Goal: Task Accomplishment & Management: Manage account settings

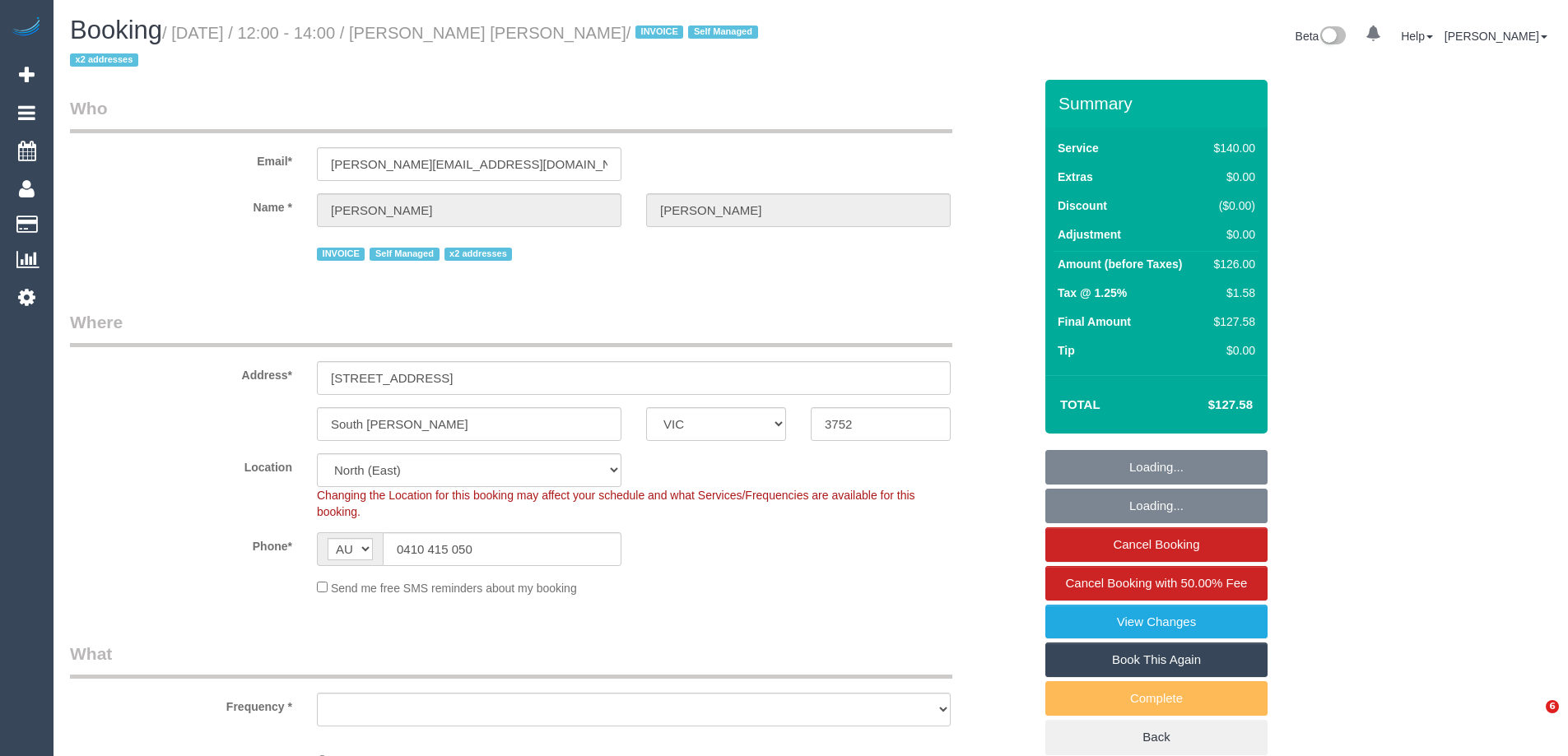
select select "VIC"
select select "number:27"
select select "number:14"
select select "number:19"
select select "number:36"
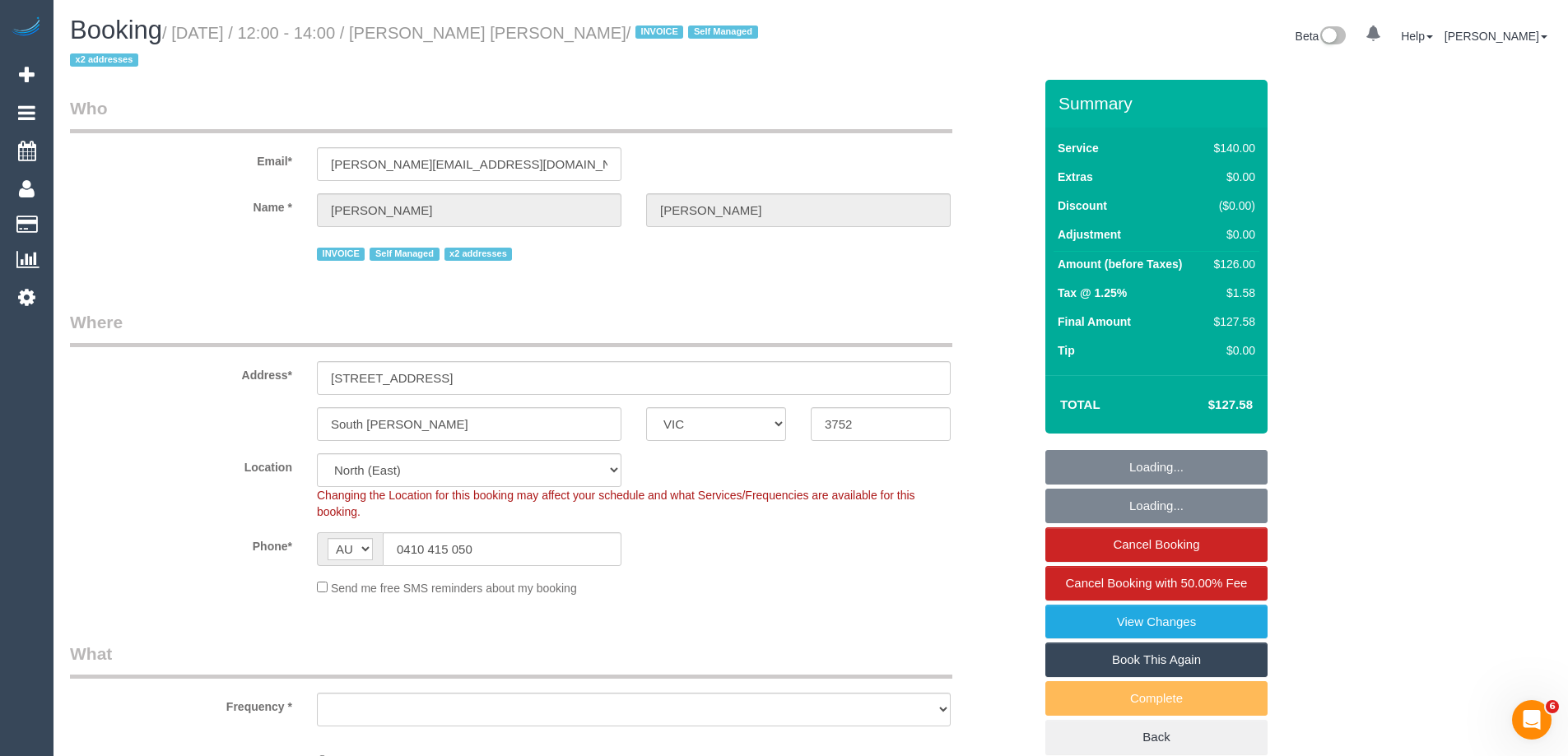
select select "number:33"
select select "object:1428"
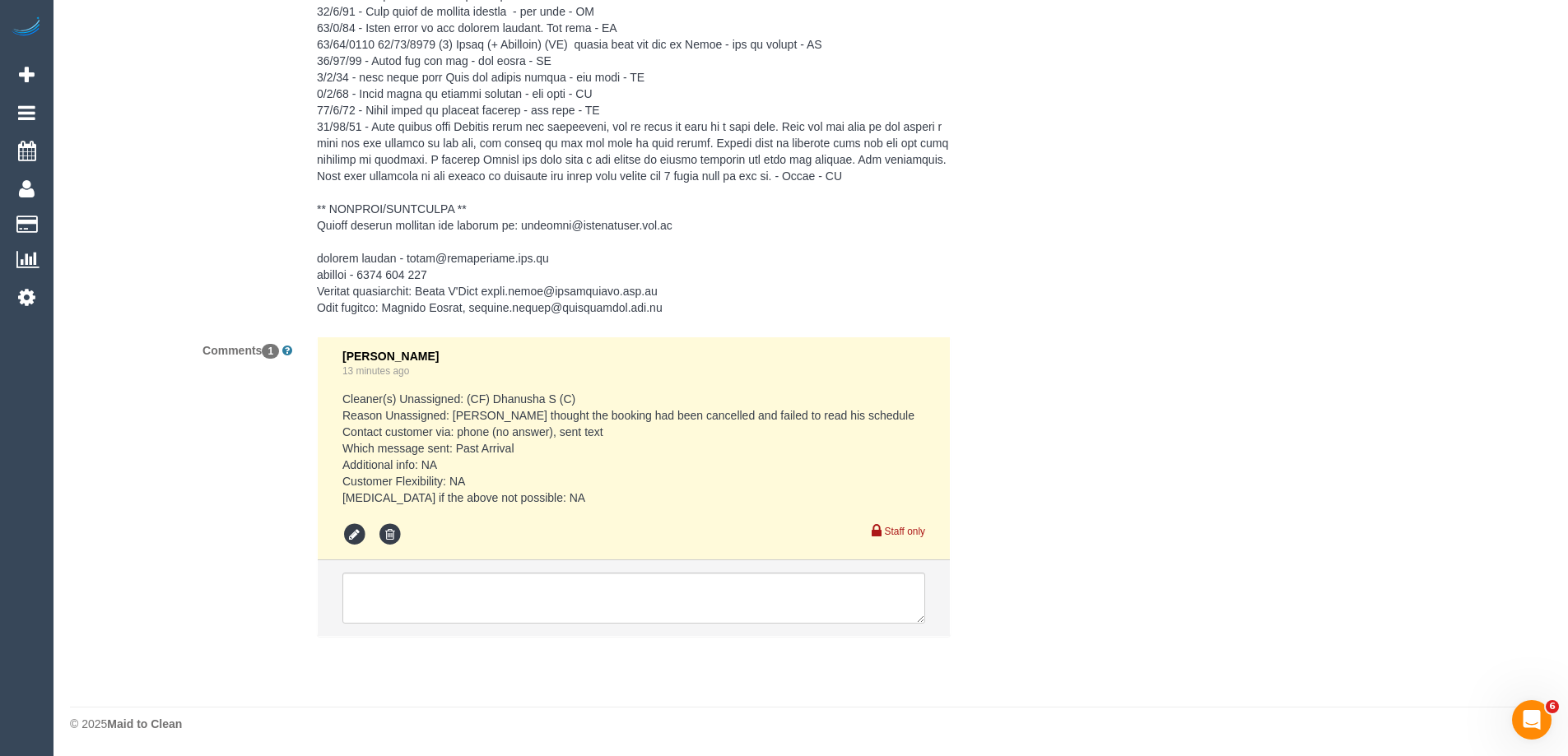
scroll to position [3680, 0]
click at [533, 394] on pre "Cleaner(s) Unassigned: (CF) Dhanusha S (C) Reason Unassigned: [PERSON_NAME] tho…" at bounding box center [634, 448] width 583 height 116
drag, startPoint x: 533, startPoint y: 394, endPoint x: 579, endPoint y: 400, distance: 46.4
click at [579, 400] on pre "Cleaner(s) Unassigned: (CF) Dhanusha S (C) Reason Unassigned: [PERSON_NAME] tho…" at bounding box center [634, 448] width 583 height 116
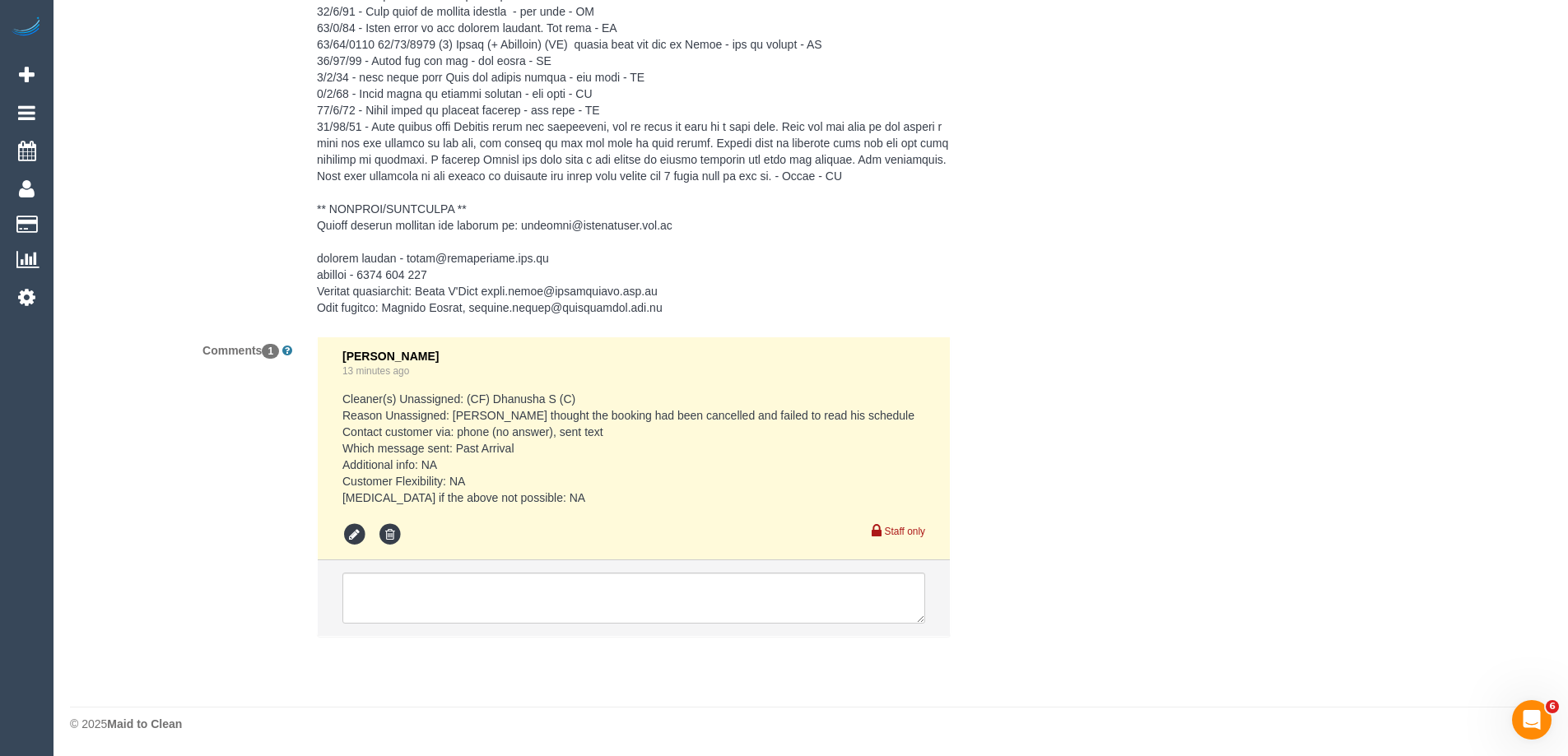
click at [524, 399] on pre "Cleaner(s) Unassigned: (CF) Dhanusha S (C) Reason Unassigned: [PERSON_NAME] tho…" at bounding box center [634, 448] width 583 height 116
copy pre "Dhanusha"
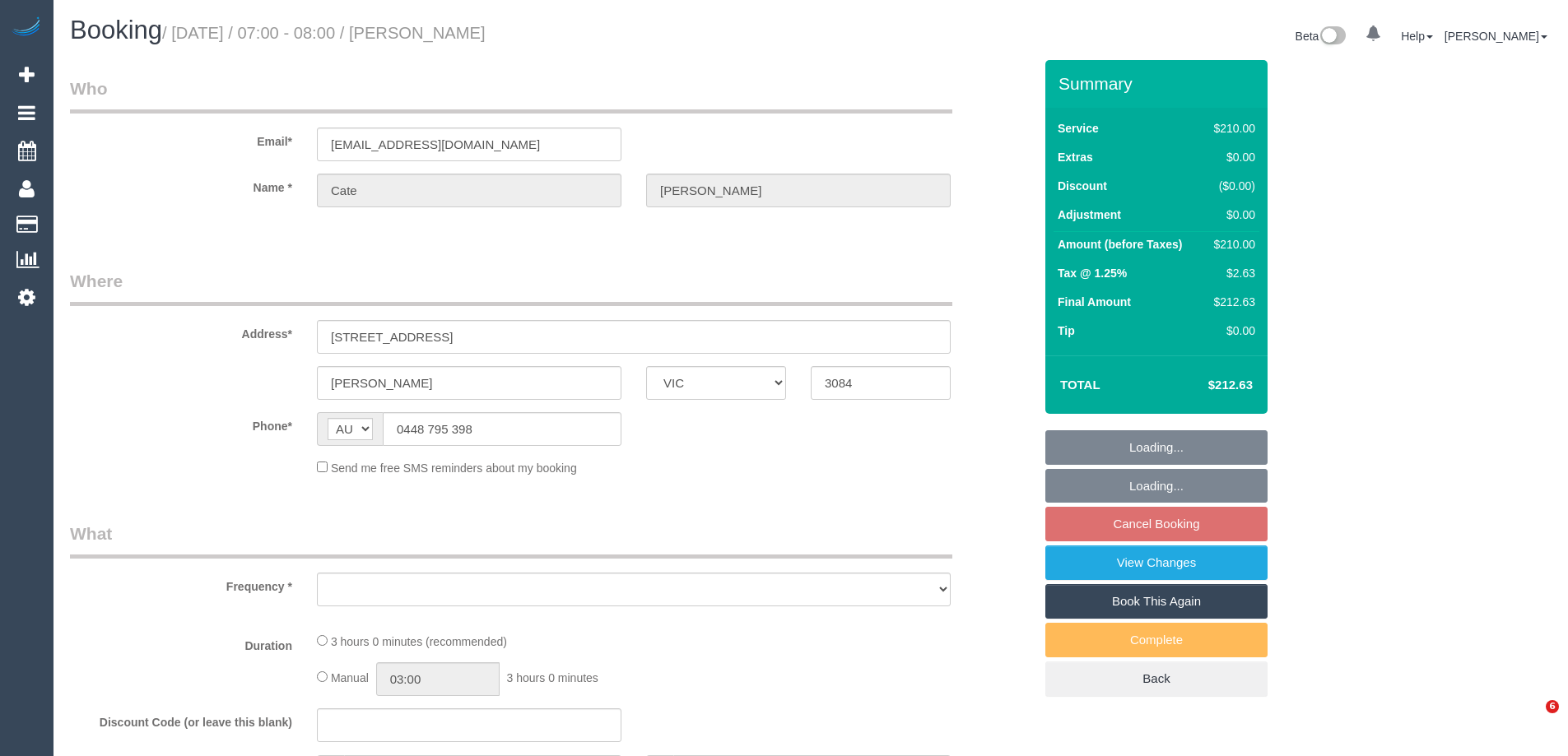
select select "VIC"
select select "object:543"
select select "string:stripe-pm_1QdILv2GScqysDRVKhdMYu2r"
select select "number:27"
select select "number:14"
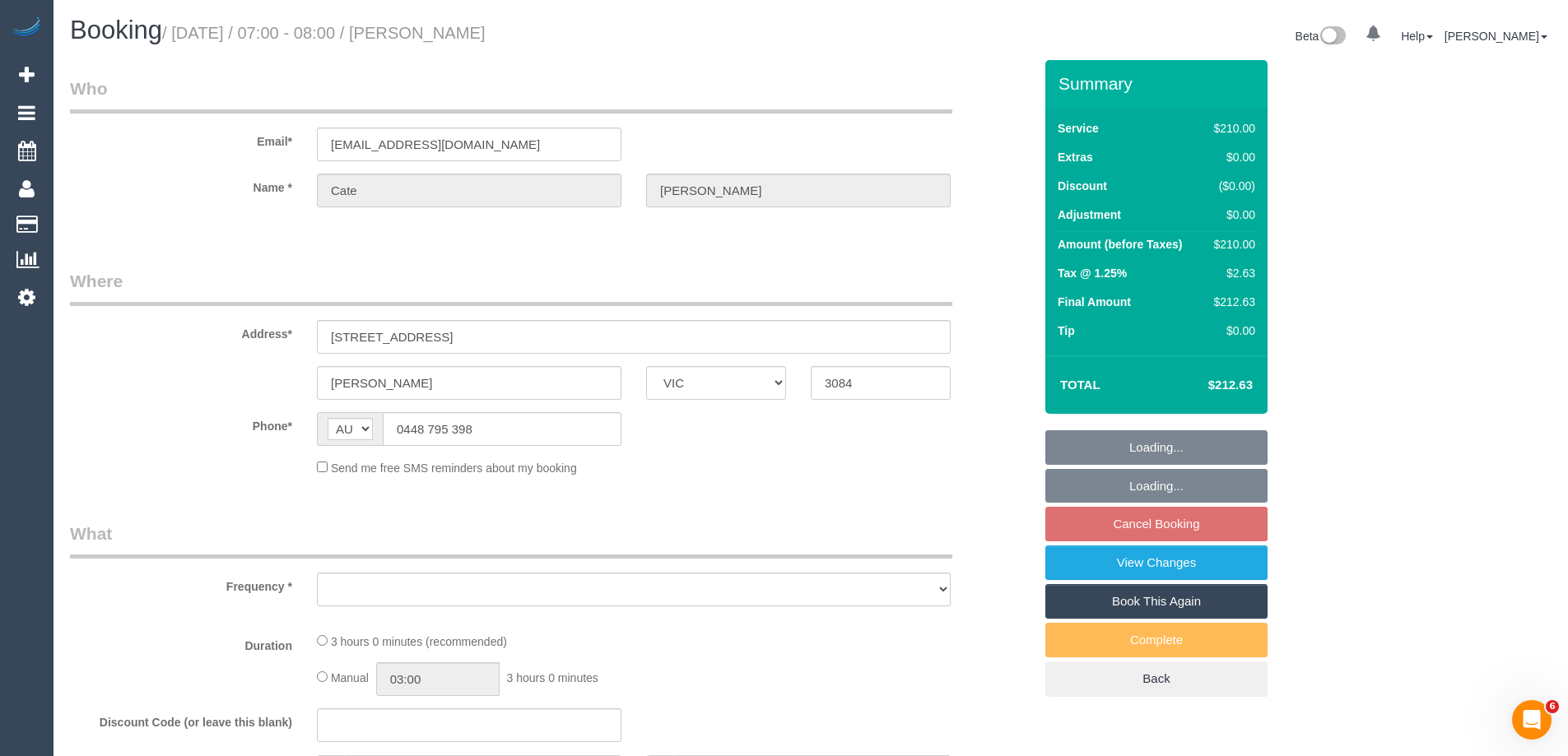
select select "number:19"
select select "number:22"
select select "spot1"
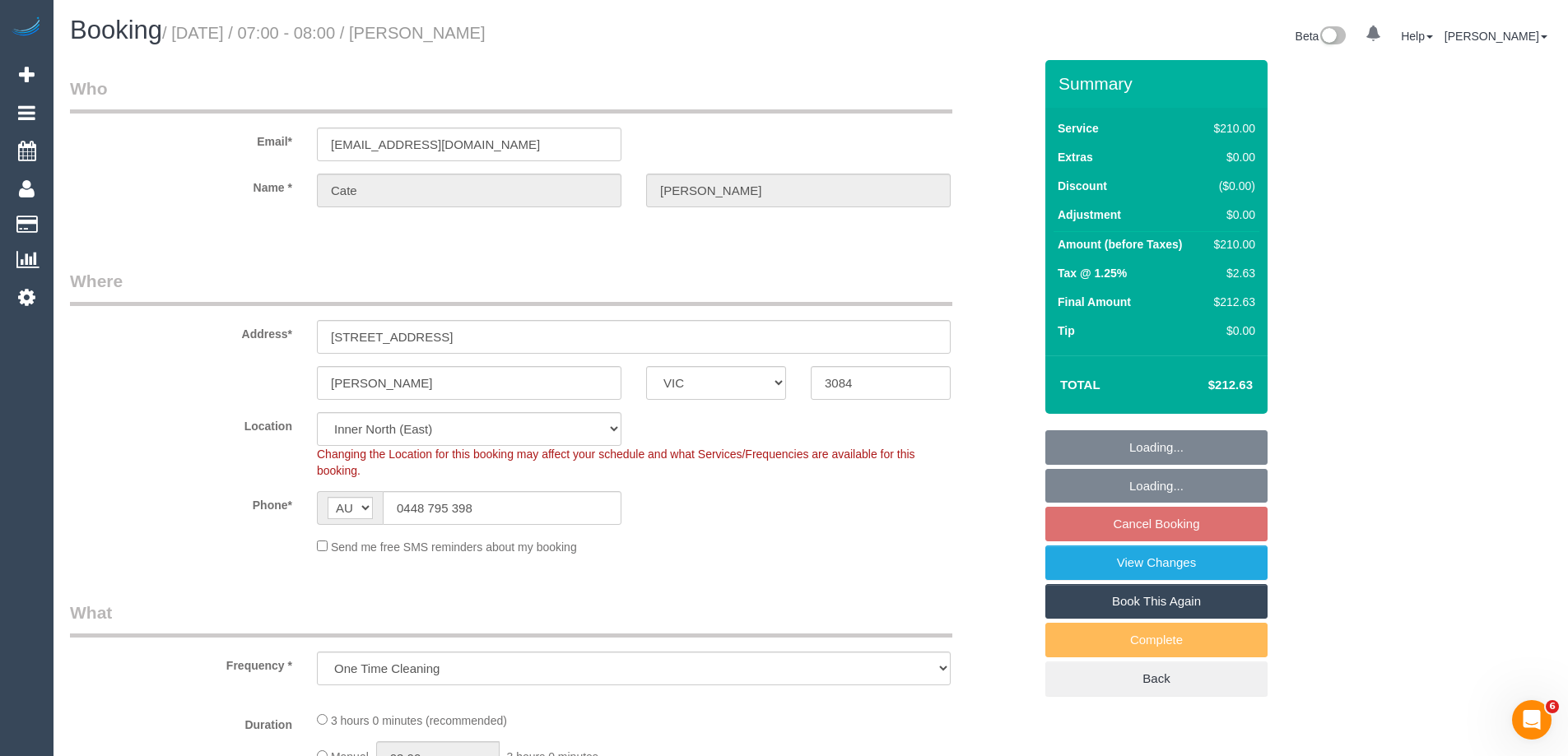
select select "180"
select select "spot10"
select select "object:1628"
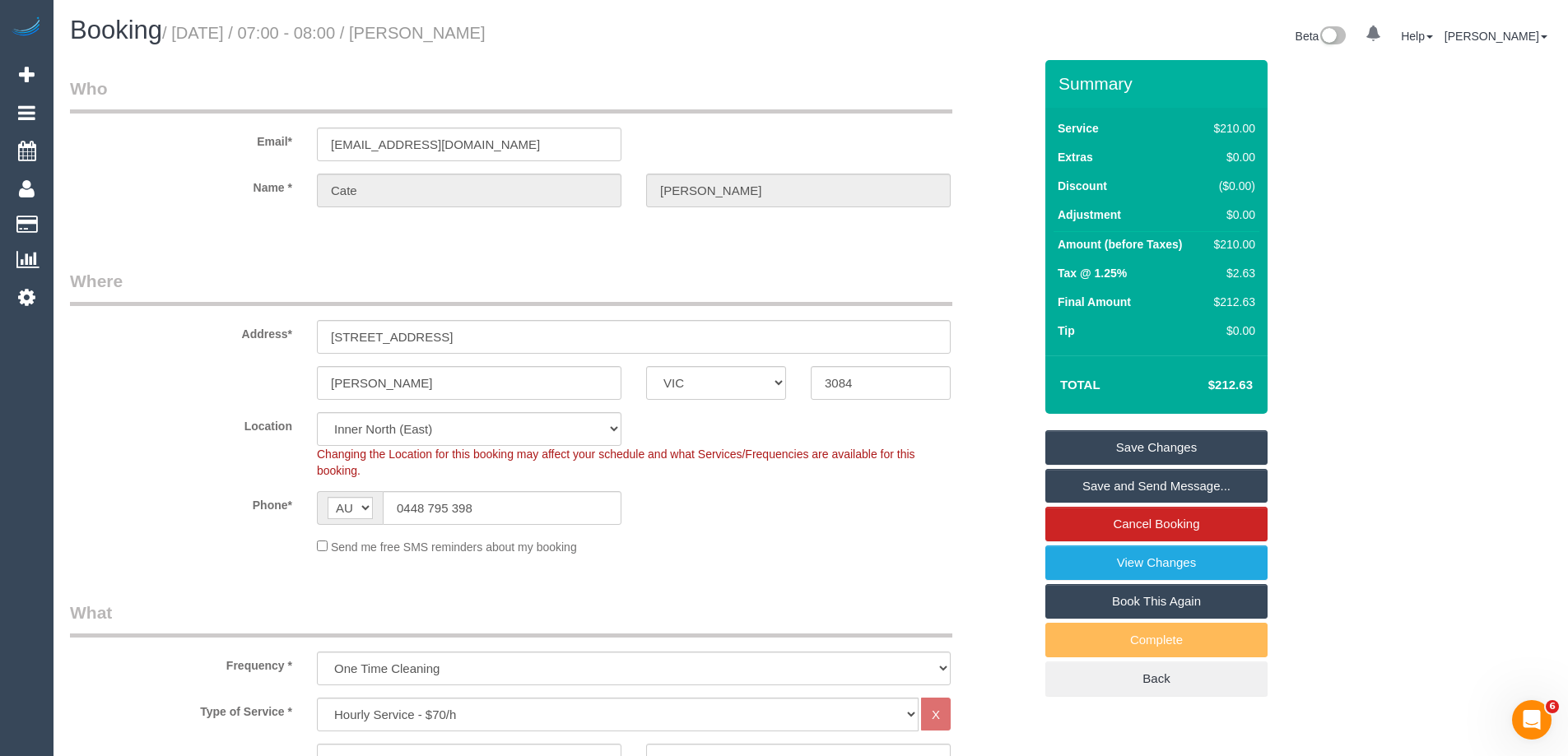
click at [942, 515] on div "Phone* AF AL DZ AD AO AI AQ AG AR AM AW AU AT AZ BS BH BD BB BY BE BZ BJ BM BT …" at bounding box center [551, 508] width 987 height 34
click at [224, 325] on div "Address* 2/47 Pyalong Ave" at bounding box center [551, 311] width 987 height 85
click at [1253, 246] on div "$210.00" at bounding box center [1231, 244] width 48 height 17
drag, startPoint x: 1253, startPoint y: 246, endPoint x: 1229, endPoint y: 243, distance: 24.2
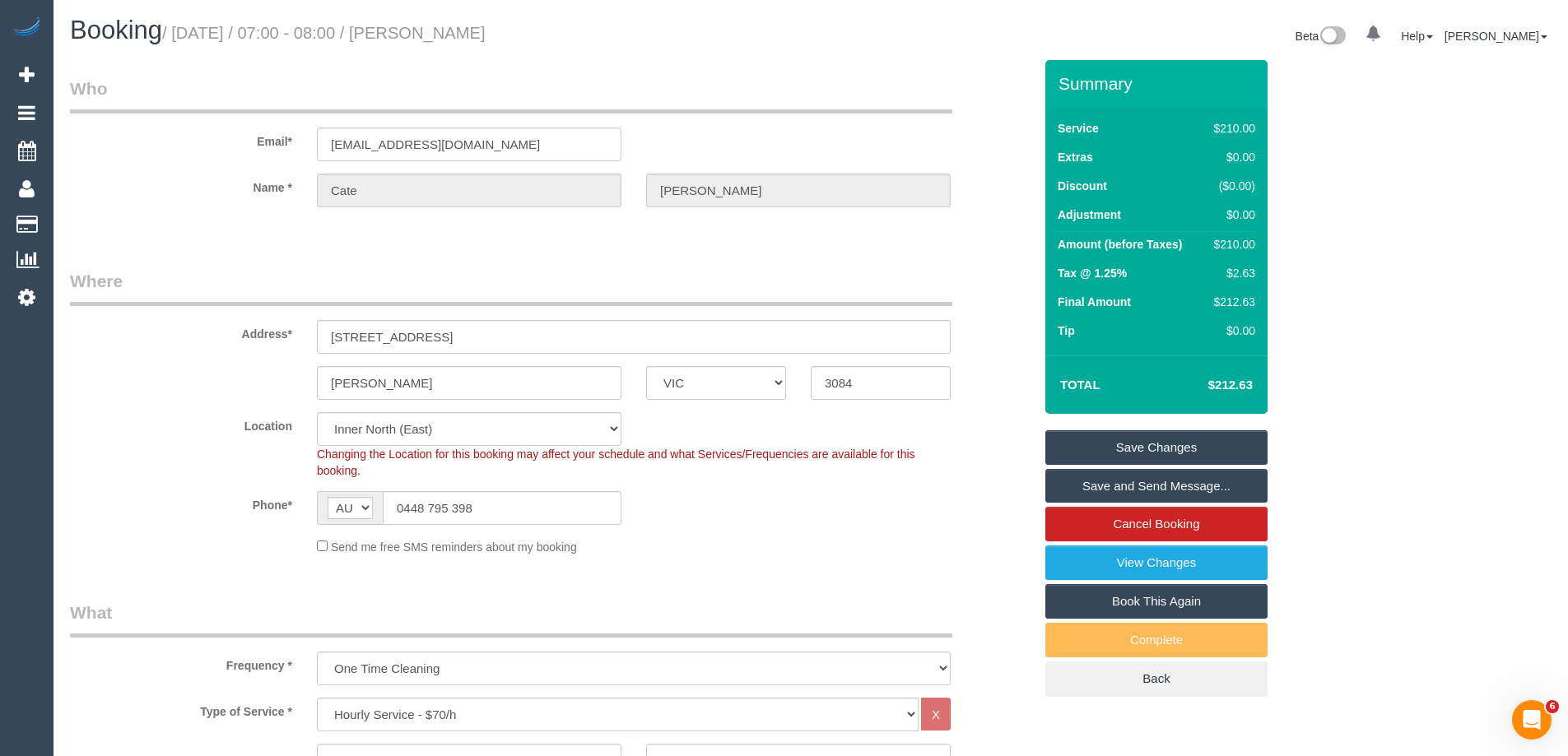
click at [1229, 243] on div "$210.00" at bounding box center [1231, 244] width 48 height 17
drag, startPoint x: 1229, startPoint y: 243, endPoint x: 1266, endPoint y: 318, distance: 83.6
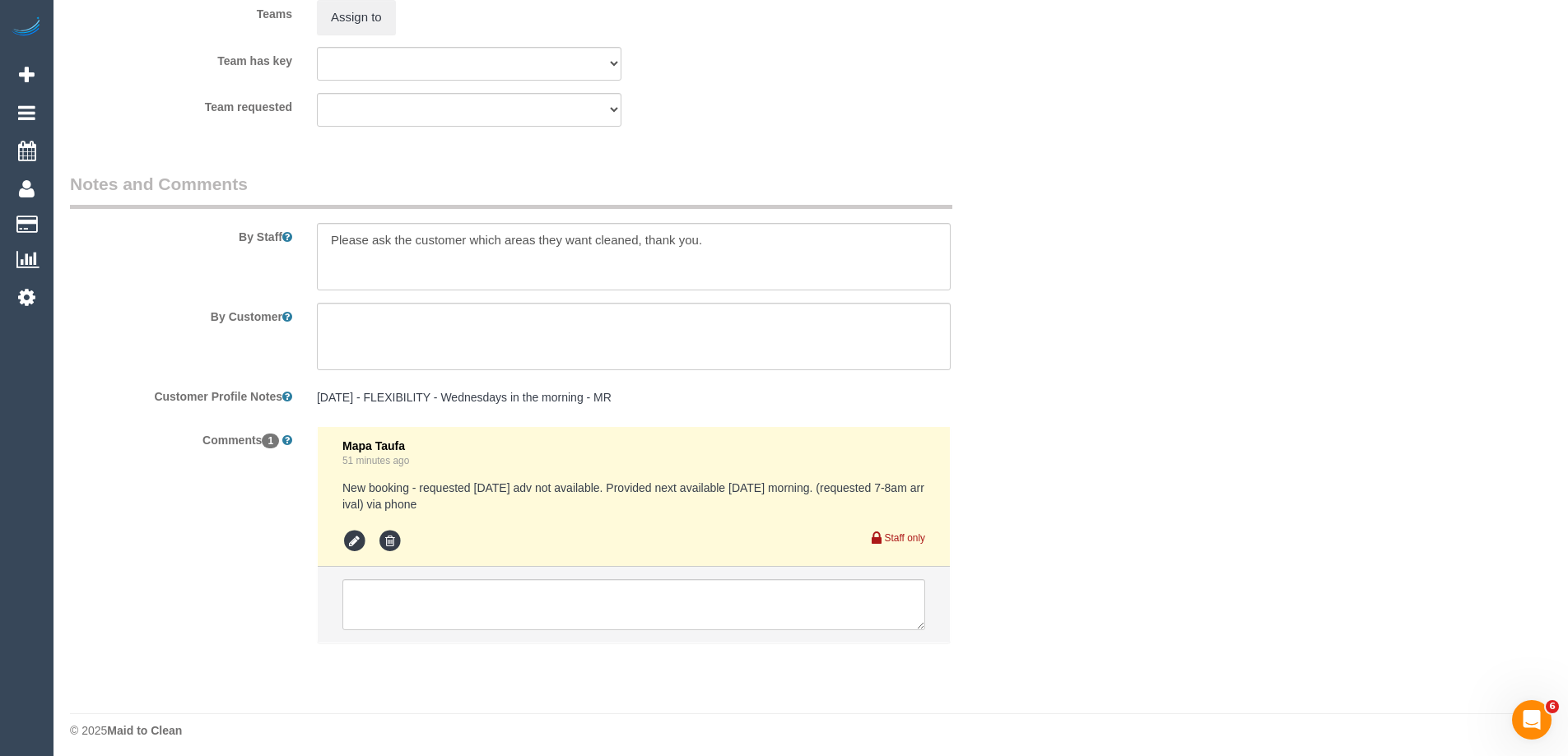
scroll to position [2581, 0]
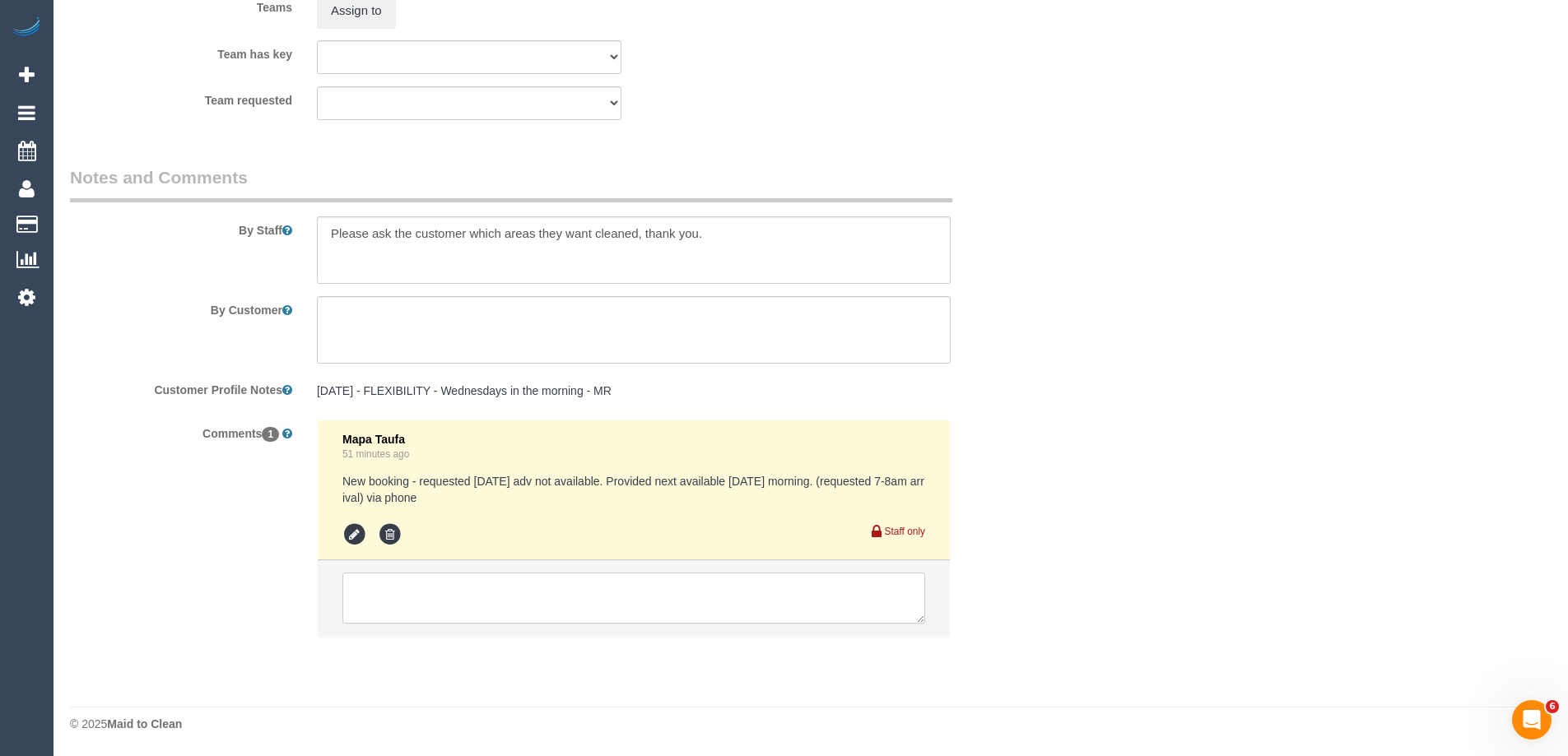
click at [457, 594] on textarea at bounding box center [634, 598] width 583 height 51
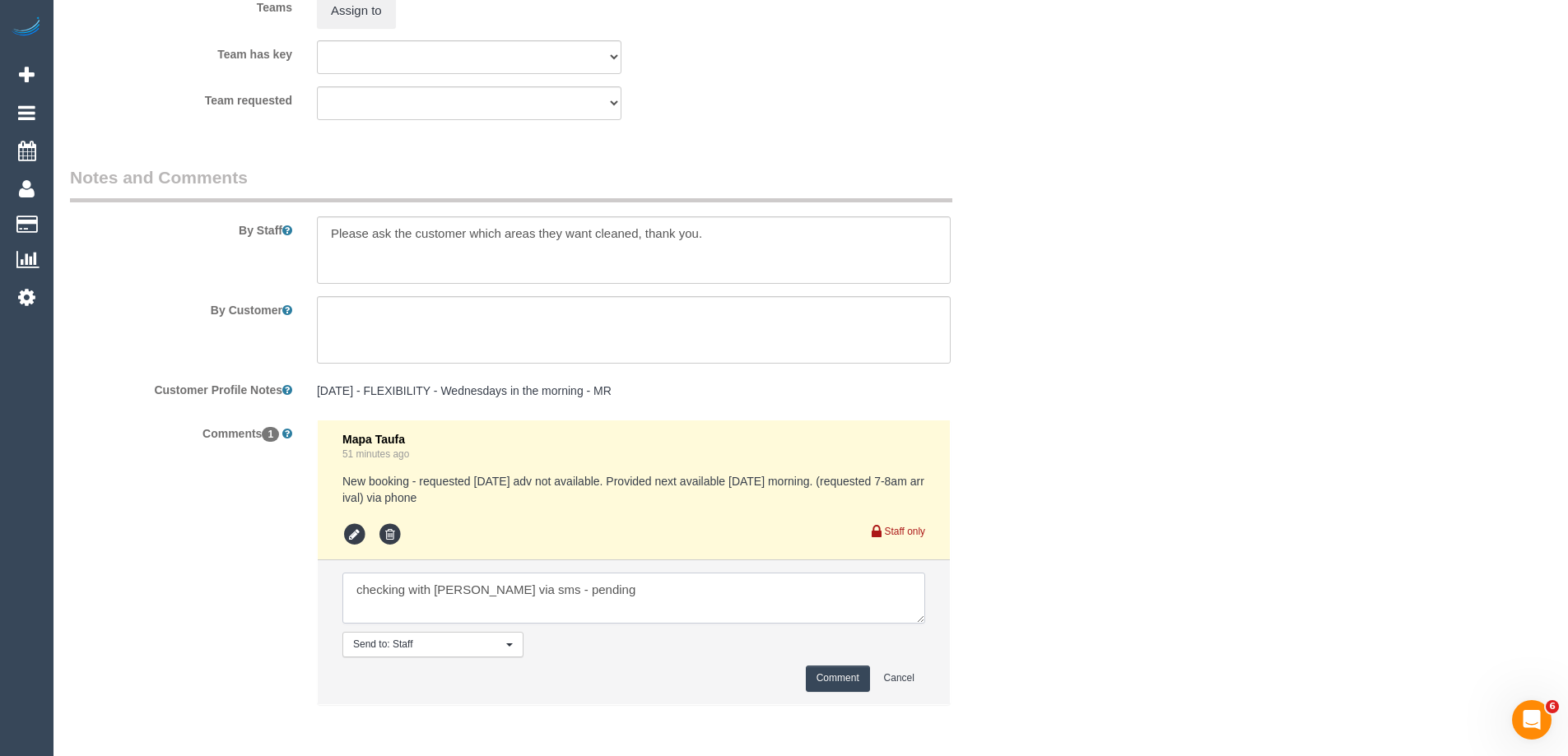
type textarea "checking with Claire via sms - pending"
click at [834, 675] on button "Comment" at bounding box center [838, 678] width 64 height 26
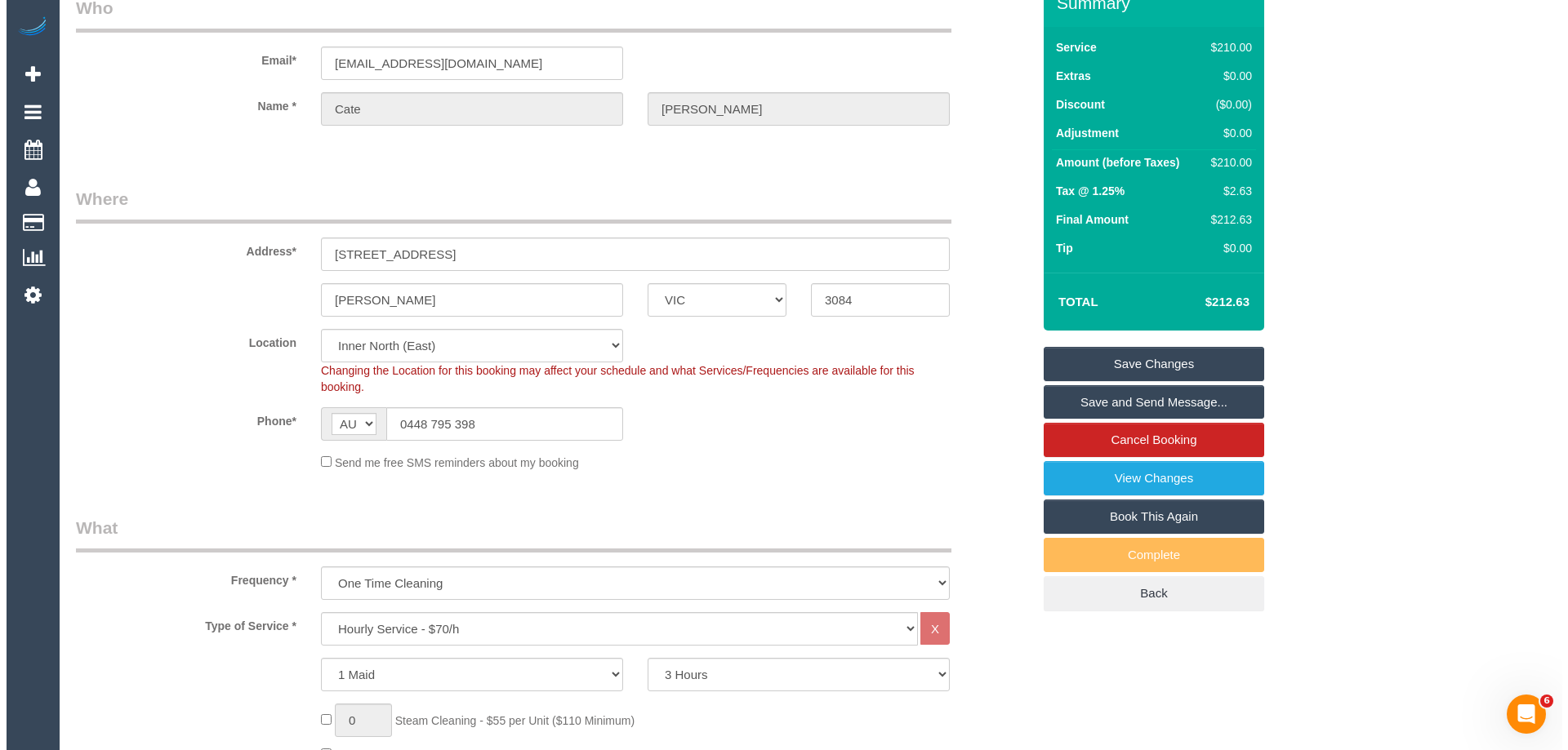
scroll to position [0, 0]
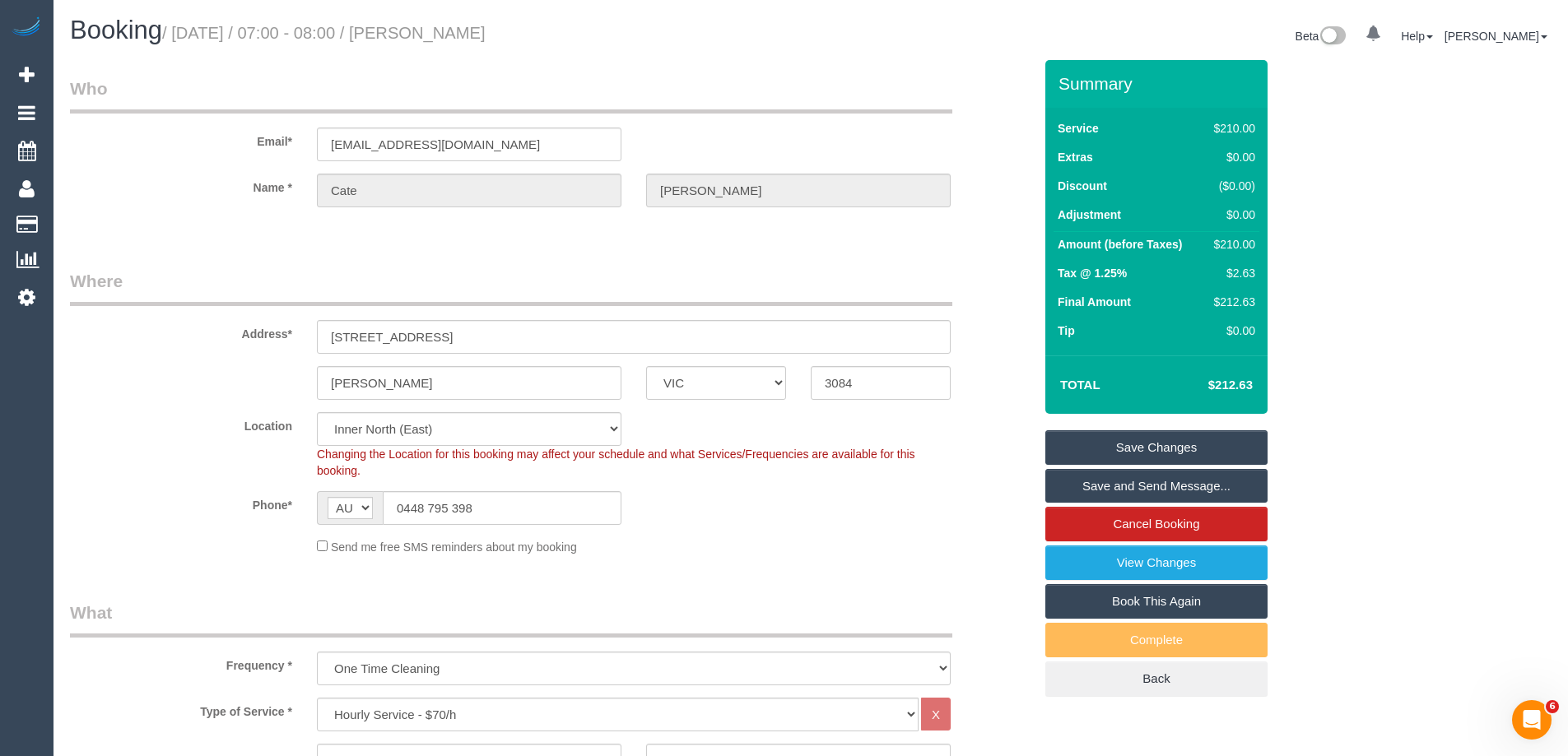
click at [1106, 442] on link "Save Changes" at bounding box center [1156, 447] width 222 height 35
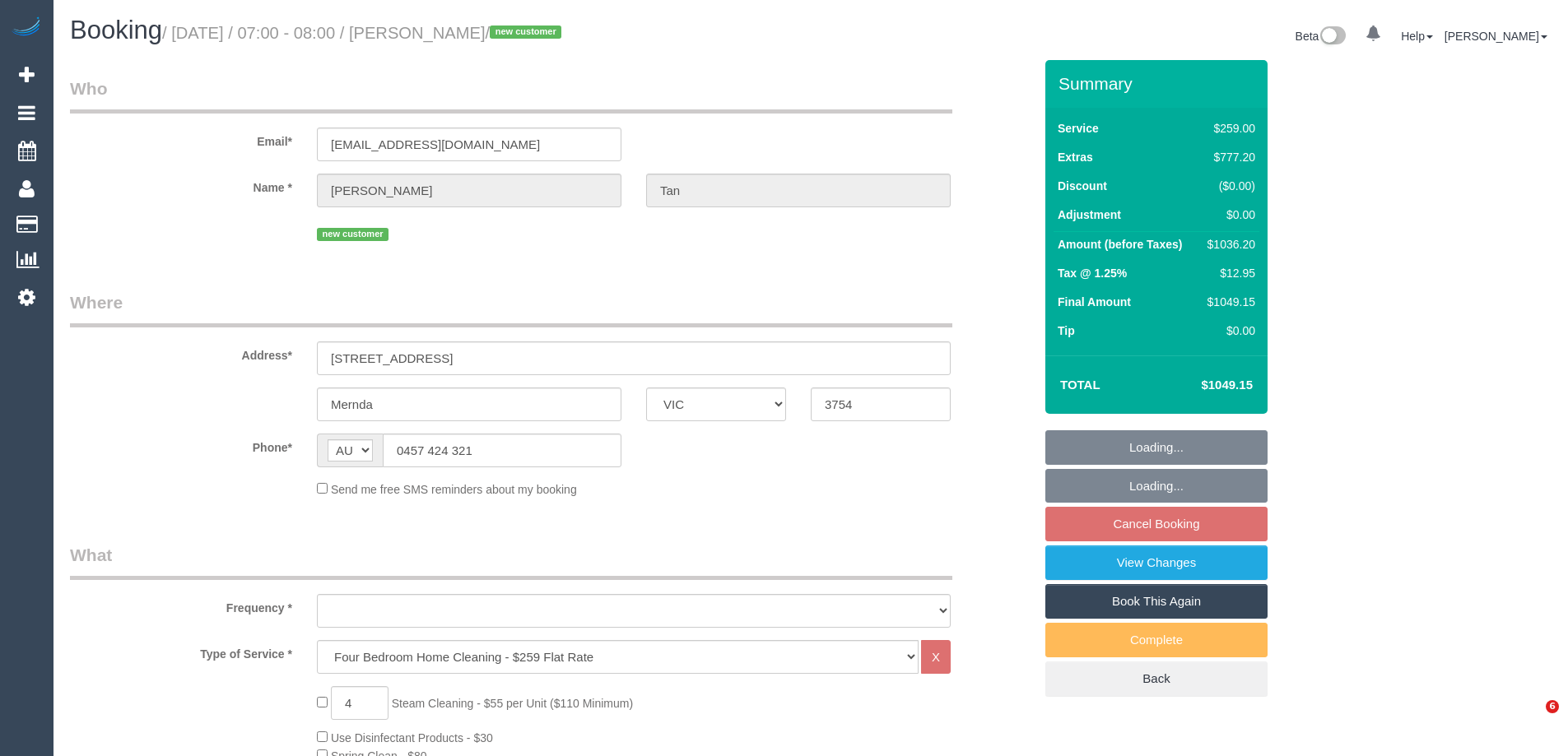
select select "VIC"
select select "object:654"
select select "string:stripe-pm_1SFbAu2GScqysDRVYNTTjHIB"
select select "number:28"
select select "number:14"
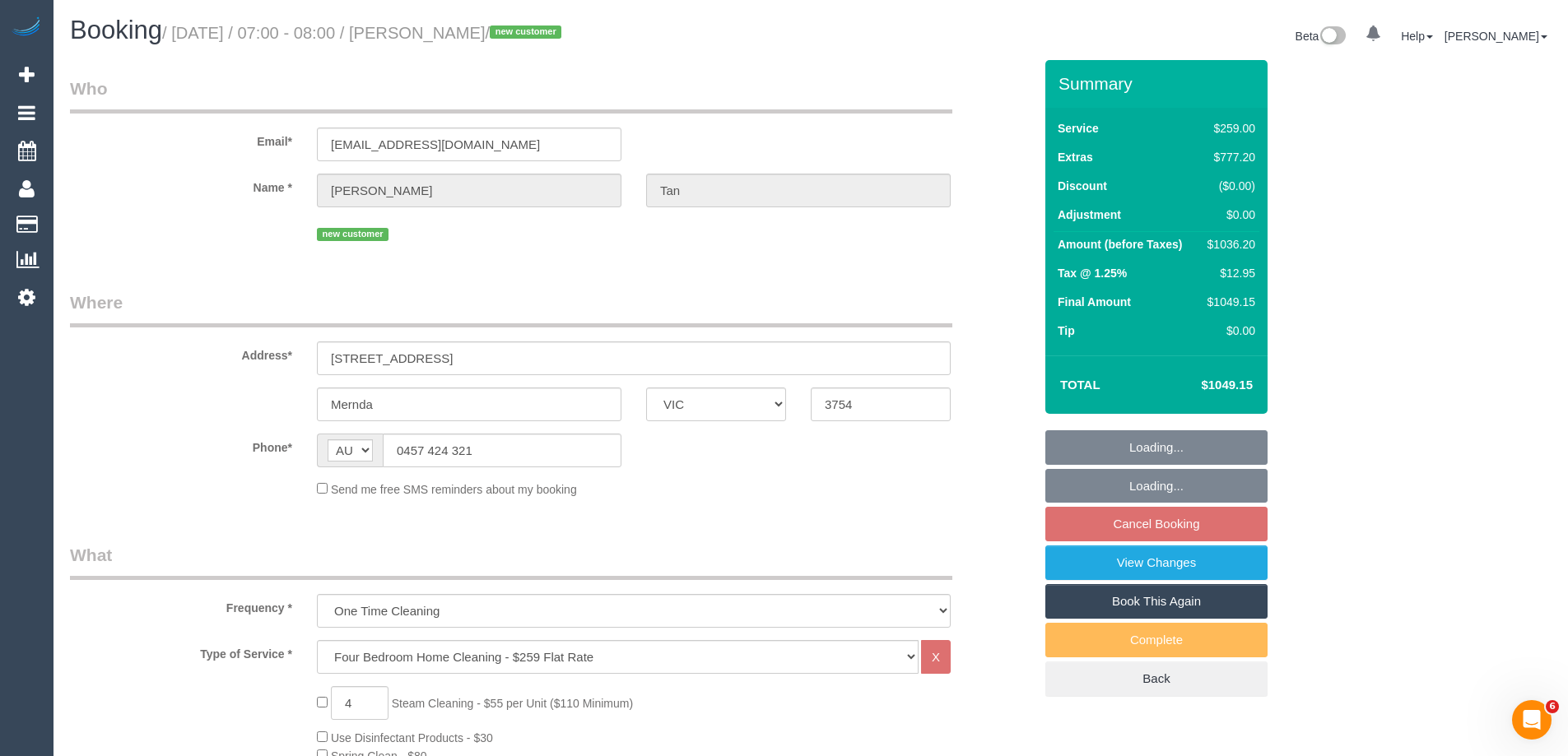
select select "number:19"
select select "number:25"
select select "number:26"
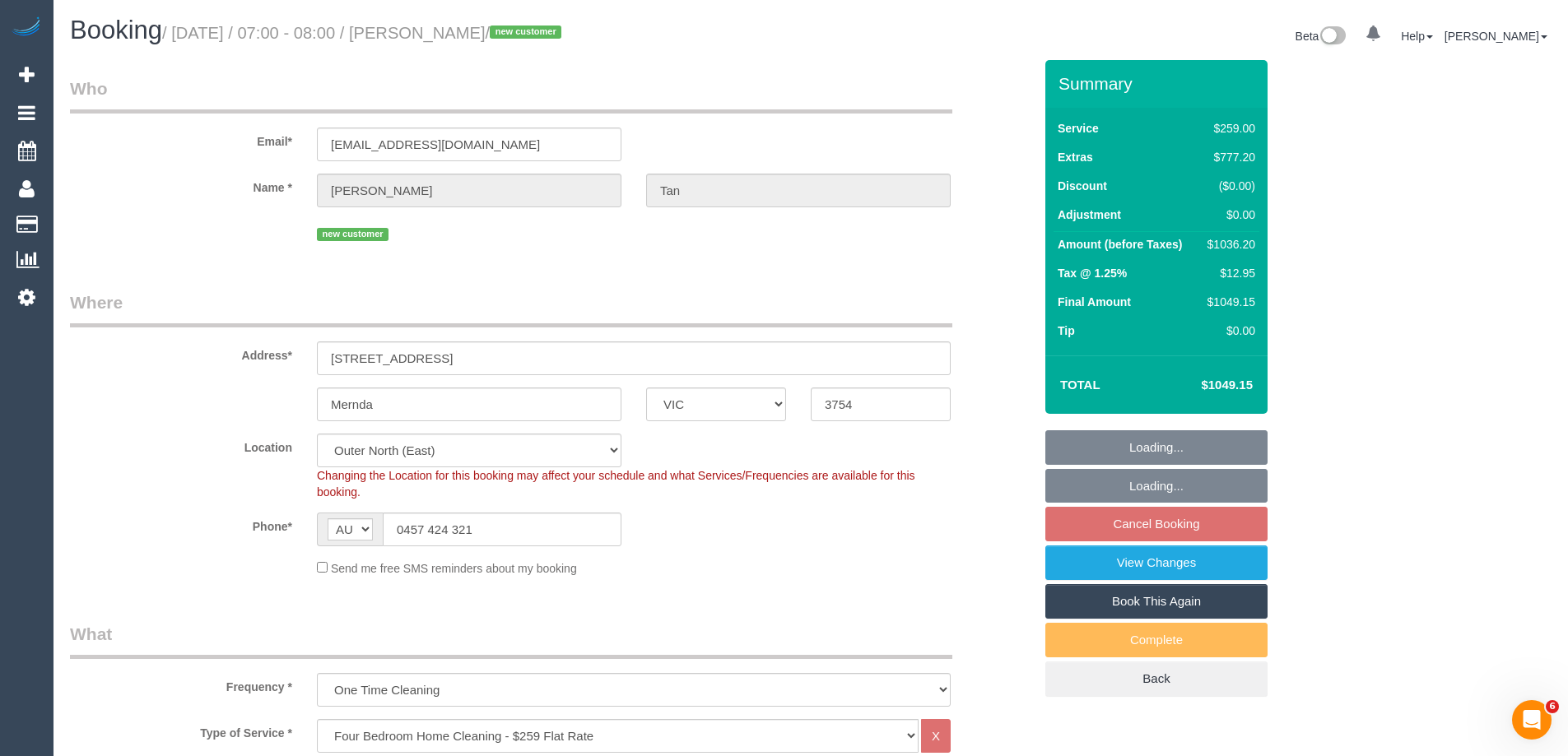
select select "object:1138"
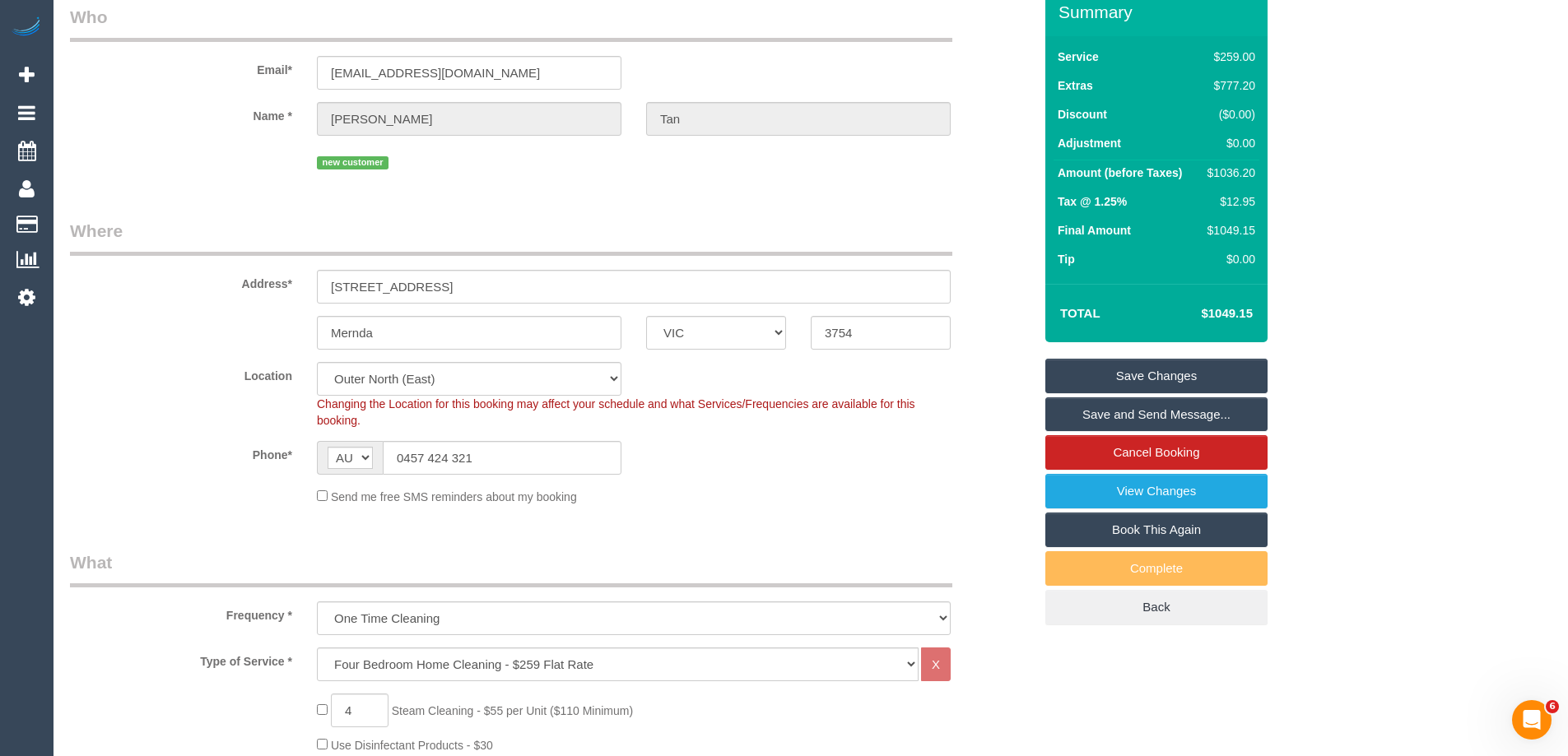
scroll to position [164, 0]
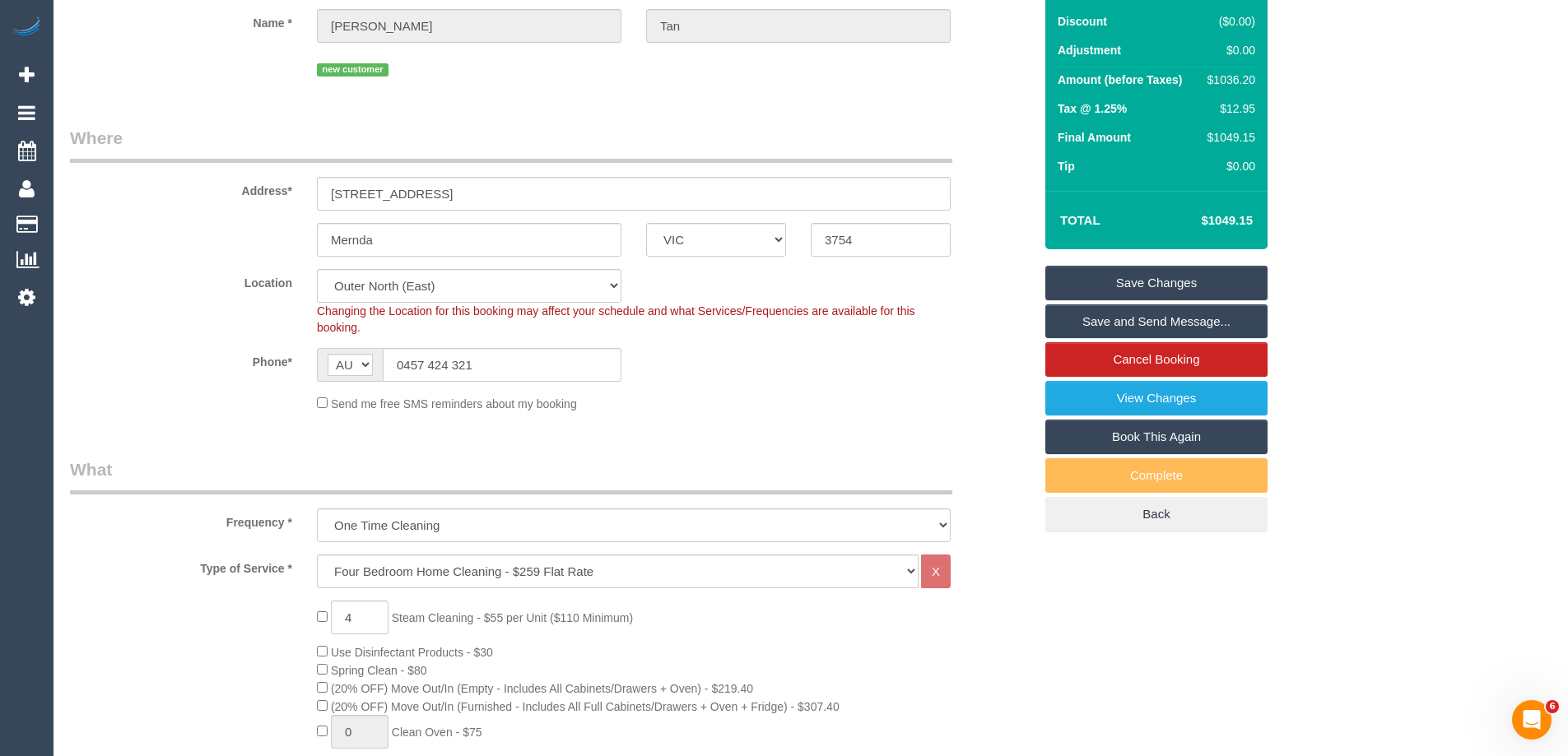
click at [196, 350] on label "Phone*" at bounding box center [181, 359] width 247 height 22
click at [116, 277] on label "Location" at bounding box center [181, 280] width 247 height 22
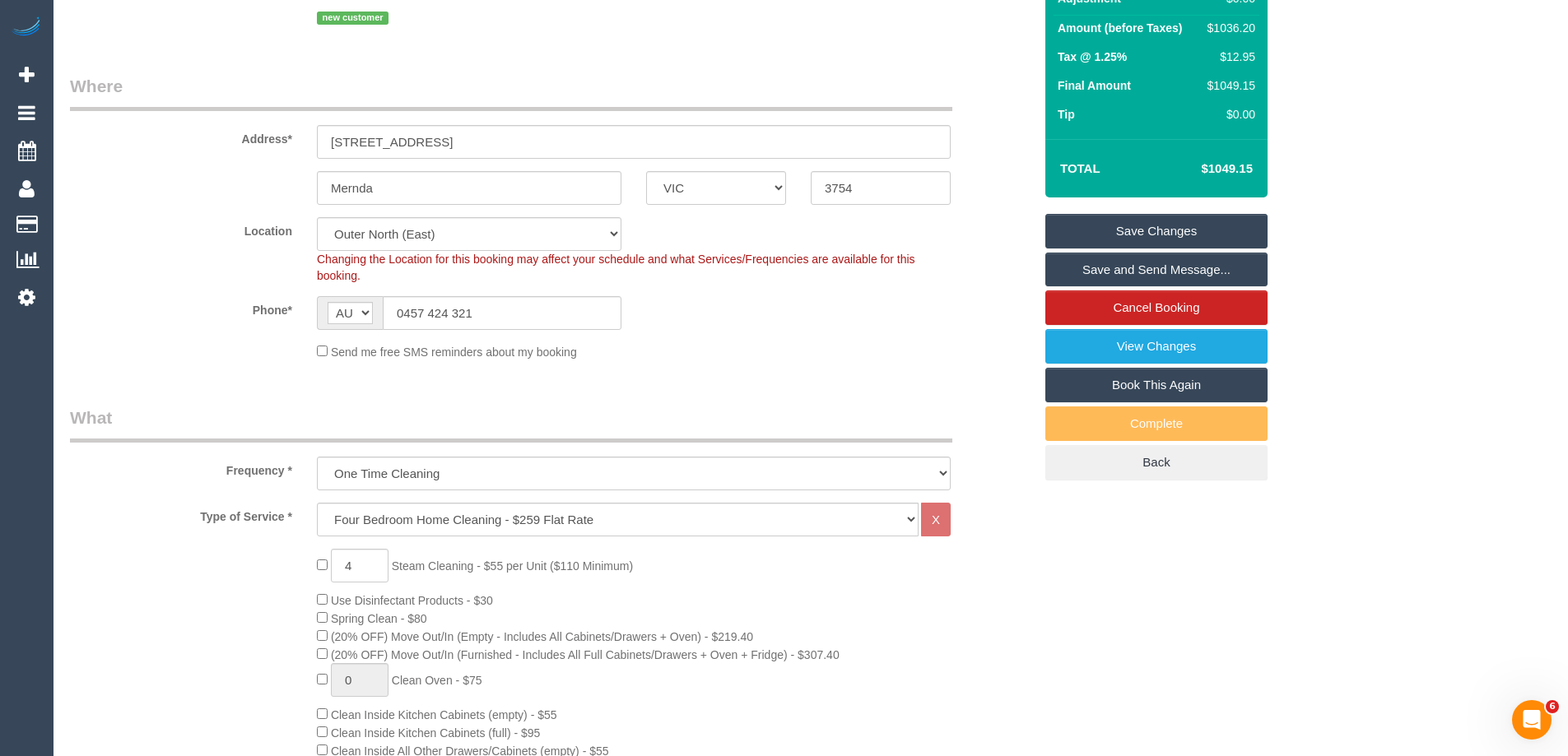
scroll to position [0, 0]
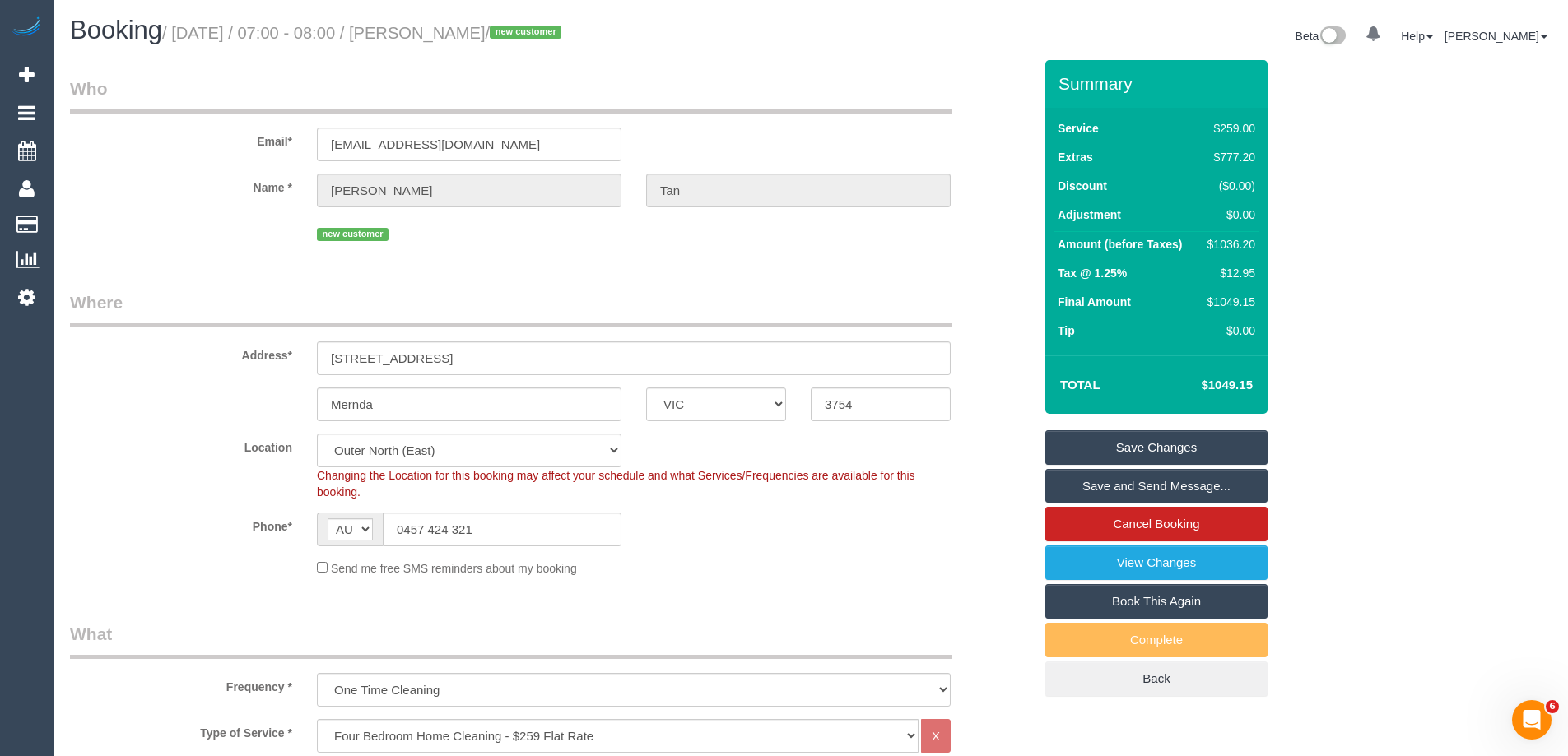
click at [901, 107] on legend "Who" at bounding box center [511, 95] width 883 height 37
click at [245, 513] on label "Phone*" at bounding box center [181, 524] width 247 height 22
click at [1246, 244] on div "$1036.20" at bounding box center [1228, 244] width 53 height 17
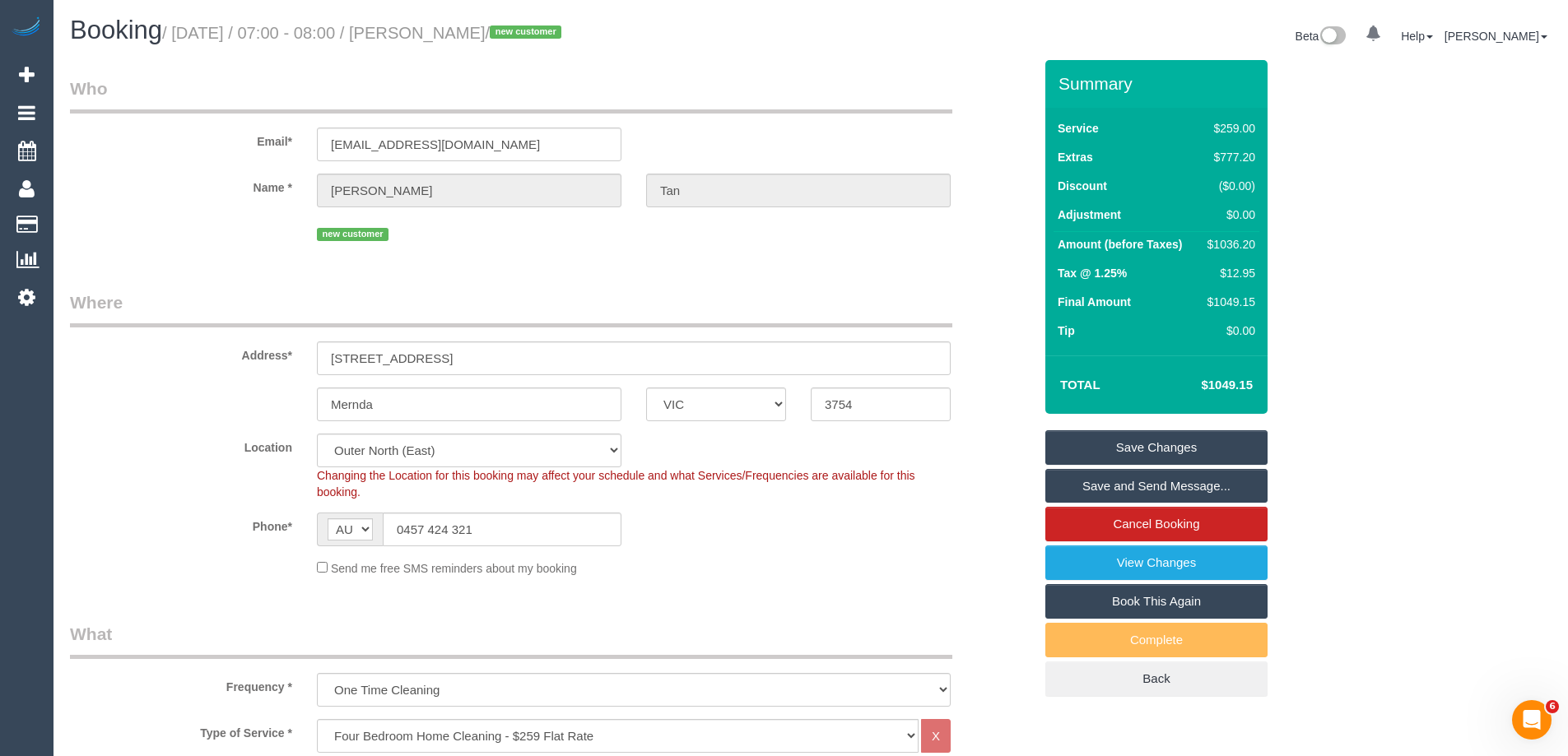
drag, startPoint x: 1246, startPoint y: 244, endPoint x: 1230, endPoint y: 234, distance: 18.9
click at [1230, 234] on td "$1036.20" at bounding box center [1228, 247] width 61 height 30
click at [1237, 246] on div "$1036.20" at bounding box center [1228, 244] width 53 height 17
drag, startPoint x: 1237, startPoint y: 246, endPoint x: 1352, endPoint y: 215, distance: 119.1
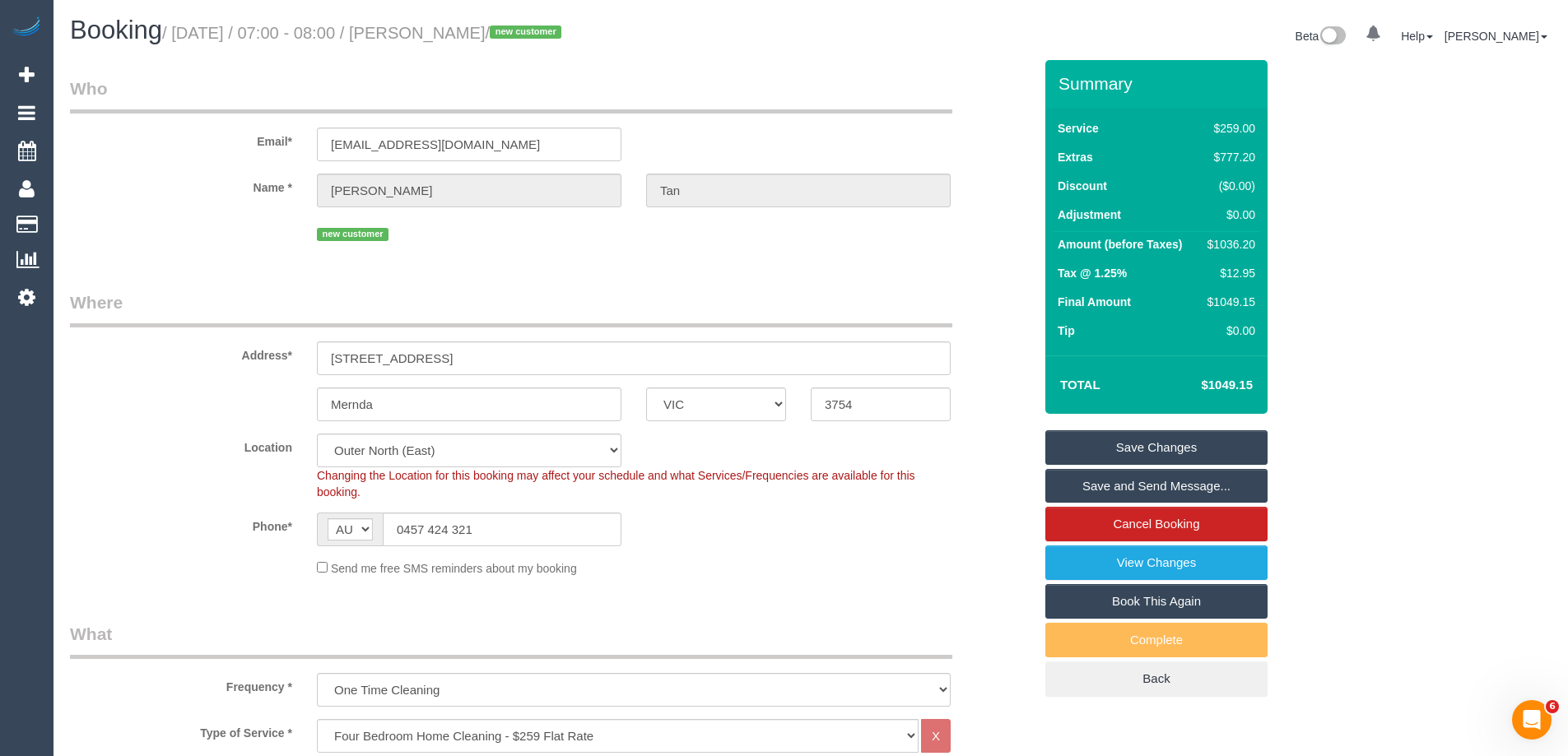
click at [1390, 184] on div "Summary Service $259.00 Extras $777.20 Discount ($0.00) Adjustment $0.00 Amount…" at bounding box center [1218, 394] width 371 height 669
click at [1247, 244] on div "$1036.20" at bounding box center [1228, 244] width 53 height 17
copy div "1036.20"
click at [1317, 247] on div "Summary Service $259.00 Extras $777.20 Discount ($0.00) Adjustment $0.00 Amount…" at bounding box center [1218, 394] width 371 height 669
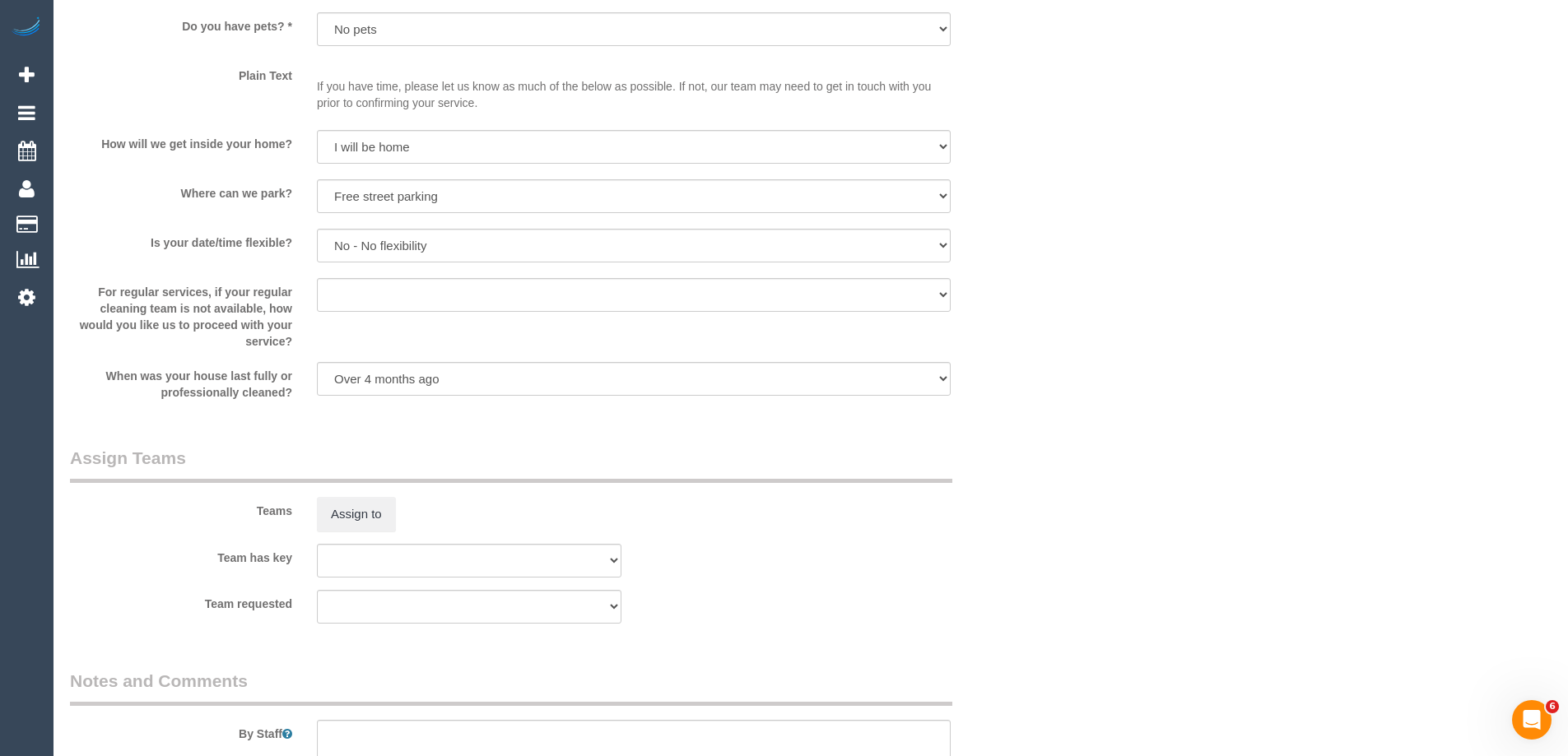
scroll to position [2671, 0]
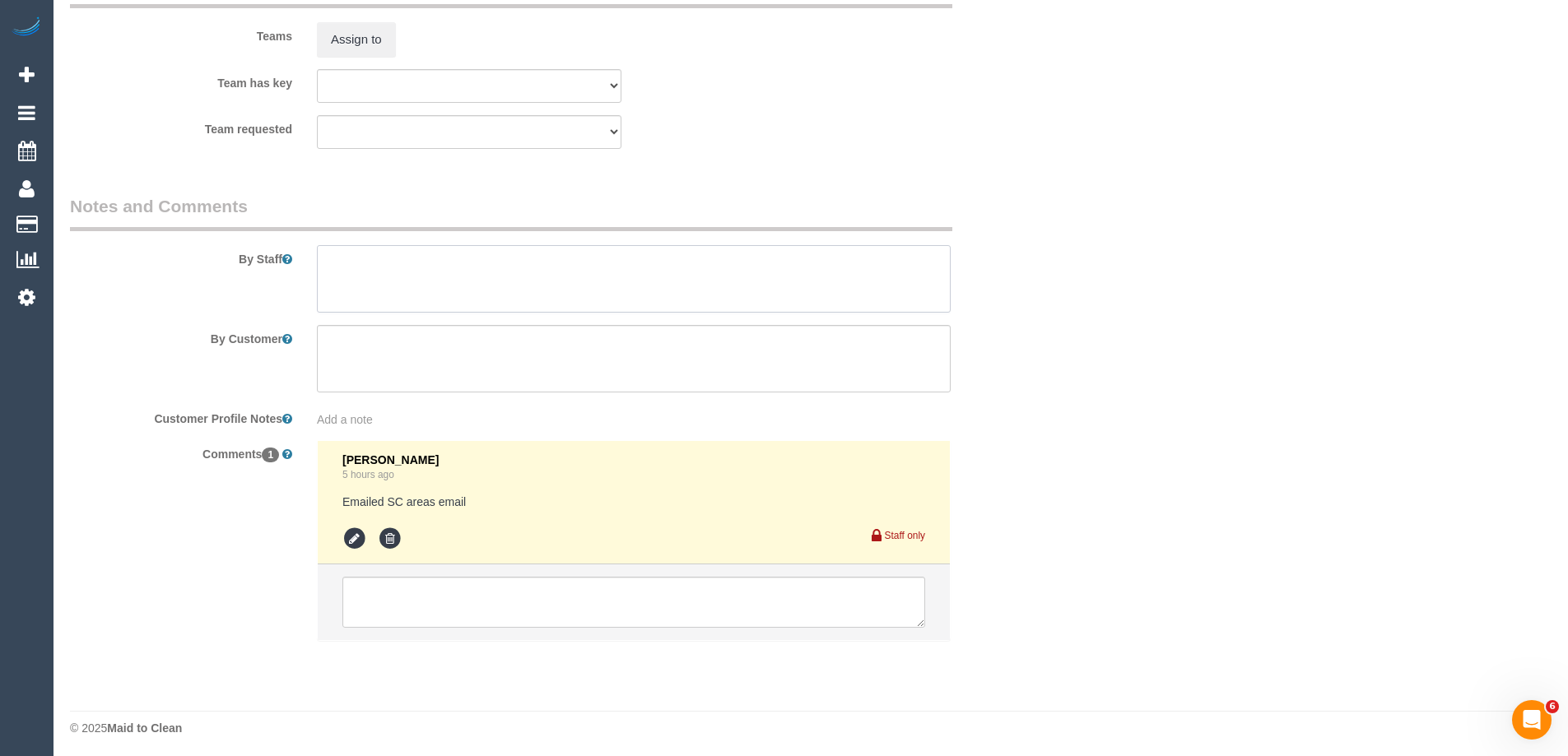
click at [441, 298] on textarea at bounding box center [634, 279] width 634 height 68
type textarea "1"
click at [607, 277] on textarea at bounding box center [634, 279] width 634 height 68
type textarea "Estimated time 12-14 hours + Steam cleaning?"
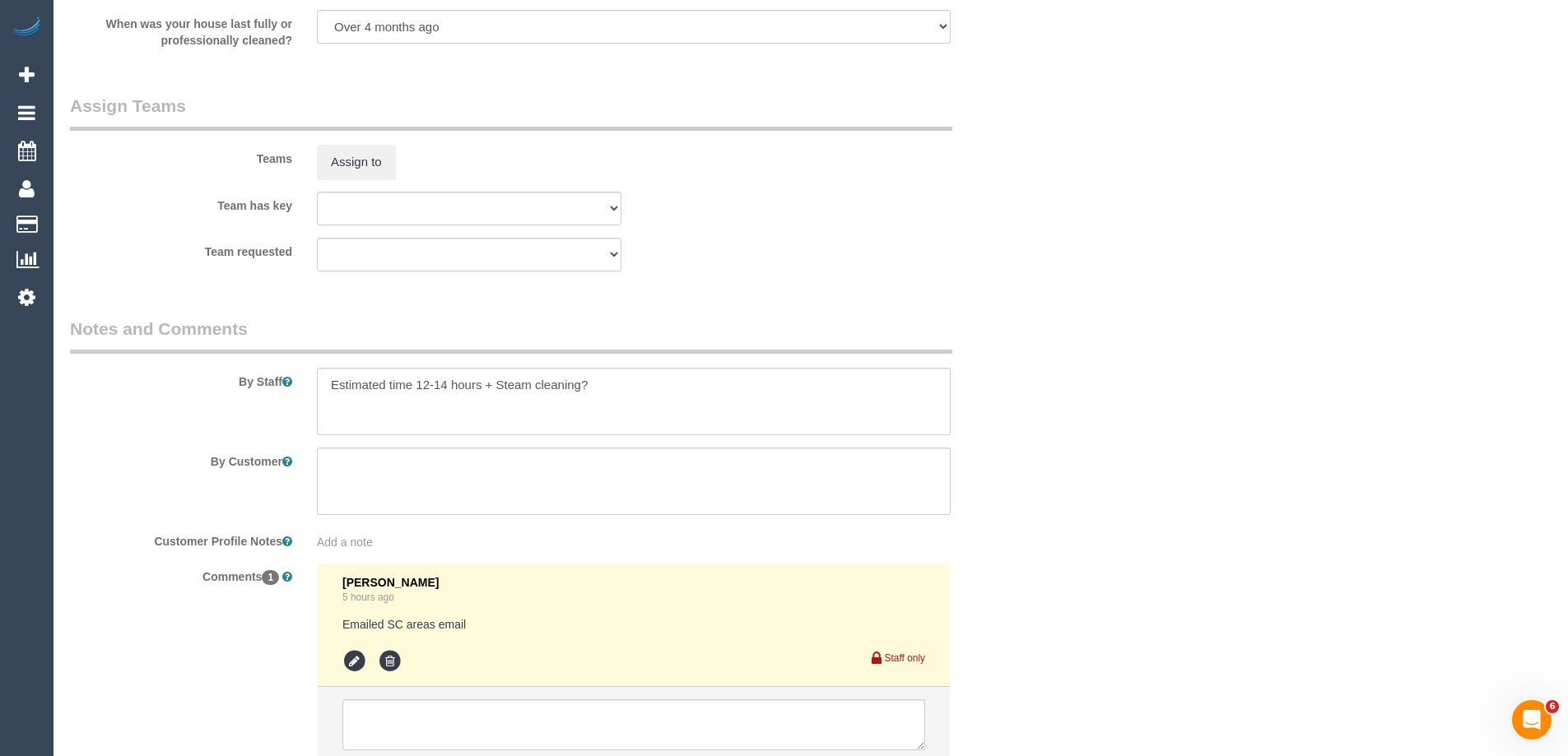
scroll to position [2676, 0]
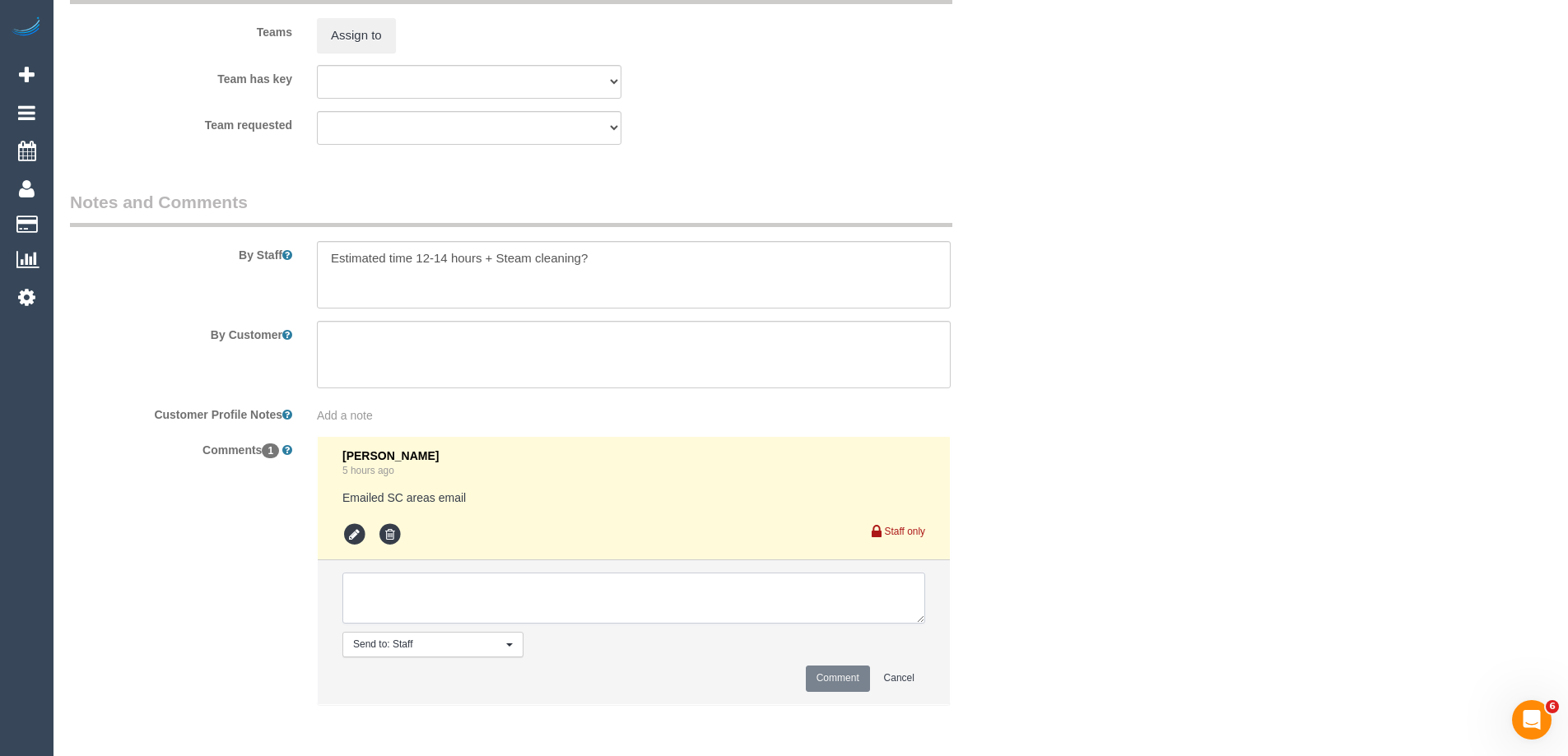
click at [419, 585] on textarea at bounding box center [634, 598] width 583 height 51
click at [529, 613] on textarea at bounding box center [634, 598] width 583 height 51
type textarea "4 bedrooms steam cleaning stress parking available"
click at [810, 683] on button "Comment" at bounding box center [838, 678] width 64 height 26
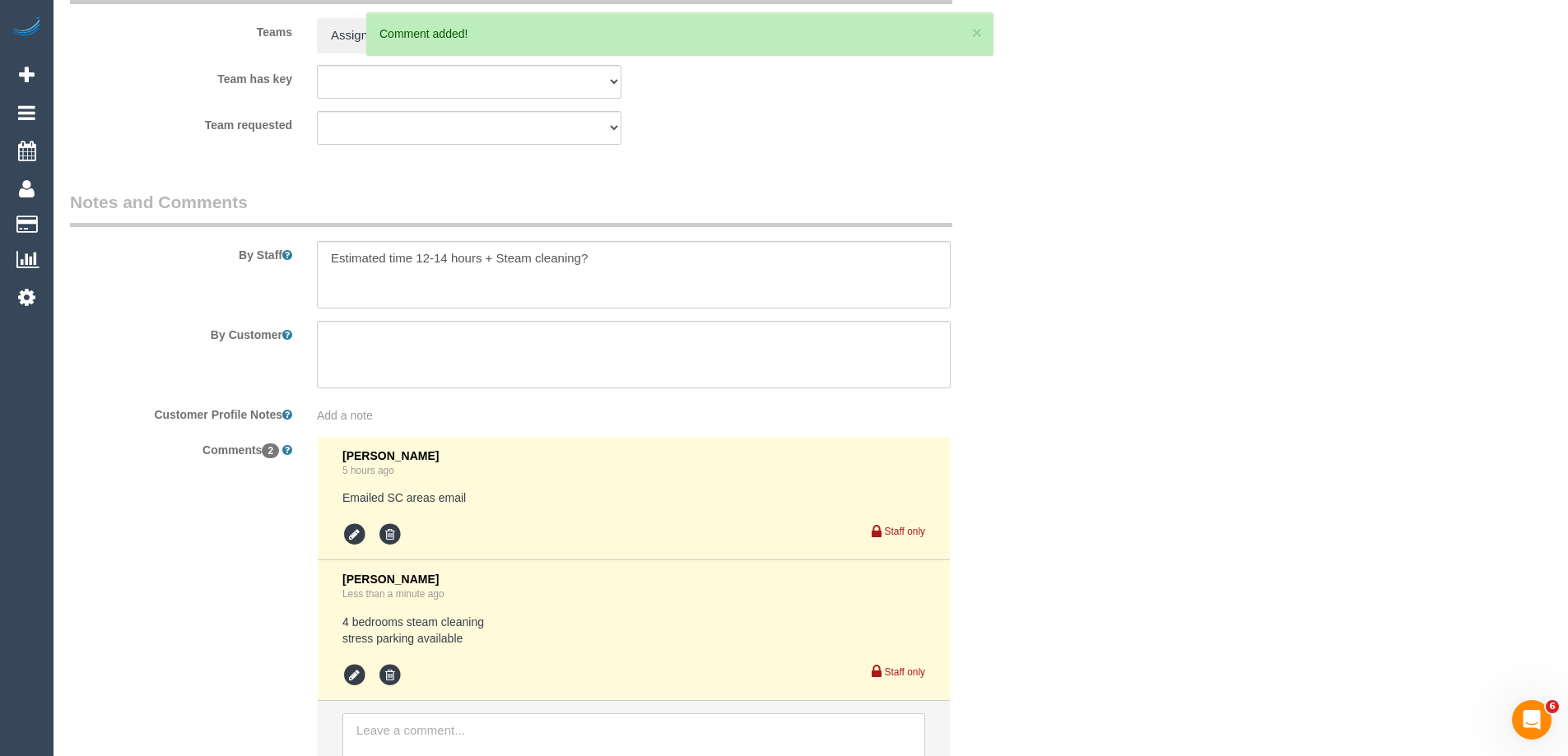
click at [382, 744] on textarea at bounding box center [634, 738] width 583 height 51
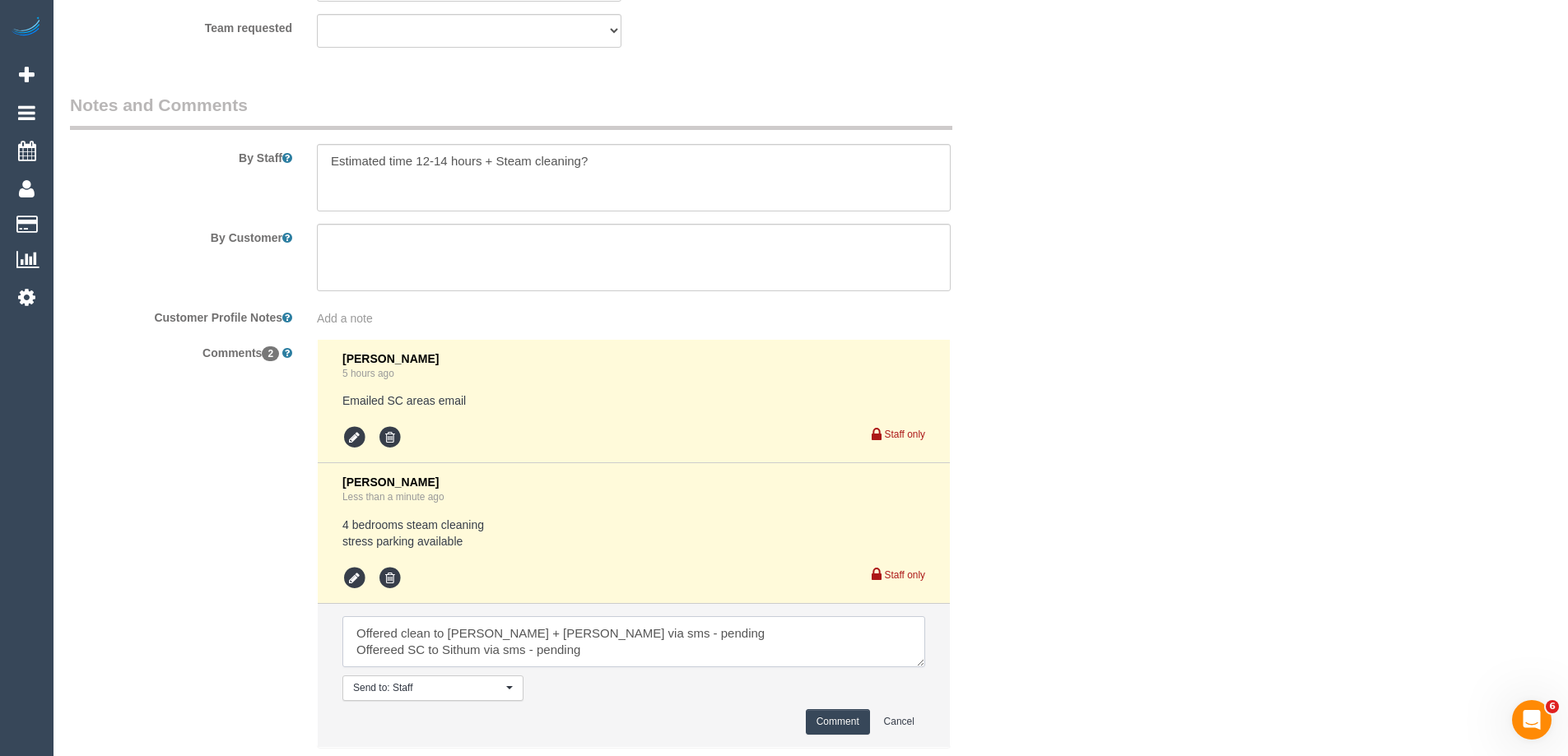
scroll to position [2841, 0]
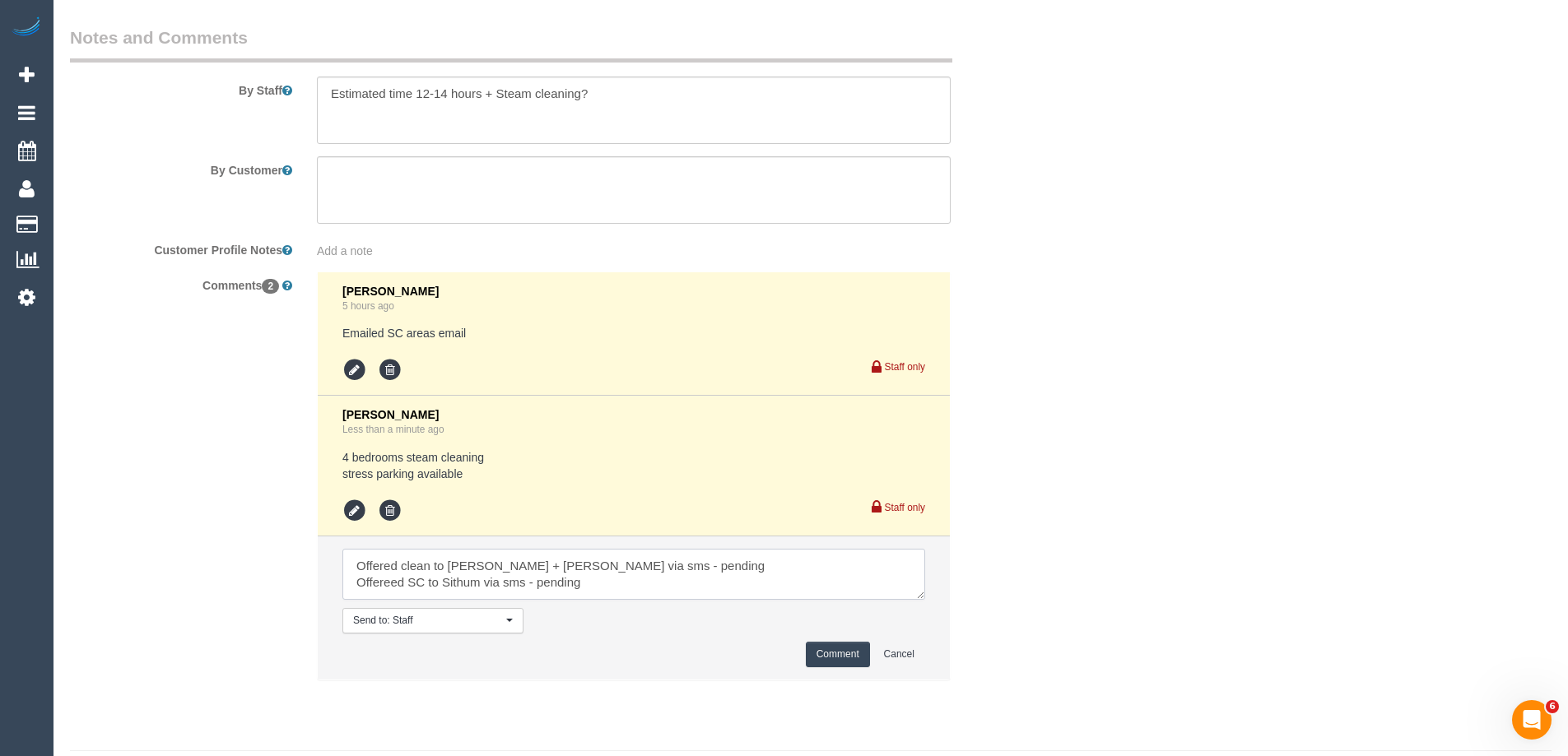
type textarea "Offered clean to Sabbir + Sult via sms - pending Offereed SC to Sithum via sms …"
click at [823, 658] on button "Comment" at bounding box center [838, 654] width 64 height 26
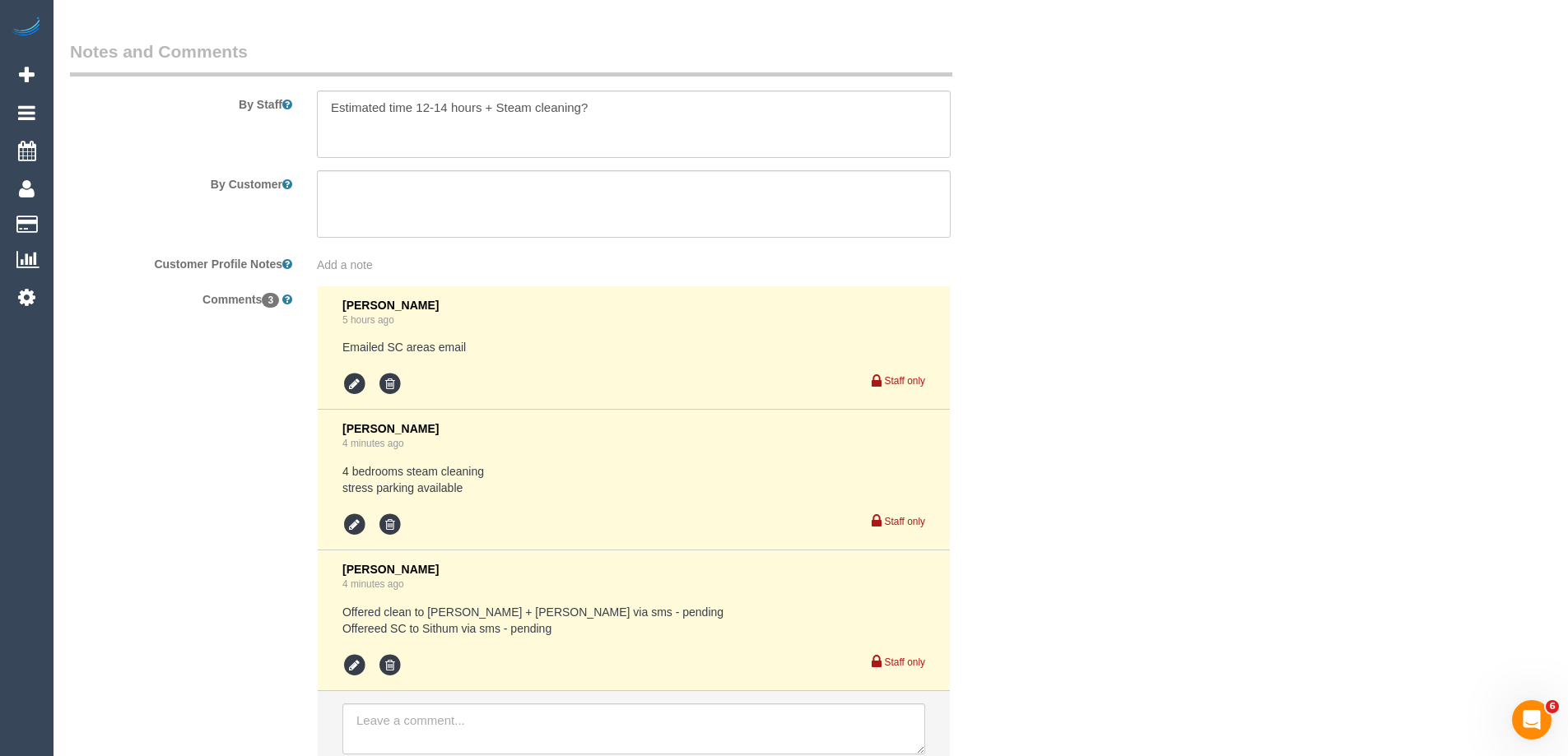
scroll to position [2957, 0]
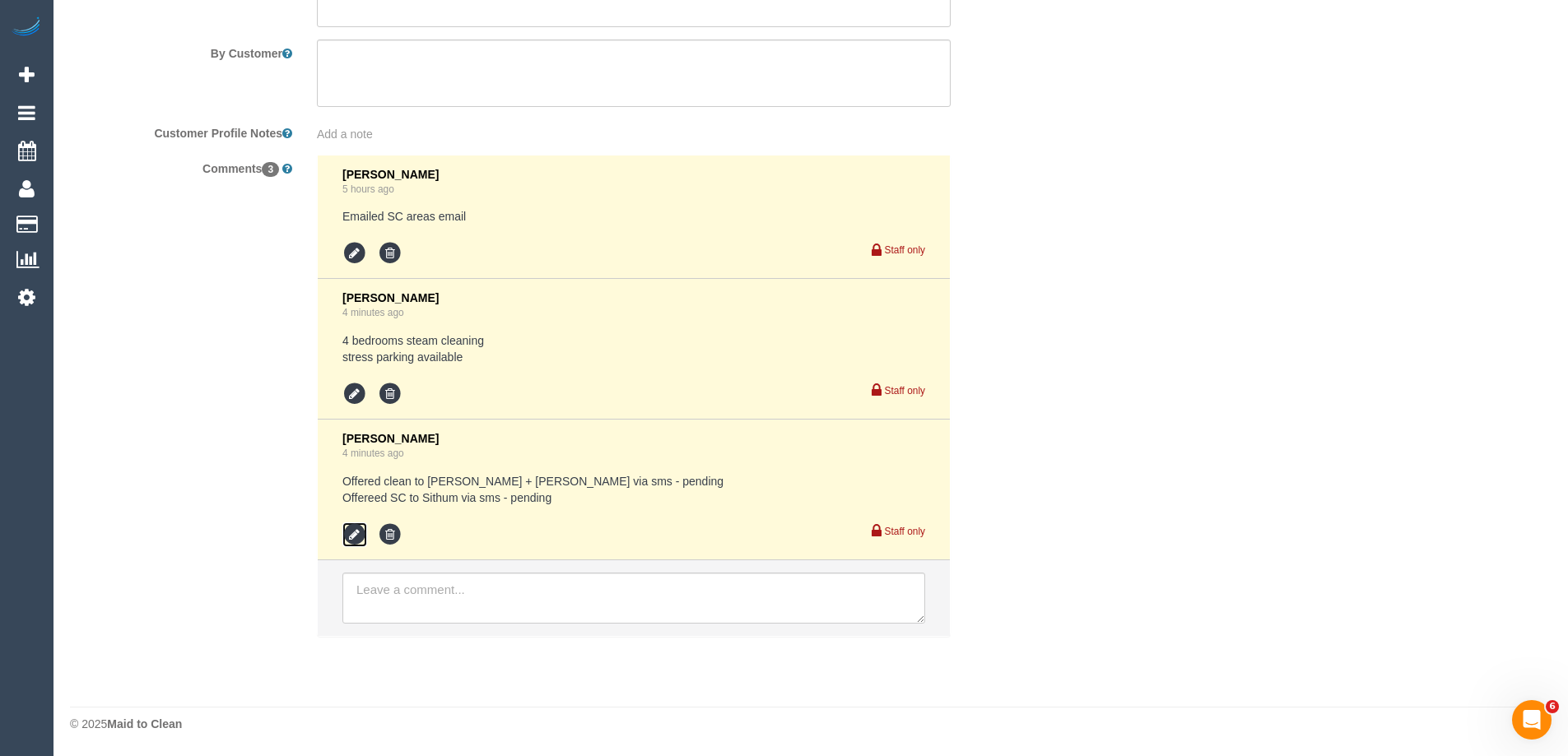
click at [346, 537] on icon at bounding box center [355, 535] width 25 height 25
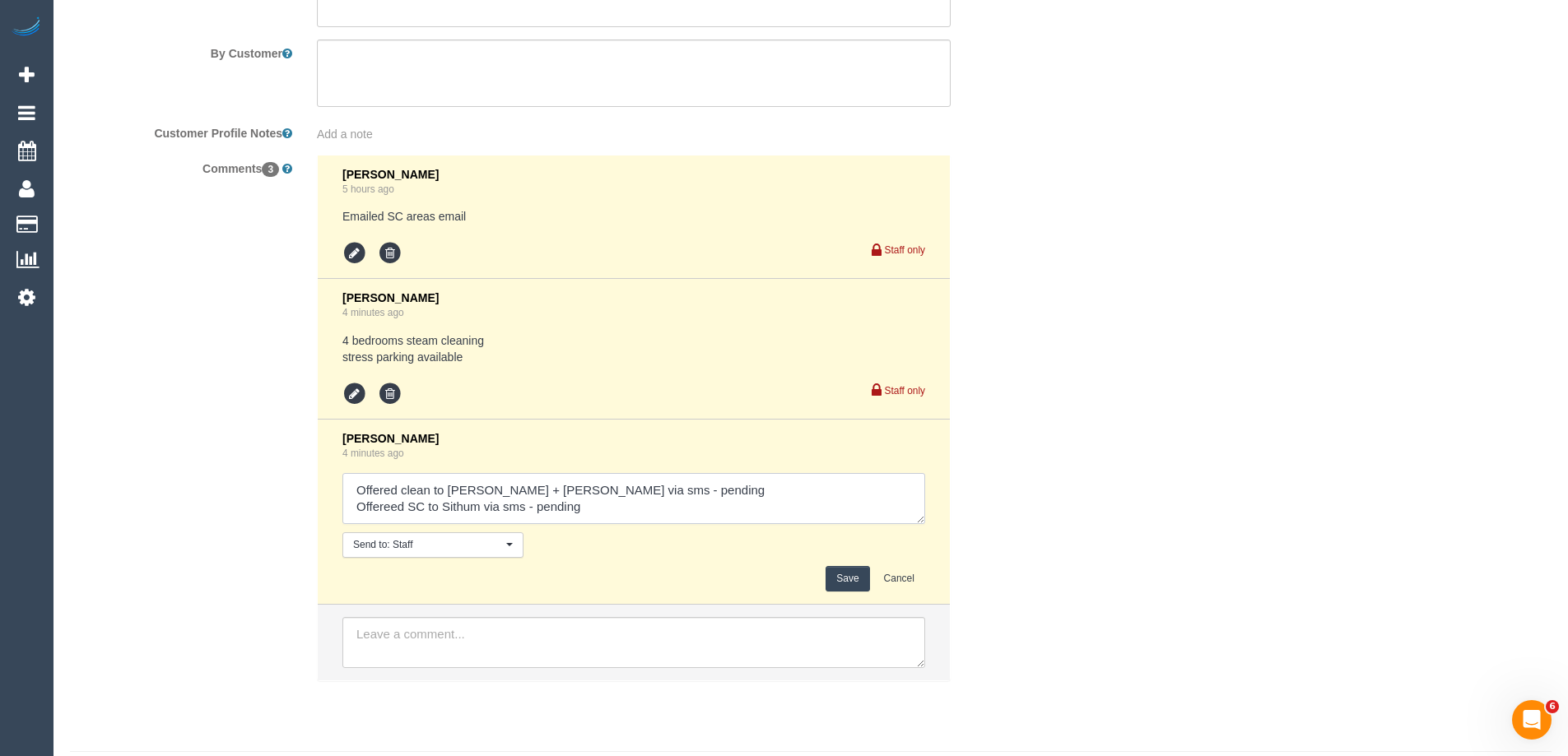
drag, startPoint x: 636, startPoint y: 515, endPoint x: 626, endPoint y: 515, distance: 10.0
click at [633, 515] on textarea at bounding box center [634, 498] width 583 height 51
click at [626, 515] on textarea at bounding box center [634, 498] width 583 height 51
click at [580, 516] on textarea at bounding box center [634, 498] width 583 height 51
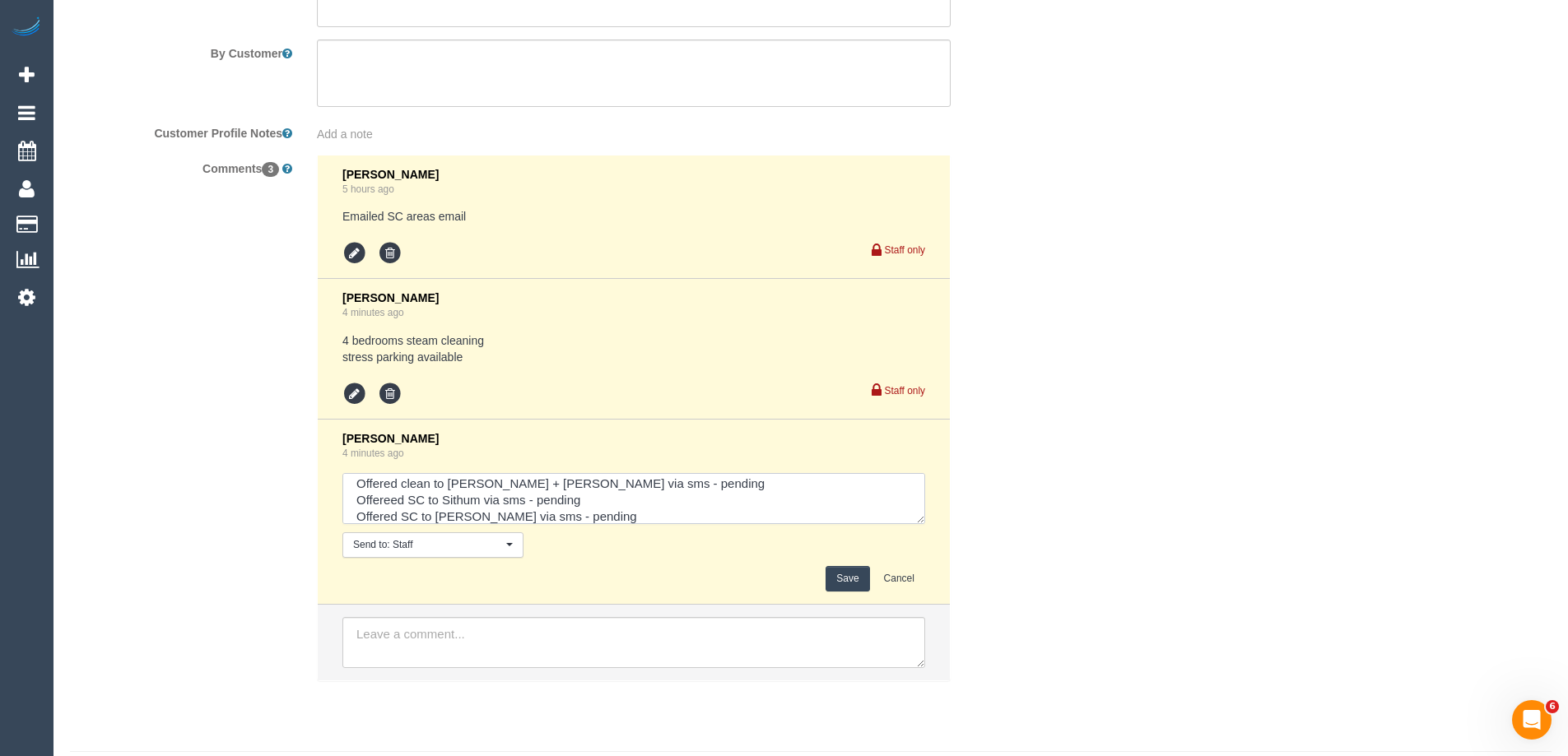
type textarea "Offered clean to Sabbir + Sult via sms - pending Offereed SC to Sithum via sms …"
click at [844, 580] on button "Save" at bounding box center [848, 579] width 44 height 26
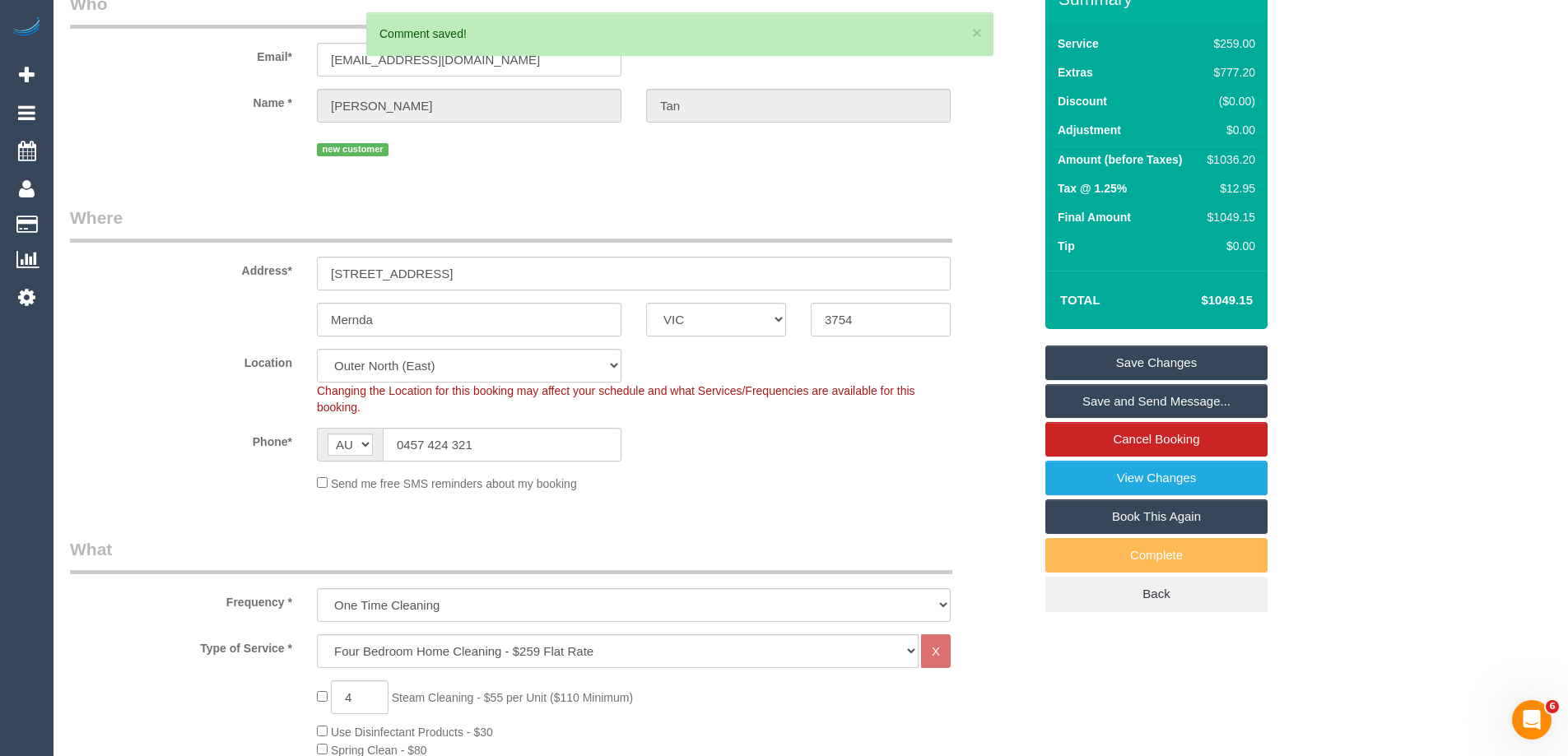
scroll to position [0, 0]
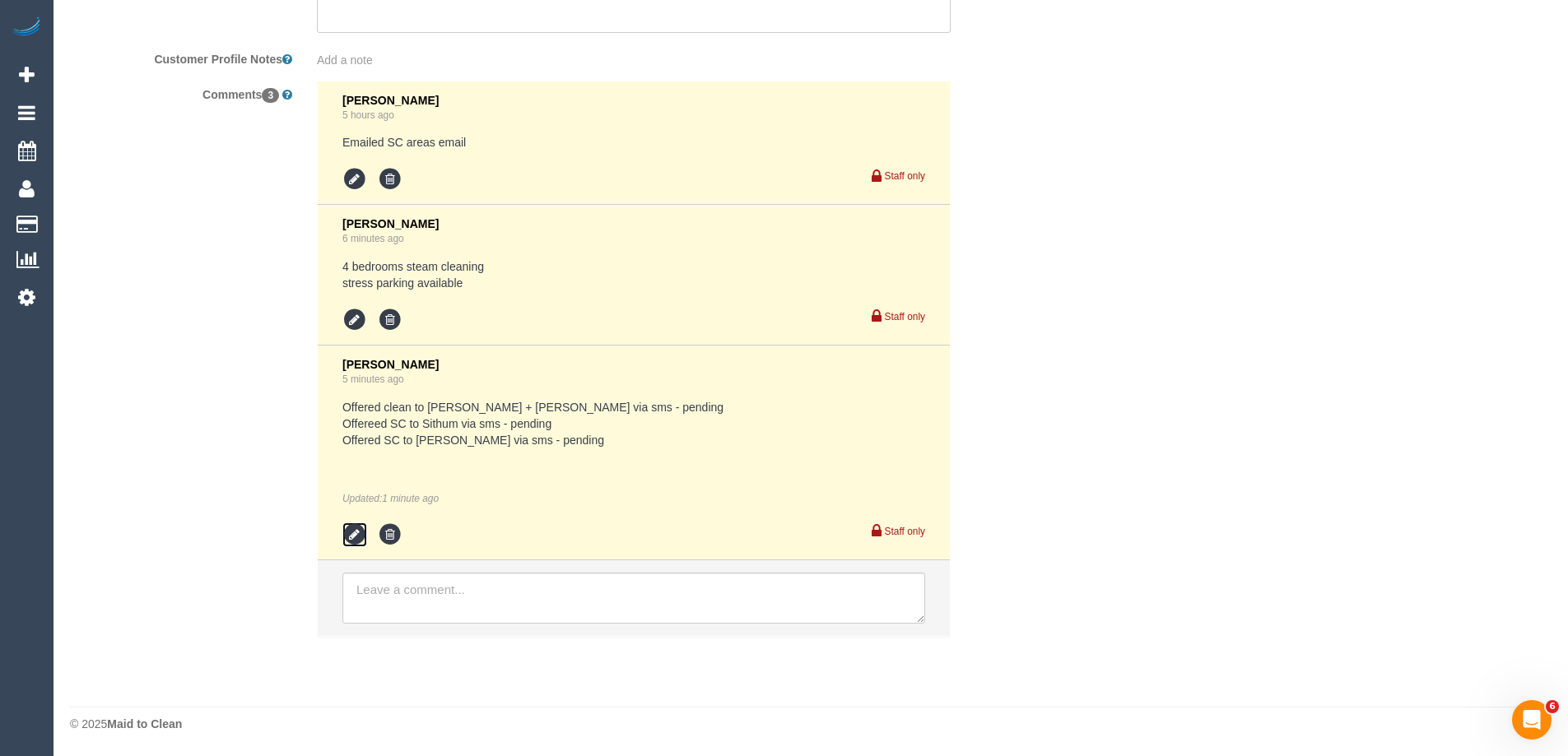
click at [363, 528] on icon at bounding box center [355, 535] width 25 height 25
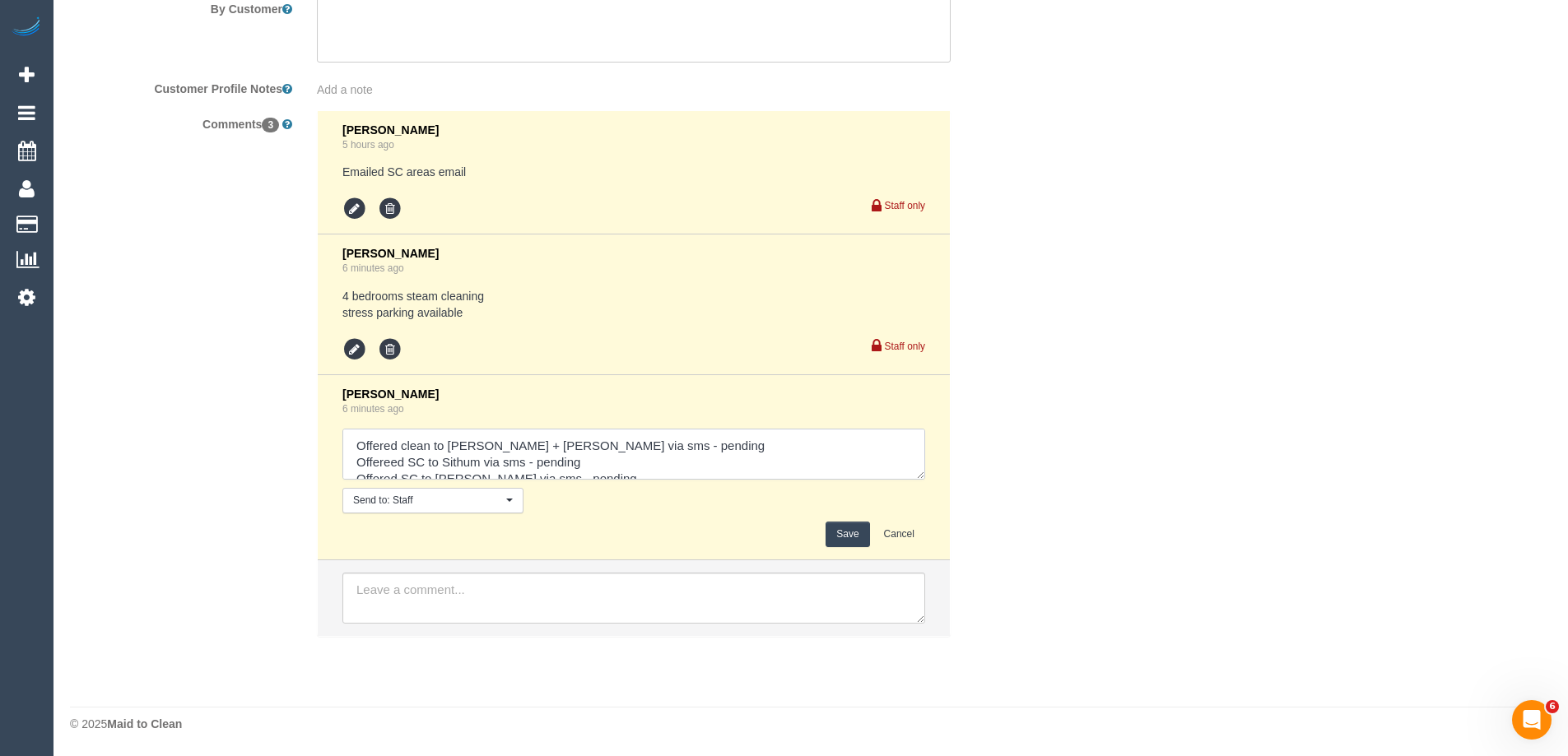
click at [597, 468] on textarea at bounding box center [634, 453] width 583 height 51
click at [618, 466] on textarea at bounding box center [634, 453] width 583 height 51
type textarea "Offered clean to Sabbir + Sult via sms - pending Offereed SC to Sithum via sms …"
click at [839, 534] on button "Save" at bounding box center [848, 535] width 44 height 26
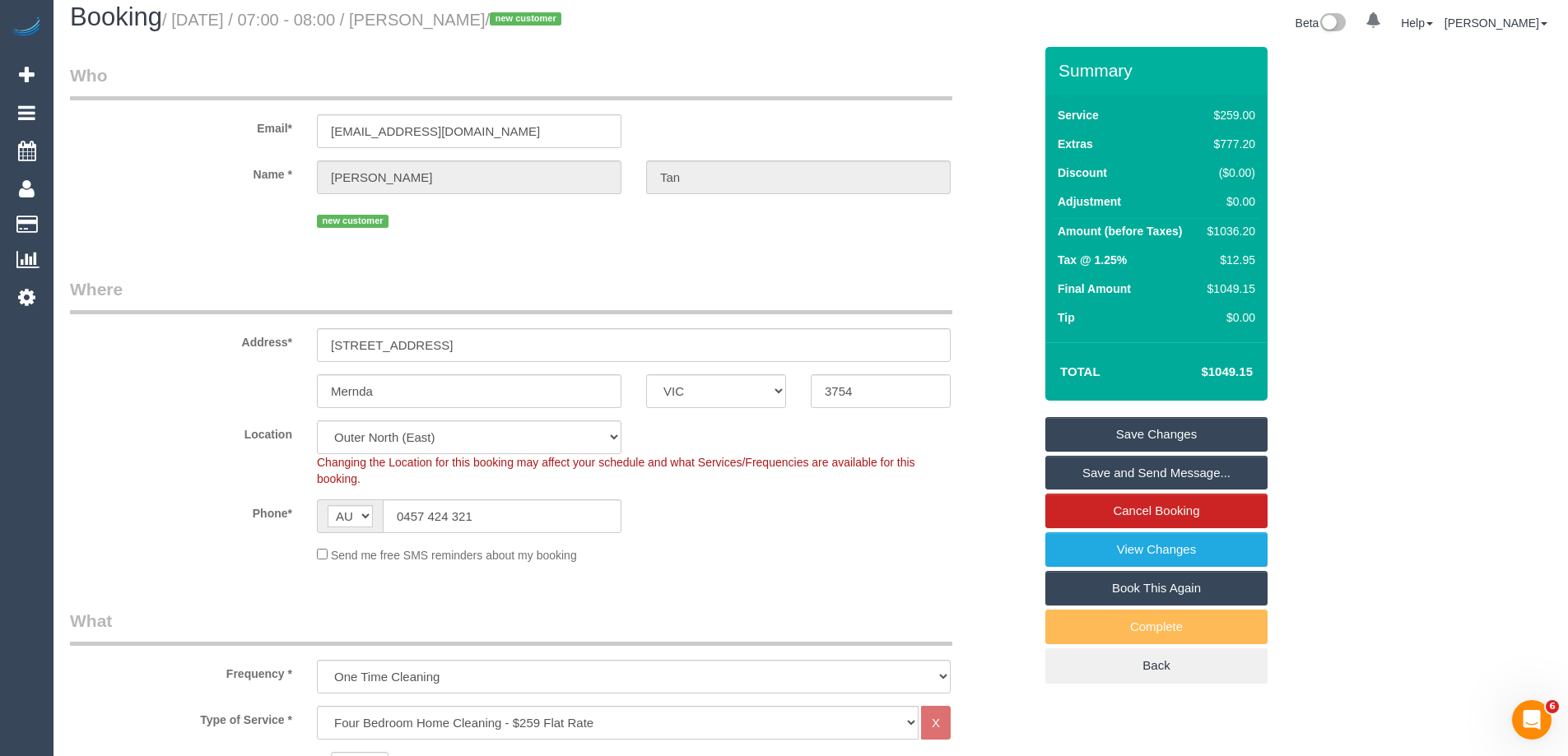
scroll to position [0, 0]
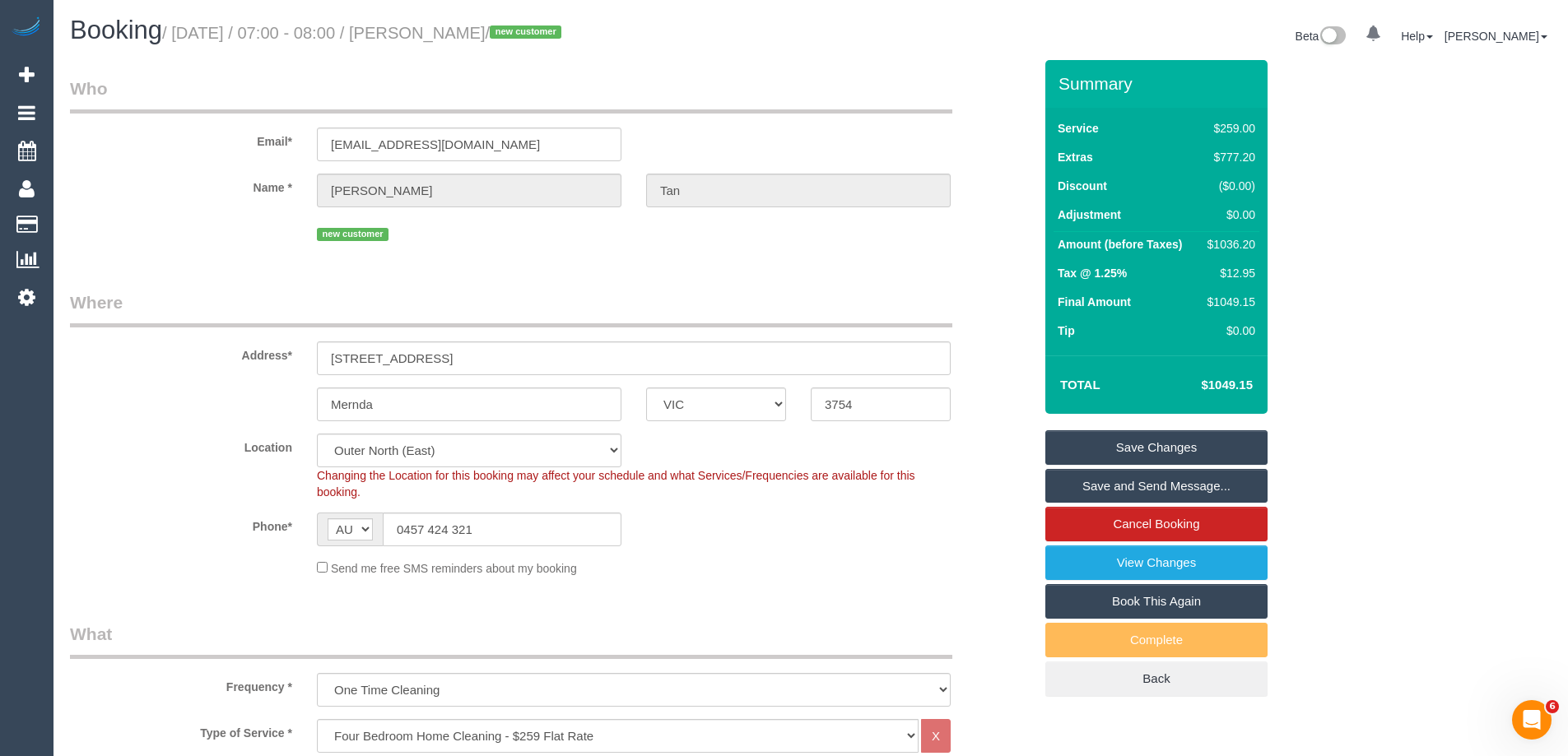
click at [728, 561] on div "Send me free SMS reminders about my booking" at bounding box center [634, 568] width 658 height 18
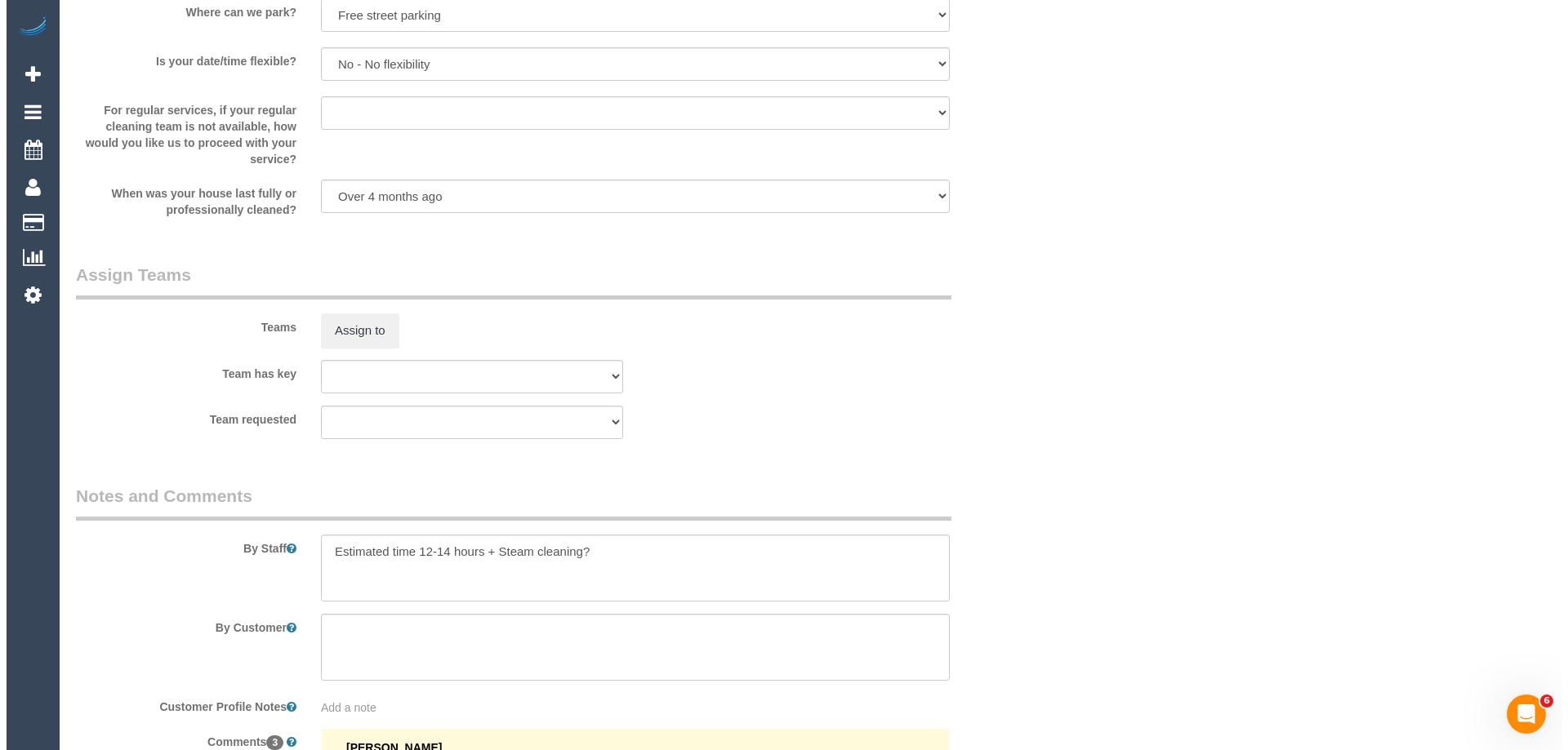
scroll to position [2449, 0]
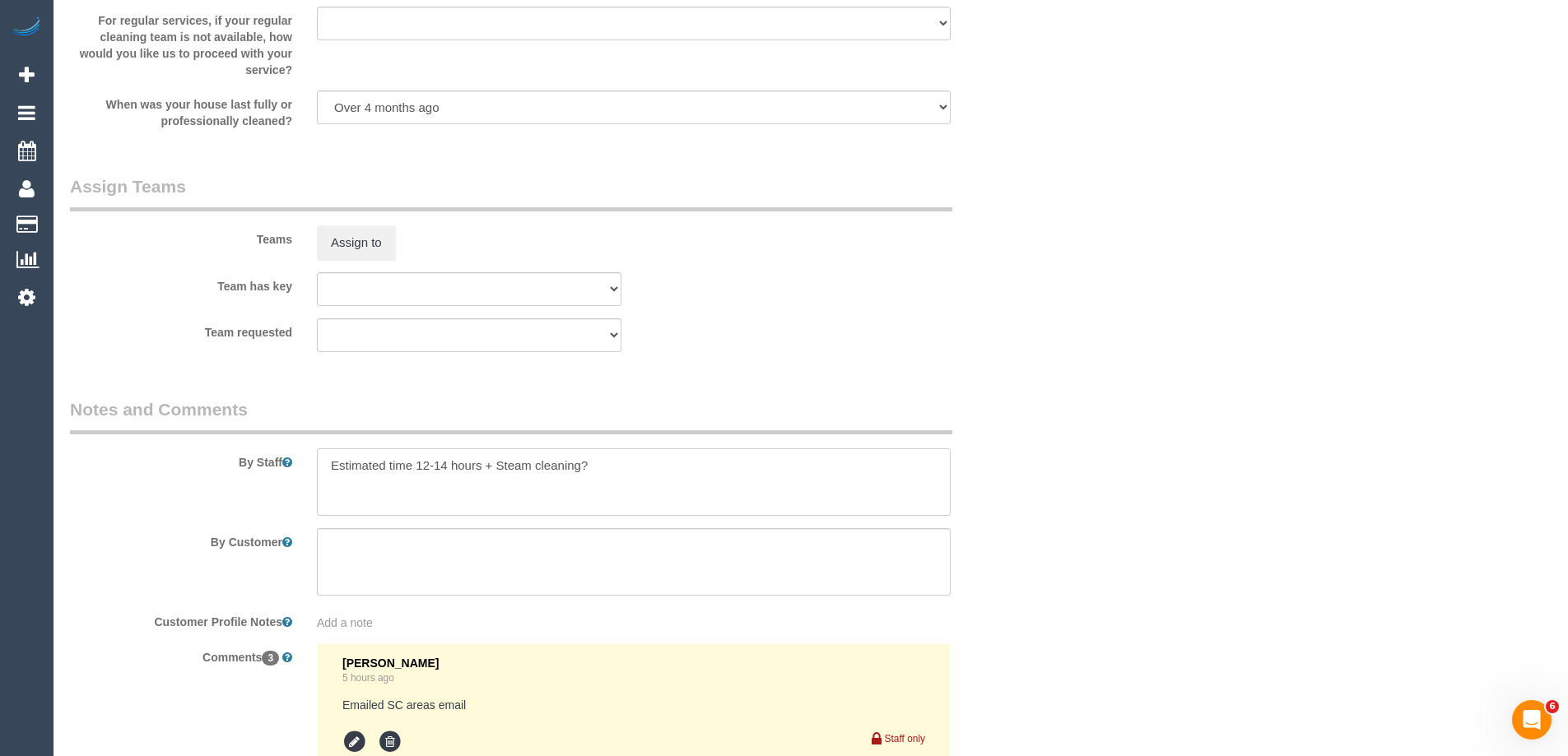
click at [666, 476] on textarea at bounding box center [634, 482] width 634 height 68
type textarea "Estimated time 12-14 hours + Steam cleaning of 4 bedrooms"
click at [868, 334] on div "Team requested (0) Office (1) Sarah Slattery (FT) (2) Alejandro (+ Alexa) (C) (…" at bounding box center [551, 336] width 987 height 34
click at [856, 507] on textarea at bounding box center [634, 482] width 634 height 68
click at [390, 244] on button "Assign to" at bounding box center [356, 242] width 79 height 35
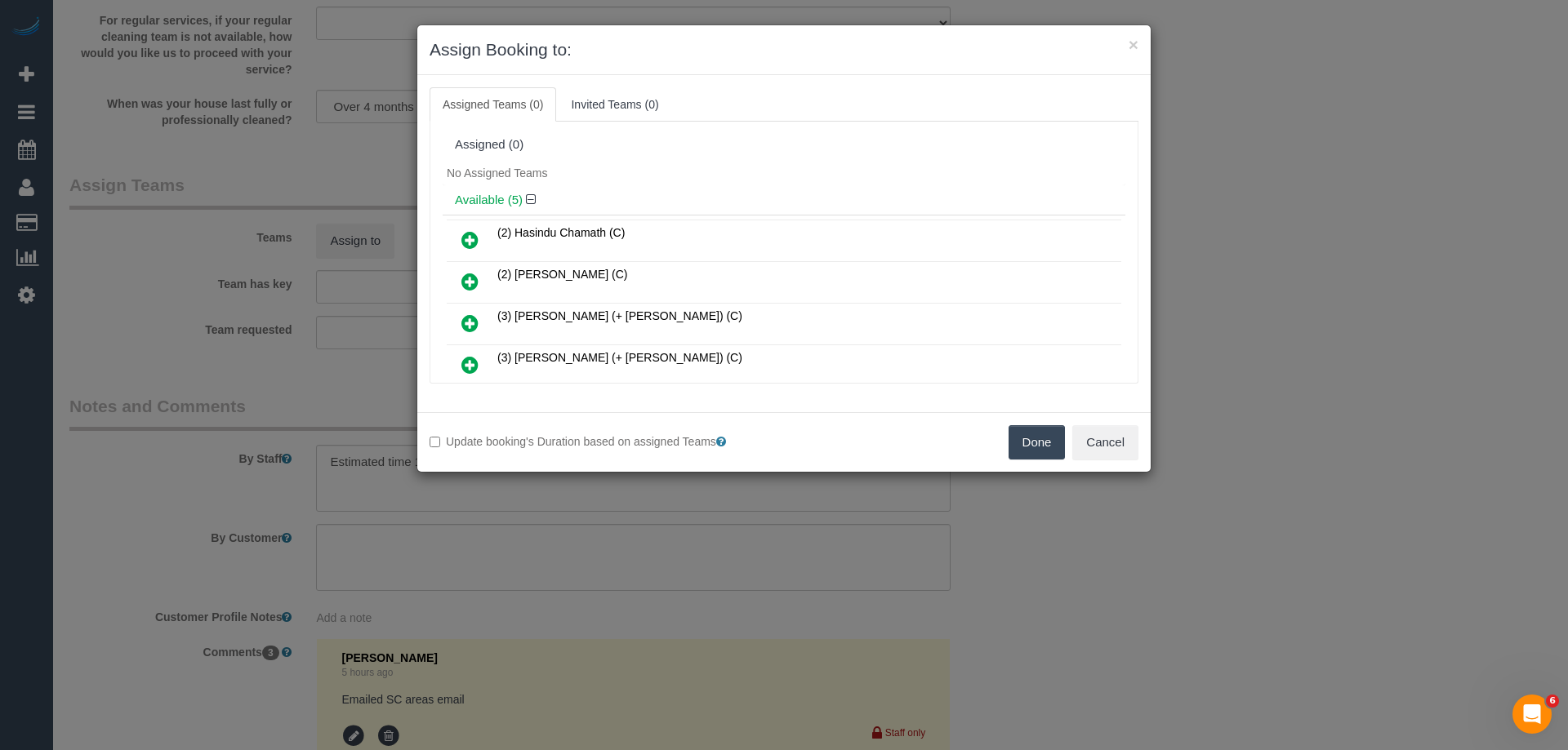
click at [692, 183] on div "No Assigned Teams" at bounding box center [784, 173] width 683 height 25
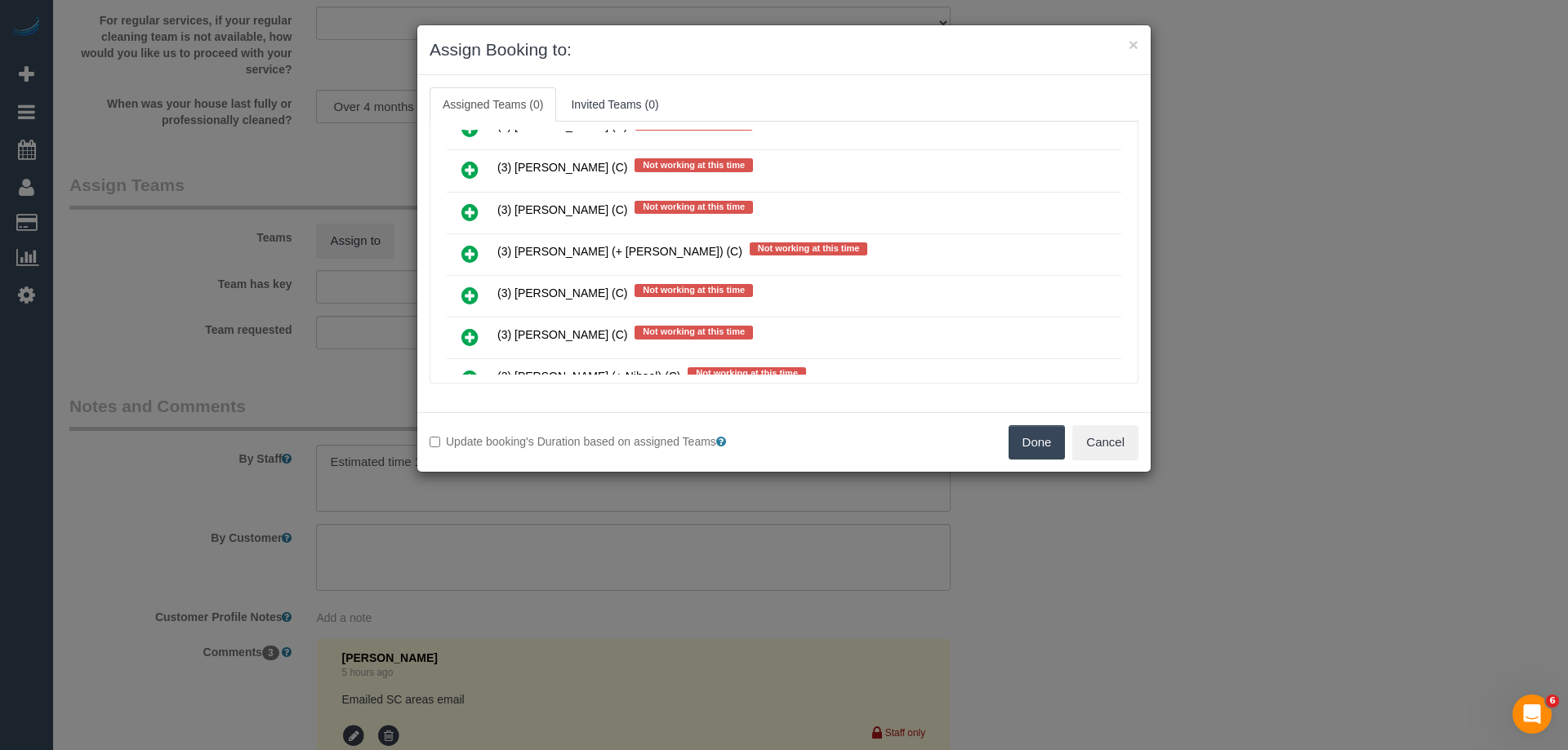
click at [468, 256] on icon at bounding box center [470, 254] width 17 height 20
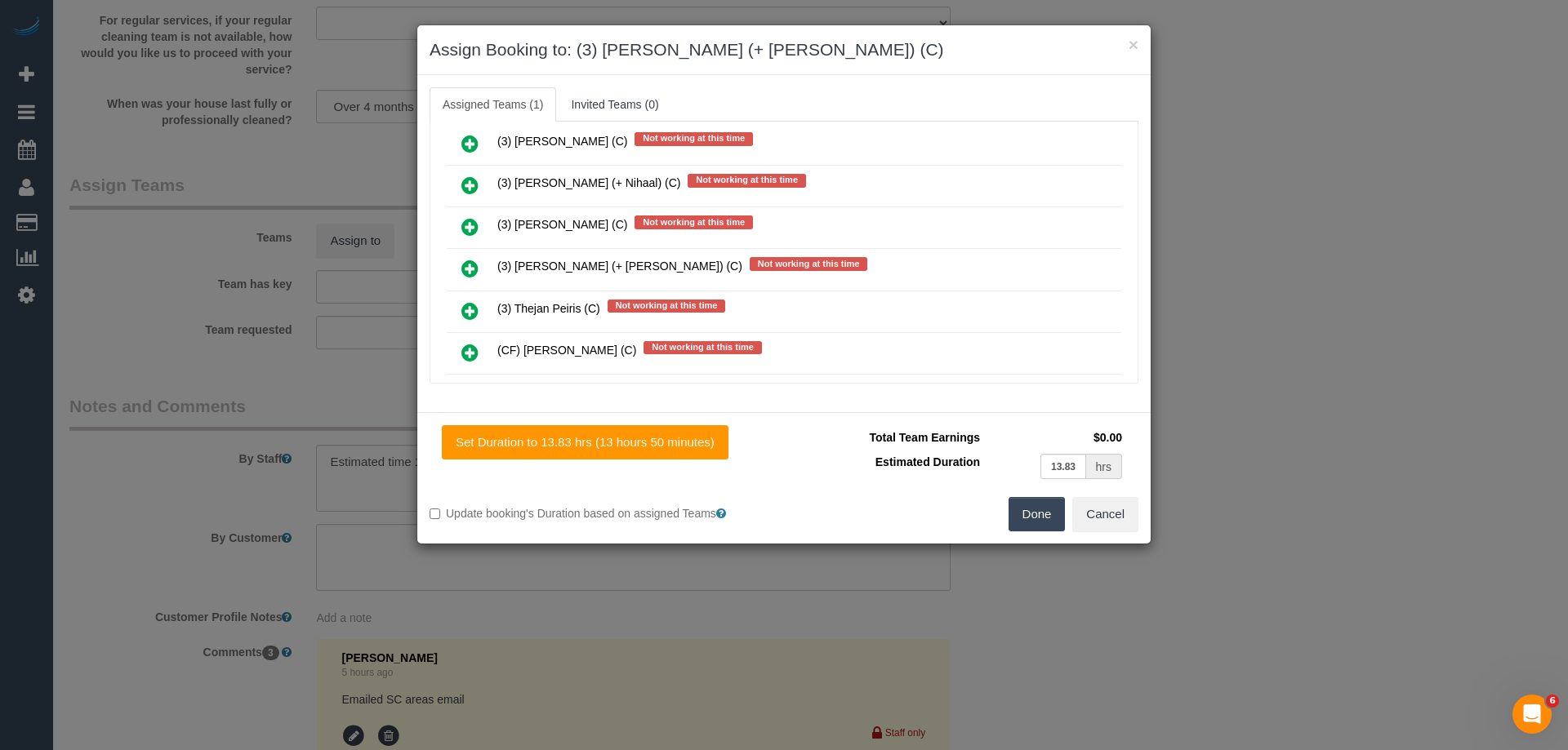
scroll to position [1973, 0]
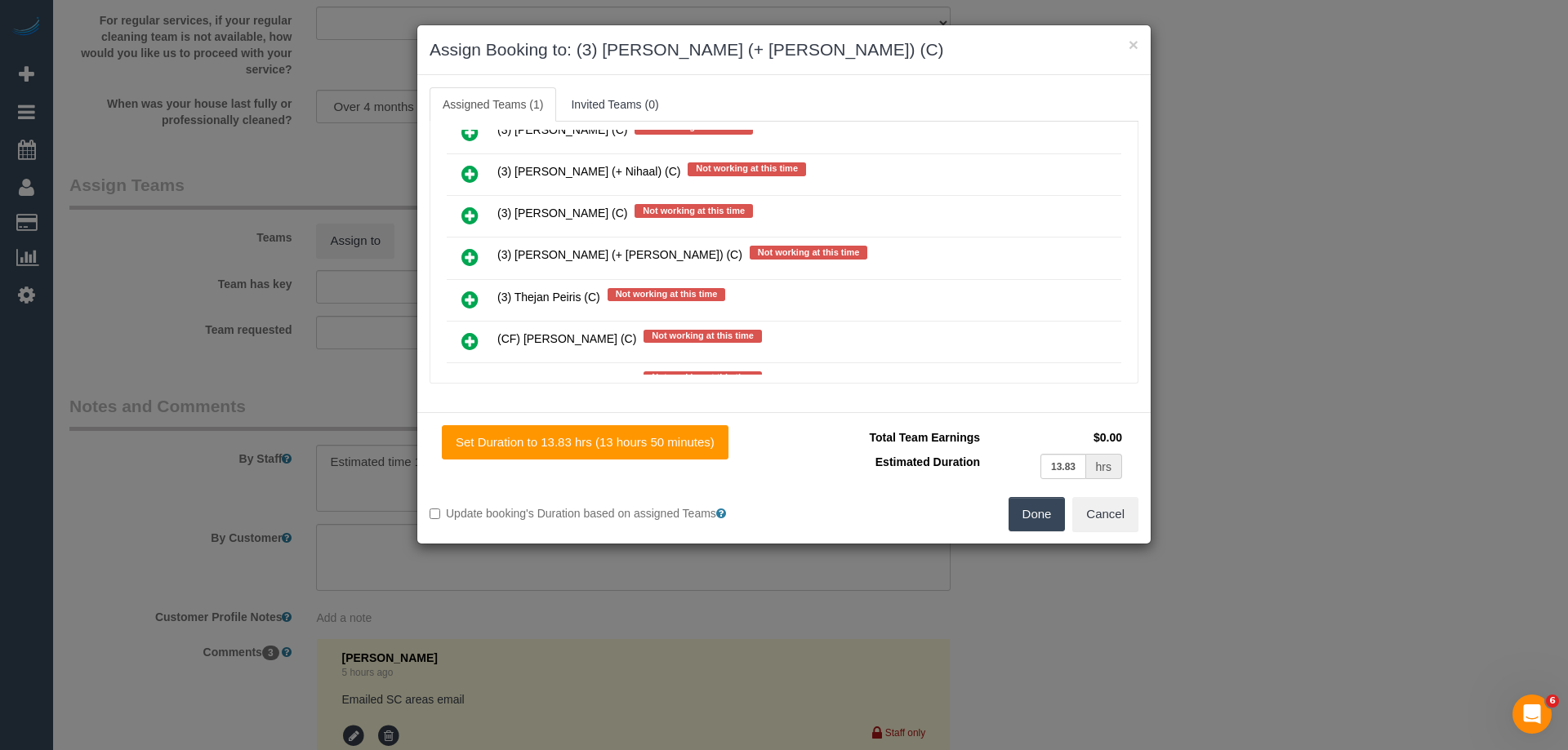
click at [477, 257] on icon at bounding box center [470, 257] width 17 height 20
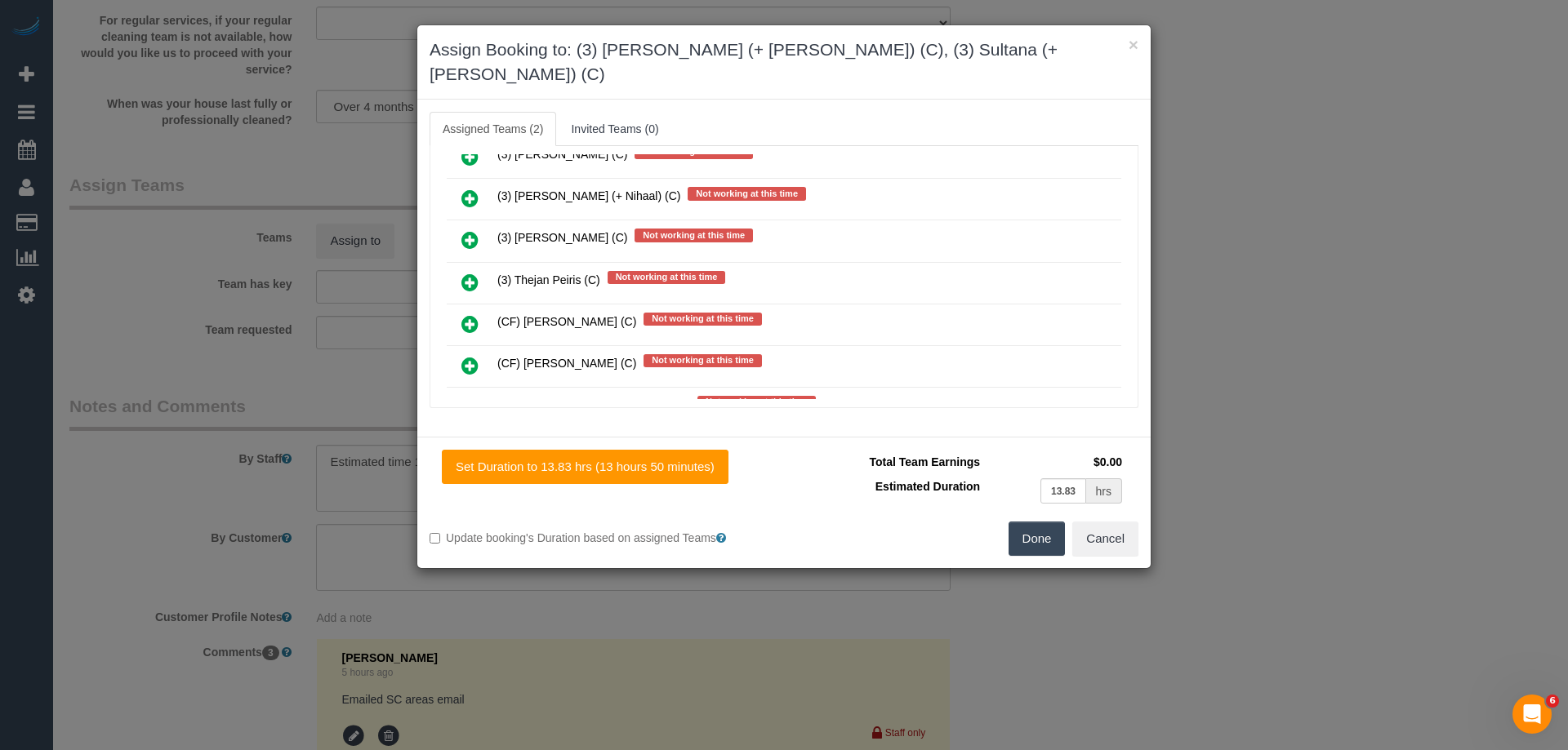
scroll to position [1684, 0]
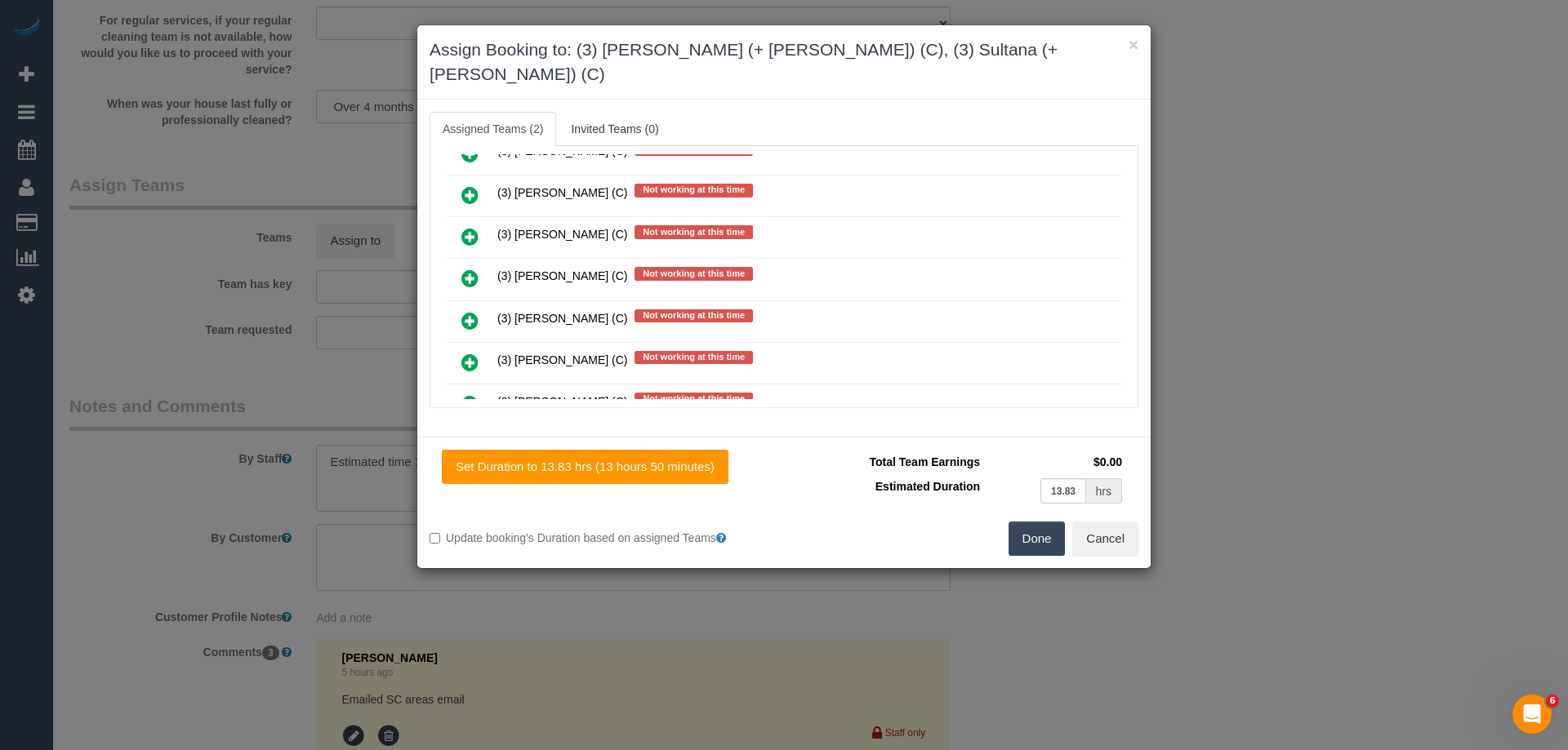
click at [460, 263] on link at bounding box center [470, 279] width 39 height 33
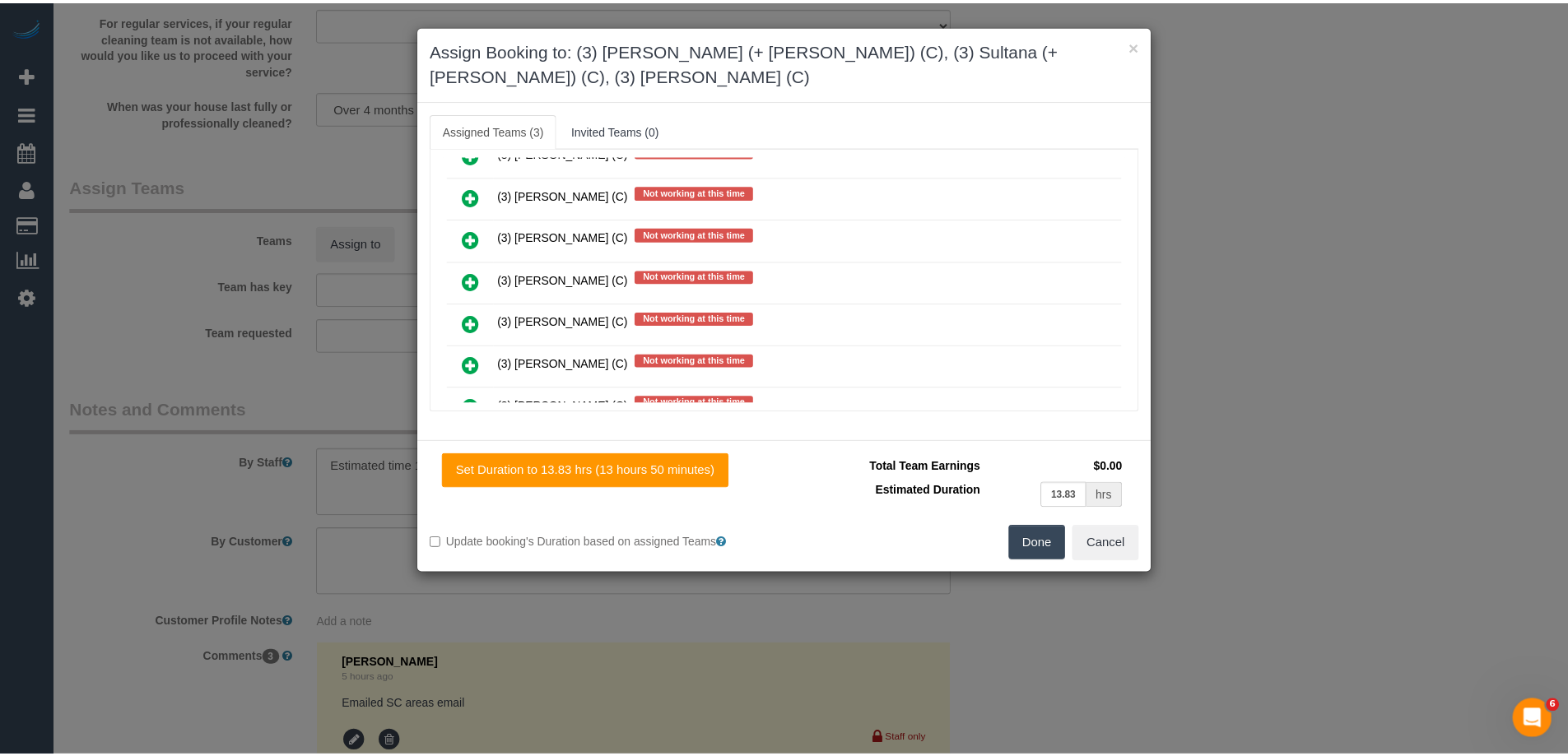
scroll to position [0, 0]
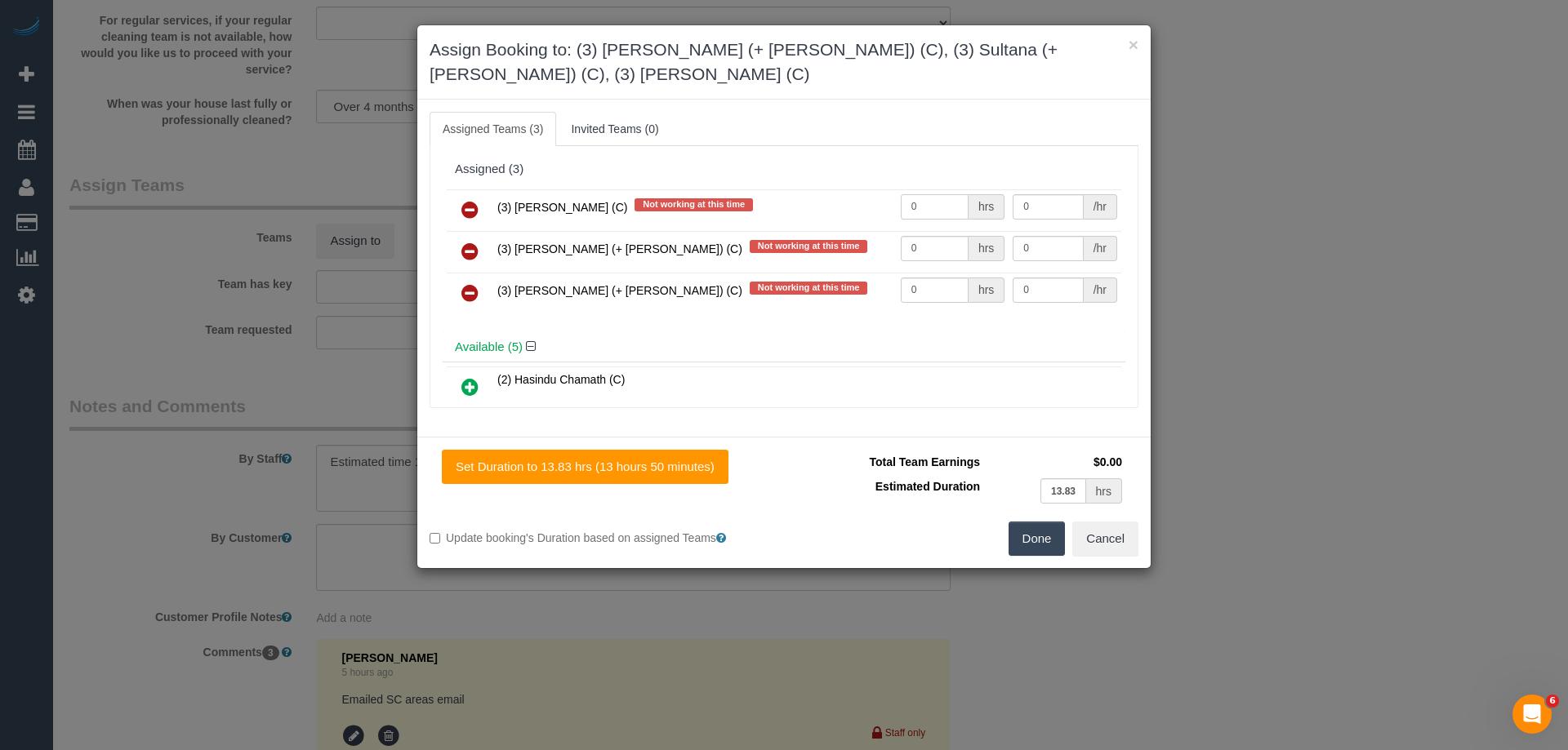
click at [923, 209] on input "0" at bounding box center [934, 208] width 68 height 26
click at [915, 261] on td "0 hrs" at bounding box center [953, 252] width 113 height 42
click at [927, 249] on input "0" at bounding box center [934, 249] width 68 height 26
type input "1"
click at [930, 294] on input "0" at bounding box center [934, 291] width 68 height 26
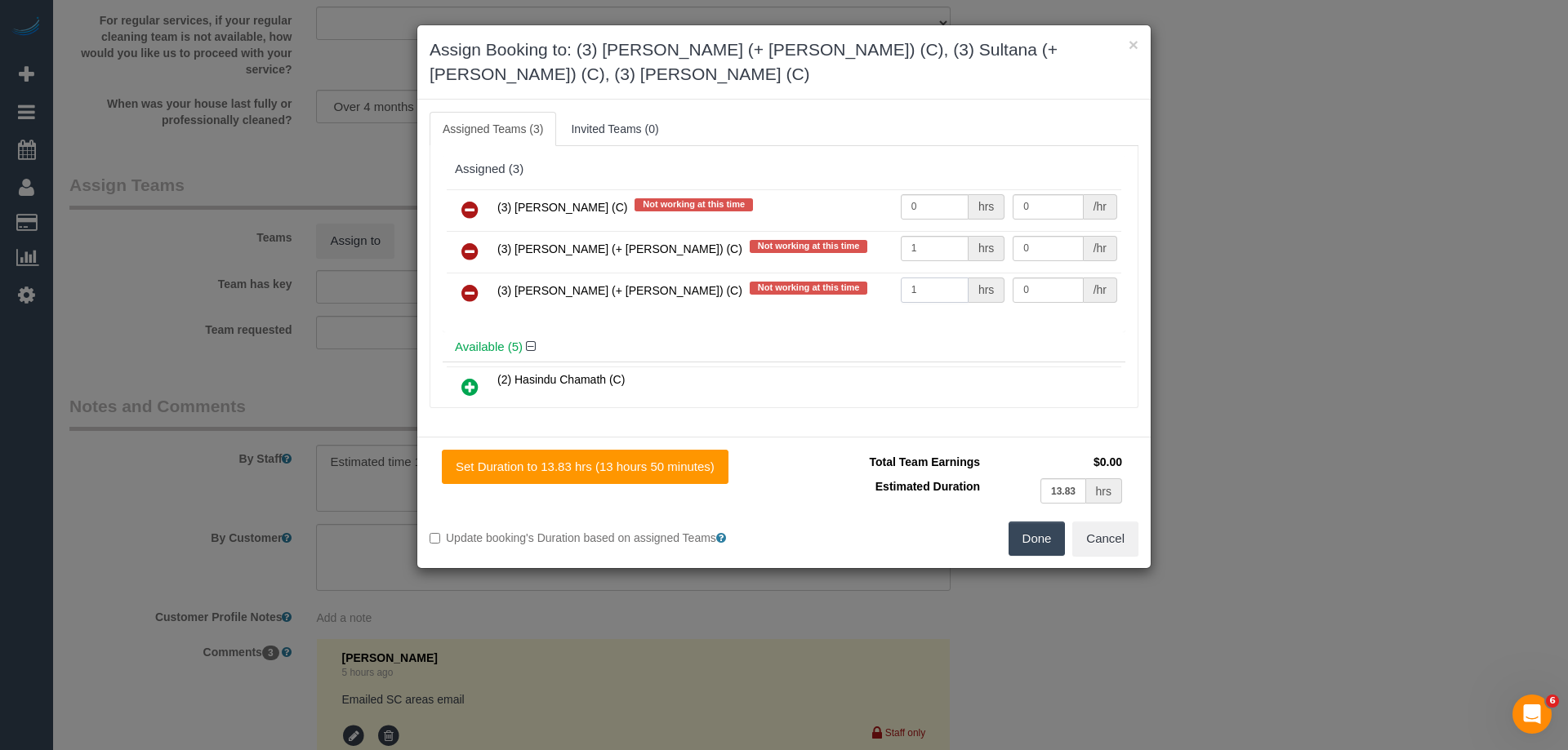
type input "1"
click at [1043, 252] on input "0" at bounding box center [1047, 249] width 70 height 26
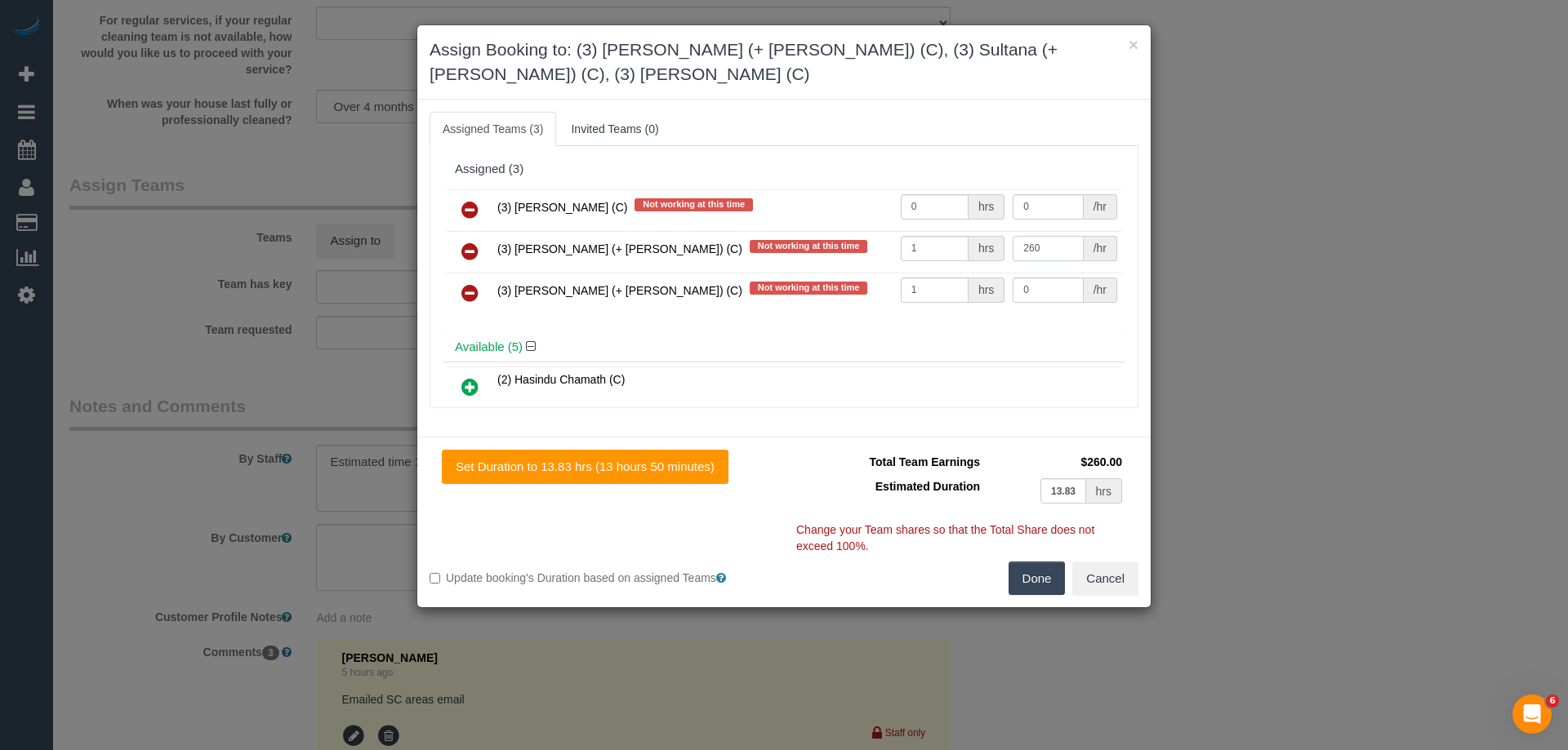
type input "260"
click at [1025, 294] on input "0" at bounding box center [1047, 291] width 70 height 26
type input "260"
click at [1055, 206] on input "0" at bounding box center [1047, 208] width 70 height 26
click at [1037, 203] on input "0" at bounding box center [1047, 208] width 70 height 26
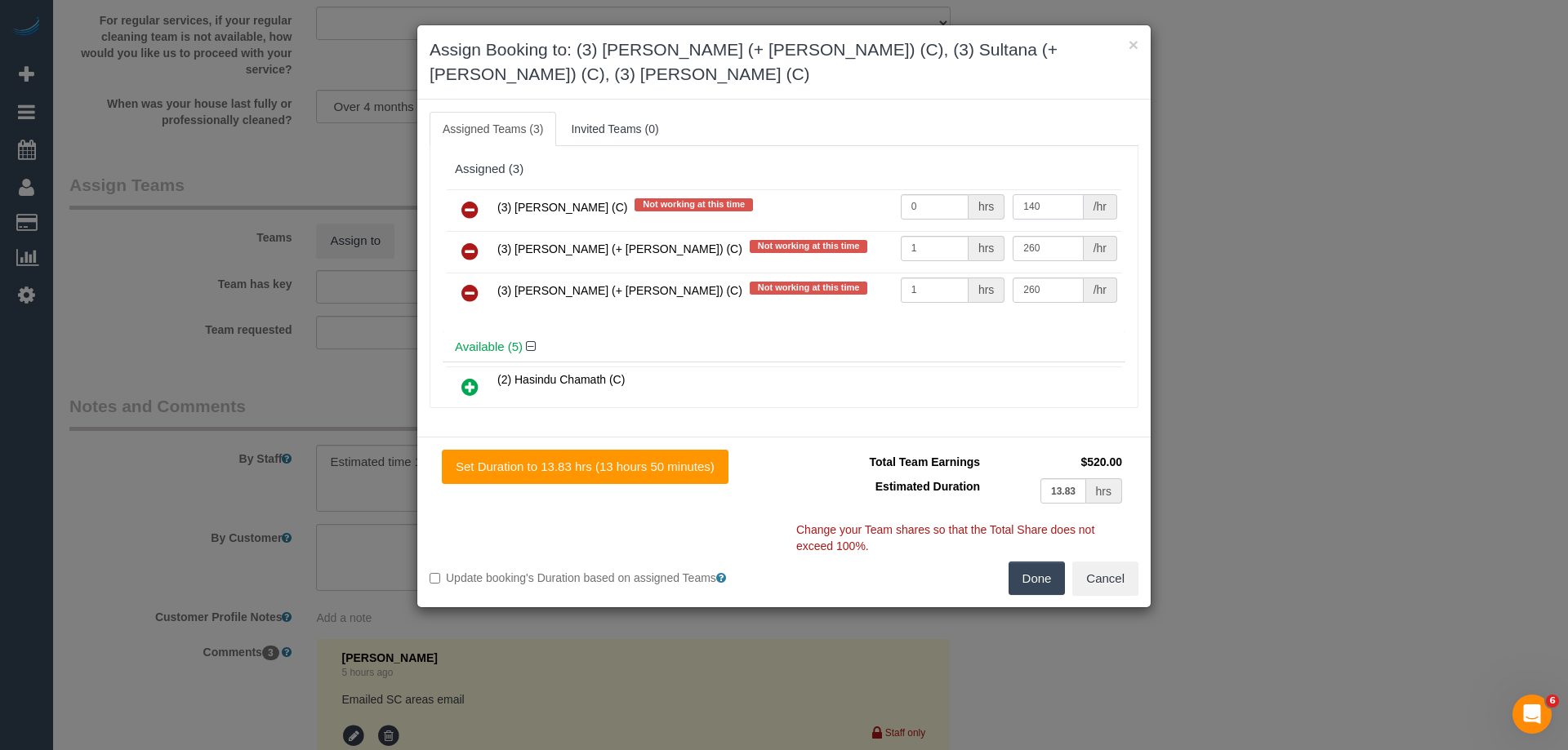
type input "140"
click at [935, 203] on input "0" at bounding box center [934, 208] width 68 height 26
type input "1"
click at [1049, 581] on button "Done" at bounding box center [1037, 578] width 57 height 35
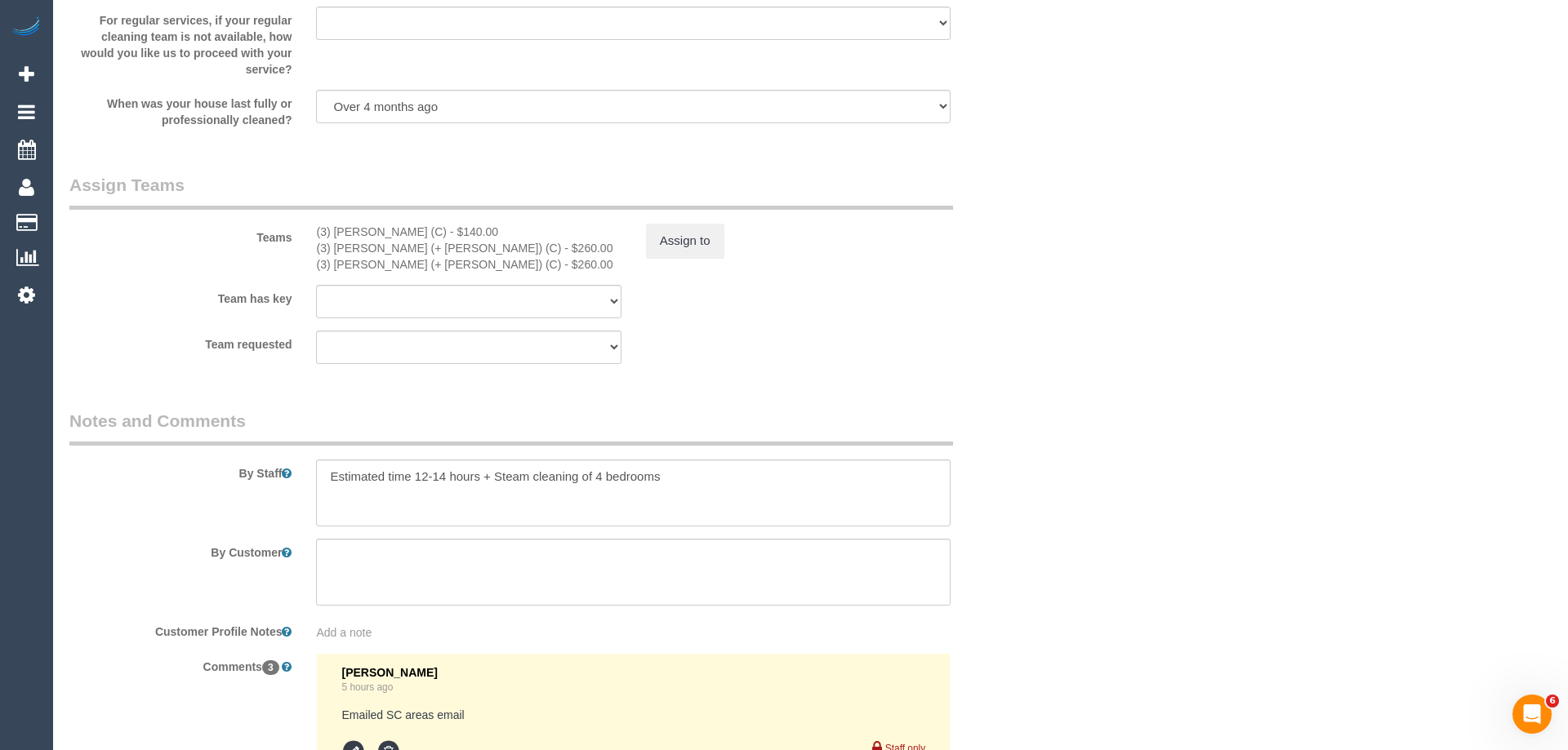
click at [1049, 581] on div "× Assign Booking to: (3) Sabbir (+ Sultana) (C), (3) Sultana (+ Sabbir) (C), (3…" at bounding box center [784, 375] width 1568 height 750
click at [678, 479] on textarea at bounding box center [629, 493] width 629 height 67
click at [761, 473] on textarea at bounding box center [629, 493] width 629 height 67
paste textarea "Steam cleaner to arrive at ___ Please ensure areas for steam cleaning are clean…"
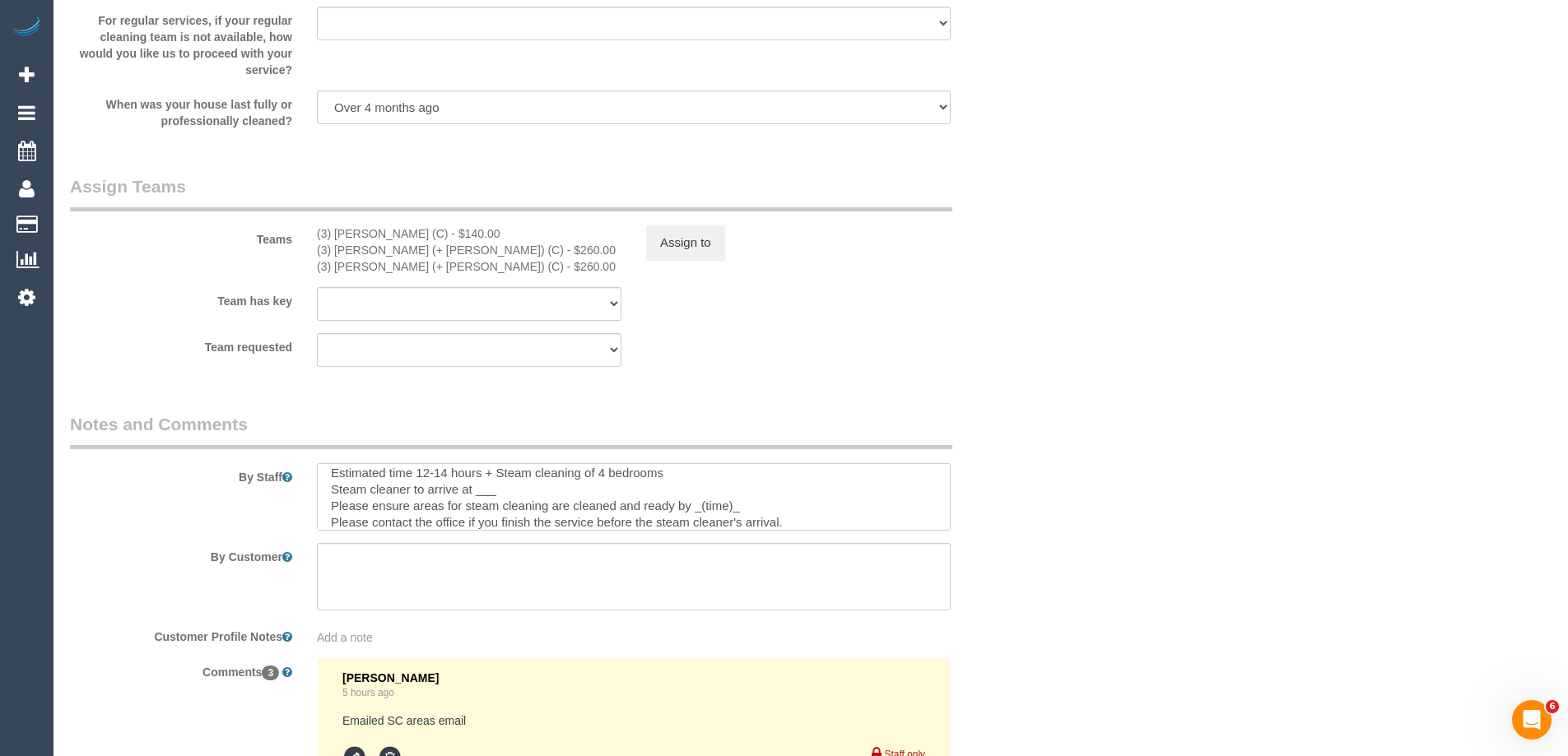
click at [513, 498] on textarea at bounding box center [634, 497] width 634 height 68
drag, startPoint x: 752, startPoint y: 499, endPoint x: 693, endPoint y: 493, distance: 59.3
click at [693, 493] on textarea at bounding box center [634, 497] width 634 height 68
type textarea "Estimated time 12-14 hours + Steam cleaning of 4 bedrooms Steam cleaner to arri…"
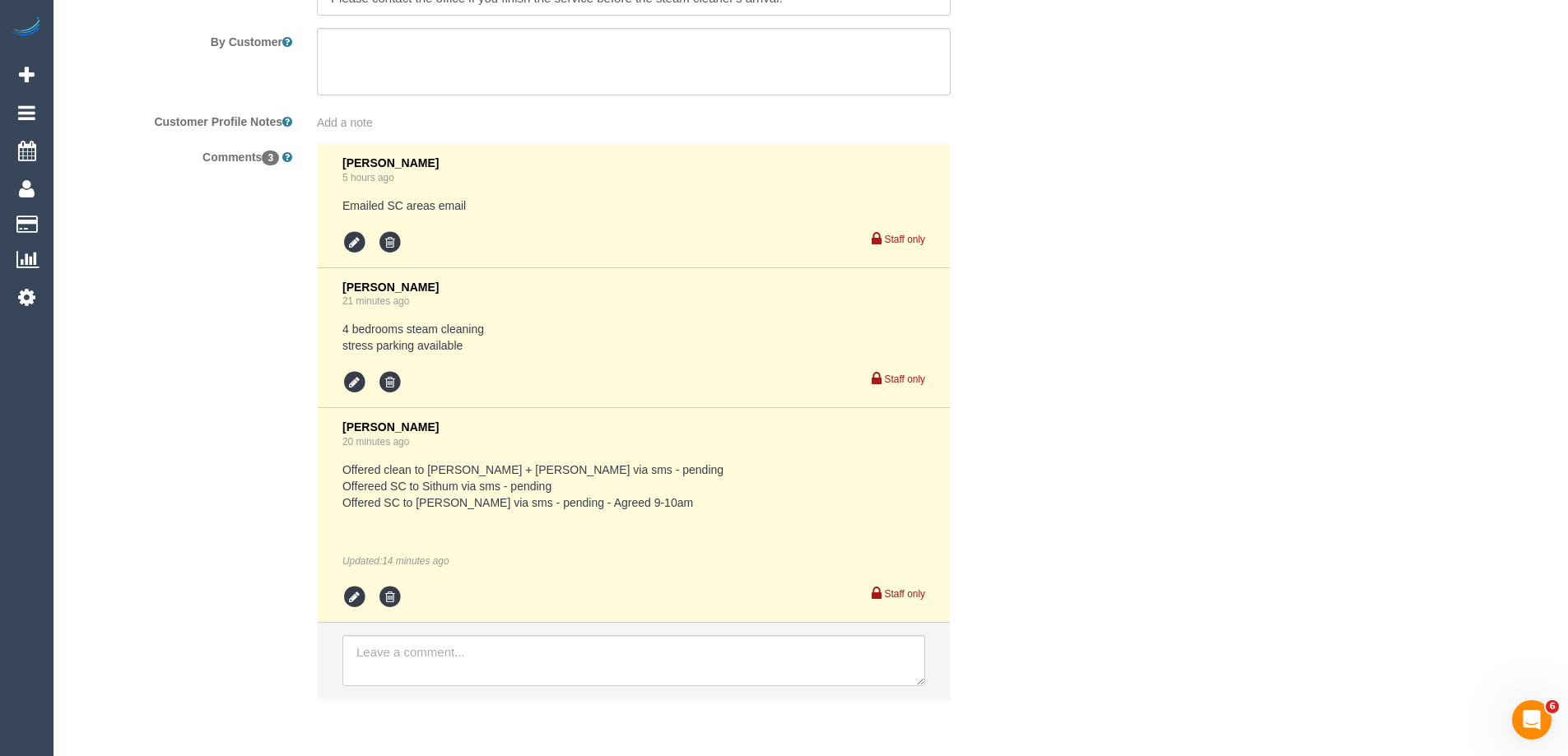
scroll to position [3046, 0]
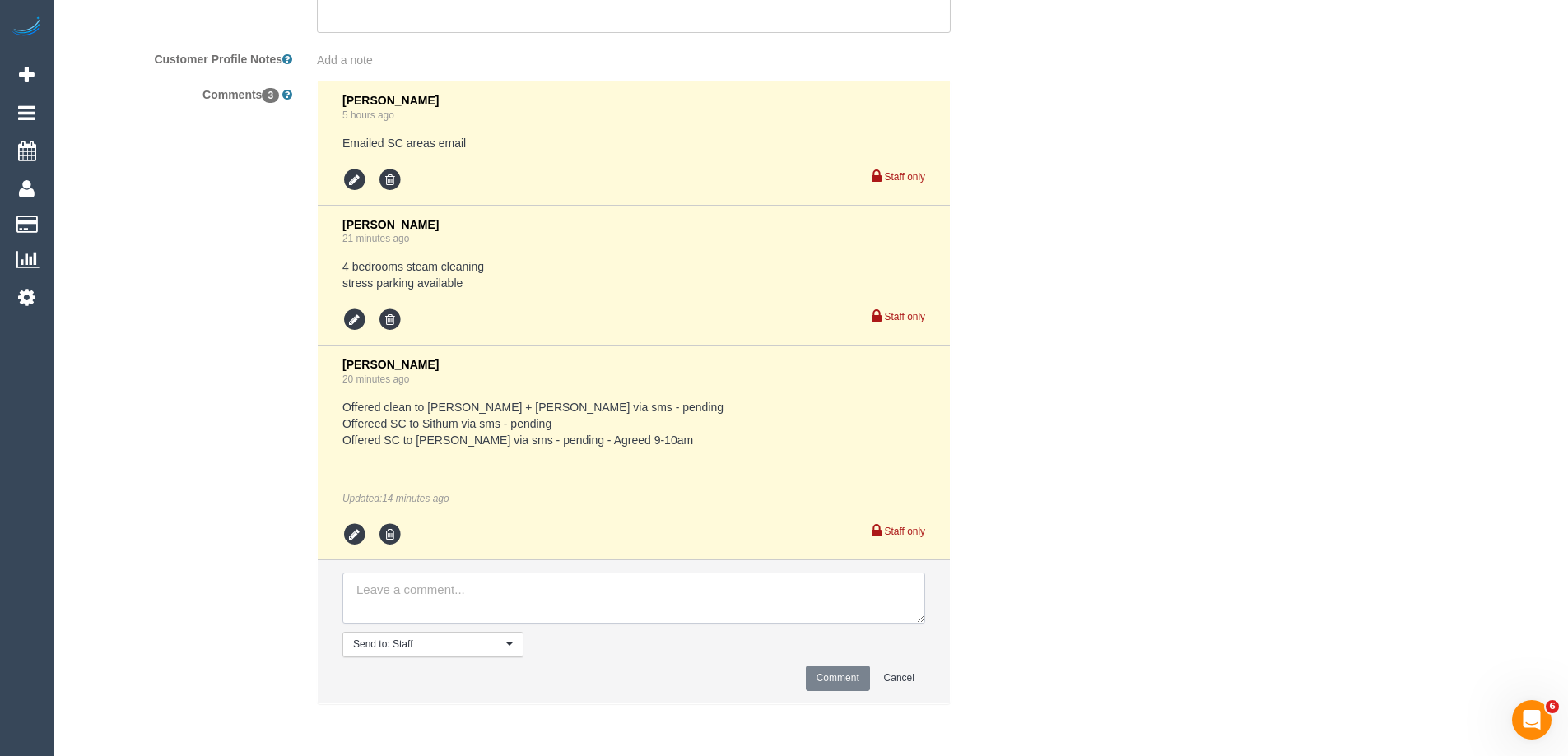
click at [459, 599] on textarea at bounding box center [634, 598] width 583 height 51
paste textarea "SC areas: Confirmed via: Phone/Text/Email Cleaner: Status: Pending/Confirmed - …"
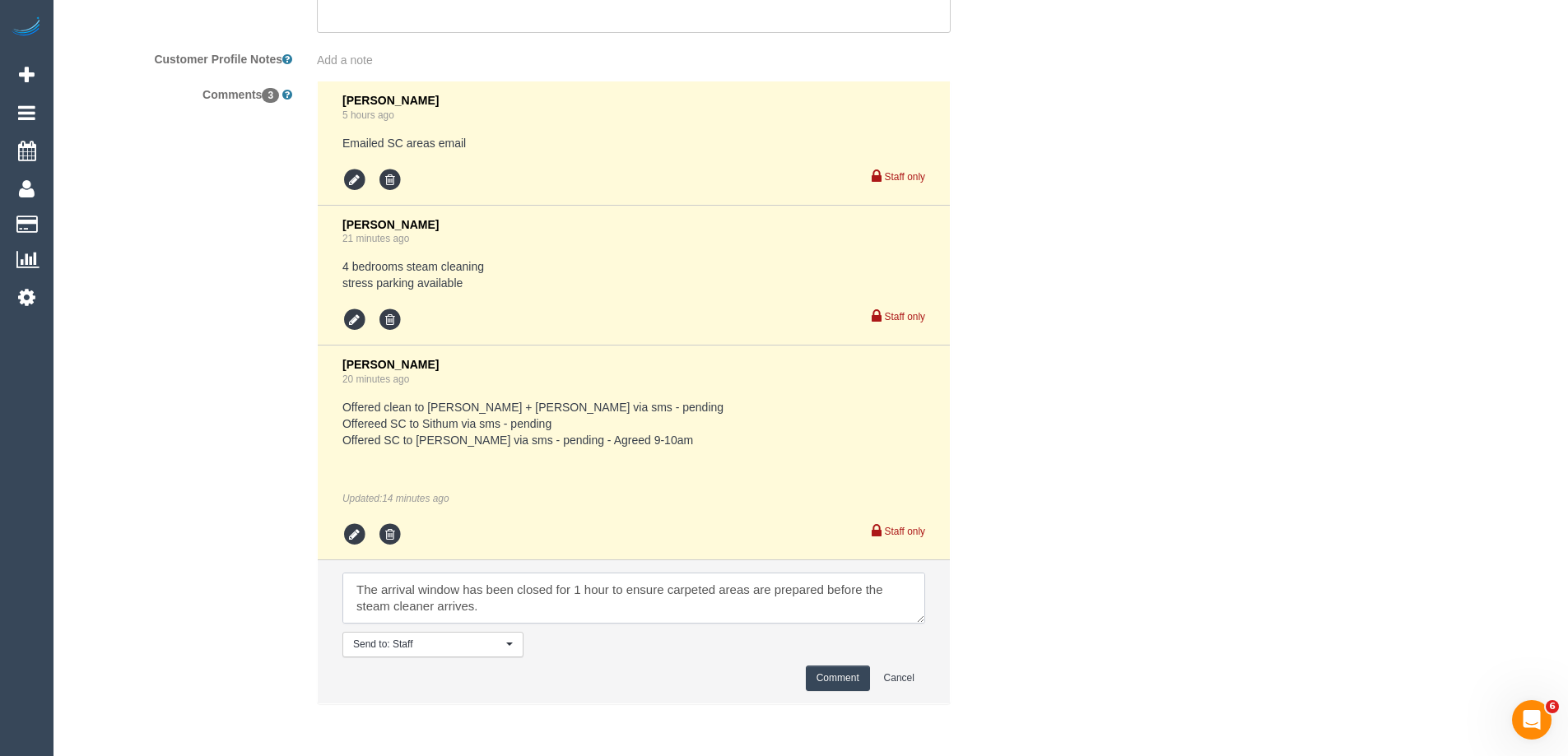
scroll to position [0, 0]
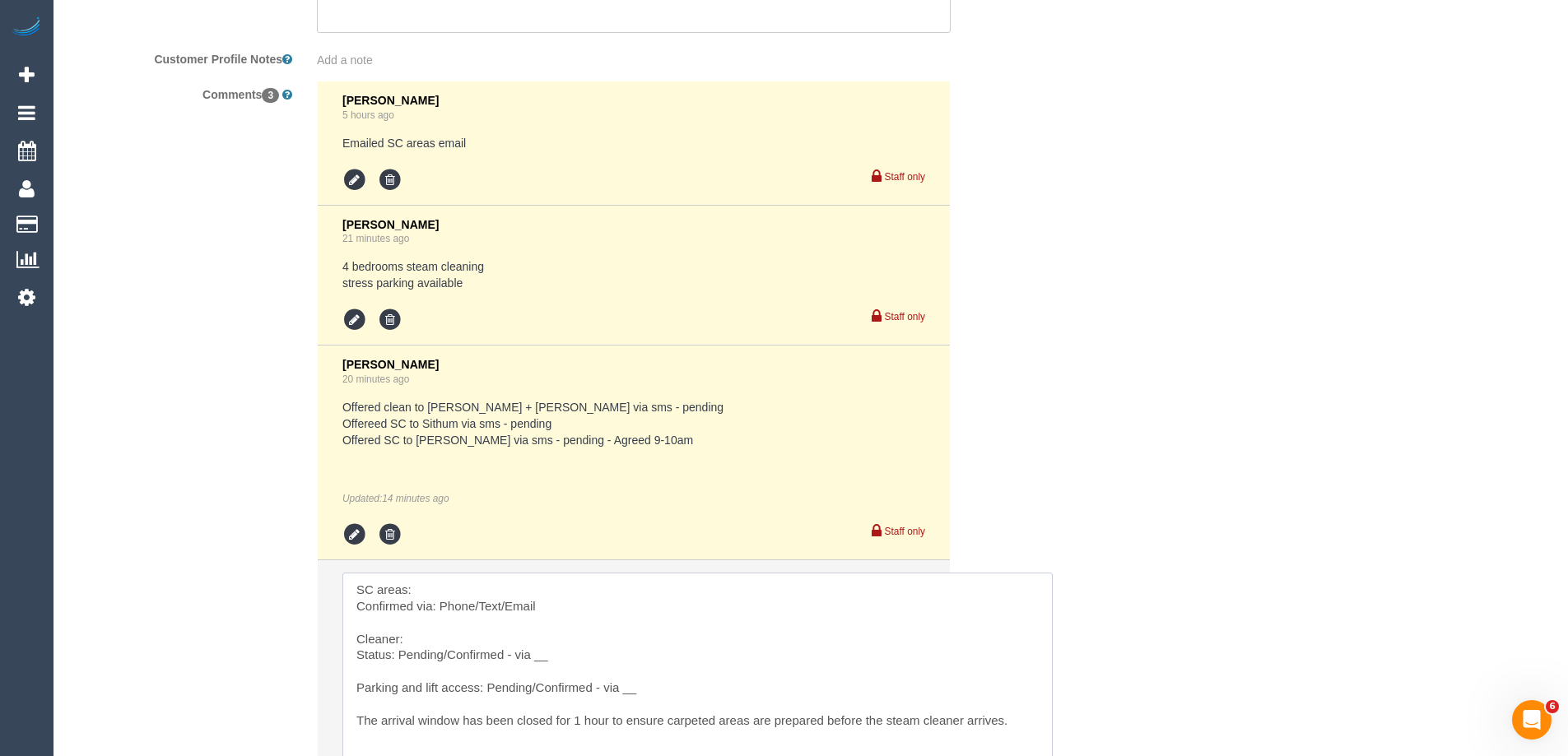
drag, startPoint x: 919, startPoint y: 617, endPoint x: 1047, endPoint y: 788, distance: 213.6
click at [485, 582] on textarea at bounding box center [697, 684] width 710 height 223
drag, startPoint x: 506, startPoint y: 603, endPoint x: 442, endPoint y: 607, distance: 64.1
click at [442, 607] on textarea at bounding box center [697, 684] width 710 height 223
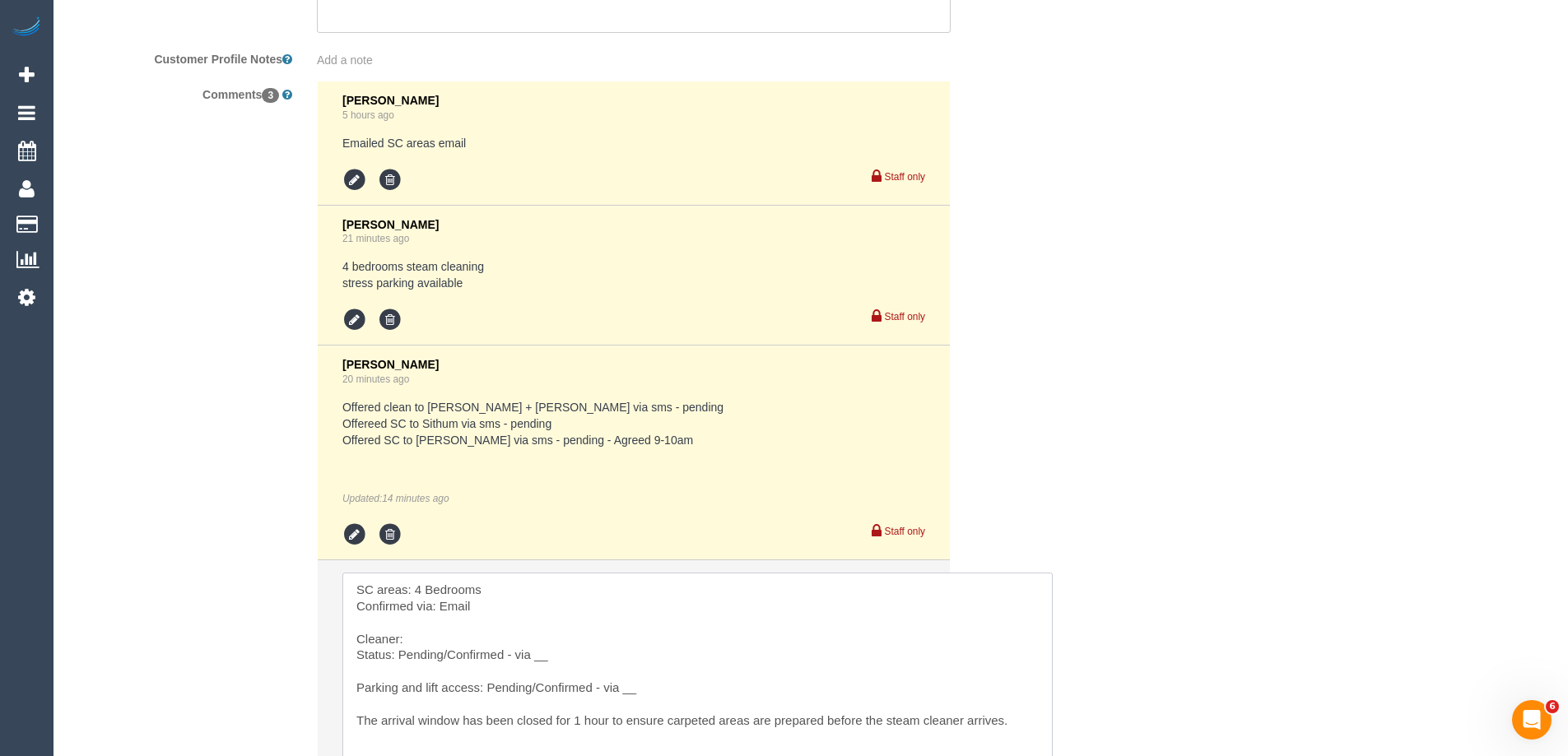
click at [446, 636] on textarea at bounding box center [697, 684] width 710 height 223
drag, startPoint x: 448, startPoint y: 655, endPoint x: 401, endPoint y: 648, distance: 47.5
click at [401, 648] on textarea at bounding box center [697, 684] width 710 height 223
click at [524, 666] on textarea at bounding box center [697, 684] width 710 height 223
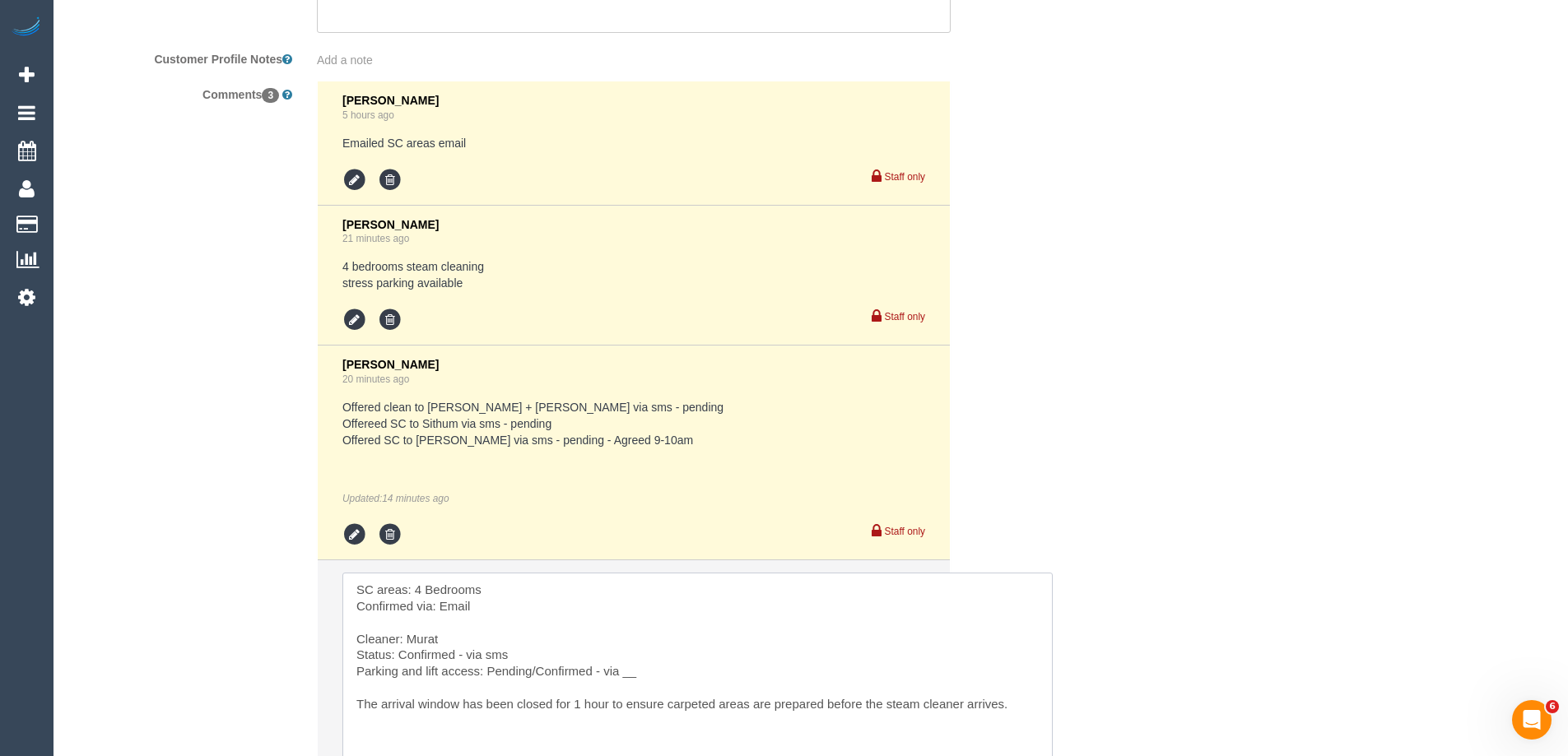
click at [643, 674] on textarea at bounding box center [697, 684] width 710 height 223
drag, startPoint x: 537, startPoint y: 669, endPoint x: 486, endPoint y: 667, distance: 51.0
click at [486, 667] on textarea at bounding box center [697, 684] width 710 height 223
click at [601, 673] on textarea at bounding box center [697, 684] width 710 height 223
type textarea "SC areas: 4 Bedrooms Confirmed via: Email Cleaner: Murat Status: Confirmed - vi…"
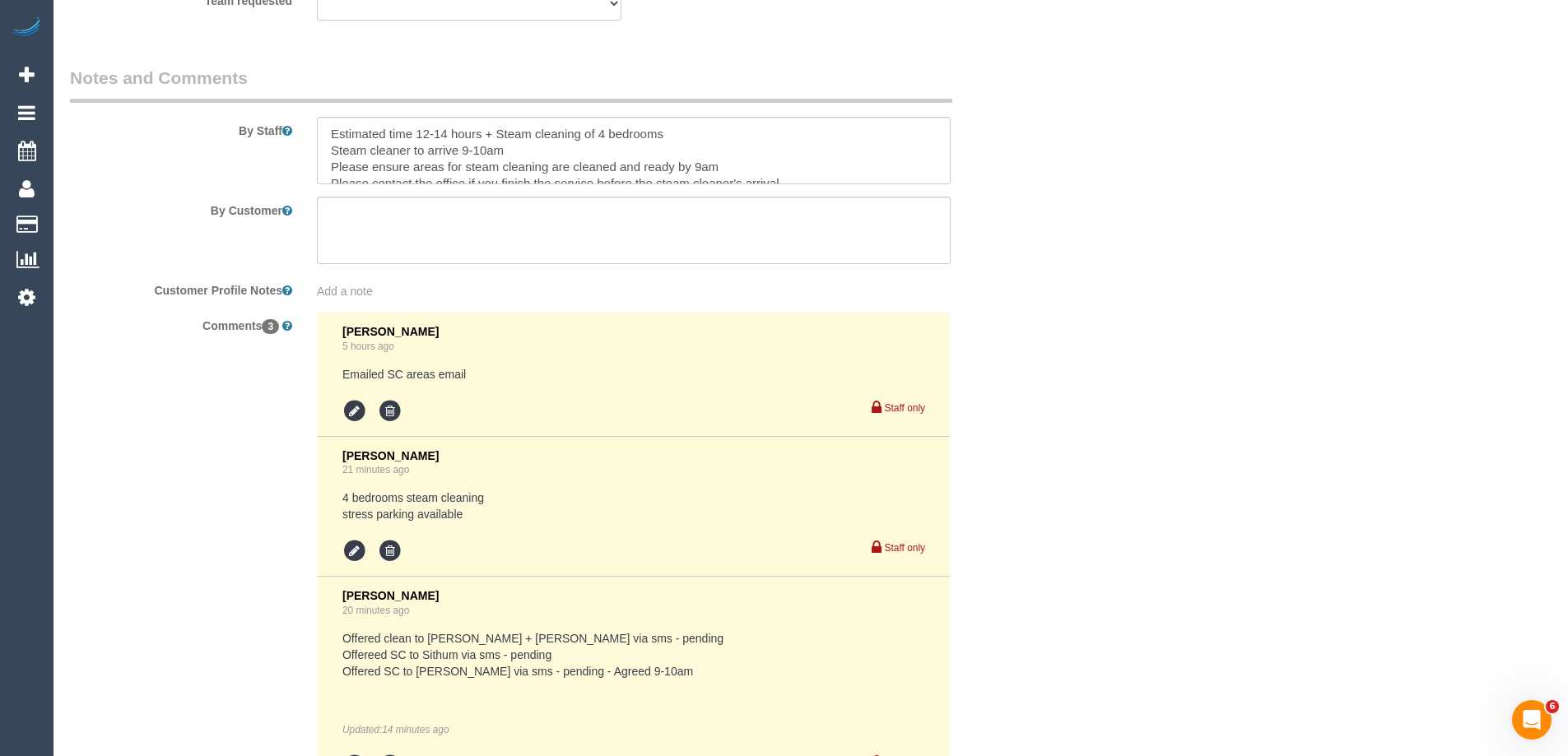
scroll to position [2717, 0]
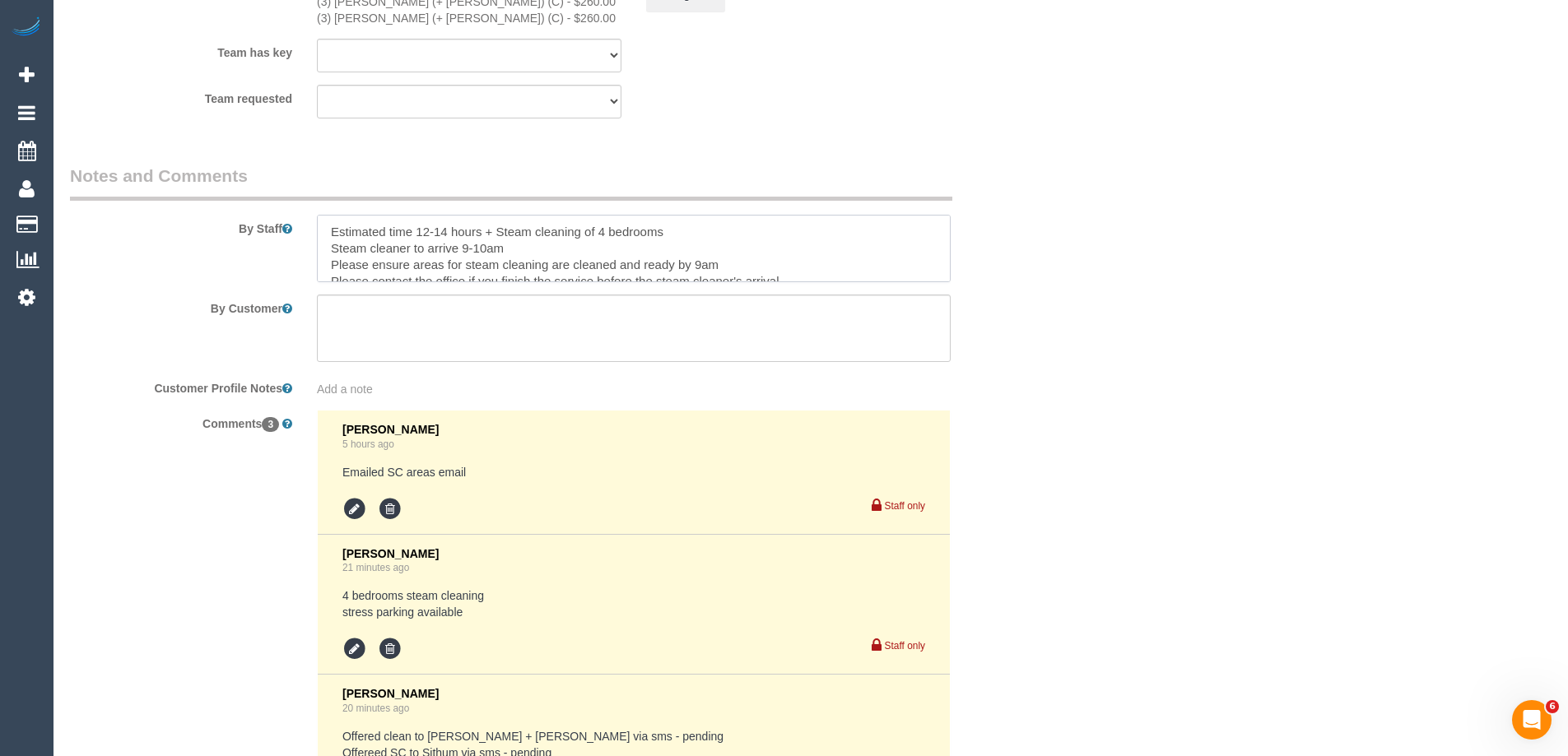
click at [727, 229] on textarea at bounding box center [634, 249] width 634 height 68
paste textarea "street parking"
click at [334, 243] on textarea at bounding box center [634, 249] width 634 height 68
click at [373, 244] on textarea at bounding box center [634, 249] width 634 height 68
type textarea "Estimated time 12-14 hours + Steam cleaning of 4 bedrooms Street Parking Steam …"
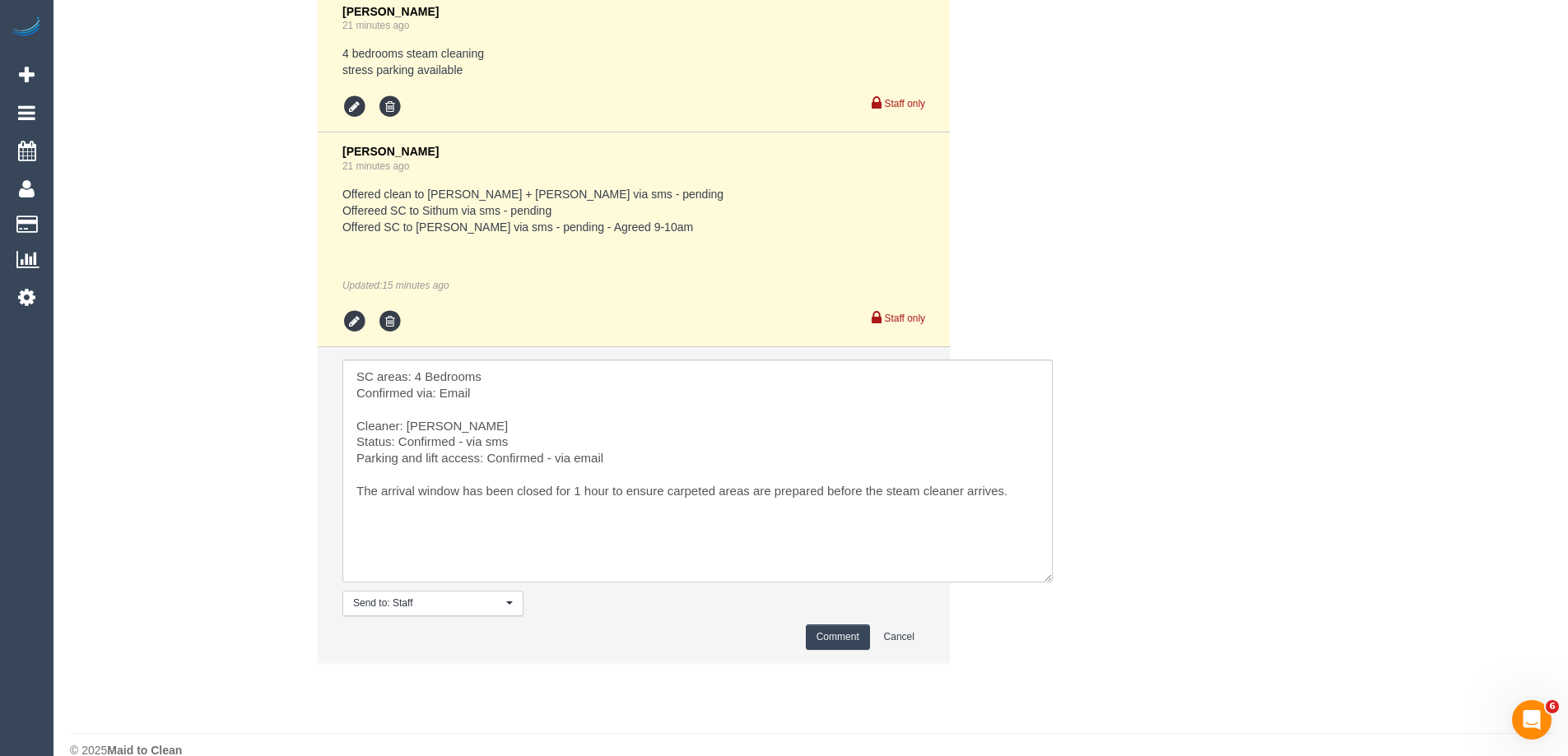
scroll to position [3286, 0]
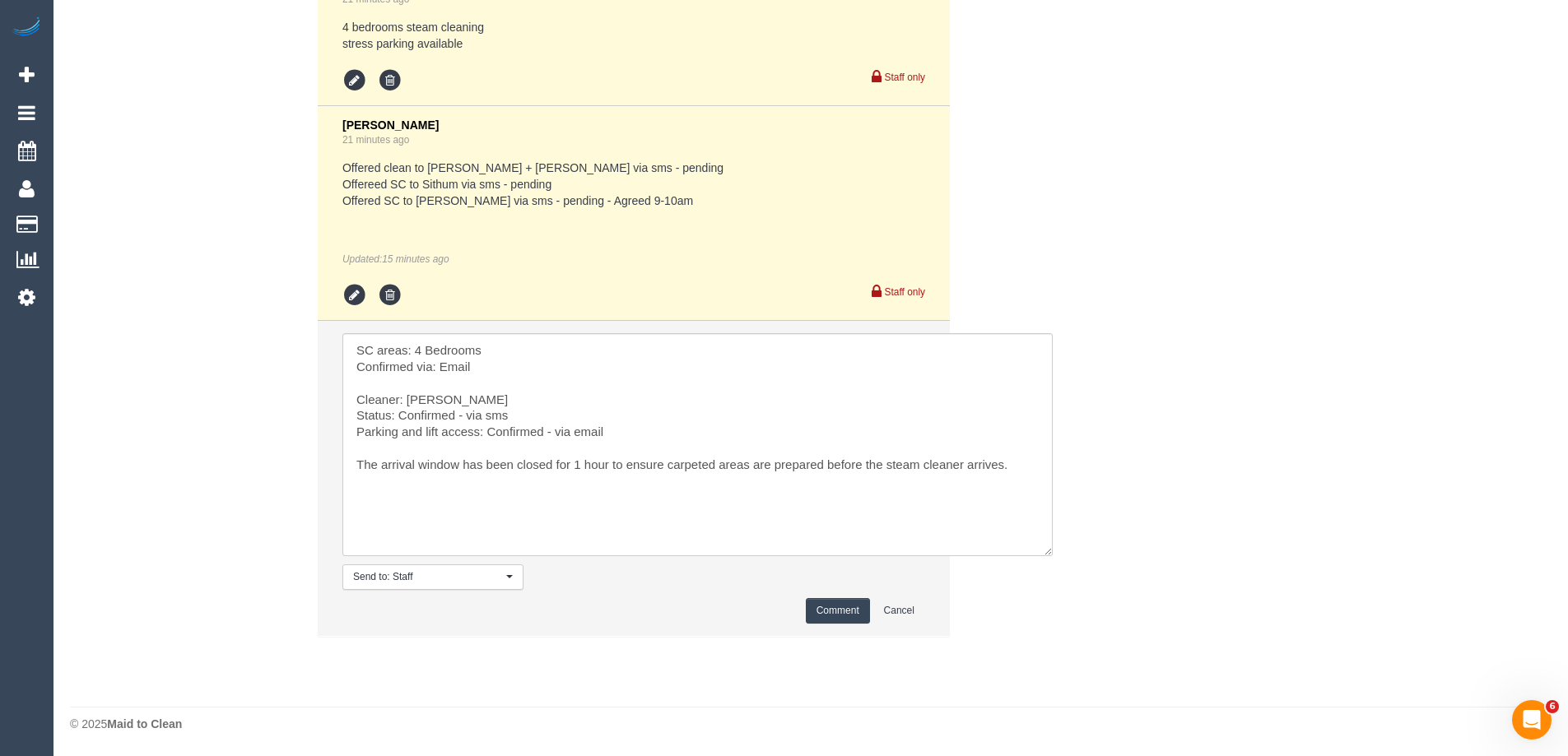
click at [847, 613] on button "Comment" at bounding box center [838, 612] width 64 height 26
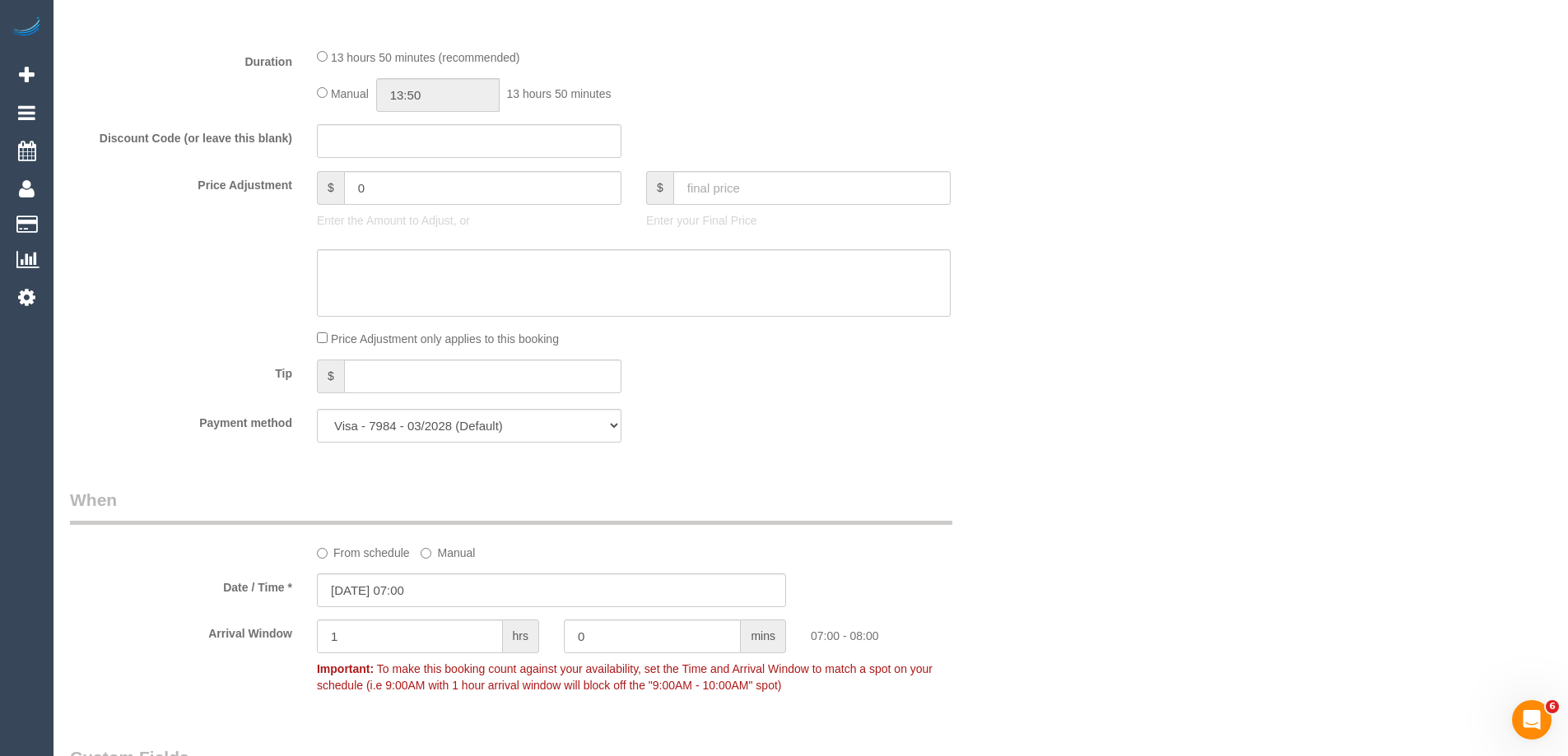
scroll to position [1146, 0]
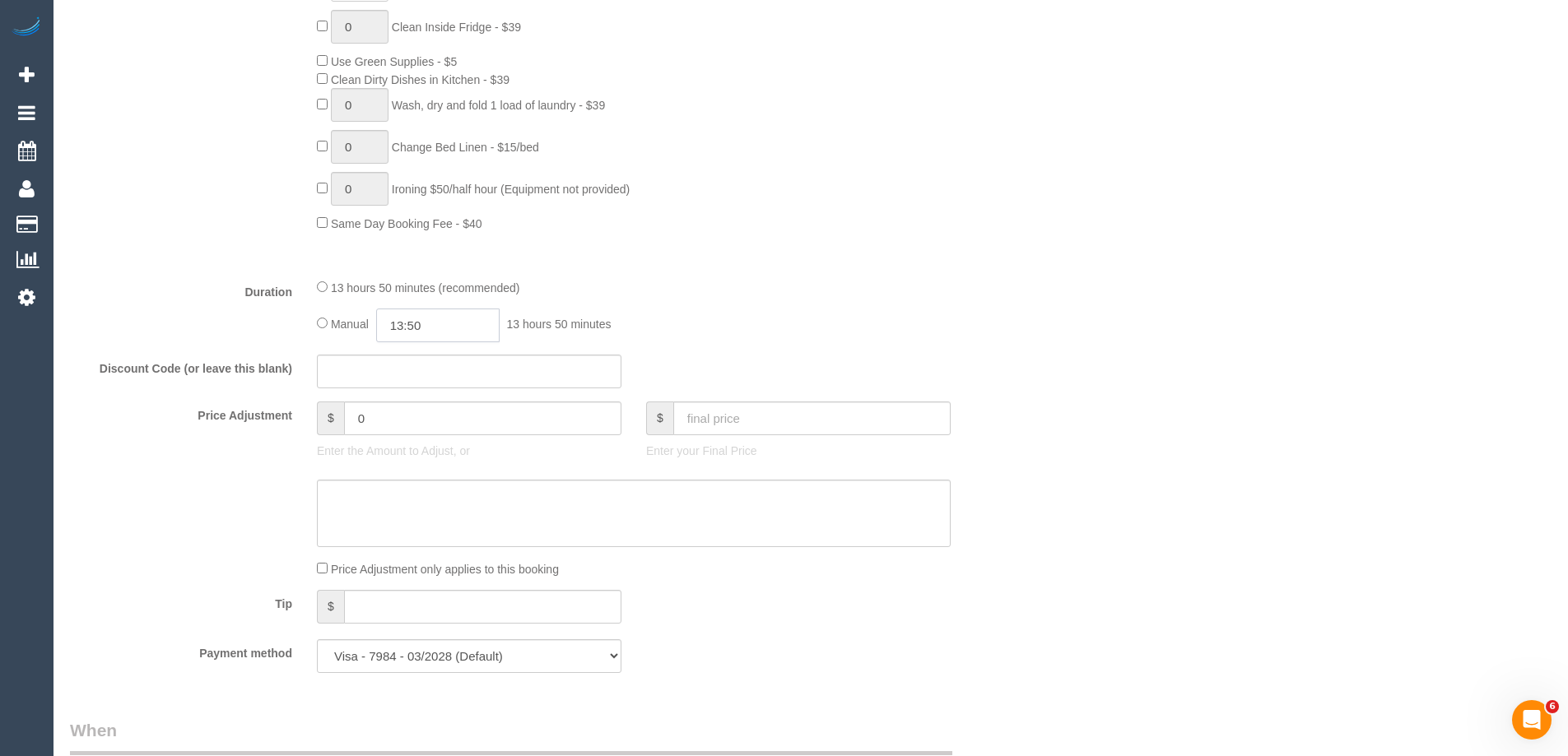
click at [436, 326] on input "13:50" at bounding box center [438, 326] width 124 height 34
type input "07:00"
click at [422, 419] on li "07:00" at bounding box center [419, 422] width 74 height 21
click at [889, 275] on fieldset "What Frequency * One Time Cleaning Weekly - 10% Off - 10.00% (0% for the First …" at bounding box center [551, 81] width 963 height 1209
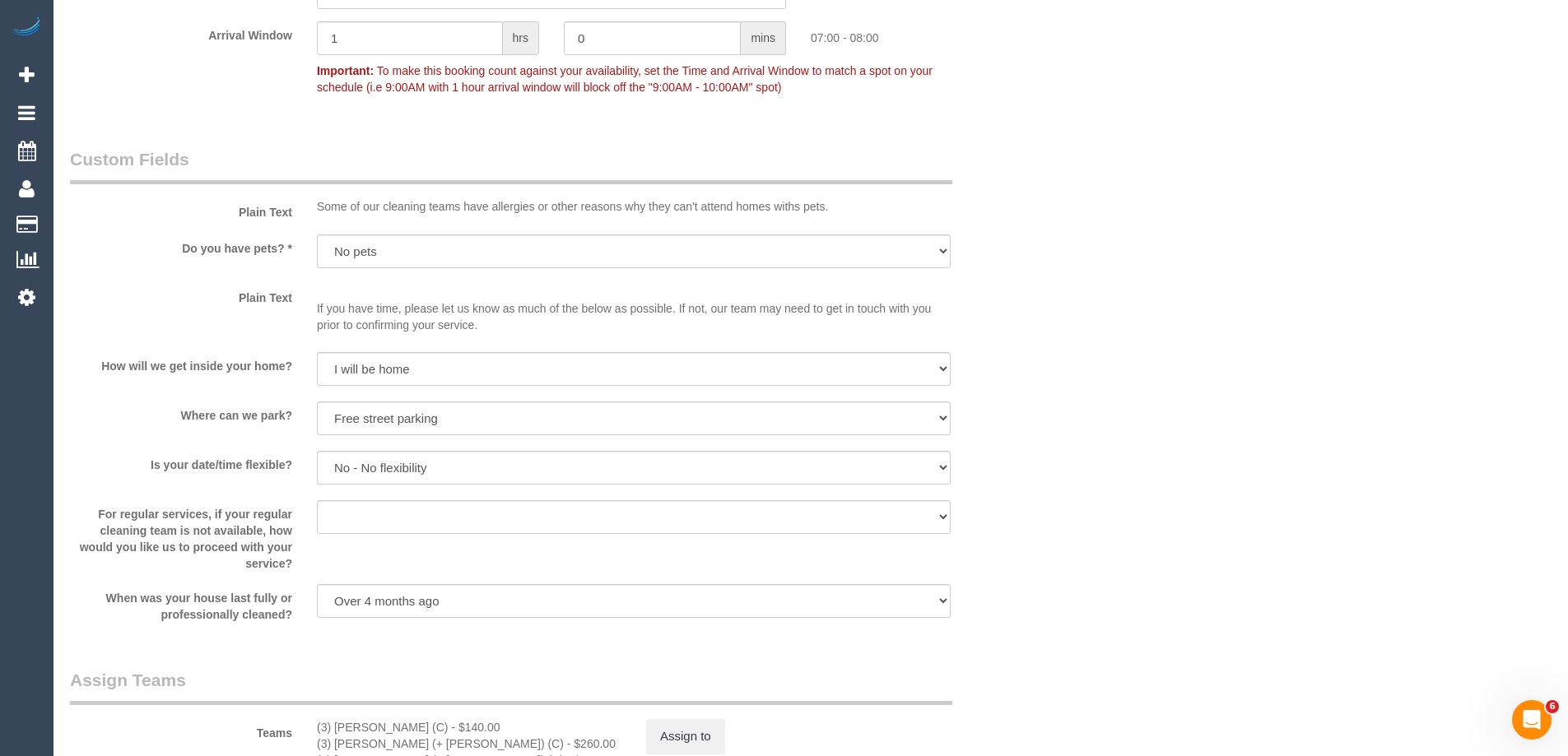
scroll to position [2551, 0]
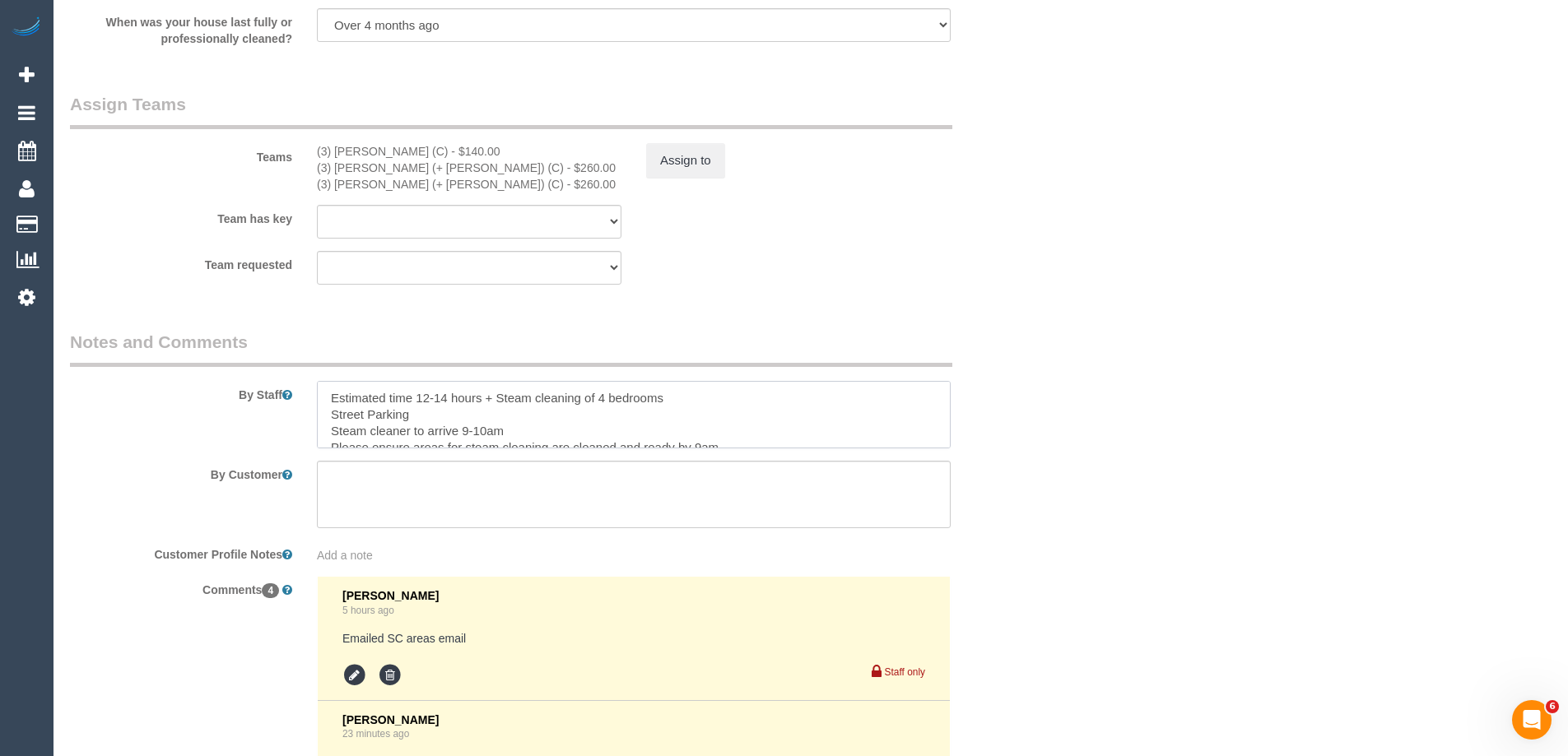
click at [508, 415] on textarea at bounding box center [634, 415] width 634 height 68
paste textarea "Customer booked exterior windows, please bring all necessary equipment includin…"
type textarea "Estimated time 12-14 hours + Steam cleaning of 4 bedrooms Street Parking Custom…"
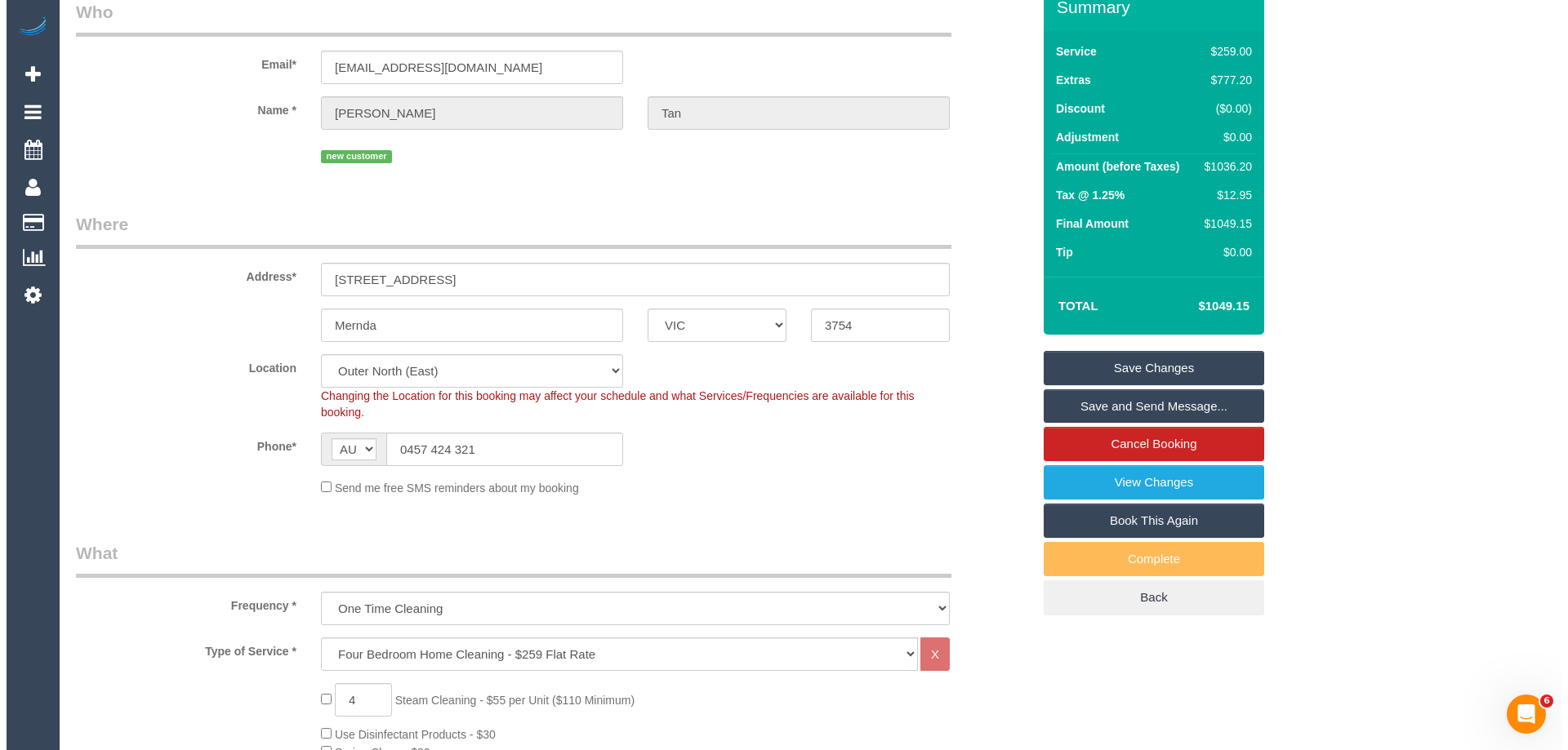
scroll to position [0, 0]
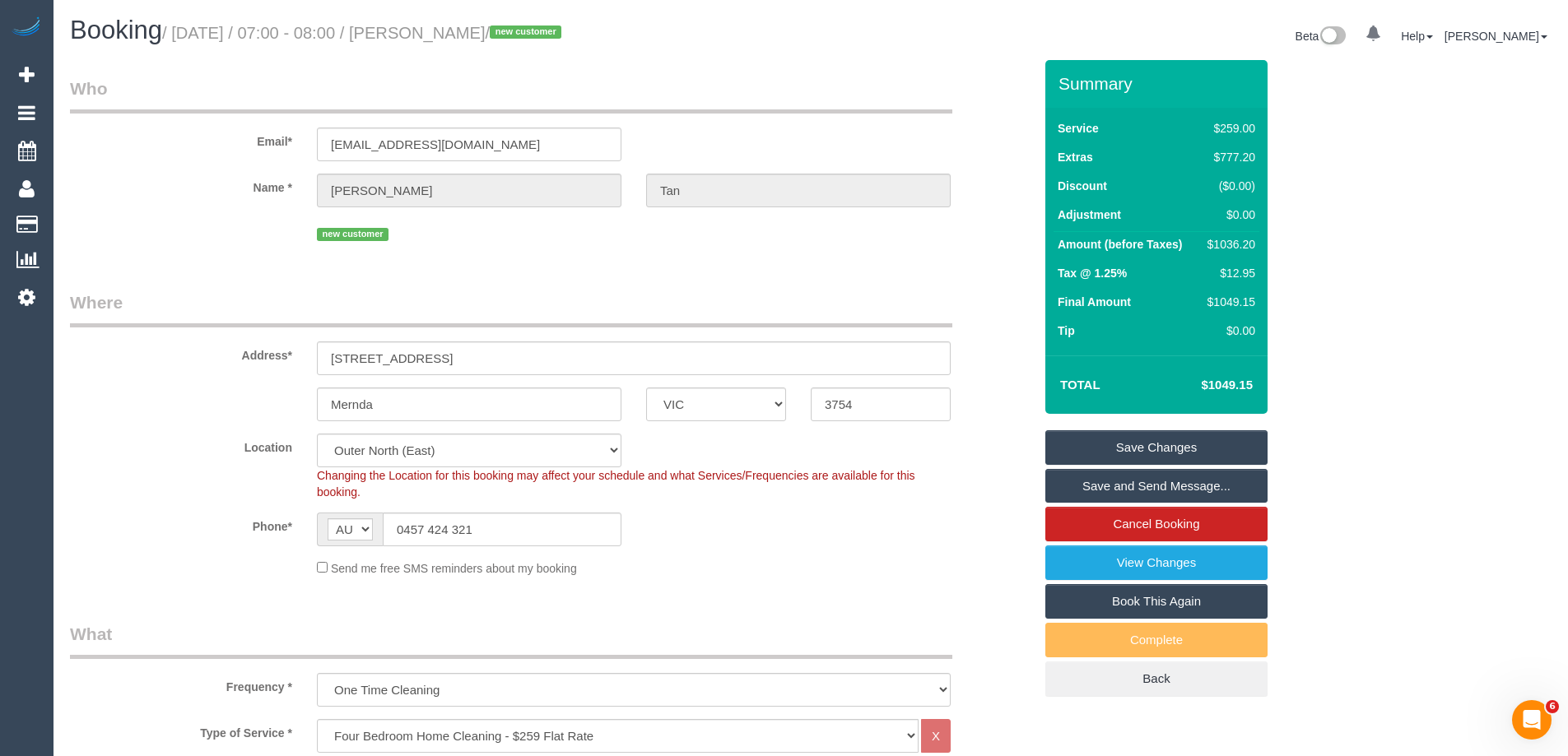
click at [1247, 486] on link "Save and Send Message..." at bounding box center [1156, 486] width 222 height 35
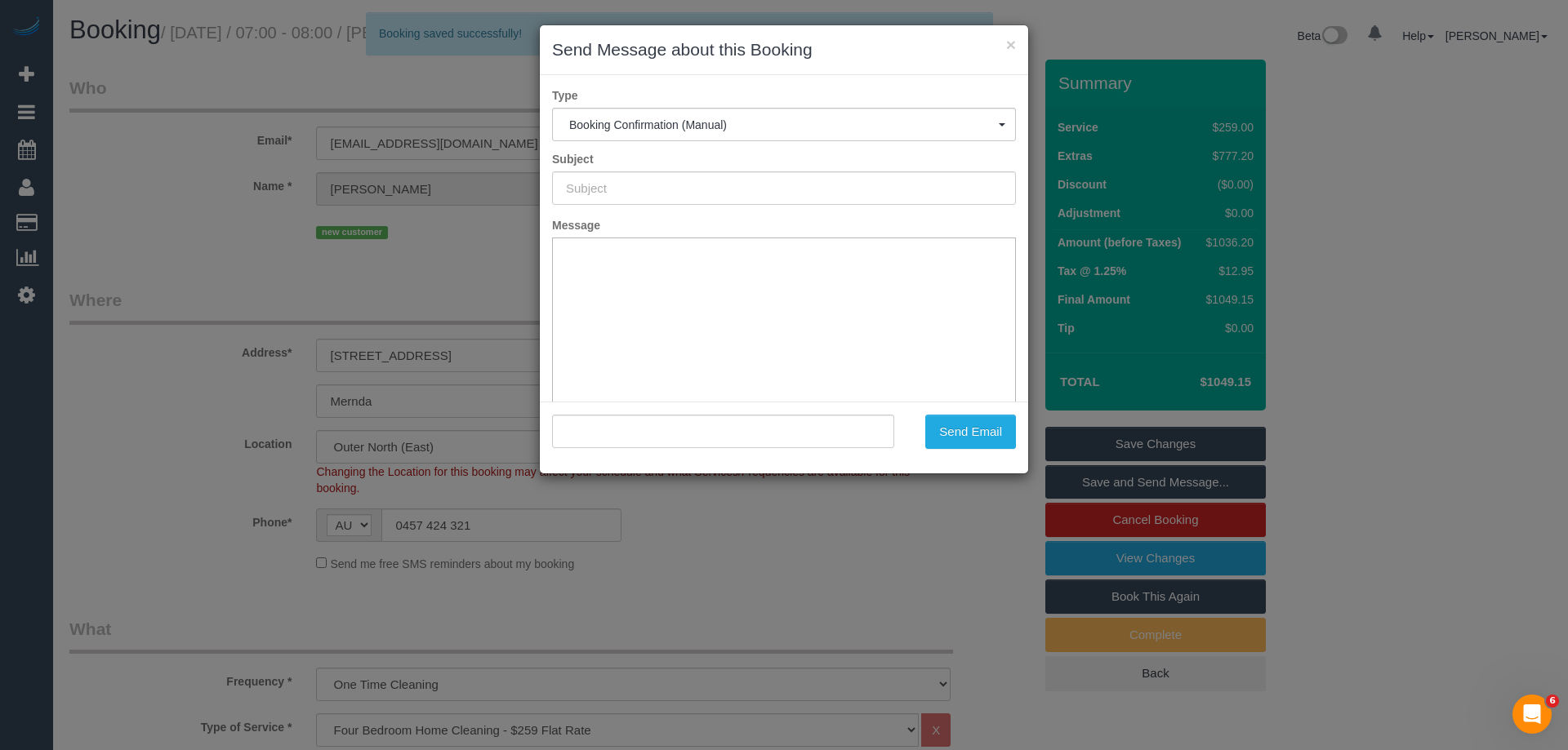
type input "Booking Confirmed"
type input ""Cris Tan" <mrtancris@gmail.com>"
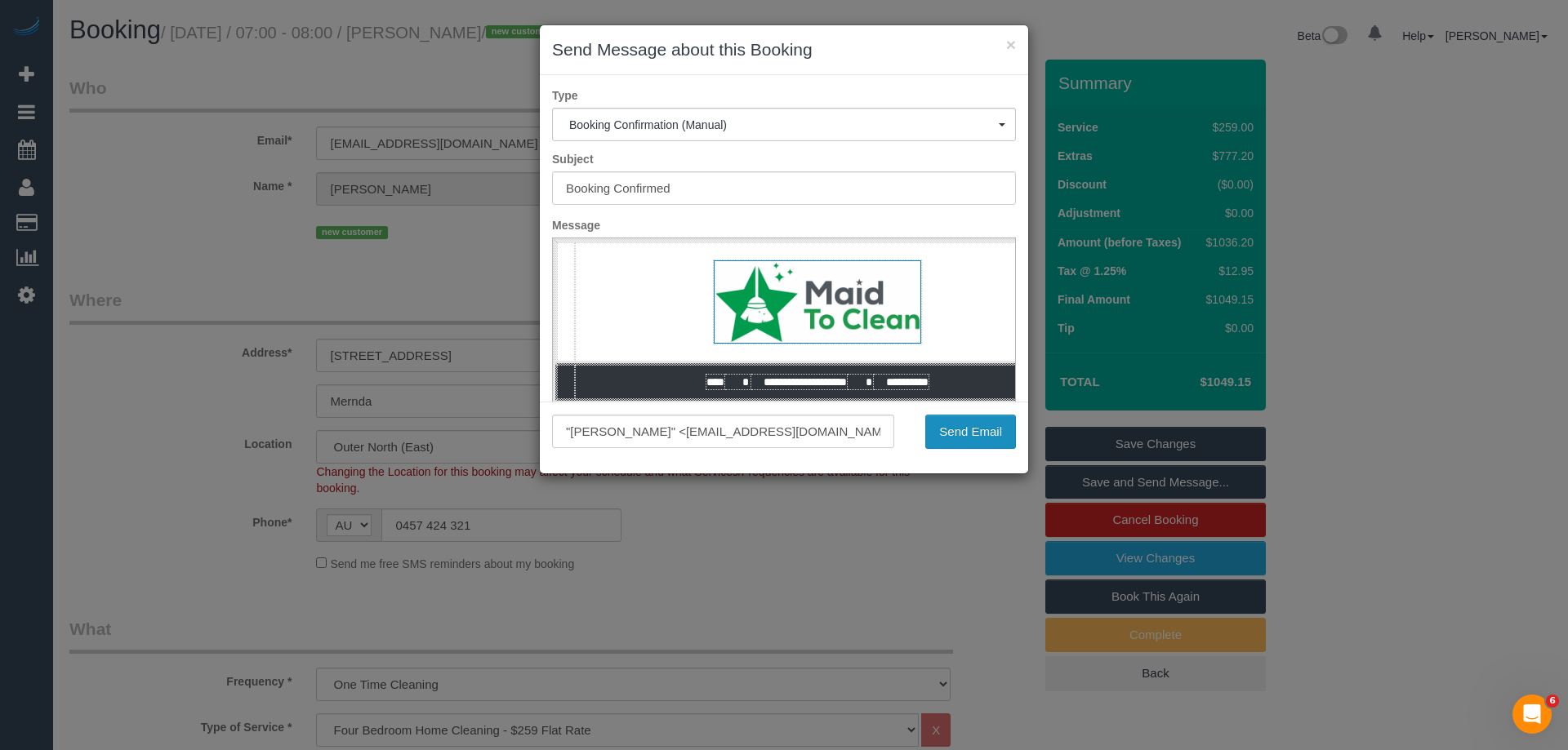
click at [962, 435] on button "Send Email" at bounding box center [971, 432] width 91 height 35
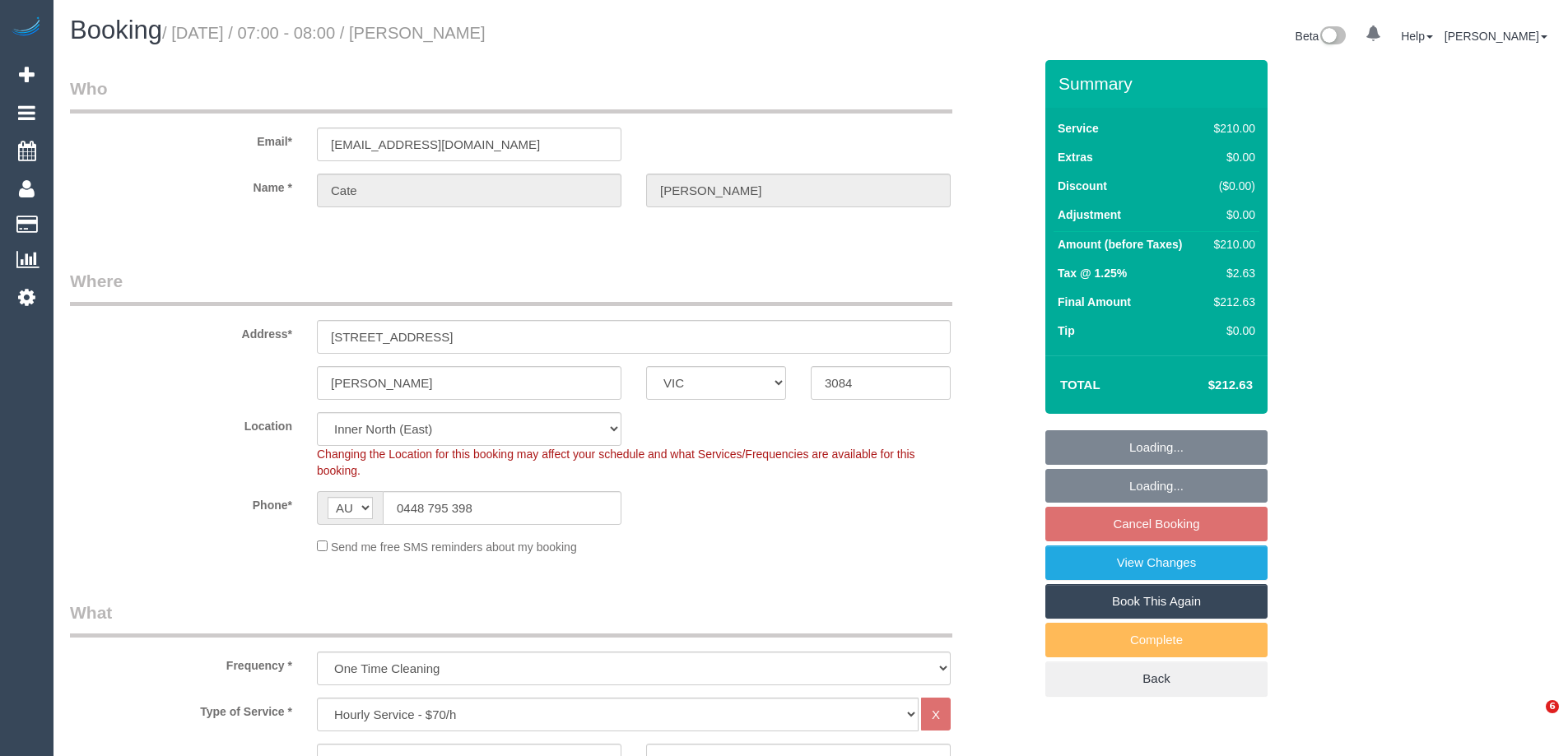
select select "VIC"
select select "180"
select select "object:895"
select select "string:stripe-pm_1QdILv2GScqysDRVKhdMYu2r"
select select "spot1"
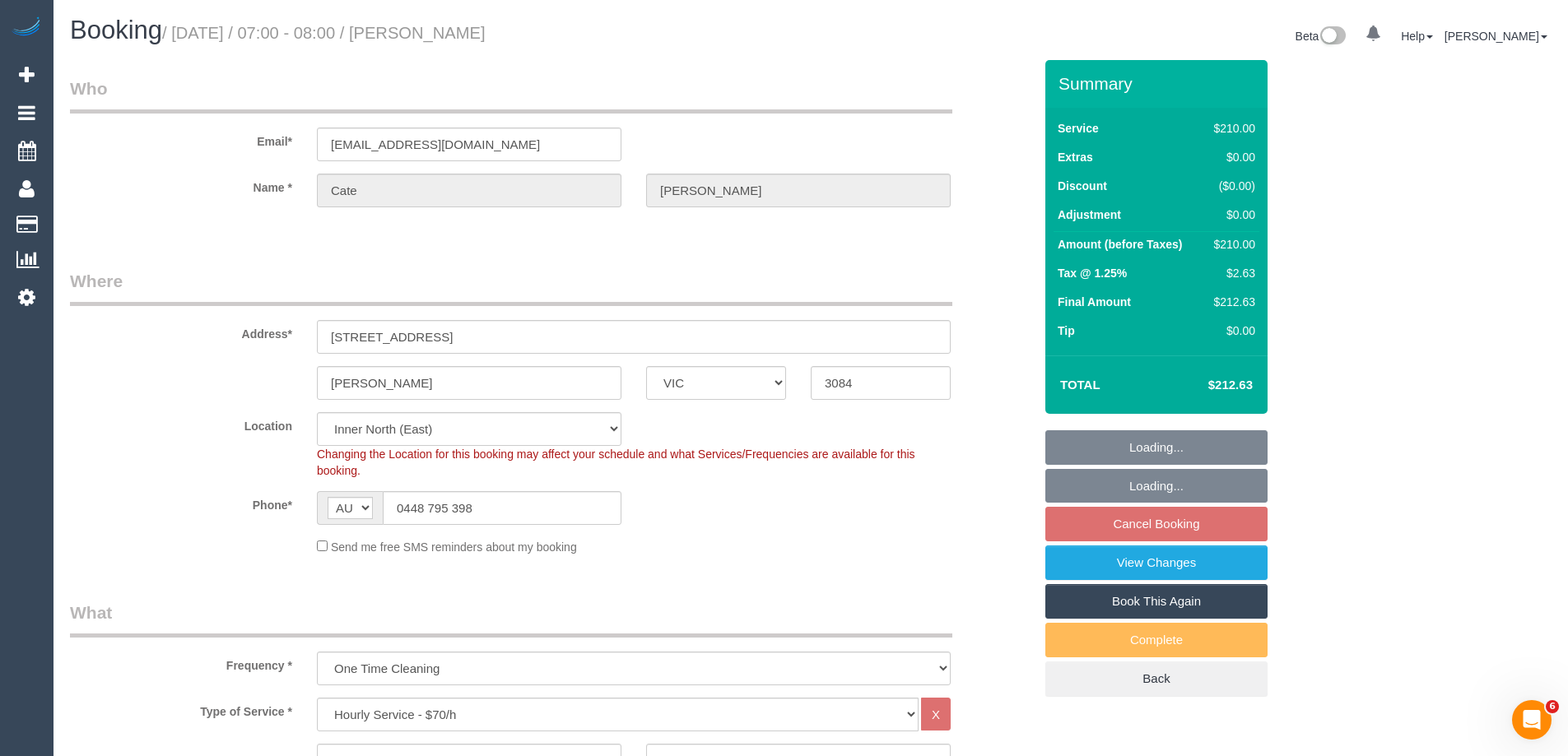
select select "number:27"
select select "number:14"
select select "number:19"
select select "number:22"
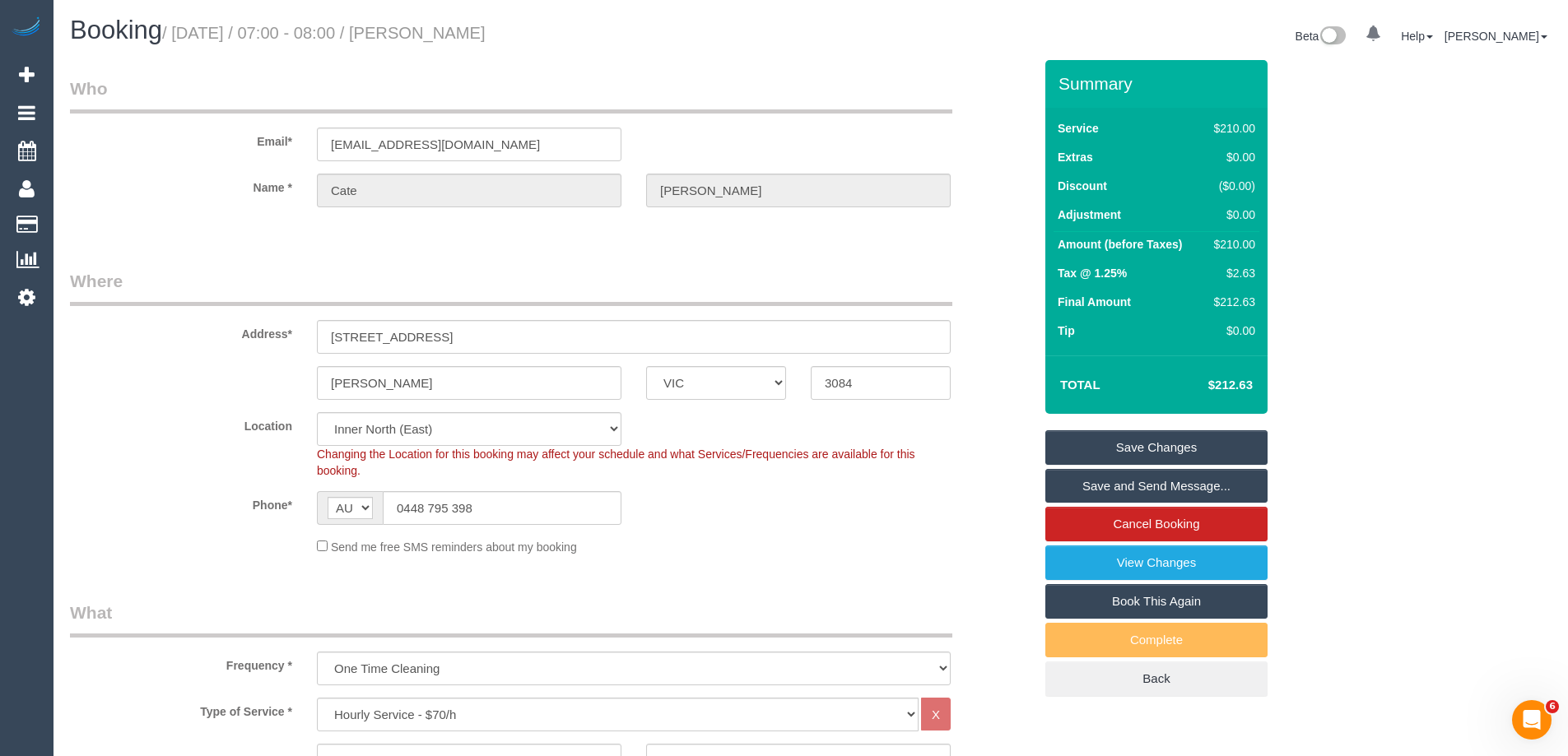
click at [983, 500] on div "Phone* AF AL DZ AD AO AI AQ AG AR AM AW AU AT AZ BS BH BD BB BY BE BZ BJ BM BT …" at bounding box center [551, 508] width 987 height 34
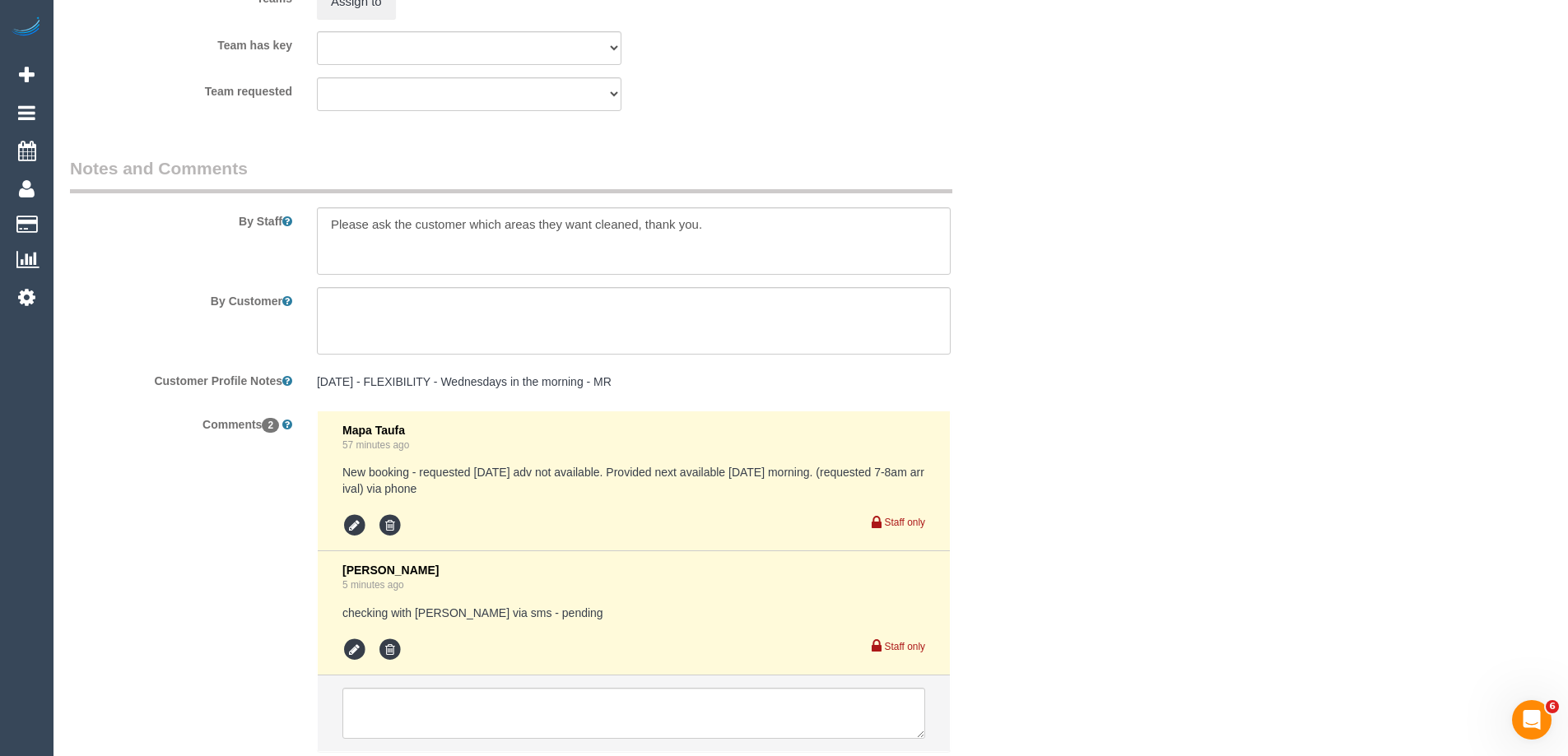
scroll to position [2705, 0]
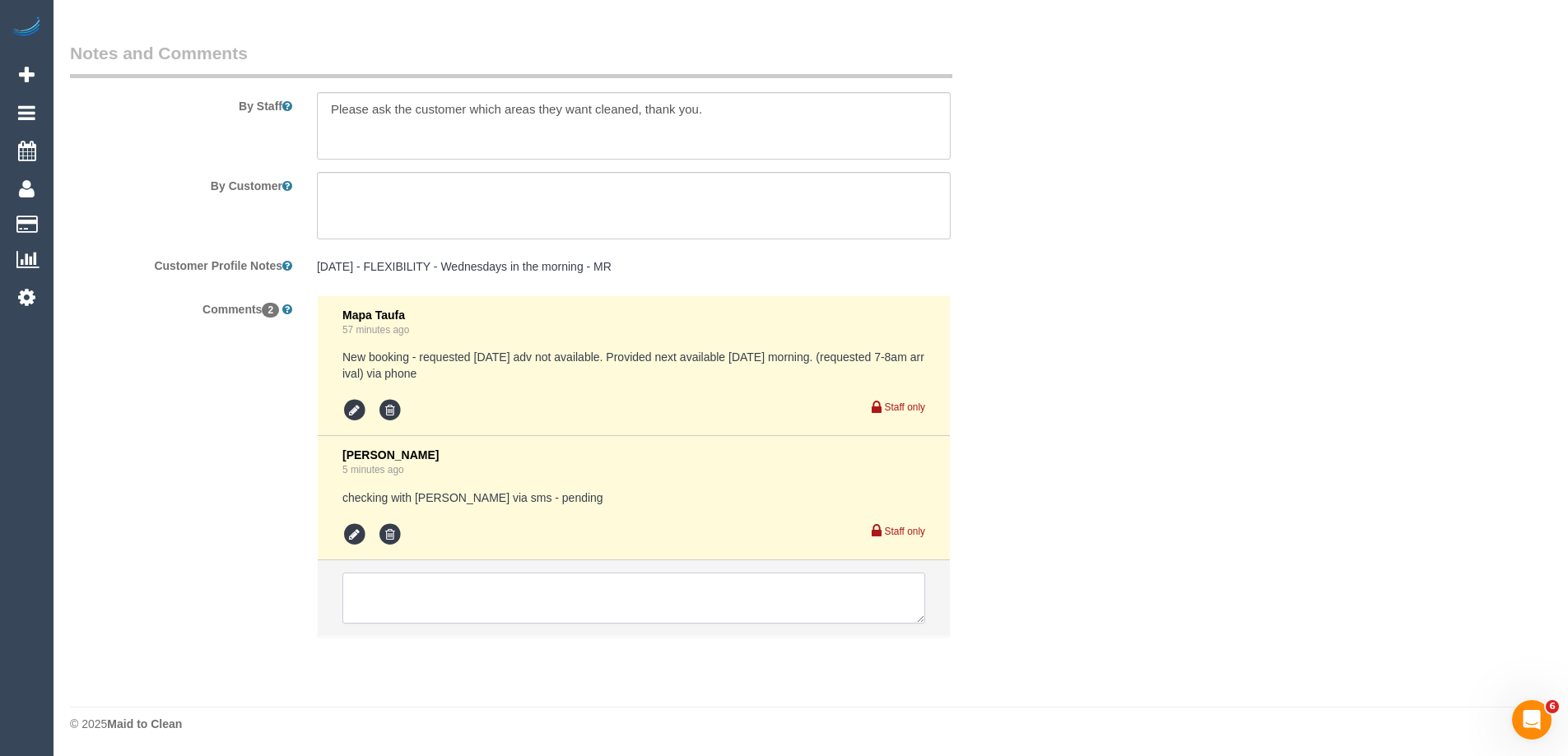
click at [517, 598] on textarea at bounding box center [634, 598] width 583 height 51
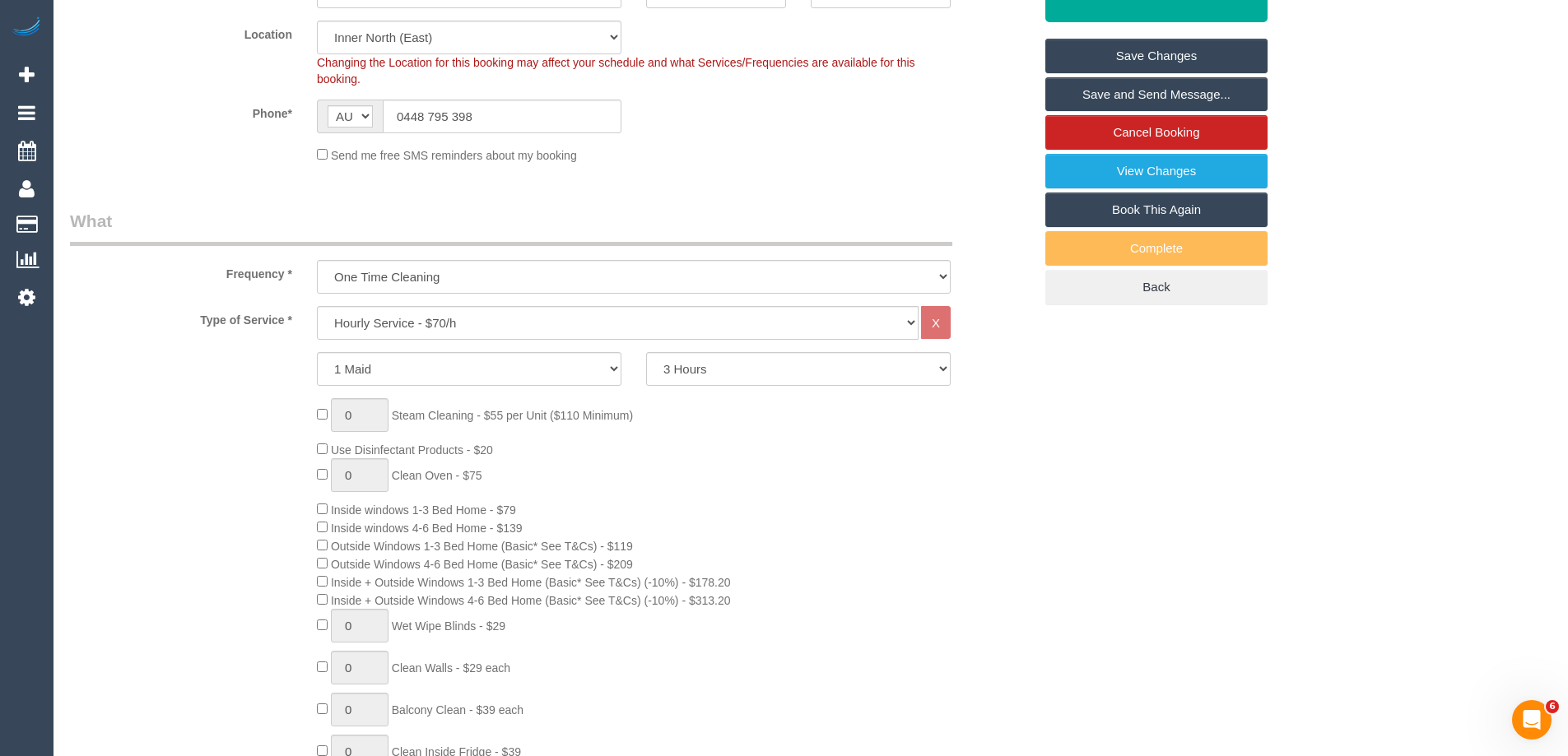
scroll to position [0, 0]
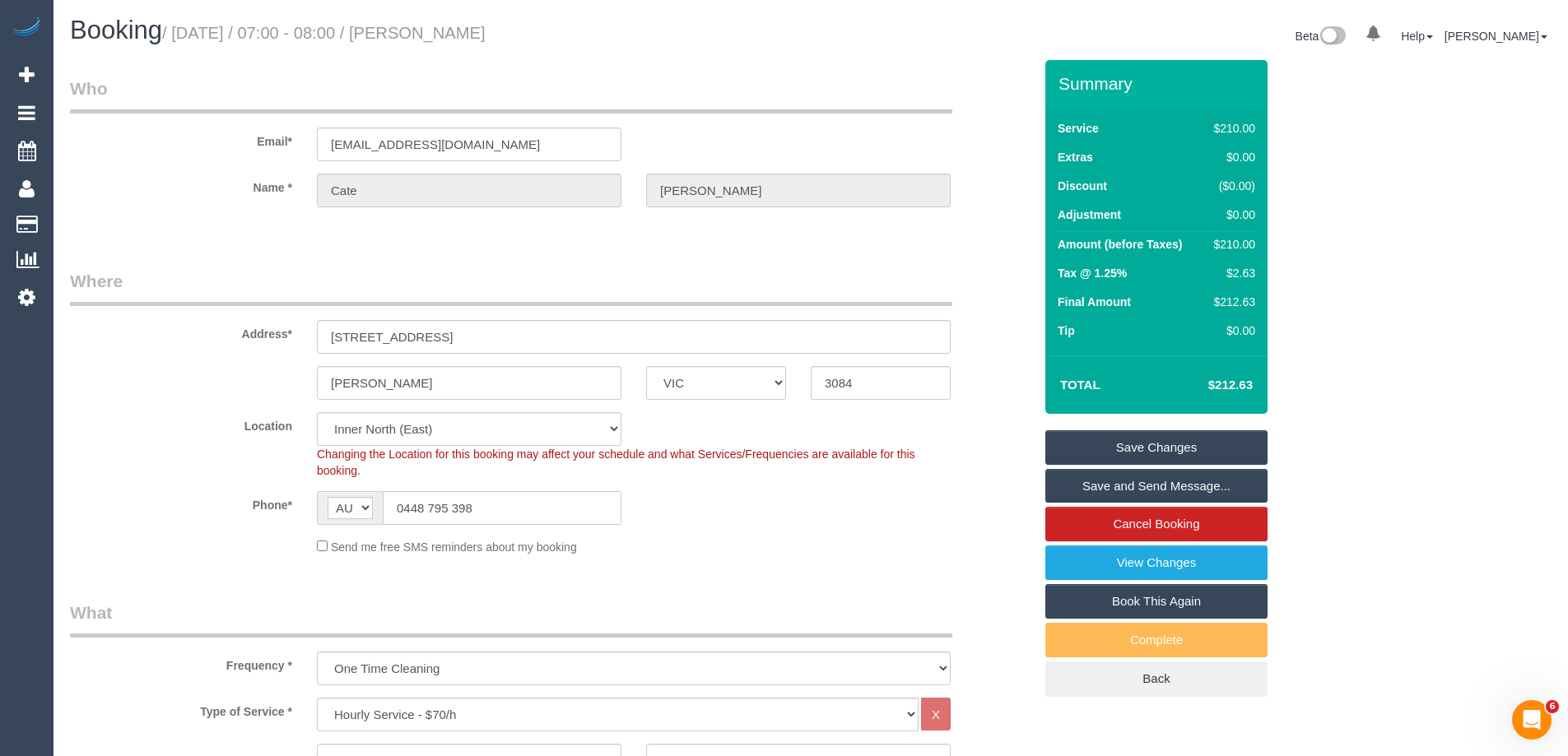
click at [441, 498] on input "0448 795 398" at bounding box center [502, 508] width 239 height 34
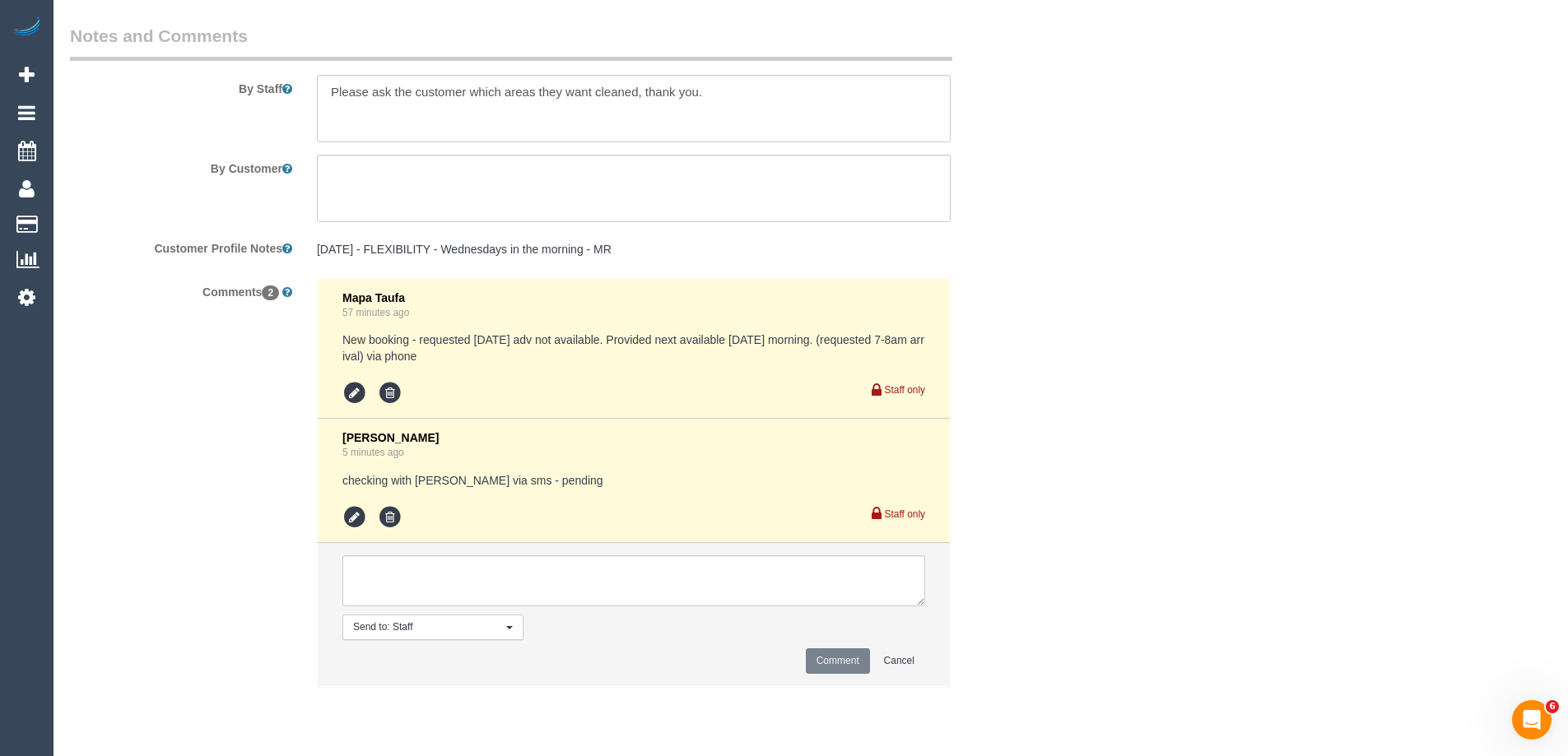
scroll to position [2772, 0]
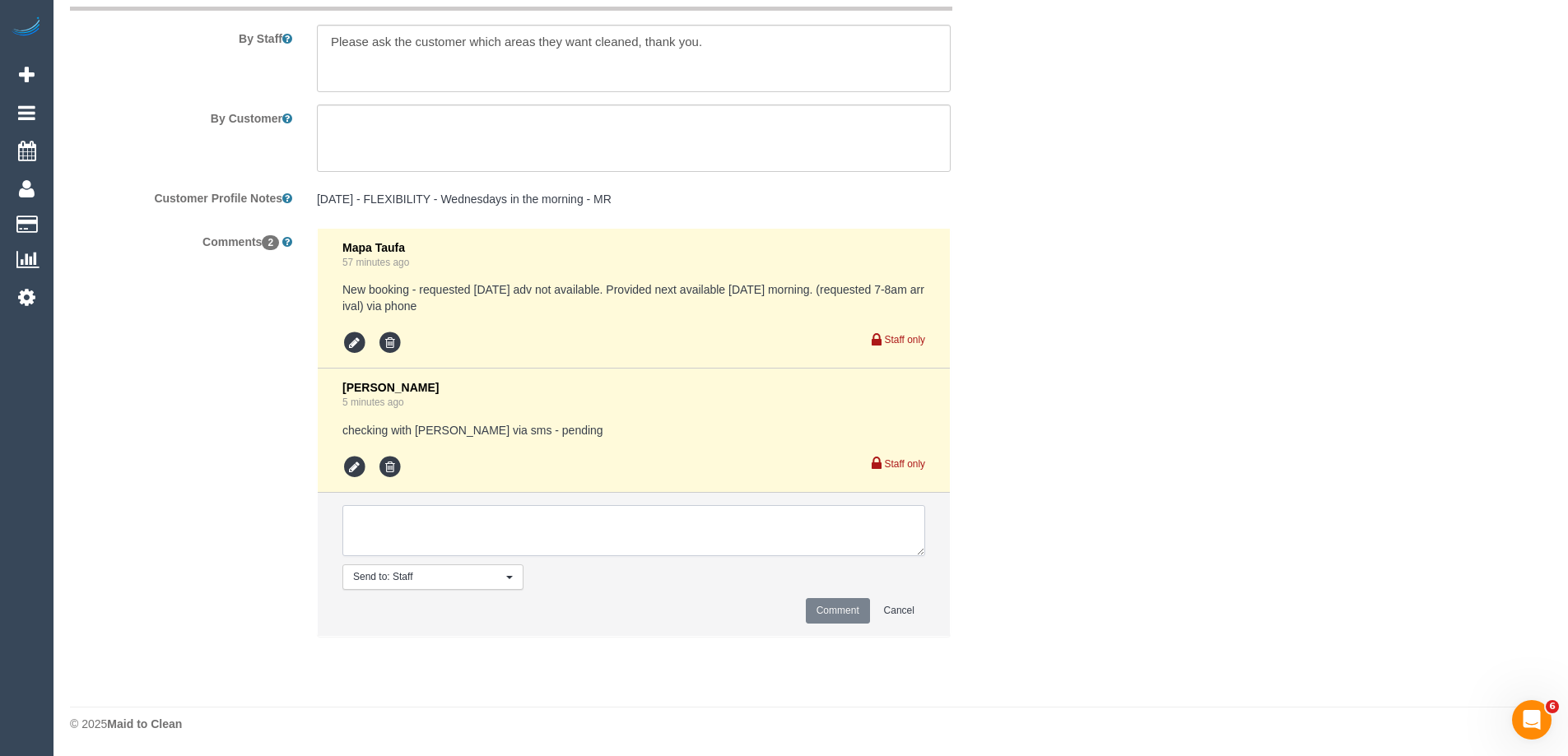
click at [440, 542] on textarea at bounding box center [634, 530] width 583 height 51
type textarea "8-9am AW"
drag, startPoint x: 445, startPoint y: 537, endPoint x: 121, endPoint y: 547, distance: 324.2
click at [168, 533] on div "Comments 2 Mapa Taufa 57 minutes ago New booking - requested Friday adv not ava…" at bounding box center [551, 440] width 987 height 425
click at [353, 466] on icon at bounding box center [355, 467] width 25 height 25
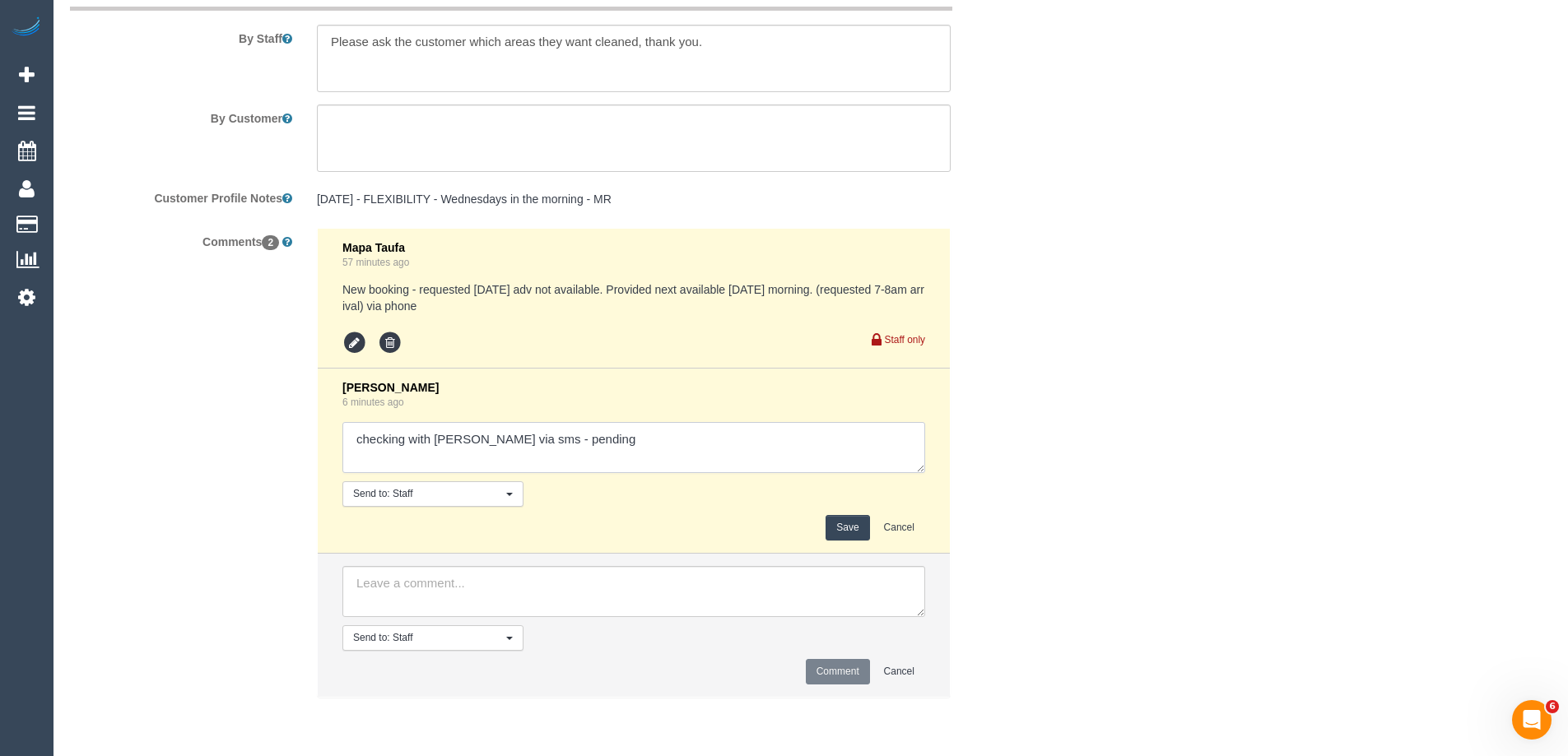
click at [606, 451] on textarea at bounding box center [634, 447] width 583 height 51
click at [634, 450] on textarea at bounding box center [634, 447] width 583 height 51
paste textarea "8-9am AW"
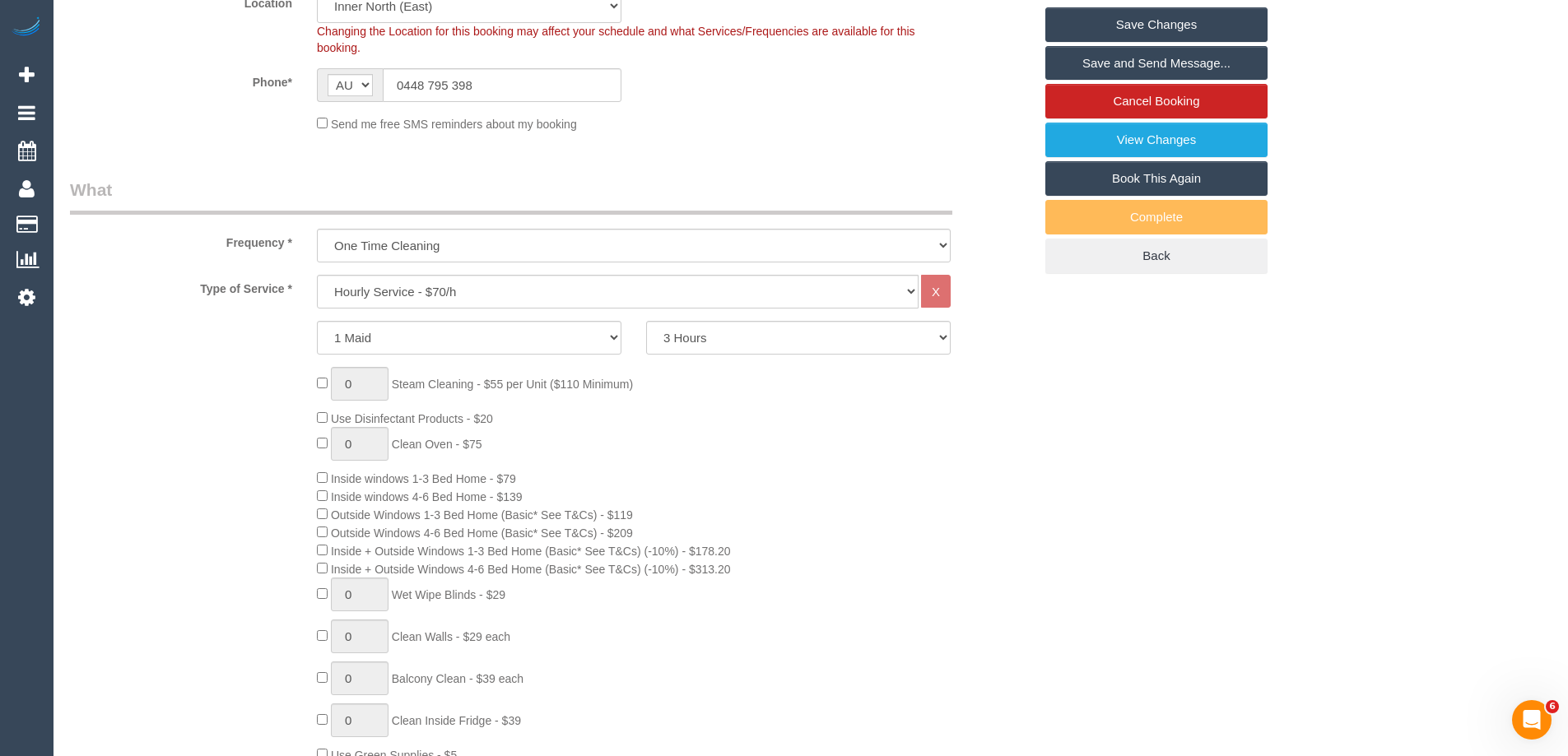
scroll to position [0, 0]
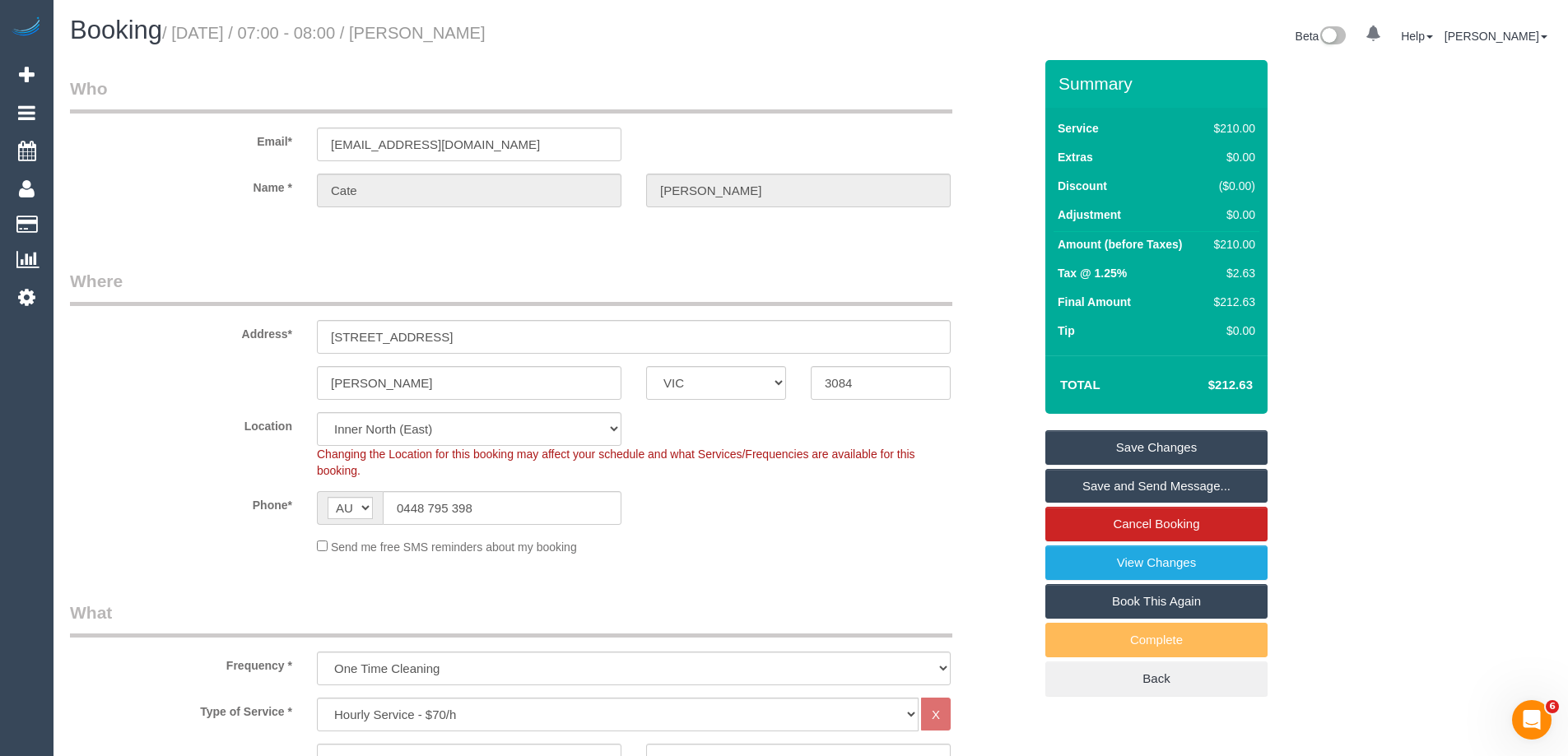
type textarea "checking with Claire via sms - pending 8-9am AW"
drag, startPoint x: 537, startPoint y: 33, endPoint x: 69, endPoint y: 35, distance: 468.0
click at [69, 35] on div "Booking / October 18, 2025 / 07:00 - 08:00 / Cate Stuart" at bounding box center [434, 35] width 753 height 36
drag, startPoint x: 530, startPoint y: 39, endPoint x: 40, endPoint y: 34, distance: 490.0
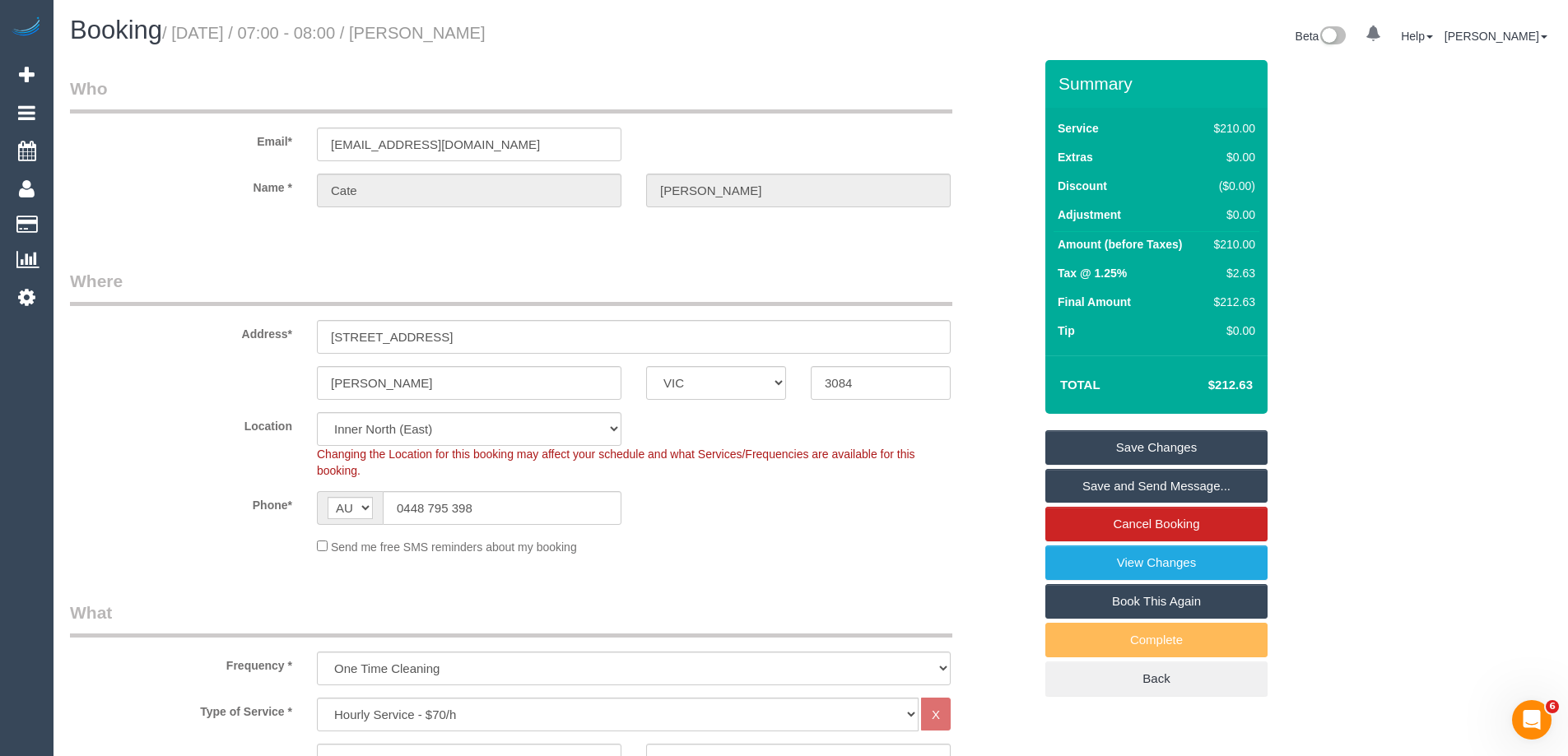
click at [302, 45] on h1 "Booking / October 18, 2025 / 07:00 - 08:00 / Cate Stuart" at bounding box center [433, 31] width 728 height 28
drag, startPoint x: 542, startPoint y: 37, endPoint x: 36, endPoint y: 31, distance: 506.0
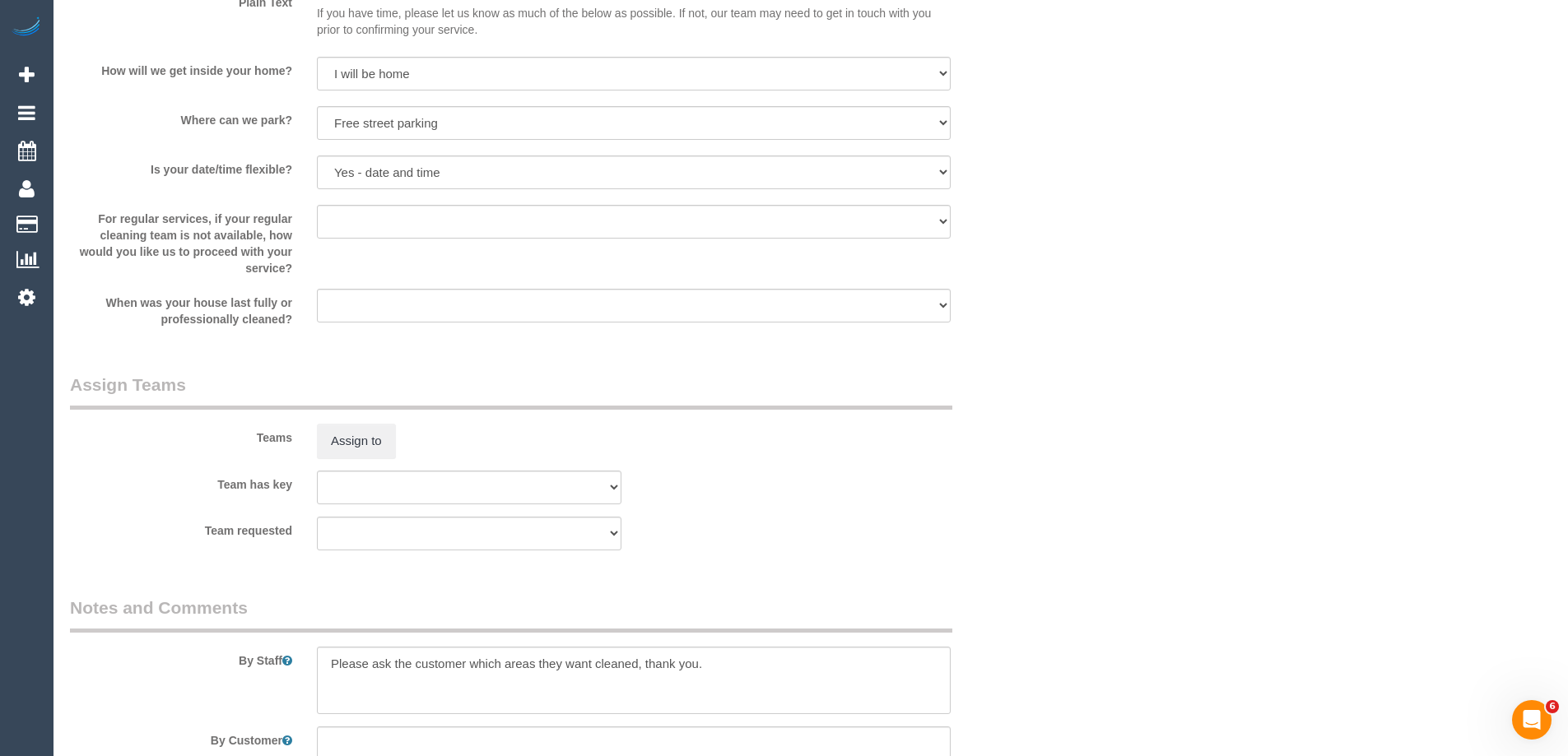
scroll to position [1811, 0]
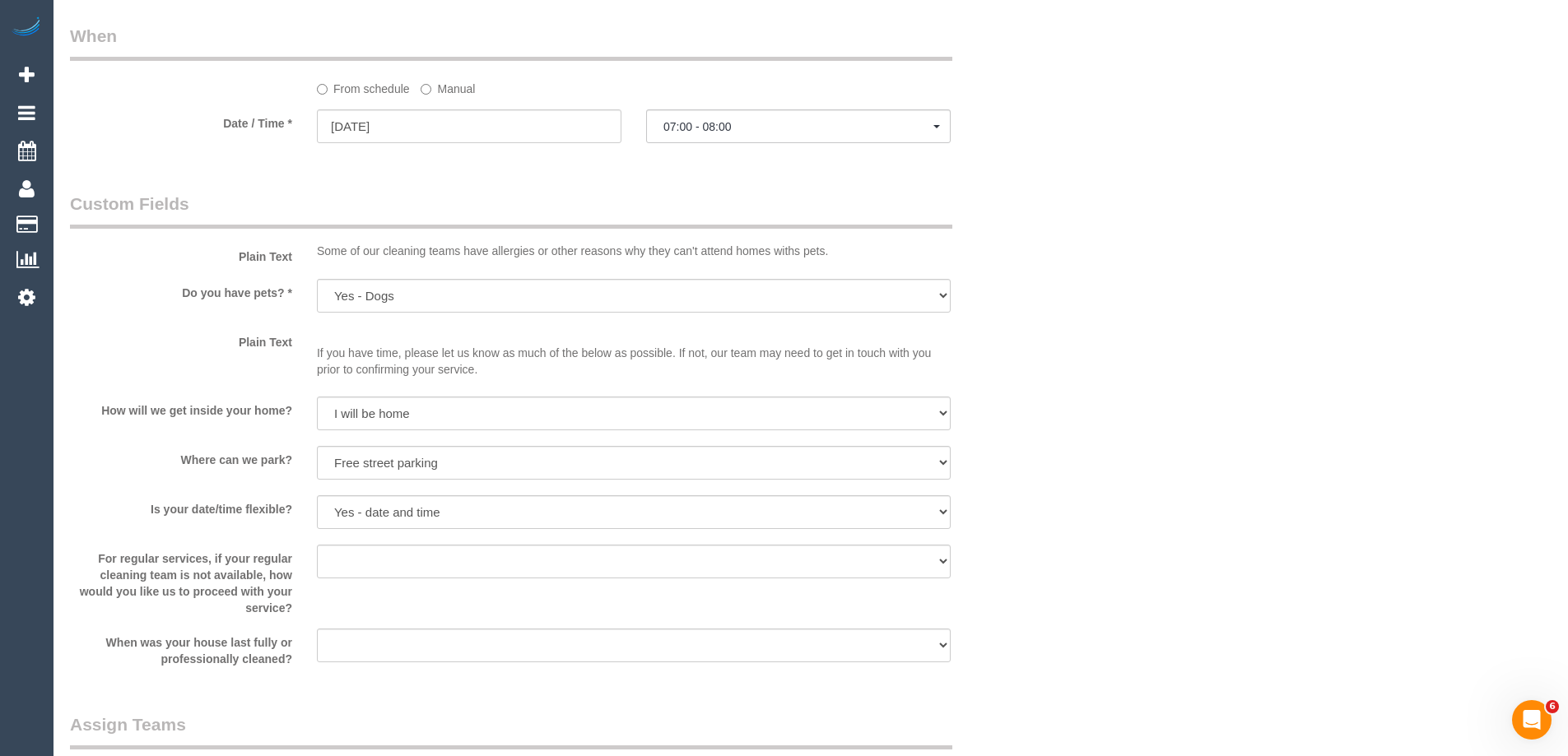
click at [461, 92] on label "Manual" at bounding box center [447, 86] width 55 height 22
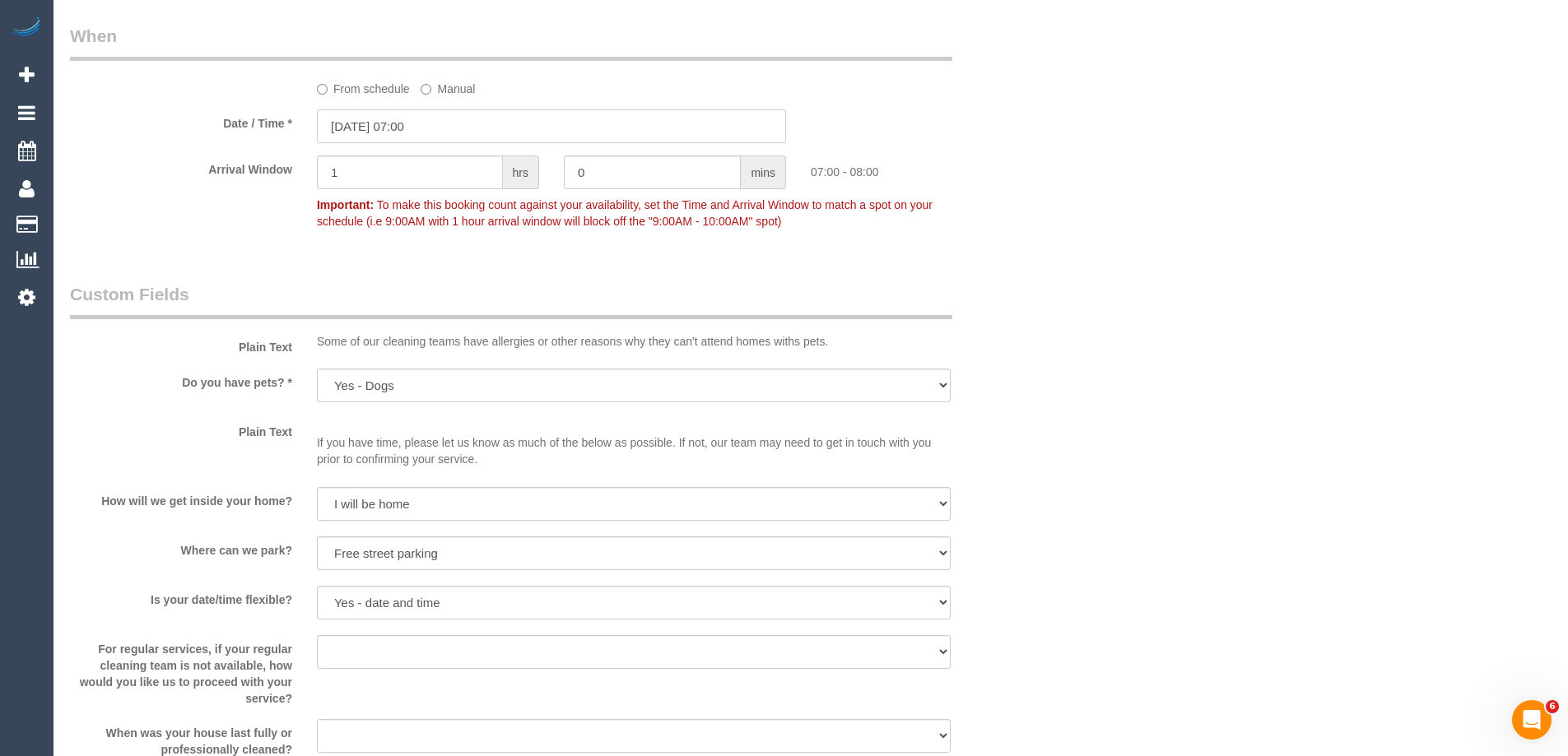
click at [456, 135] on input "18/10/2025 07:00" at bounding box center [551, 126] width 469 height 34
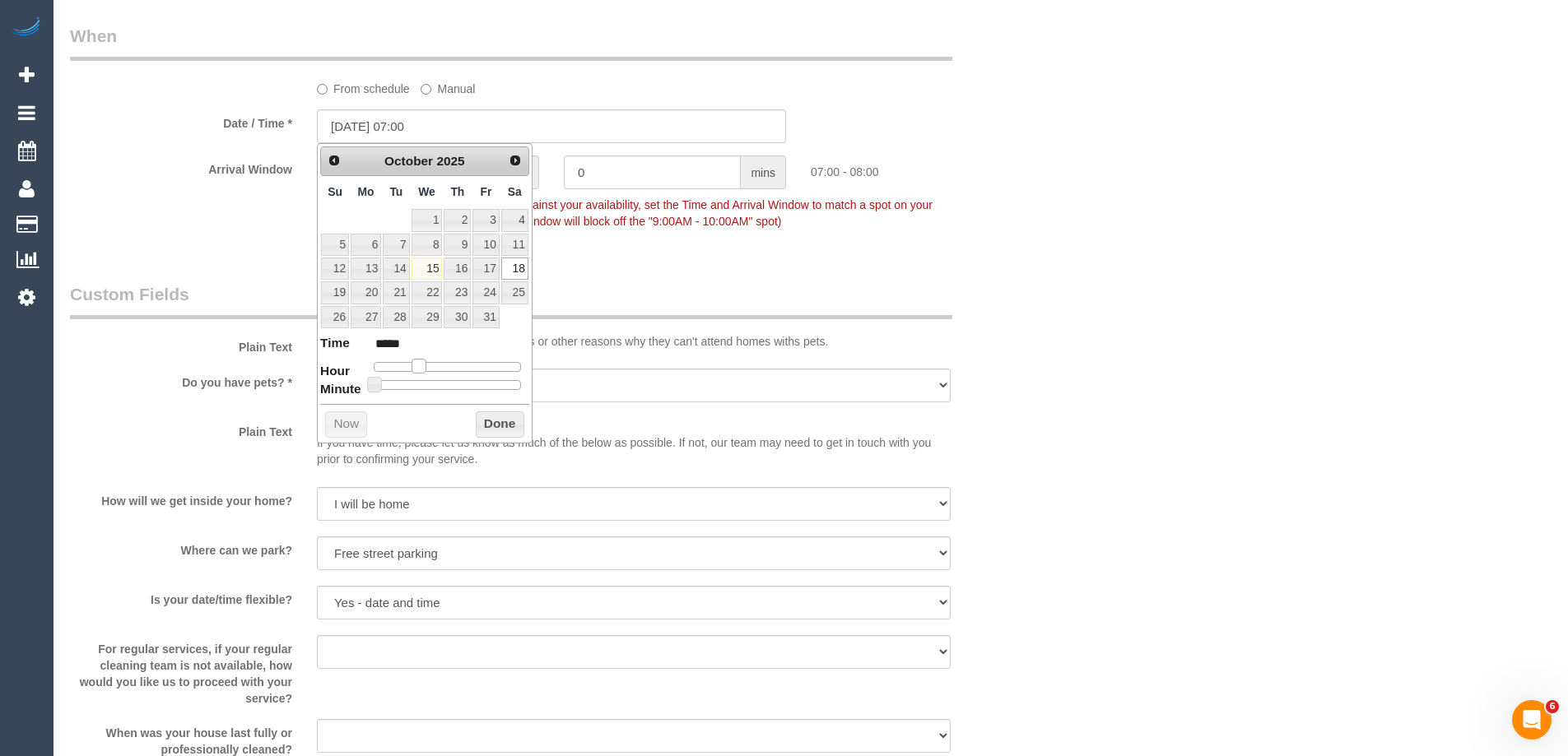
type input "18/10/2025 08:00"
type input "*****"
click at [425, 363] on span at bounding box center [424, 366] width 15 height 15
click at [487, 419] on button "Done" at bounding box center [500, 424] width 49 height 26
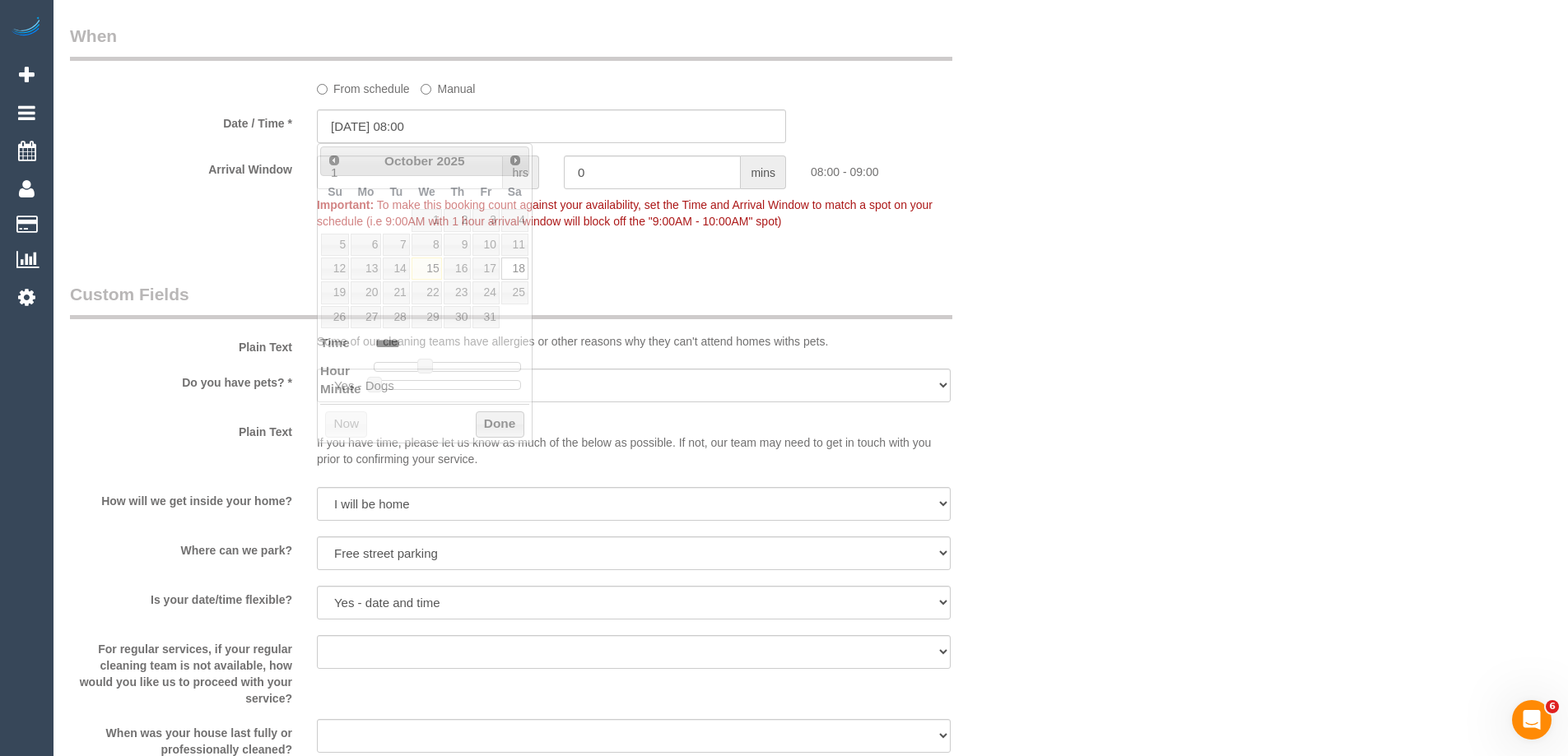
click at [1281, 328] on div "Who Email* cate.stuart@hotmail.com Name * Cate Stuart Where Address* 2/47 Pyalo…" at bounding box center [810, 31] width 1481 height 3562
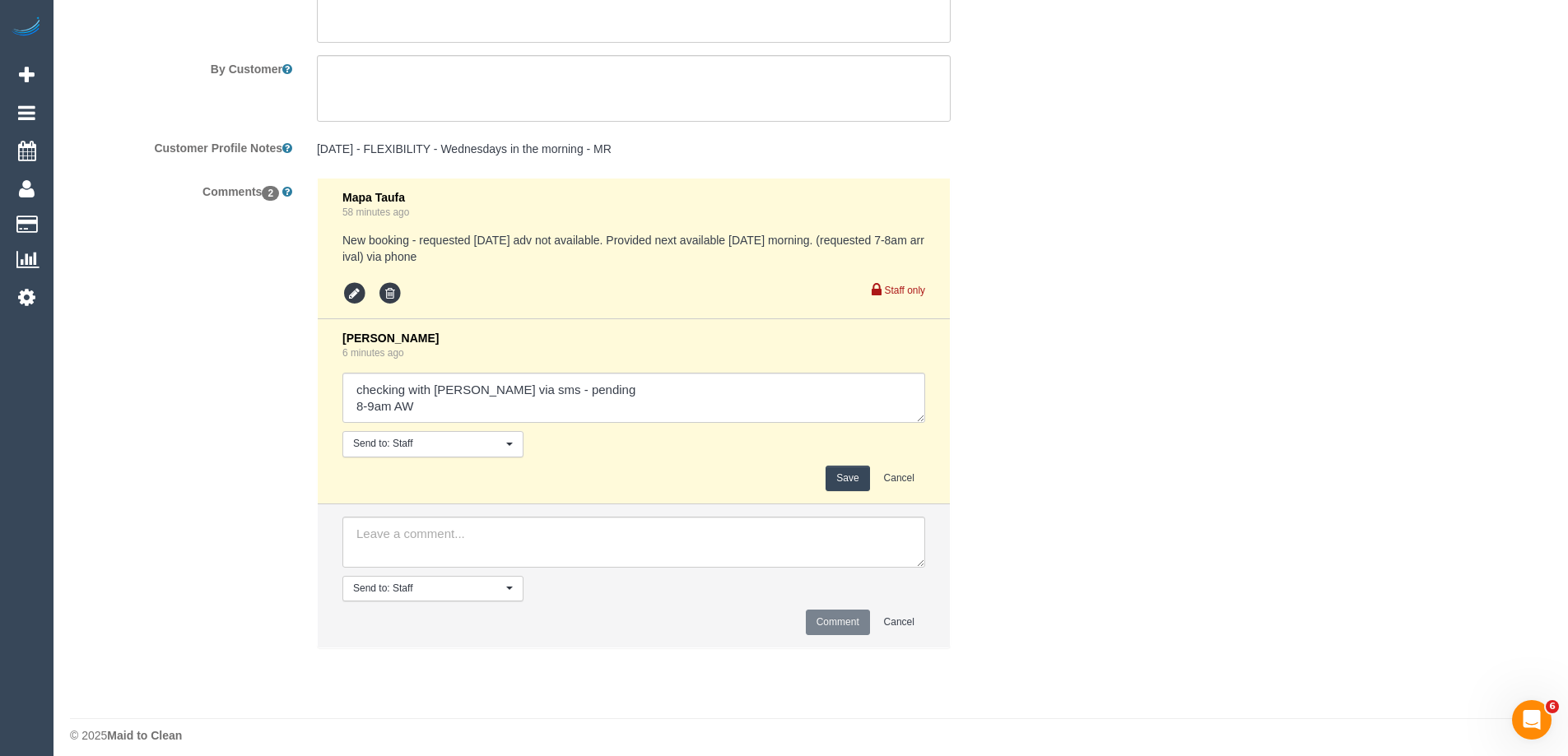
scroll to position [2923, 0]
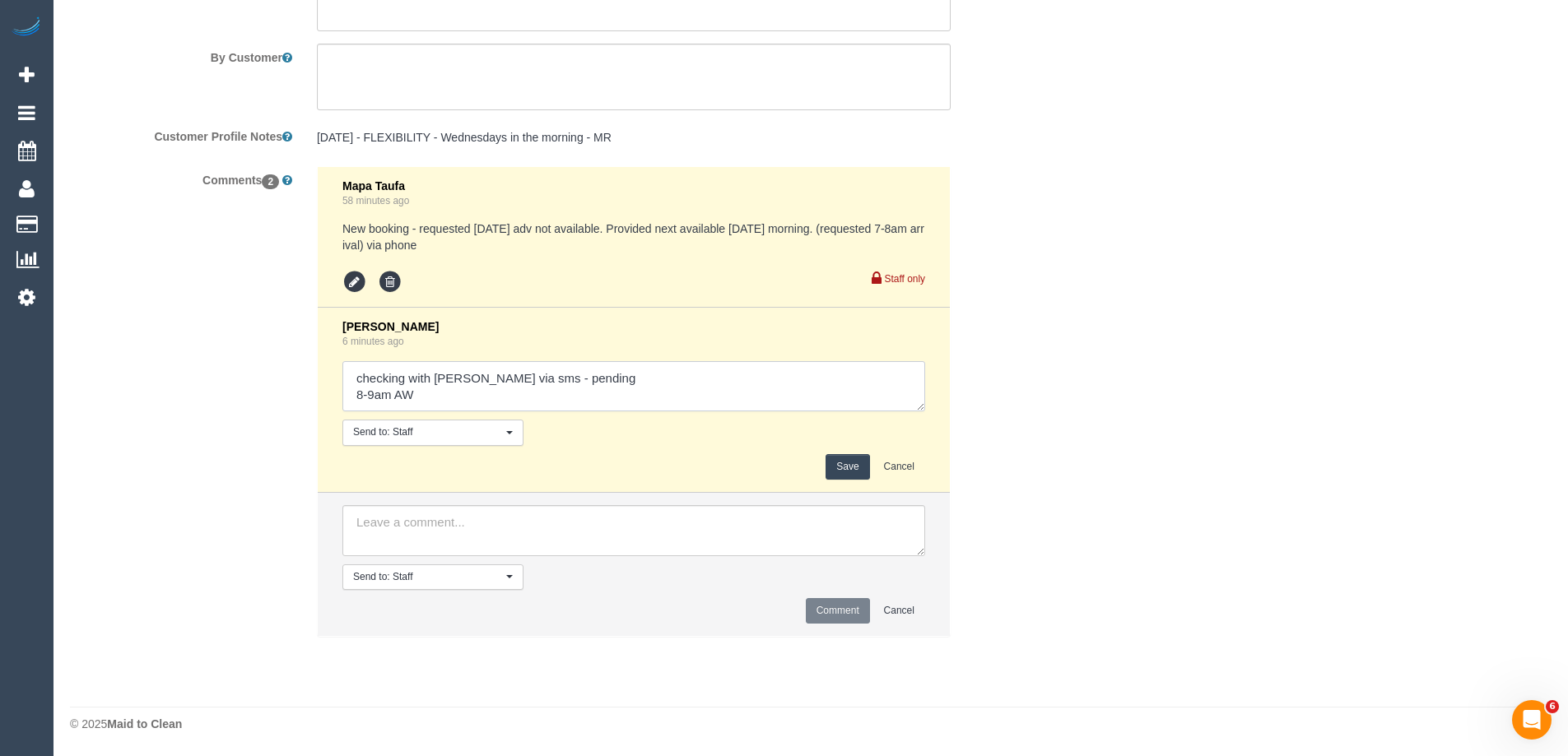
click at [636, 383] on textarea at bounding box center [634, 386] width 583 height 51
click at [598, 397] on textarea at bounding box center [634, 386] width 583 height 51
type textarea "checking with Claire via sms - pending - agreed 8-9am AW customer agreed via ca…"
click at [838, 466] on button "Save" at bounding box center [848, 467] width 44 height 26
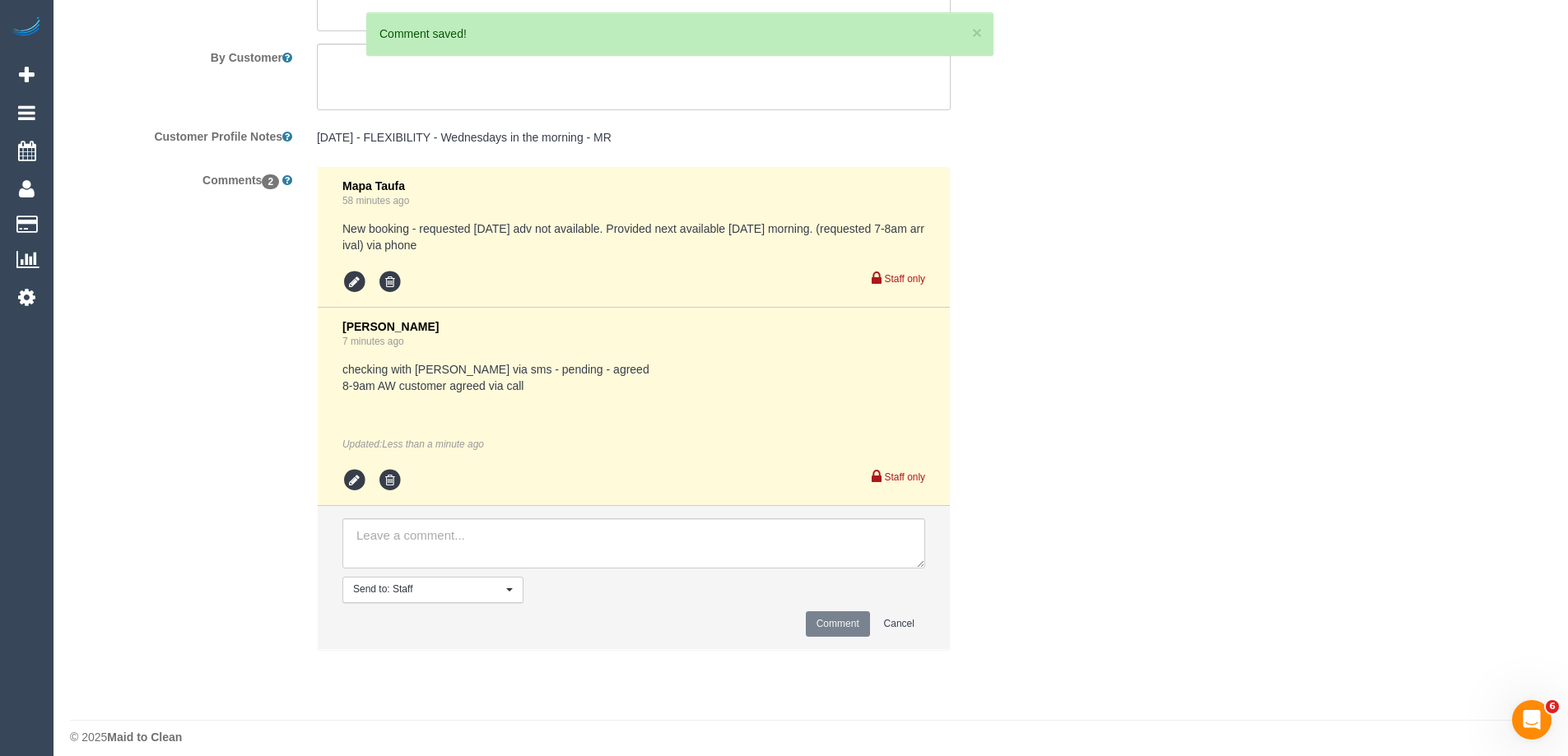
scroll to position [2430, 0]
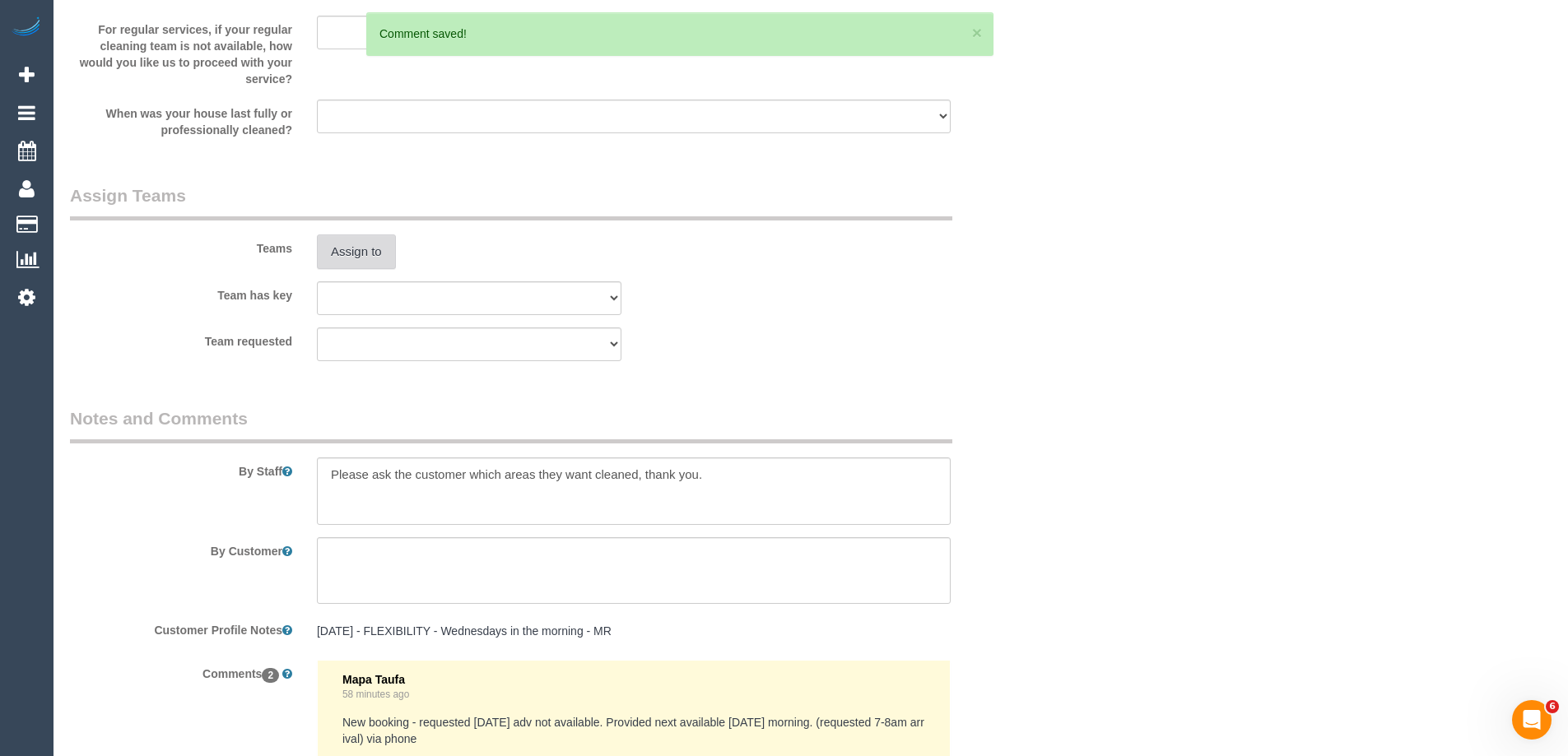
click at [320, 259] on button "Assign to" at bounding box center [356, 251] width 79 height 35
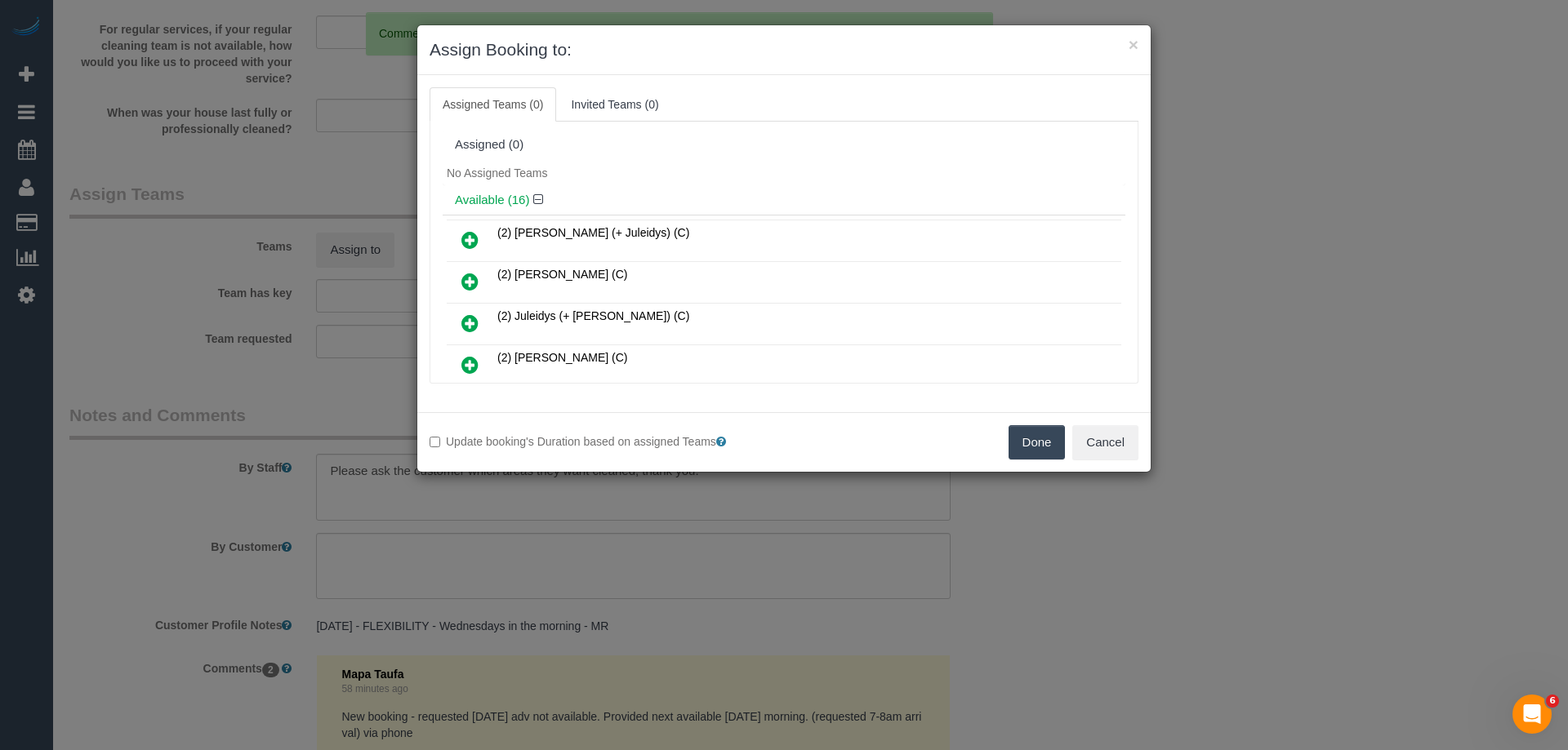
click at [698, 180] on div "No Assigned Teams" at bounding box center [784, 173] width 683 height 25
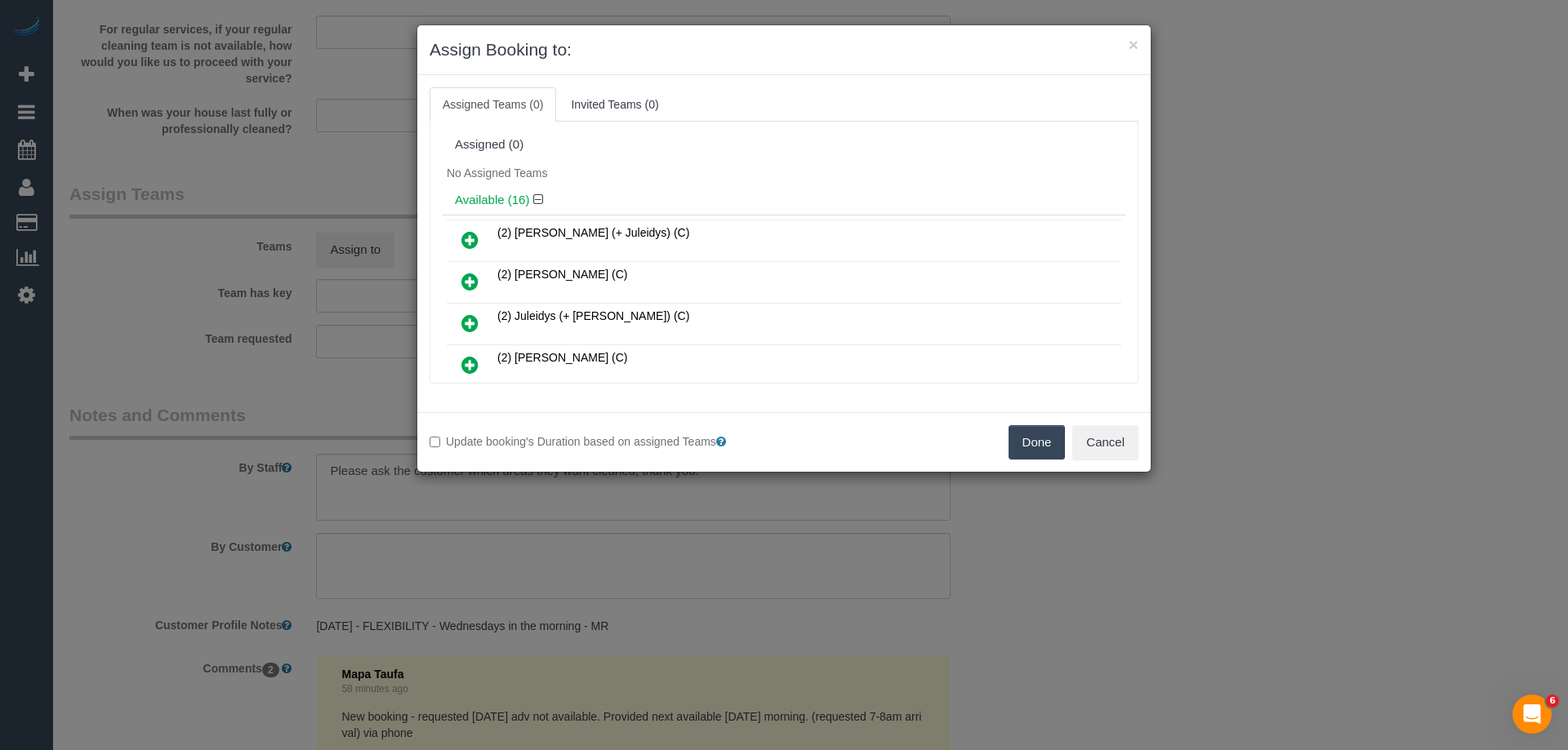
click at [1113, 462] on div "Update booking's Duration based on assigned Teams Done Cancel" at bounding box center [784, 442] width 734 height 59
click at [1114, 456] on button "Cancel" at bounding box center [1105, 442] width 66 height 35
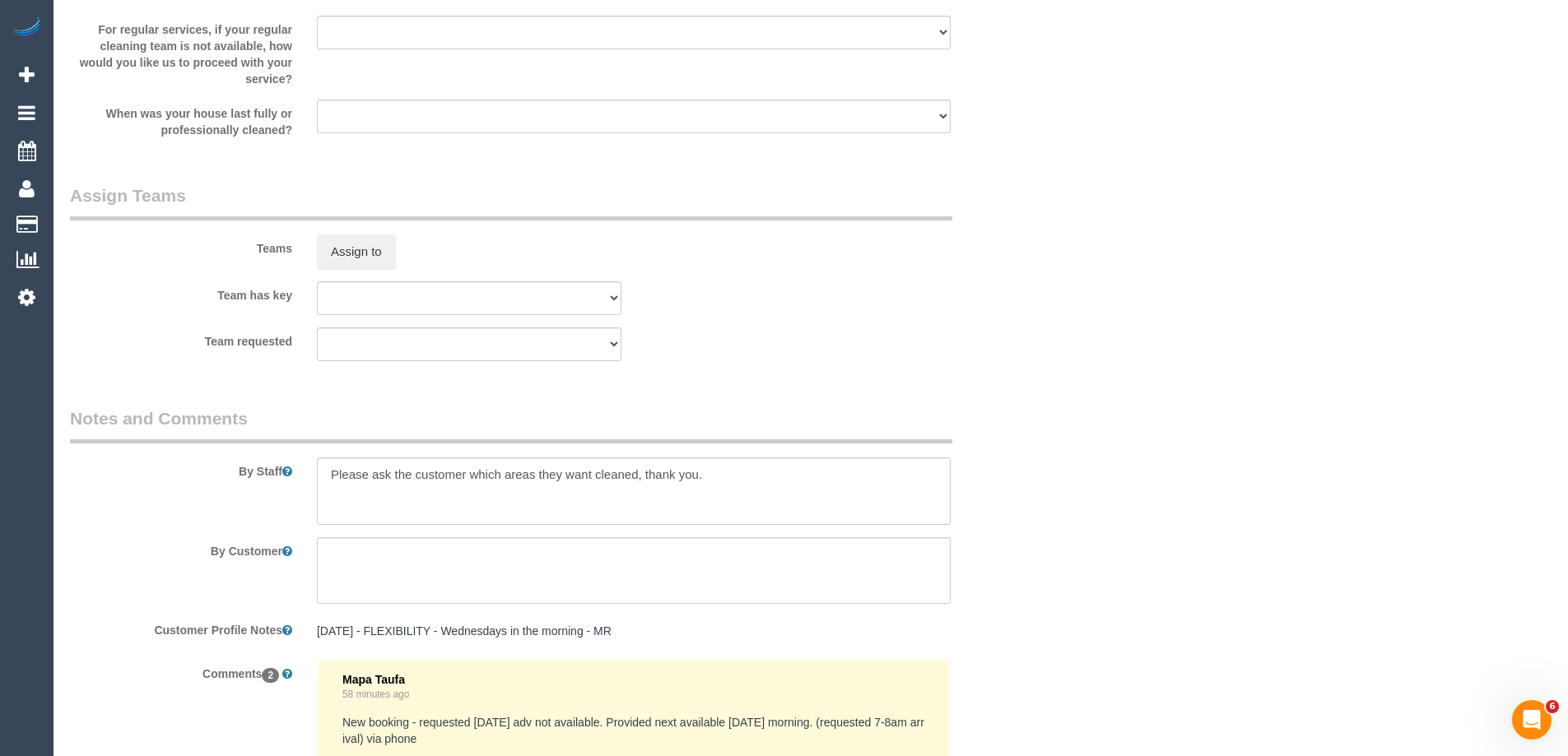
click at [1123, 459] on div "× Assign Booking to: Assigned Teams (0) Invited Teams (0) Assigned (0) No Assig…" at bounding box center [784, 378] width 1568 height 756
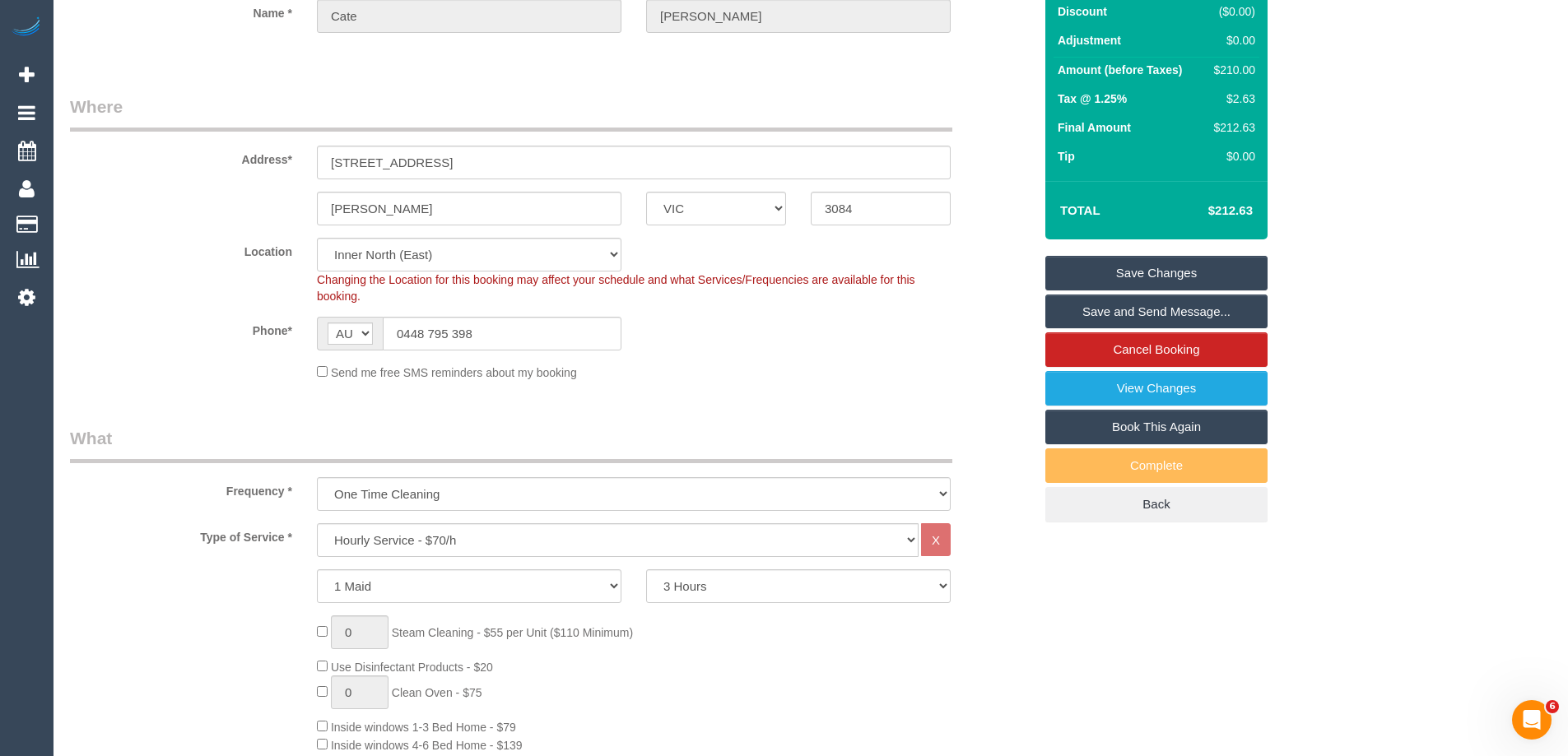
scroll to position [0, 0]
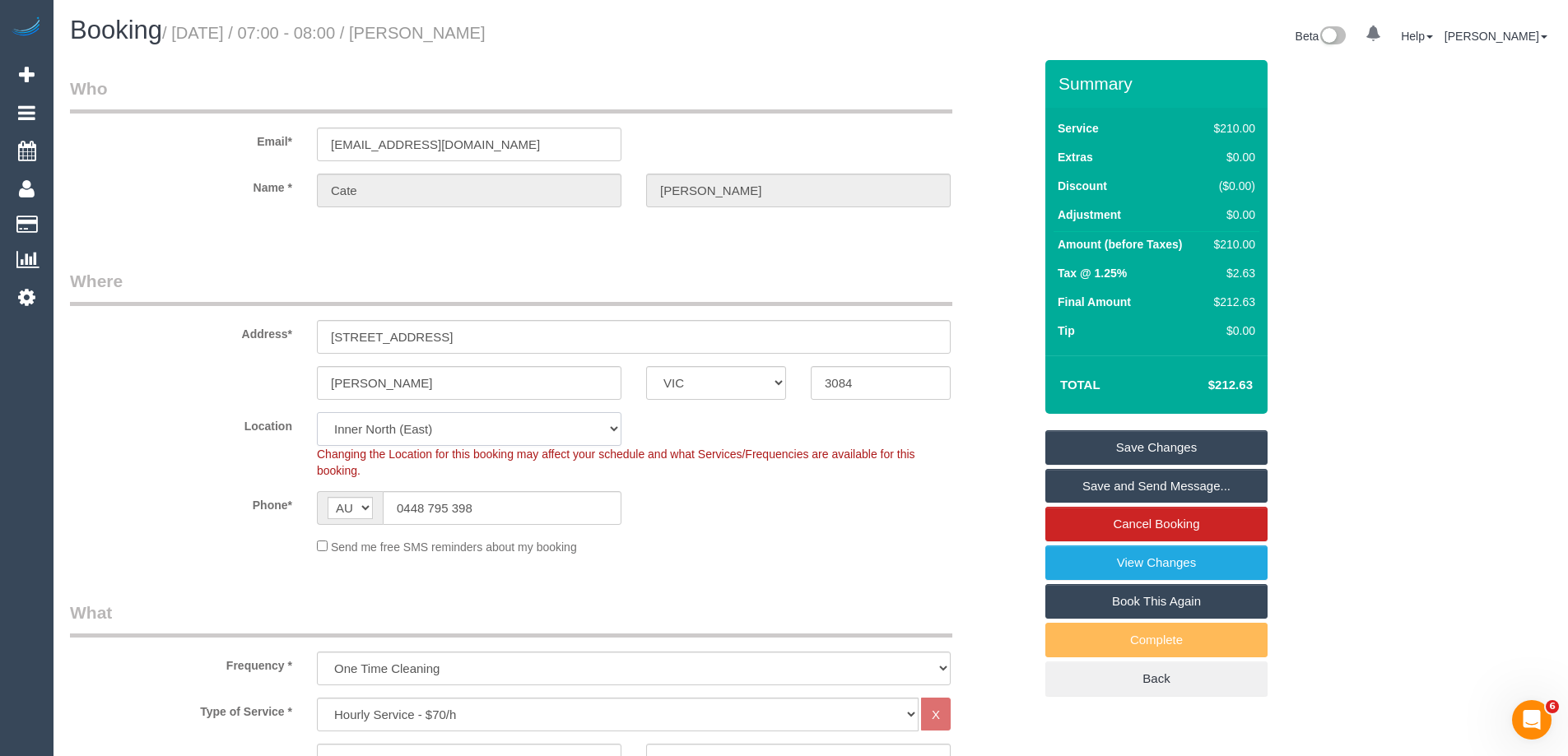
drag, startPoint x: 386, startPoint y: 434, endPoint x: 388, endPoint y: 419, distance: 15.1
click at [386, 434] on select "Office City East (North) East (South) Inner East Inner North (East) Inner North…" at bounding box center [469, 429] width 305 height 34
select select "50"
click at [317, 412] on select "Office City East (North) East (South) Inner East Inner North (East) Inner North…" at bounding box center [469, 429] width 305 height 34
click at [290, 161] on sui-booking-customer "Email* cate.stuart@hotmail.com Name * Cate Stuart" at bounding box center [551, 150] width 963 height 147
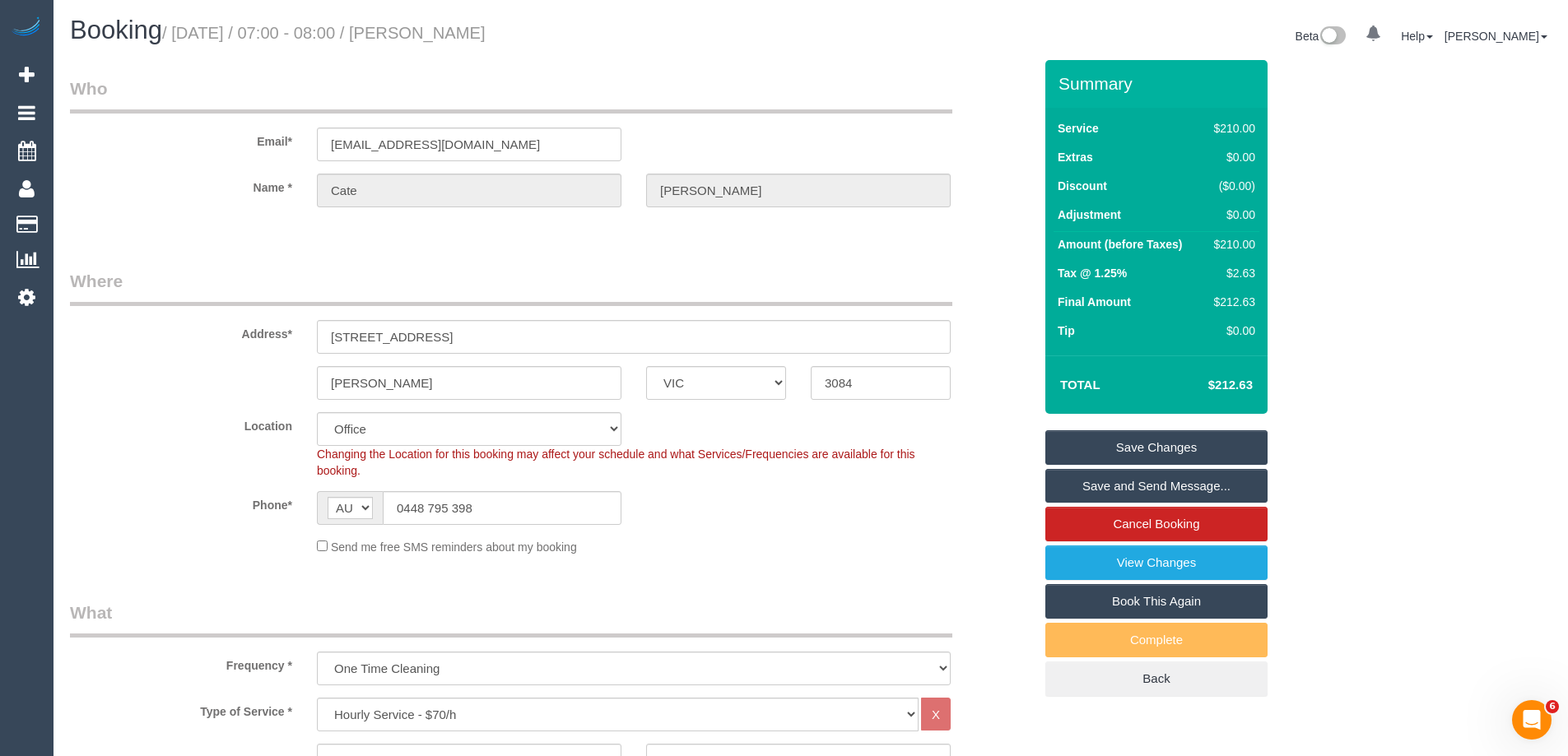
select select "object:6626"
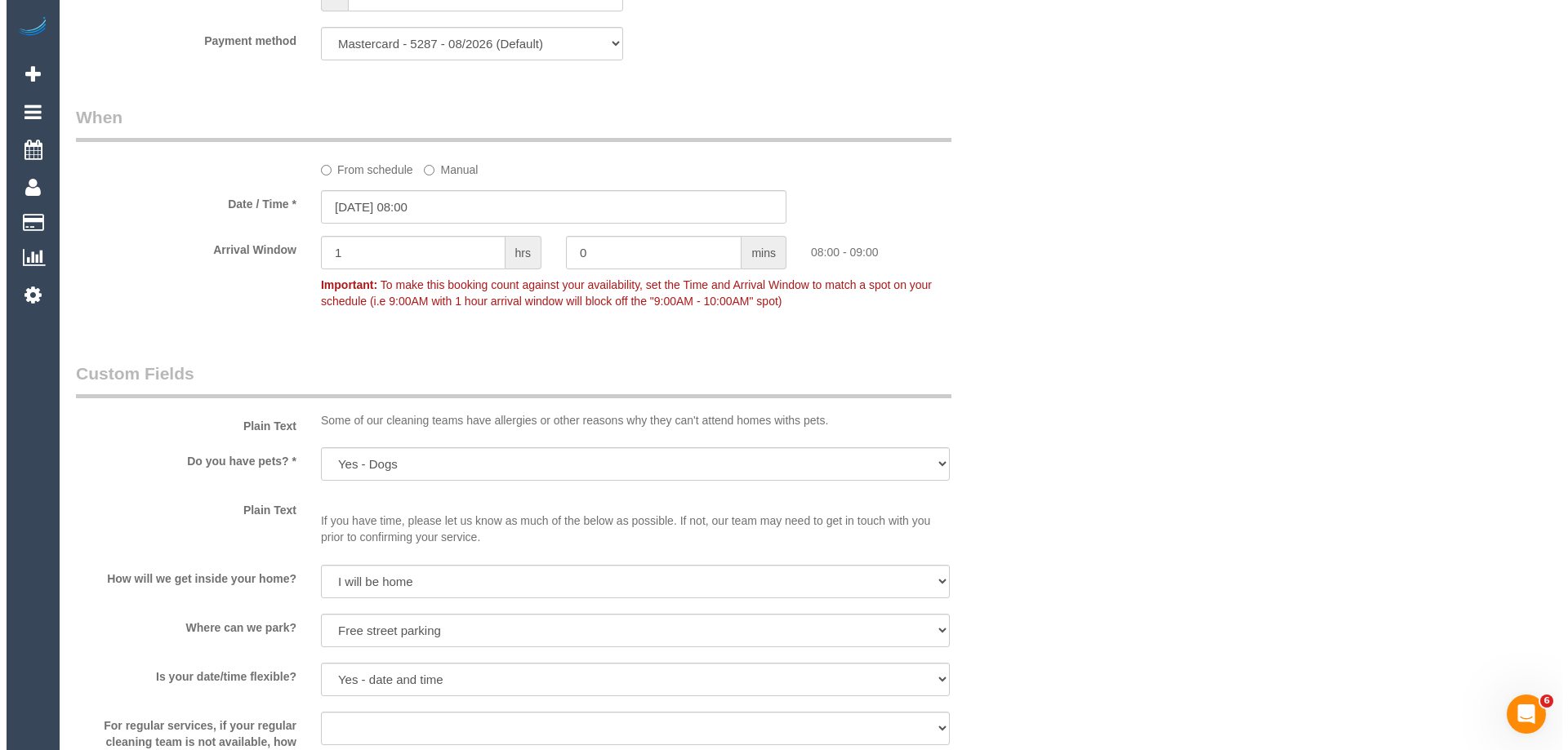
scroll to position [2123, 0]
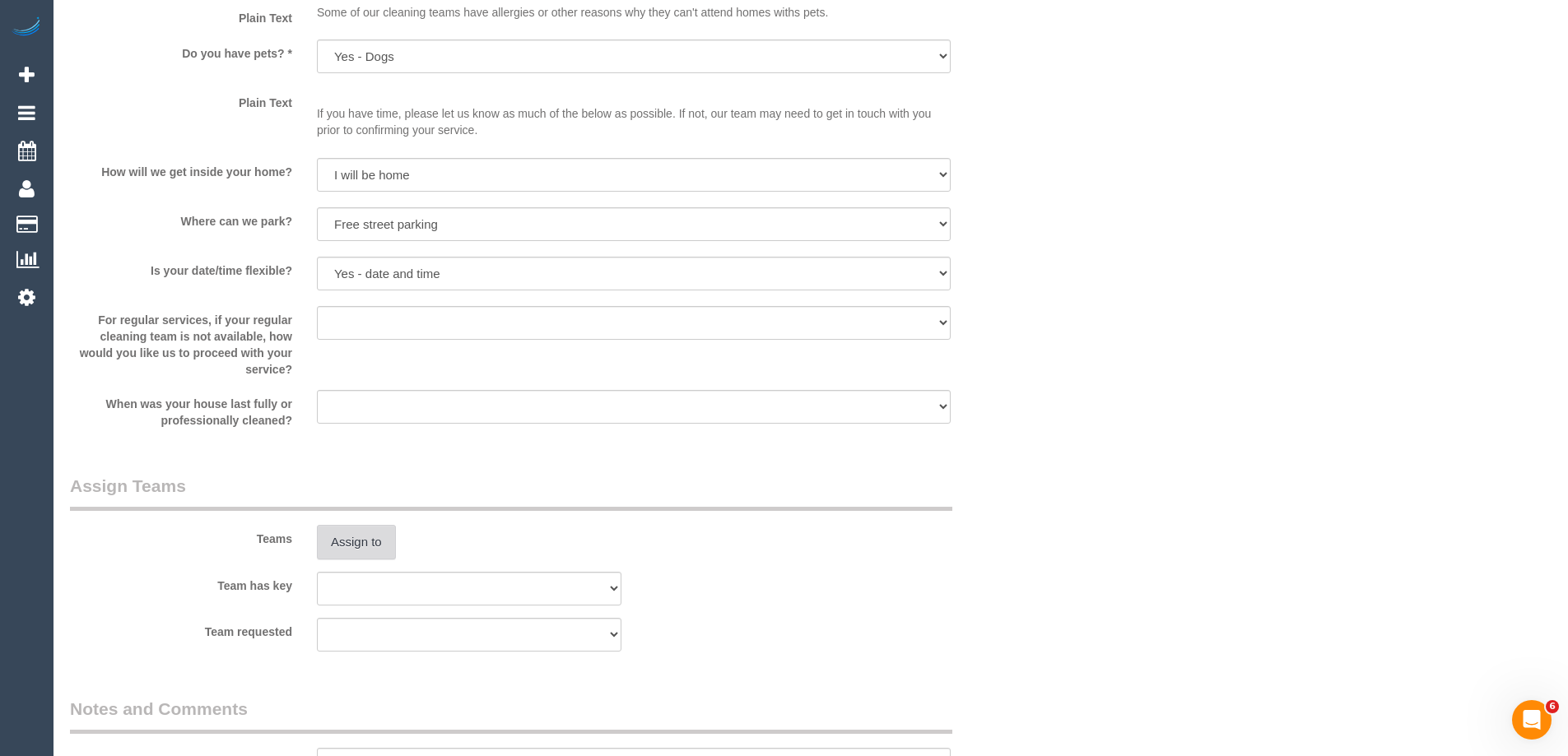
click at [369, 537] on button "Assign to" at bounding box center [356, 542] width 79 height 35
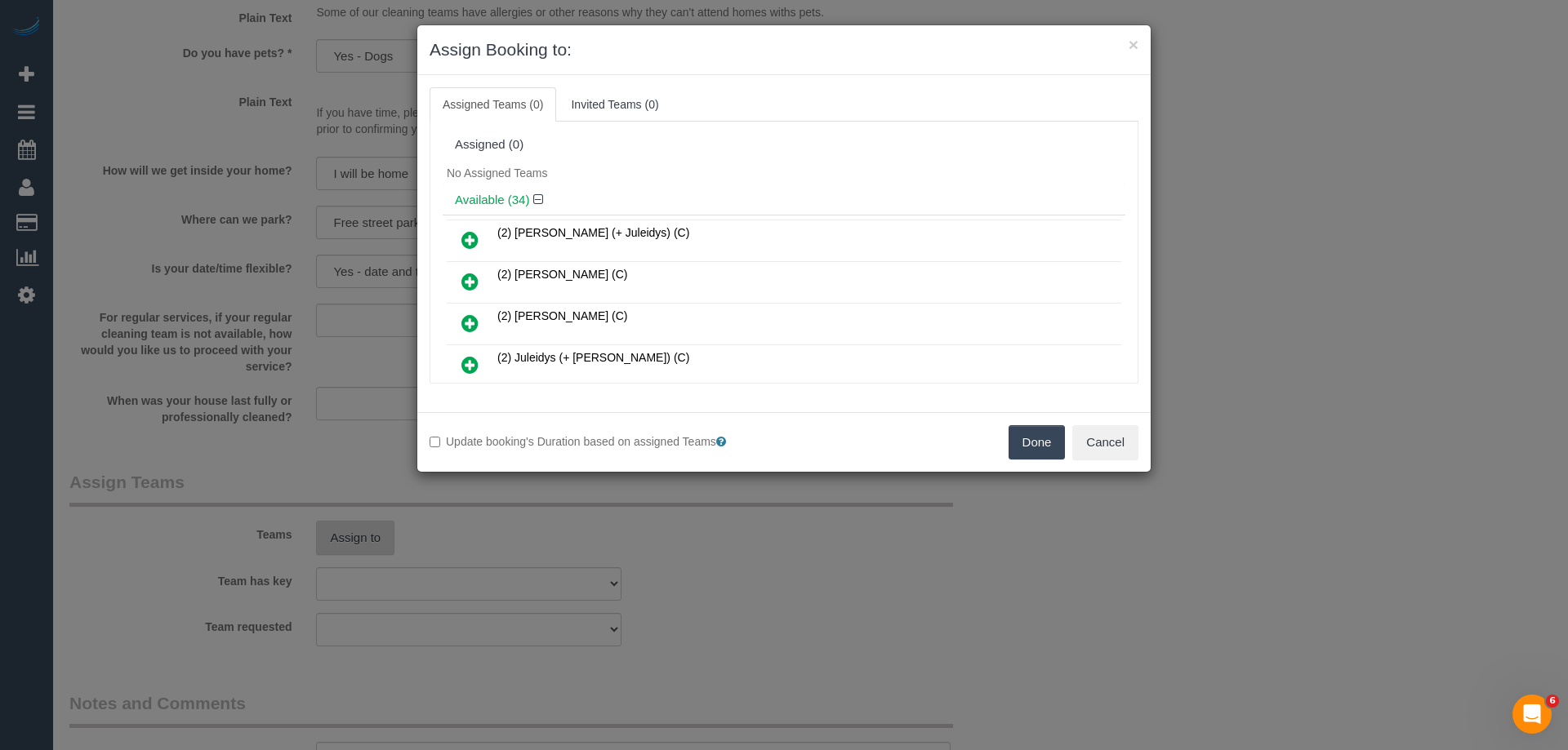
scroll to position [440, 0]
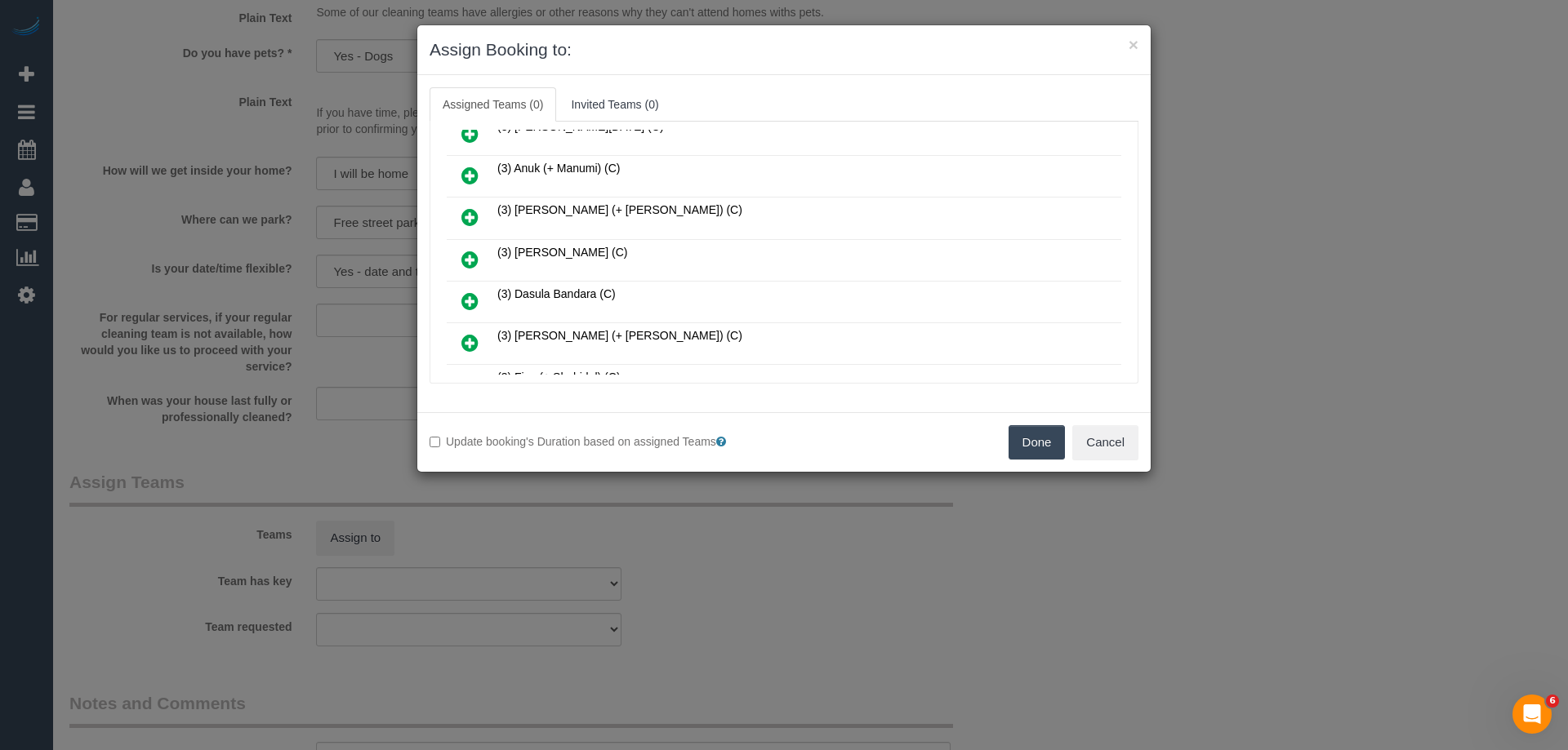
click at [464, 254] on icon at bounding box center [470, 260] width 17 height 20
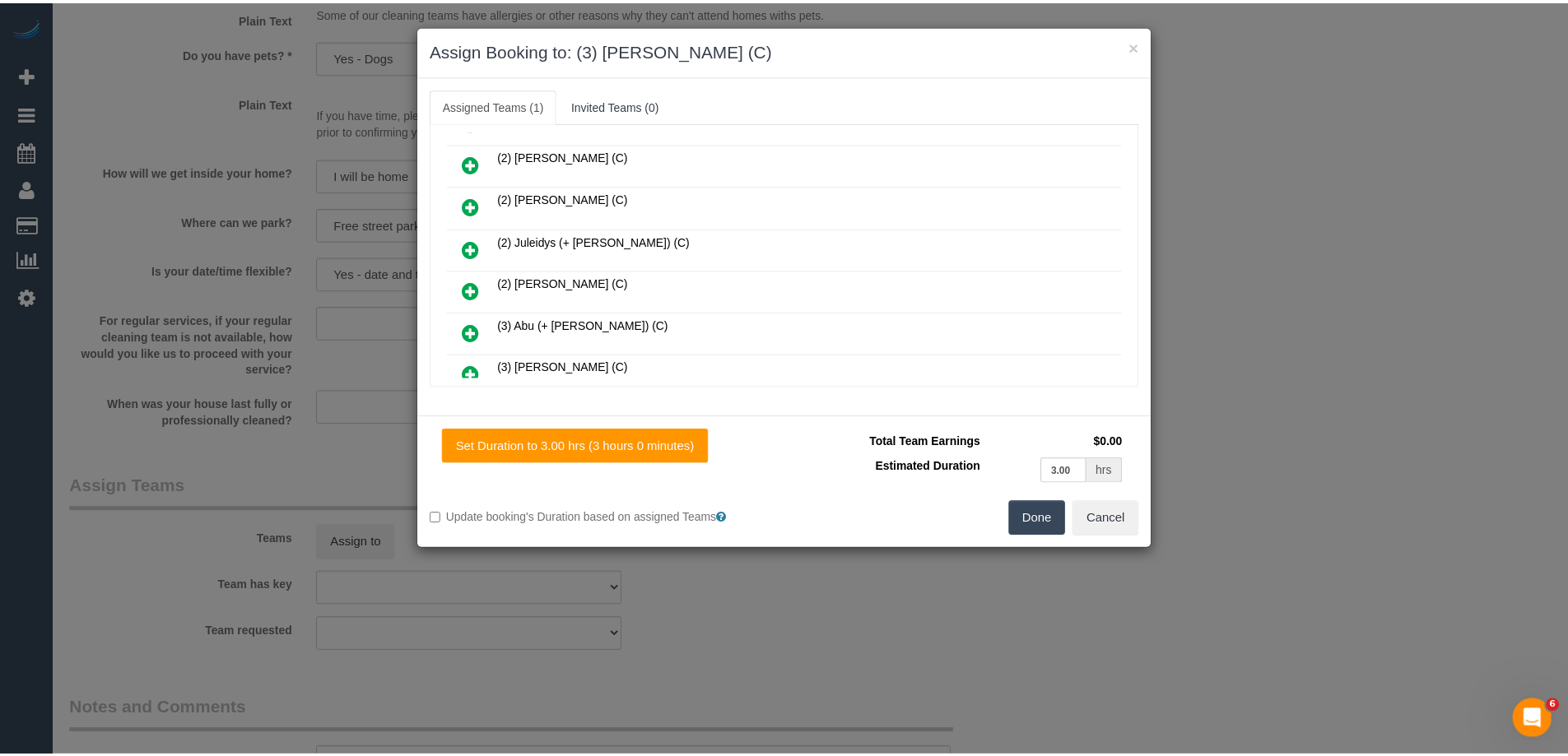
scroll to position [0, 0]
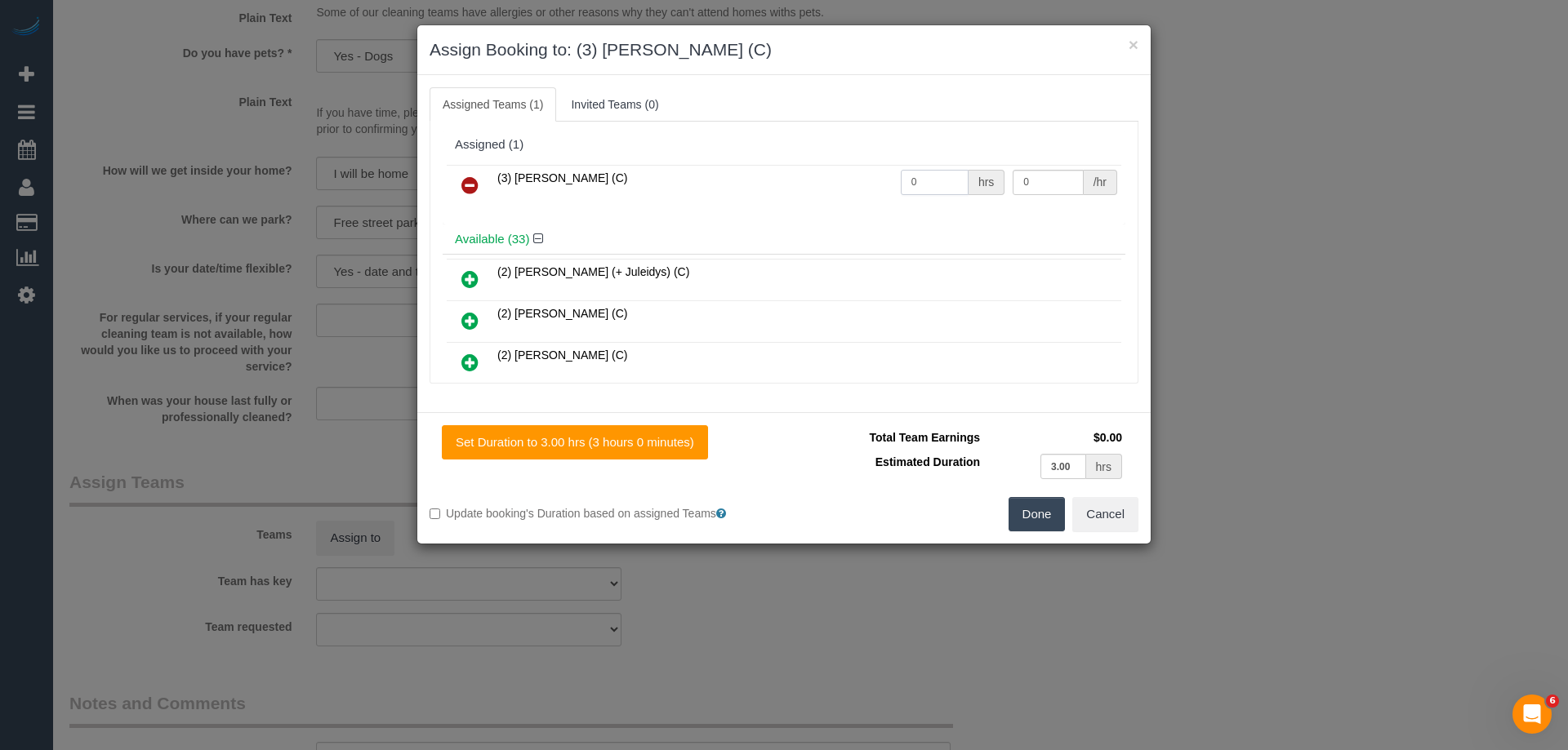
click at [943, 187] on input "0" at bounding box center [934, 183] width 68 height 26
type input "3"
click at [1012, 180] on input "0" at bounding box center [1047, 183] width 70 height 26
click at [1036, 189] on input "0" at bounding box center [1047, 183] width 70 height 26
type input "35"
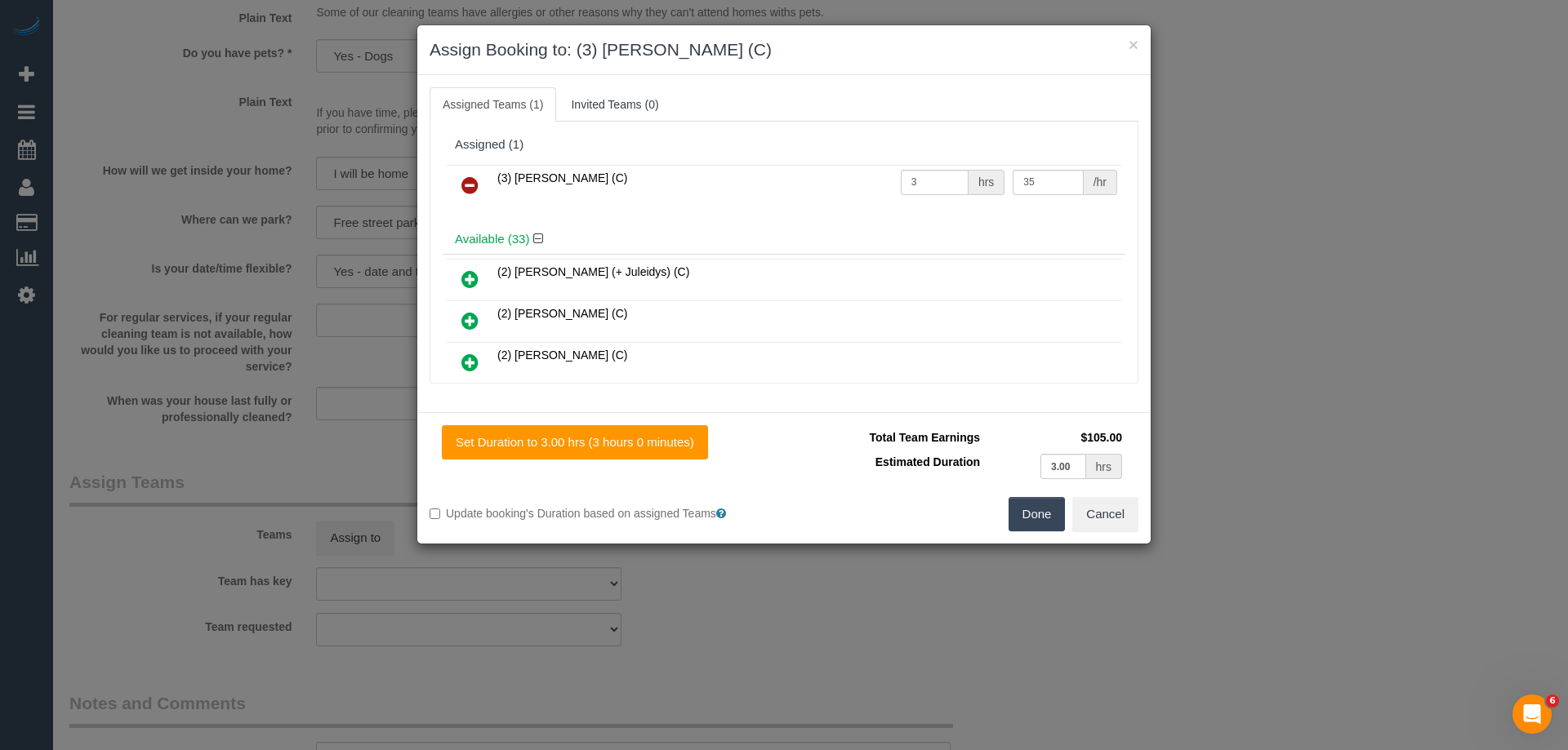
click at [1045, 514] on button "Done" at bounding box center [1037, 514] width 57 height 35
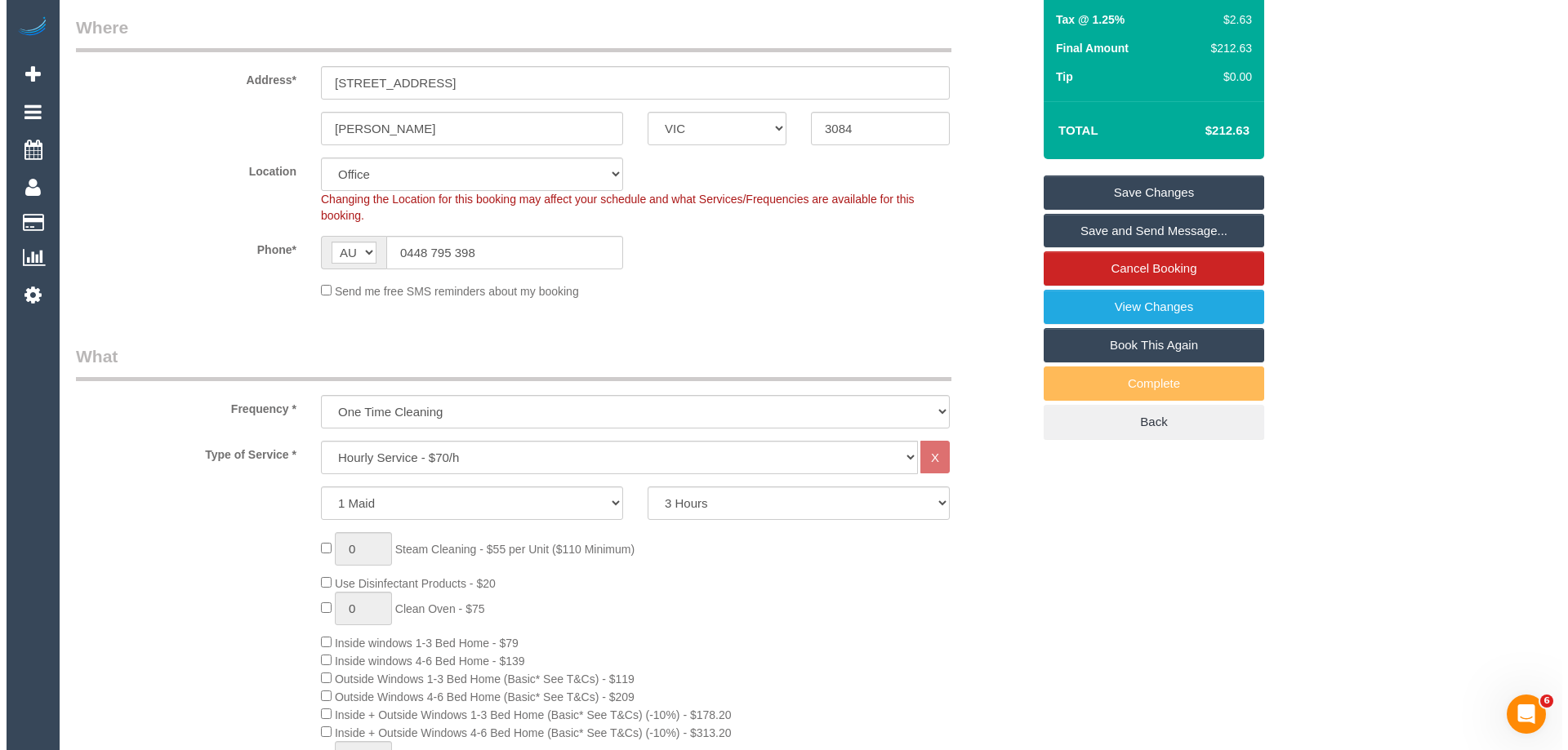
scroll to position [245, 0]
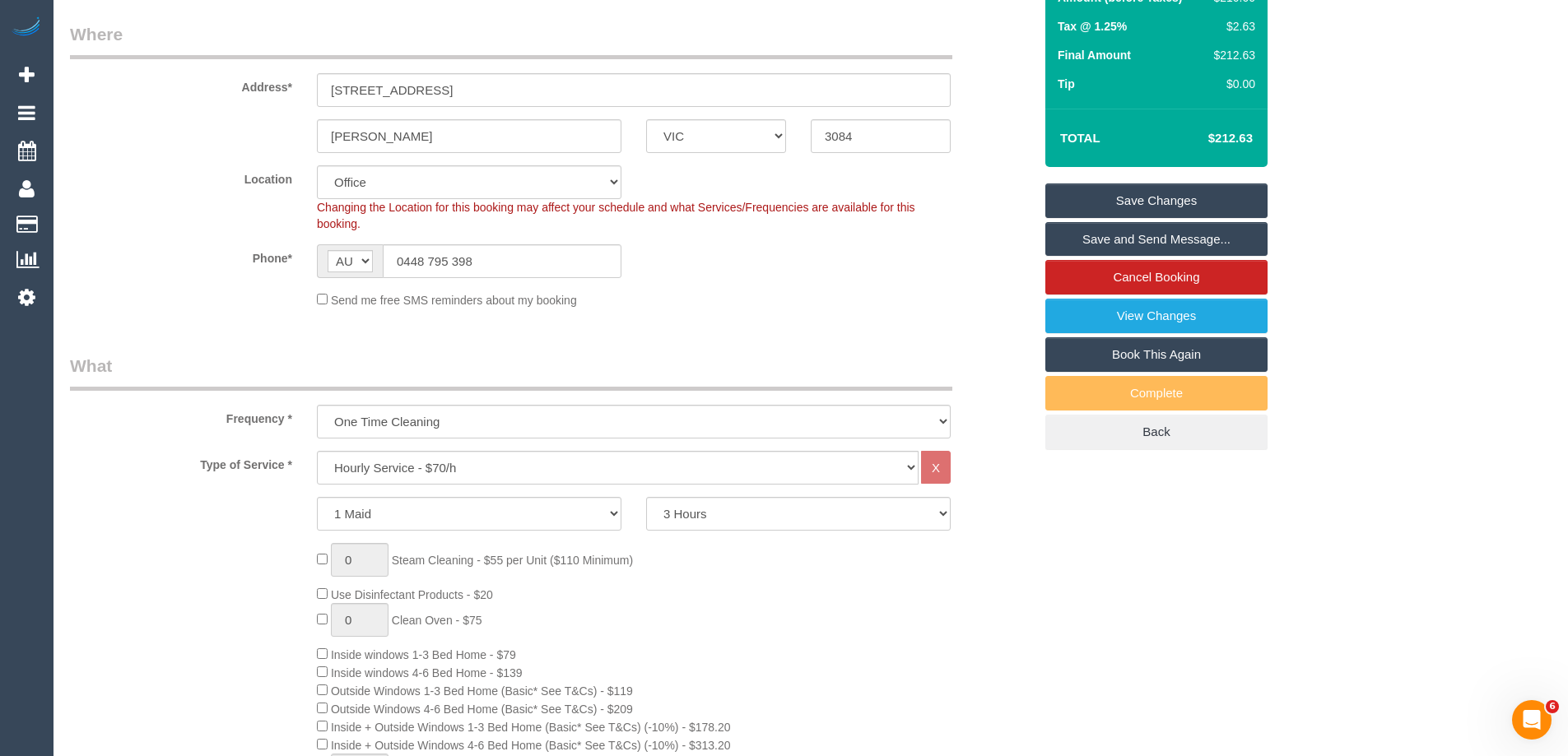
click at [1185, 241] on link "Save and Send Message..." at bounding box center [1156, 239] width 222 height 35
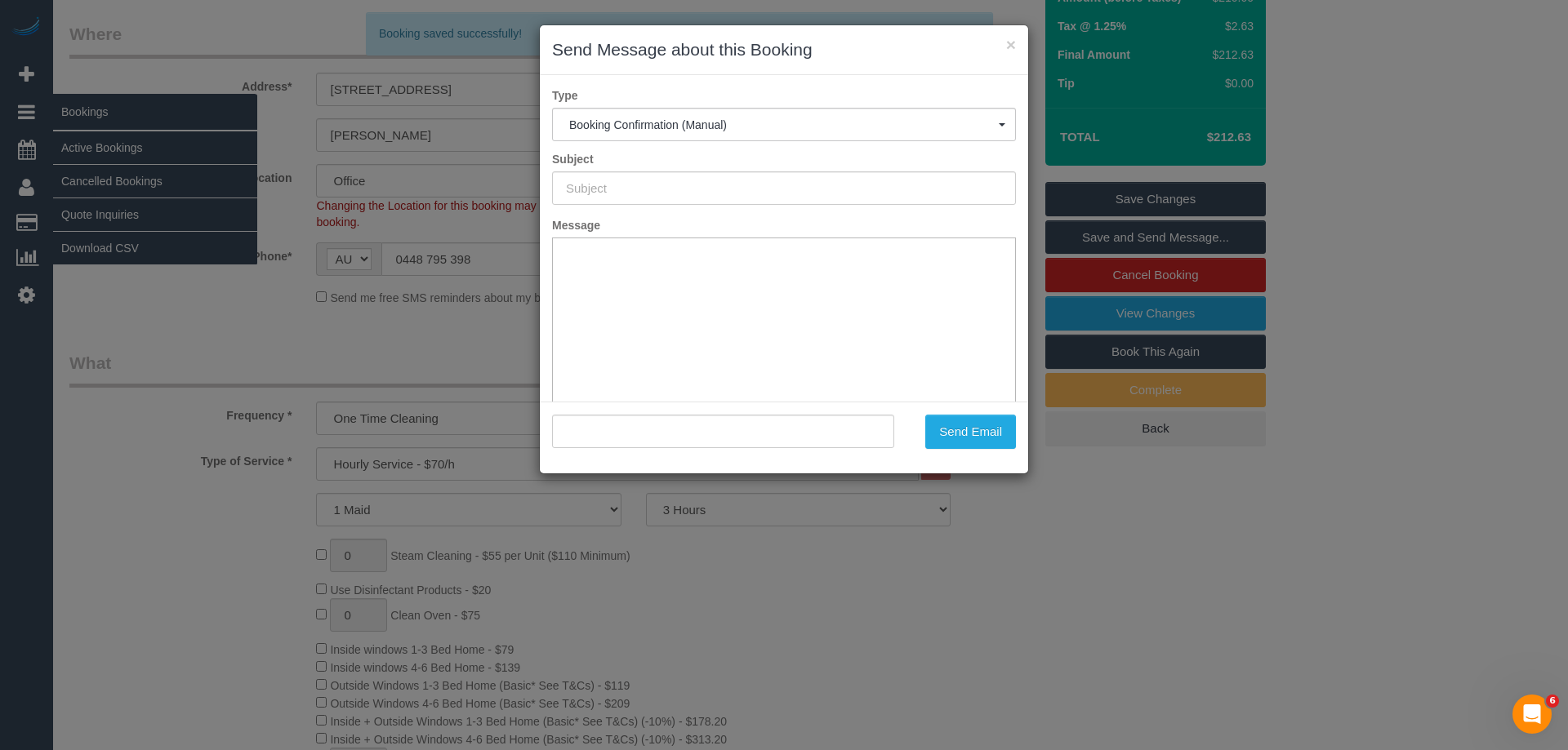
type input "Booking Confirmed"
type input ""Cate Stuart" <cate.stuart@hotmail.com>"
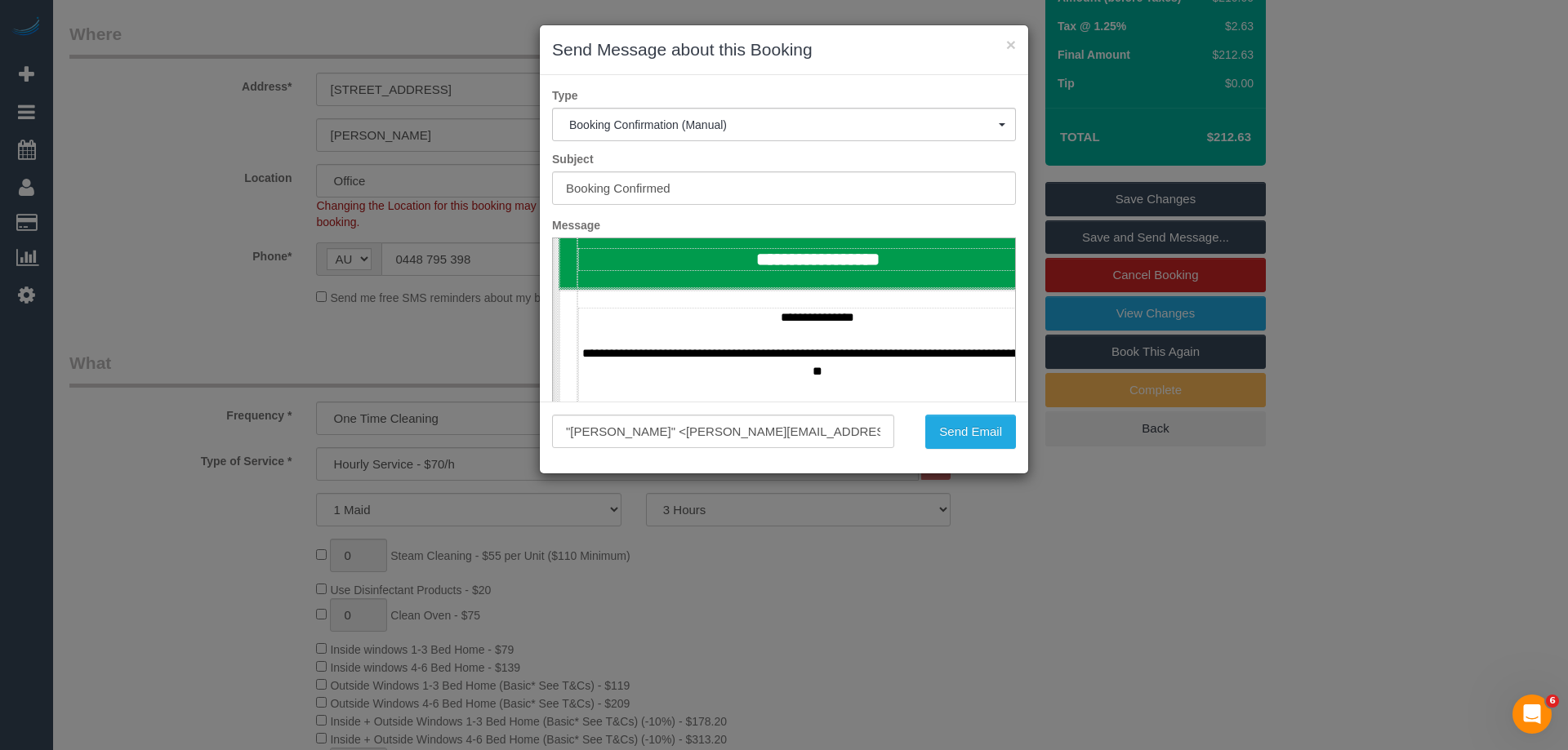
scroll to position [490, 0]
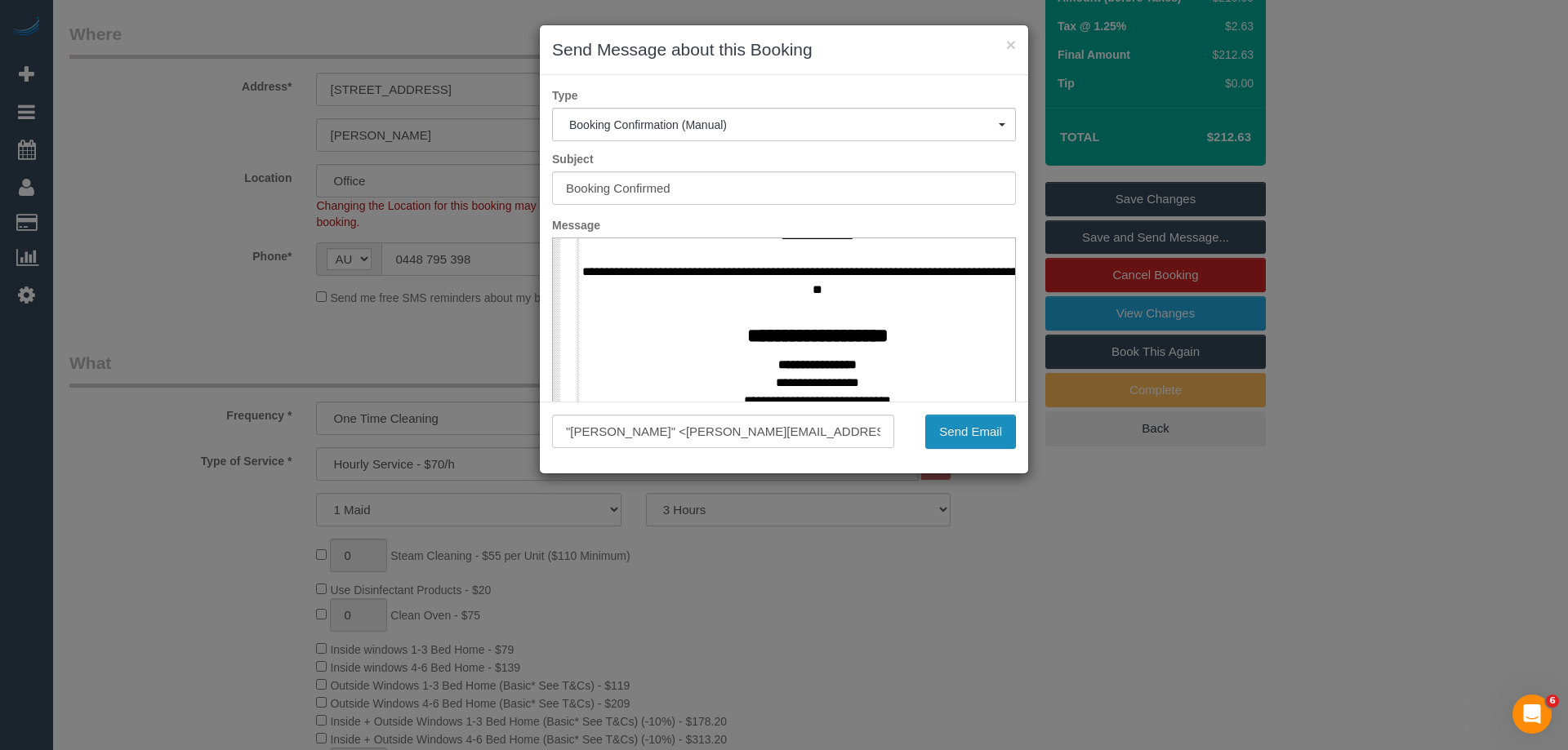
click at [980, 430] on button "Send Email" at bounding box center [971, 432] width 91 height 35
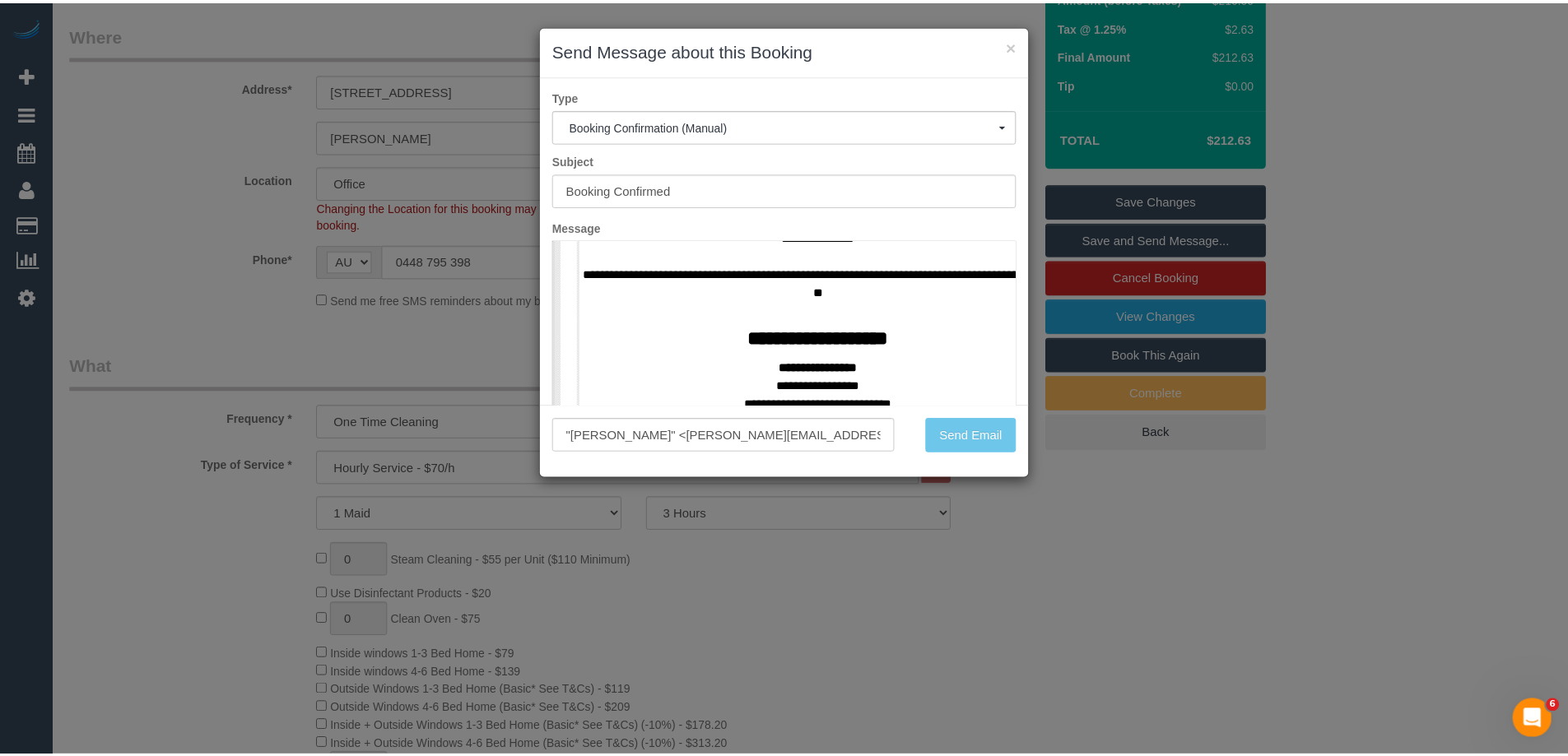
scroll to position [306, 0]
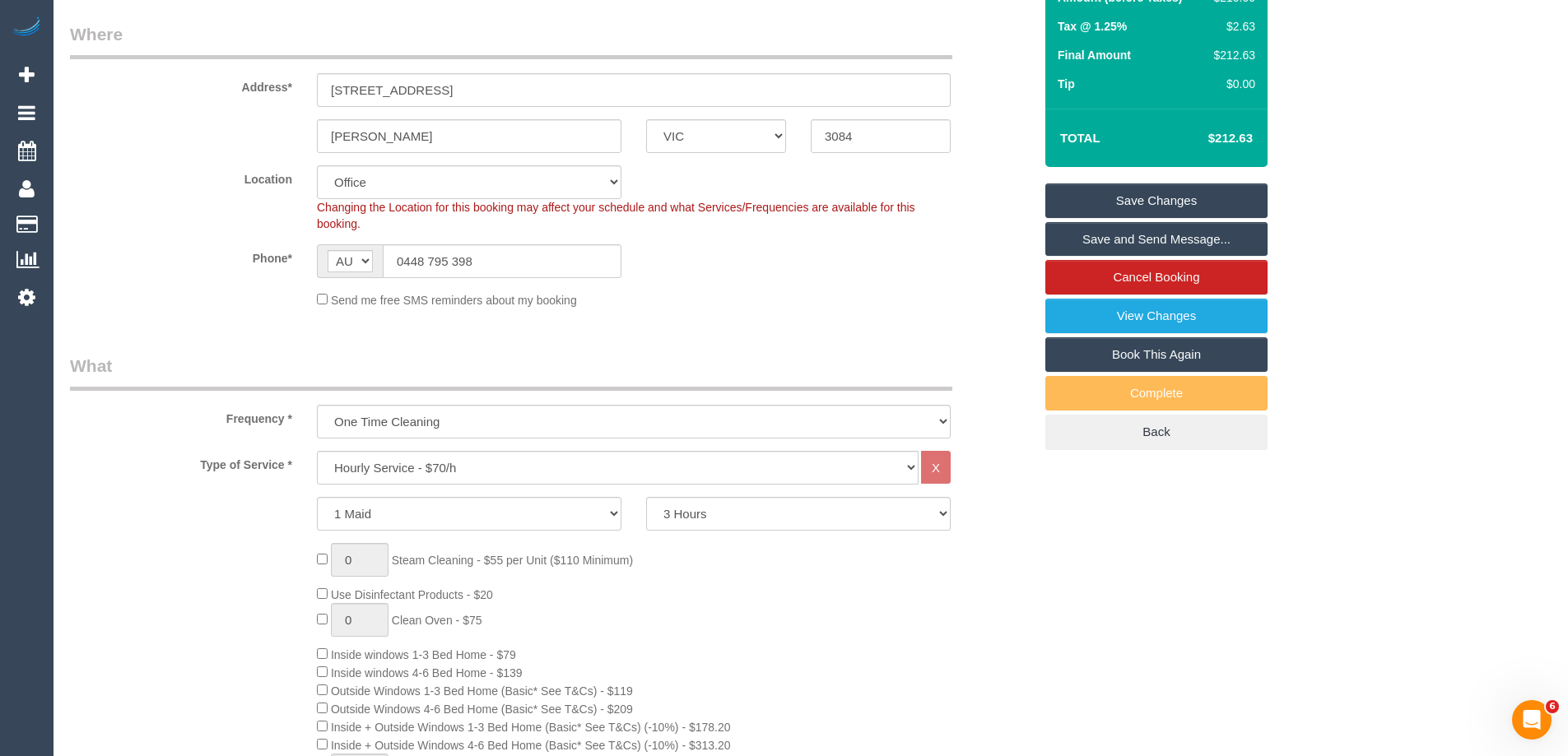
click at [952, 256] on div "Phone* AF AL DZ AD AO AI AQ AG AR AM AW AU AT AZ BS BH BD BB BY BE BZ BJ BM BT …" at bounding box center [551, 261] width 987 height 34
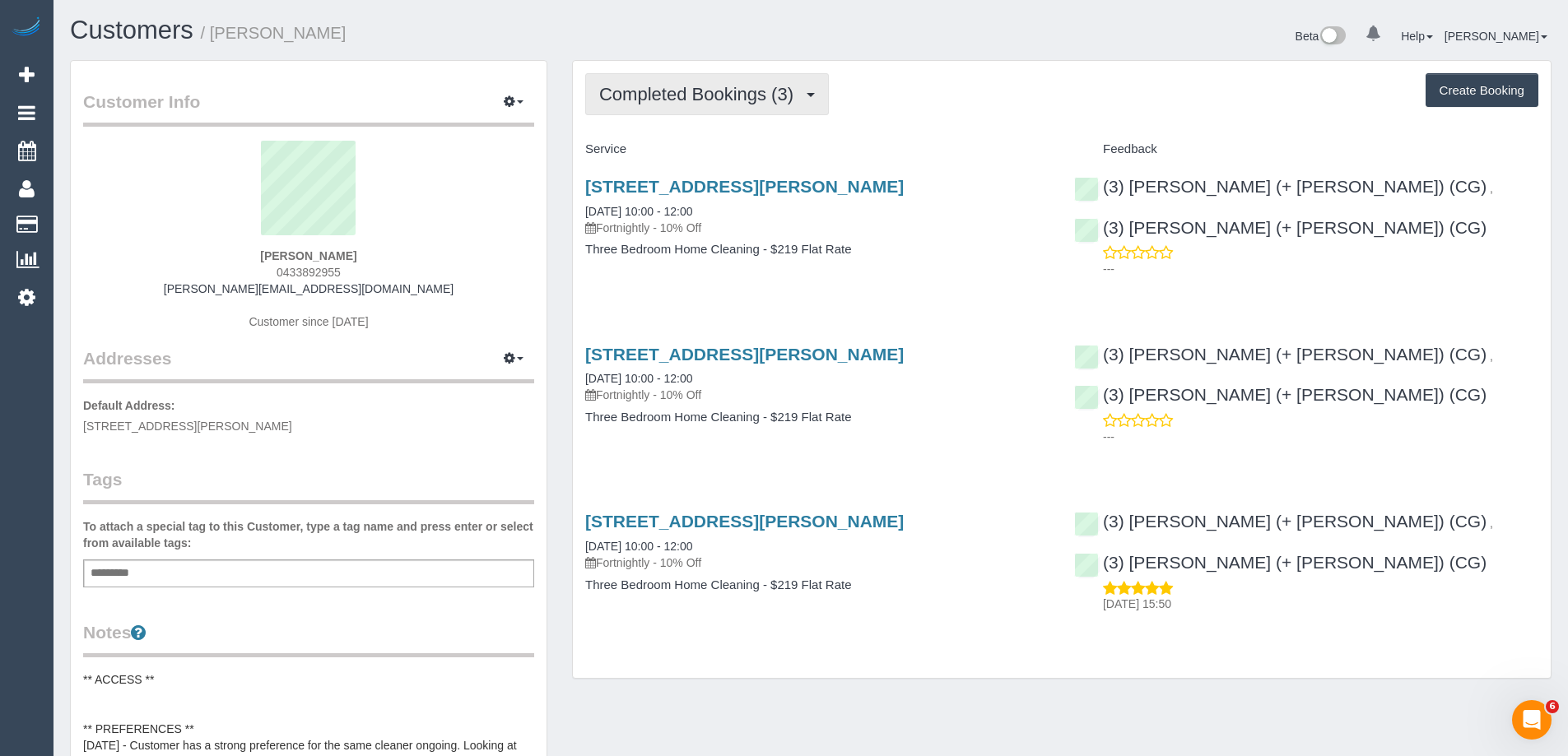
click at [770, 90] on span "Completed Bookings (3)" at bounding box center [699, 94] width 202 height 21
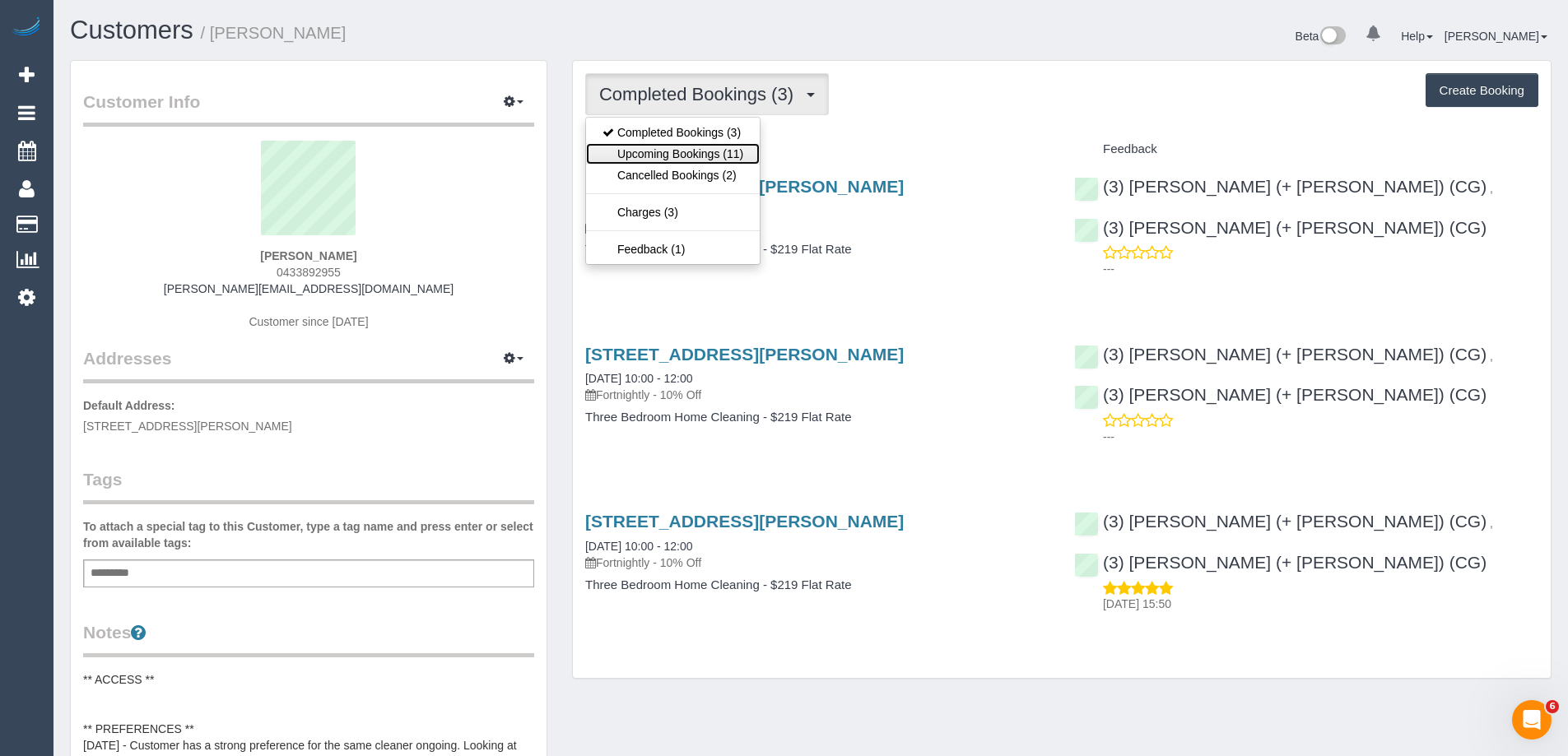
click at [731, 154] on link "Upcoming Bookings (11)" at bounding box center [672, 153] width 173 height 21
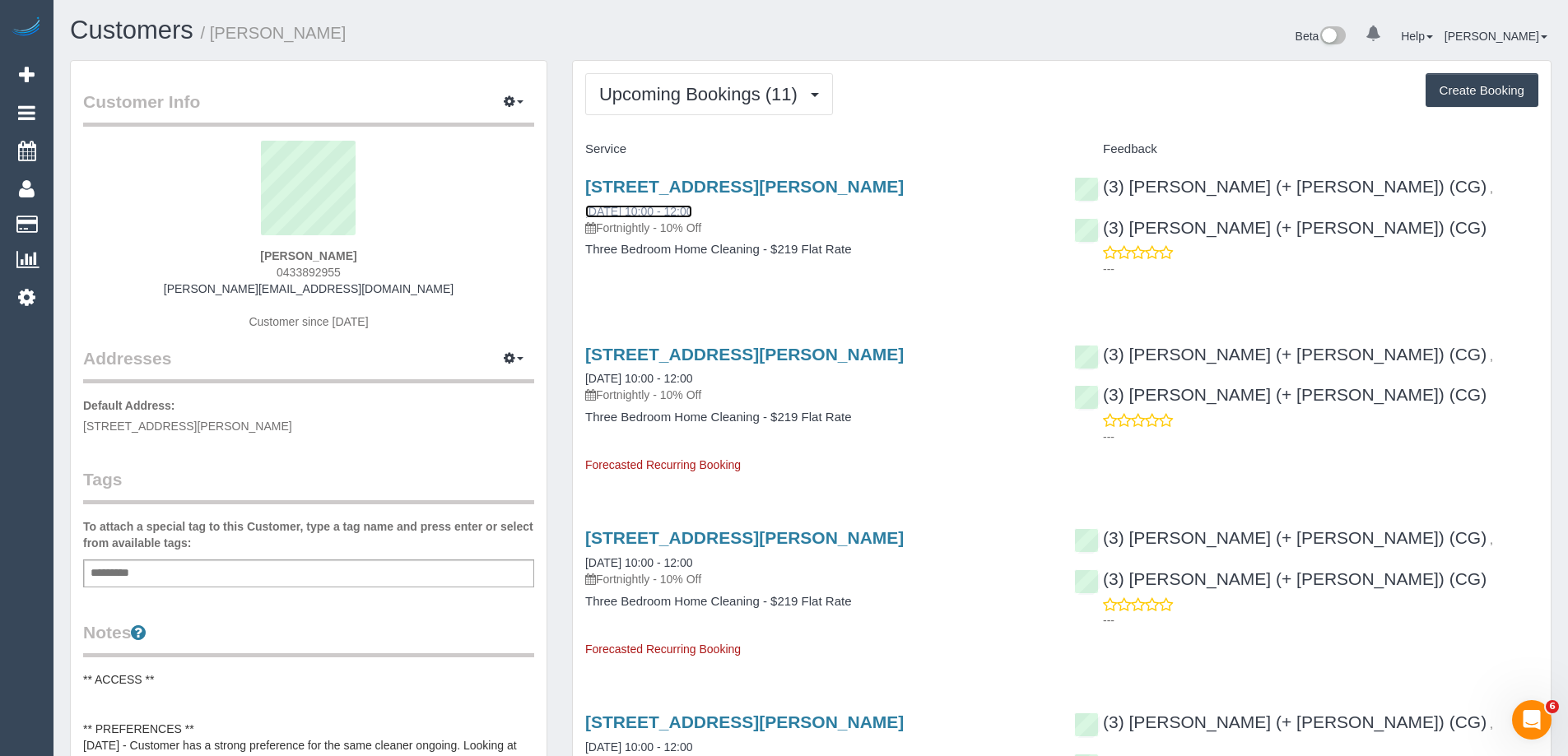
click at [692, 214] on link "[DATE] 10:00 - 12:00" at bounding box center [638, 211] width 107 height 13
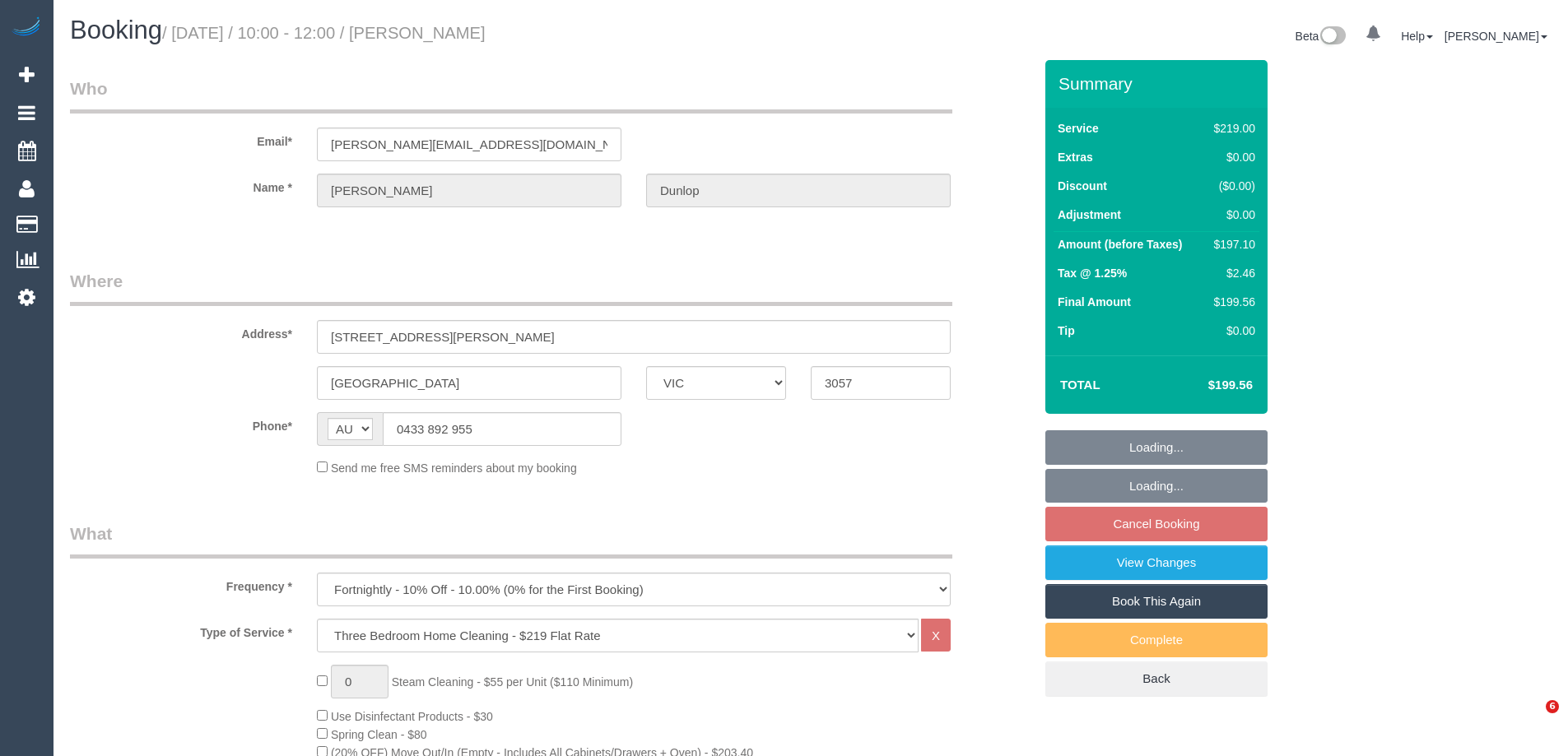
select select "VIC"
select select "string:stripe-pm_1S1yEc2GScqysDRVv0M4hLHP"
select select "number:27"
select select "number:14"
select select "number:19"
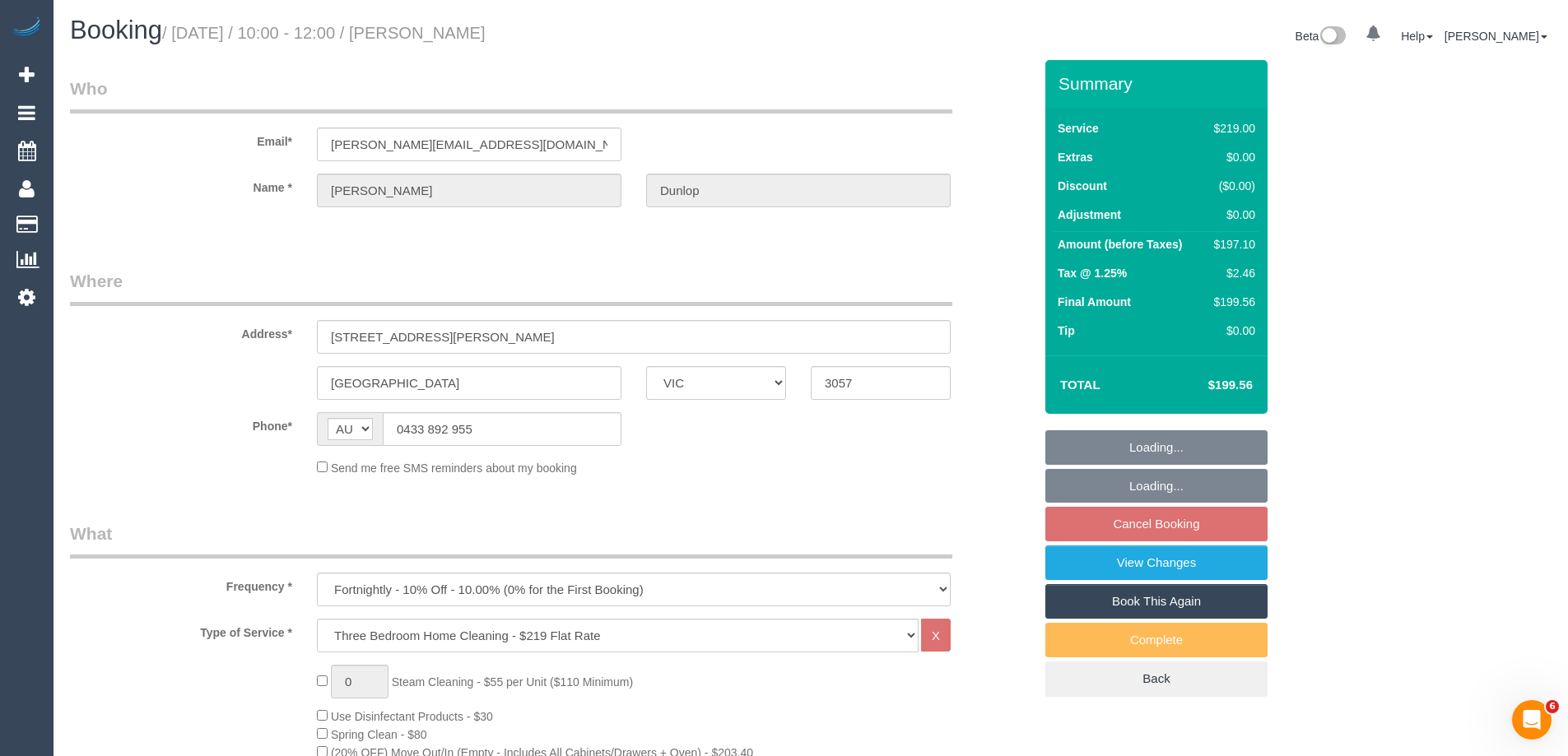
select select "number:25"
select select "number:33"
select select "number:26"
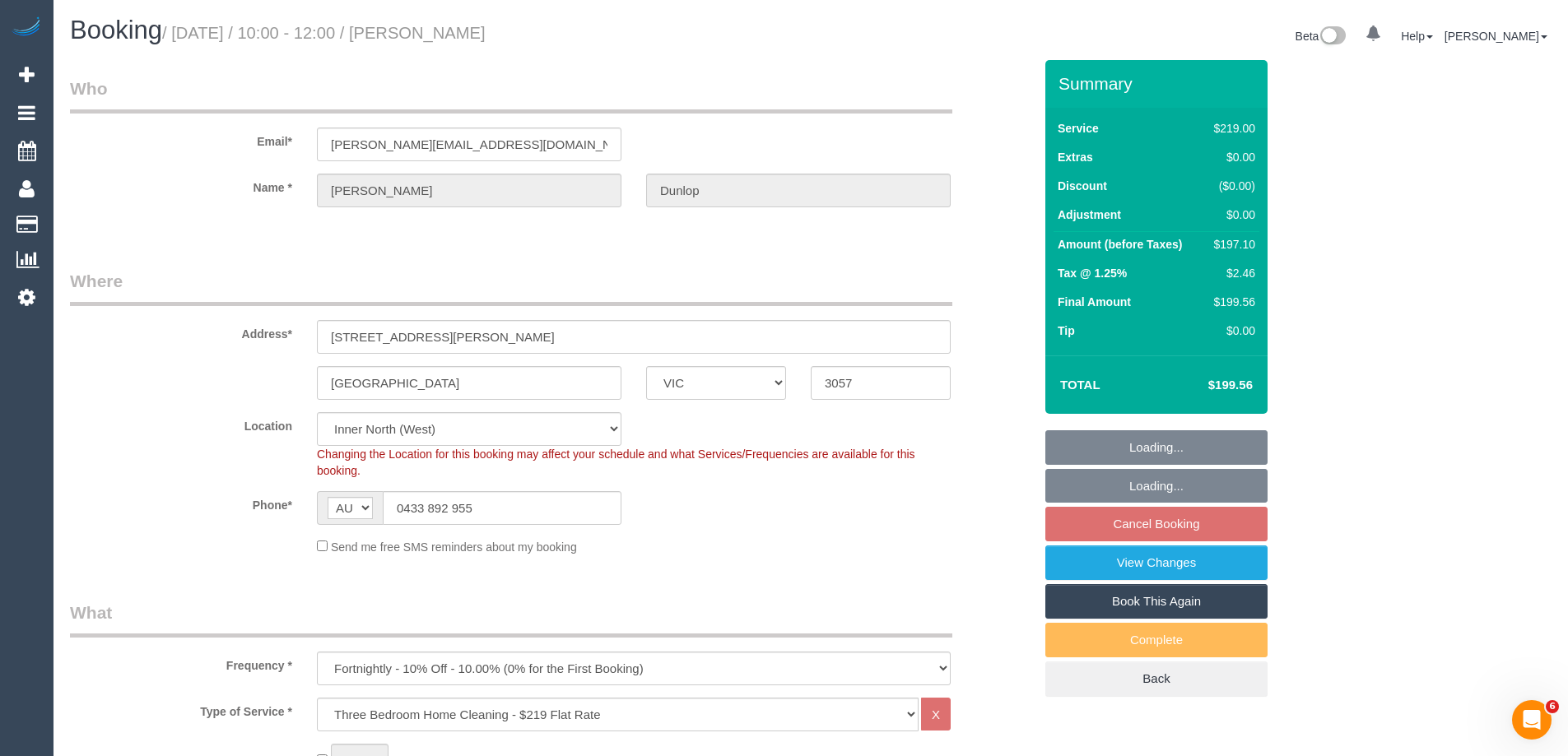
select select "object:792"
select select "spot1"
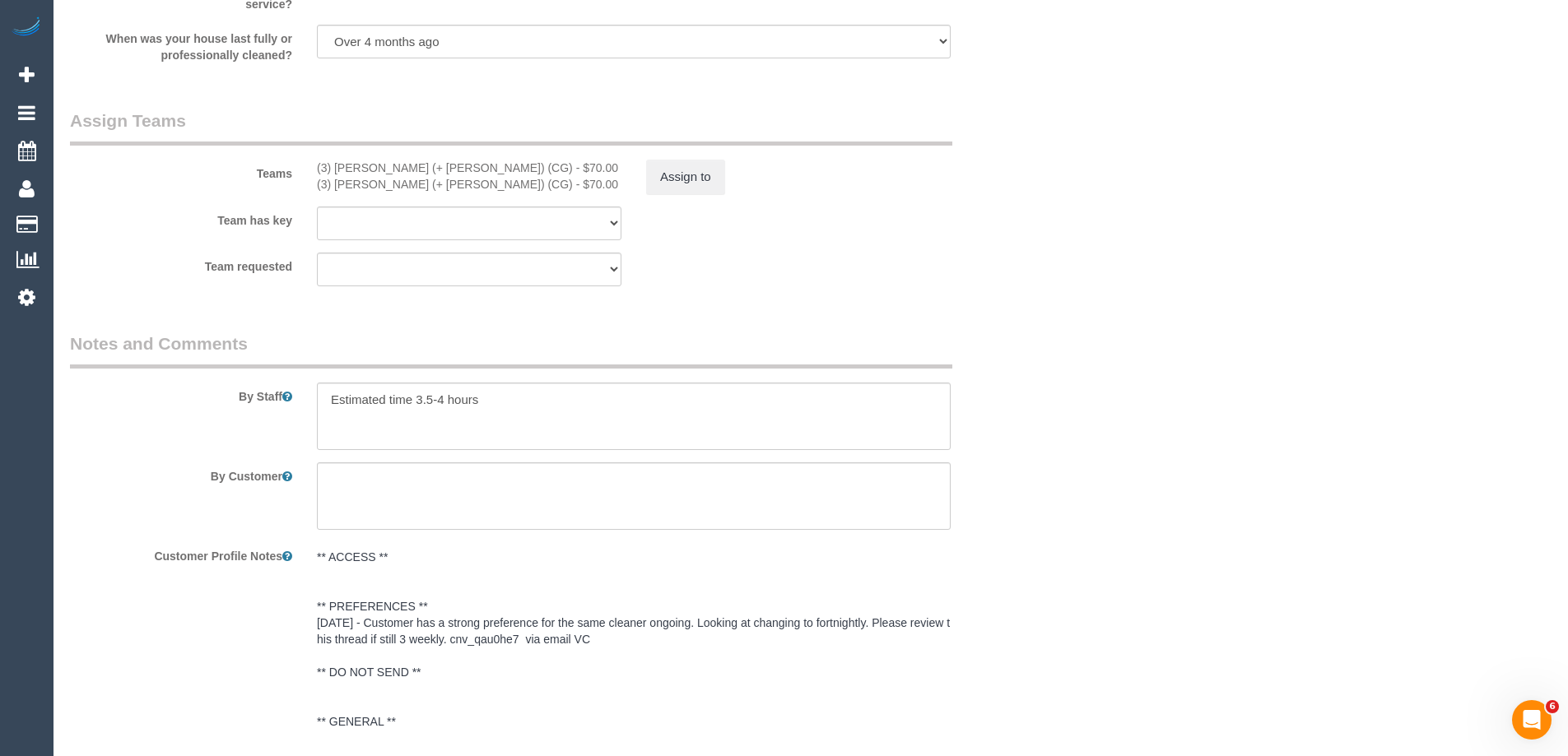
scroll to position [2712, 0]
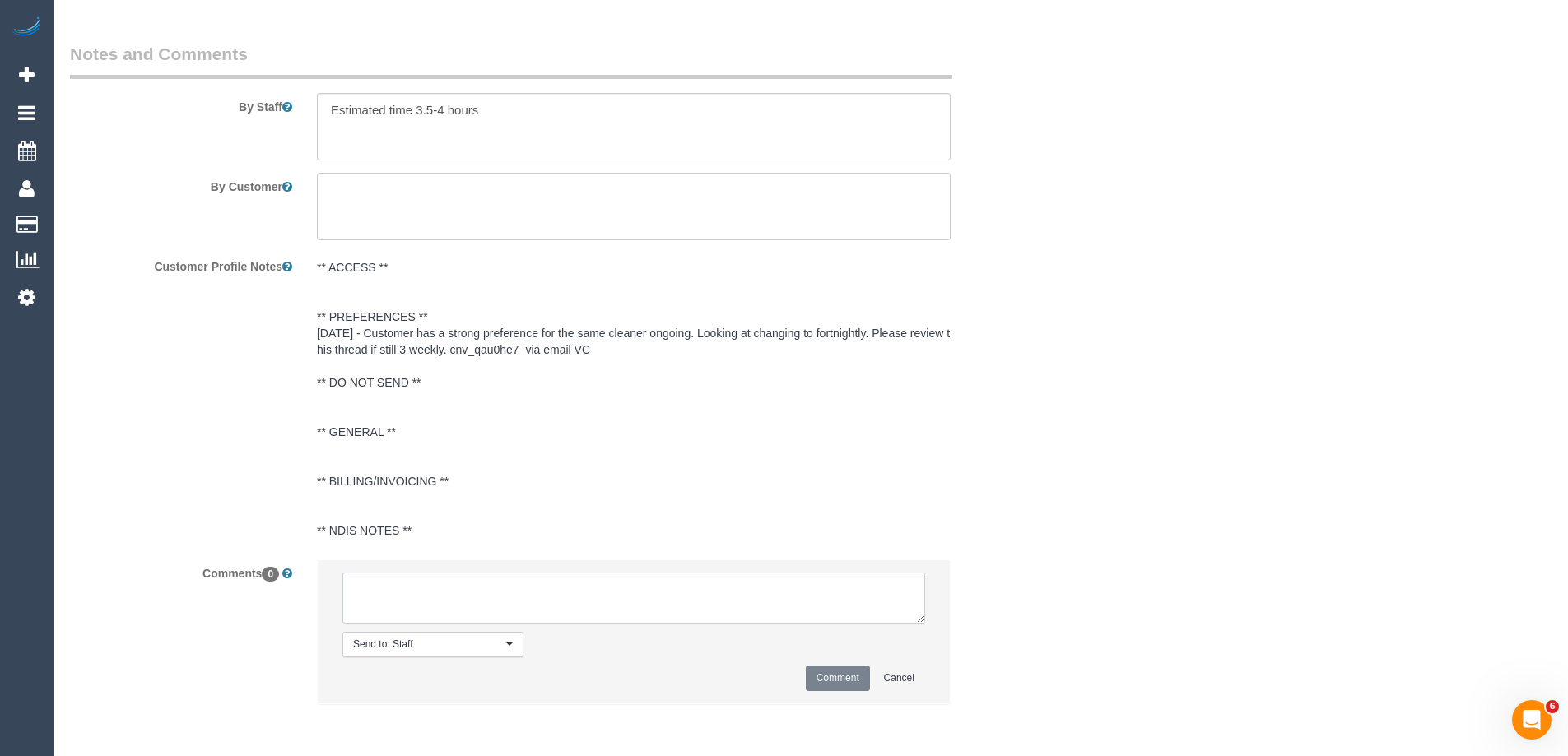
click at [433, 580] on textarea at bounding box center [634, 598] width 583 height 51
type textarea "p"
type textarea "c"
type textarea "offered clean to Sabbir + Sul via sms - pending"
click at [817, 669] on button "Comment" at bounding box center [838, 678] width 64 height 26
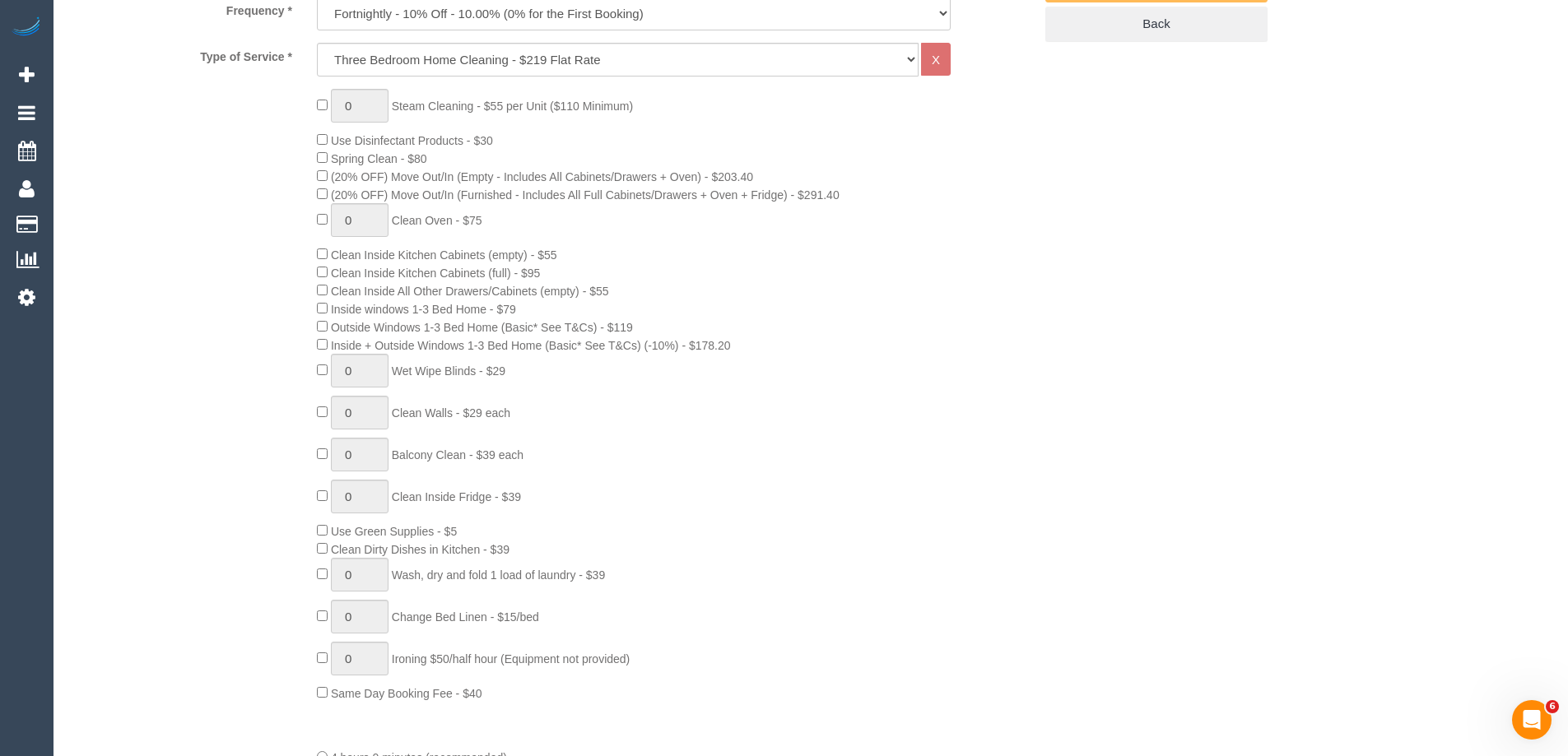
scroll to position [244, 0]
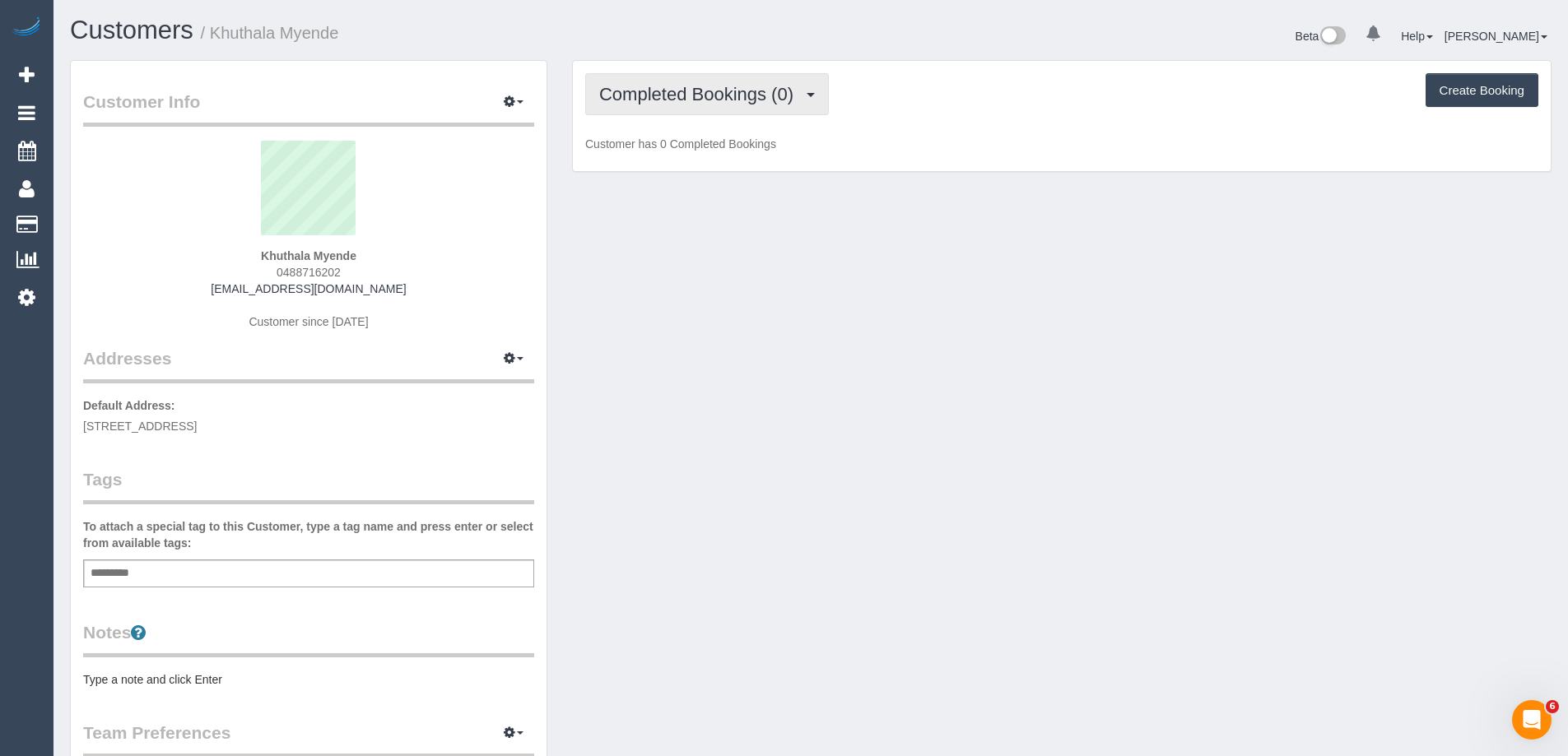
click at [788, 100] on span "Completed Bookings (0)" at bounding box center [699, 94] width 202 height 21
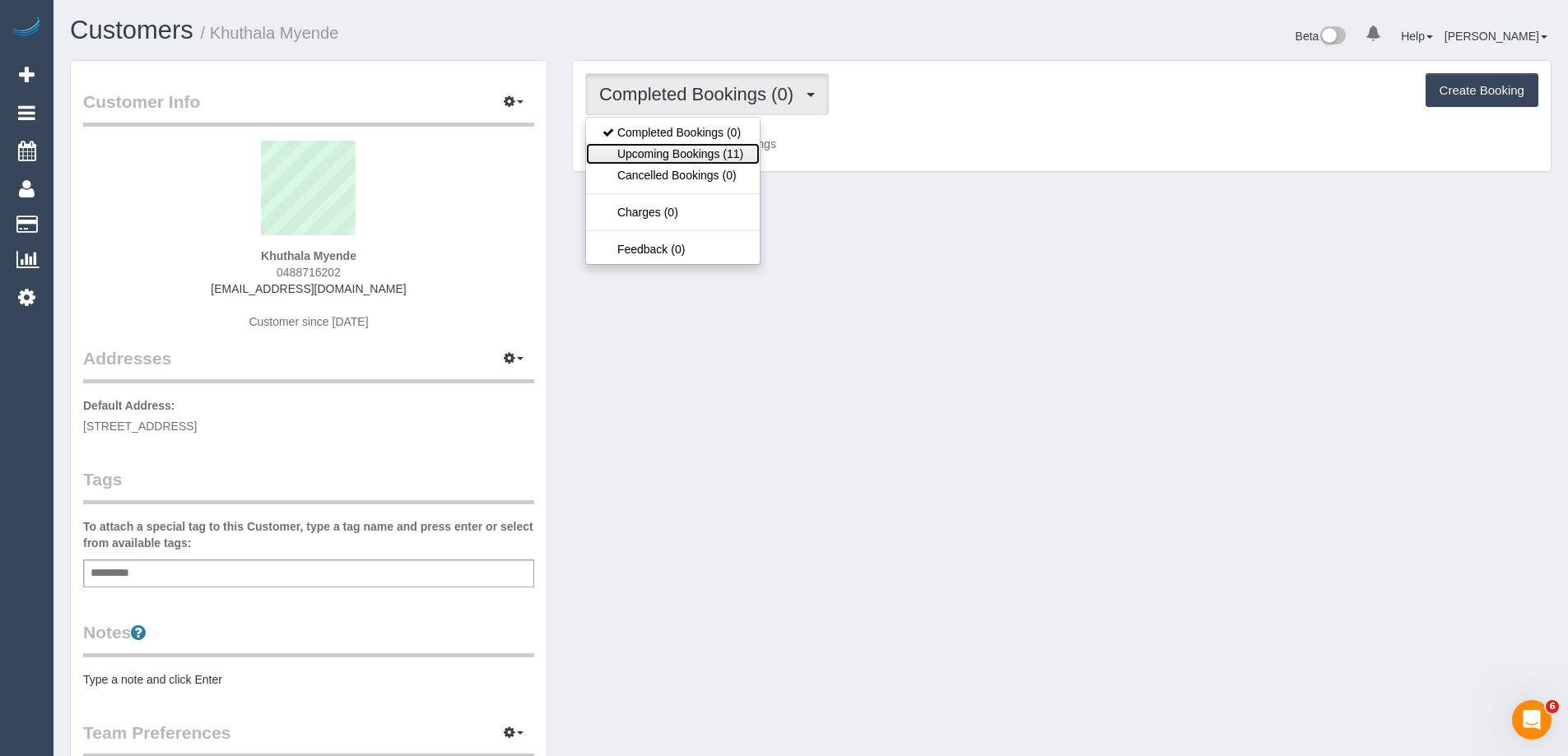
click at [719, 147] on link "Upcoming Bookings (11)" at bounding box center [672, 153] width 173 height 21
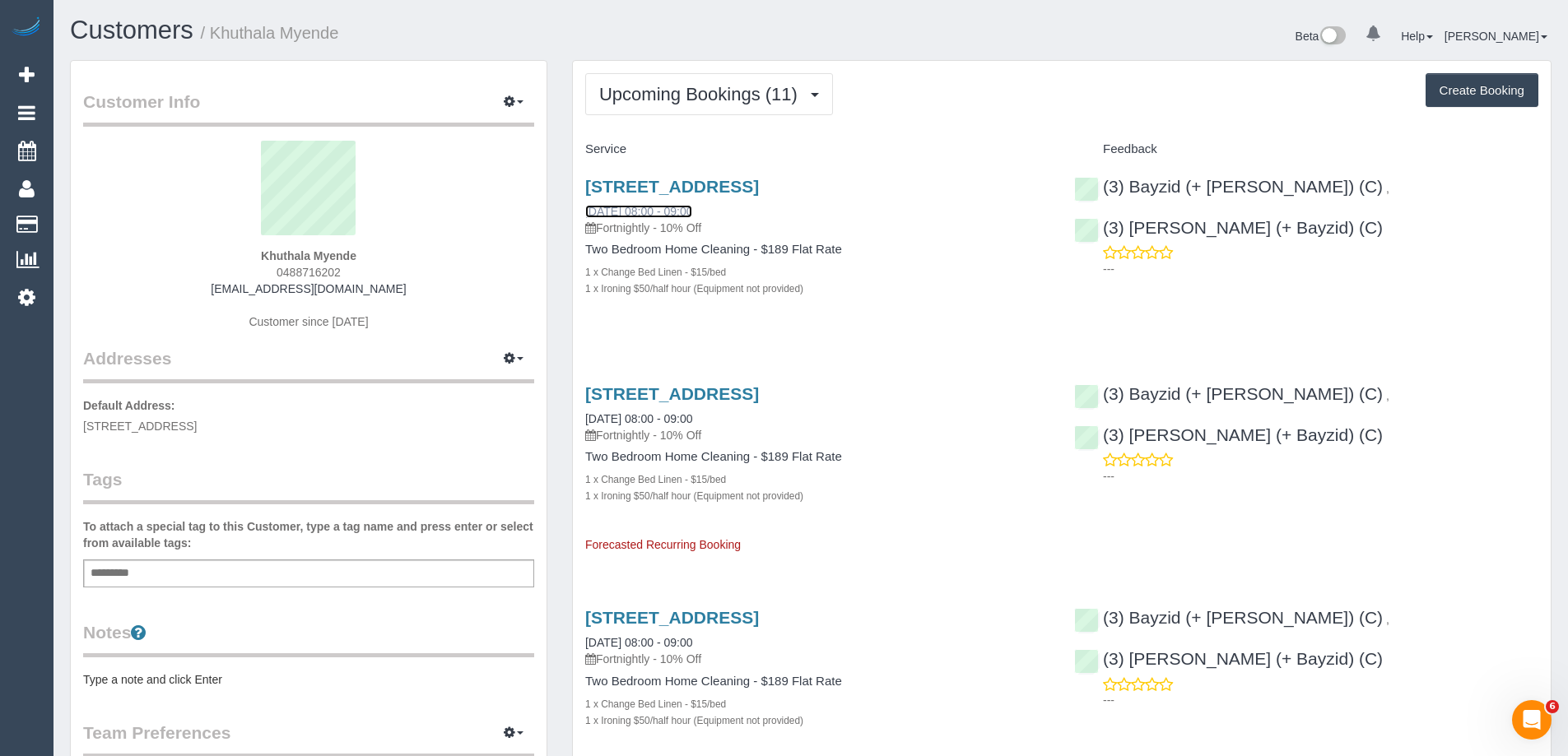
click at [668, 210] on link "18/10/2025 08:00 - 09:00" at bounding box center [638, 211] width 107 height 13
click at [226, 40] on small "/ Khuthala Myende" at bounding box center [270, 33] width 138 height 18
click at [221, 38] on small "/ Khuthala Myende" at bounding box center [270, 33] width 138 height 18
drag, startPoint x: 221, startPoint y: 38, endPoint x: 220, endPoint y: 29, distance: 9.1
click at [220, 30] on small "/ Khuthala Myende" at bounding box center [270, 33] width 138 height 18
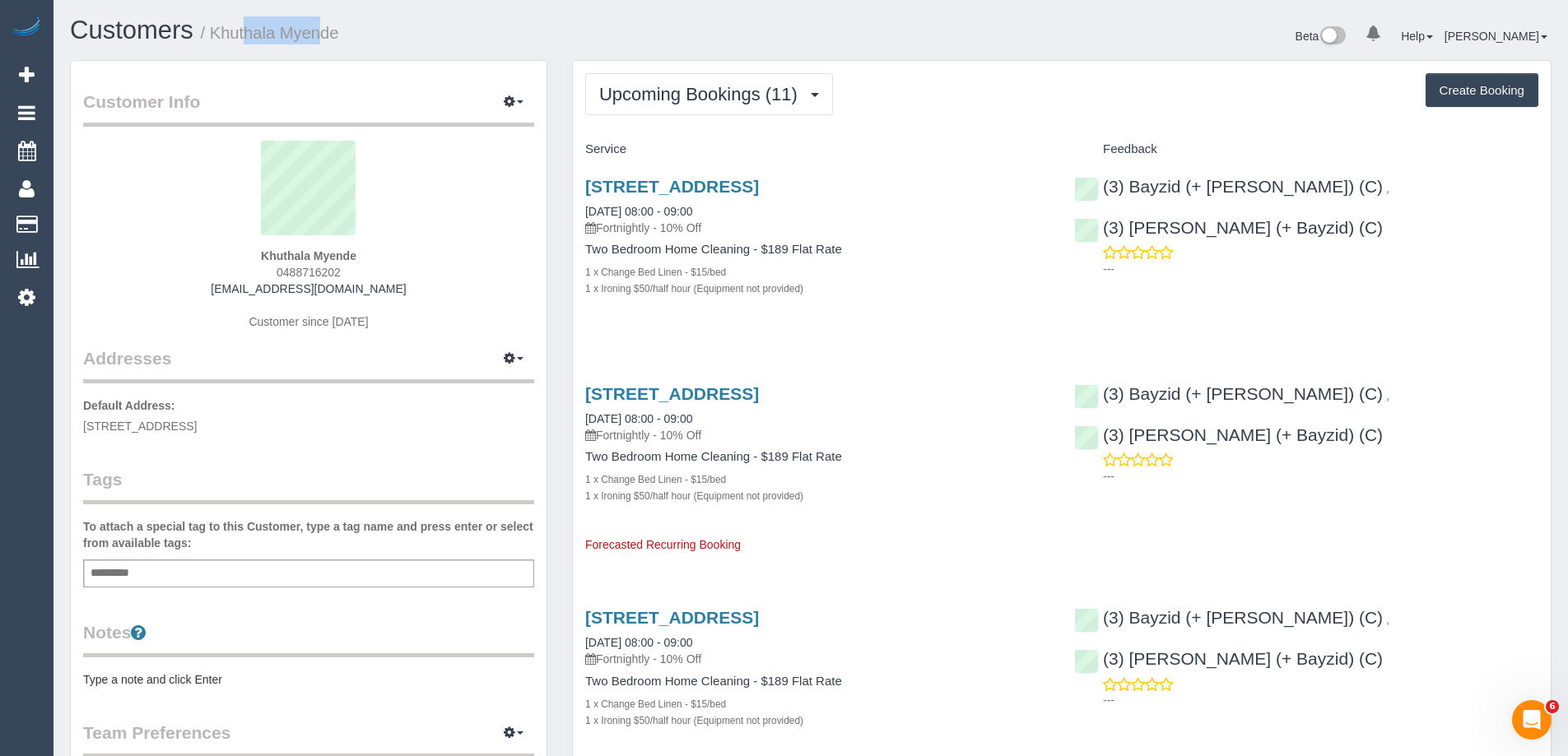
click at [220, 29] on small "/ Khuthala Myende" at bounding box center [270, 33] width 138 height 18
copy small "Khuthala"
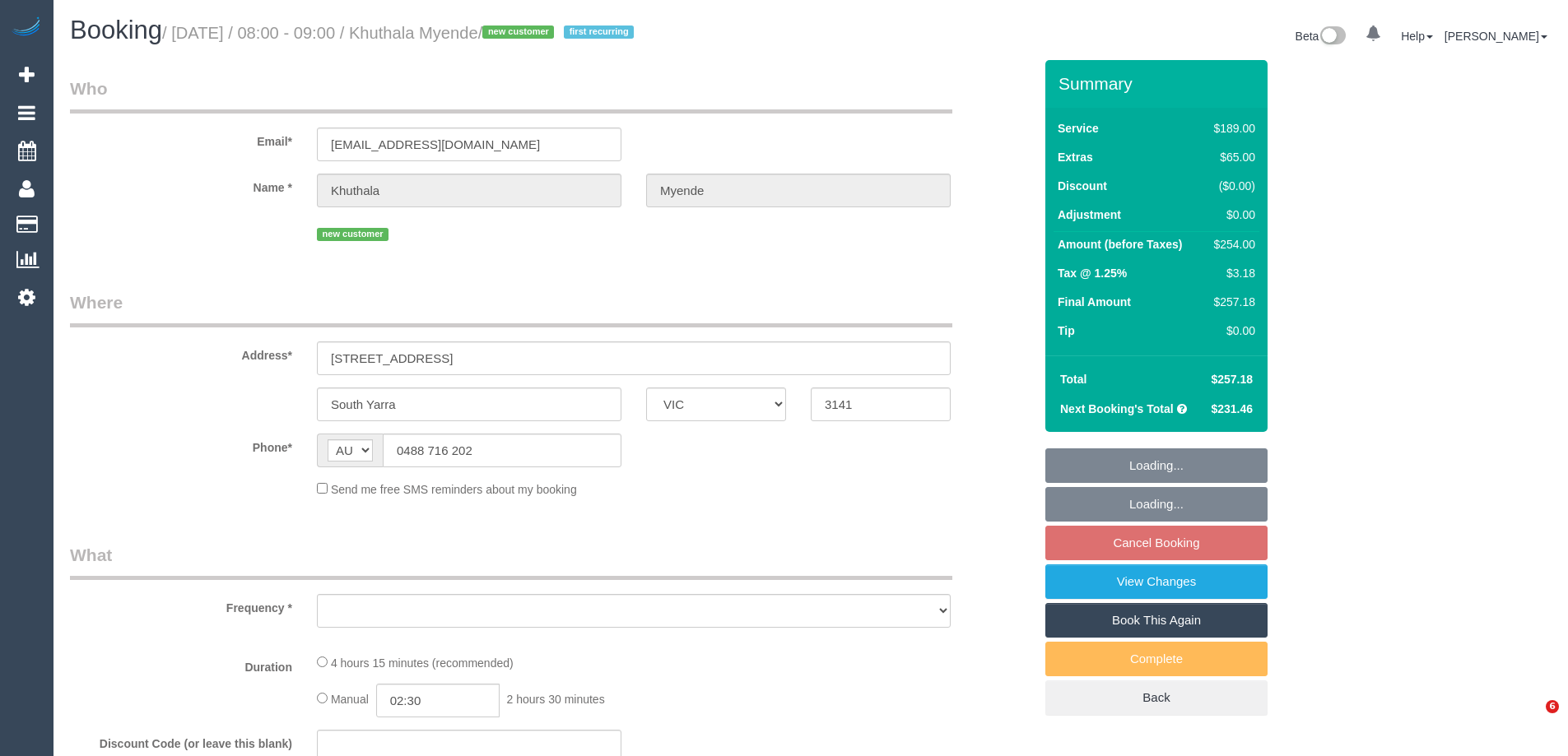
select select "VIC"
select select "string:stripe-pm_1SGsvq2GScqysDRV2Jhg7Es4"
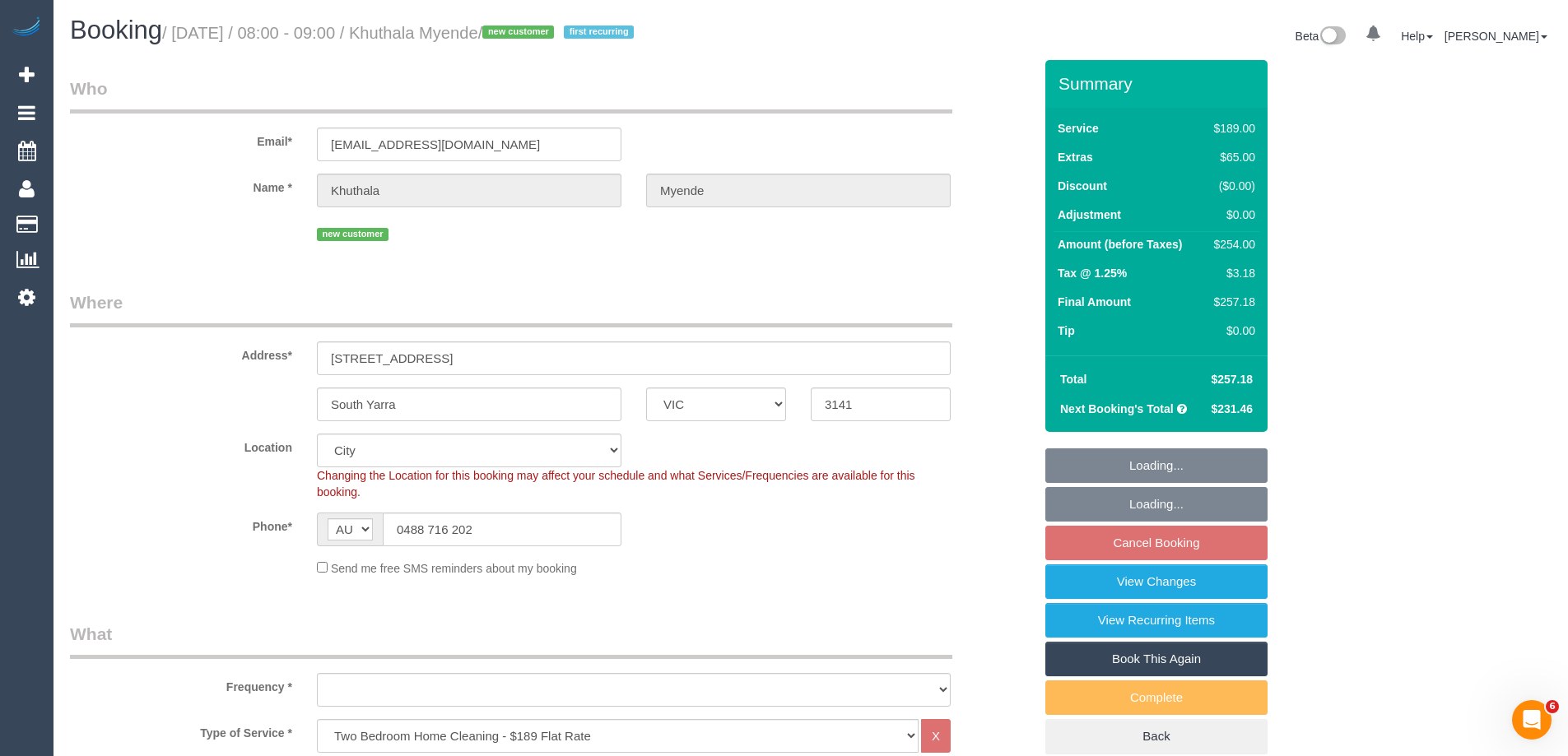
select select "object:819"
select select "number:28"
select select "number:14"
select select "number:18"
select select "number:25"
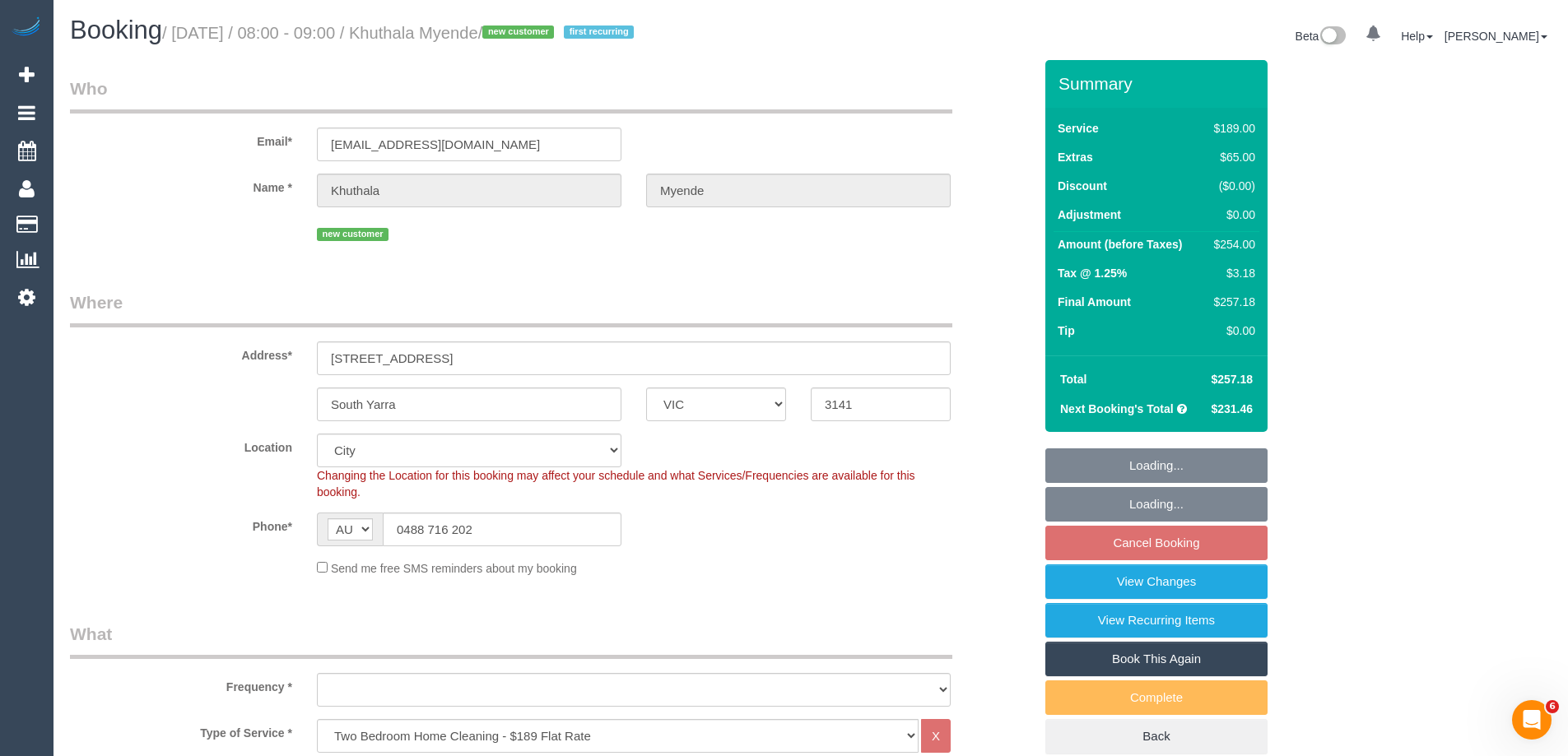
select select "number:35"
select select "number:13"
select select "object:824"
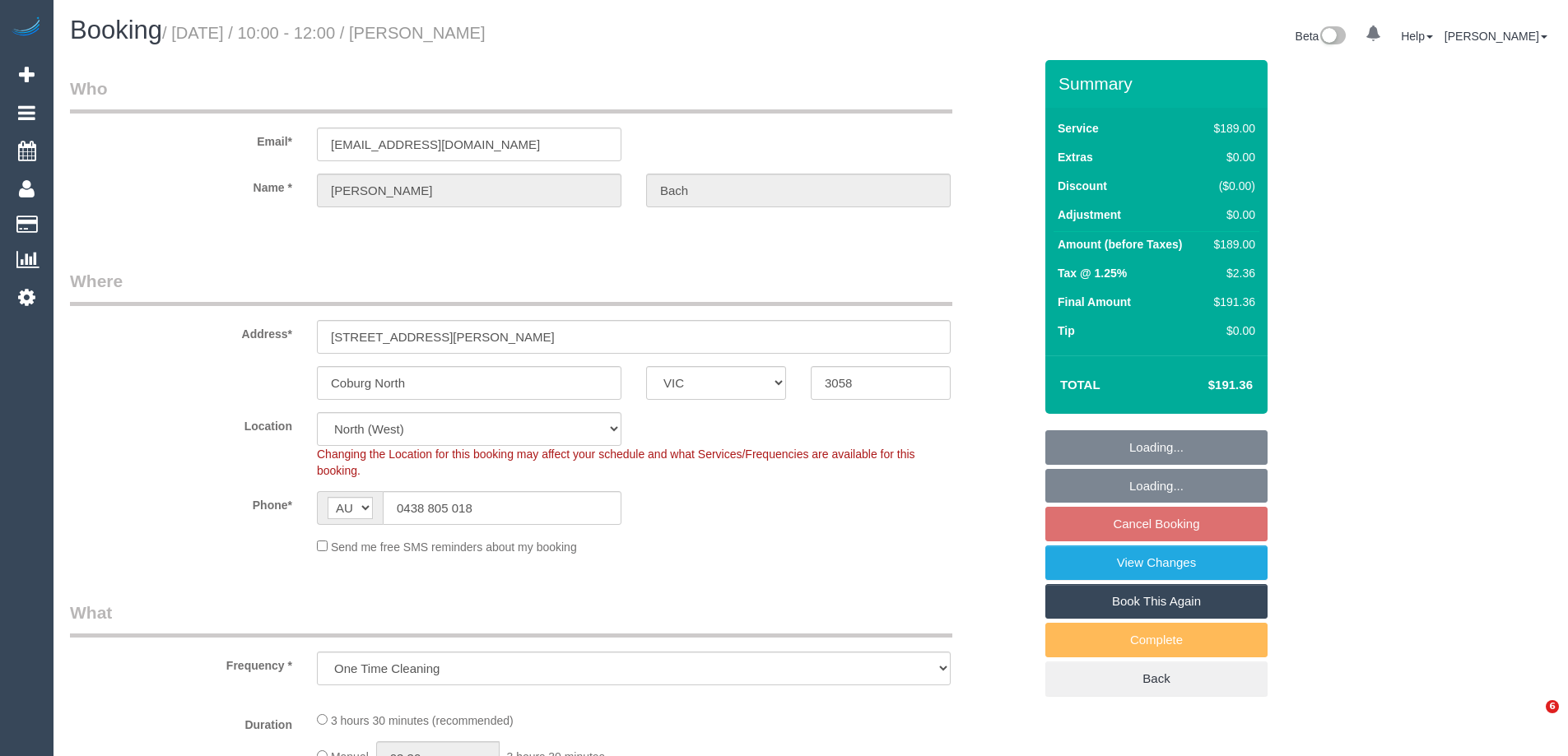
select select "VIC"
select select "string:stripe-pm_1SFkzt2GScqysDRVVu5b36Qd"
select select "number:27"
select select "number:14"
select select "number:19"
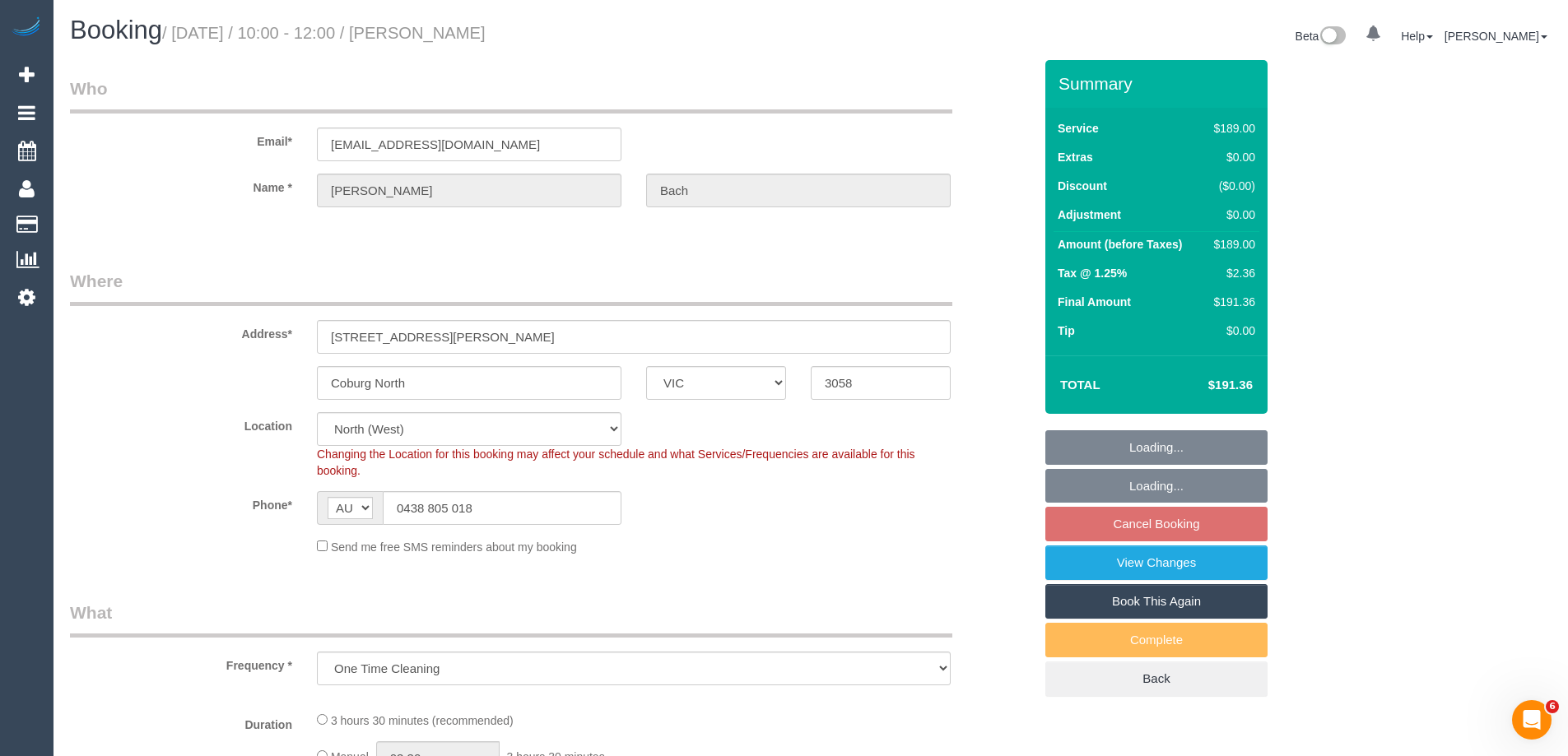
select select "number:24"
select select "number:26"
select select "object:1443"
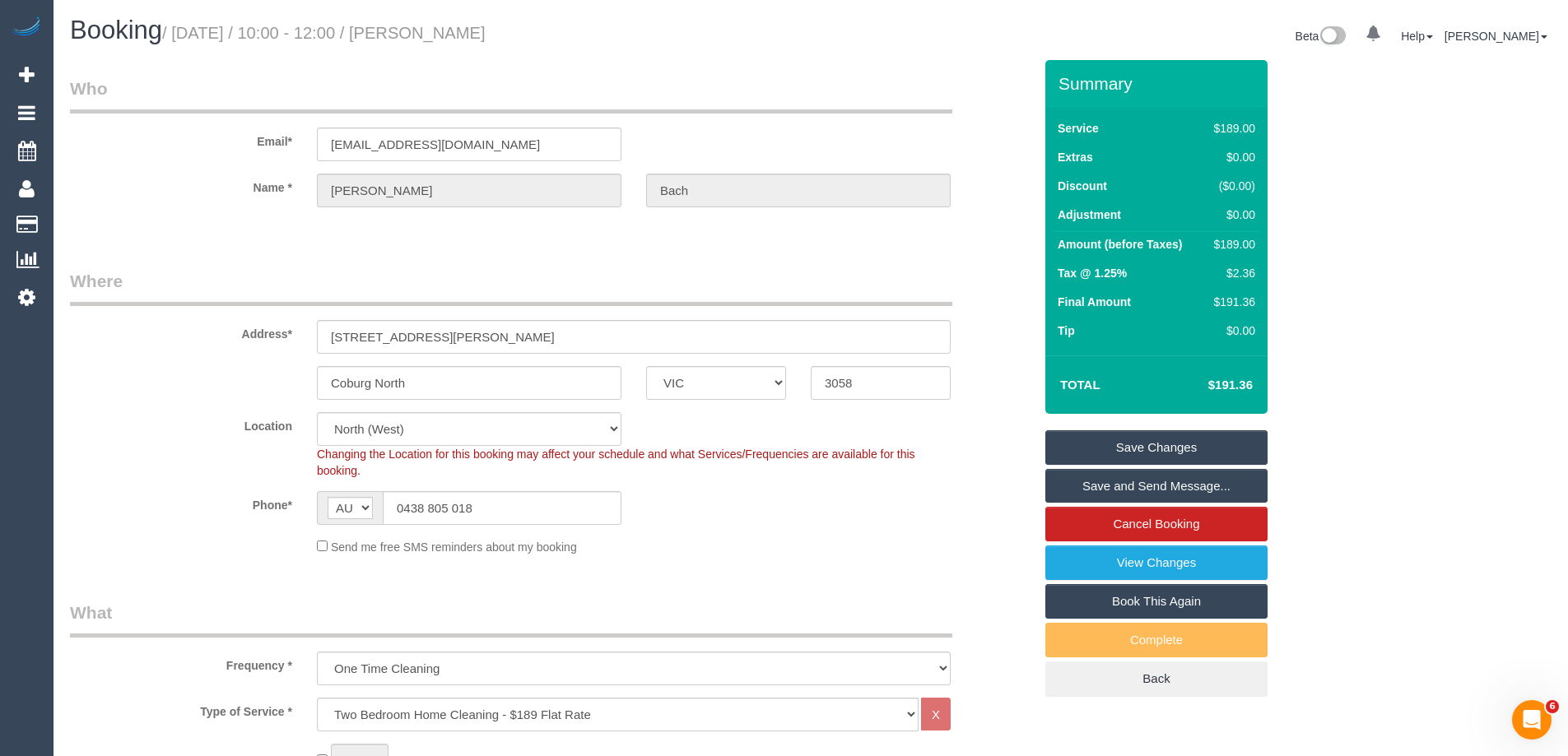
click at [1233, 245] on div "$189.00" at bounding box center [1231, 244] width 48 height 17
copy div "189.00"
click at [1399, 254] on div "Summary Service $189.00 Extras $0.00 Discount ($0.00) Adjustment $0.00 Amount (…" at bounding box center [1218, 394] width 371 height 669
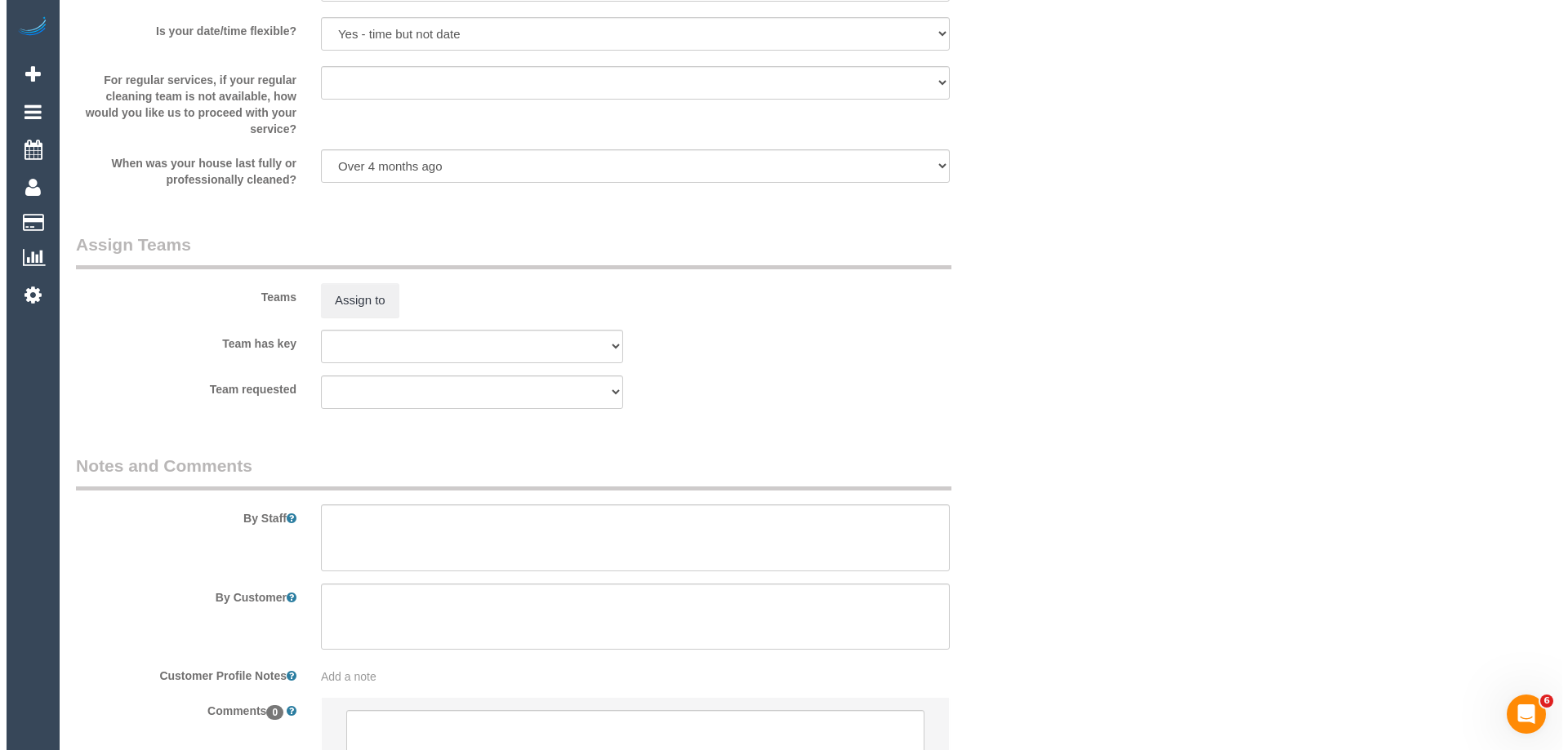
scroll to position [2510, 0]
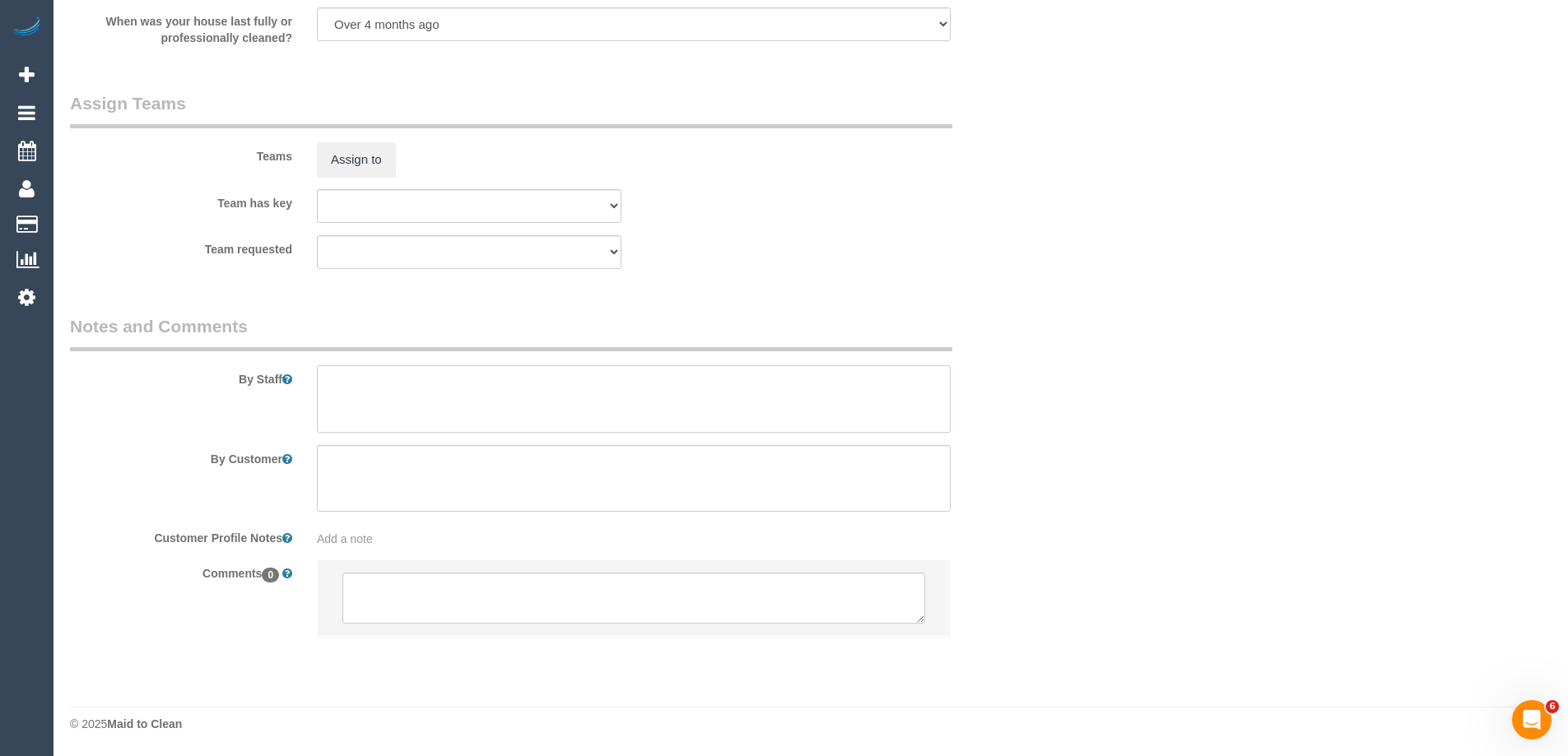
click at [415, 399] on textarea at bounding box center [634, 399] width 634 height 68
click at [523, 397] on textarea at bounding box center [634, 399] width 634 height 68
type textarea "Estimated time 3-3.5 hours"
click at [347, 163] on button "Assign to" at bounding box center [356, 159] width 79 height 35
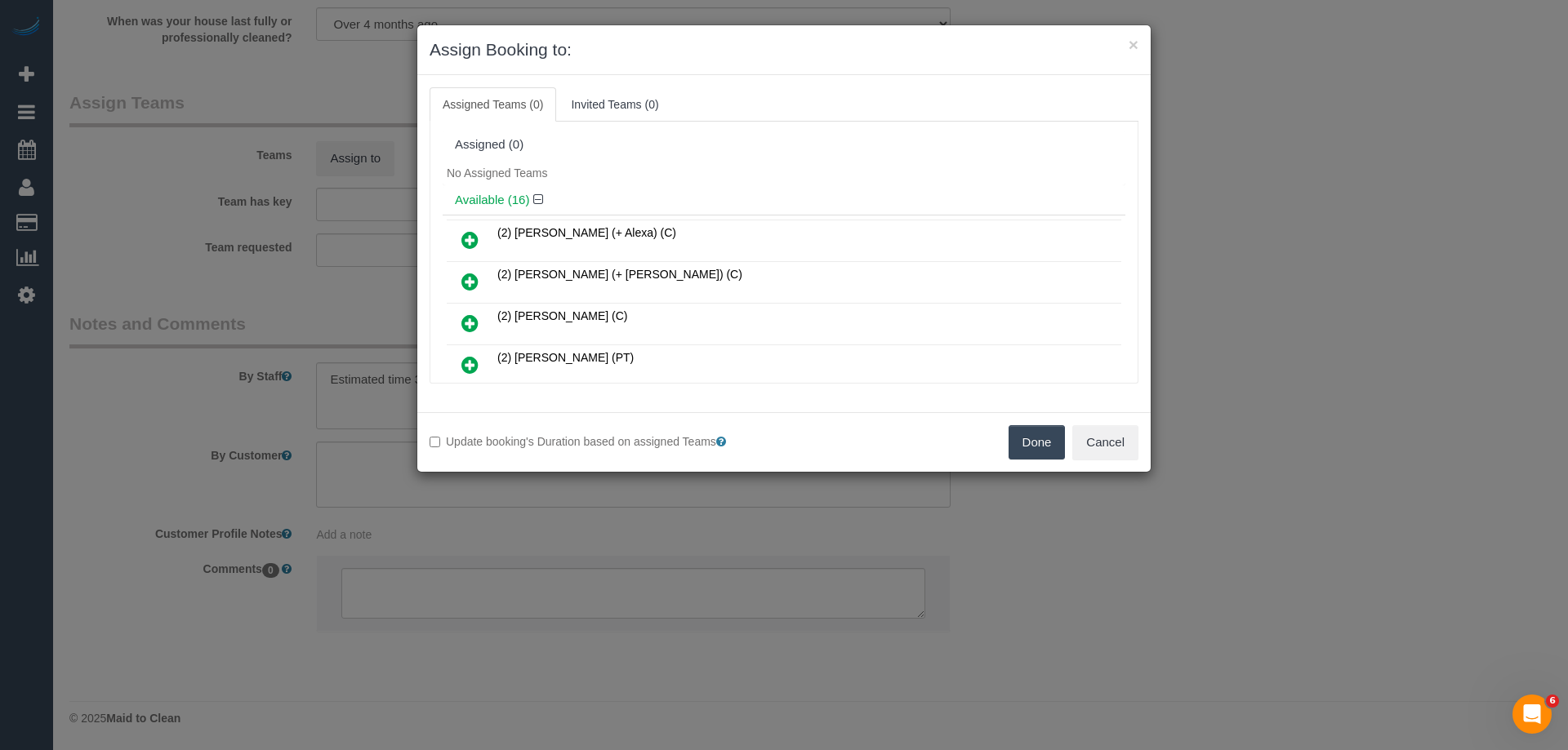
click at [463, 326] on icon at bounding box center [470, 323] width 17 height 20
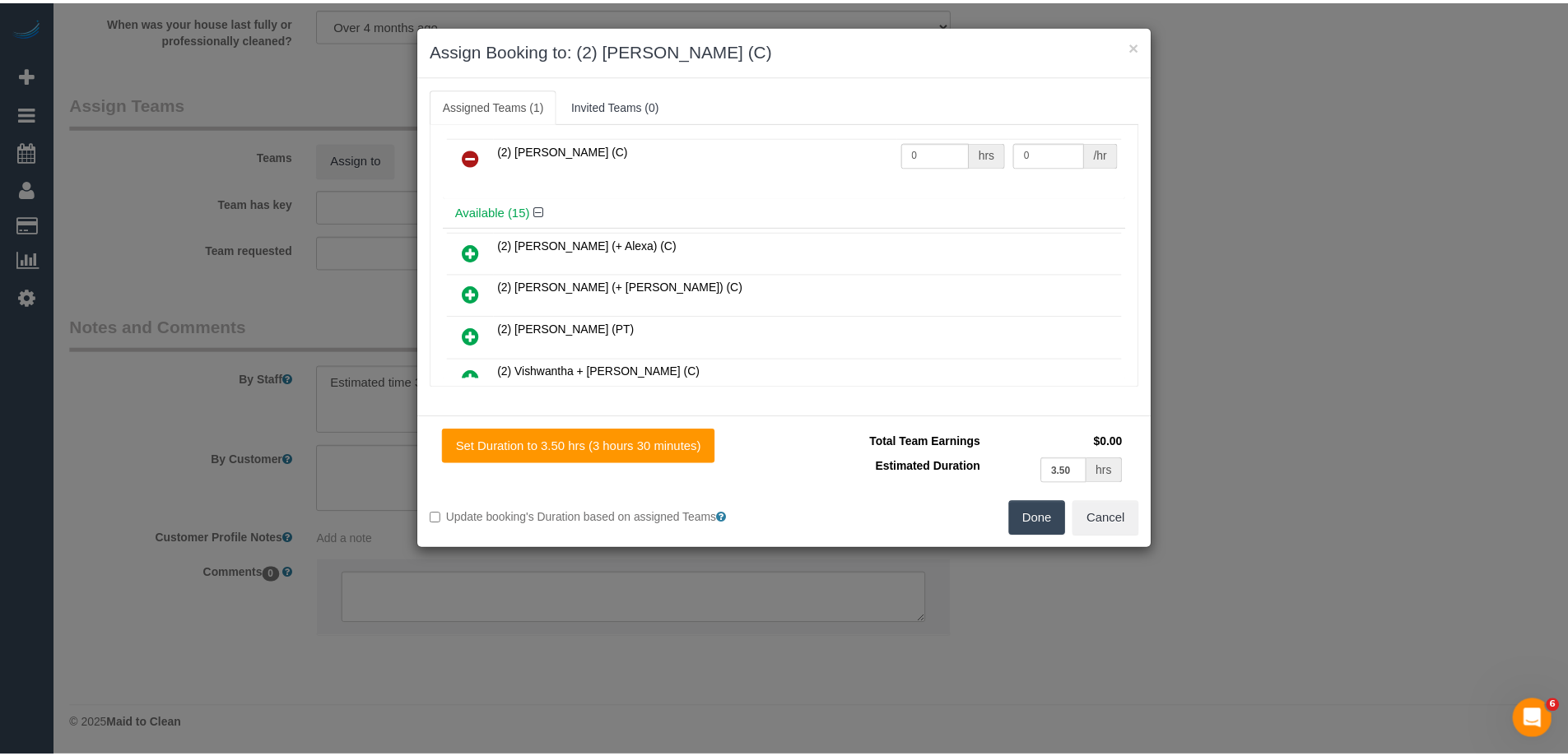
scroll to position [0, 0]
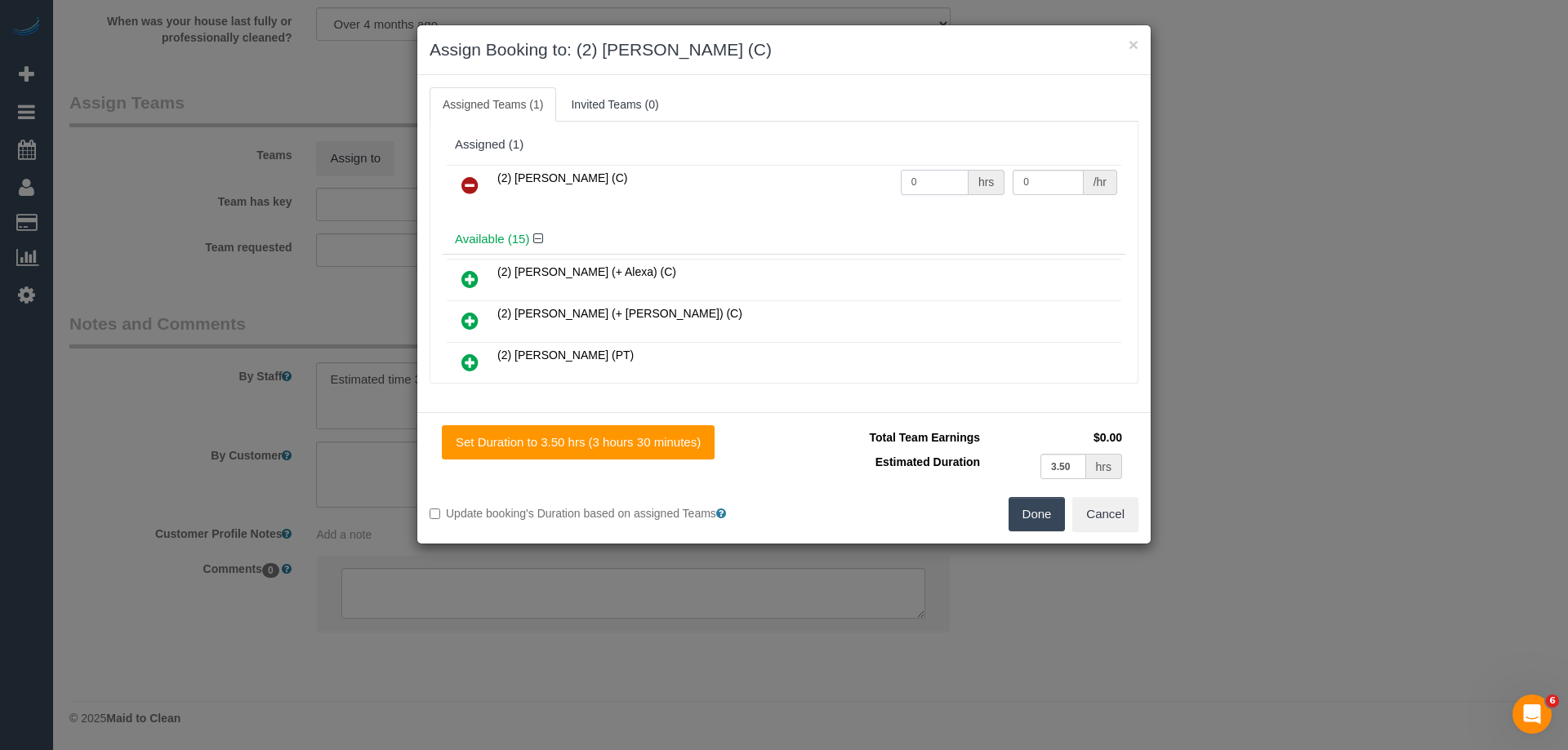
click at [921, 187] on input "0" at bounding box center [934, 183] width 68 height 26
type input "1"
click at [1062, 189] on input "0" at bounding box center [1047, 183] width 70 height 26
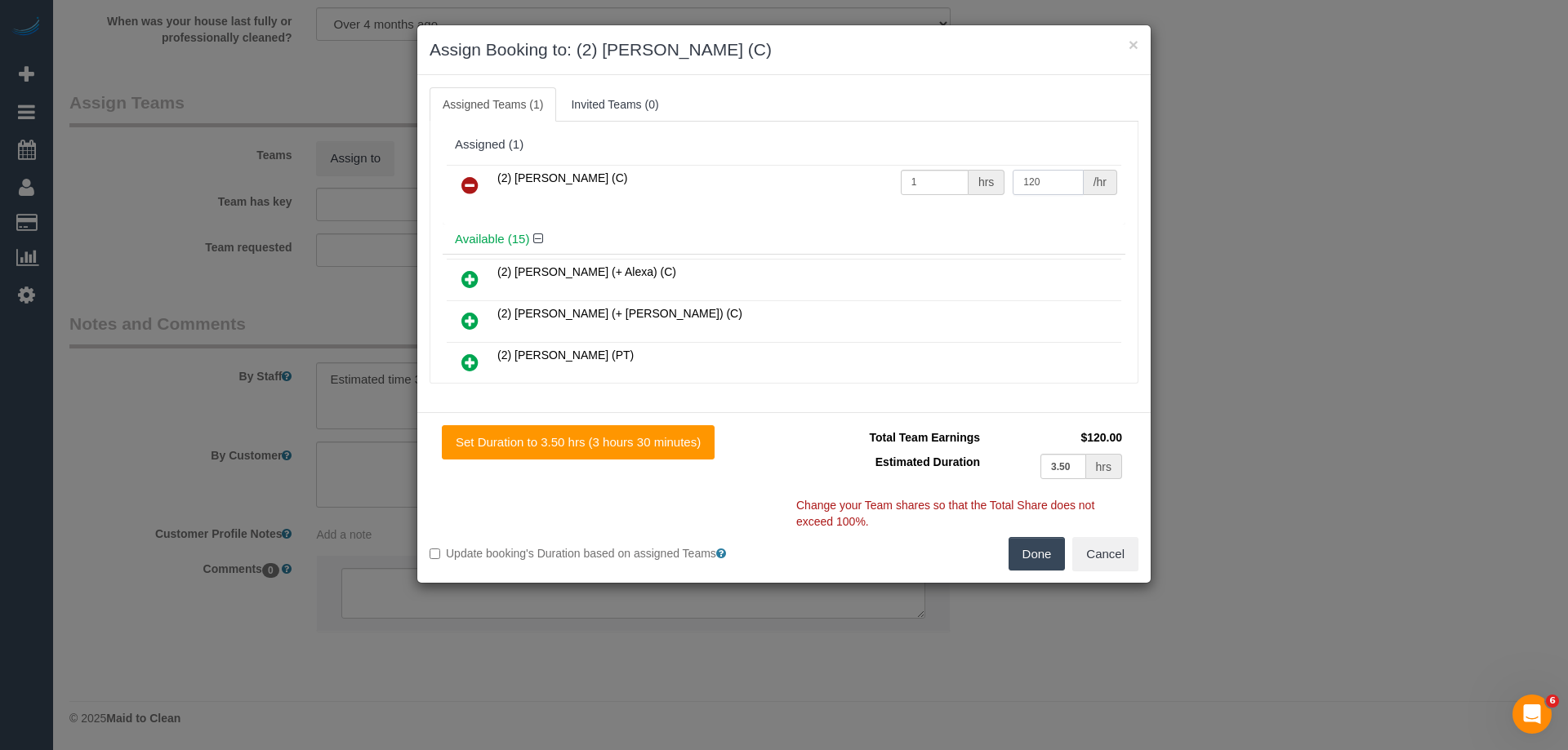
type input "120"
click at [1033, 553] on button "Done" at bounding box center [1037, 554] width 57 height 35
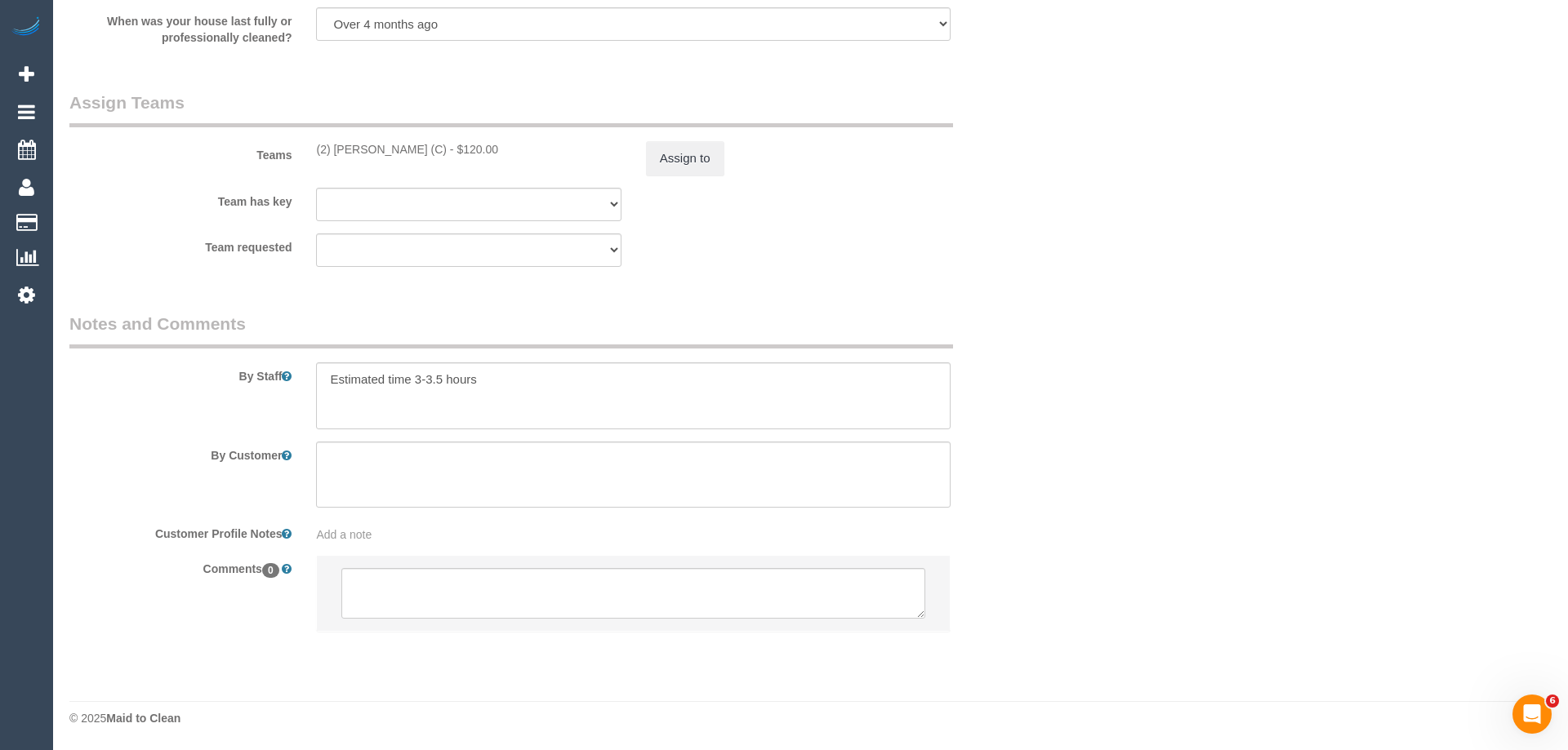
click at [1033, 553] on div "× Assign Booking to: (2) Ashik Miah (C) Assigned Teams (1) Invited Teams (0) As…" at bounding box center [784, 375] width 1568 height 750
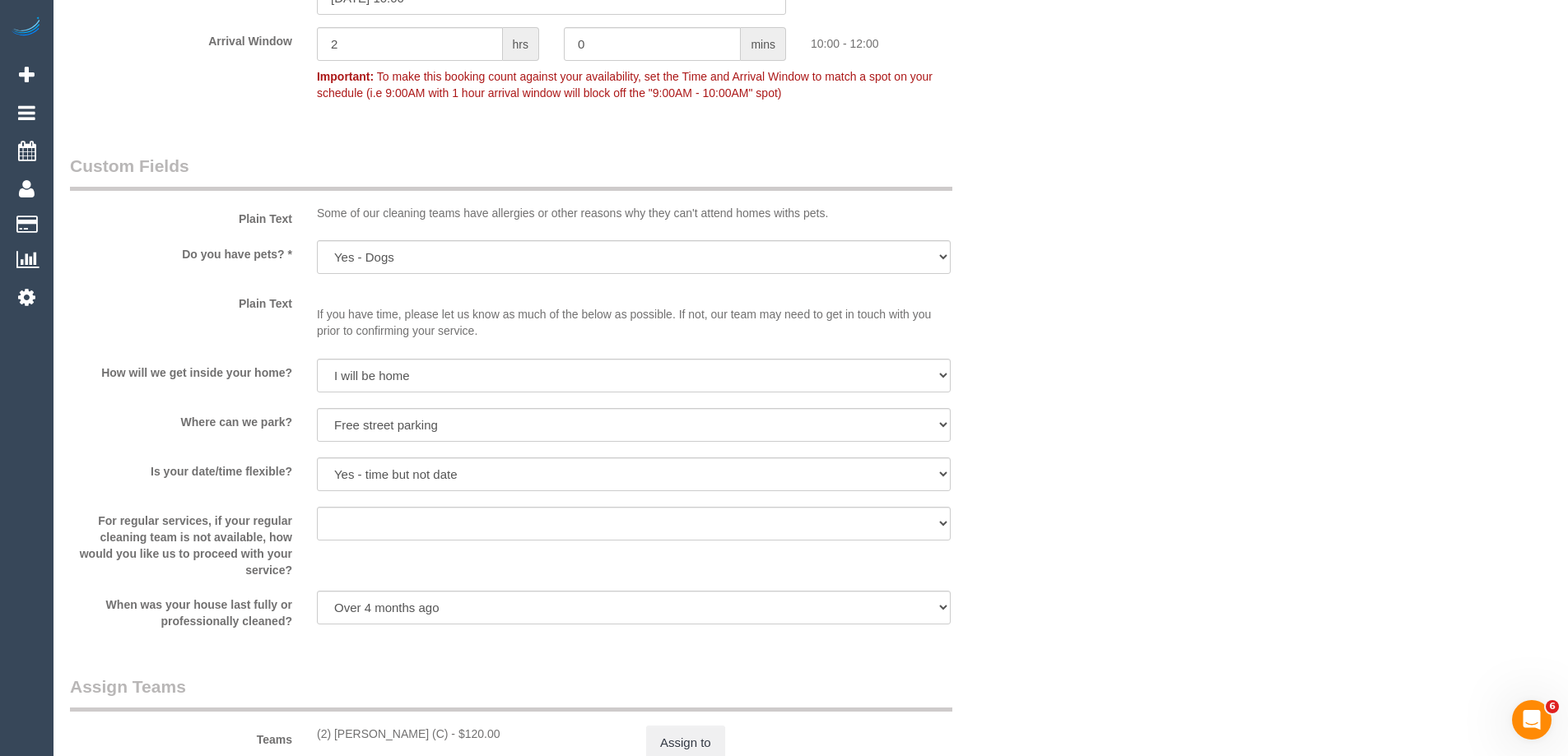
scroll to position [1790, 0]
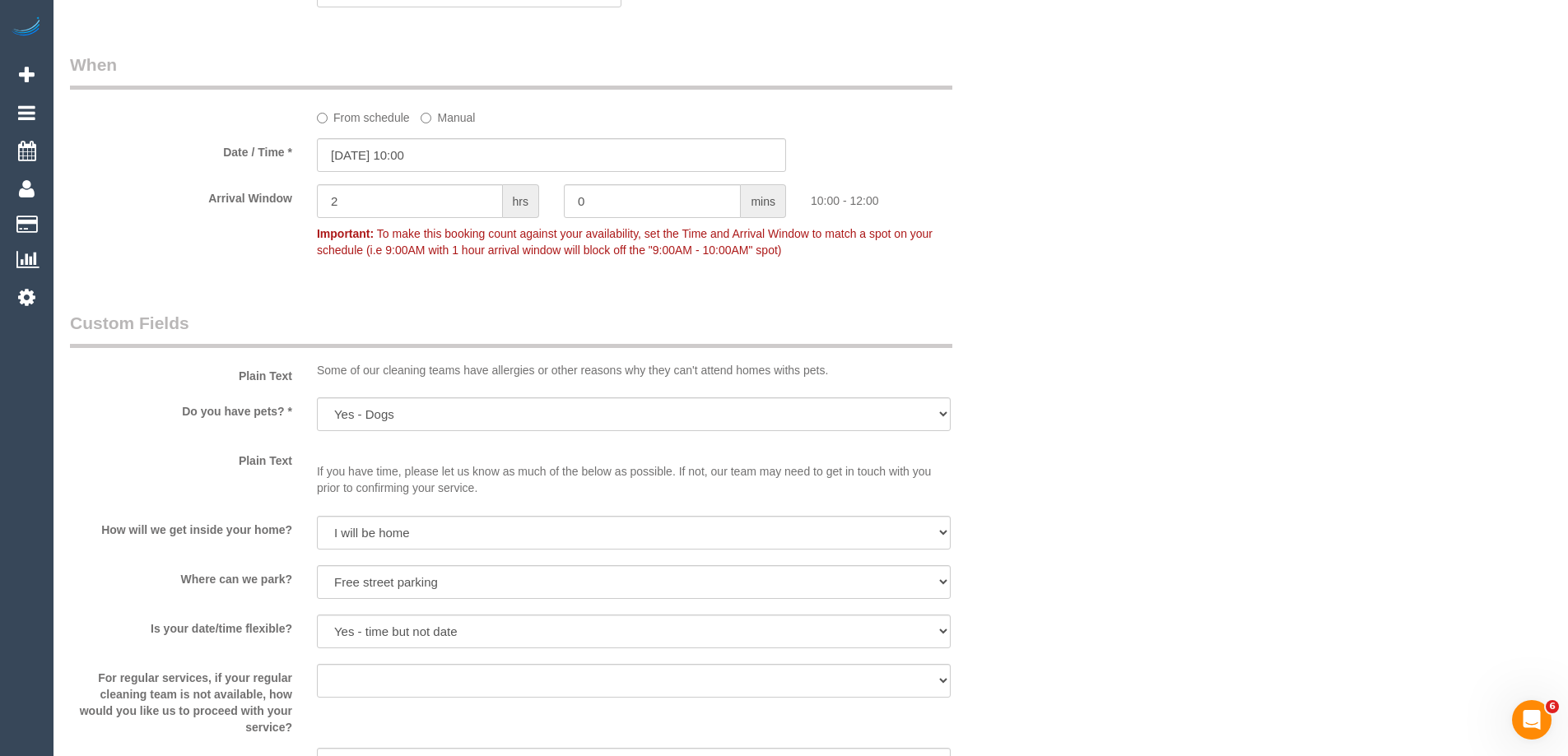
drag, startPoint x: 1277, startPoint y: 471, endPoint x: 1259, endPoint y: 476, distance: 18.7
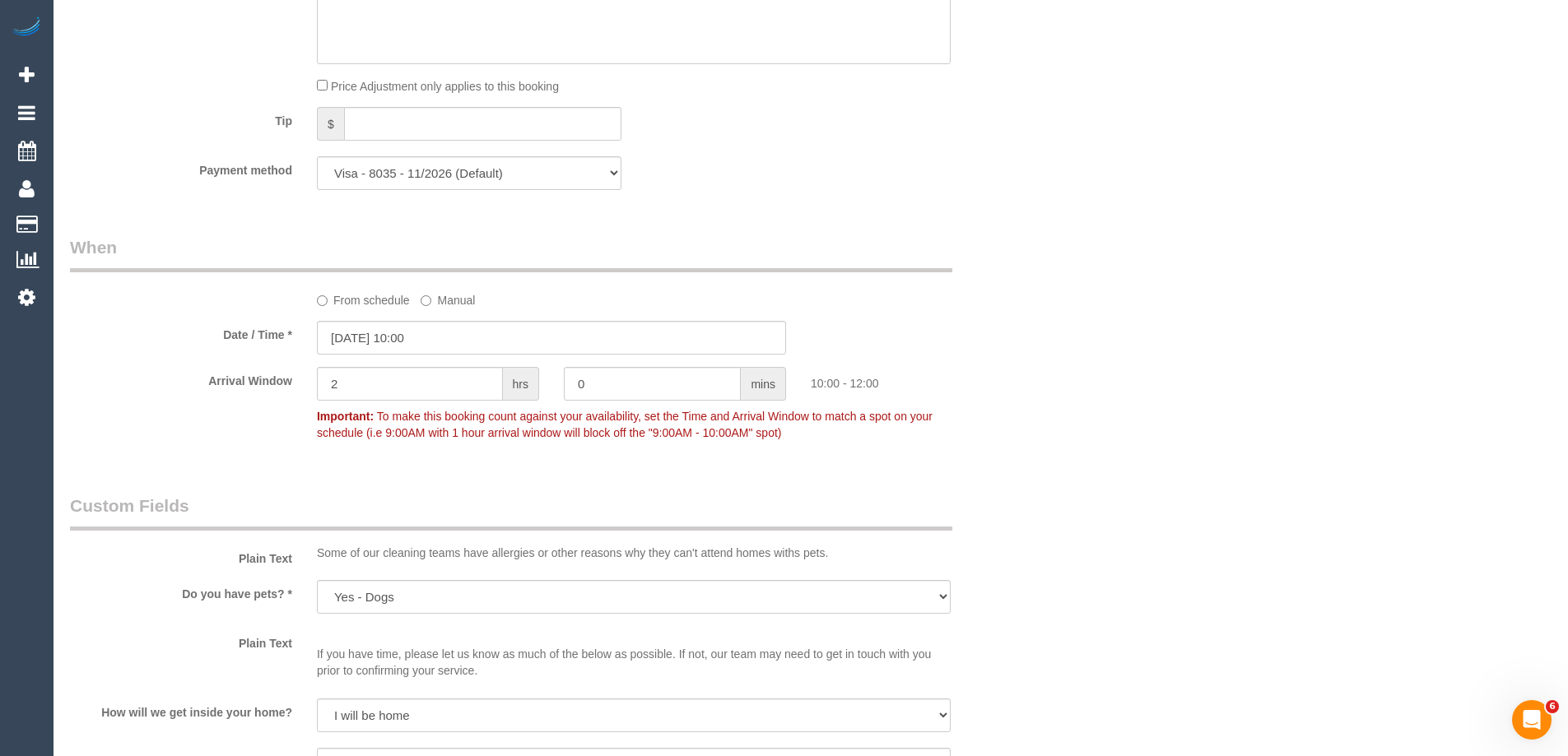
scroll to position [1296, 0]
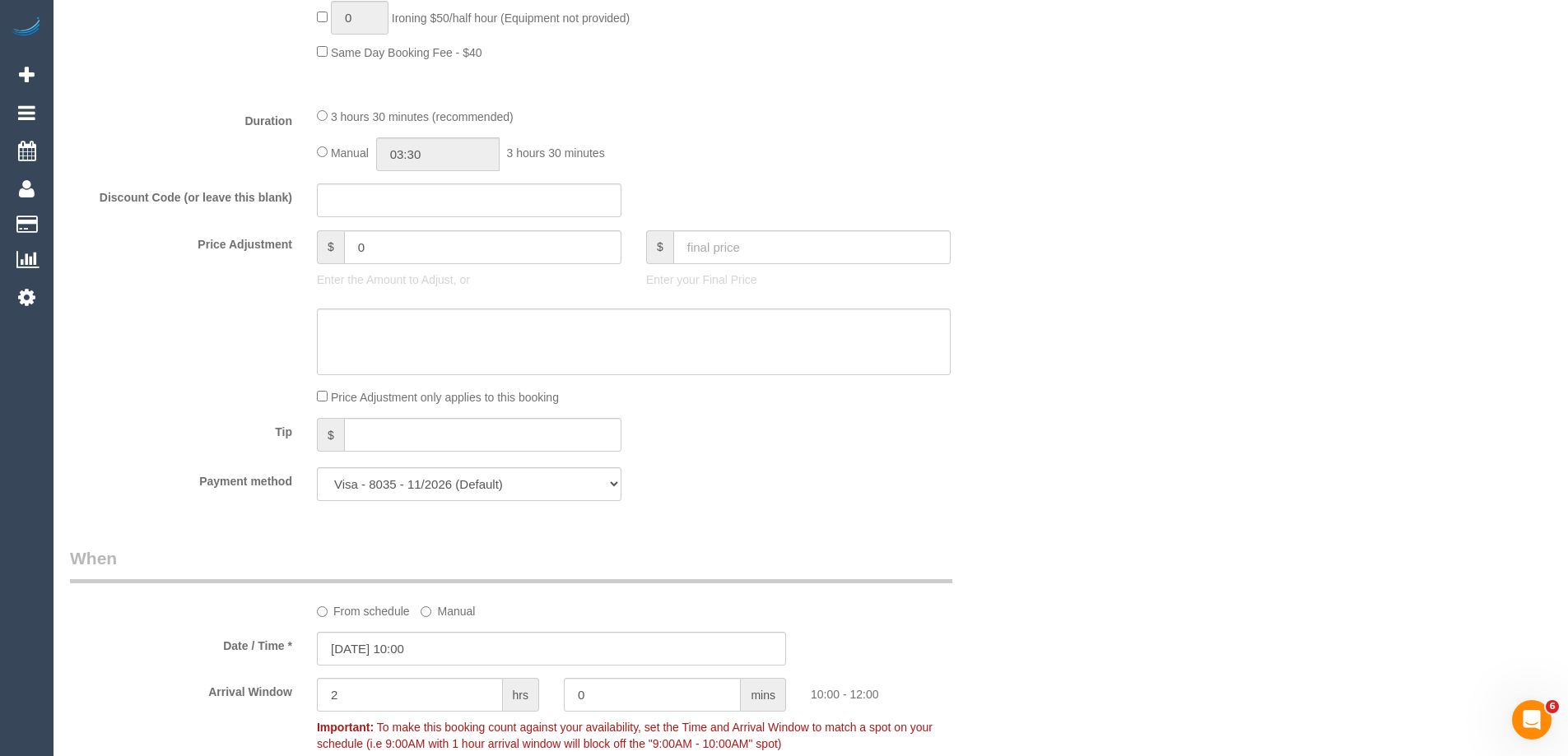
click at [1105, 514] on div "Who Email* catbach84@gmail.com Name * Catherine Bach Where Address* Unit 2, 36 …" at bounding box center [810, 349] width 1481 height 3169
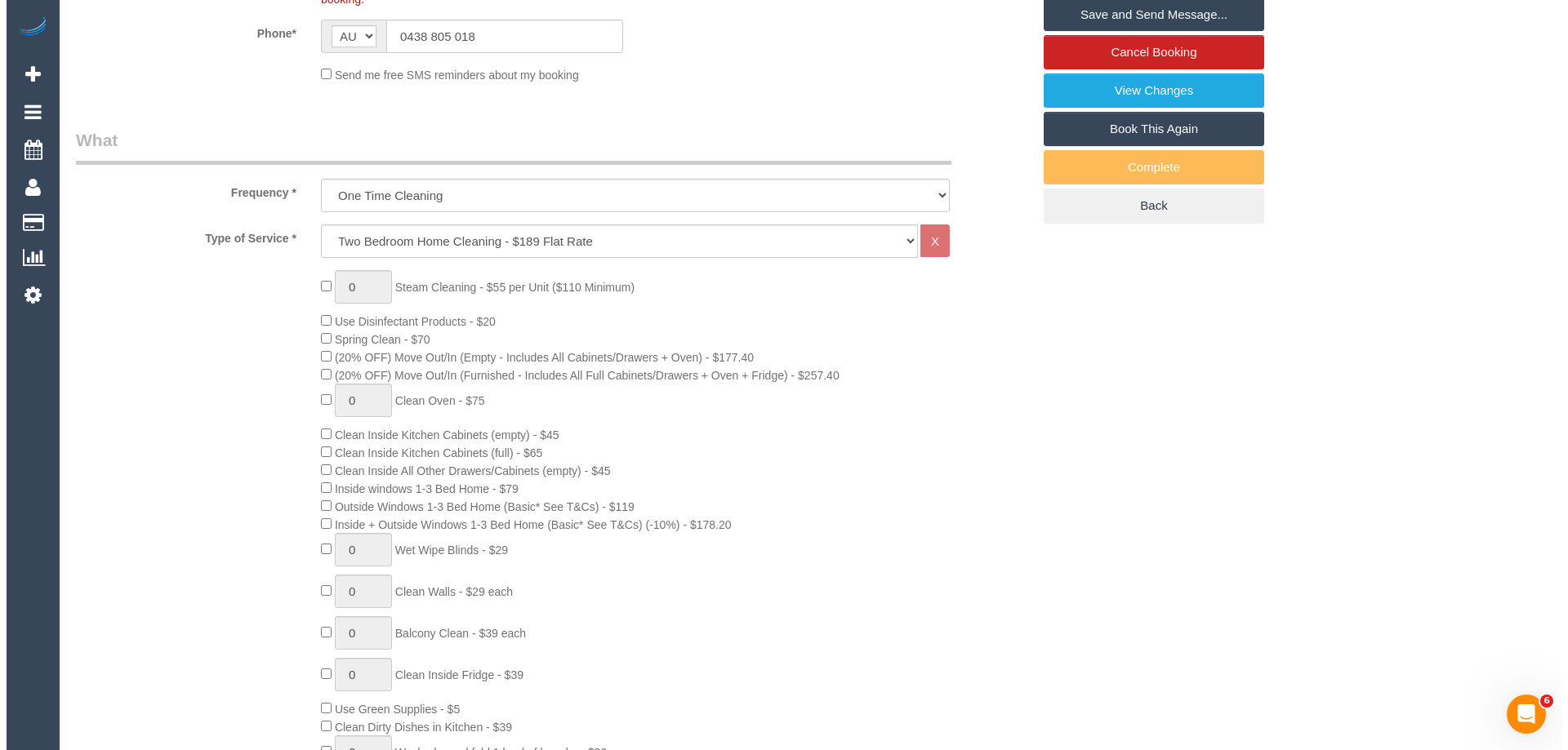
scroll to position [387, 0]
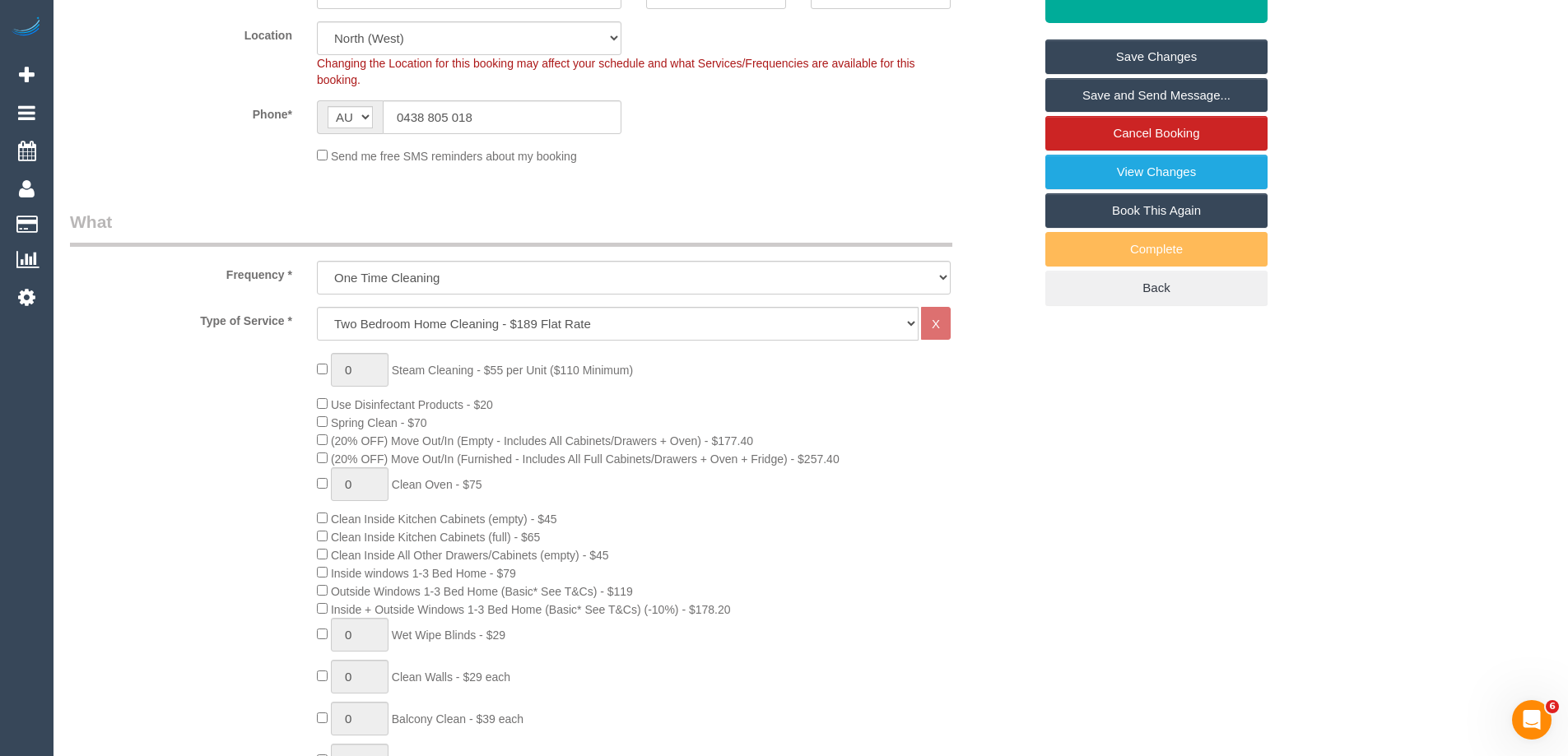
click at [1150, 98] on link "Save and Send Message..." at bounding box center [1156, 95] width 222 height 35
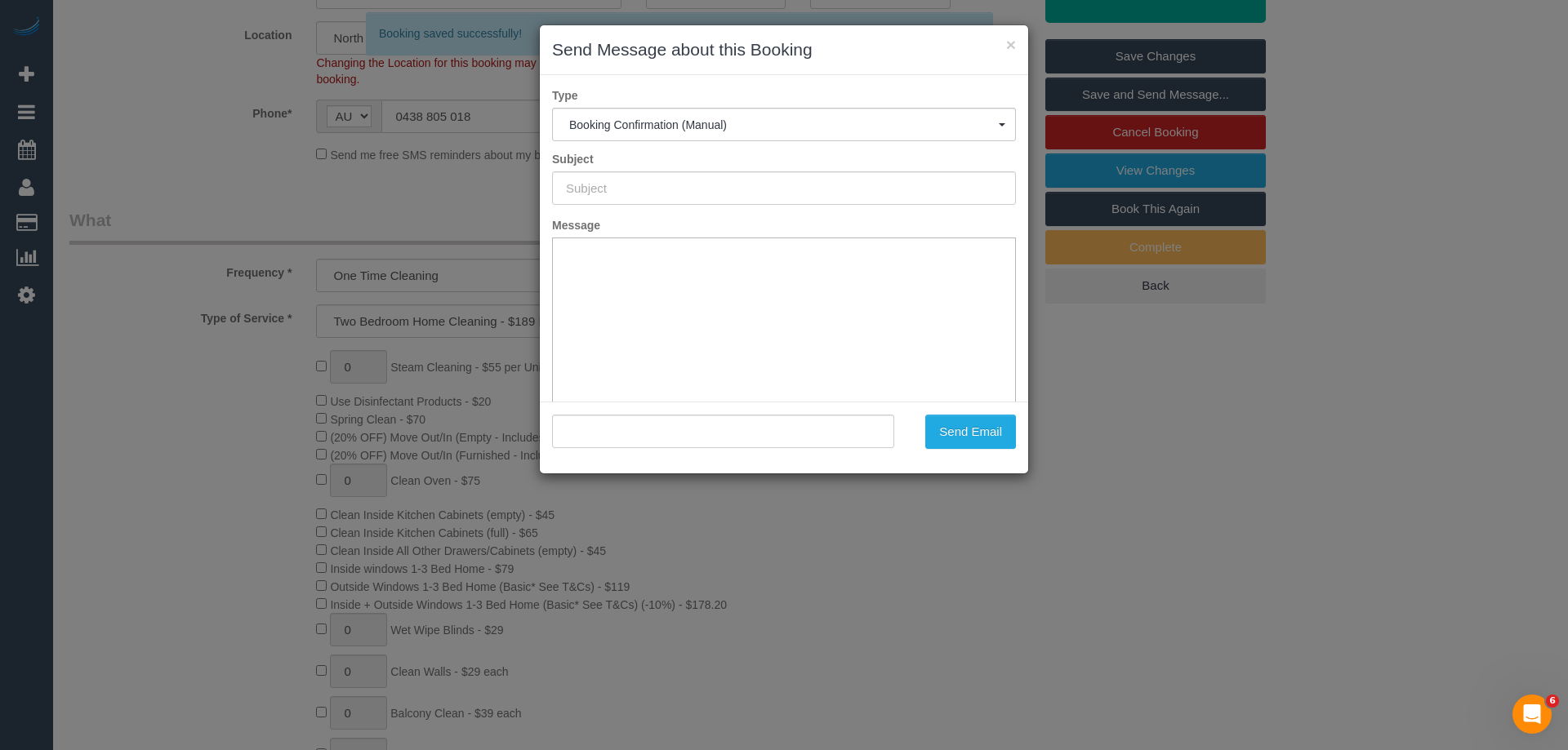
type input "Booking Confirmed"
type input ""Catherine Bach" <catbach84@gmail.com>"
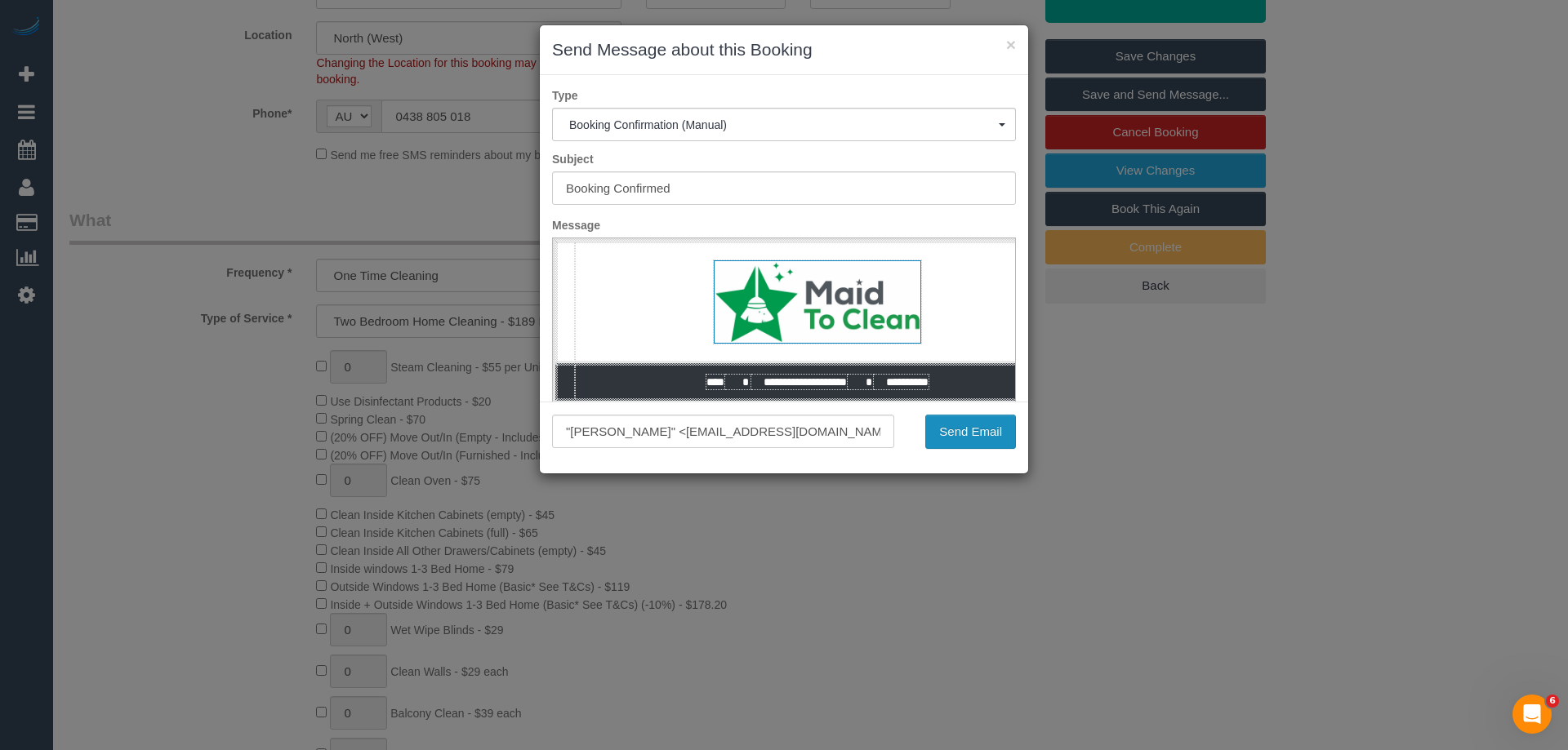
click at [966, 426] on button "Send Email" at bounding box center [971, 432] width 91 height 35
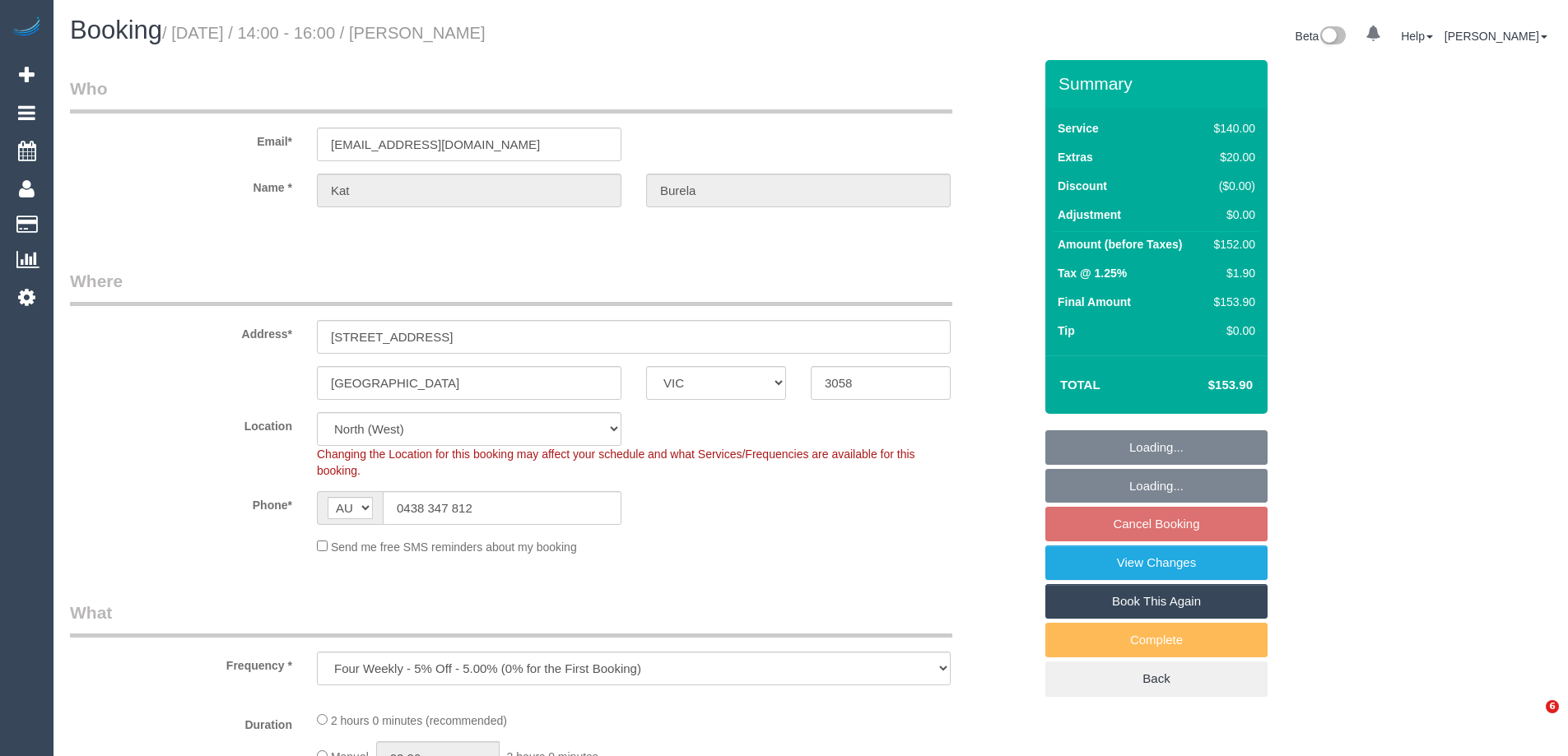
select select "VIC"
select select "string:stripe-pm_1RBQbF2GScqysDRVqRVbEdo8"
select select "object:1216"
select select "number:27"
select select "number:17"
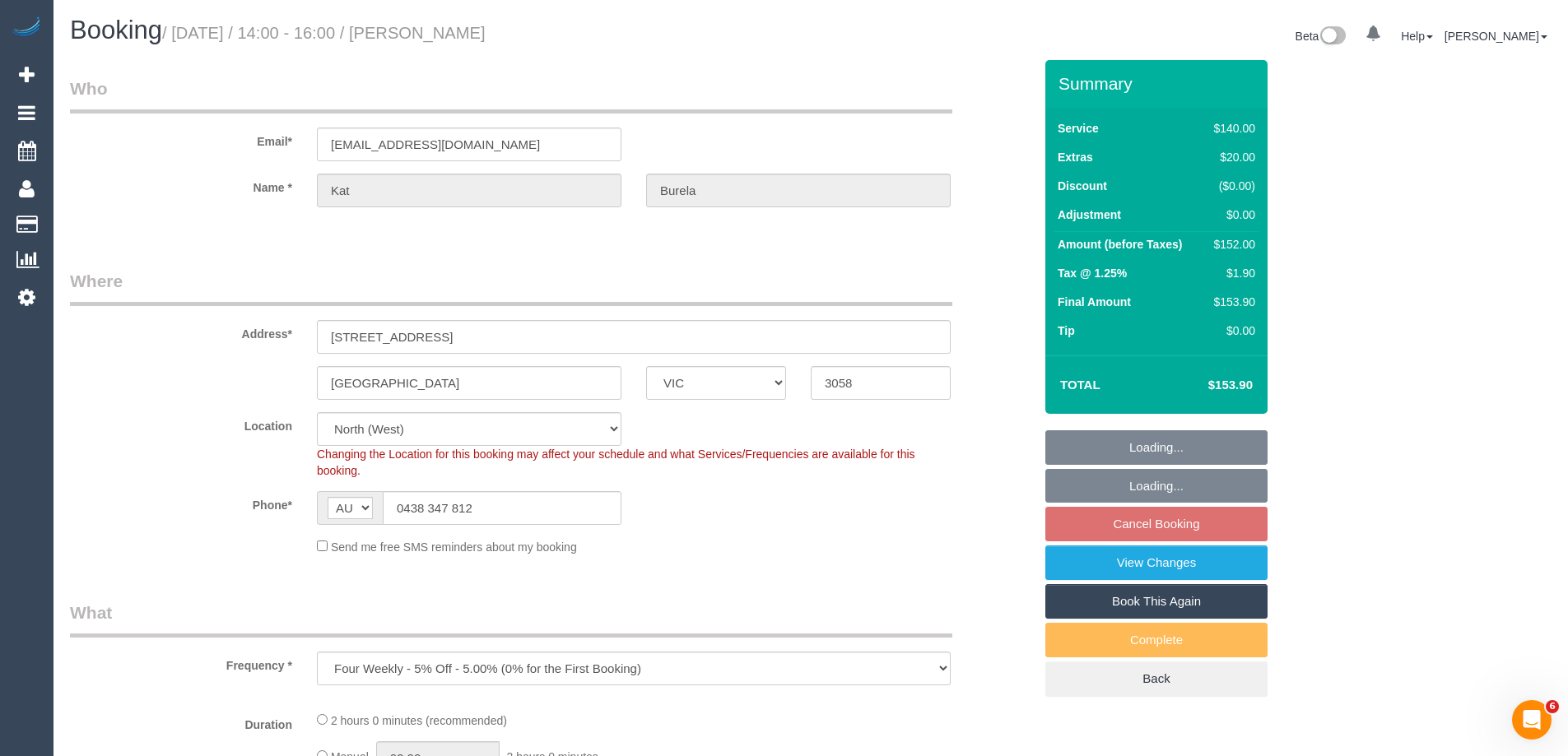
select select "number:19"
select select "number:24"
select select "number:13"
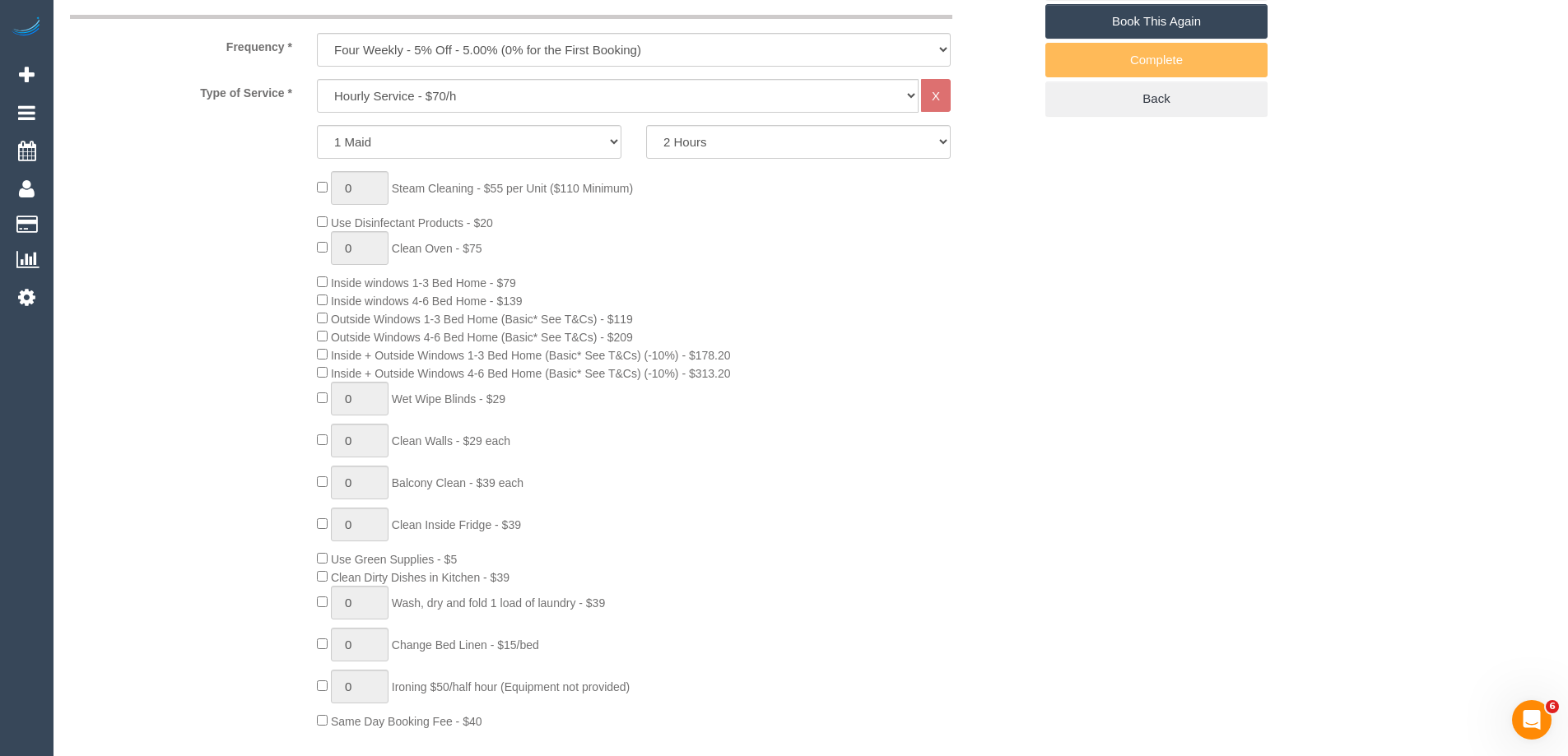
scroll to position [658, 0]
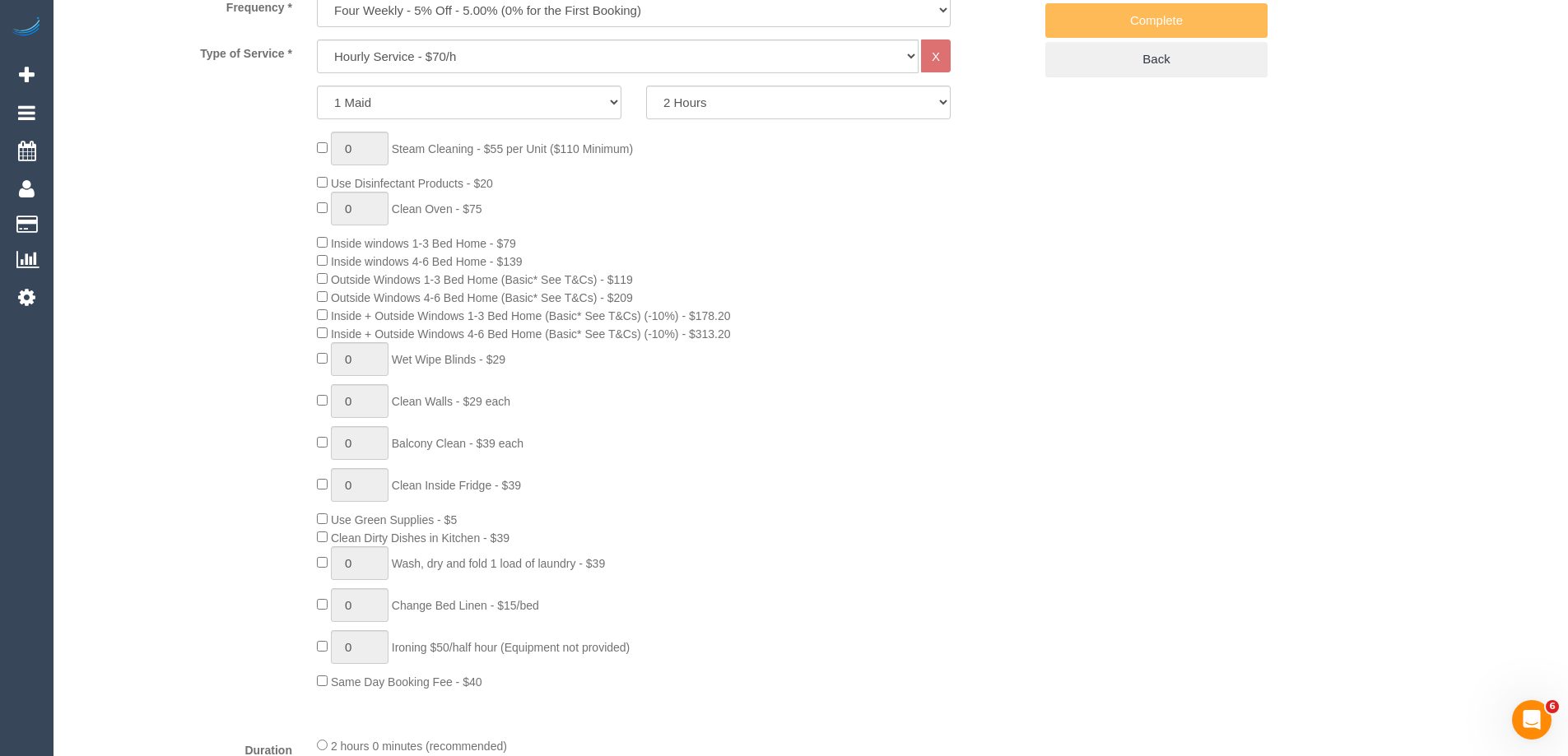
click at [805, 339] on div "0 Steam Cleaning - $55 per Unit ($110 Minimum) Use Disinfectant Products - $20 …" at bounding box center [675, 410] width 741 height 559
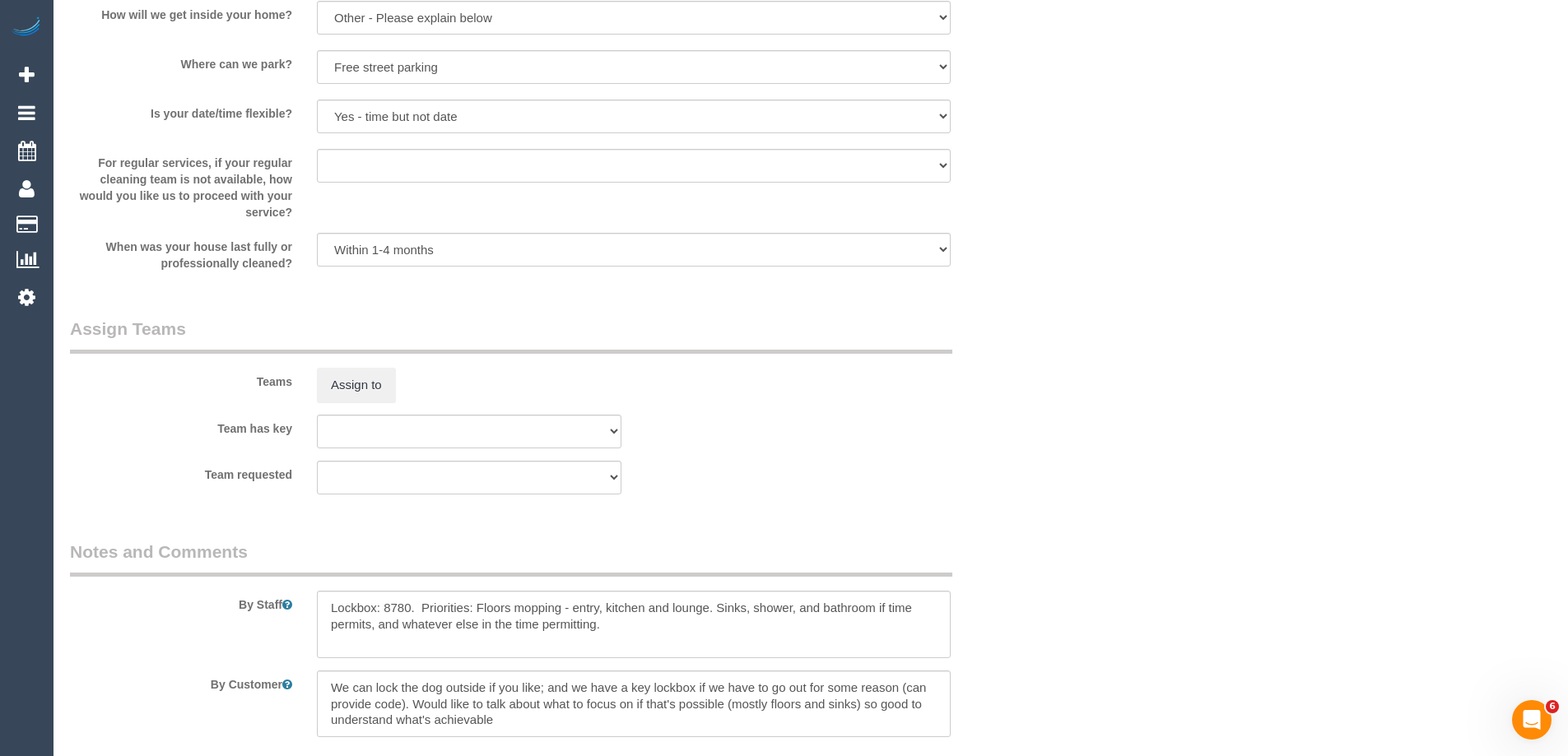
scroll to position [2304, 0]
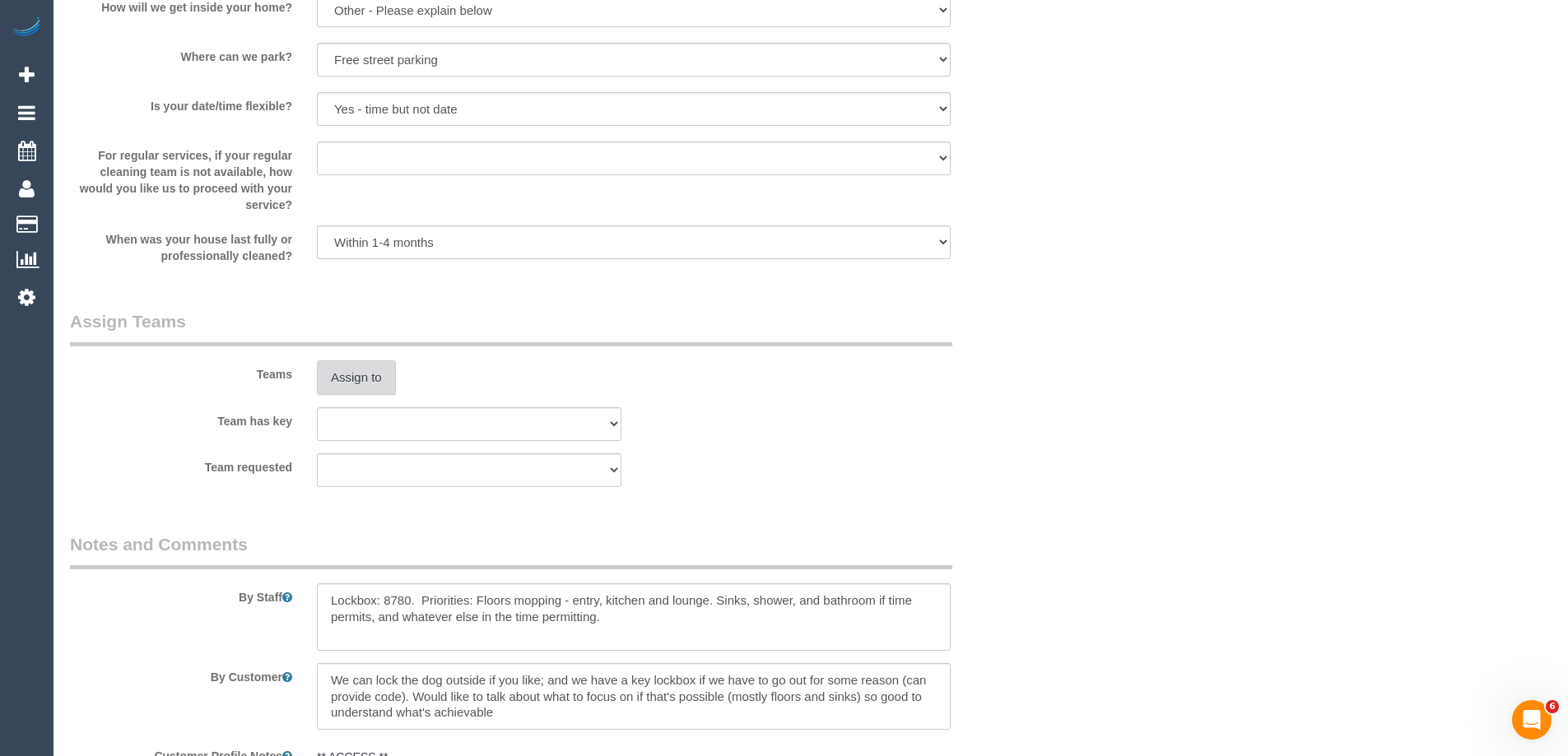
click at [348, 378] on button "Assign to" at bounding box center [356, 378] width 79 height 35
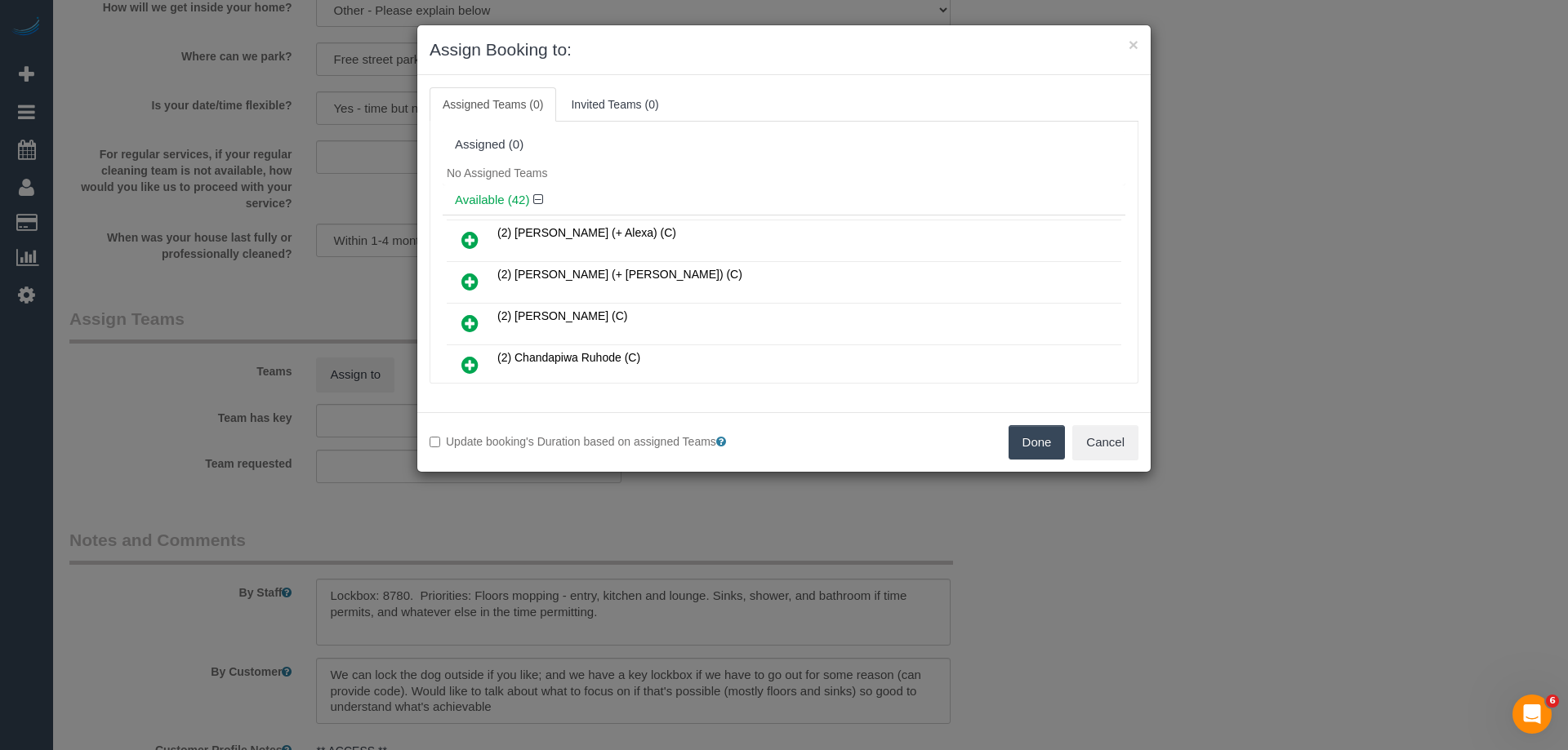
click at [725, 181] on div "No Assigned Teams" at bounding box center [784, 173] width 683 height 25
click at [470, 320] on icon at bounding box center [470, 323] width 17 height 20
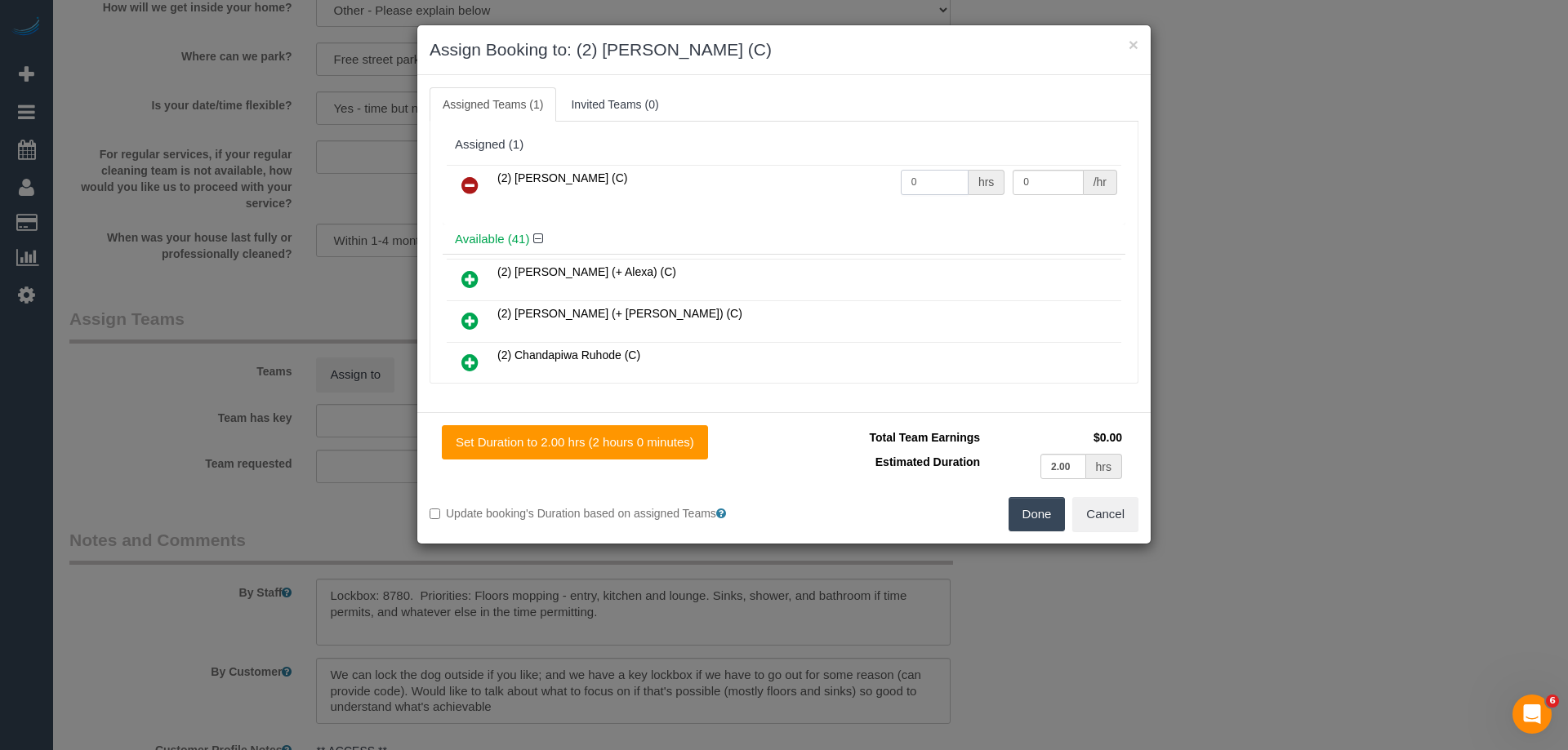
click at [925, 186] on input "0" at bounding box center [934, 183] width 68 height 26
type input "2"
click at [1054, 182] on input "0" at bounding box center [1047, 183] width 70 height 26
type input "42.5"
click at [1034, 522] on button "Done" at bounding box center [1037, 514] width 57 height 35
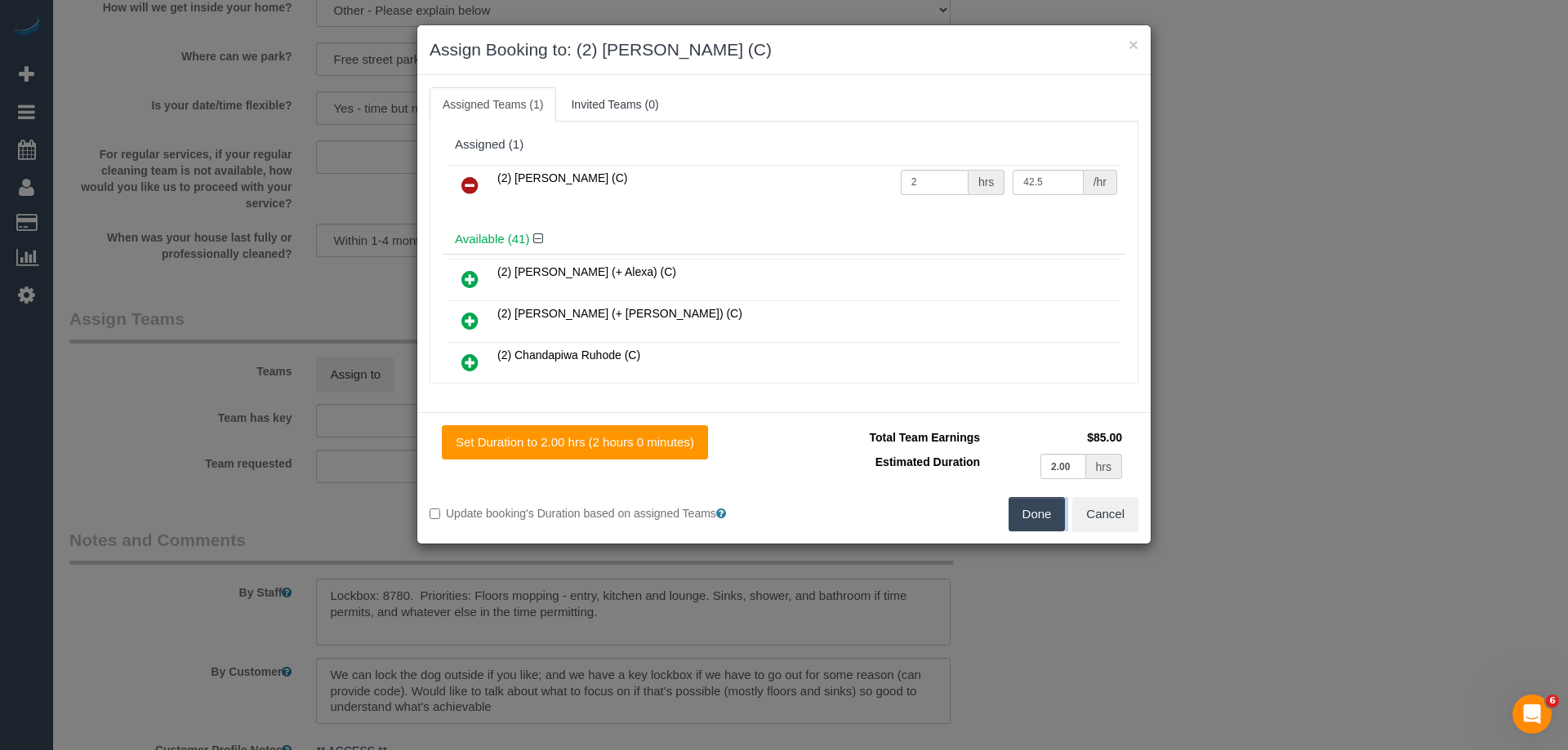
click at [1034, 522] on div "× Assign Booking to: (2) Ashik Miah (C) Assigned Teams (1) Invited Teams (0) As…" at bounding box center [784, 375] width 1568 height 750
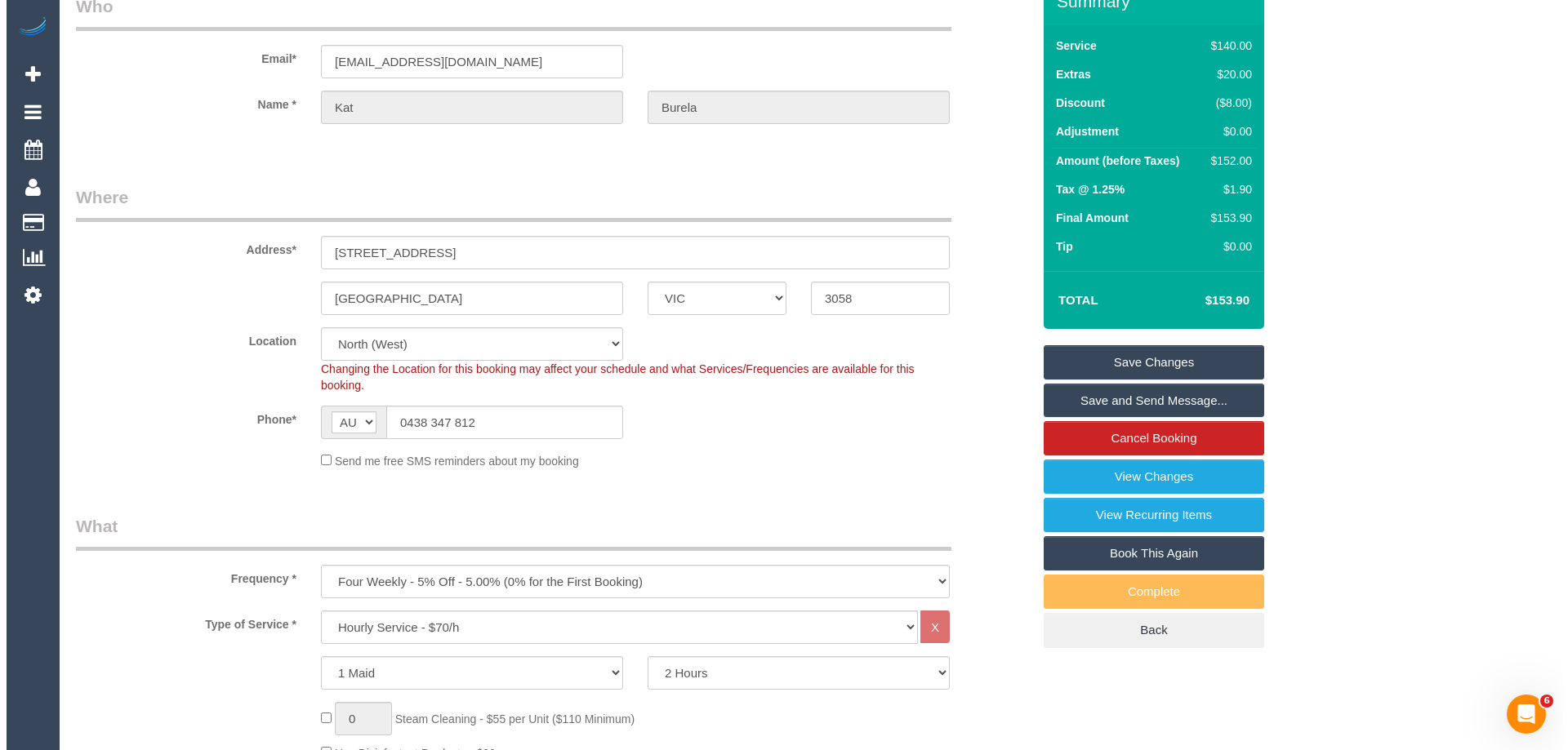
scroll to position [0, 0]
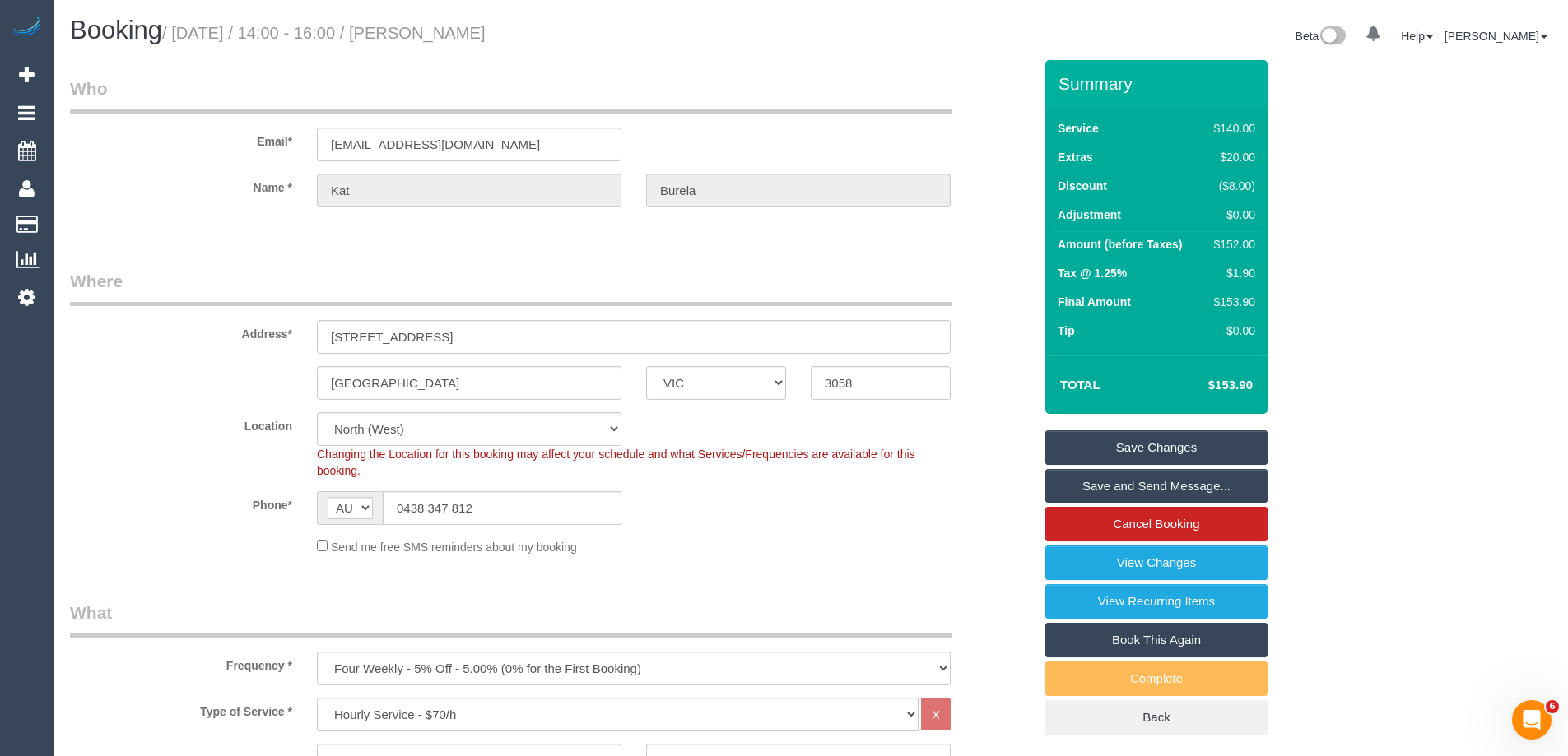
click at [1144, 485] on link "Save and Send Message..." at bounding box center [1156, 486] width 222 height 35
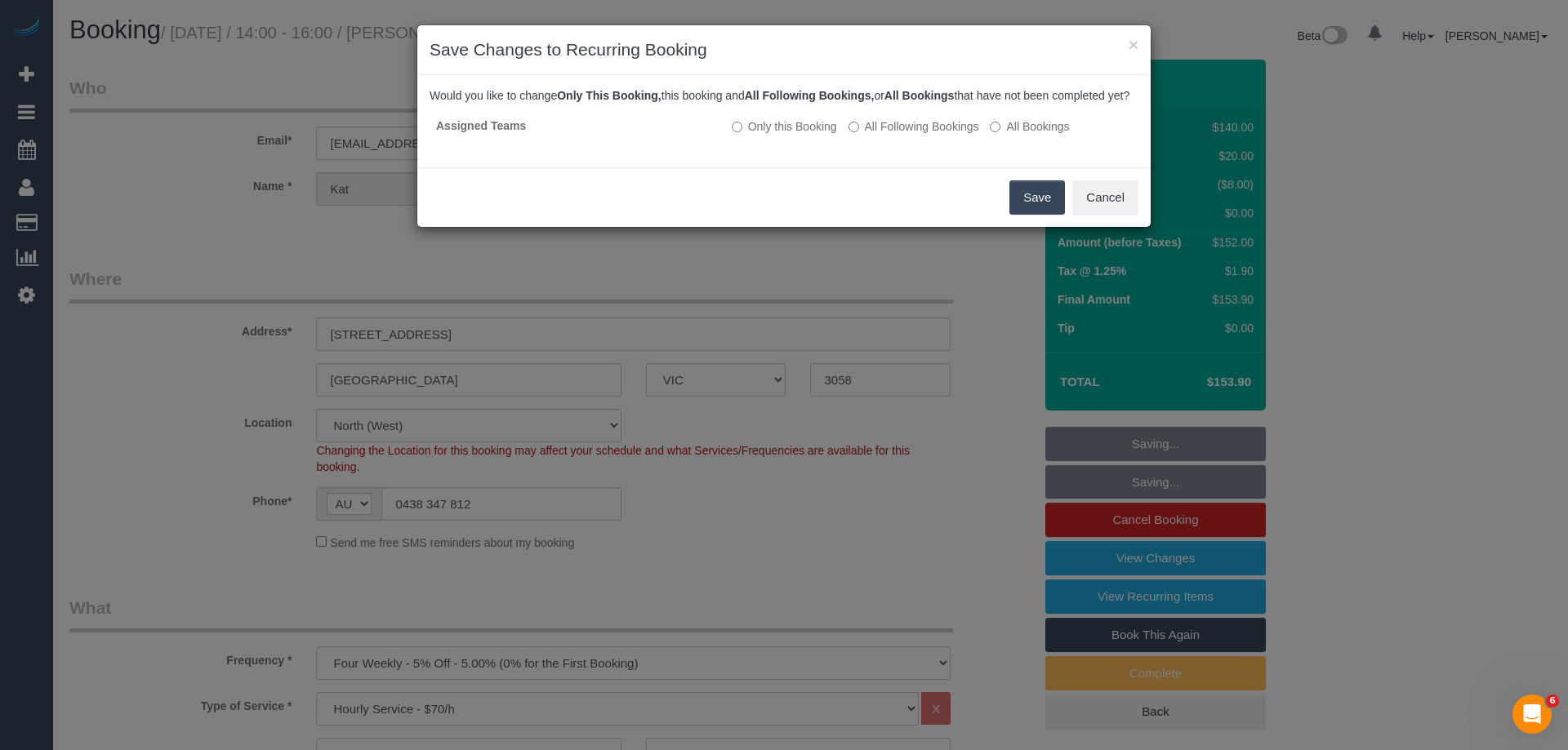
click at [1017, 214] on button "Save" at bounding box center [1037, 198] width 55 height 35
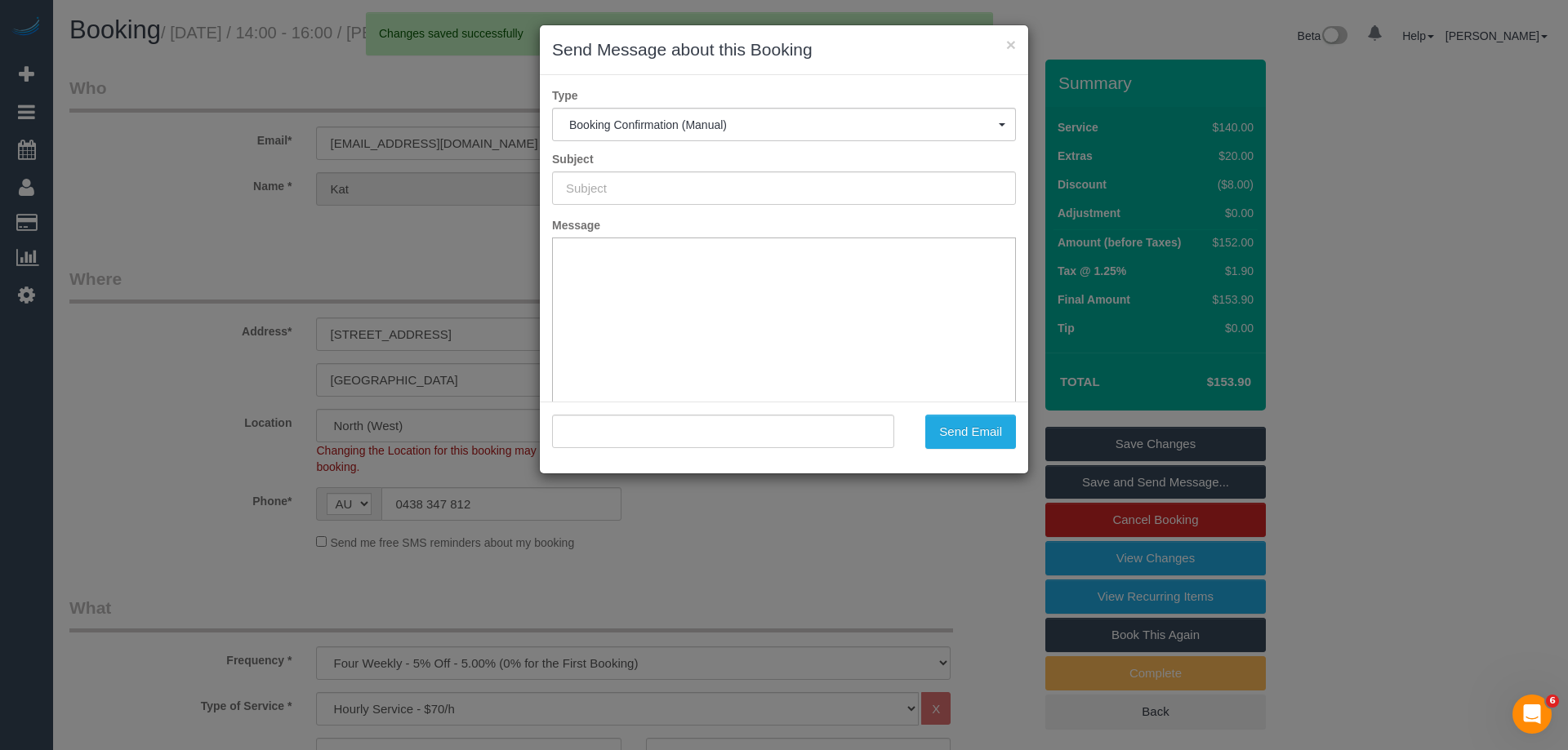
type input "Booking Confirmed"
type input ""Kat Burela" <kathrynburela@gmail.com>"
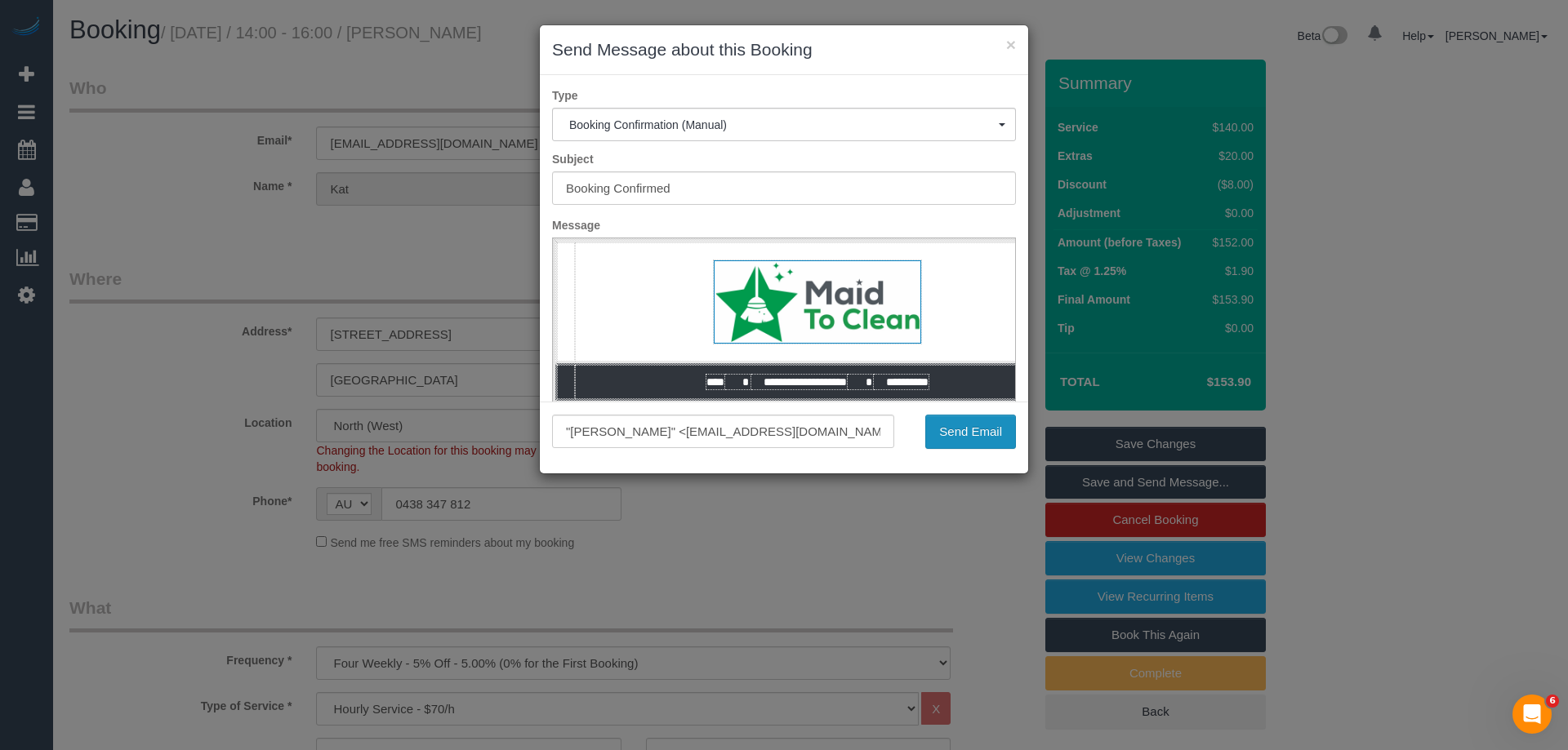
click at [985, 439] on button "Send Email" at bounding box center [971, 432] width 91 height 35
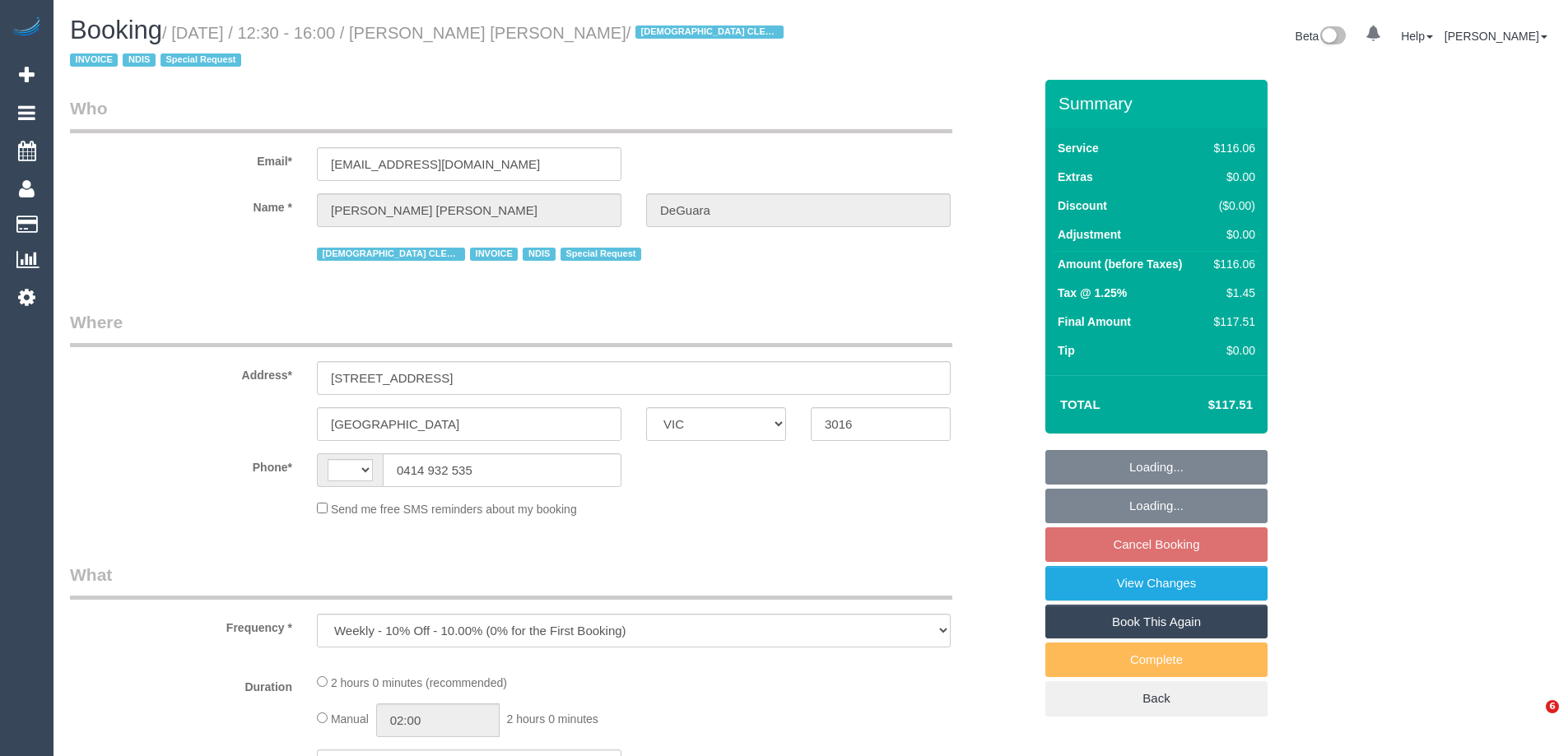
select select "VIC"
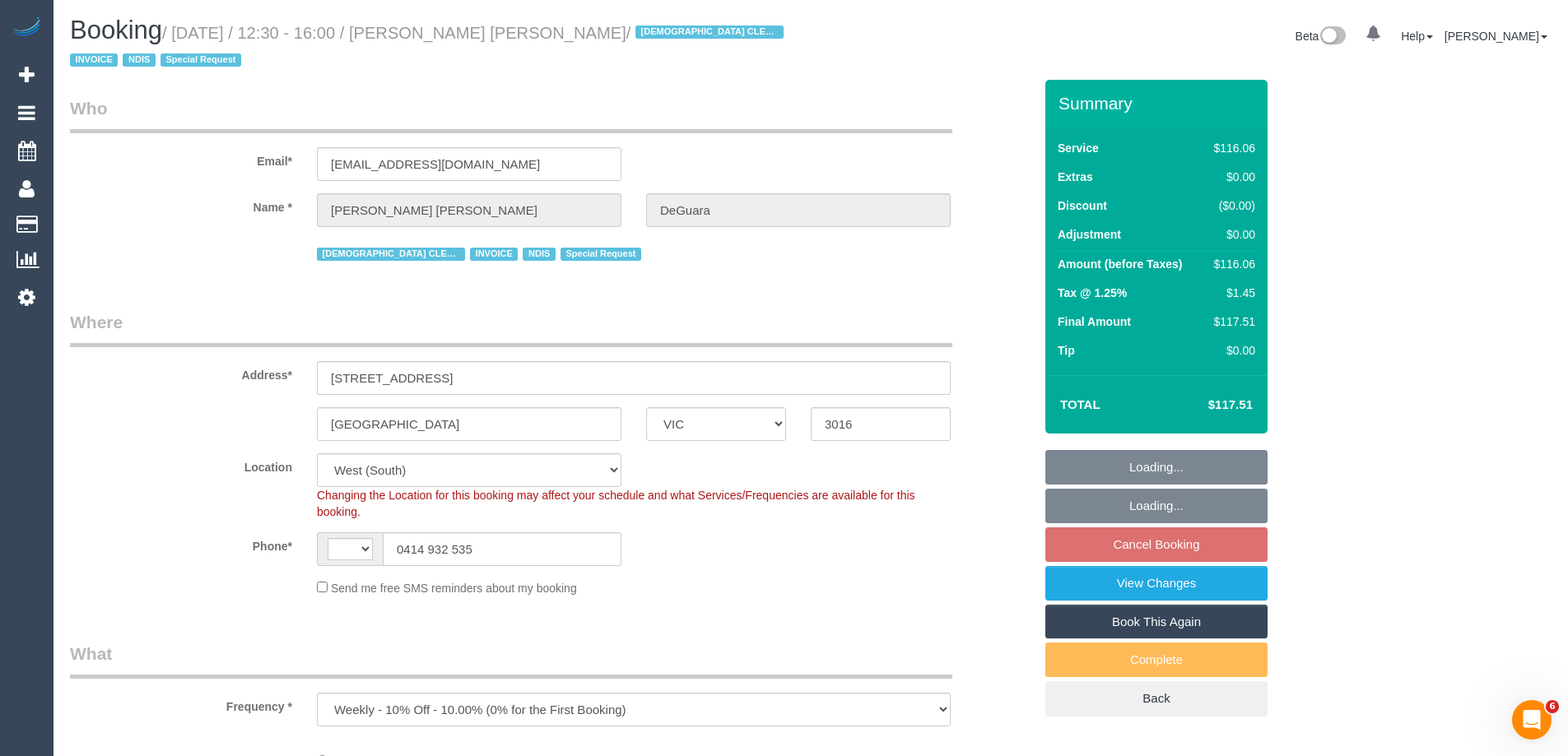
select select "object:722"
select select "string:AU"
select select "number:27"
select select "number:14"
select select "number:18"
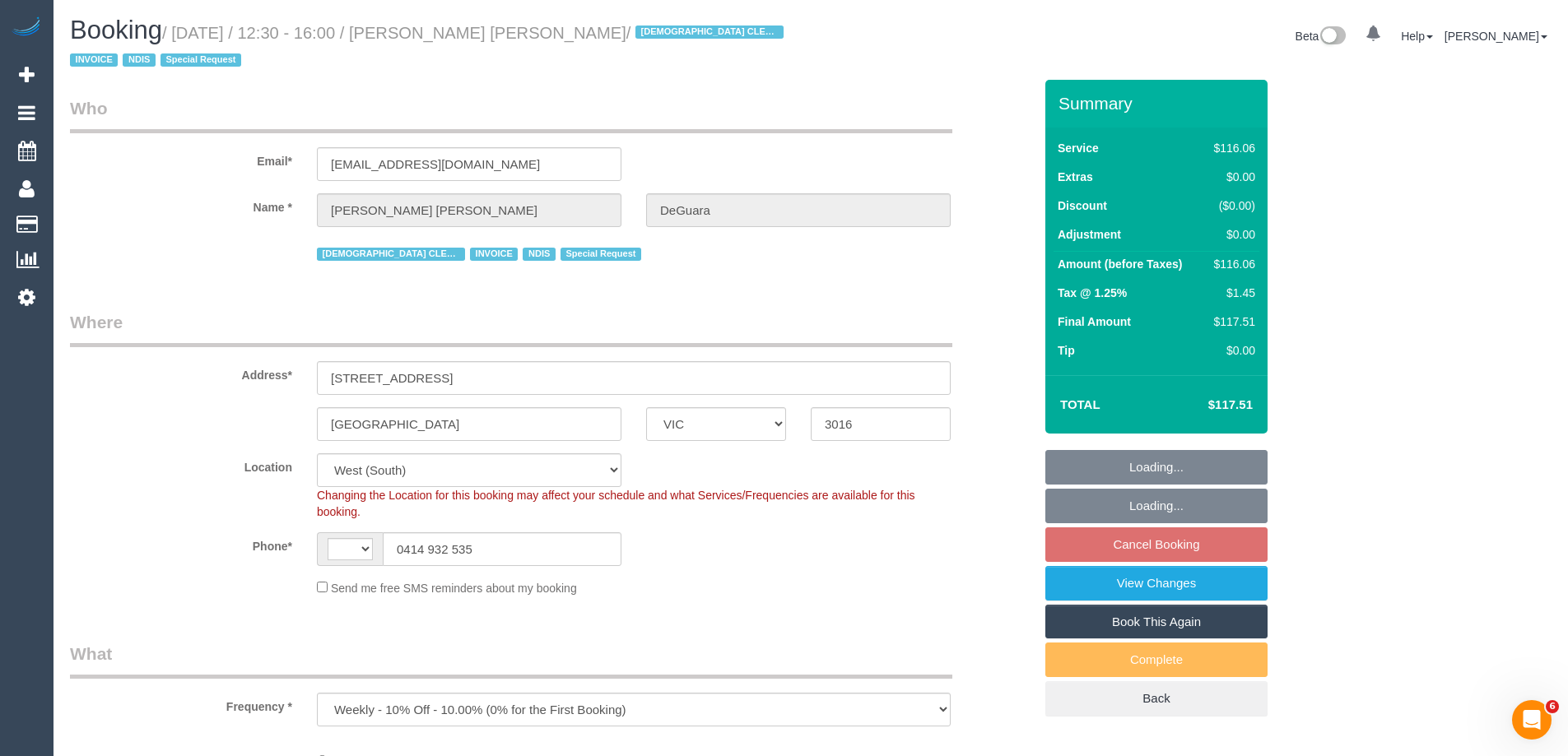
select select "number:36"
select select "number:35"
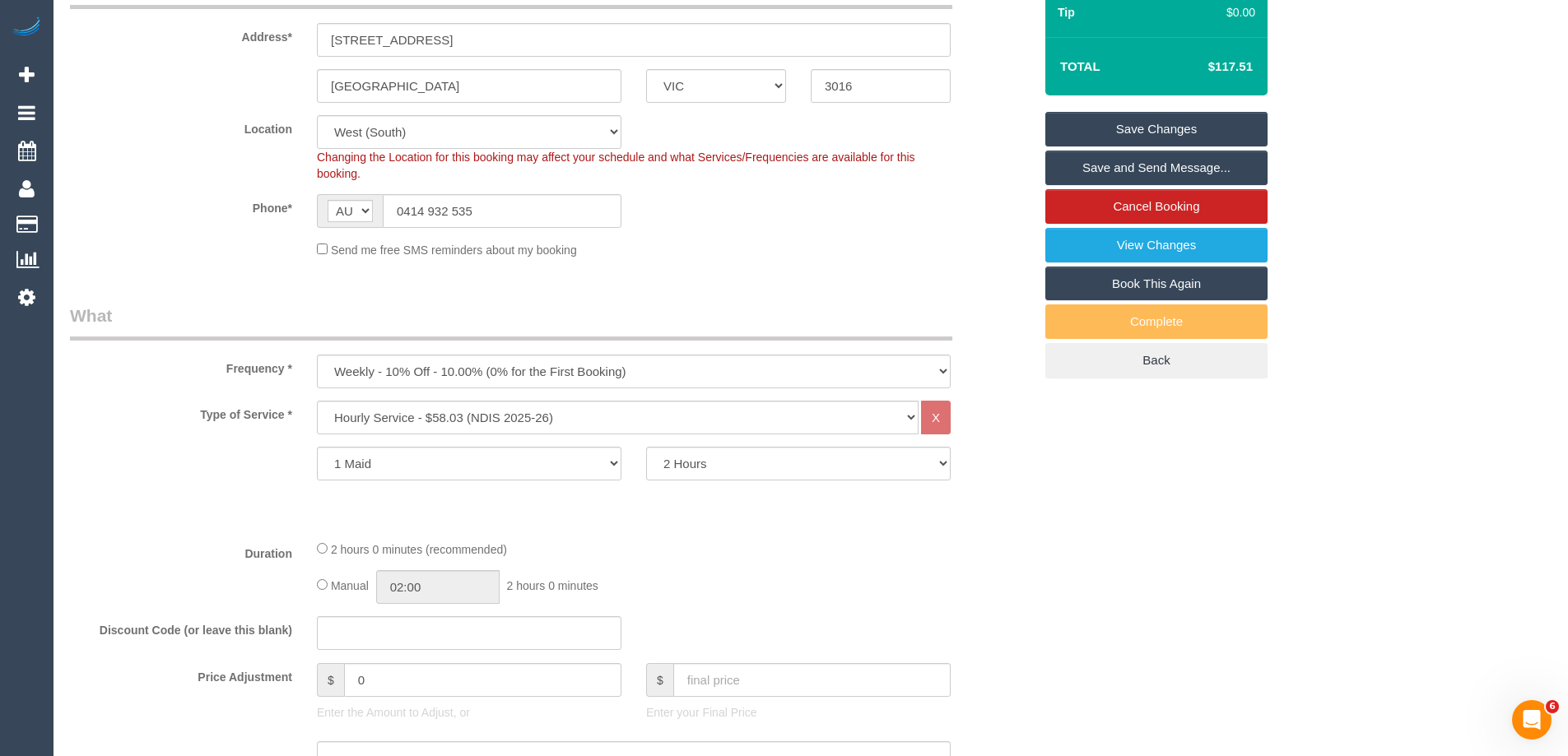
scroll to position [263, 0]
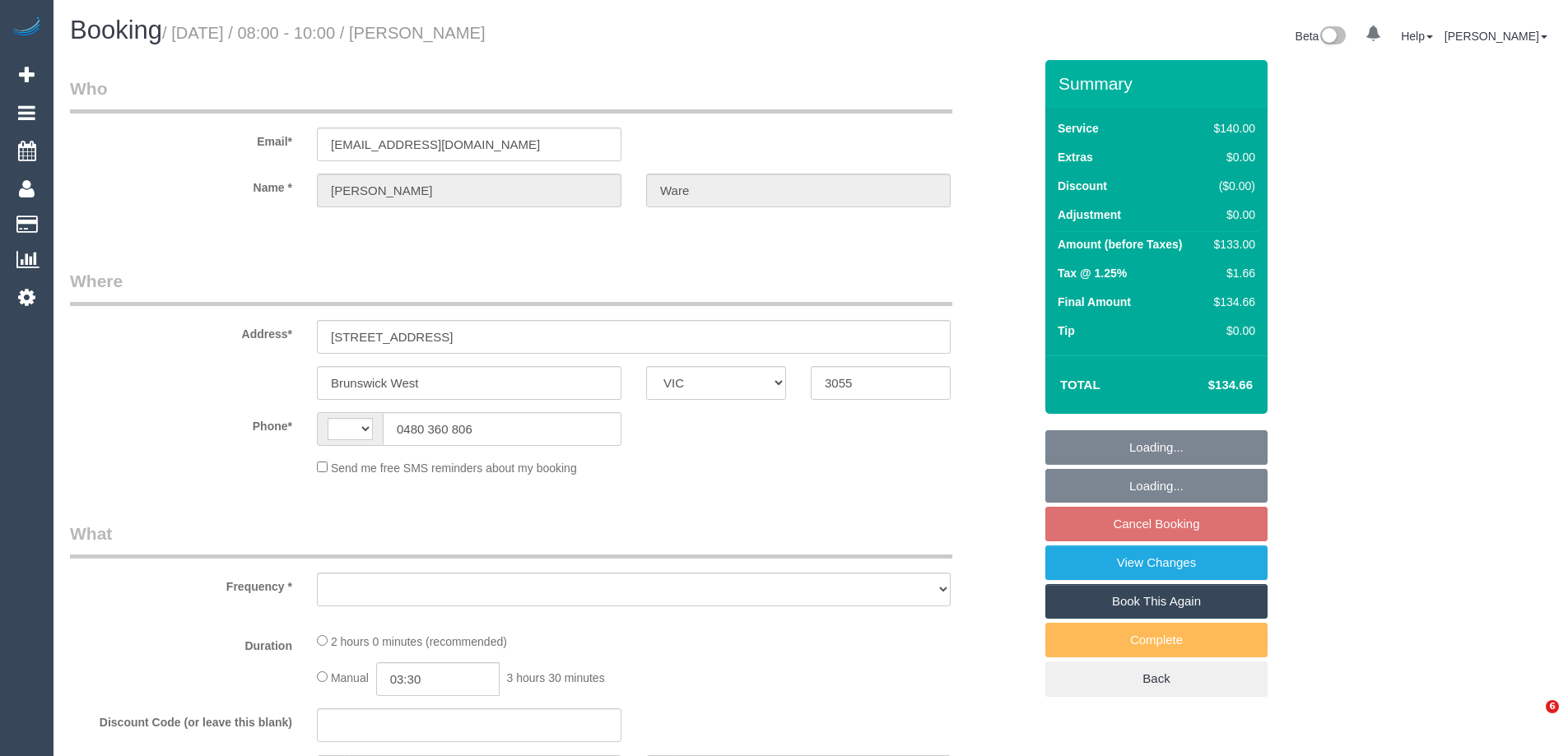
select select "VIC"
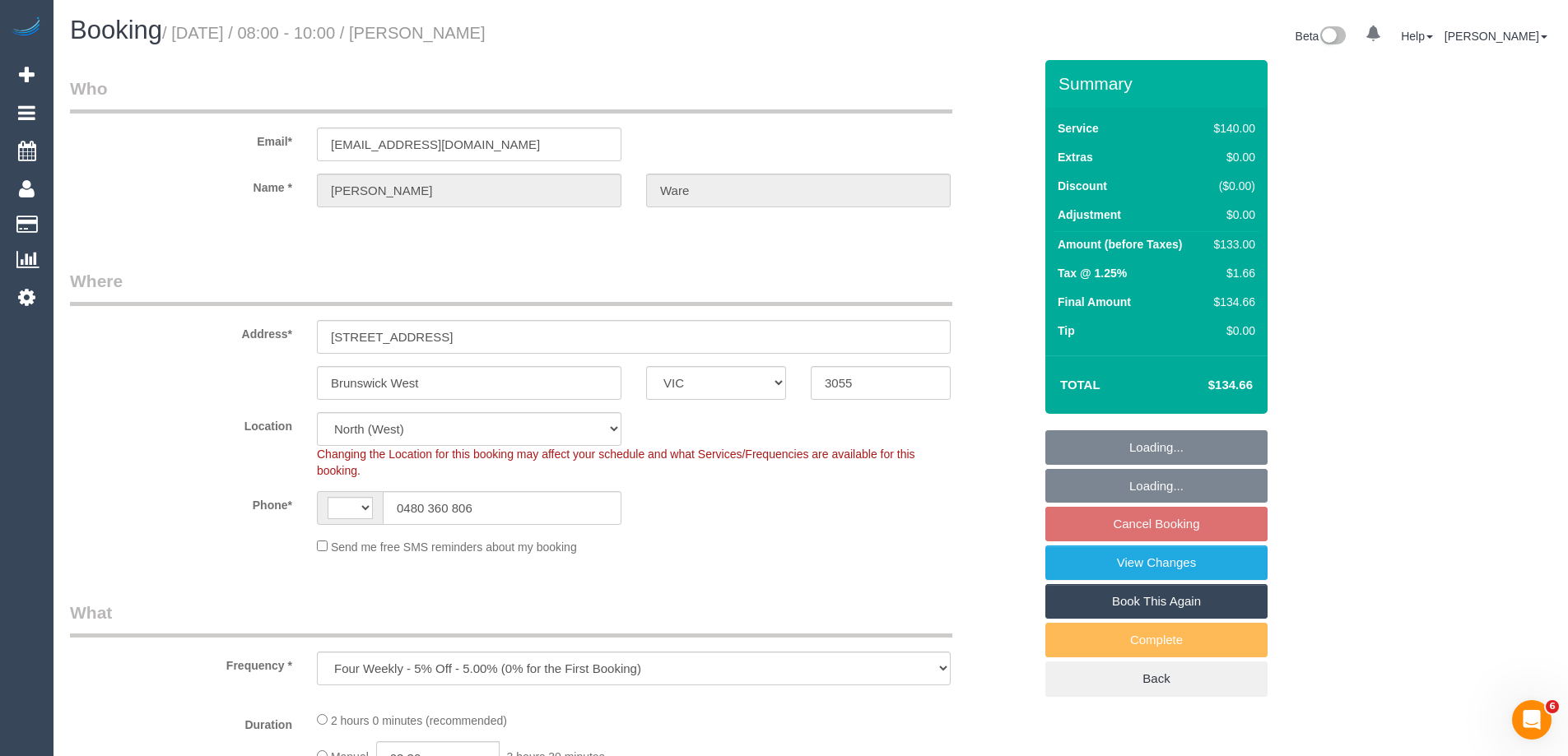
select select "object:282"
select select "string:AU"
select select "number:30"
select select "number:14"
select select "number:18"
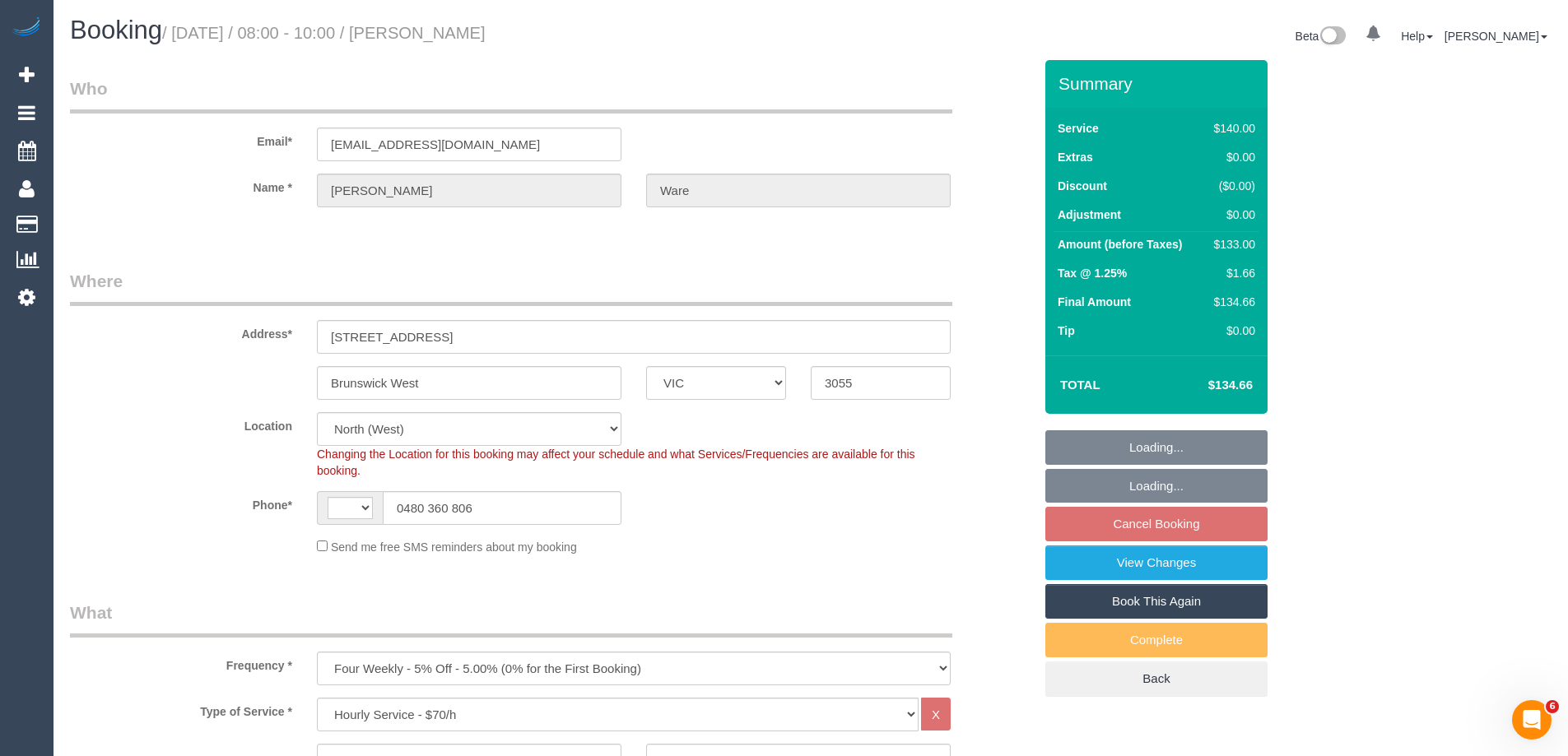
select select "number:22"
select select "number:33"
select select "number:12"
select select "string:stripe-pm_1RyUTm2GScqysDRVxm9GYA6y"
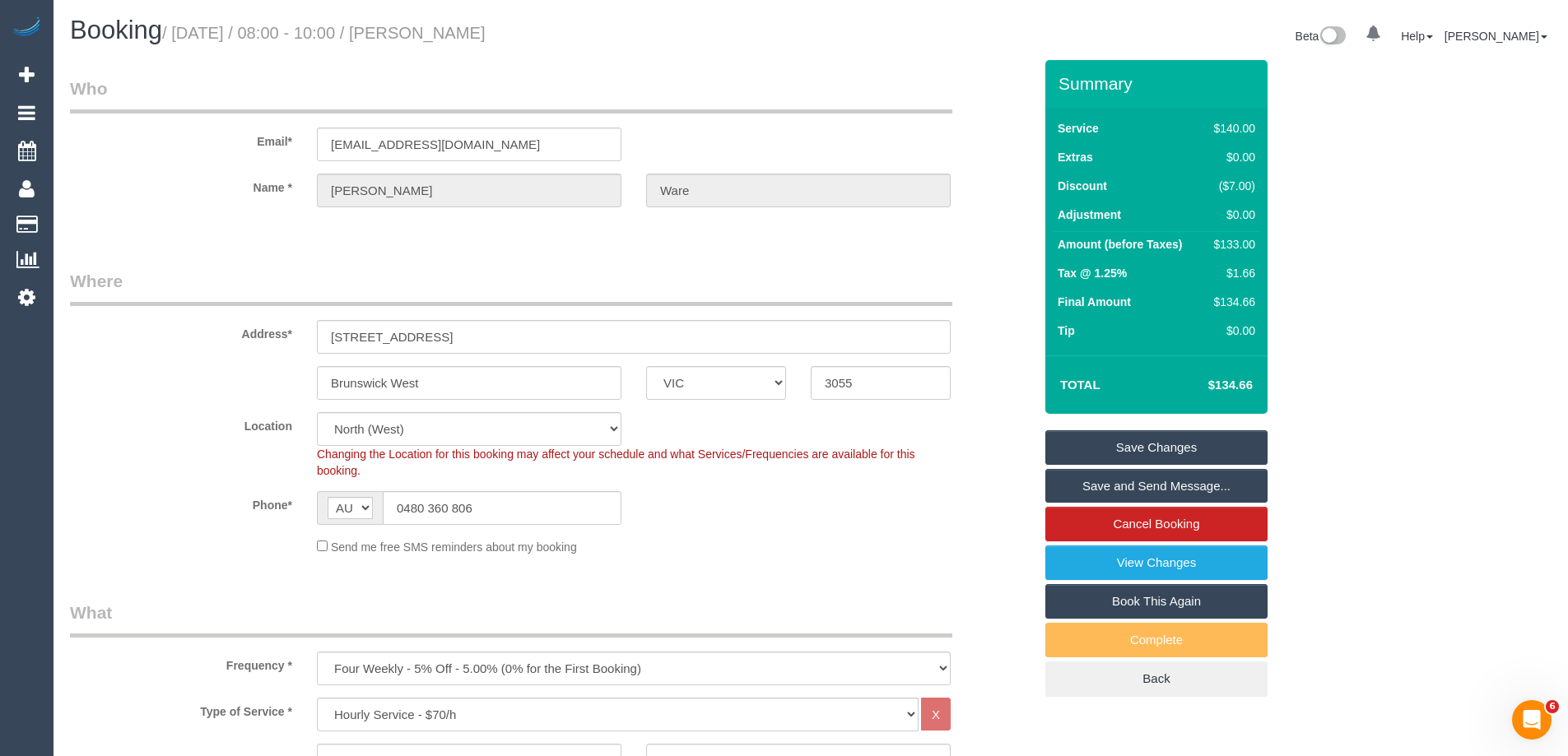
click at [728, 525] on sui-booking-location "Location [GEOGRAPHIC_DATA] (North) East (South) [GEOGRAPHIC_DATA] (East) [GEOGR…" at bounding box center [551, 484] width 963 height 143
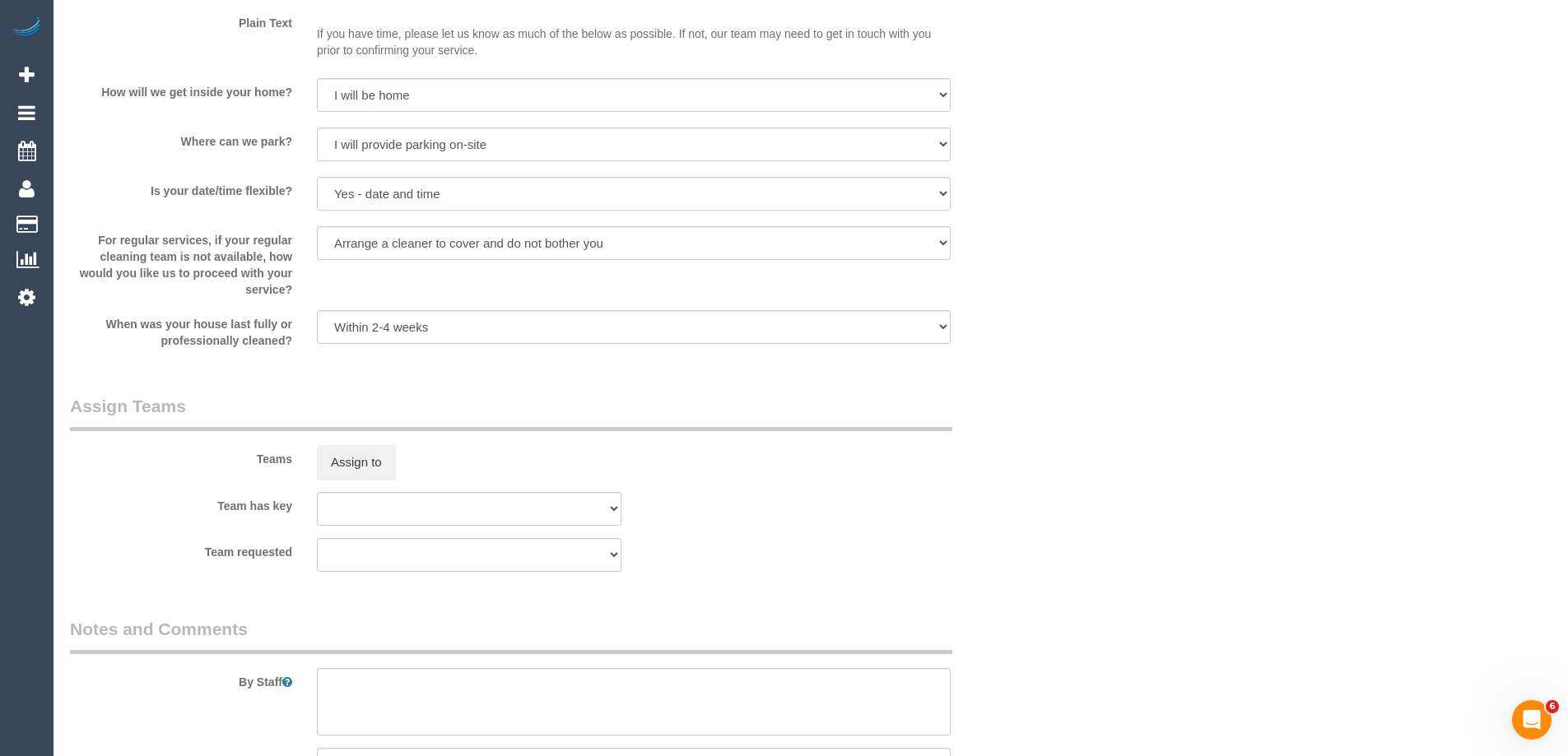
scroll to position [2222, 0]
click at [363, 466] on button "Assign to" at bounding box center [356, 459] width 79 height 35
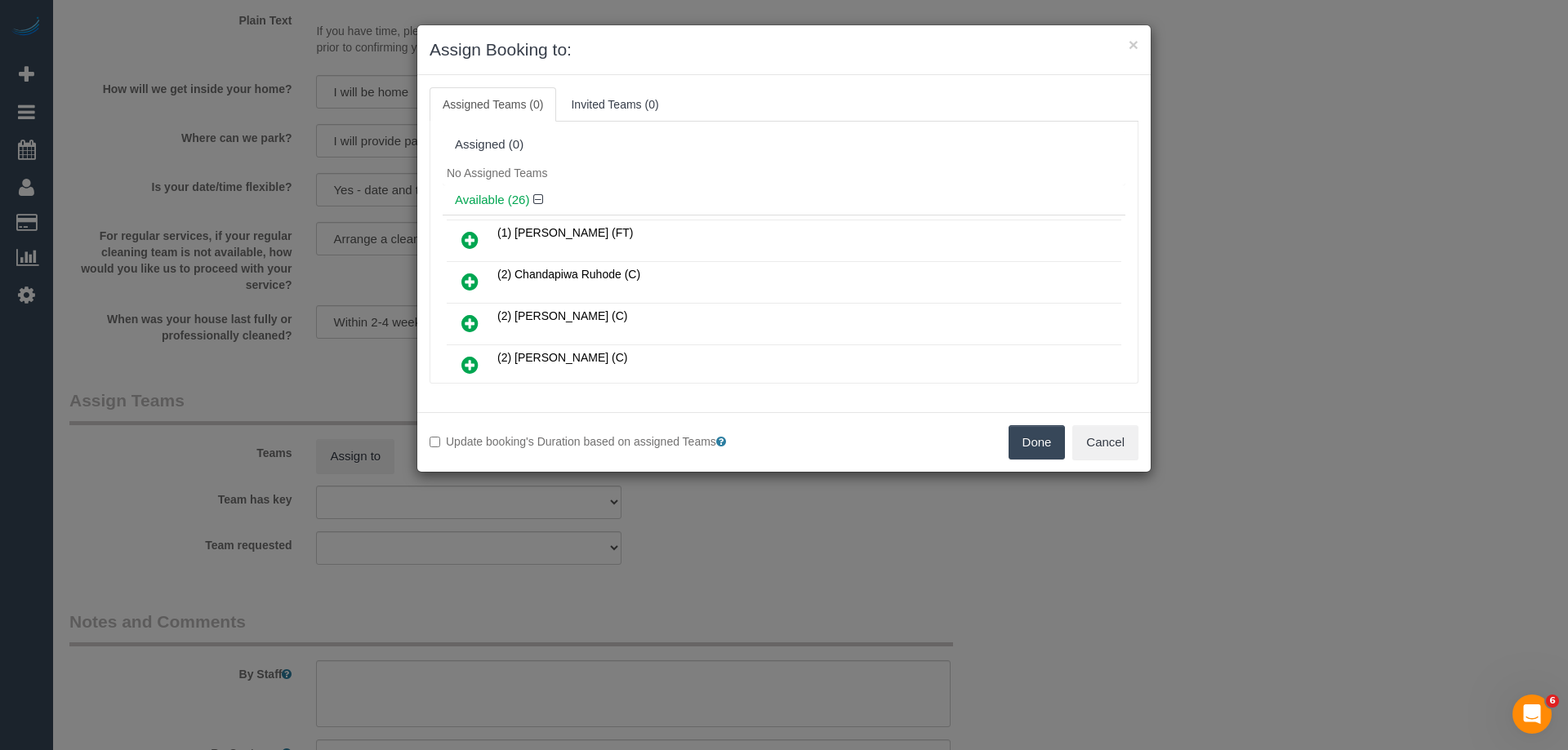
click at [712, 177] on div "No Assigned Teams" at bounding box center [784, 173] width 683 height 25
click at [1107, 432] on button "Cancel" at bounding box center [1105, 442] width 66 height 35
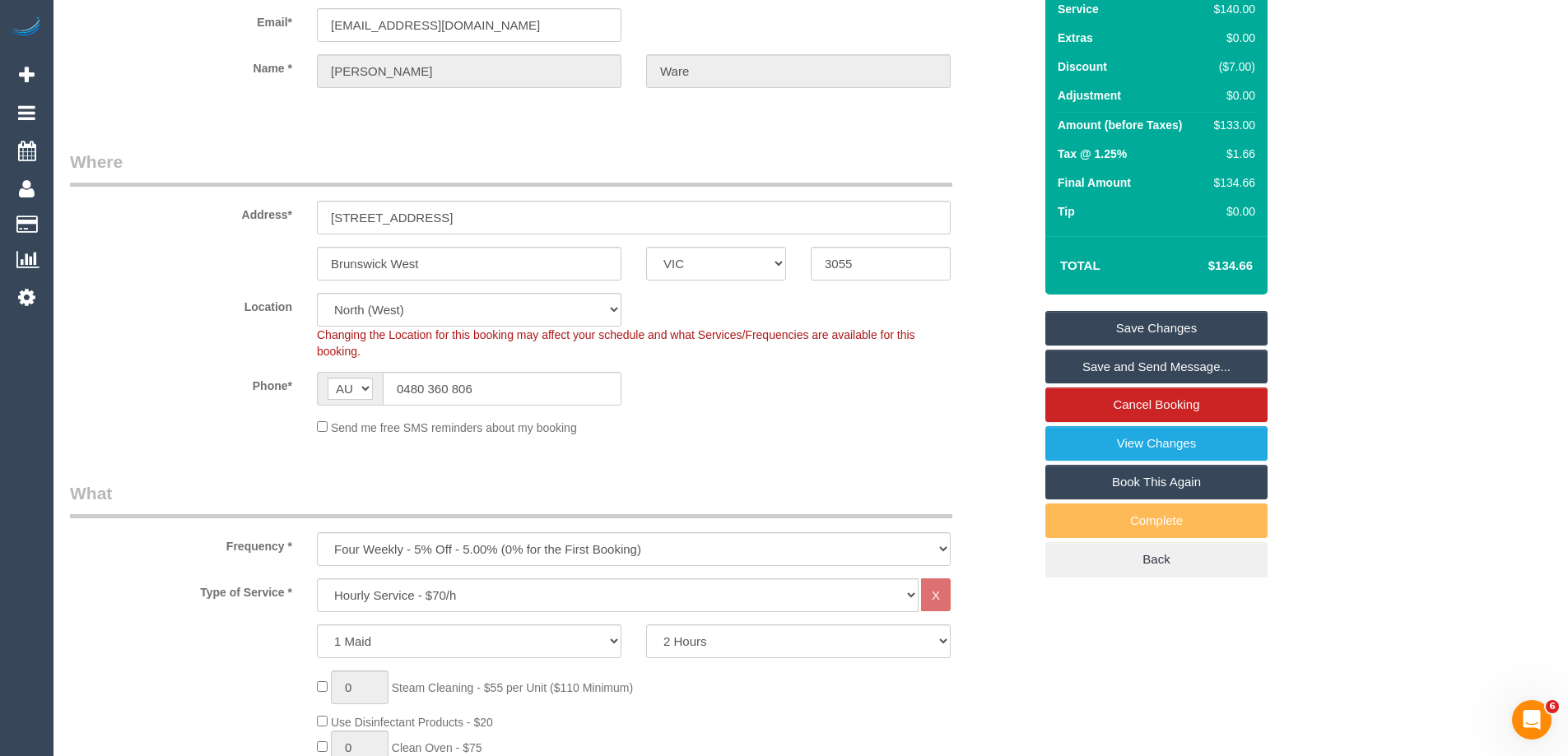
scroll to position [0, 0]
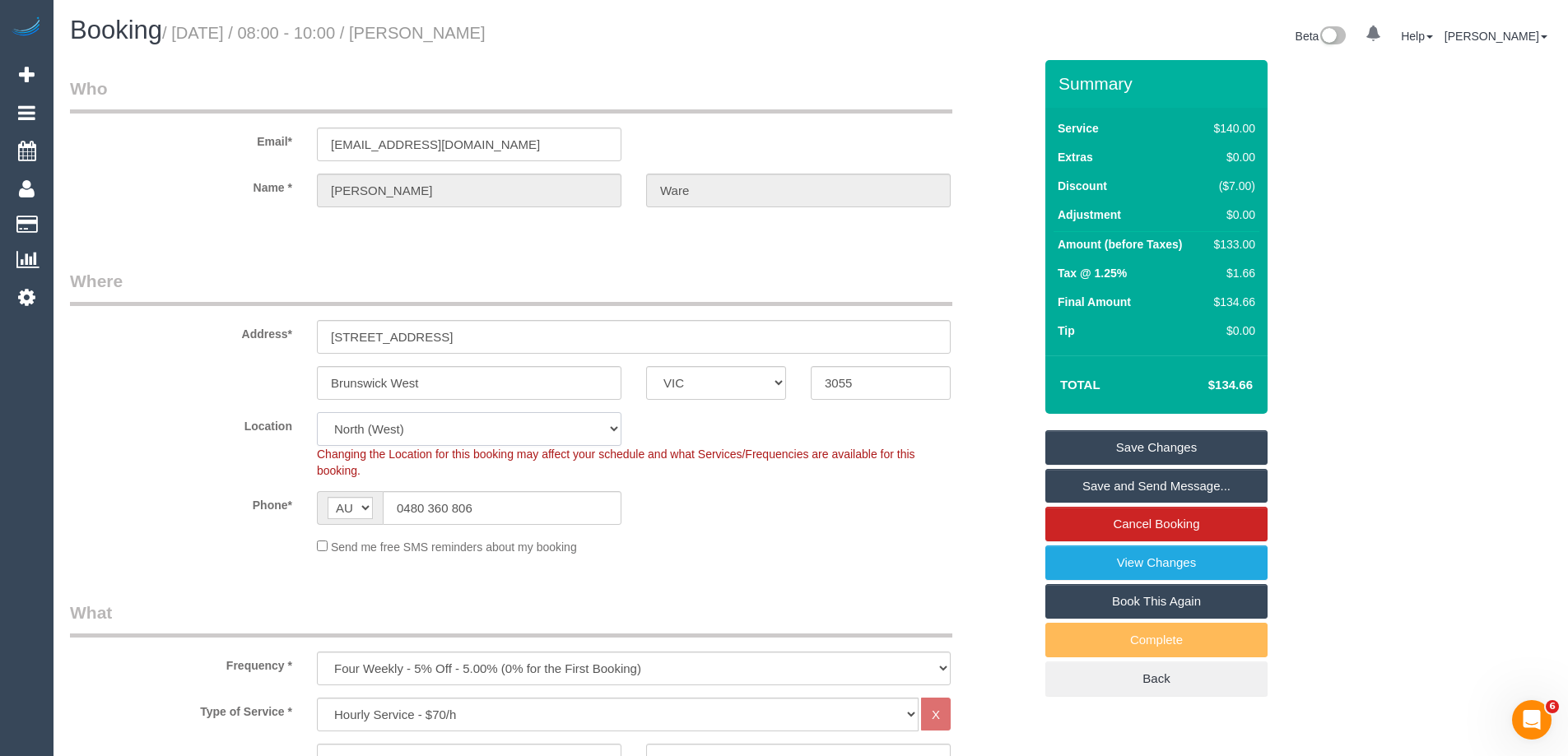
click at [404, 438] on select "Office [GEOGRAPHIC_DATA] (North) East (South) [GEOGRAPHIC_DATA] (East) [GEOGRAP…" at bounding box center [469, 429] width 305 height 34
select select "50"
click at [317, 412] on select "Office [GEOGRAPHIC_DATA] (North) East (South) [GEOGRAPHIC_DATA] (East) [GEOGRAP…" at bounding box center [469, 429] width 305 height 34
click at [240, 334] on label "Address*" at bounding box center [181, 331] width 247 height 22
select select "object:4522"
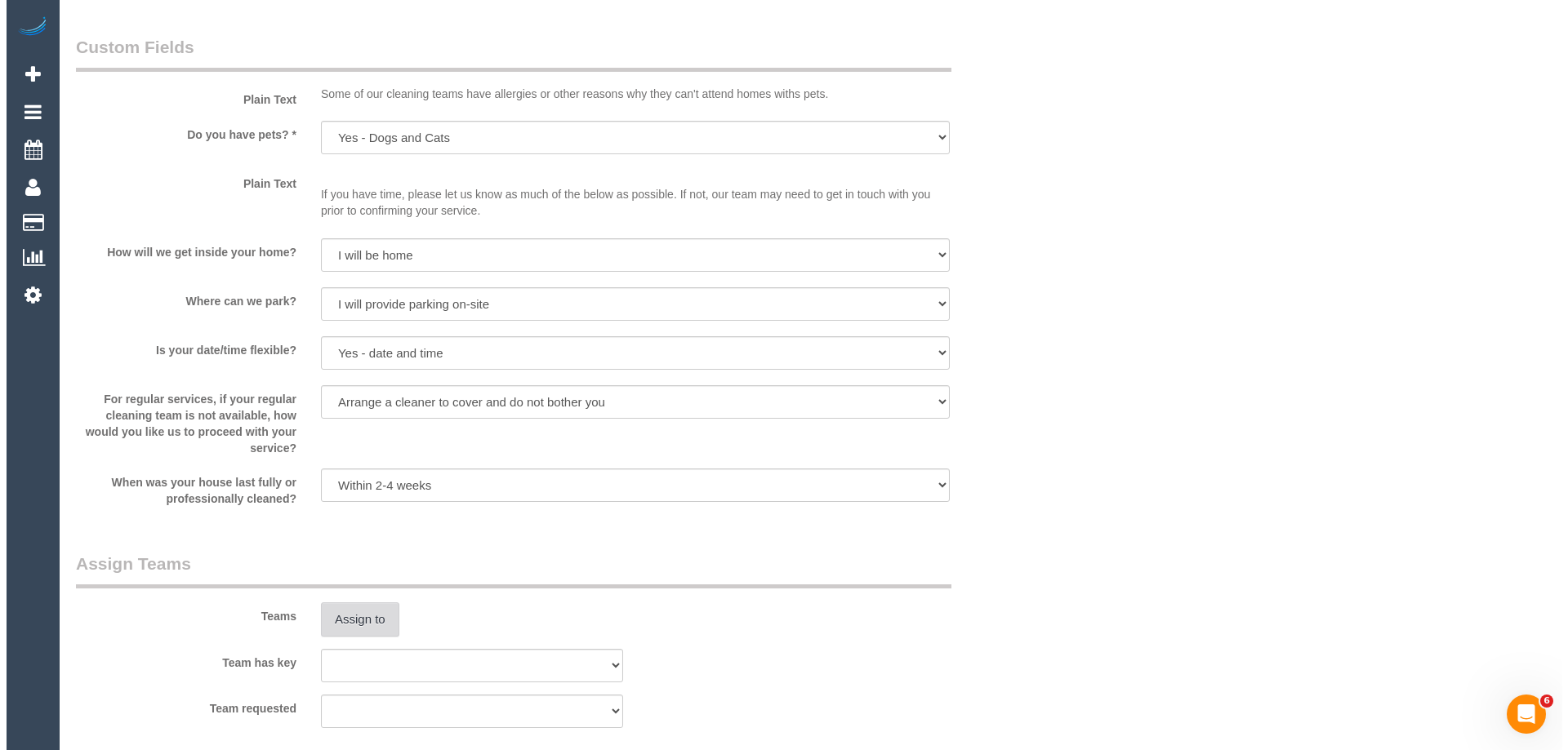
scroll to position [2368, 0]
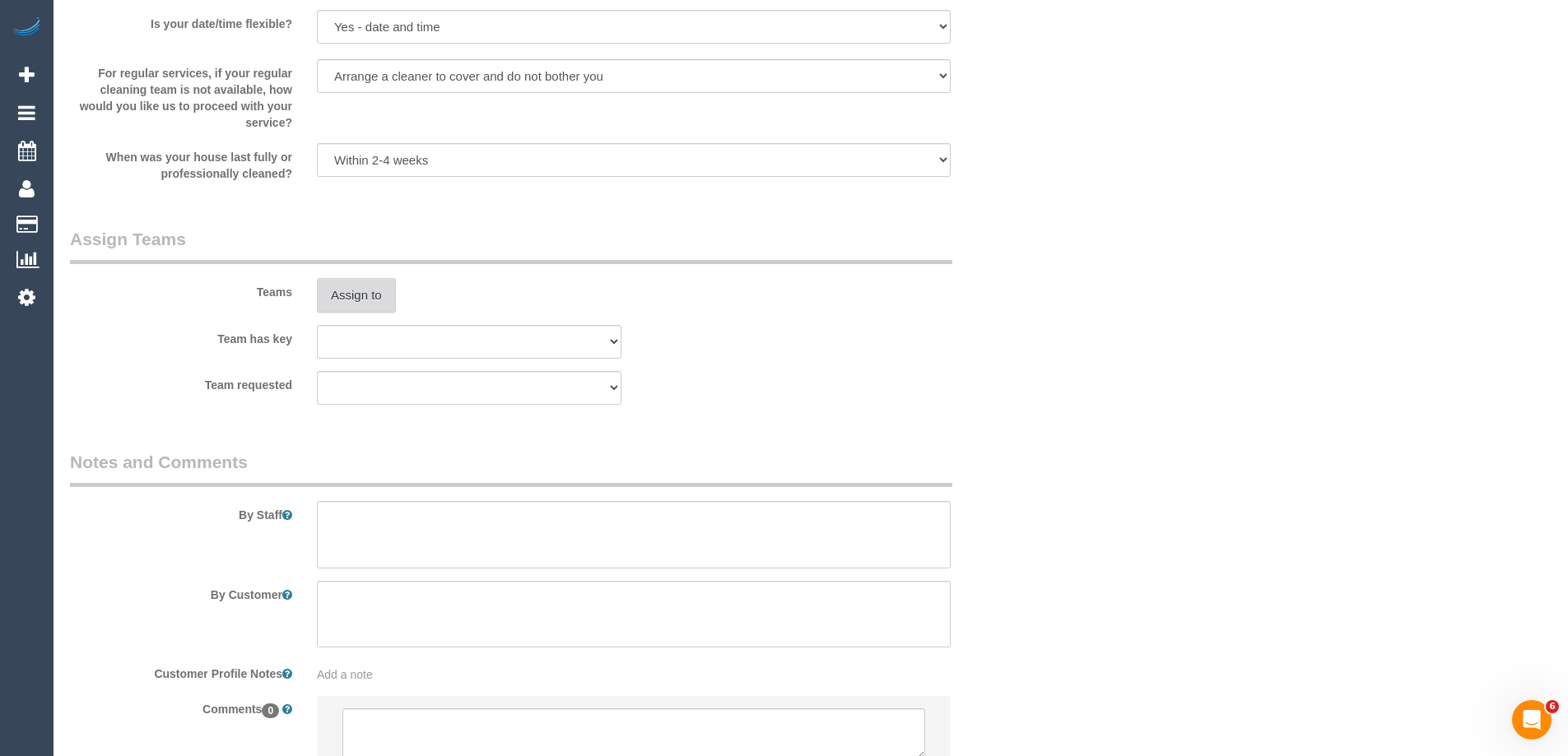
click at [352, 296] on button "Assign to" at bounding box center [356, 295] width 79 height 35
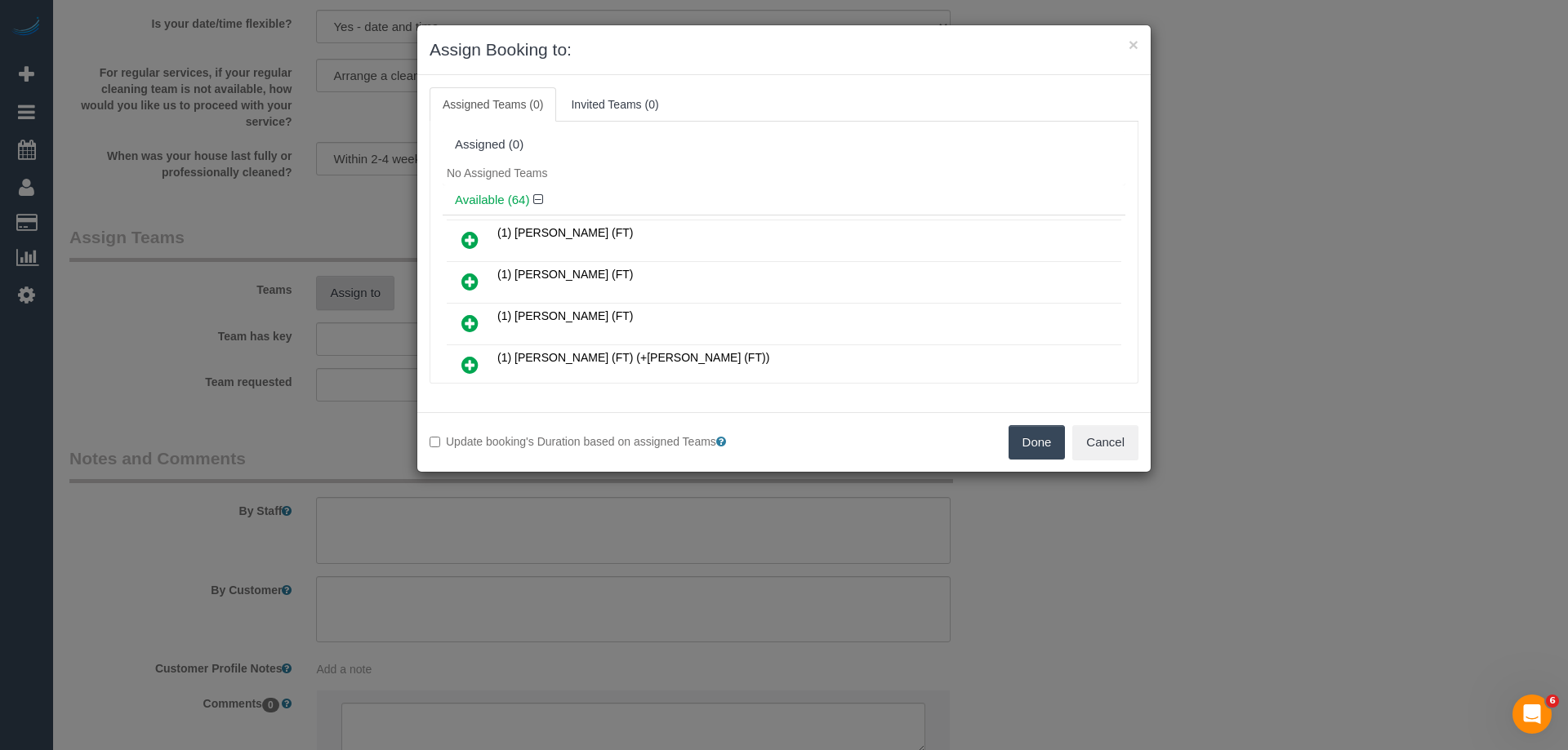
scroll to position [440, 0]
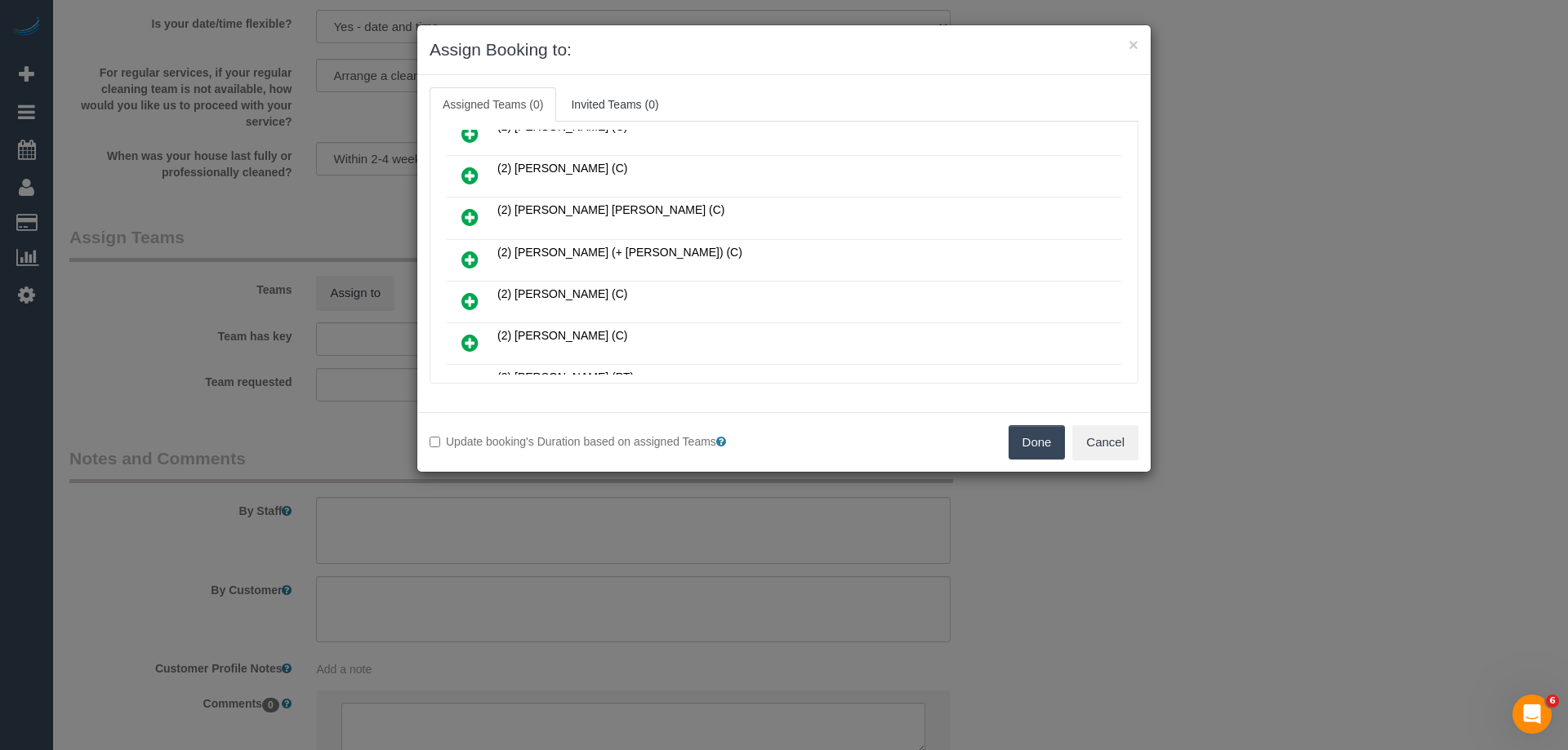
click at [473, 262] on icon at bounding box center [470, 260] width 17 height 20
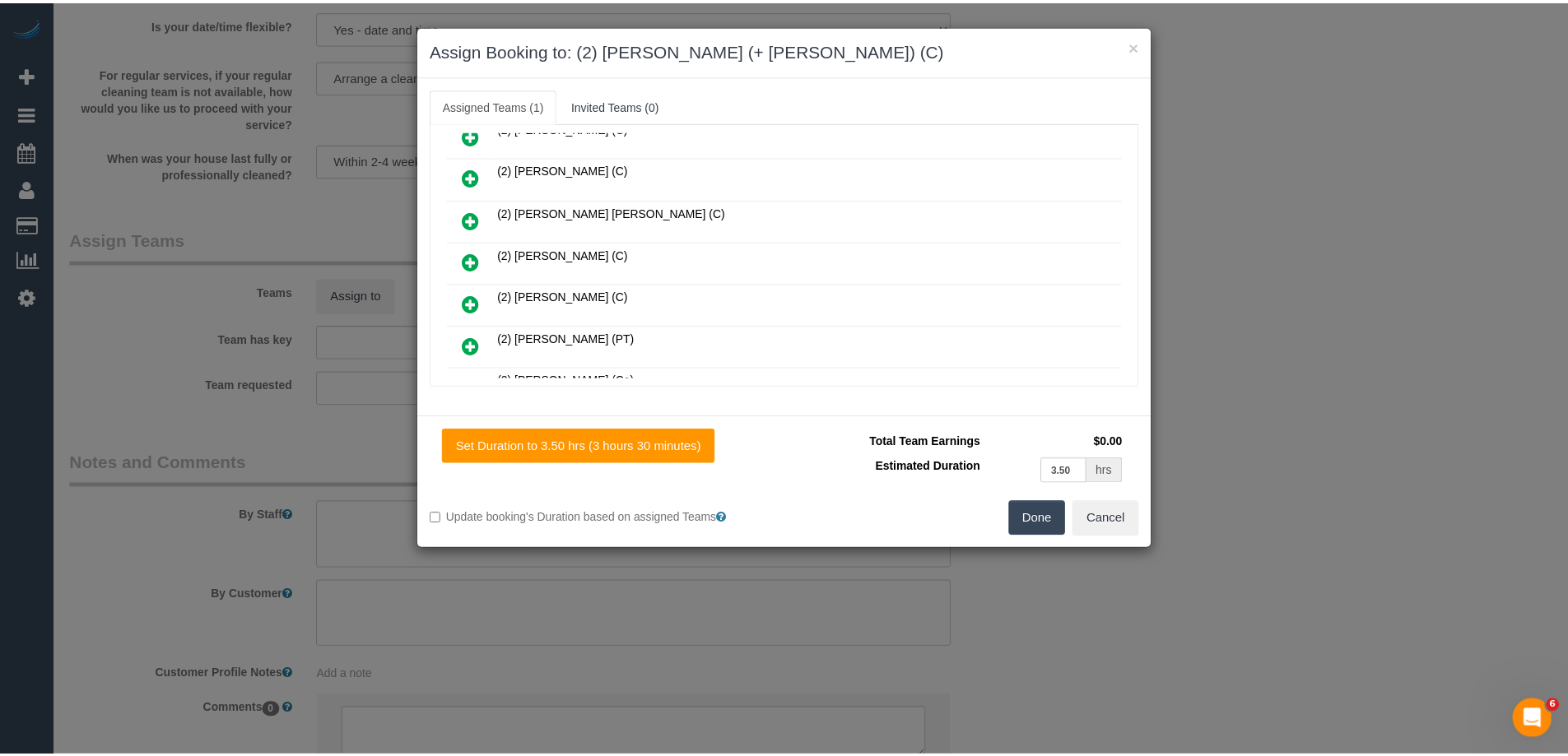
scroll to position [0, 0]
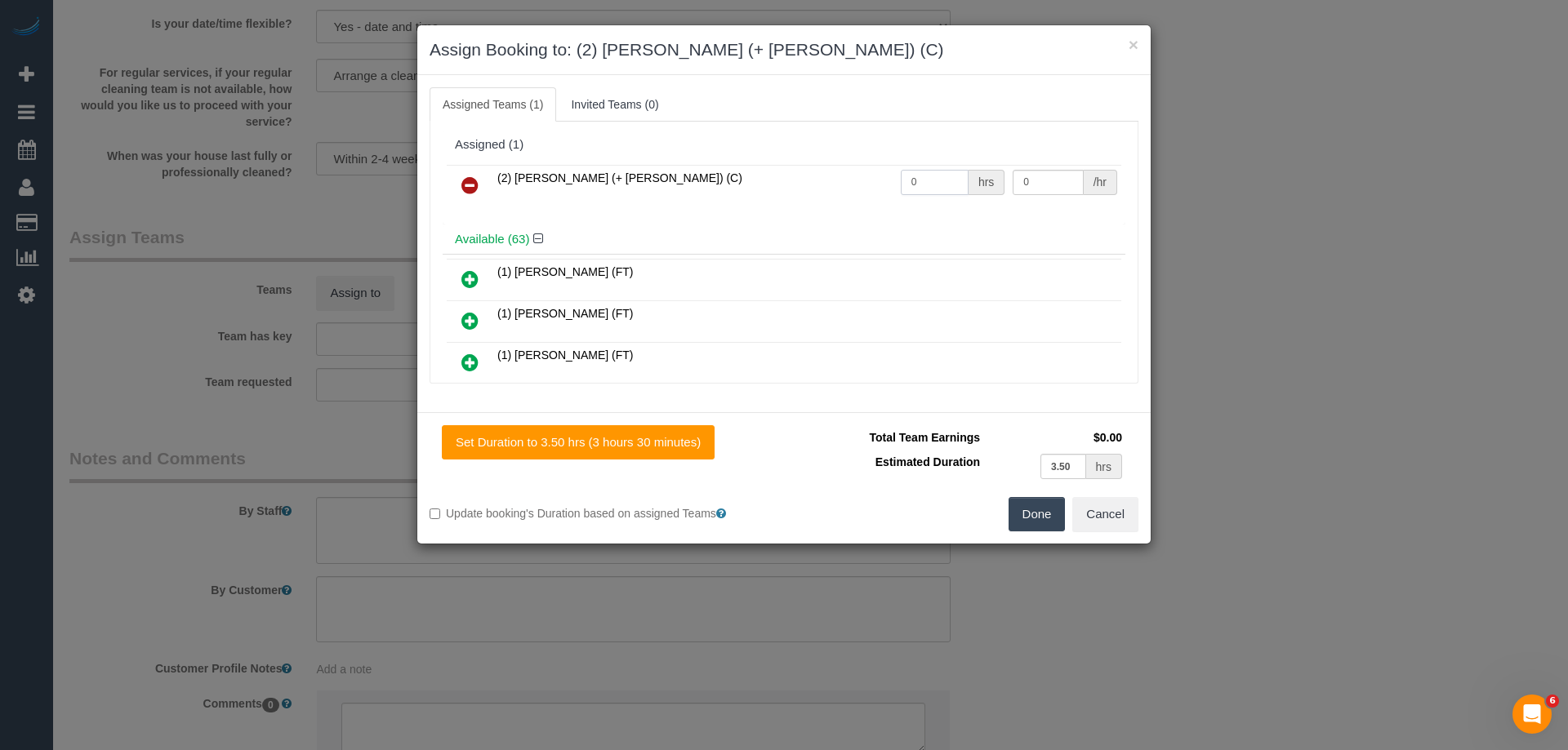
click at [910, 186] on input "0" at bounding box center [934, 183] width 68 height 26
type input "2"
click at [1056, 181] on input "0" at bounding box center [1047, 183] width 70 height 26
type input "37.5"
click at [1018, 518] on button "Done" at bounding box center [1037, 514] width 57 height 35
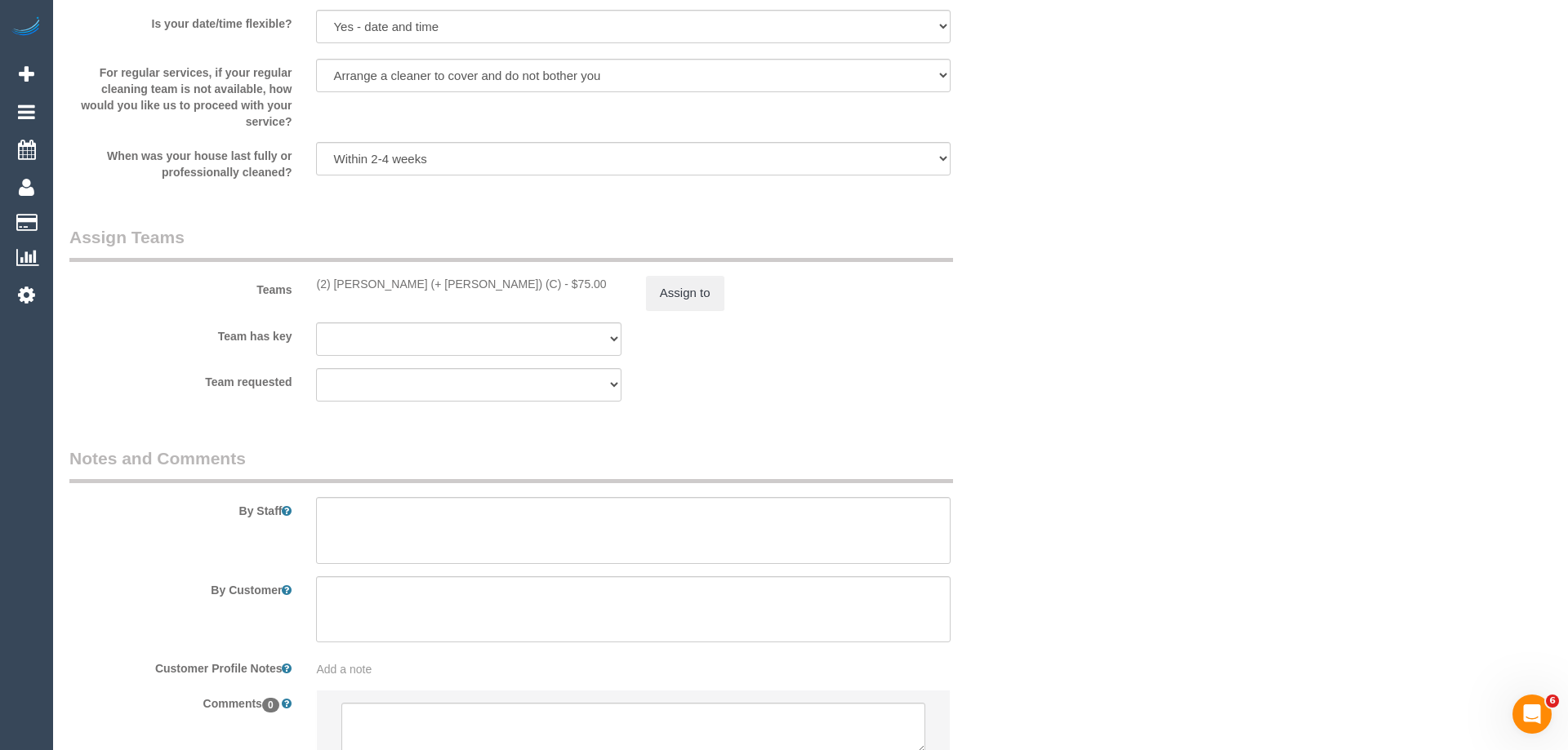
click at [1018, 518] on div "× Assign Booking to: (2) [PERSON_NAME] (+ [PERSON_NAME]) (C) Assigned Teams (1)…" at bounding box center [784, 375] width 1568 height 750
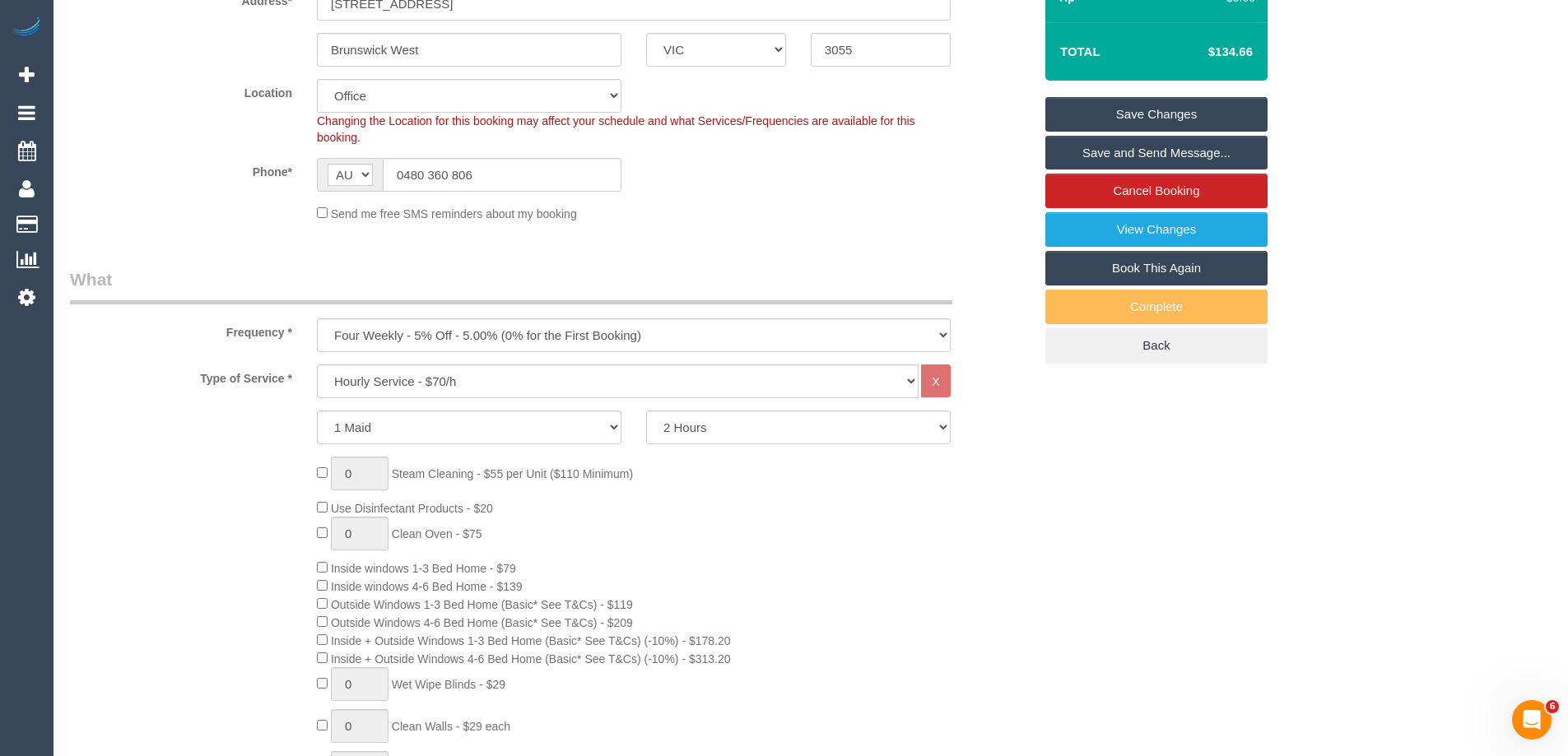
scroll to position [329, 0]
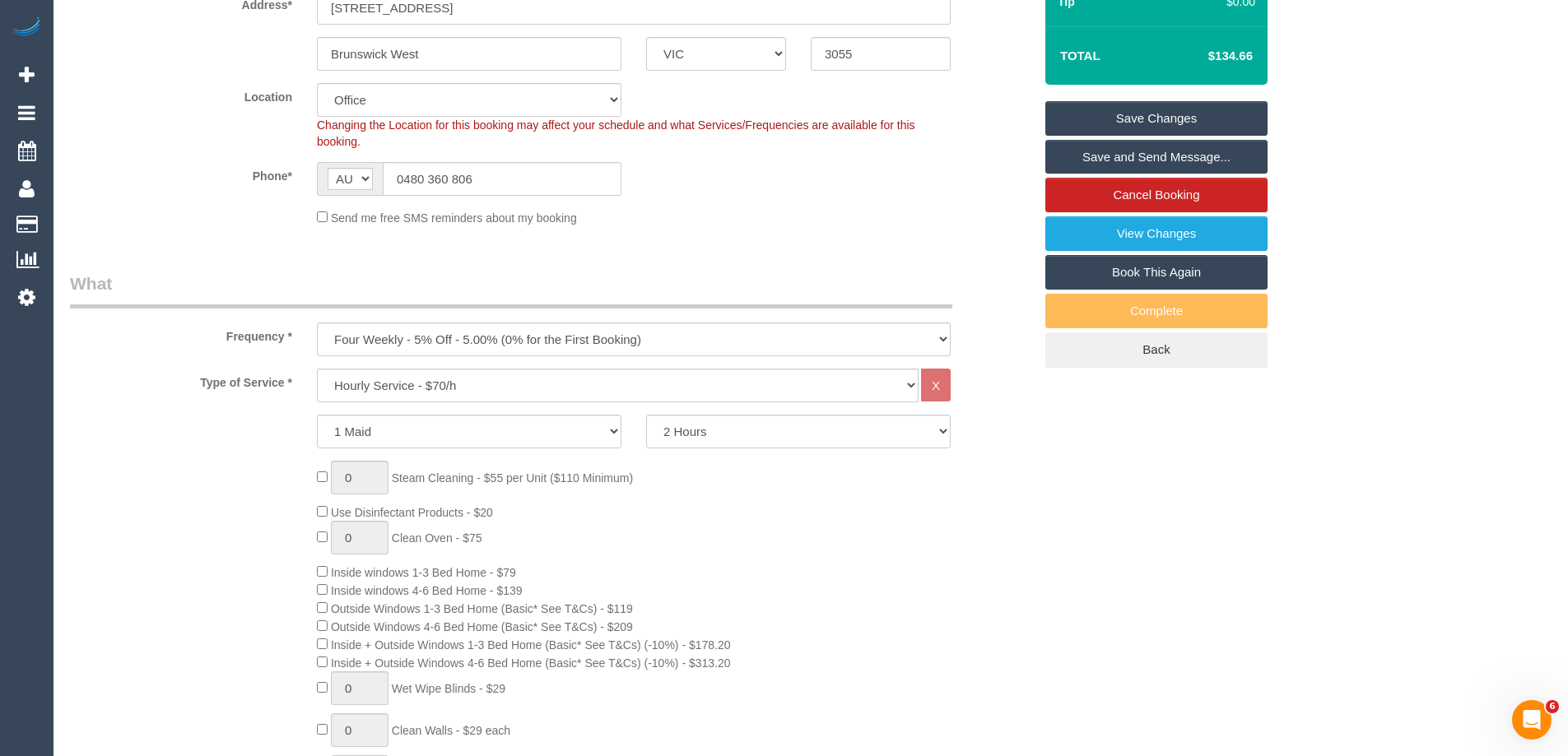
drag, startPoint x: 1158, startPoint y: 153, endPoint x: 134, endPoint y: 386, distance: 1050.2
click at [1158, 153] on link "Save and Send Message..." at bounding box center [1156, 156] width 222 height 35
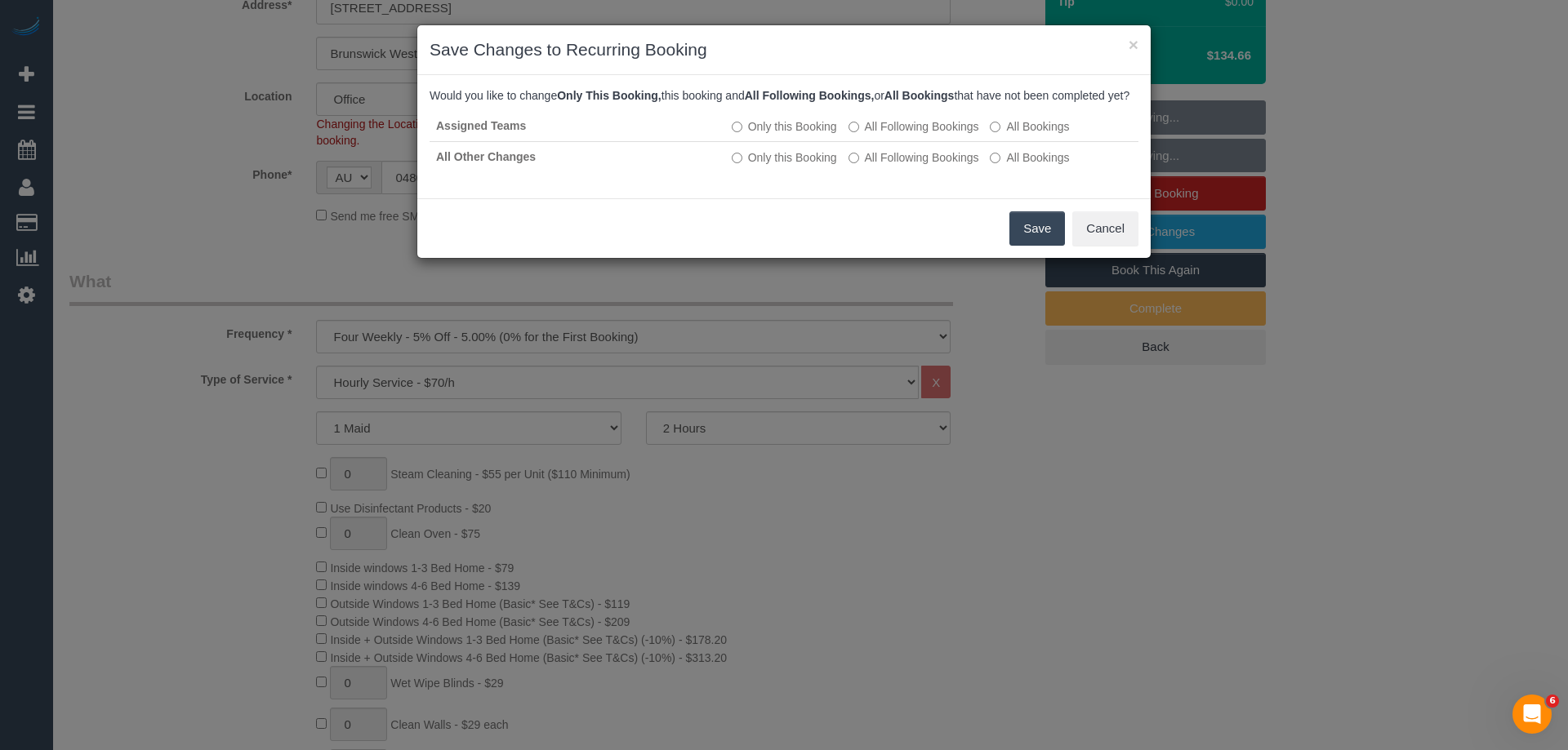
click at [1028, 246] on button "Save" at bounding box center [1037, 228] width 55 height 35
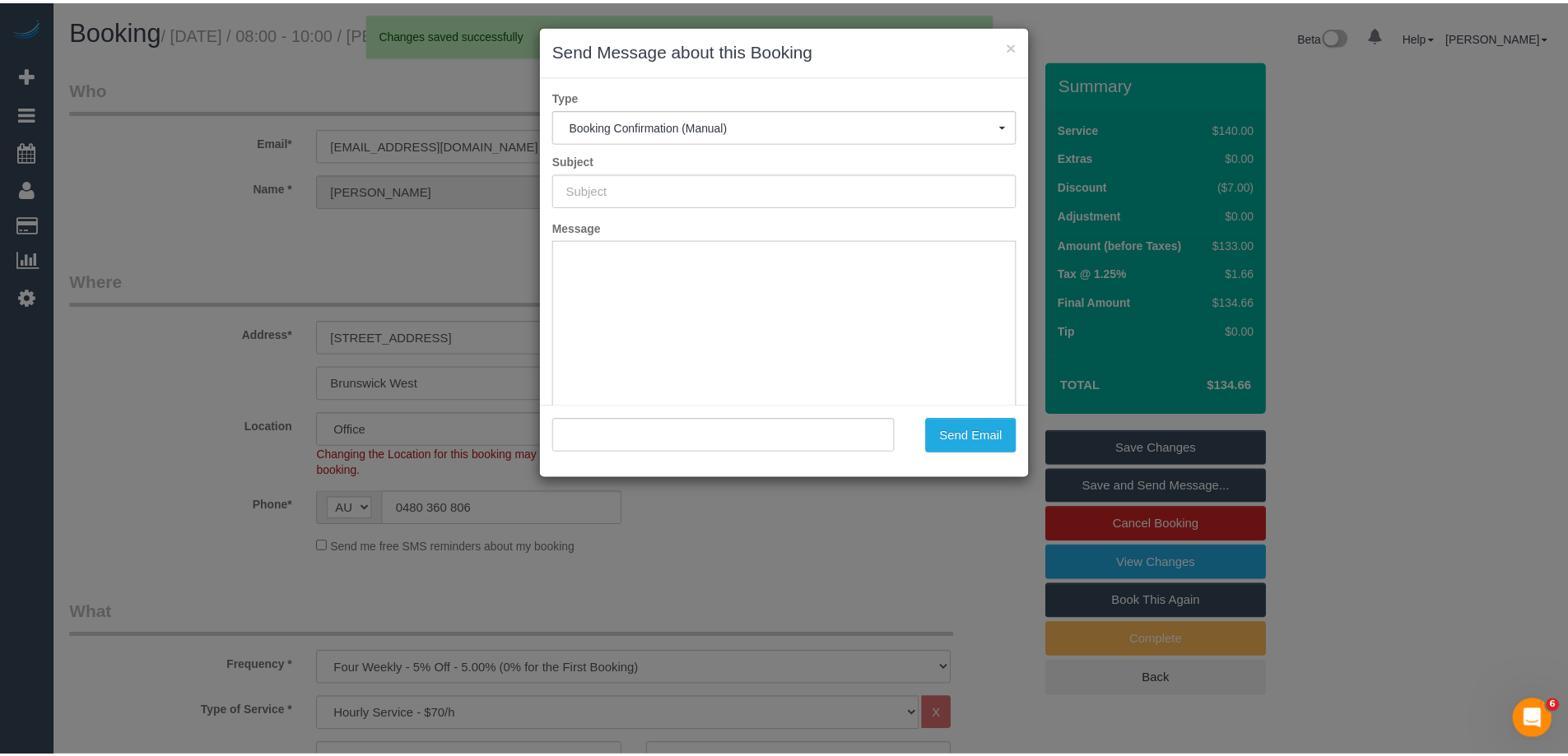
scroll to position [0, 0]
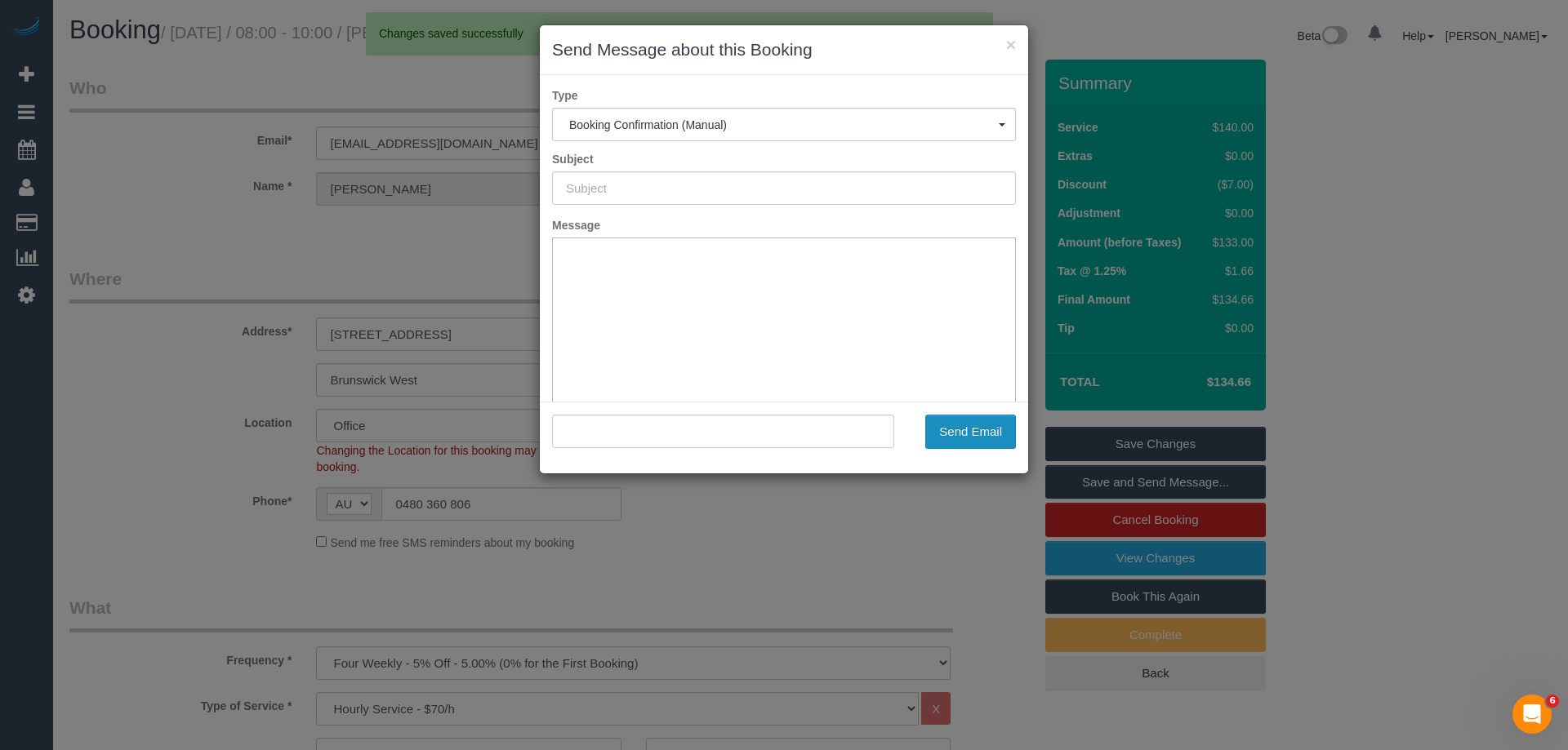
click at [964, 419] on button "Send Email" at bounding box center [971, 432] width 91 height 35
type input "Booking Confirmed"
type input ""[PERSON_NAME]" <[EMAIL_ADDRESS][DOMAIN_NAME]>"
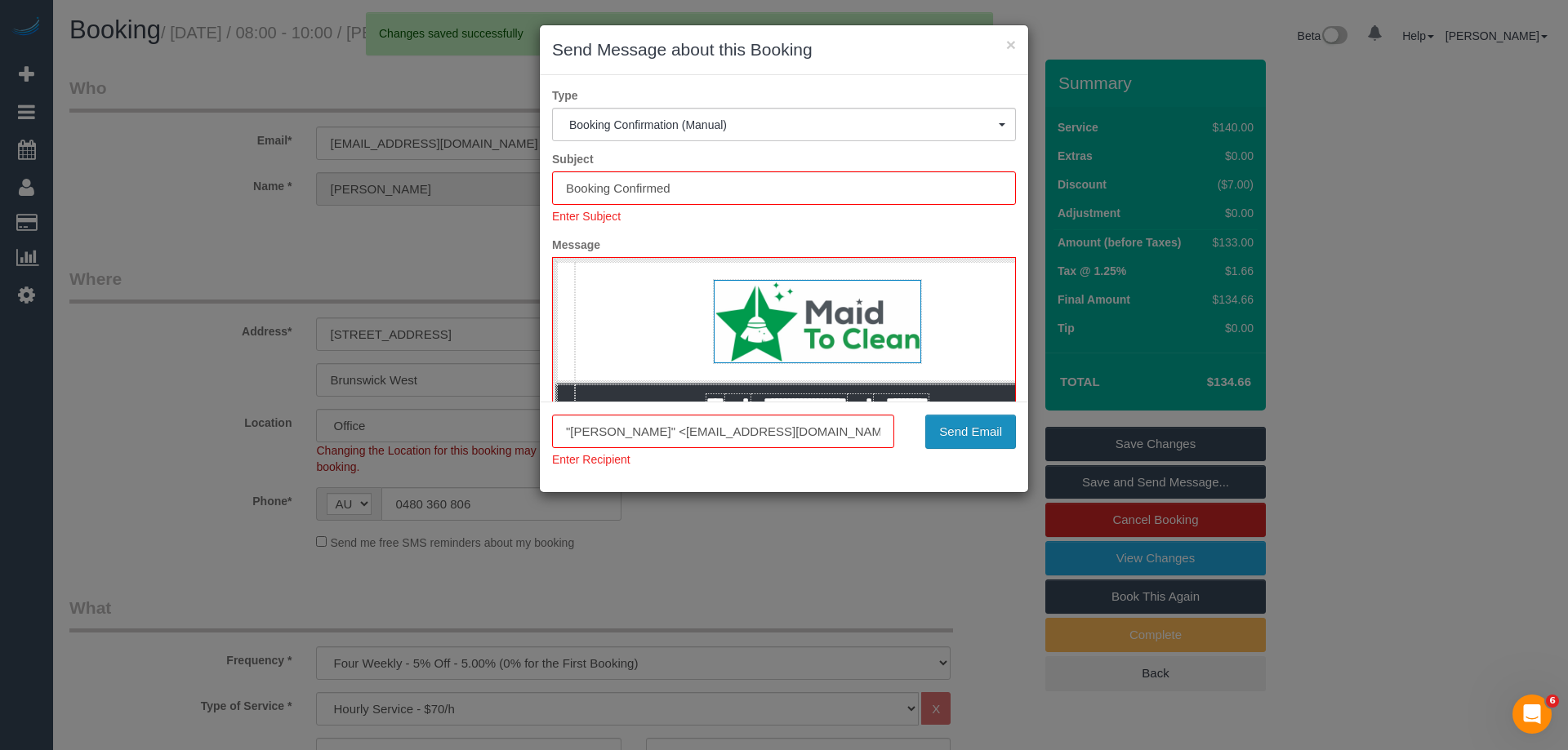
click at [966, 439] on button "Send Email" at bounding box center [971, 432] width 91 height 35
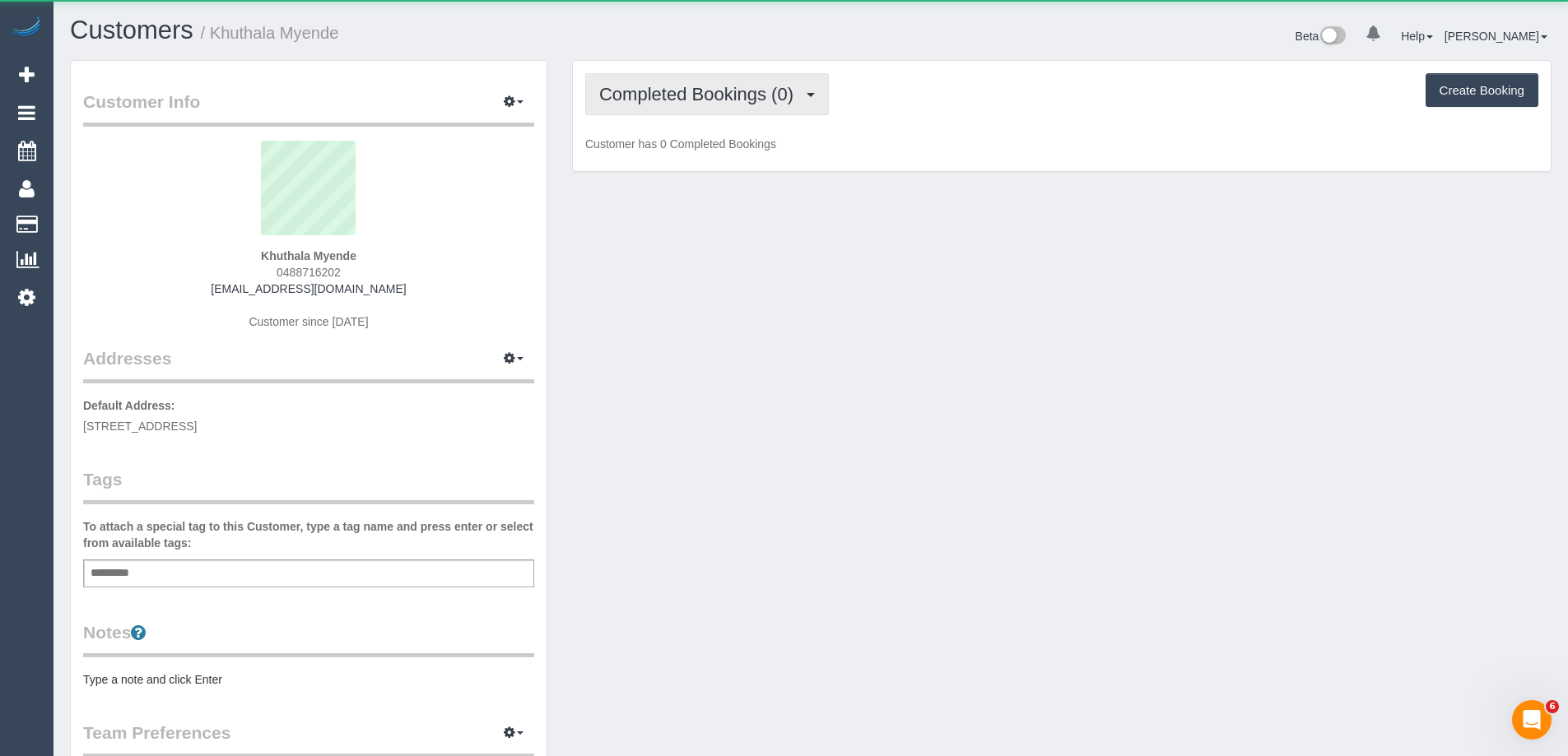
click at [779, 96] on span "Completed Bookings (0)" at bounding box center [699, 94] width 202 height 21
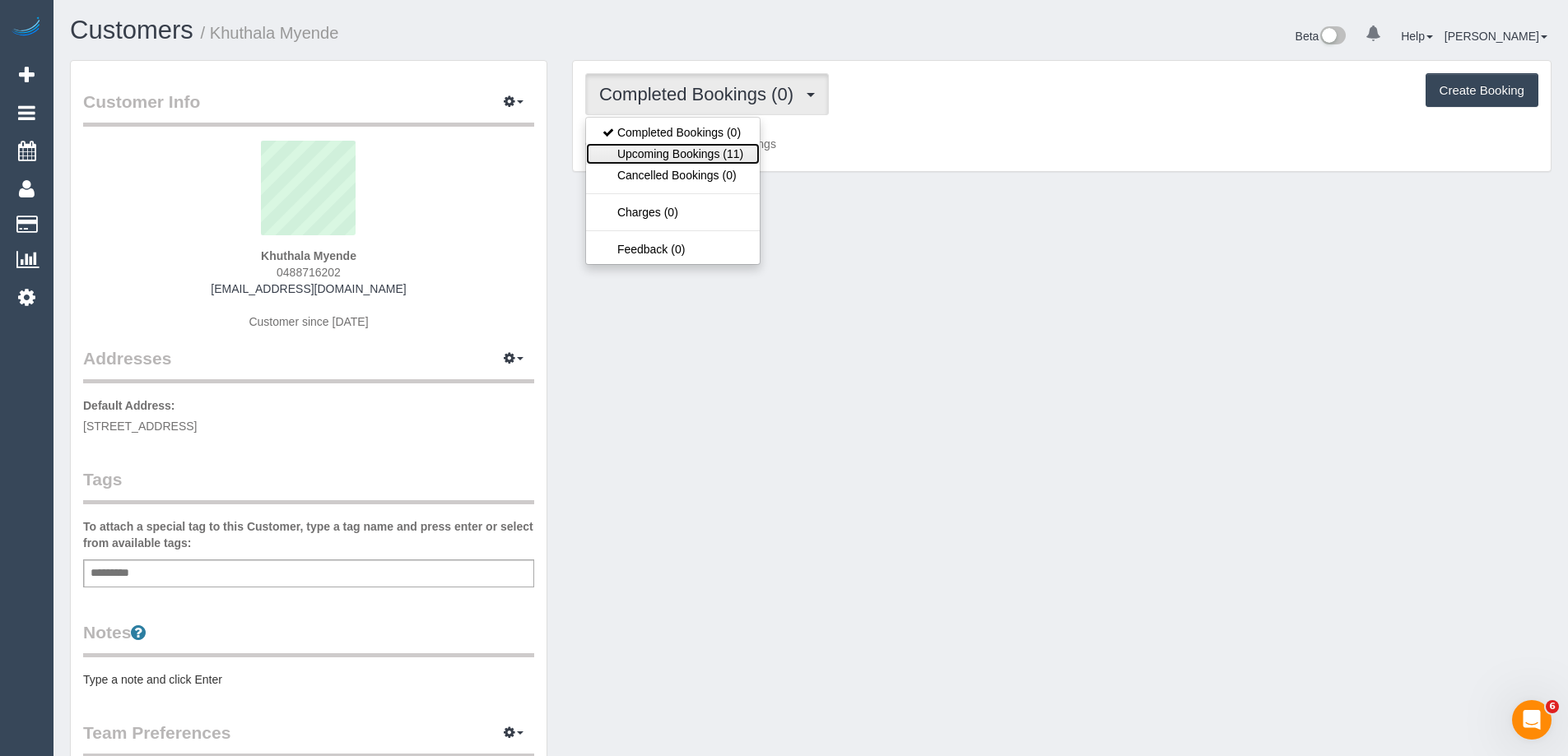
click at [726, 161] on link "Upcoming Bookings (11)" at bounding box center [672, 153] width 173 height 21
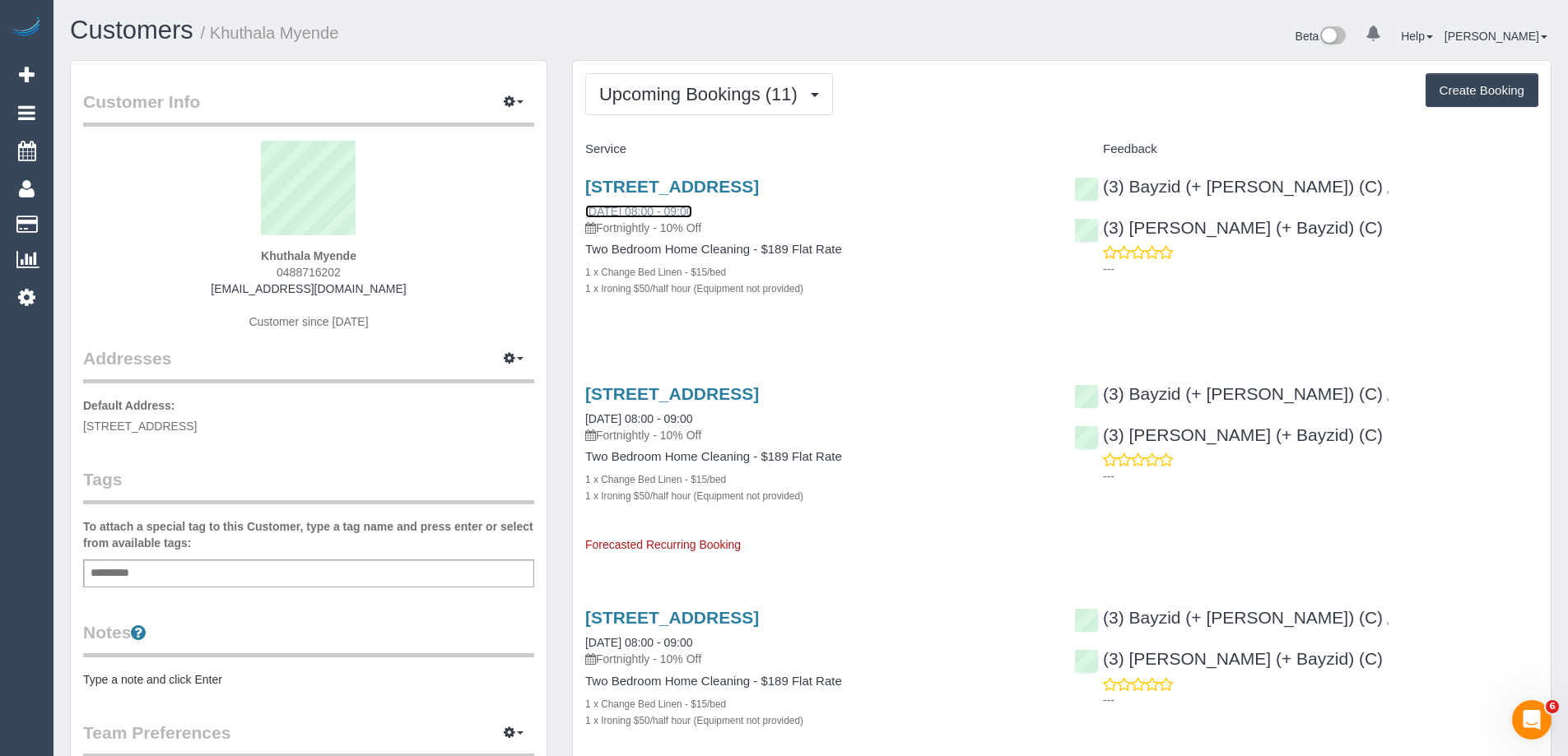
click at [672, 213] on link "18/10/2025 08:00 - 09:00" at bounding box center [638, 211] width 107 height 13
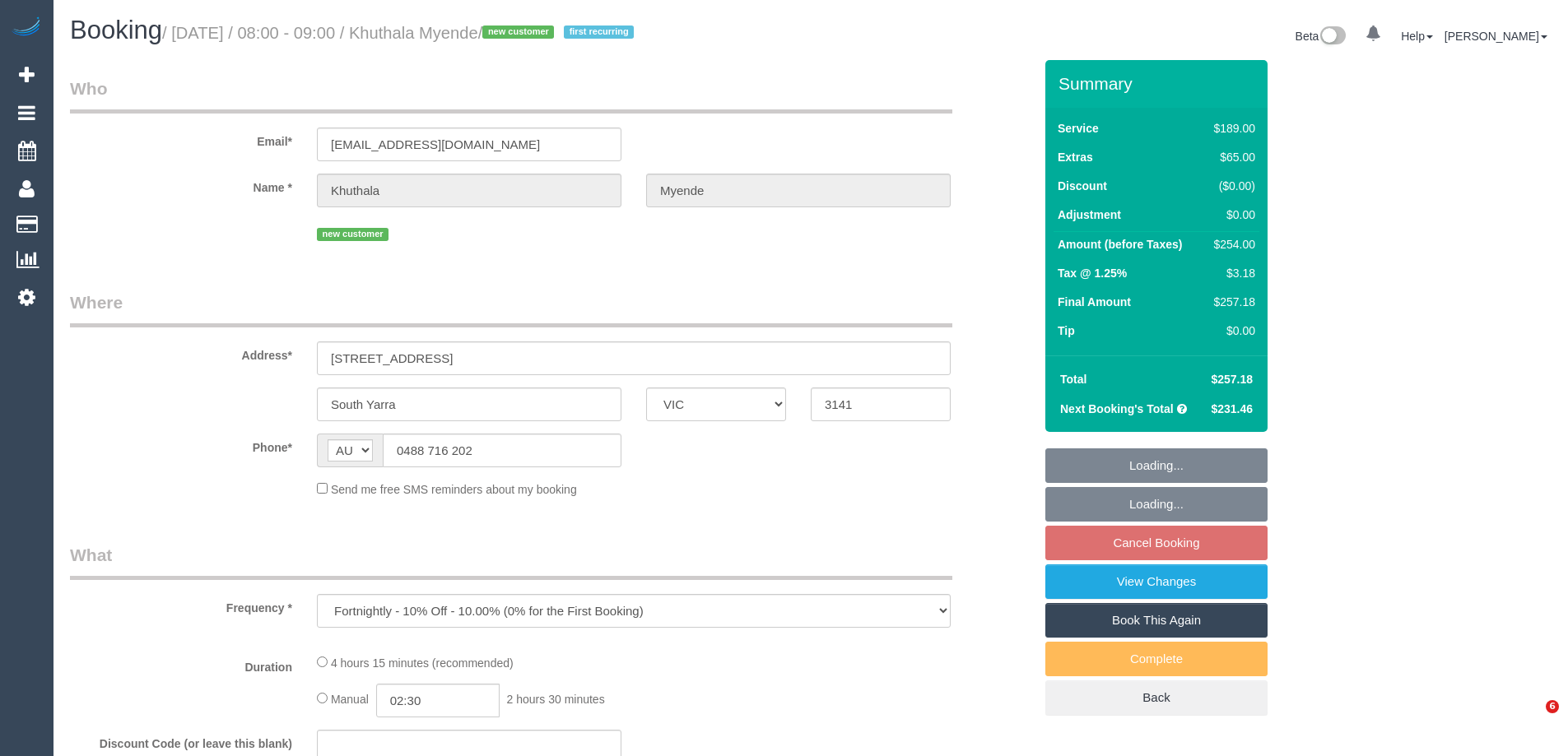
select select "VIC"
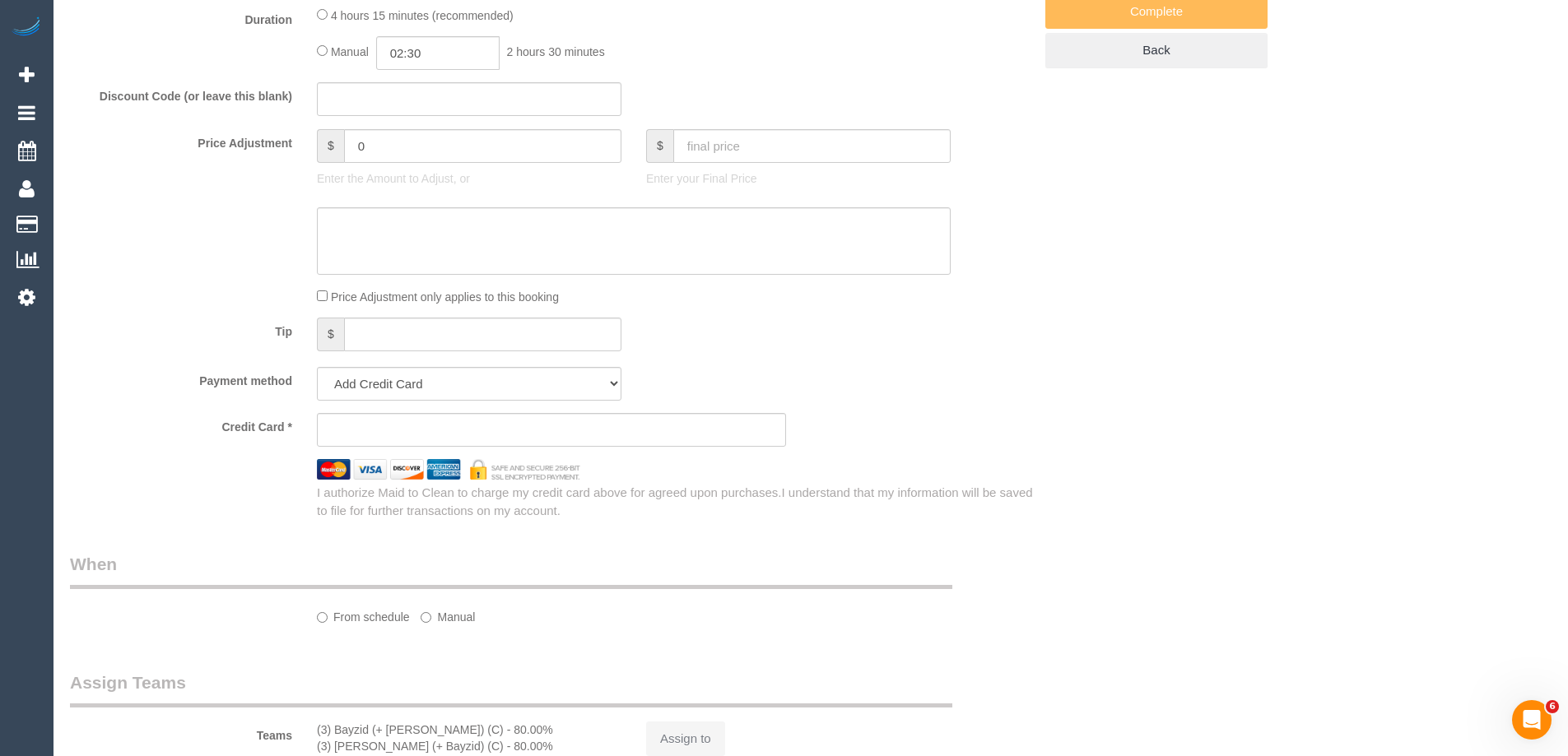
select select "string:stripe-pm_1SGsvq2GScqysDRV2Jhg7Es4"
select select "number:28"
select select "number:14"
select select "number:18"
select select "number:25"
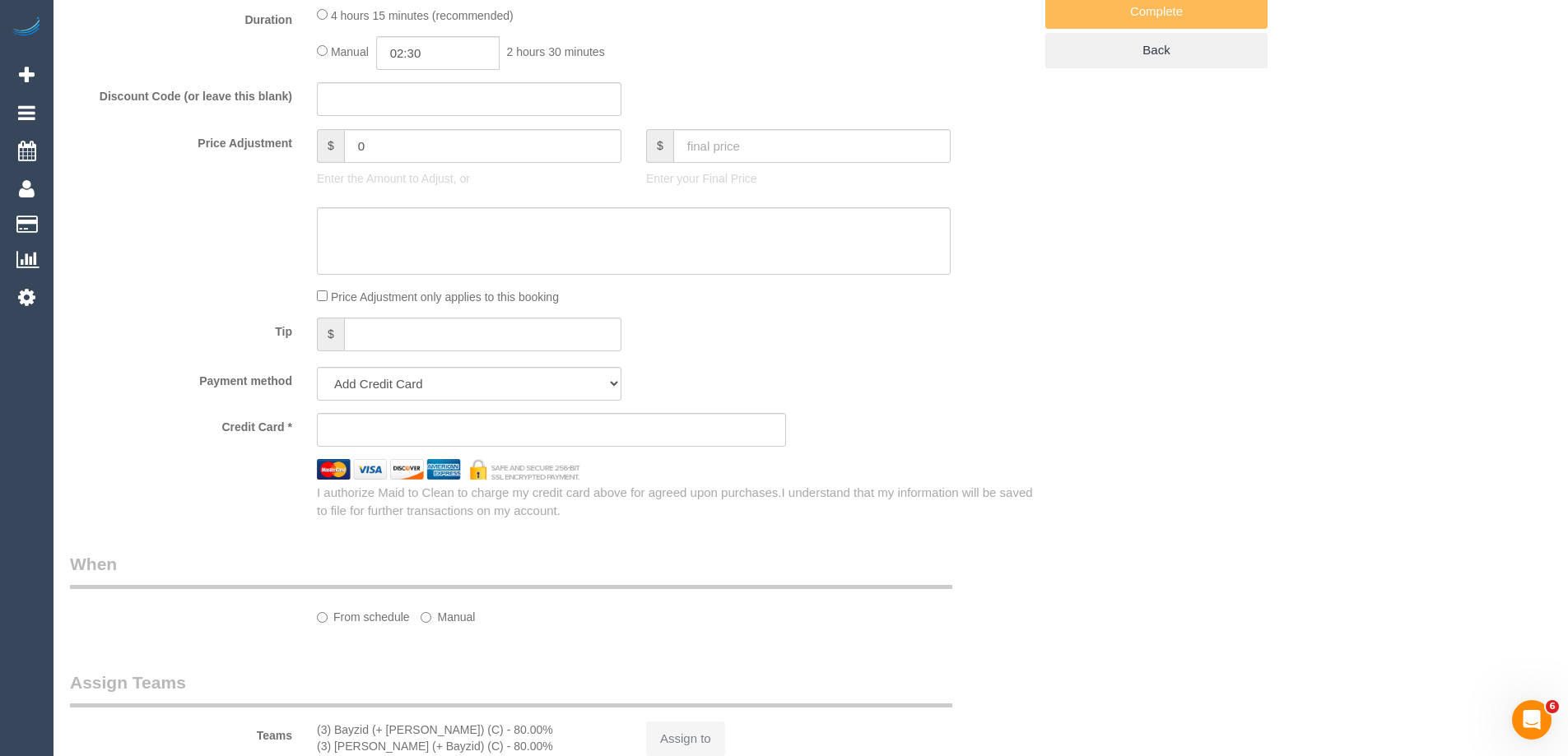
select select "number:35"
select select "number:13"
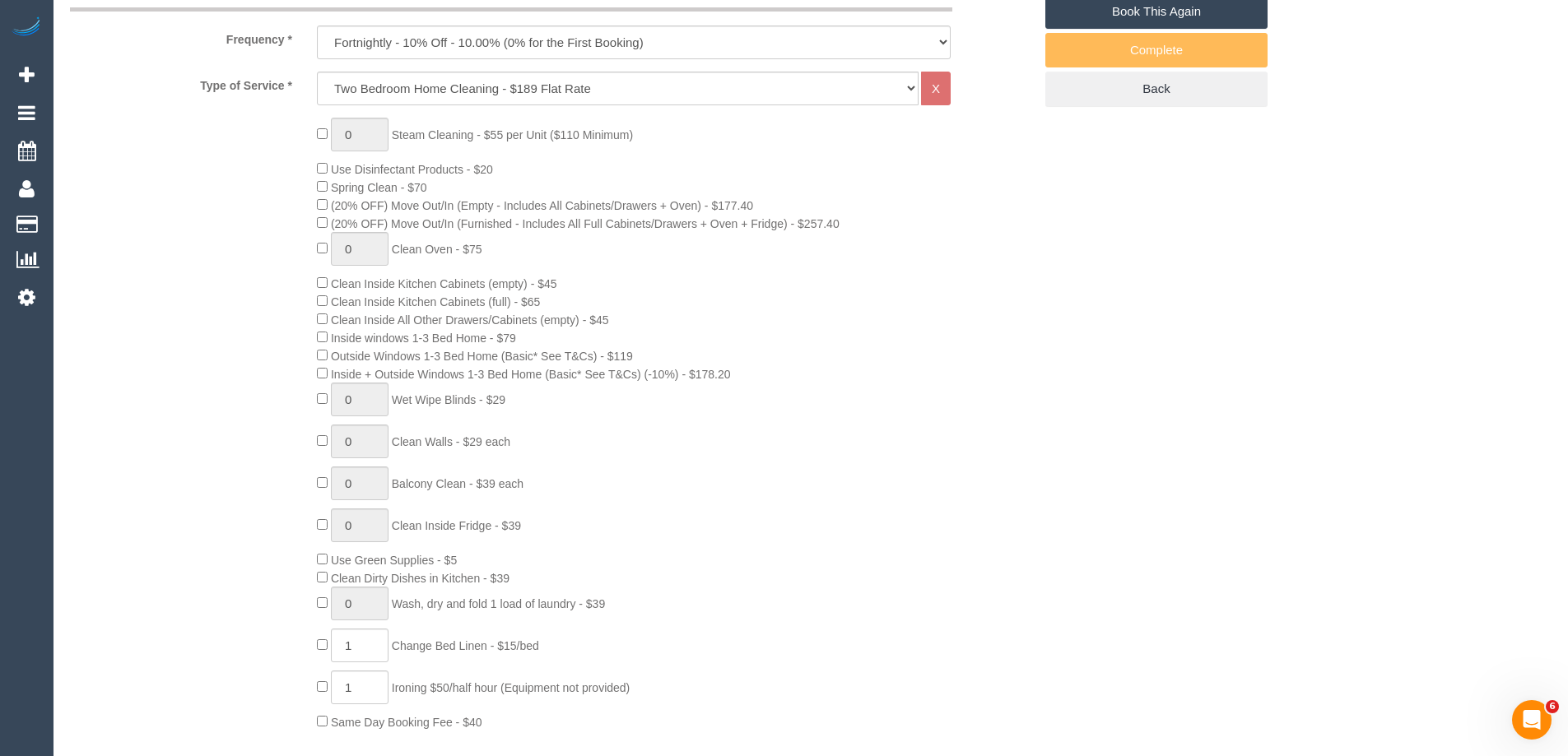
select select "object:824"
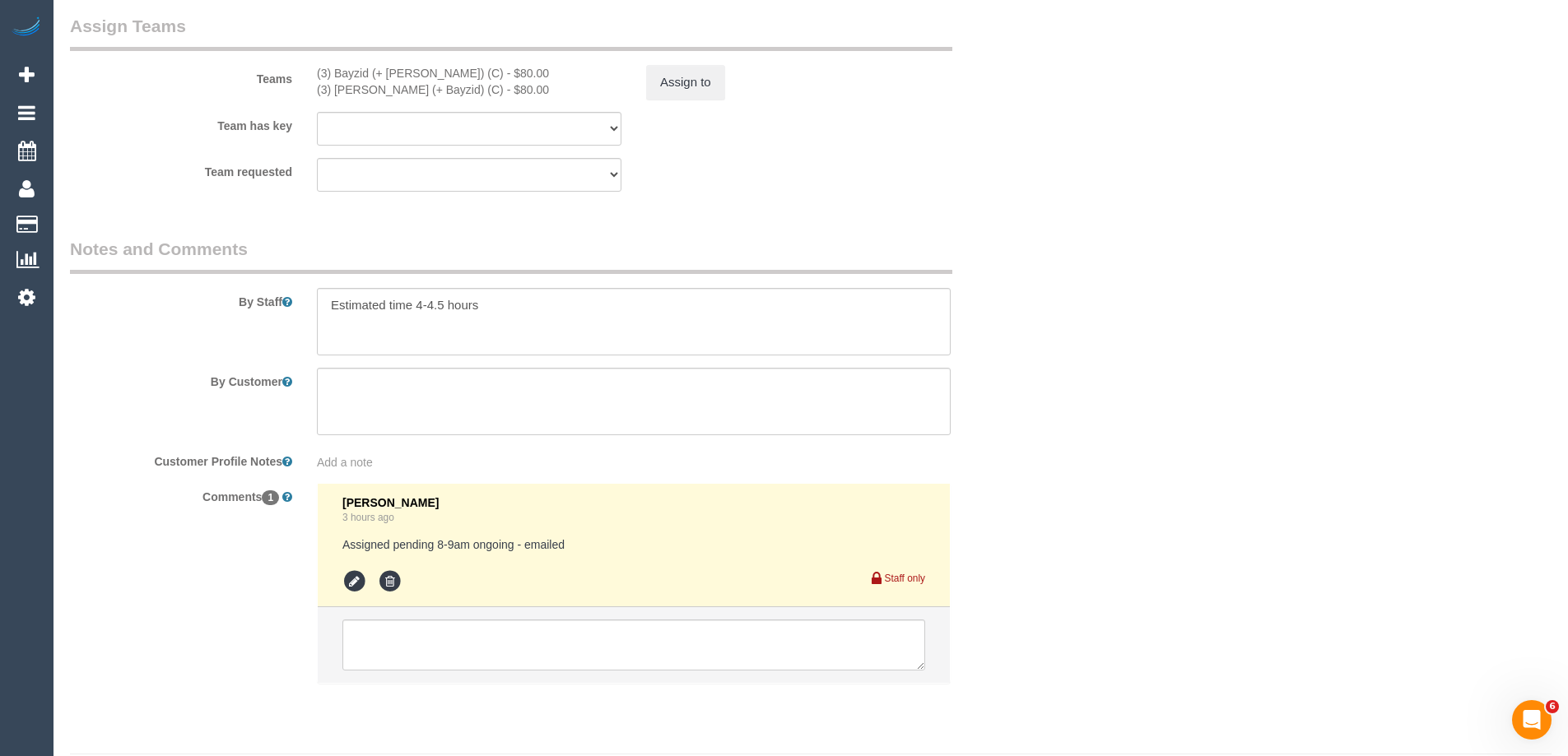
scroll to position [2676, 0]
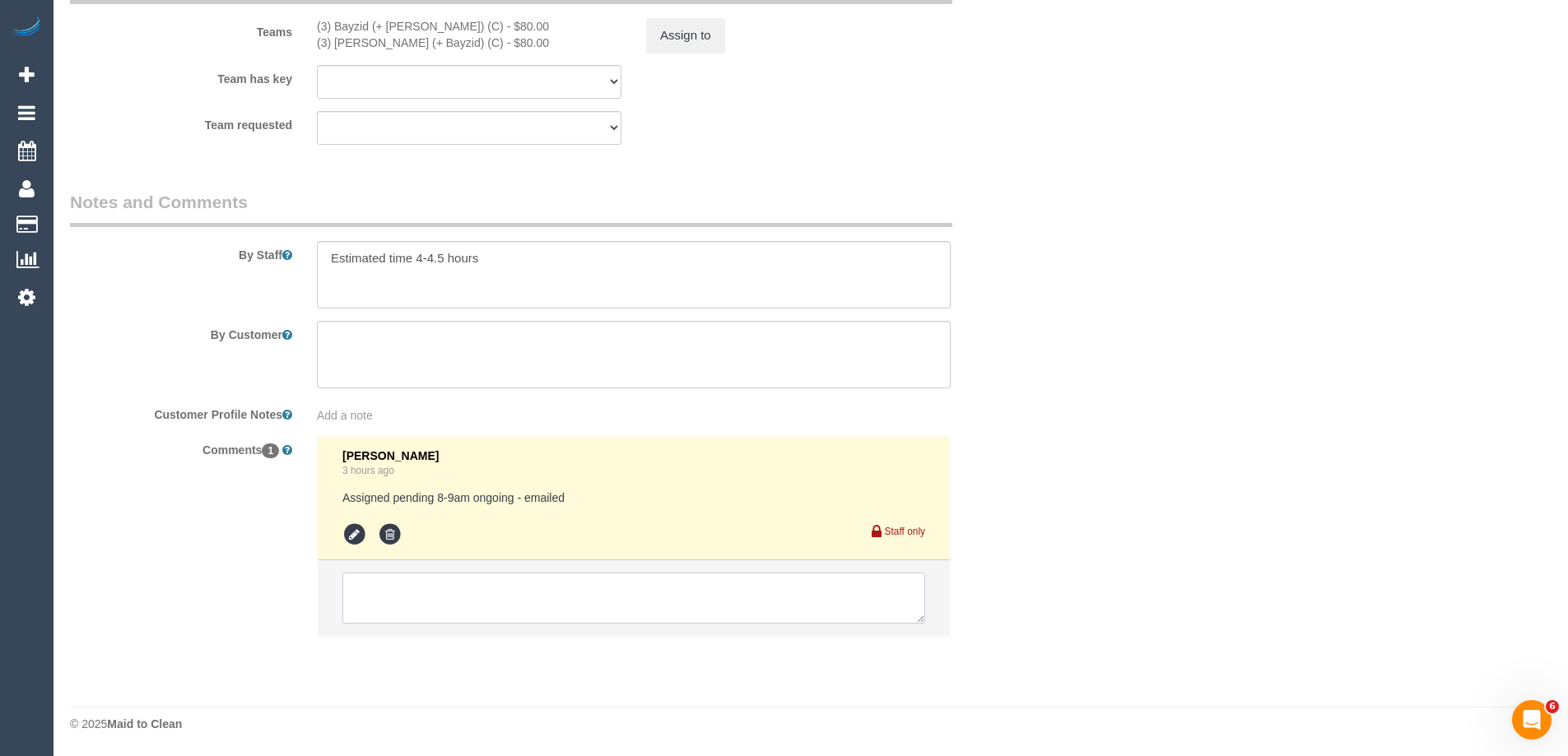
click at [478, 603] on textarea at bounding box center [634, 598] width 583 height 51
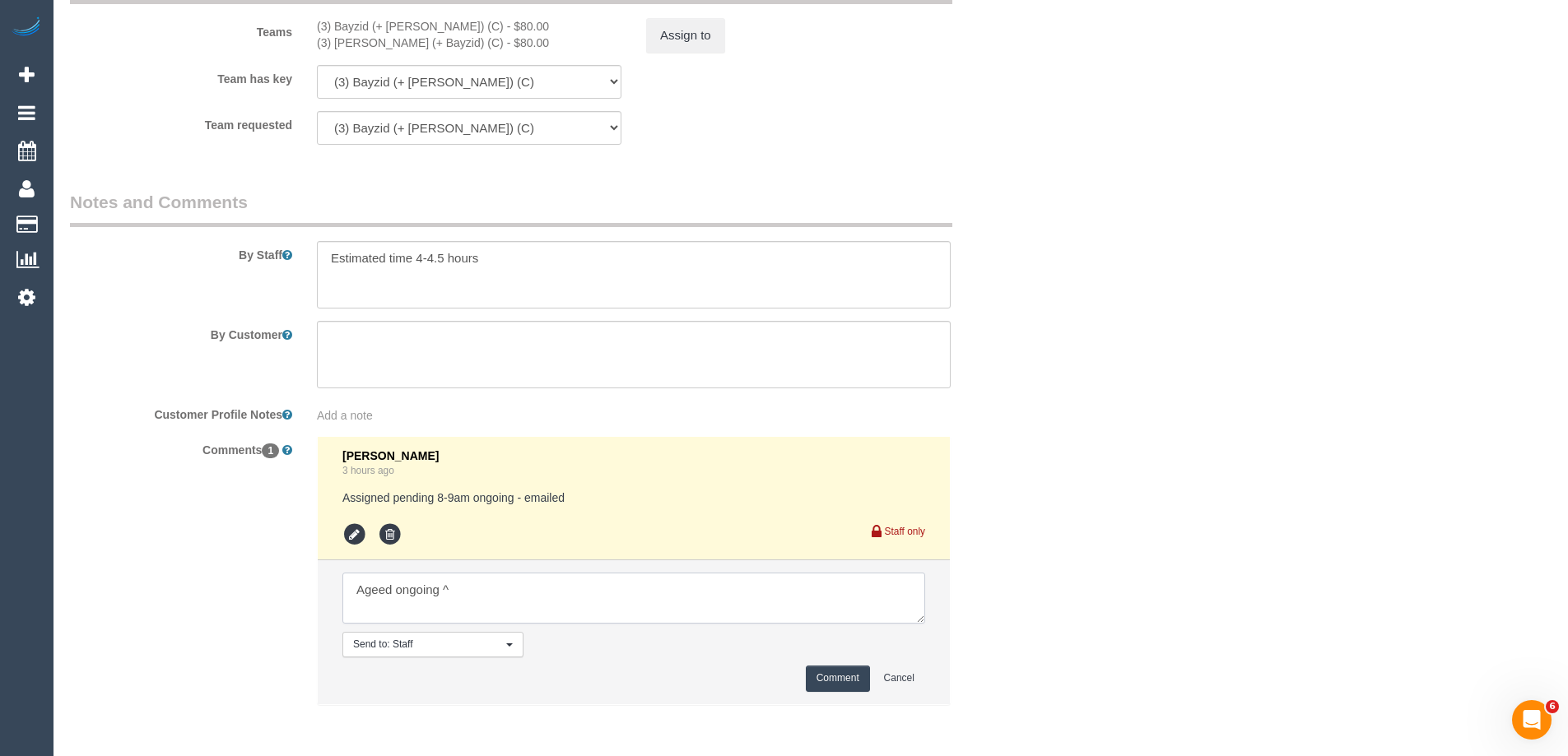
type textarea "Ageed ongoing ^"
click at [859, 689] on button "Comment" at bounding box center [838, 678] width 64 height 26
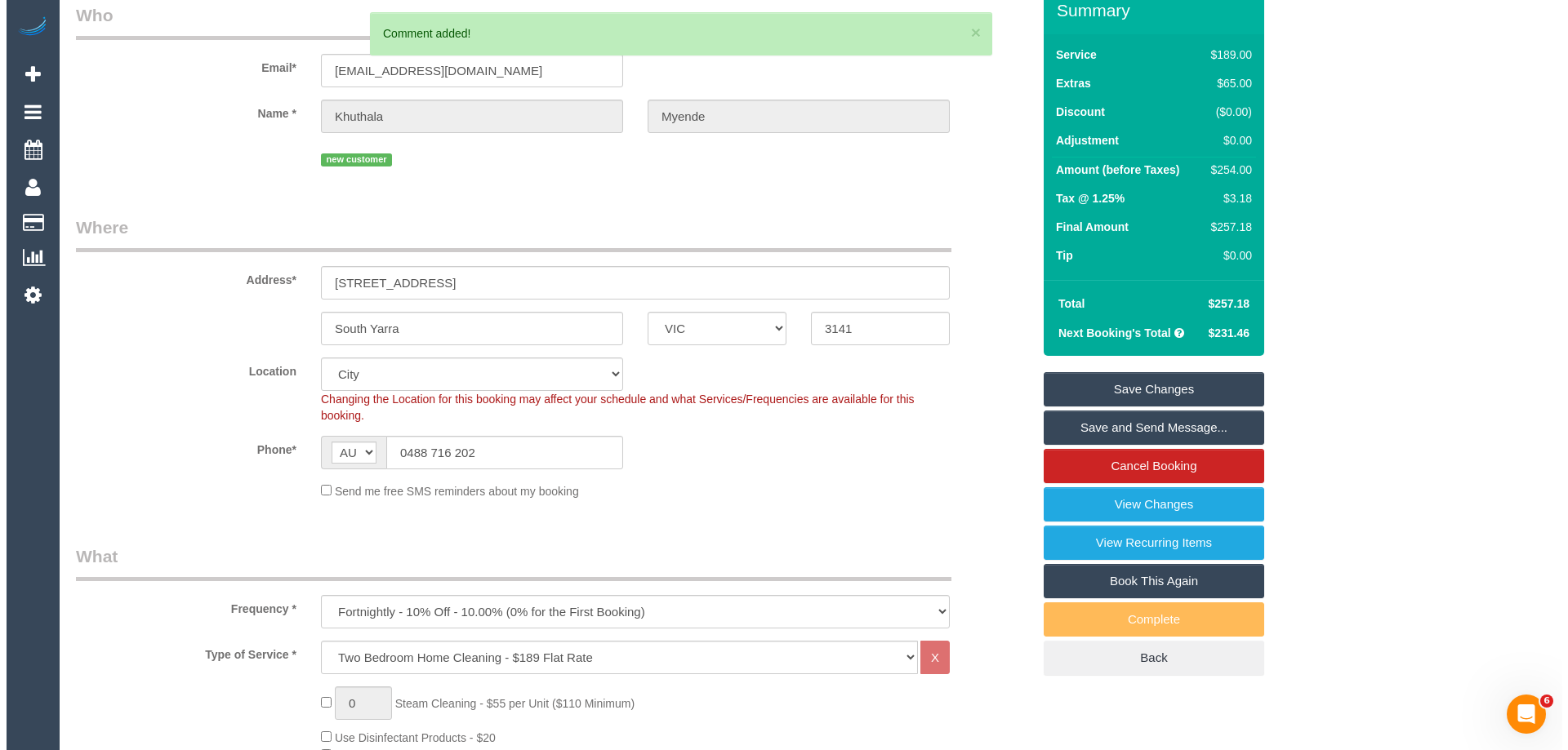
scroll to position [0, 0]
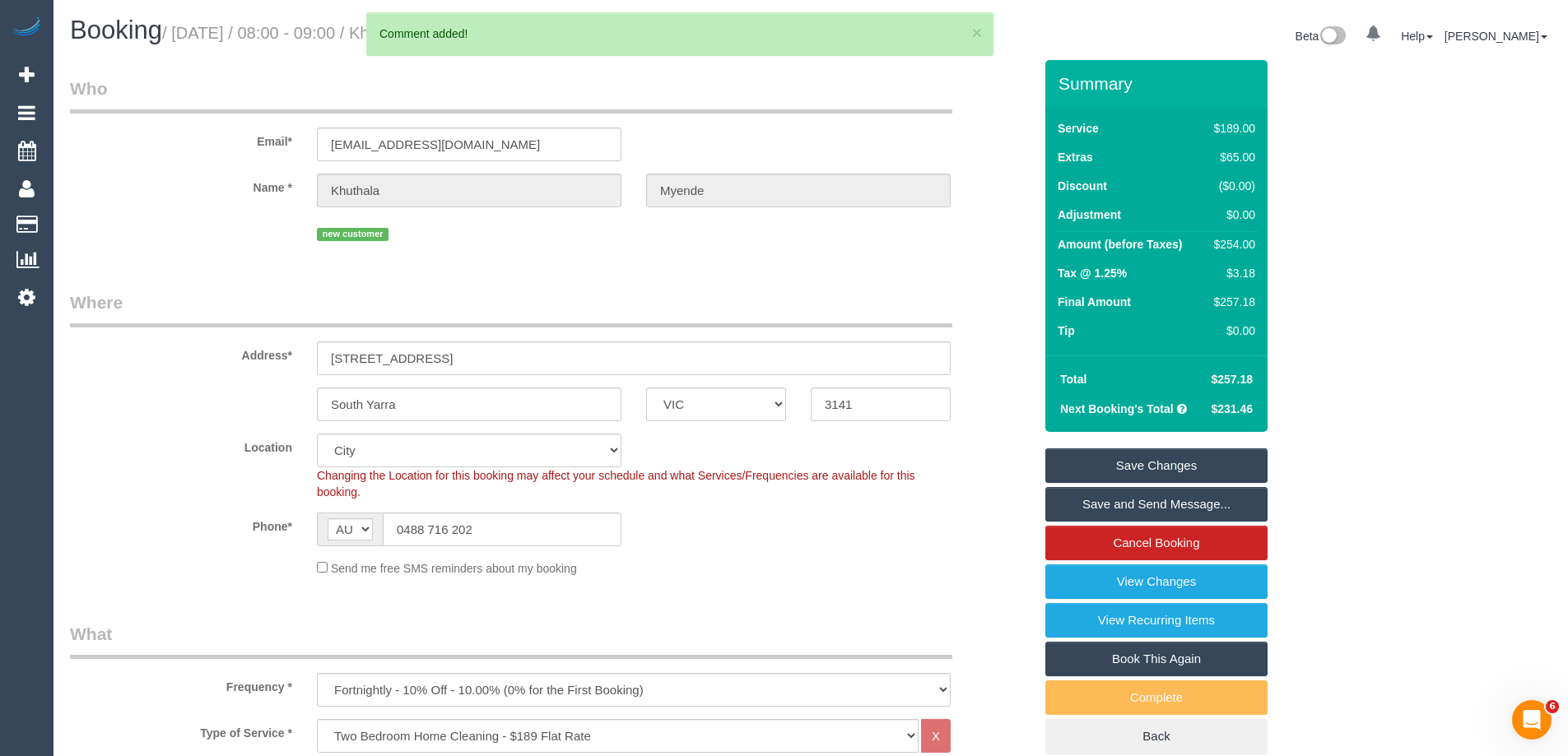
click at [1215, 500] on link "Save and Send Message..." at bounding box center [1156, 504] width 222 height 35
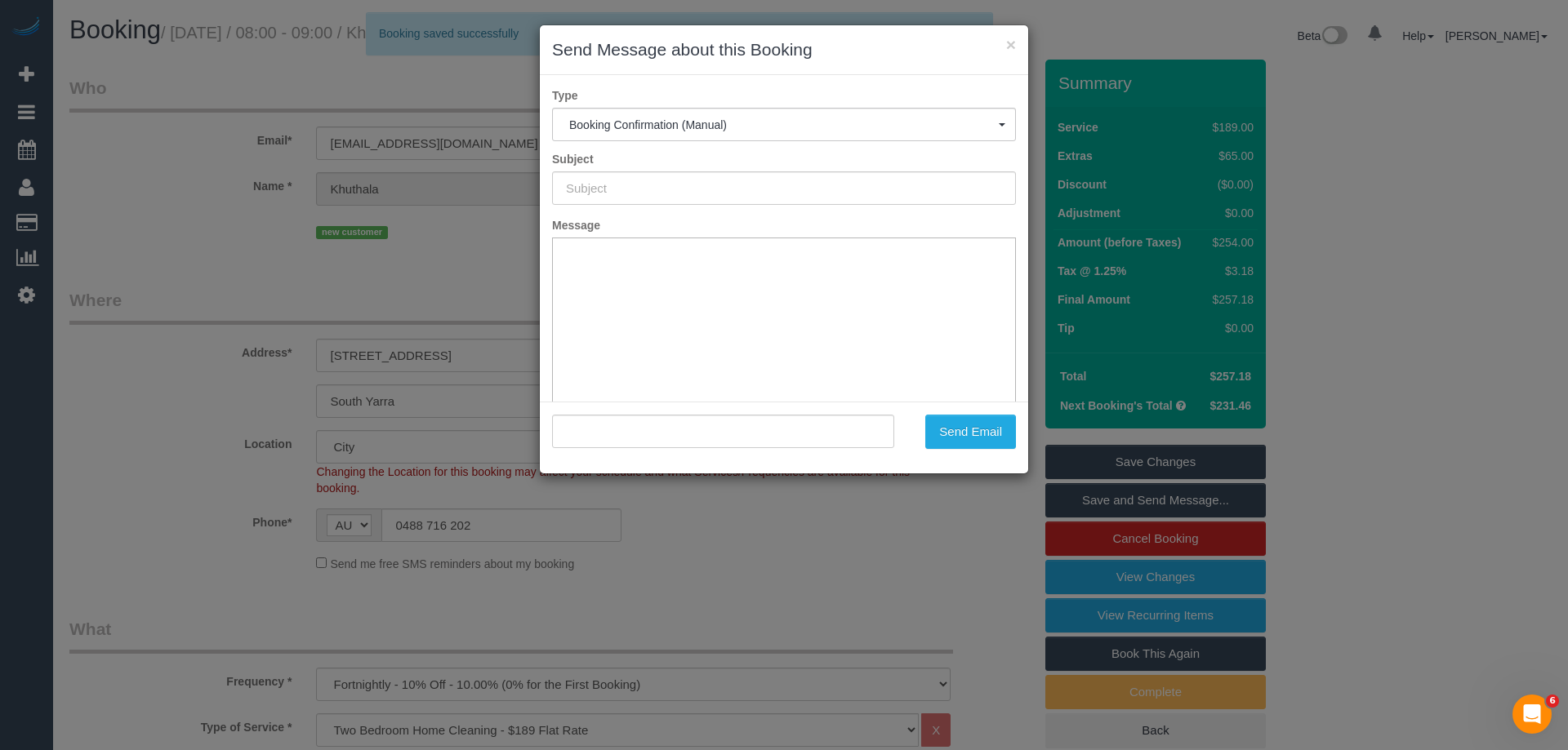
type input "Booking Confirmed"
type input ""Khuthala Myende" <myende@gmail.com>"
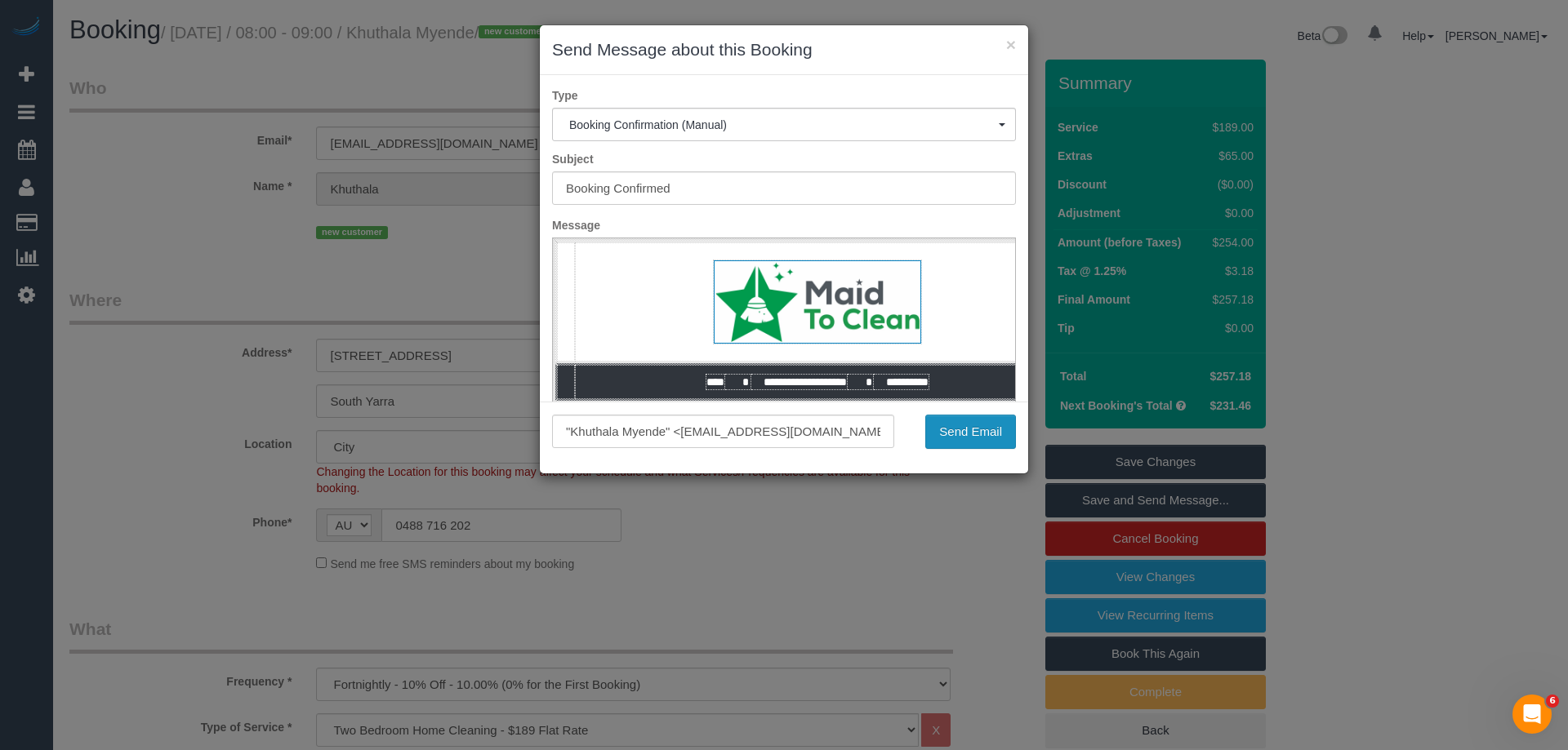
click at [988, 430] on button "Send Email" at bounding box center [971, 432] width 91 height 35
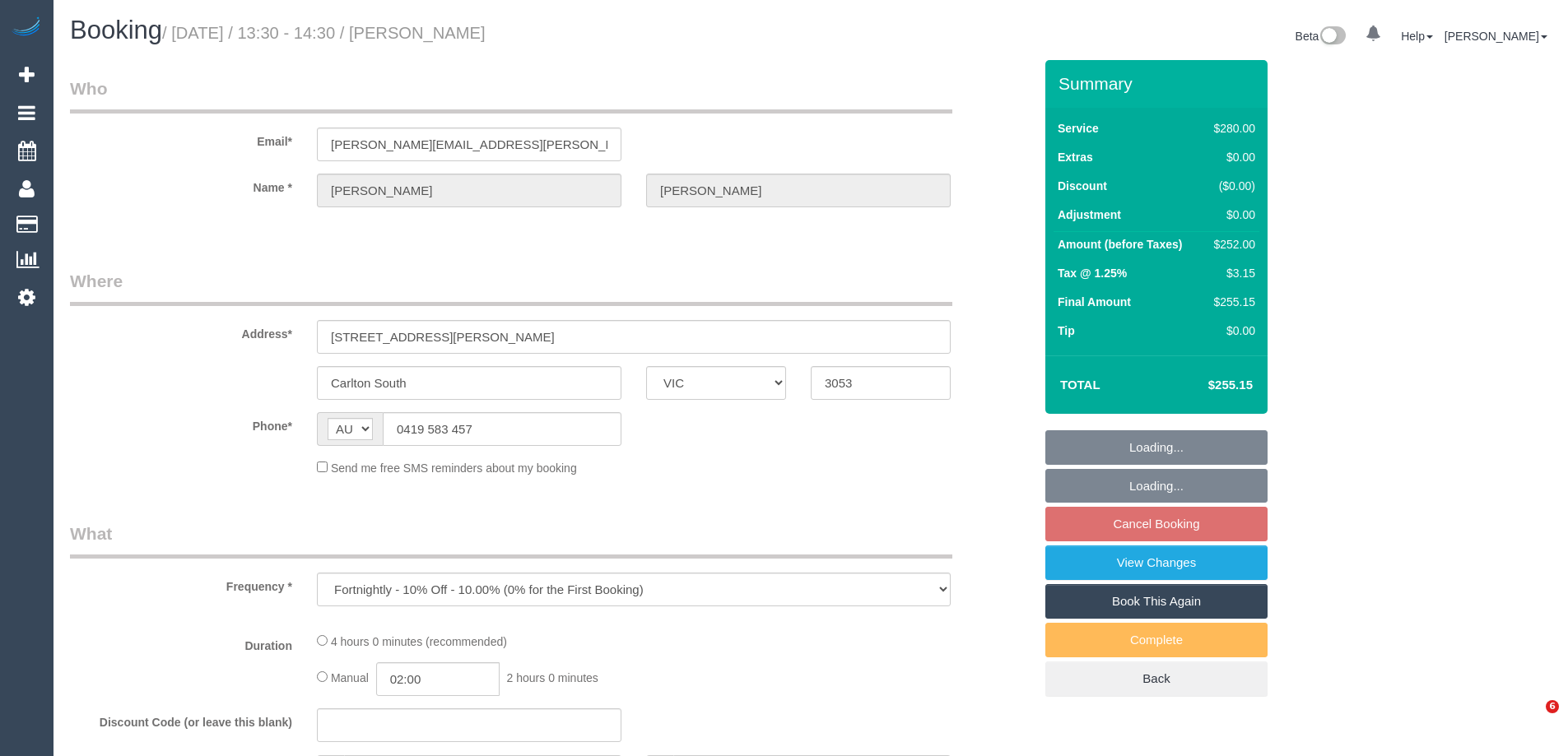
select select "VIC"
select select "string:stripe-pm_1MODvC2GScqysDRVhRVKbejc"
select select "240"
select select "number:32"
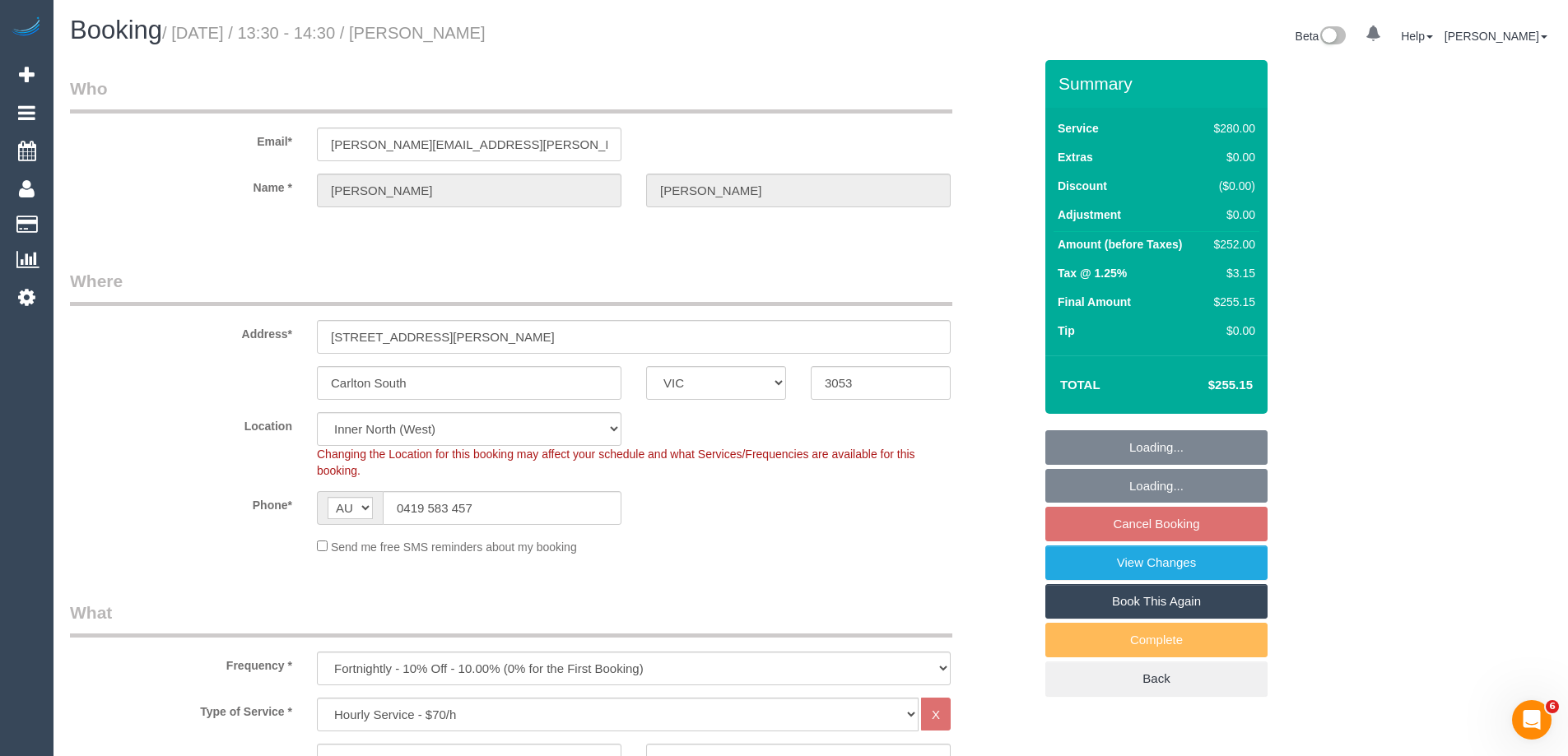
select select "object:1715"
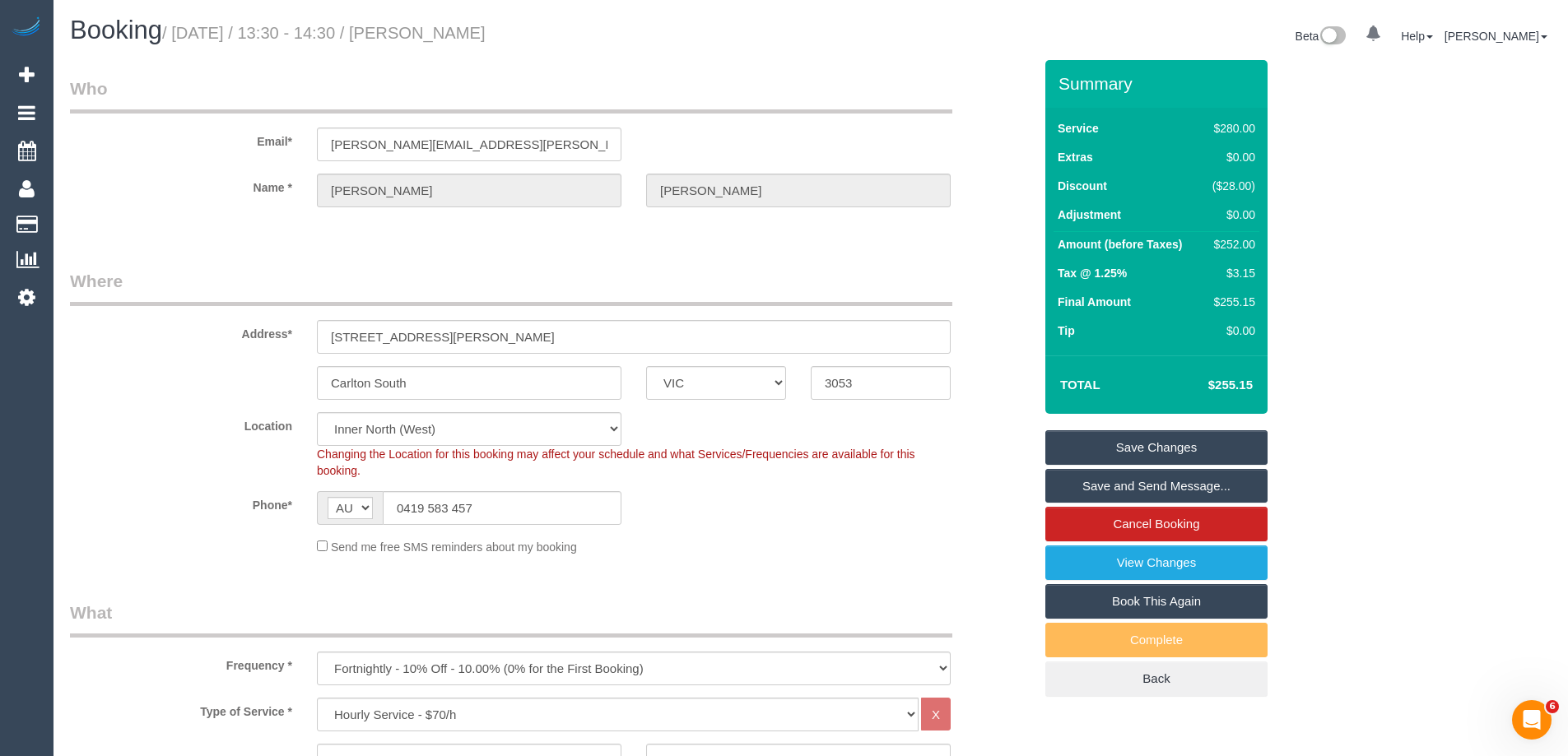
click at [863, 540] on div "Send me free SMS reminders about my booking" at bounding box center [634, 546] width 658 height 18
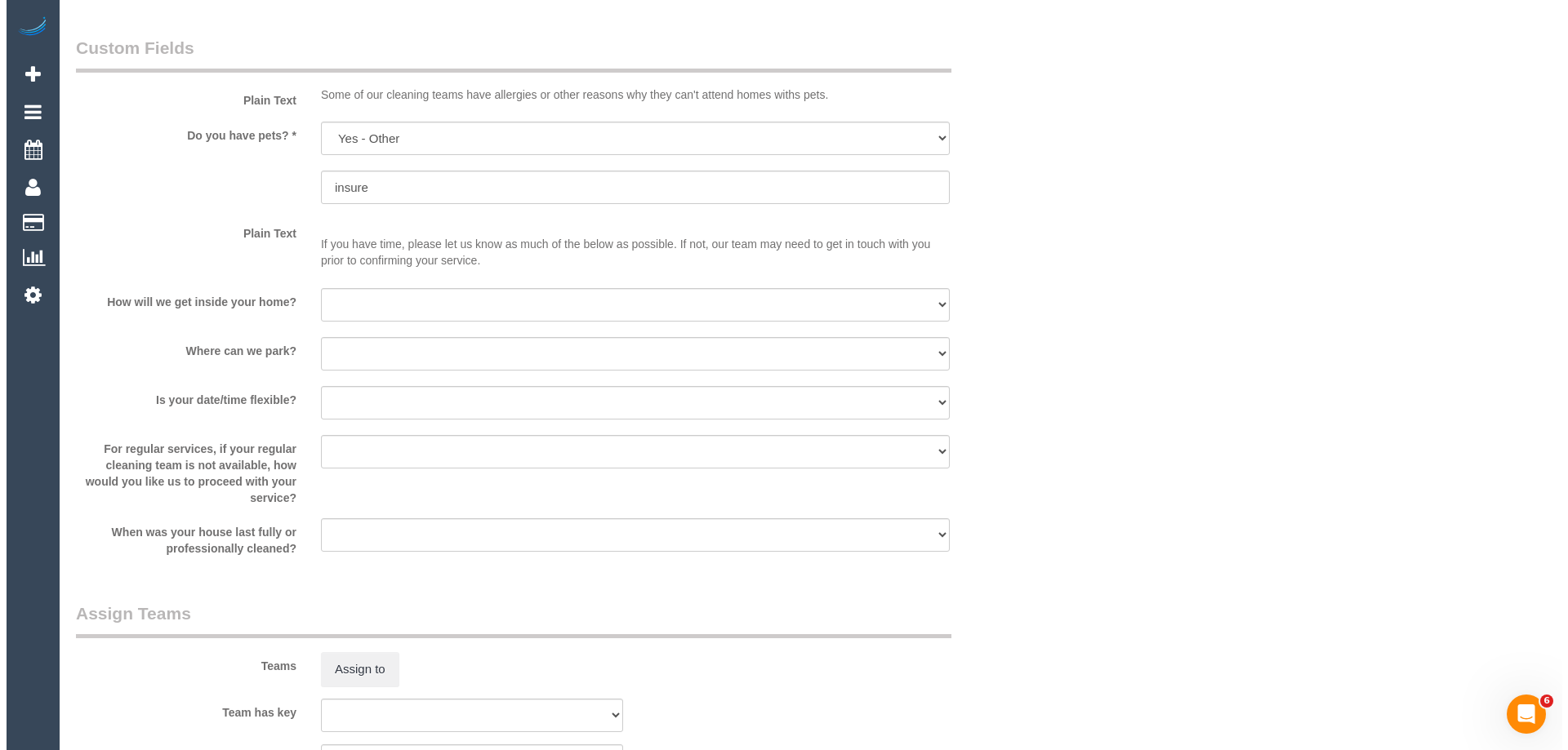
scroll to position [2205, 0]
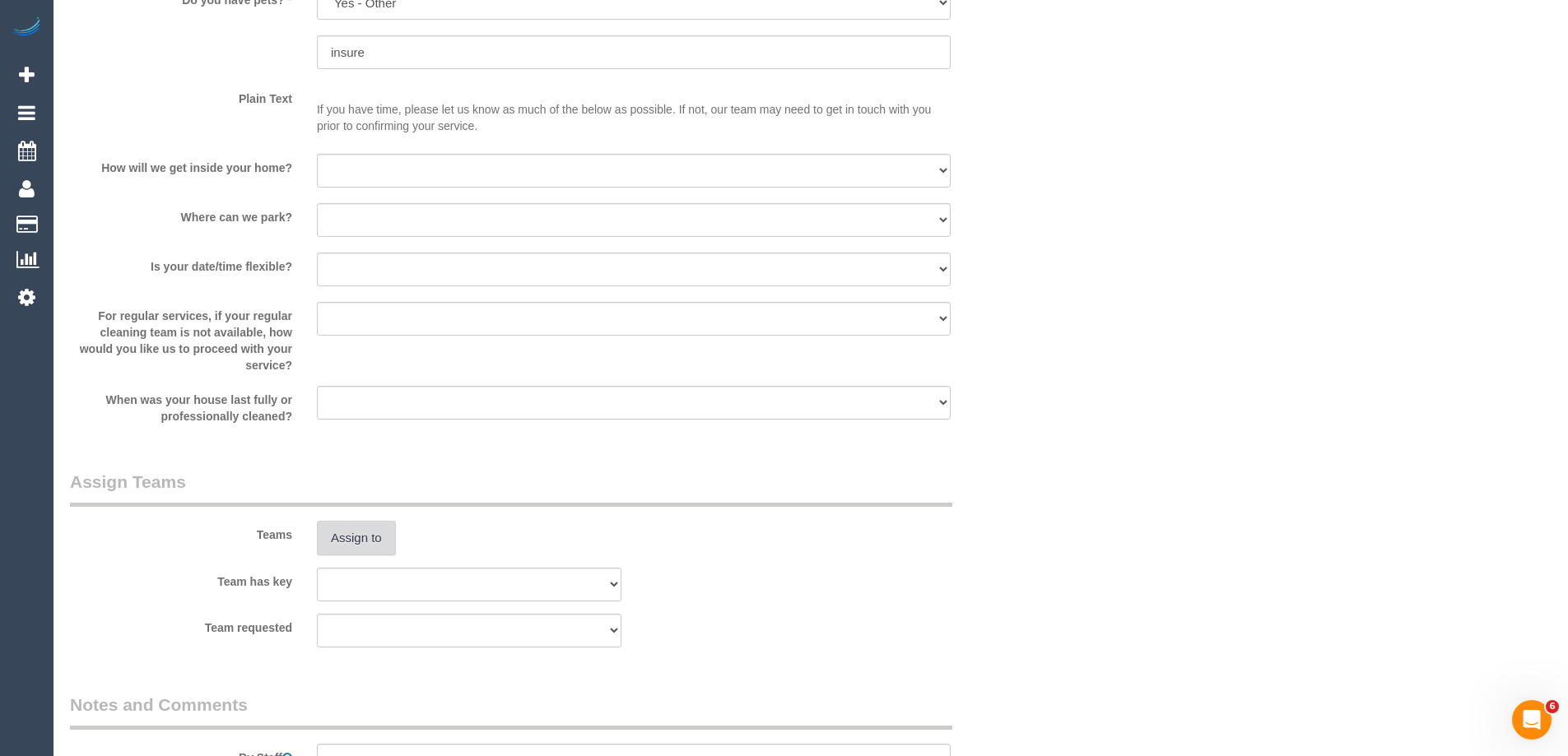
click at [356, 532] on button "Assign to" at bounding box center [356, 538] width 79 height 35
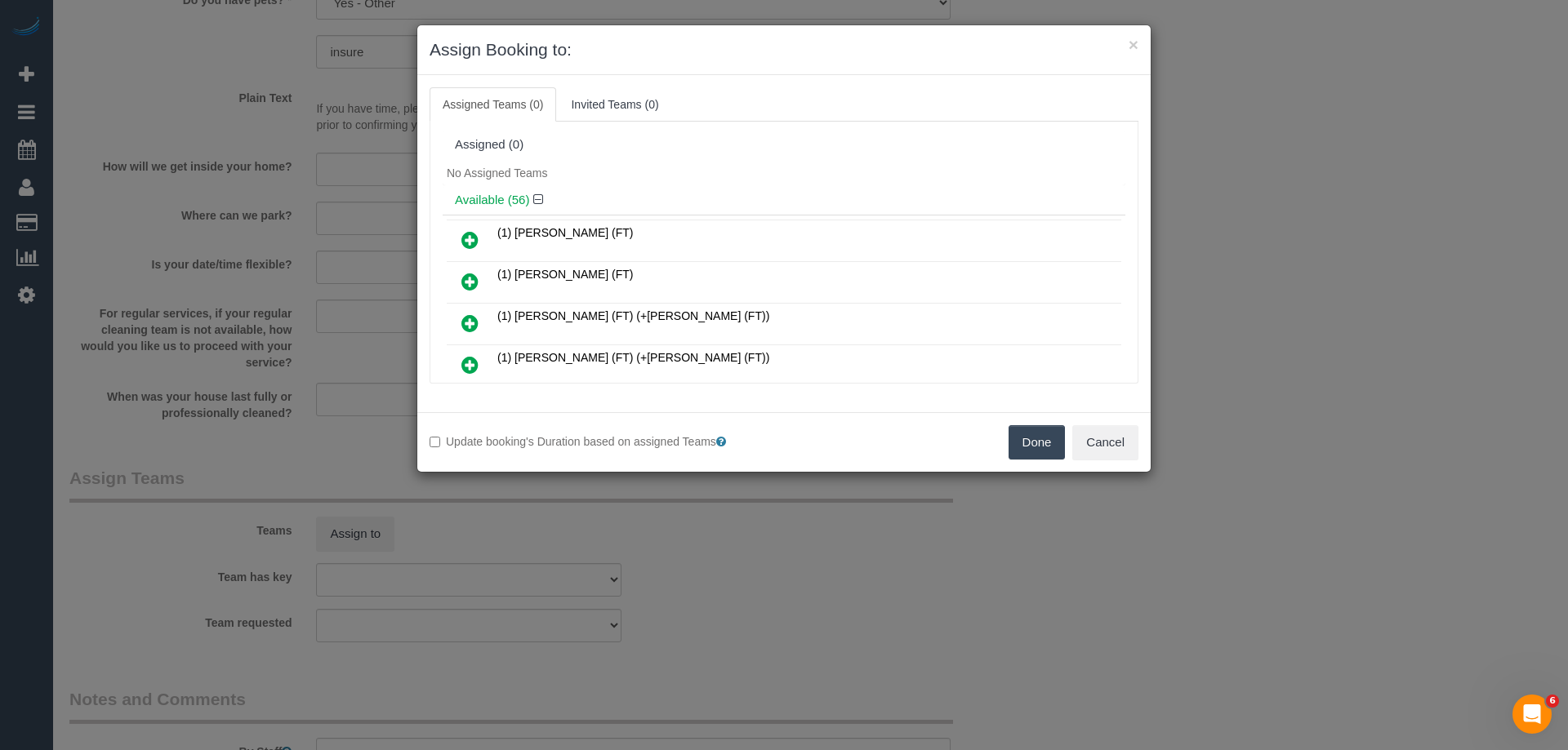
scroll to position [815, 0]
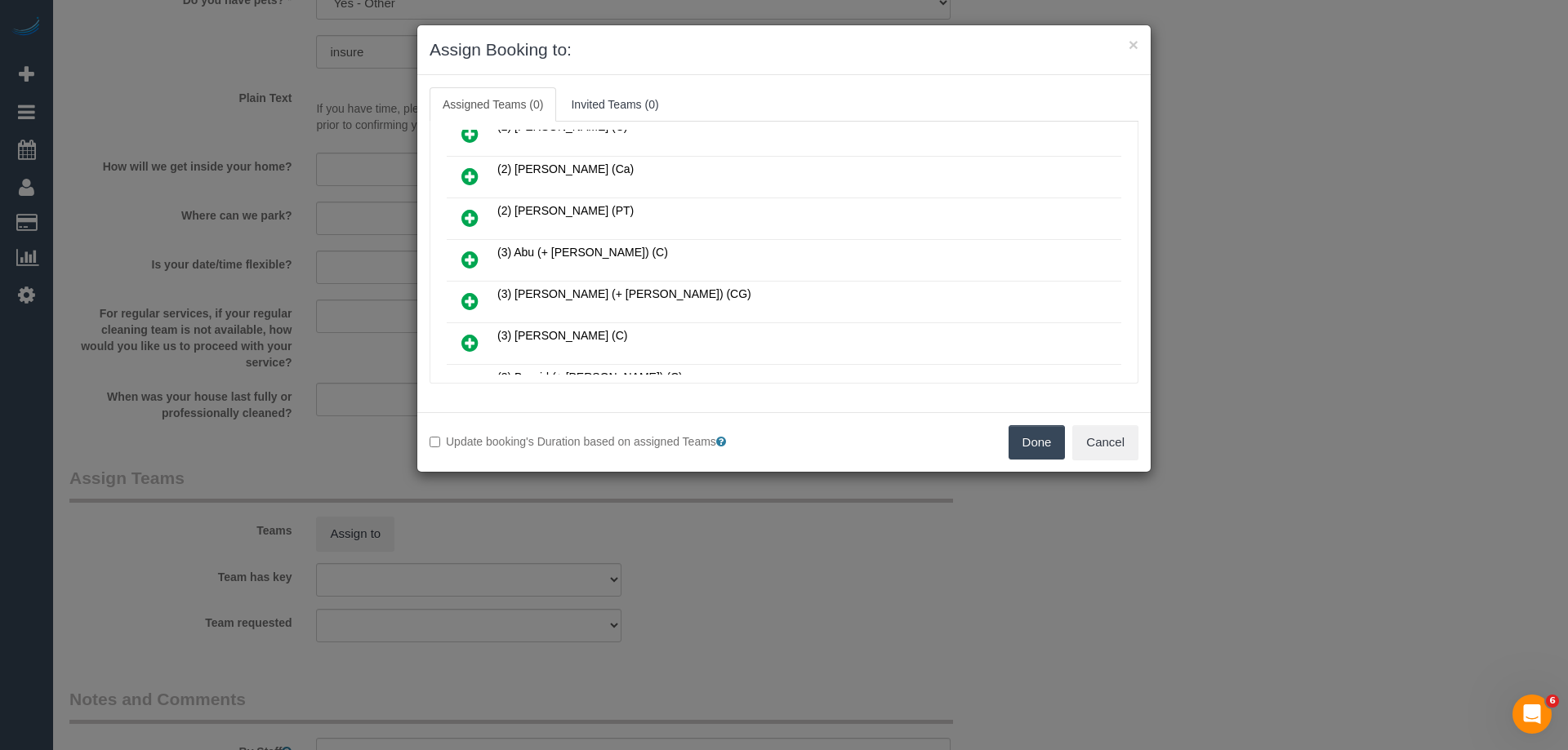
click at [481, 257] on link at bounding box center [470, 260] width 39 height 33
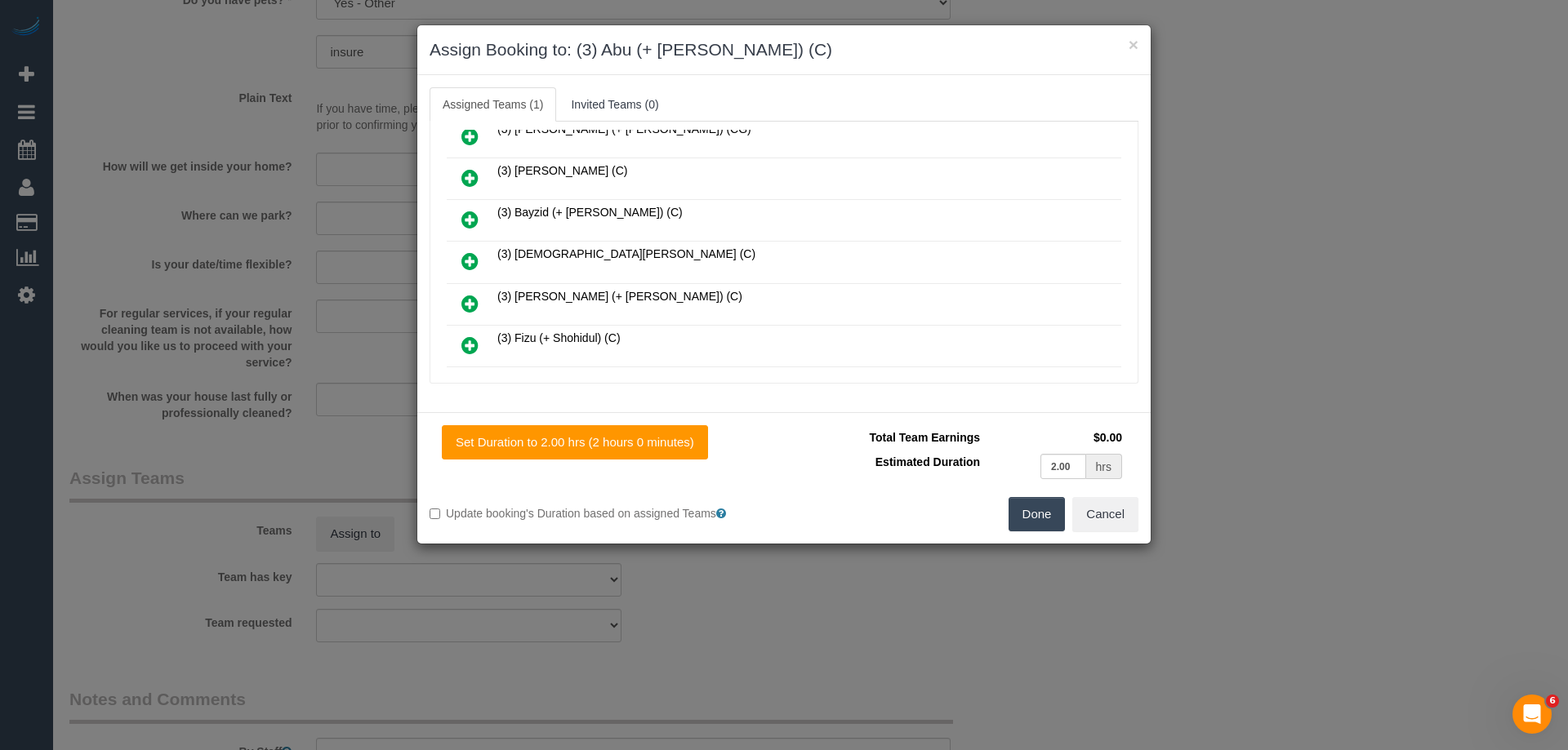
scroll to position [1100, 0]
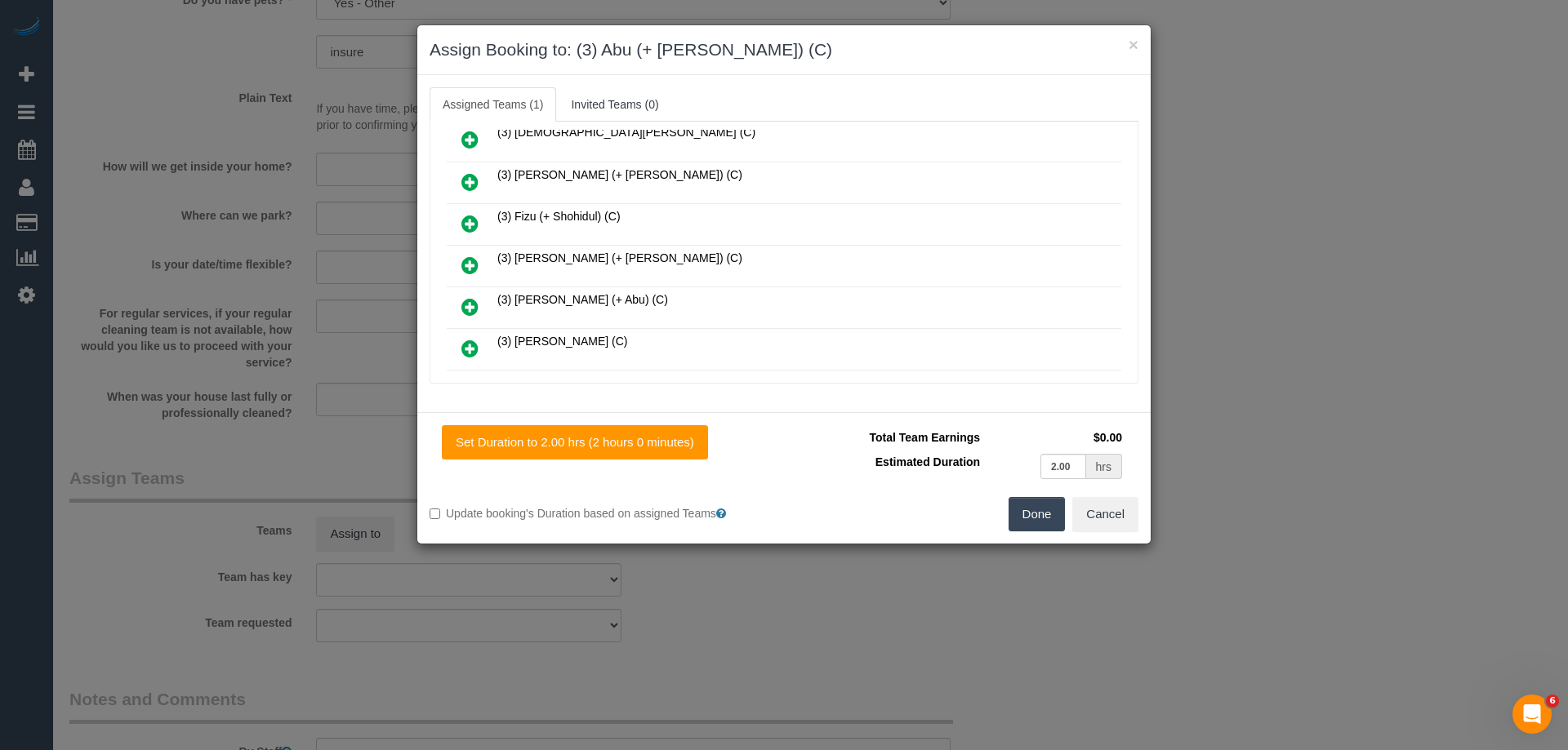
click at [458, 307] on link at bounding box center [470, 307] width 39 height 33
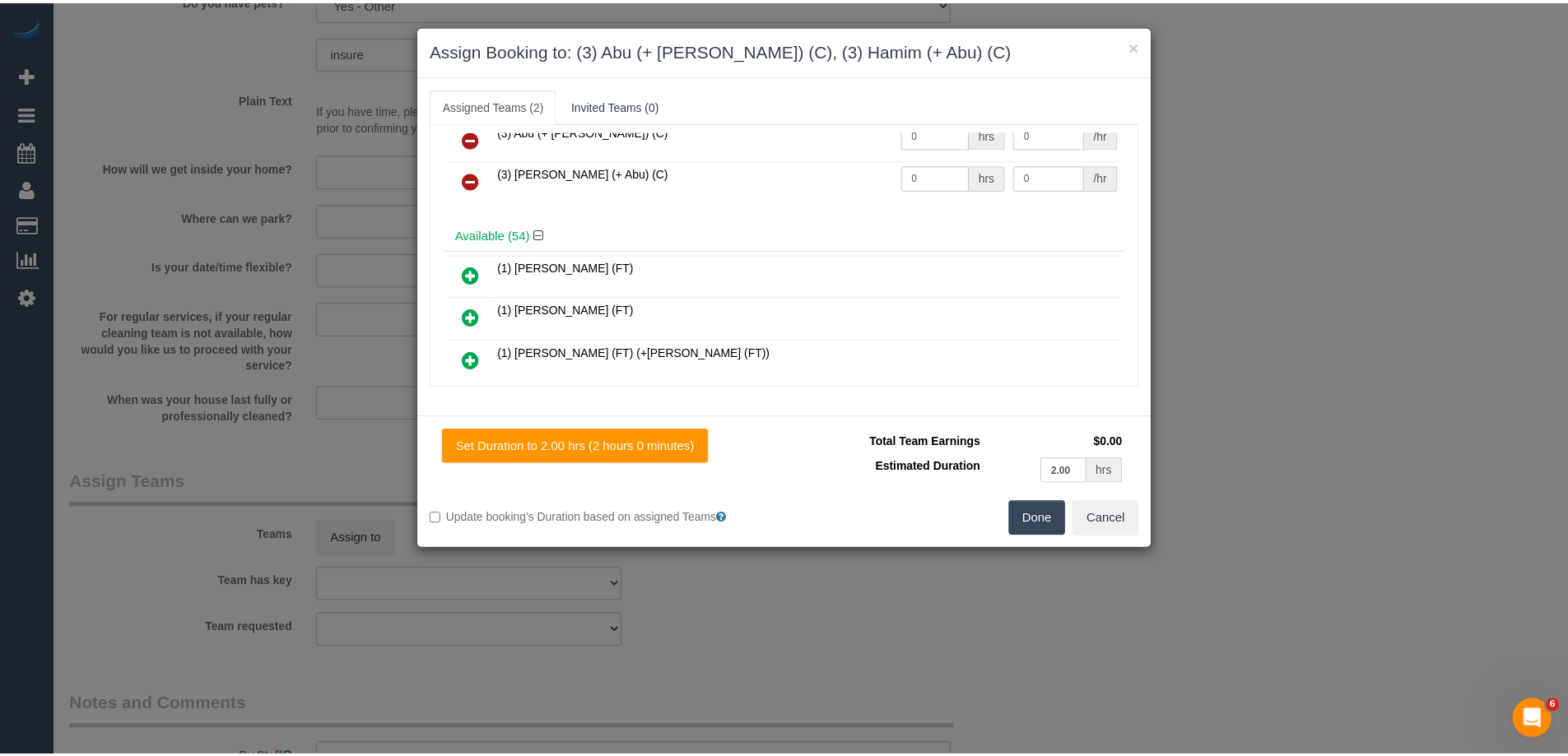
scroll to position [0, 0]
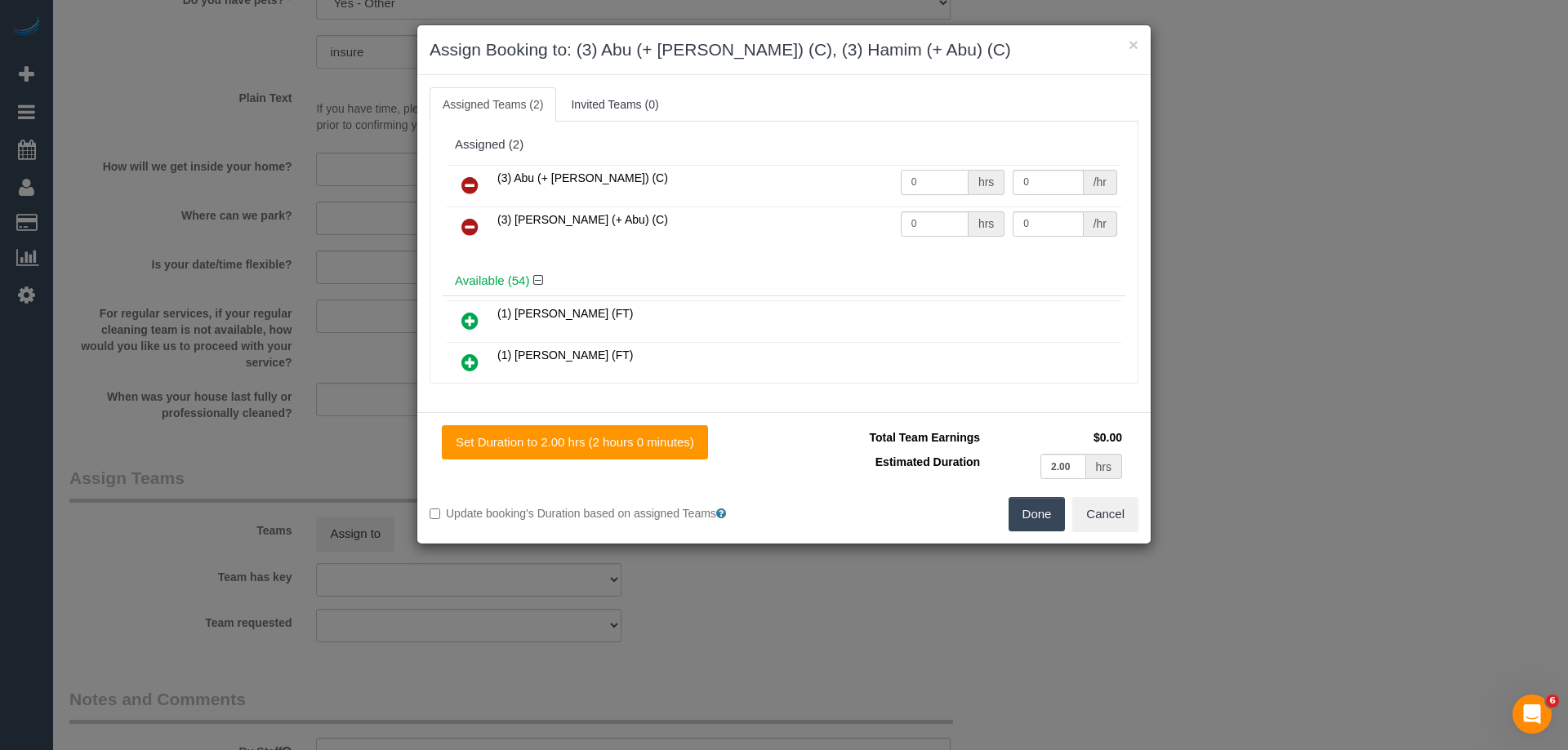
click at [912, 188] on input "0" at bounding box center [934, 183] width 68 height 26
type input "2"
click at [942, 229] on input "0" at bounding box center [934, 224] width 68 height 26
type input "2"
click at [1033, 190] on input "0" at bounding box center [1047, 183] width 70 height 26
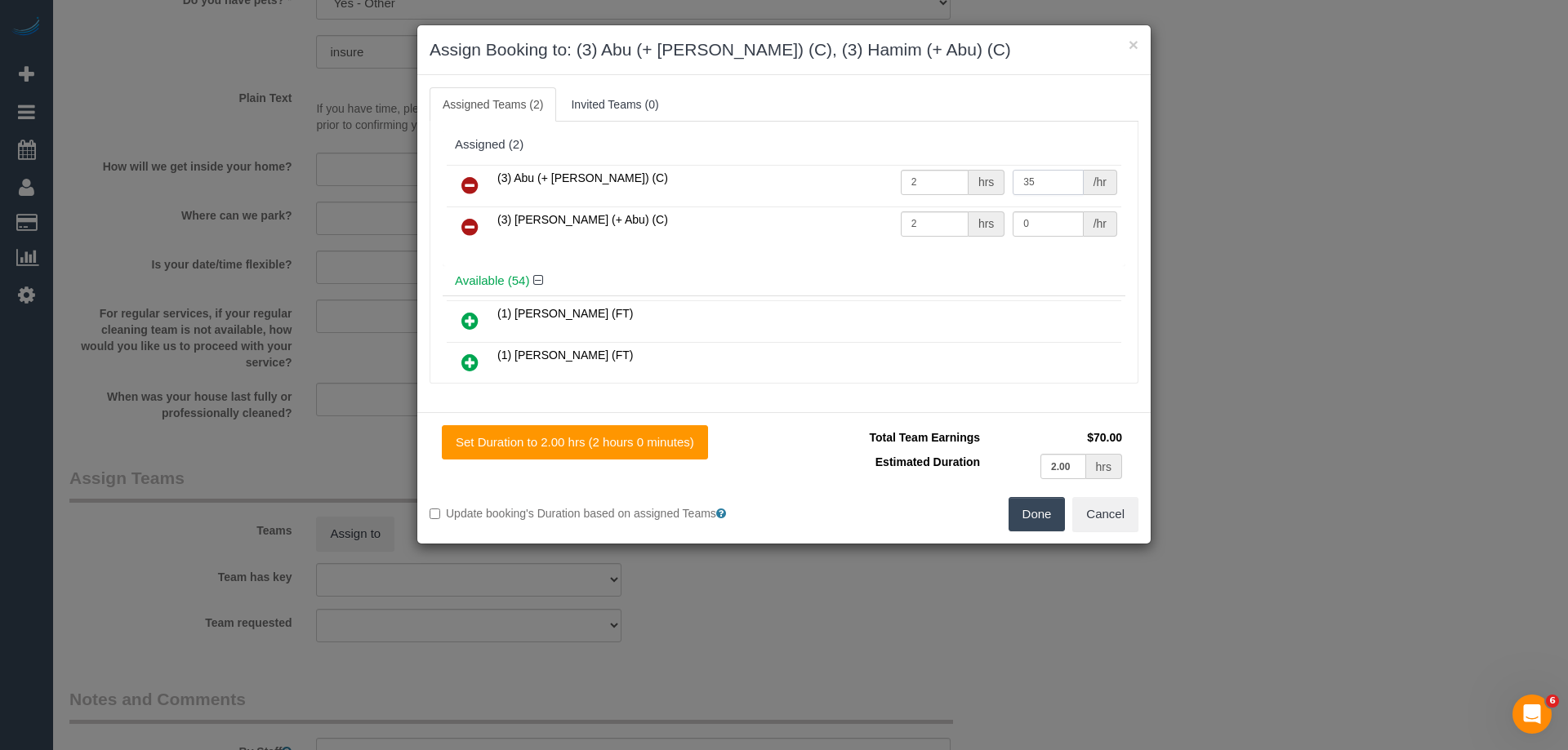
type input "35"
click at [1043, 227] on input "0" at bounding box center [1047, 224] width 70 height 26
type input "35"
click at [1041, 524] on button "Done" at bounding box center [1037, 514] width 57 height 35
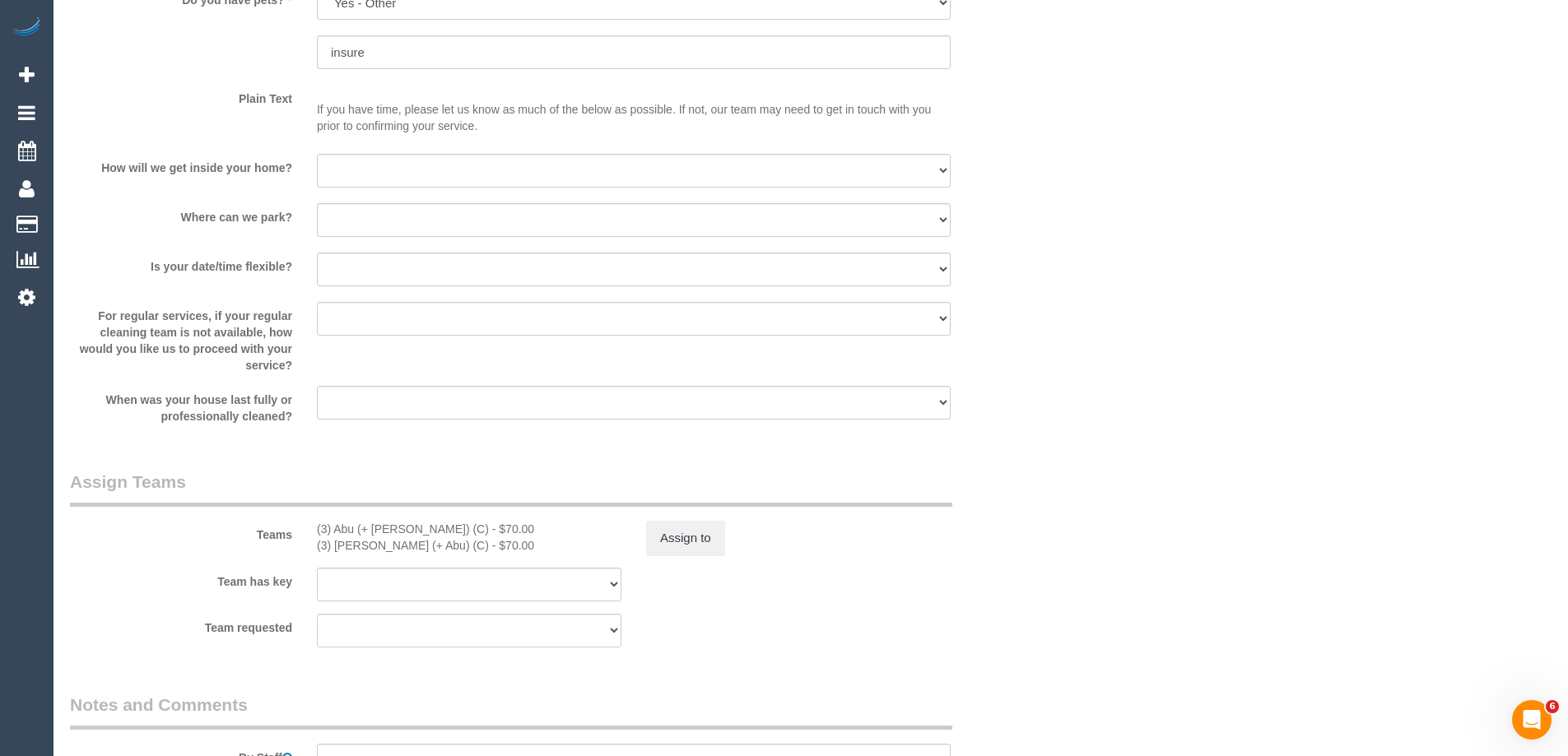
click at [1049, 528] on div "× Assign Booking to: (3) Abu (+ Hamim) (C), (3) Hamim (+ Abu) (C) Assigned Team…" at bounding box center [784, 378] width 1568 height 756
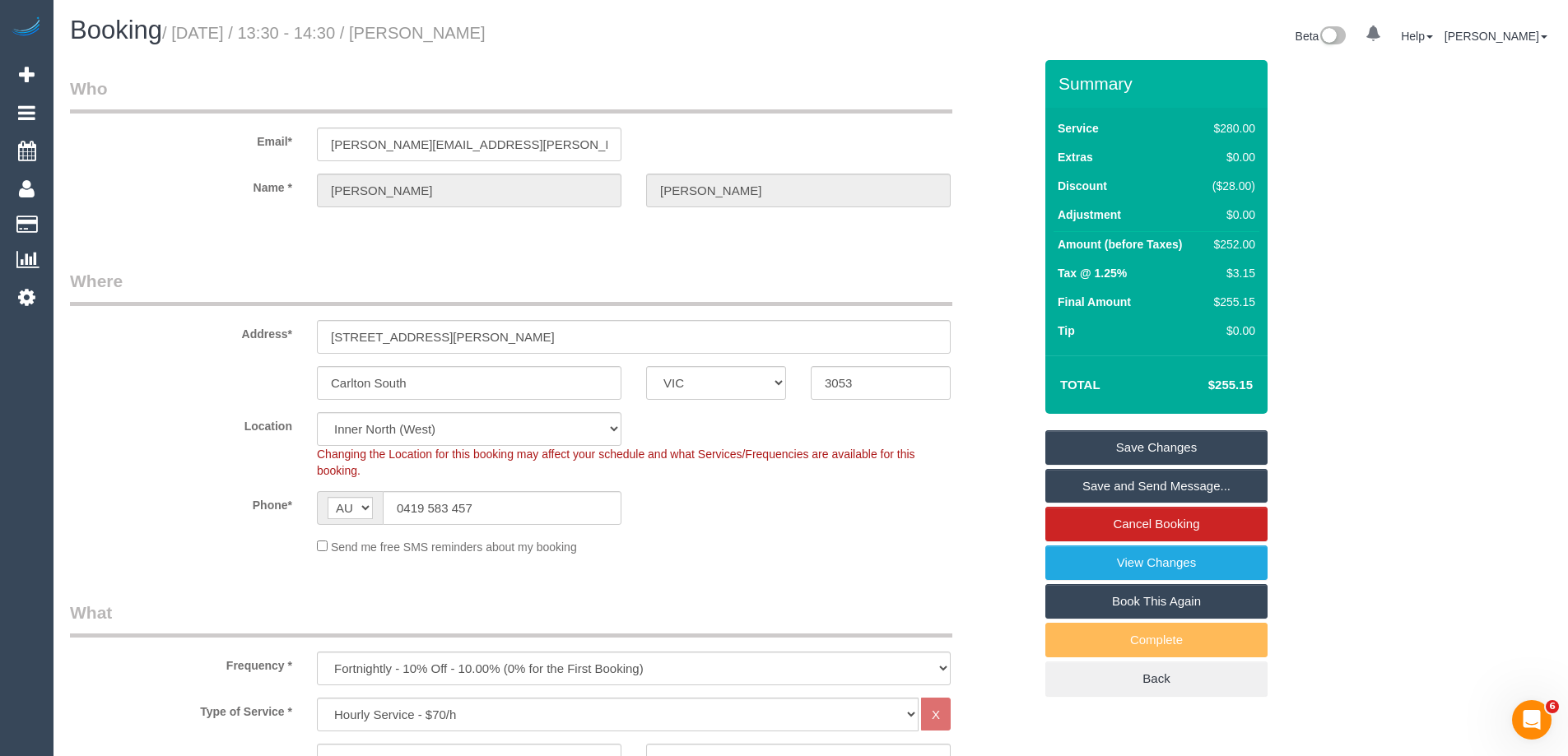
click at [177, 413] on label "Location" at bounding box center [181, 423] width 247 height 22
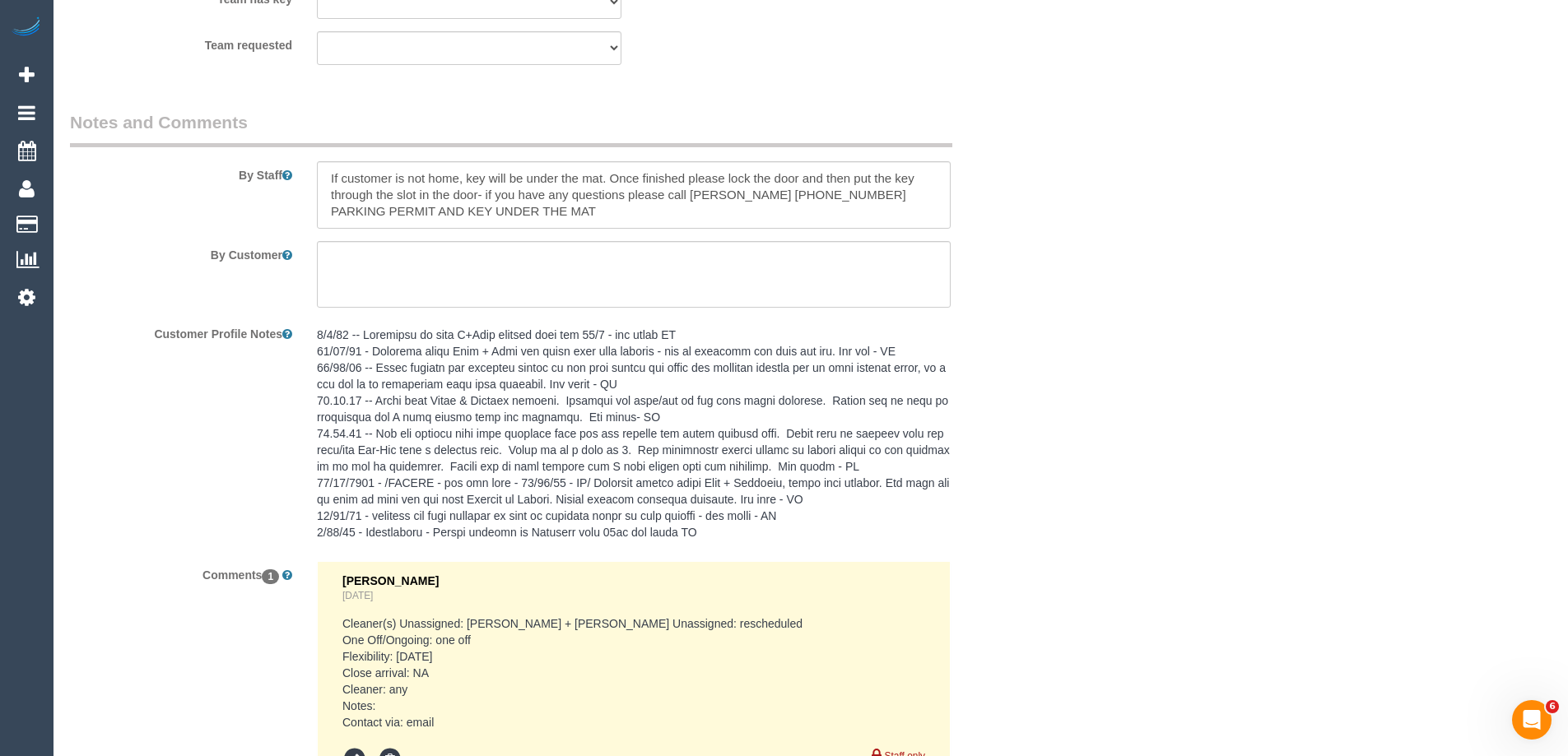
scroll to position [2799, 0]
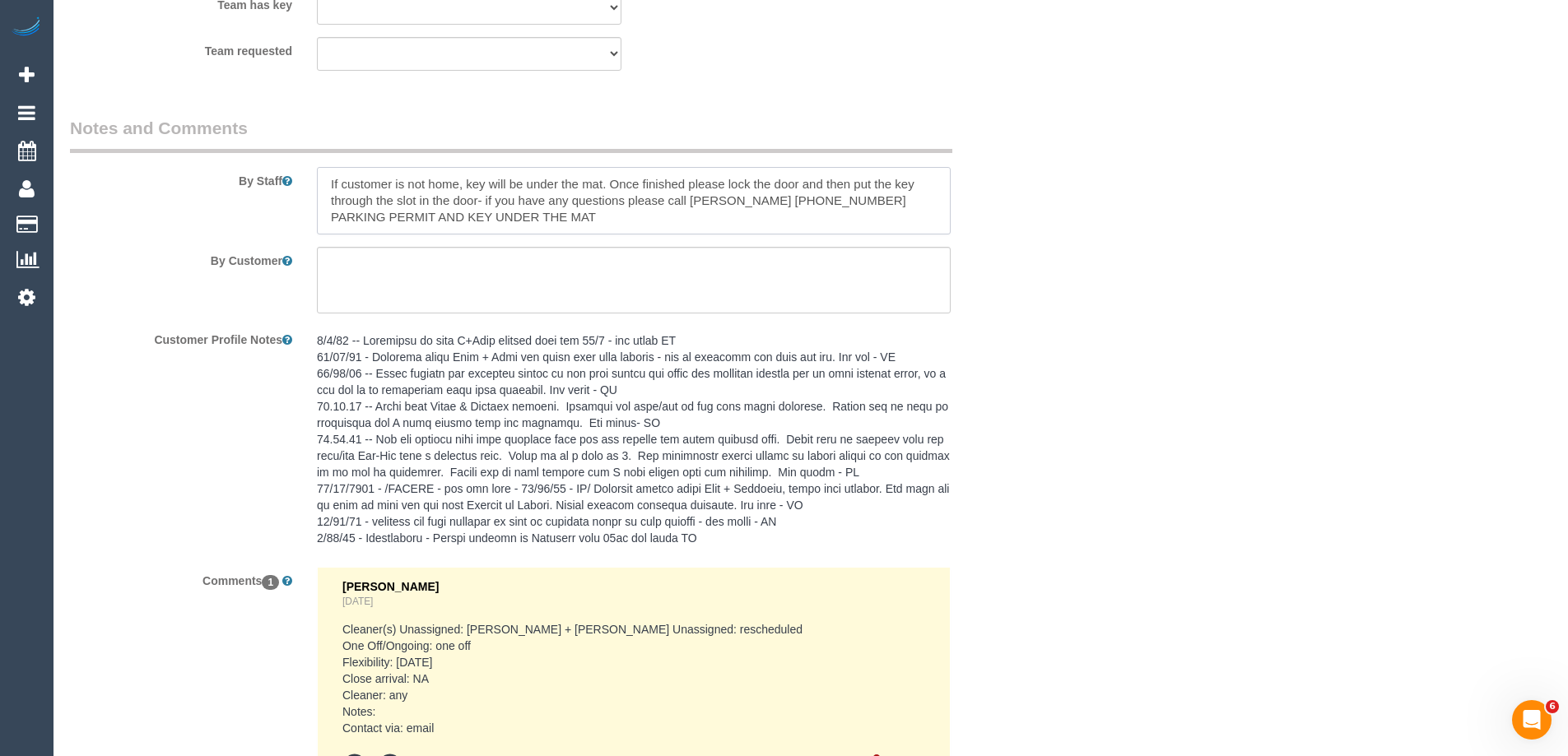
click at [326, 184] on textarea at bounding box center [634, 201] width 634 height 68
type textarea "*cover* If customer is not home, key will be under the mat. Once finished pleas…"
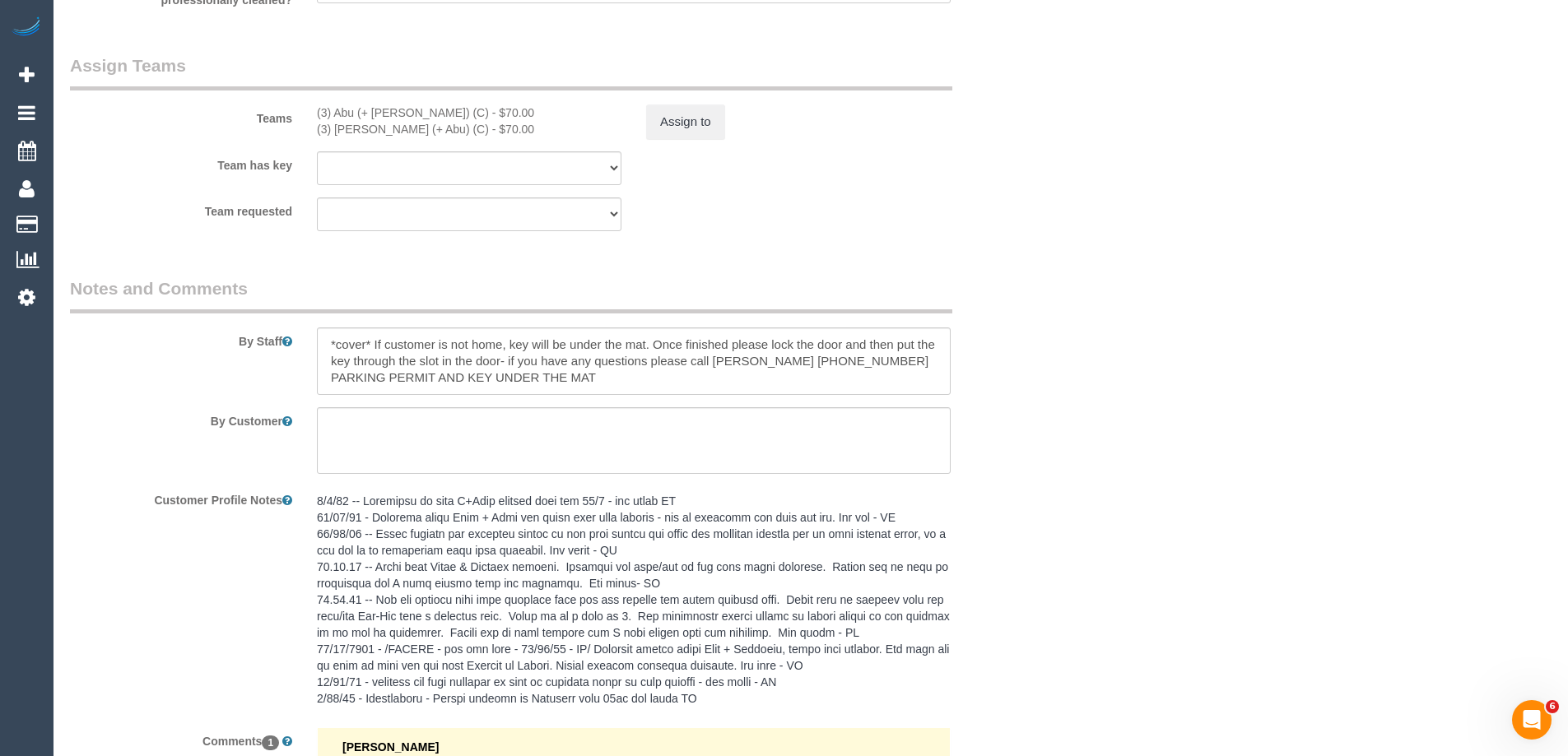
scroll to position [2962, 0]
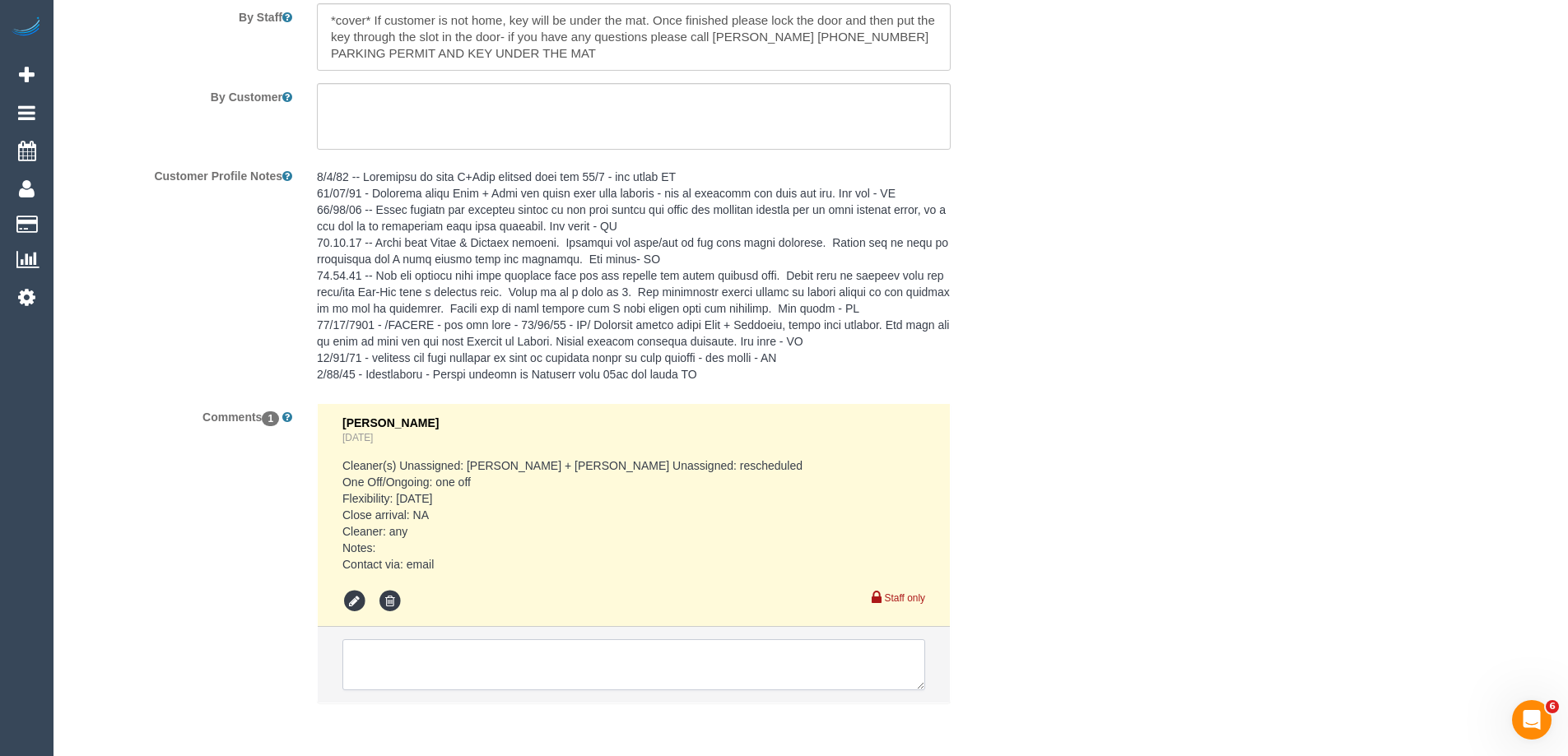
click at [437, 670] on textarea at bounding box center [634, 664] width 583 height 51
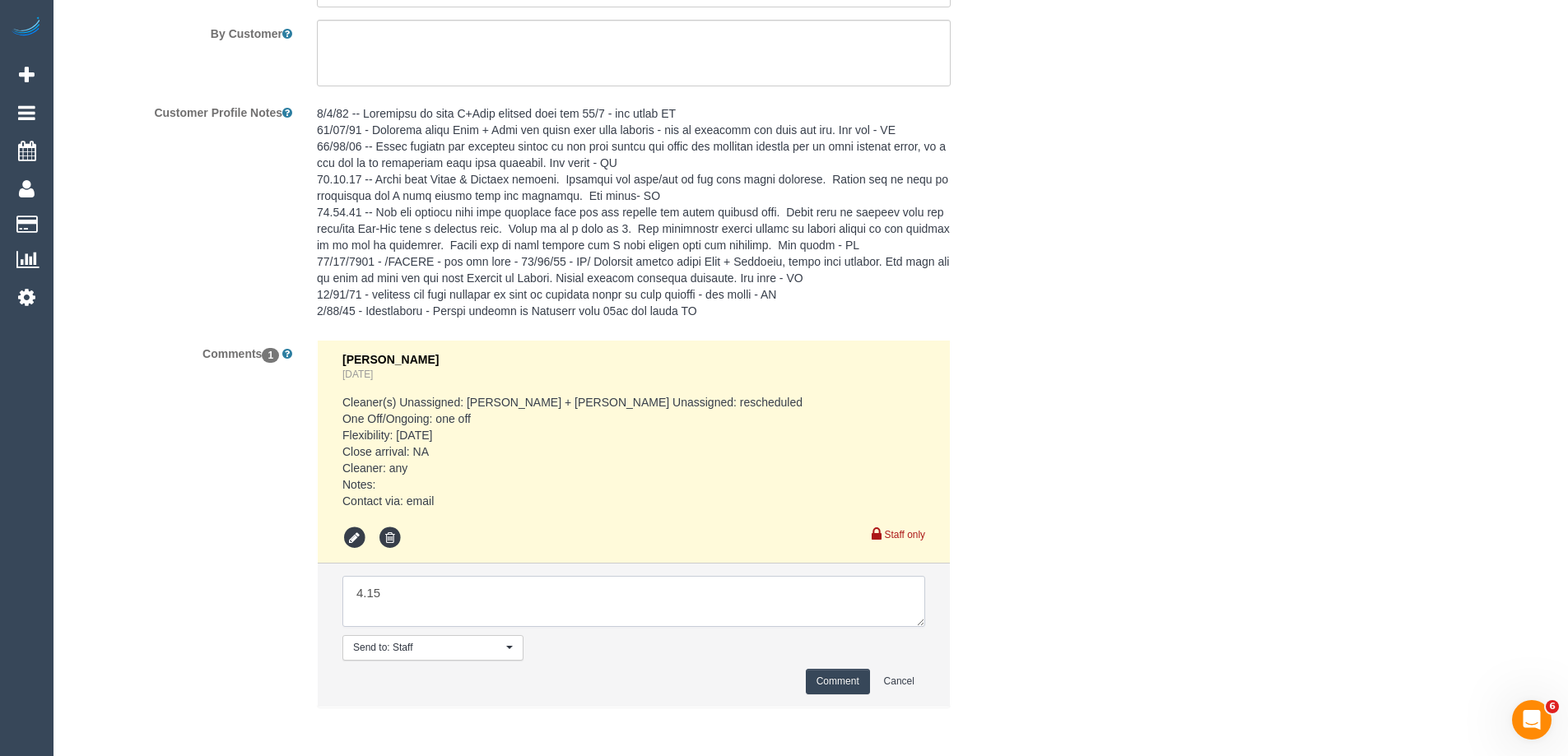
scroll to position [3045, 0]
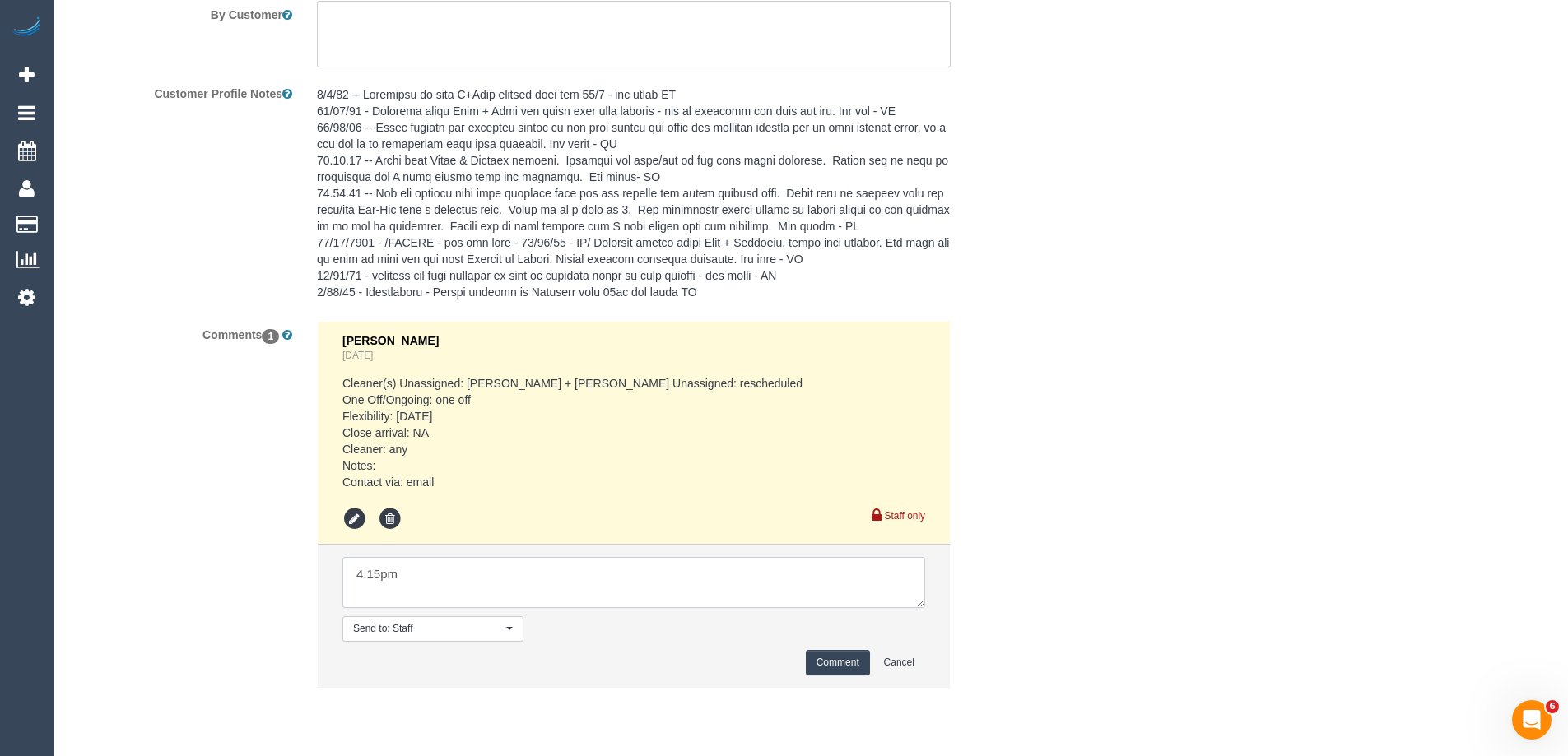
type textarea "4.15pm"
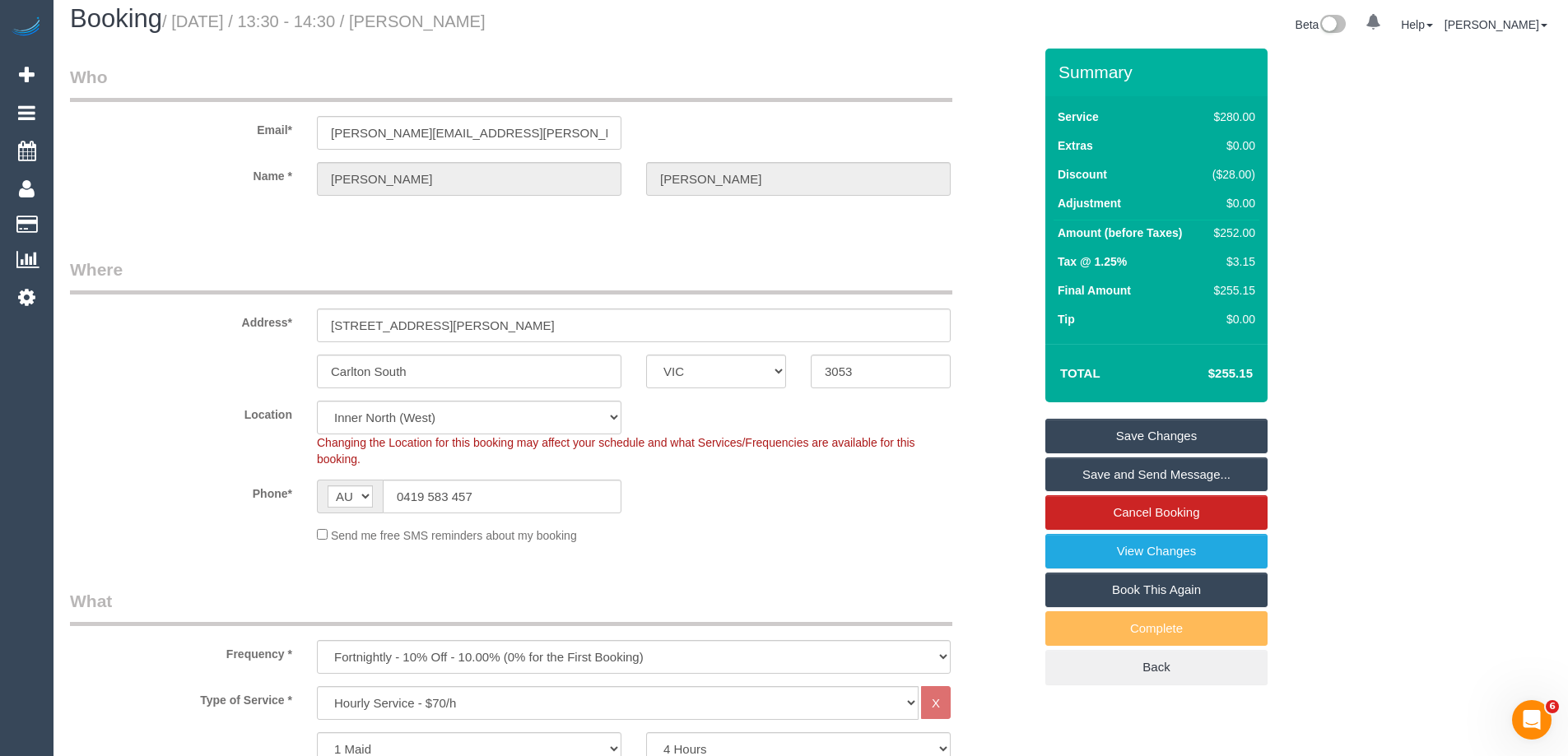
scroll to position [0, 0]
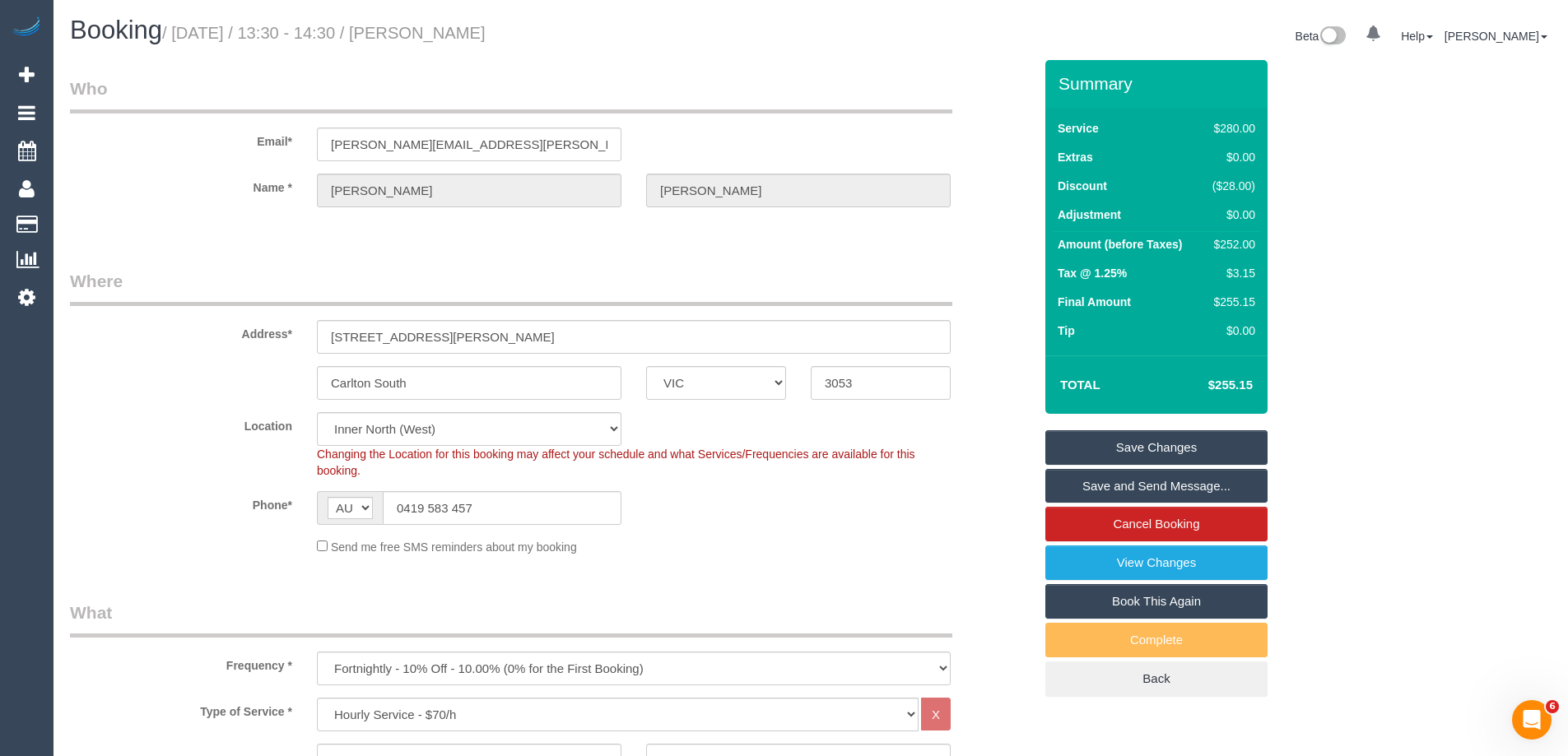
click at [159, 546] on div "Send me free SMS reminders about my booking" at bounding box center [551, 546] width 987 height 18
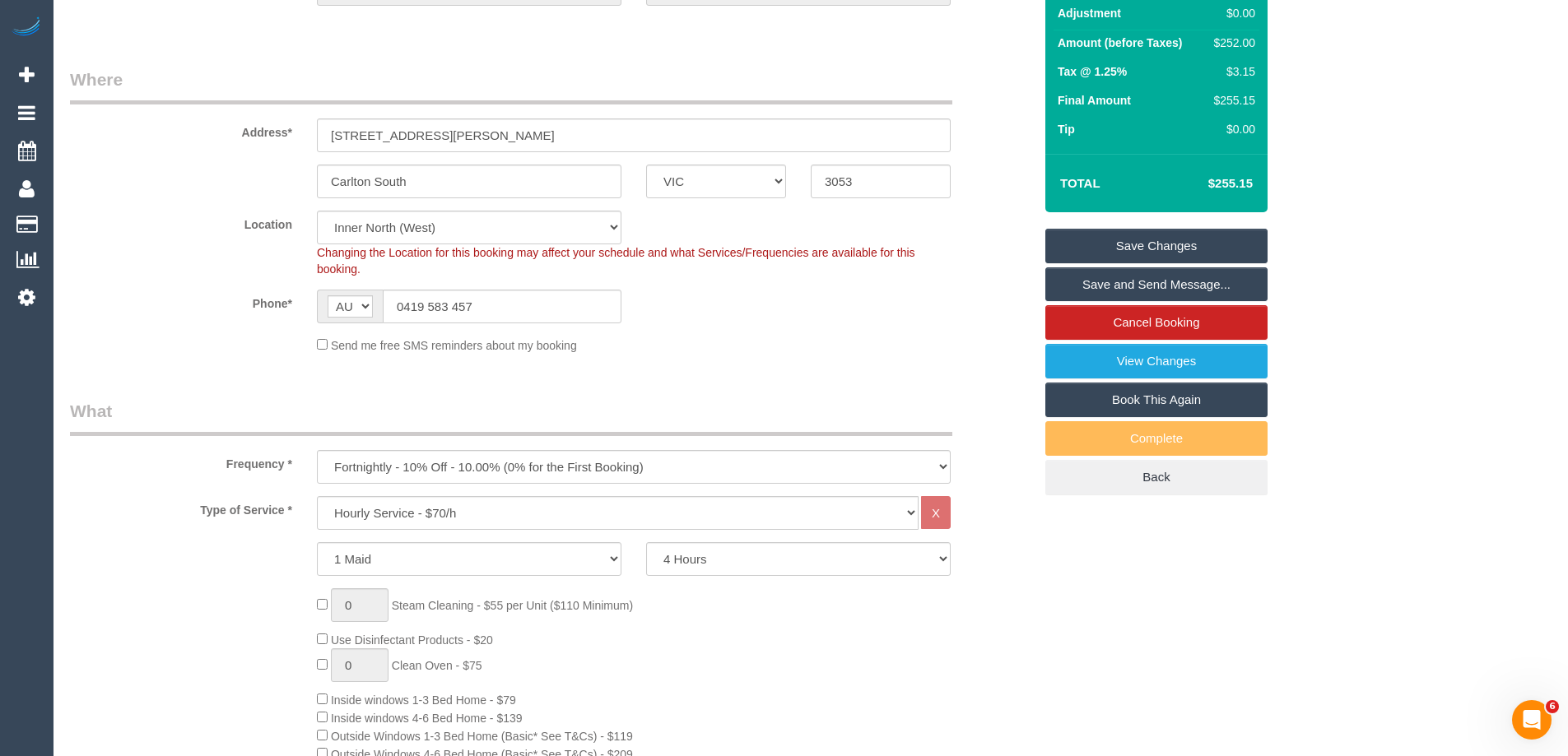
scroll to position [329, 0]
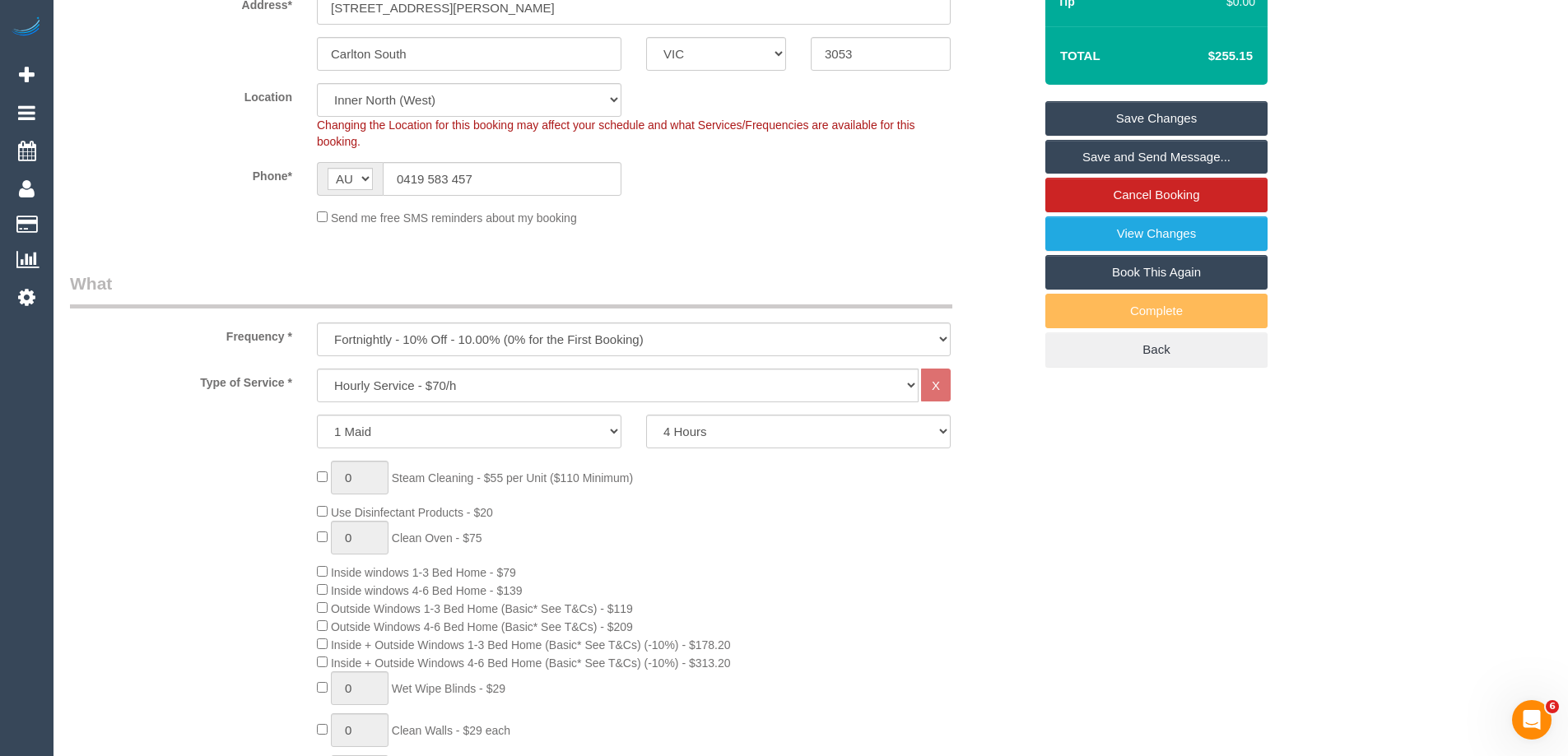
click at [810, 523] on div "0 Steam Cleaning - $55 per Unit ($110 Minimum) Use Disinfectant Products - $20 …" at bounding box center [675, 740] width 741 height 559
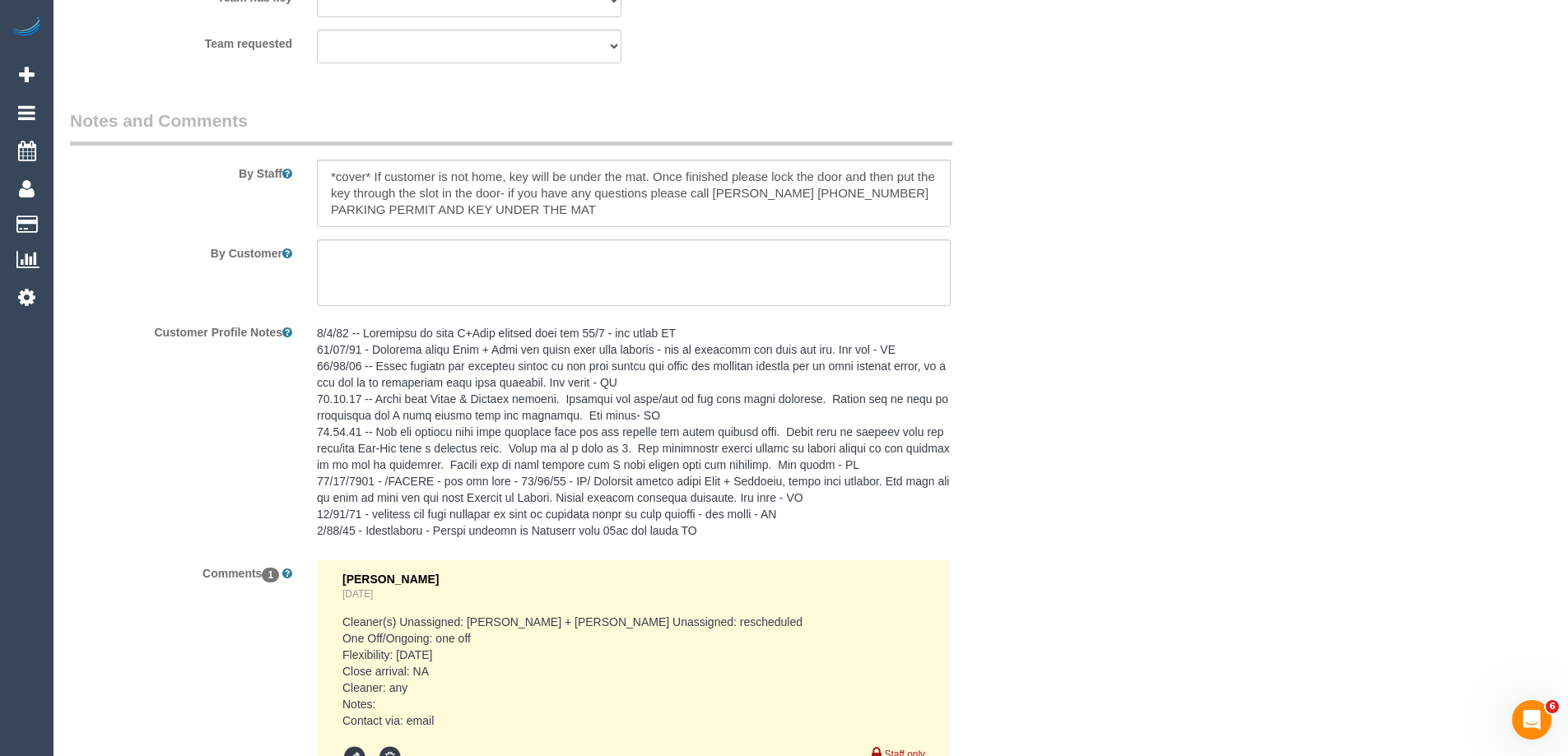
scroll to position [3113, 0]
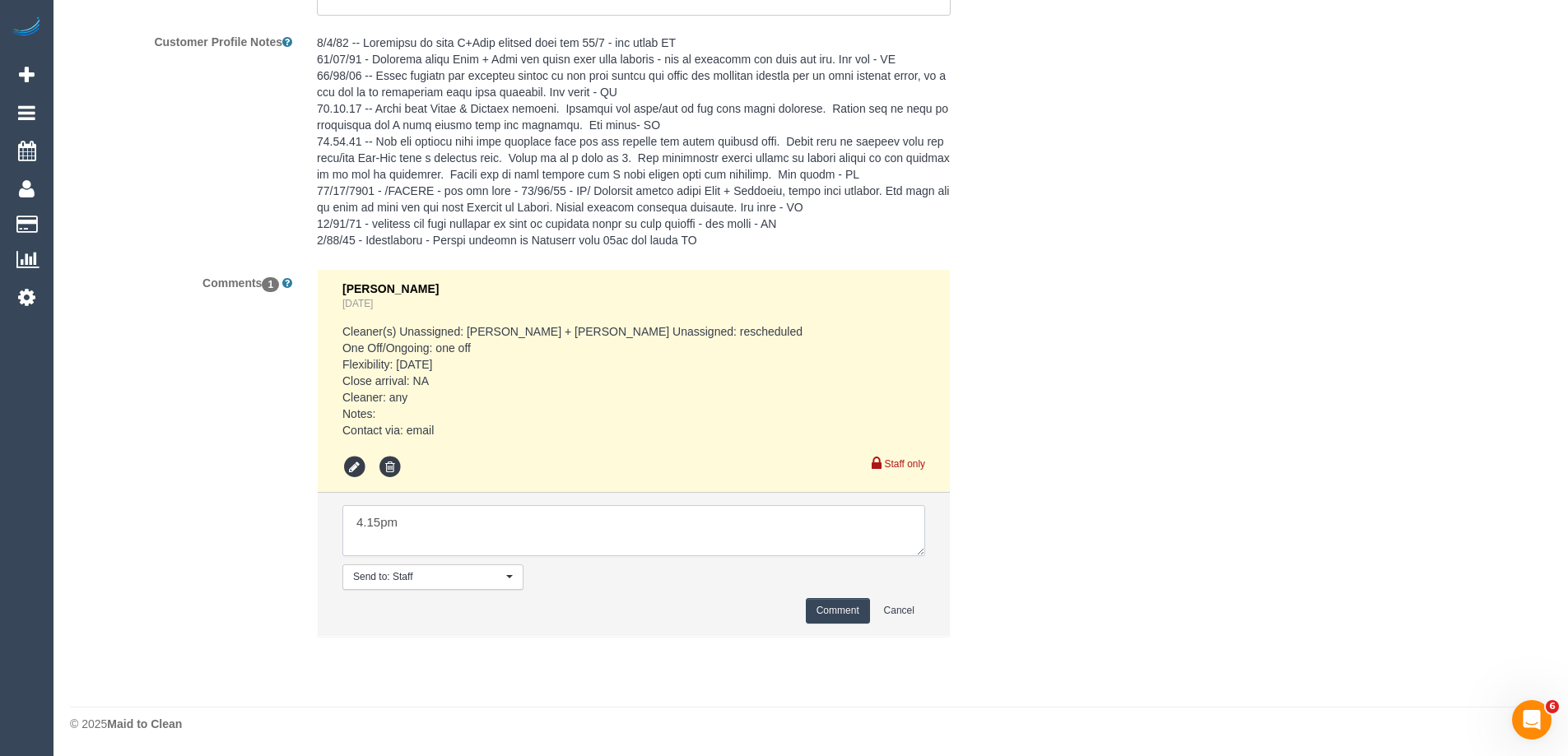
click at [431, 545] on textarea at bounding box center [634, 530] width 583 height 51
drag, startPoint x: 318, startPoint y: 533, endPoint x: 228, endPoint y: 529, distance: 90.1
click at [236, 530] on div "Comments 1 Bronie Bryant 2 days ago Cleaner(s) Unassigned: Tina + Tony Reason U…" at bounding box center [551, 461] width 987 height 384
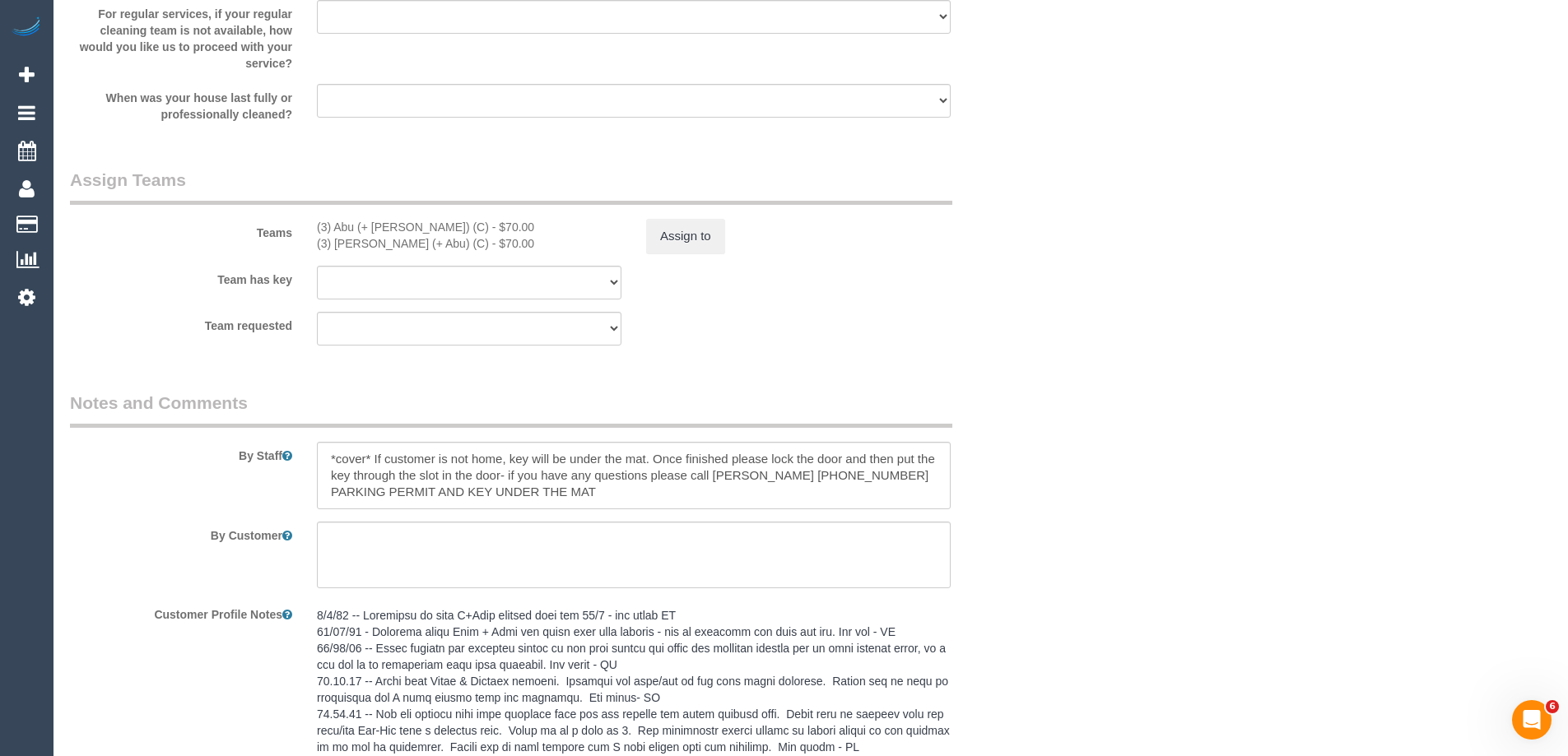
scroll to position [2373, 0]
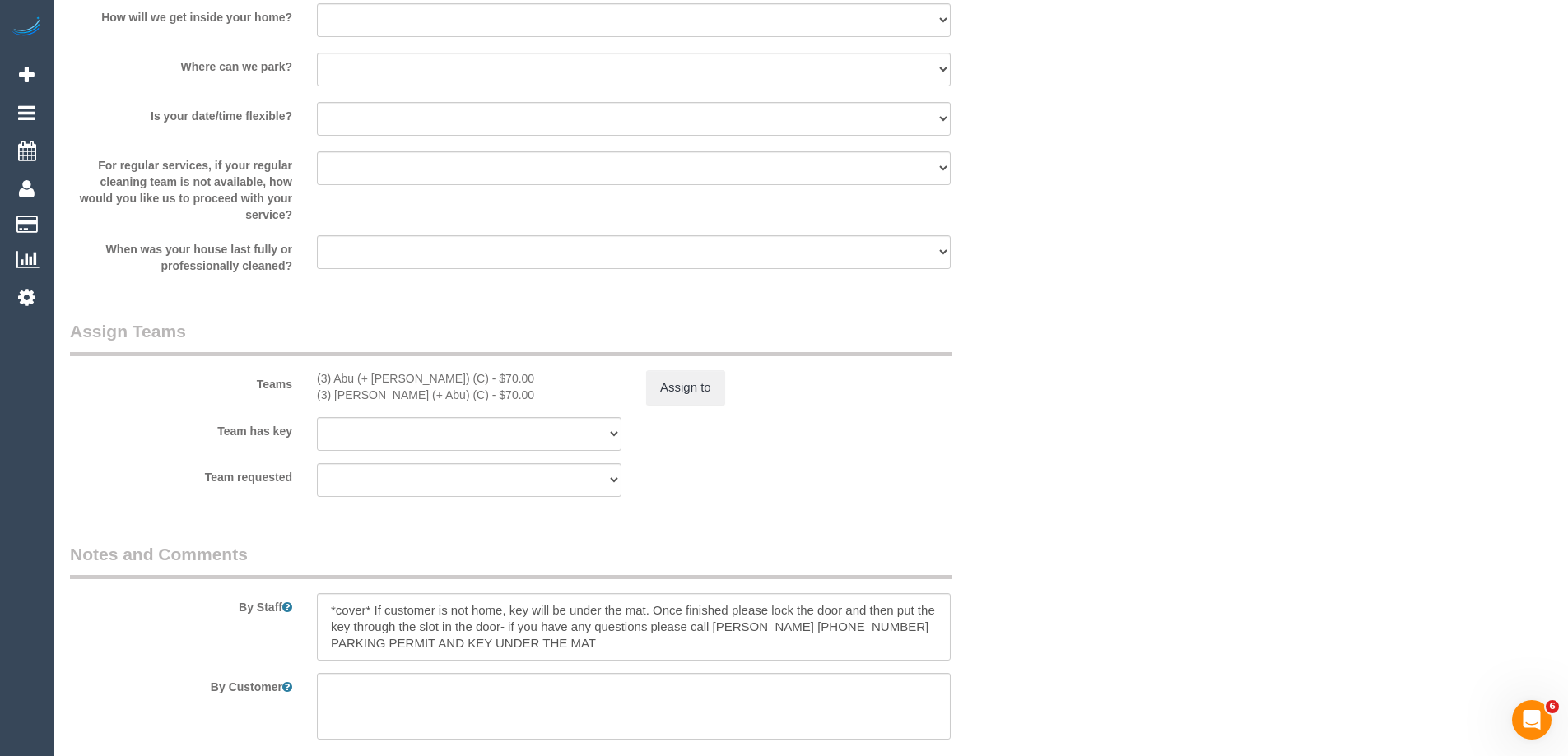
click at [911, 442] on div "Team has key (0) Office (0) Raunak Test Account (1) Debbie Brodjanac (FT) (1) H…" at bounding box center [551, 434] width 987 height 34
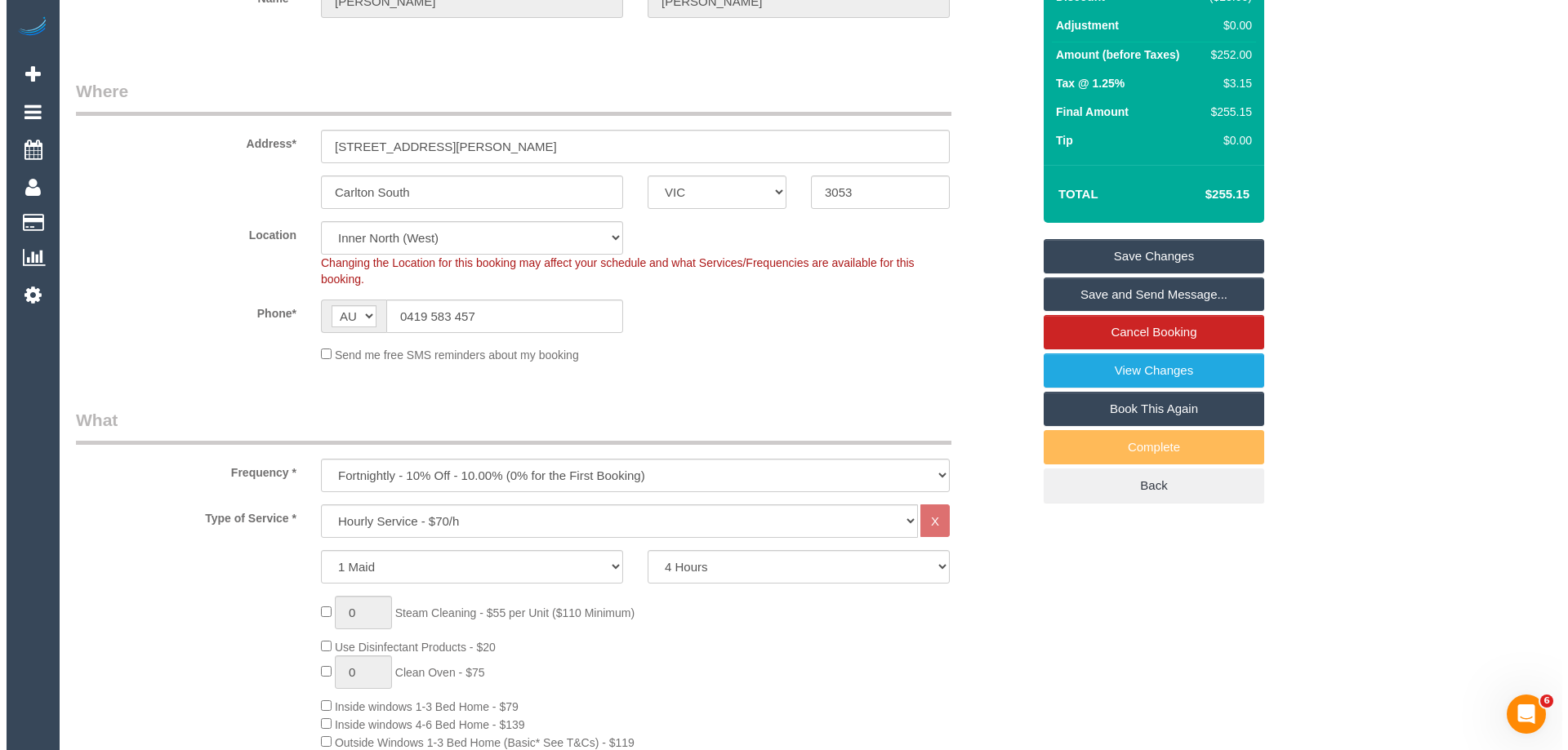
scroll to position [68, 0]
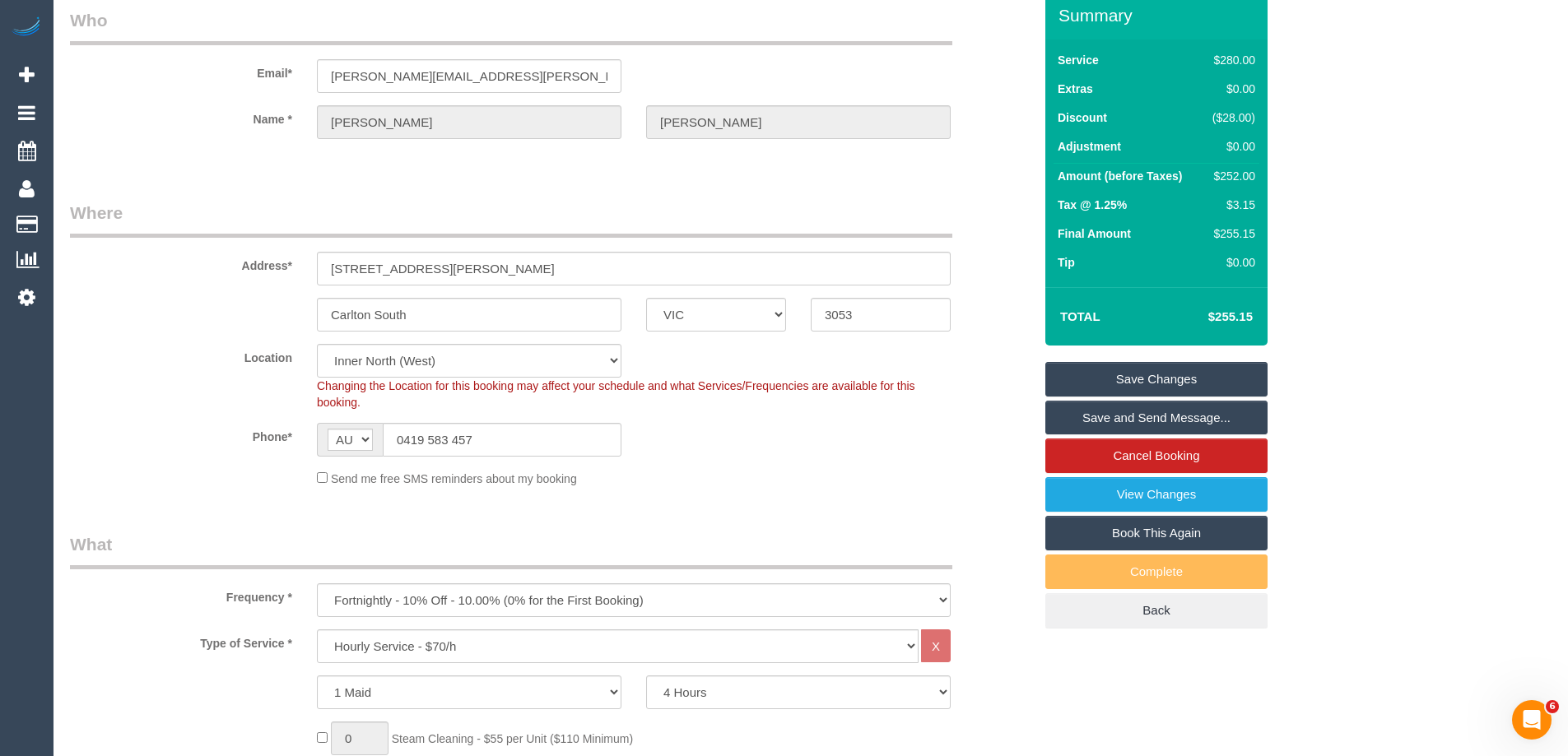
click at [1137, 416] on link "Save and Send Message..." at bounding box center [1156, 417] width 222 height 35
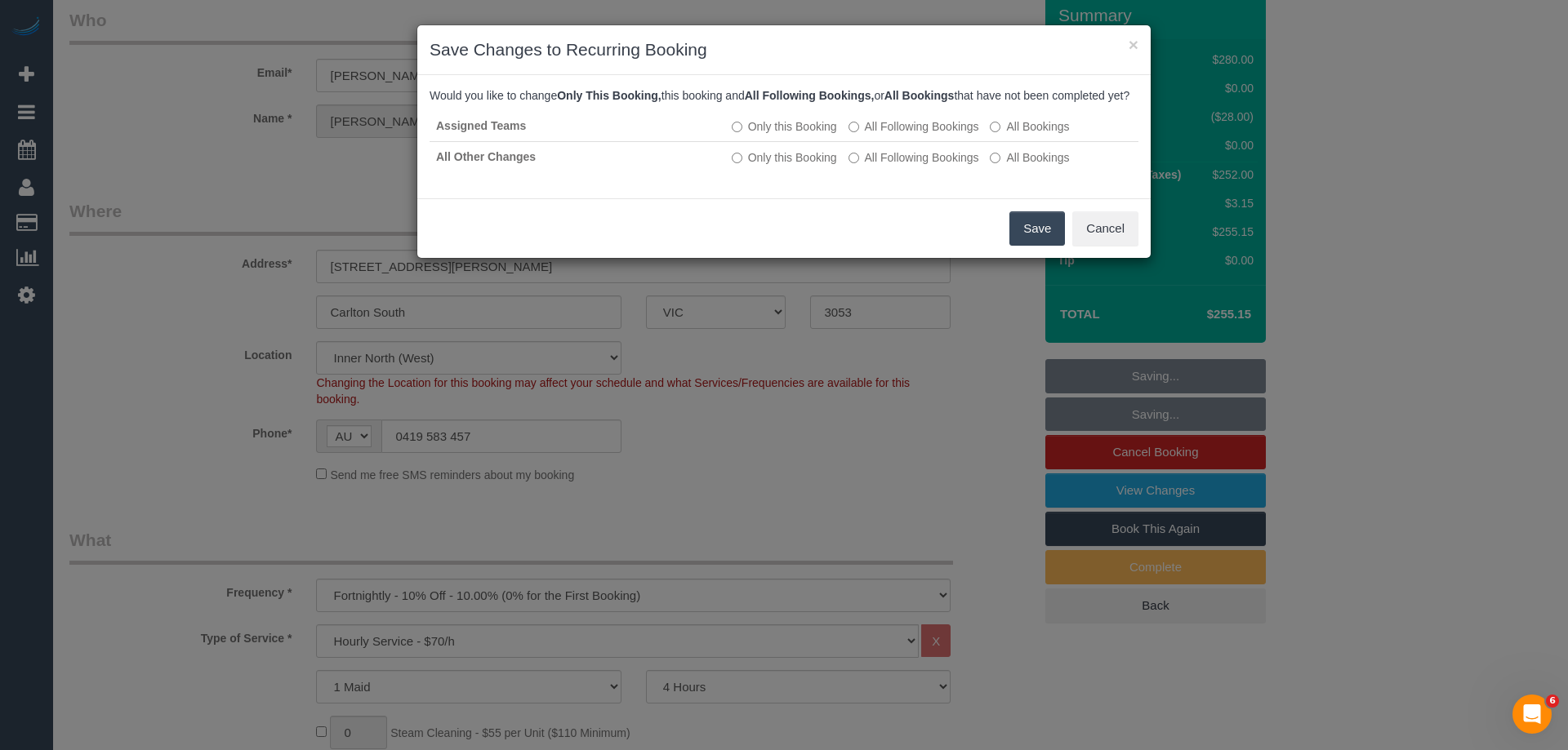
click at [1036, 232] on button "Save" at bounding box center [1037, 228] width 55 height 35
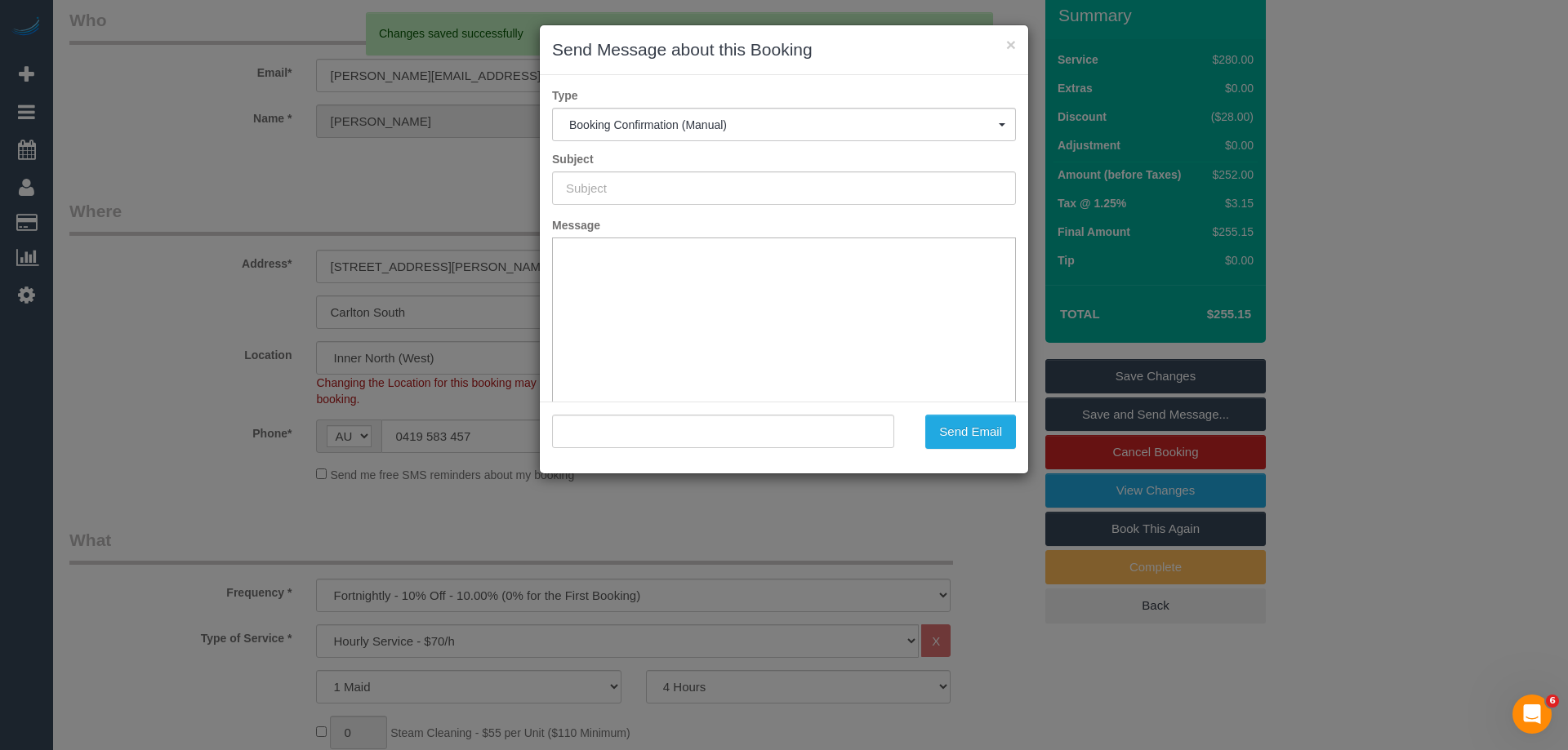
type input "Booking Confirmed"
type input ""Julie Harrison" <julie.harrison@ozemail.com.au>"
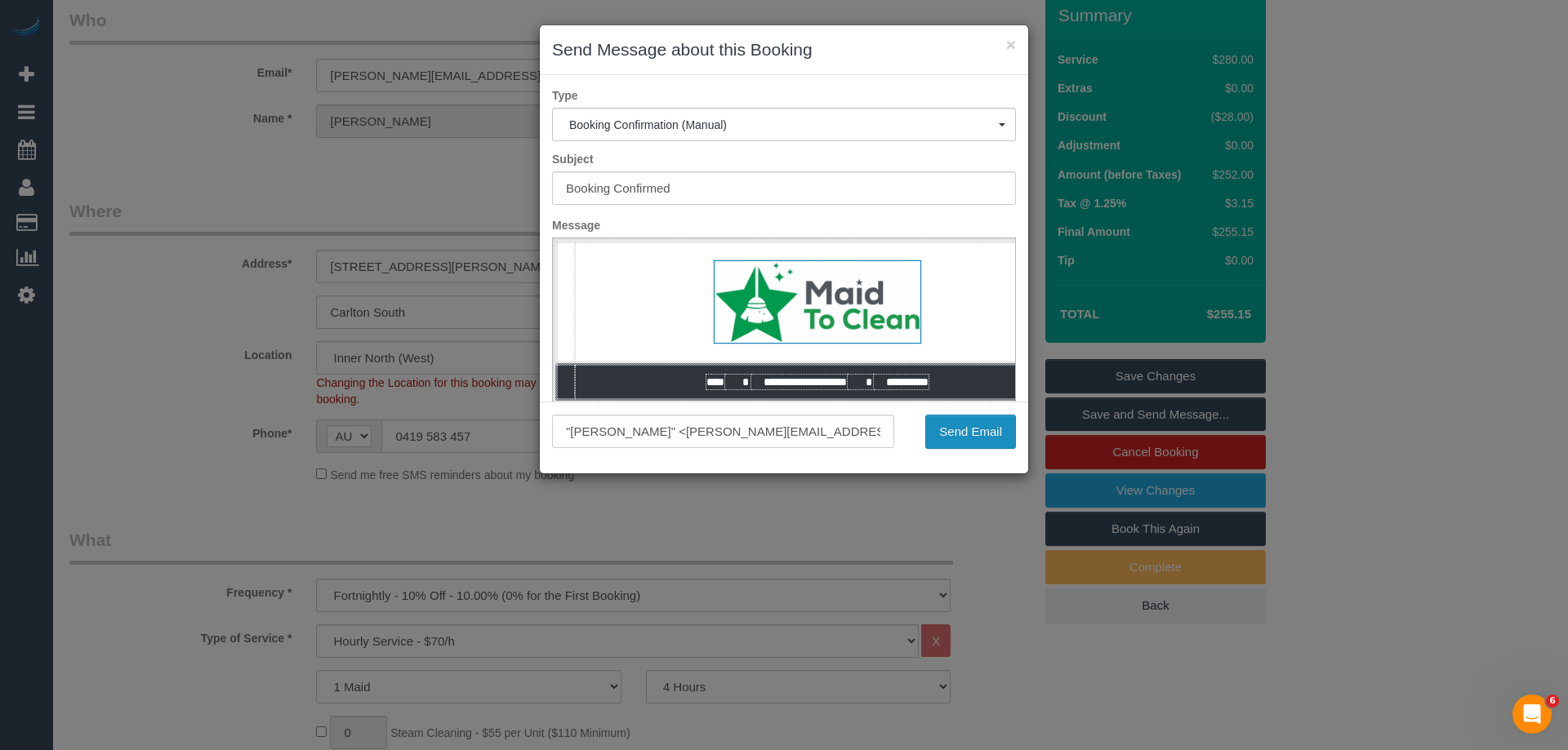
click at [995, 429] on button "Send Email" at bounding box center [971, 432] width 91 height 35
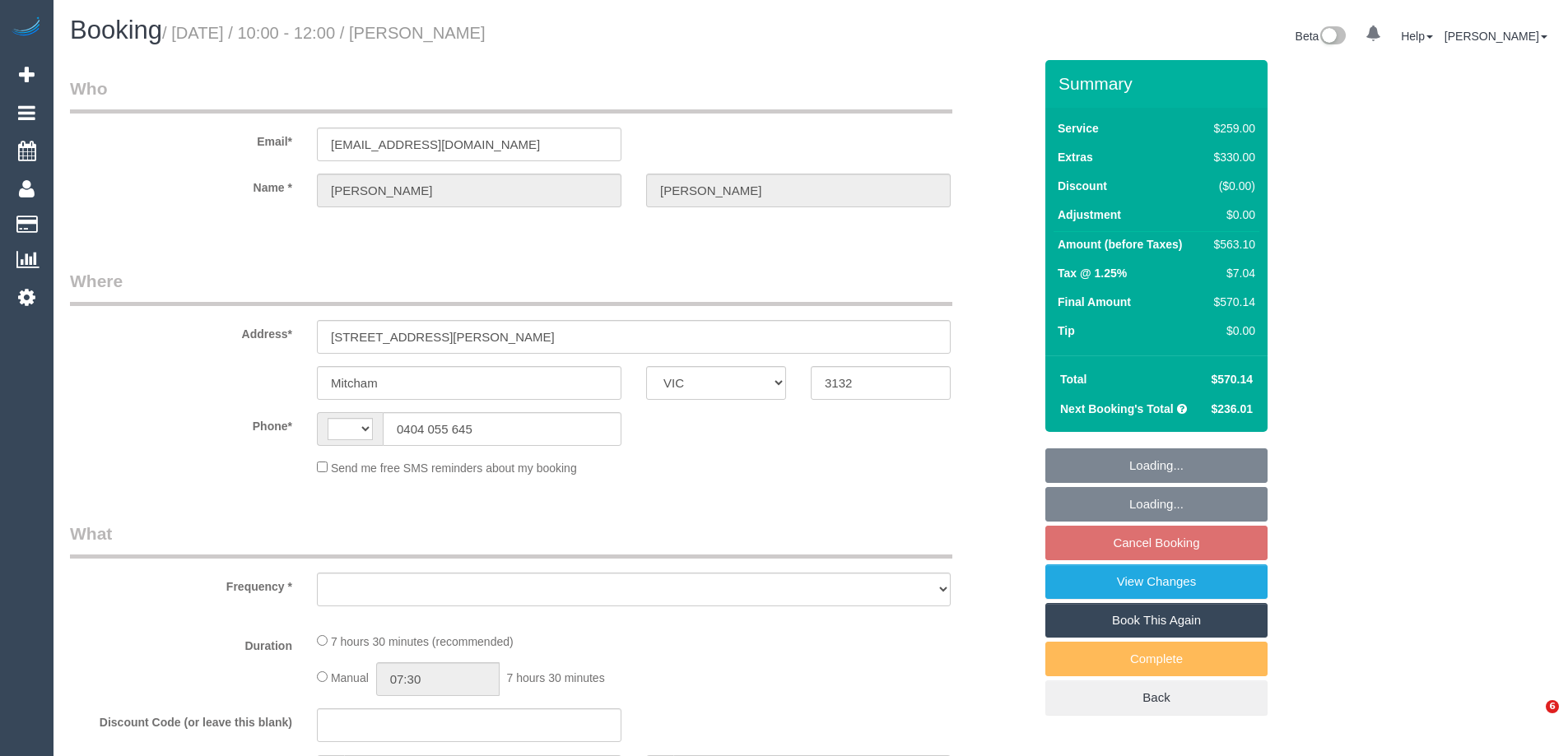
select select "VIC"
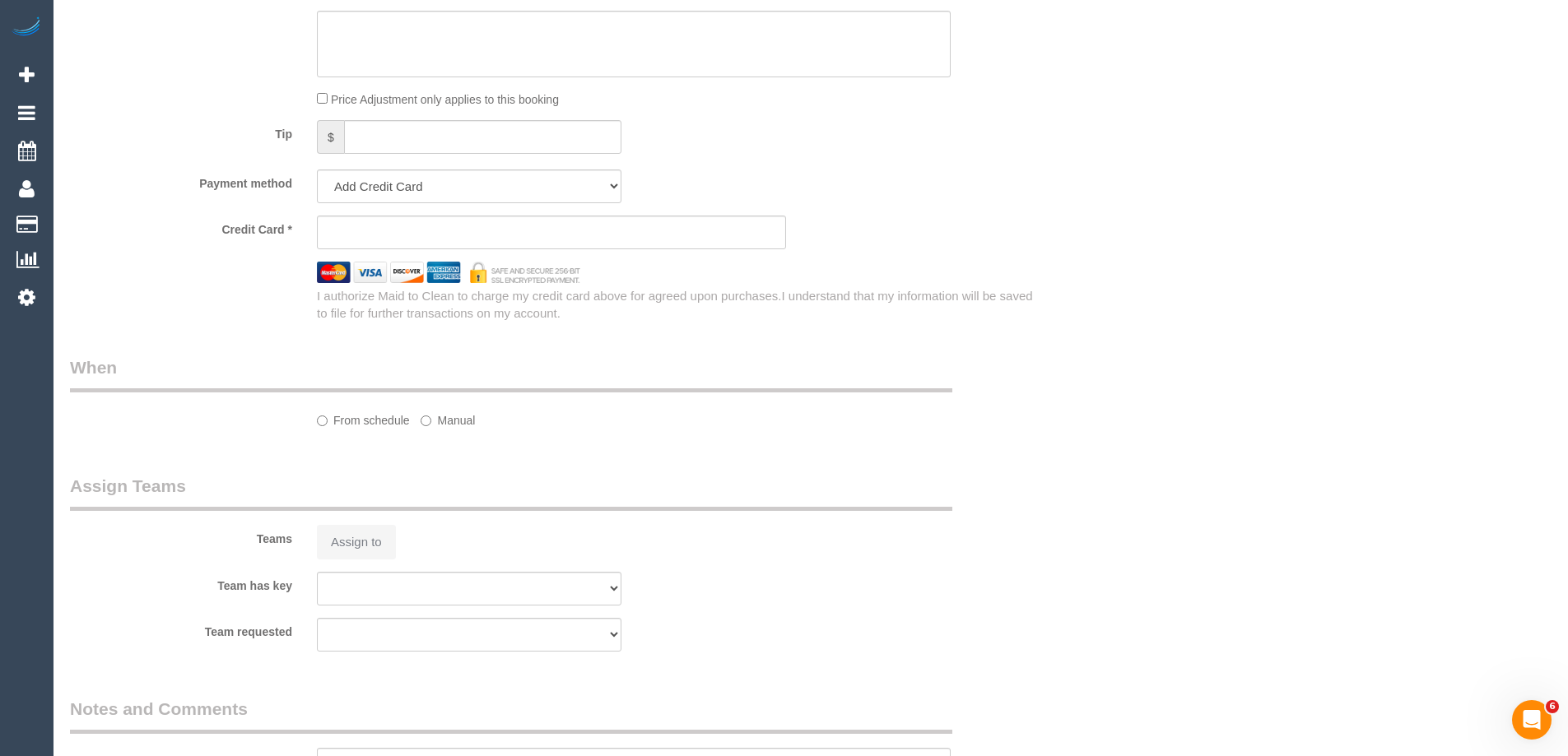
select select "string:AU"
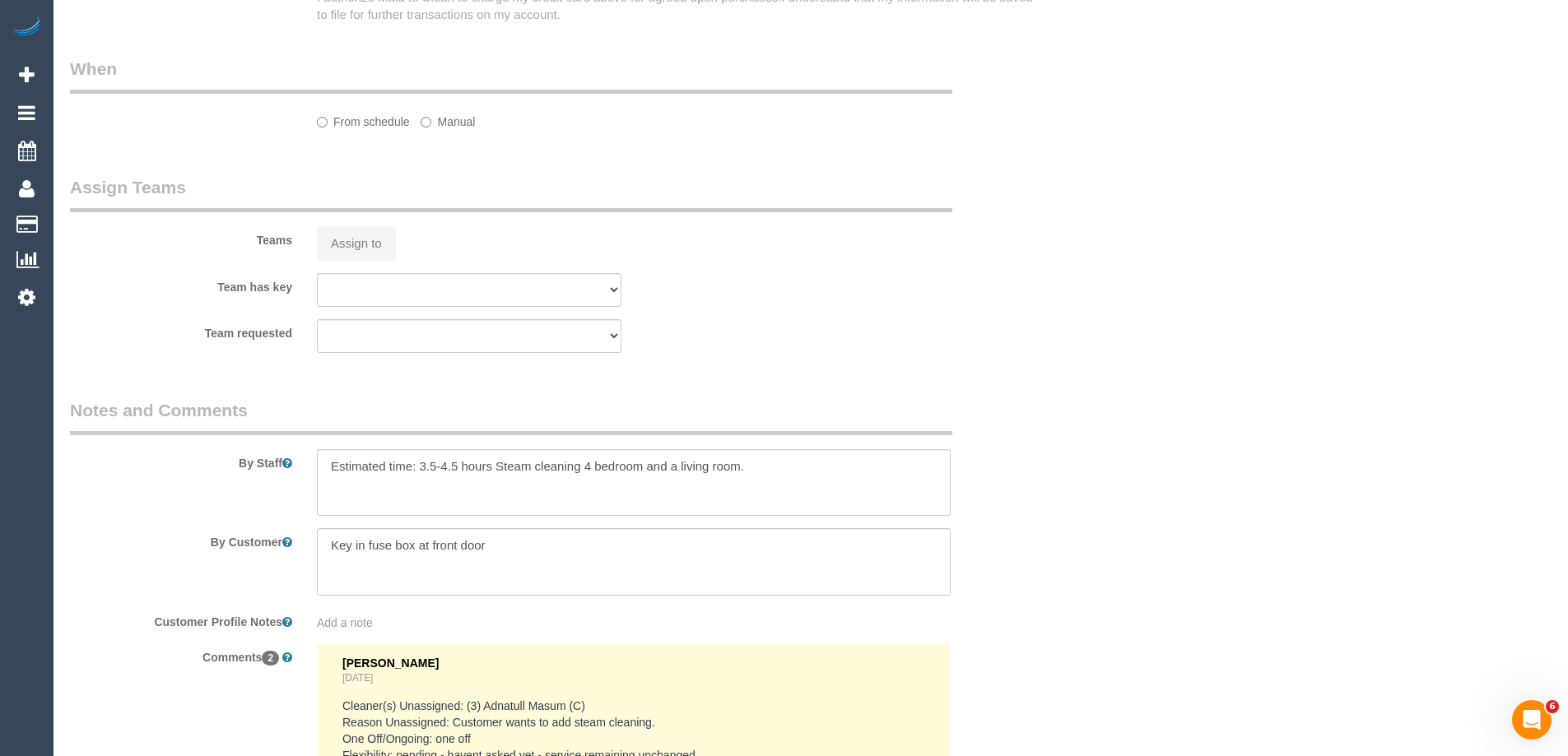
select select "object:569"
select select "string:stripe-pm_1QvsIa2GScqysDRV41SCk4lq"
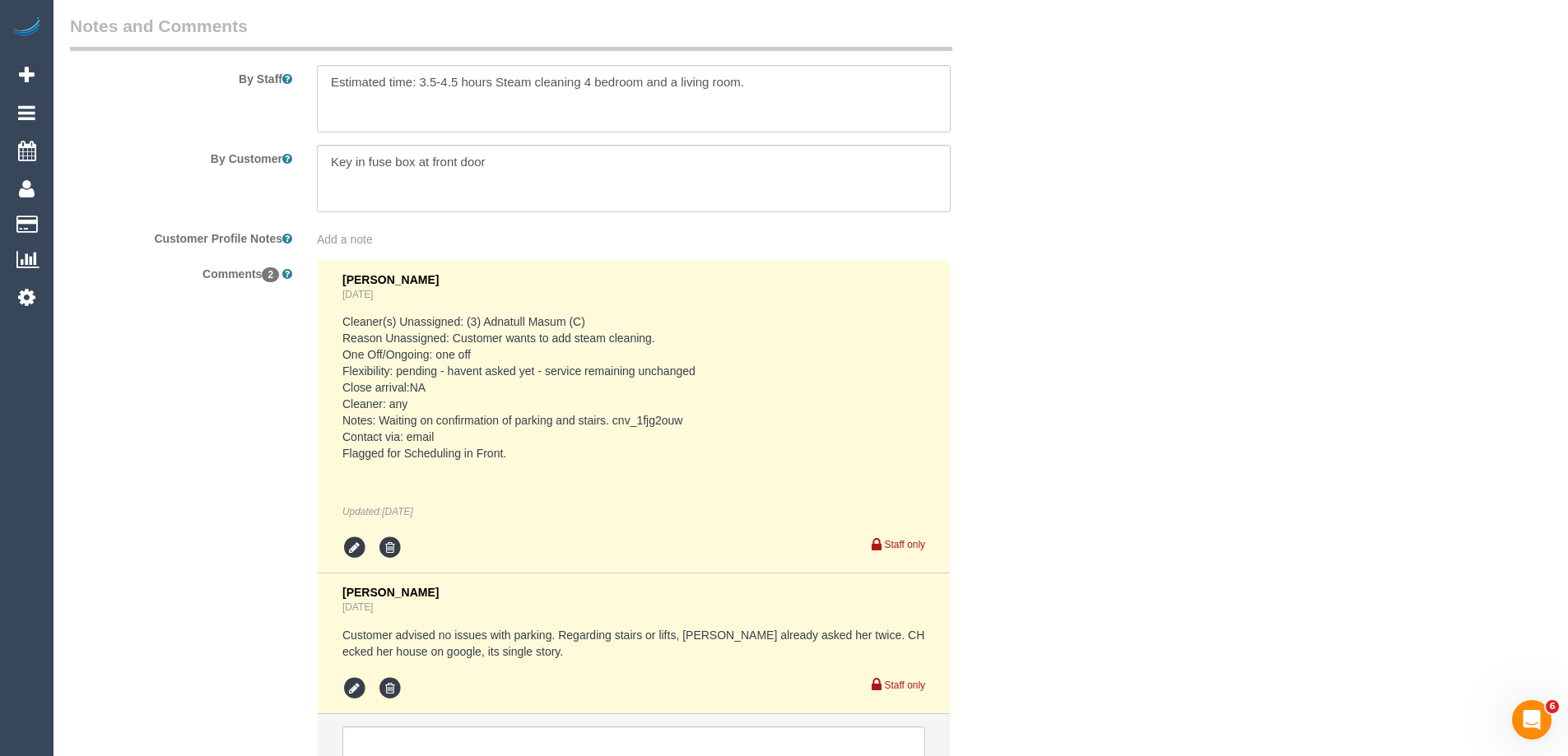
select select "object:574"
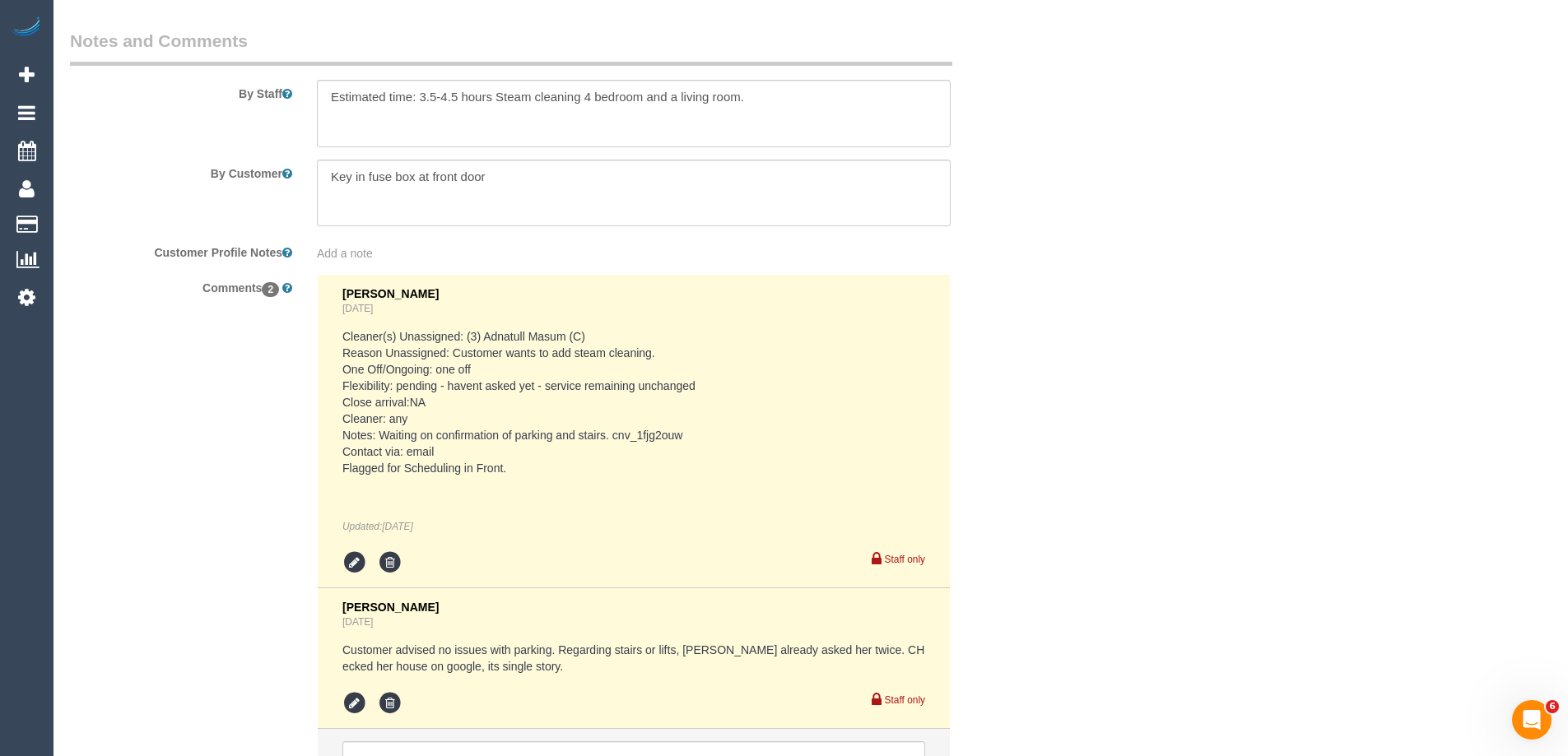
scroll to position [3013, 0]
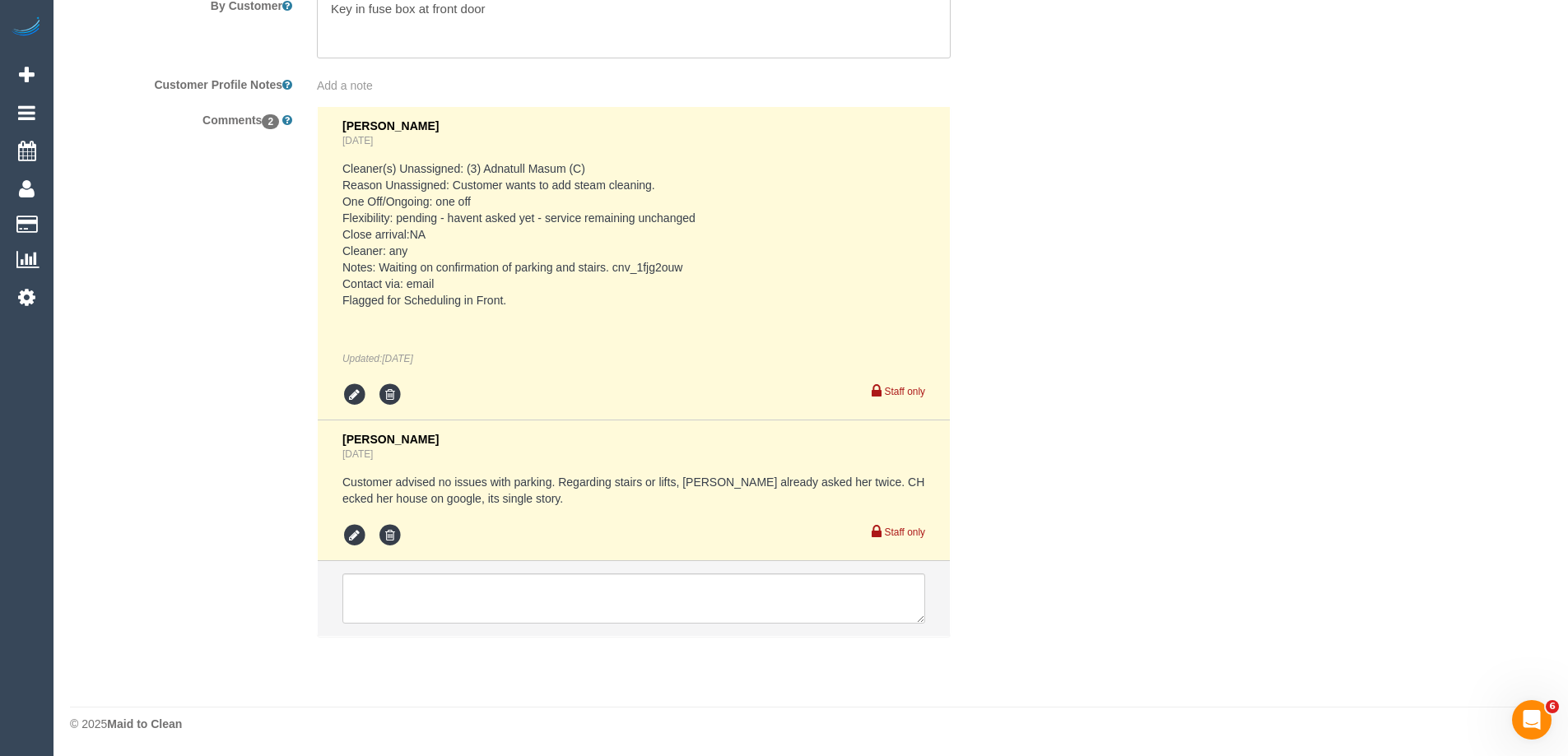
select select "number:27"
select select "number:15"
select select "number:18"
select select "number:22"
select select "number:33"
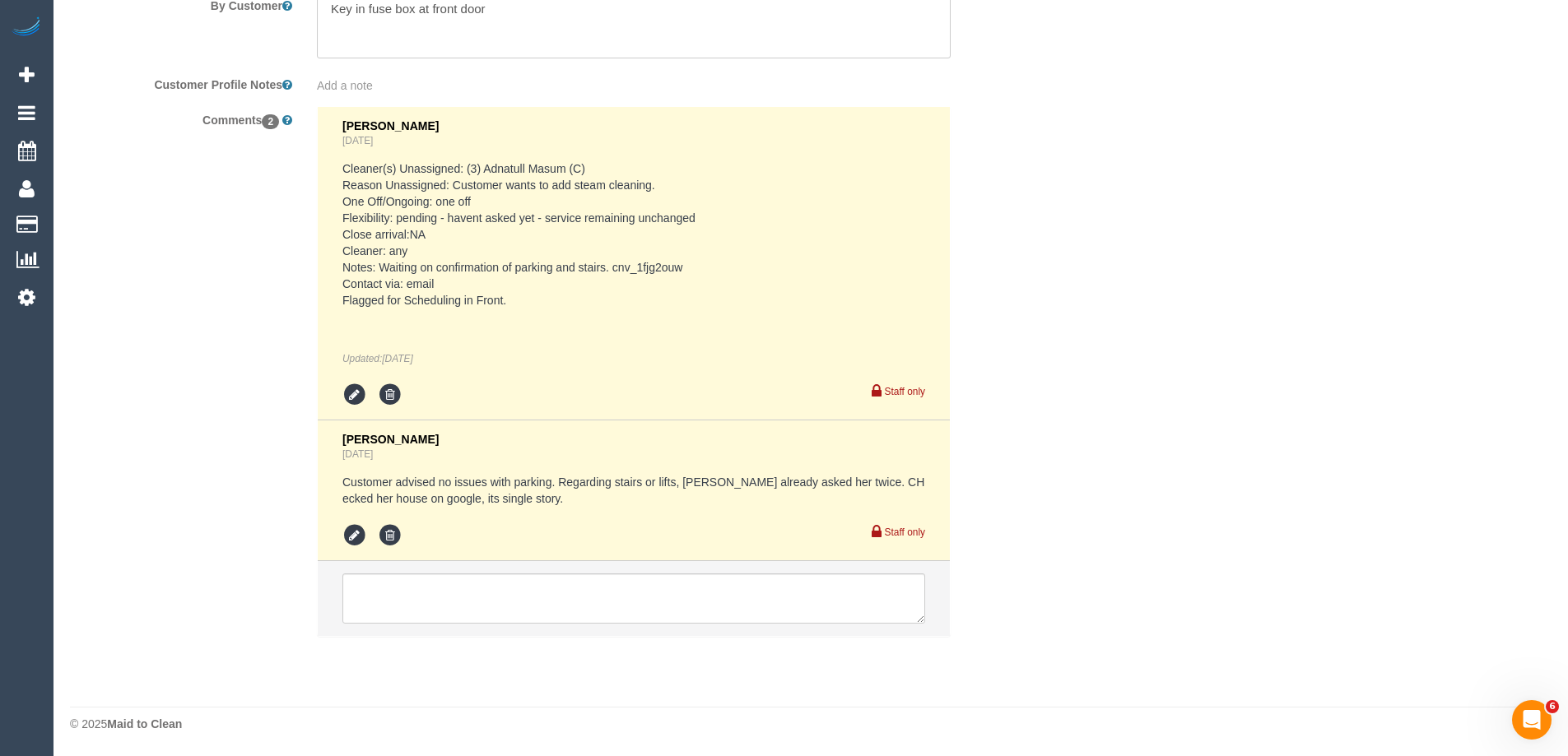
select select "number:13"
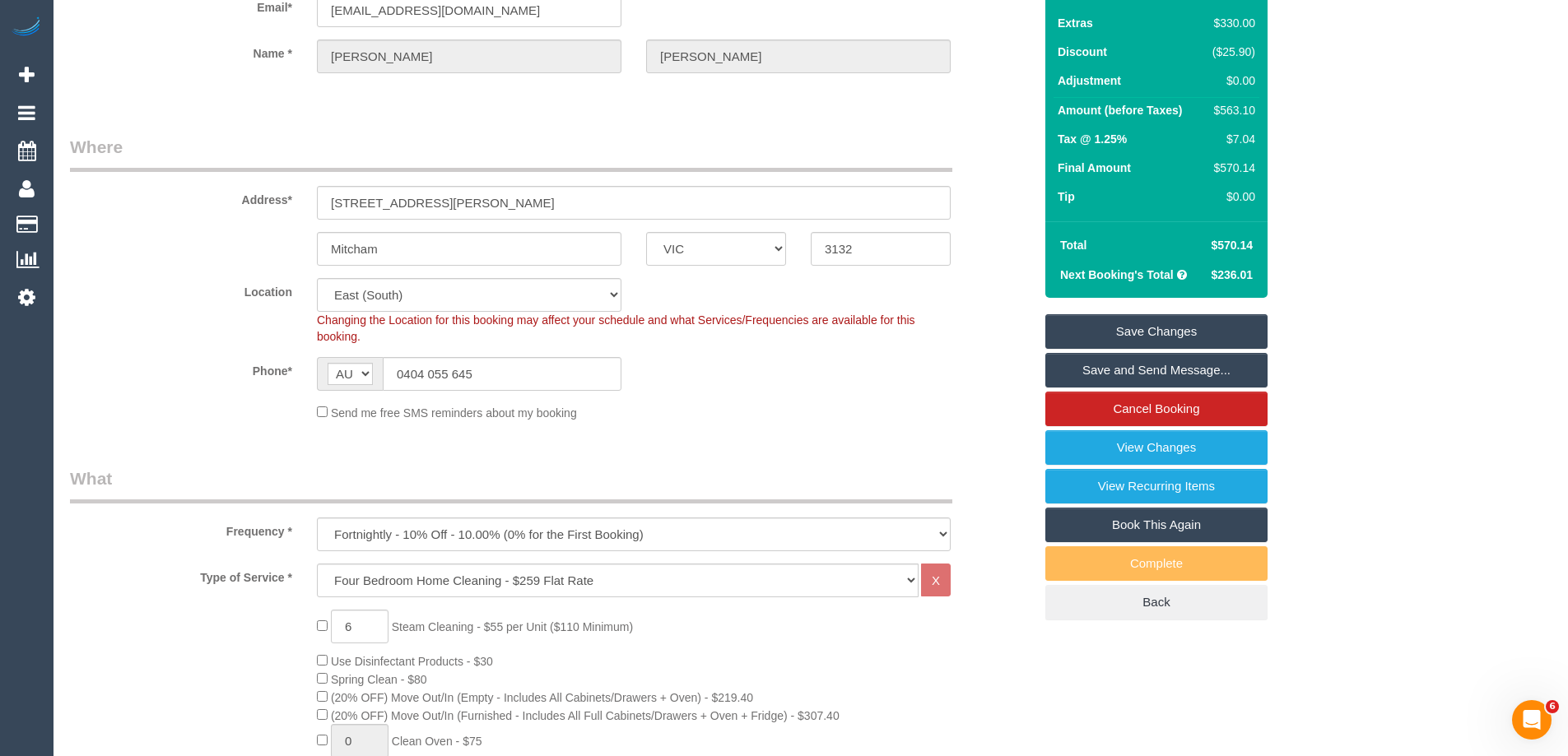
scroll to position [164, 0]
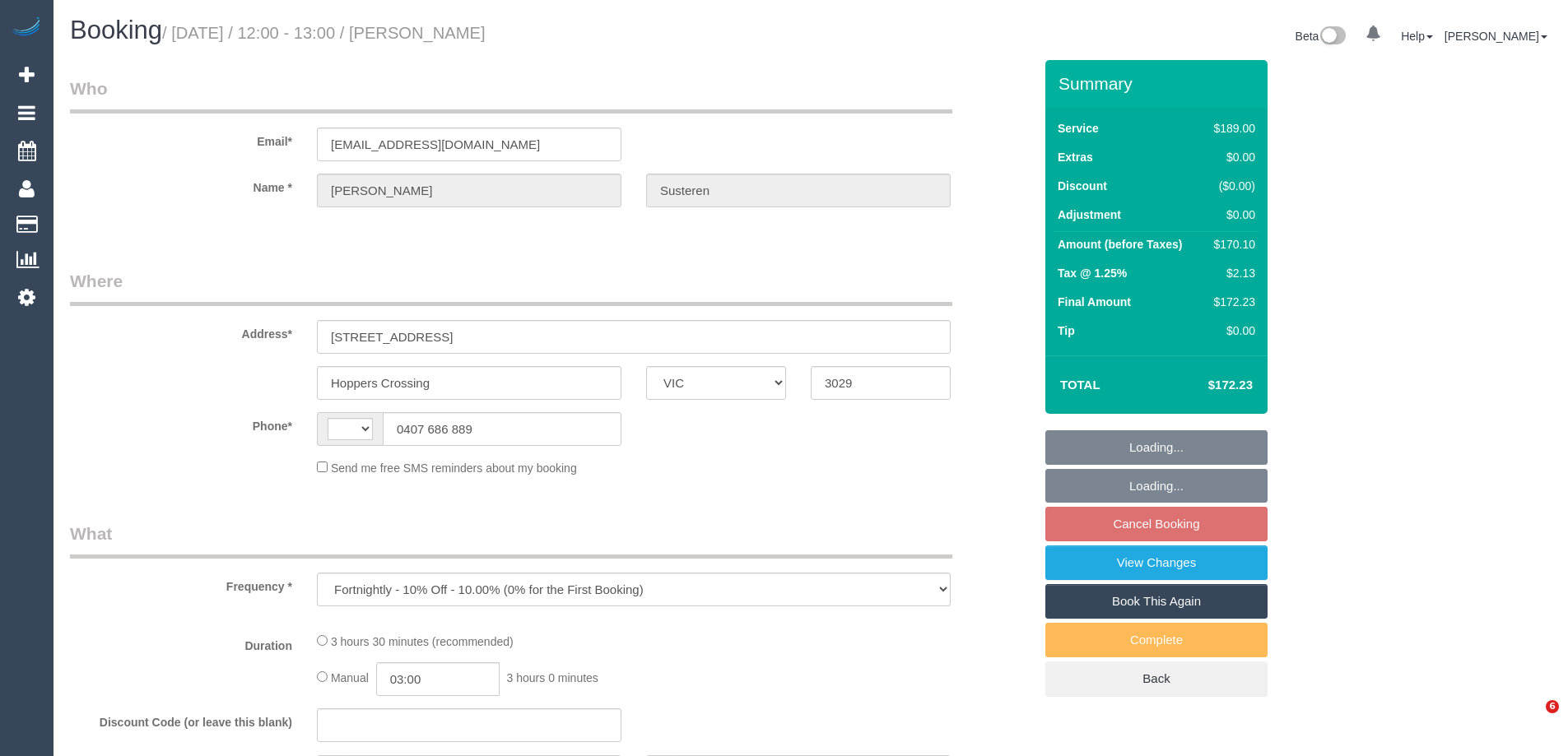
select select "VIC"
select select "string:stripe-pm_1QHDLM2GScqysDRVVRReT0Mt"
select select "number:30"
select select "number:17"
select select "number:18"
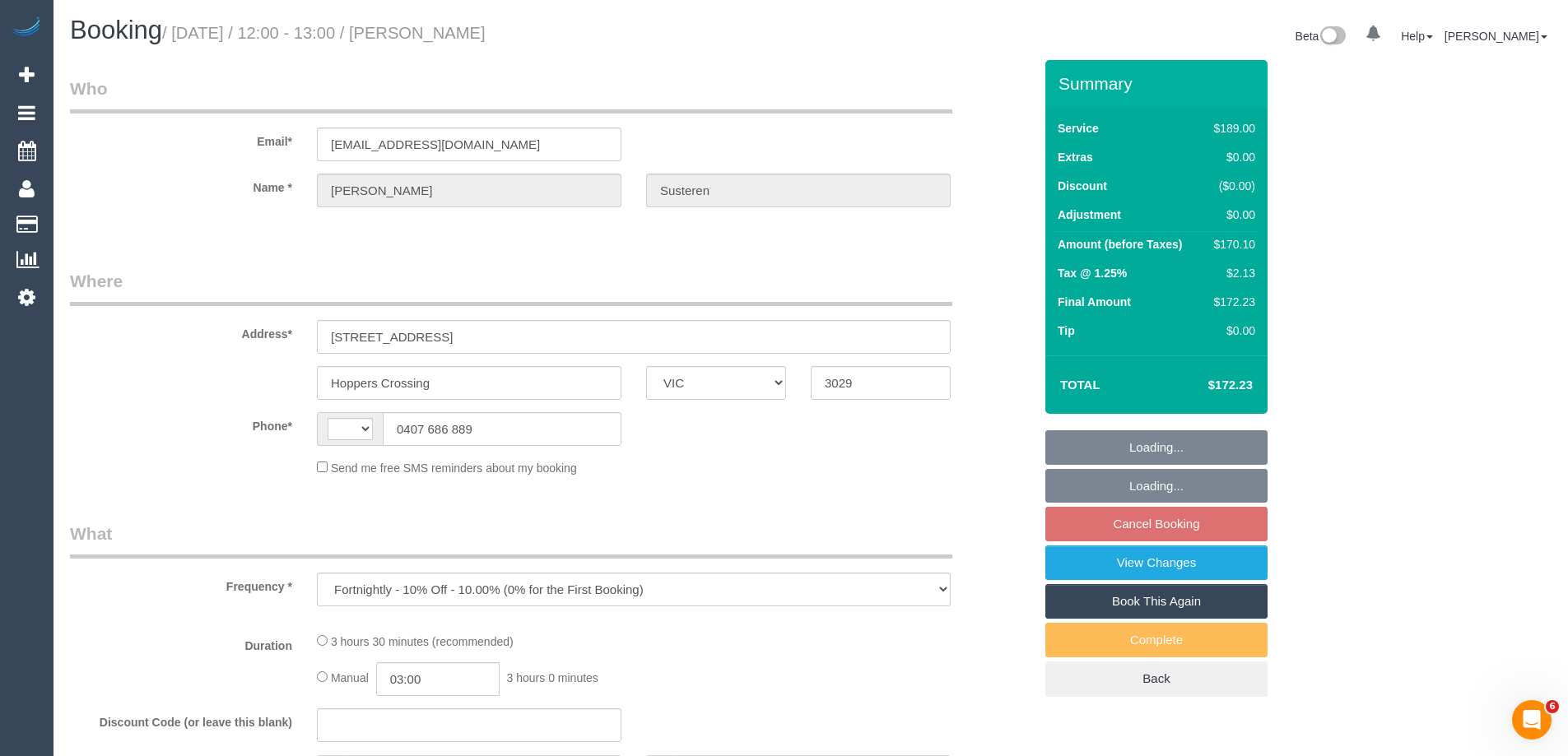
select select "number:22"
select select "number:34"
select select "number:11"
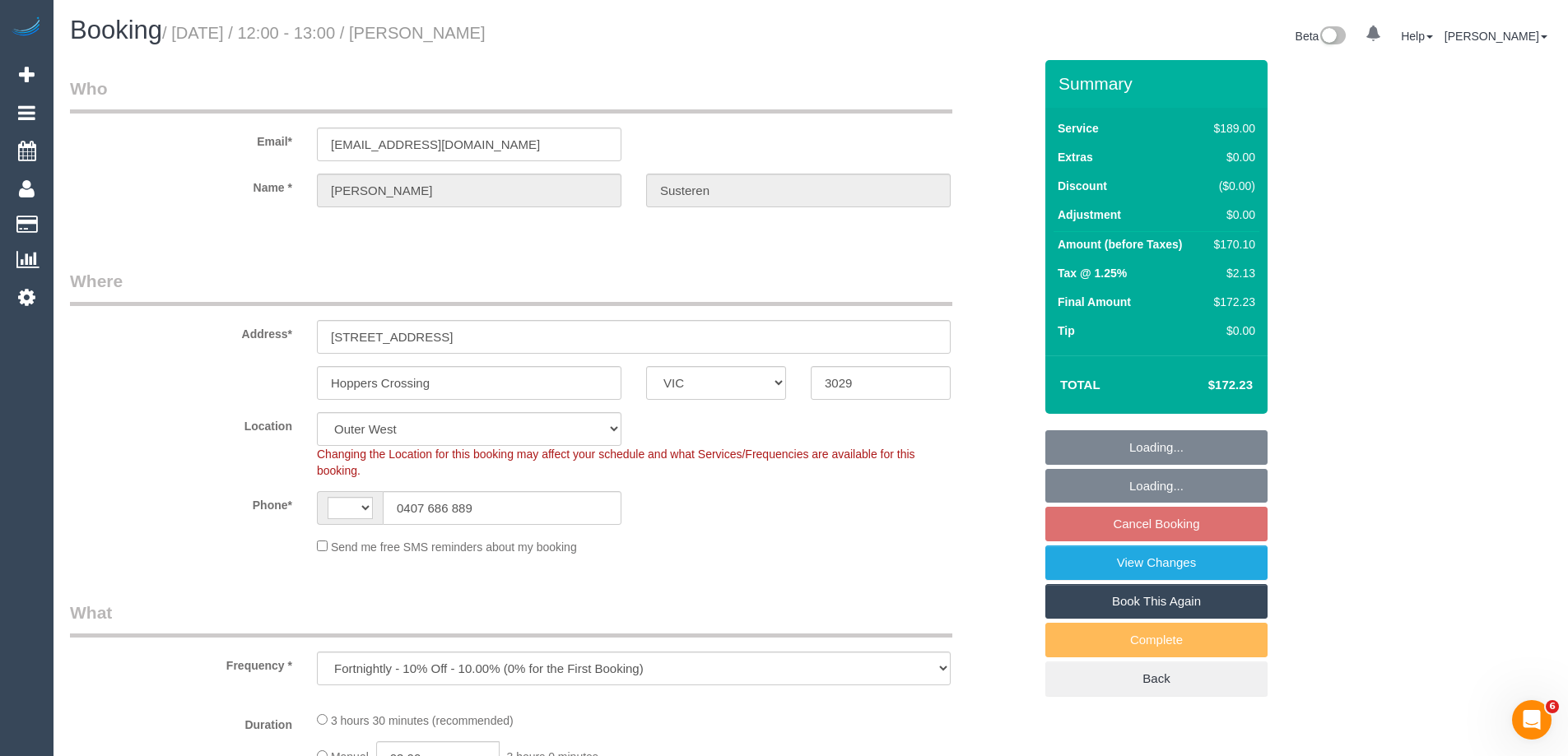
select select "object:449"
select select "string:AU"
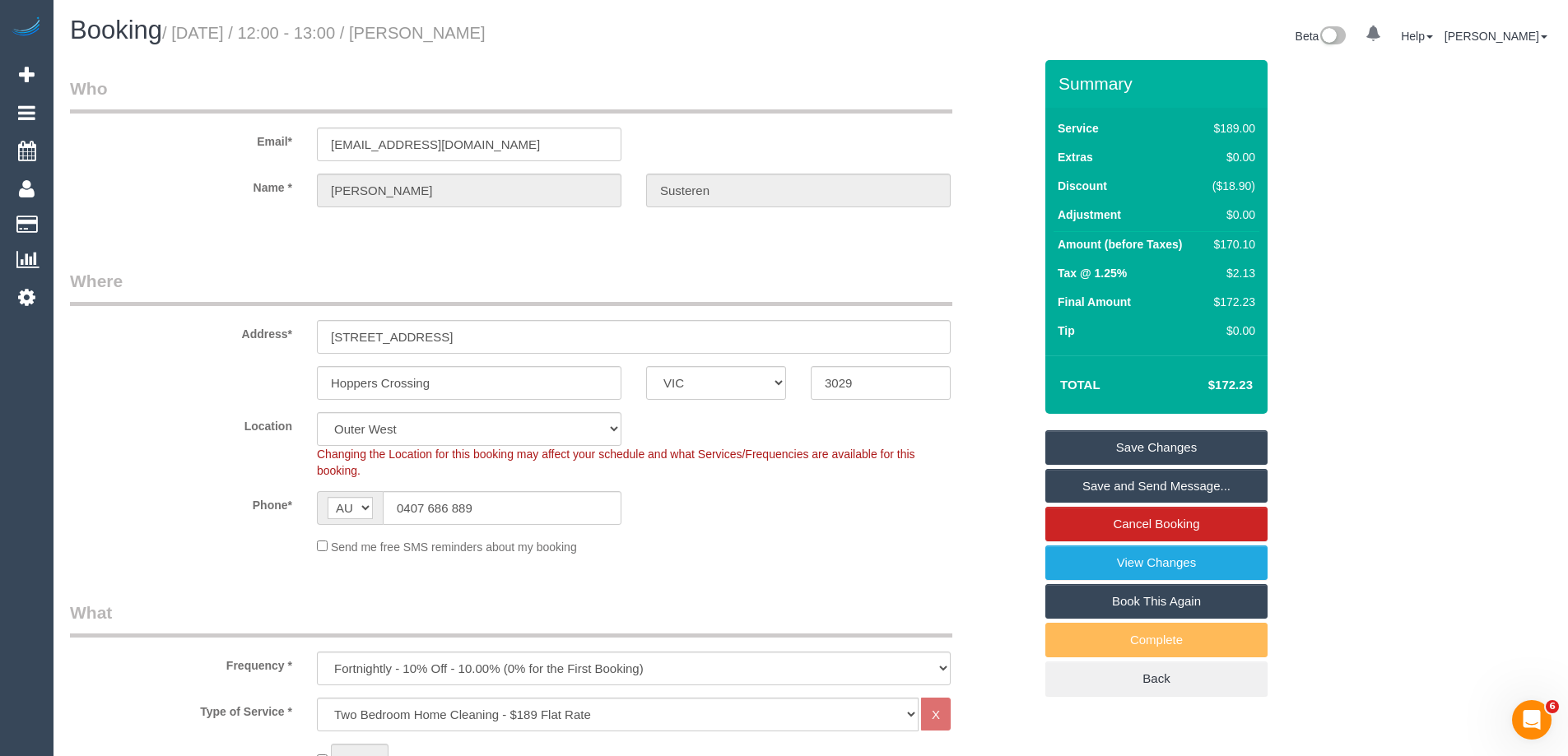
drag, startPoint x: 583, startPoint y: 30, endPoint x: 433, endPoint y: 40, distance: 150.3
click at [433, 40] on h1 "Booking / October 22, 2025 / 12:00 - 13:00 / Felicity Susteren" at bounding box center [433, 31] width 728 height 28
copy small "Felicity Susteren"
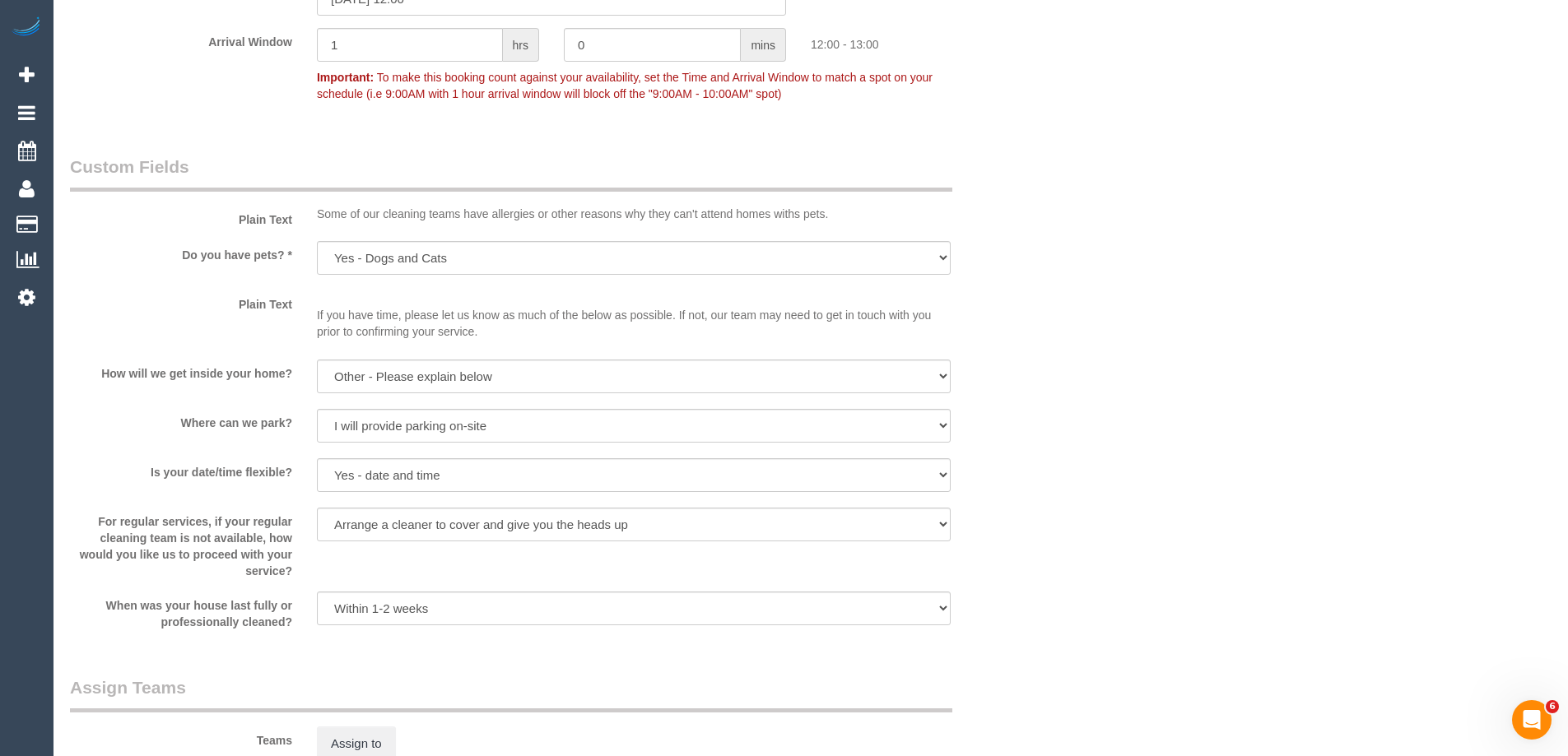
scroll to position [2683, 0]
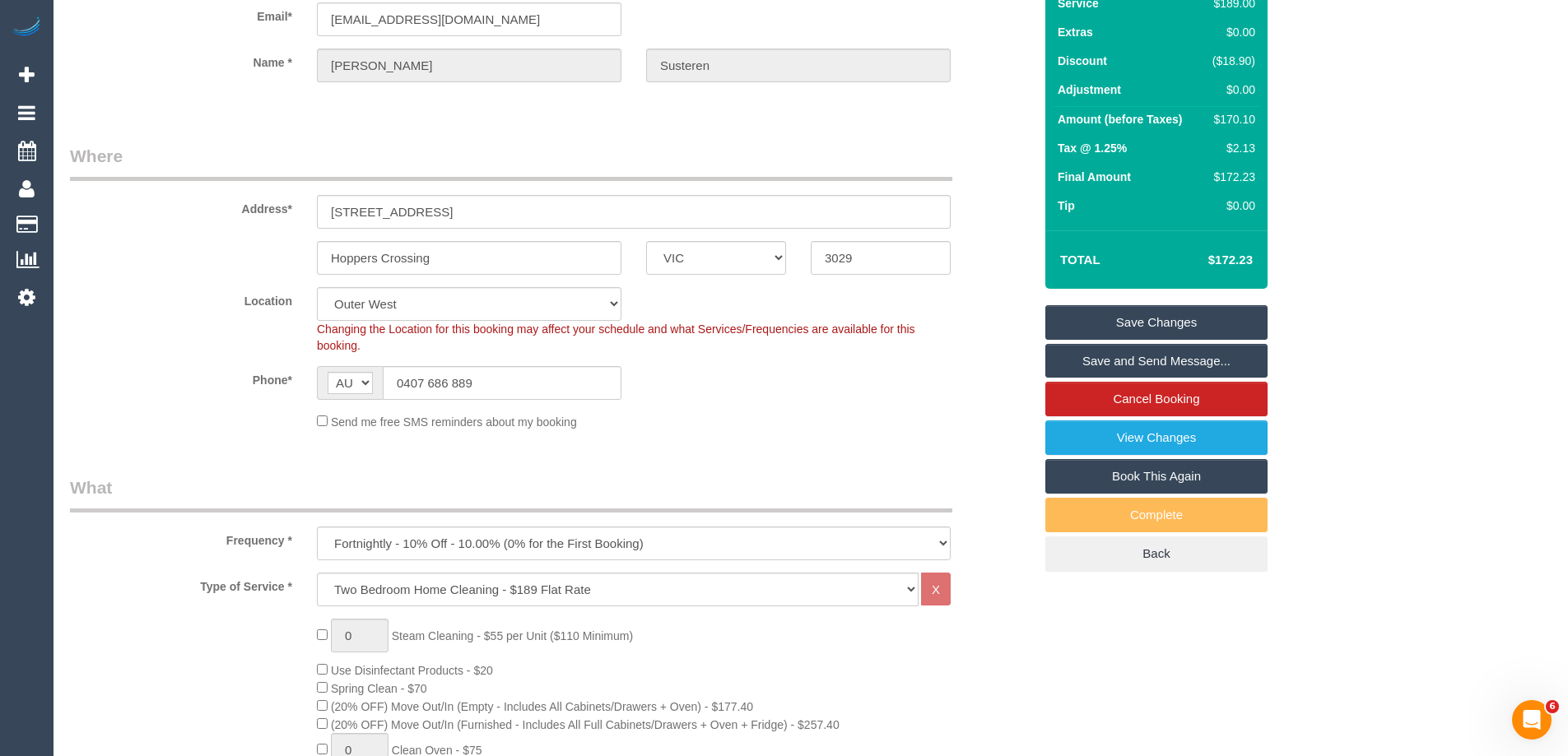
scroll to position [125, 0]
click at [1238, 126] on div "$170.10" at bounding box center [1230, 120] width 50 height 17
copy div "170.10"
click at [1331, 139] on div "Summary Service $189.00 Extras $0.00 Discount ($18.90) Adjustment $0.00 Amount …" at bounding box center [1218, 271] width 371 height 669
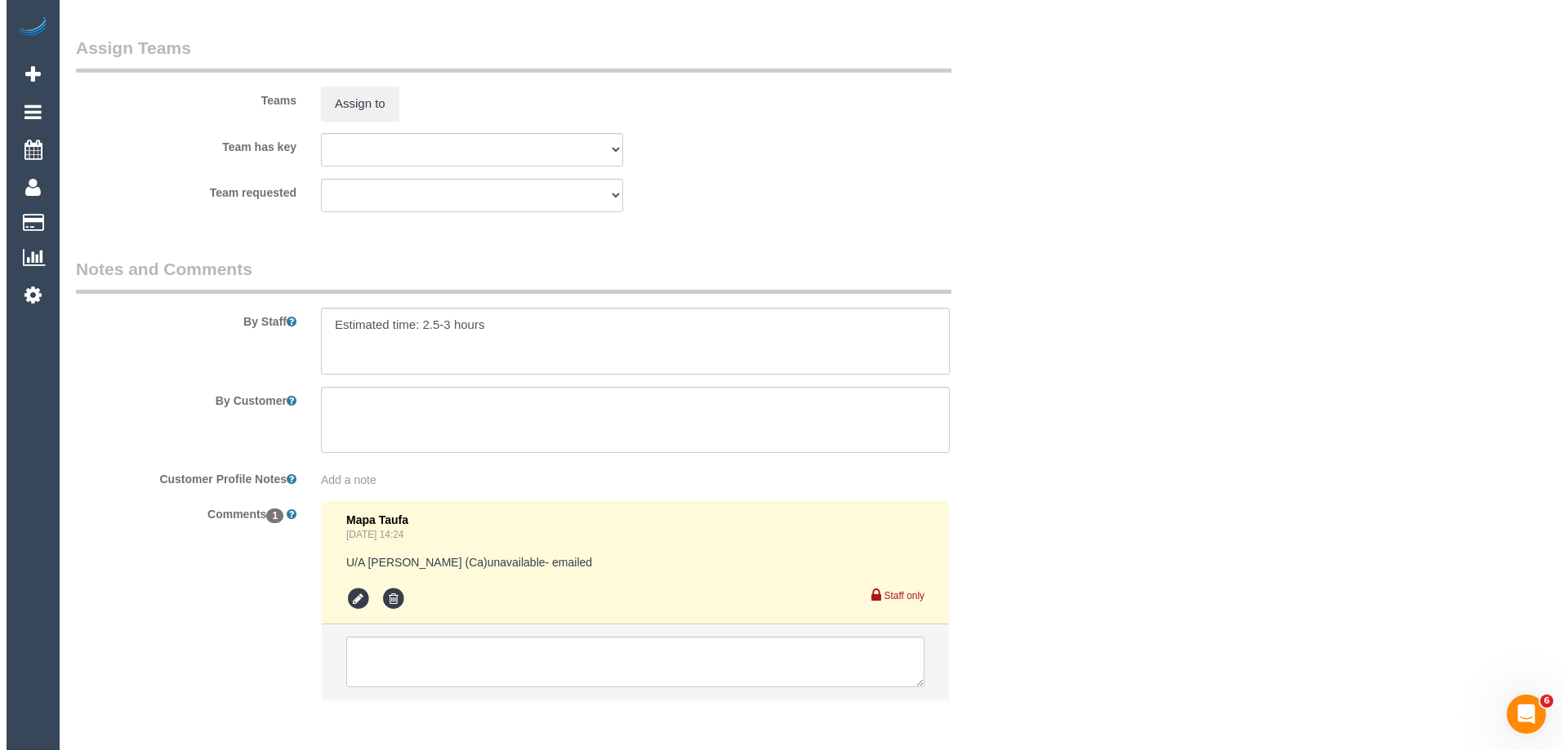
scroll to position [2654, 0]
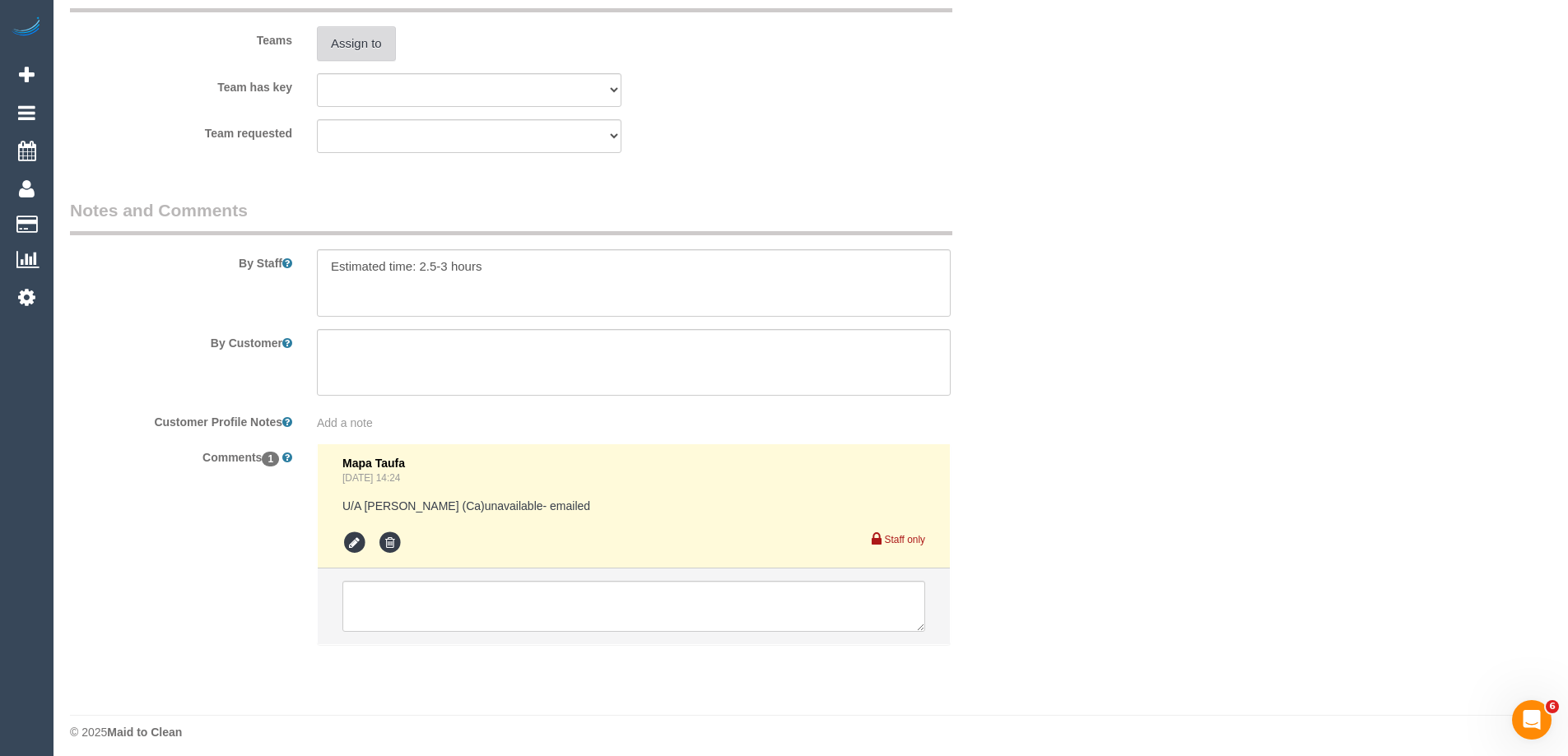
click at [348, 45] on button "Assign to" at bounding box center [356, 43] width 79 height 35
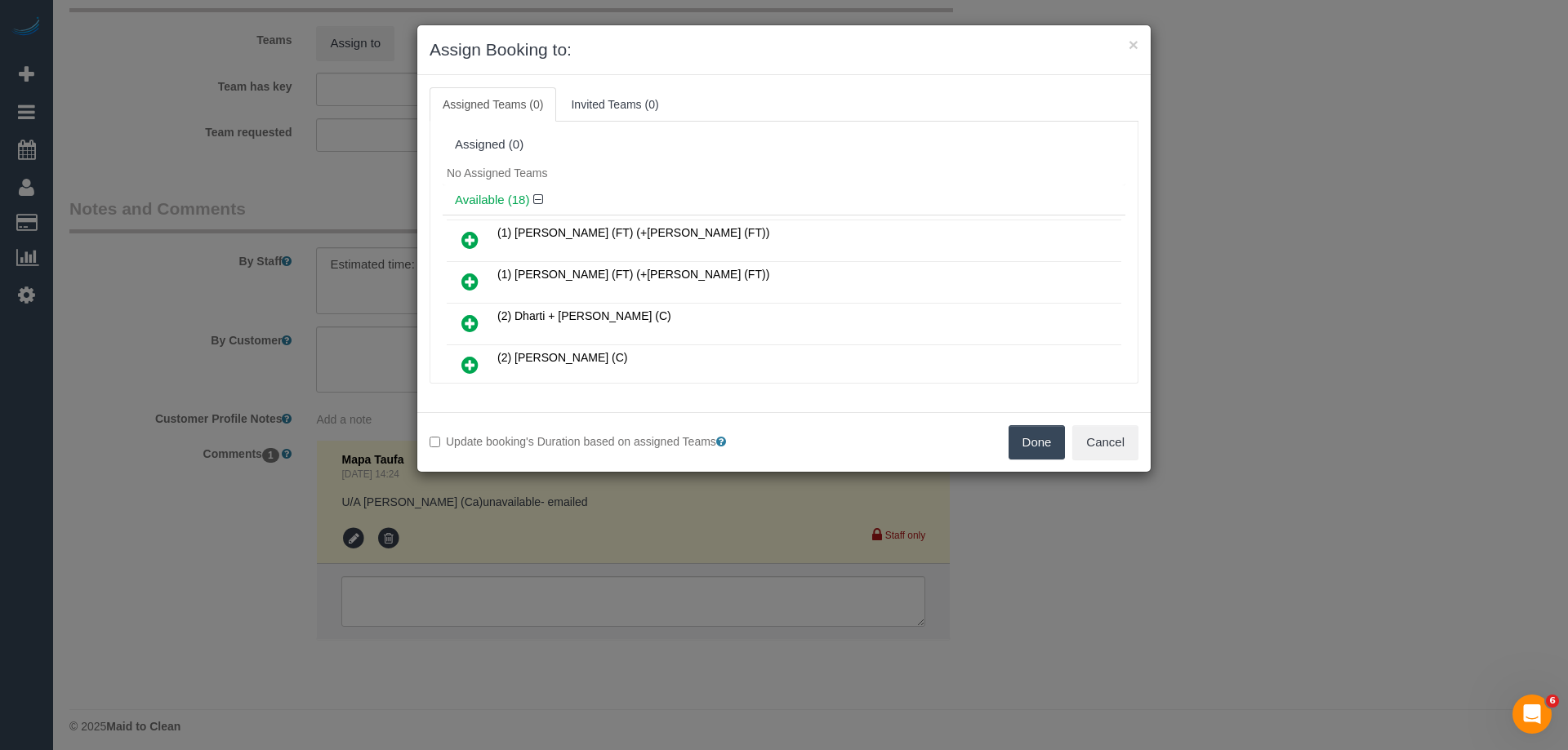
click at [688, 200] on h4 "Available (18)" at bounding box center [784, 201] width 658 height 14
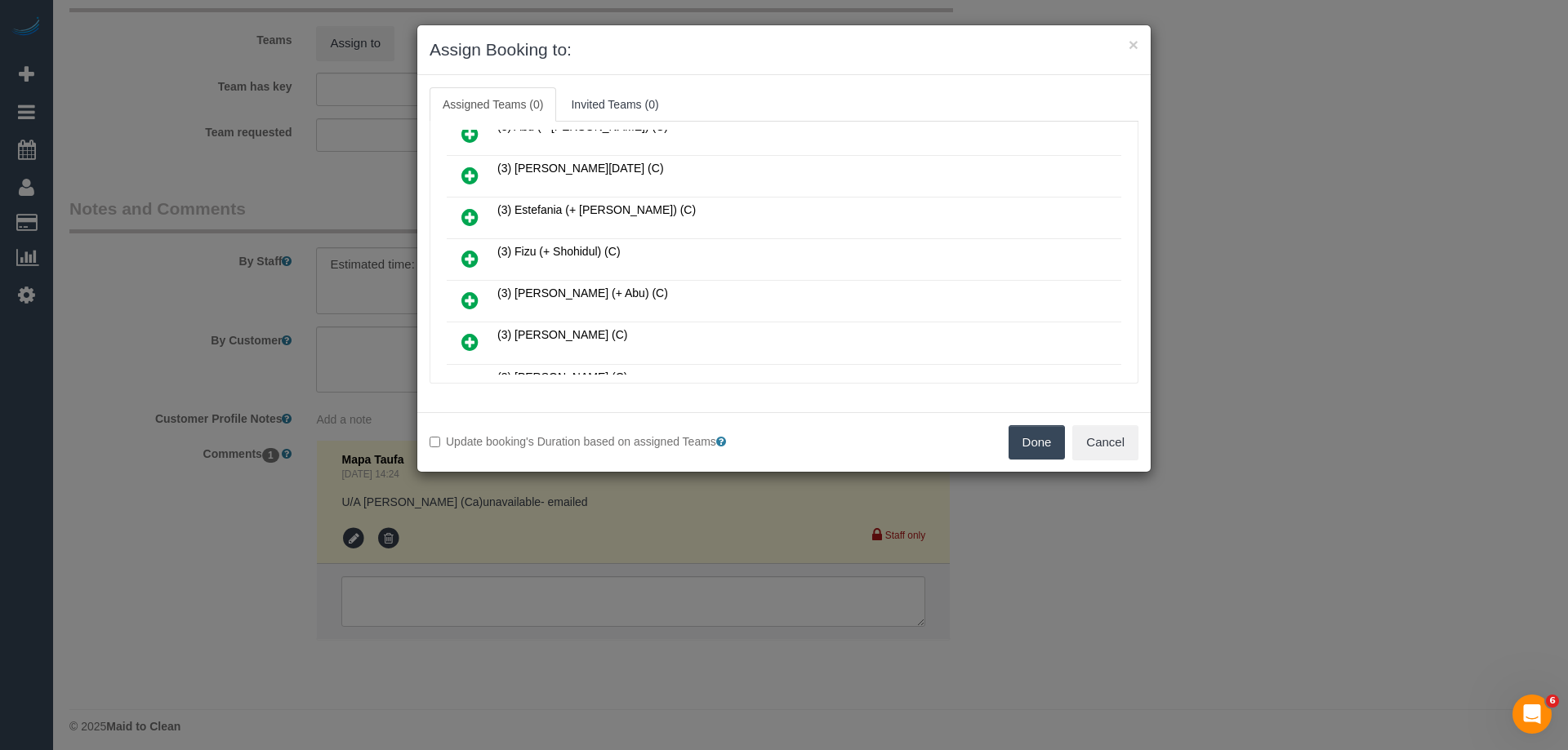
click at [470, 251] on icon at bounding box center [470, 259] width 17 height 20
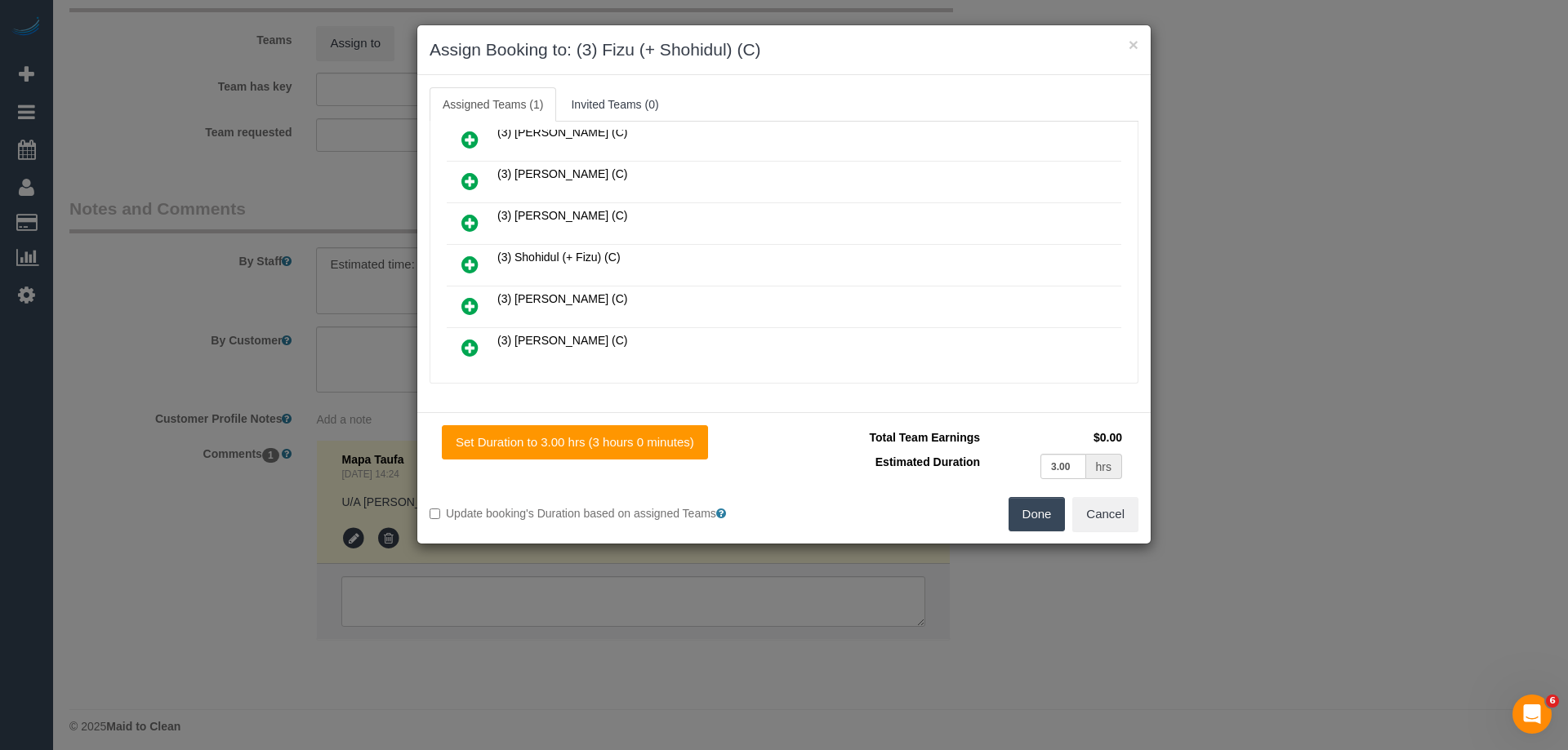
click at [476, 272] on icon at bounding box center [470, 265] width 17 height 20
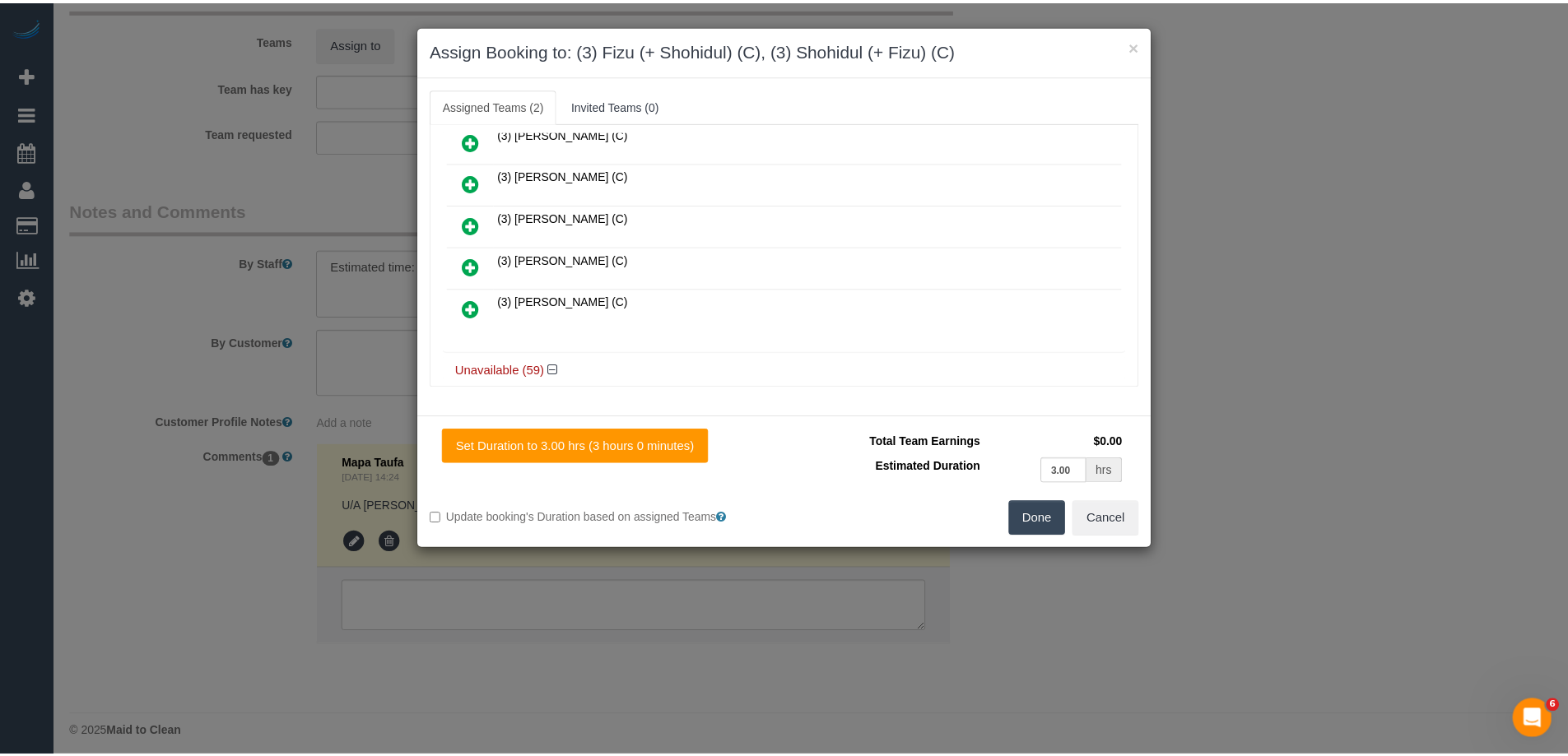
scroll to position [0, 0]
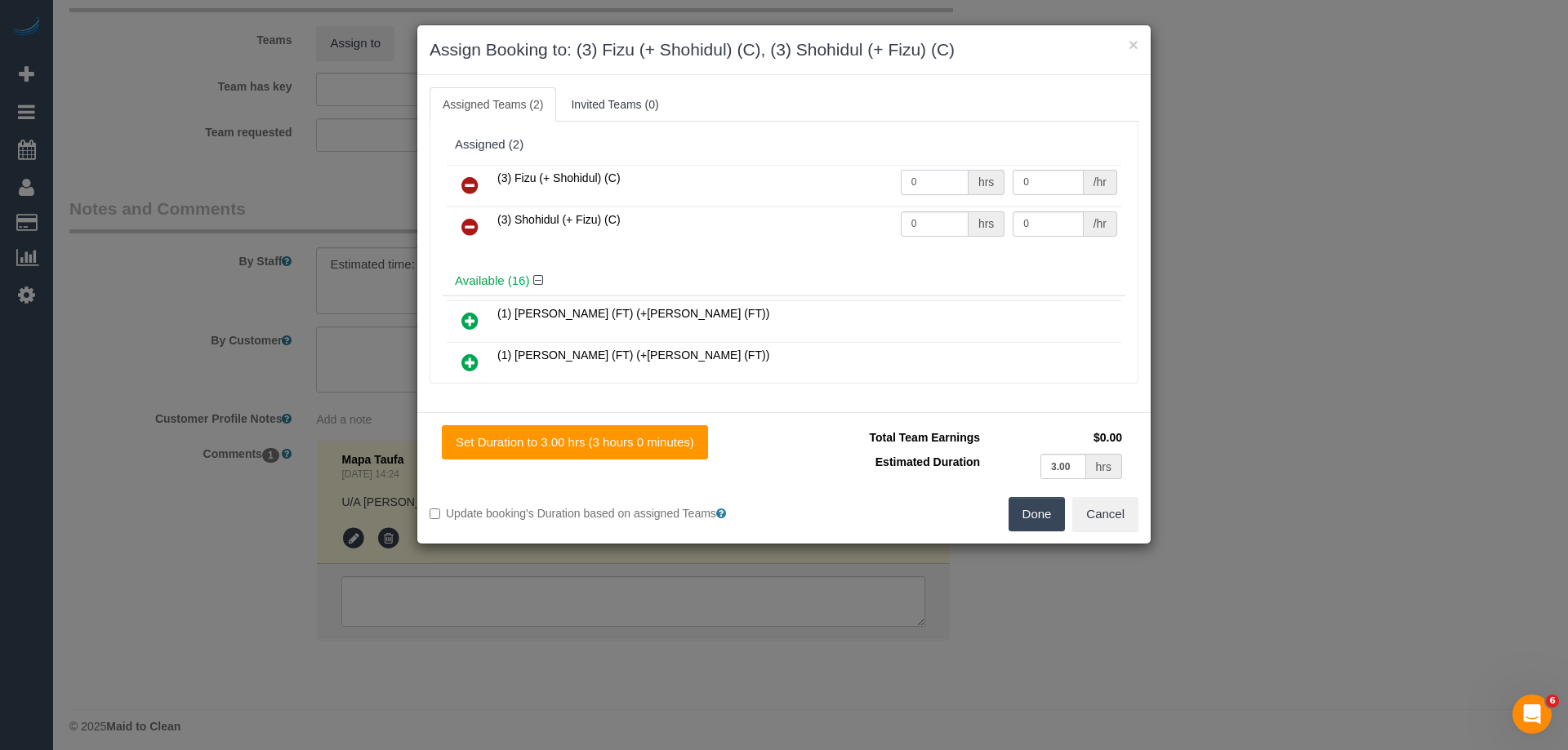
click at [928, 189] on input "0" at bounding box center [934, 183] width 68 height 26
type input "1"
click at [932, 230] on input "0" at bounding box center [934, 224] width 68 height 26
type input "1"
click at [1049, 183] on input "0" at bounding box center [1047, 183] width 70 height 26
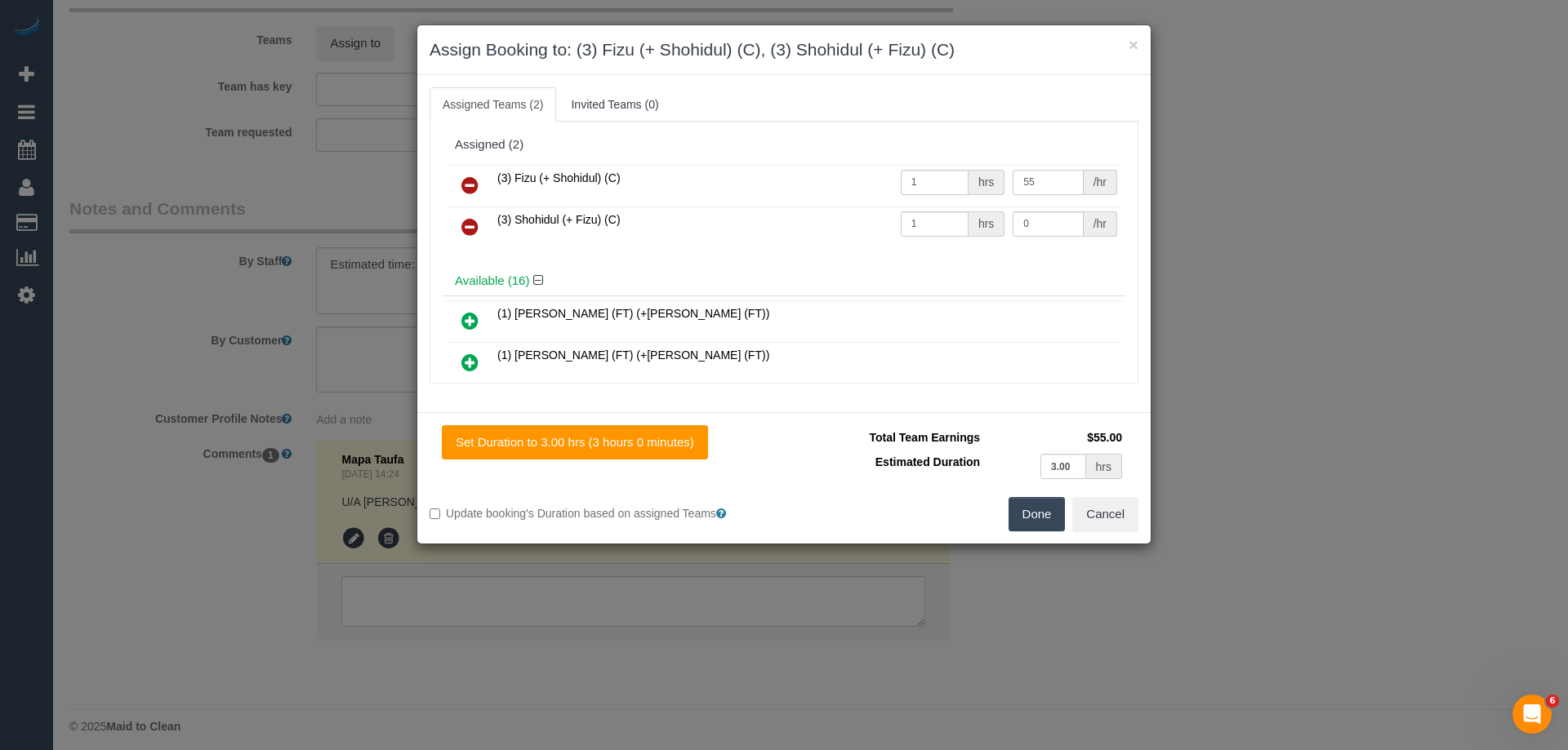
type input "55"
click at [1044, 213] on input "0" at bounding box center [1047, 224] width 70 height 26
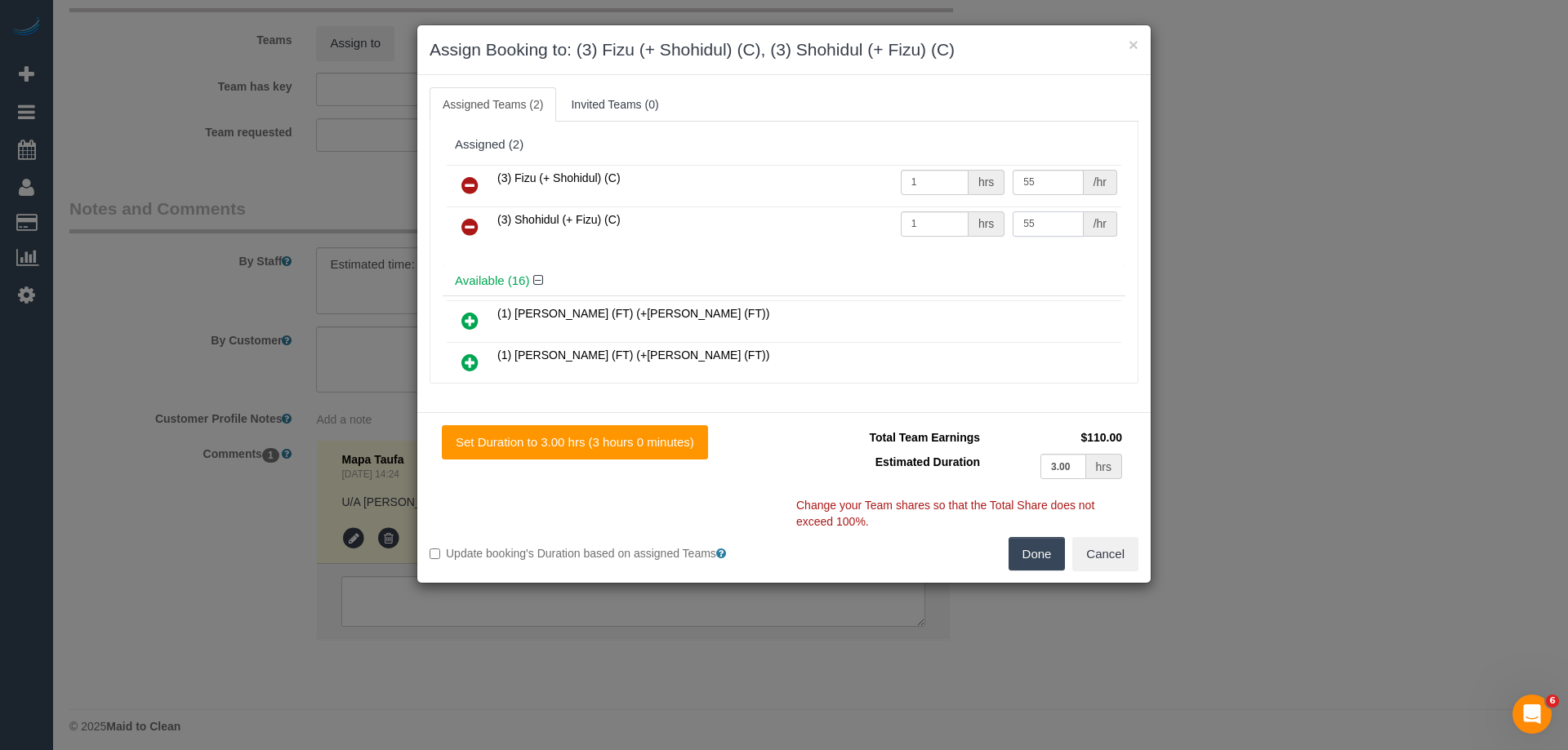
type input "55"
click at [1045, 545] on button "Done" at bounding box center [1037, 554] width 57 height 35
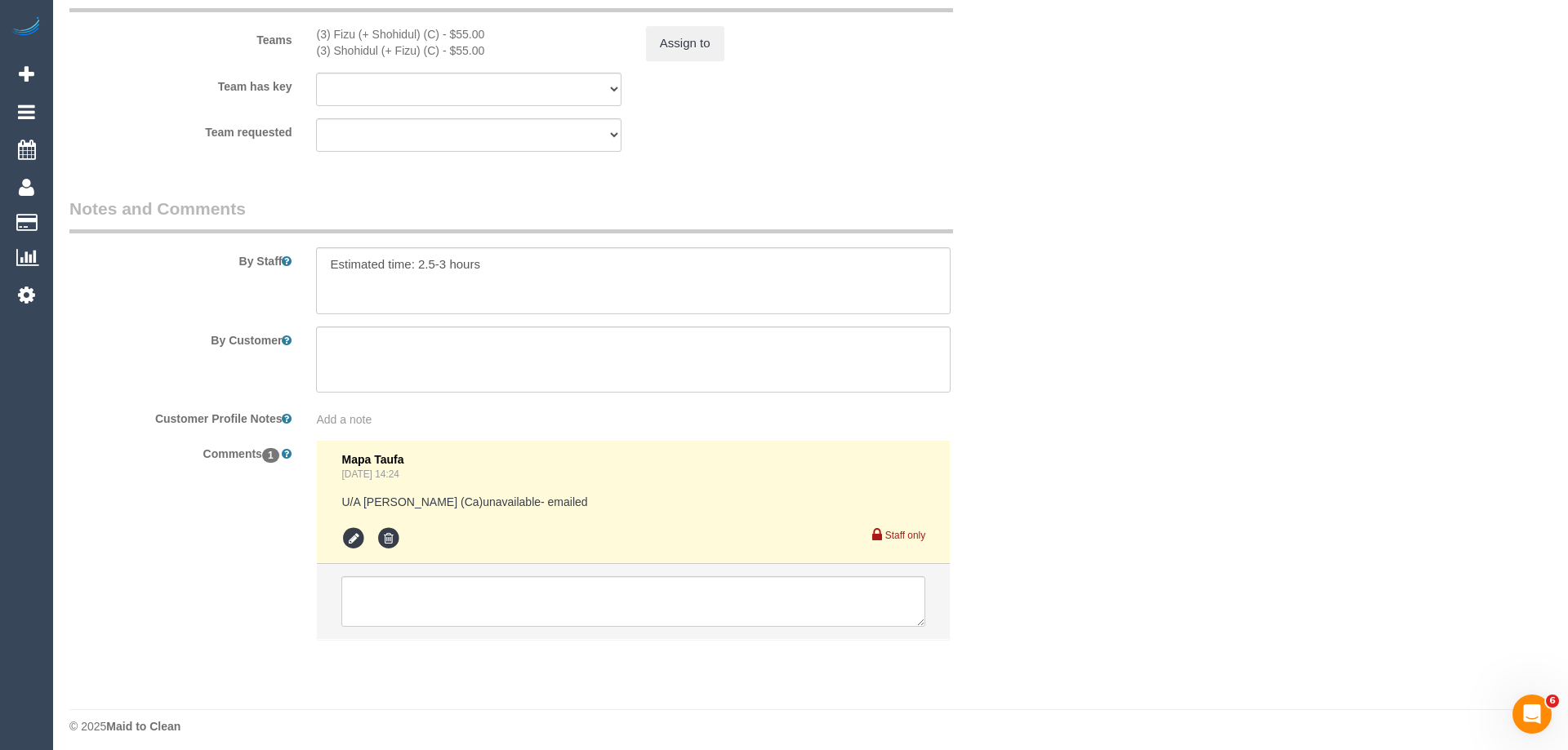
click at [1045, 545] on div "× Assign Booking to: (3) Fizu (+ Shohidul) (C), (3) Shohidul (+ Fizu) (C) Assig…" at bounding box center [784, 375] width 1568 height 750
click at [337, 270] on textarea at bounding box center [629, 281] width 629 height 67
click at [301, 279] on div "By Staff" at bounding box center [547, 255] width 980 height 118
click at [333, 270] on textarea at bounding box center [629, 281] width 629 height 67
click at [327, 265] on textarea at bounding box center [629, 281] width 629 height 67
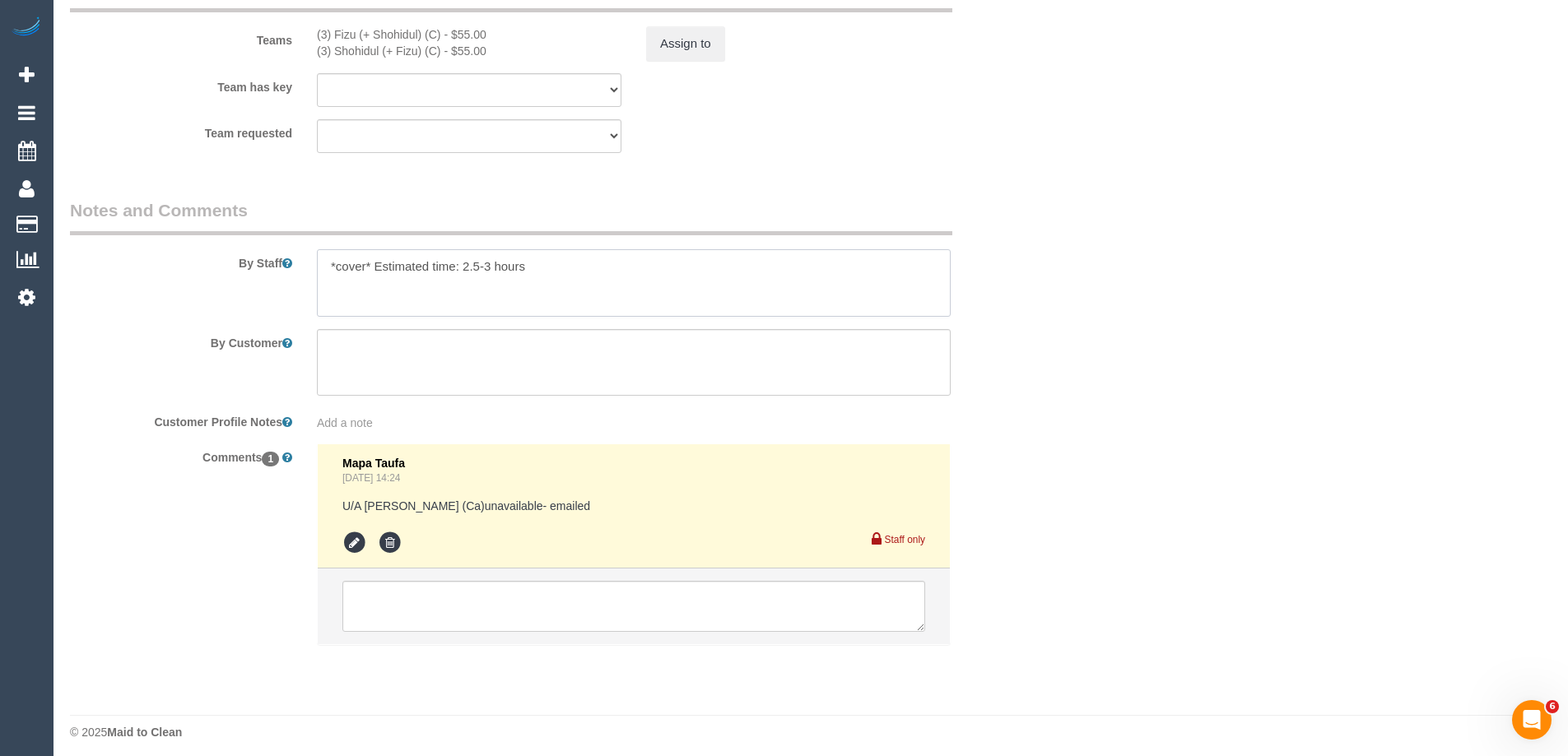
type textarea "*cover* Estimated time: 2.5-3 hours"
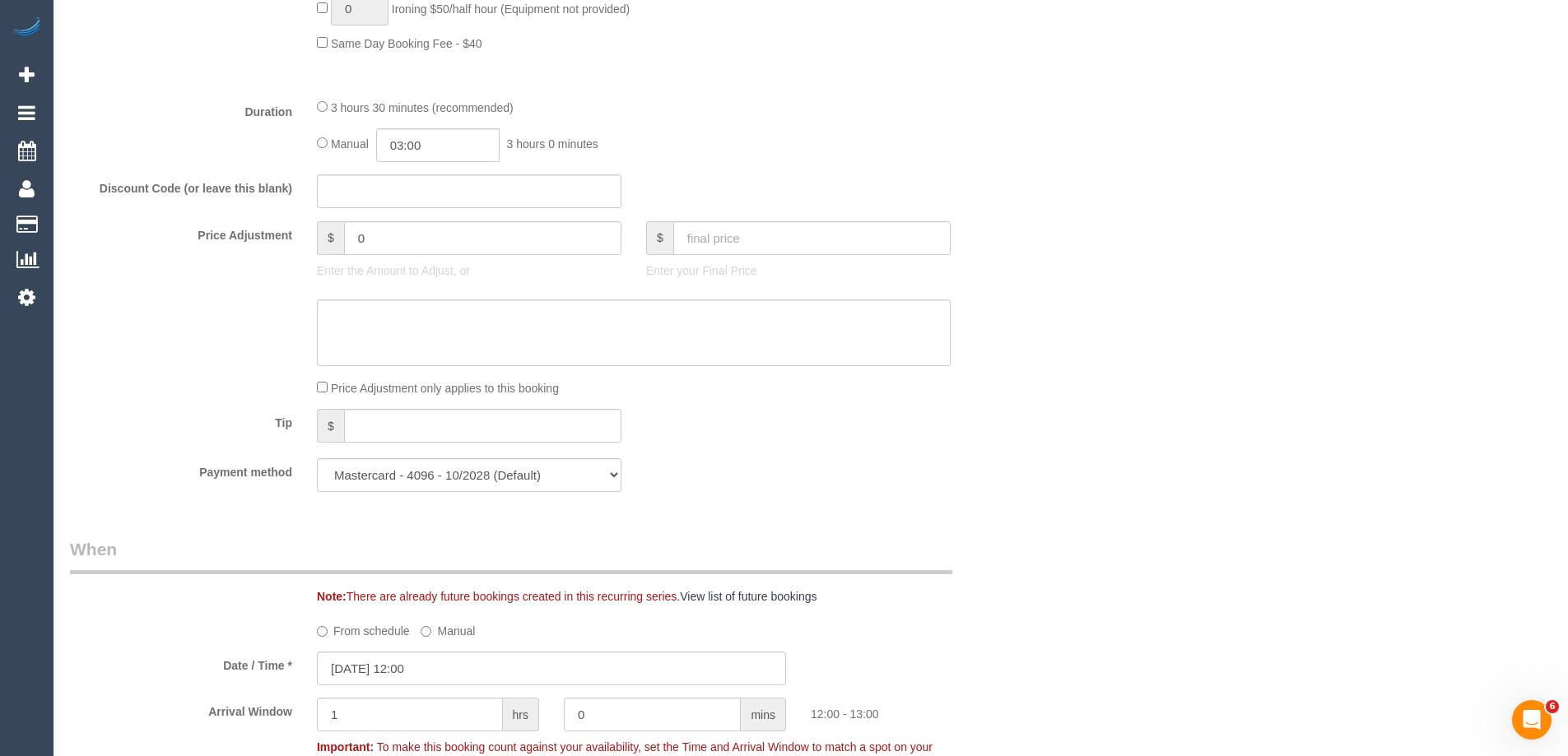
scroll to position [1276, 0]
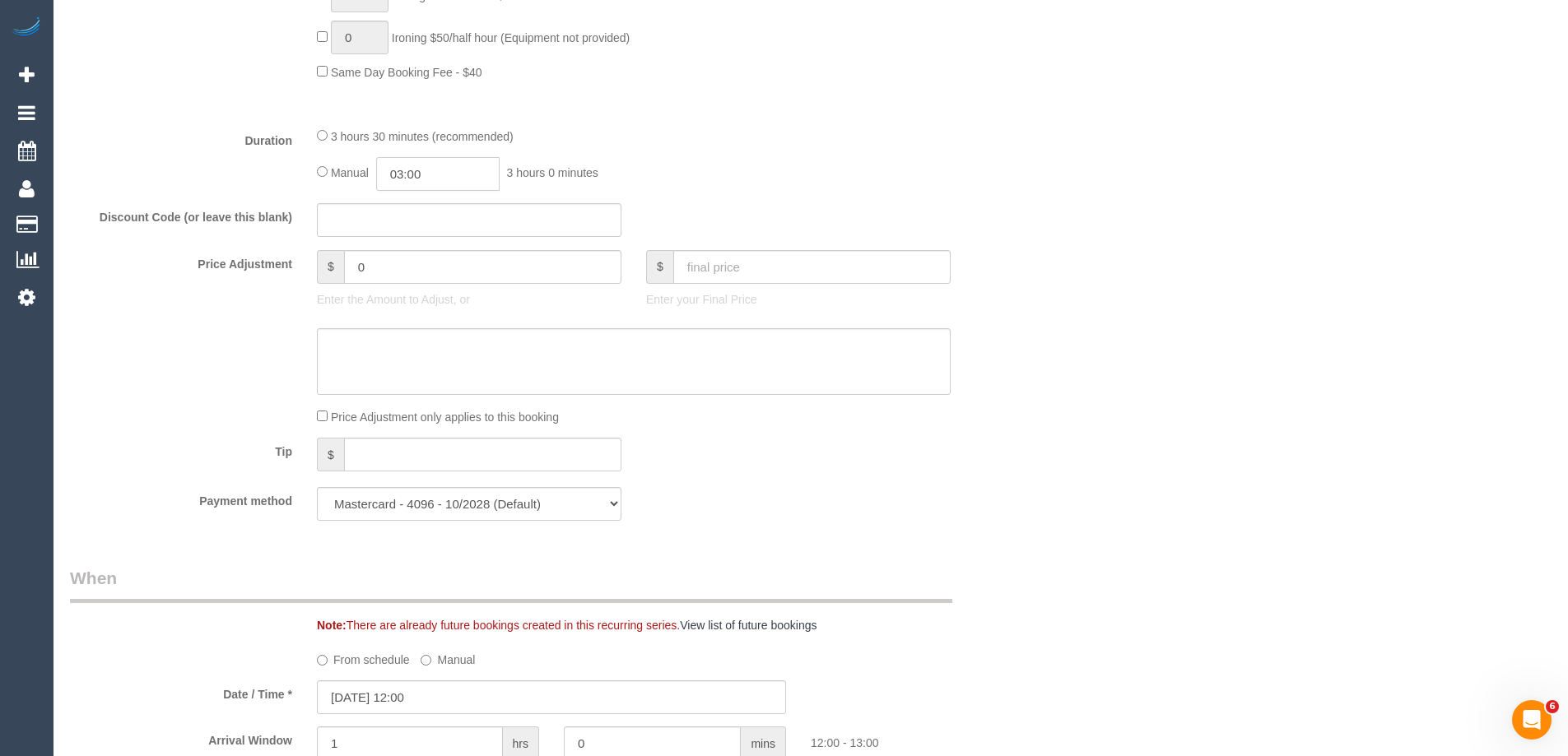
click at [429, 163] on input "03:00" at bounding box center [438, 174] width 124 height 34
type input "01:30"
click at [414, 218] on li "01:30" at bounding box center [419, 225] width 74 height 21
click at [775, 175] on div "Manual 01:30 3 hours 0 minutes" at bounding box center [634, 174] width 634 height 34
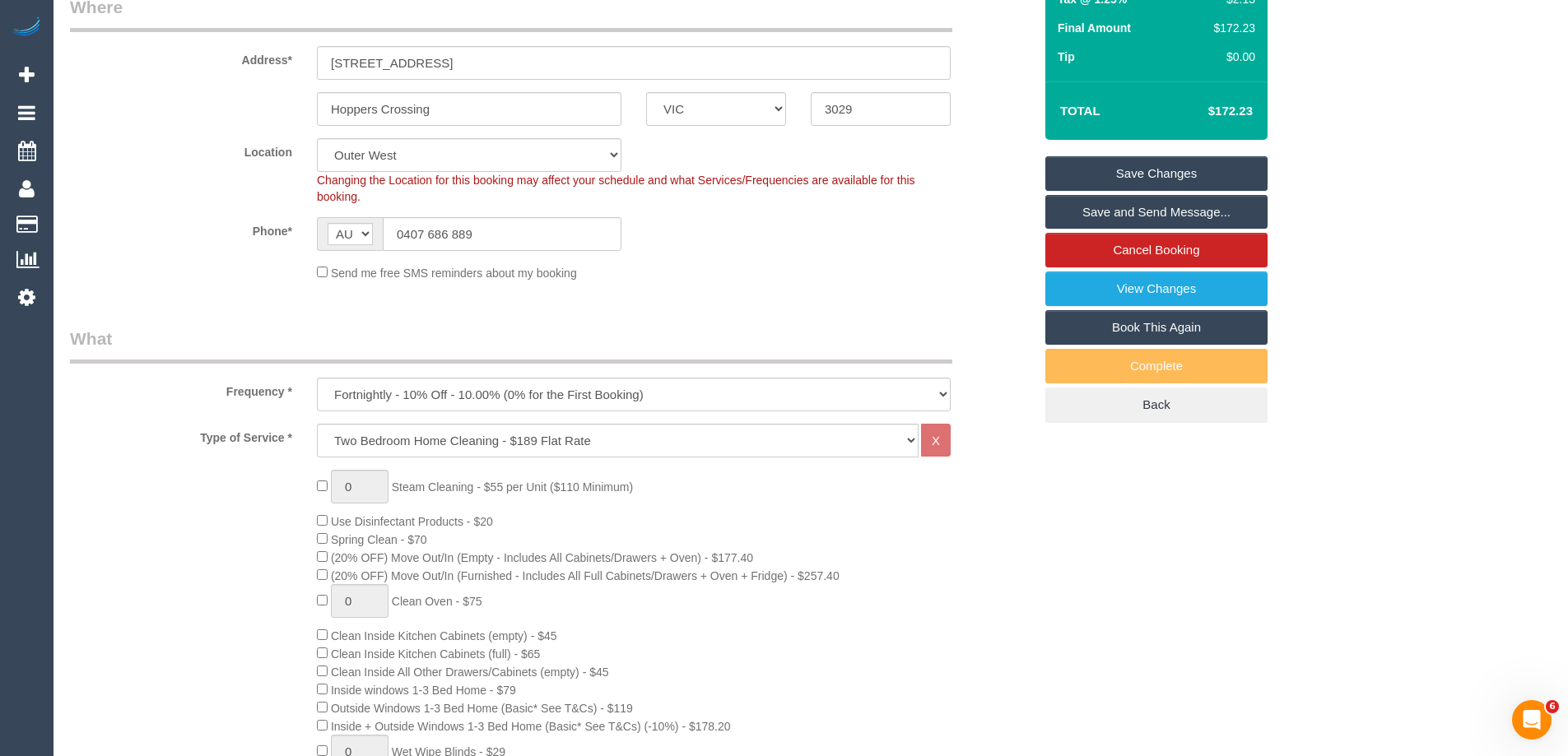
scroll to position [0, 0]
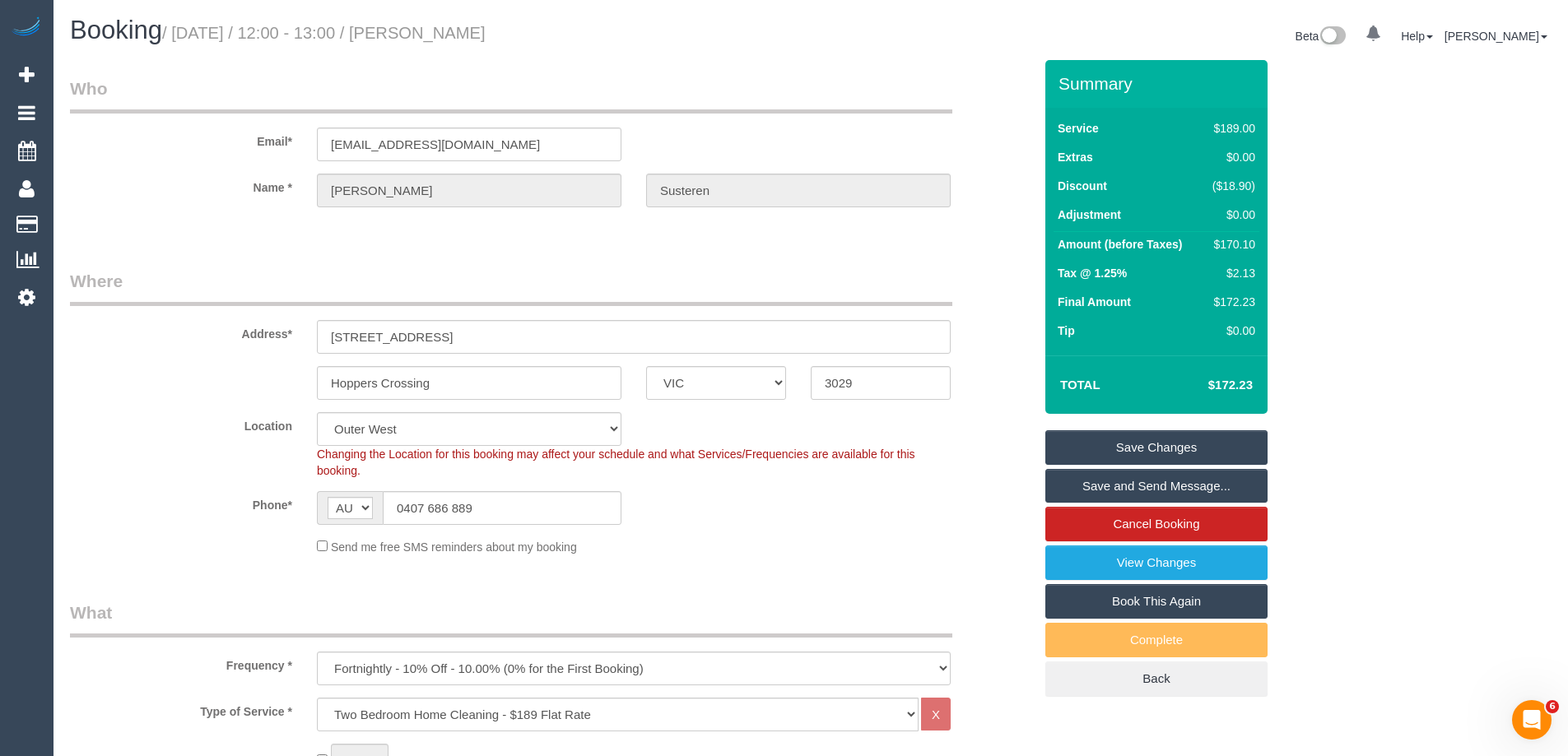
click at [1176, 481] on link "Save and Send Message..." at bounding box center [1156, 486] width 222 height 35
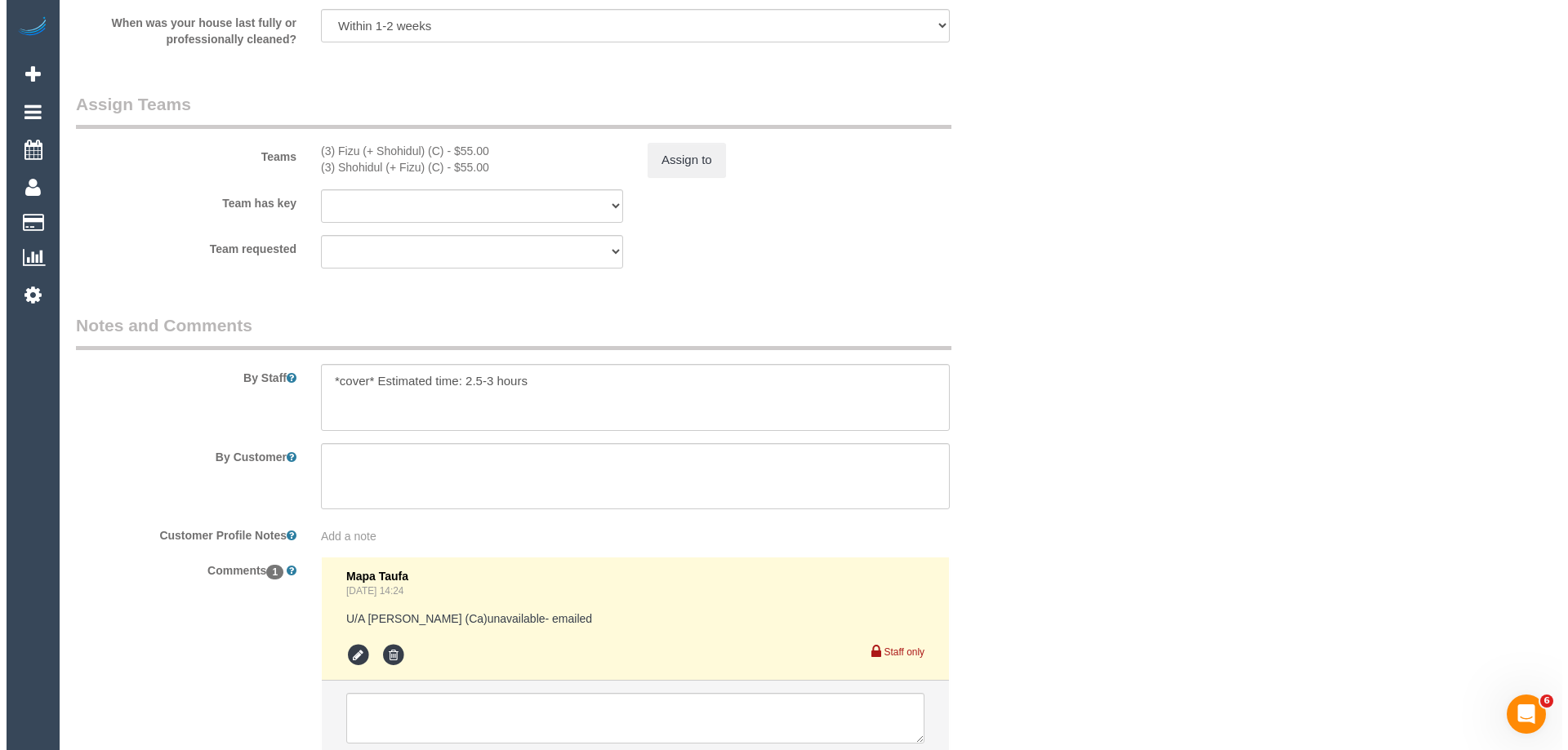
scroll to position [2552, 0]
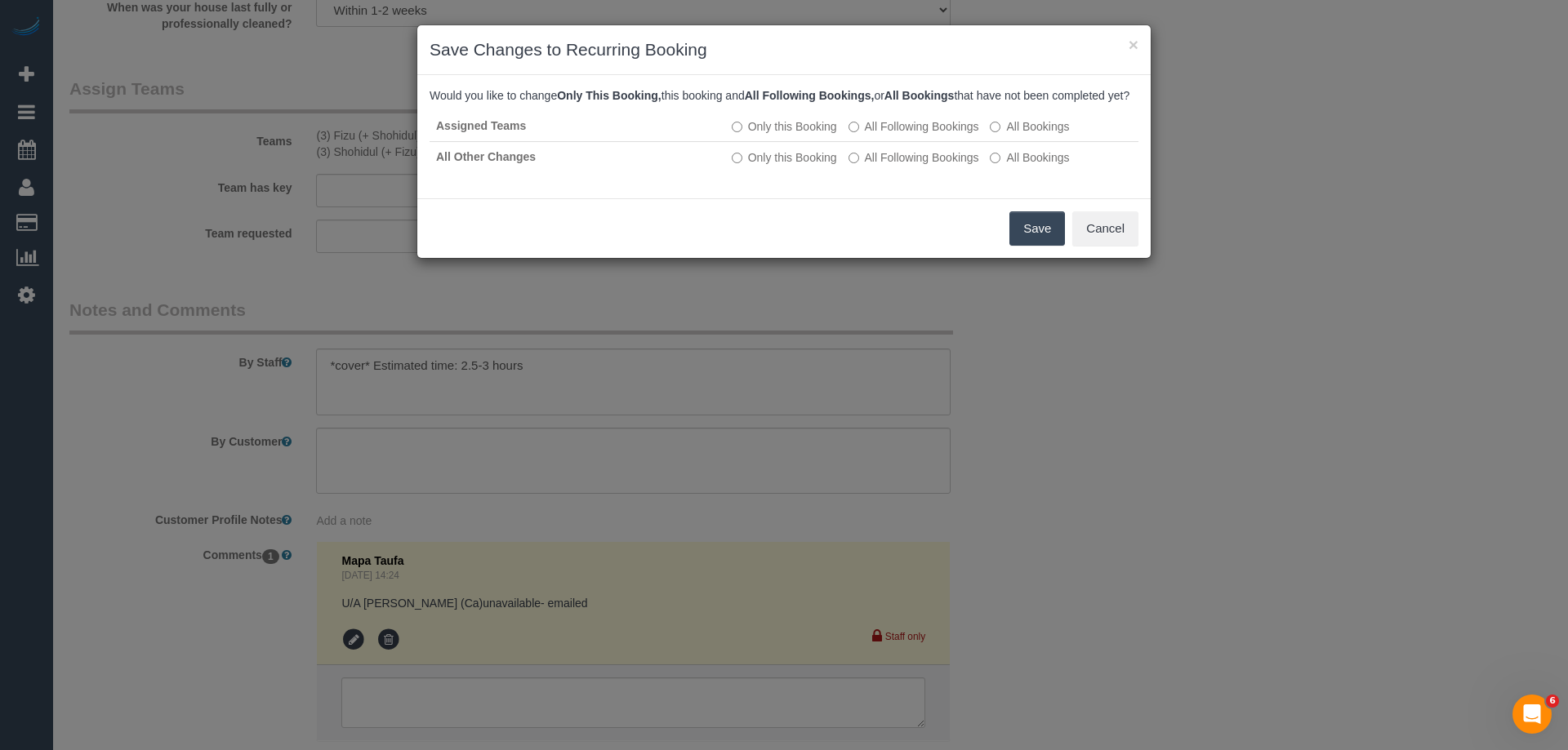
click at [1025, 246] on button "Save" at bounding box center [1037, 228] width 55 height 35
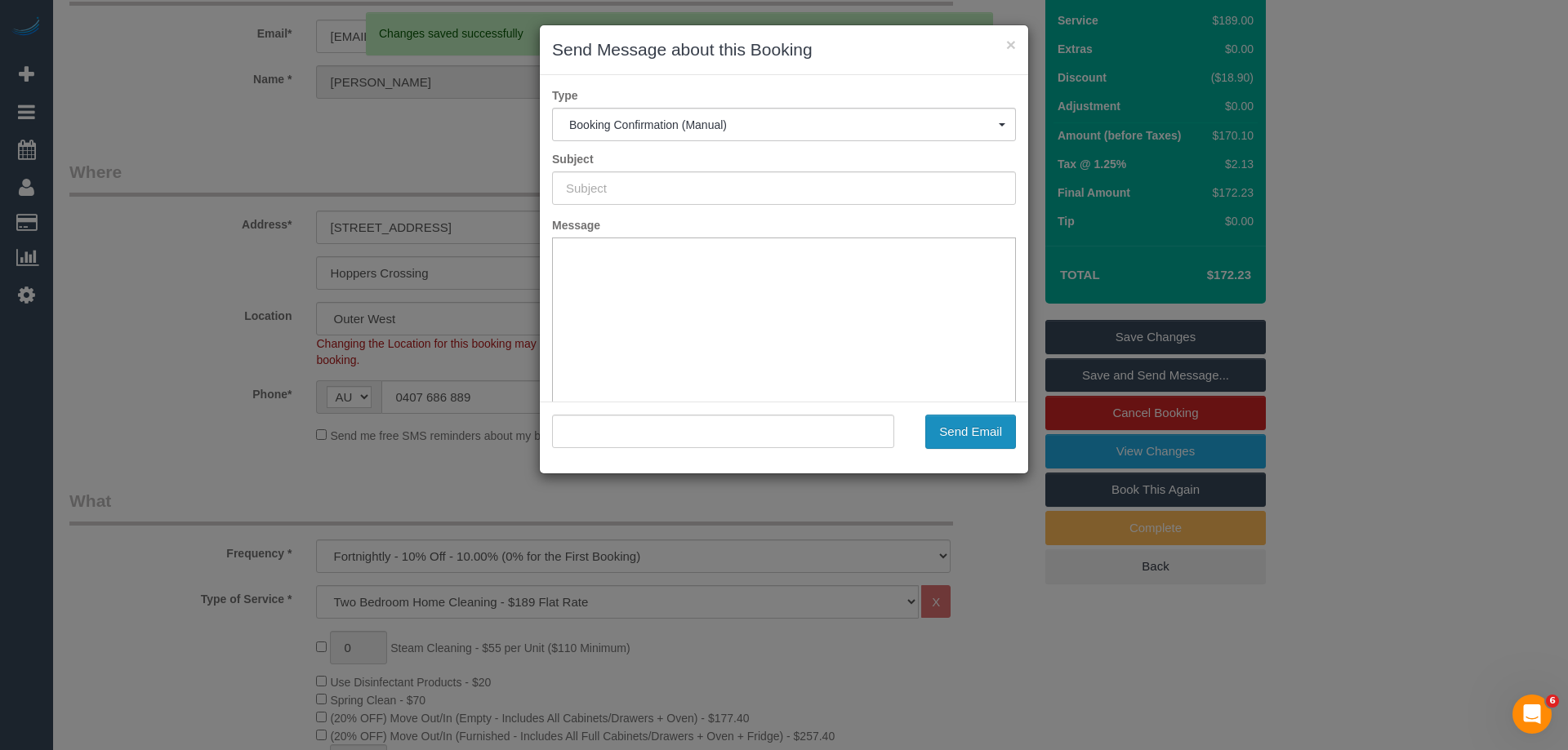
scroll to position [0, 0]
type input "Booking Confirmed"
type input ""Felicity Susteren" <itsflic@hotmail.com>"
click at [955, 433] on button "Send Email" at bounding box center [971, 432] width 91 height 35
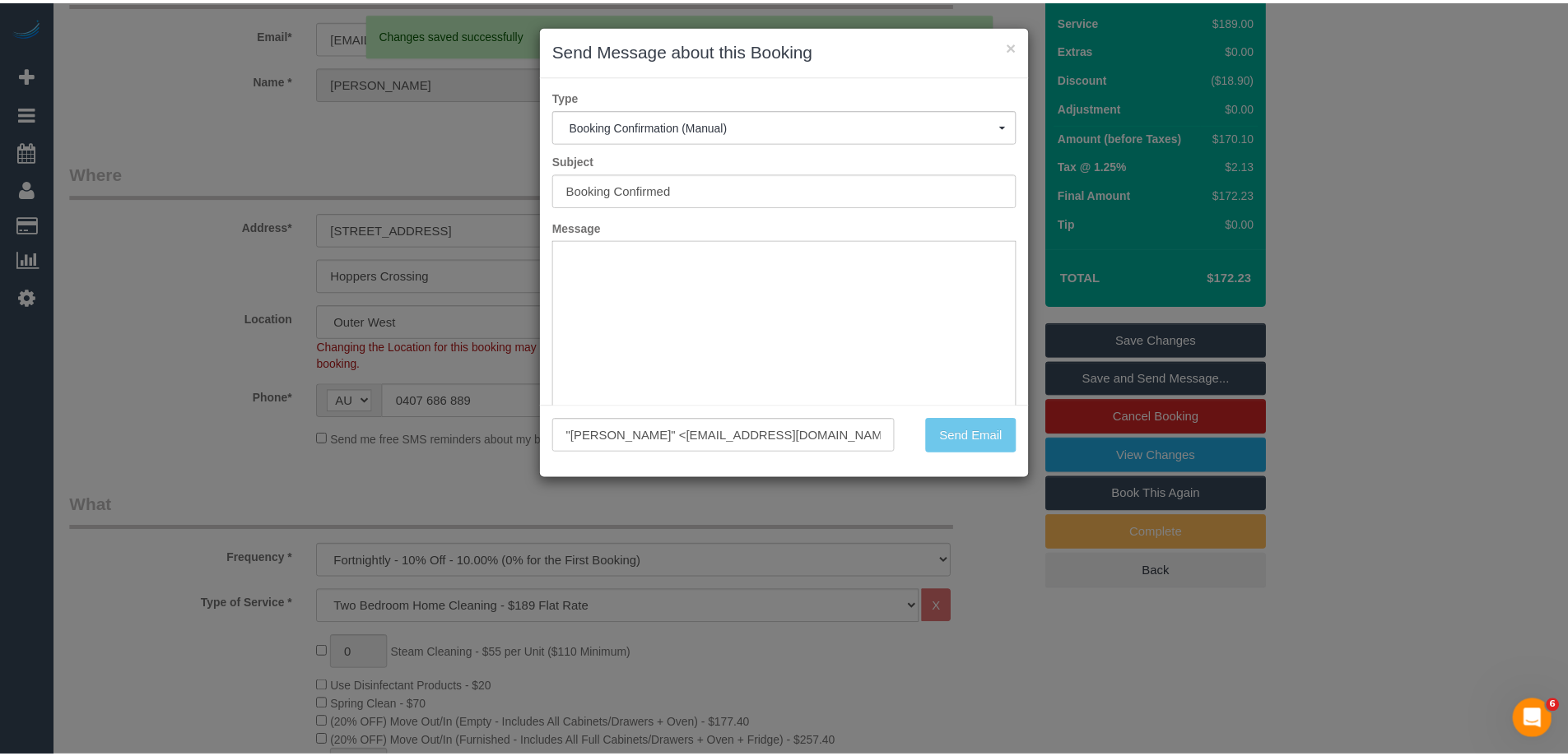
scroll to position [167, 0]
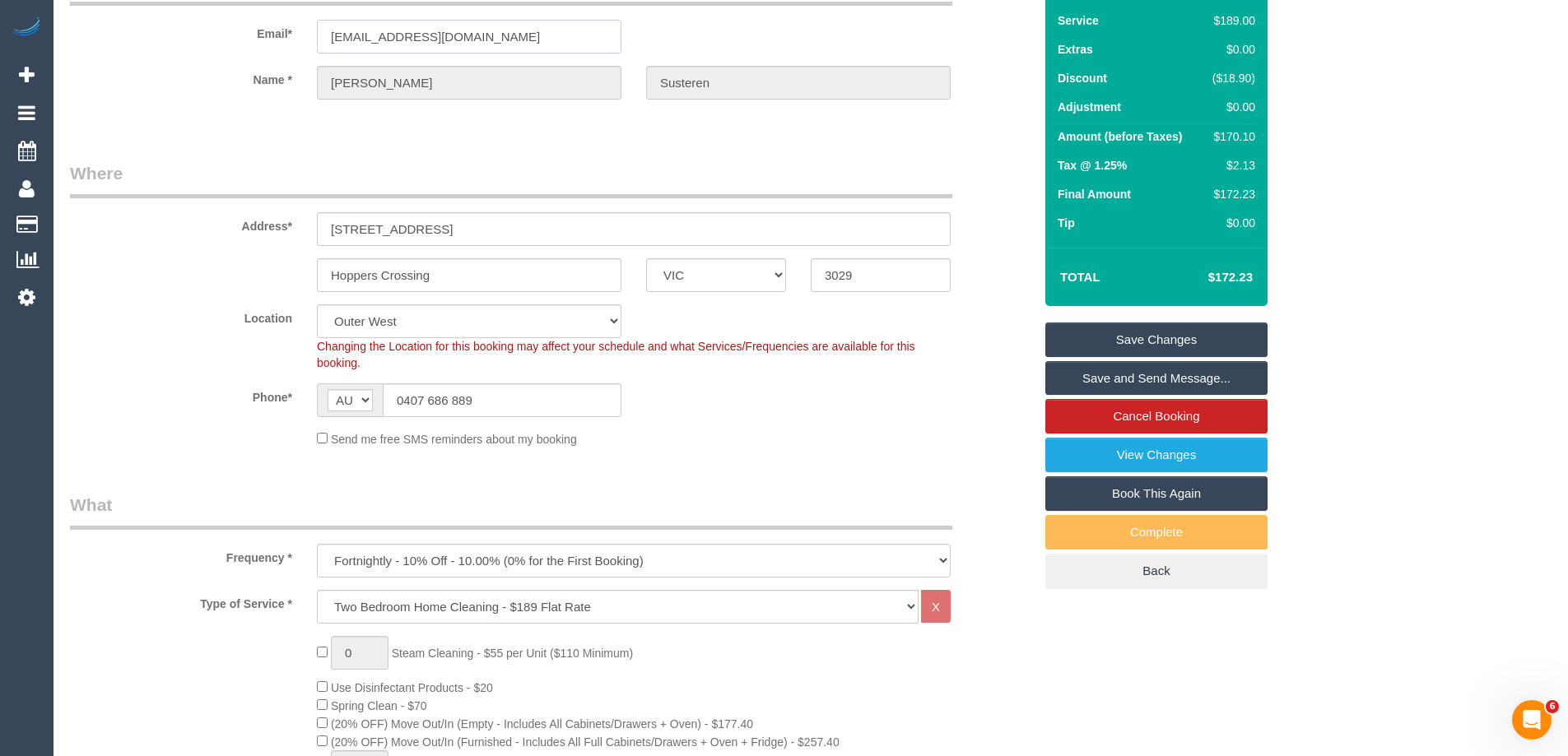
click at [349, 36] on input "itsflic@hotmail.com" at bounding box center [469, 37] width 305 height 34
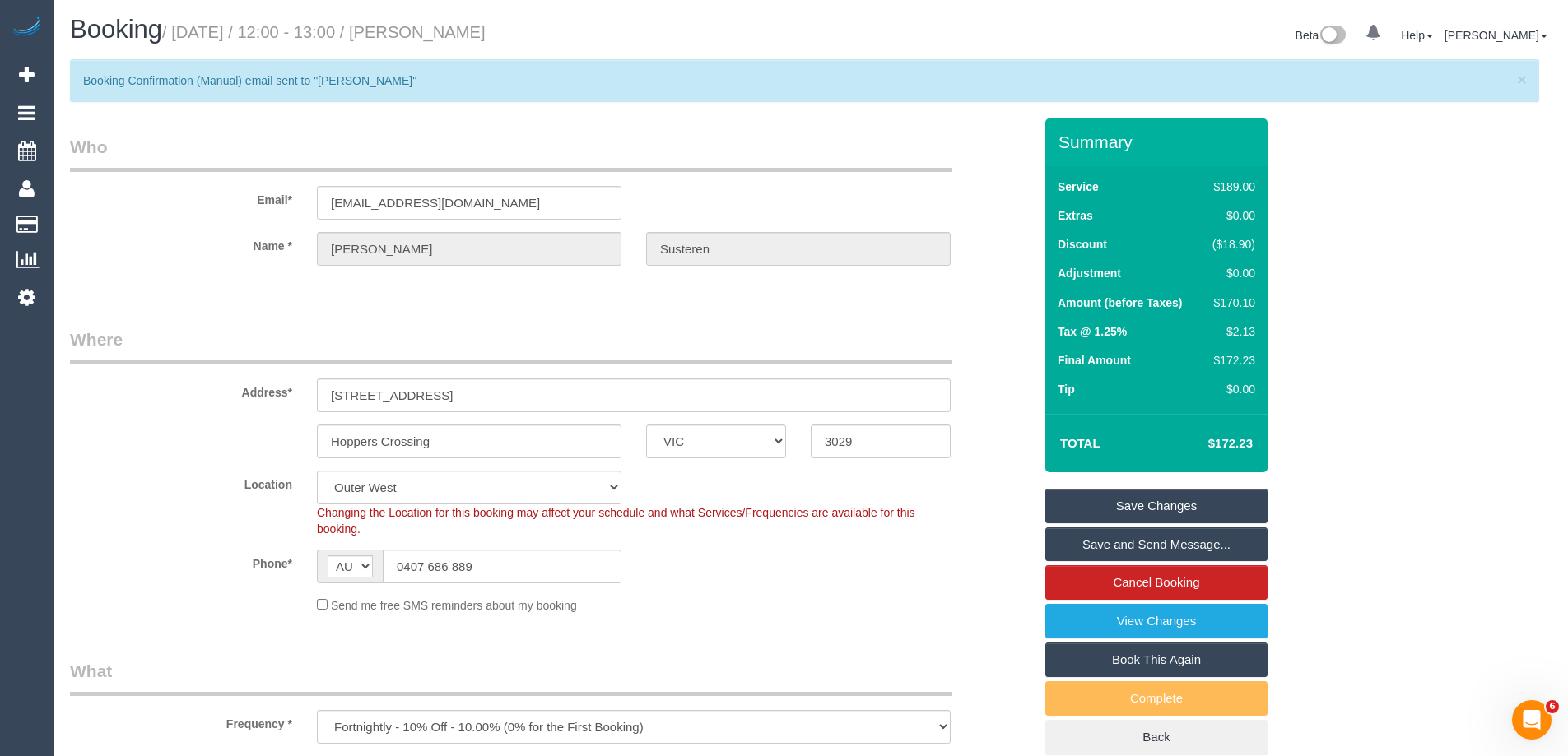
scroll to position [0, 0]
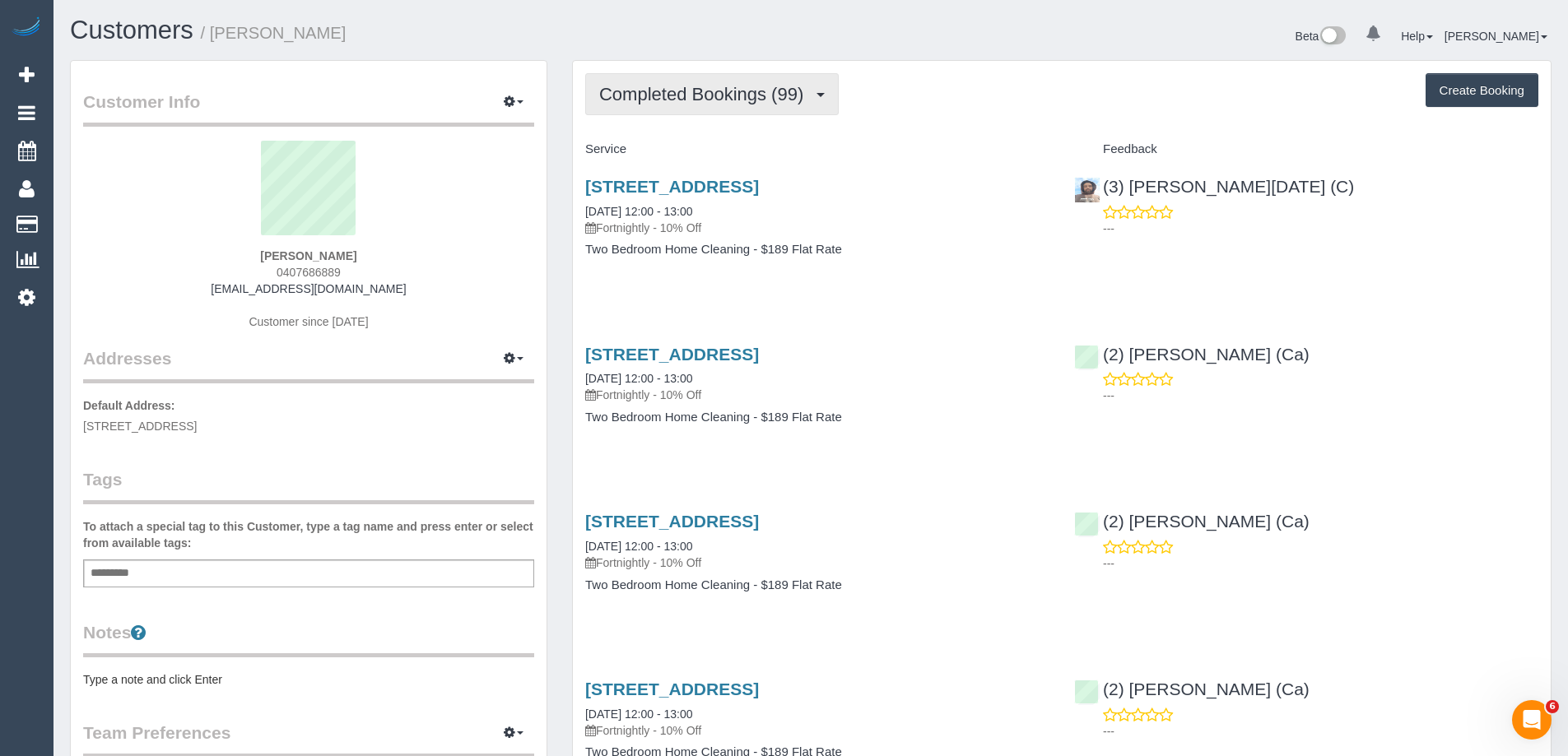
click at [769, 85] on span "Completed Bookings (99)" at bounding box center [704, 94] width 212 height 21
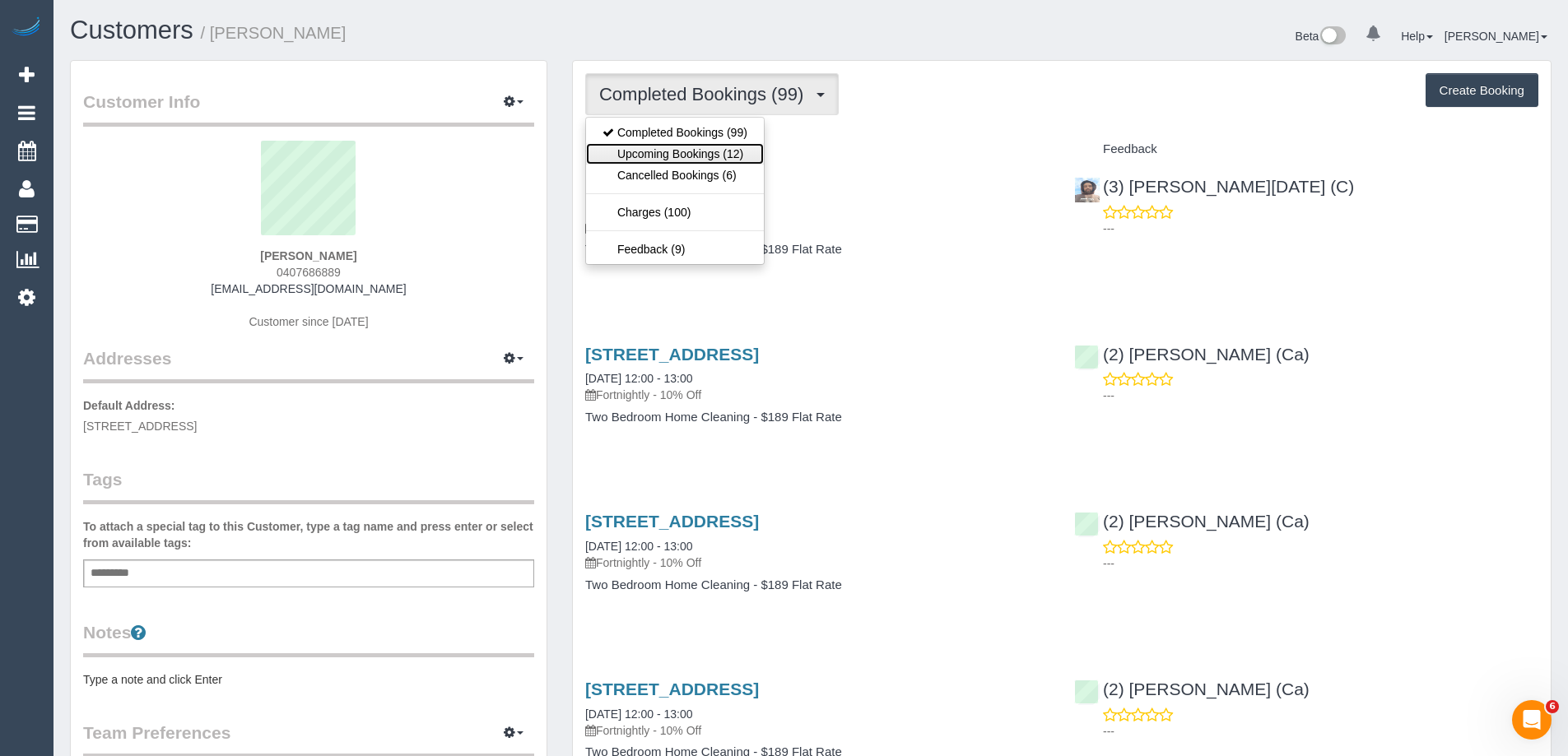
click at [746, 153] on link "Upcoming Bookings (12)" at bounding box center [674, 153] width 177 height 21
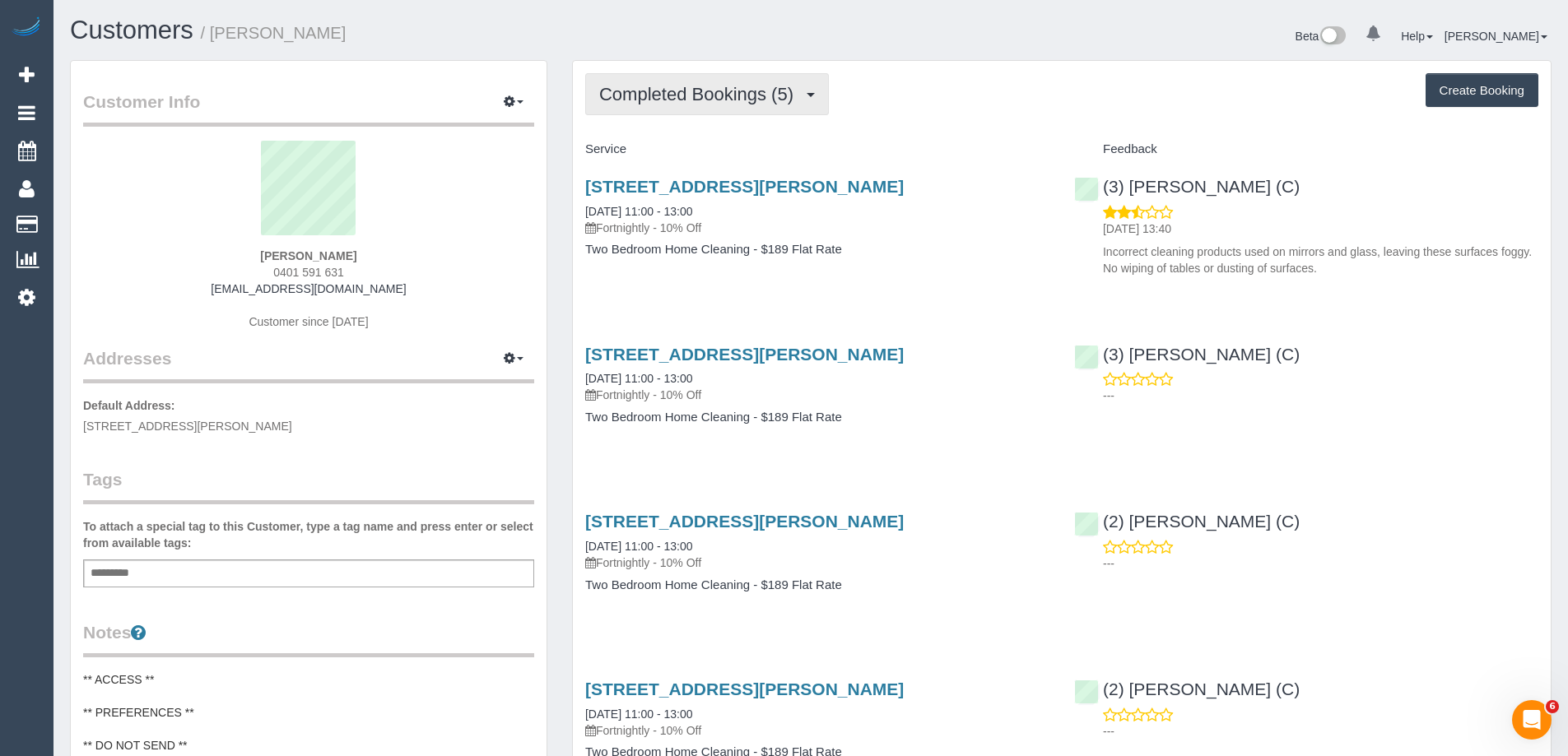
click at [666, 99] on span "Completed Bookings (5)" at bounding box center [699, 94] width 202 height 21
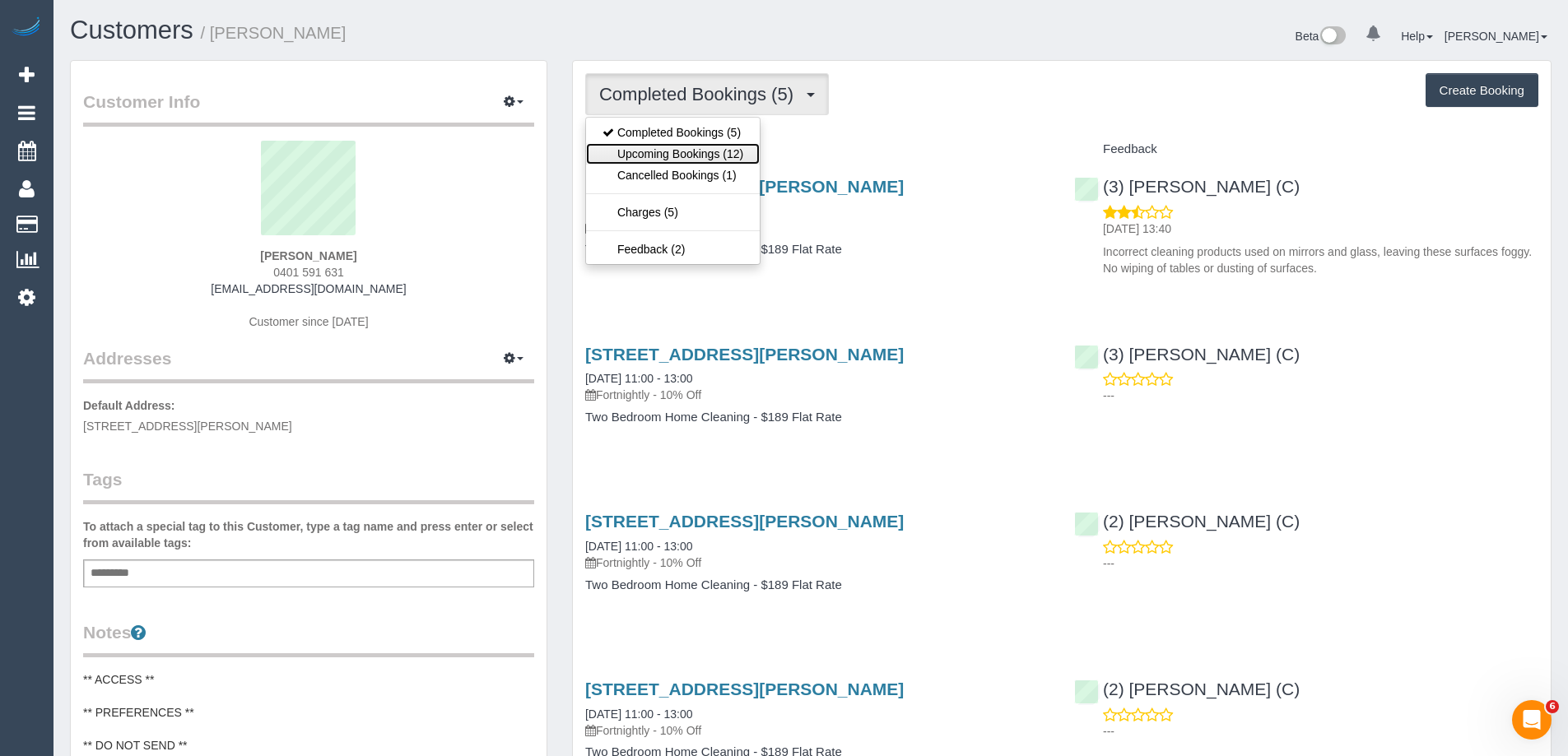
click at [647, 153] on link "Upcoming Bookings (12)" at bounding box center [672, 153] width 173 height 21
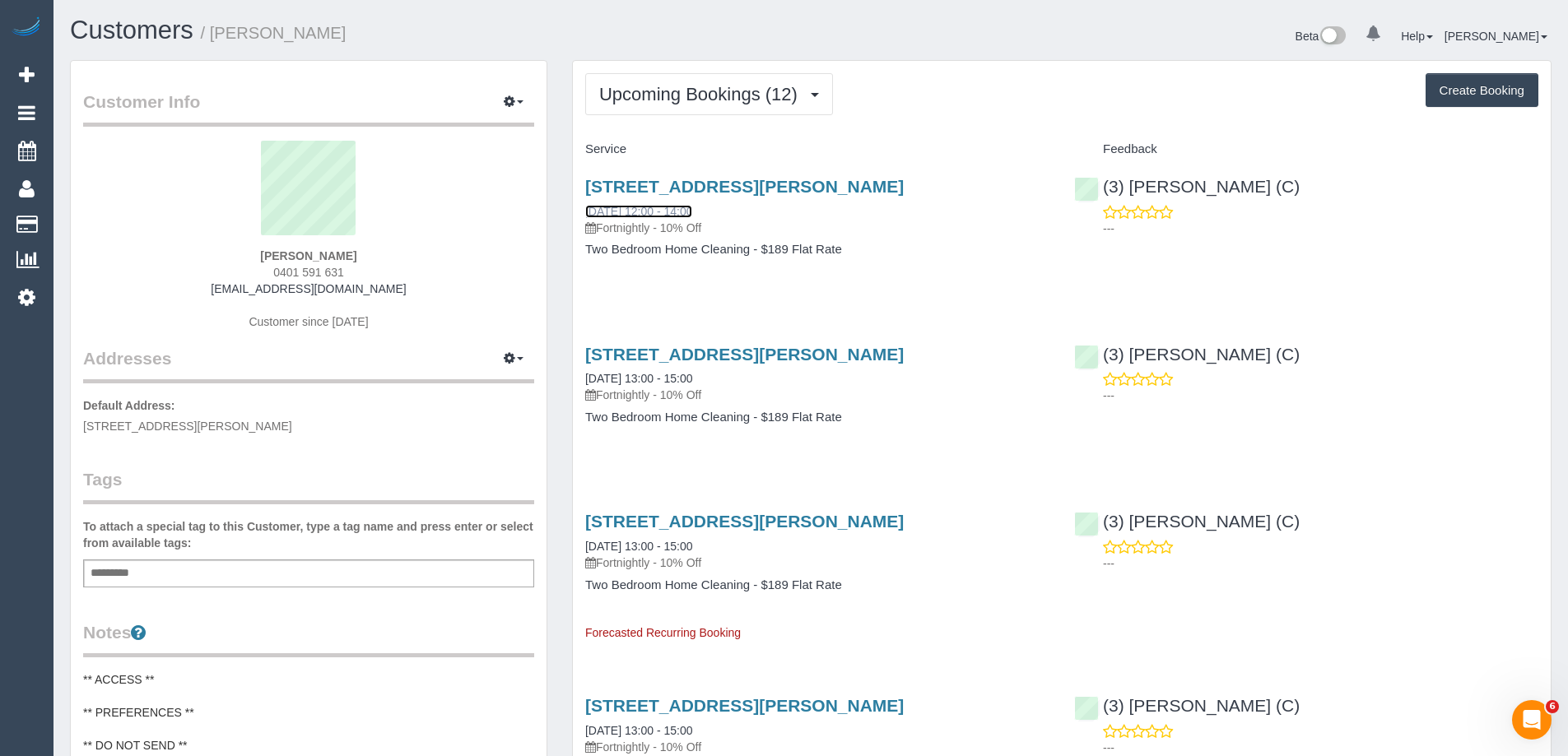
click at [692, 213] on link "[DATE] 12:00 - 14:00" at bounding box center [638, 211] width 107 height 13
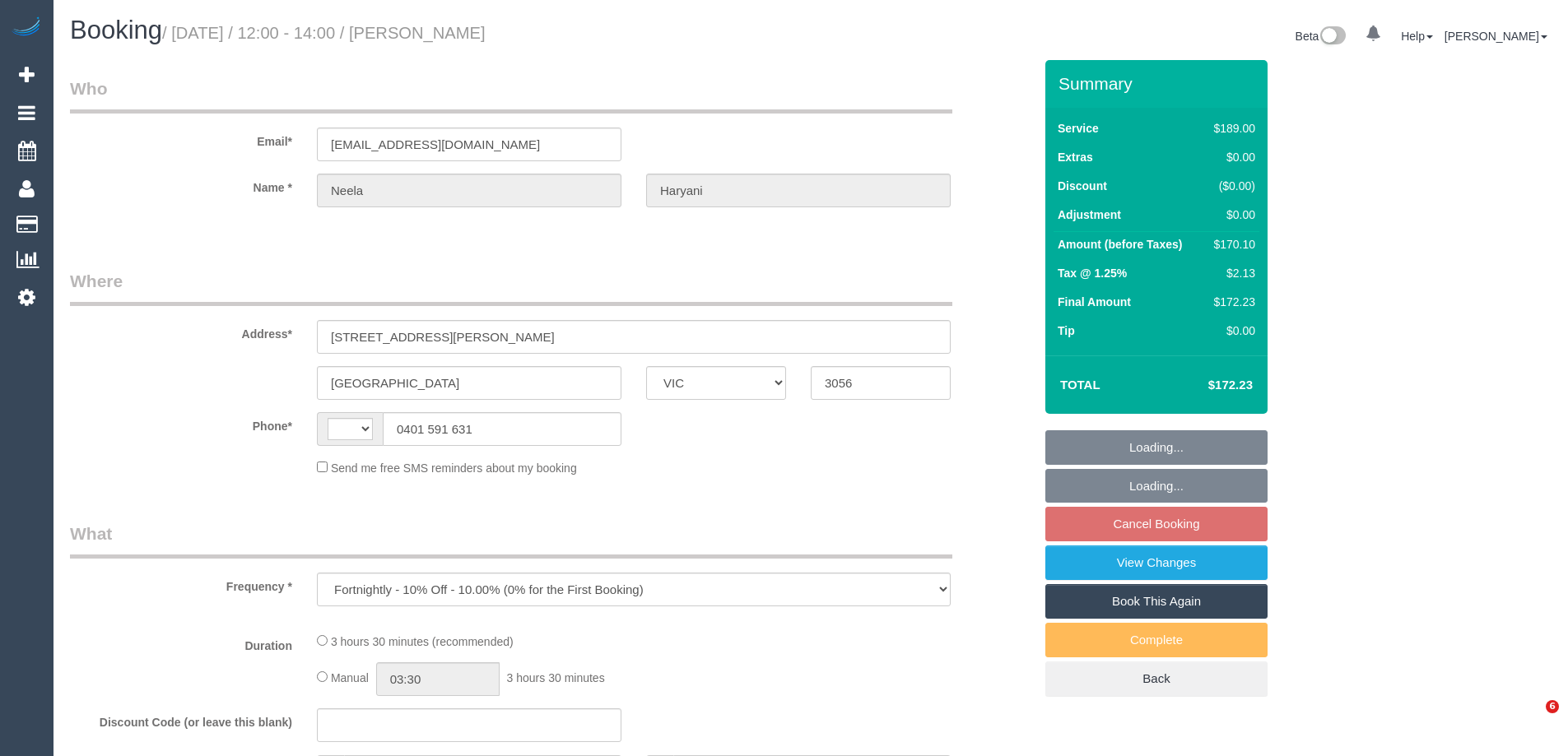
select select "VIC"
select select "string:AU"
select select "string:stripe-pm_1RuUL92GScqysDRV3trjLcmo"
select select "number:28"
select select "number:14"
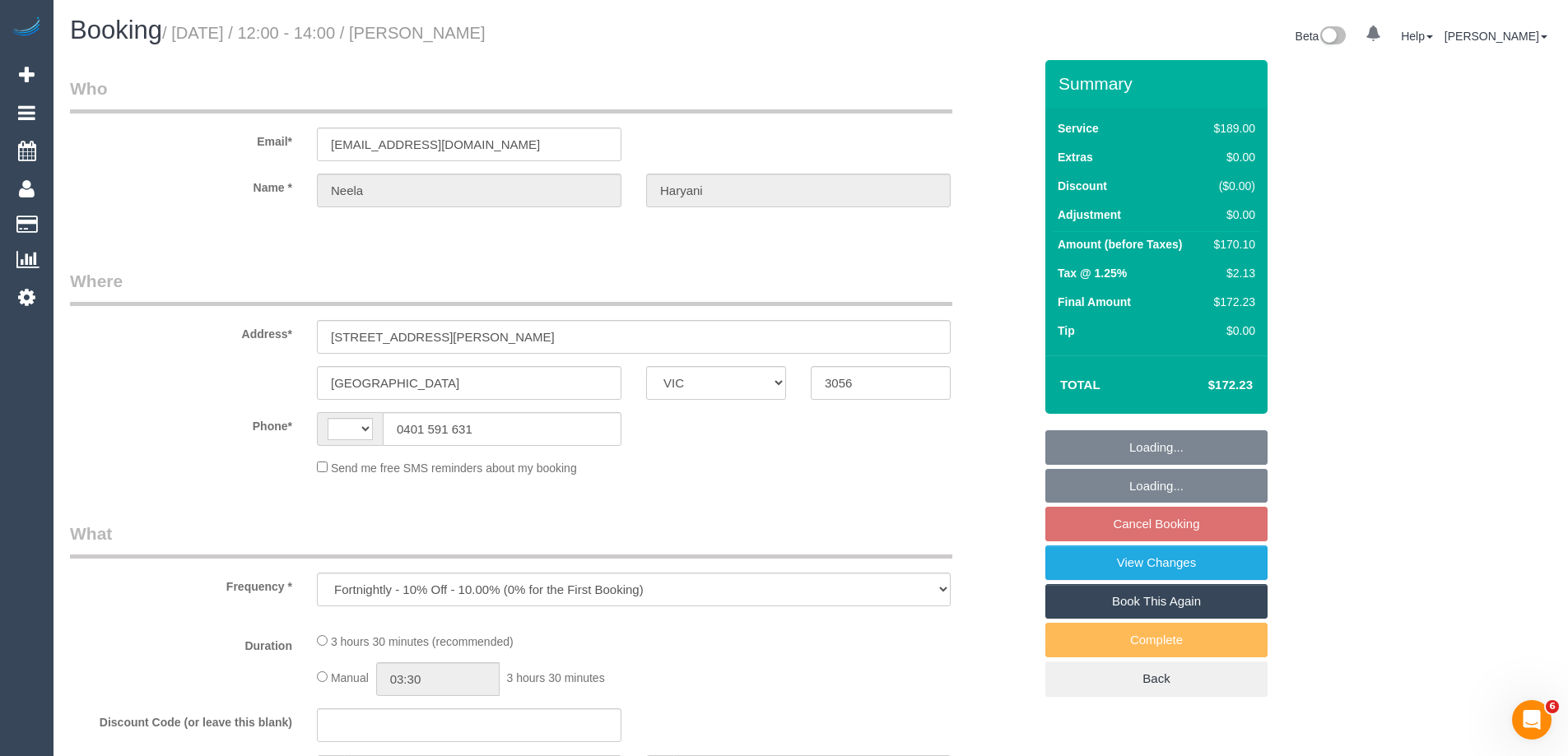
select select "number:19"
select select "number:22"
select select "number:34"
select select "number:11"
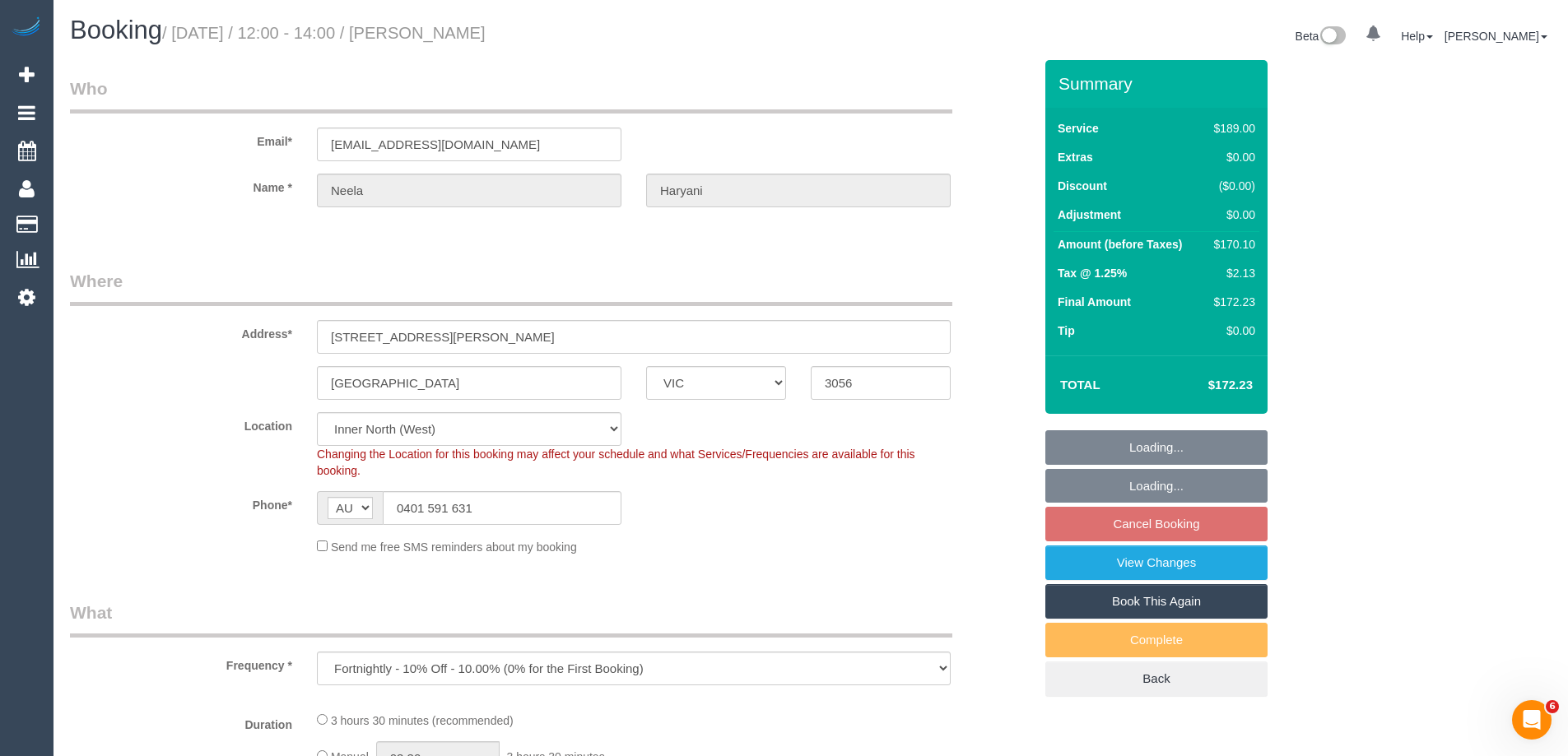
select select "object:720"
select select "spot1"
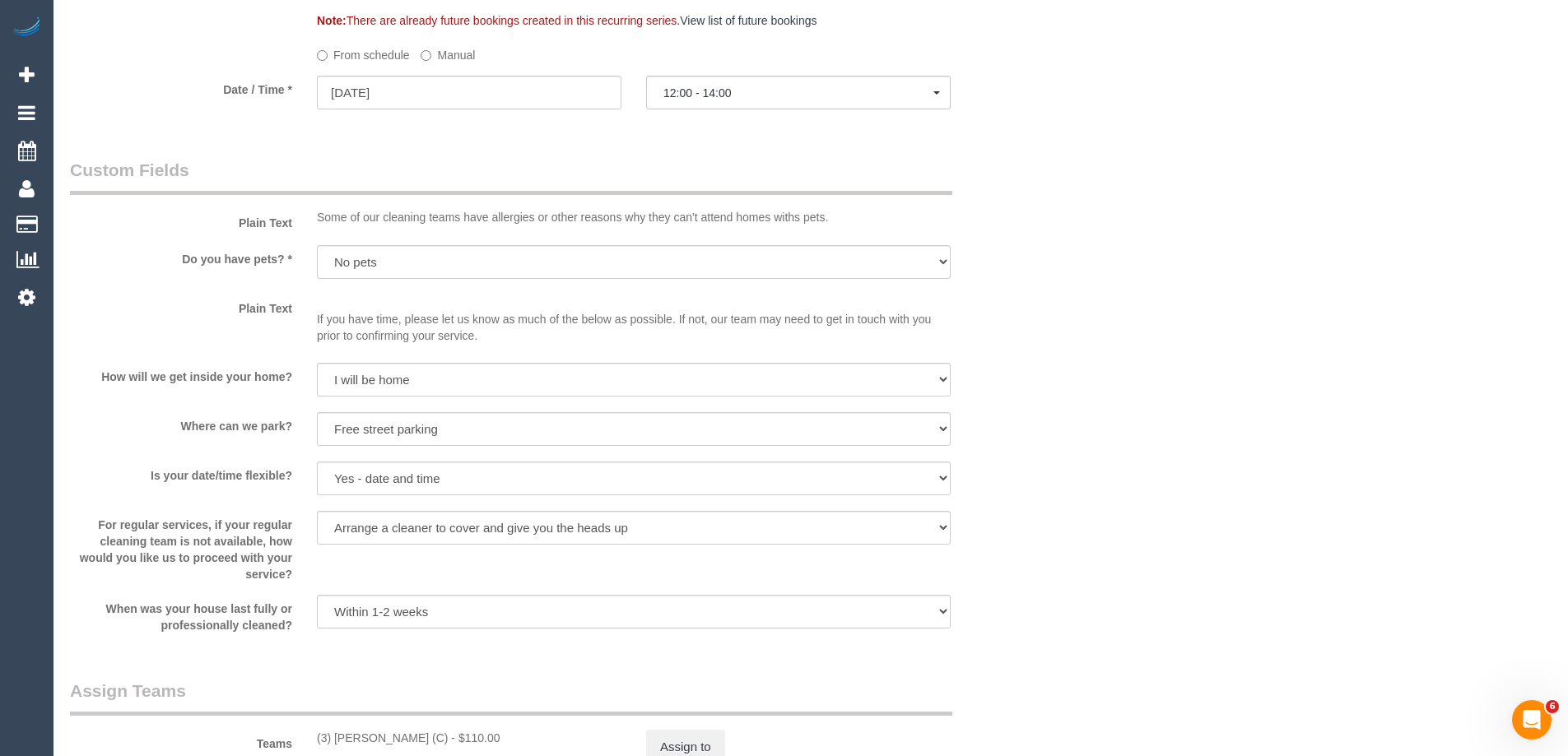
scroll to position [1892, 0]
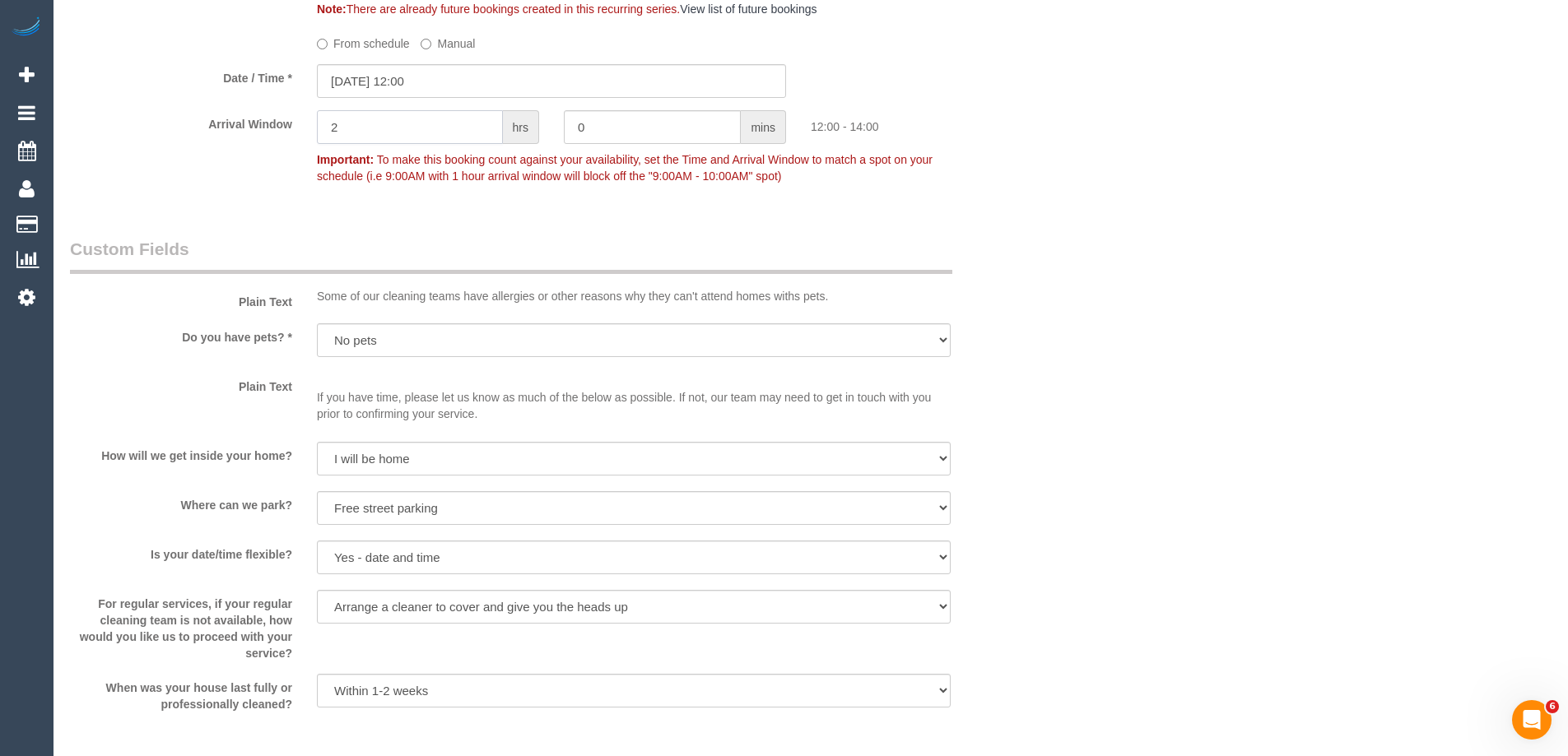
click at [395, 126] on input "2" at bounding box center [409, 127] width 186 height 34
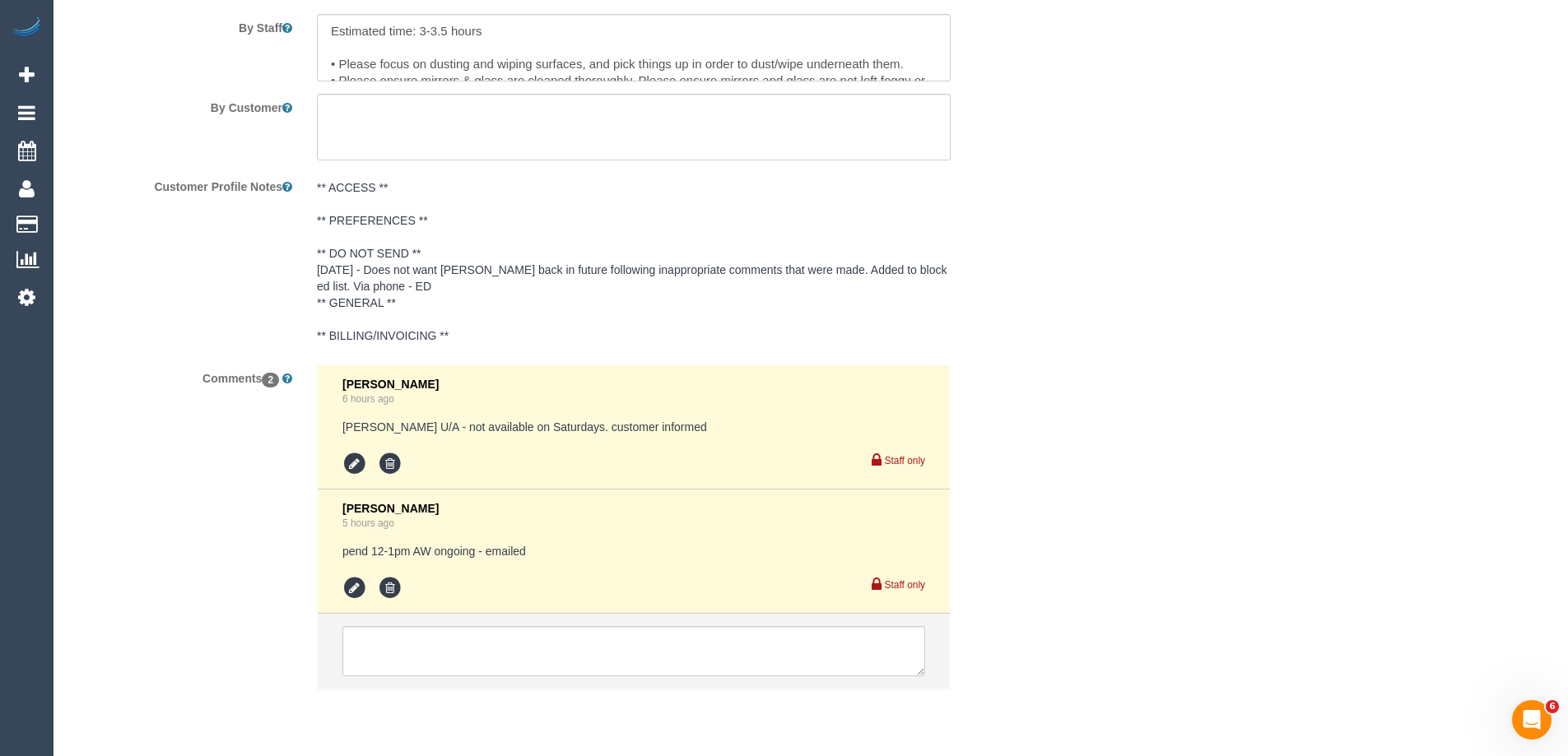
scroll to position [2963, 0]
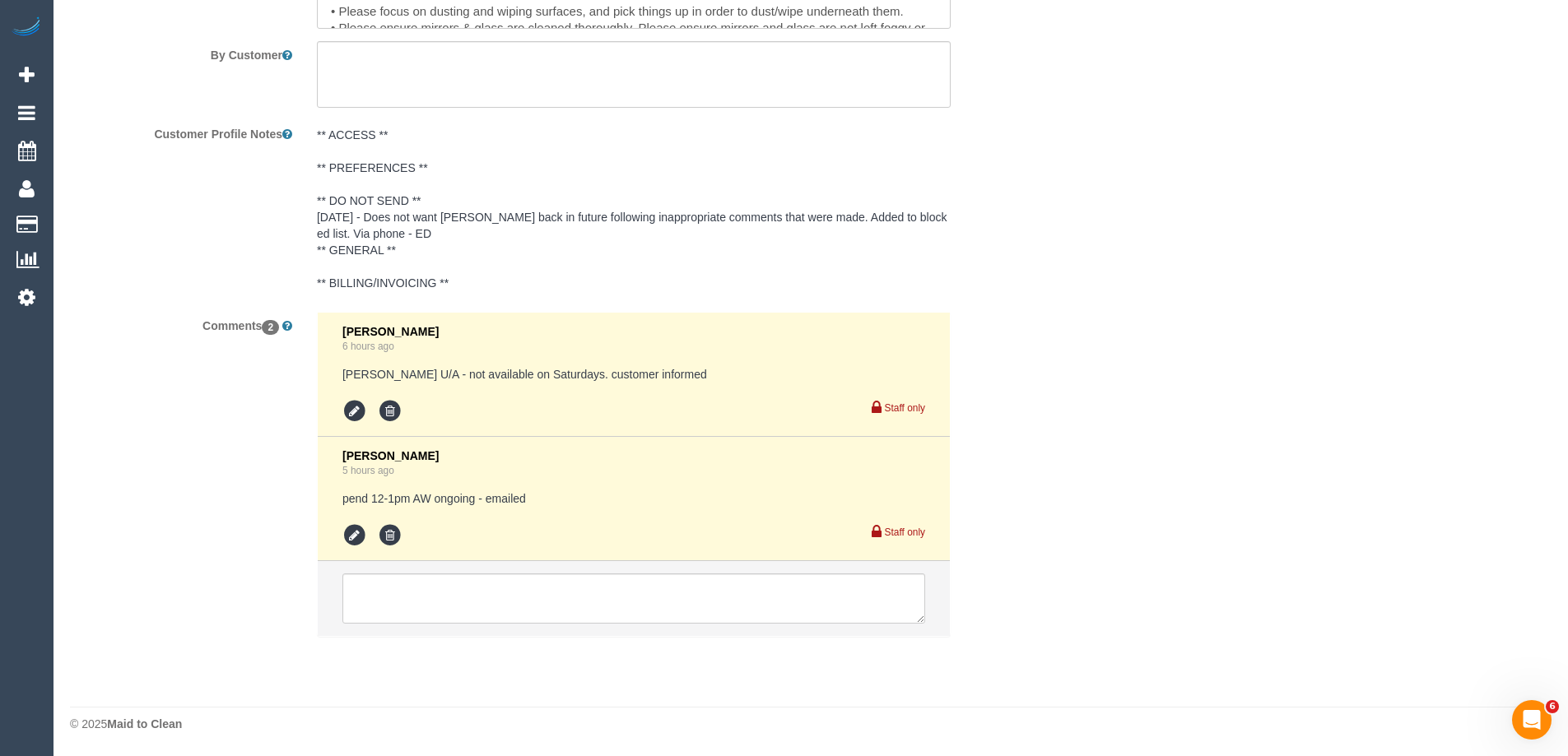
type input "1"
click at [405, 604] on textarea at bounding box center [634, 599] width 583 height 51
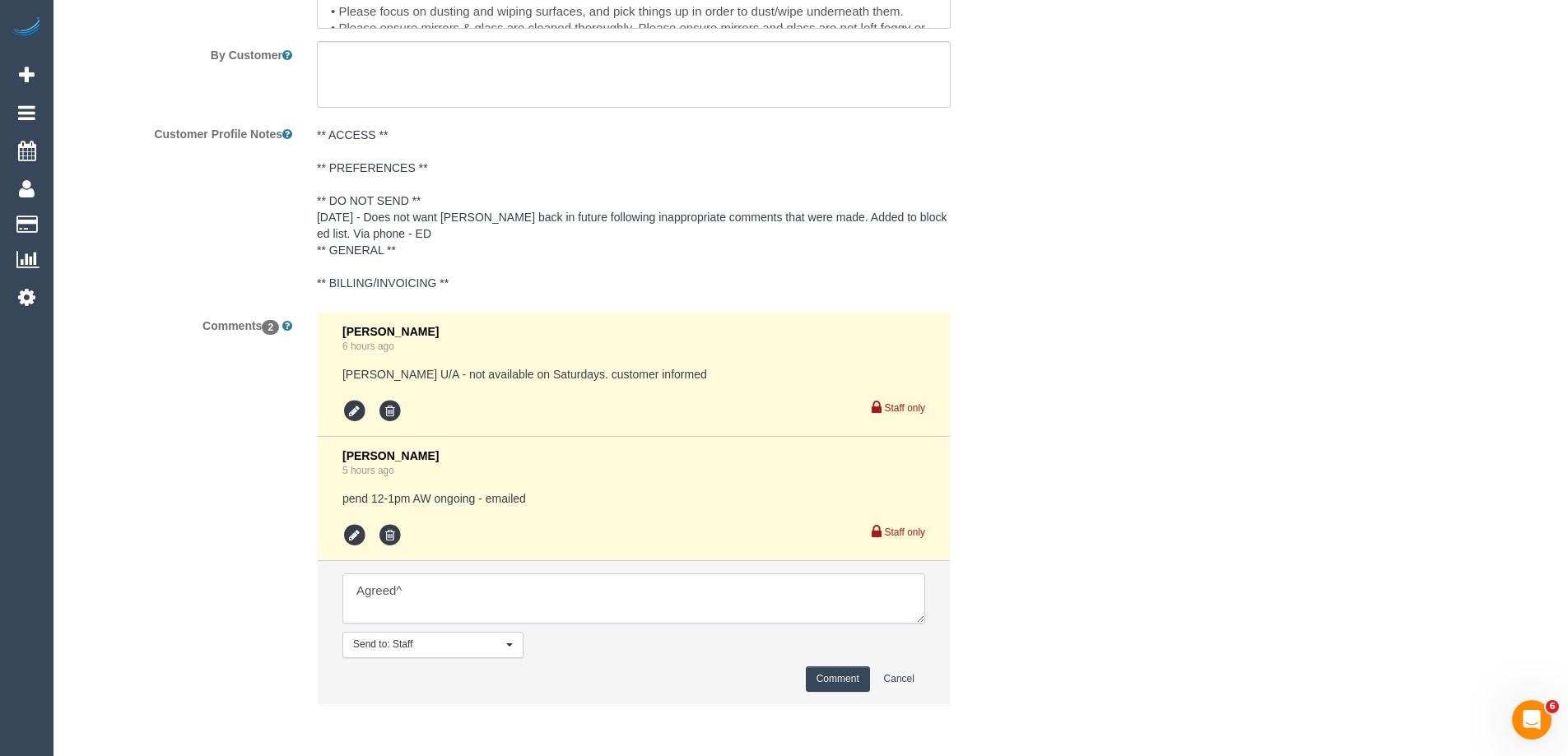
type textarea "Agreed^"
click at [840, 677] on button "Comment" at bounding box center [838, 679] width 64 height 26
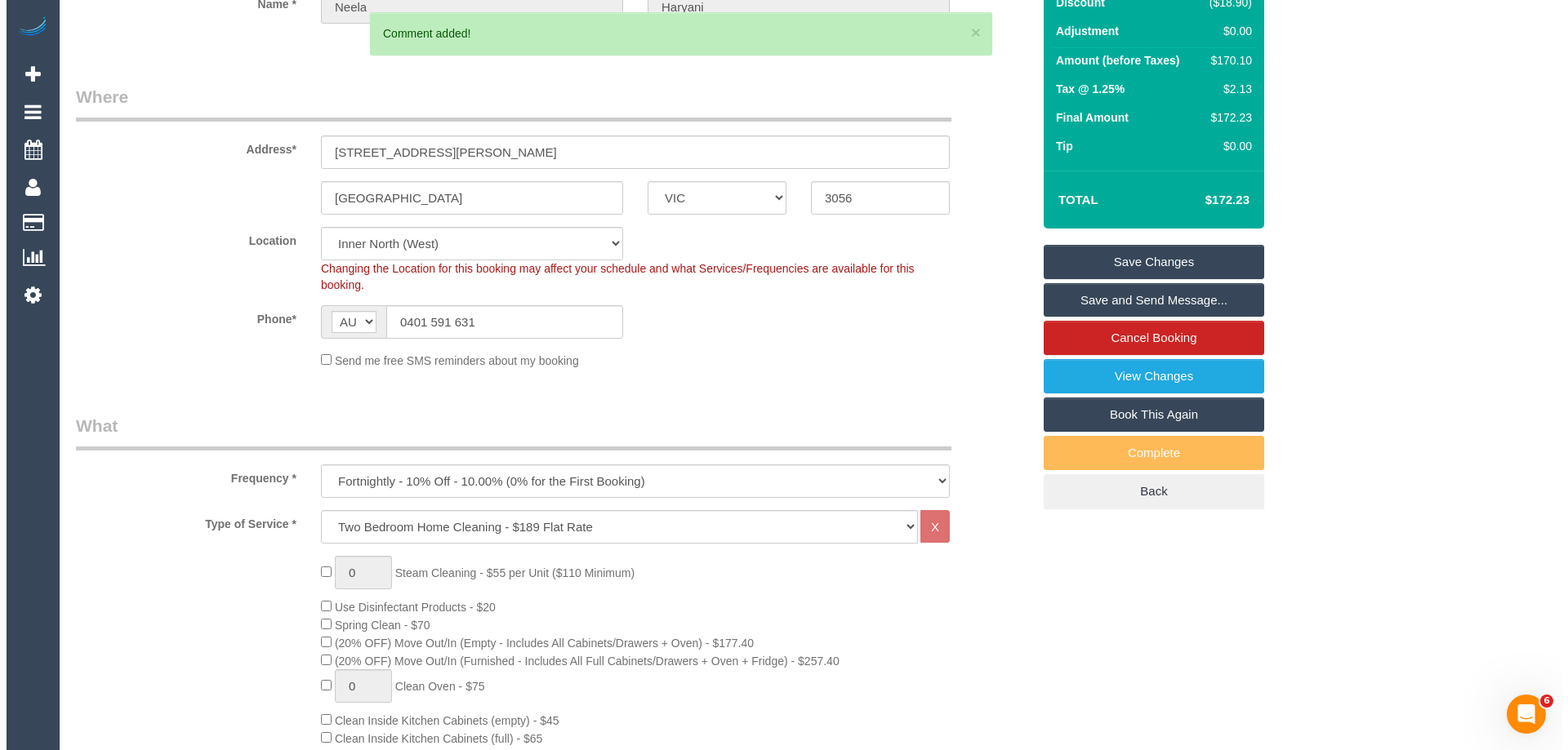
scroll to position [0, 0]
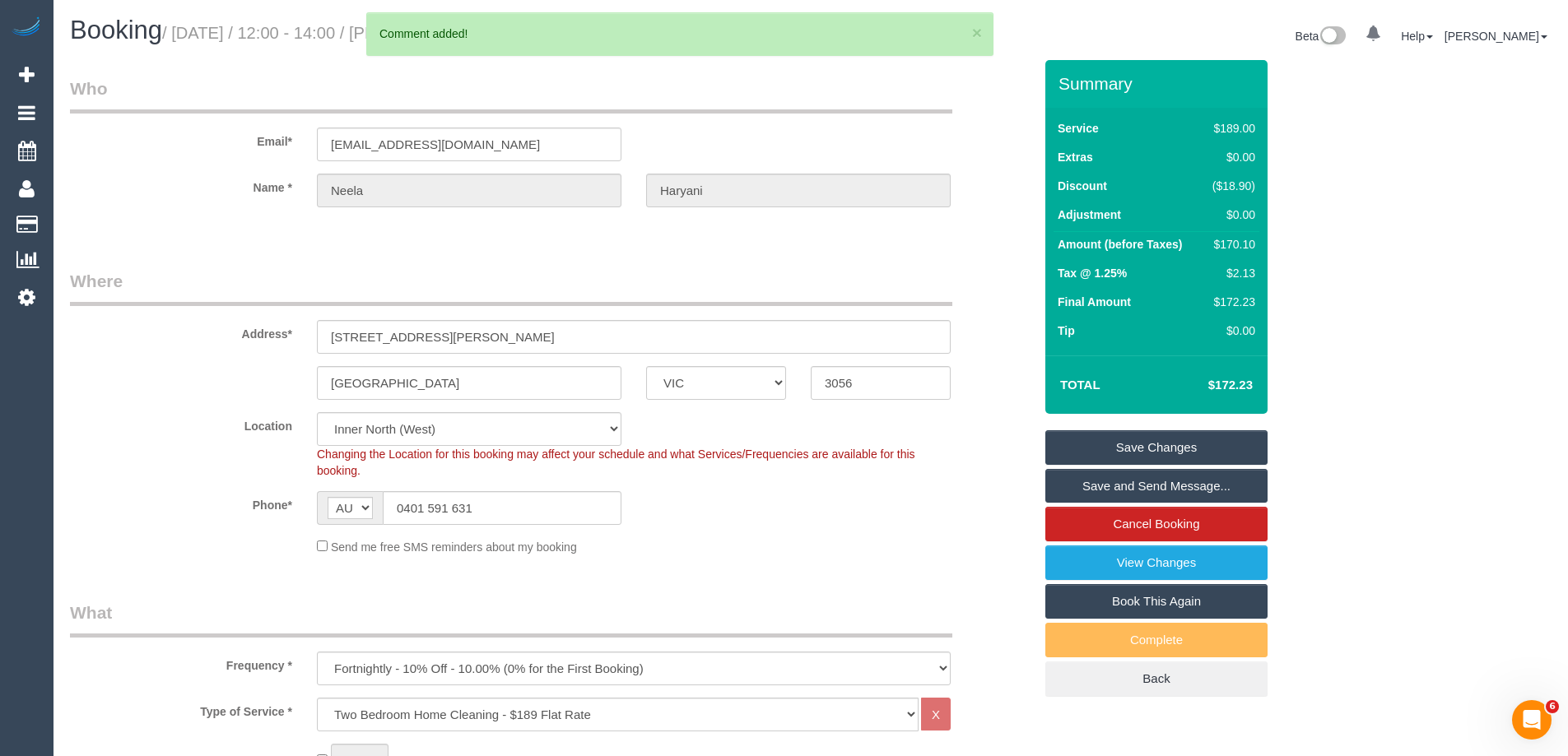
drag, startPoint x: 1257, startPoint y: 480, endPoint x: 181, endPoint y: 506, distance: 1076.3
click at [1257, 479] on link "Save and Send Message..." at bounding box center [1156, 486] width 222 height 35
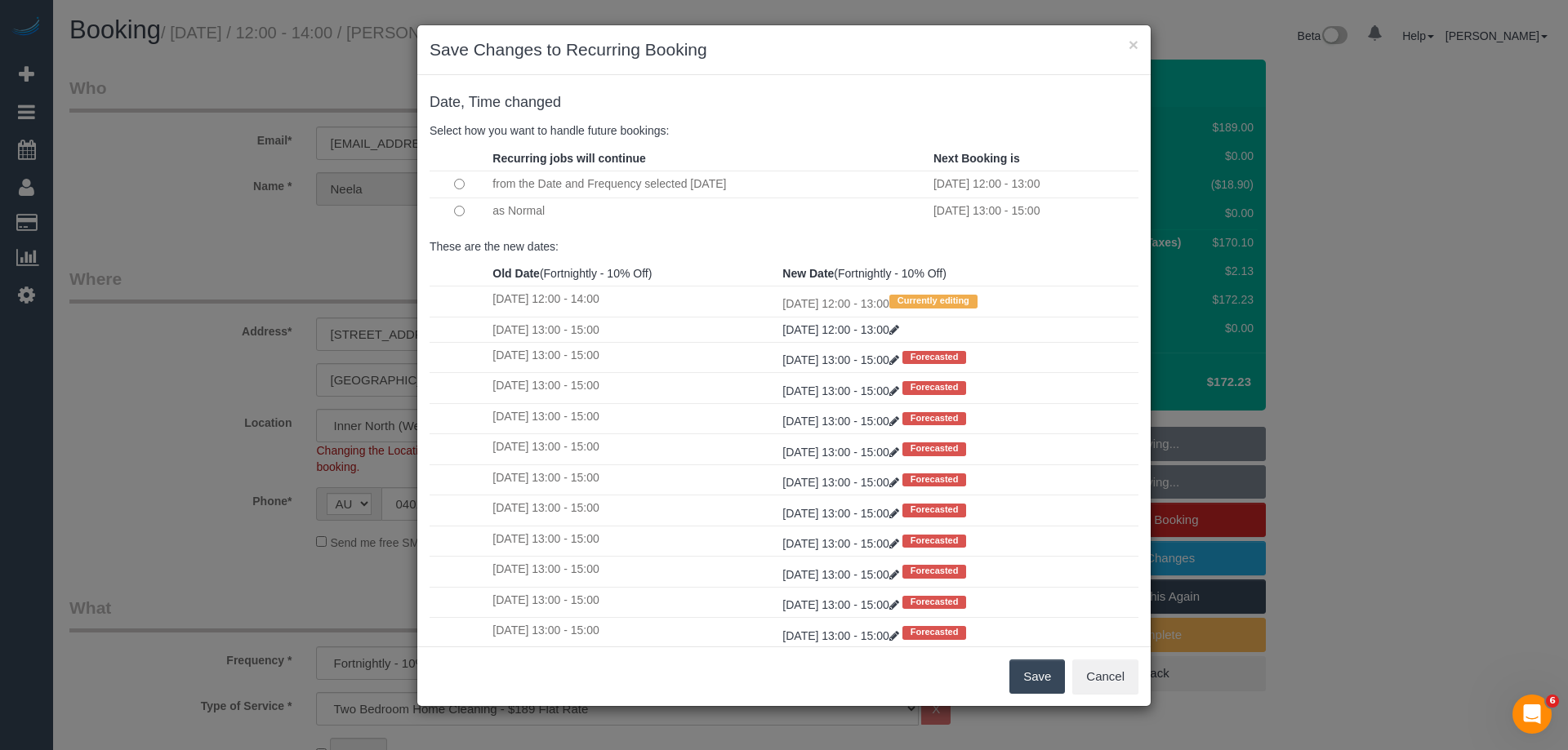
click at [1042, 671] on button "Save" at bounding box center [1037, 677] width 55 height 35
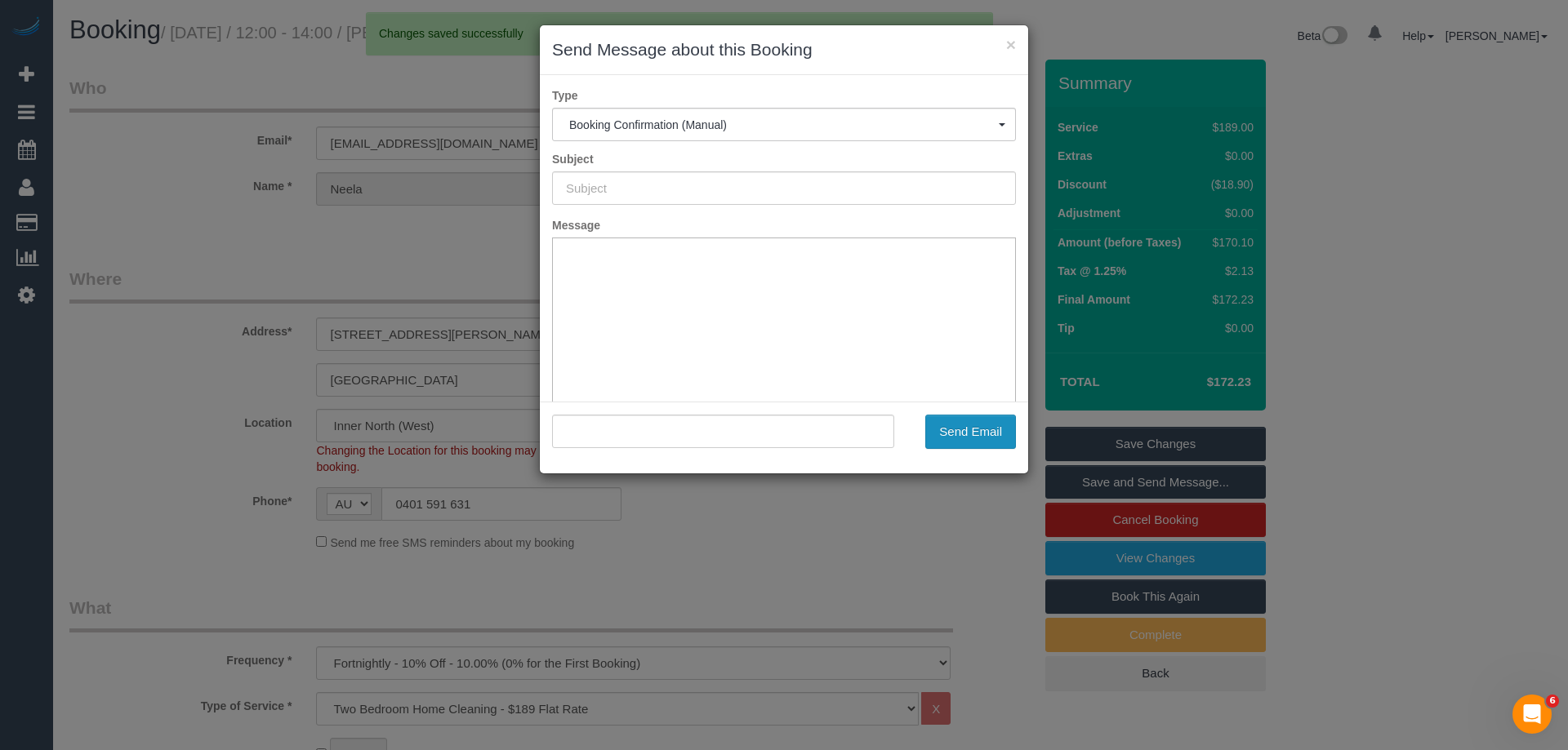
click at [986, 444] on button "Send Email" at bounding box center [971, 432] width 91 height 35
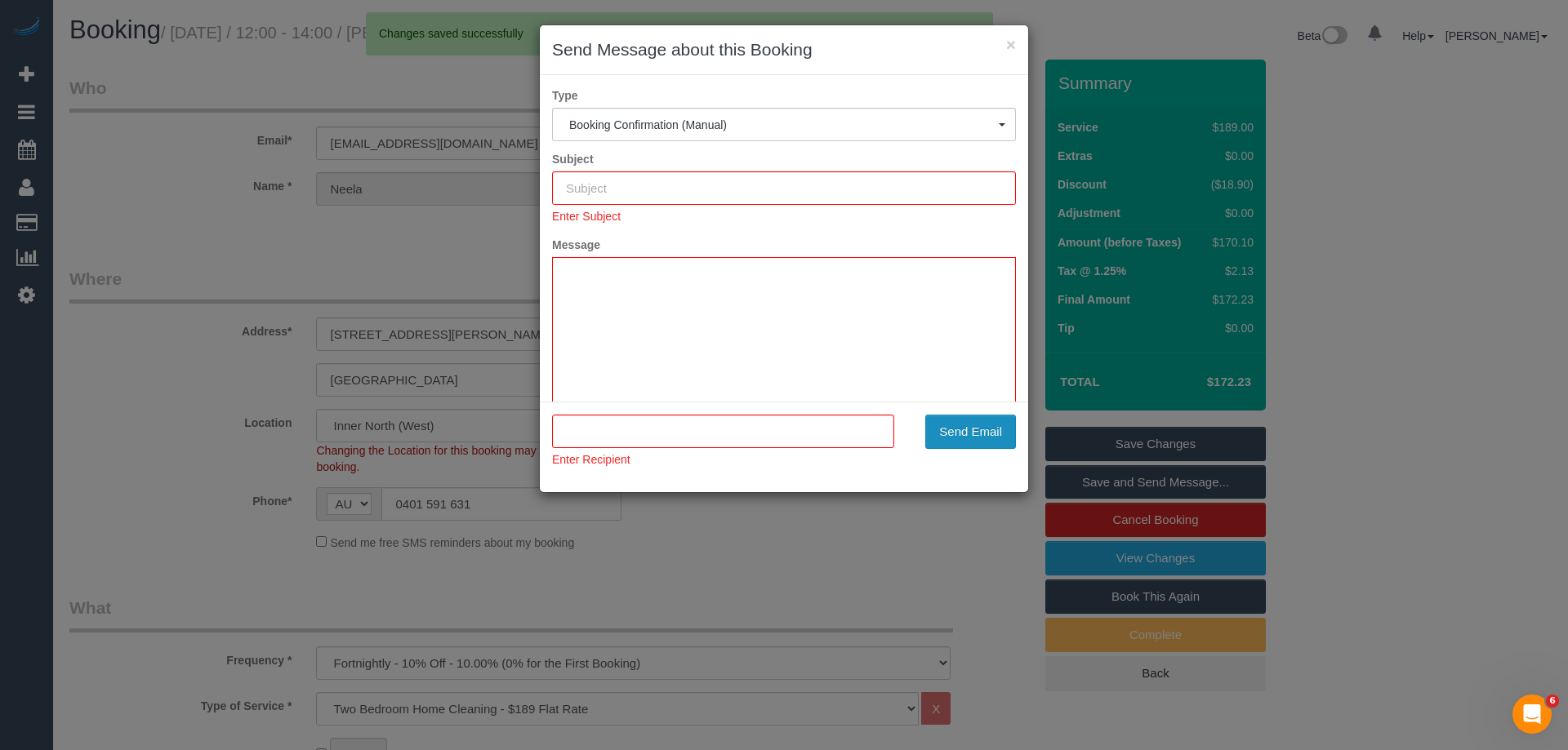
type input "Booking Confirmed"
type input ""[PERSON_NAME]" <[EMAIL_ADDRESS][DOMAIN_NAME]>"
click at [994, 432] on button "Send Email" at bounding box center [971, 432] width 91 height 35
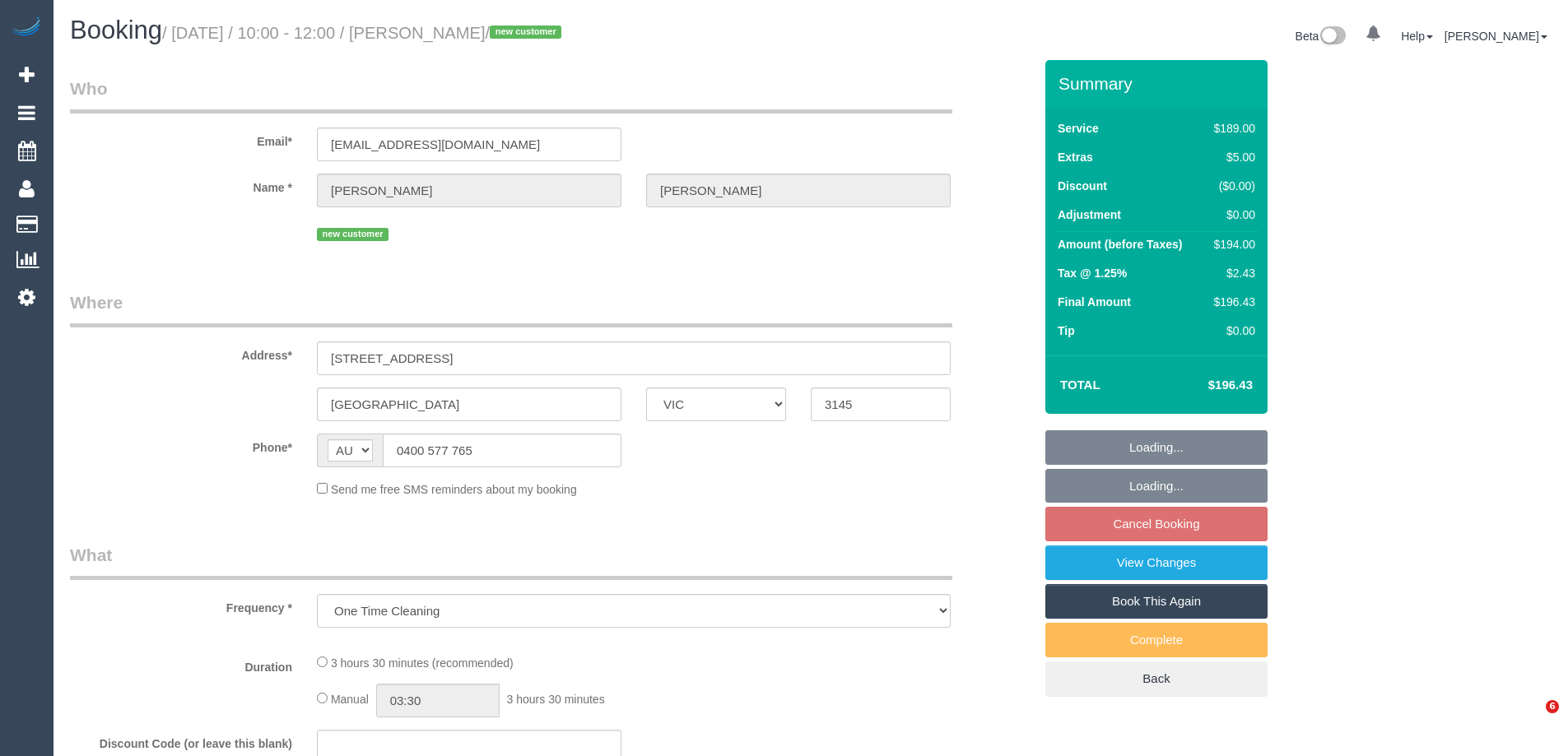
select select "VIC"
select select "string:stripe-pm_1SEJEJ2GScqysDRV3Z6JZm7Z"
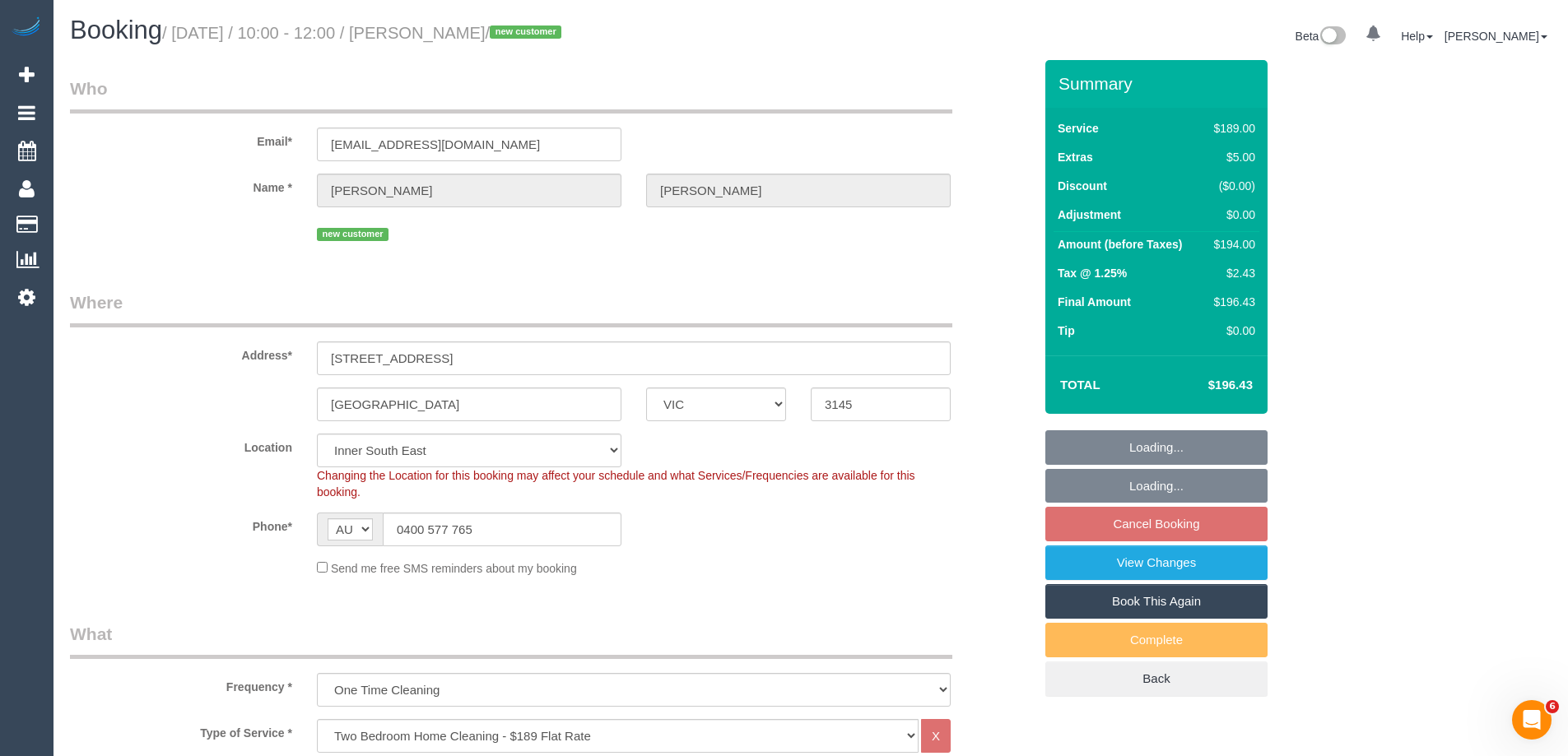
select select "object:646"
select select "number:30"
select select "number:14"
select select "number:18"
select select "number:22"
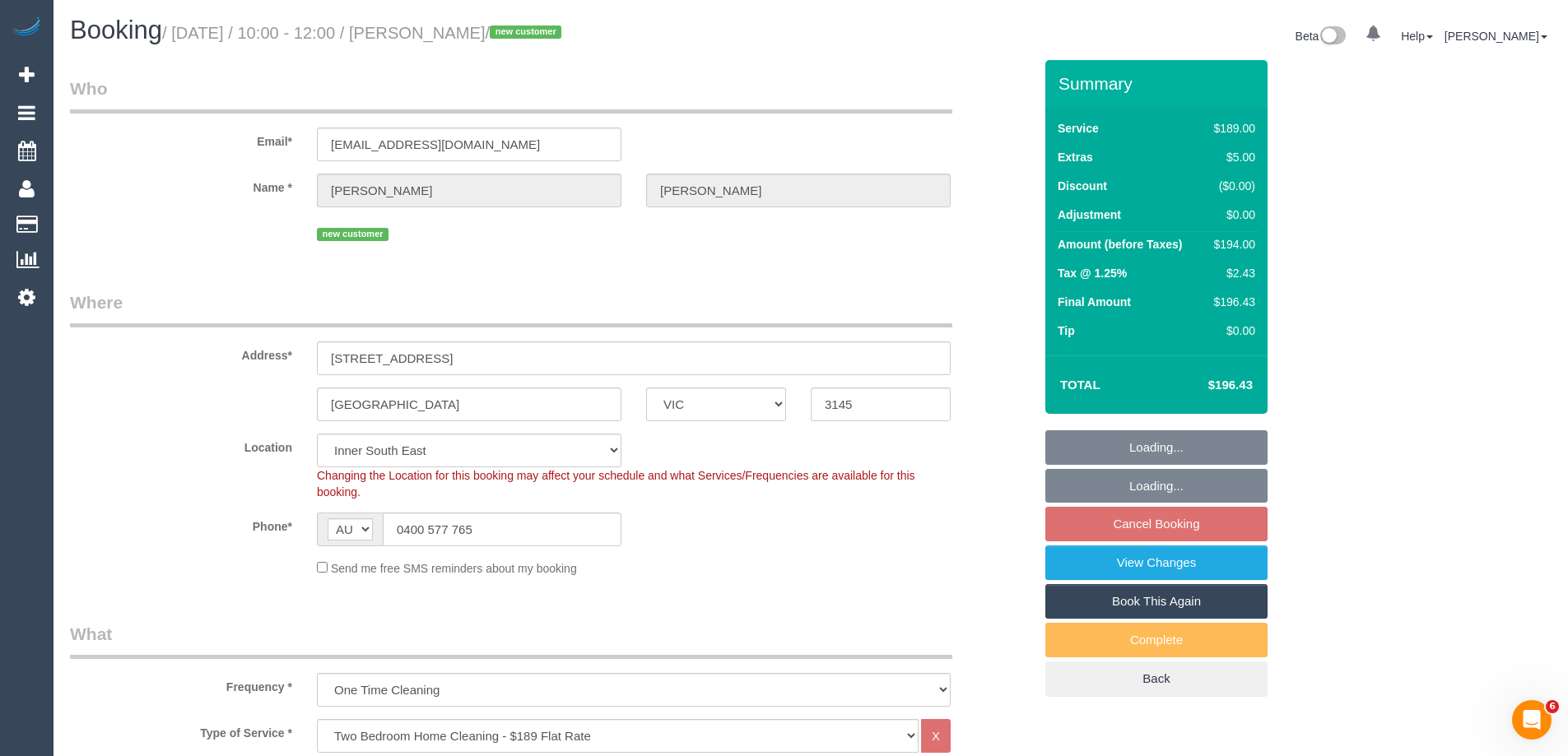
select select "number:35"
select select "number:13"
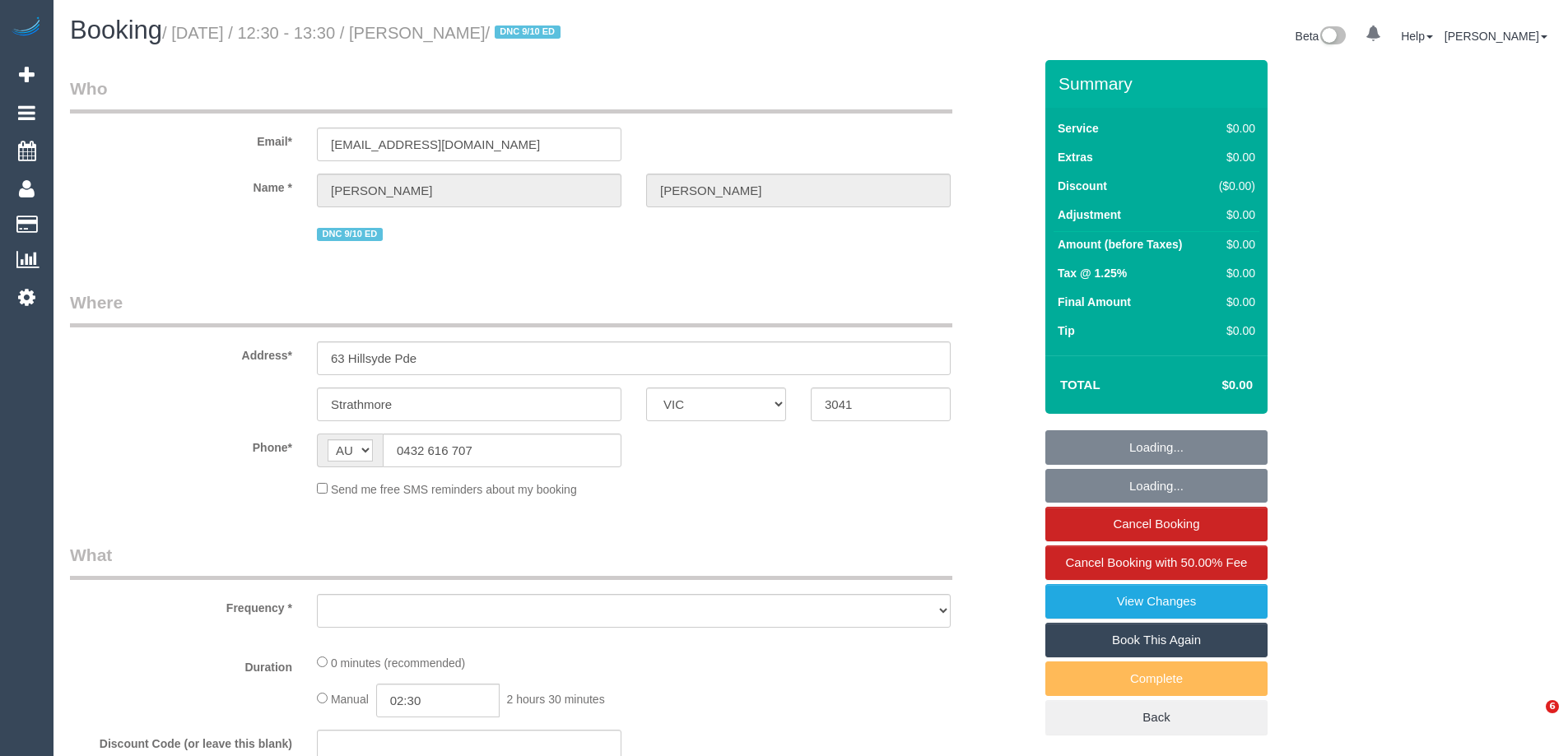
select select "VIC"
select select "string:stripe-pm_1SCeVW2GScqysDRVWt50dfWD"
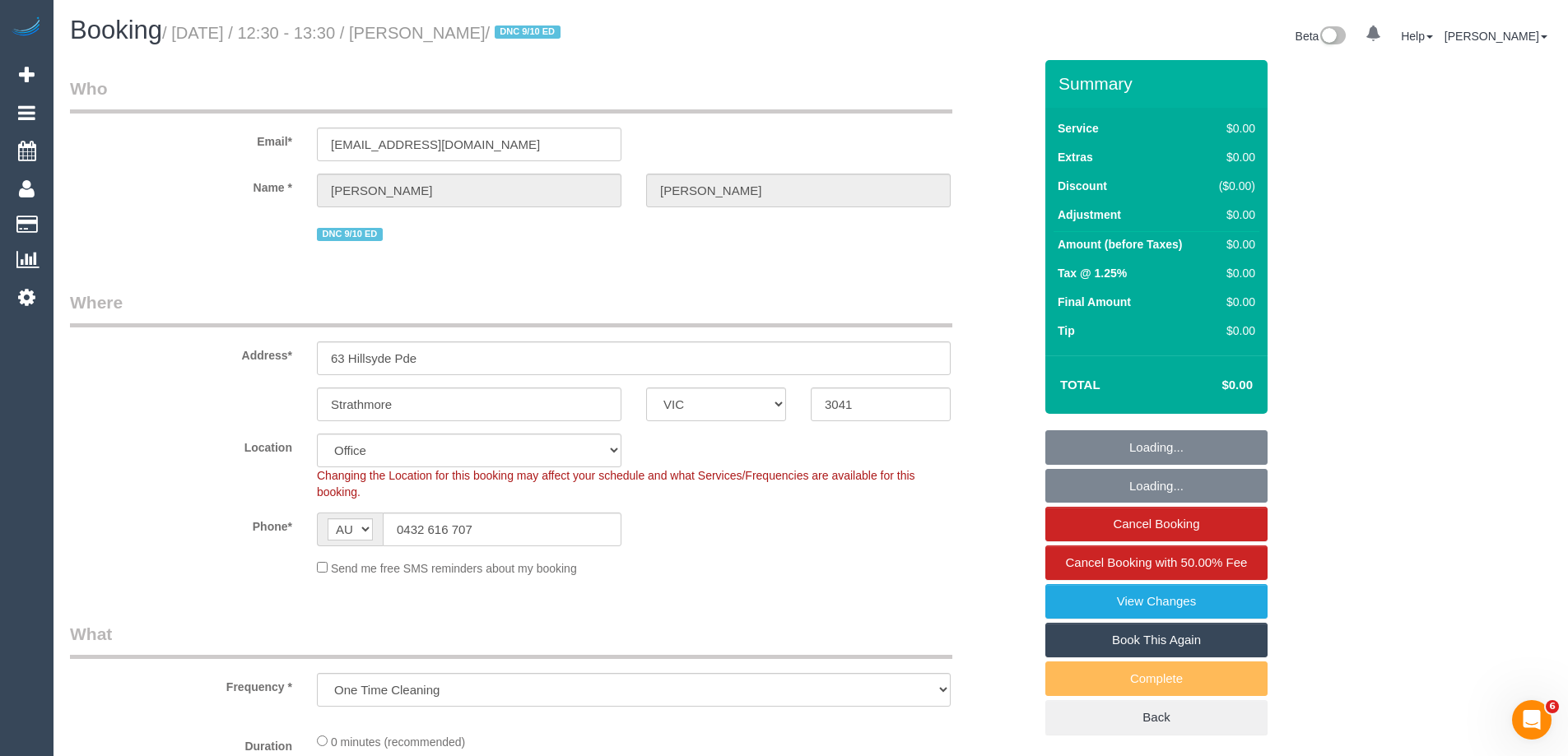
select select "object:826"
select select "number:28"
select select "number:17"
select select "number:19"
select select "number:24"
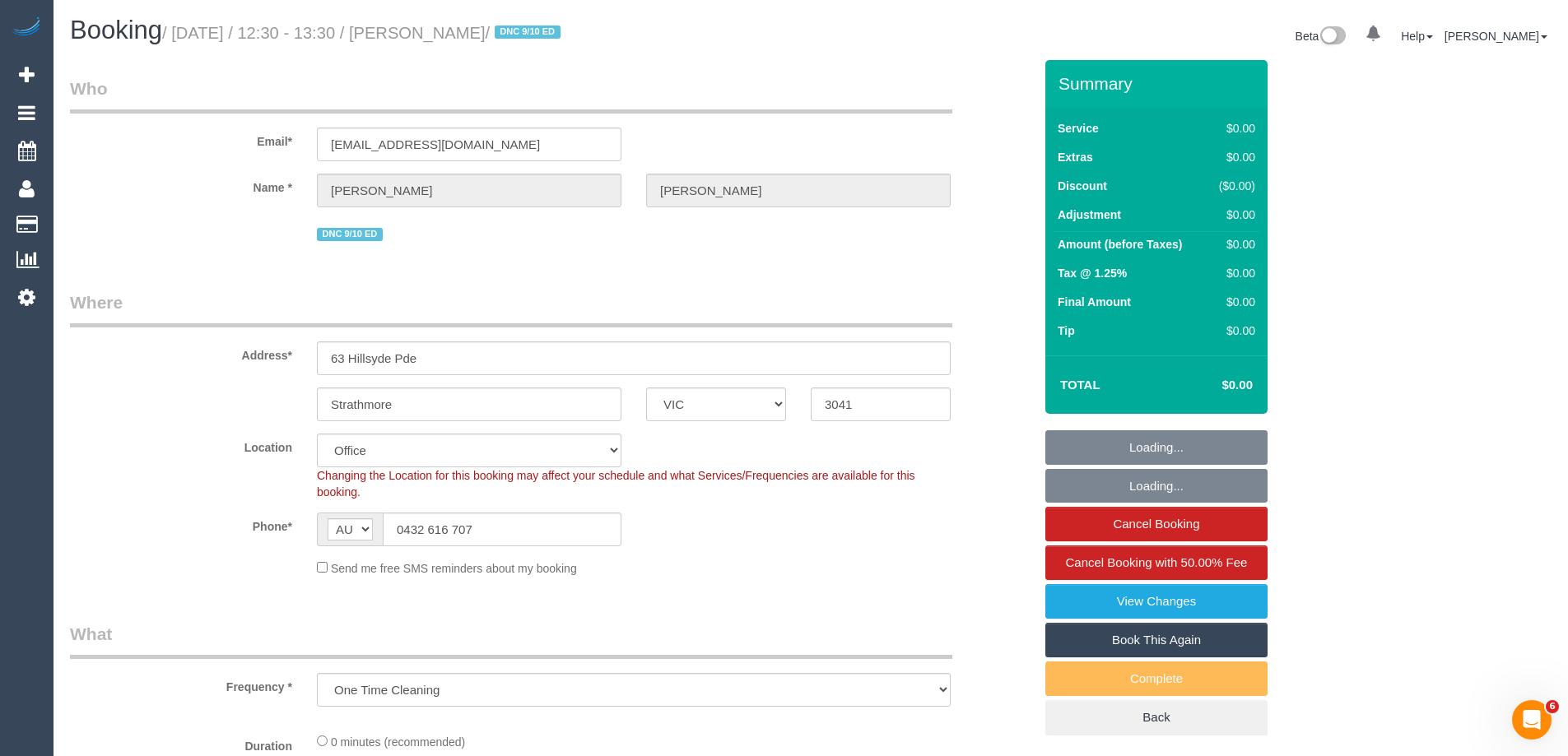
select select "number:33"
select select "number:26"
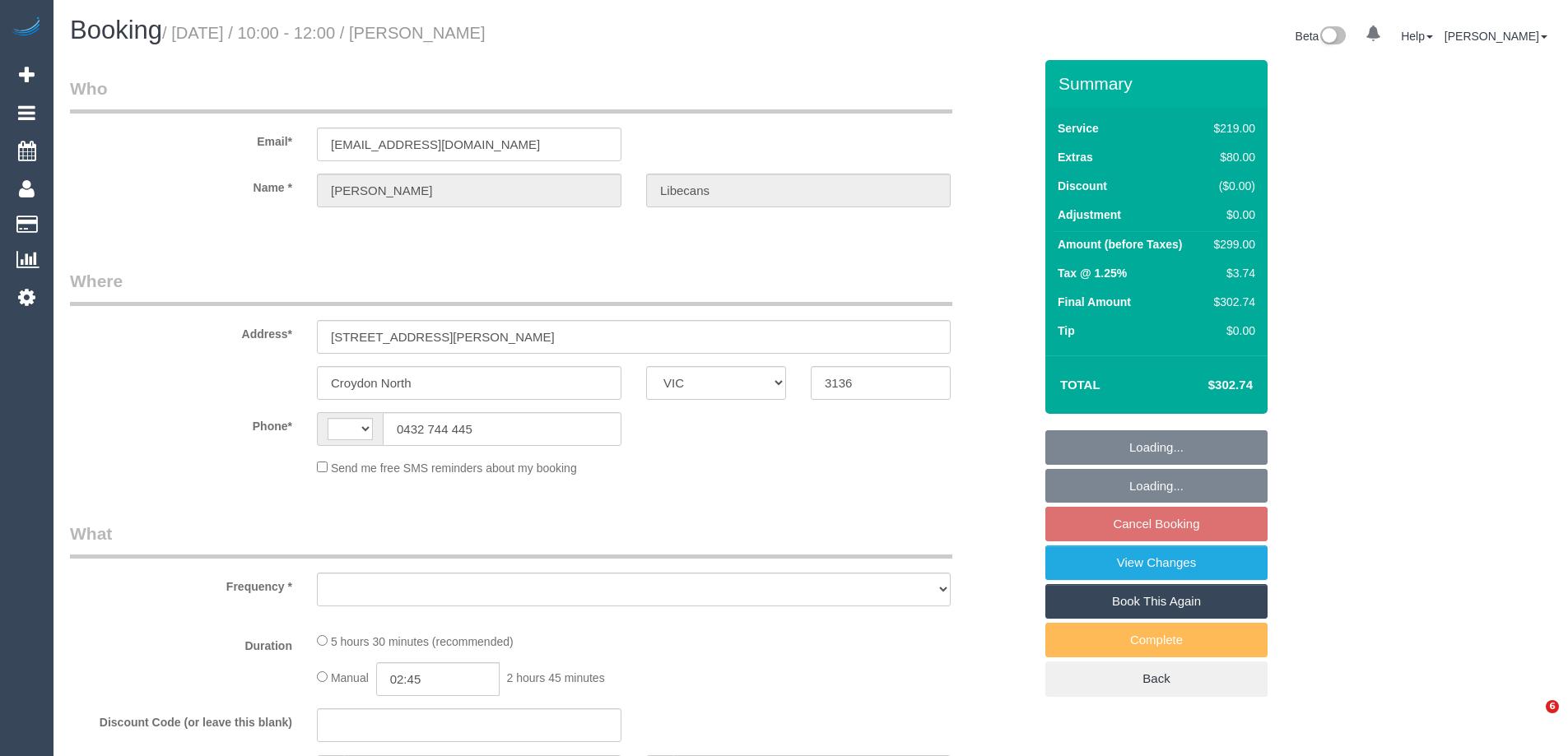
select select "VIC"
select select "string:stripe-pm_1QNtrk2GScqysDRV1Czu4XBS"
select select "number:27"
select select "number:14"
select select "number:18"
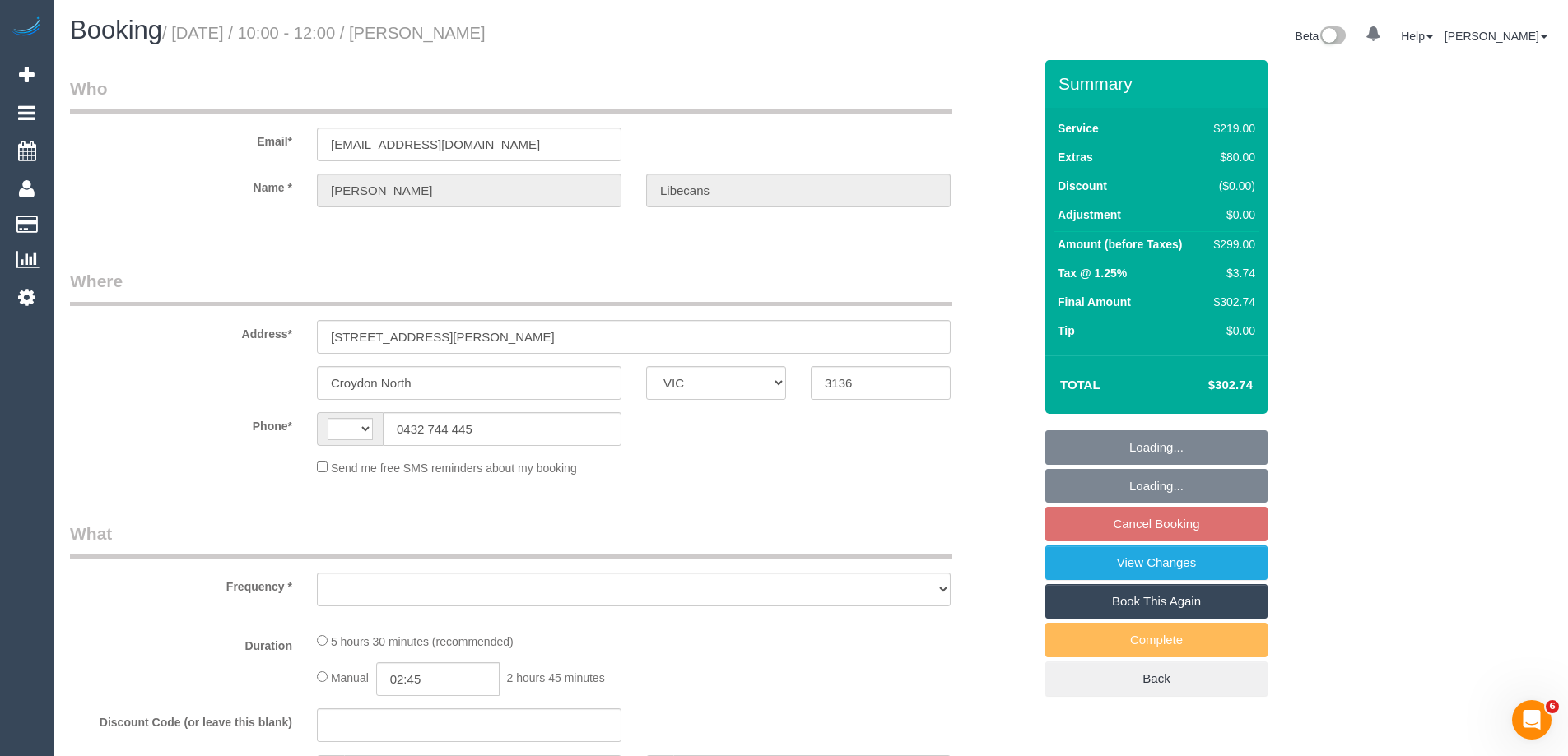
select select "number:22"
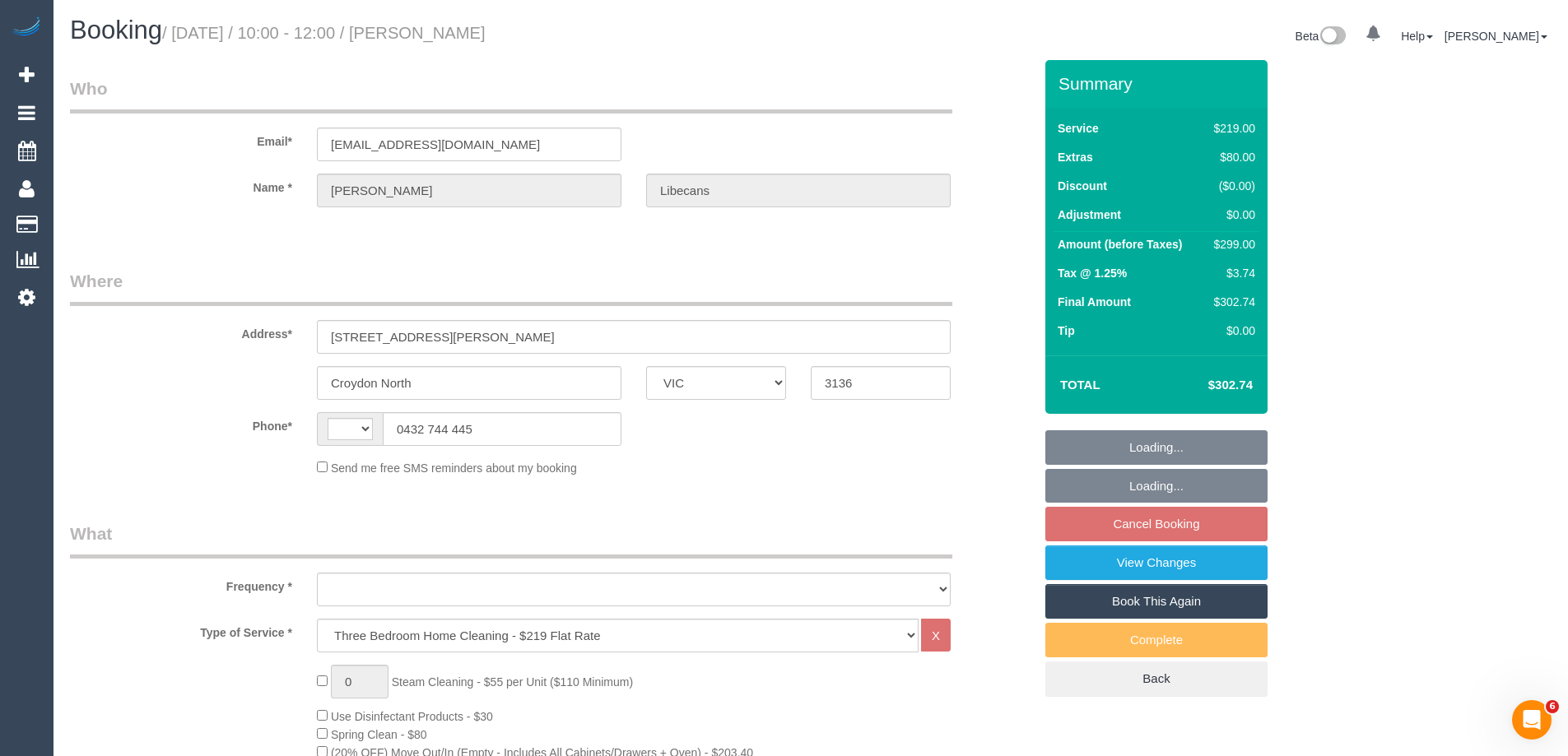
select select "string:AU"
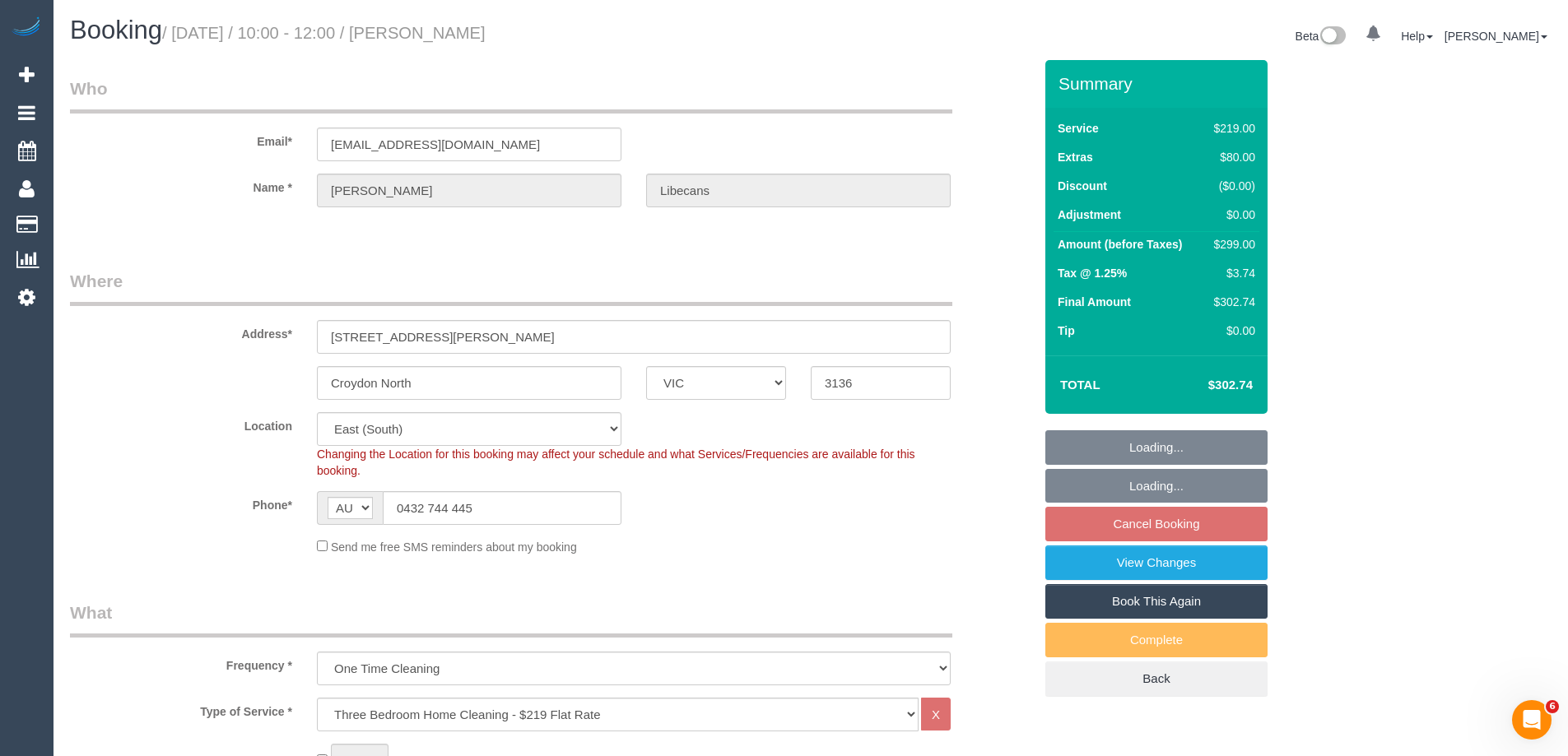
select select "object:1351"
select select "spot1"
click at [221, 377] on div "Croydon North ACT NSW NT QLD SA TAS VIC WA 3136" at bounding box center [551, 383] width 987 height 34
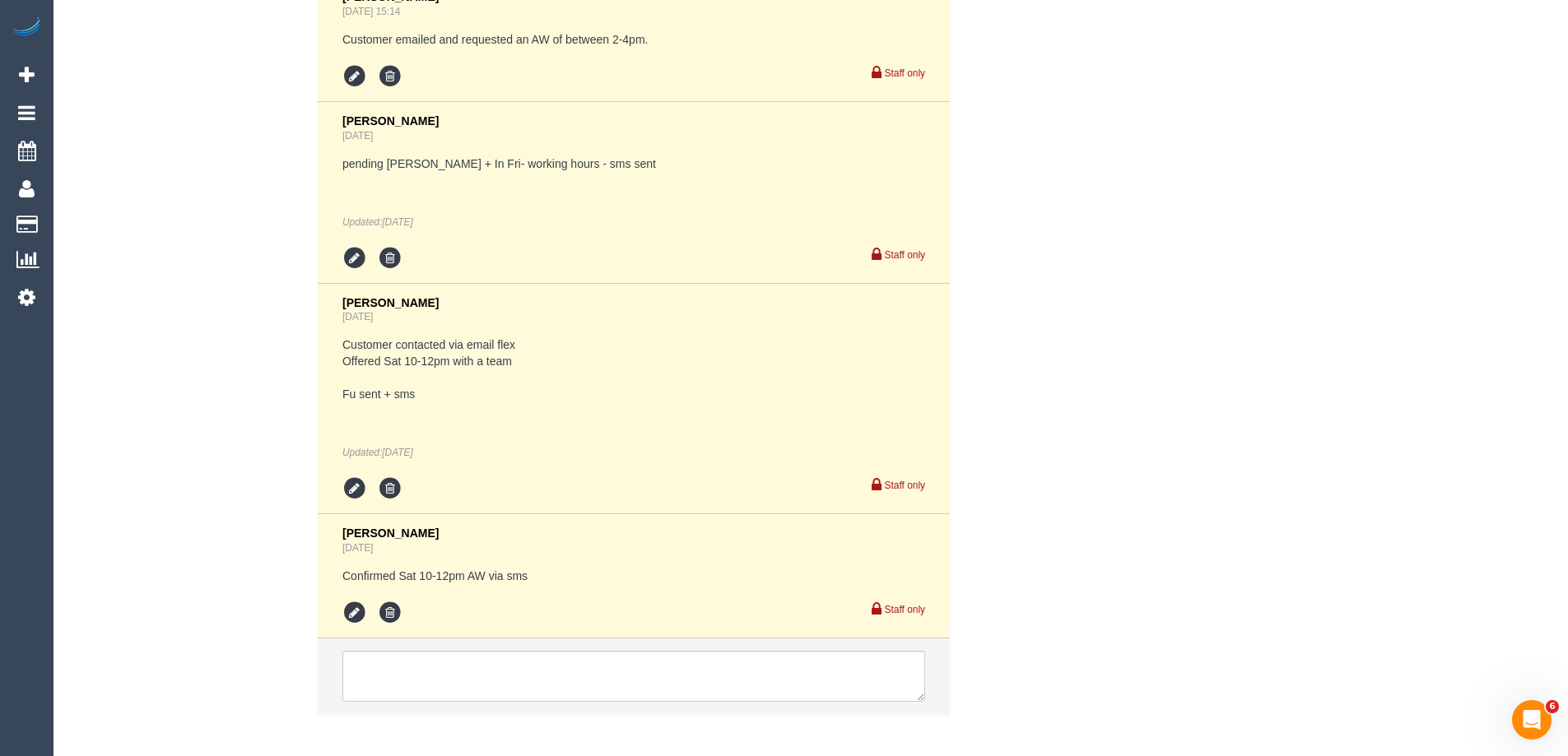
scroll to position [3365, 0]
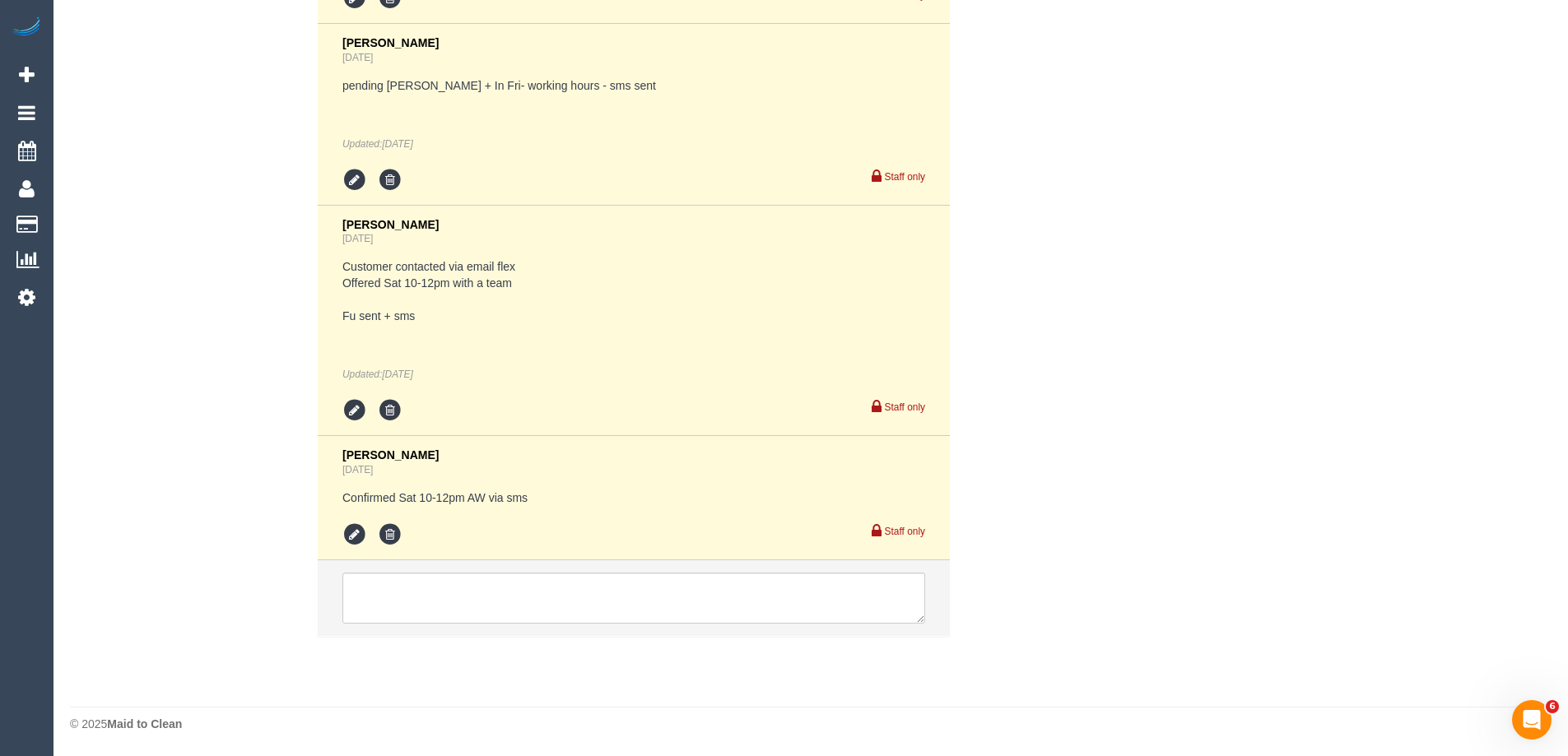
drag, startPoint x: 1454, startPoint y: 356, endPoint x: 1419, endPoint y: 389, distance: 48.1
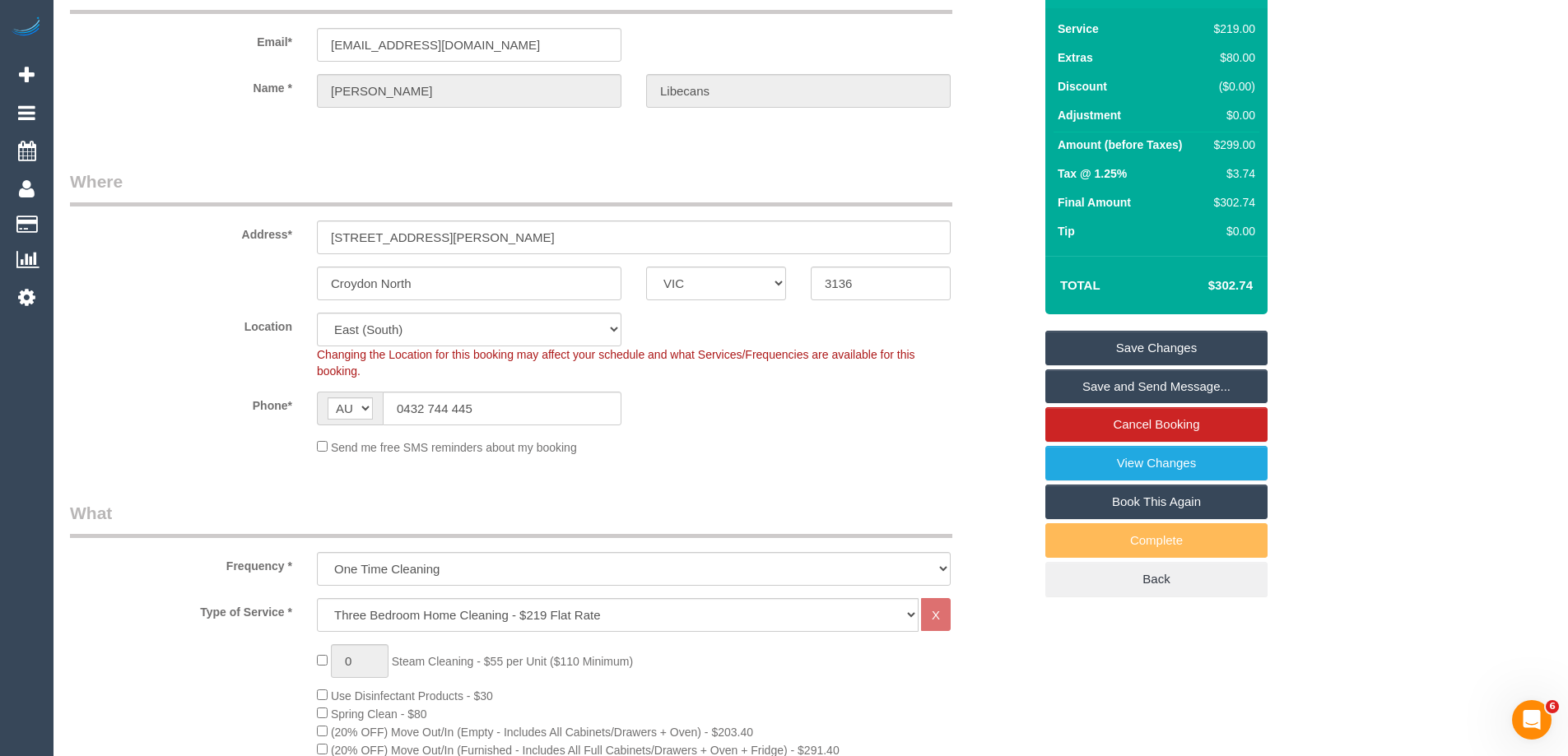
scroll to position [0, 0]
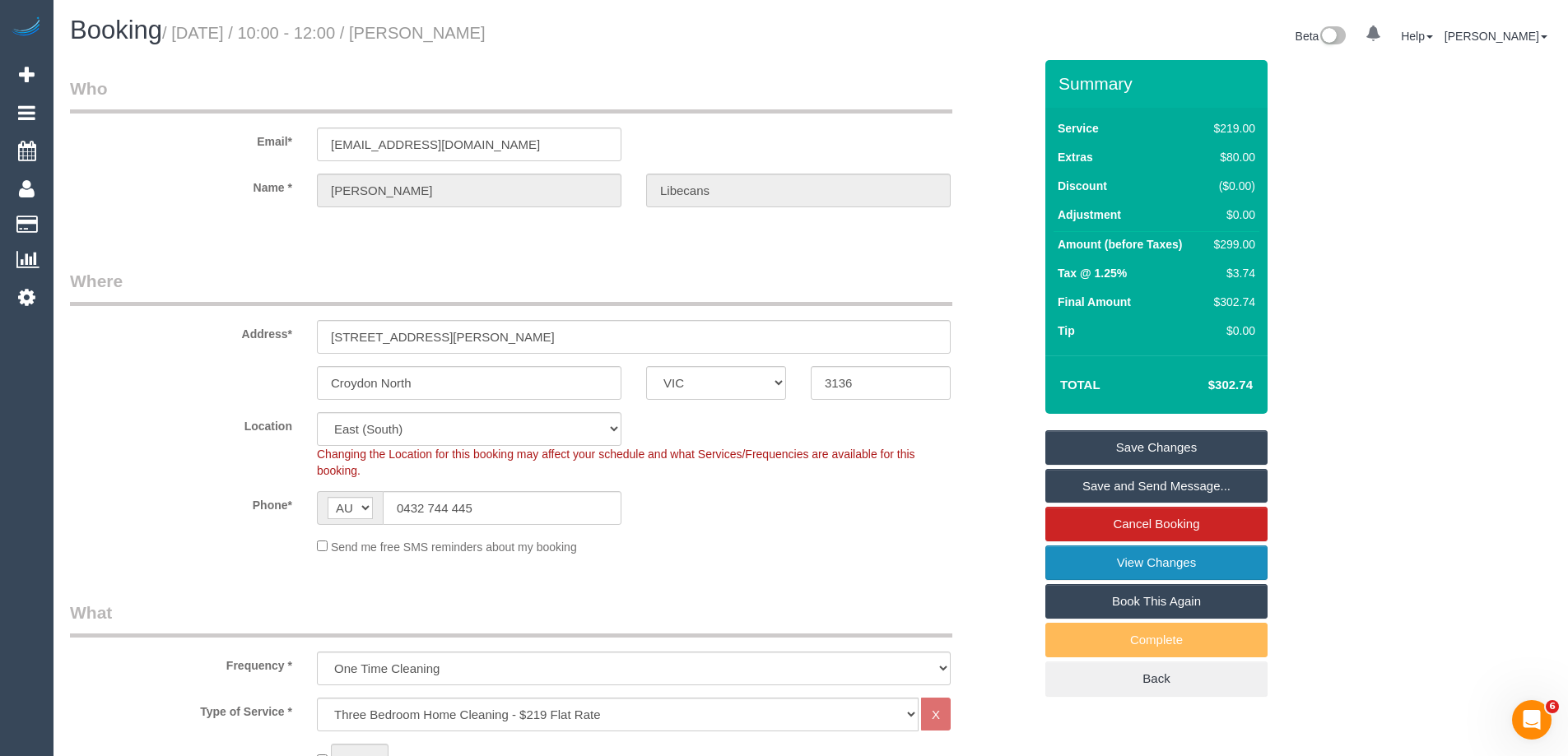
click at [1154, 566] on link "View Changes" at bounding box center [1156, 563] width 222 height 35
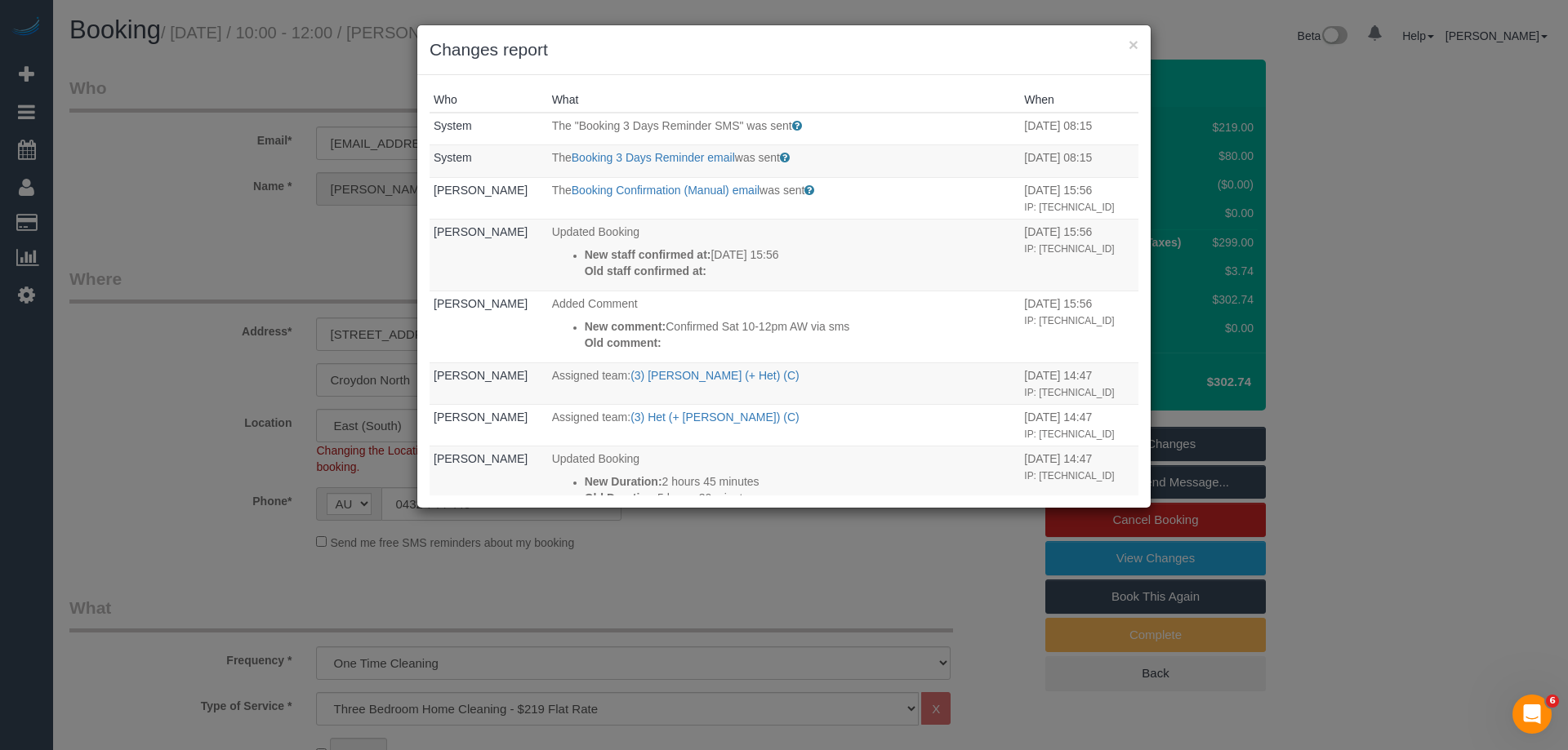
click at [636, 58] on h3 "Changes report" at bounding box center [784, 49] width 709 height 25
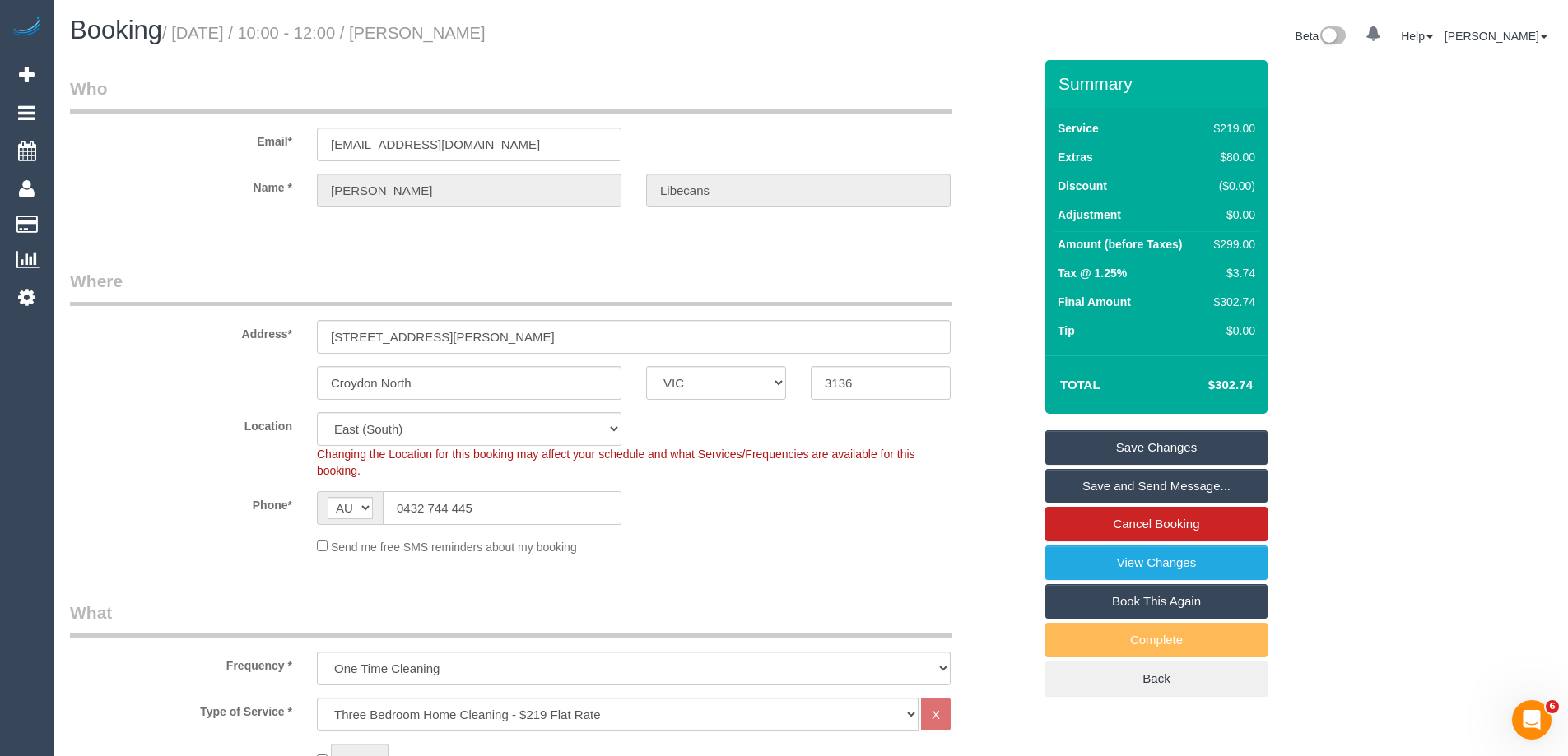
click at [234, 481] on sui-booking-location "Location Office City East (North) East (South) Inner East Inner North (East) In…" at bounding box center [551, 484] width 963 height 143
click at [1137, 562] on link "View Changes" at bounding box center [1156, 563] width 222 height 35
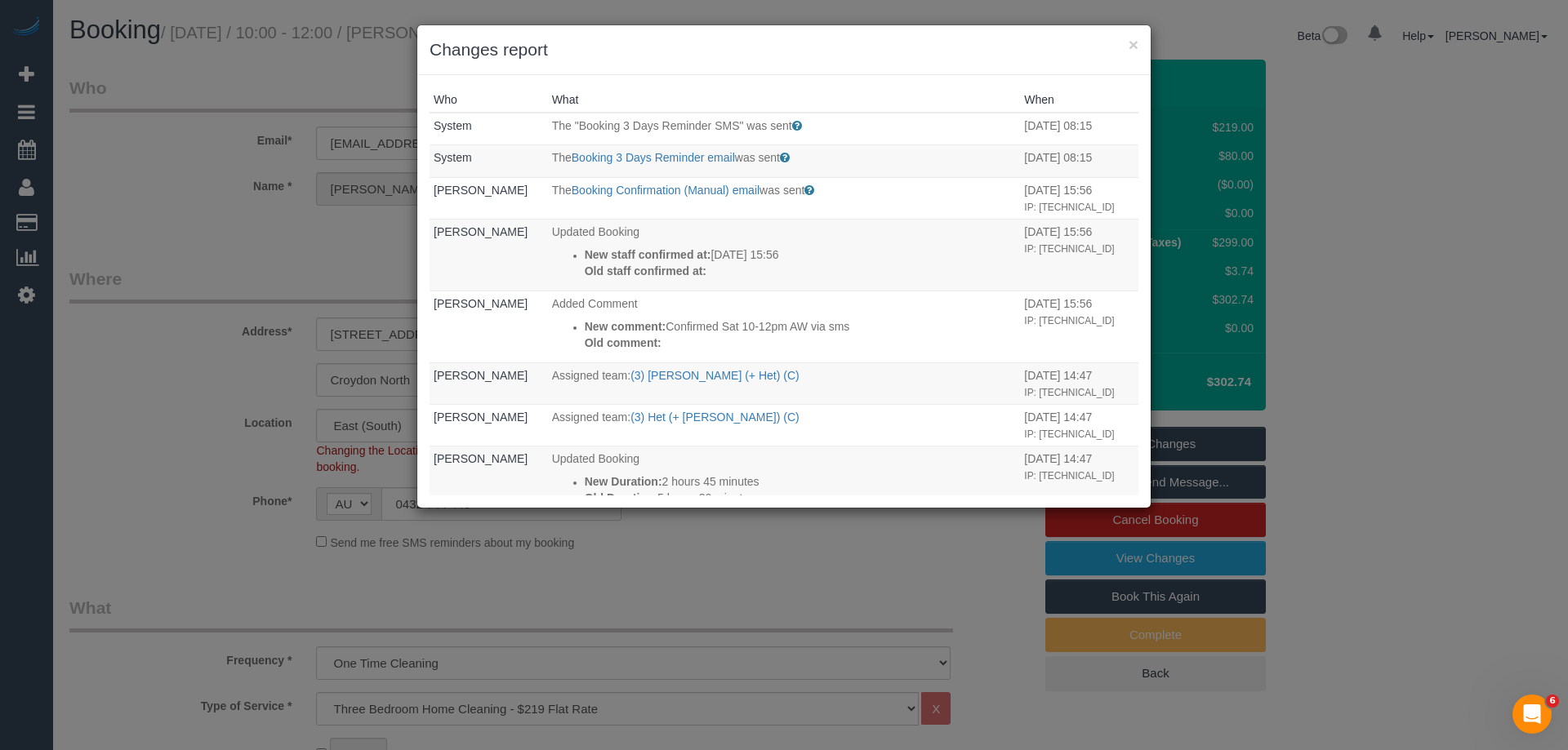
click at [919, 42] on h3 "Changes report" at bounding box center [784, 49] width 709 height 25
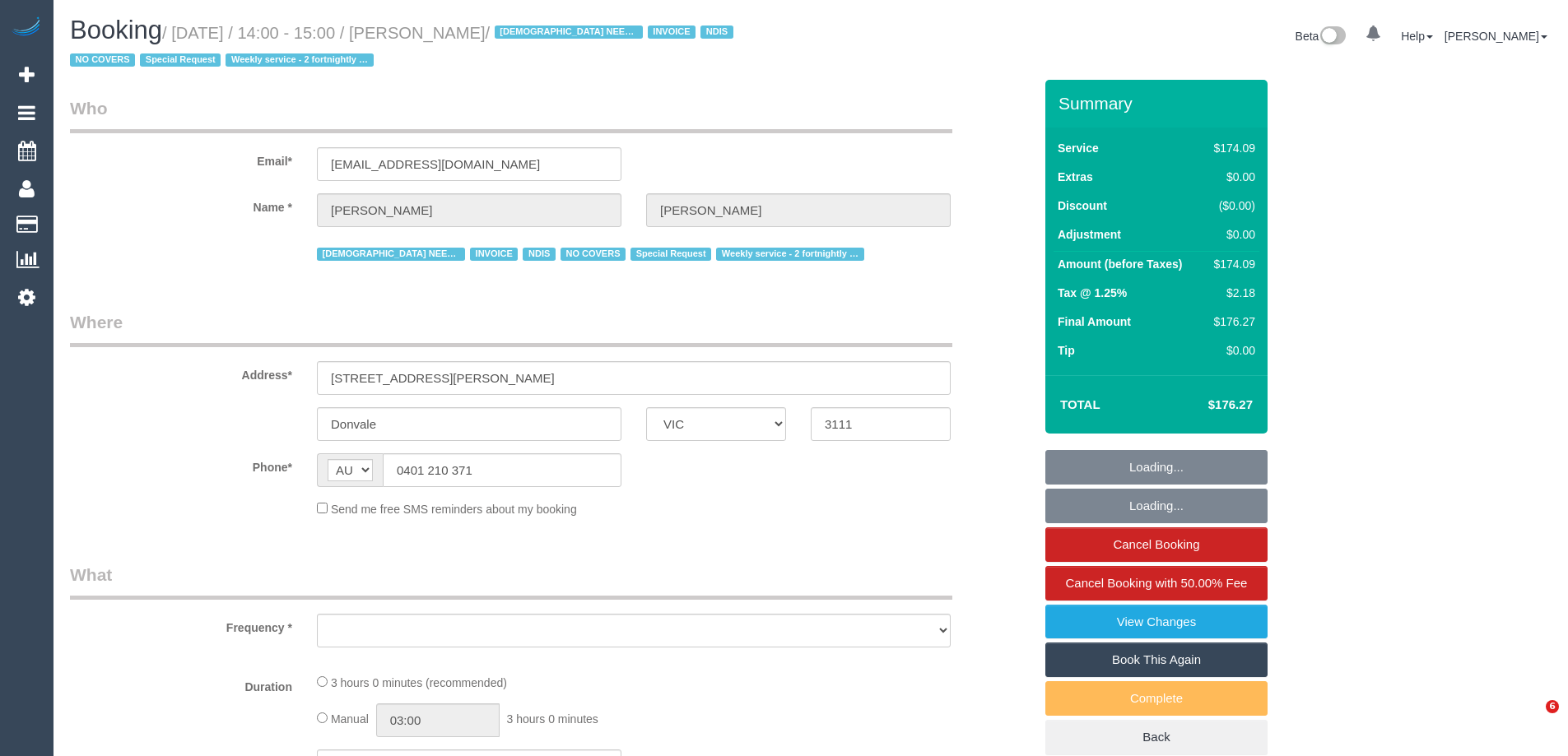
select select "VIC"
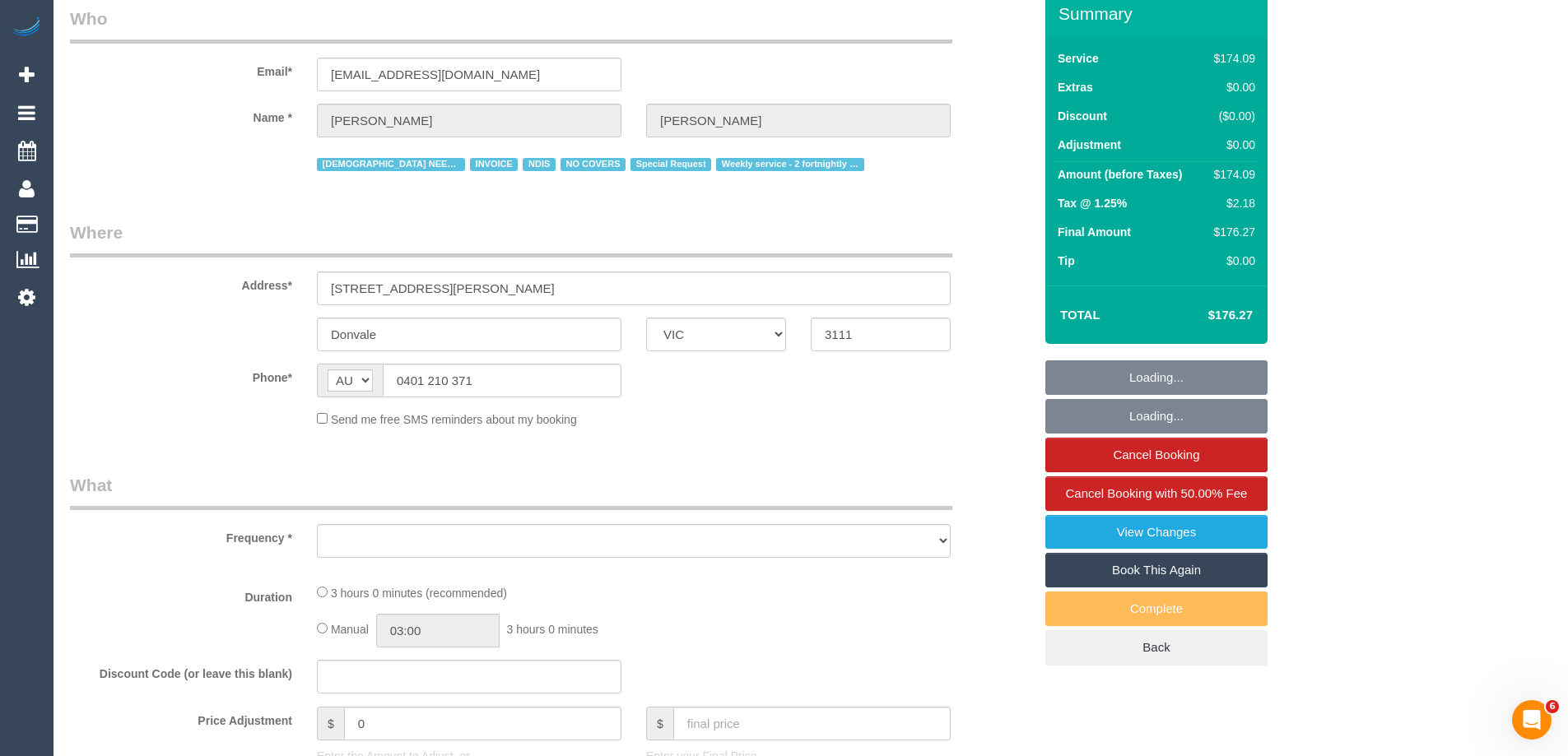
select select "number:28"
select select "number:14"
select select "number:19"
select select "number:25"
select select "number:35"
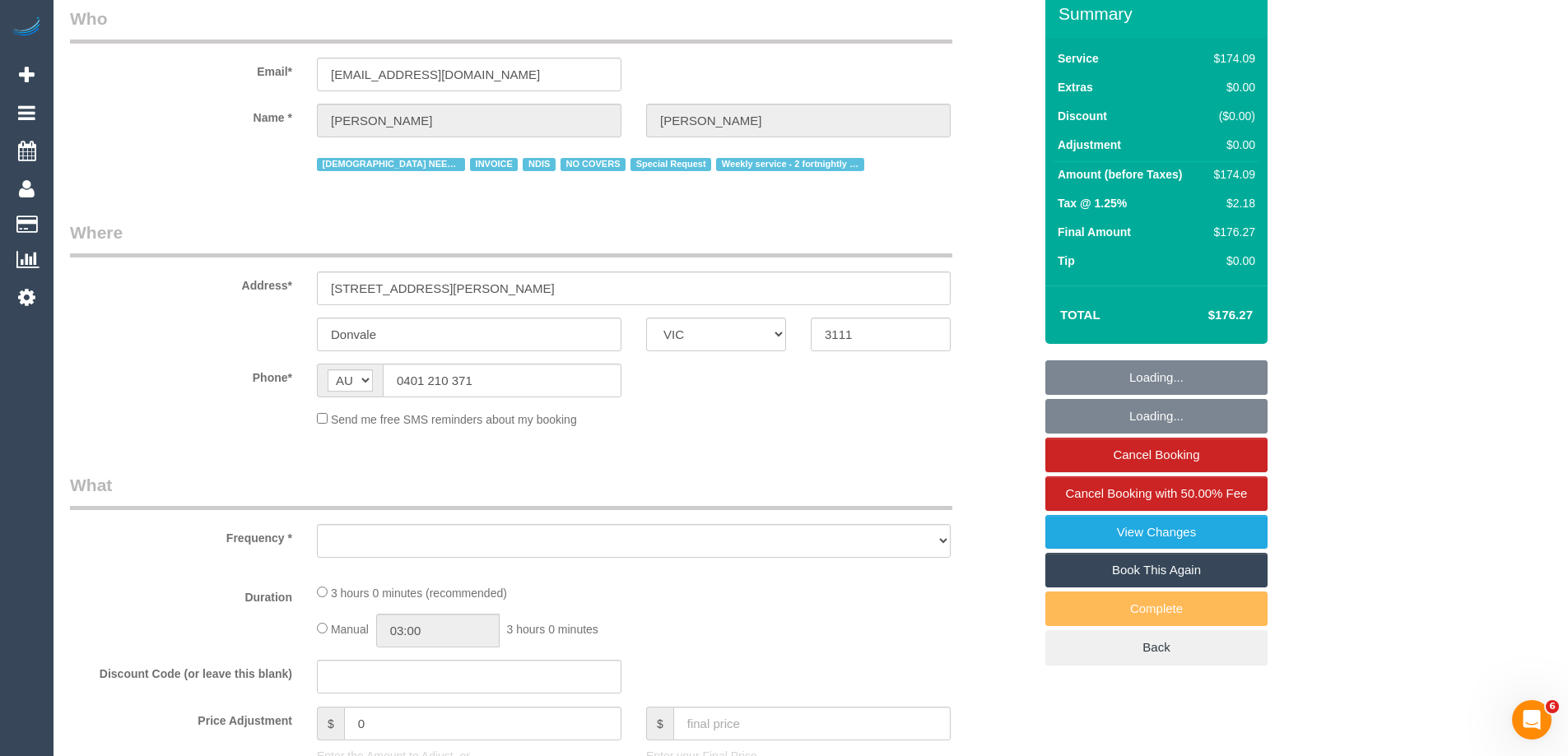
select select "number:11"
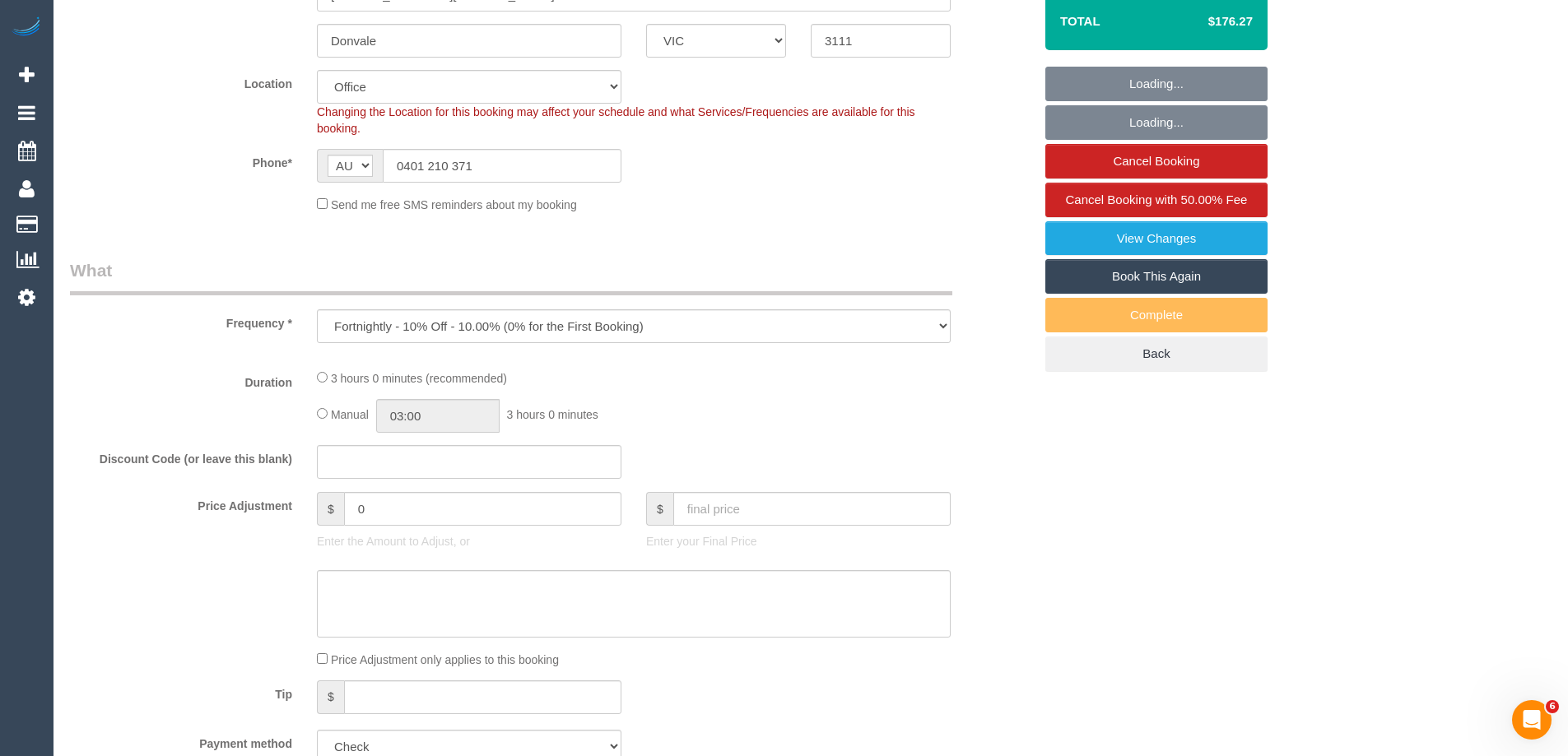
select select "object:814"
select select "180"
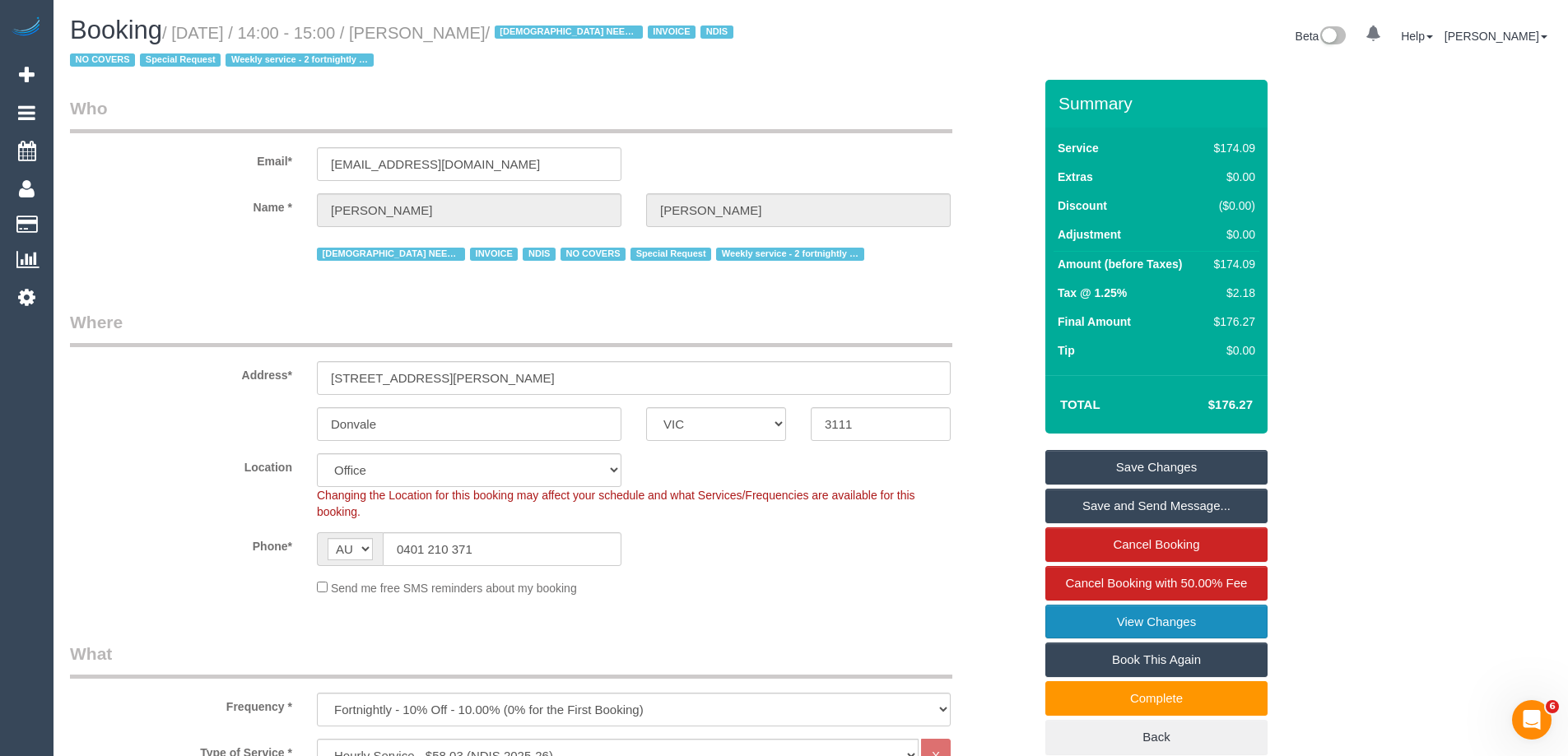
click at [1148, 622] on link "View Changes" at bounding box center [1156, 622] width 222 height 35
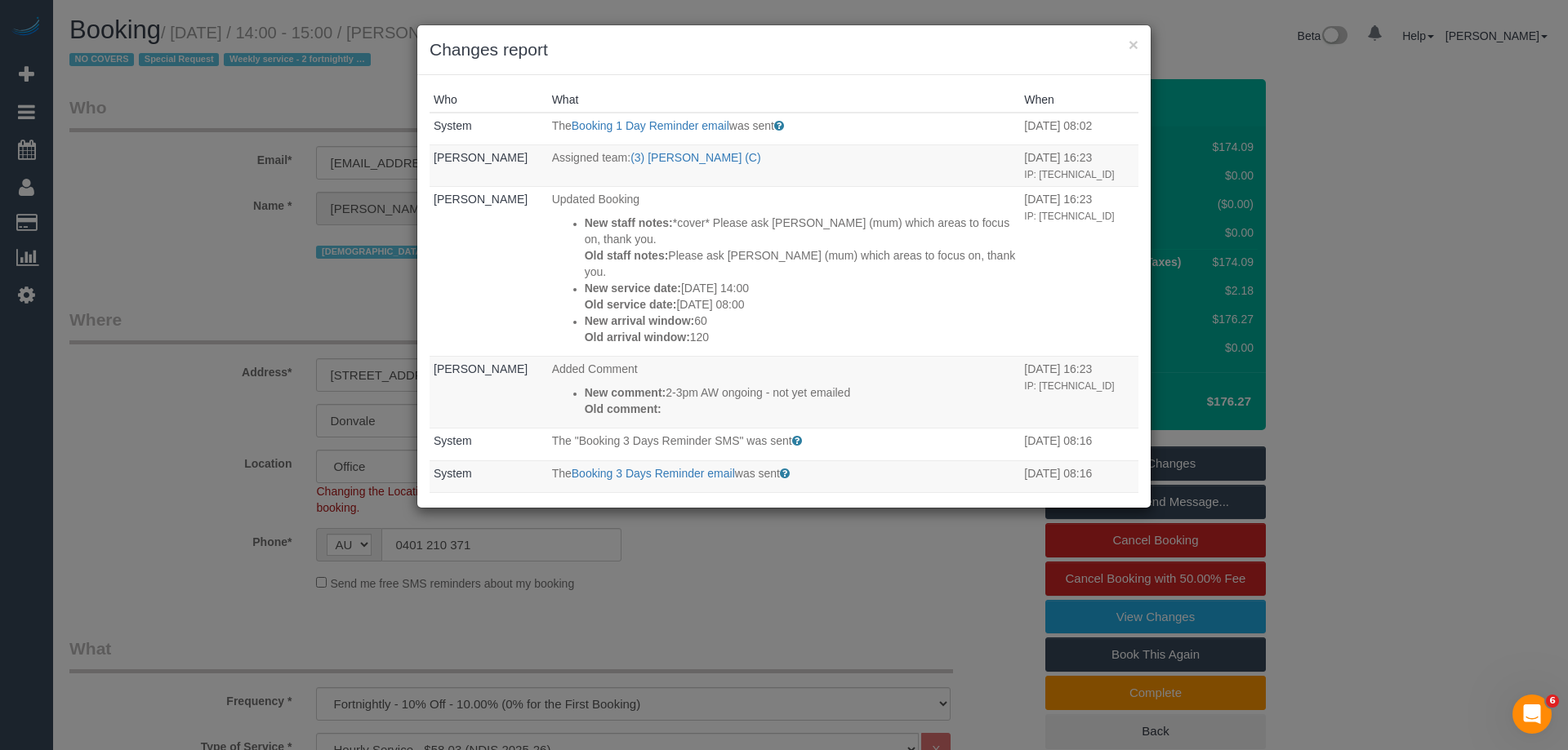
click at [784, 68] on div "× Changes report" at bounding box center [784, 50] width 734 height 49
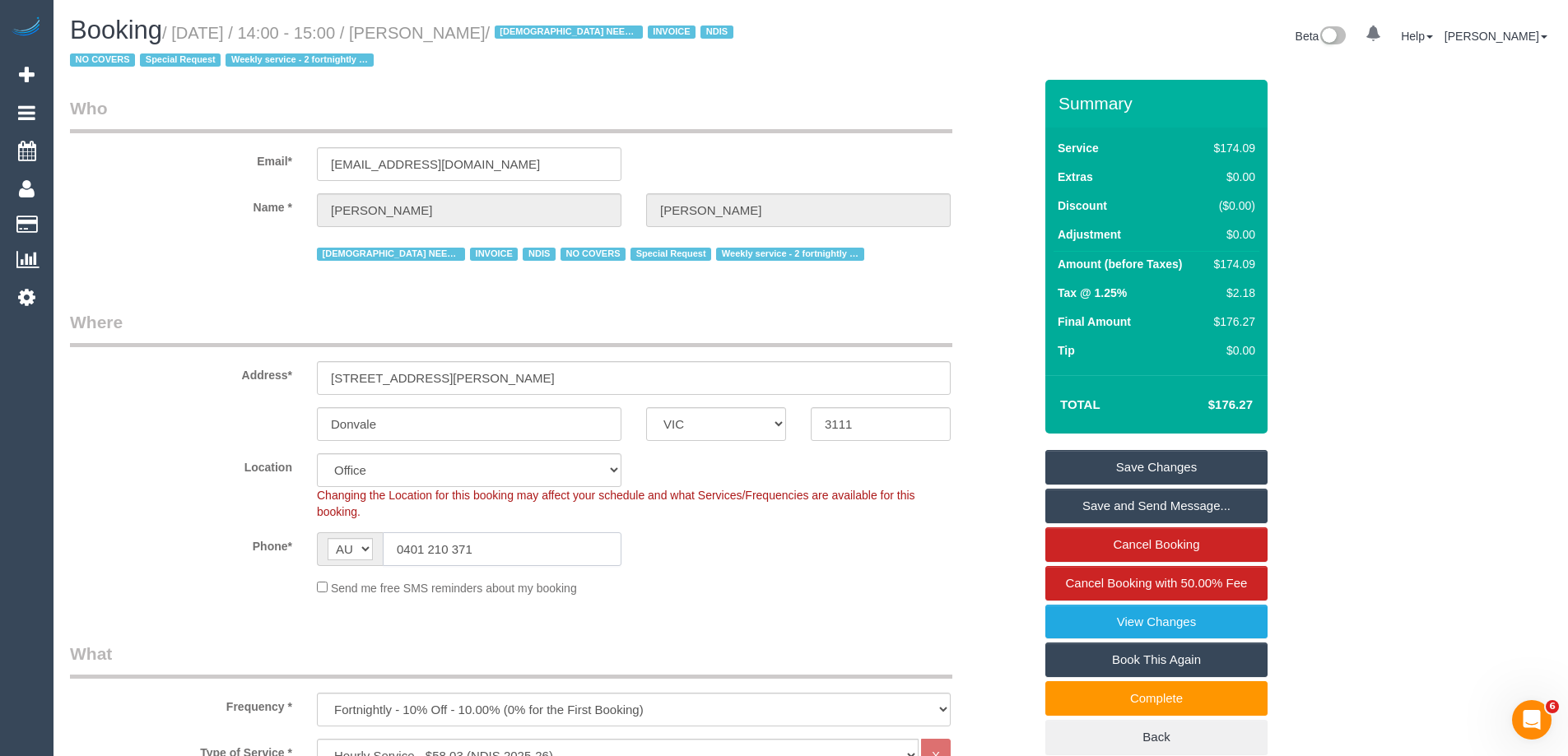
drag, startPoint x: 427, startPoint y: 549, endPoint x: 322, endPoint y: 536, distance: 105.8
click at [322, 536] on div "AF AL DZ AD AO AI AQ AG AR AM AW AU AT AZ BS BH BD BB BY BE BZ BJ BM BT BO BA B…" at bounding box center [469, 550] width 305 height 34
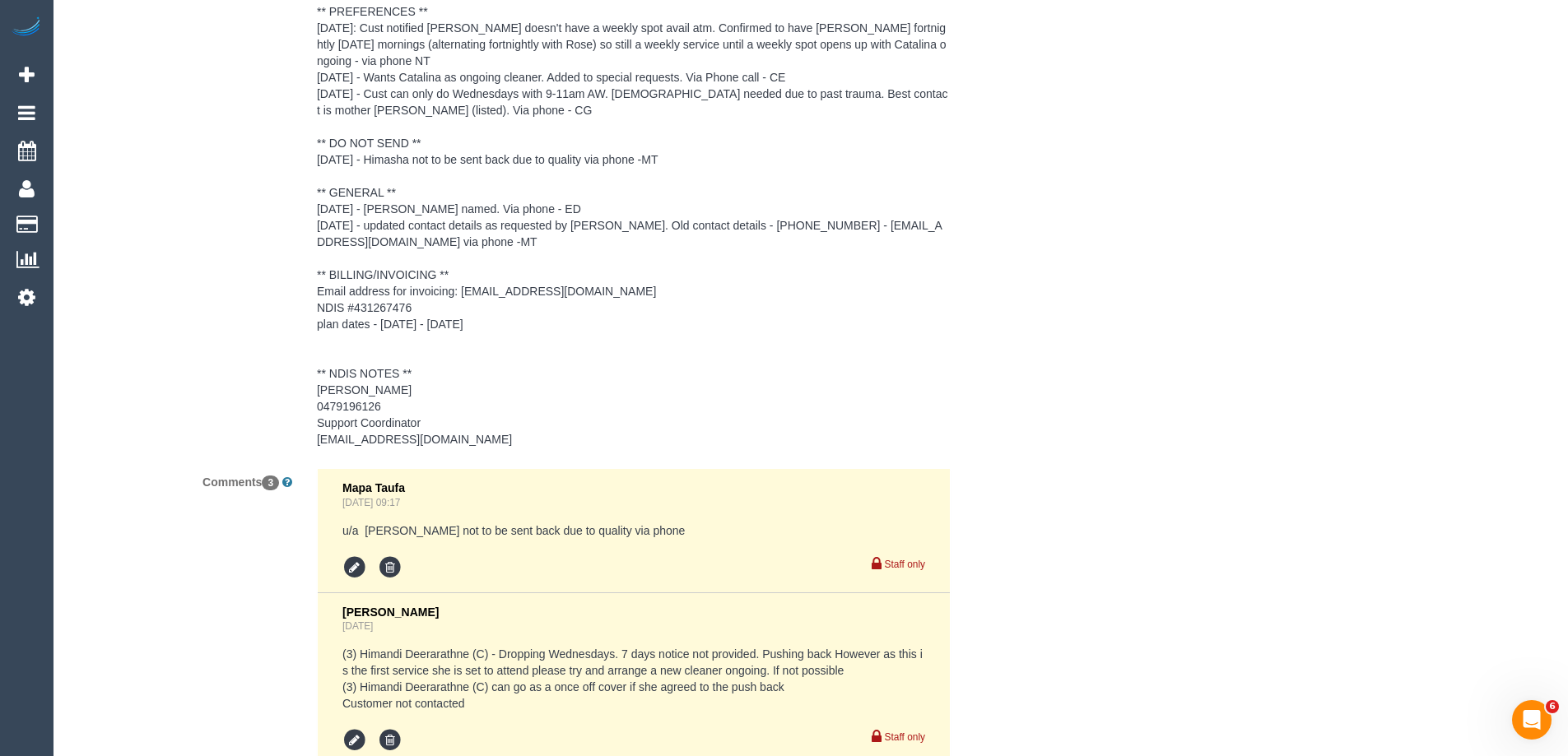
scroll to position [2897, 0]
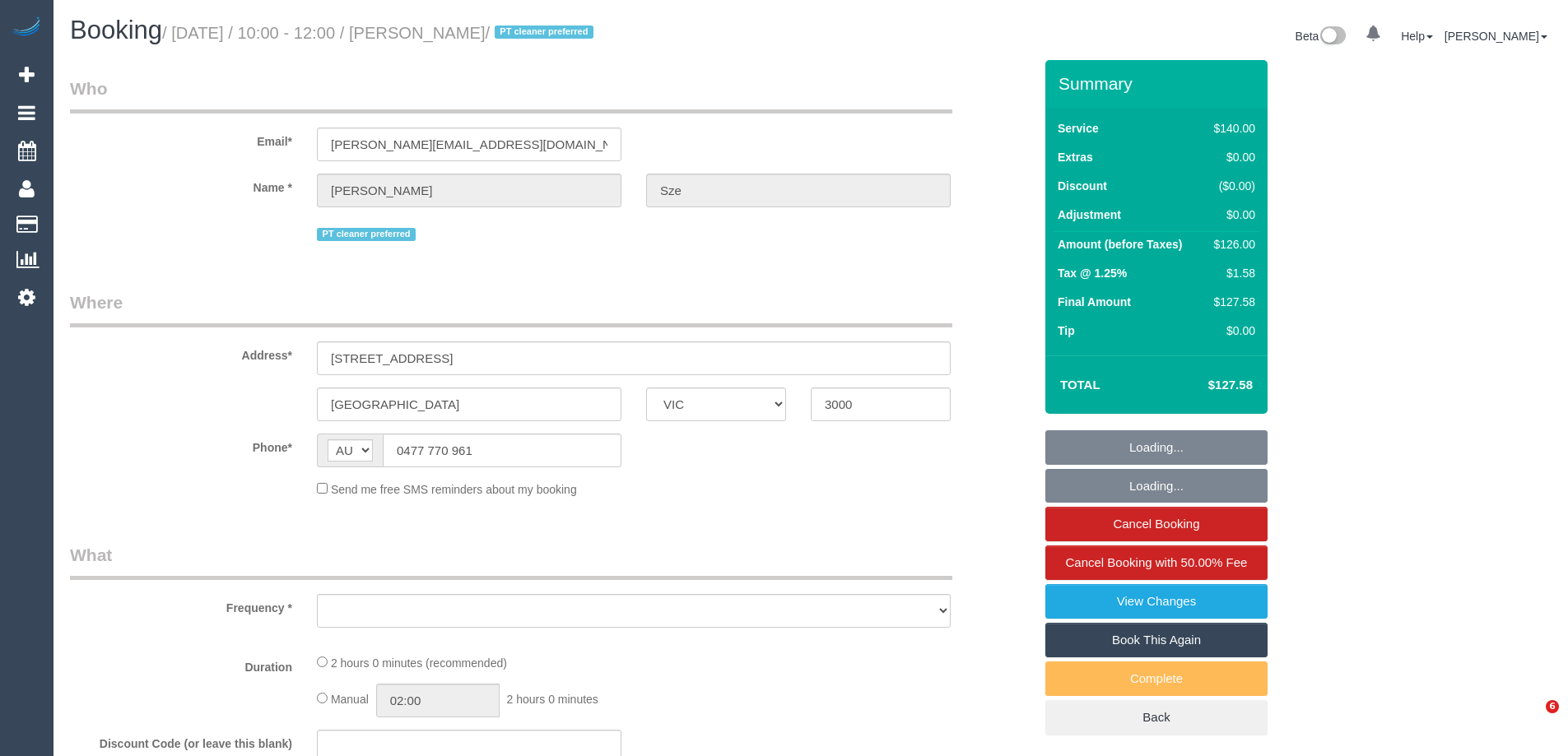
select select "VIC"
select select "string:stripe-pm_1QDkOE2GScqysDRVgfF8XeBz"
select select "number:29"
select select "number:14"
select select "number:21"
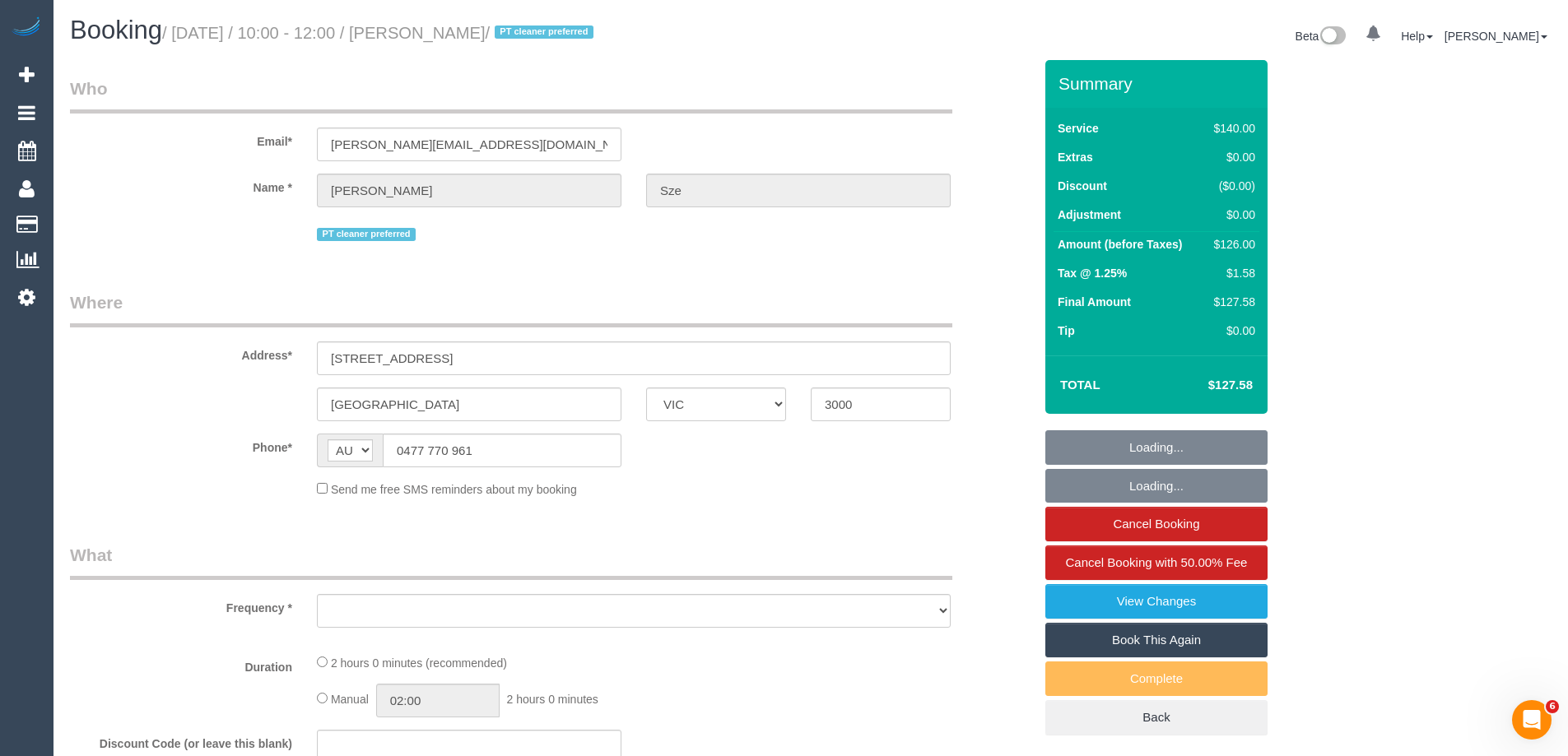
select select "number:36"
select select "number:34"
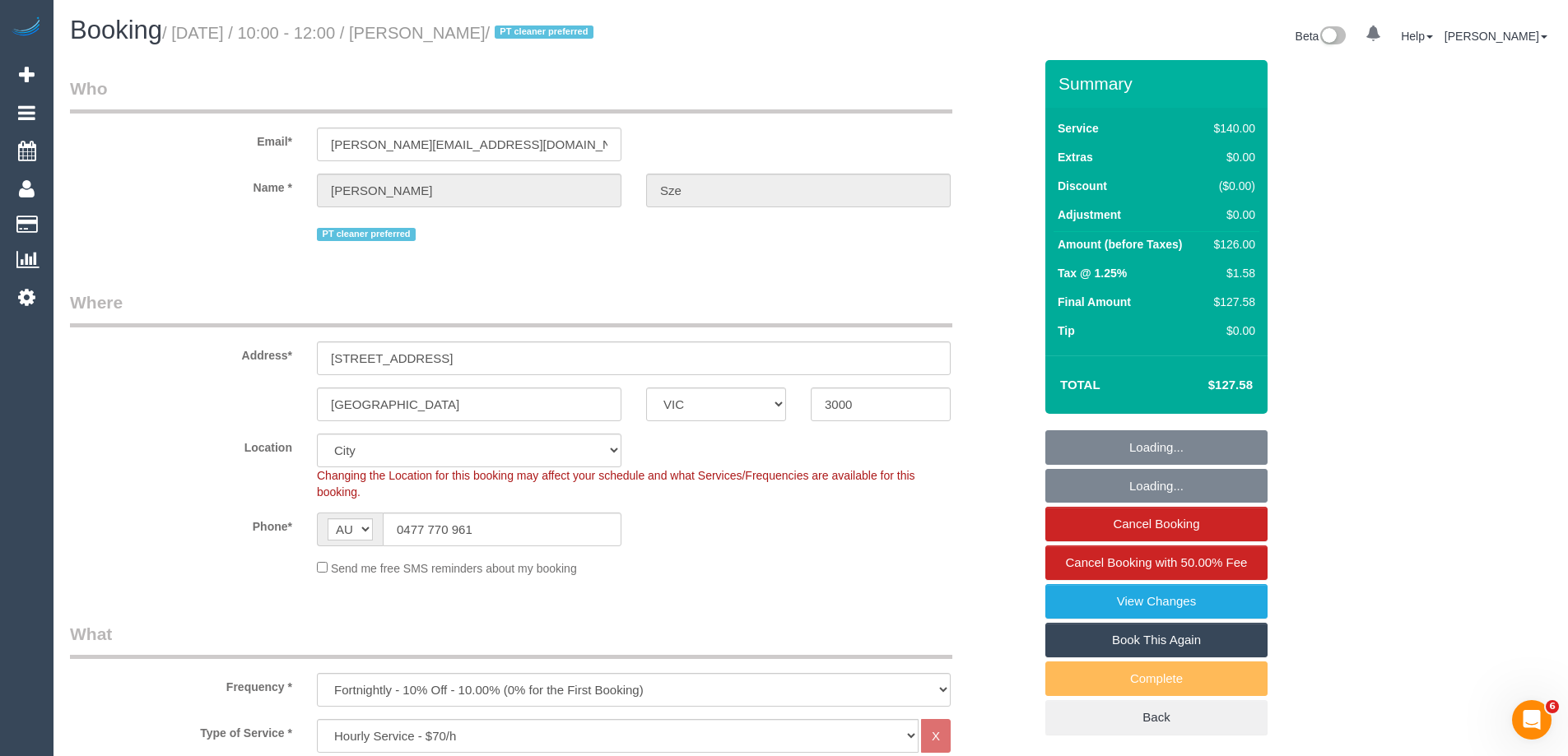
select select "object:1386"
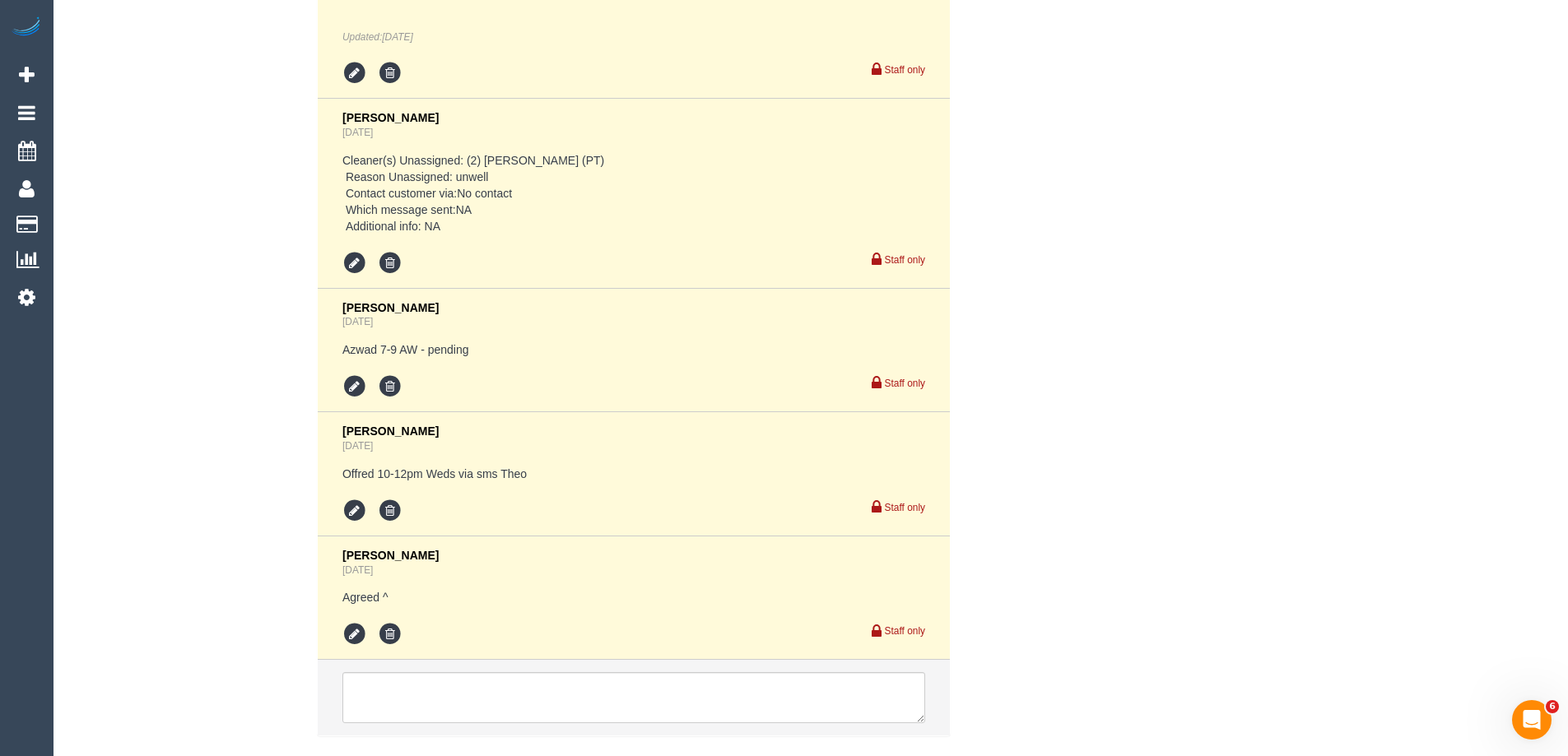
scroll to position [3678, 0]
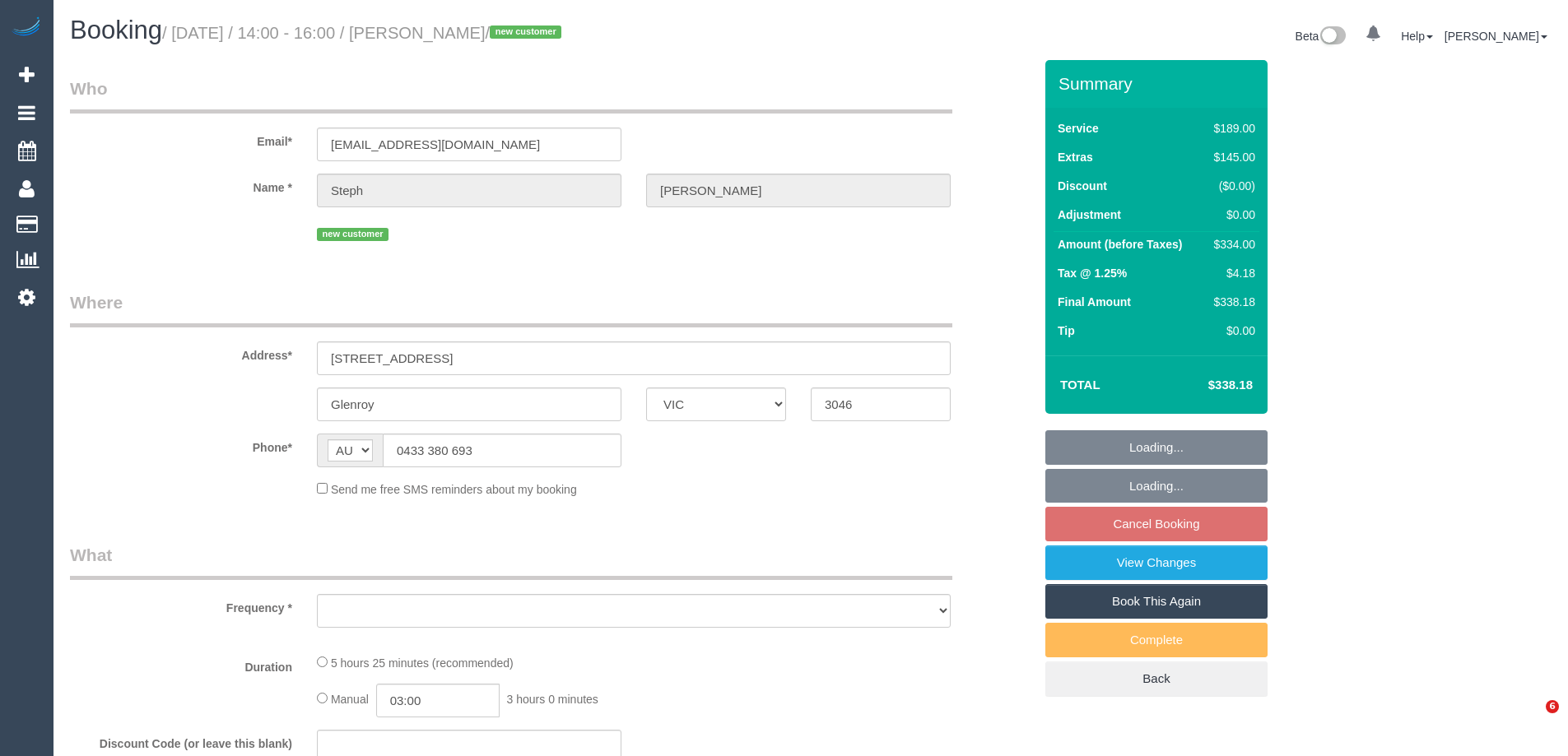
select select "VIC"
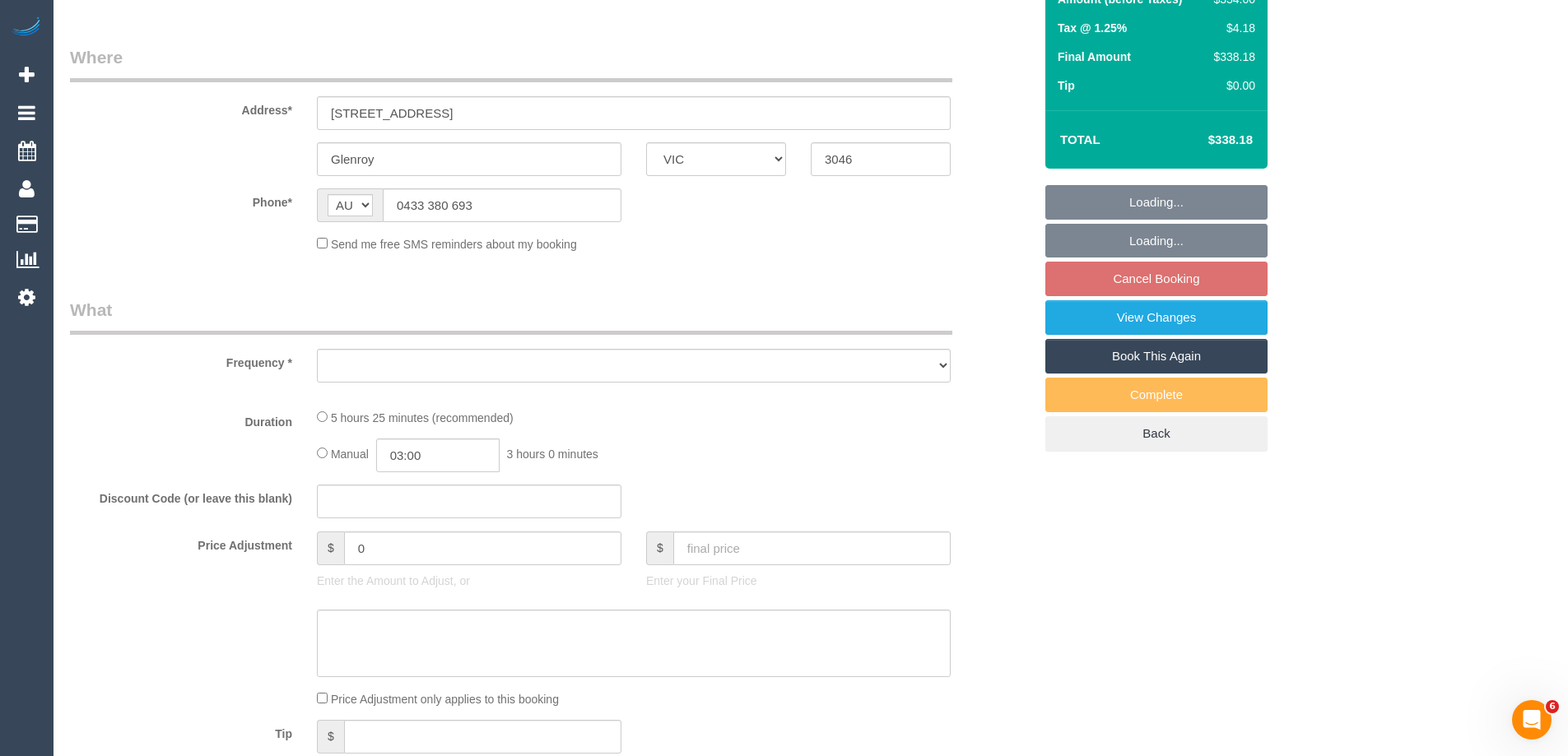
select select "number:28"
select select "number:14"
select select "number:19"
select select "number:25"
select select "number:26"
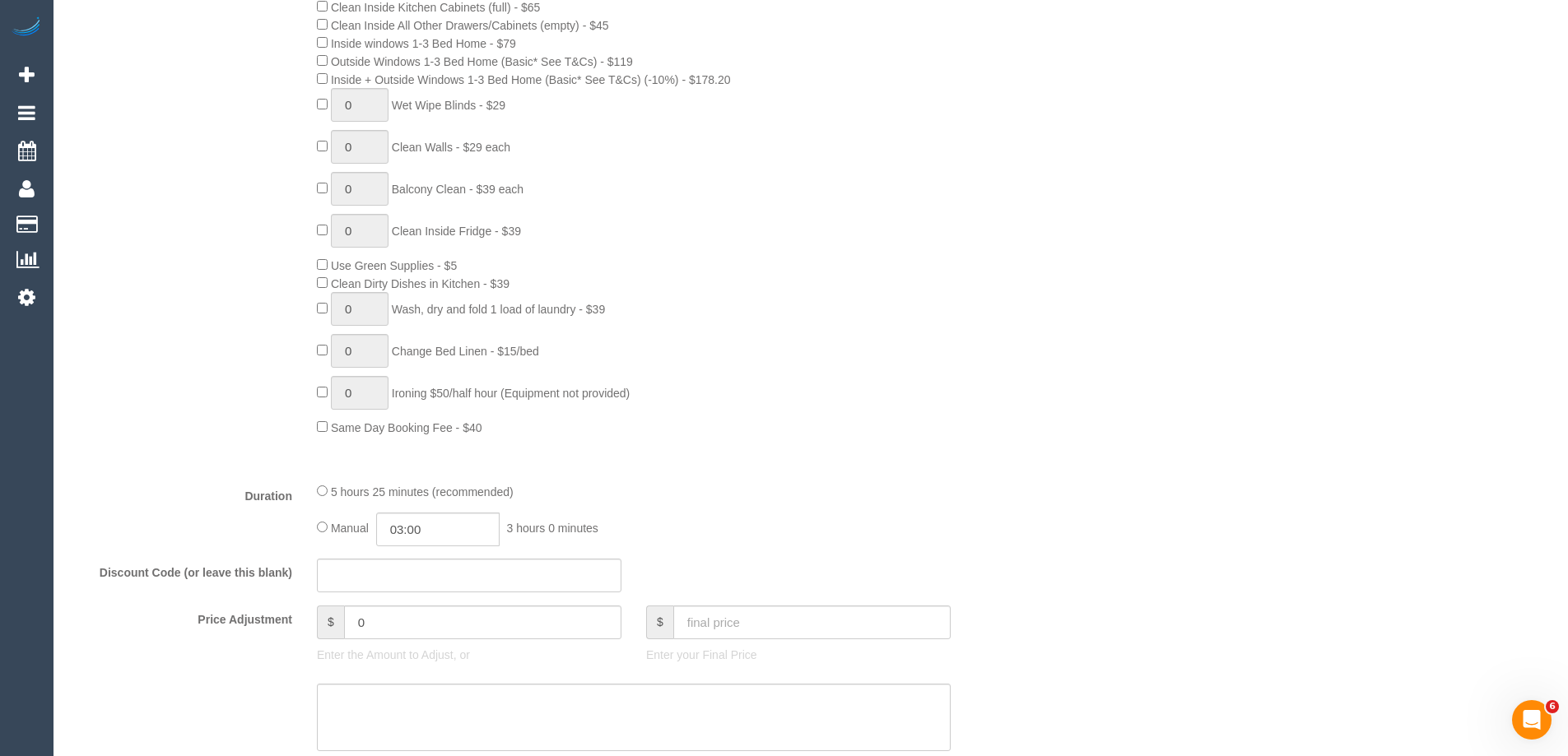
select select "object:1505"
select select "string:stripe-pm_1SGneM2GScqysDRViWRLH8SM"
select select "spot1"
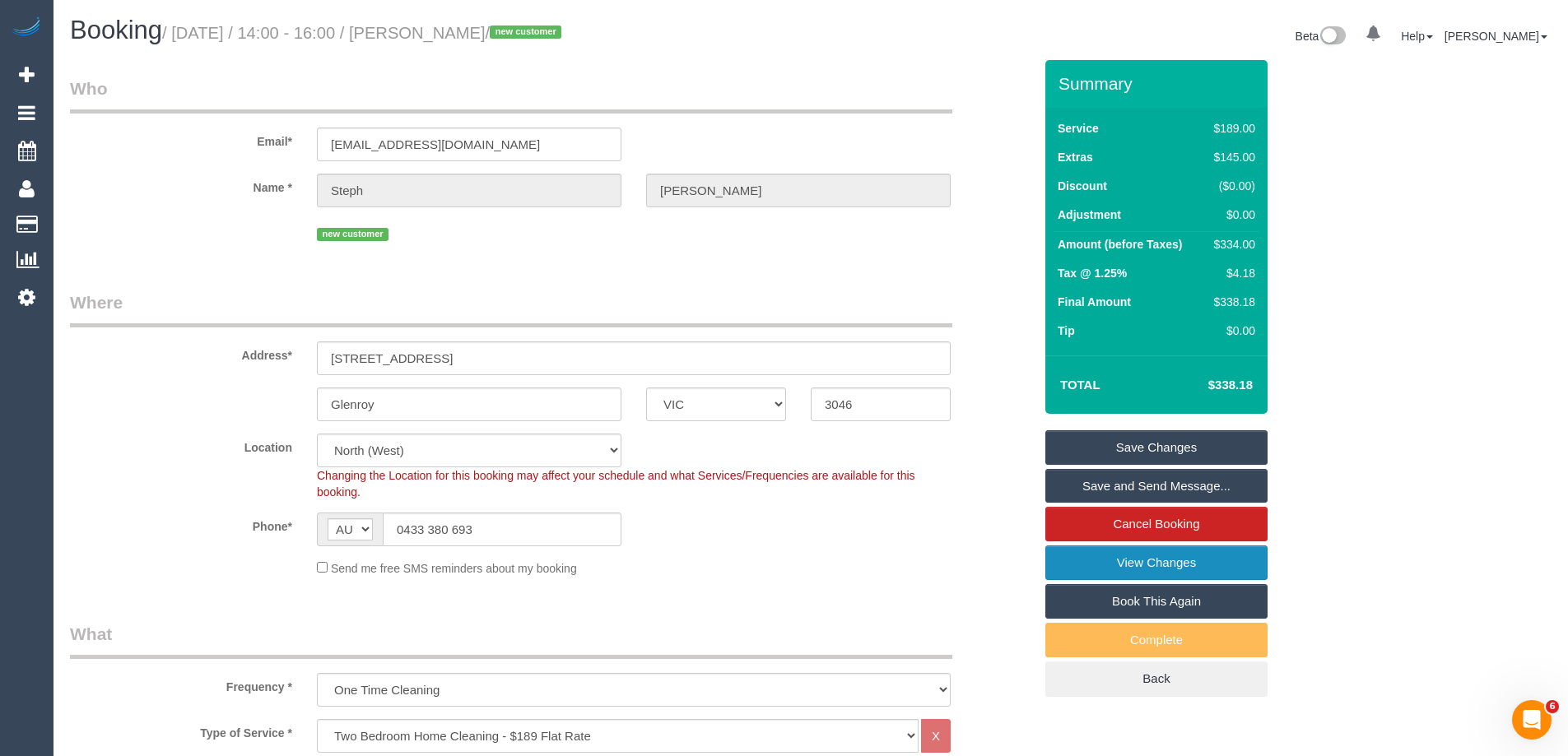
click at [1226, 565] on link "View Changes" at bounding box center [1156, 563] width 222 height 35
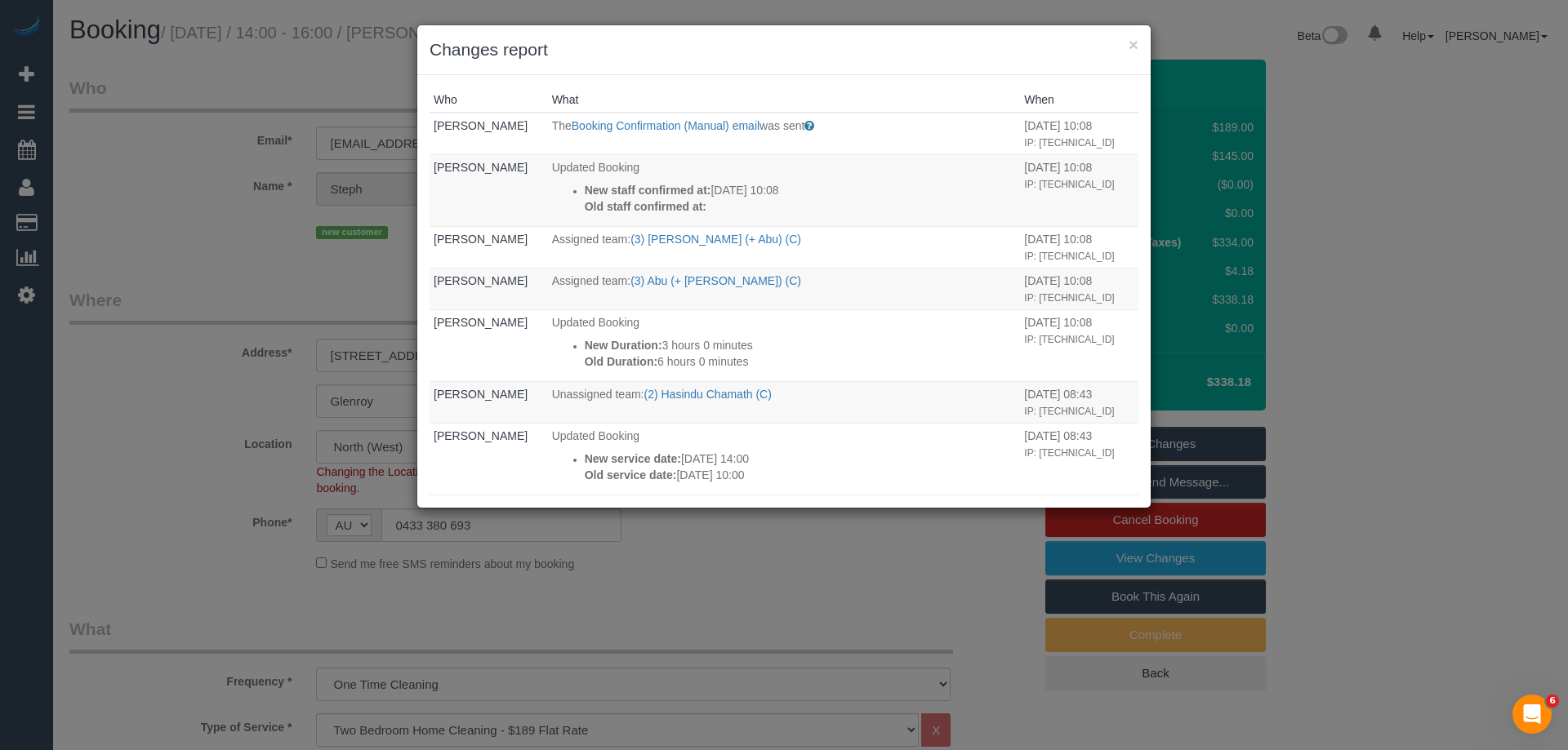
click at [861, 57] on h3 "Changes report" at bounding box center [784, 49] width 709 height 25
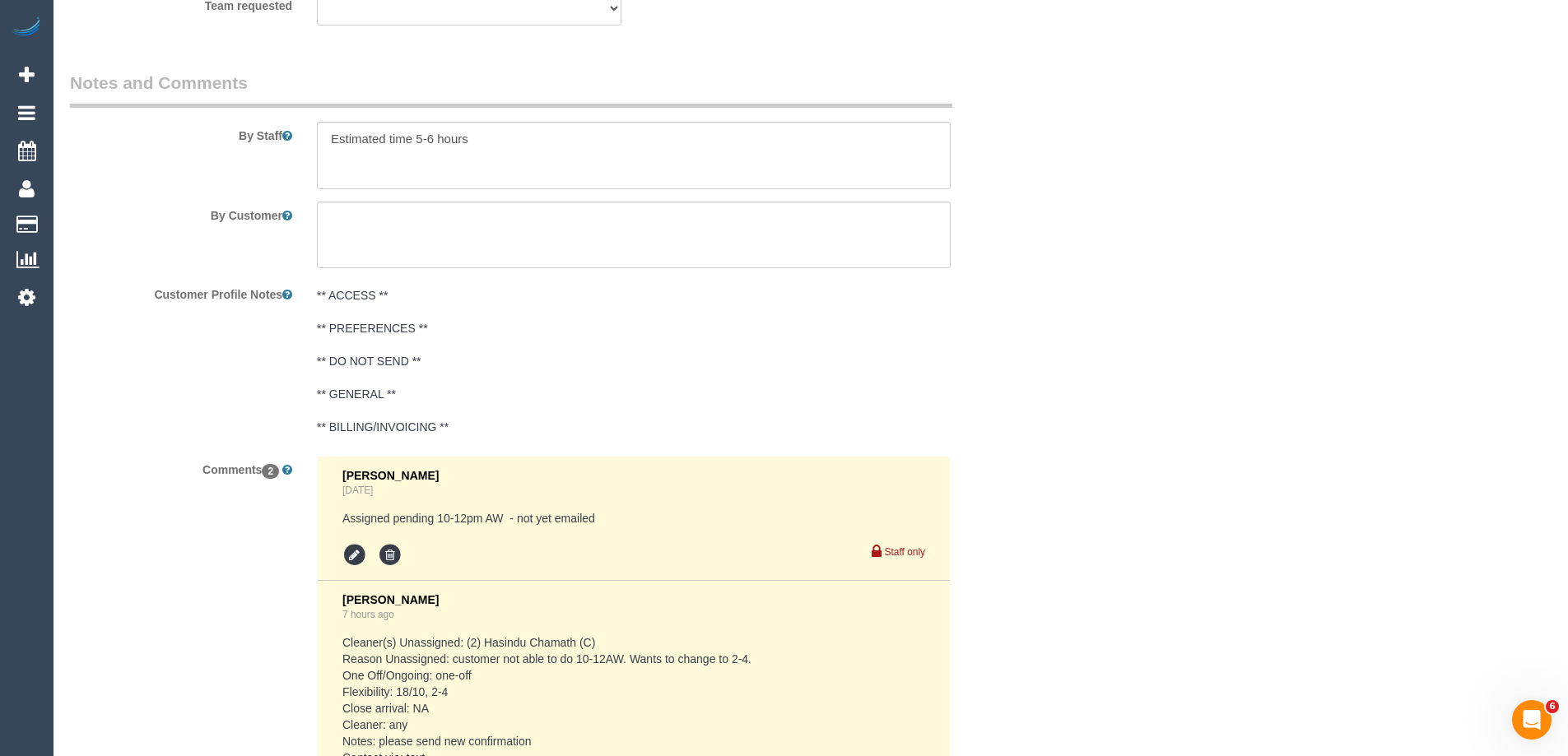
scroll to position [2965, 0]
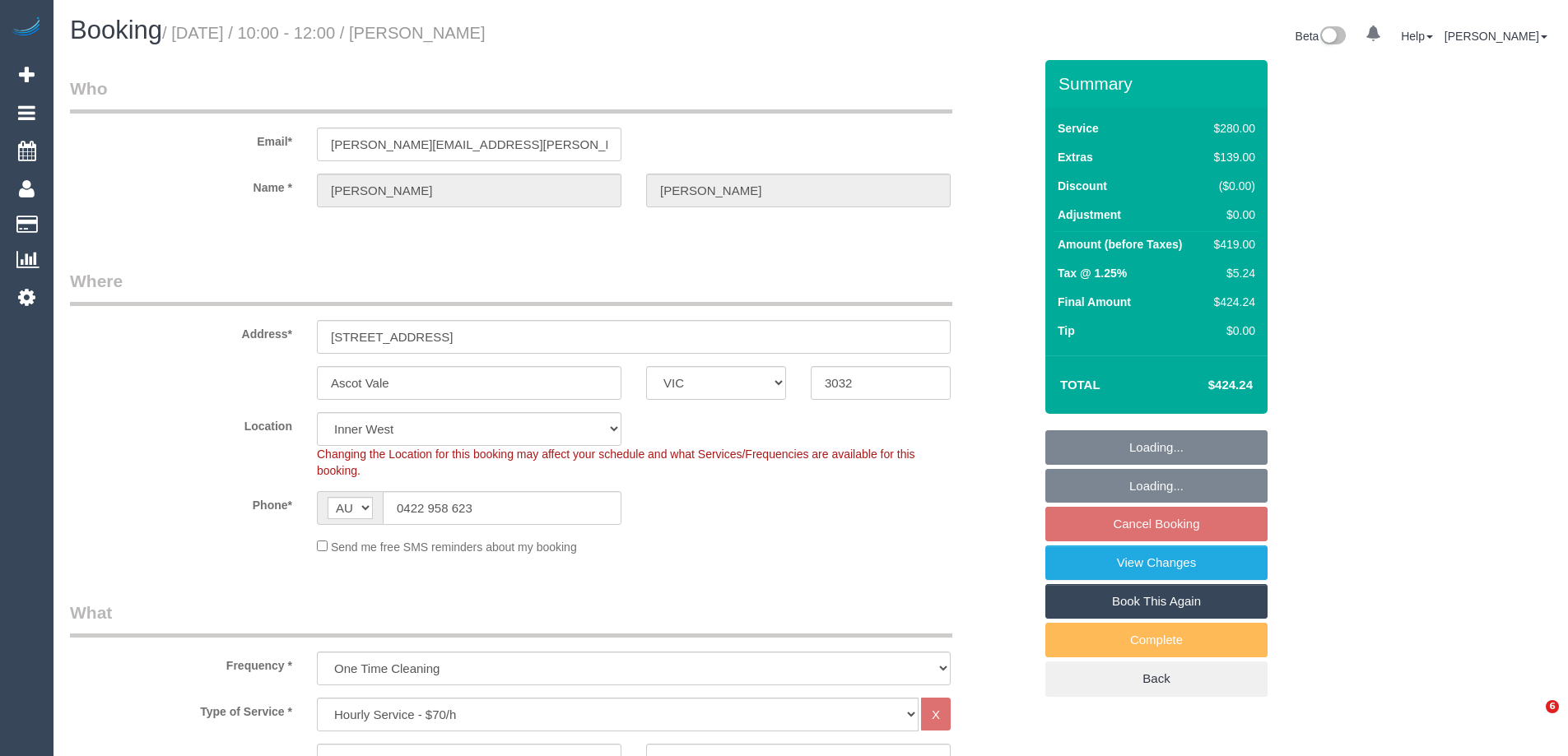
select select "VIC"
select select "2"
select select "string:stripe-pm_1QC9yw2GScqysDRVzLufVtJF"
select select "number:28"
select select "number:14"
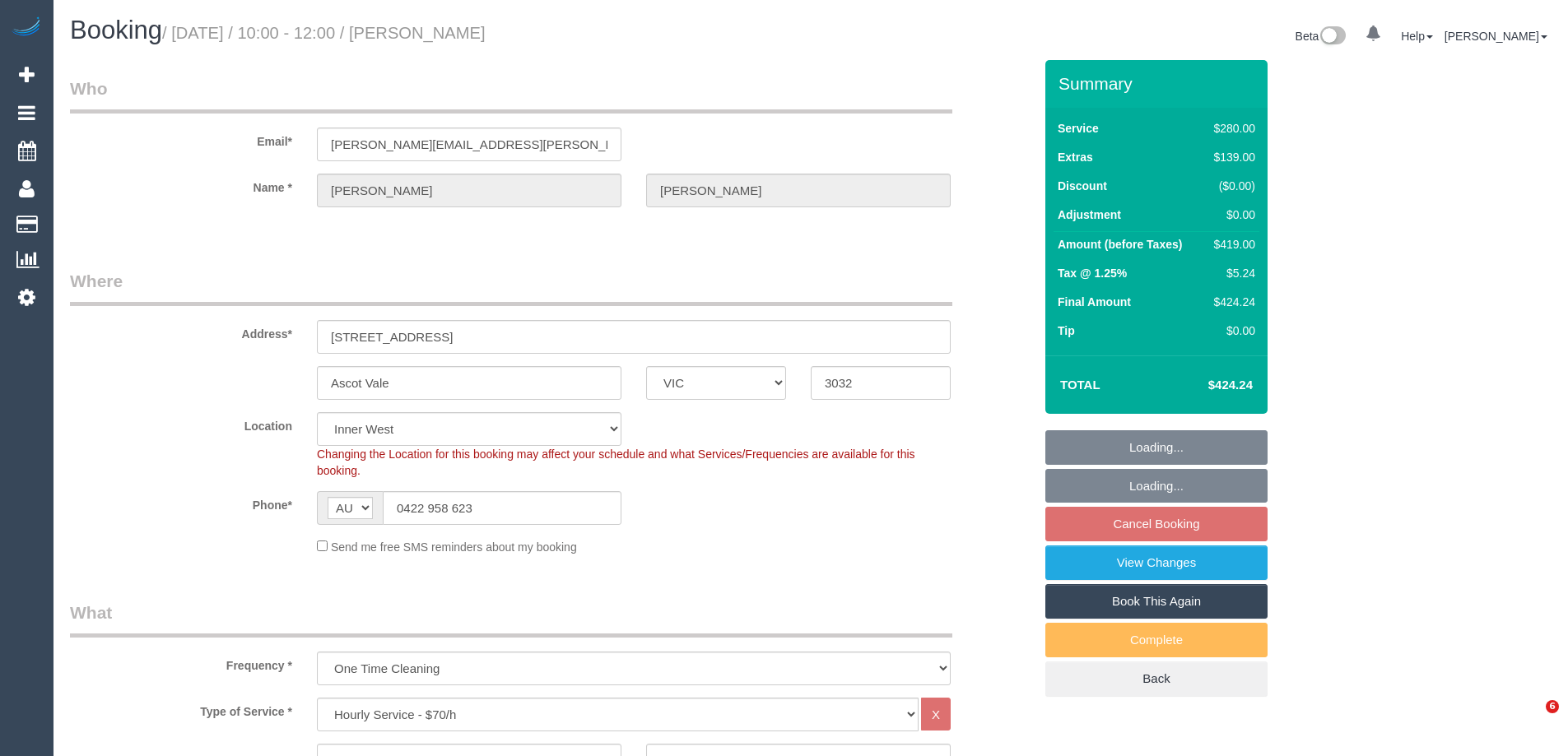
select select "number:19"
select select "number:24"
select select "number:13"
select select "spot1"
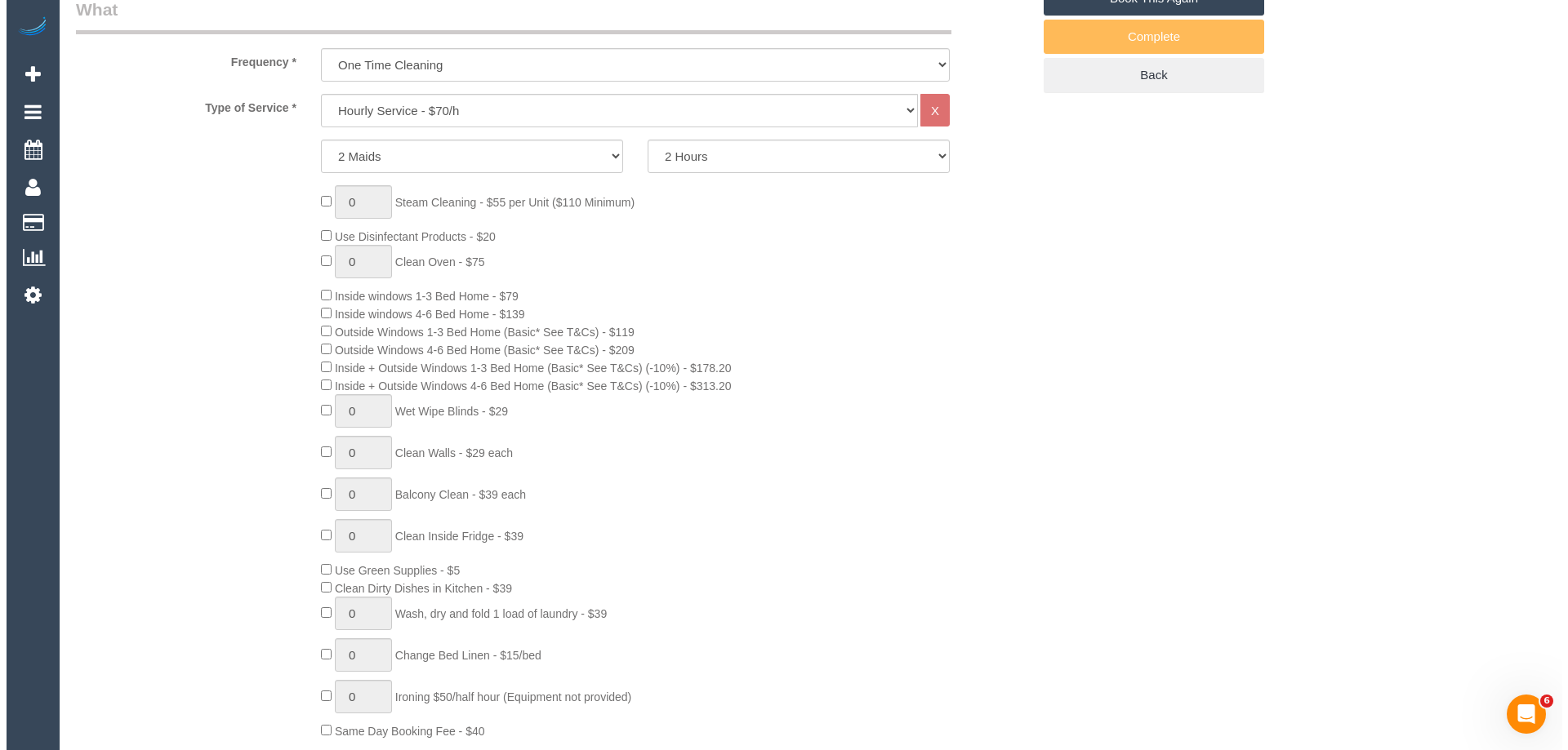
scroll to position [127, 0]
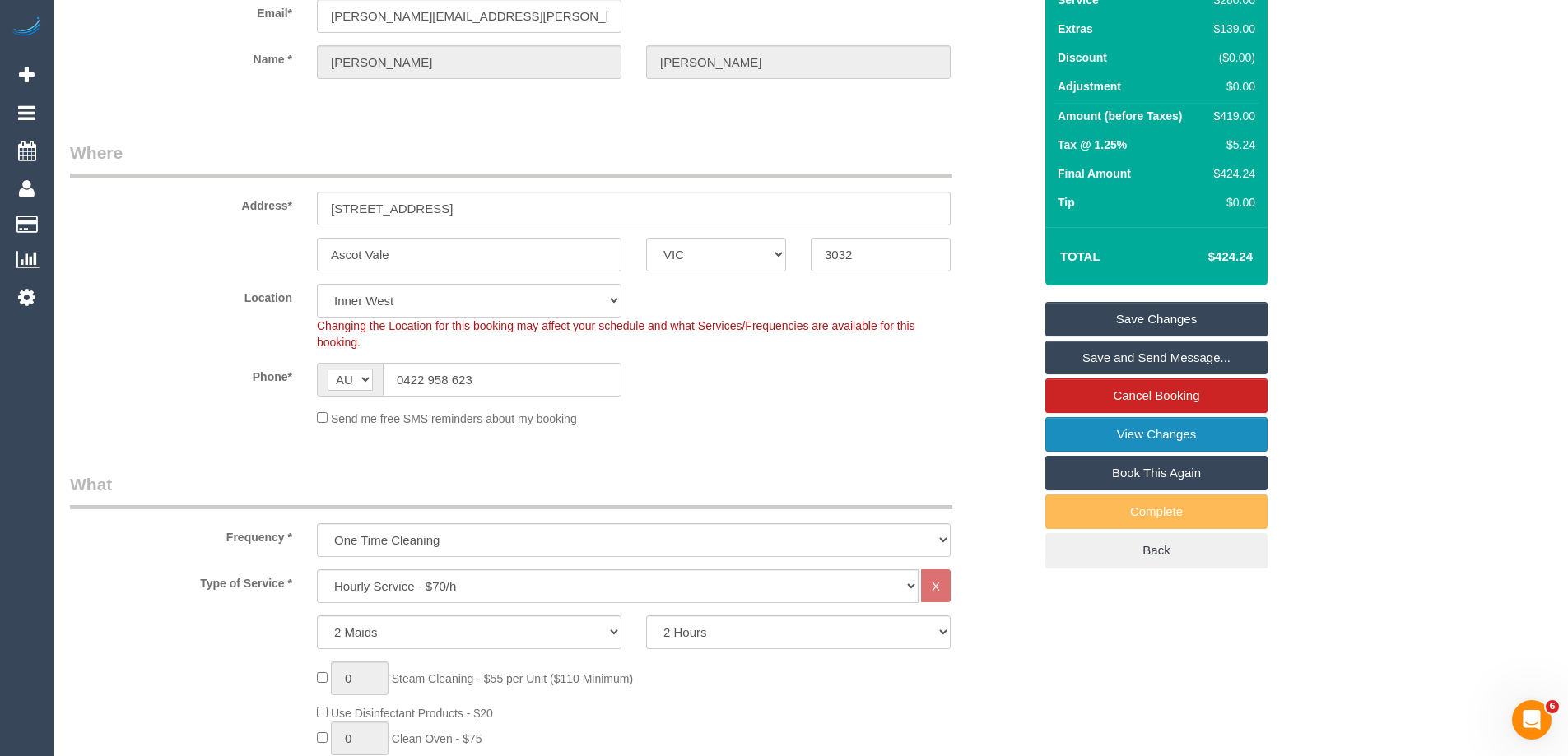
click at [1198, 430] on link "View Changes" at bounding box center [1156, 434] width 222 height 35
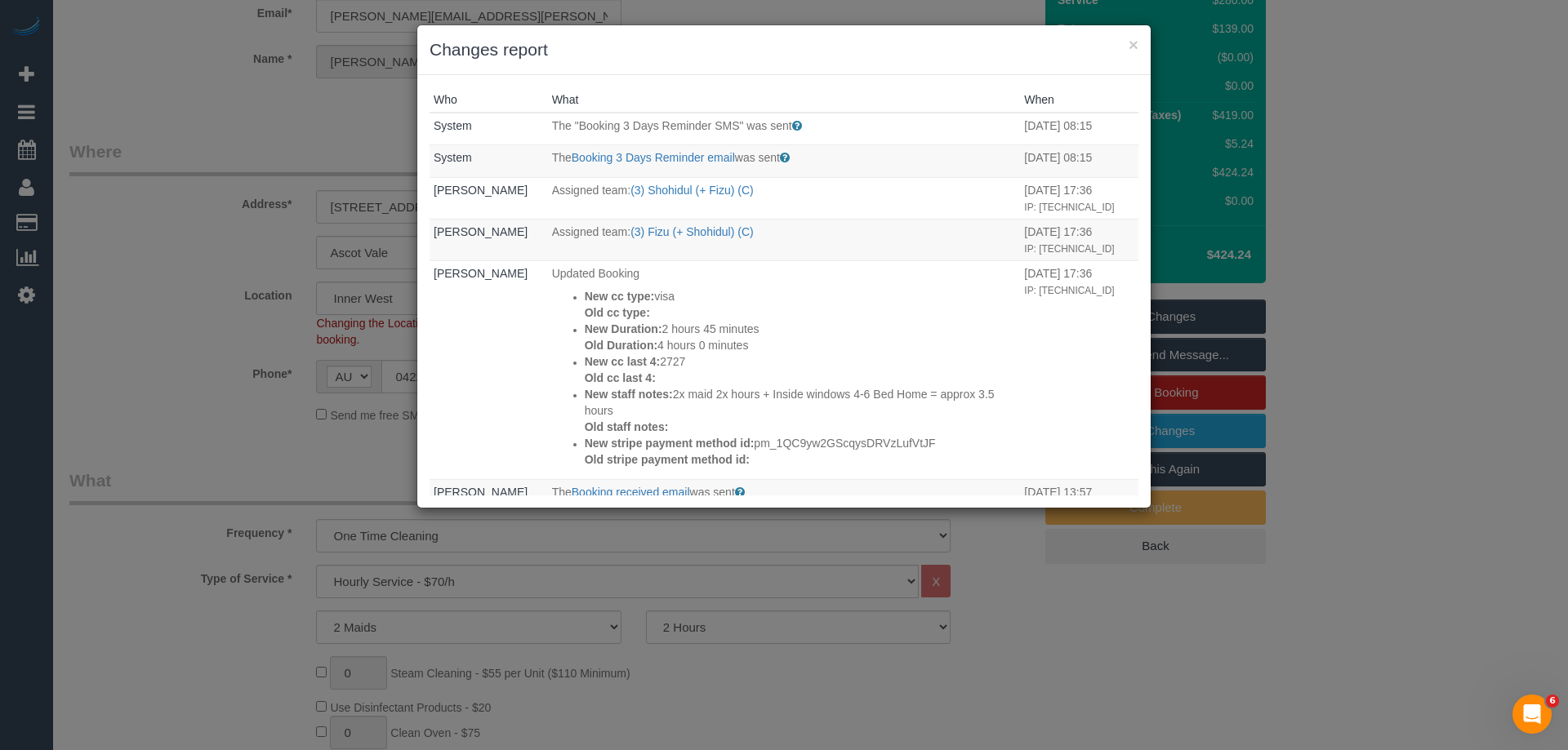
click at [749, 65] on div "× Changes report" at bounding box center [784, 50] width 734 height 49
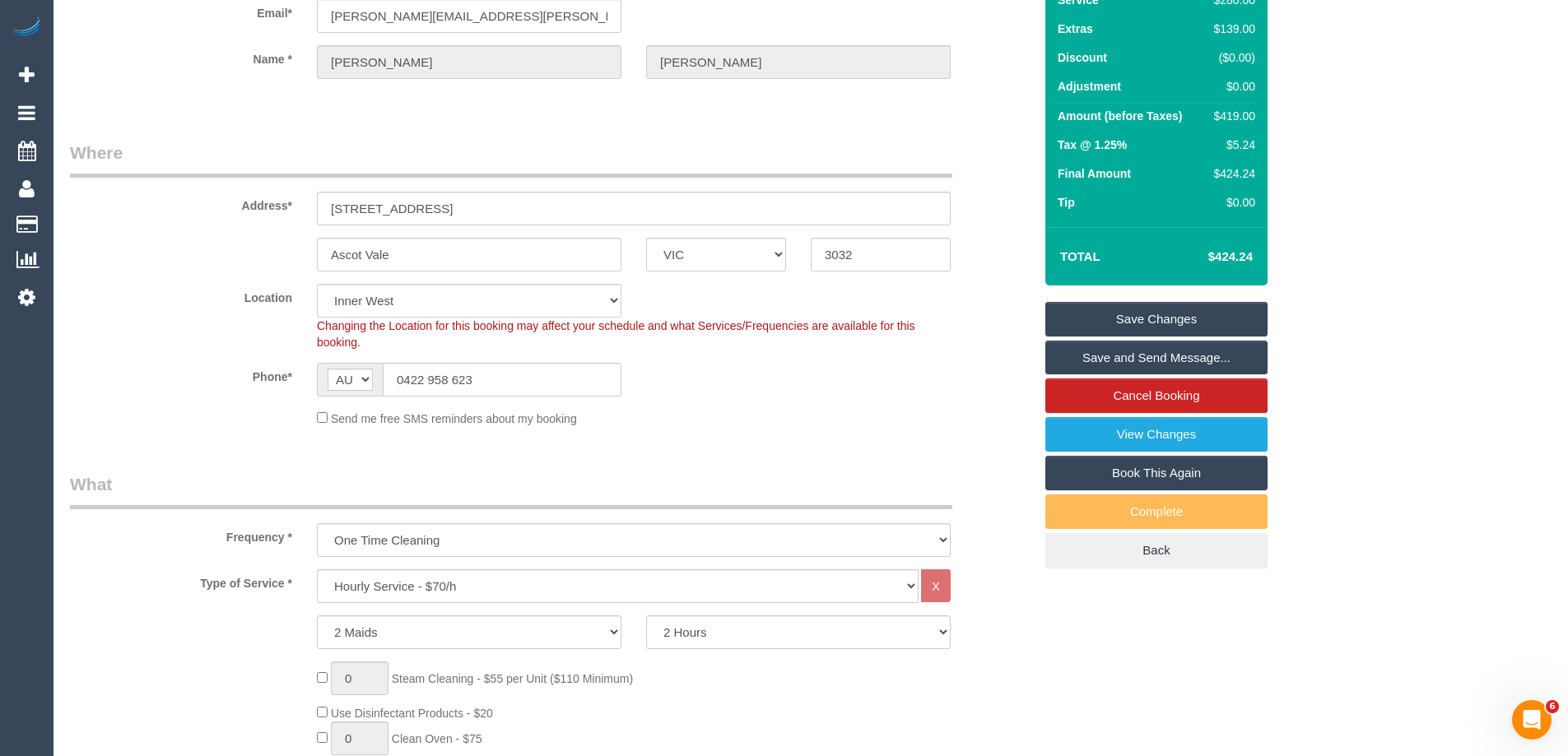
click at [1168, 358] on link "Save and Send Message..." at bounding box center [1156, 358] width 222 height 35
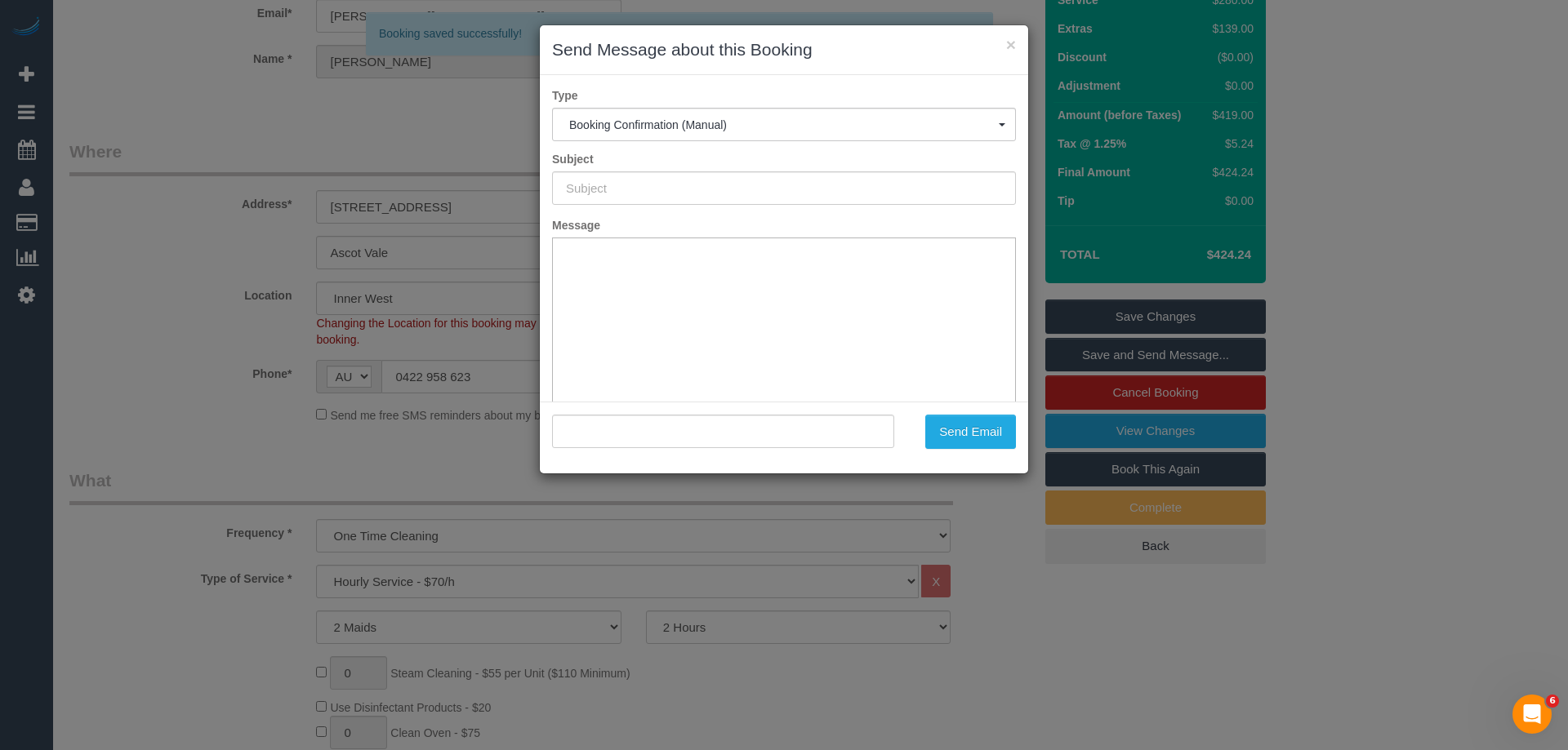
type input "Booking Confirmed"
type input ""[PERSON_NAME]" <[PERSON_NAME][EMAIL_ADDRESS][PERSON_NAME][DOMAIN_NAME]>"
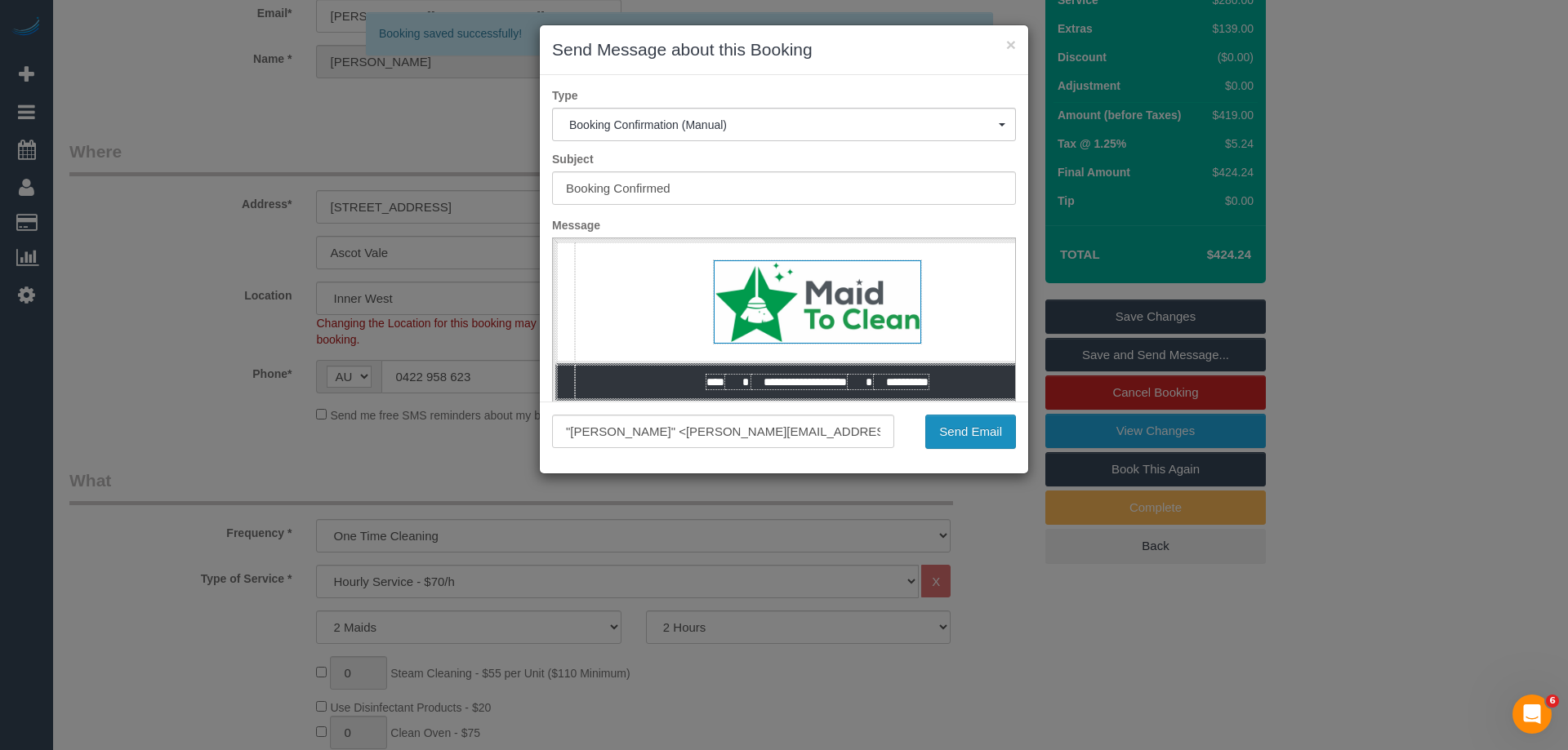
click at [987, 441] on button "Send Email" at bounding box center [971, 432] width 91 height 35
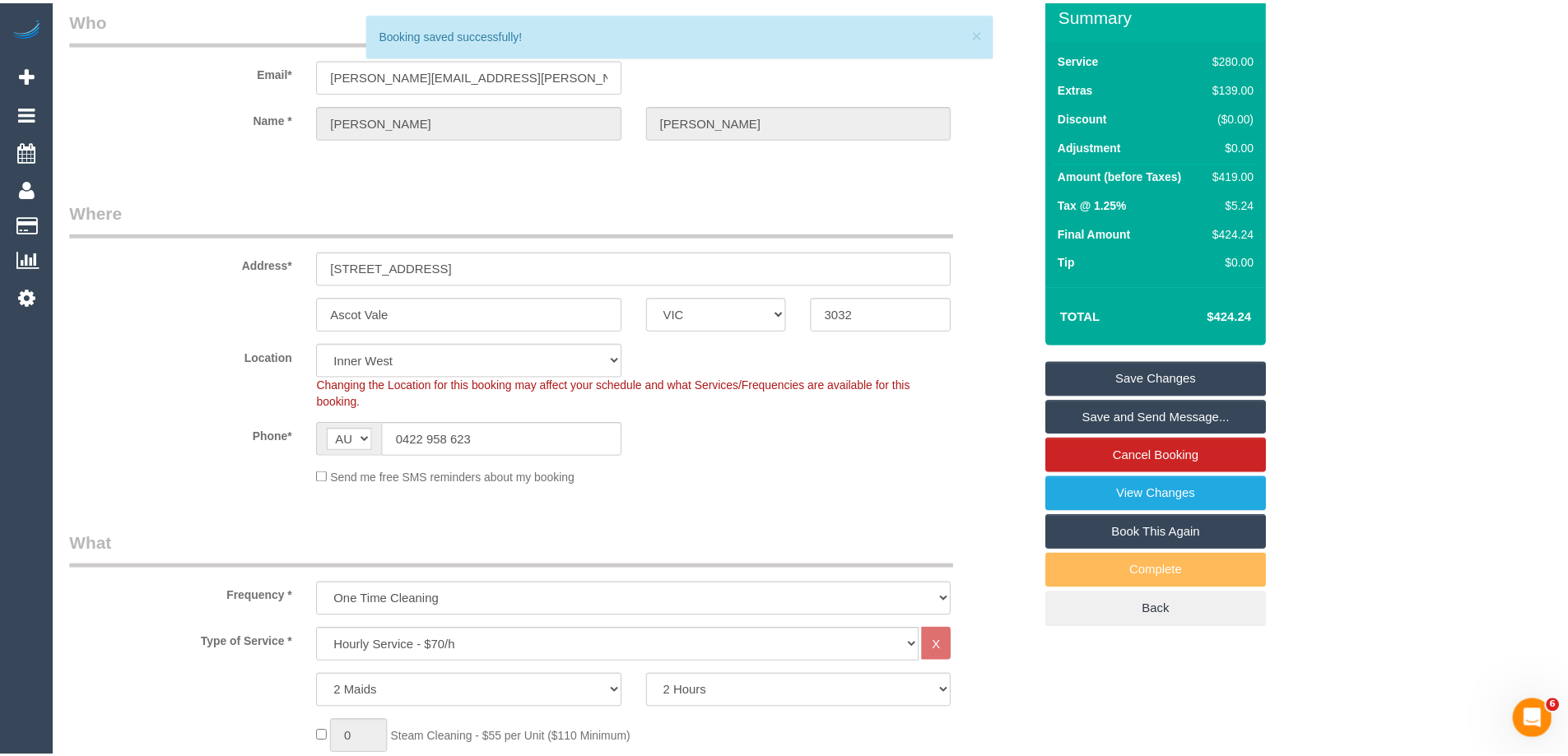
scroll to position [187, 0]
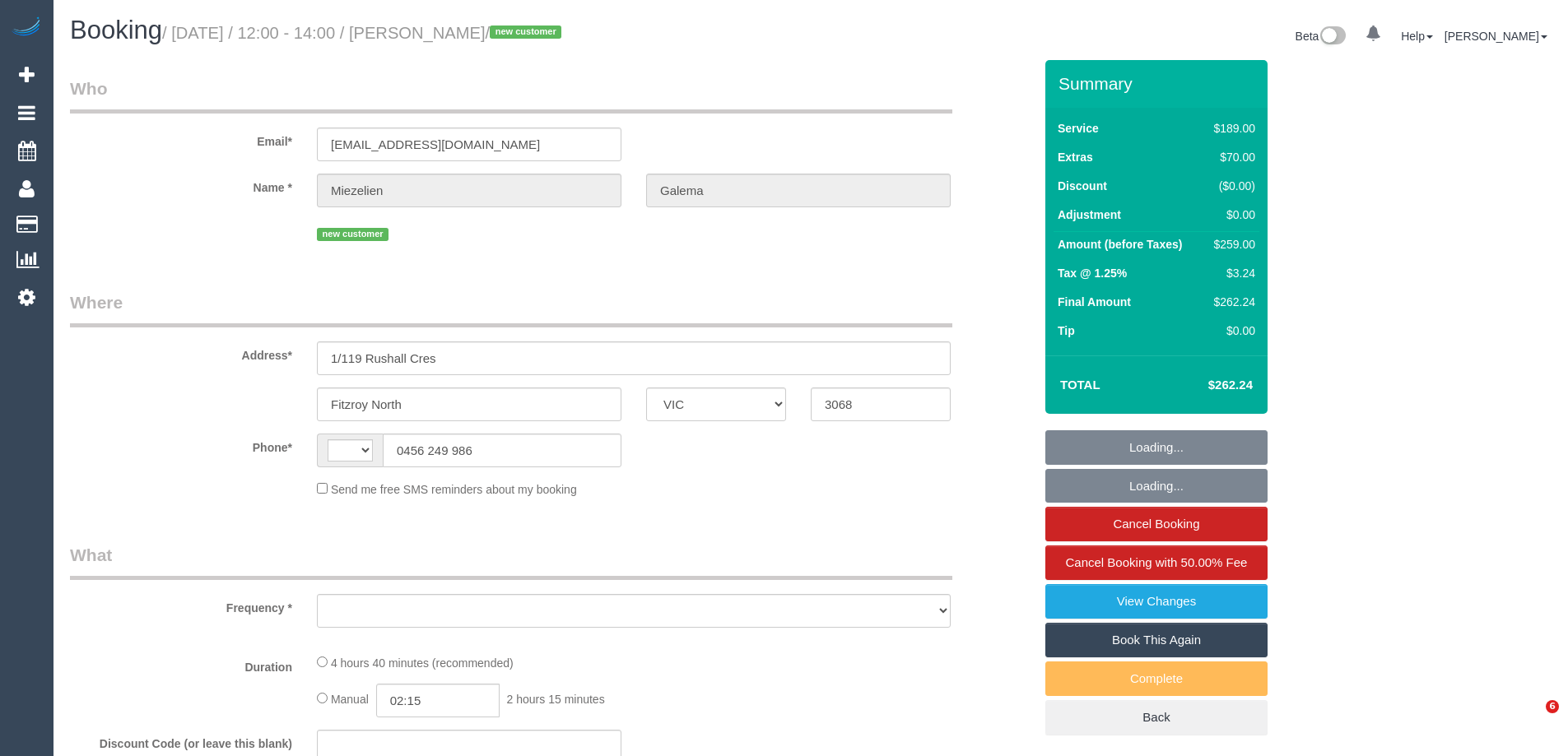
select select "VIC"
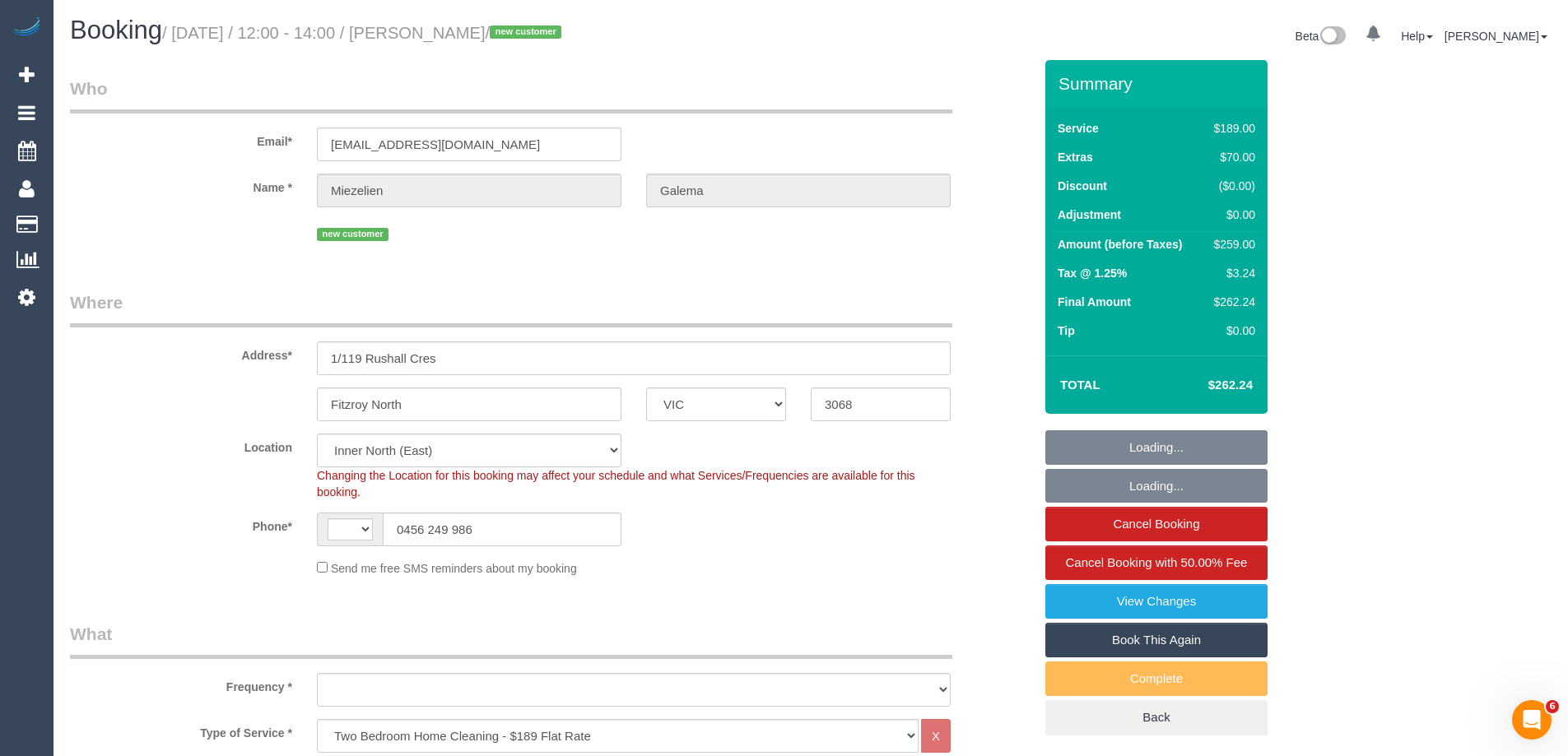
select select "string:AU"
select select "object:759"
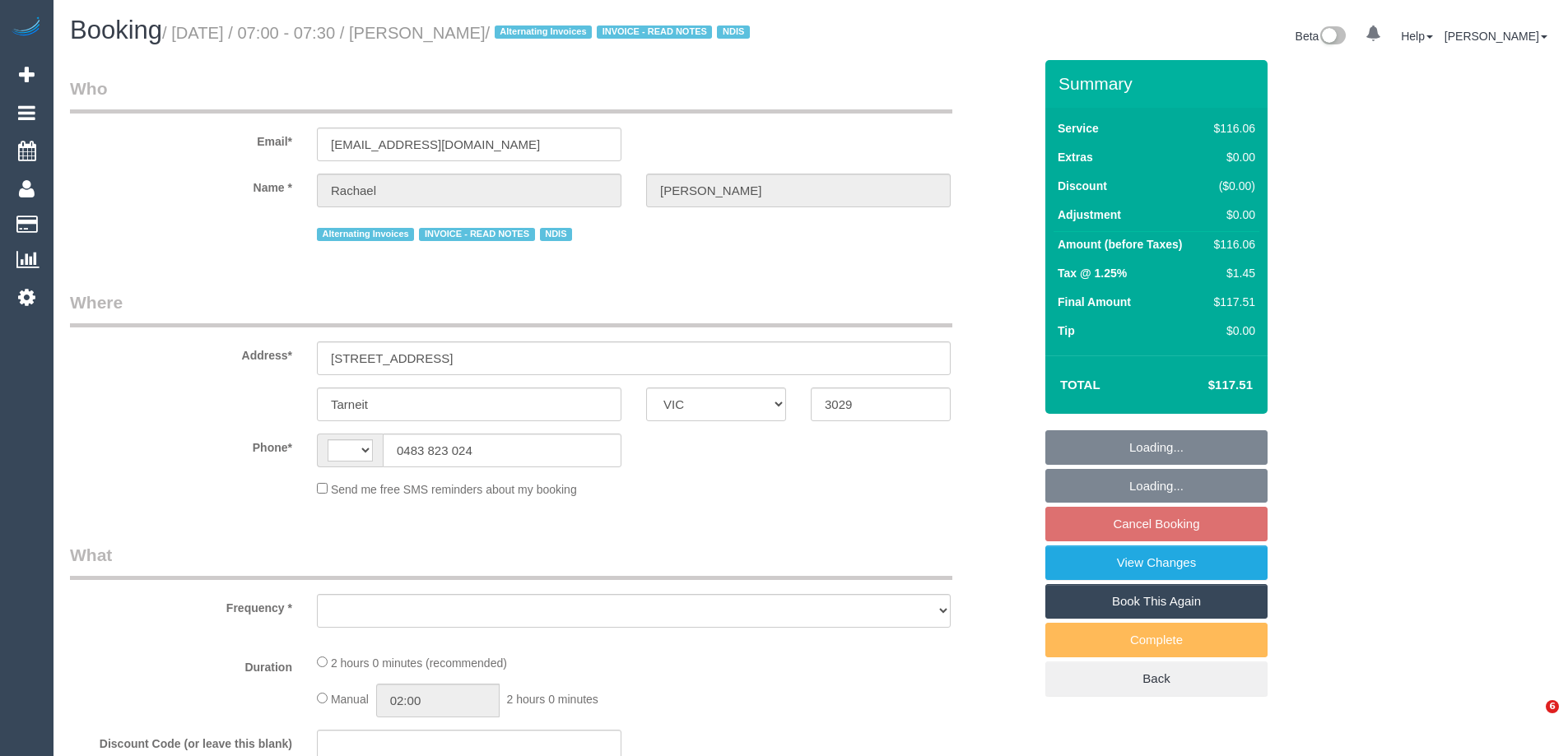
select select "VIC"
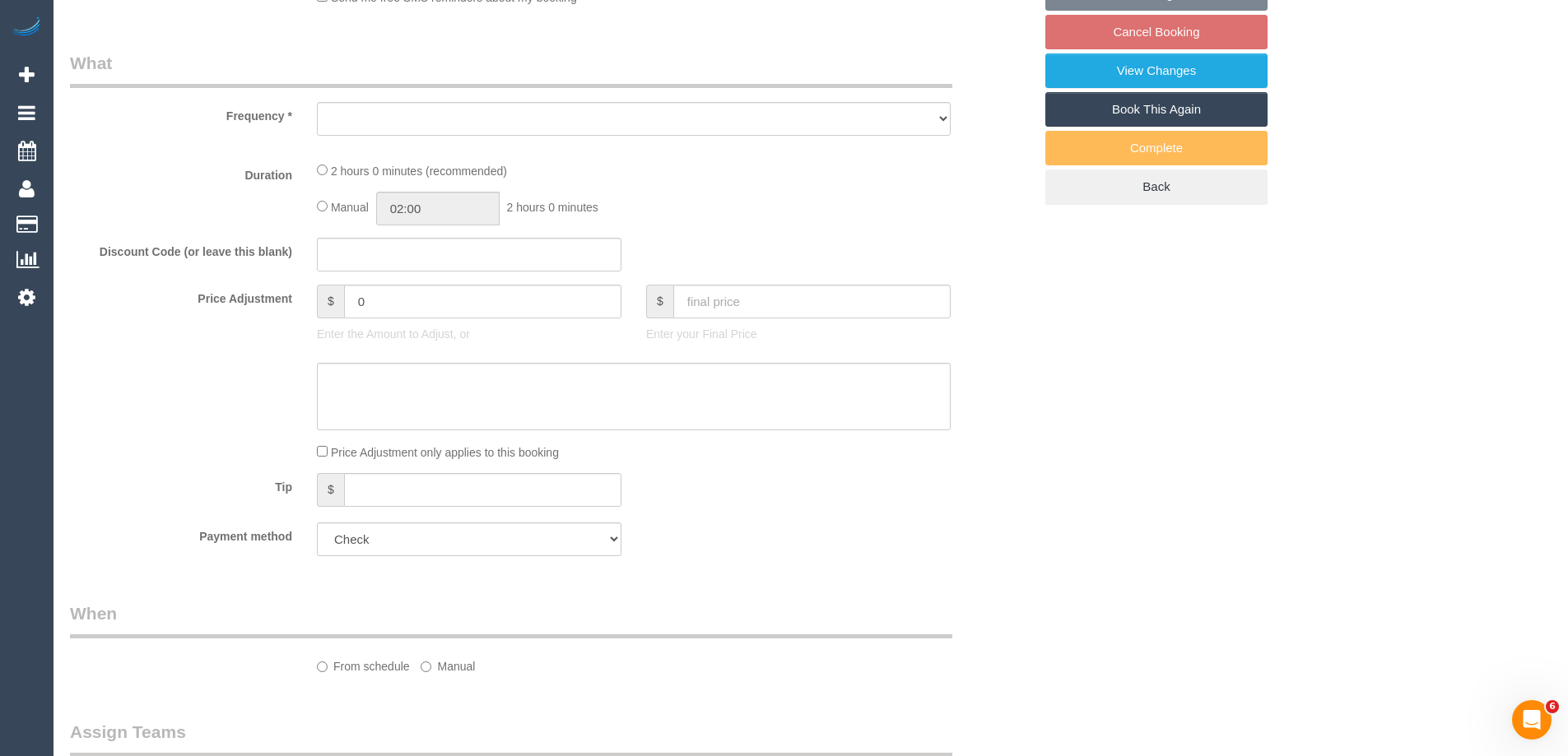
select select "string:AU"
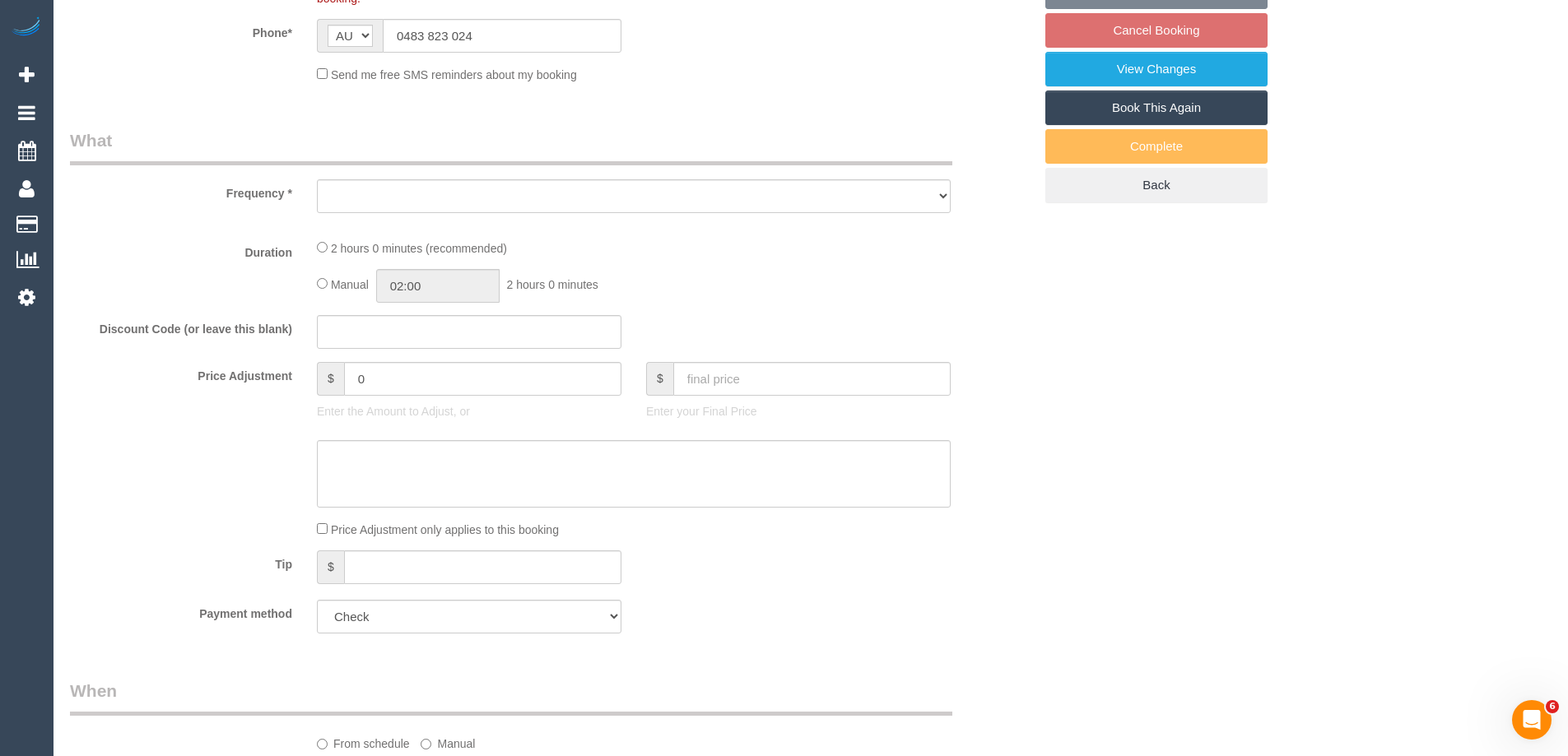
select select "number:27"
select select "number:14"
select select "number:19"
select select "number:24"
select select "number:34"
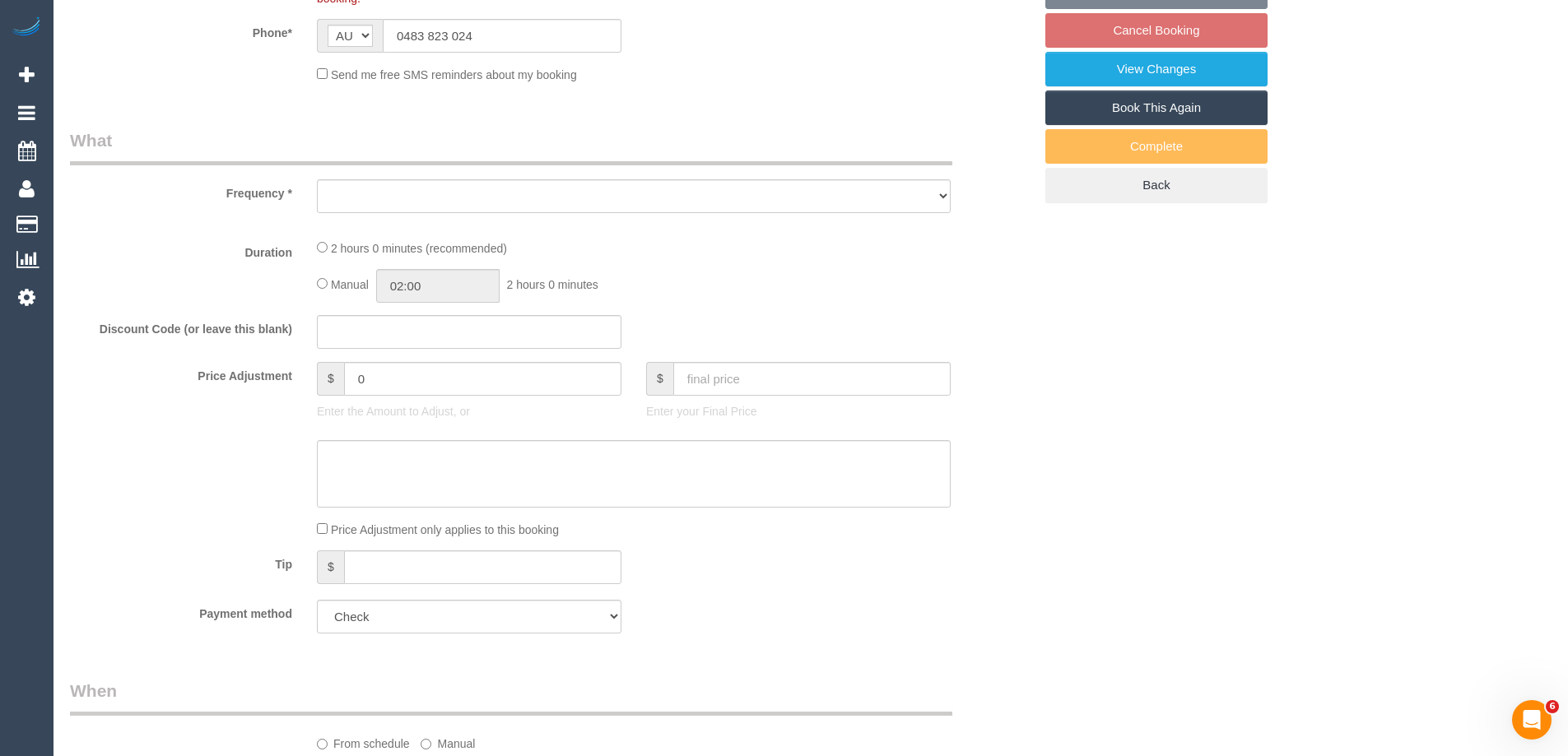
select select "number:11"
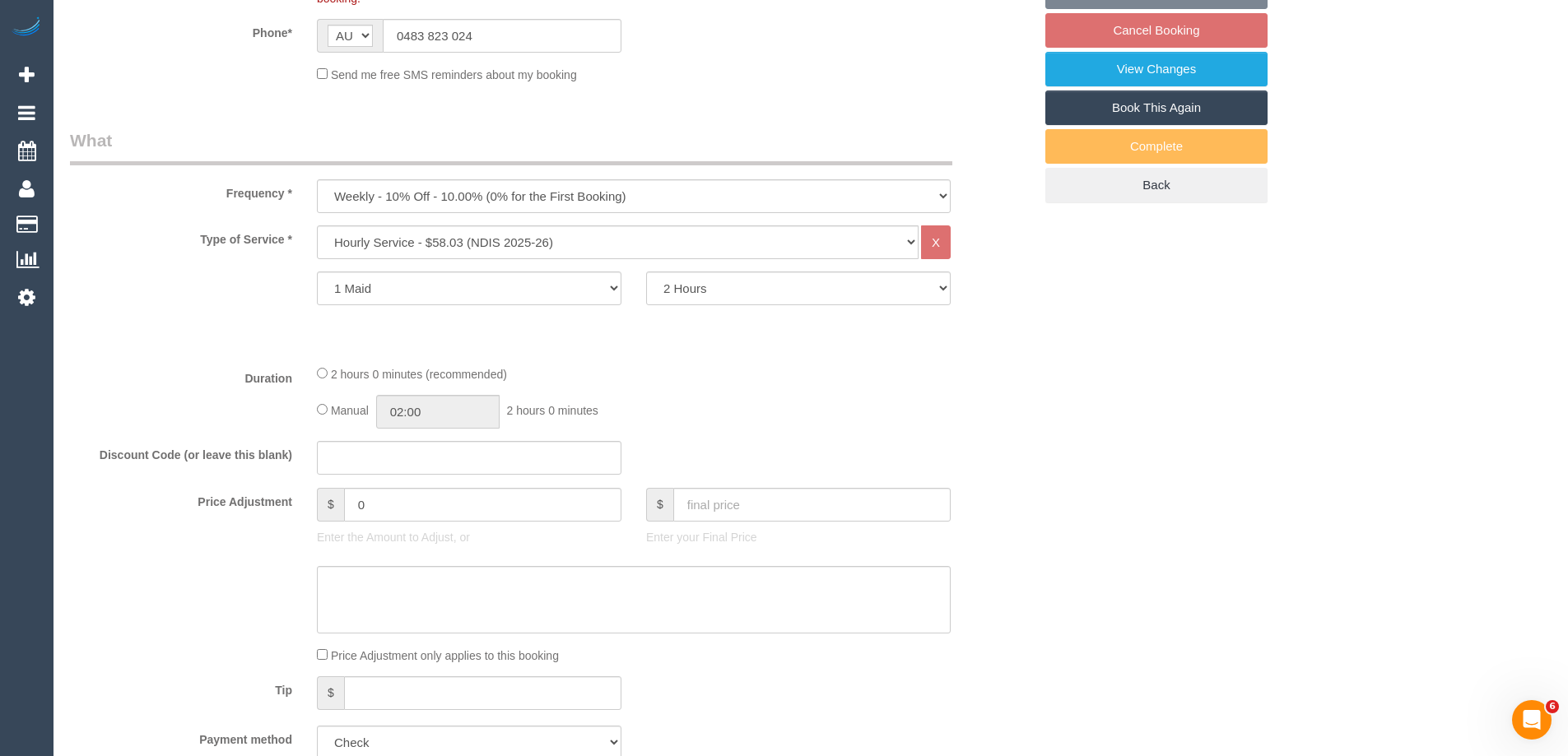
select select "object:2077"
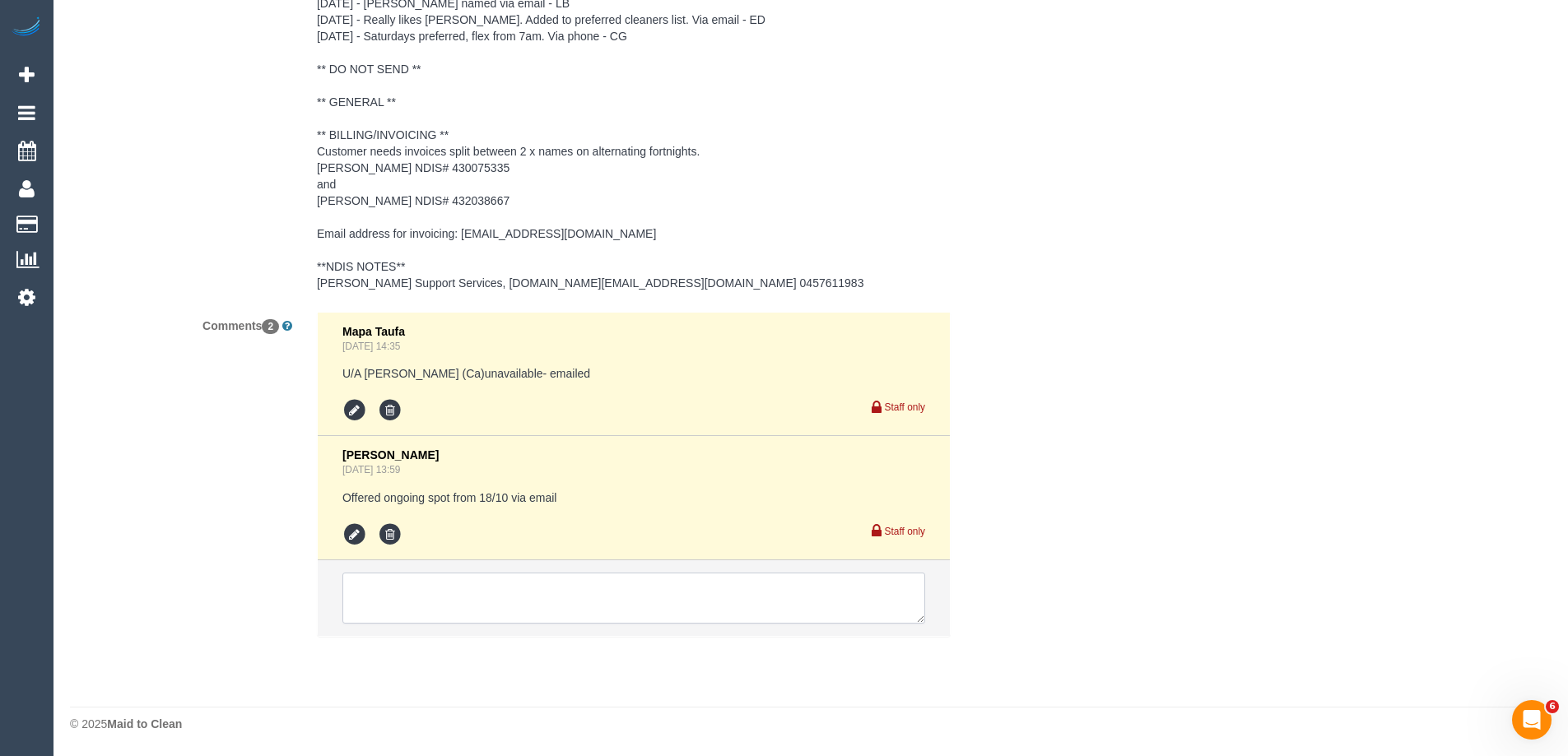
click at [513, 603] on textarea at bounding box center [634, 598] width 583 height 51
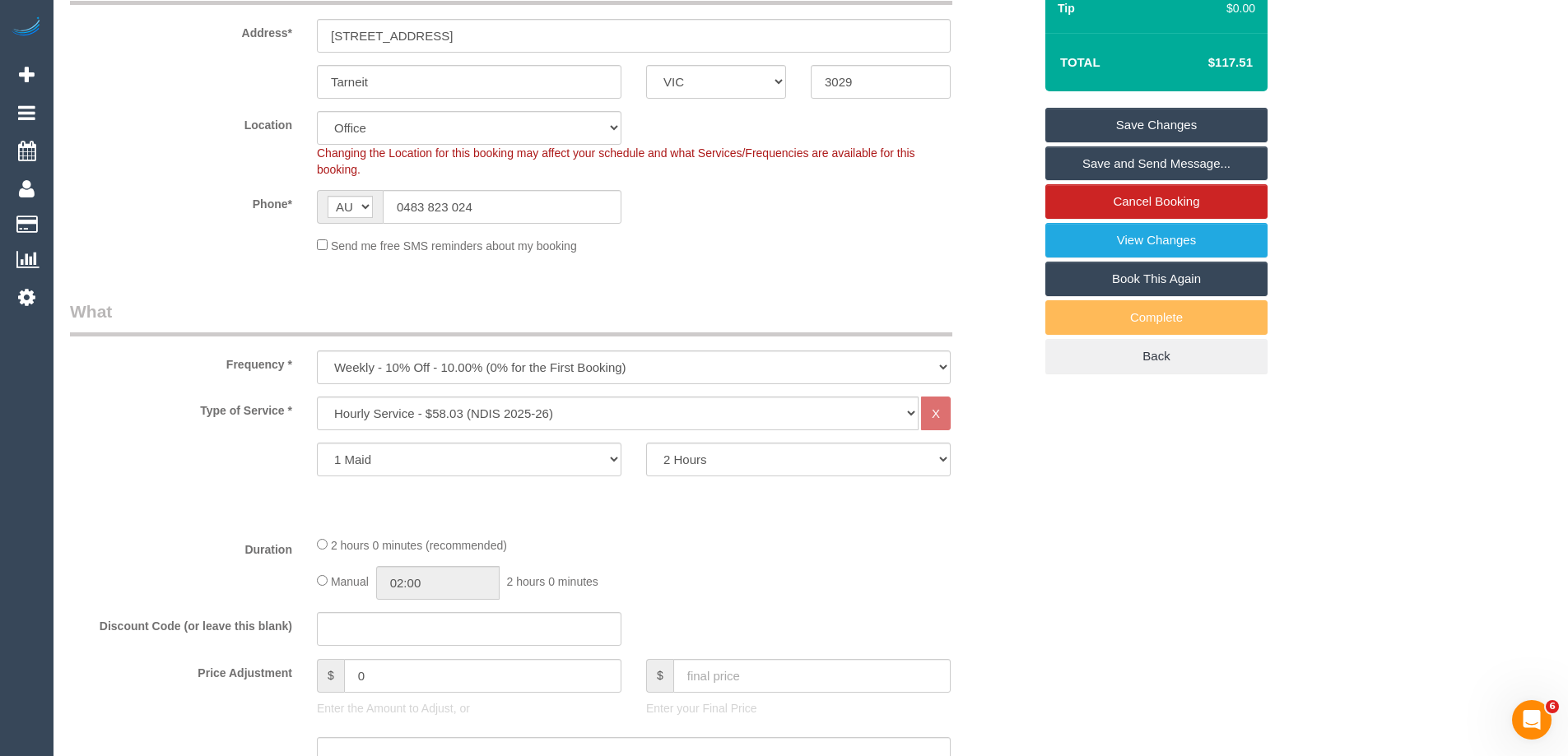
scroll to position [0, 0]
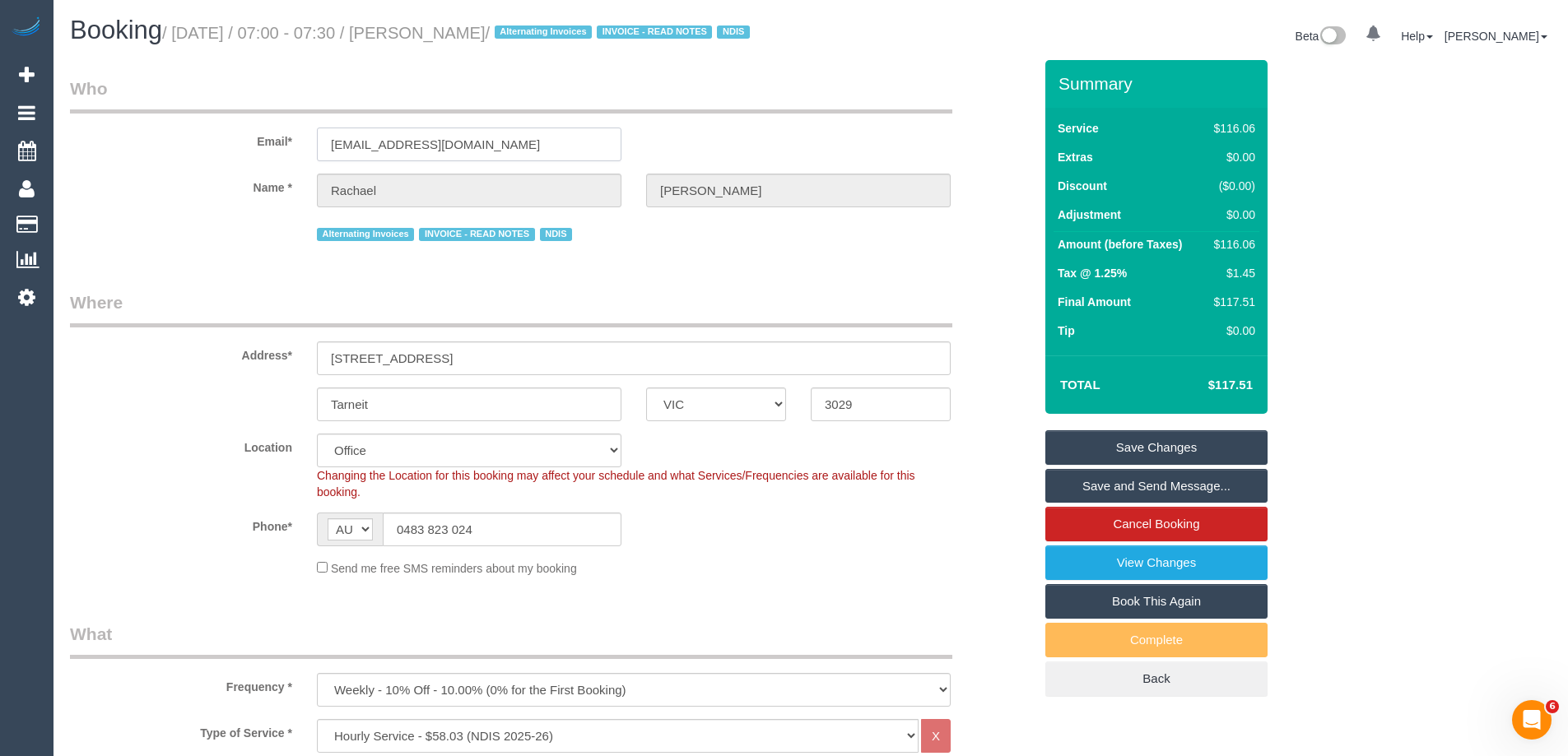
click at [490, 161] on input "[EMAIL_ADDRESS][DOMAIN_NAME]" at bounding box center [469, 144] width 305 height 34
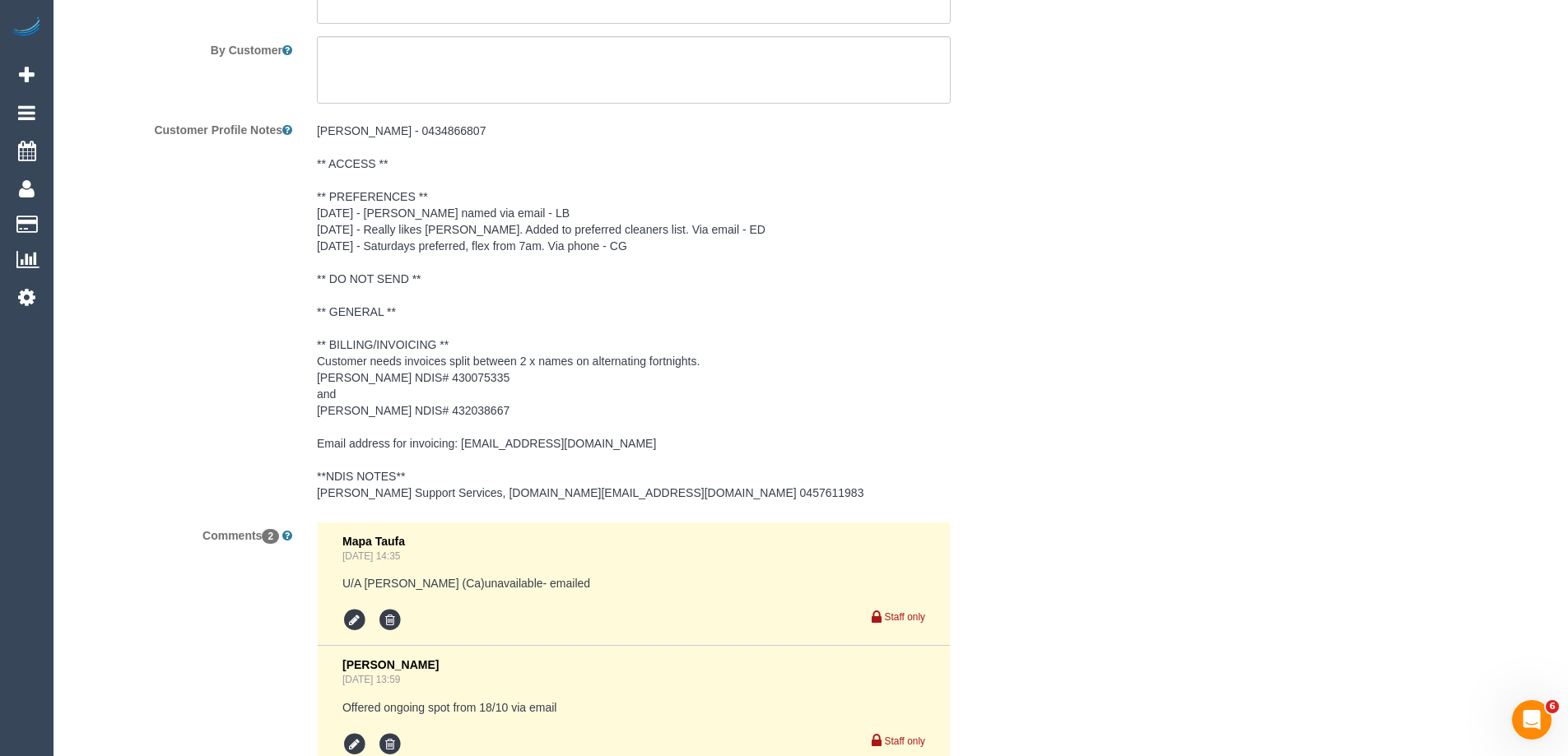
scroll to position [2720, 0]
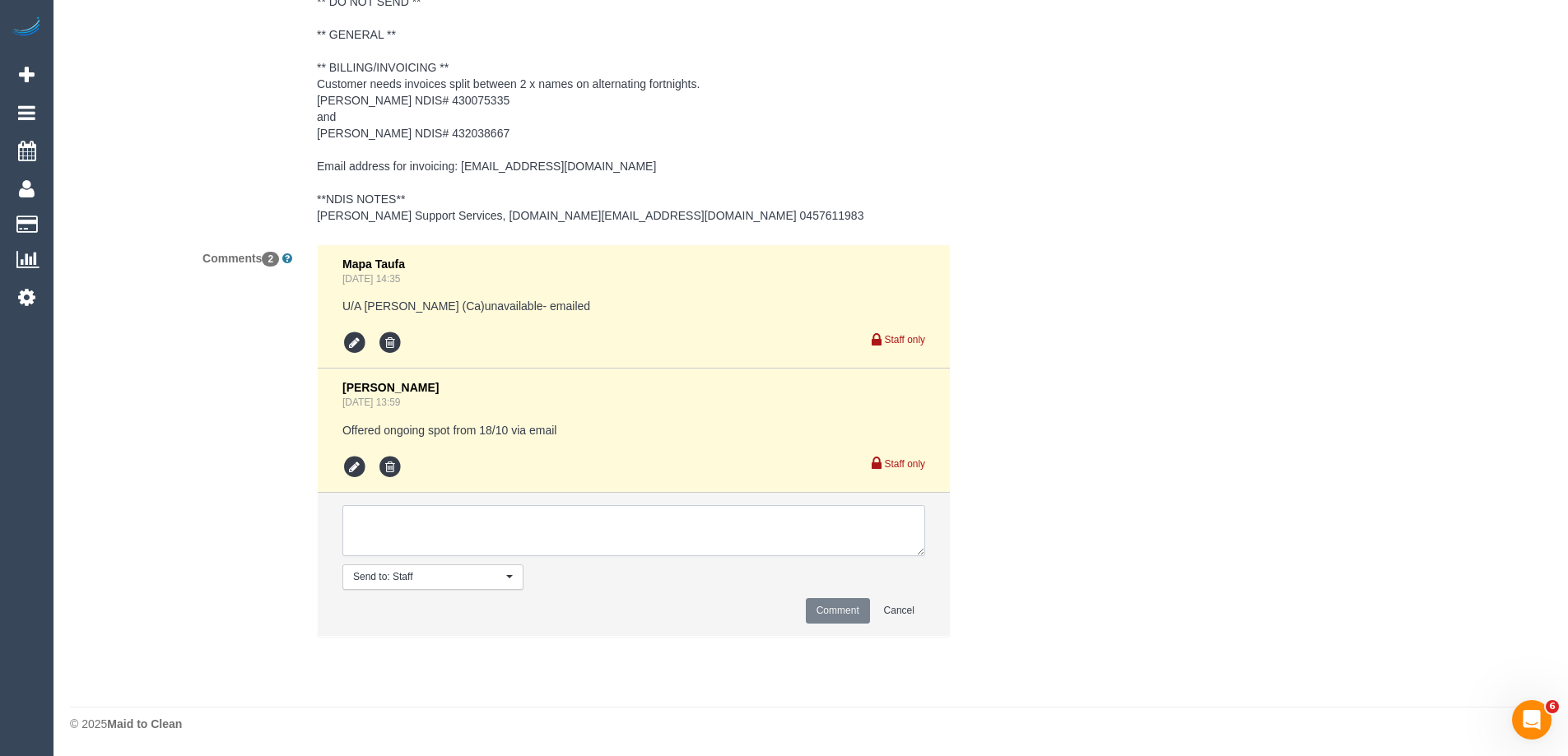
click at [506, 538] on textarea at bounding box center [634, 530] width 583 height 51
click at [586, 537] on textarea at bounding box center [634, 530] width 583 height 51
type textarea "confirmed via sms"
click at [836, 620] on button "Comment" at bounding box center [838, 612] width 64 height 26
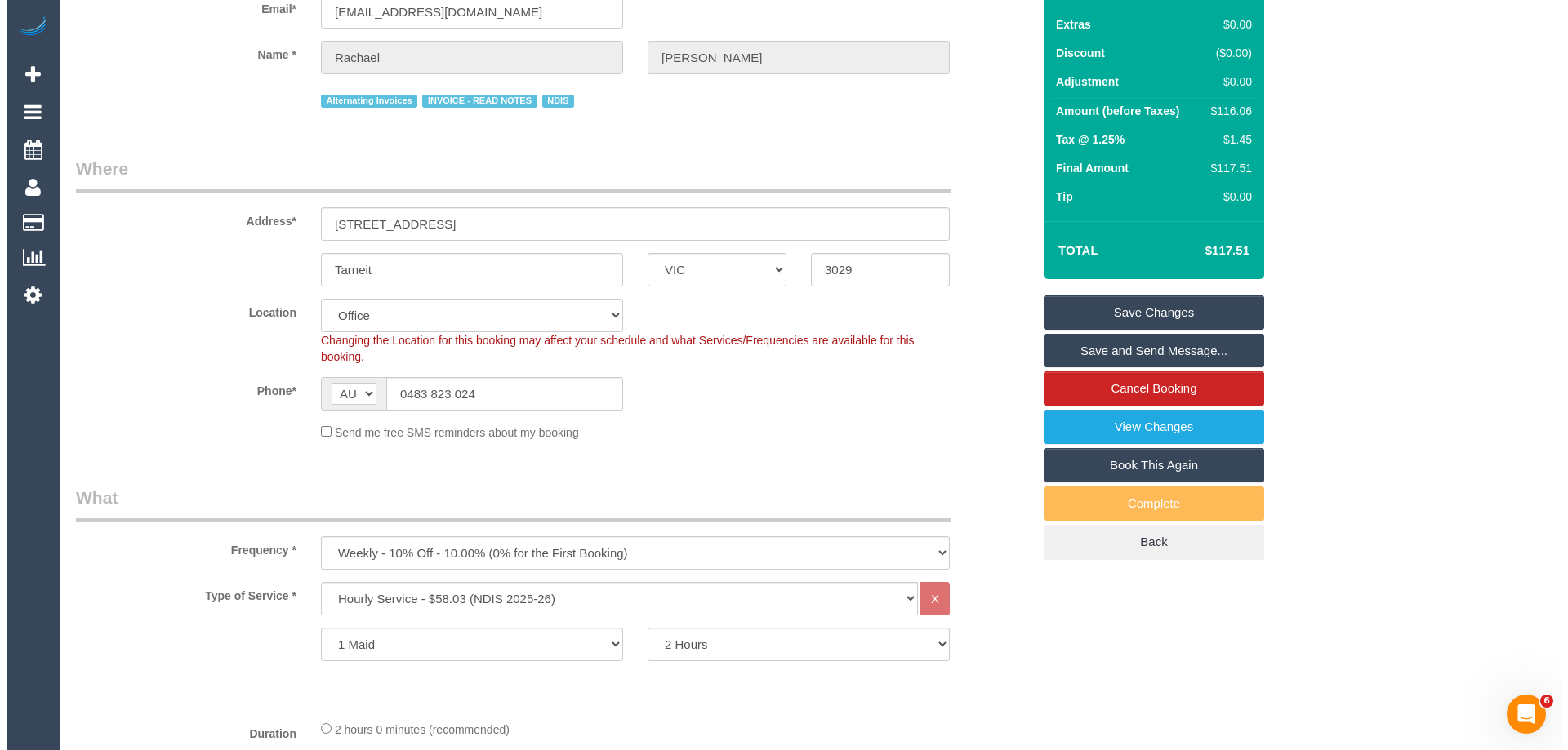
scroll to position [0, 0]
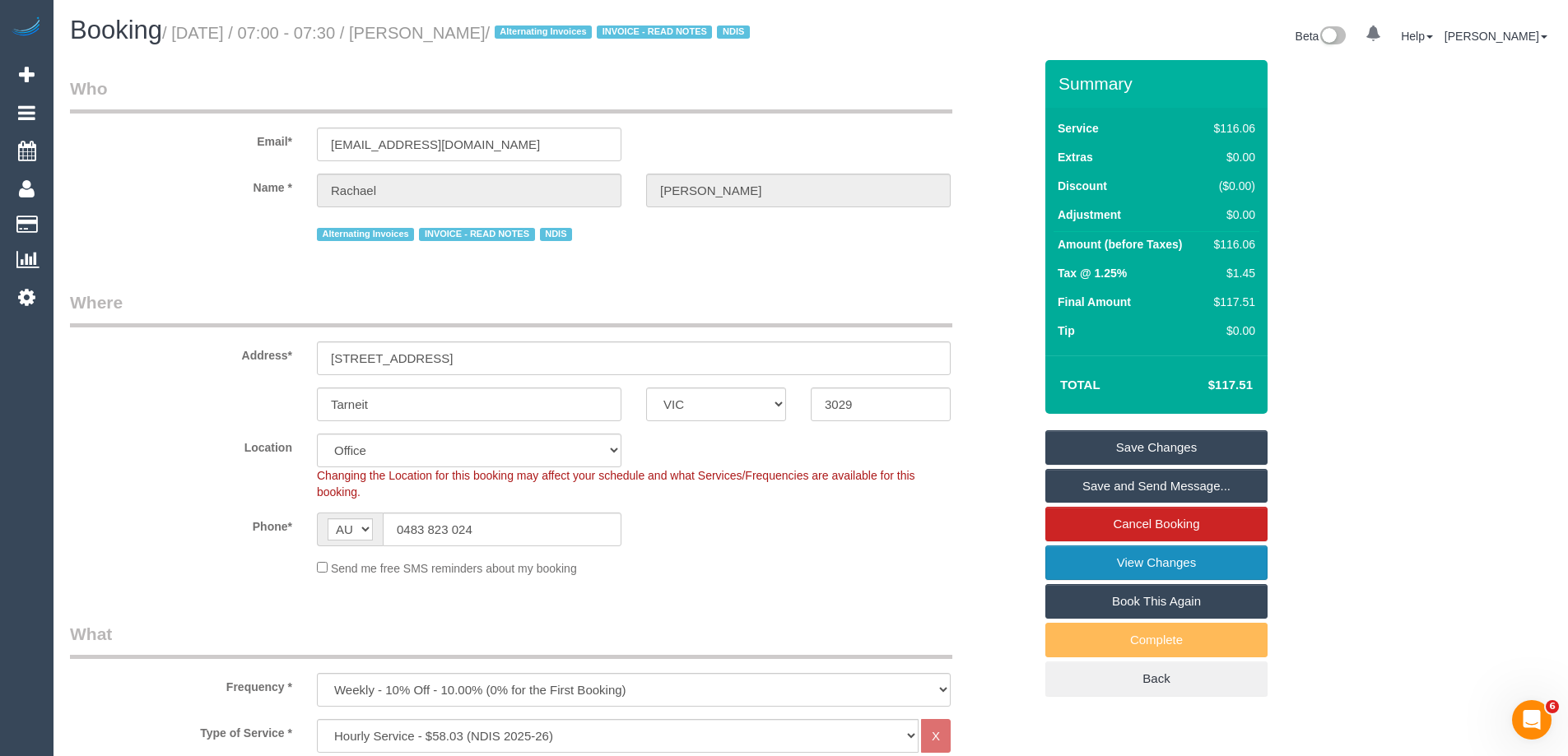
click at [1178, 580] on link "View Changes" at bounding box center [1156, 563] width 222 height 35
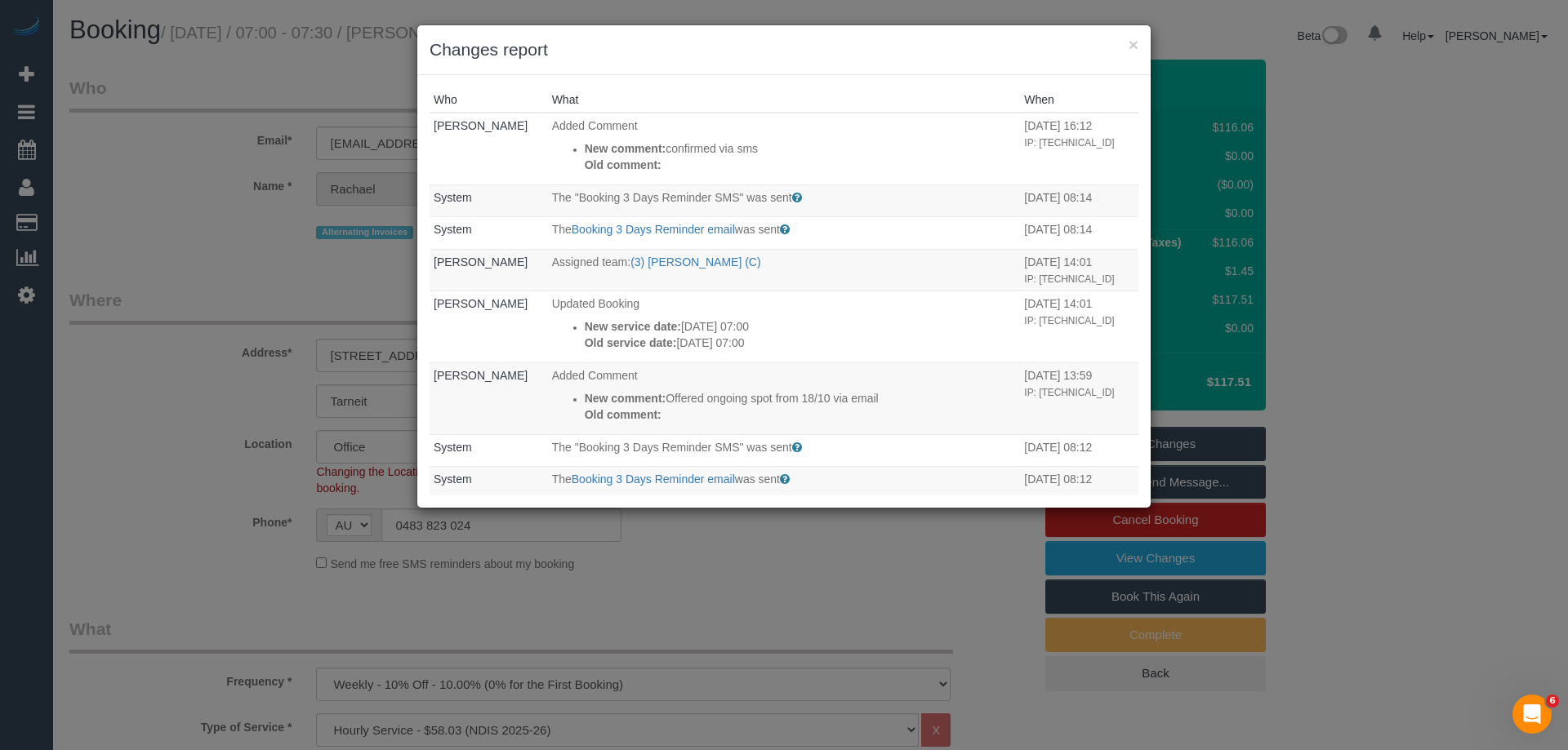
click at [886, 49] on h3 "Changes report" at bounding box center [784, 49] width 709 height 25
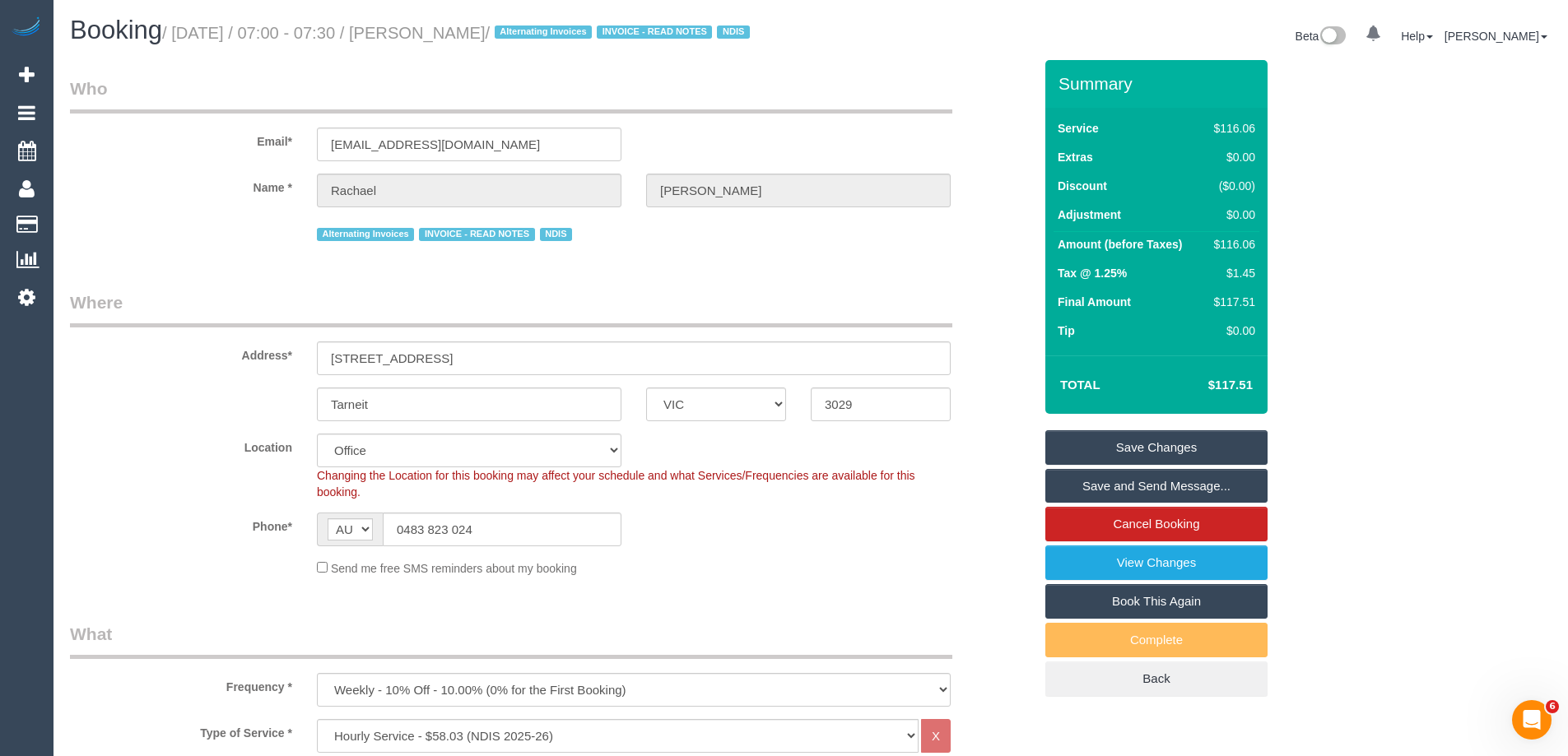
drag, startPoint x: 1191, startPoint y: 506, endPoint x: 1131, endPoint y: 525, distance: 62.9
click at [1190, 504] on link "Save and Send Message..." at bounding box center [1156, 486] width 222 height 35
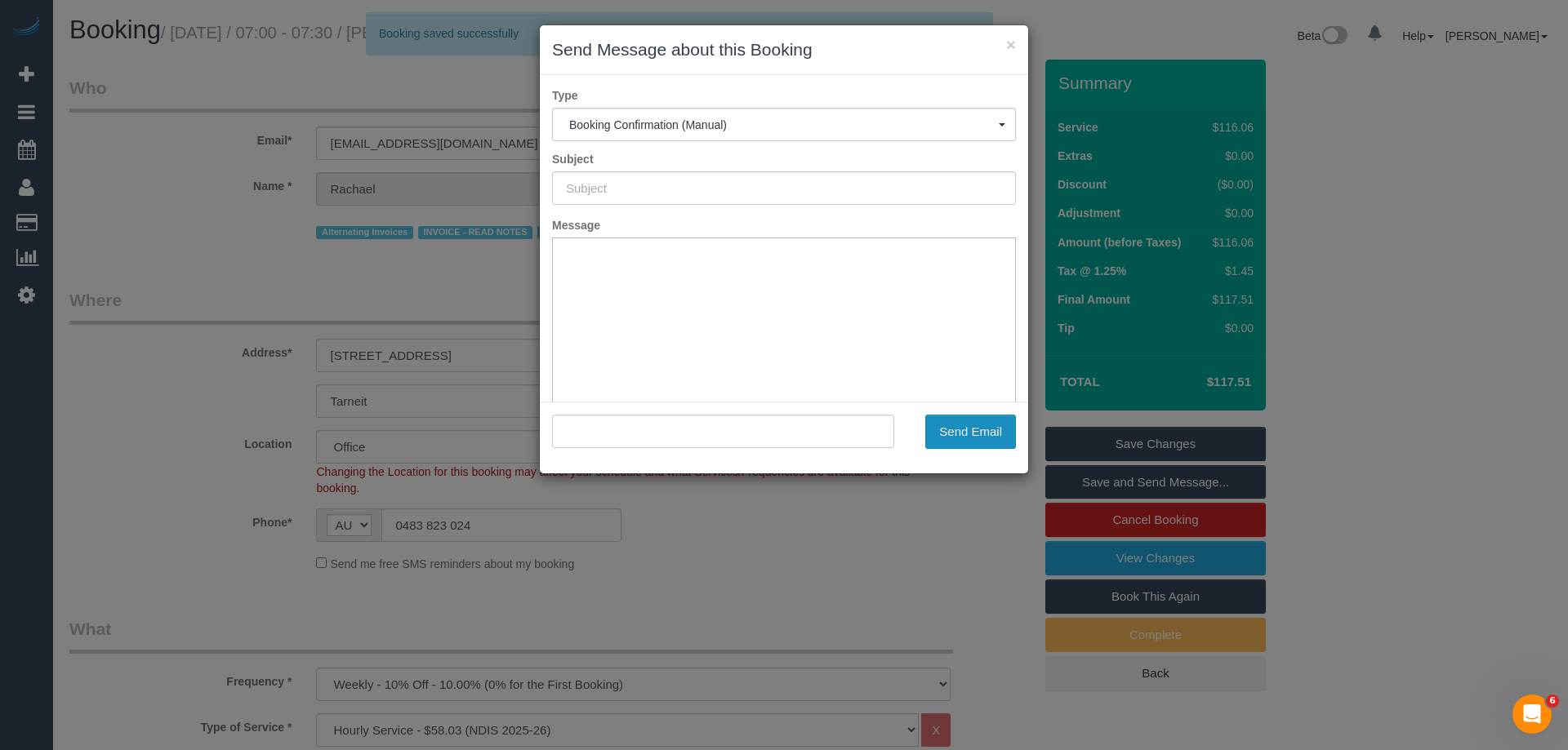
type input "Booking Confirmed"
type input ""Rachael Tench" <benjamindenman4@gmail.com>"
drag, startPoint x: 988, startPoint y: 427, endPoint x: 559, endPoint y: 422, distance: 429.0
click at [988, 427] on button "Send Email" at bounding box center [971, 432] width 91 height 35
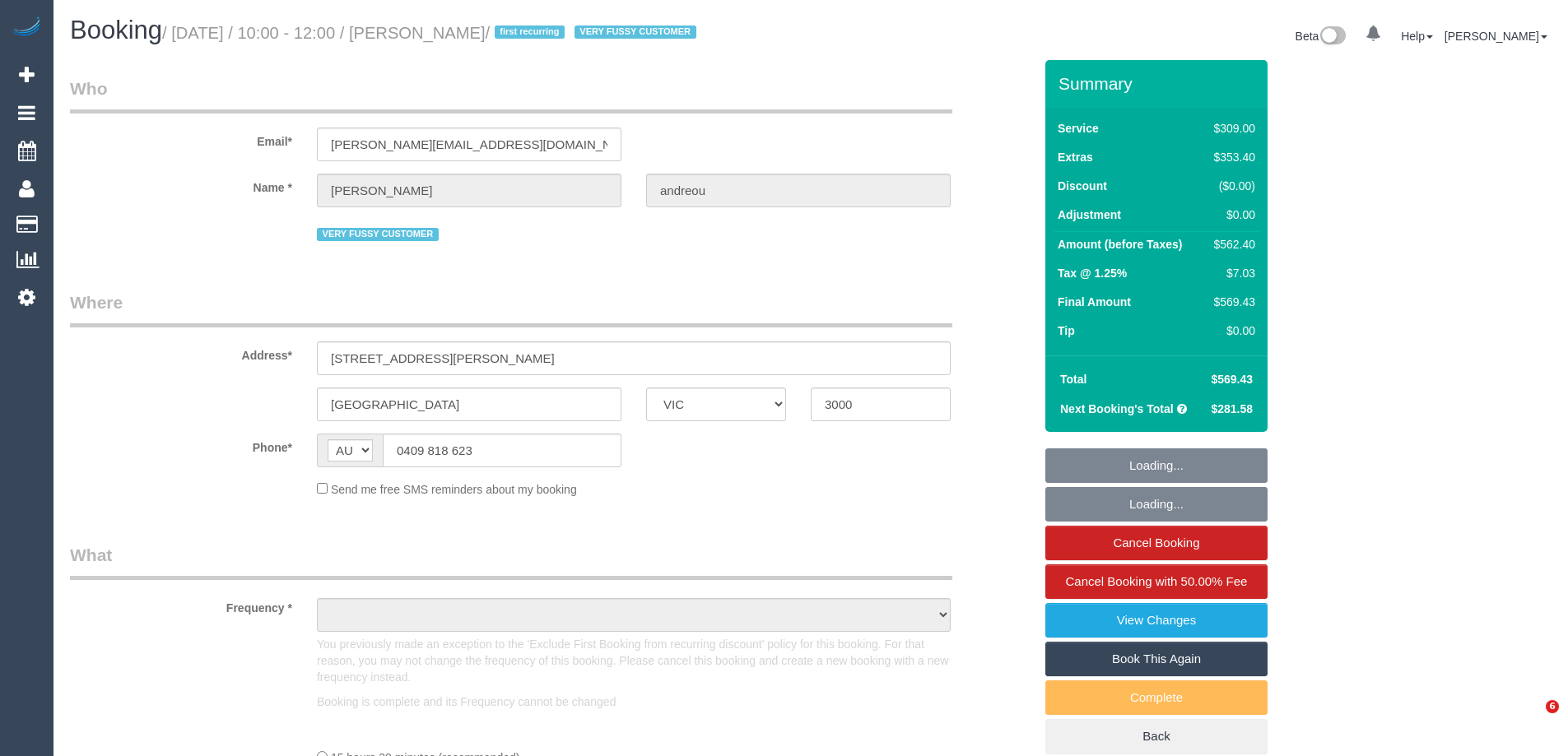
select select "VIC"
select select "string:stripe-pm_1QmsLL2GScqysDRVaBTPqesX"
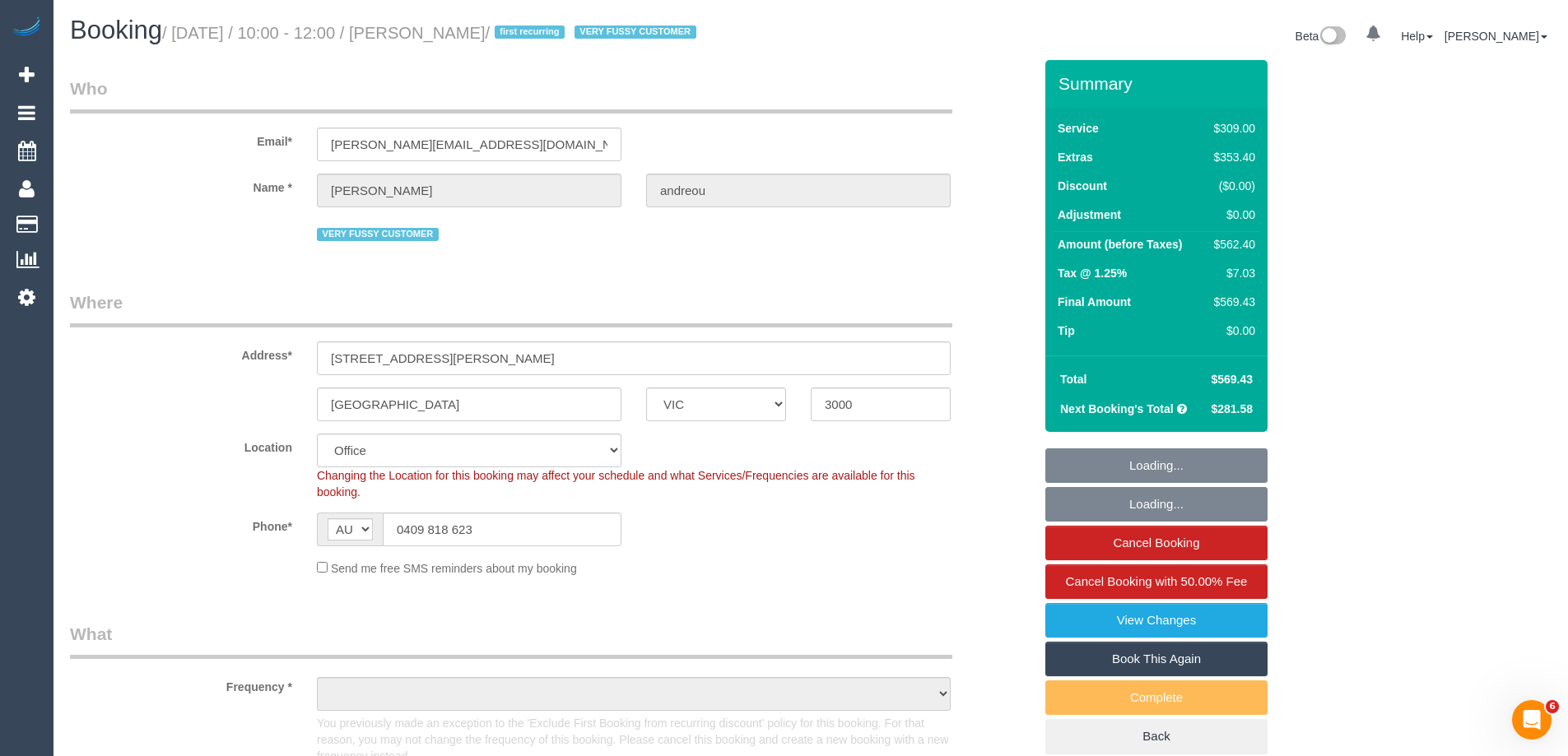
select select "object:2170"
select select "number:28"
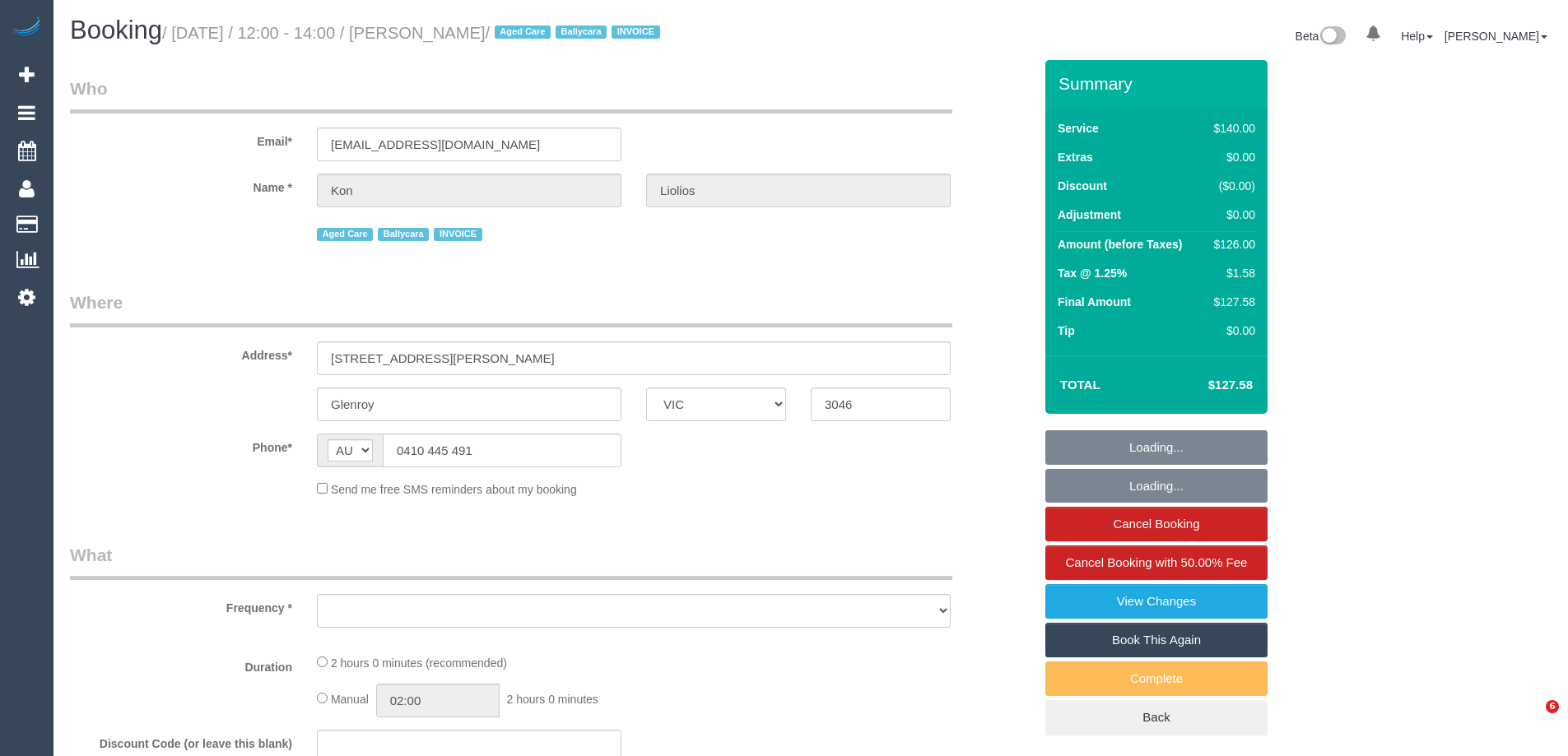
select select "VIC"
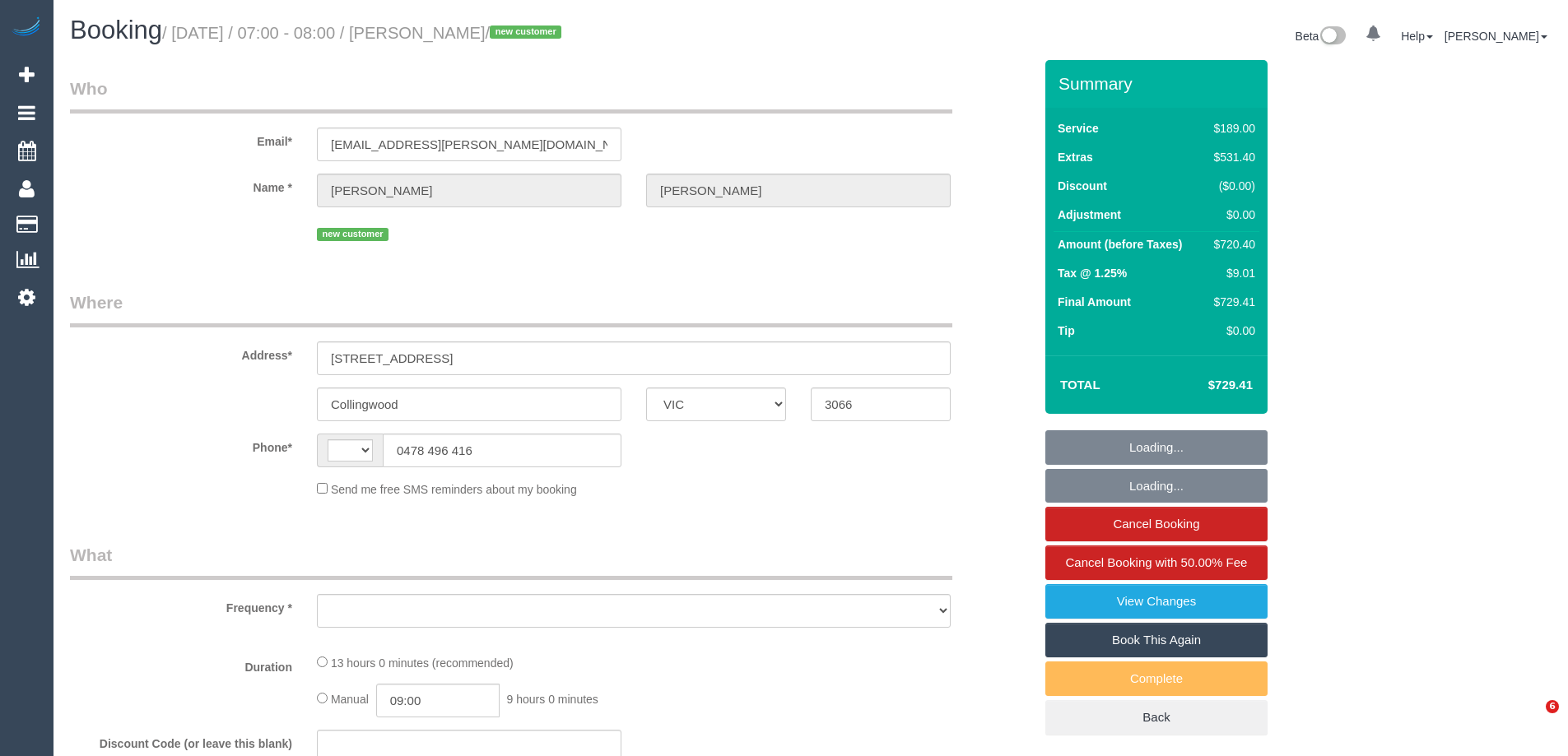
select select "VIC"
select select "object:1459"
select select "string:stripe-pm_1SF3hJ2GScqysDRVQTnB70qd"
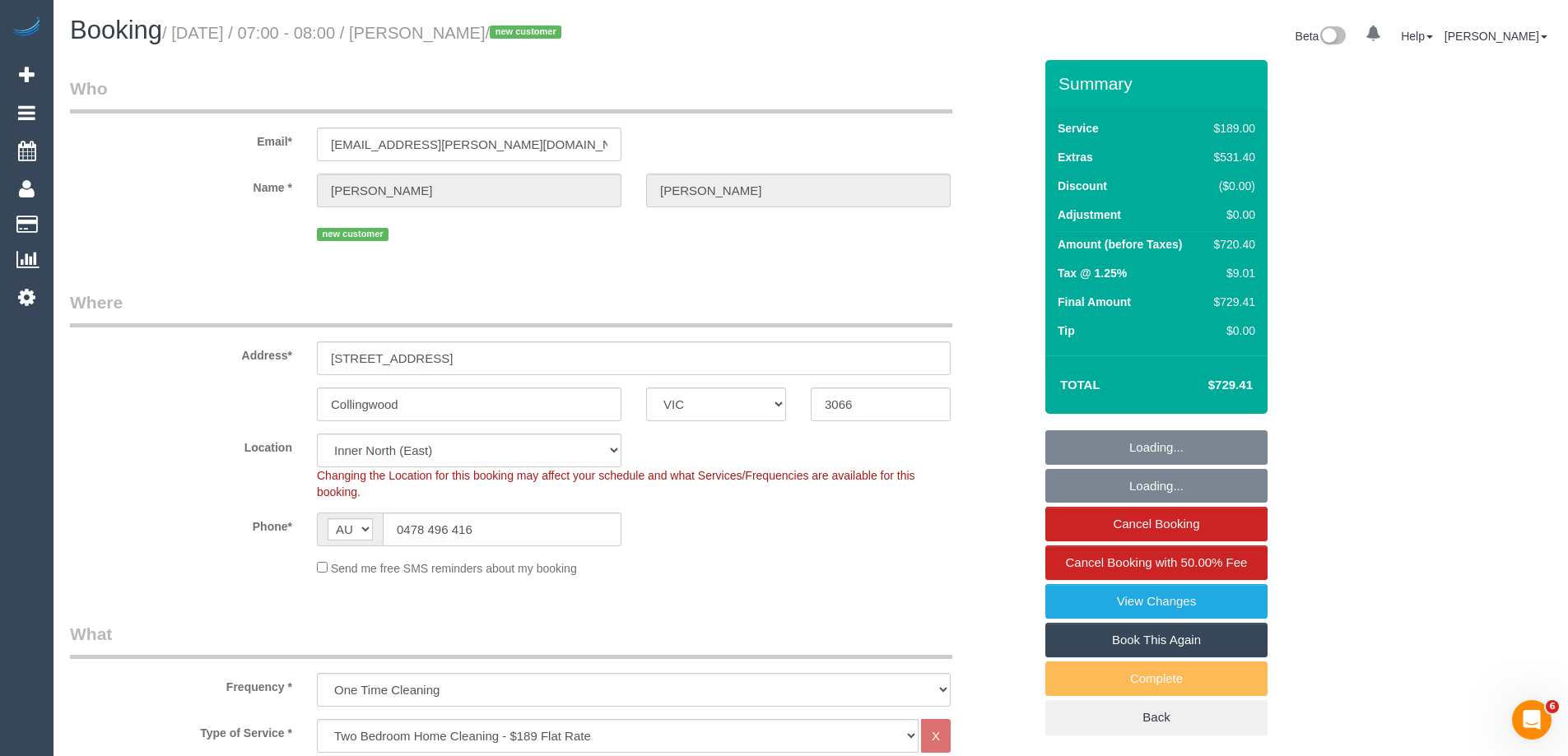
select select "string:AU"
select select "number:28"
select select "number:14"
select select "number:19"
select select "number:36"
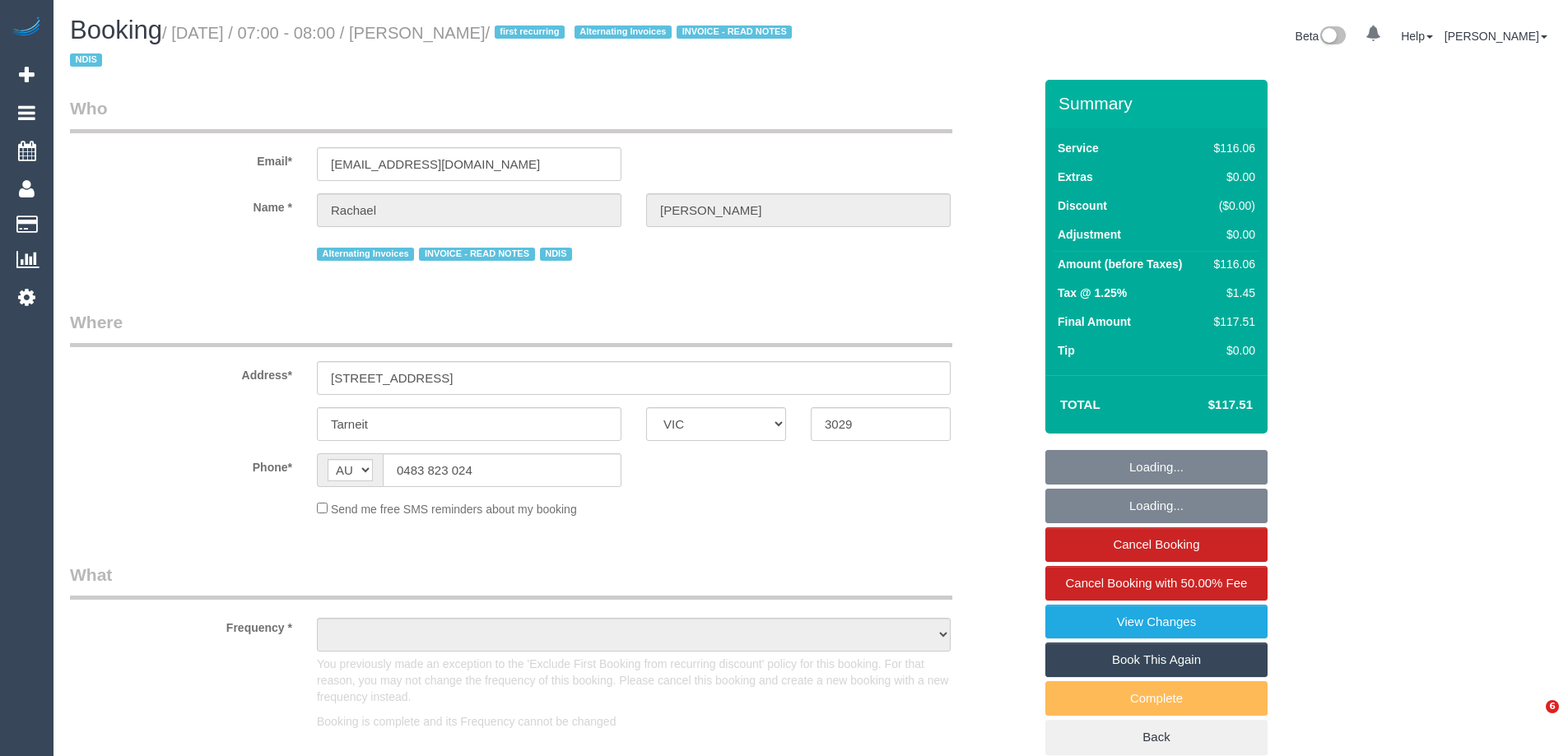
select select "VIC"
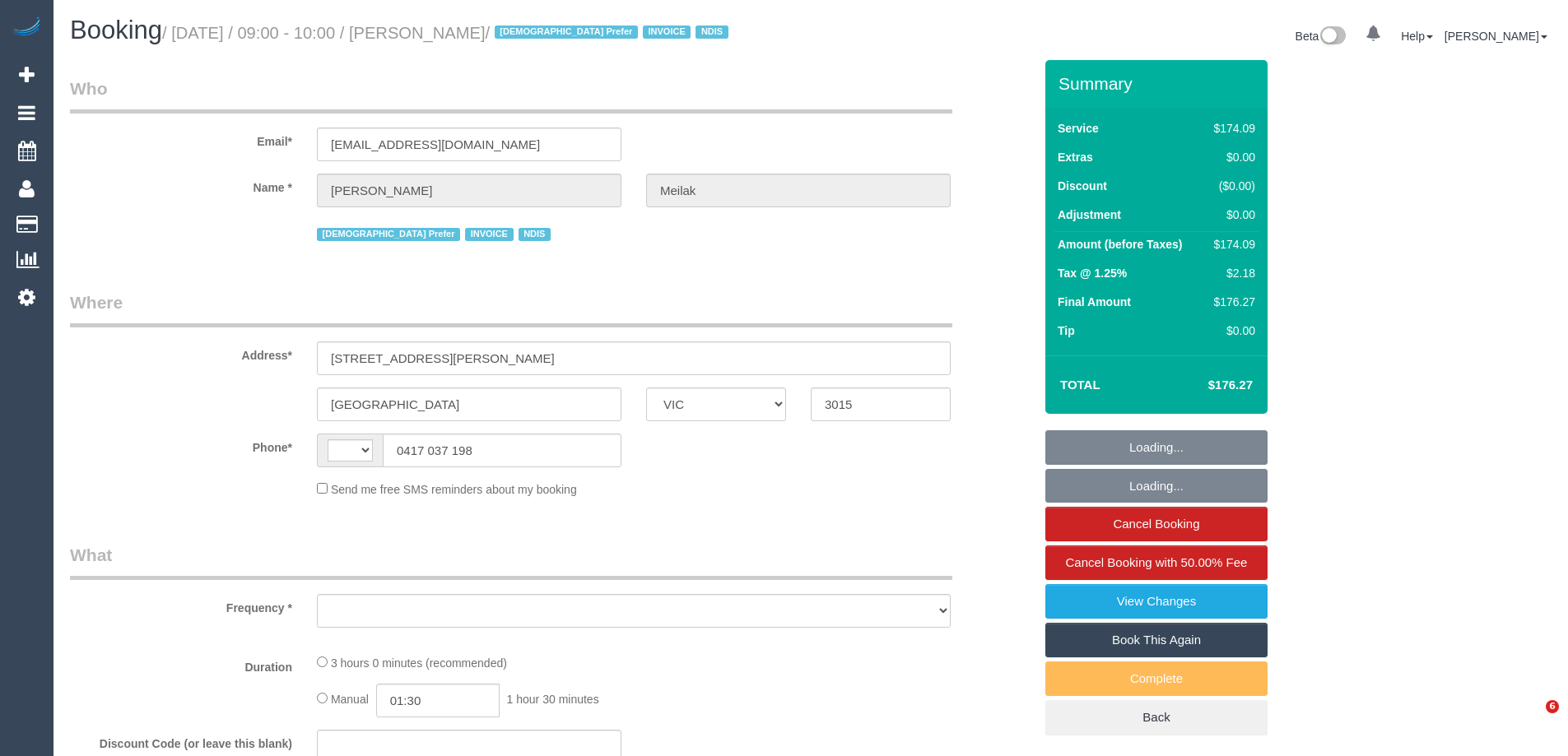
select select "VIC"
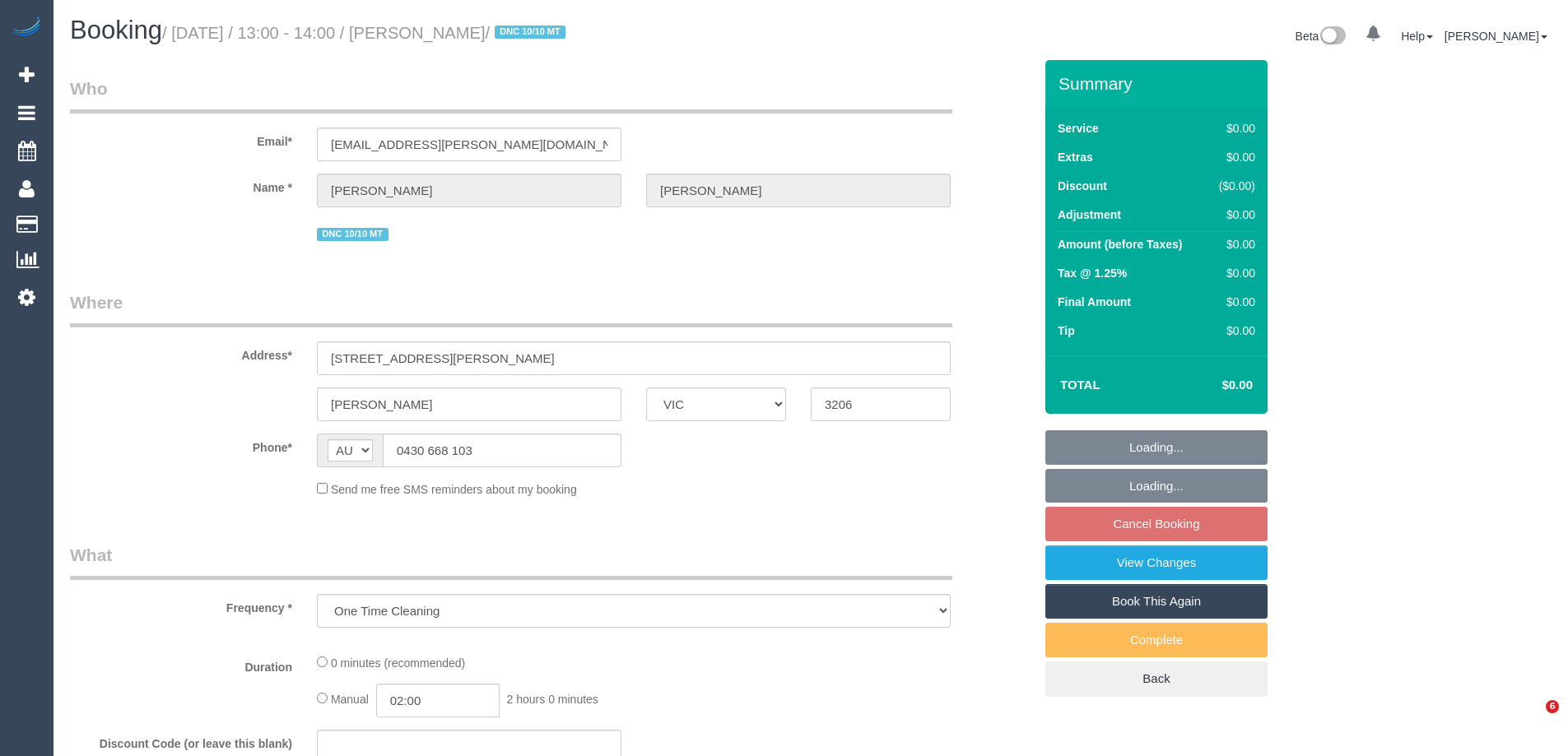
select select "VIC"
select select "number:28"
select select "number:14"
select select "number:19"
select select "number:36"
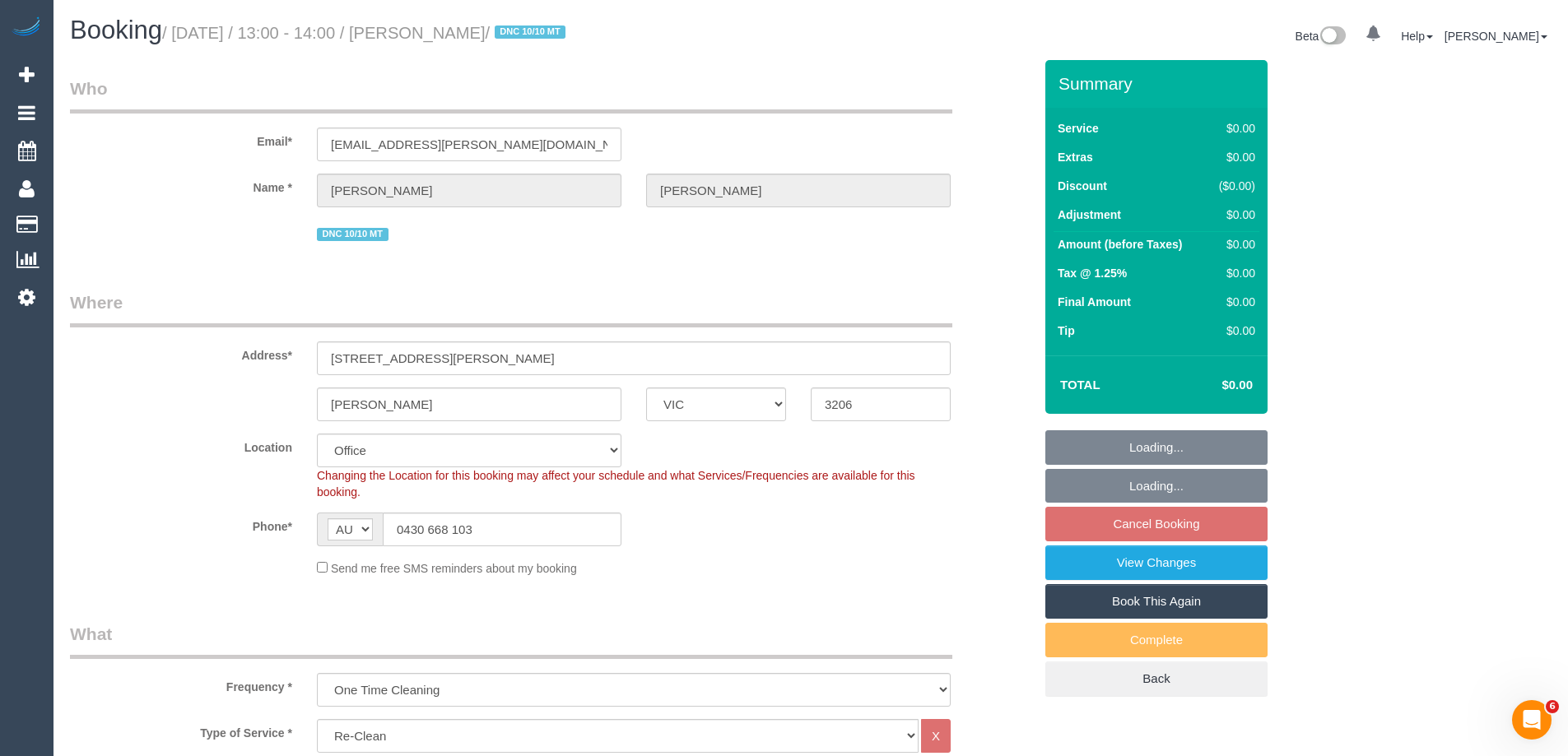
select select "object:819"
select select "string:stripe-pm_1S4rt52GScqysDRVnhxRJnn7"
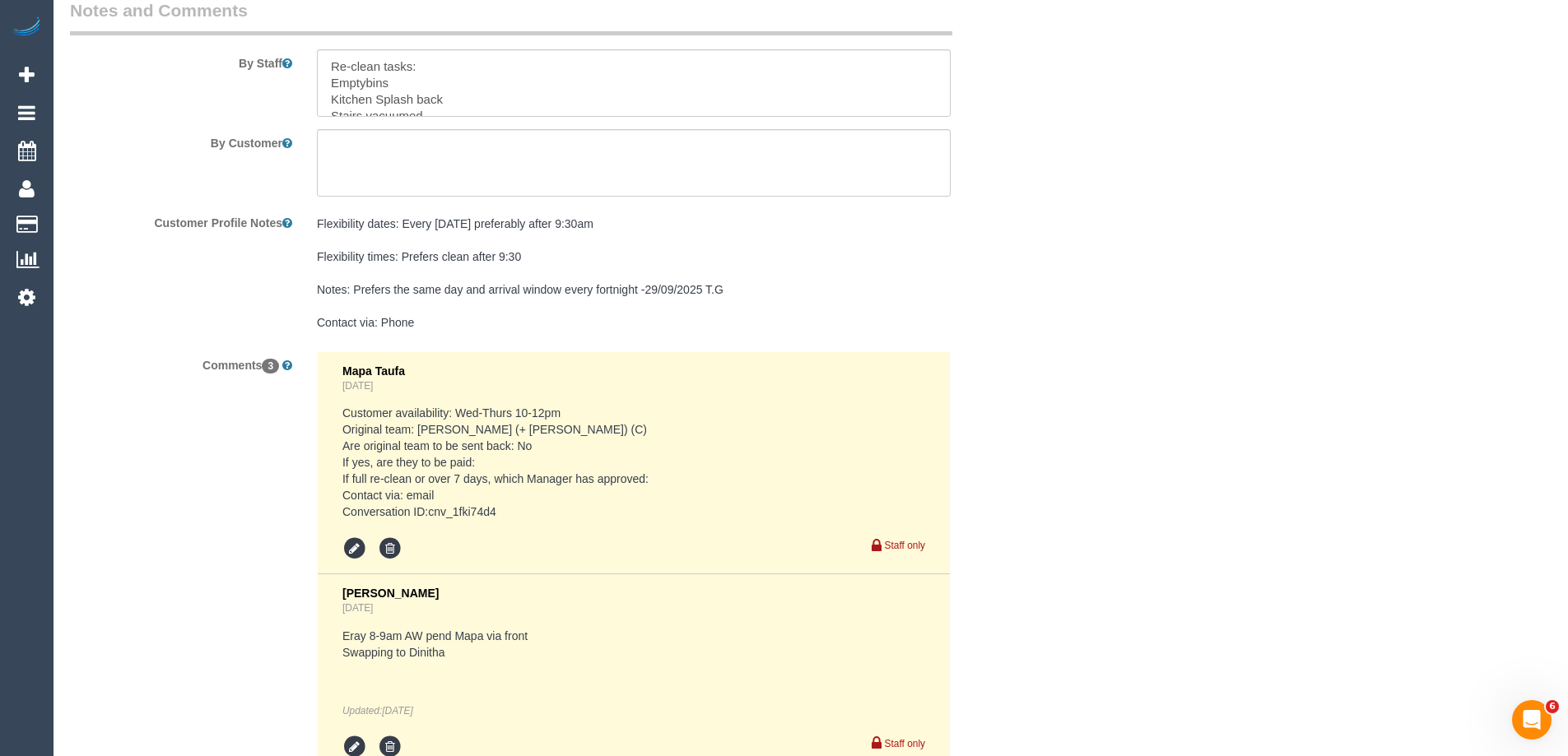
scroll to position [2970, 0]
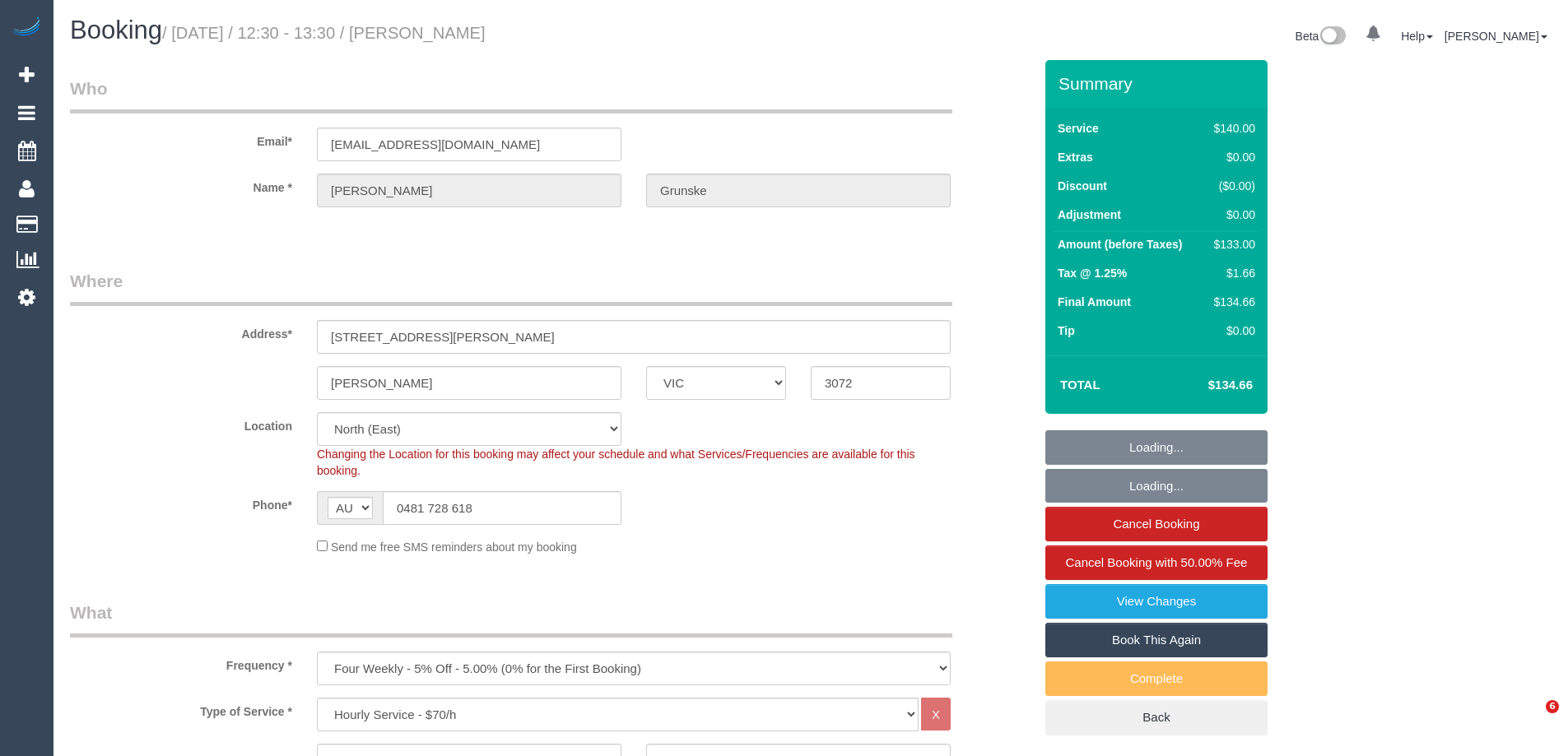
select select "VIC"
select select "number:28"
select select "number:14"
select select "number:19"
select select "number:24"
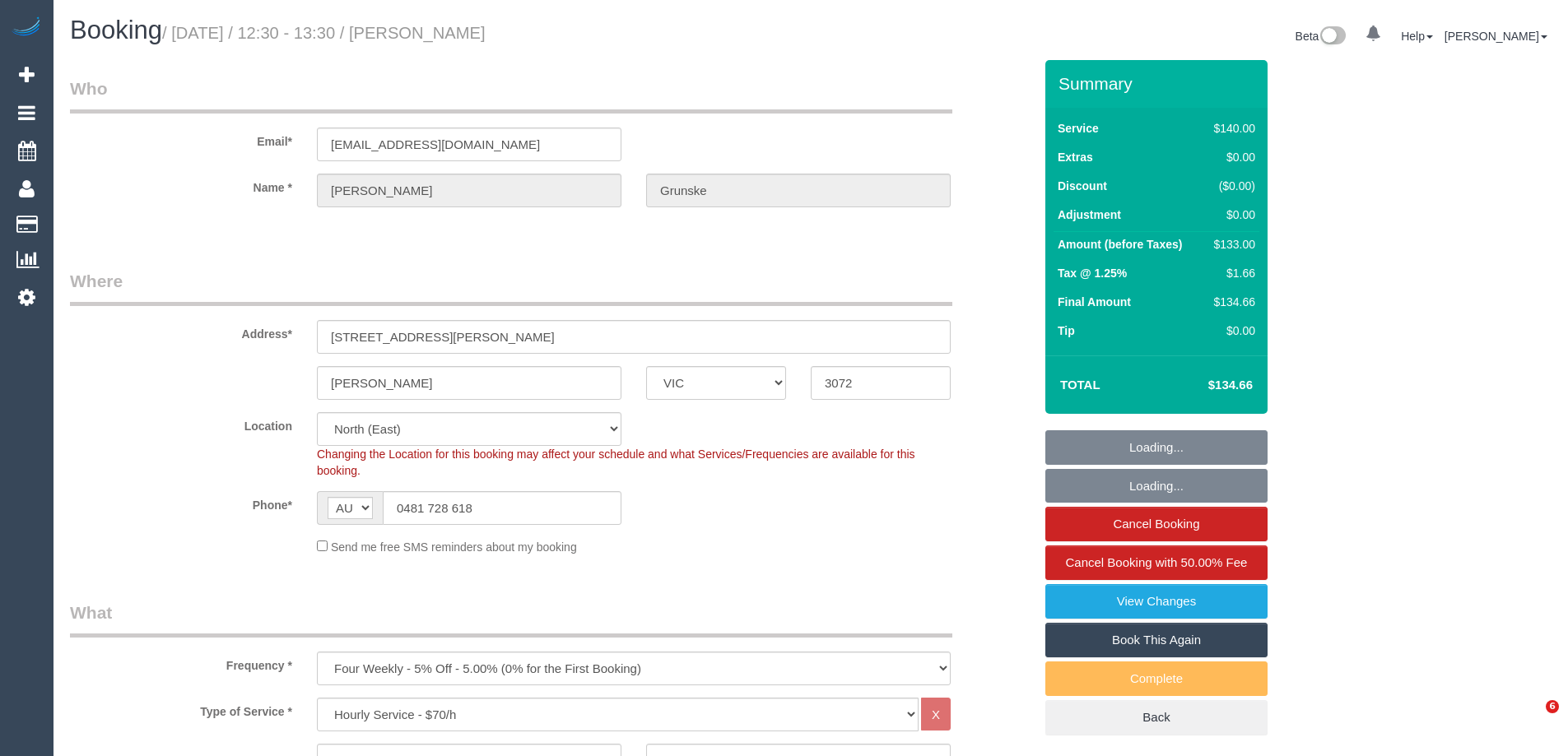
select select "number:33"
select select "number:26"
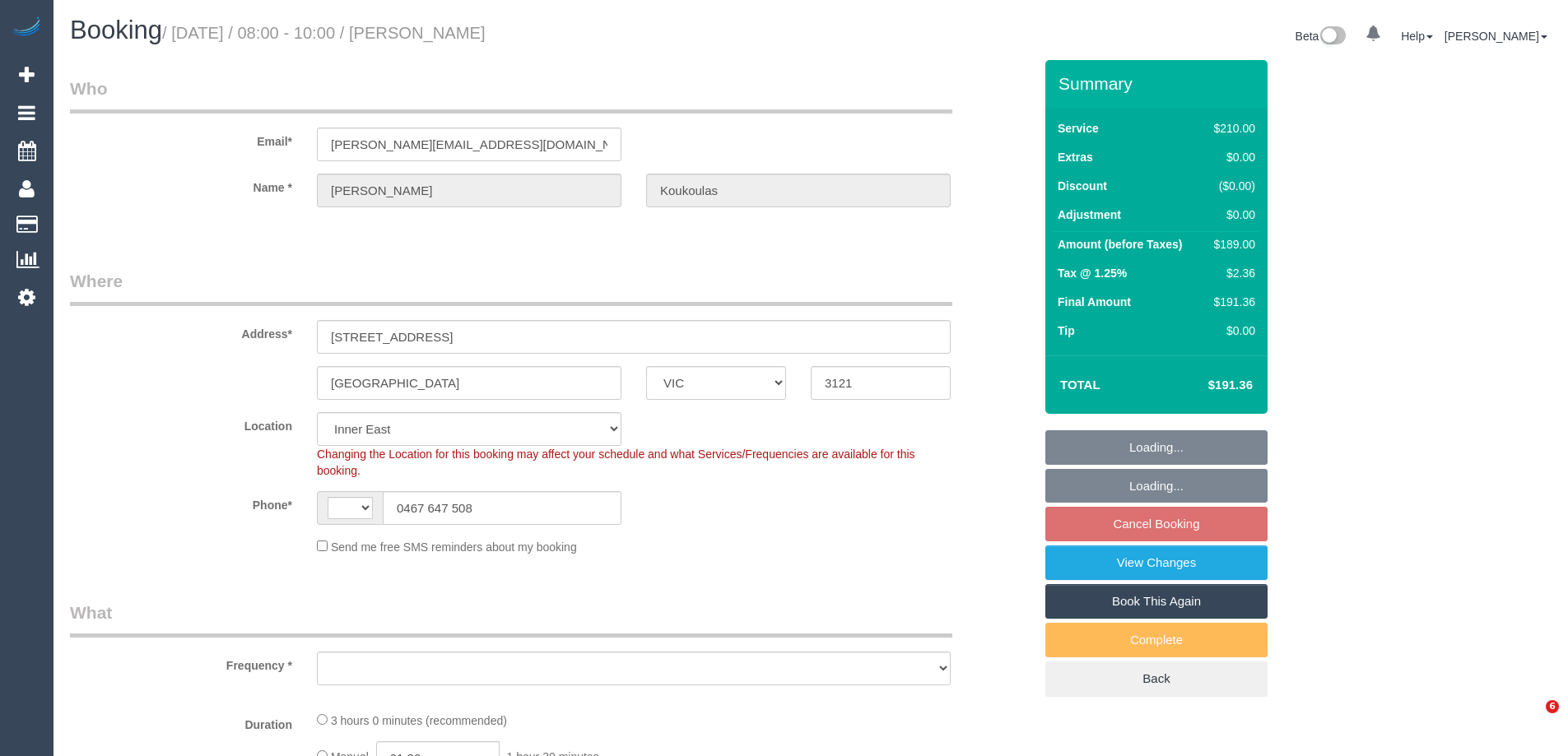
select select "VIC"
select select "string:AU"
select select "object:691"
select select "number:29"
select select "number:14"
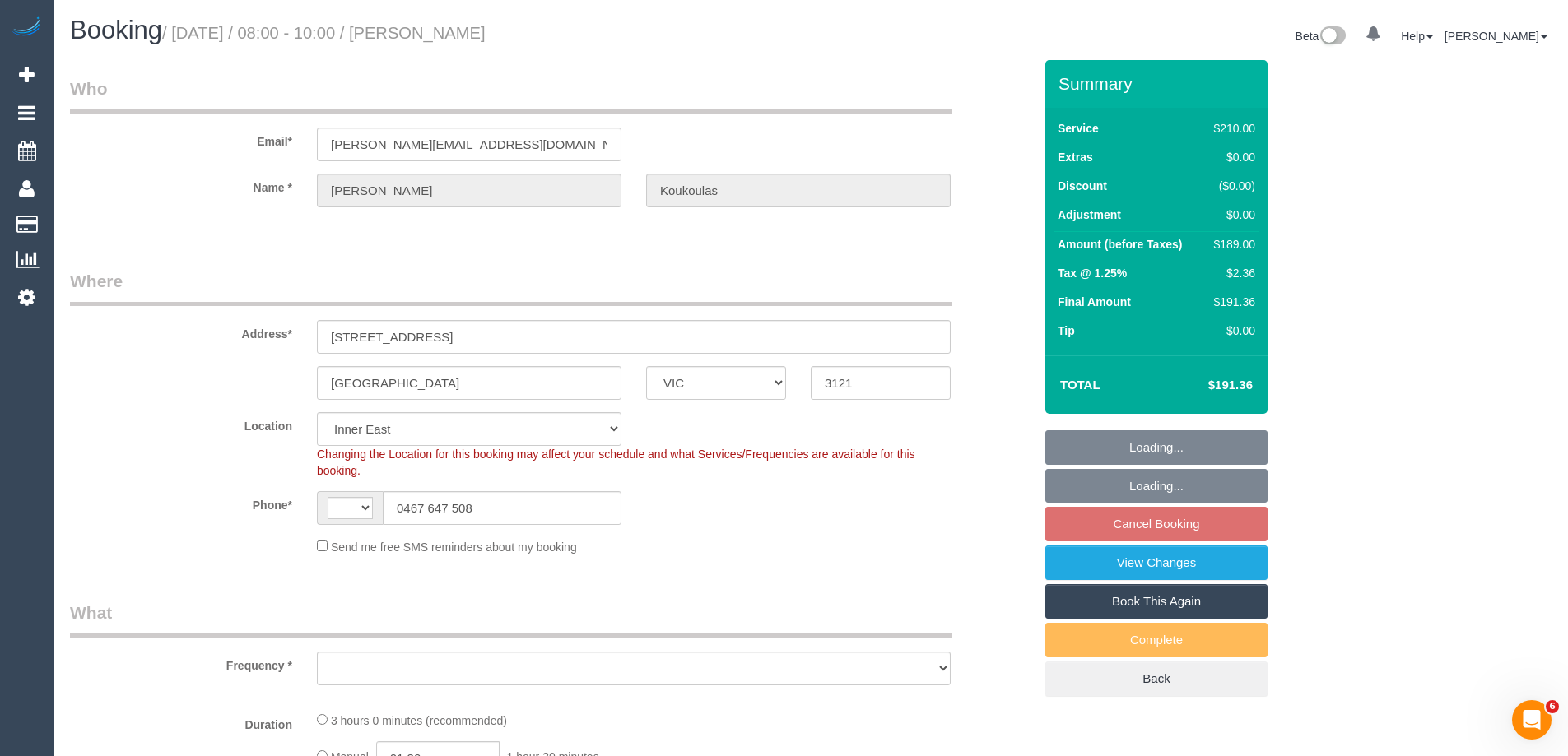
select select "number:18"
select select "number:22"
select select "number:34"
select select "number:26"
select select "object:872"
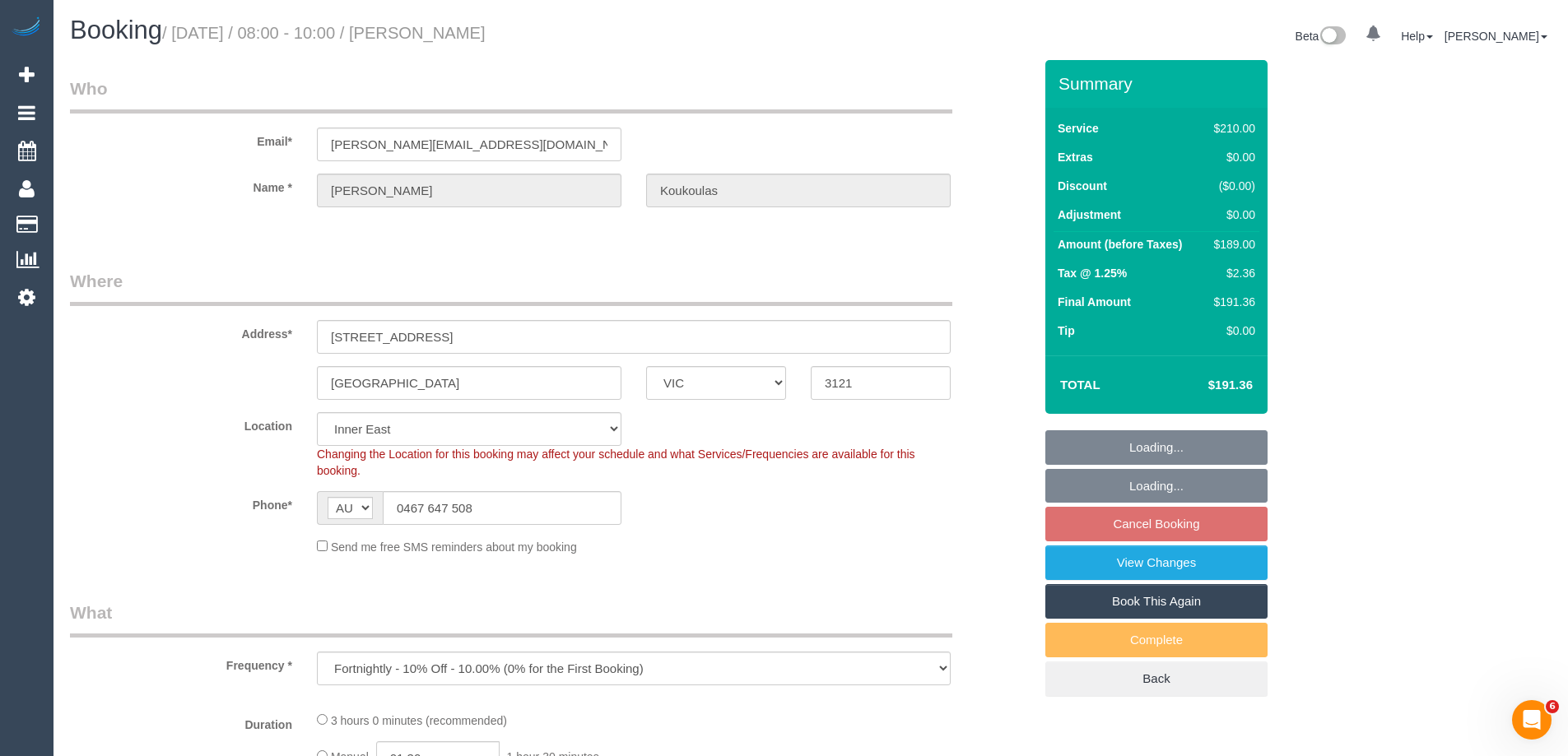
select select "180"
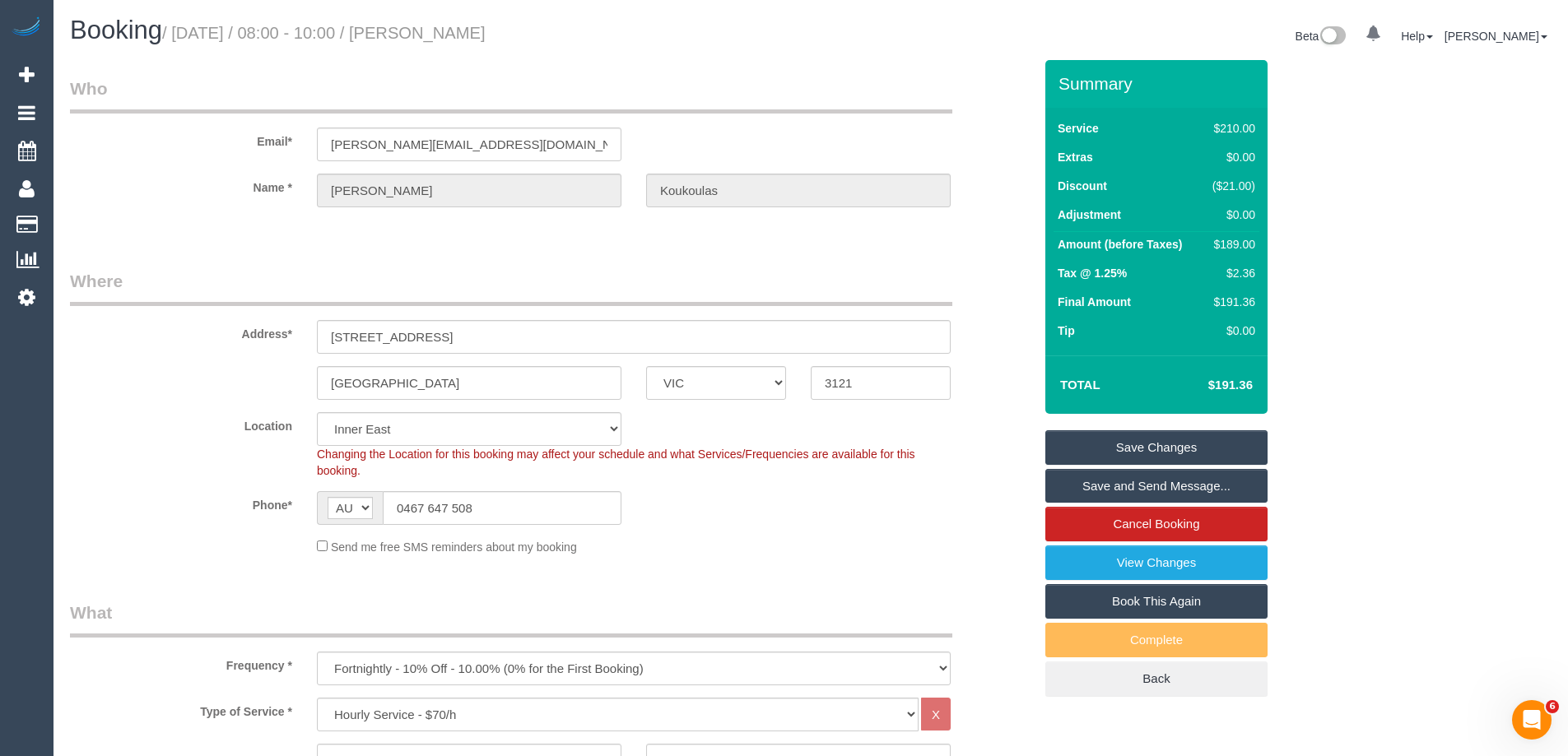
drag, startPoint x: 582, startPoint y: 38, endPoint x: 434, endPoint y: 42, distance: 148.1
click at [434, 42] on h1 "Booking / October 22, 2025 / 08:00 - 10:00 / Stephen Koukoulas" at bounding box center [433, 31] width 728 height 28
copy small "Stephen Koukoulas"
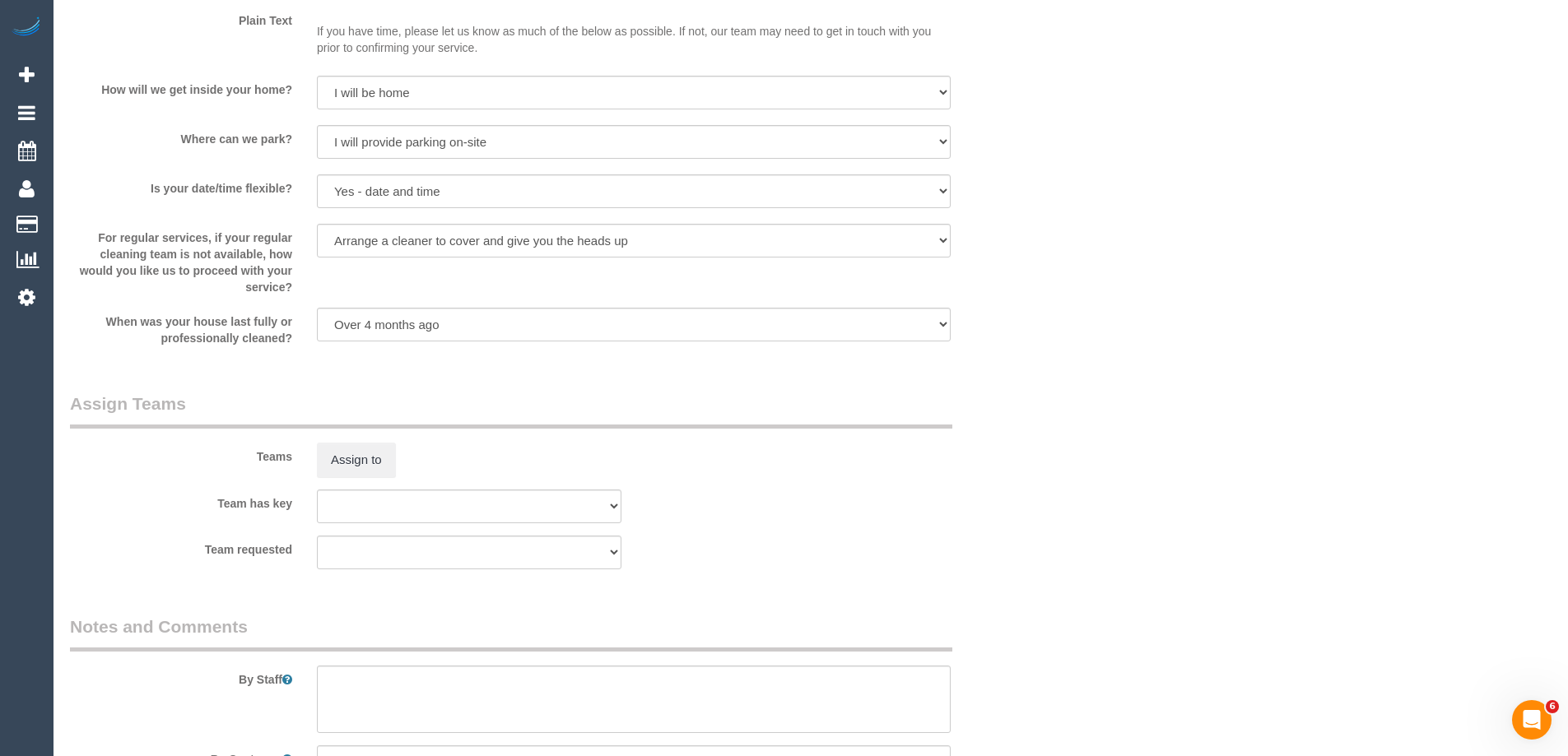
scroll to position [2646, 0]
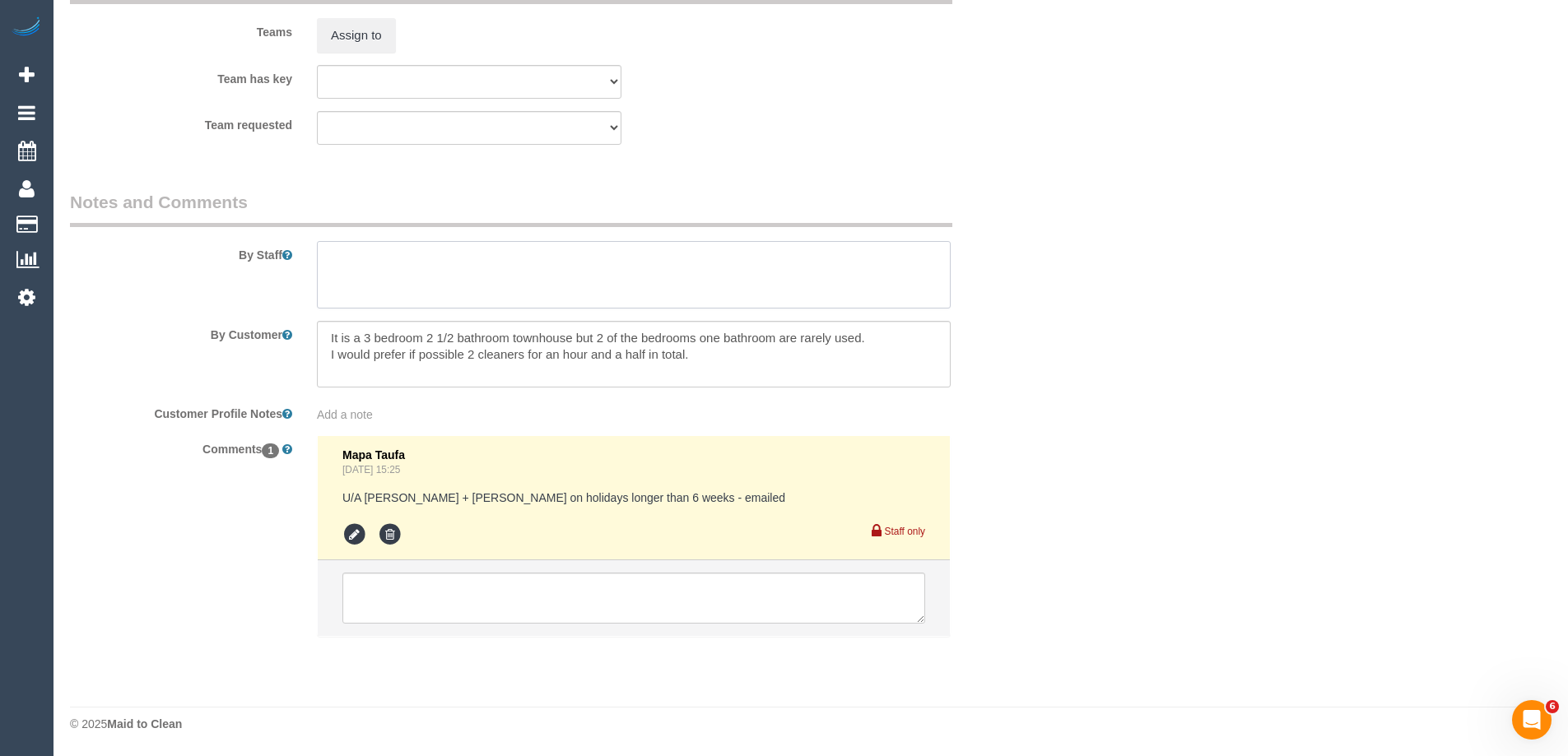
click at [466, 247] on textarea at bounding box center [634, 275] width 634 height 68
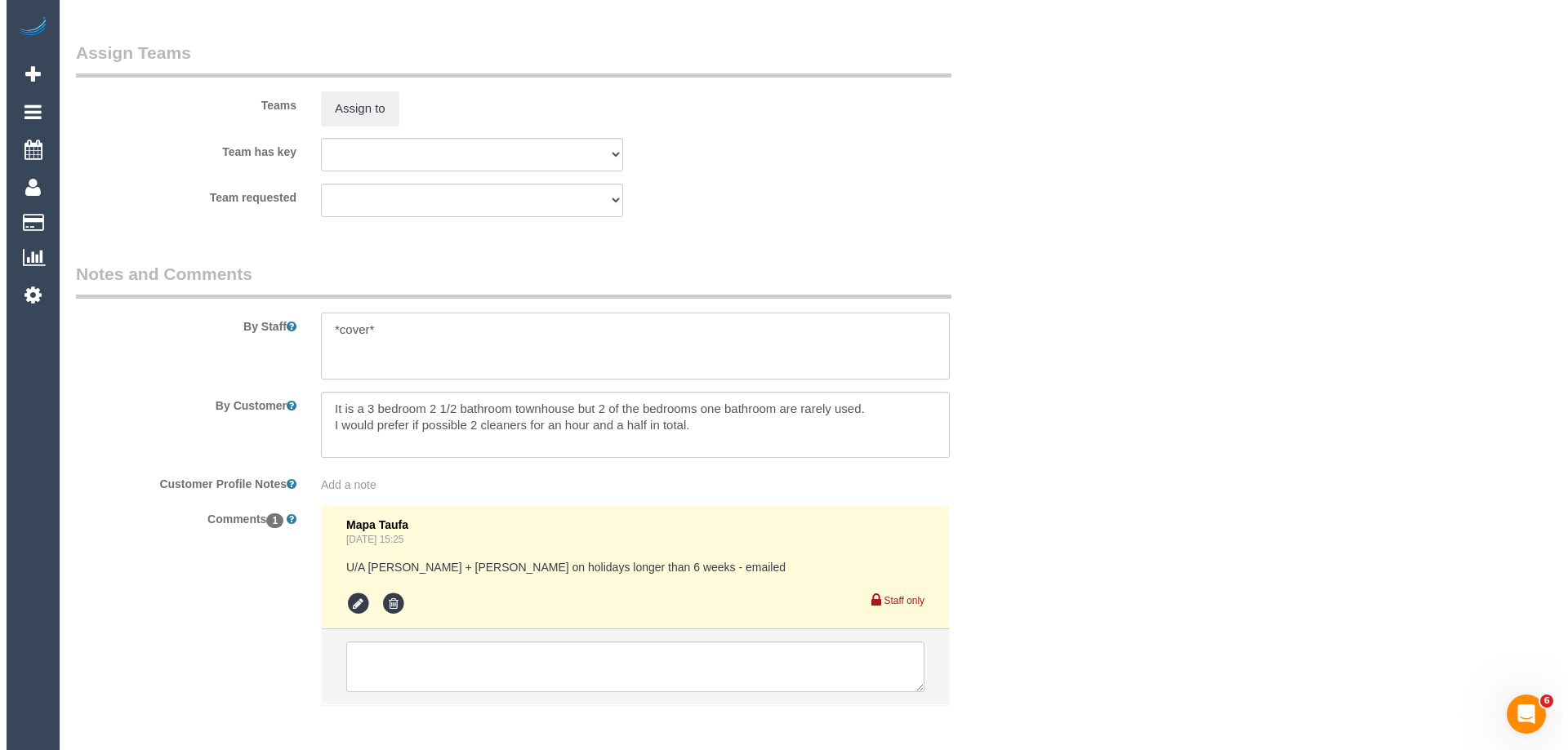
scroll to position [2380, 0]
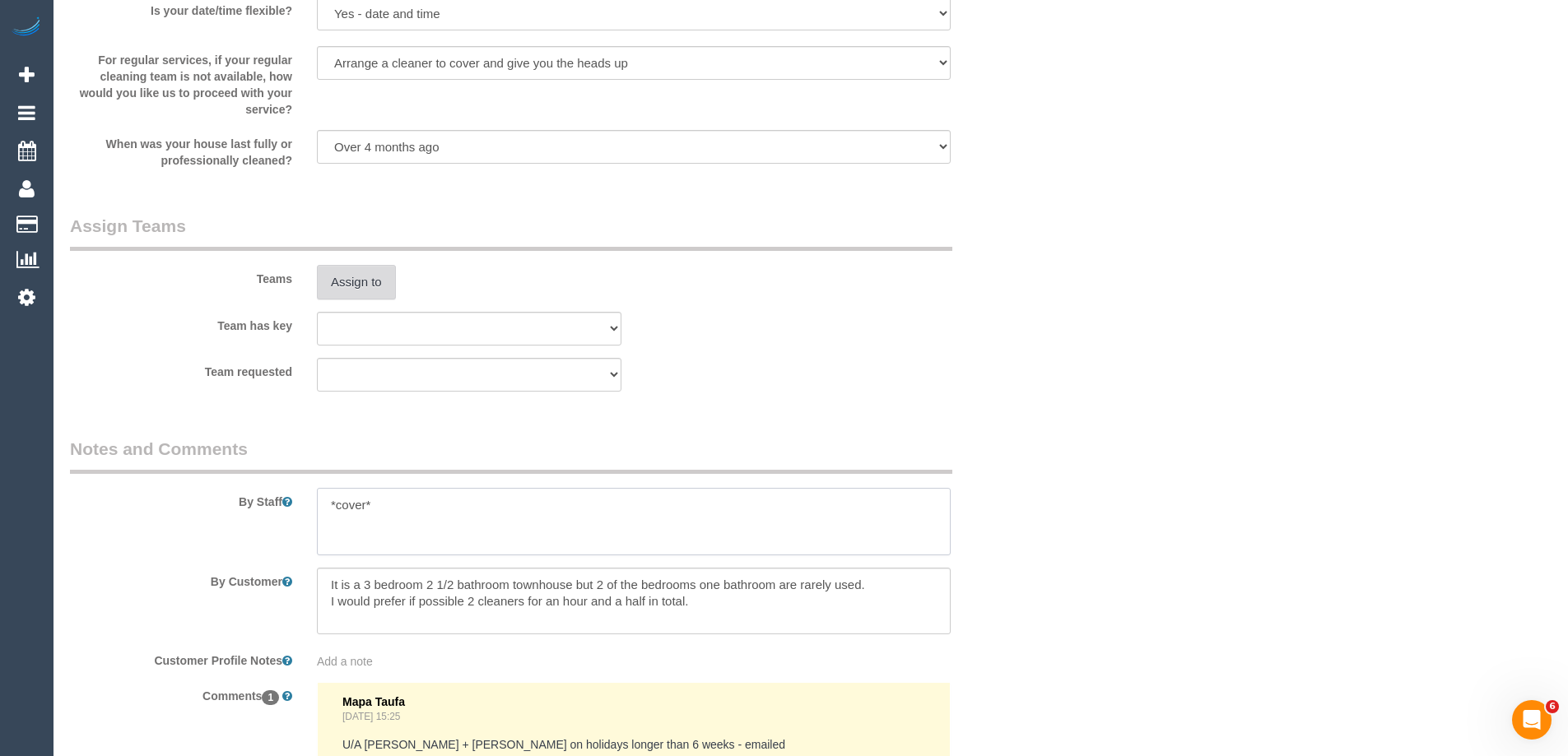
type textarea "*cover*"
click at [353, 287] on button "Assign to" at bounding box center [356, 282] width 79 height 35
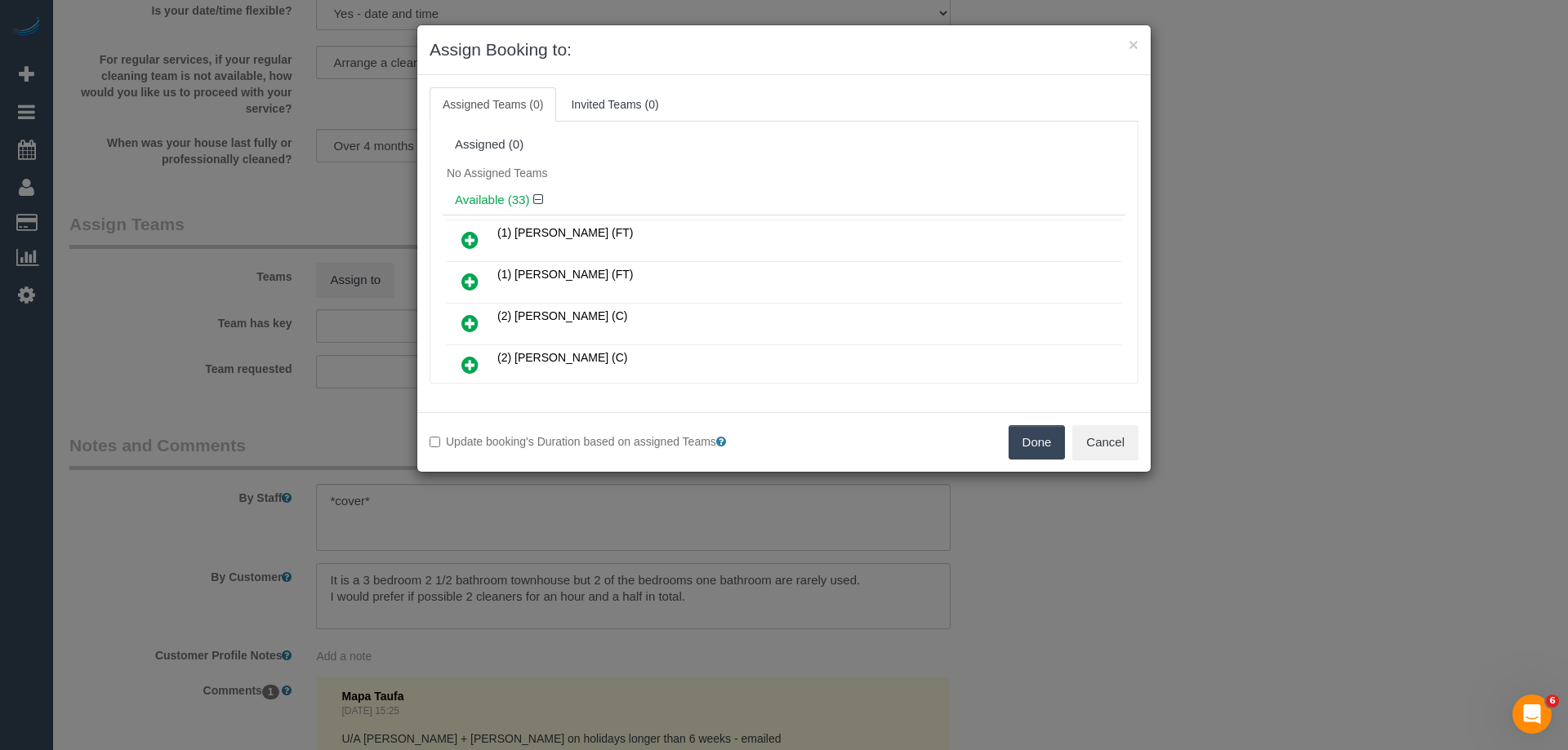
click at [686, 195] on h4 "Available (33)" at bounding box center [784, 201] width 658 height 14
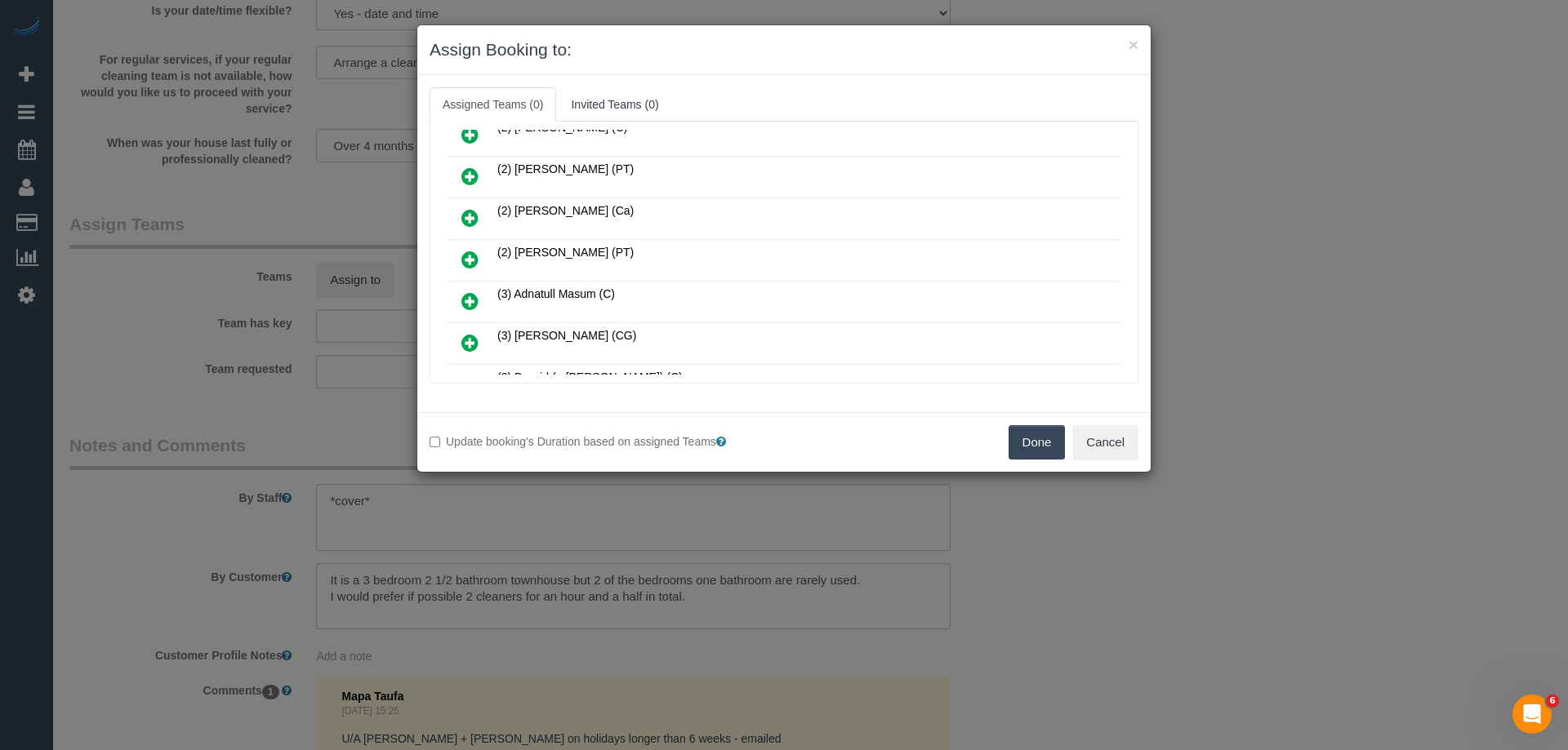
click at [473, 257] on icon at bounding box center [470, 260] width 17 height 20
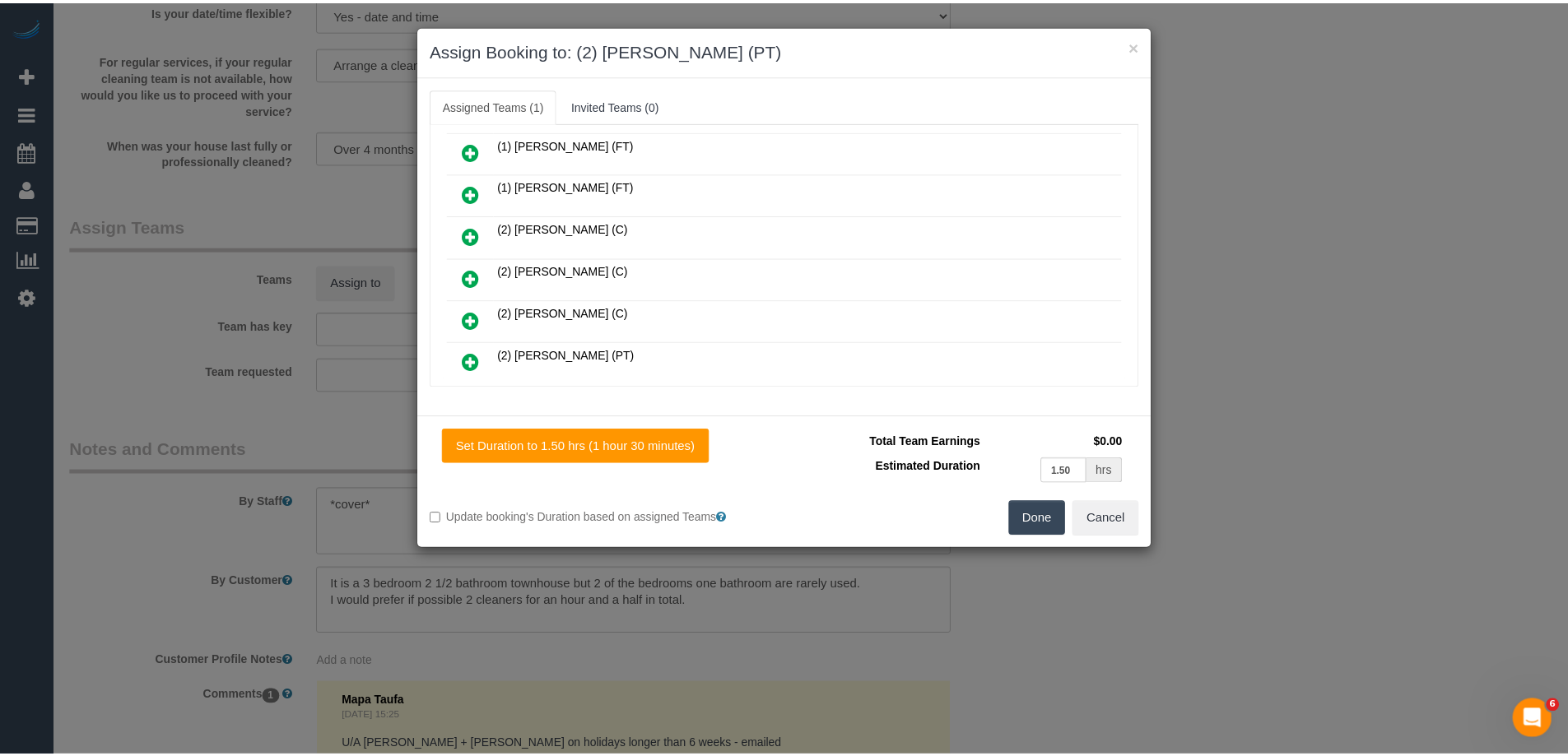
scroll to position [0, 0]
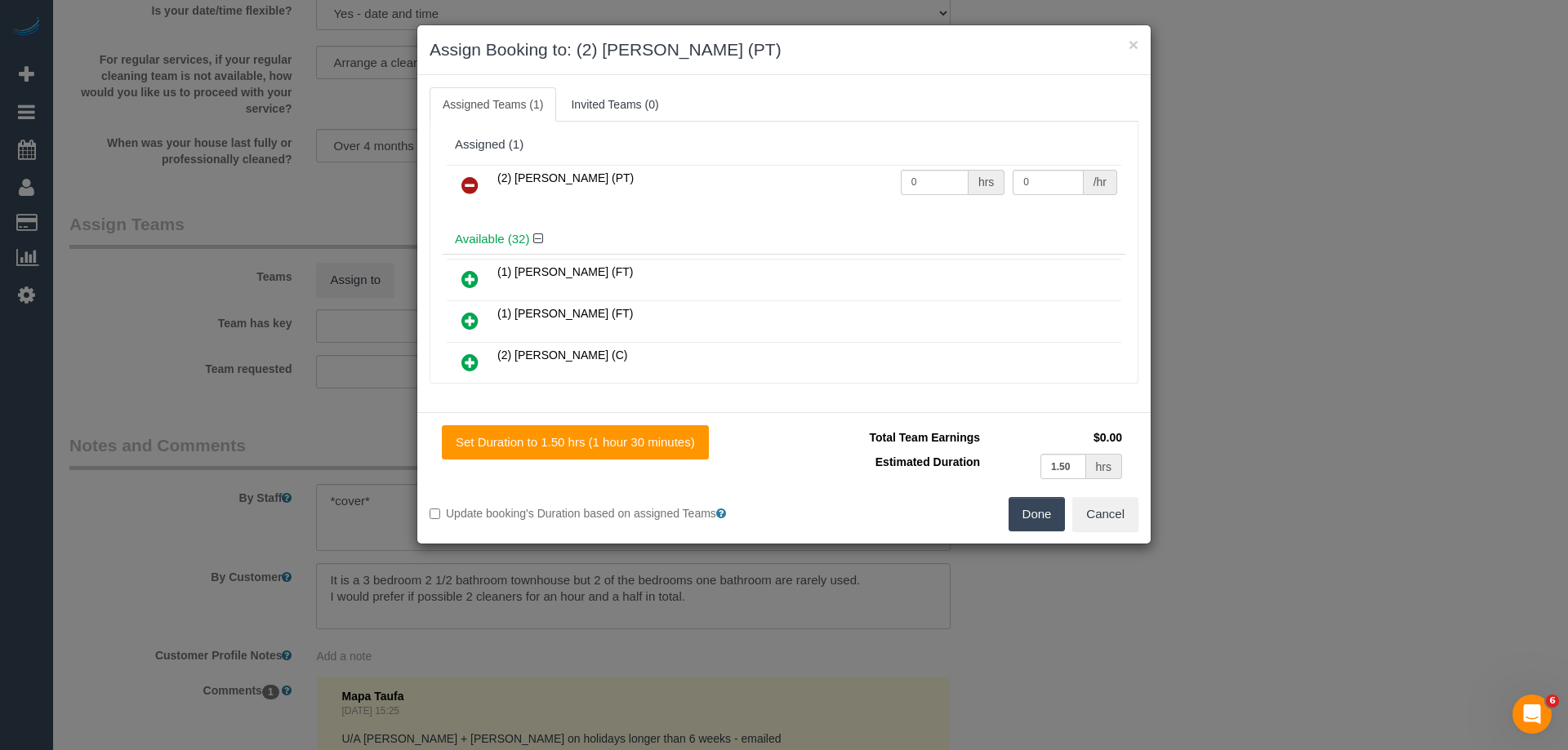
click at [969, 176] on div "hrs" at bounding box center [987, 183] width 36 height 26
click at [950, 180] on input "0" at bounding box center [934, 183] width 68 height 26
type input "3"
click at [1039, 185] on input "0" at bounding box center [1047, 183] width 70 height 26
type input "37.5"
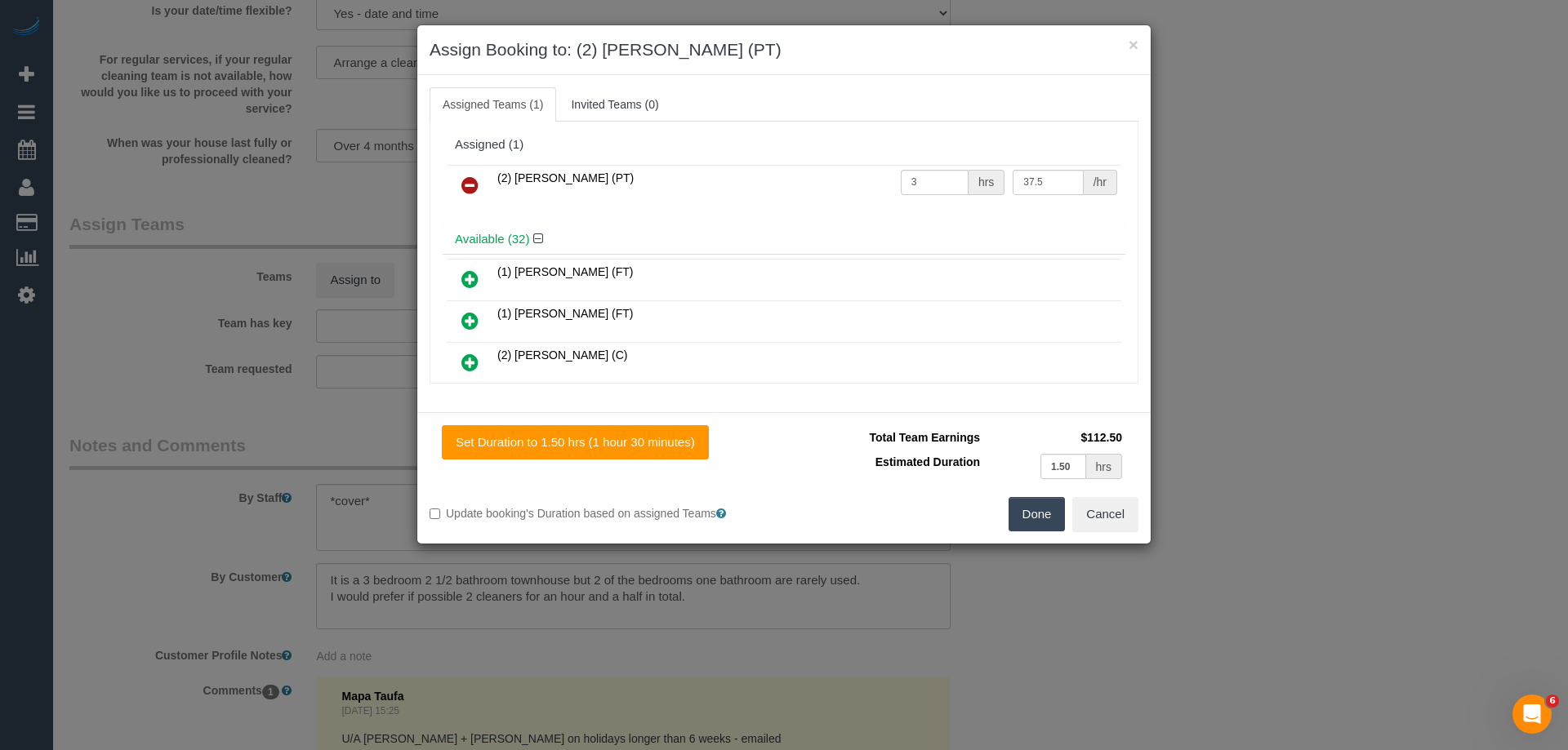
click at [1038, 513] on button "Done" at bounding box center [1037, 514] width 57 height 35
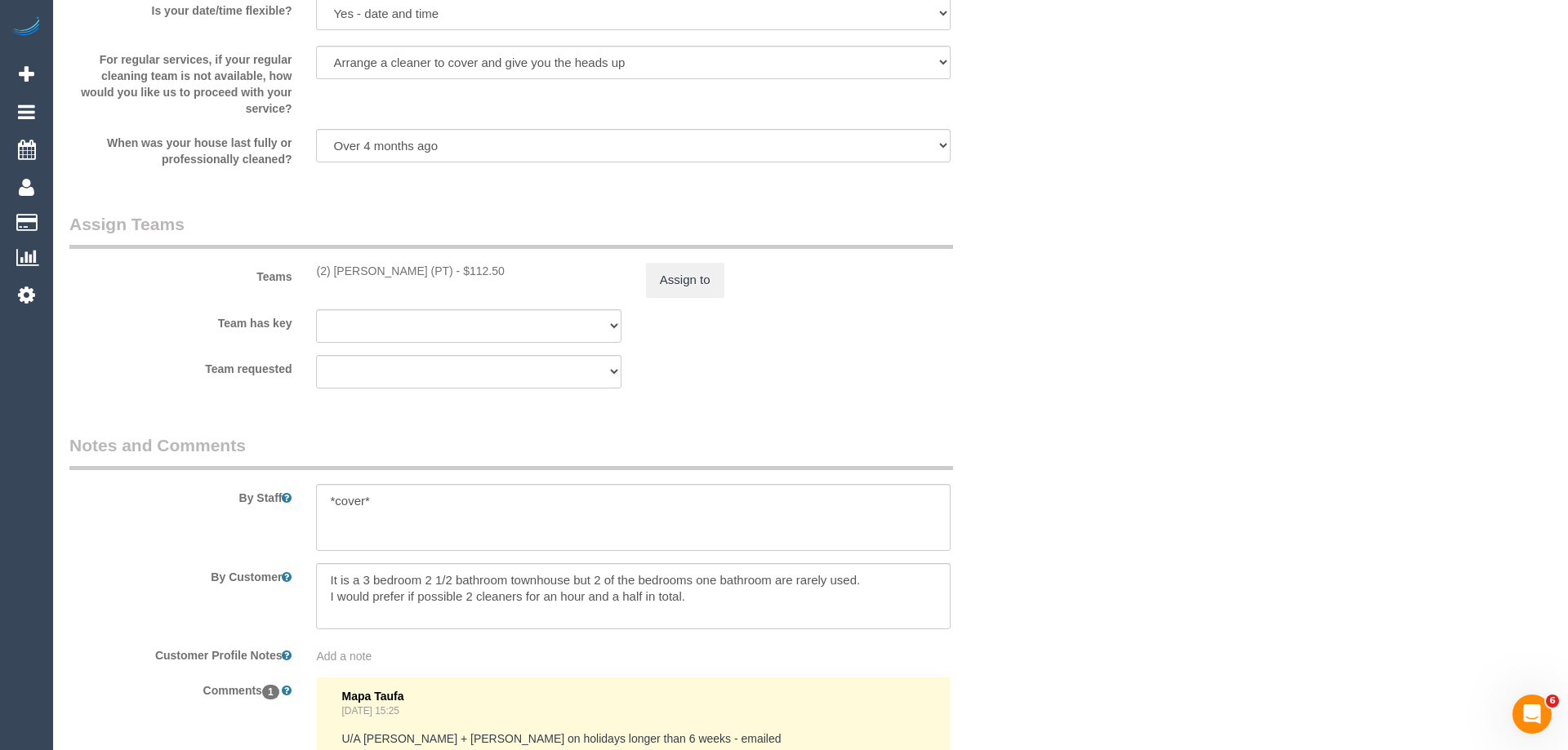
click at [1038, 513] on div "× Assign Booking to: (2) Theo Rohmer (PT) Assigned Teams (1) Invited Teams (0) …" at bounding box center [784, 375] width 1568 height 750
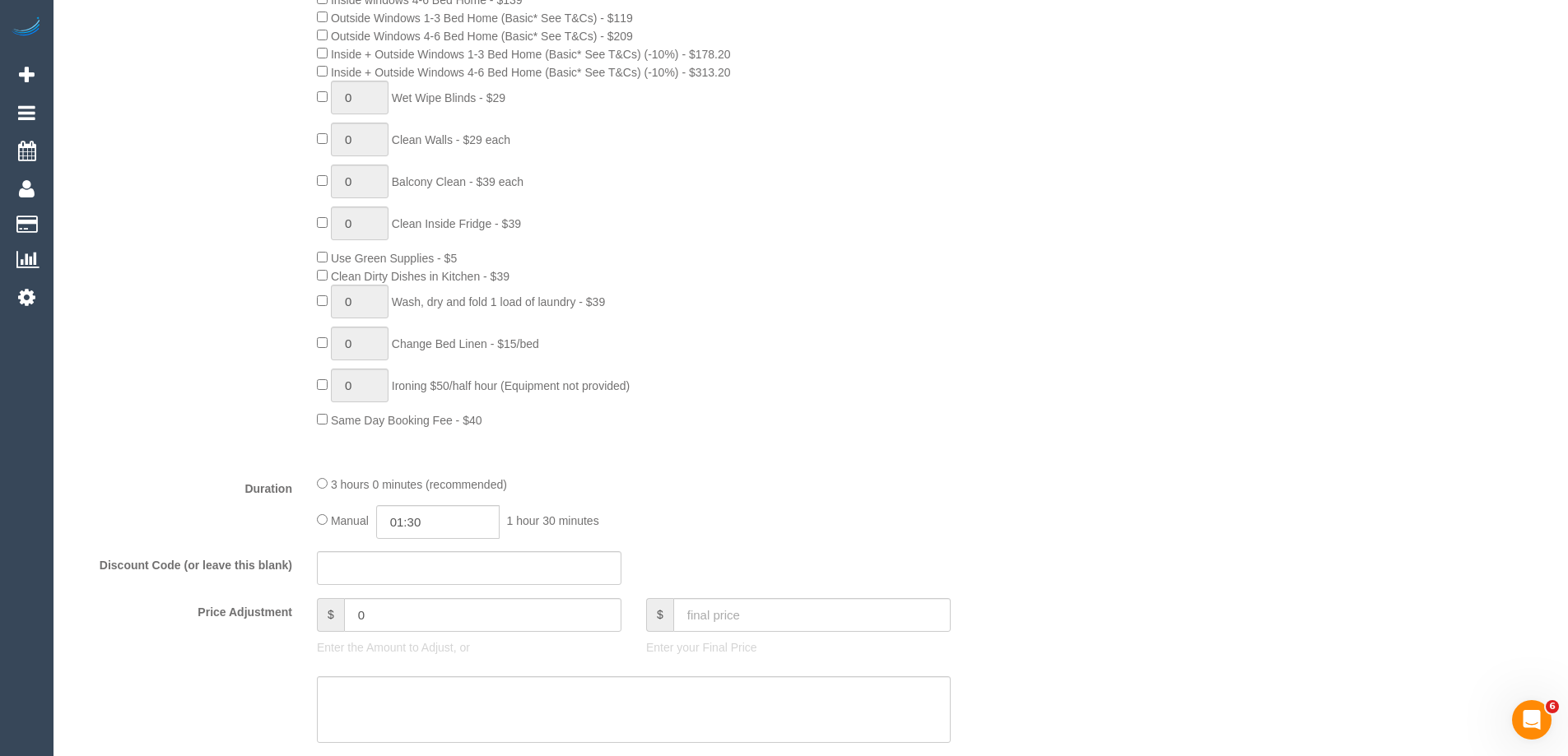
scroll to position [918, 0]
click at [325, 487] on div "3 hours 0 minutes (recommended)" at bounding box center [634, 485] width 634 height 18
click at [329, 518] on div "Manual 01:30 1 hour 30 minutes" at bounding box center [634, 524] width 634 height 34
click at [322, 514] on div "Manual 01:30 1 hour 30 minutes" at bounding box center [634, 524] width 634 height 34
type input "03:00"
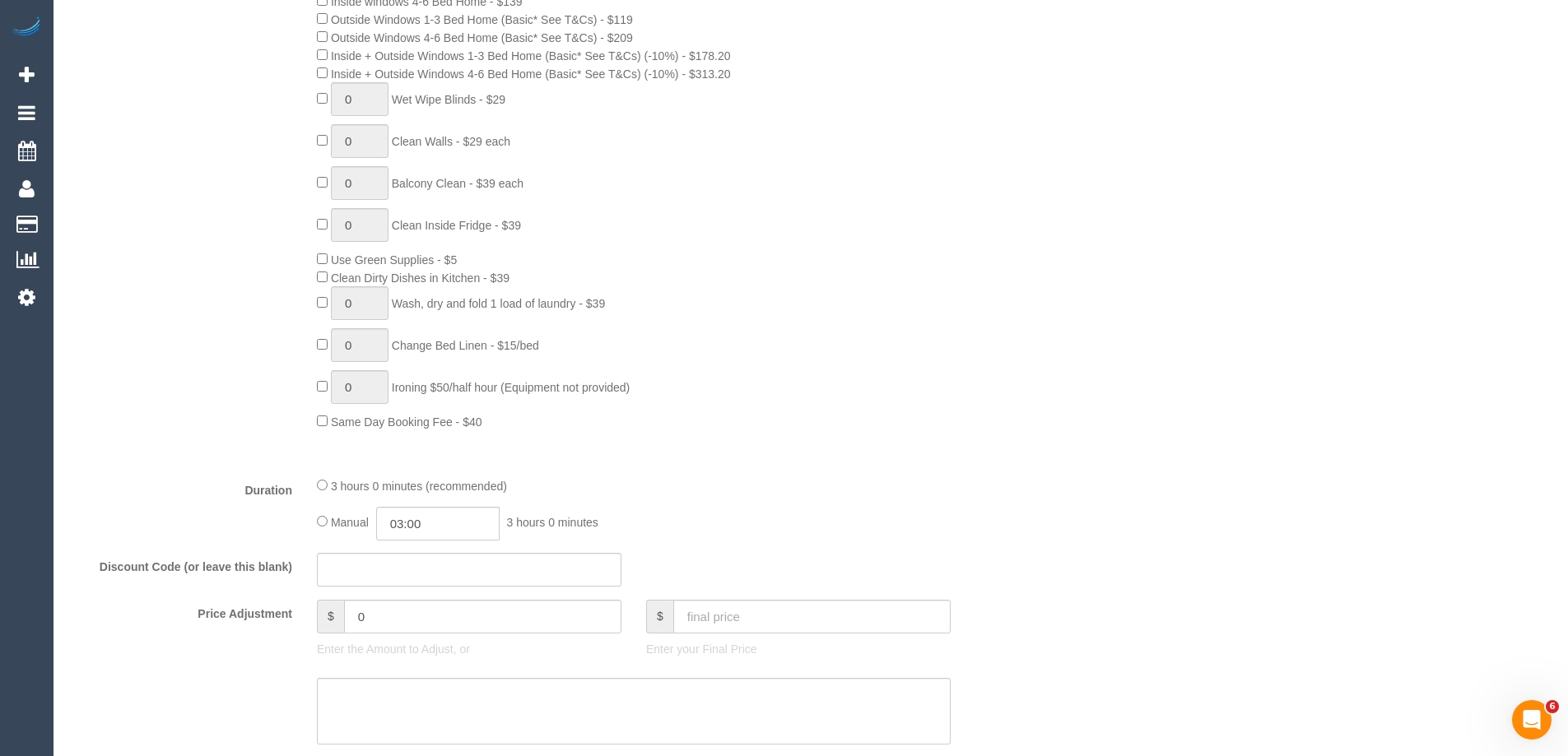
click at [970, 460] on div "Type of Service * Hourly Service - $70/h Hourly Service - $65/h Hourly Service …" at bounding box center [551, 122] width 963 height 684
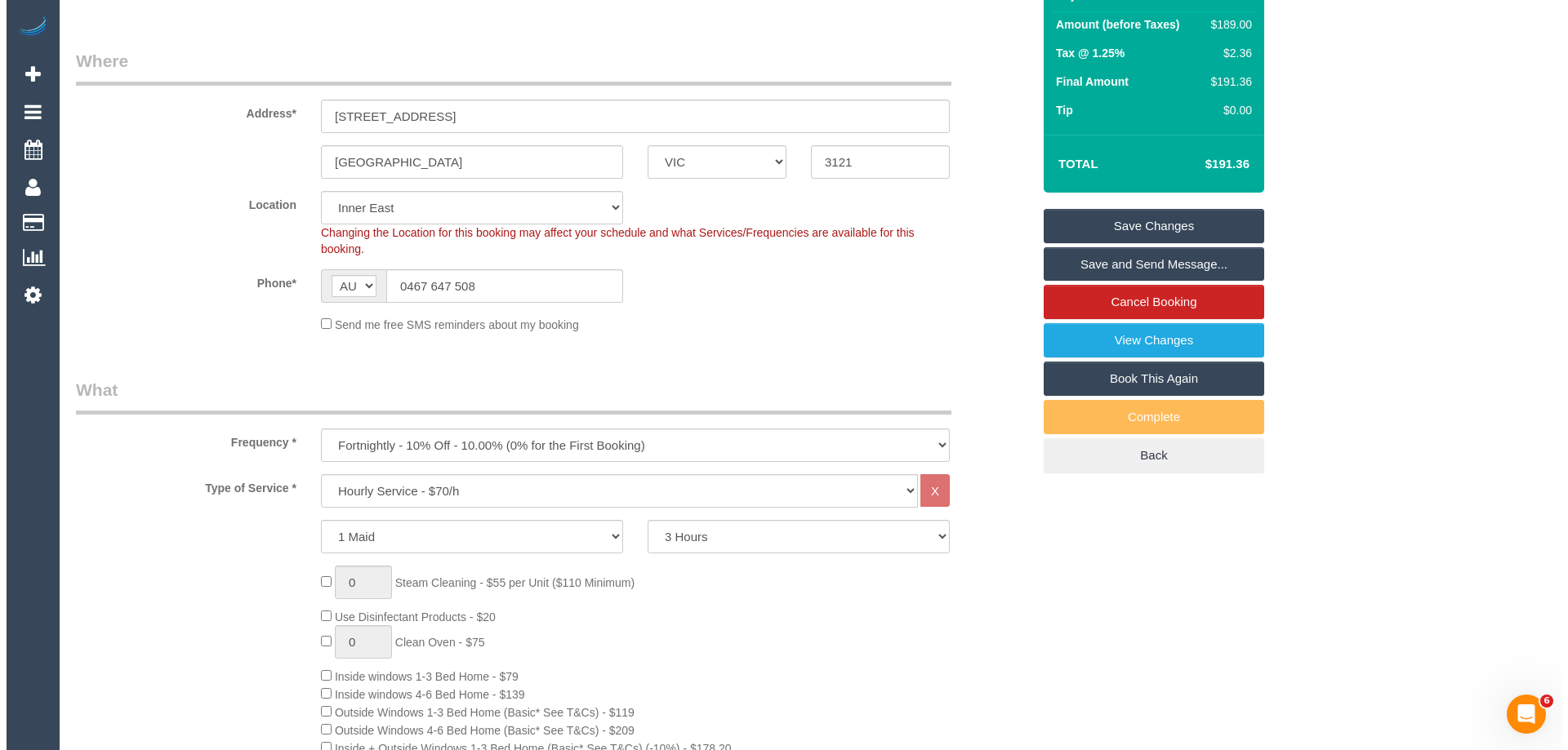
scroll to position [0, 0]
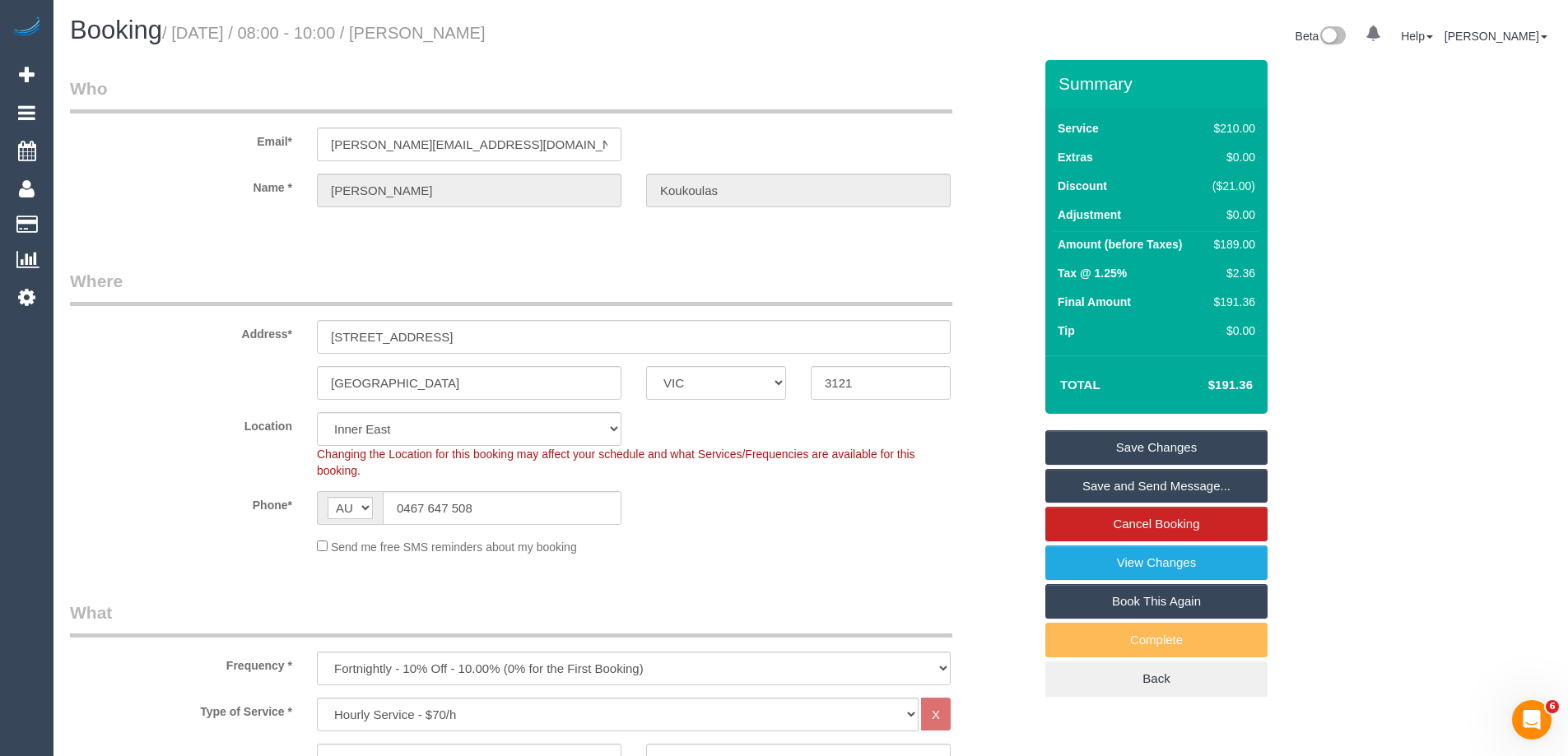
click at [1150, 444] on link "Save Changes" at bounding box center [1156, 447] width 222 height 35
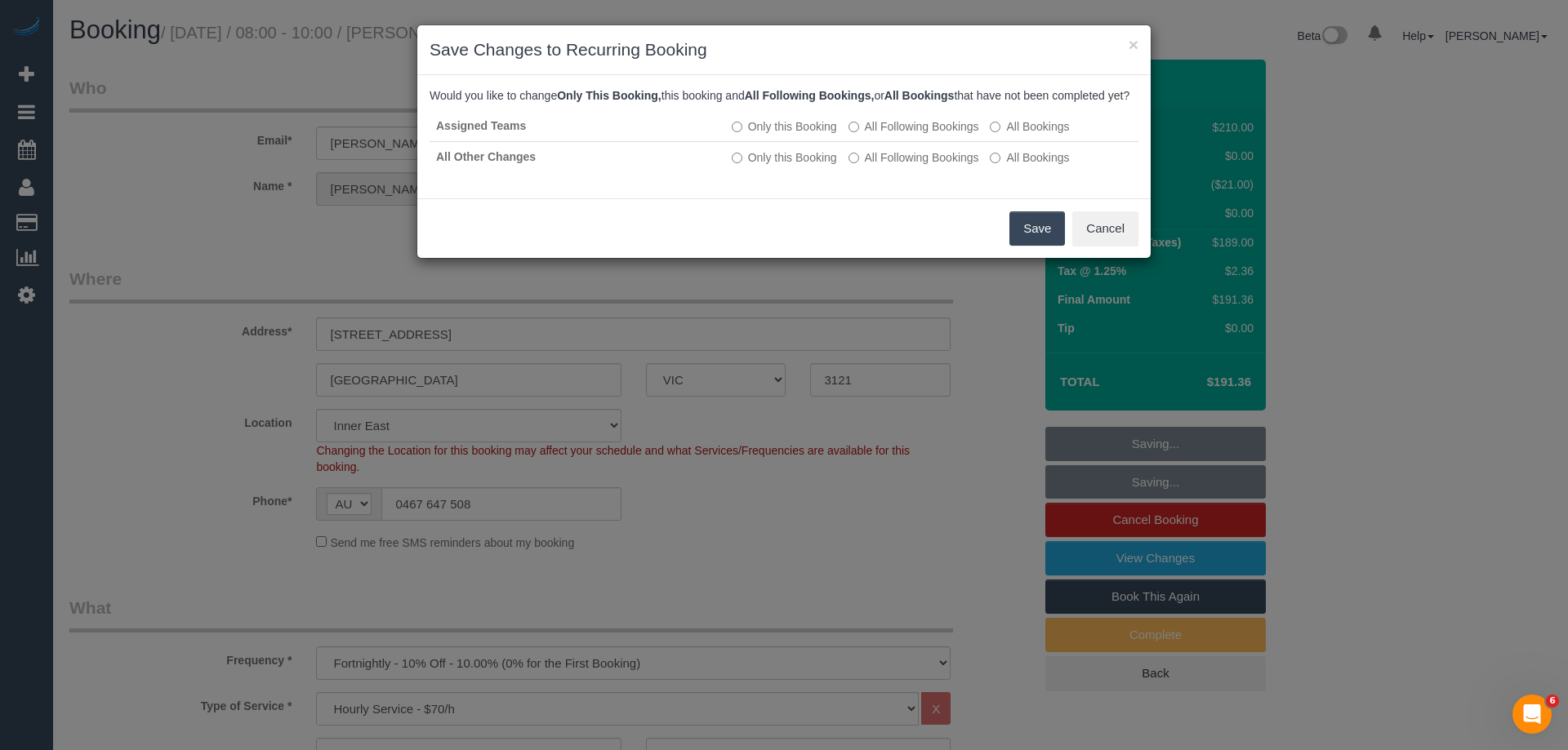
click at [1024, 244] on button "Save" at bounding box center [1037, 228] width 55 height 35
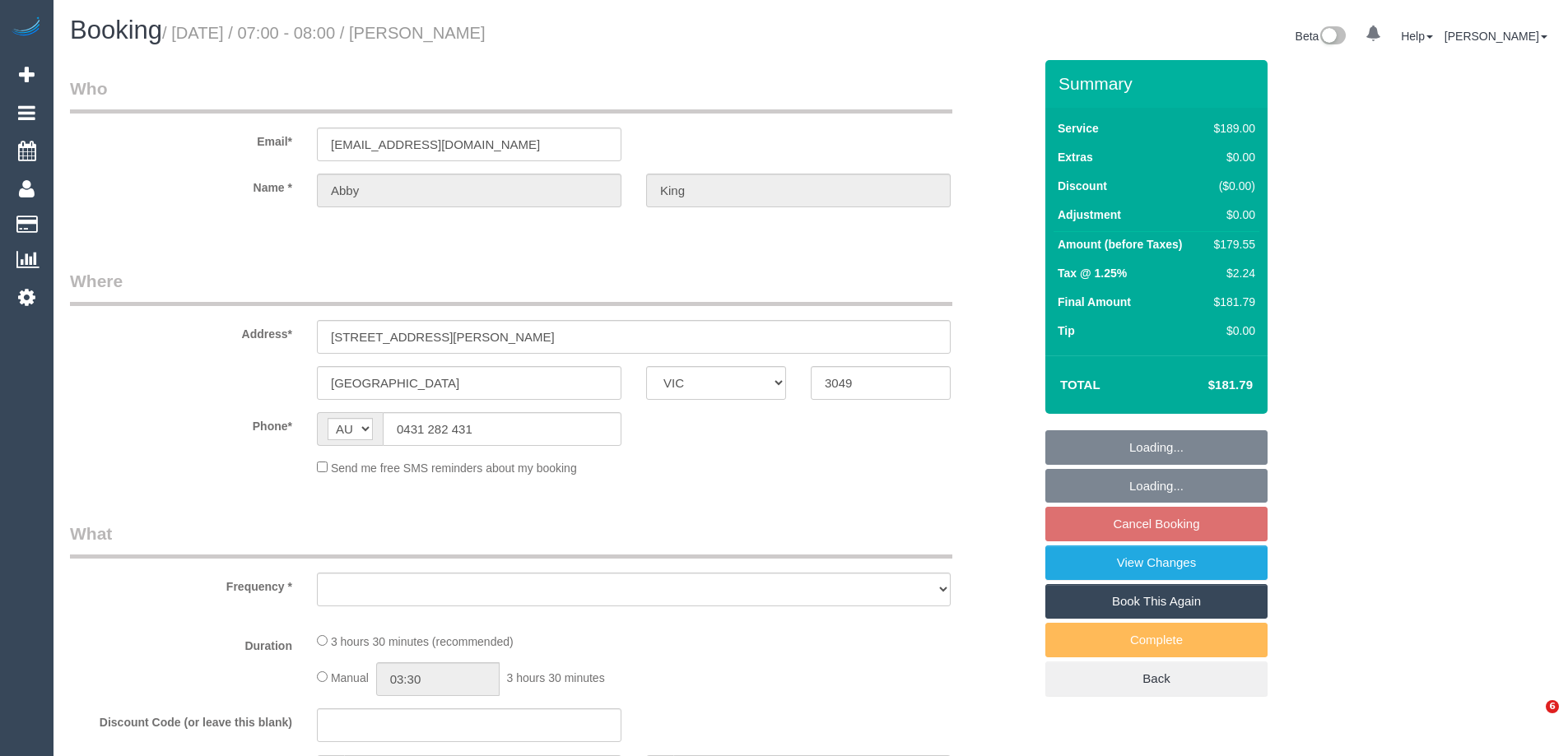
select select "VIC"
select select "string:stripe-pm_1QFPcG2GScqysDRV2aDck6G5"
select select "number:28"
select select "number:16"
select select "number:19"
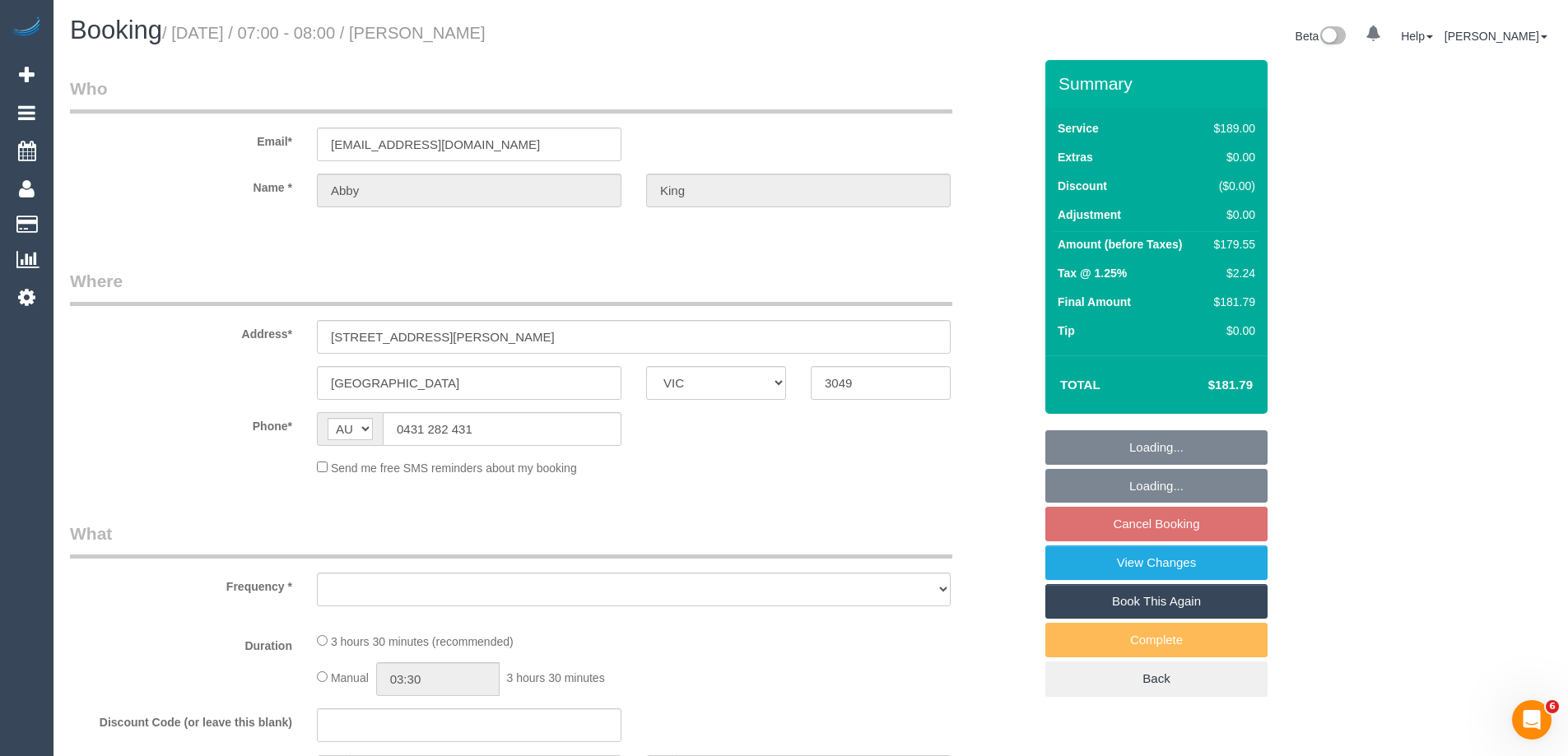
select select "number:24"
select select "number:34"
select select "number:26"
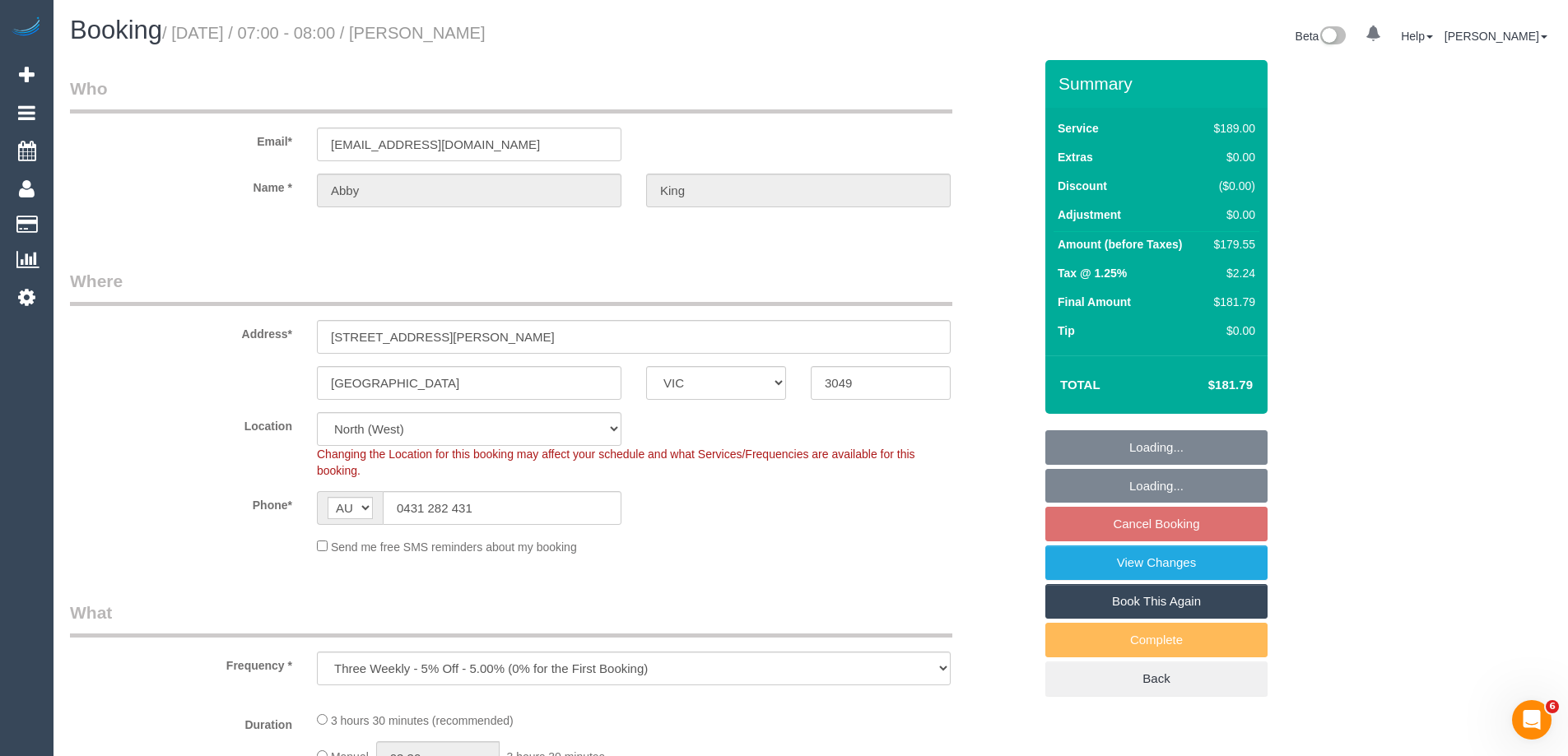
select select "object:675"
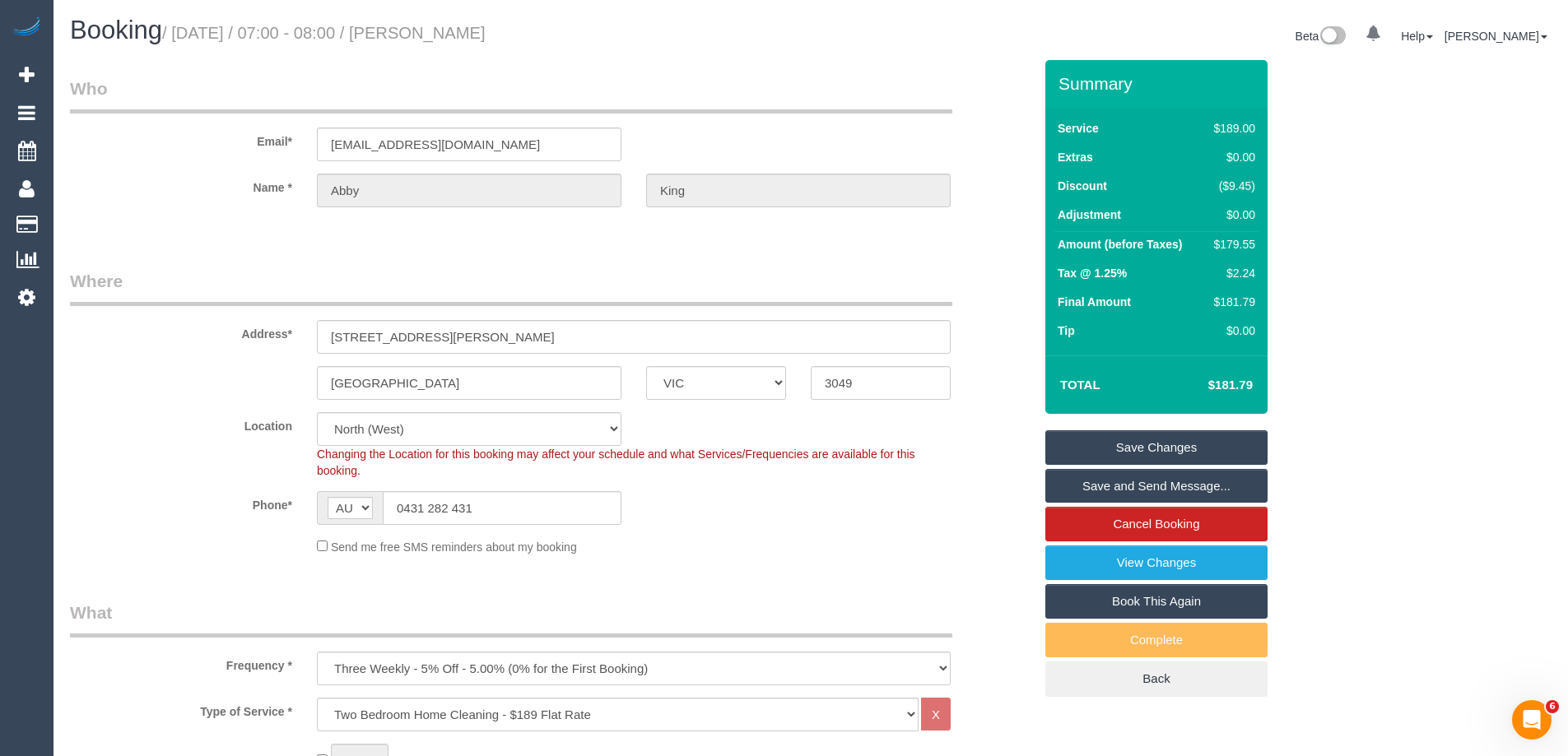
click at [741, 509] on div "Phone* AF AL DZ AD AO AI AQ AG AR AM AW AU AT AZ BS BH BD BB BY BE BZ BJ BM BT …" at bounding box center [551, 508] width 987 height 34
click at [1221, 236] on div "$179.55" at bounding box center [1231, 244] width 48 height 17
copy div "179.55"
click at [1280, 254] on div "Summary Service $189.00 Extras $0.00 Discount ($9.45) Adjustment $0.00 Amount (…" at bounding box center [1218, 394] width 371 height 669
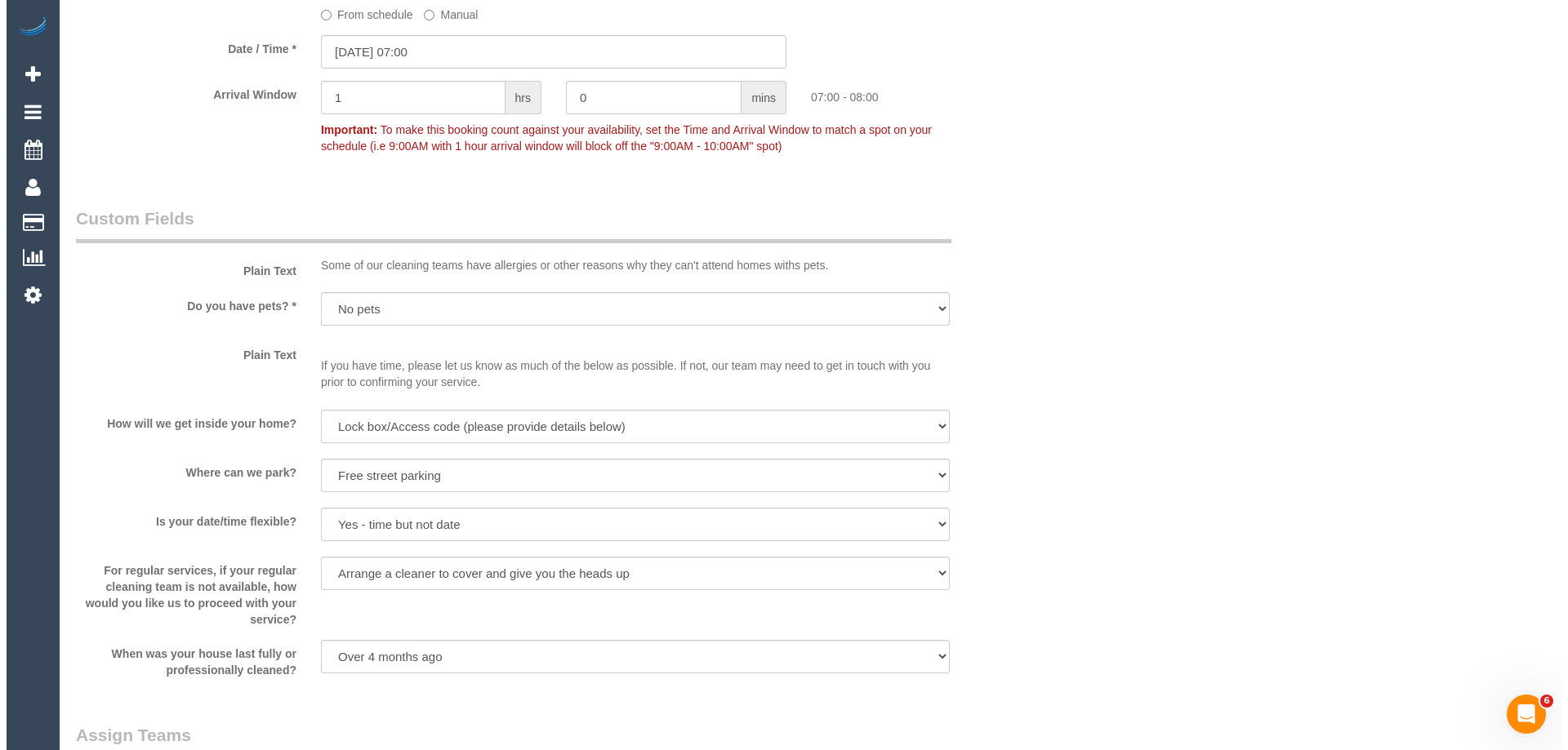
scroll to position [2286, 0]
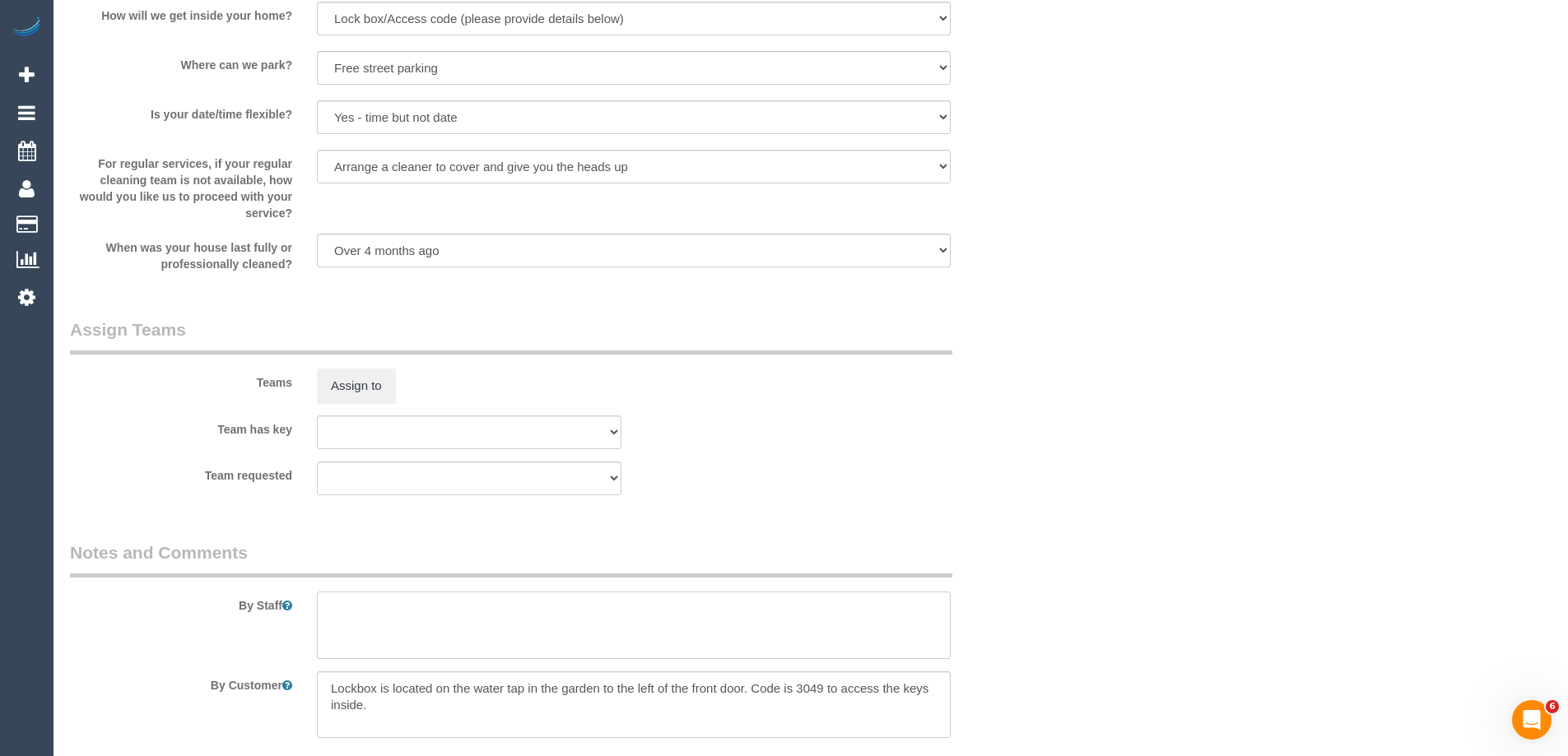
click at [429, 639] on textarea at bounding box center [634, 626] width 634 height 68
type textarea "Estimated time 2.5-3 hours"
click at [381, 378] on button "Assign to" at bounding box center [356, 385] width 79 height 35
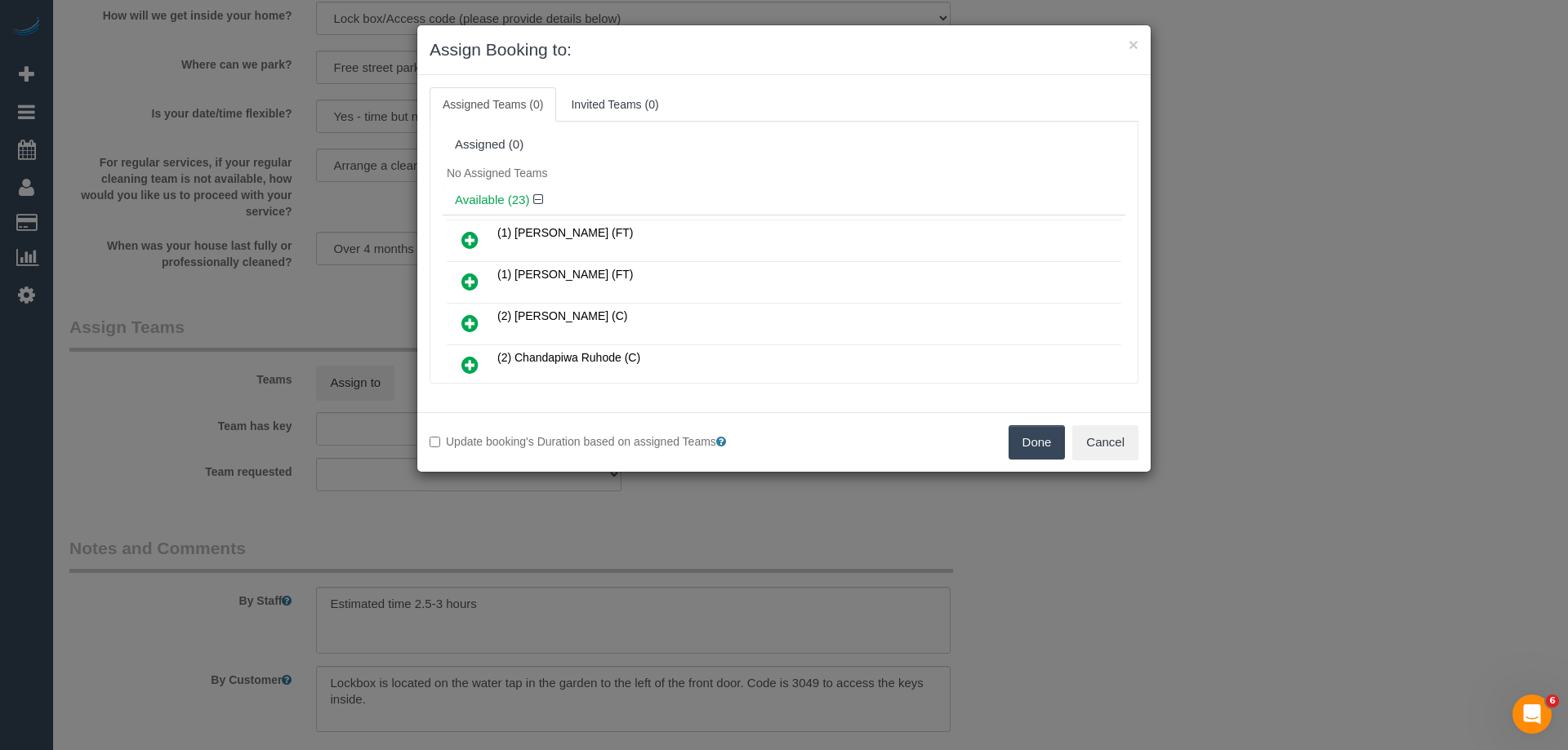
click at [720, 161] on div "No Assigned Teams" at bounding box center [784, 173] width 683 height 25
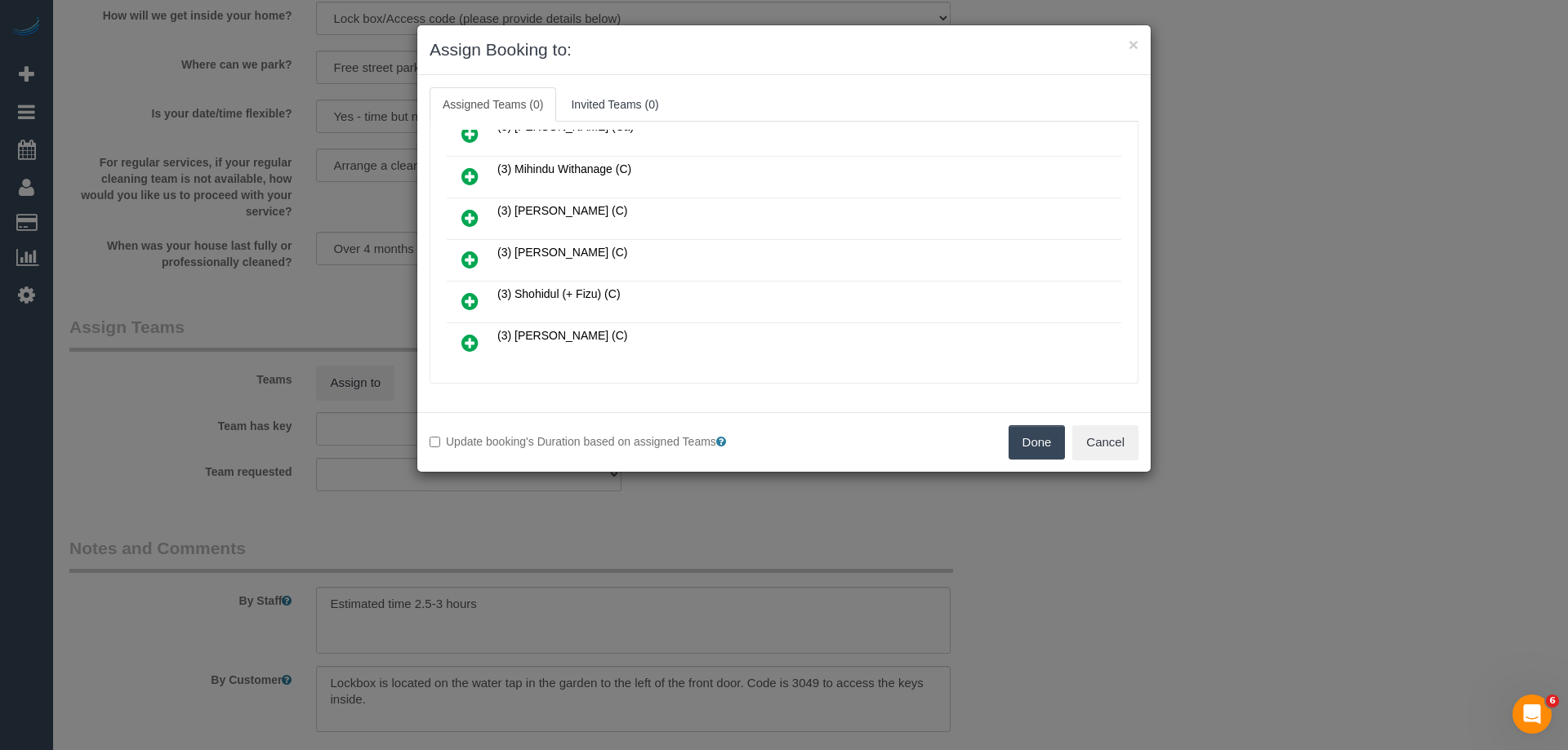
click at [471, 263] on icon at bounding box center [470, 260] width 17 height 20
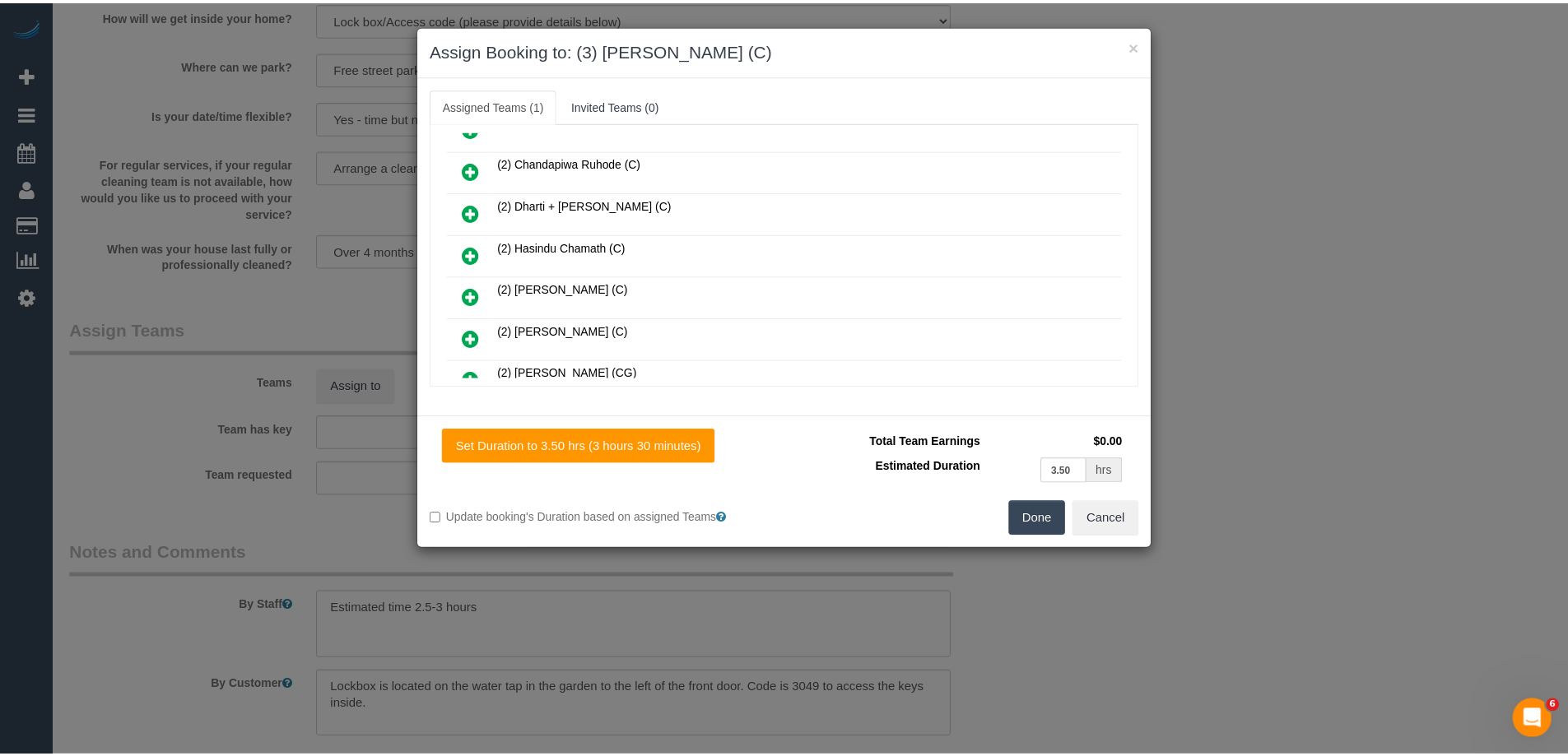
scroll to position [0, 0]
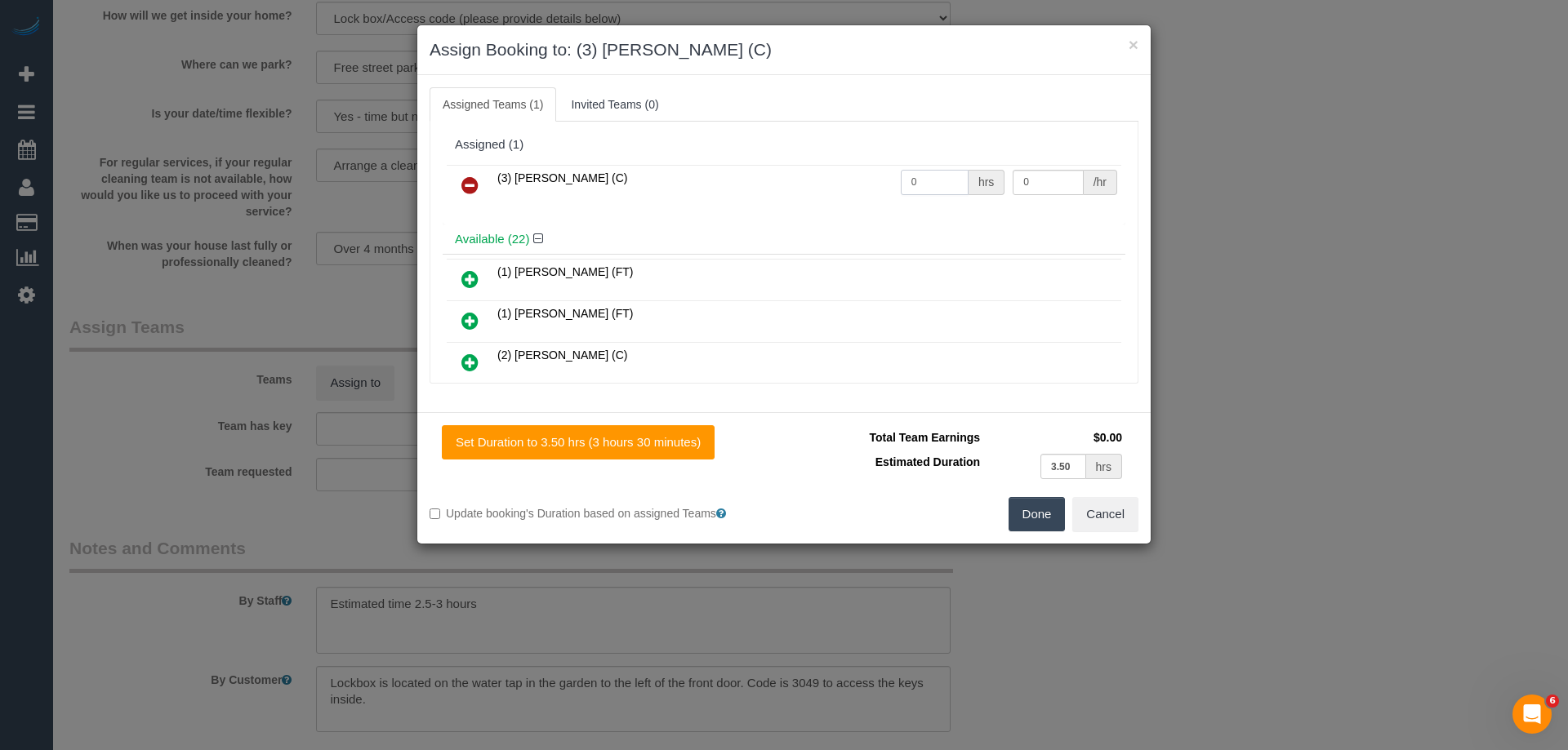
click at [944, 177] on input "0" at bounding box center [934, 183] width 68 height 26
type input "1"
click at [1036, 177] on input "0" at bounding box center [1047, 183] width 70 height 26
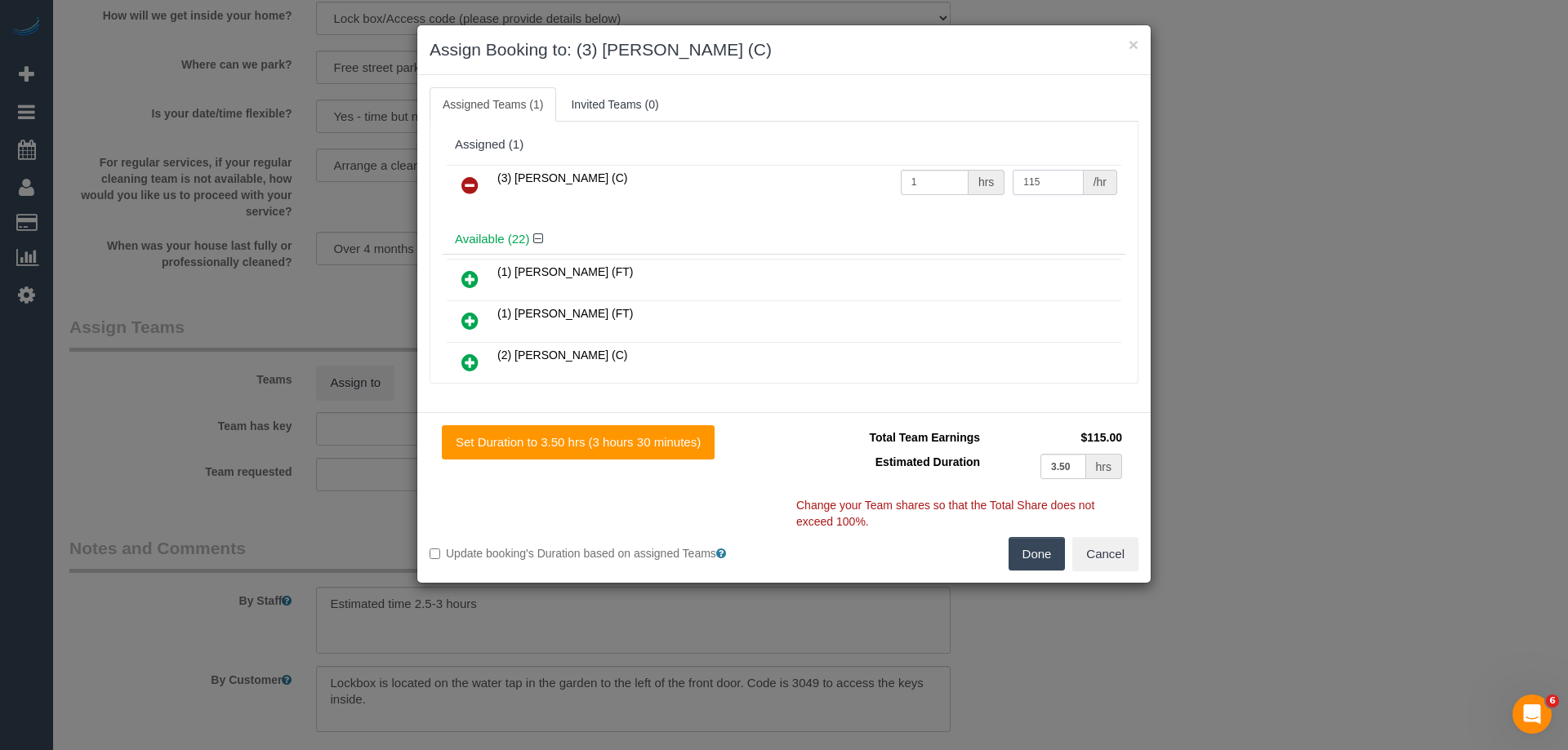
type input "115"
click at [1048, 566] on button "Done" at bounding box center [1037, 554] width 57 height 35
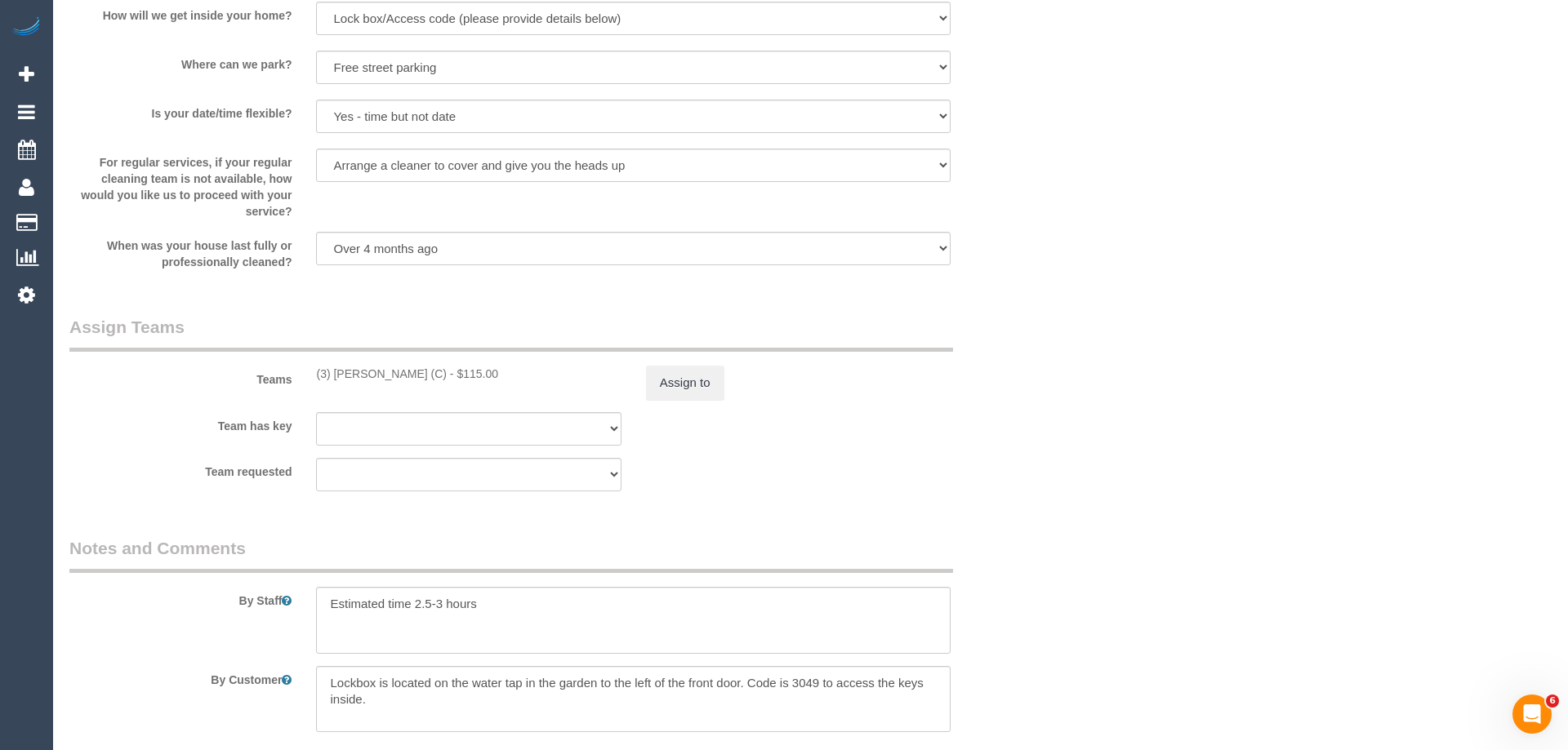
click at [1048, 566] on div "× Assign Booking to: (3) Pratham Bagga (C) Assigned Teams (1) Invited Teams (0)…" at bounding box center [784, 375] width 1568 height 750
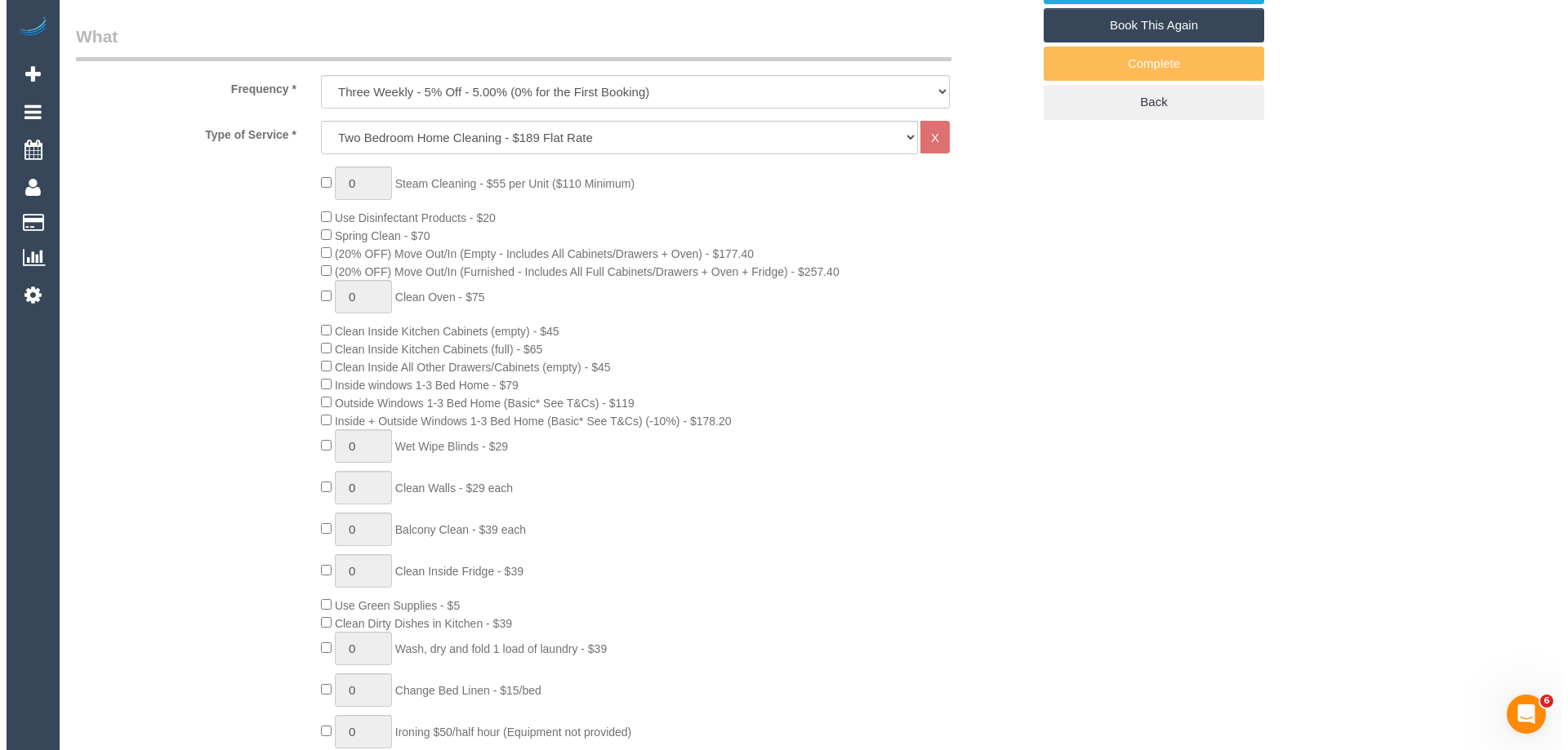
scroll to position [82, 0]
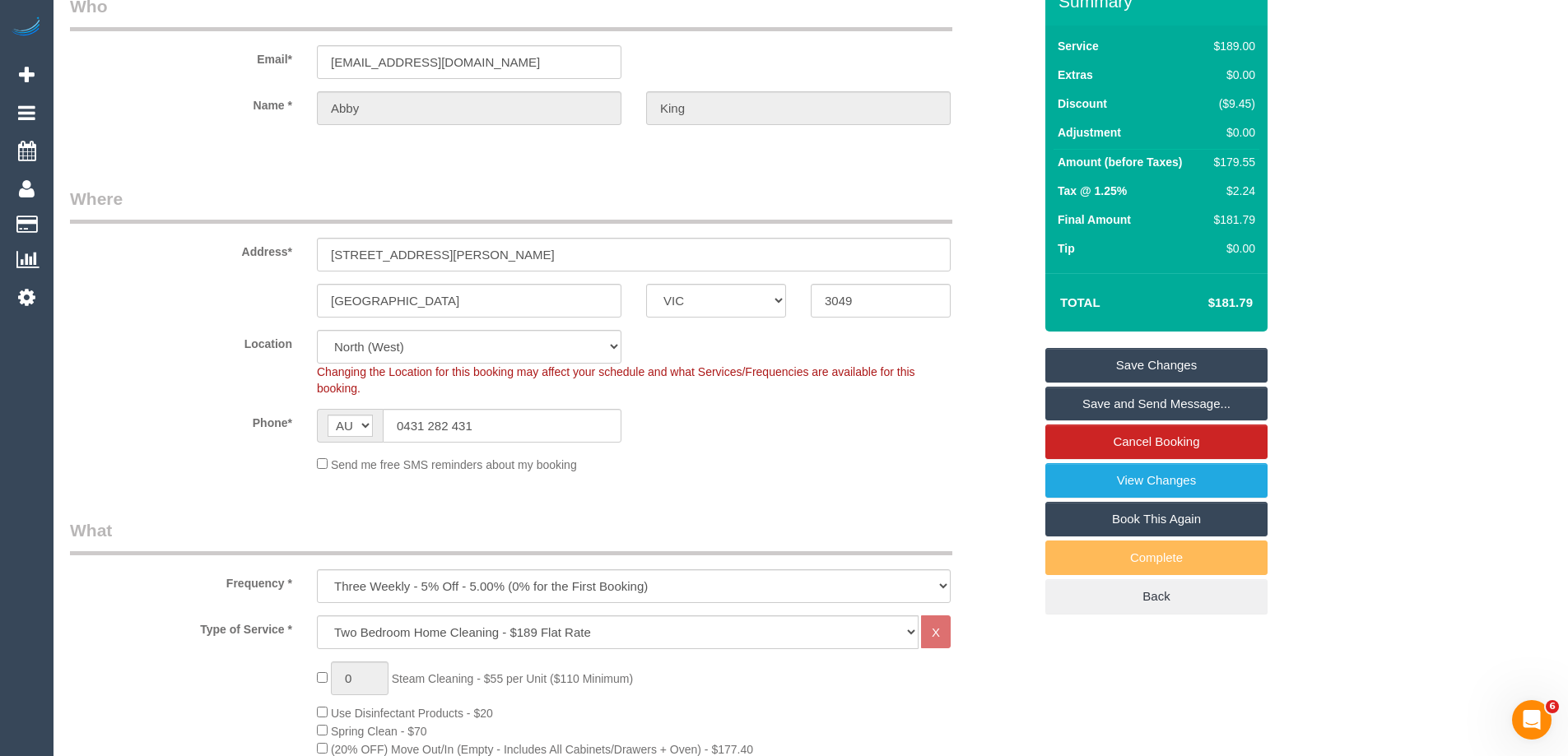
click at [1135, 399] on link "Save and Send Message..." at bounding box center [1156, 403] width 222 height 35
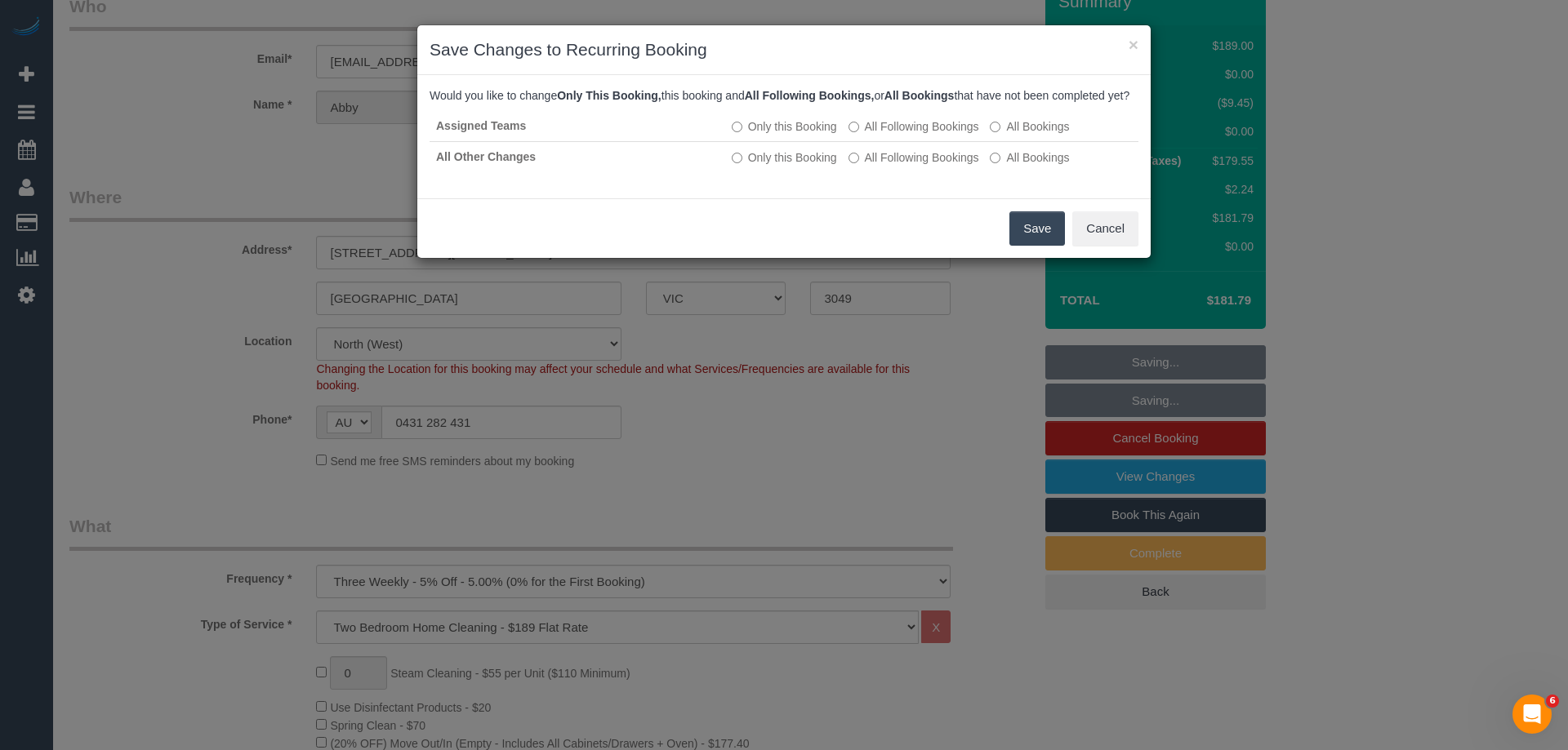
click at [1045, 246] on button "Save" at bounding box center [1037, 228] width 55 height 35
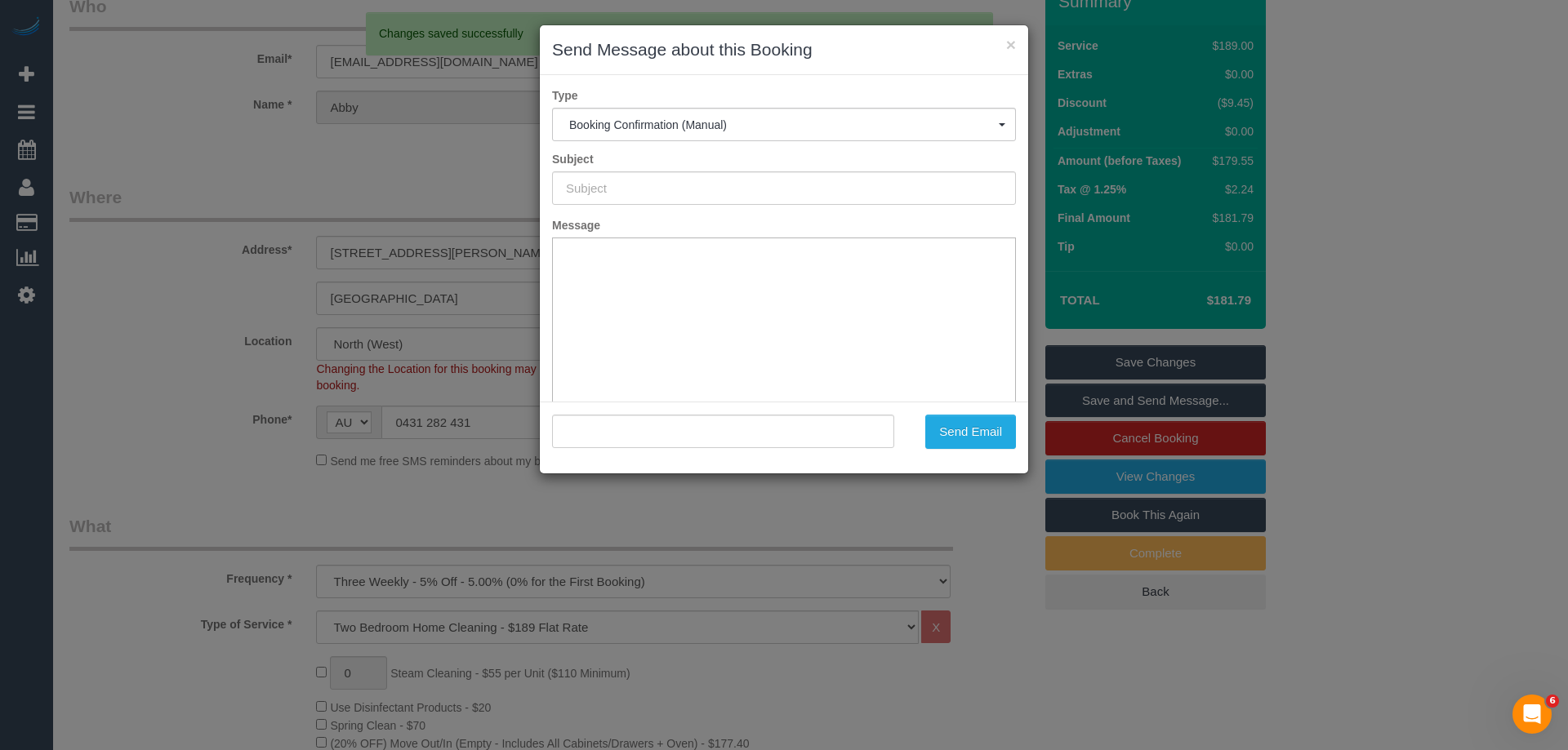
scroll to position [0, 0]
type input "Booking Confirmed"
type input ""Abby King" <abbyvking@gmail.com>"
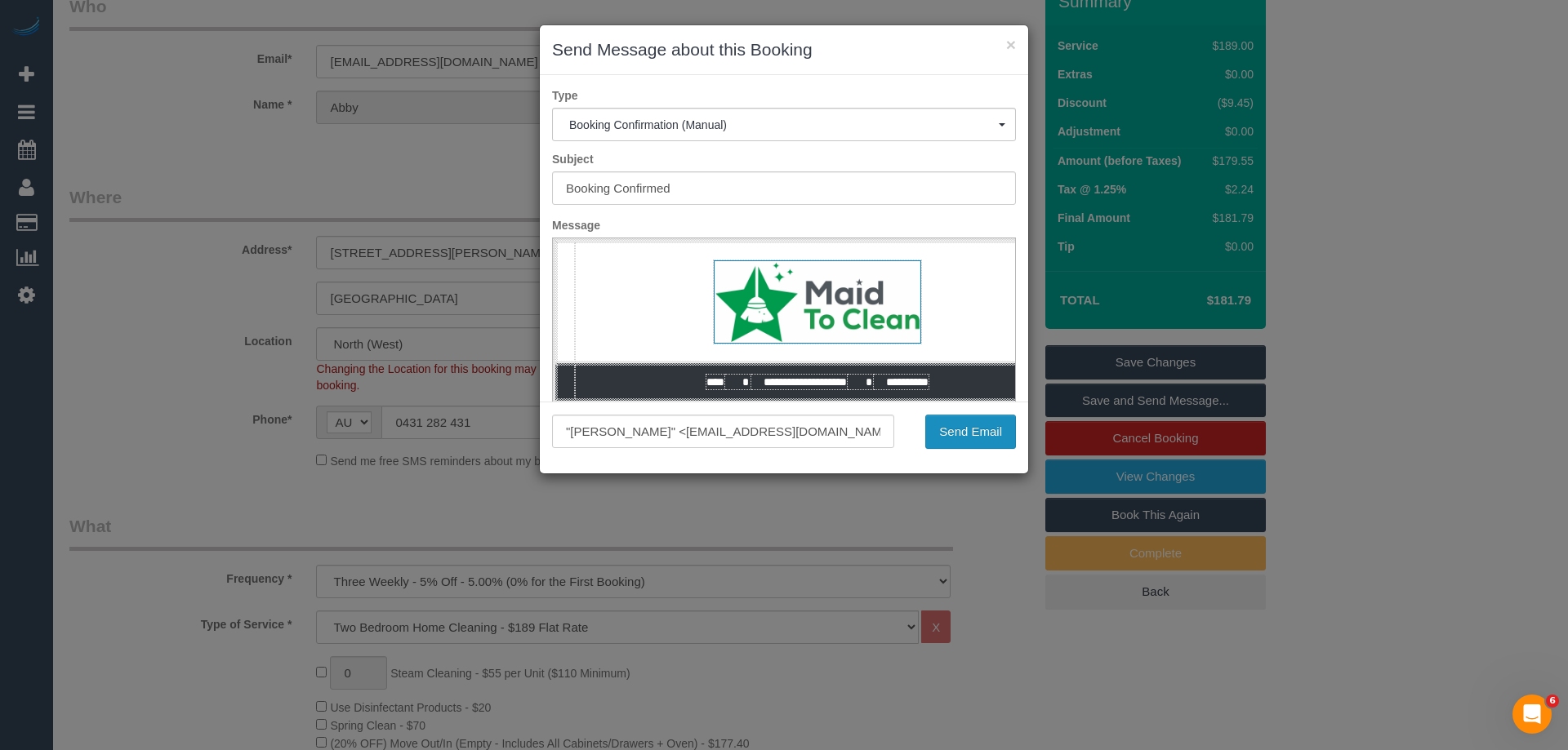
click at [957, 432] on button "Send Email" at bounding box center [971, 432] width 91 height 35
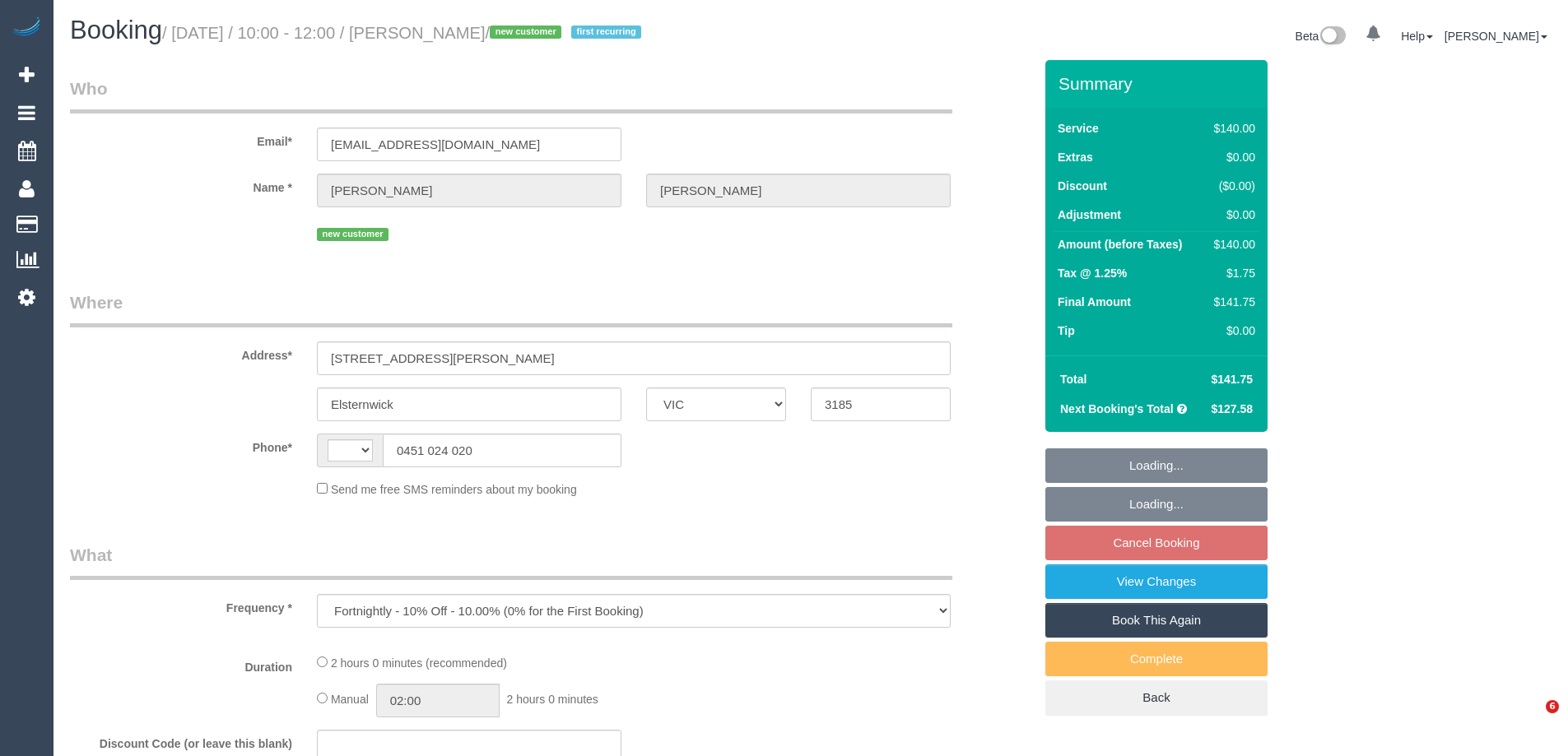
select select "VIC"
select select "string:AU"
select select "string:stripe-pm_1SHJsV2GScqysDRVr0RW7OTO"
select select "number:29"
select select "number:14"
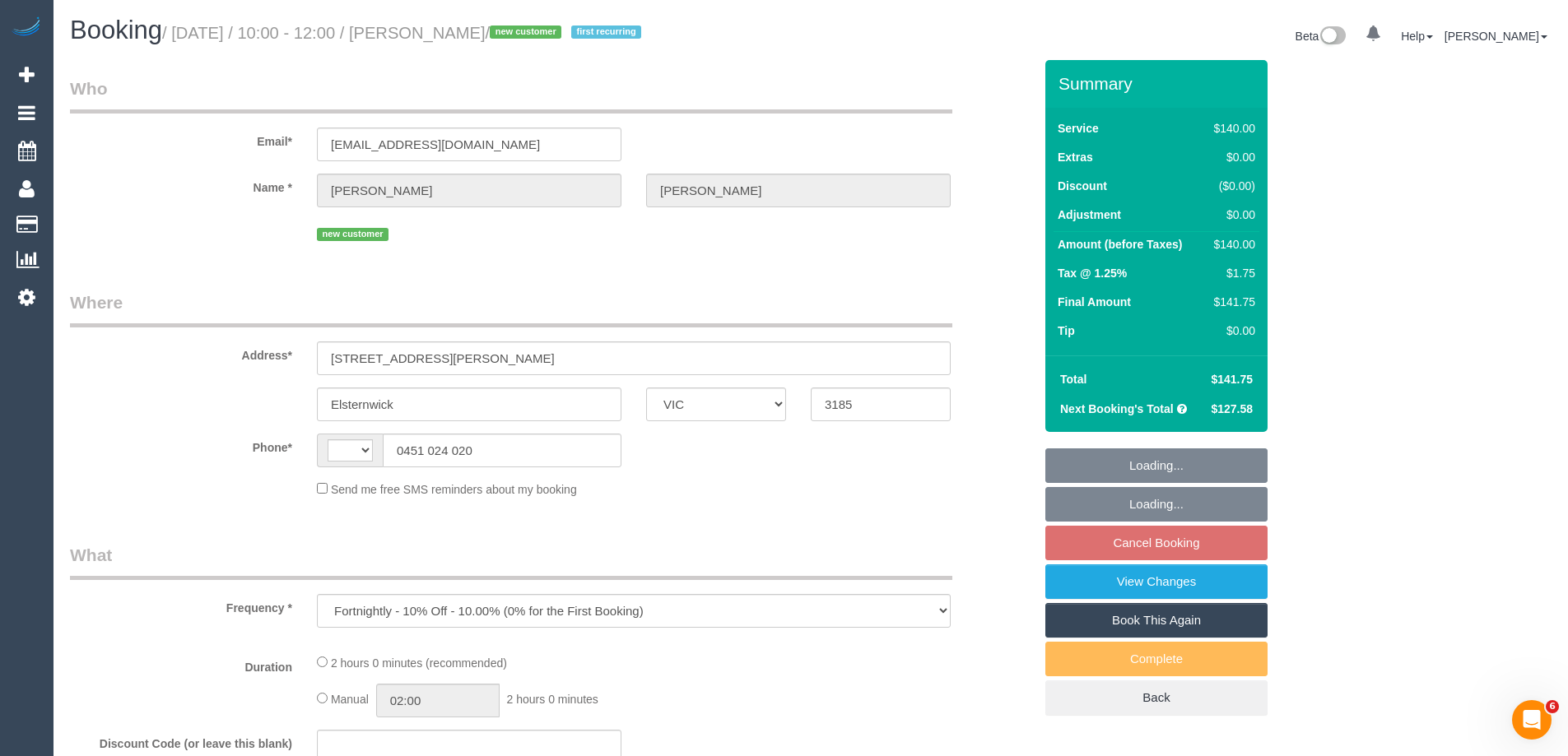
select select "number:19"
select select "number:24"
select select "number:34"
select select "number:26"
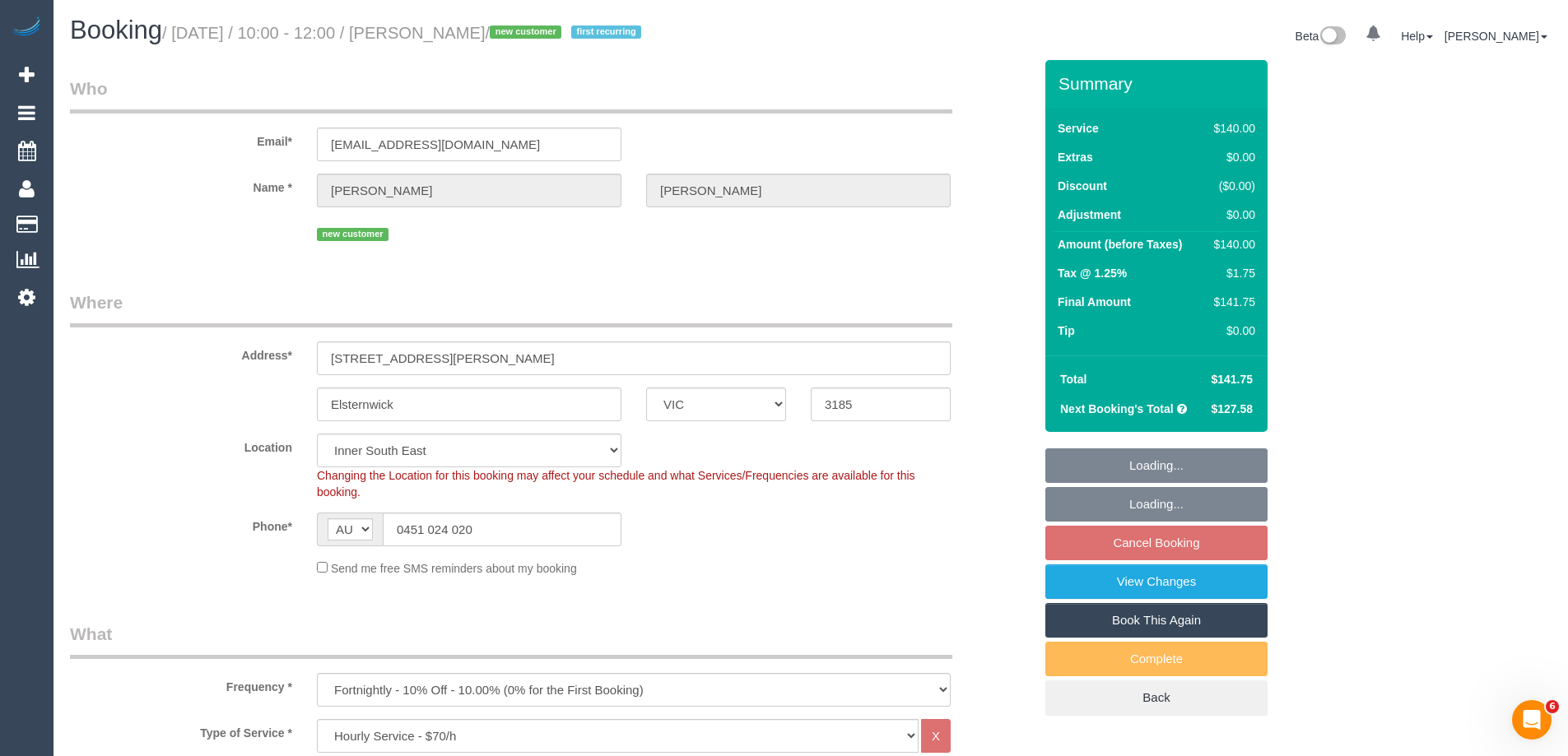
select select "object:1486"
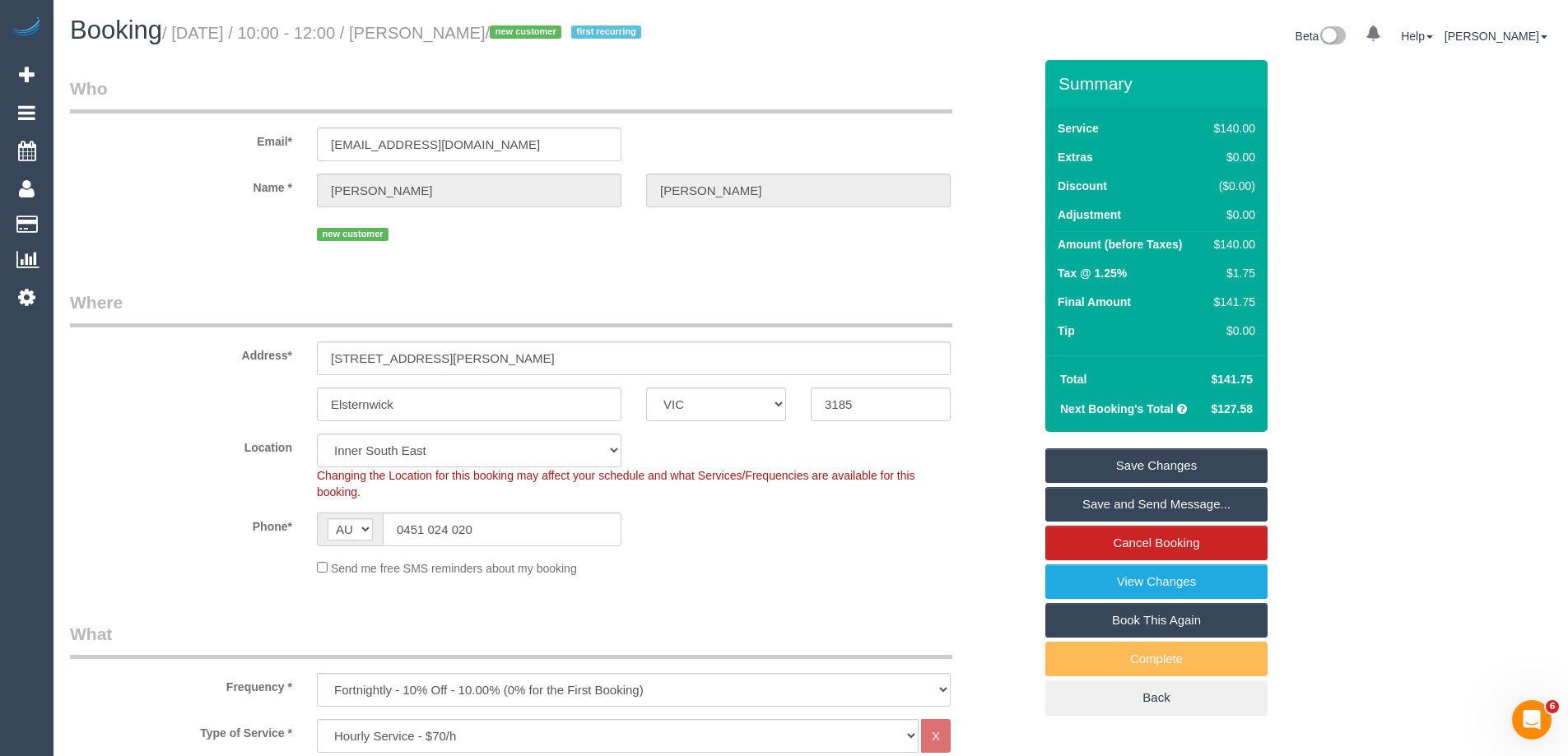
drag, startPoint x: 533, startPoint y: 26, endPoint x: 438, endPoint y: 28, distance: 95.0
click at [438, 28] on small "/ October 22, 2025 / 10:00 - 12:00 / Maddie Adair / new customer first recurring" at bounding box center [404, 33] width 484 height 18
copy small "Maddie Adair"
click at [1239, 247] on div "$140.00" at bounding box center [1231, 244] width 48 height 17
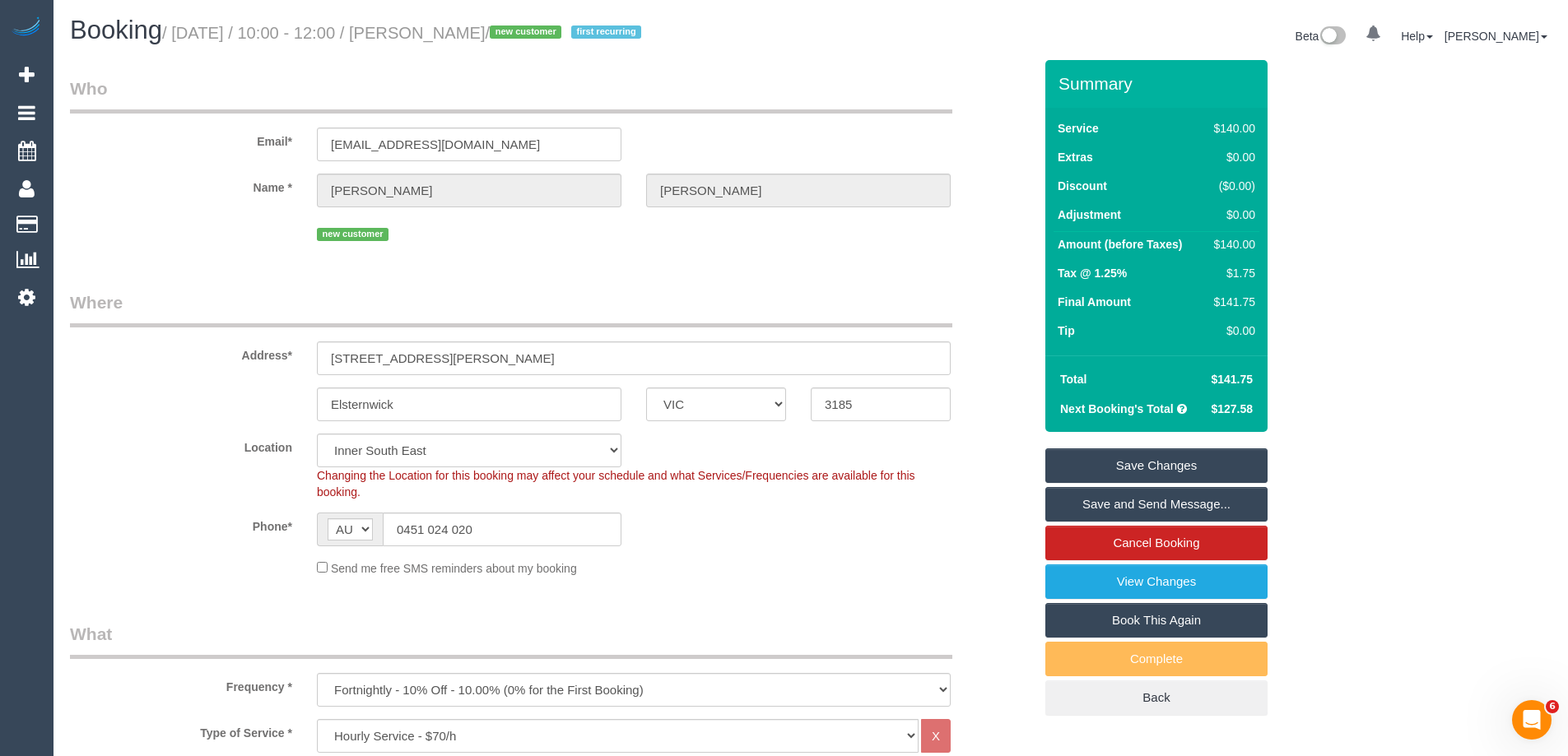
drag, startPoint x: 1239, startPoint y: 247, endPoint x: 1372, endPoint y: 230, distance: 134.1
click at [1372, 230] on div "Summary Service $140.00 Extras $0.00 Discount ($0.00) Adjustment $0.00 Amount (…" at bounding box center [1218, 403] width 371 height 688
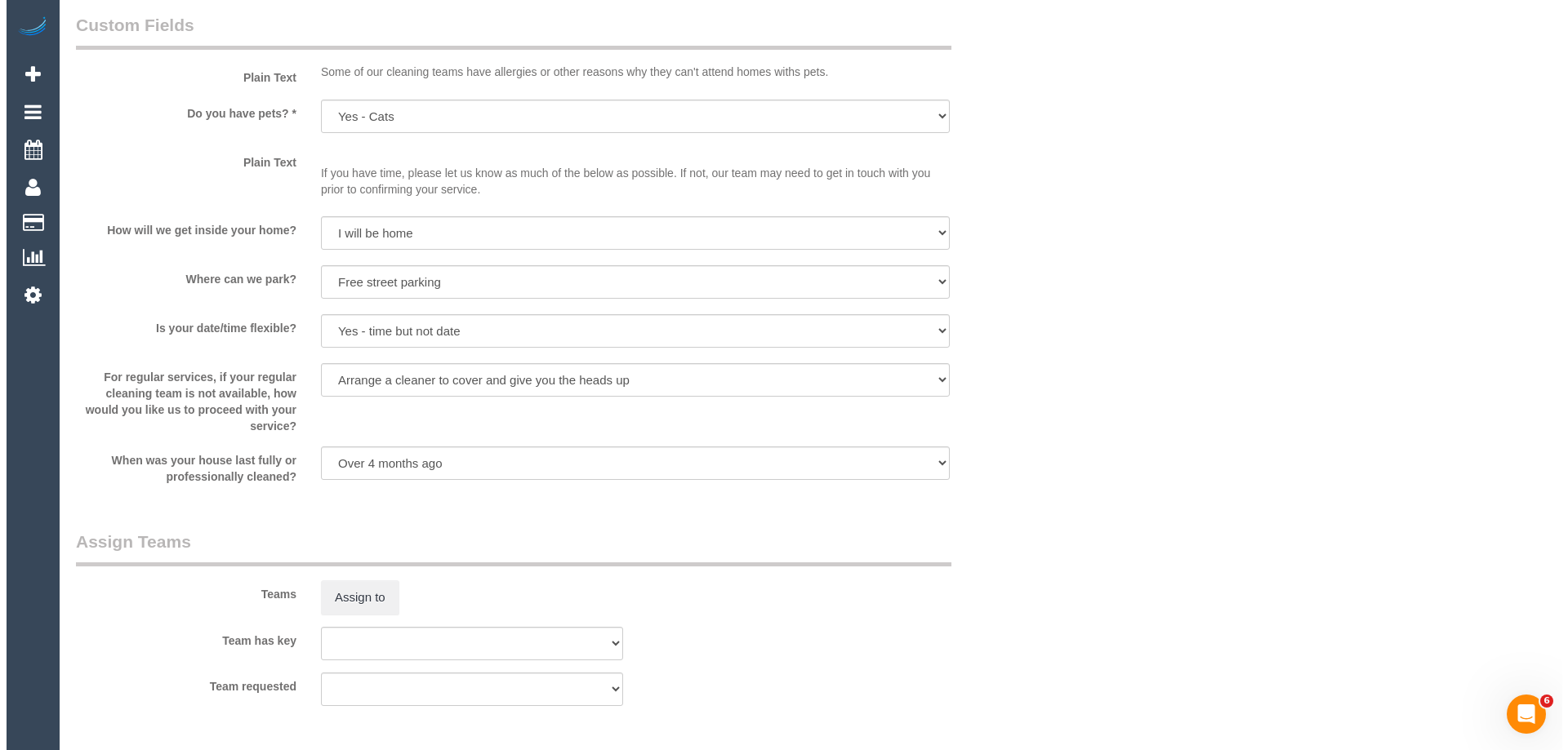
scroll to position [2449, 0]
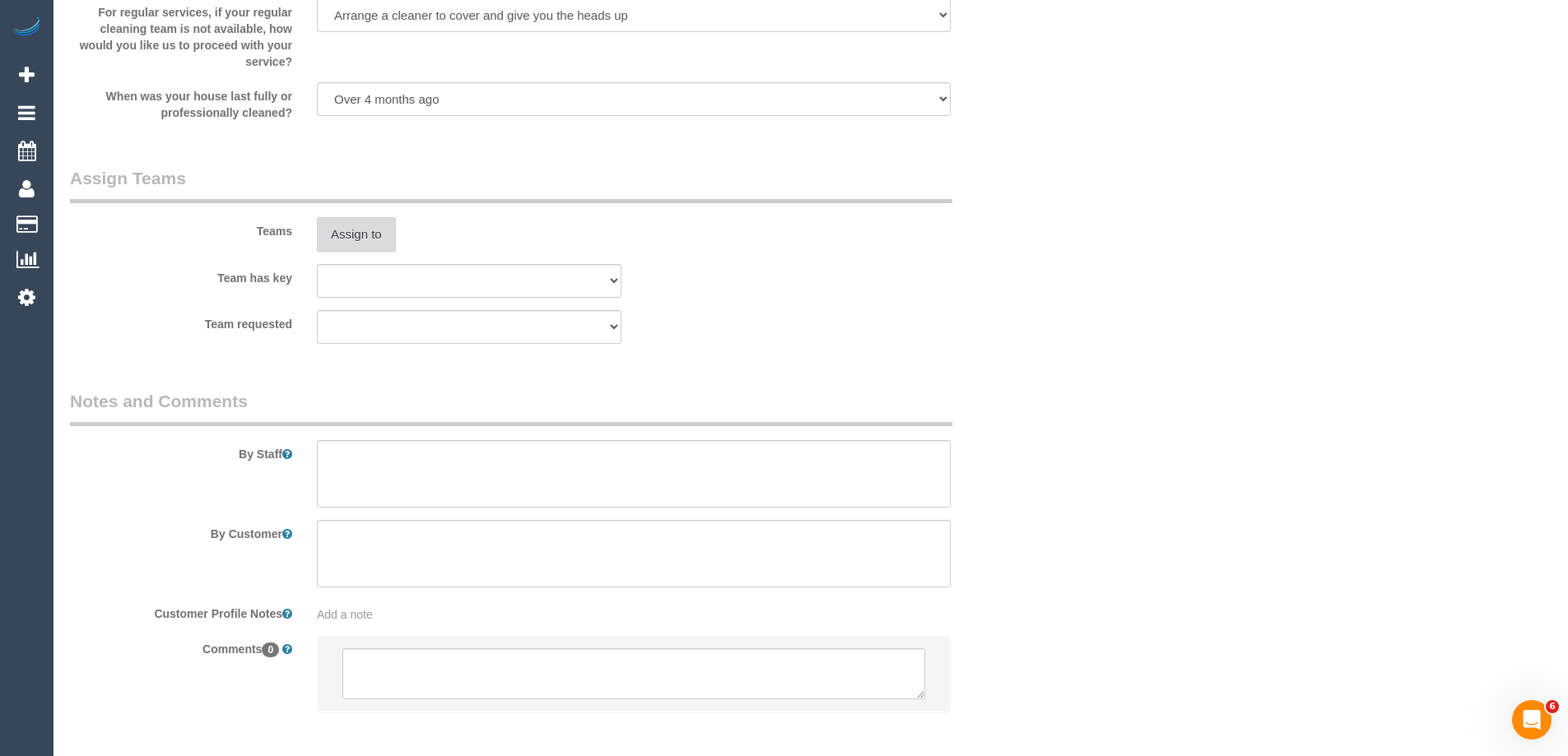
click at [354, 234] on button "Assign to" at bounding box center [356, 234] width 79 height 35
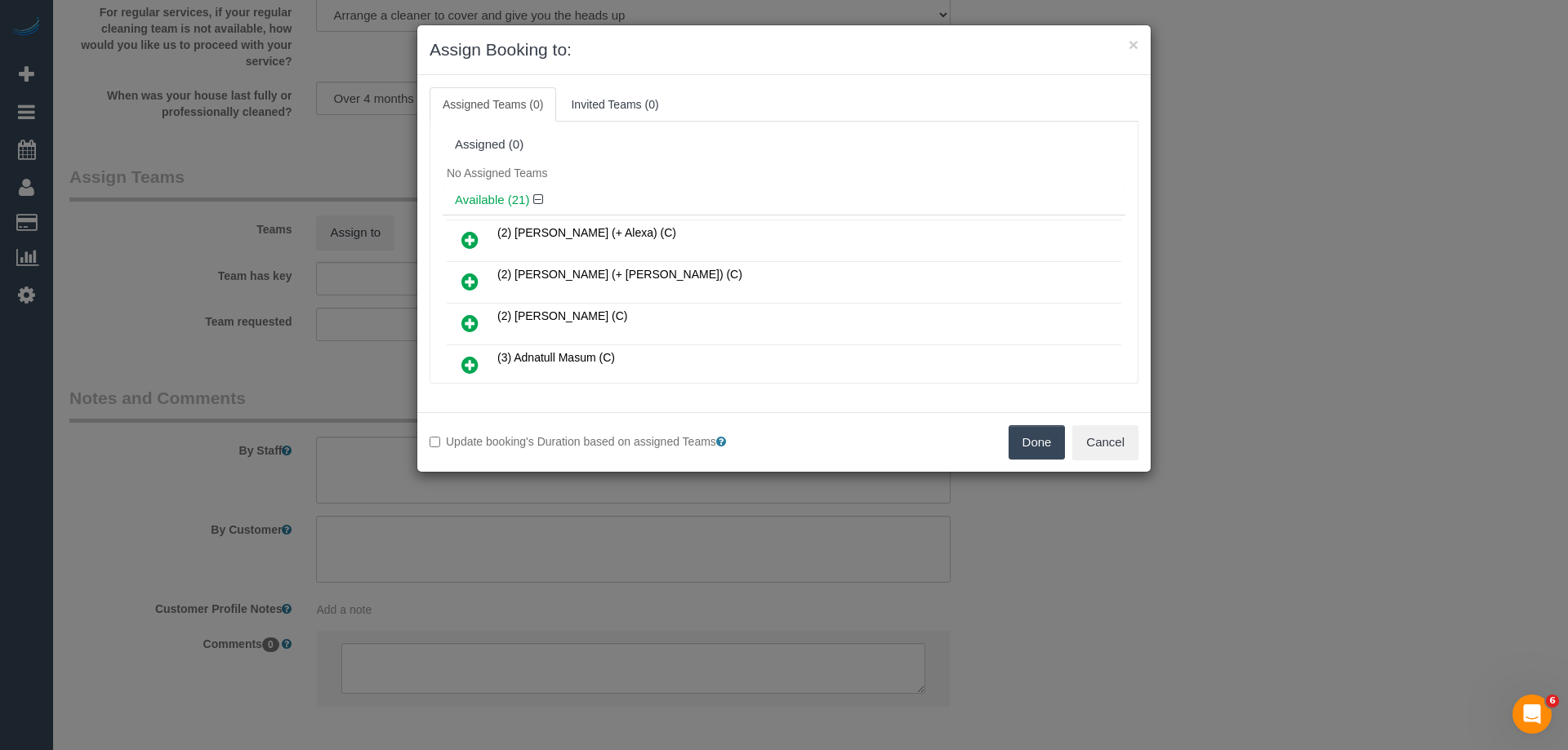
click at [677, 169] on div "No Assigned Teams" at bounding box center [784, 173] width 683 height 25
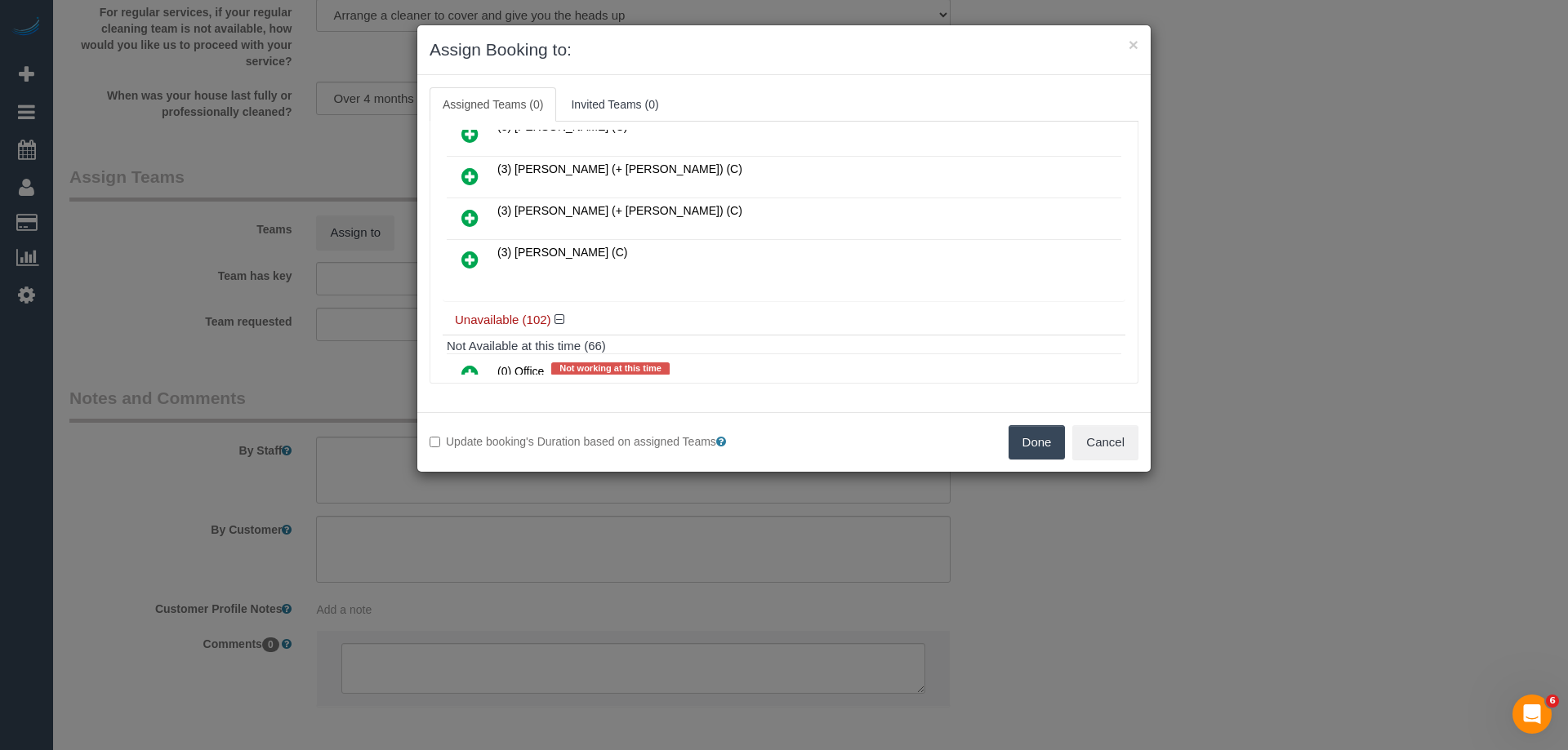
click at [464, 261] on icon at bounding box center [470, 260] width 17 height 20
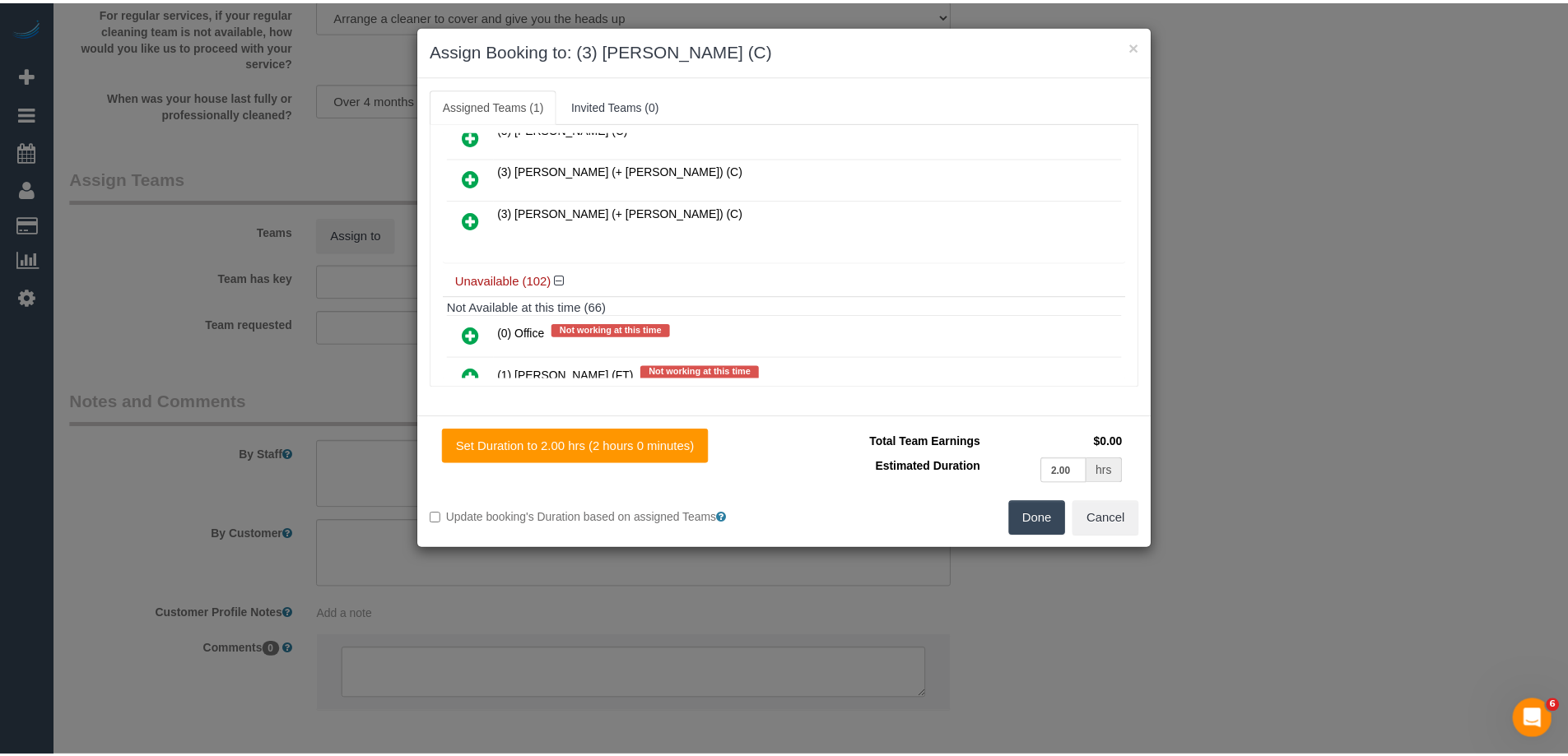
scroll to position [0, 0]
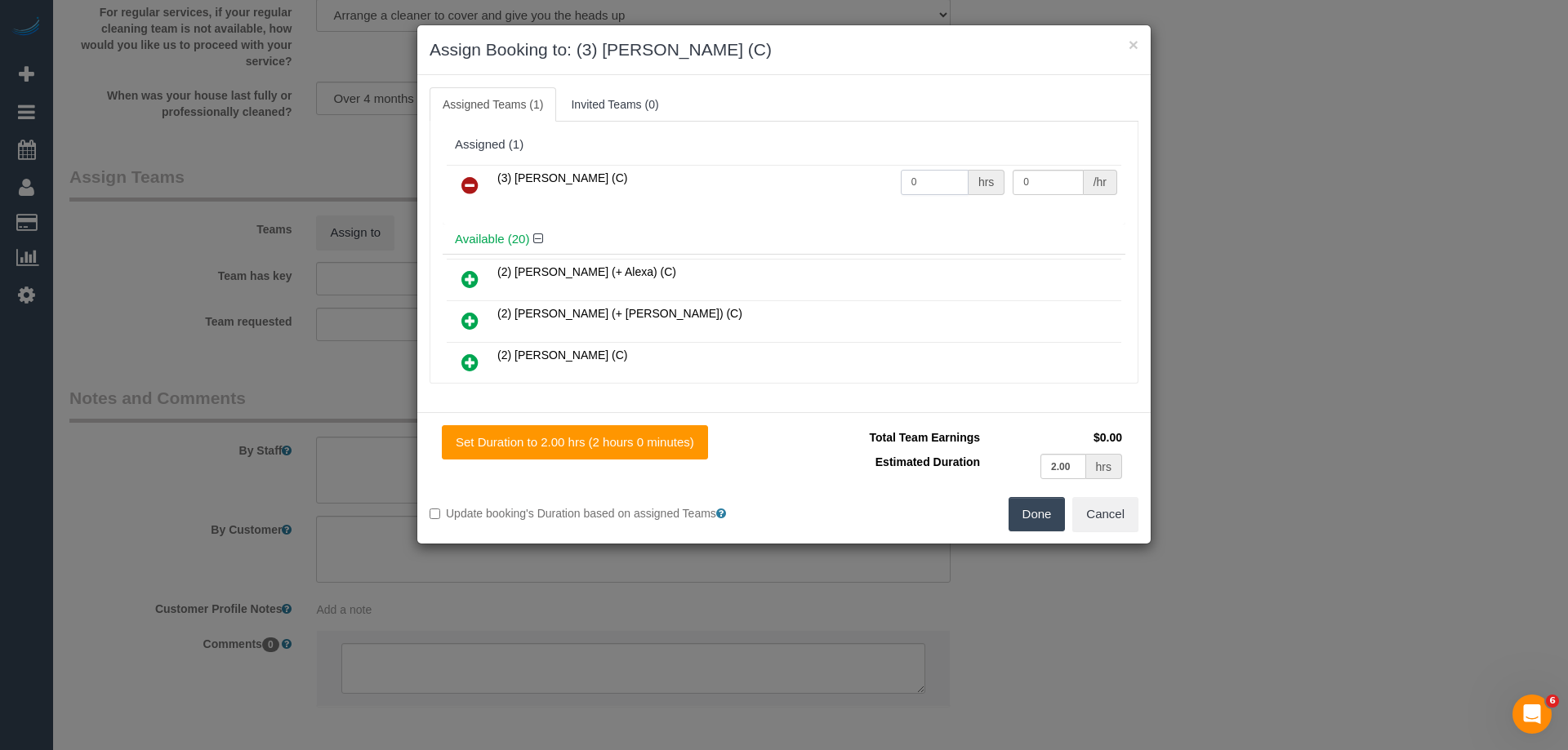
click at [946, 181] on input "0" at bounding box center [934, 183] width 68 height 26
type input "2"
click at [1041, 170] on input "0" at bounding box center [1047, 183] width 70 height 26
type input "35"
click at [1033, 524] on button "Done" at bounding box center [1037, 514] width 57 height 35
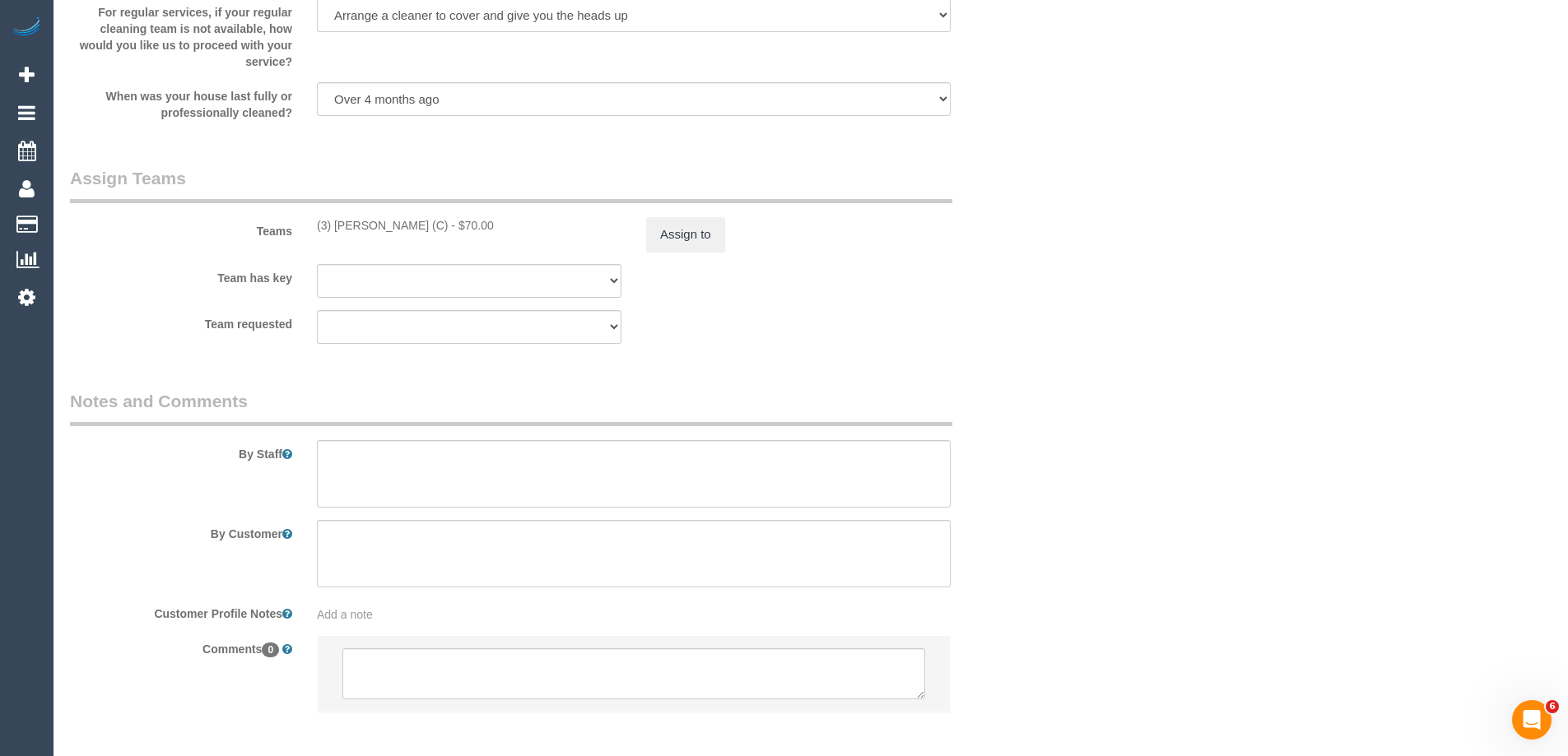
click at [1041, 528] on div "By Customer" at bounding box center [551, 554] width 987 height 68
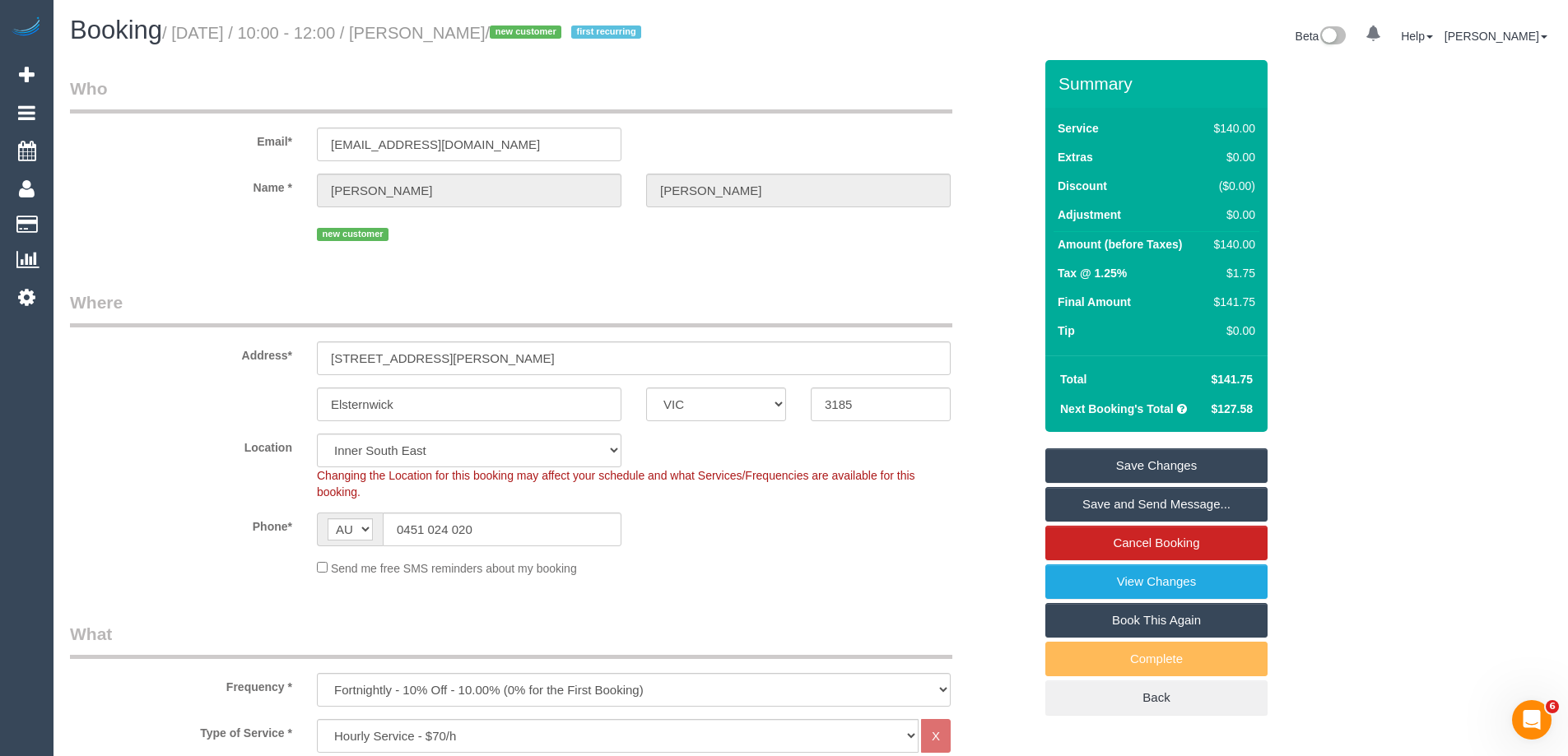
click at [753, 584] on fieldset "Where Address* 89 Seymour Rd, Unit 3 Elsternwick ACT NSW NT QLD SA TAS VIC WA 3…" at bounding box center [551, 440] width 963 height 299
click at [1162, 504] on link "Save and Send Message..." at bounding box center [1156, 504] width 222 height 35
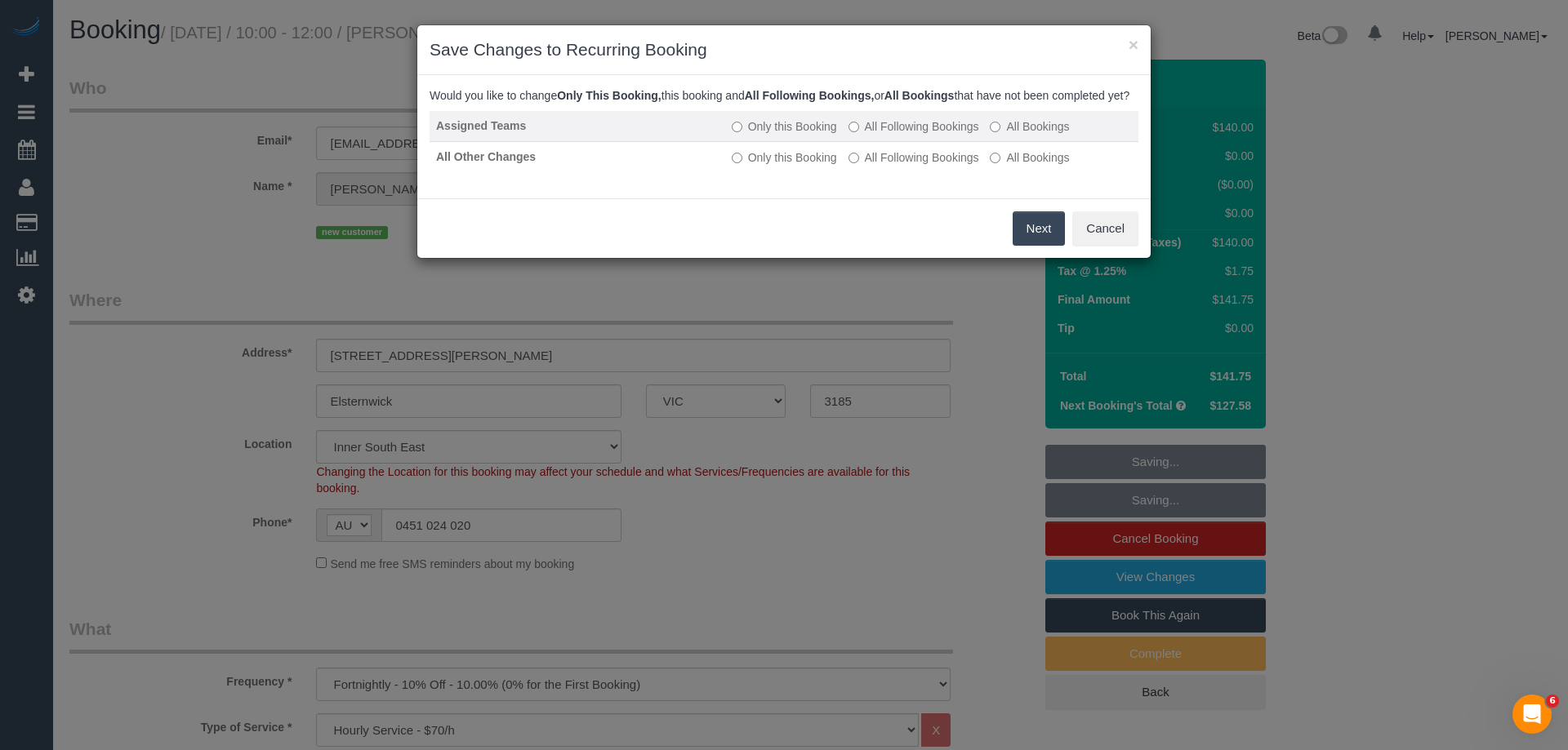
click at [927, 134] on label "All Following Bookings" at bounding box center [914, 126] width 131 height 17
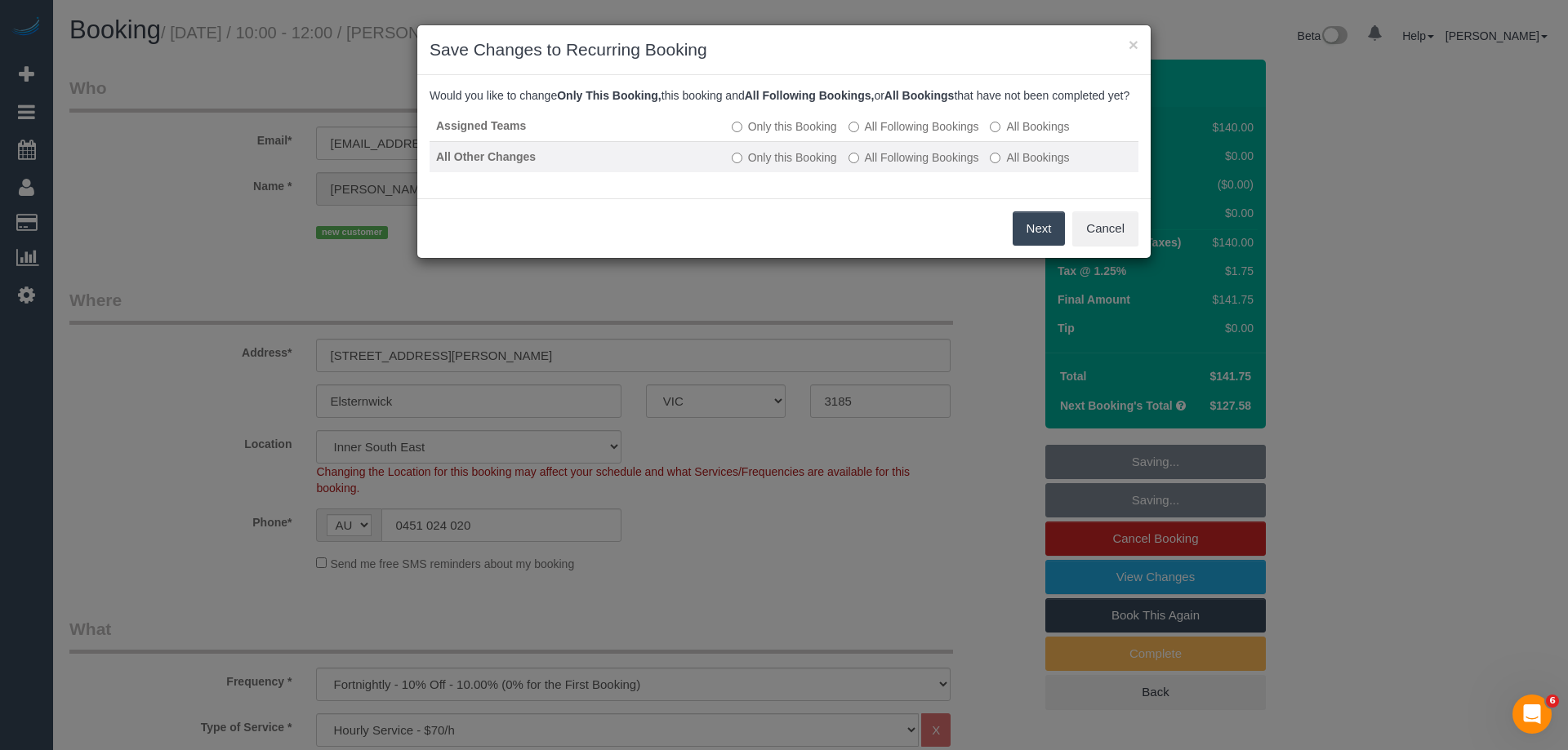
click at [927, 166] on label "All Following Bookings" at bounding box center [914, 157] width 131 height 17
click at [1040, 244] on button "Save" at bounding box center [1037, 228] width 55 height 35
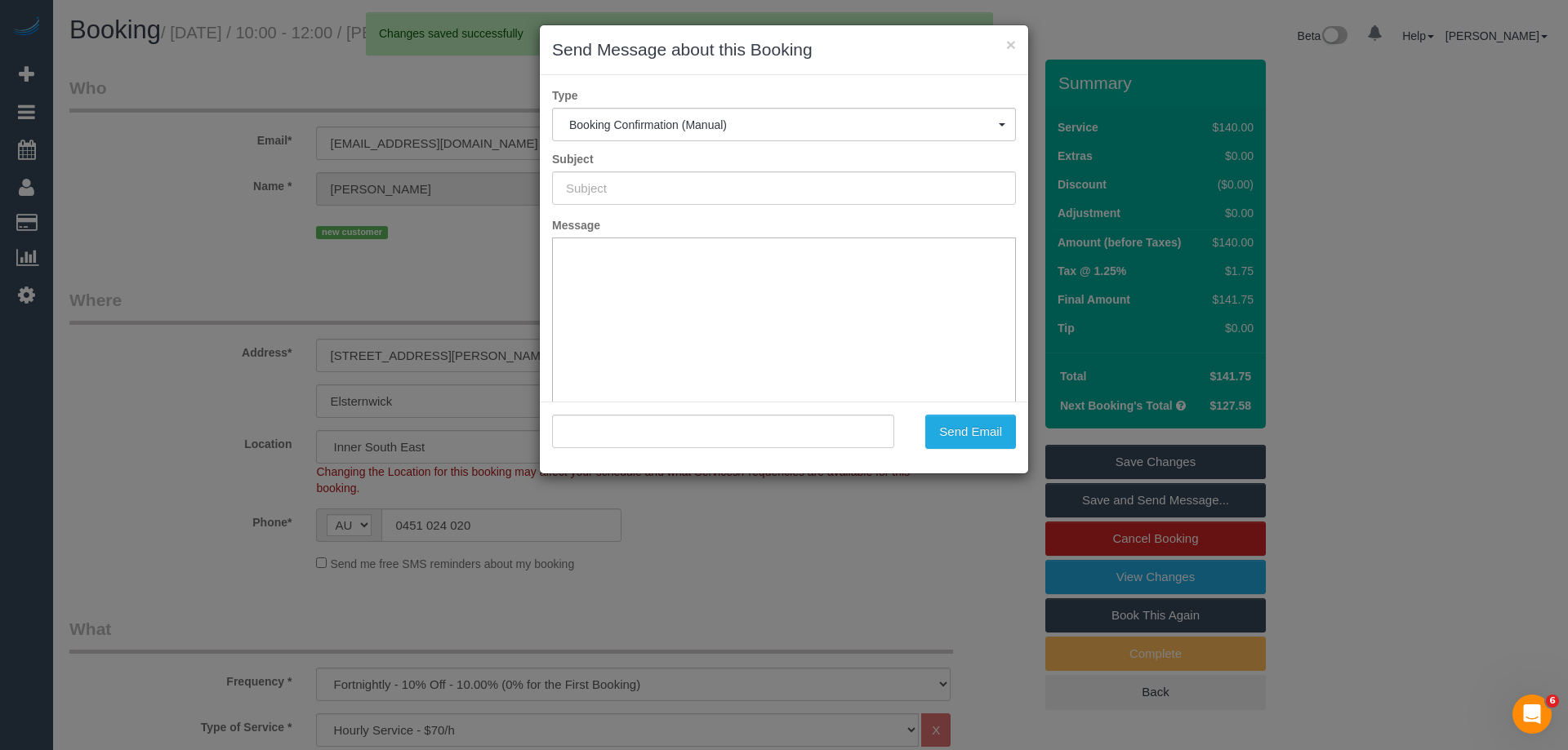
type input "Booking Confirmed"
type input ""Maddie Adair" <maddie.adair15@gmail.com>"
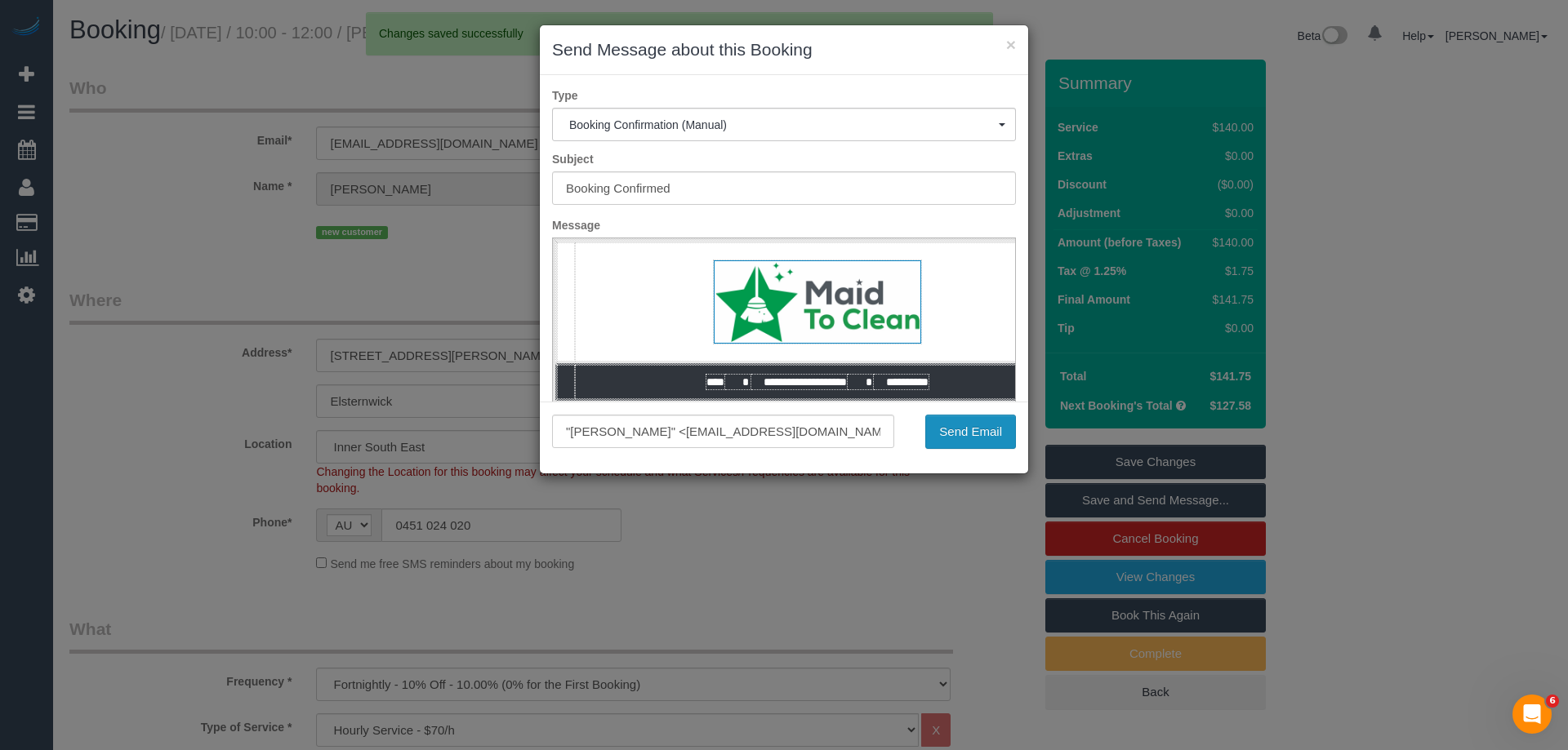
click at [989, 445] on button "Send Email" at bounding box center [971, 432] width 91 height 35
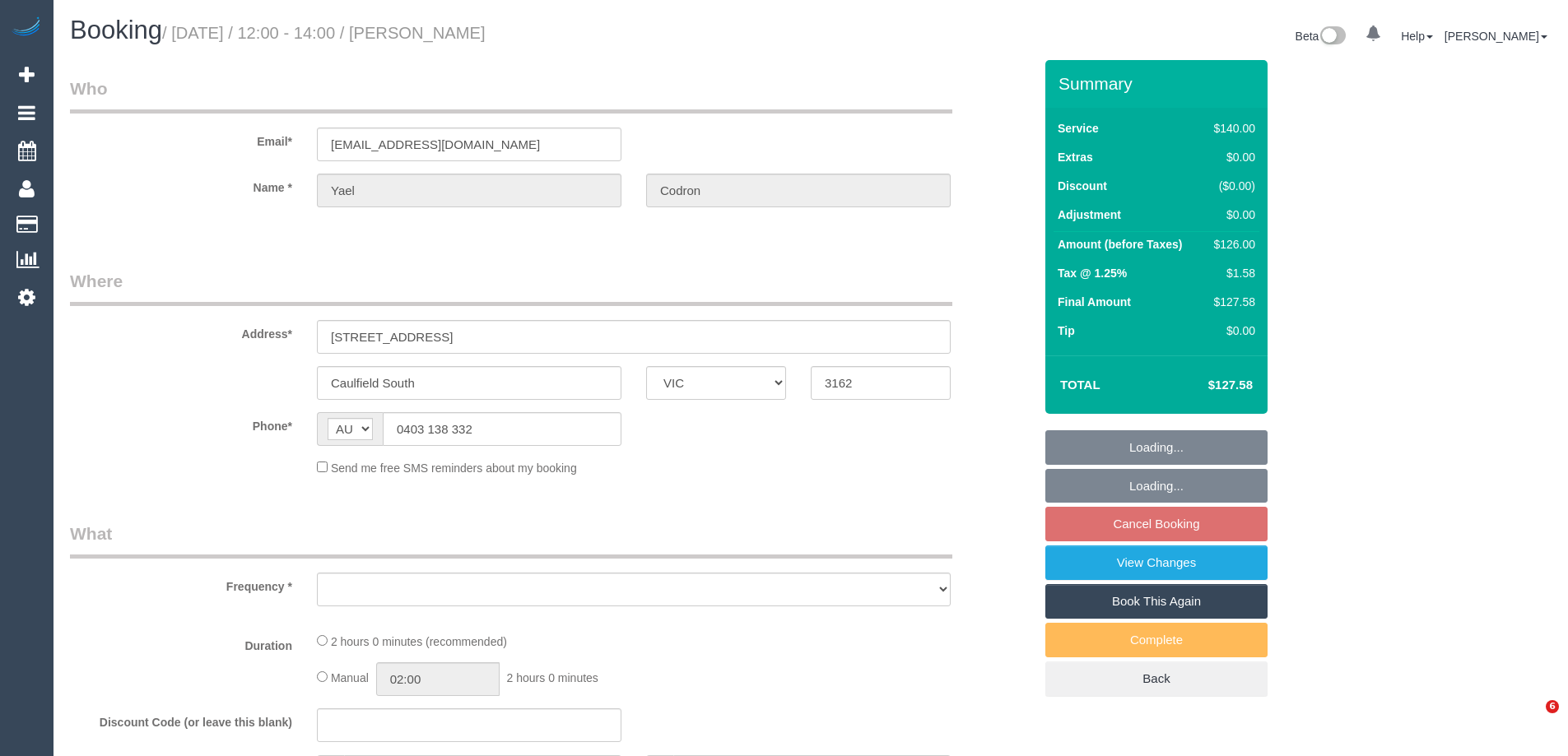
select select "VIC"
select select "string:stripe-pm_1RwGVo2GScqysDRVJXDhjlqF"
select select "number:28"
select select "number:14"
select select "number:19"
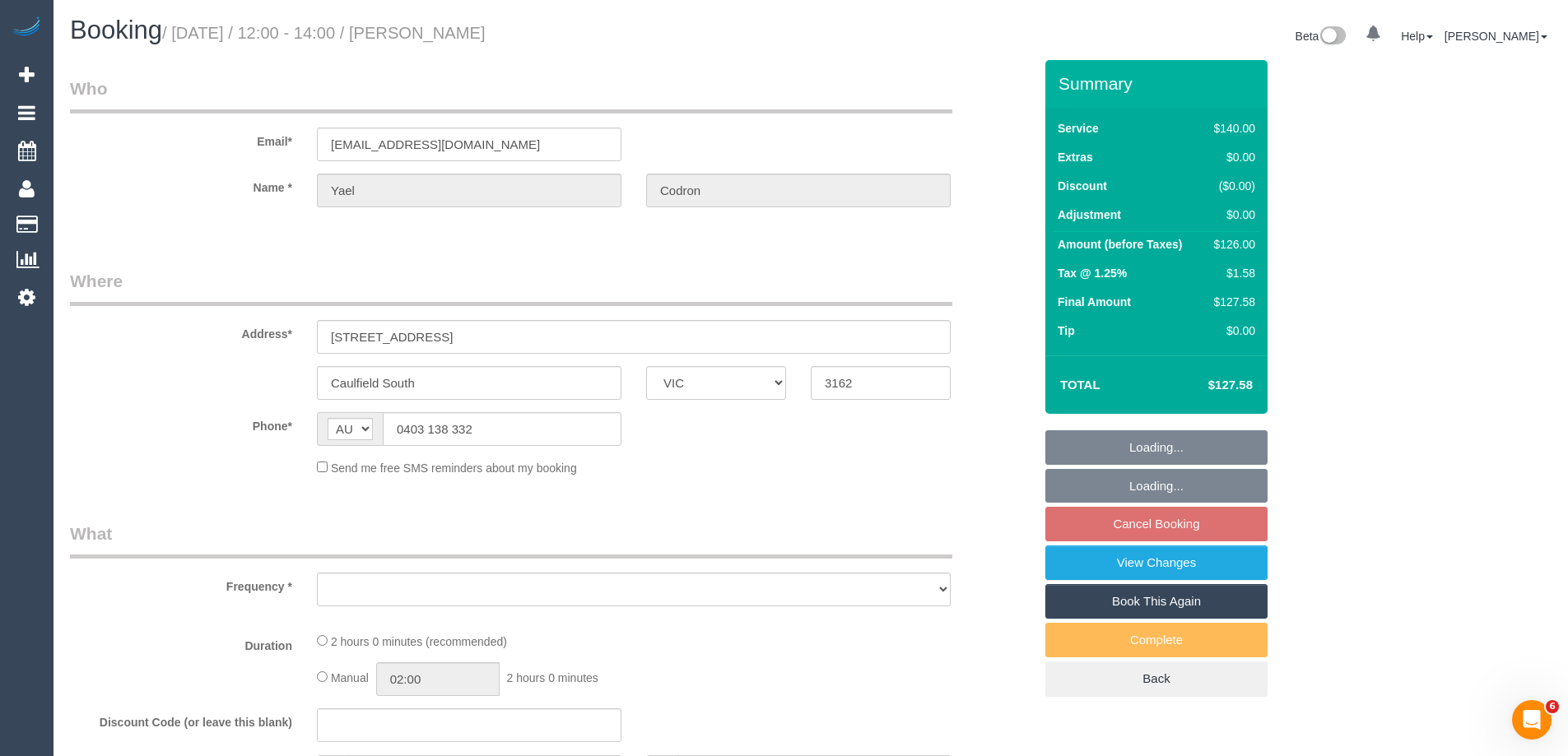
select select "number:25"
select select "number:34"
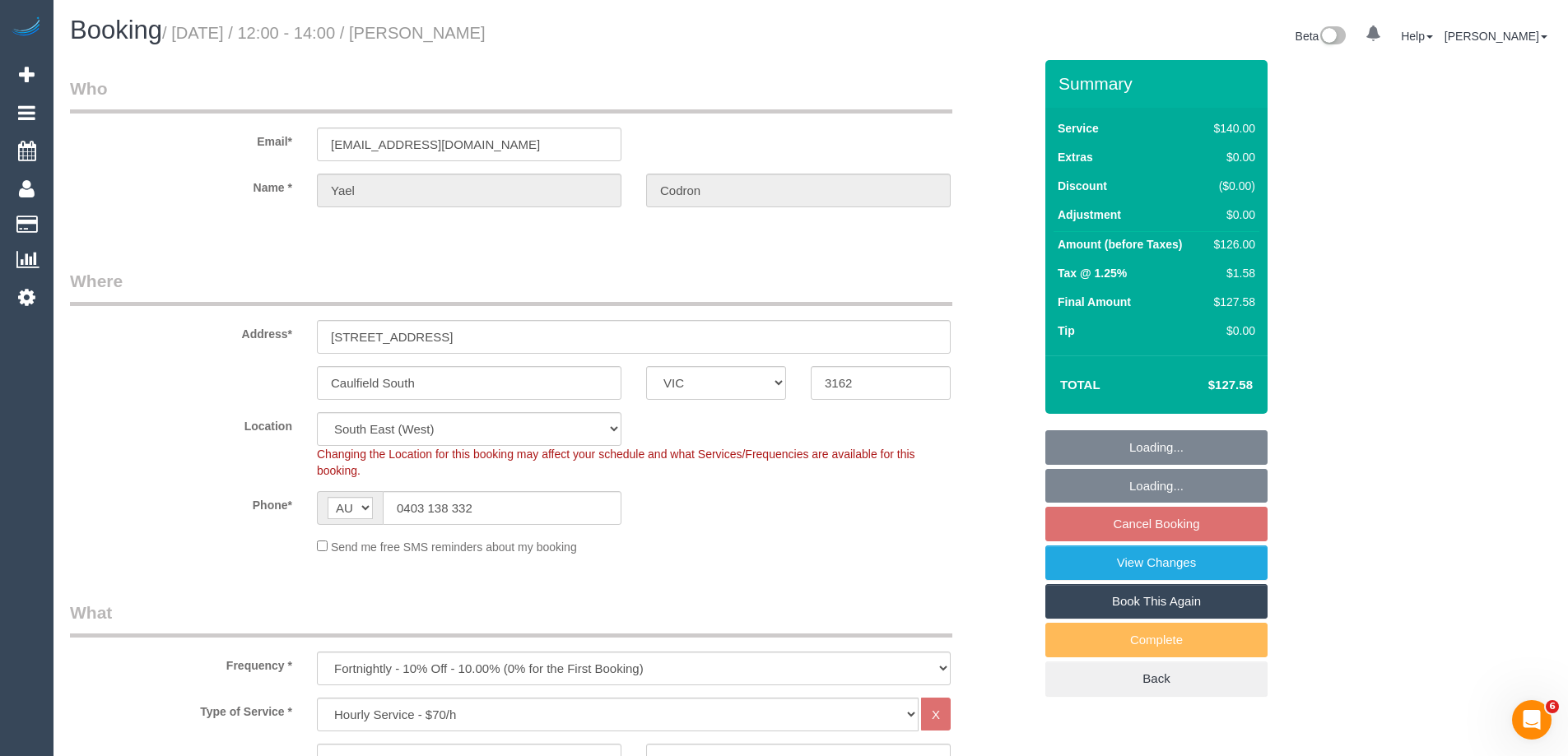
select select "object:872"
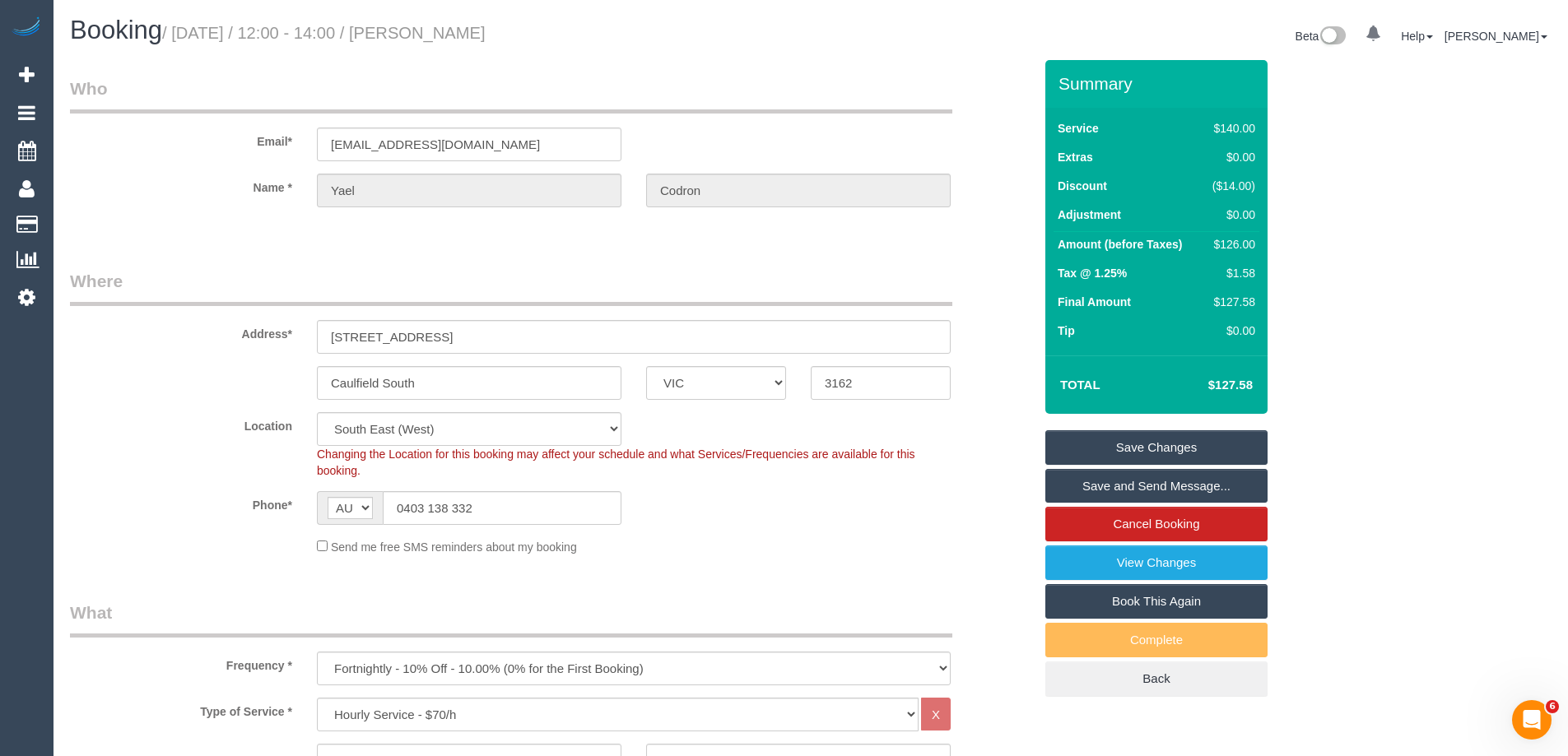
click at [747, 567] on fieldset "Where Address* [STREET_ADDRESS] Caulfield South ACT [GEOGRAPHIC_DATA] NT [GEOGR…" at bounding box center [551, 418] width 963 height 299
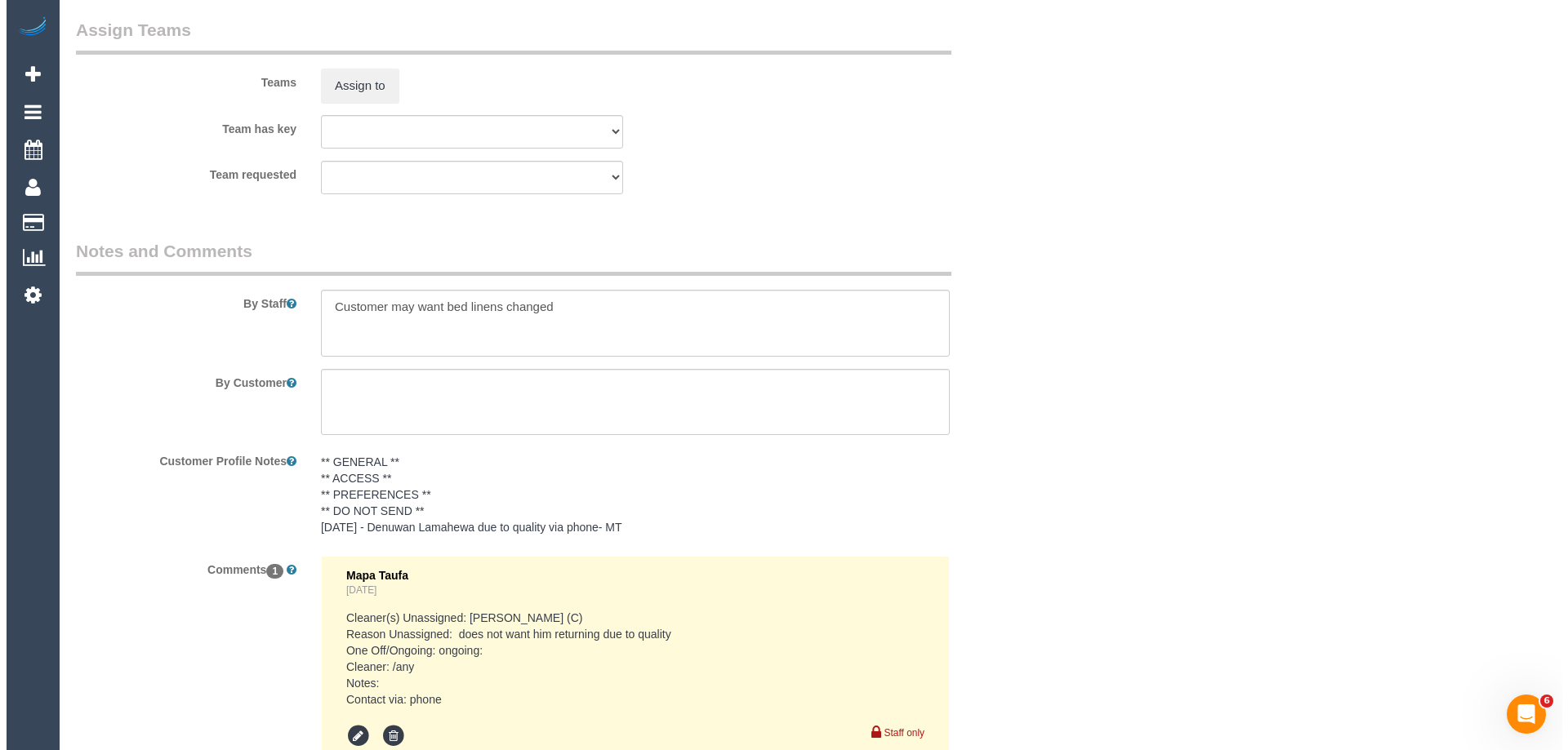
scroll to position [2368, 0]
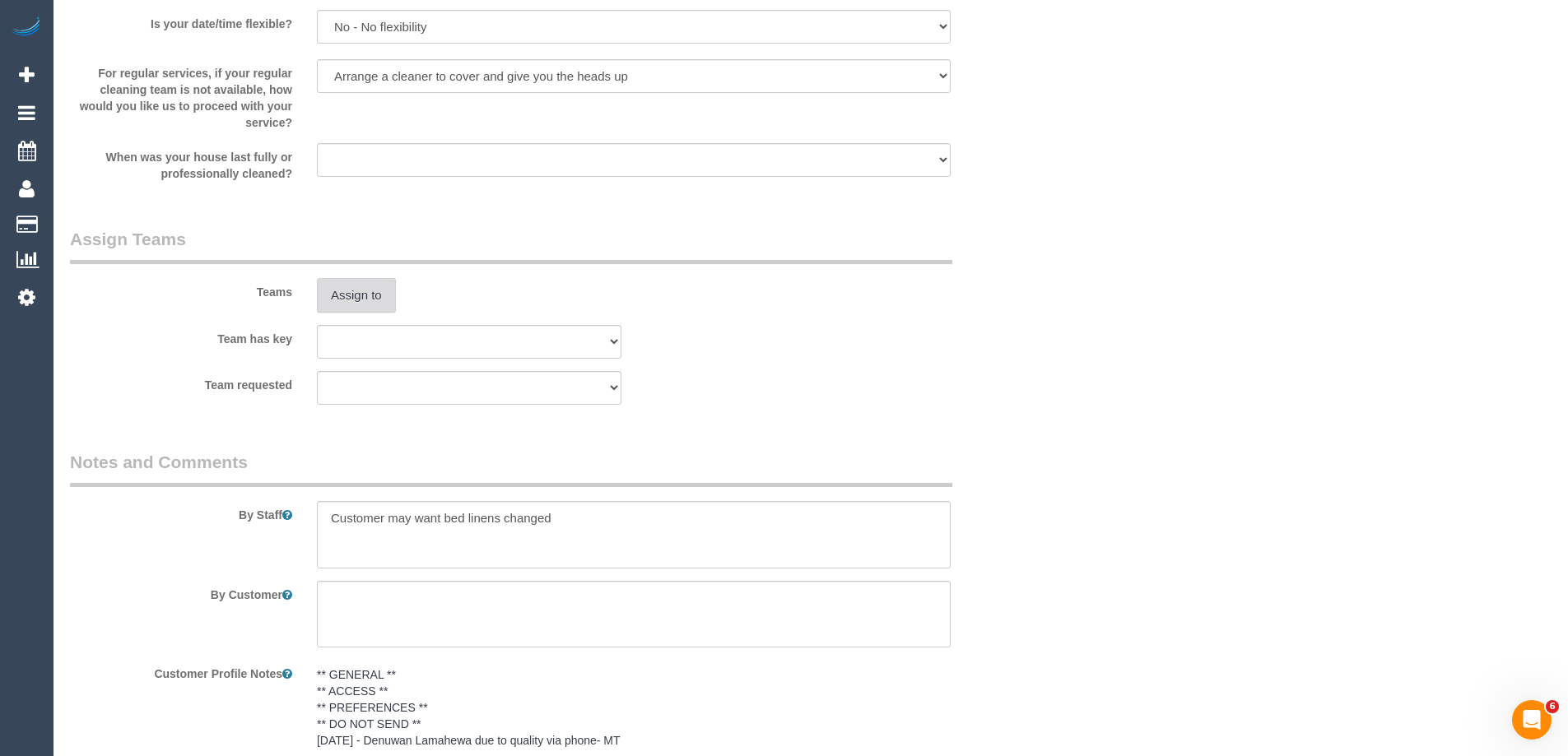
click at [359, 308] on button "Assign to" at bounding box center [356, 295] width 79 height 35
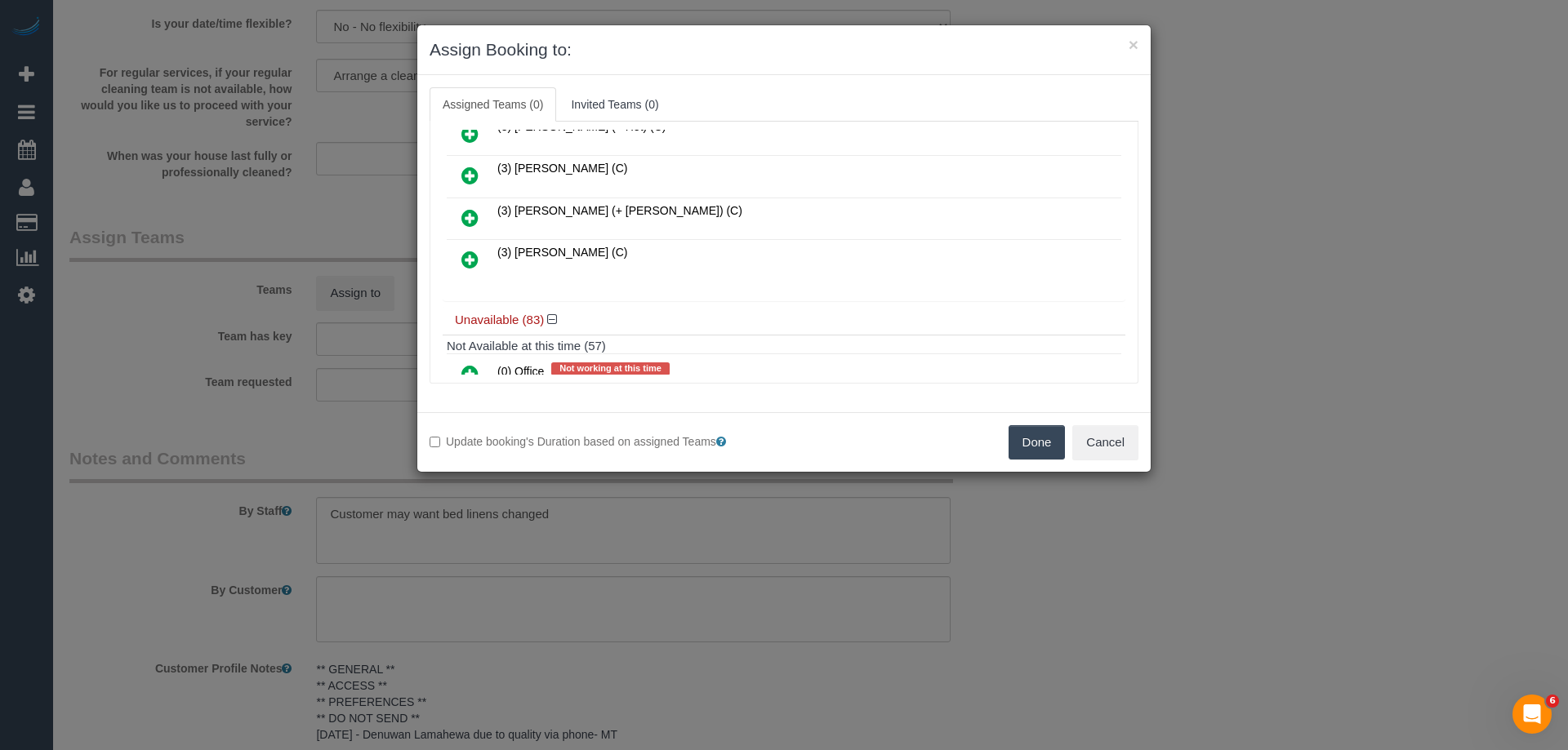
click at [459, 249] on link at bounding box center [470, 260] width 39 height 33
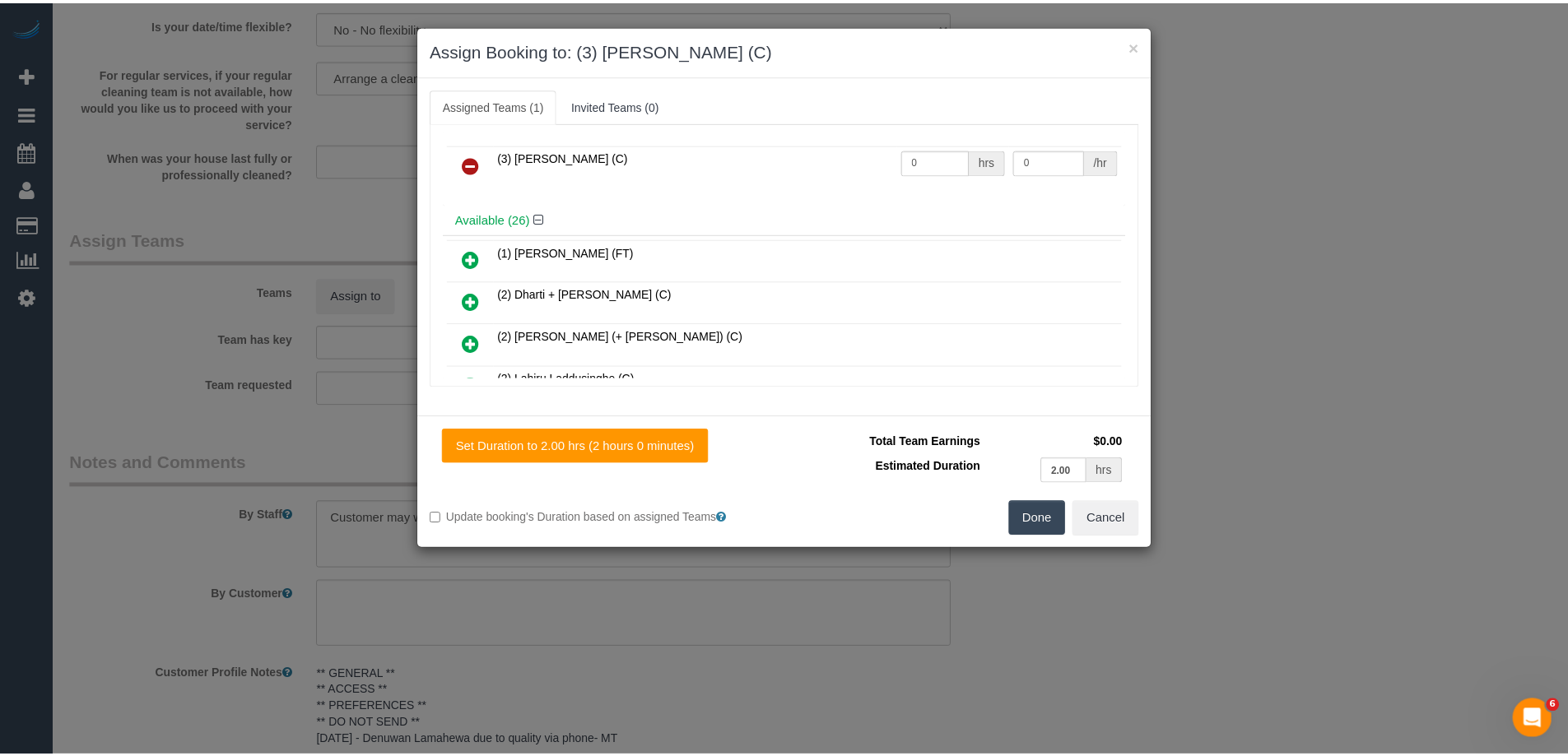
scroll to position [0, 0]
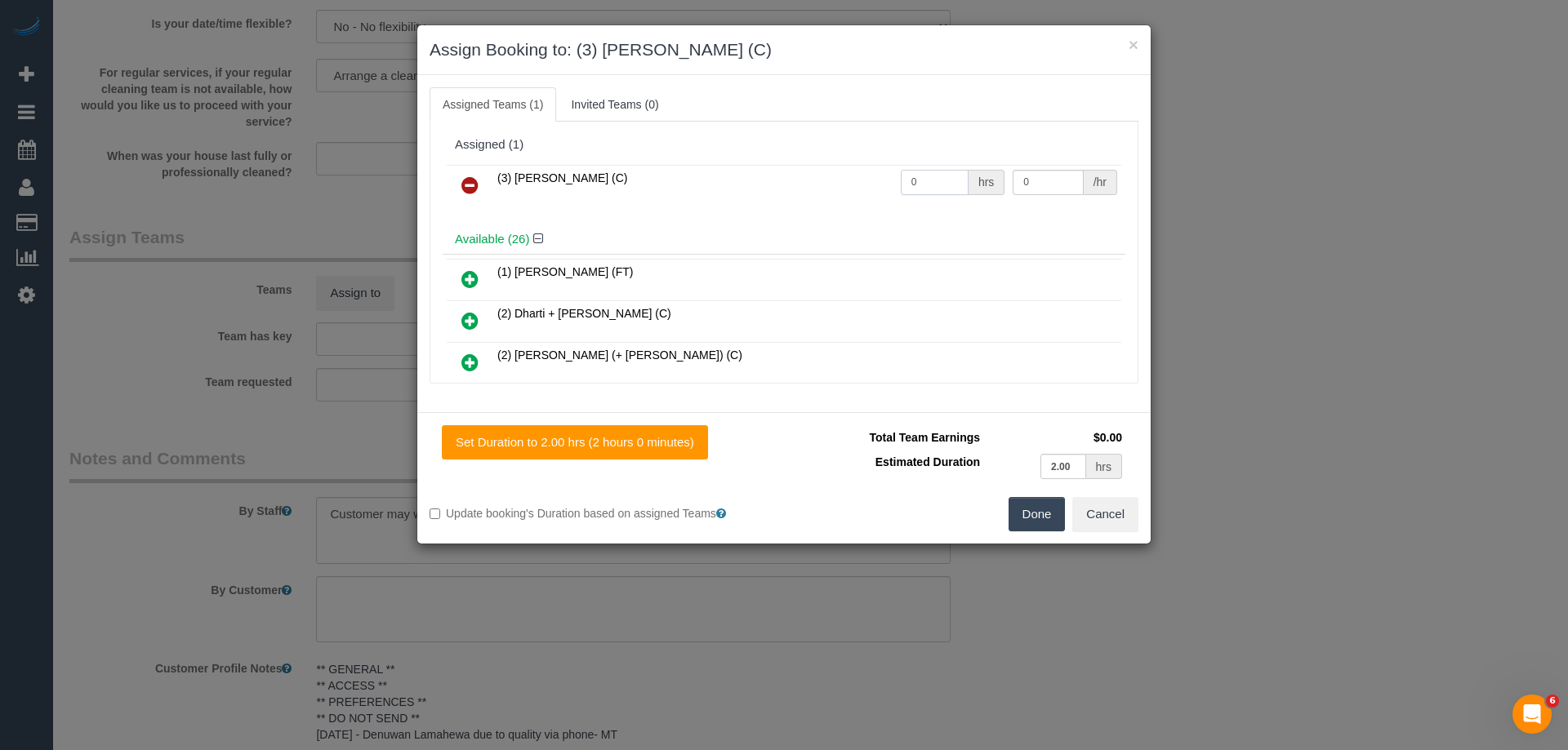
click at [935, 184] on input "0" at bounding box center [934, 183] width 68 height 26
type input "2"
click at [1060, 186] on input "0" at bounding box center [1047, 183] width 70 height 26
type input "35"
click at [1037, 519] on button "Done" at bounding box center [1037, 514] width 57 height 35
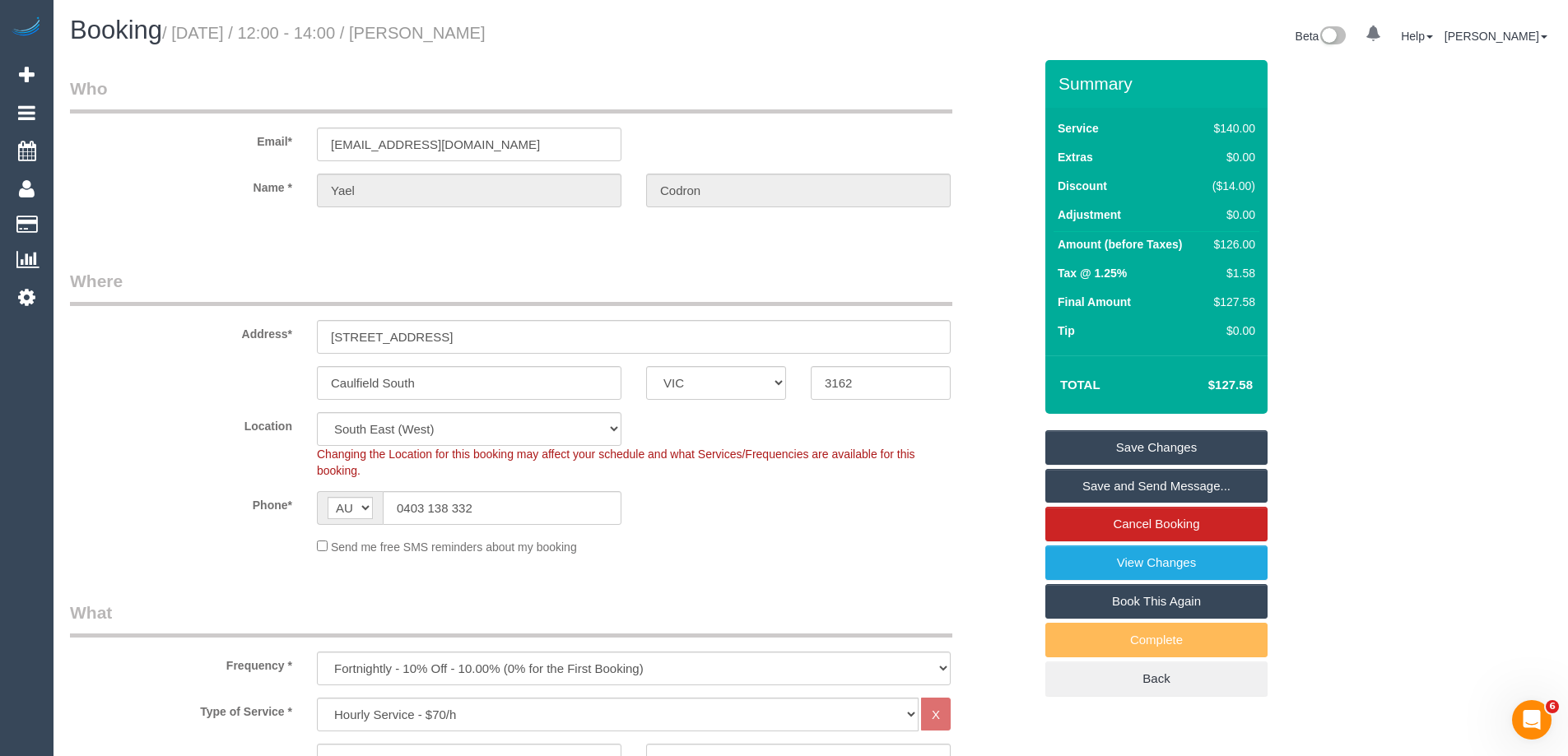
click at [1112, 490] on link "Save and Send Message..." at bounding box center [1156, 486] width 222 height 35
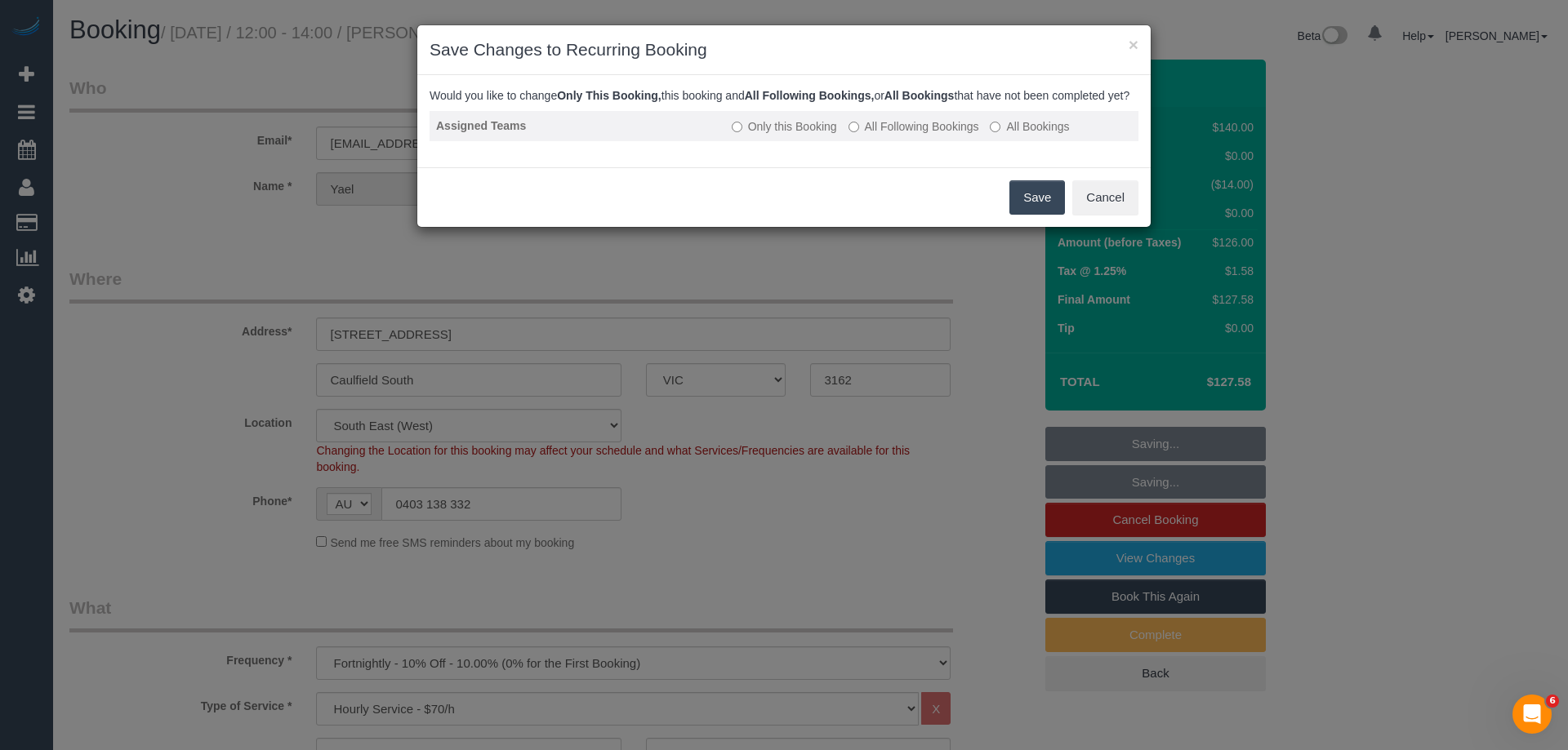
click at [956, 134] on label "All Following Bookings" at bounding box center [914, 126] width 131 height 17
click at [1029, 214] on button "Save" at bounding box center [1037, 198] width 55 height 35
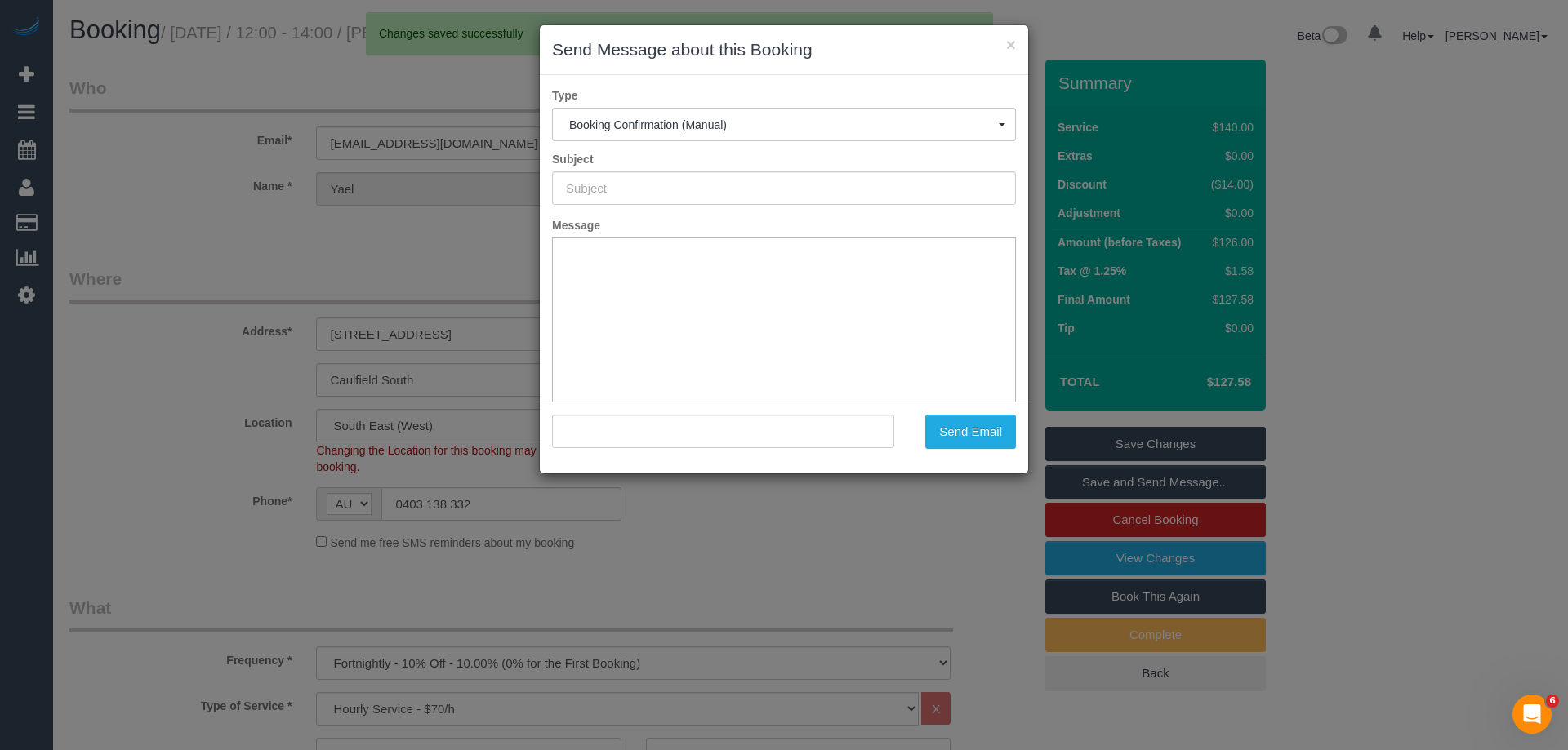
type input "Booking Confirmed"
type input ""[PERSON_NAME]" <[EMAIL_ADDRESS][DOMAIN_NAME]>"
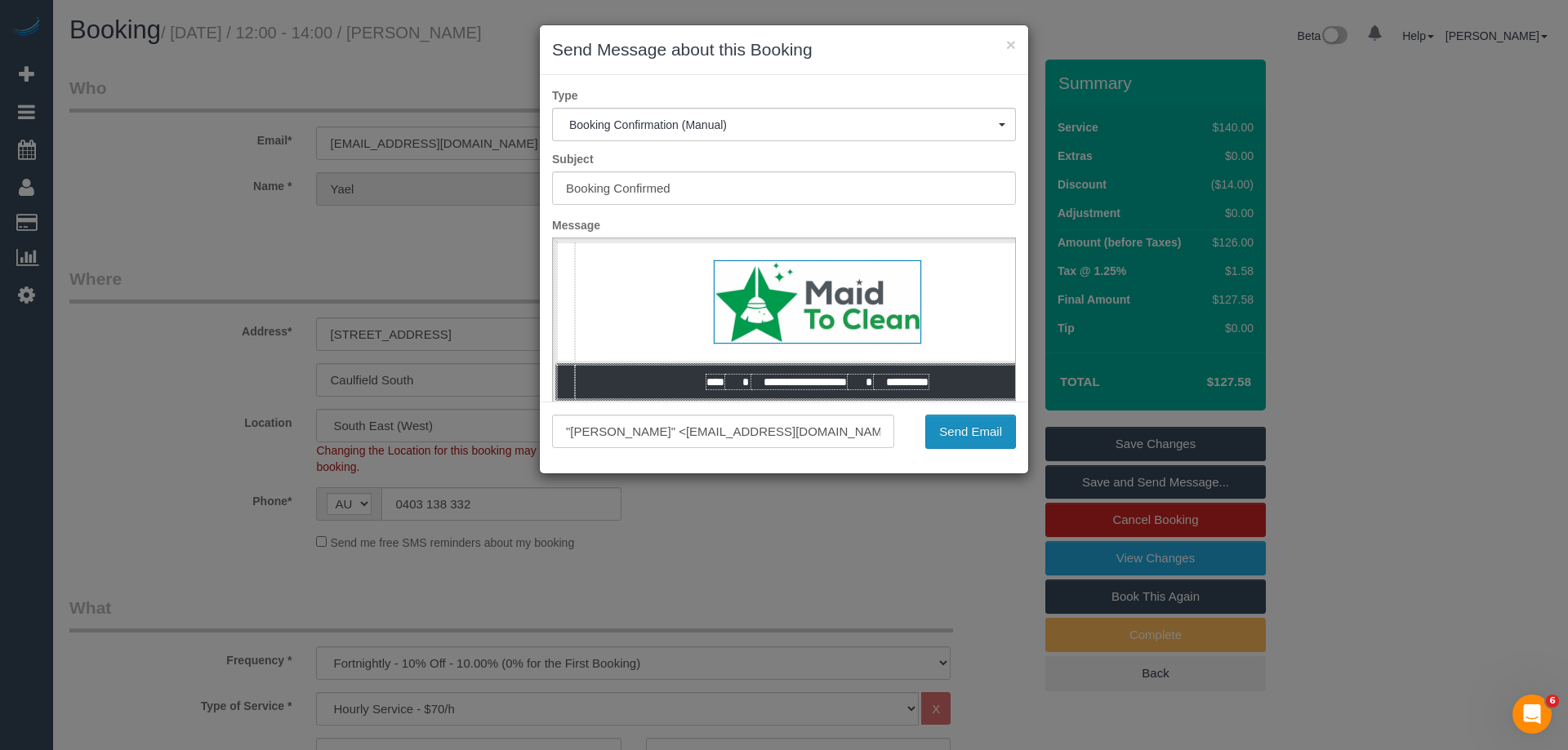
click at [961, 429] on button "Send Email" at bounding box center [971, 432] width 91 height 35
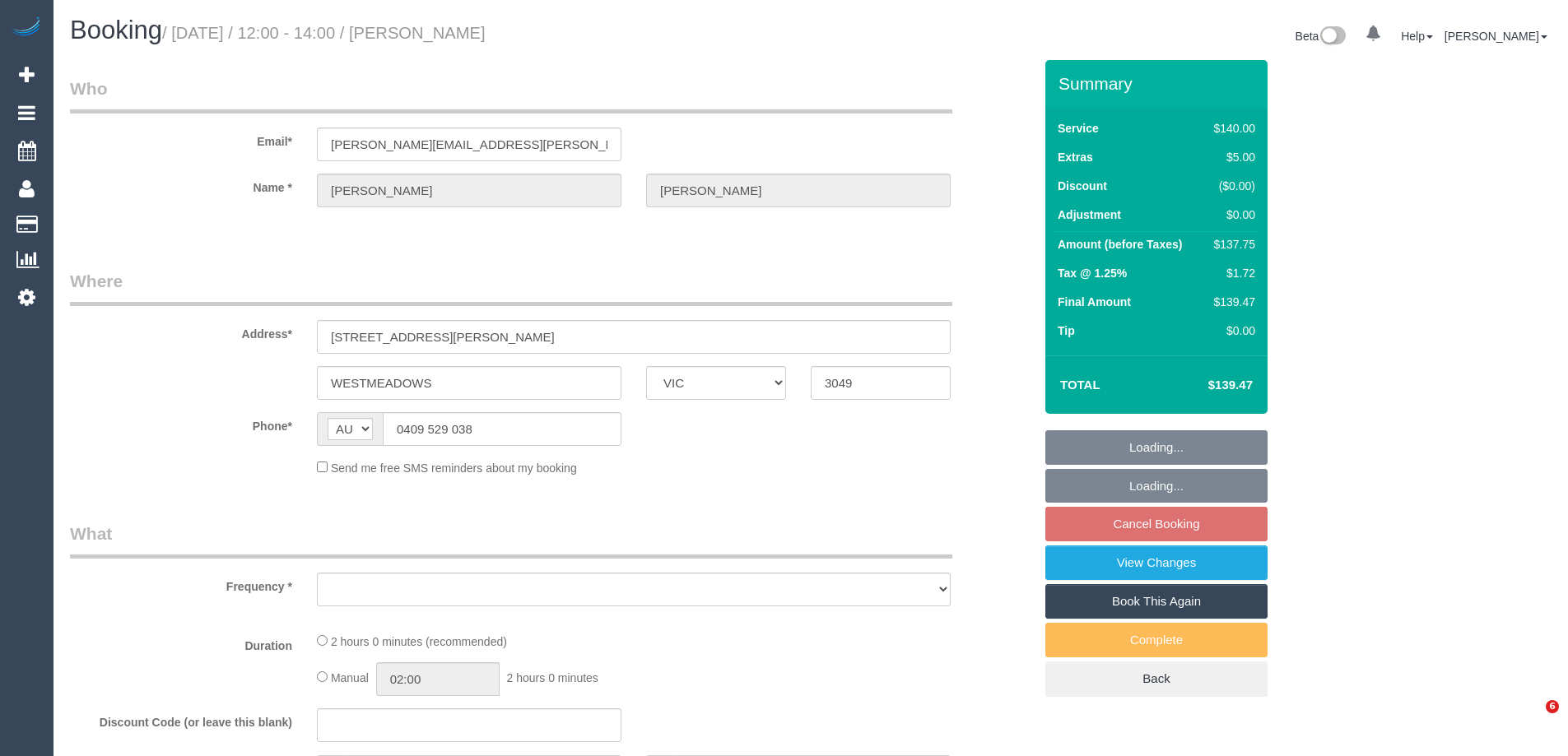
select select "VIC"
select select "string:stripe-pm_1OE9a02GScqysDRVHwSzcjPP"
select select "number:29"
select select "number:14"
select select "number:19"
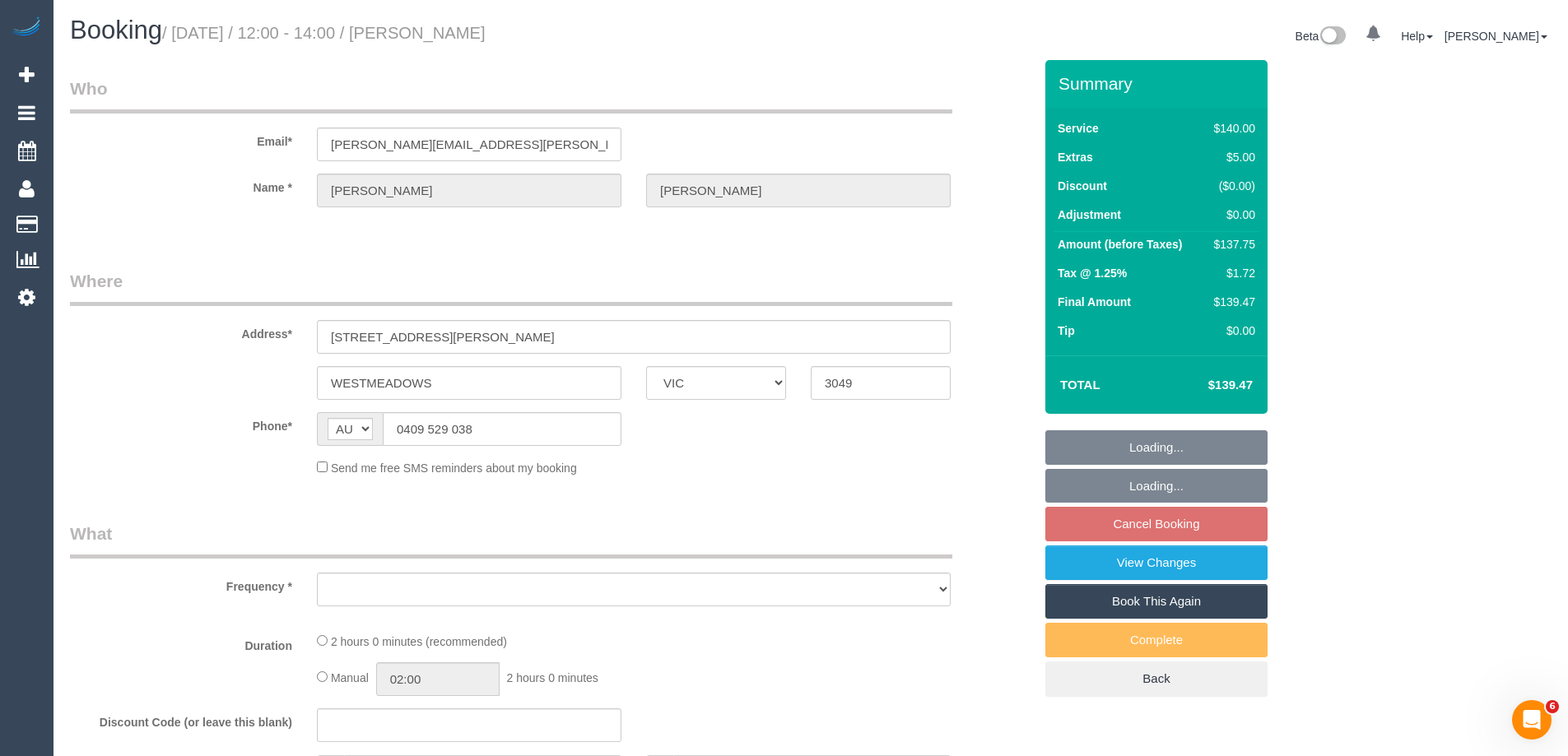
select select "number:24"
select select "number:34"
select select "number:13"
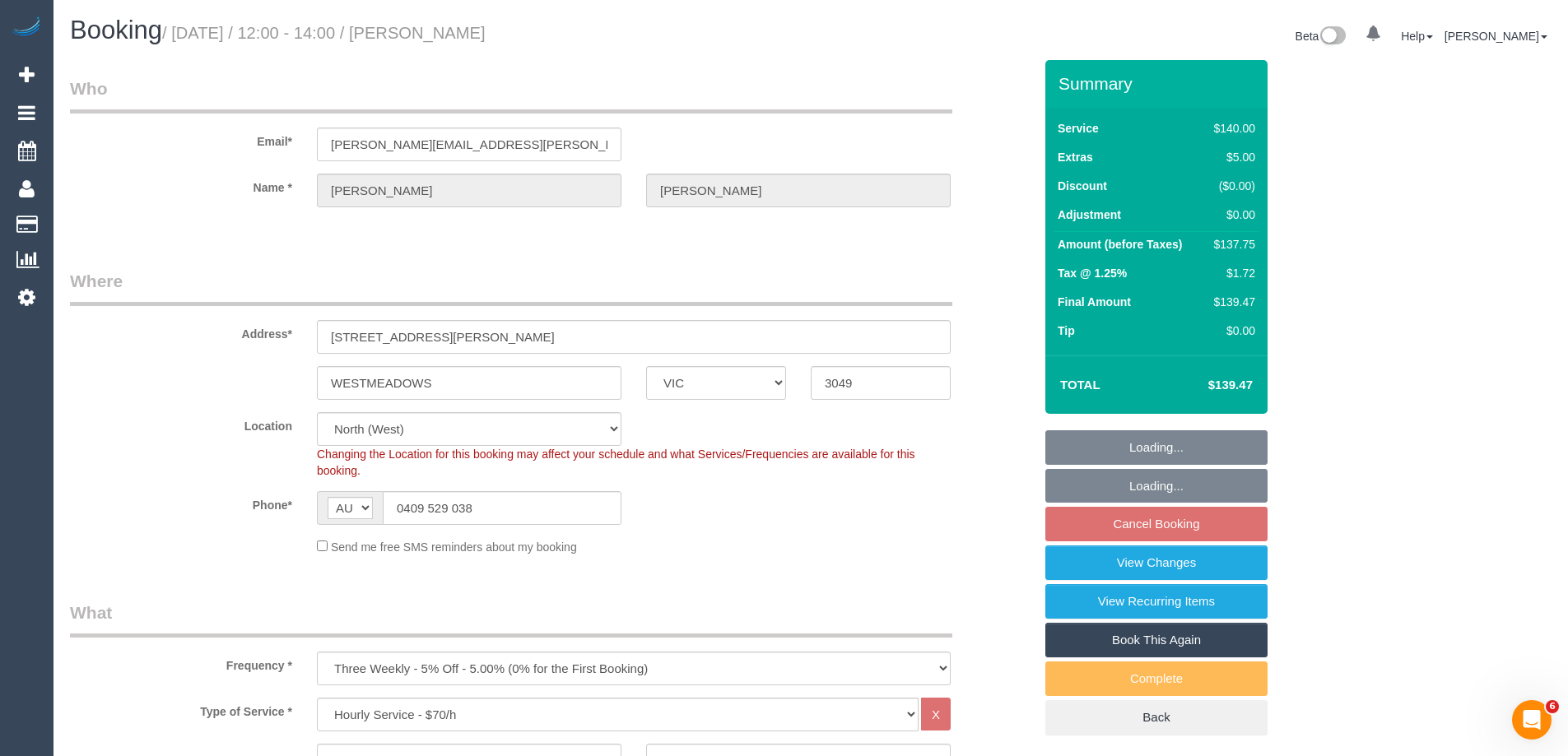
select select "object:1519"
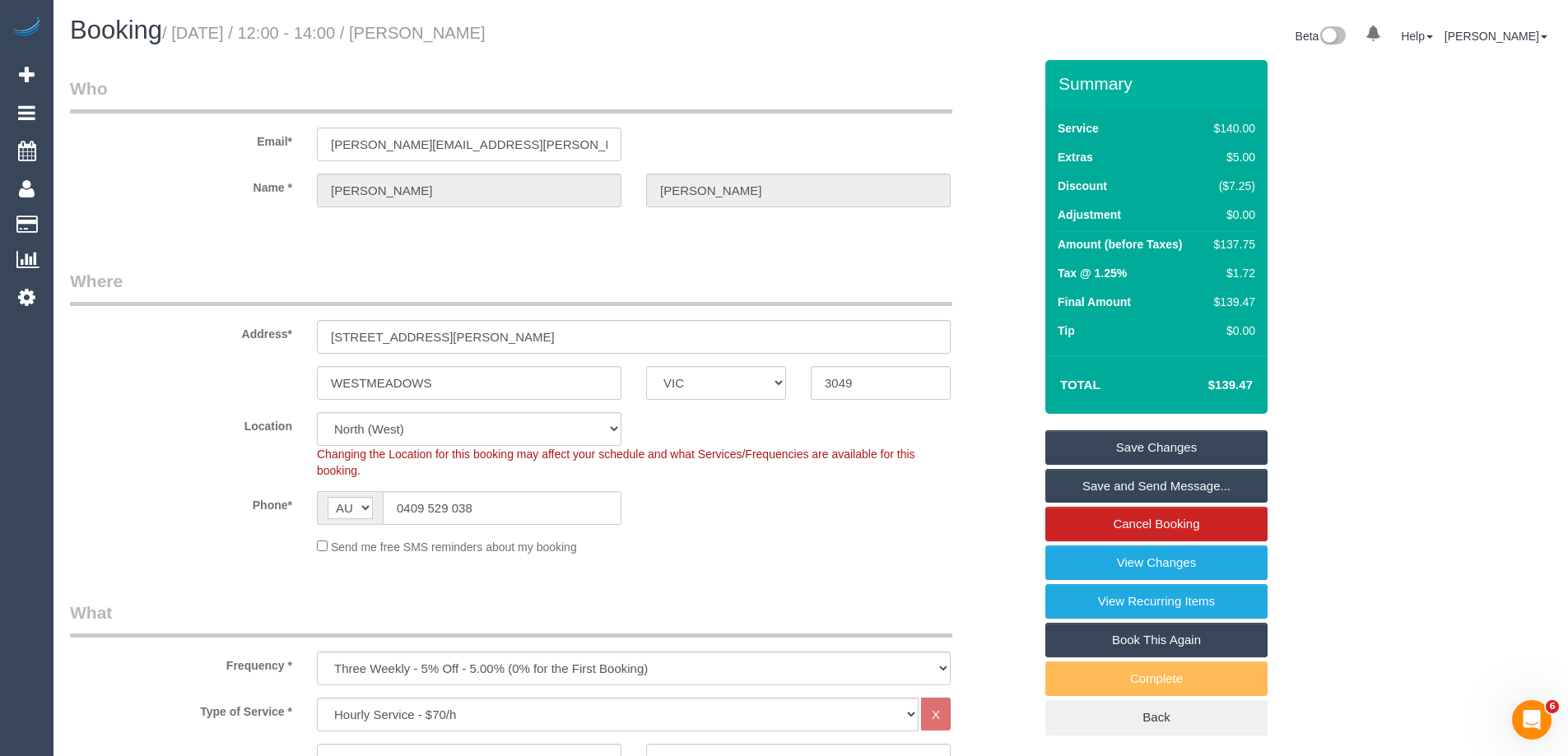
click at [192, 450] on div "Location Office City East (North) East (South) Inner East Inner North (East) In…" at bounding box center [551, 445] width 987 height 67
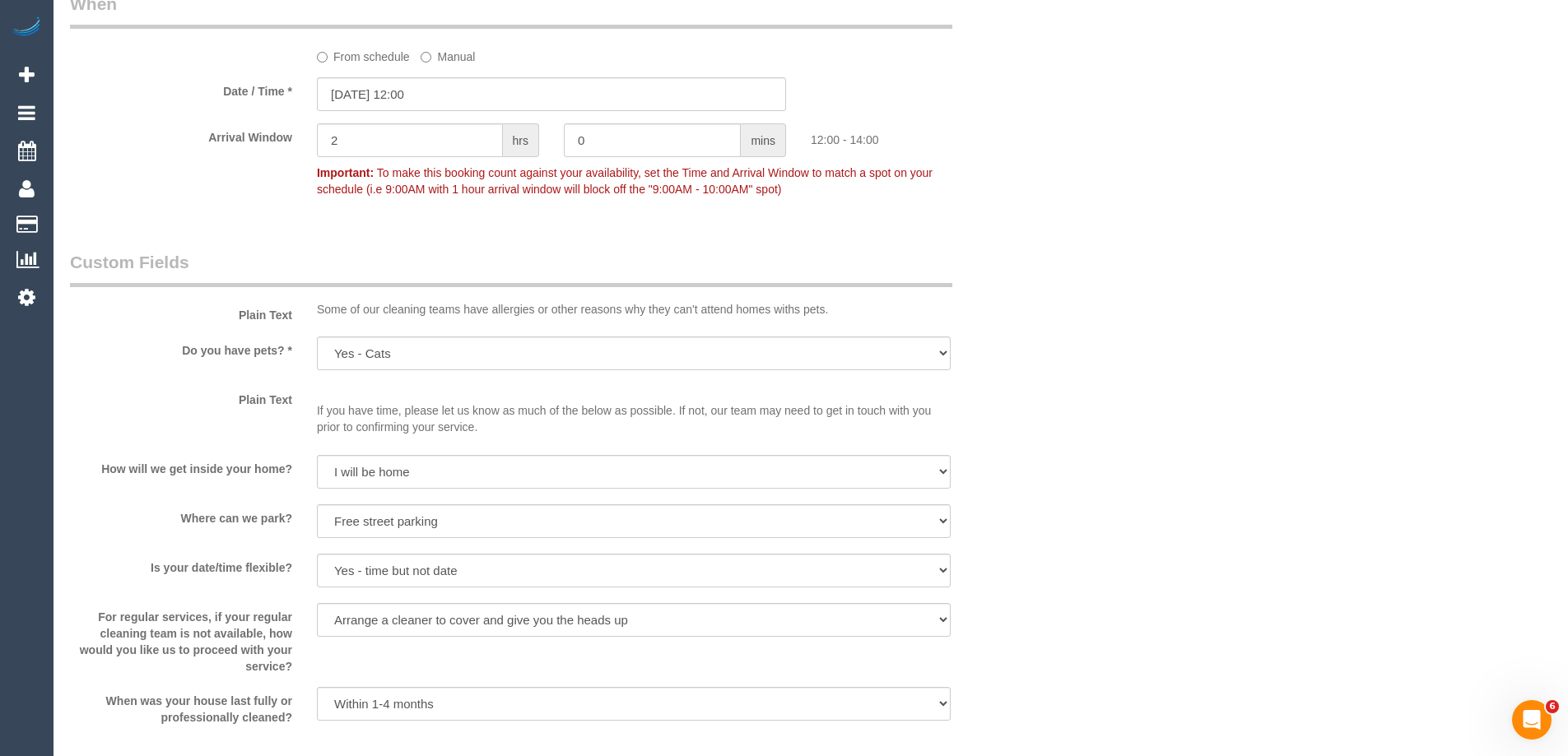
scroll to position [1975, 0]
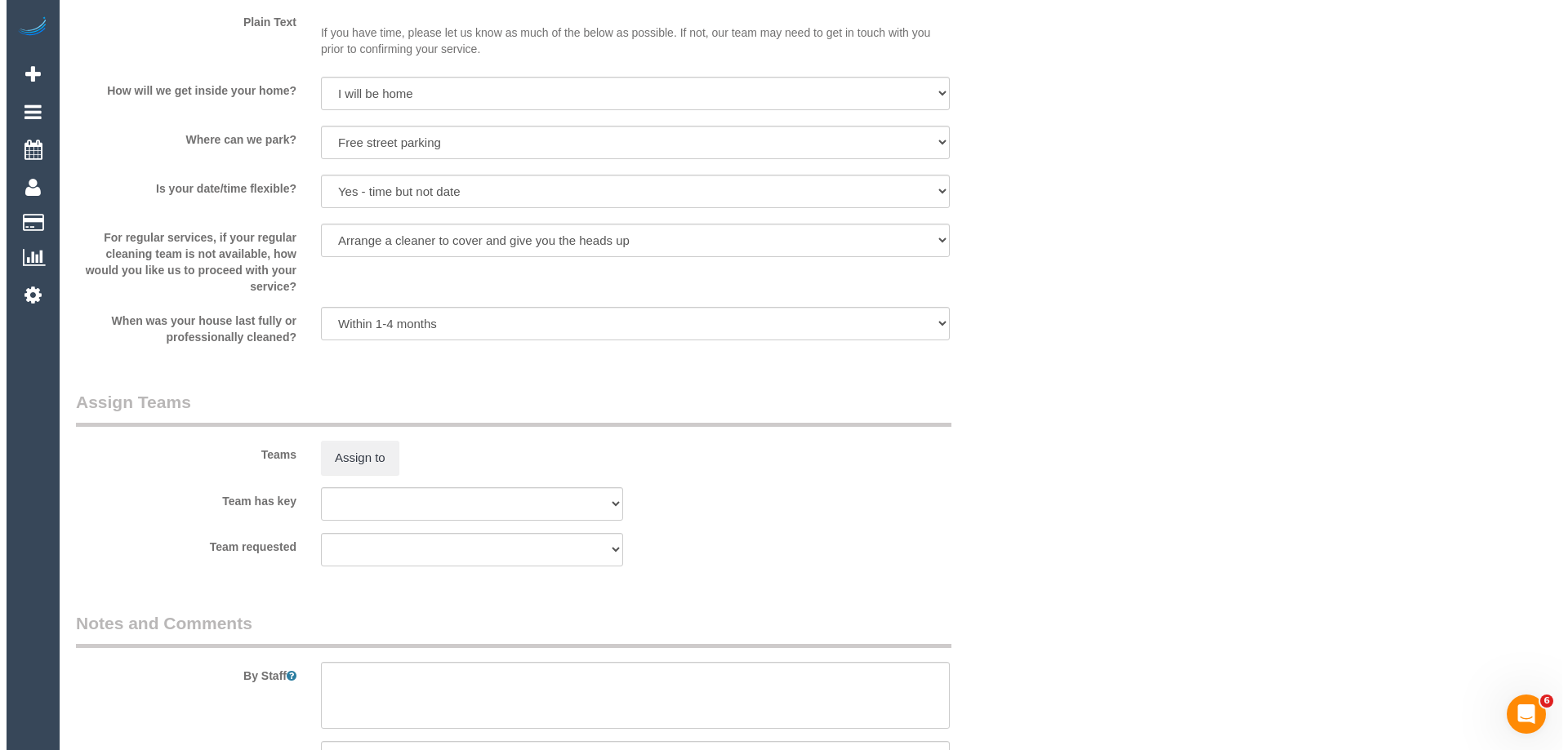
scroll to position [2368, 0]
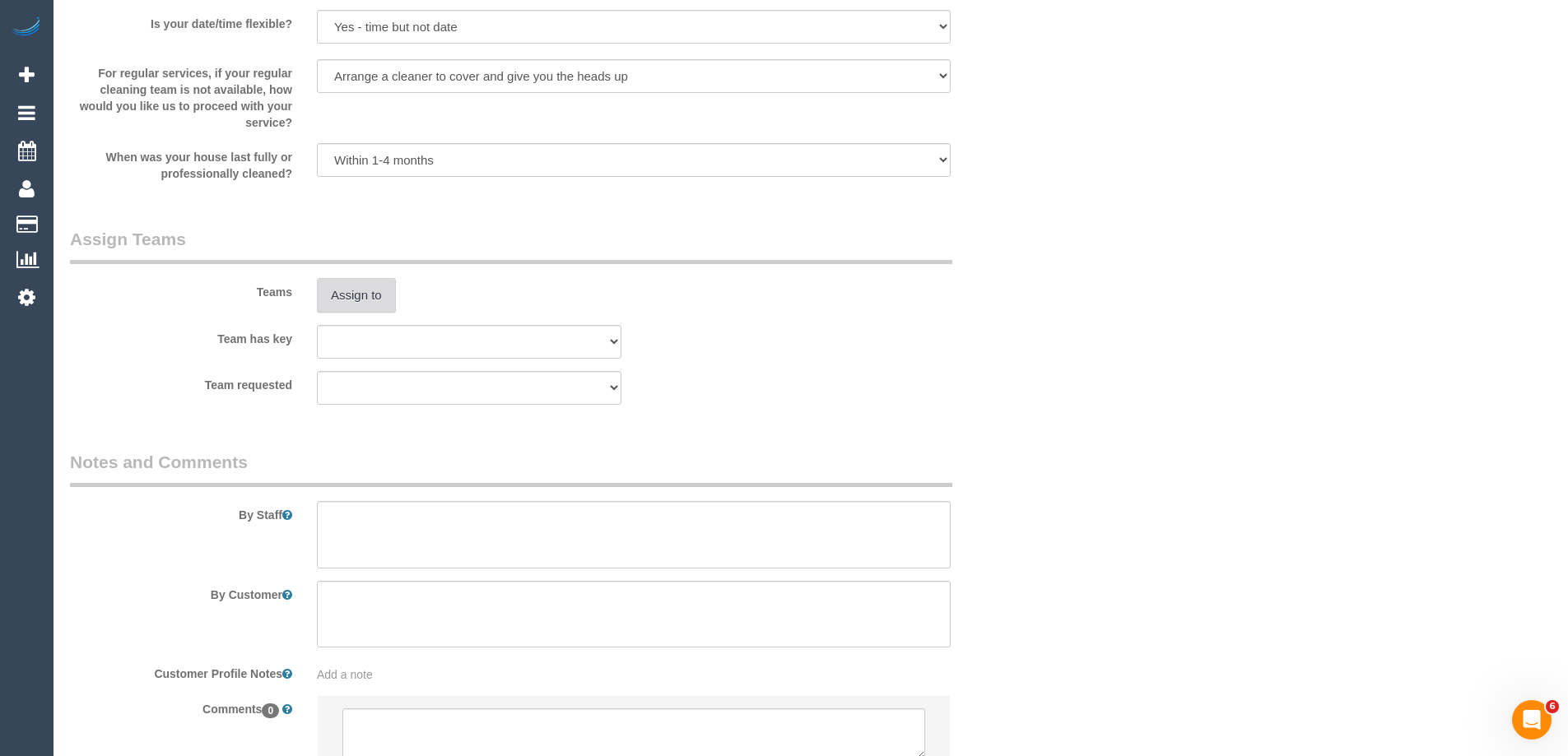
click at [344, 301] on button "Assign to" at bounding box center [356, 295] width 79 height 35
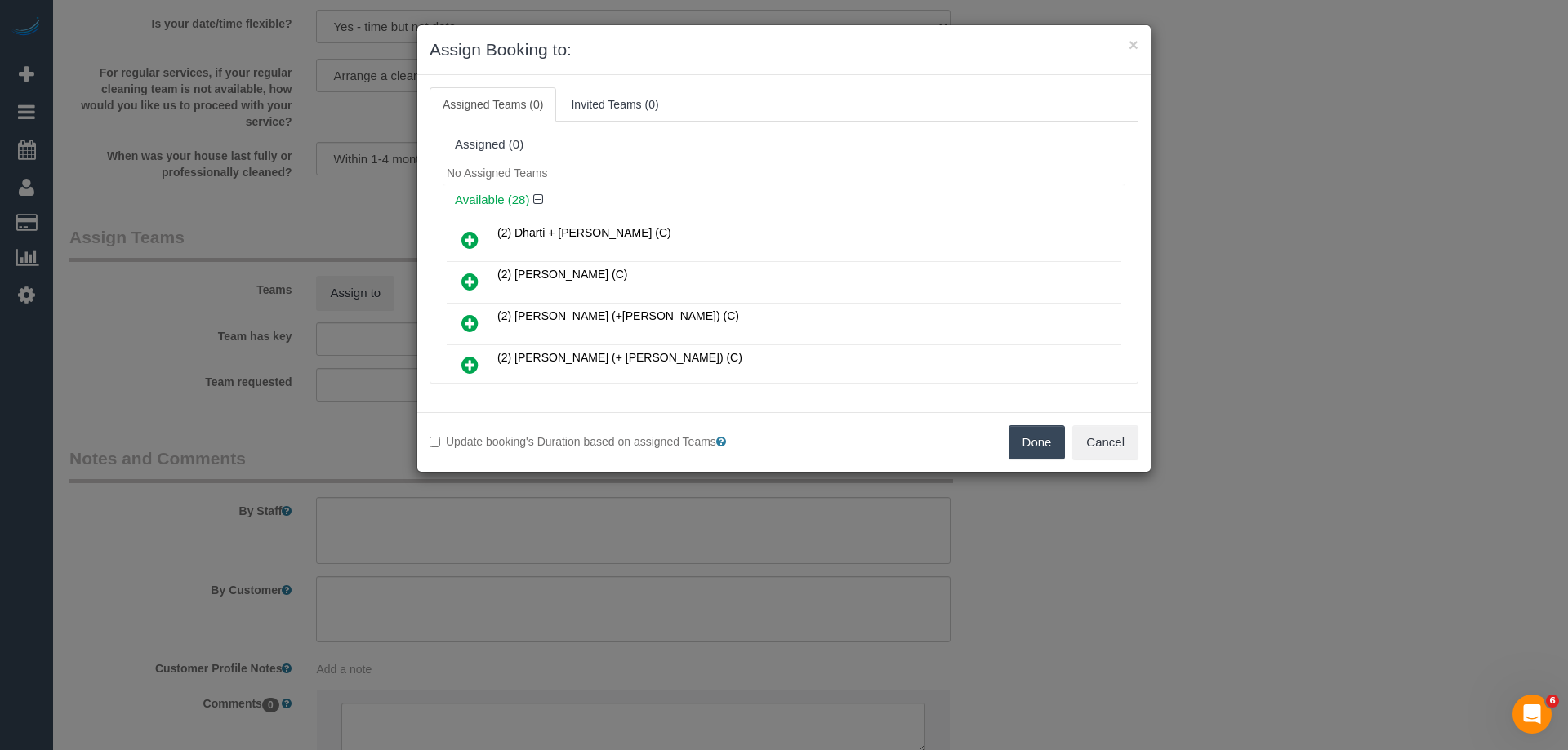
click at [611, 186] on div "Available (28)" at bounding box center [784, 201] width 683 height 31
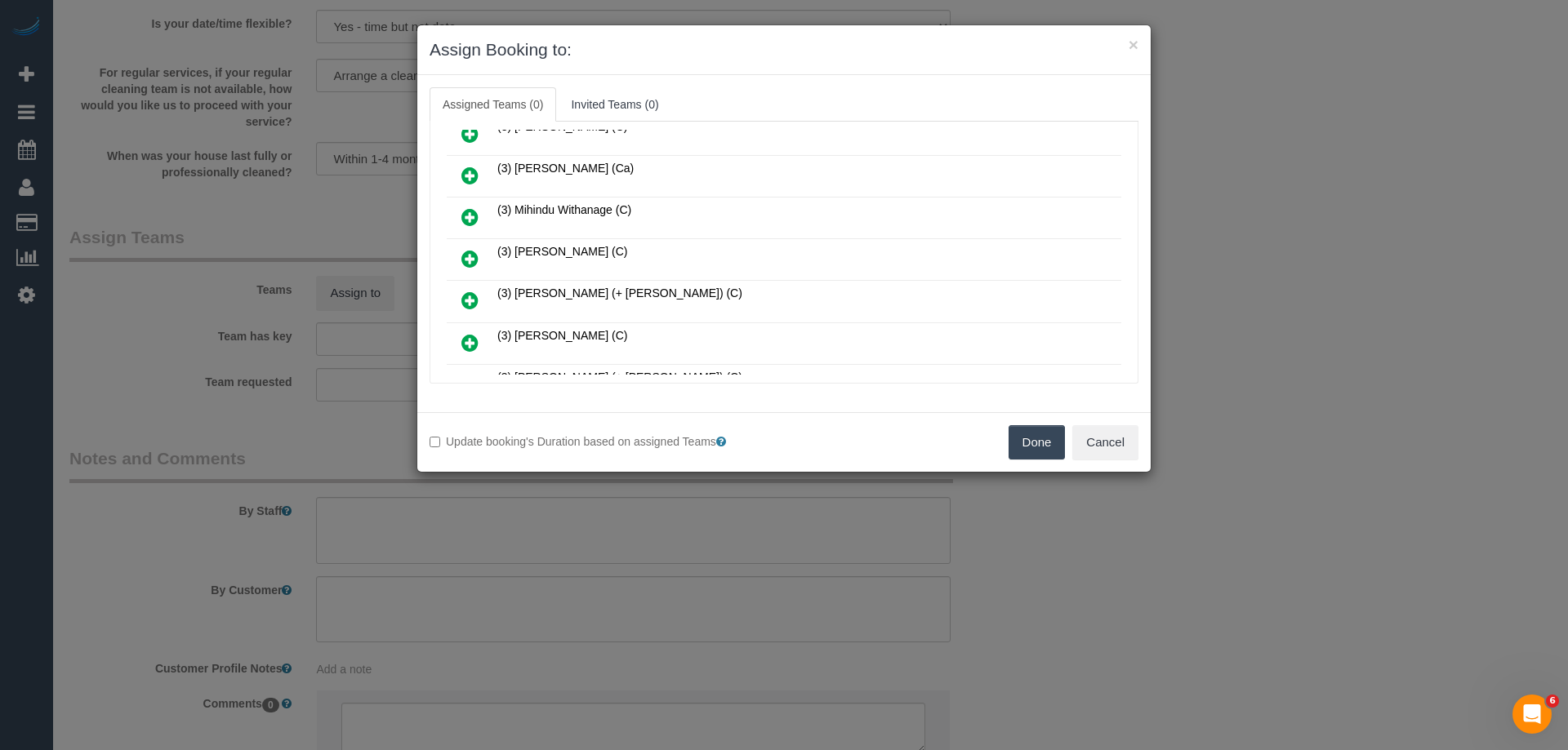
click at [464, 264] on icon at bounding box center [470, 259] width 17 height 20
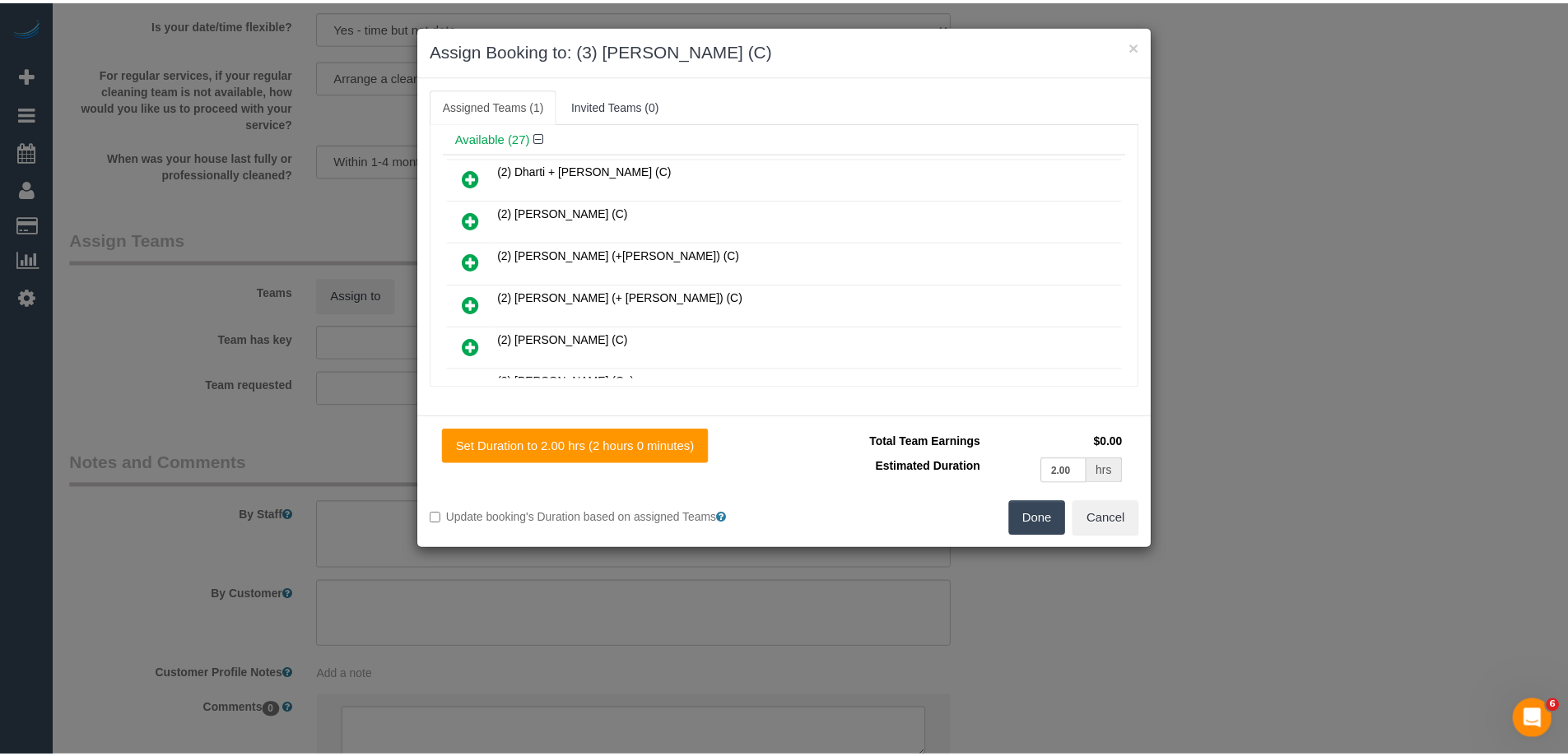
scroll to position [0, 0]
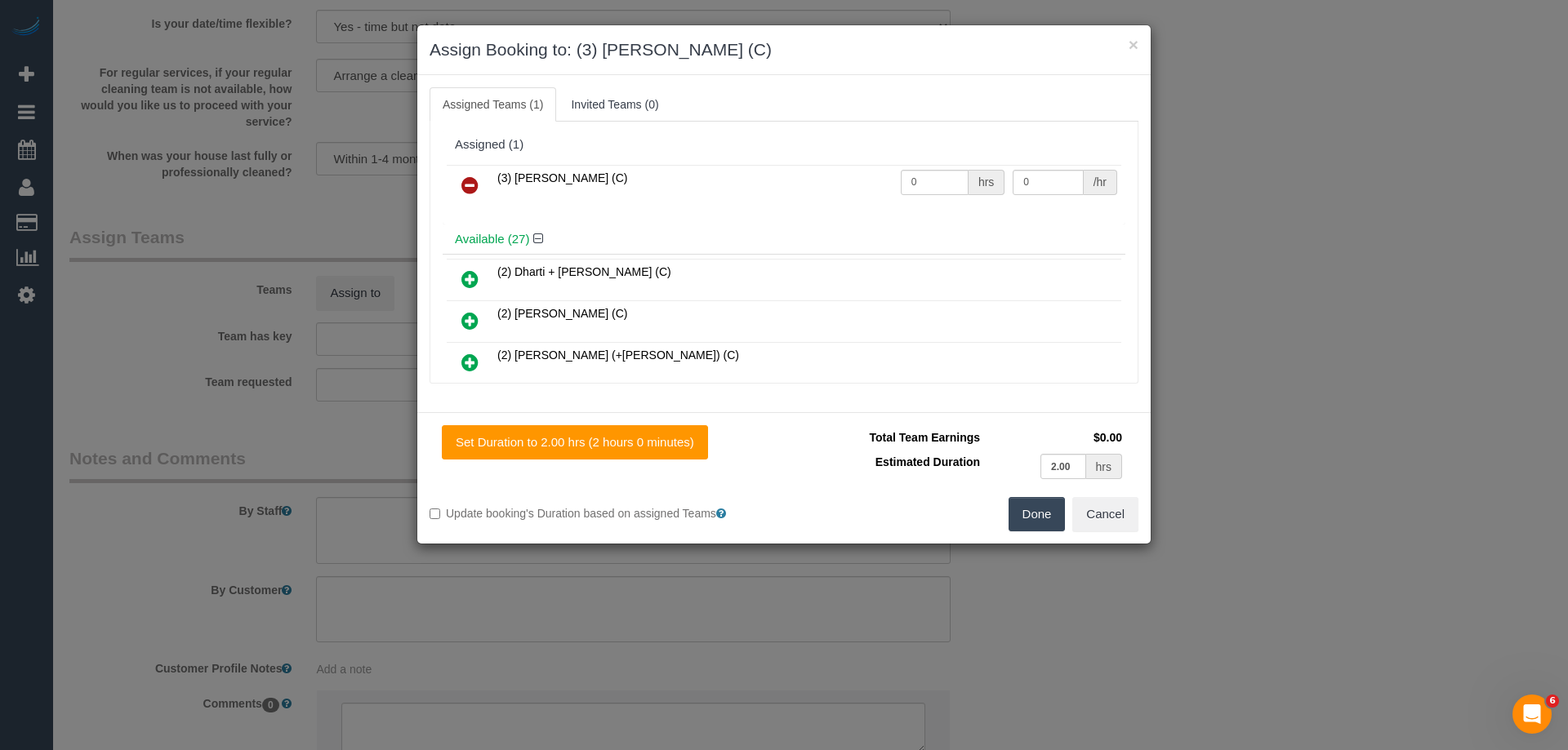
click at [969, 178] on div "hrs" at bounding box center [987, 183] width 36 height 26
click at [947, 179] on input "0" at bounding box center [934, 183] width 68 height 26
type input "2"
click at [1021, 186] on input "0" at bounding box center [1047, 183] width 70 height 26
type input "35"
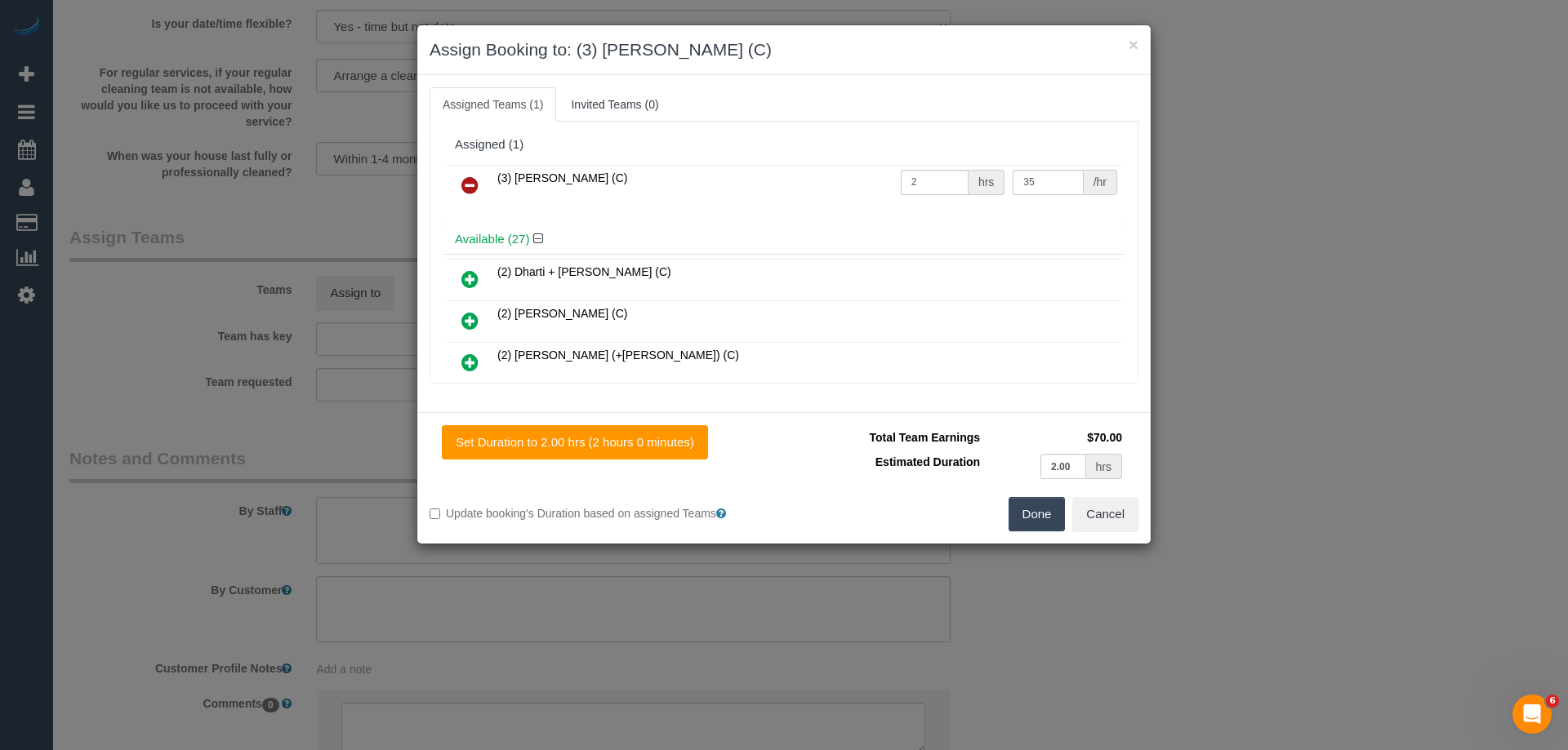
click at [1033, 524] on button "Done" at bounding box center [1037, 514] width 57 height 35
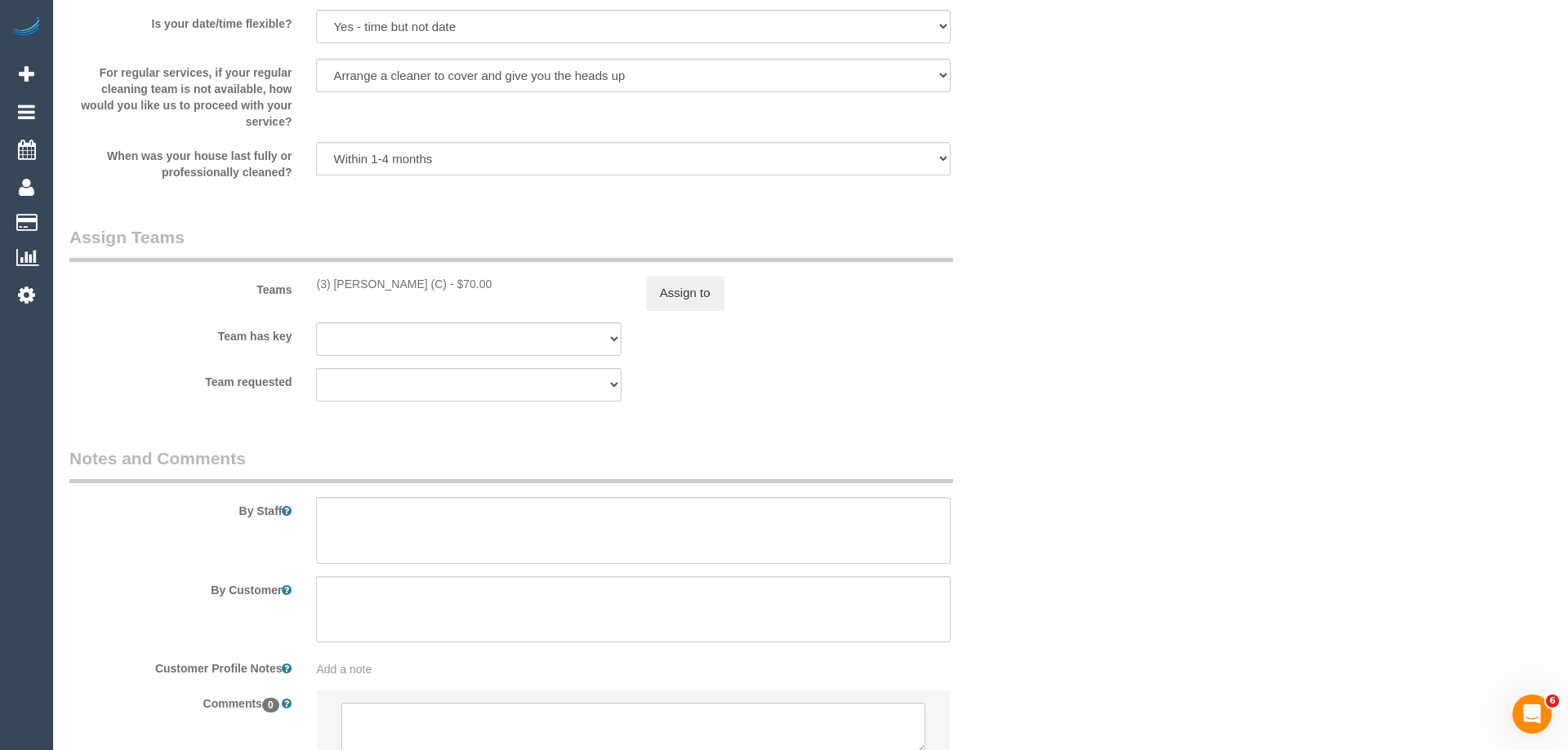
click at [1032, 524] on div "× Assign Booking to: (3) Nilash Jayasekara (C) Assigned Teams (1) Invited Teams…" at bounding box center [784, 375] width 1568 height 750
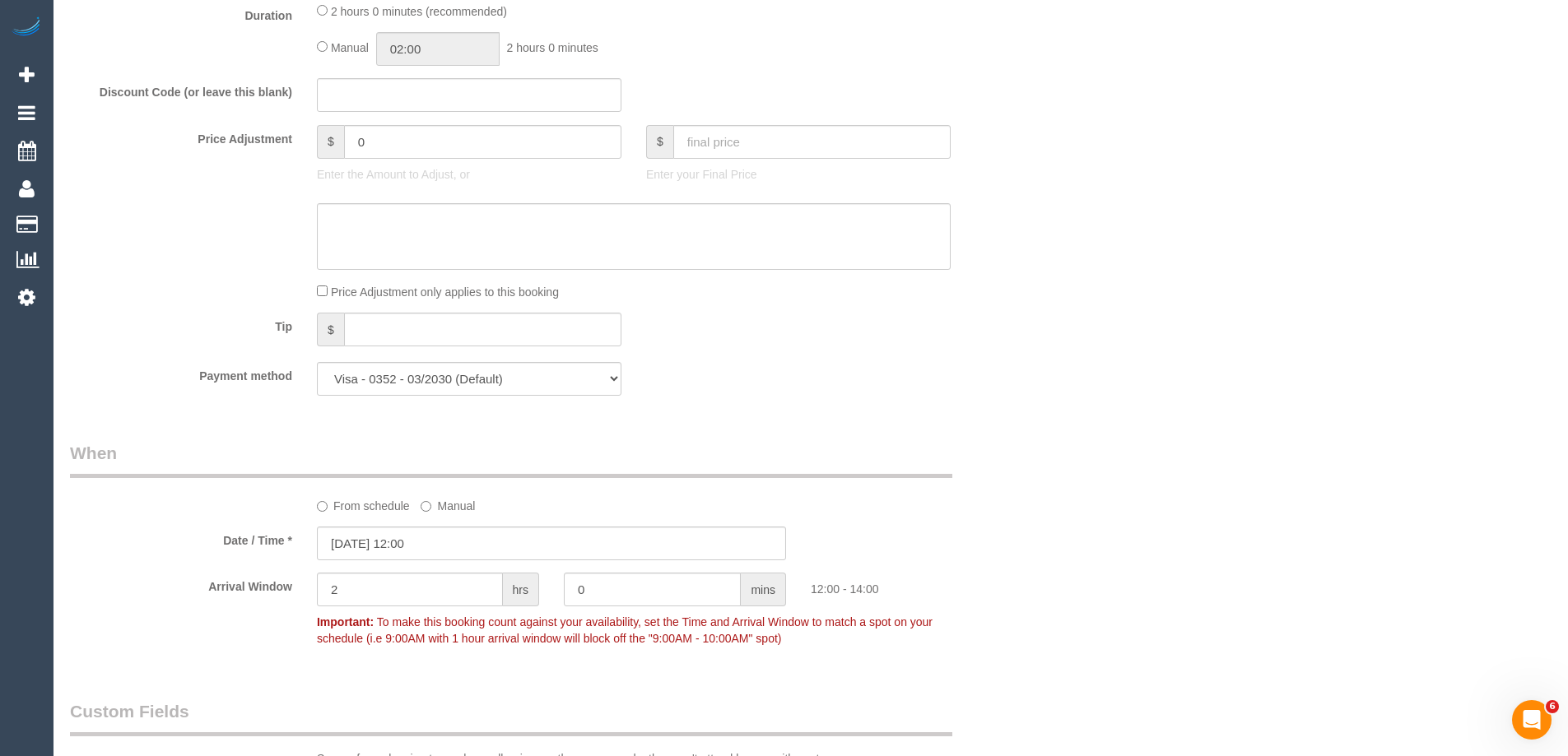
scroll to position [1152, 0]
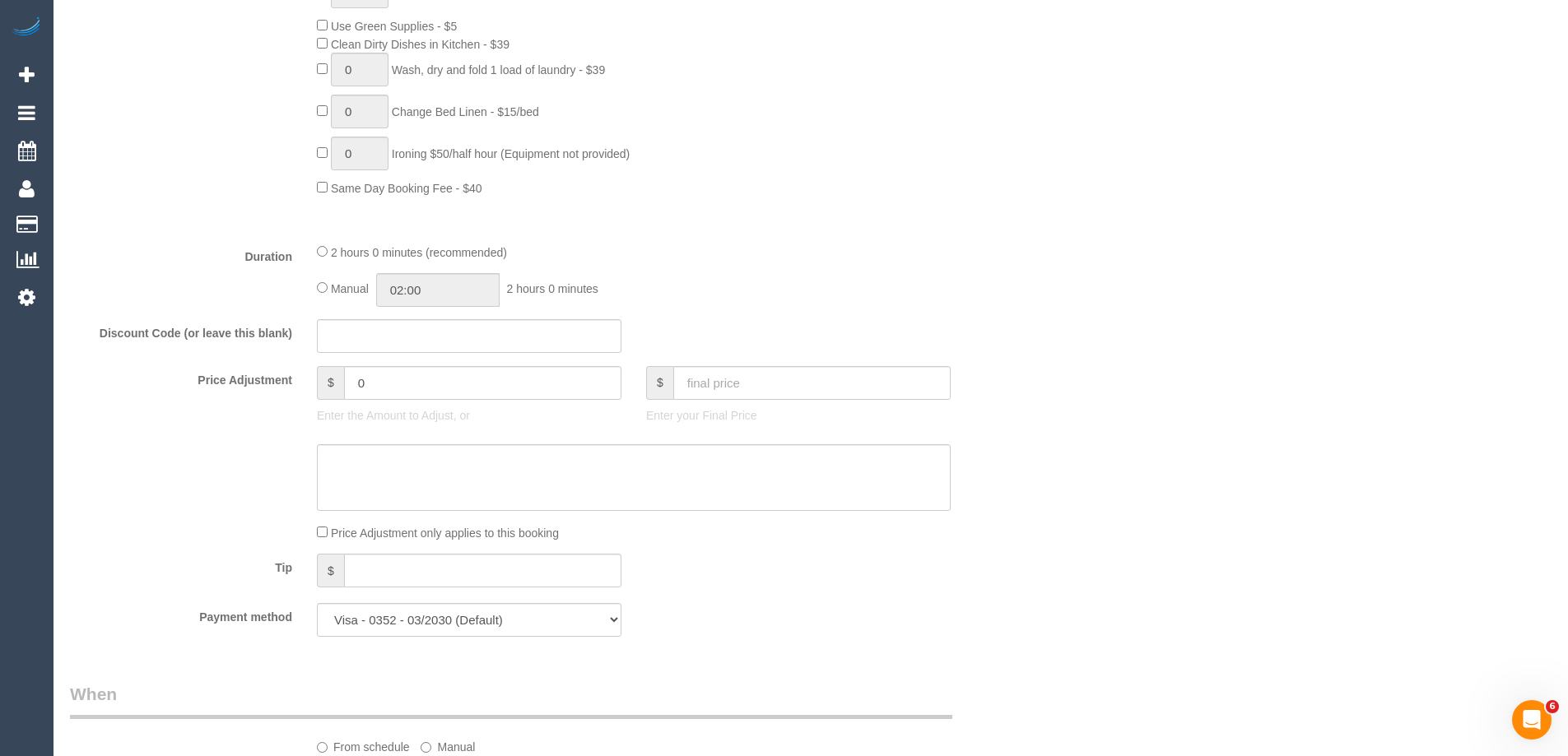
click at [1068, 215] on div "Who Email* kimberley.a.jackson@gmail.com Name * Kim Jackson Where Address* 107 …" at bounding box center [810, 489] width 1481 height 3161
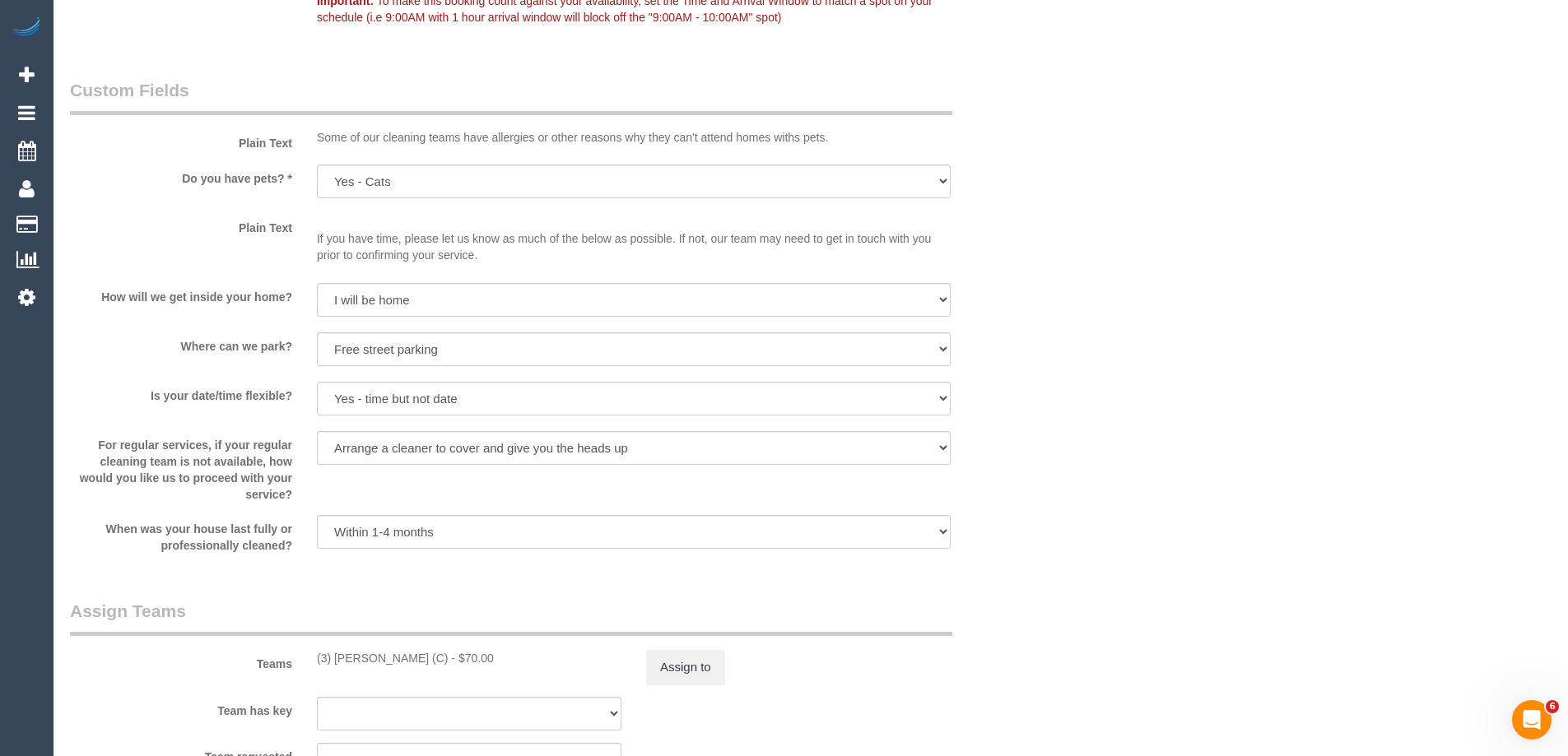
scroll to position [2304, 0]
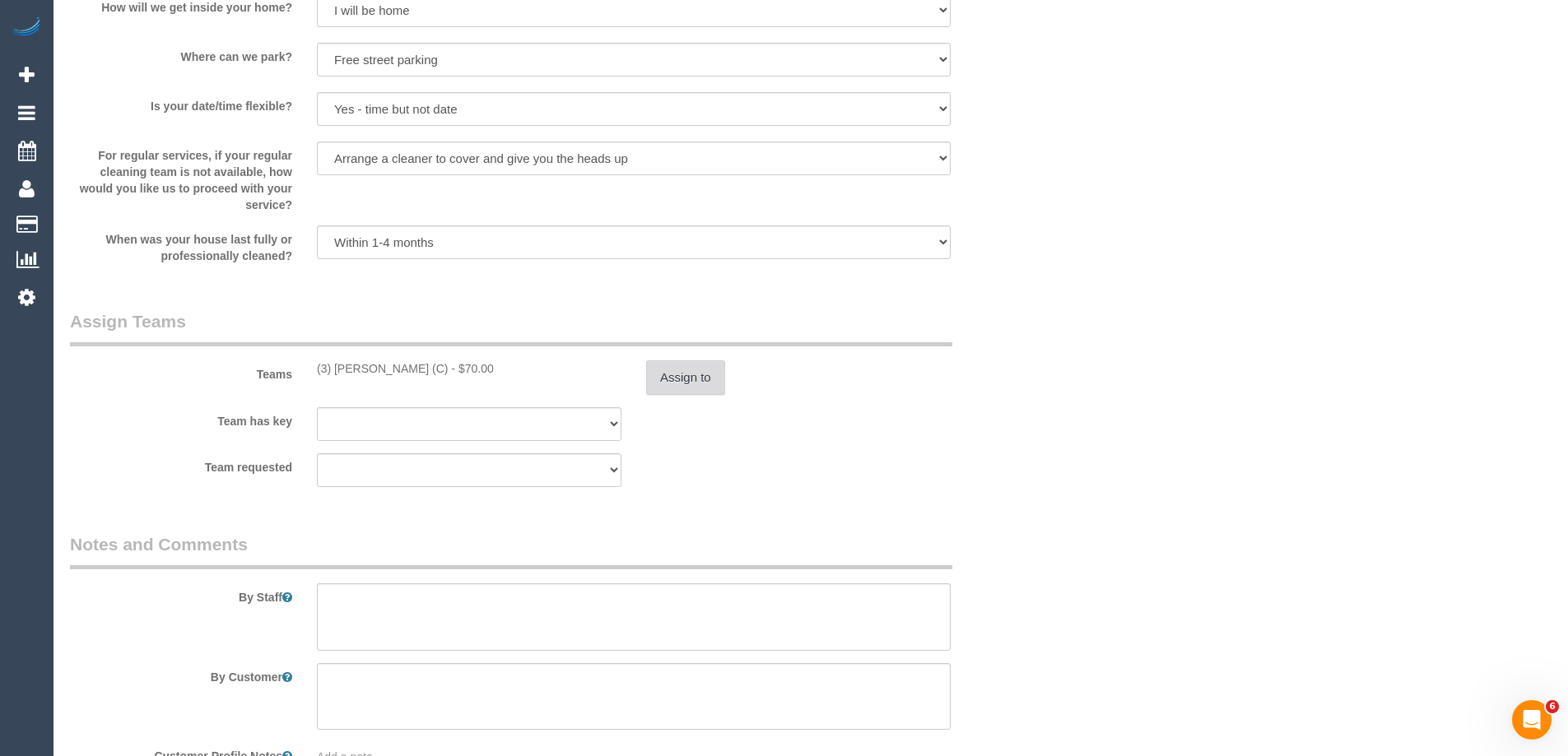
click at [674, 385] on button "Assign to" at bounding box center [685, 378] width 79 height 35
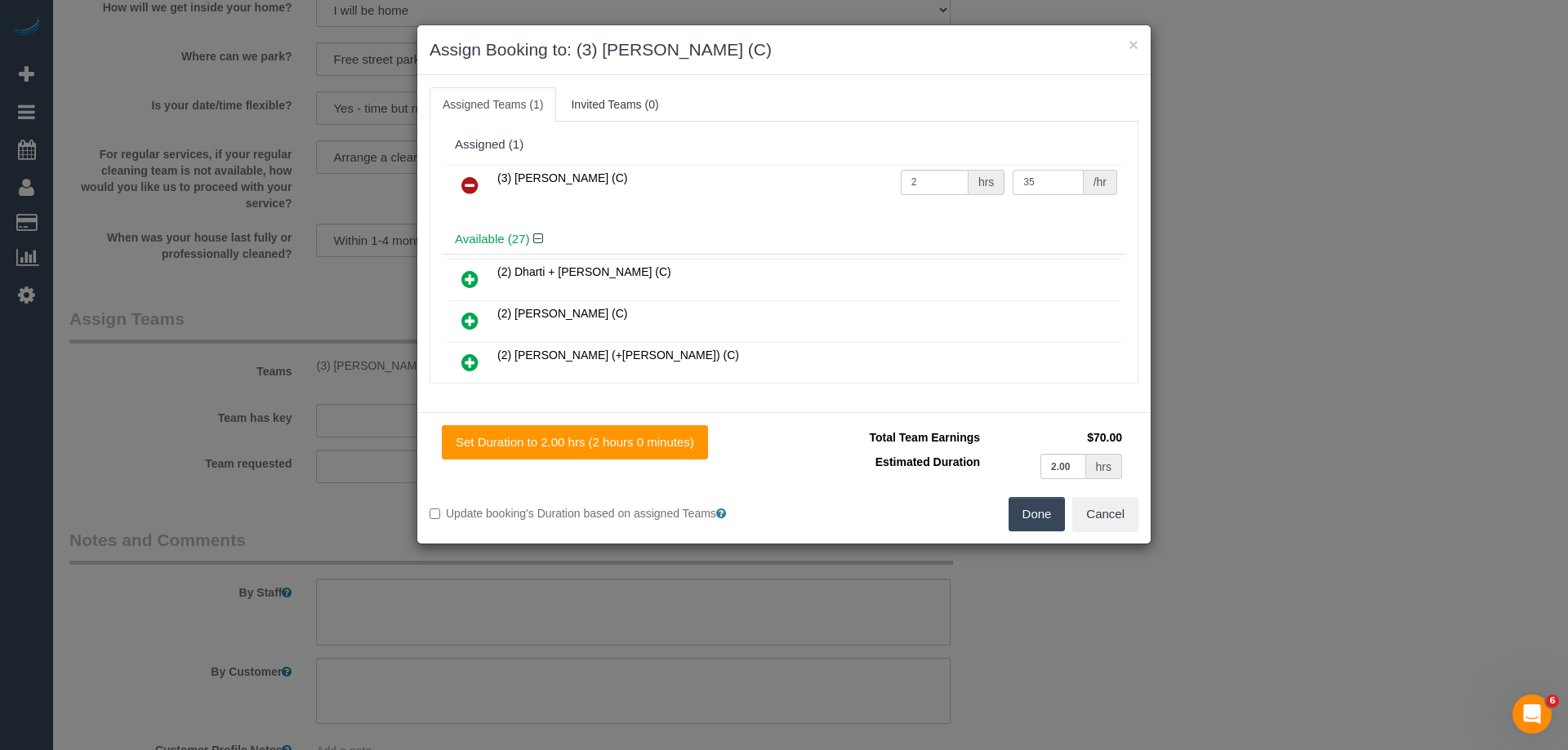
click at [1028, 182] on input "35" at bounding box center [1047, 183] width 70 height 26
type input "36.25"
click at [1022, 519] on button "Done" at bounding box center [1037, 514] width 57 height 35
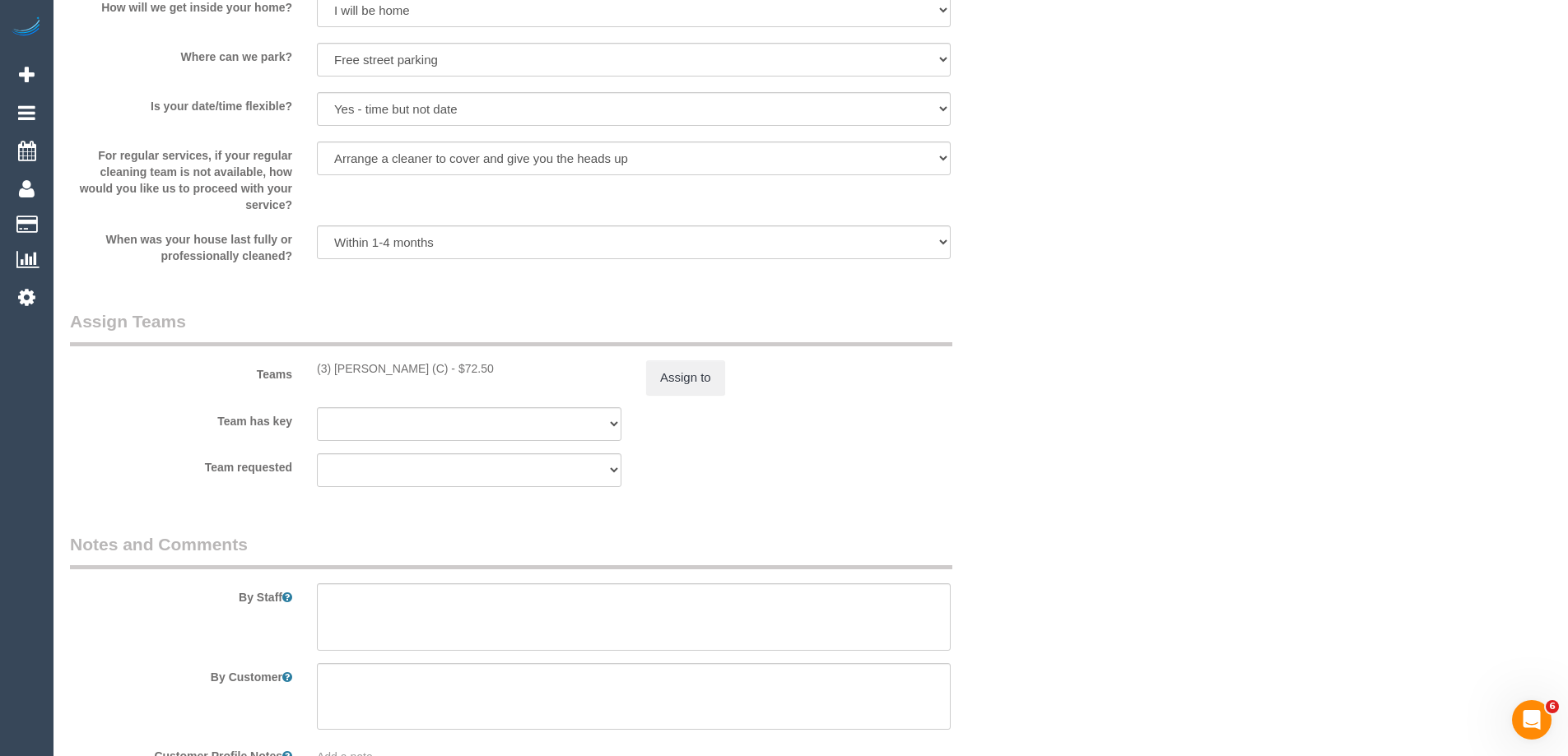
click at [1092, 449] on div "× Assign Booking to: (3) Nilash Jayasekara (C) Assigned Teams (1) Invited Teams…" at bounding box center [784, 378] width 1568 height 756
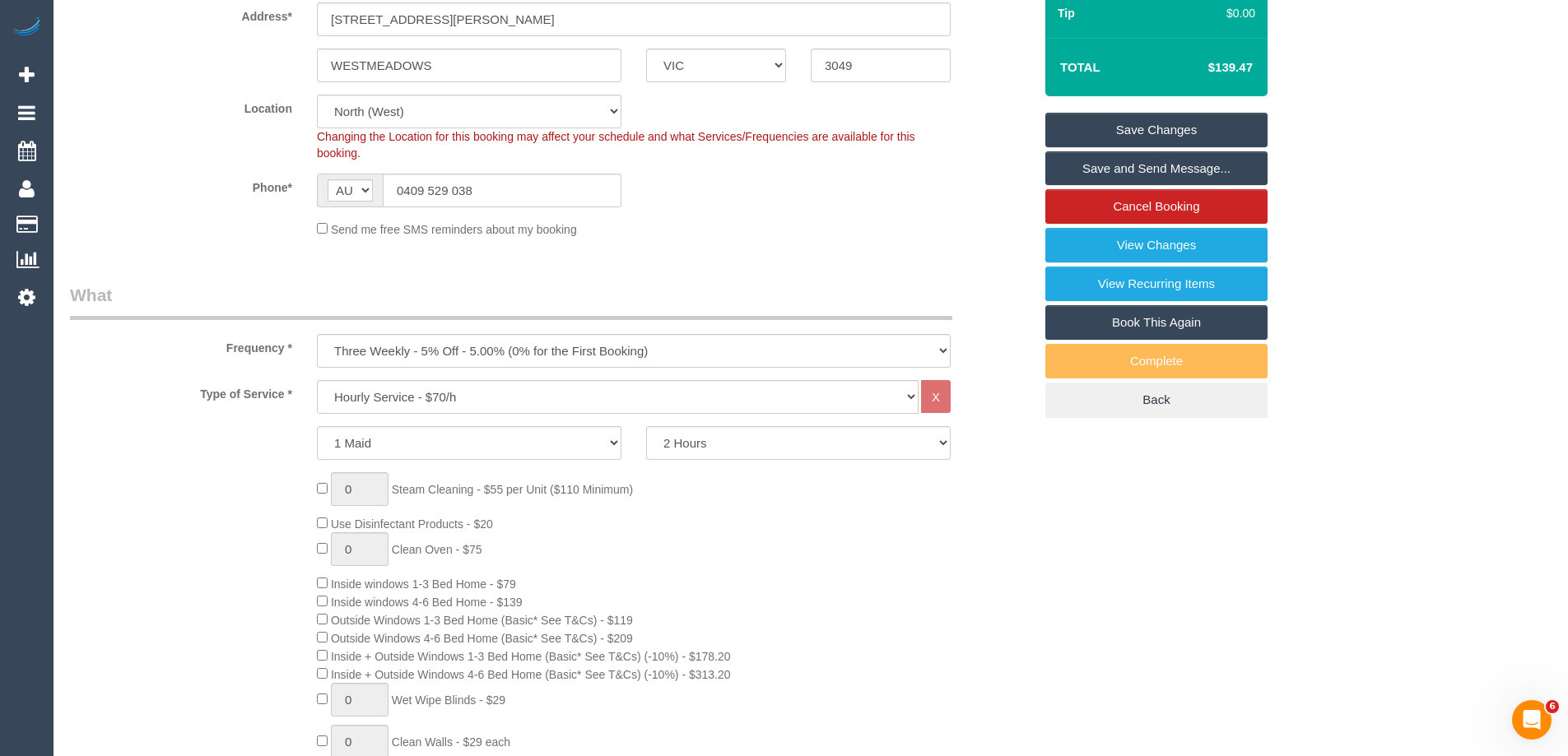
scroll to position [247, 0]
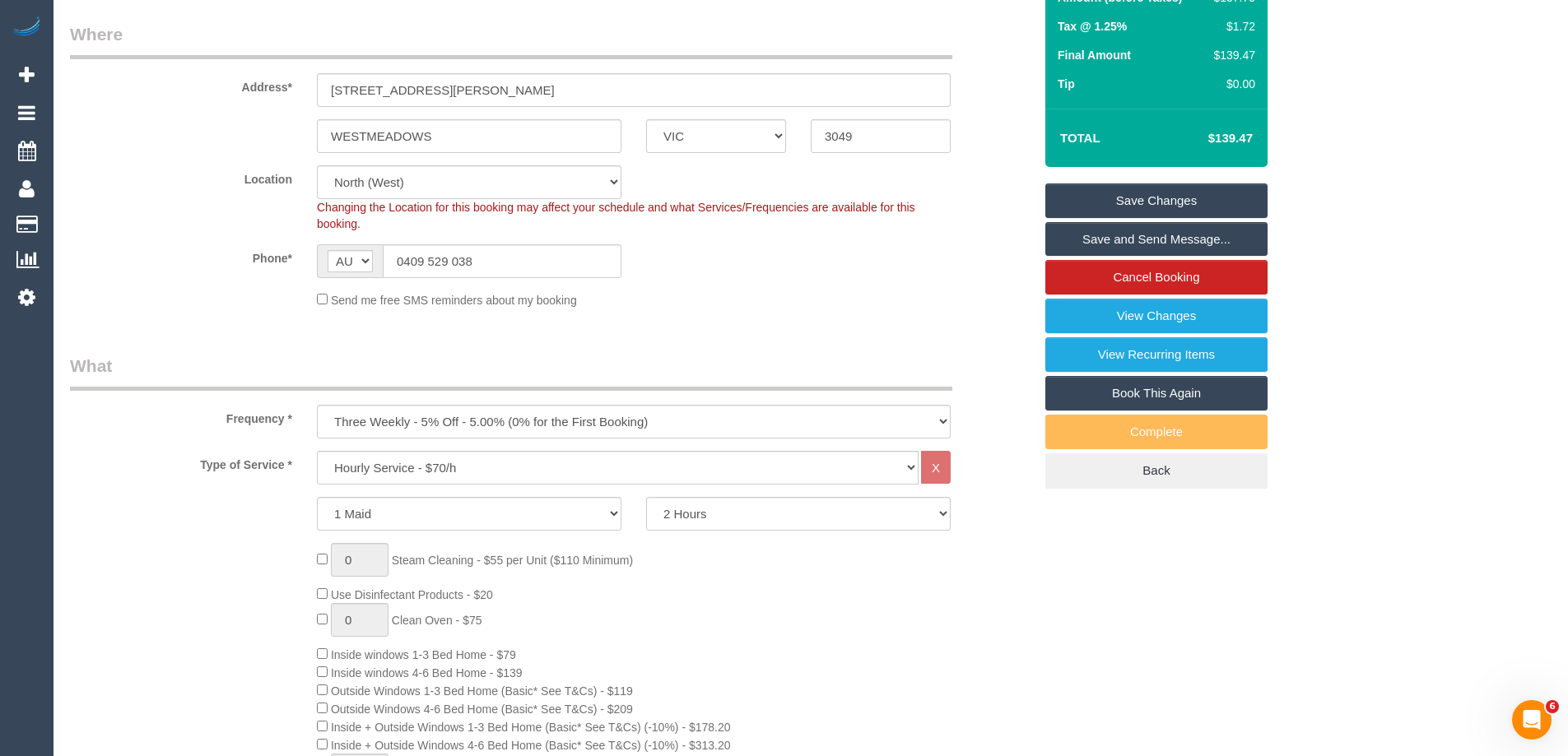
click at [1142, 246] on link "Save and Send Message..." at bounding box center [1156, 239] width 222 height 35
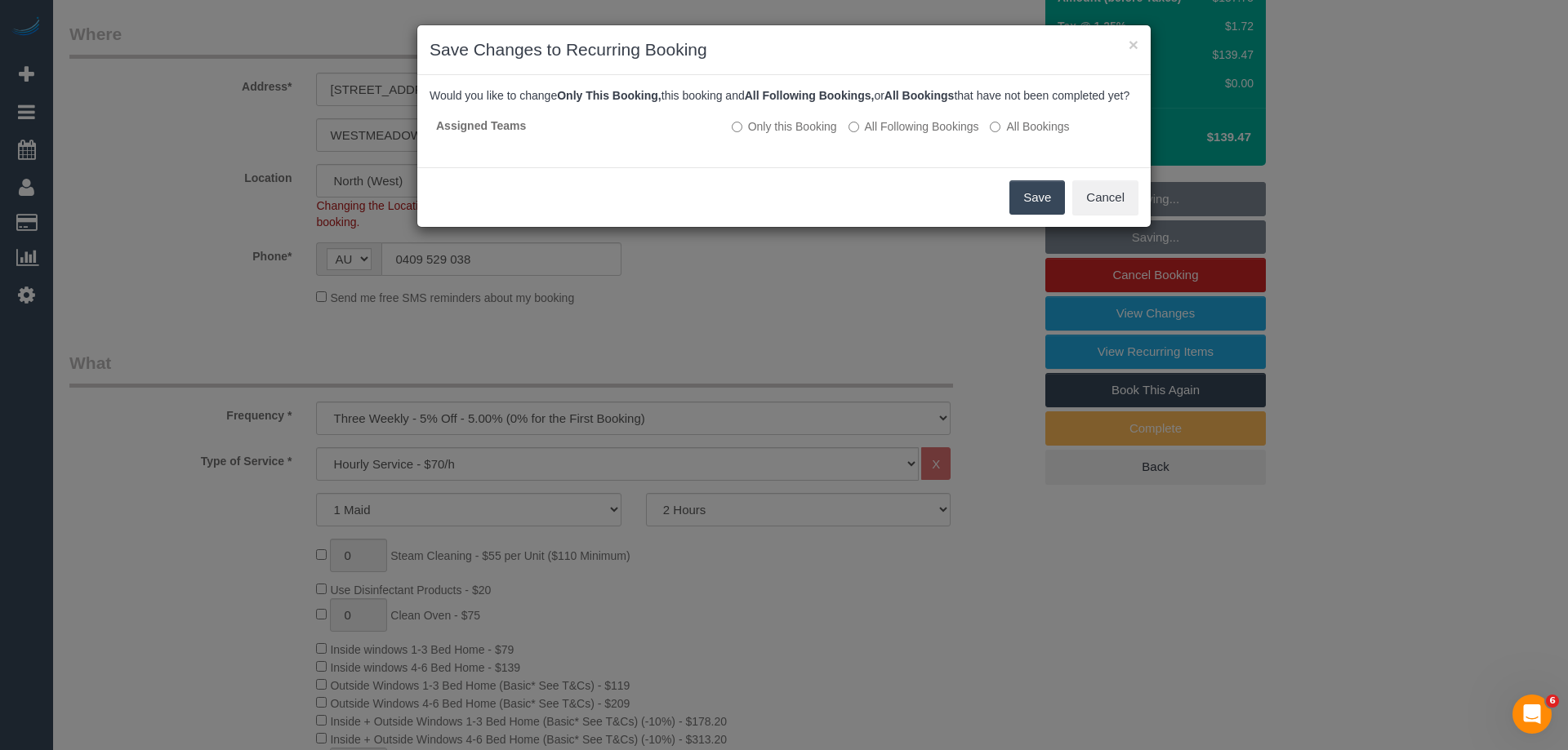
click at [1027, 214] on button "Save" at bounding box center [1037, 198] width 55 height 35
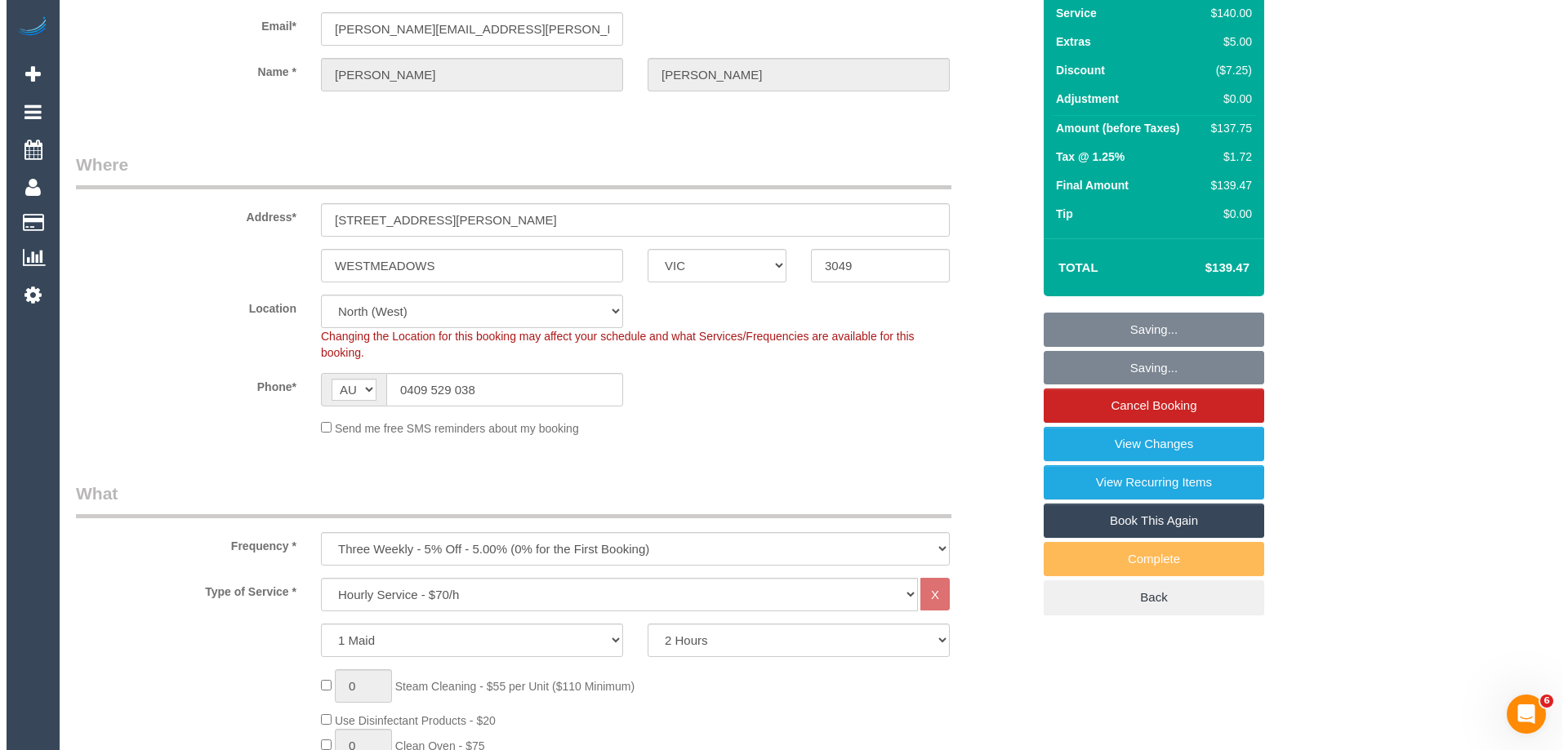
scroll to position [0, 0]
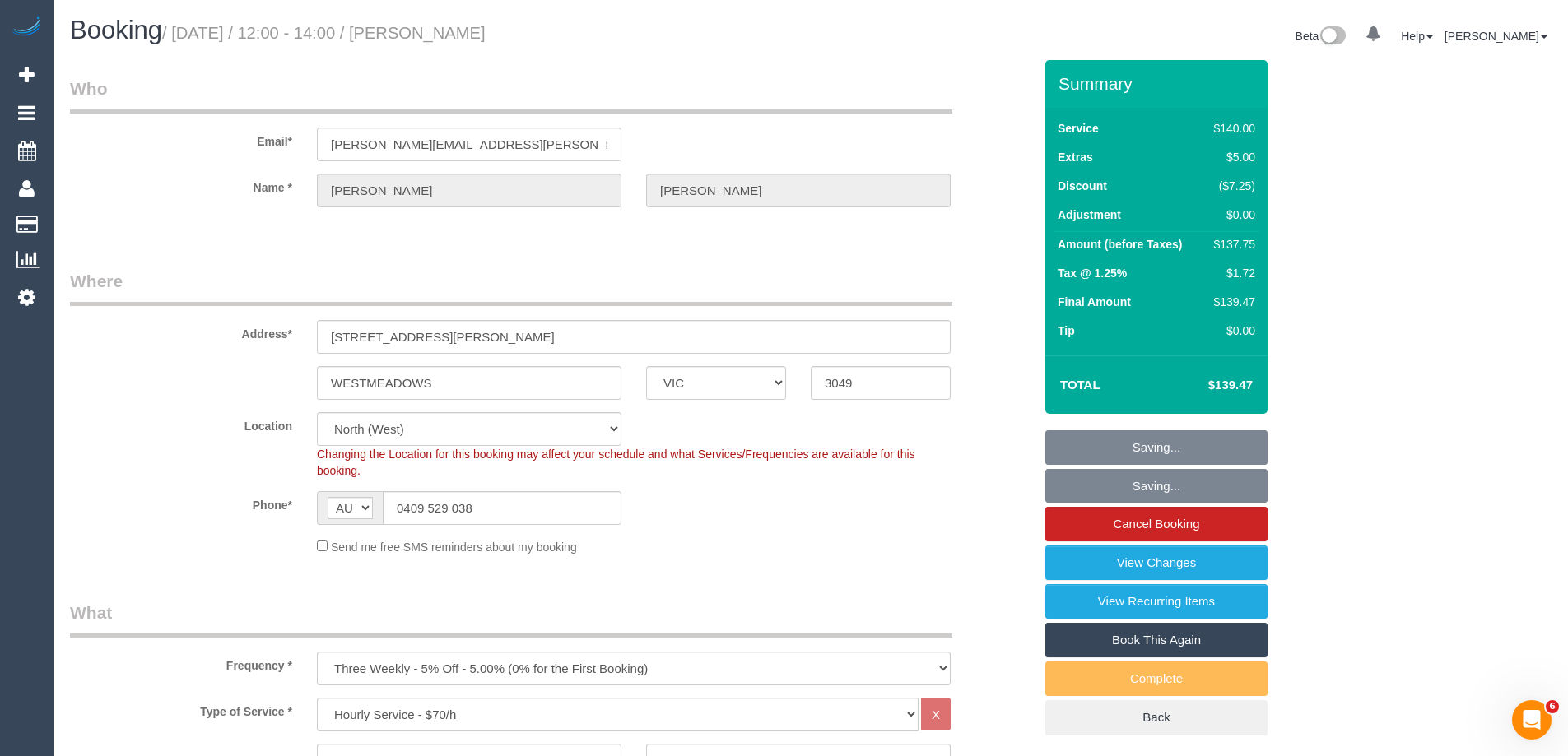
click at [485, 36] on small "/ October 22, 2025 / 12:00 - 14:00 / Kim Jackson" at bounding box center [324, 33] width 324 height 18
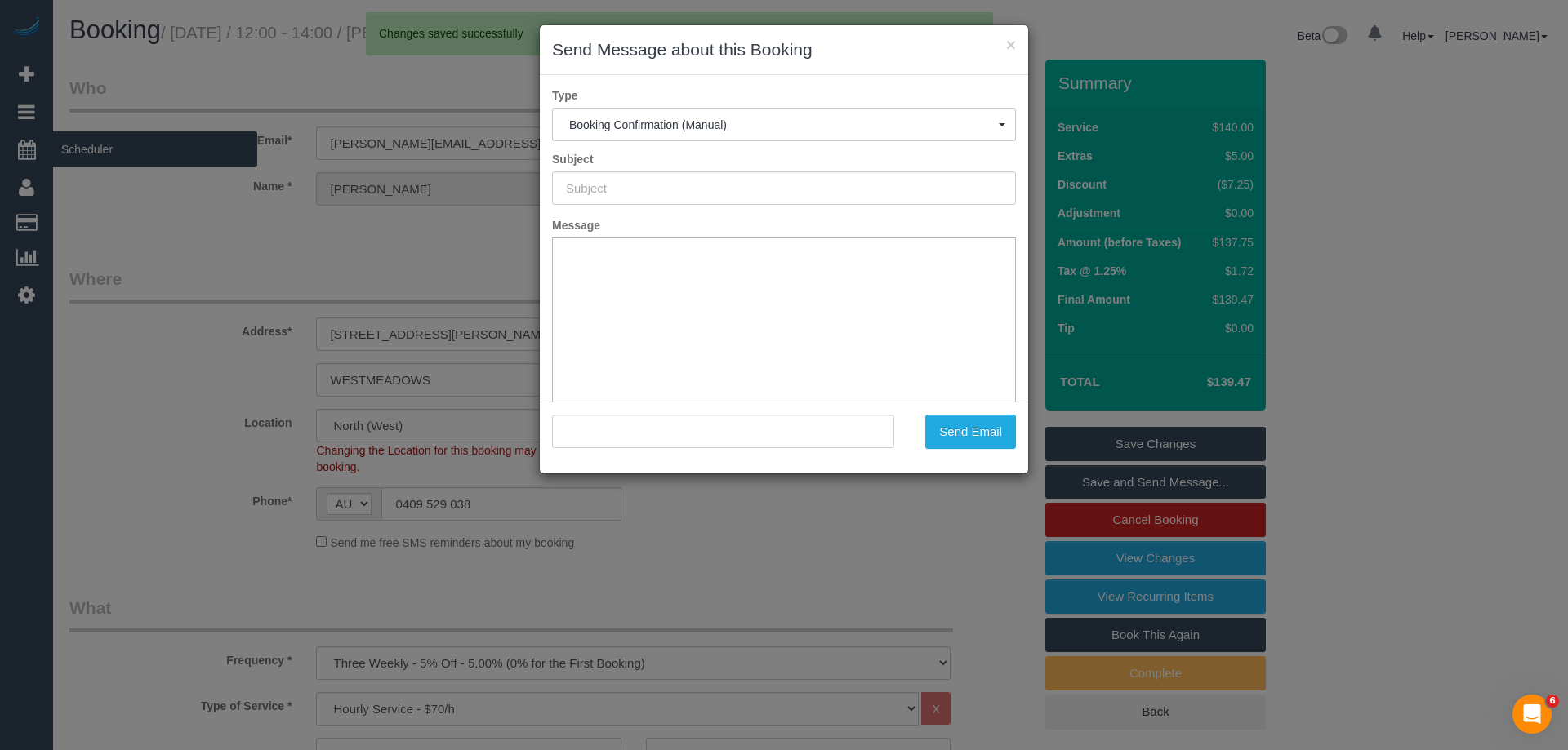
type input "Booking Confirmed"
type input ""Kim Jackson" <kimberley.a.jackson@gmail.com>"
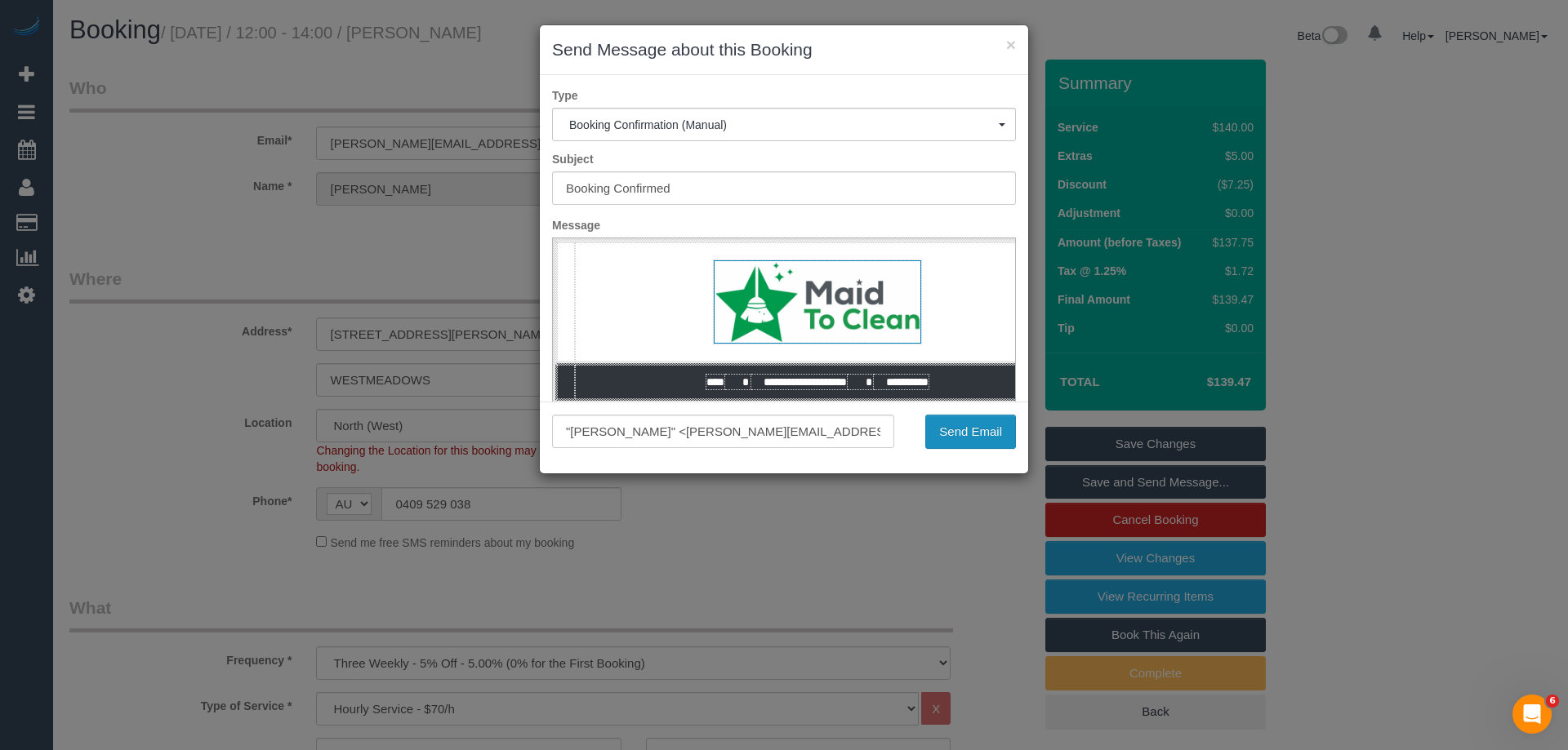
click at [975, 439] on button "Send Email" at bounding box center [971, 432] width 91 height 35
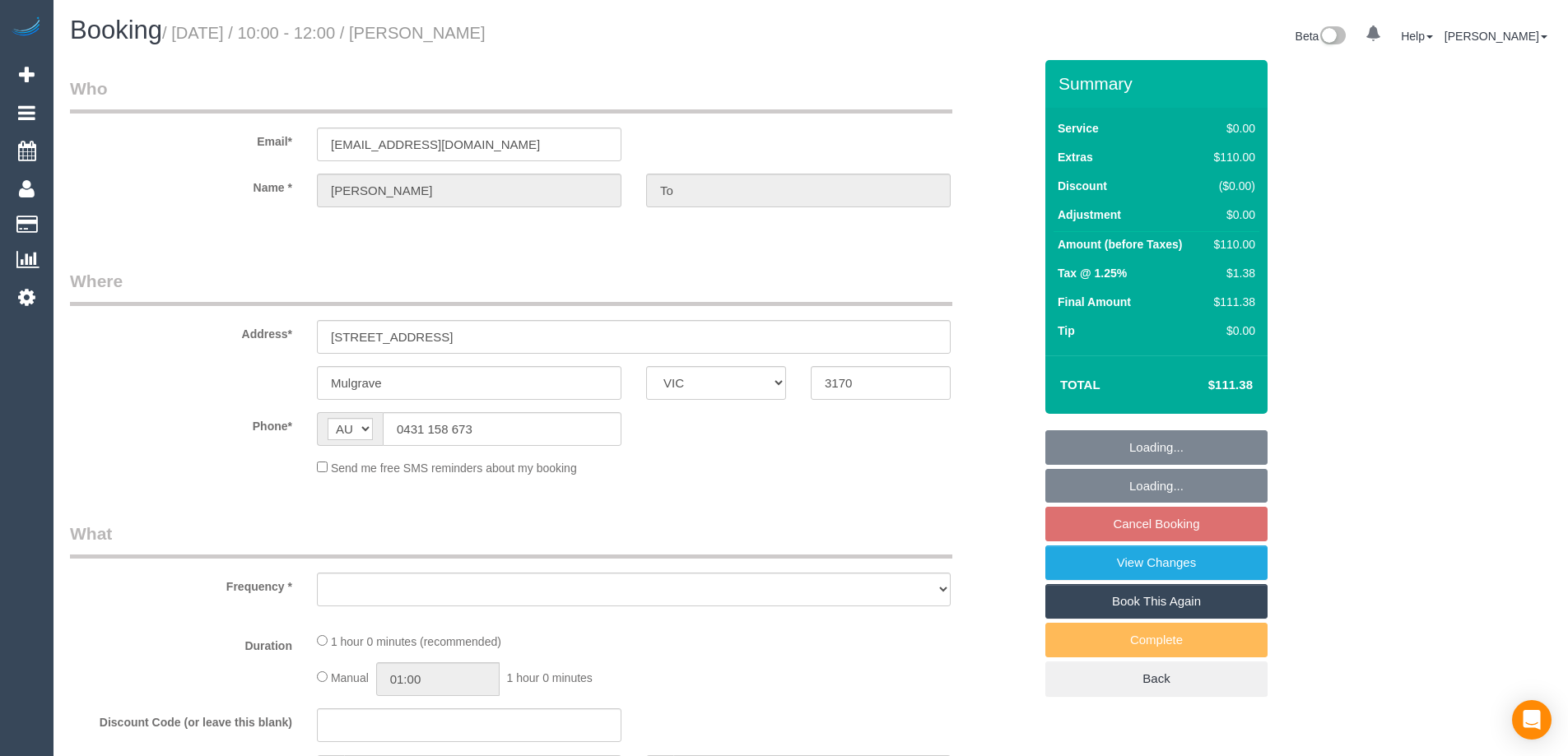
select select "VIC"
select select "string:stripe-pm_1SD24t2GScqysDRVWPXz1pf7"
select select "number:27"
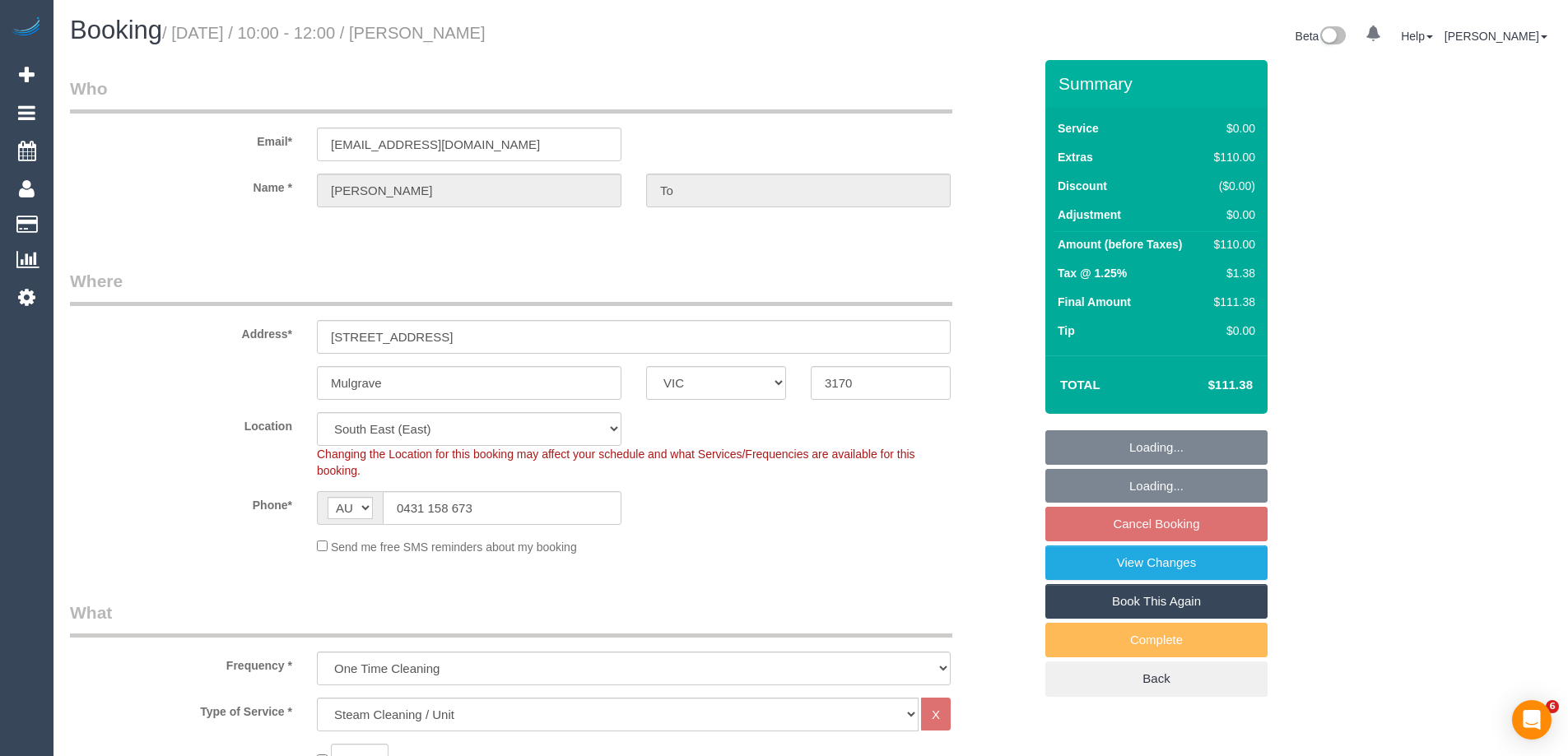
select select "object:1315"
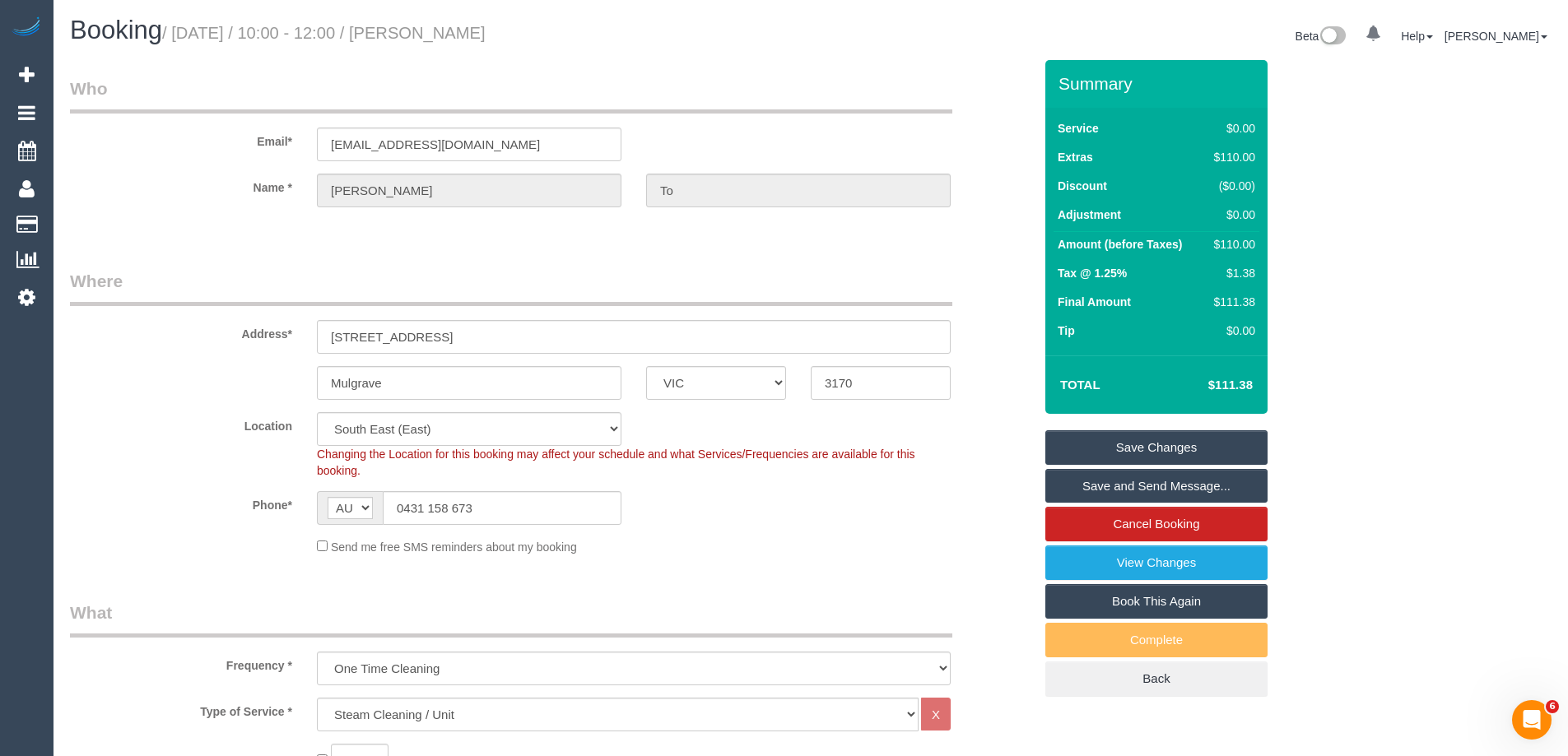
click at [703, 33] on h1 "Booking / [DATE] / 10:00 - 12:00 / [PERSON_NAME]" at bounding box center [433, 31] width 728 height 28
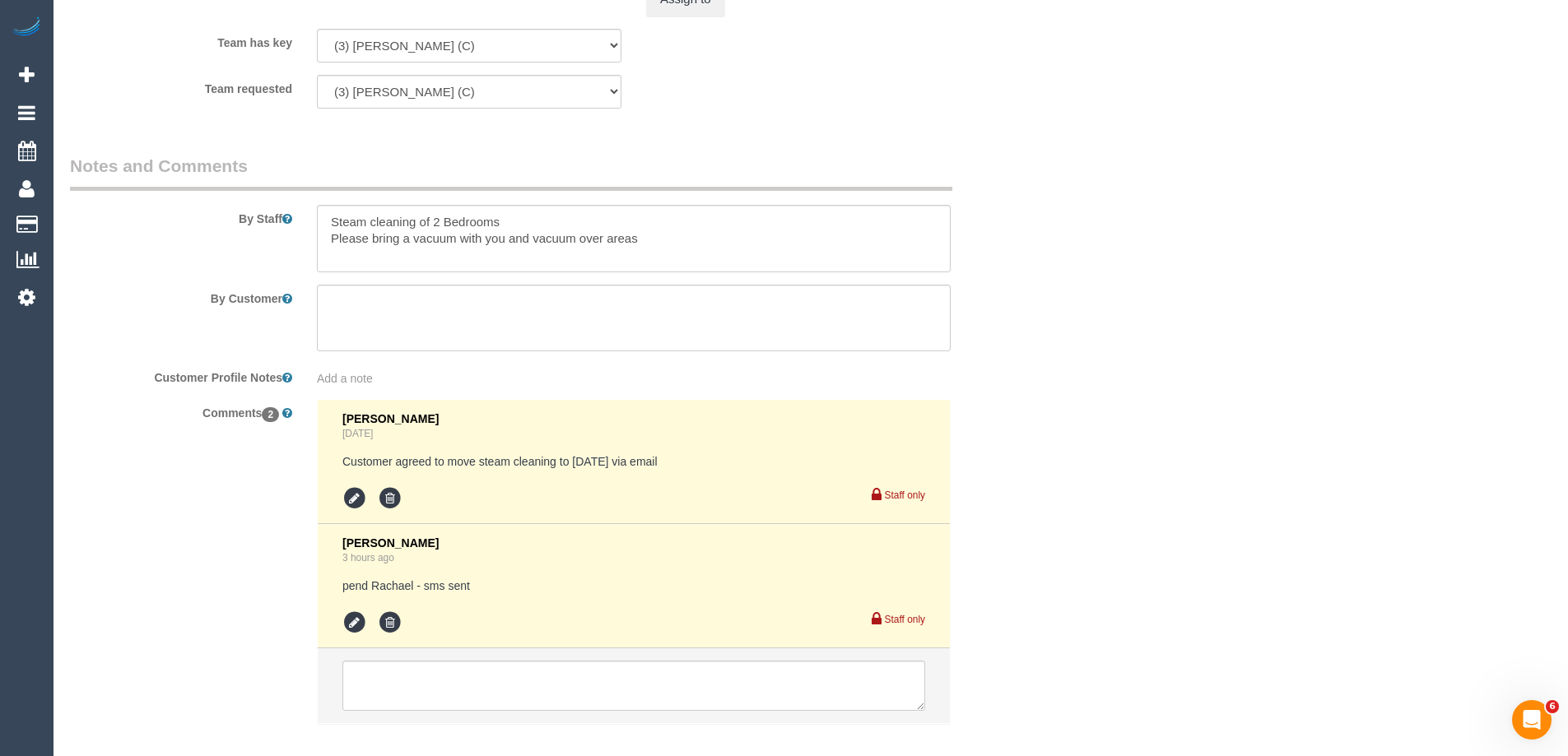
scroll to position [2207, 0]
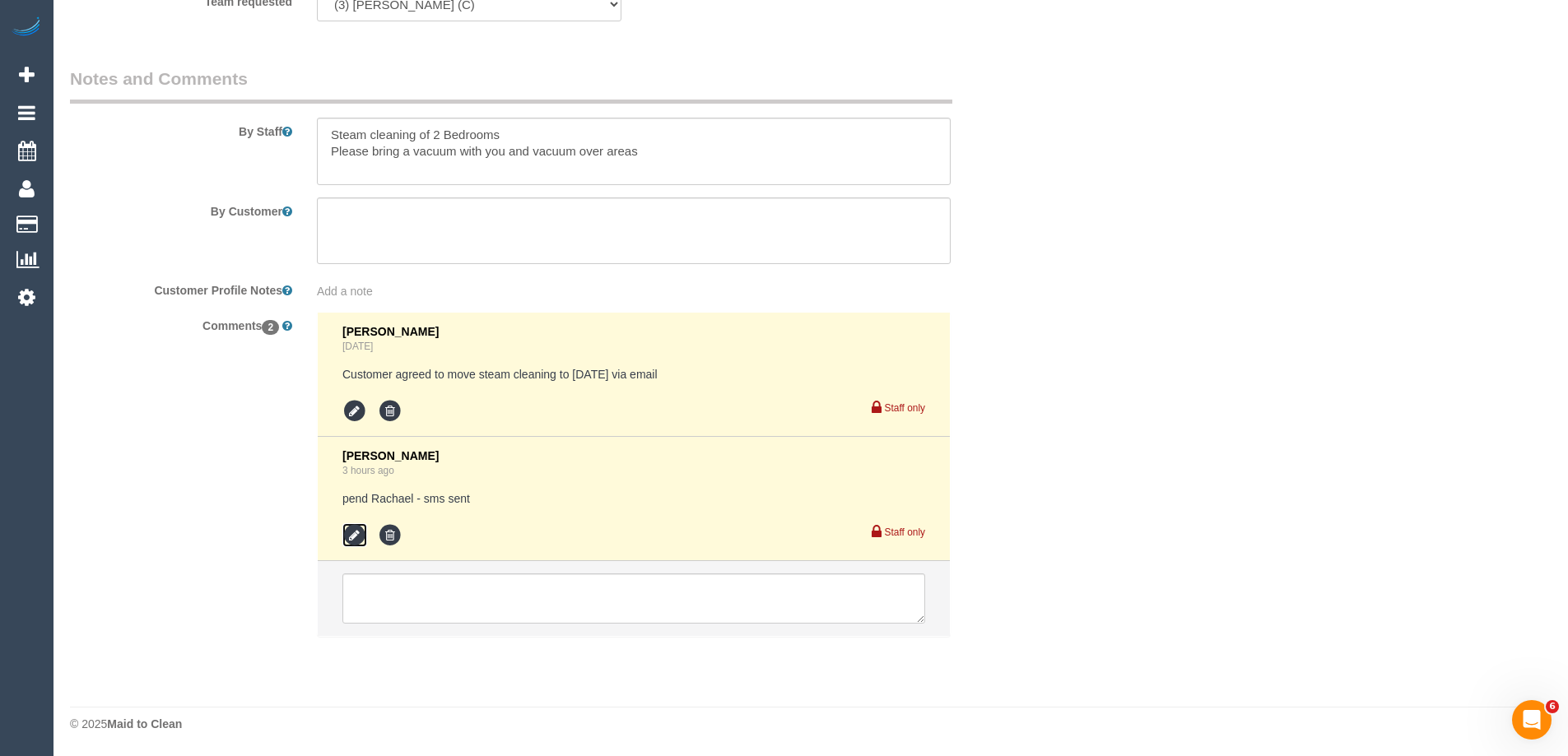
click at [348, 536] on icon at bounding box center [355, 535] width 25 height 25
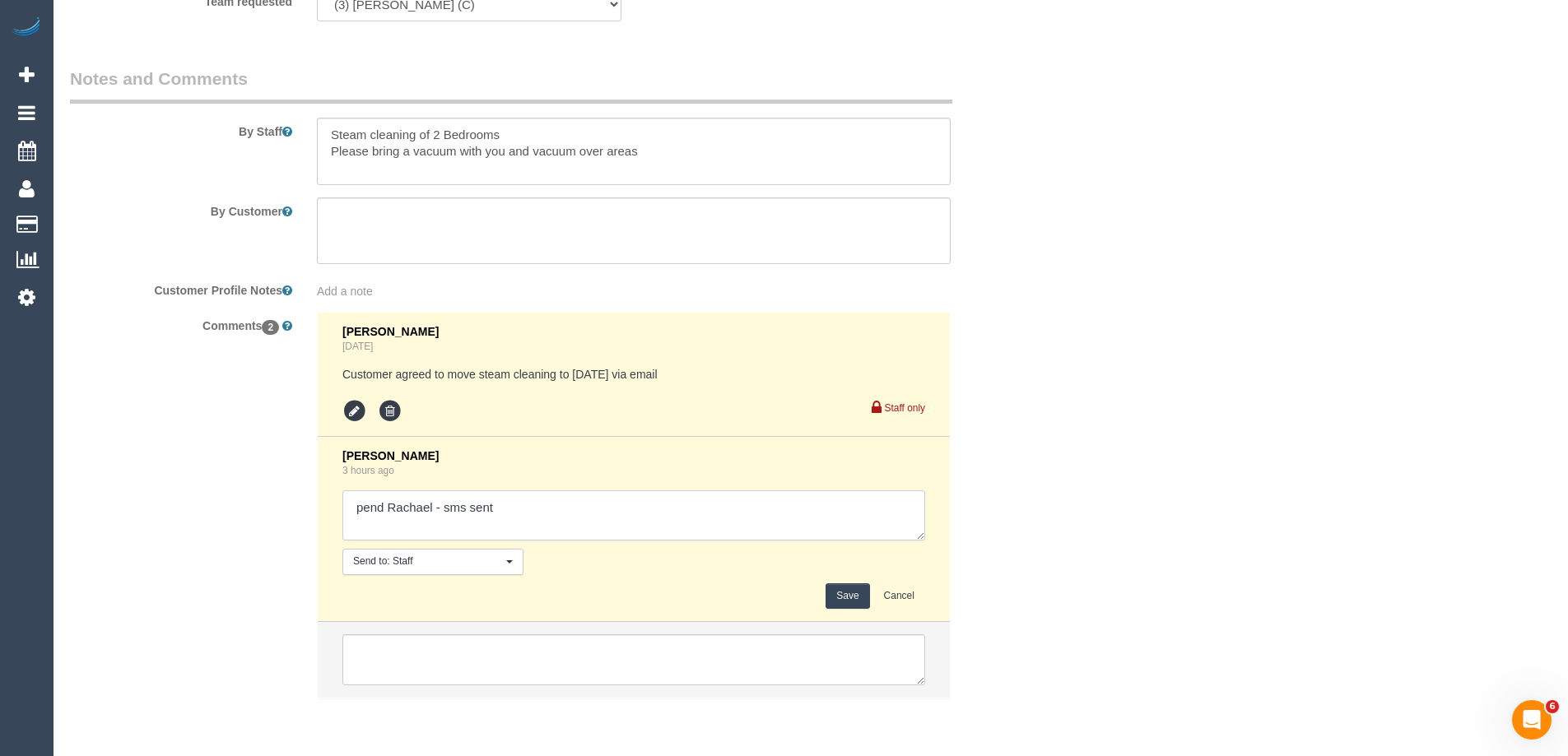
click at [561, 504] on textarea at bounding box center [634, 515] width 583 height 51
type textarea "pend Rachael - sms sent - N/A Mark - N/A"
click at [857, 604] on button "Save" at bounding box center [848, 597] width 44 height 26
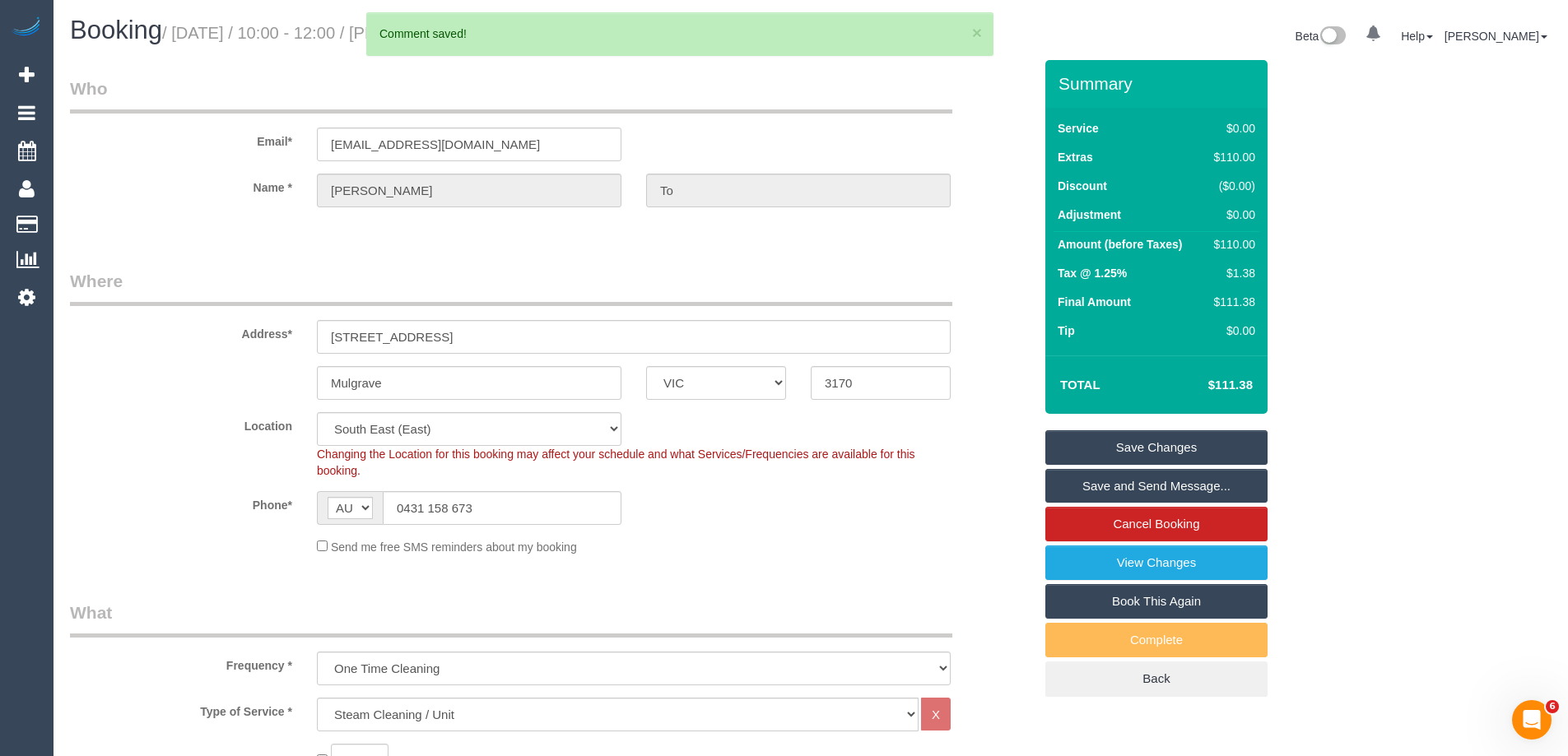
click at [1181, 441] on link "Save Changes" at bounding box center [1156, 447] width 222 height 35
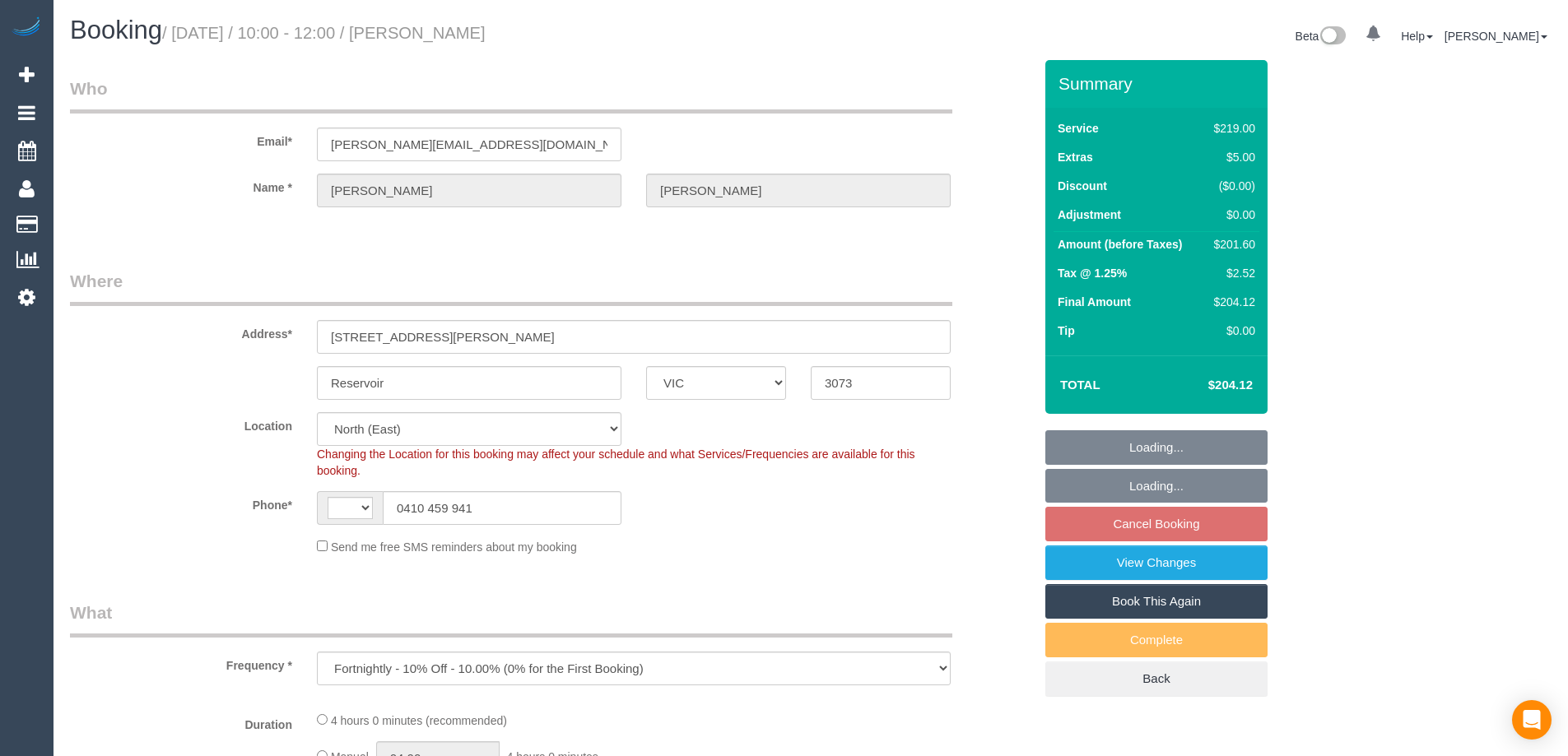
select select "VIC"
select select "object:442"
select select "string:AU"
select select "string:stripe-pm_1QAjNh2GScqysDRVRXbK8c4d"
select select "number:29"
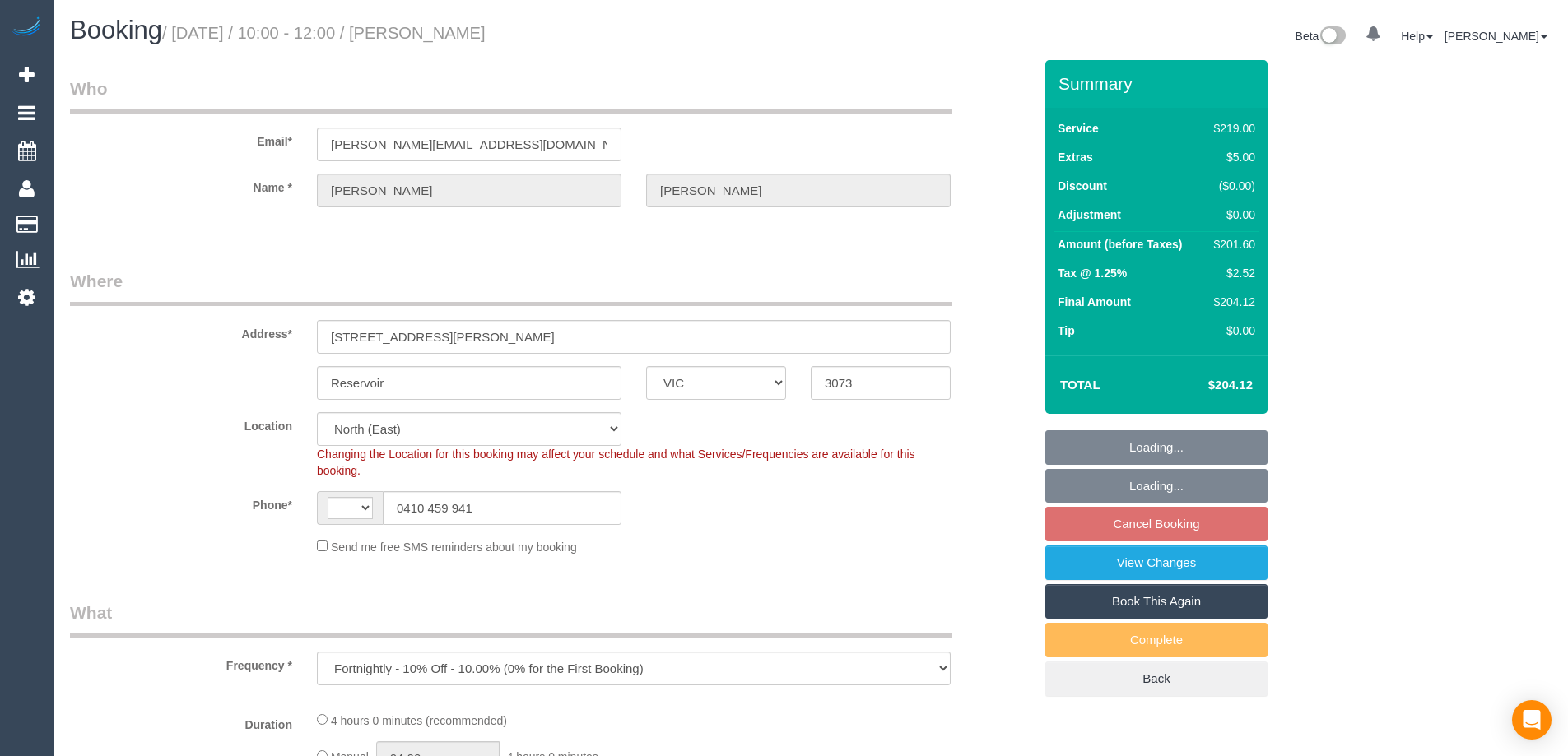
select select "number:15"
select select "number:19"
select select "number:22"
select select "number:35"
select select "number:11"
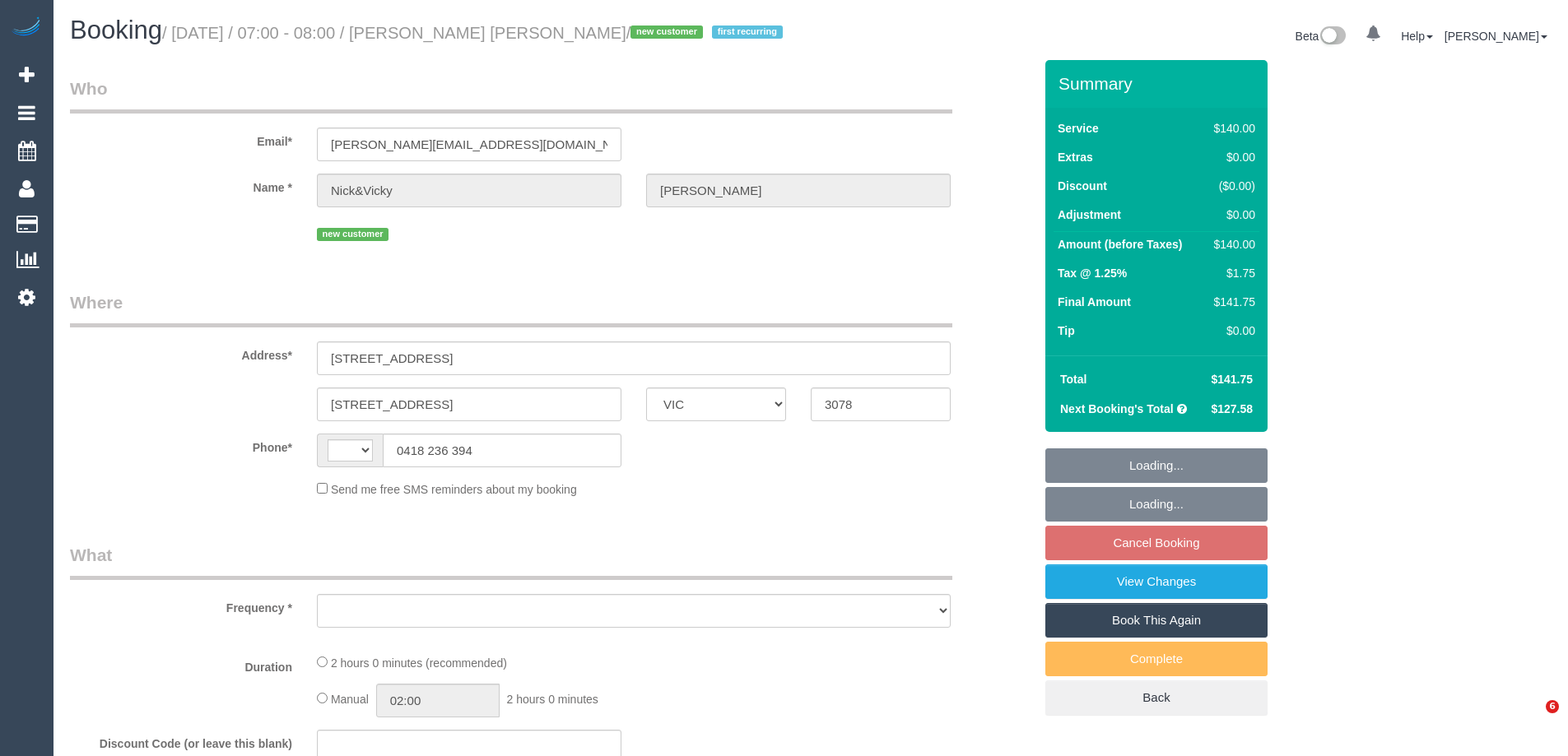
select select "VIC"
select select "string:stripe-pm_1SI0hR2GScqysDRVdJlF44SG"
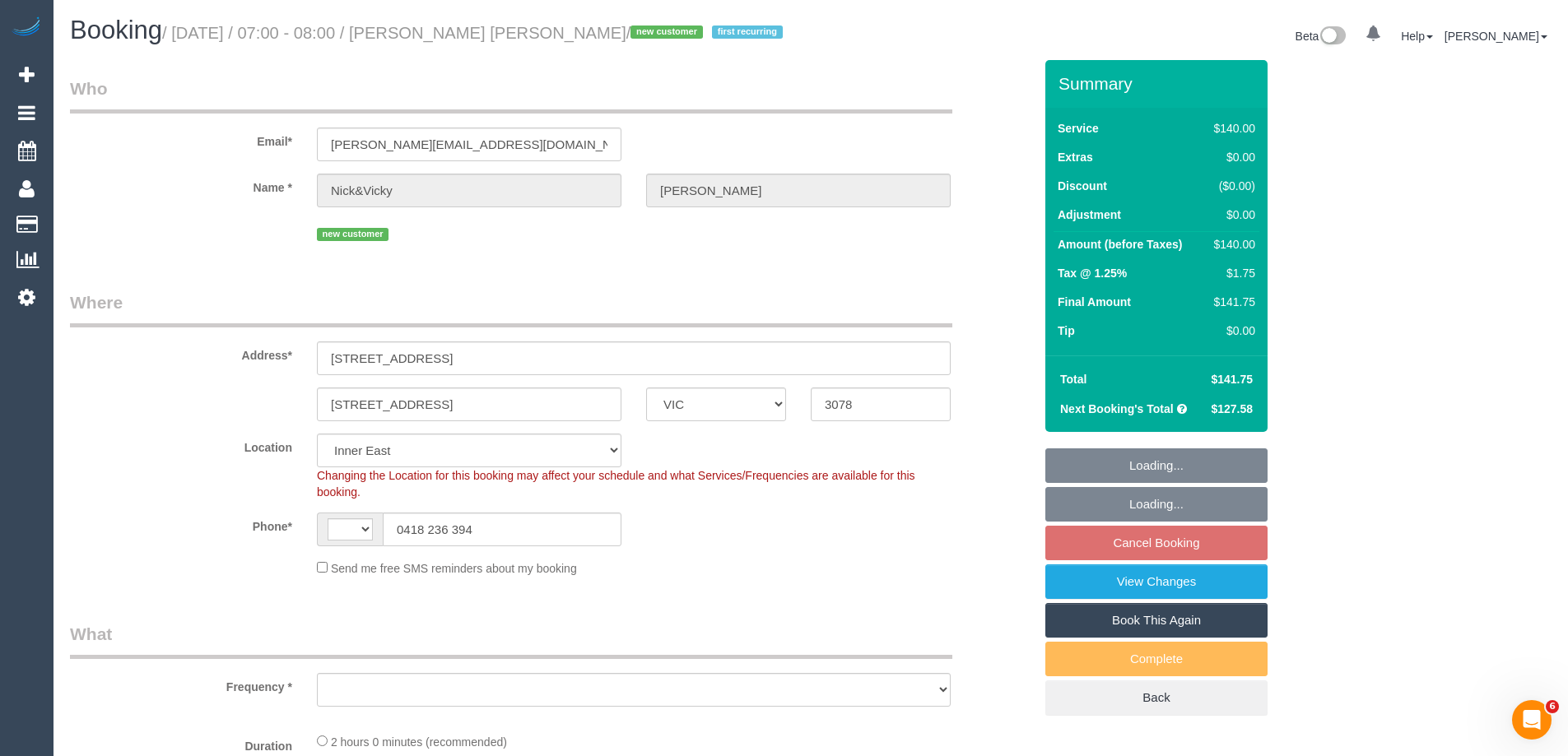
select select "string:AU"
select select "object:719"
select select "number:28"
select select "number:14"
select select "number:19"
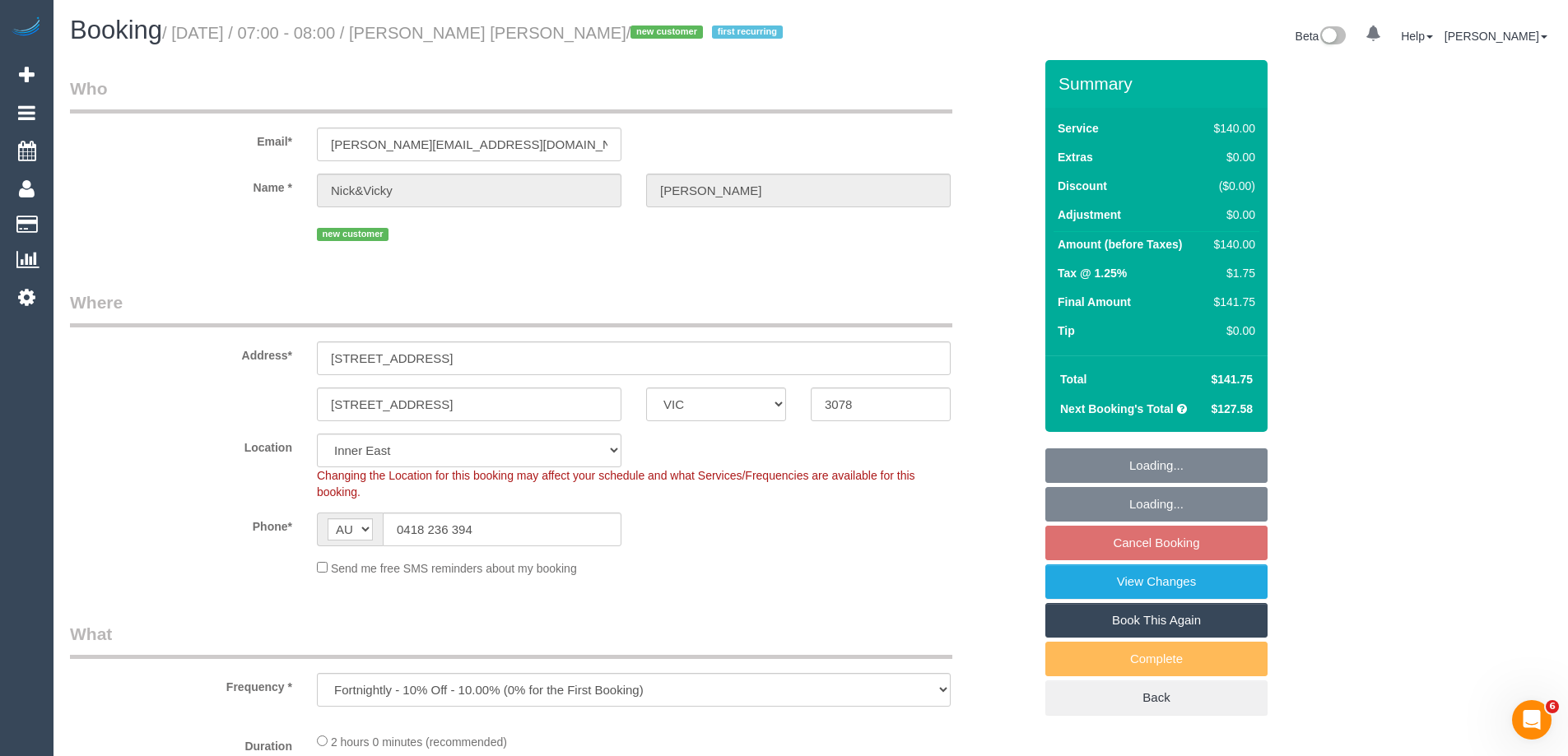
select select "number:24"
select select "number:35"
select select "number:12"
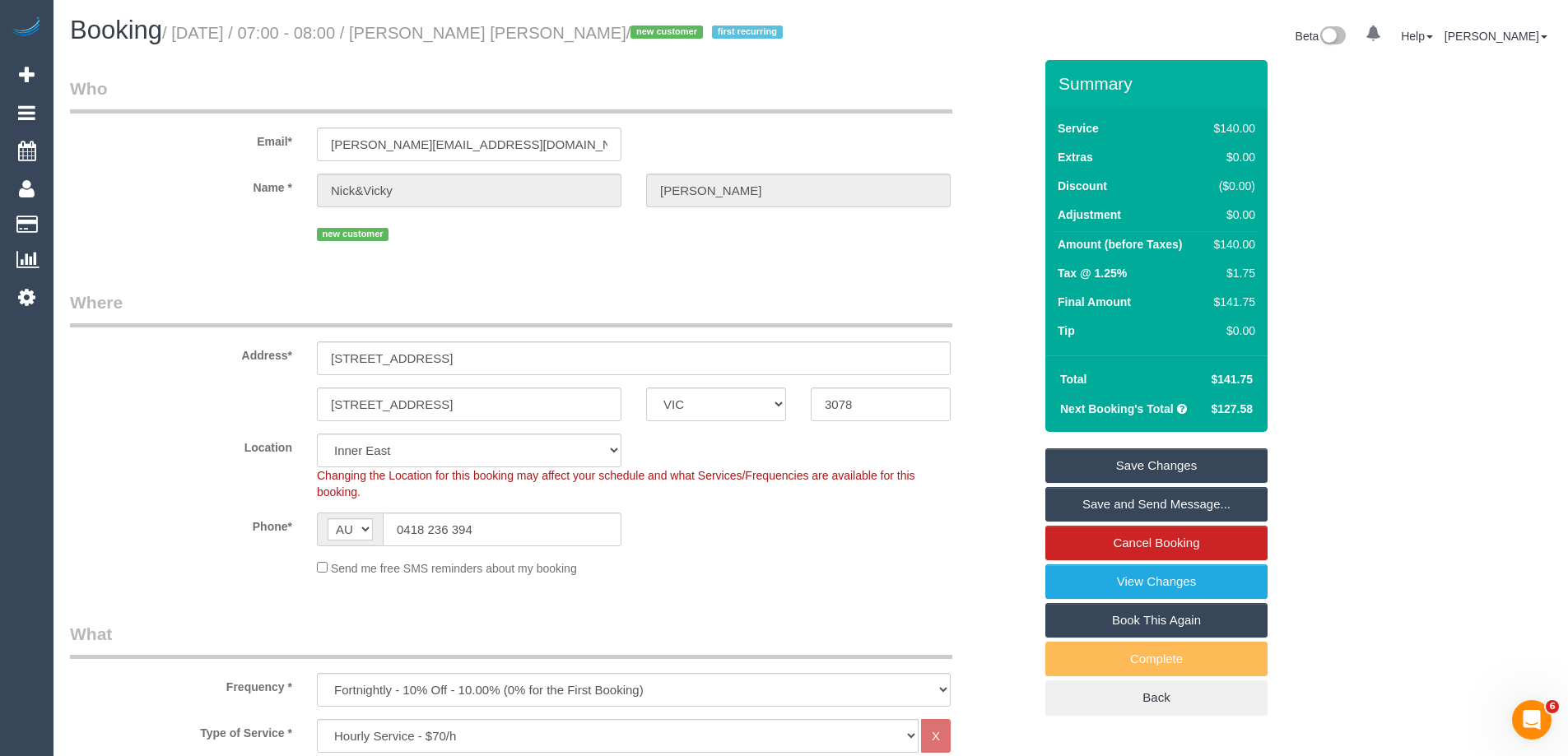
drag, startPoint x: 585, startPoint y: 36, endPoint x: 438, endPoint y: 41, distance: 147.1
click at [438, 41] on small "/ [DATE] / 07:00 - 08:00 / [PERSON_NAME] [PERSON_NAME] / new customer first rec…" at bounding box center [474, 33] width 625 height 18
drag, startPoint x: 430, startPoint y: 33, endPoint x: 585, endPoint y: 35, distance: 155.0
click at [585, 35] on small "/ [DATE] / 07:00 - 08:00 / [PERSON_NAME] [PERSON_NAME] / new customer first rec…" at bounding box center [474, 33] width 625 height 18
copy small "Nick&Vicky [PERSON_NAME]"
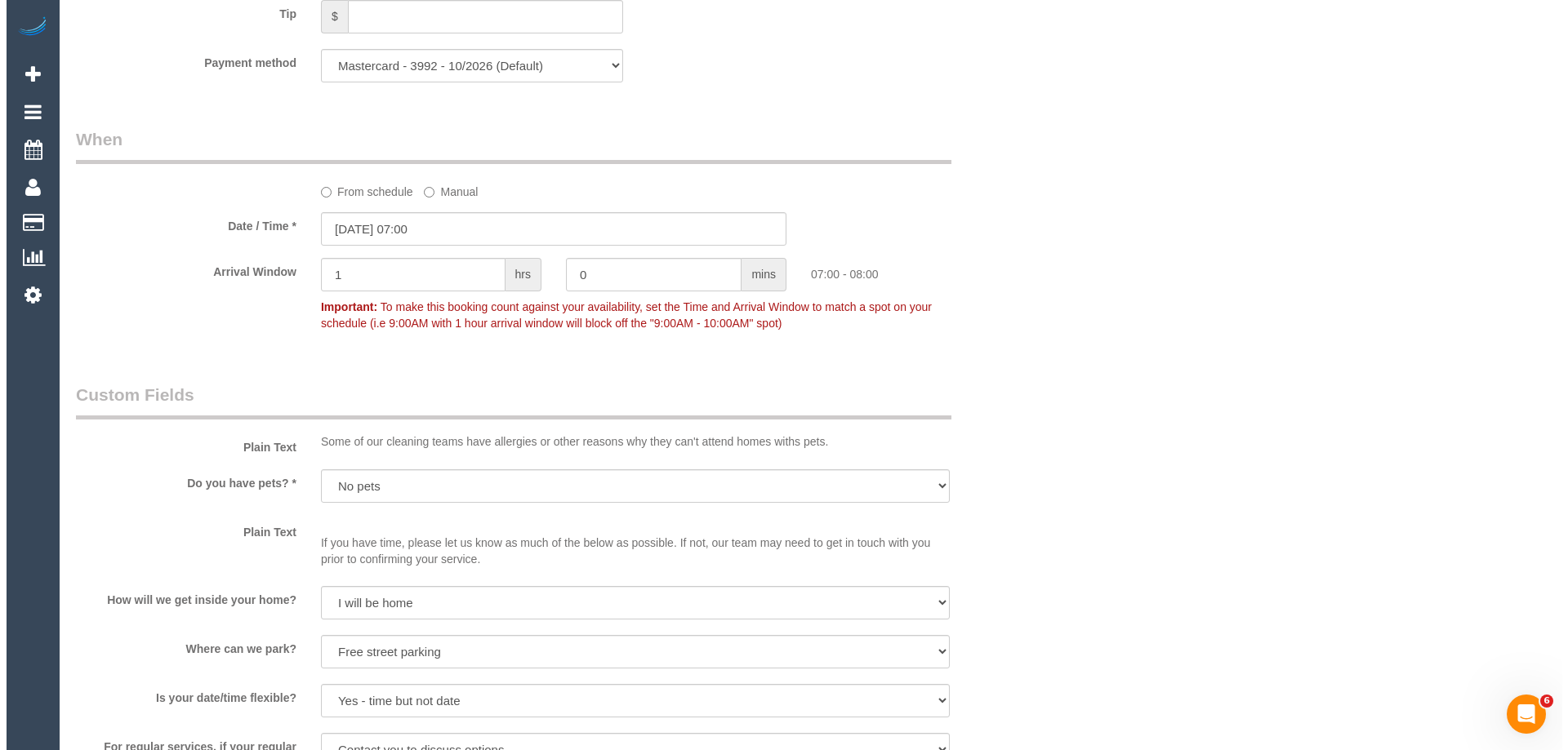
scroll to position [2205, 0]
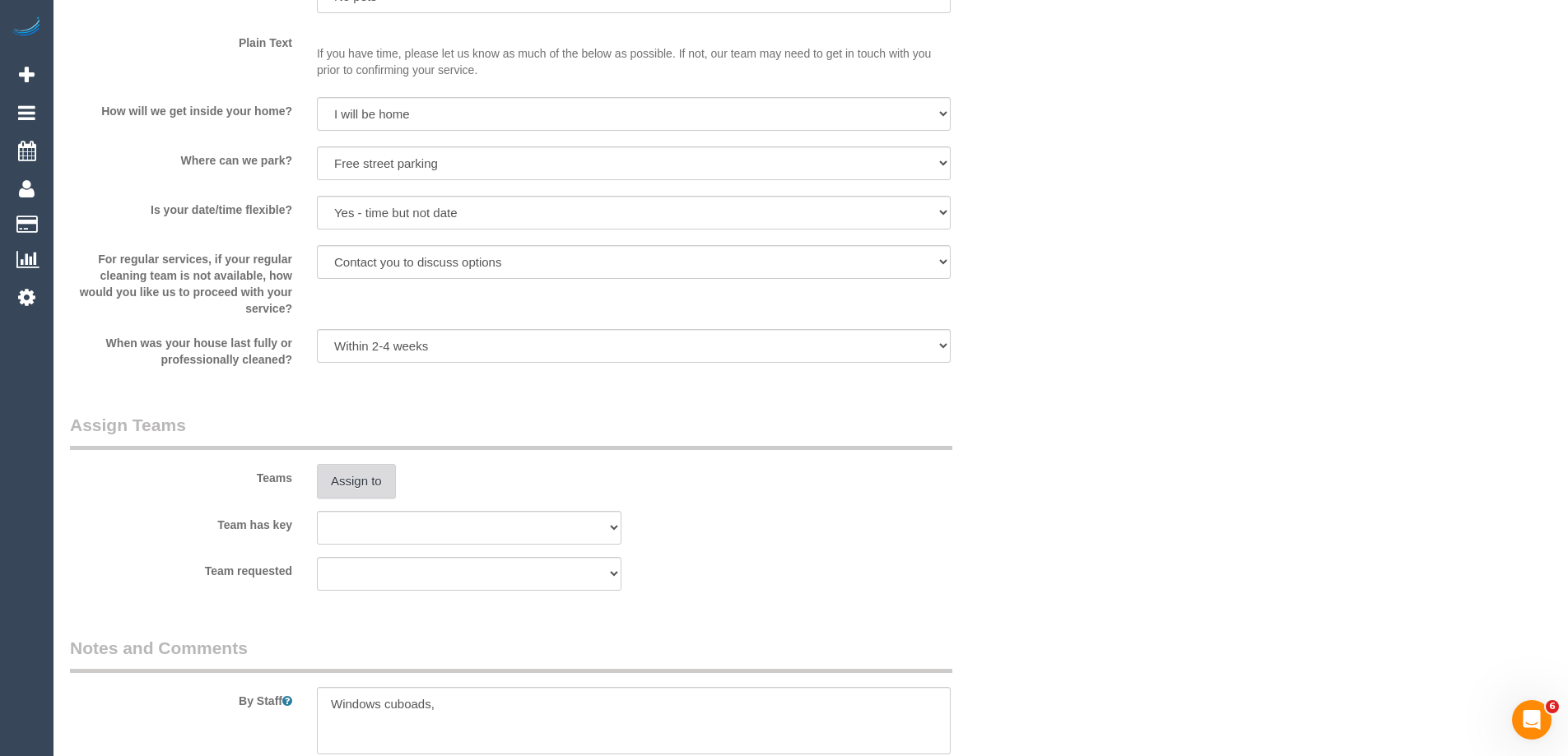
click at [346, 492] on button "Assign to" at bounding box center [356, 481] width 79 height 35
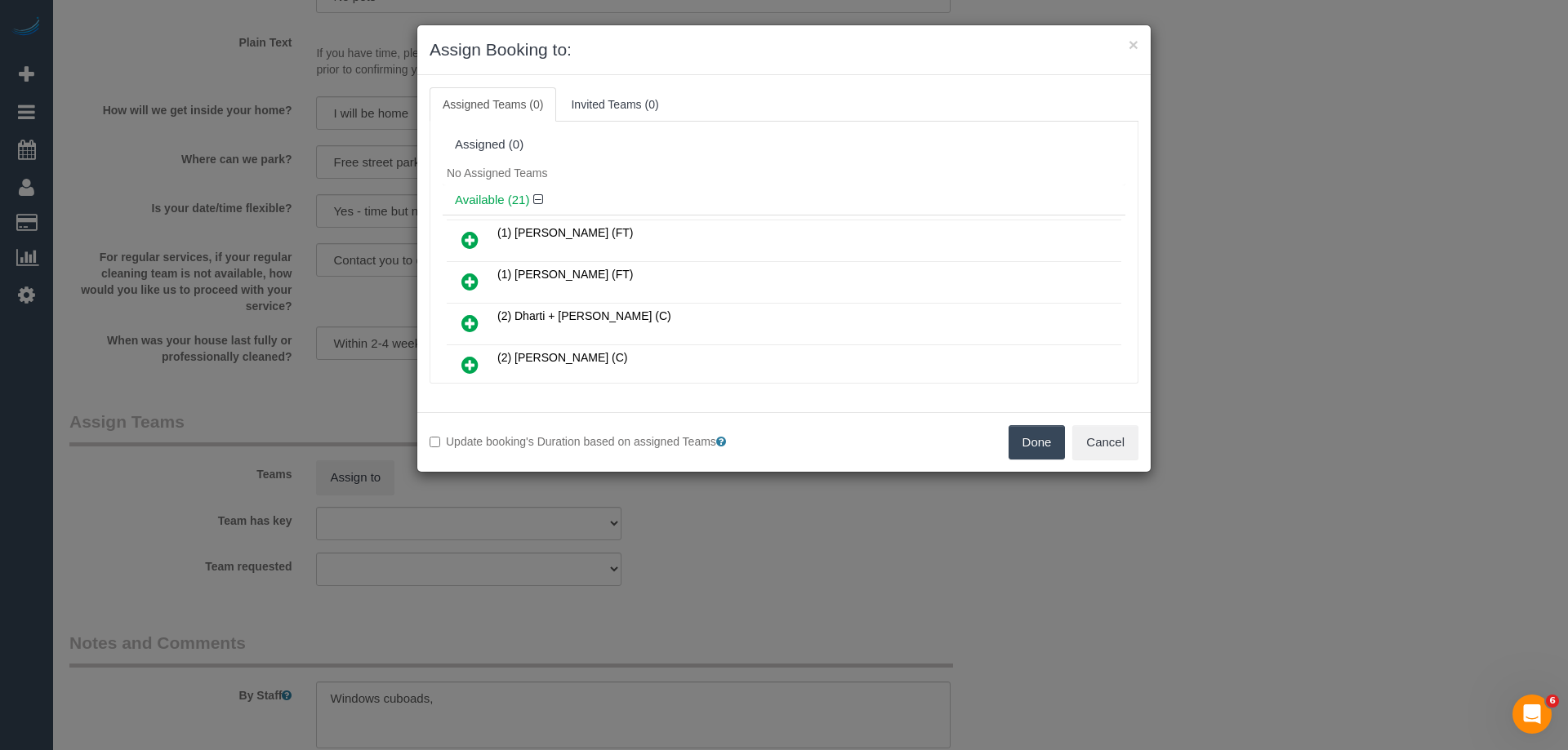
click at [630, 190] on div "Available (21)" at bounding box center [784, 201] width 683 height 31
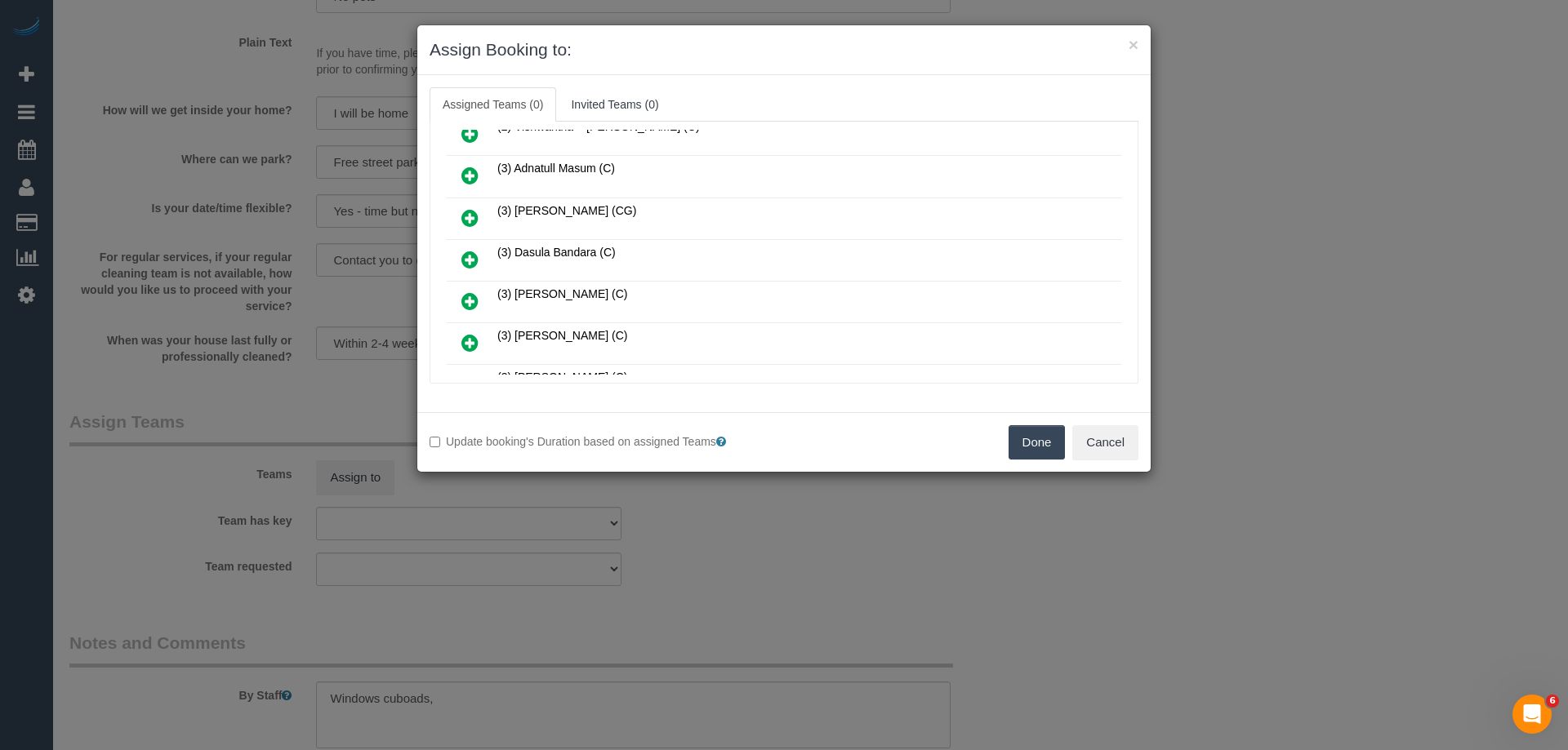
click at [468, 256] on icon at bounding box center [470, 260] width 17 height 20
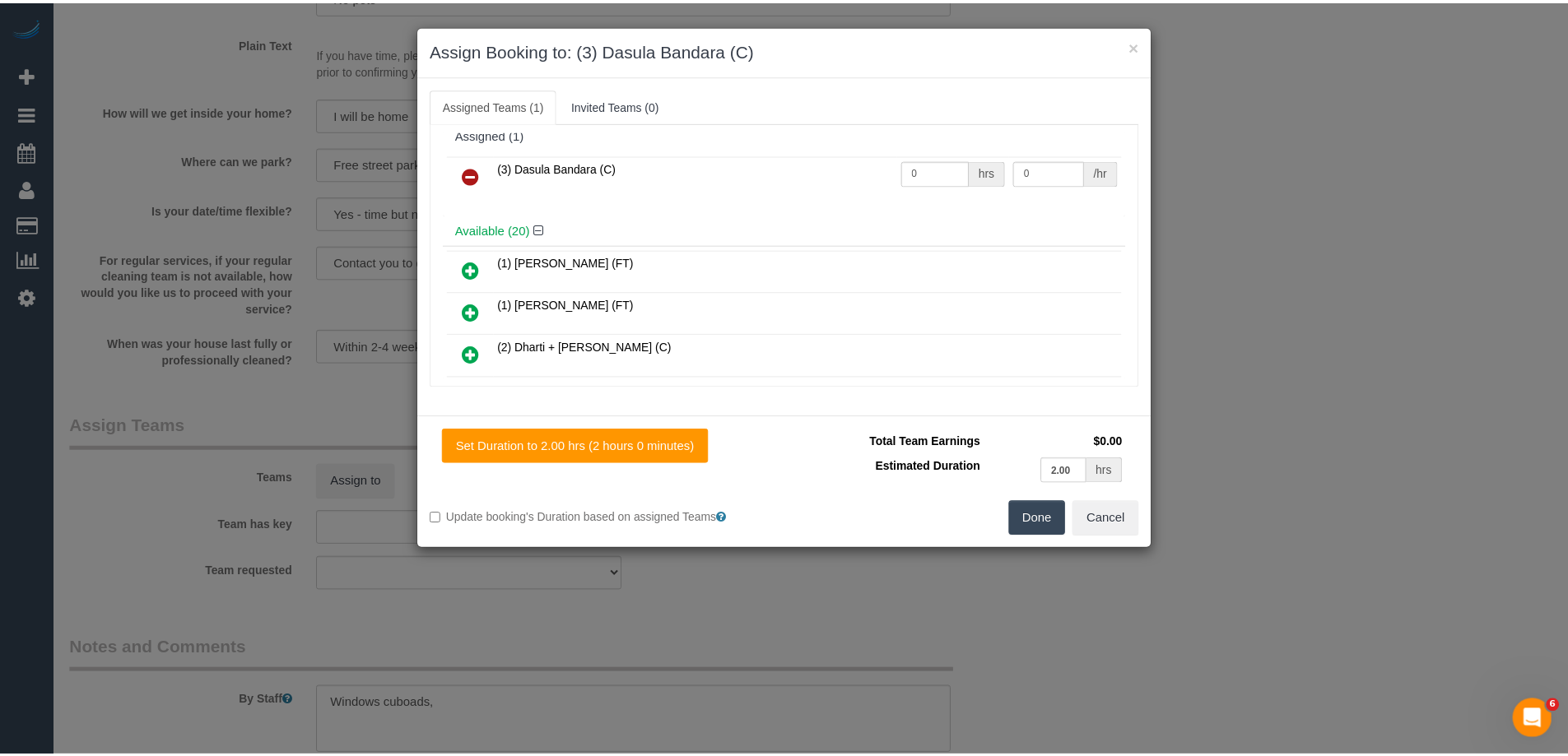
scroll to position [0, 0]
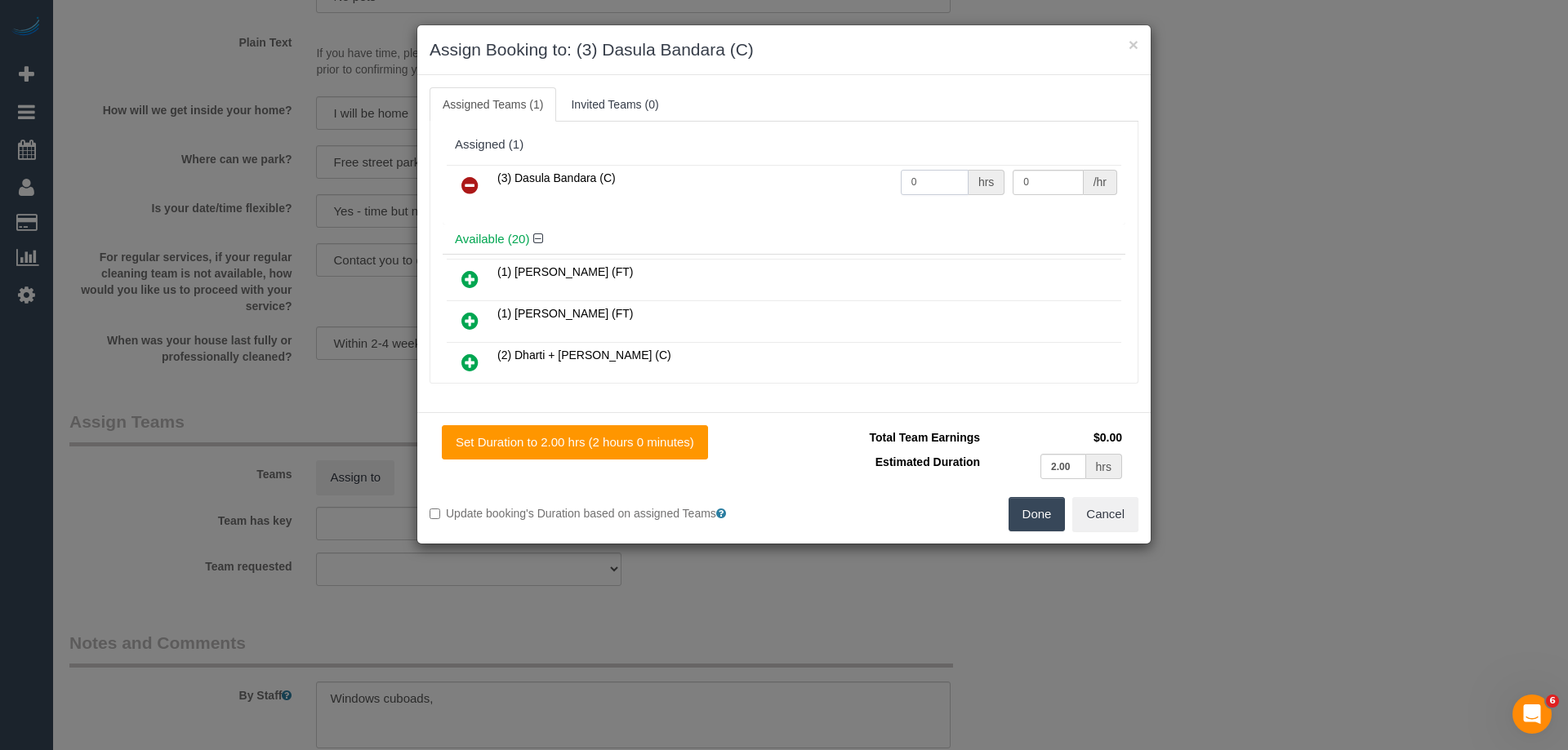
click at [946, 186] on input "0" at bounding box center [934, 183] width 68 height 26
type input "2"
click at [1022, 181] on input "0" at bounding box center [1047, 183] width 70 height 26
type input "35"
click at [1041, 512] on button "Done" at bounding box center [1037, 514] width 57 height 35
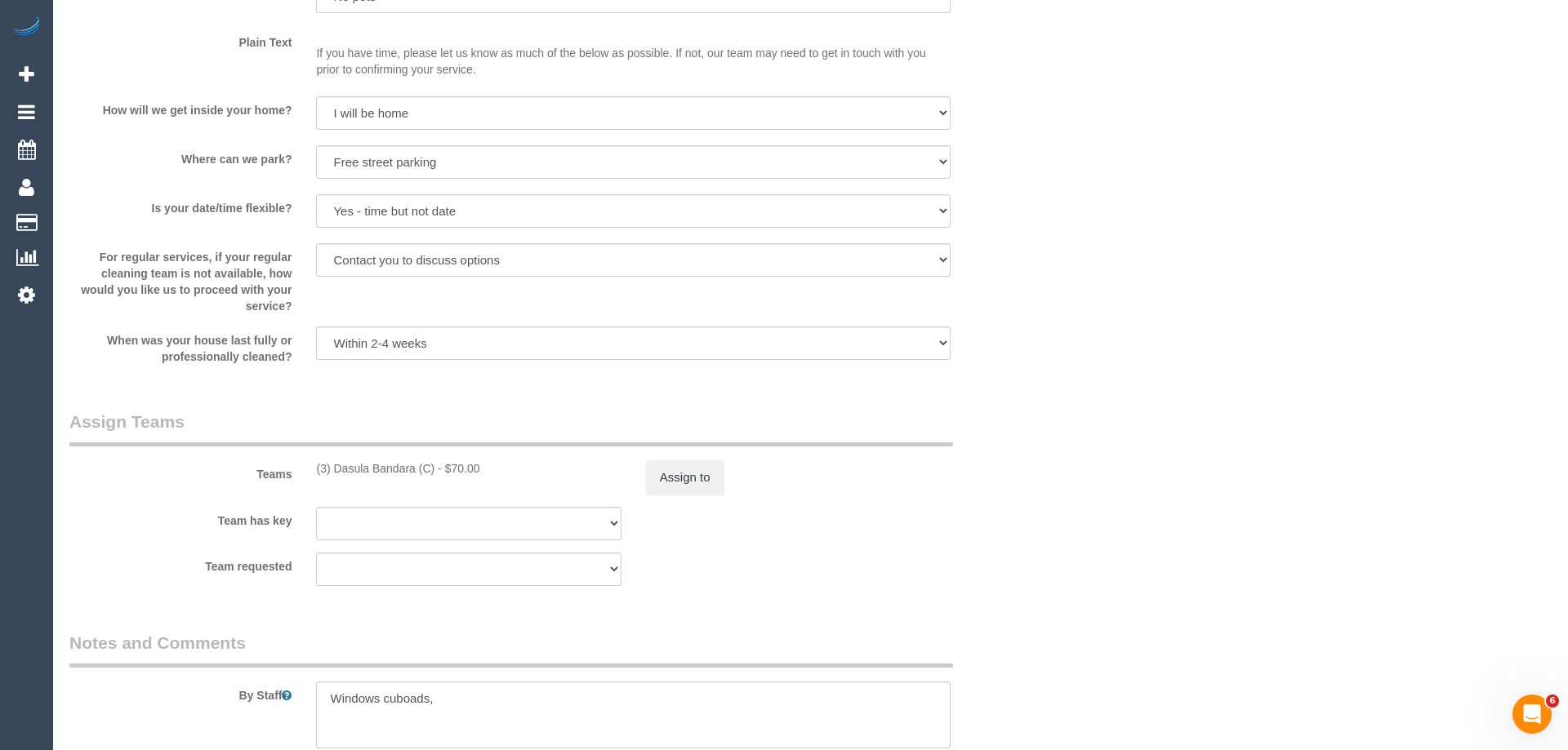
click at [1041, 512] on div "× Assign Booking to: (3) Dasula Bandara (C) Assigned Teams (1) Invited Teams (0…" at bounding box center [784, 375] width 1568 height 750
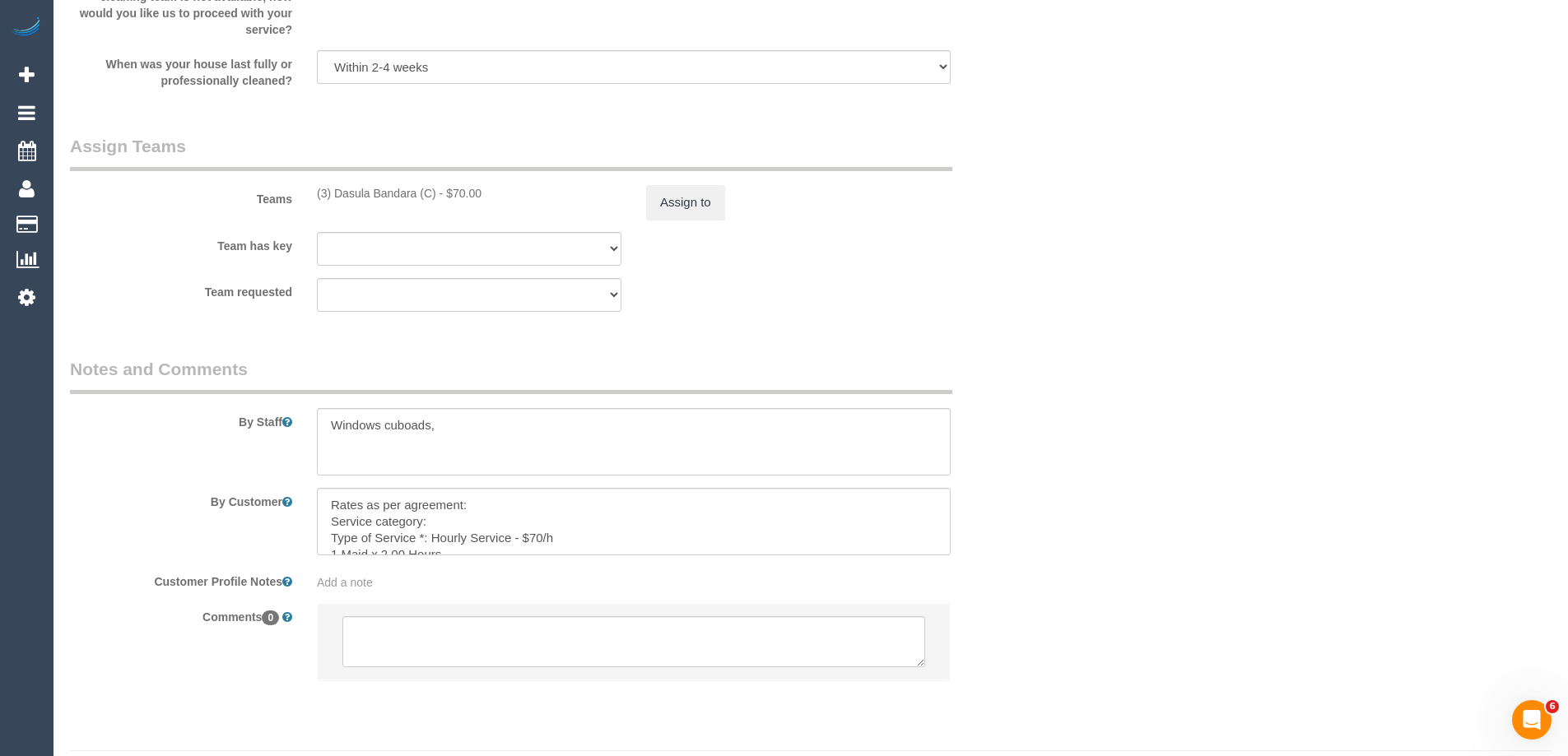
scroll to position [2544, 0]
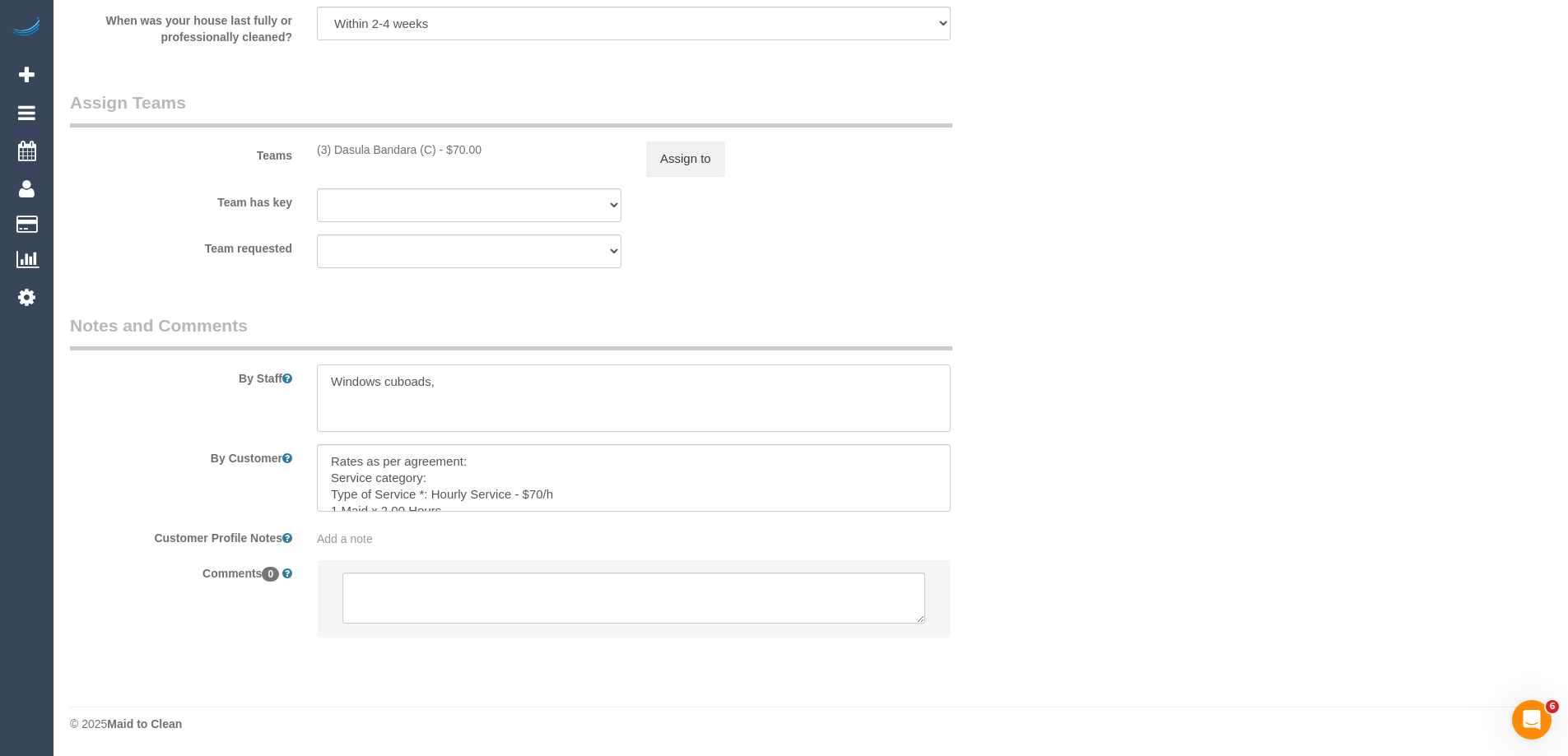
click at [327, 377] on textarea at bounding box center [634, 398] width 634 height 68
type textarea "*cover* Windows cuboads,"
click at [488, 628] on li at bounding box center [634, 599] width 632 height 76
click at [505, 615] on textarea at bounding box center [634, 598] width 583 height 51
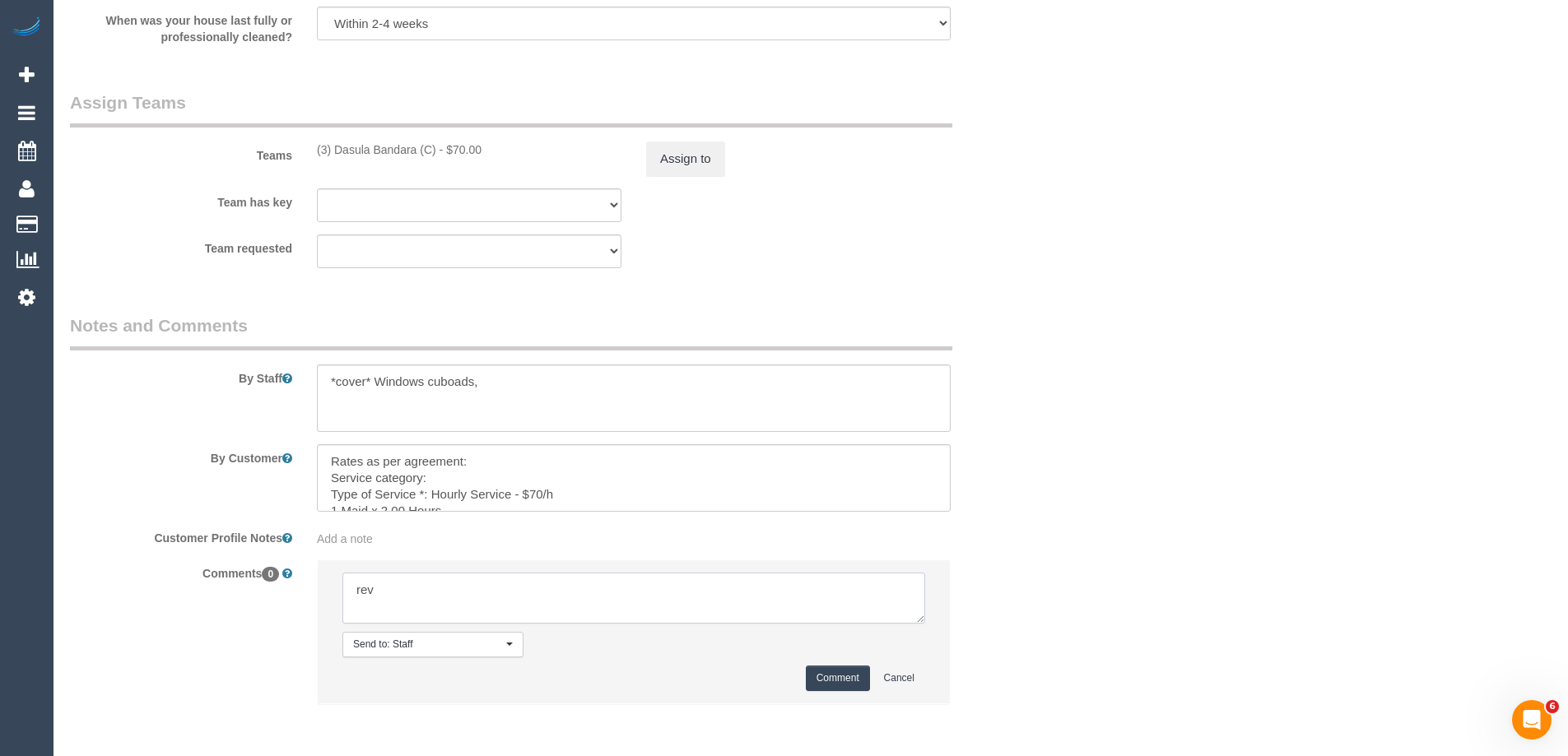
type textarea "rev"
click at [829, 675] on button "Comment" at bounding box center [838, 678] width 64 height 26
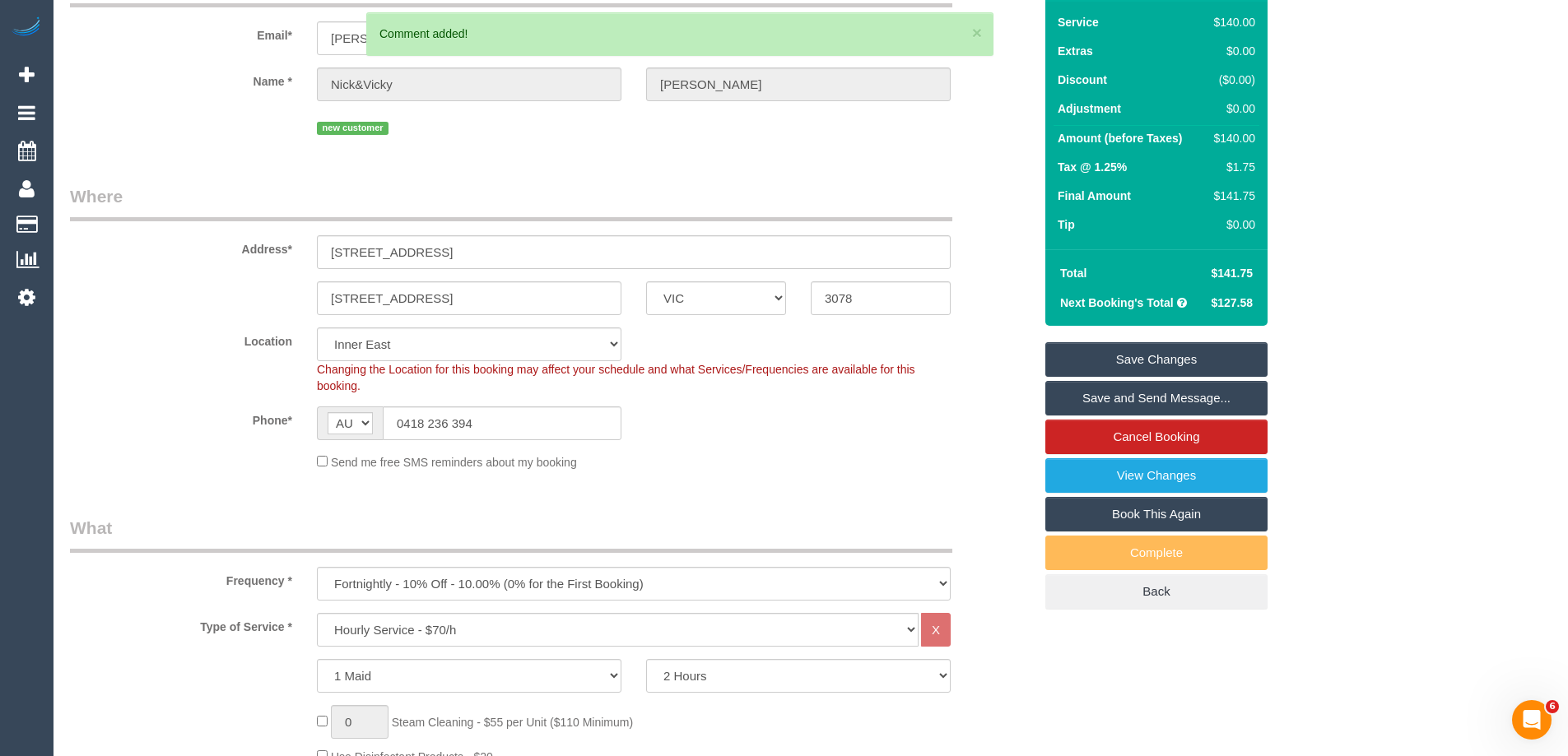
scroll to position [76, 0]
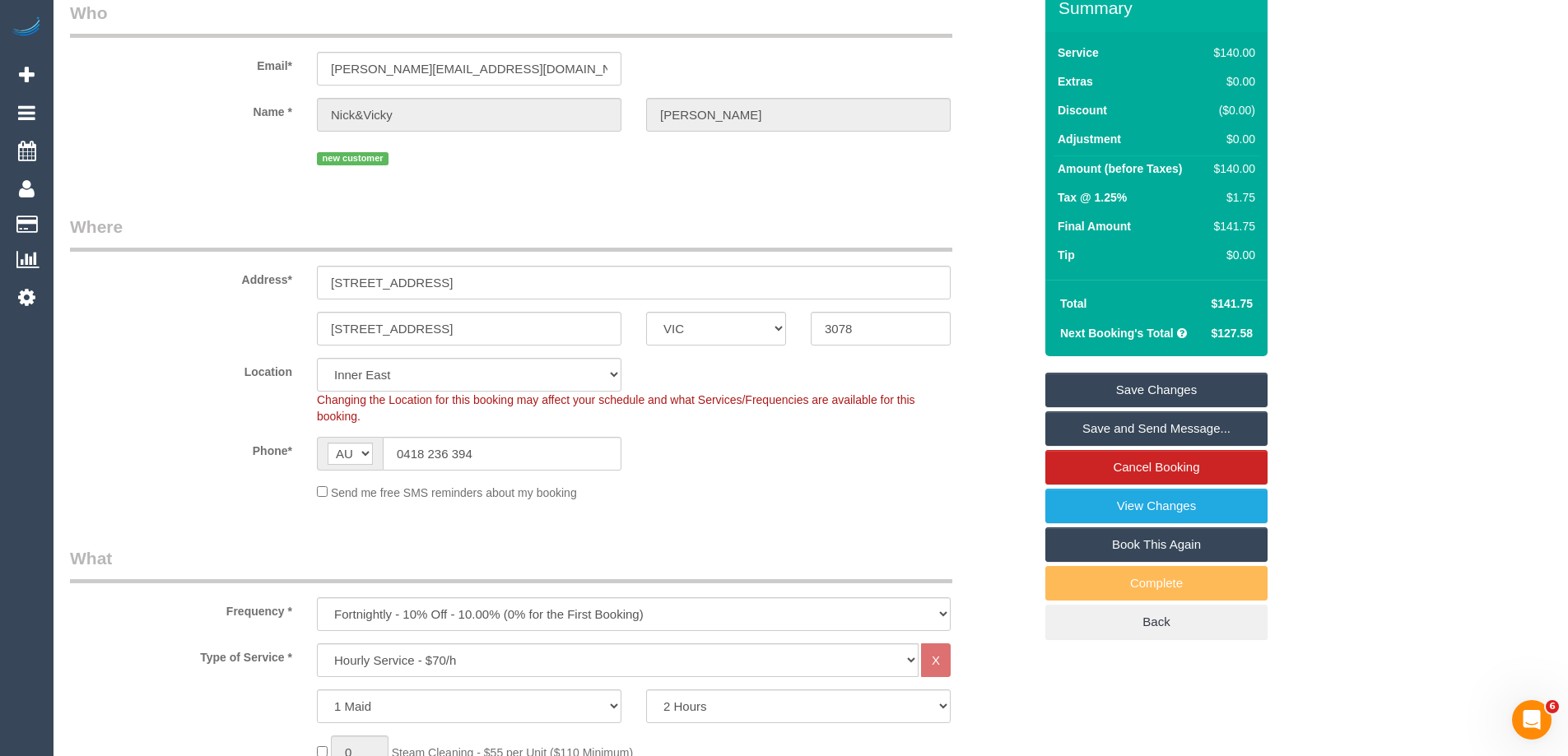
click at [1149, 387] on link "Save Changes" at bounding box center [1156, 389] width 222 height 35
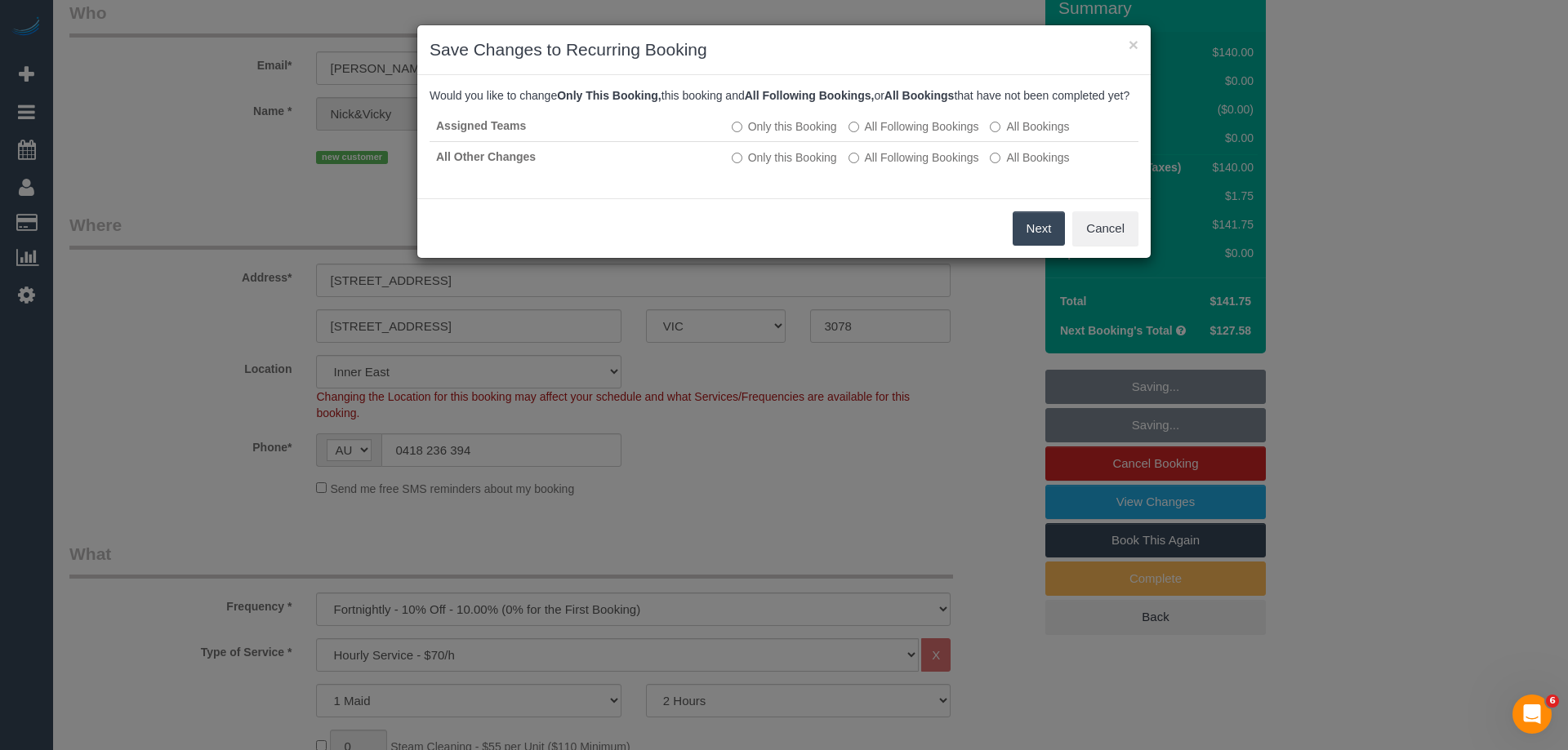
click at [1036, 246] on button "Next" at bounding box center [1039, 228] width 53 height 35
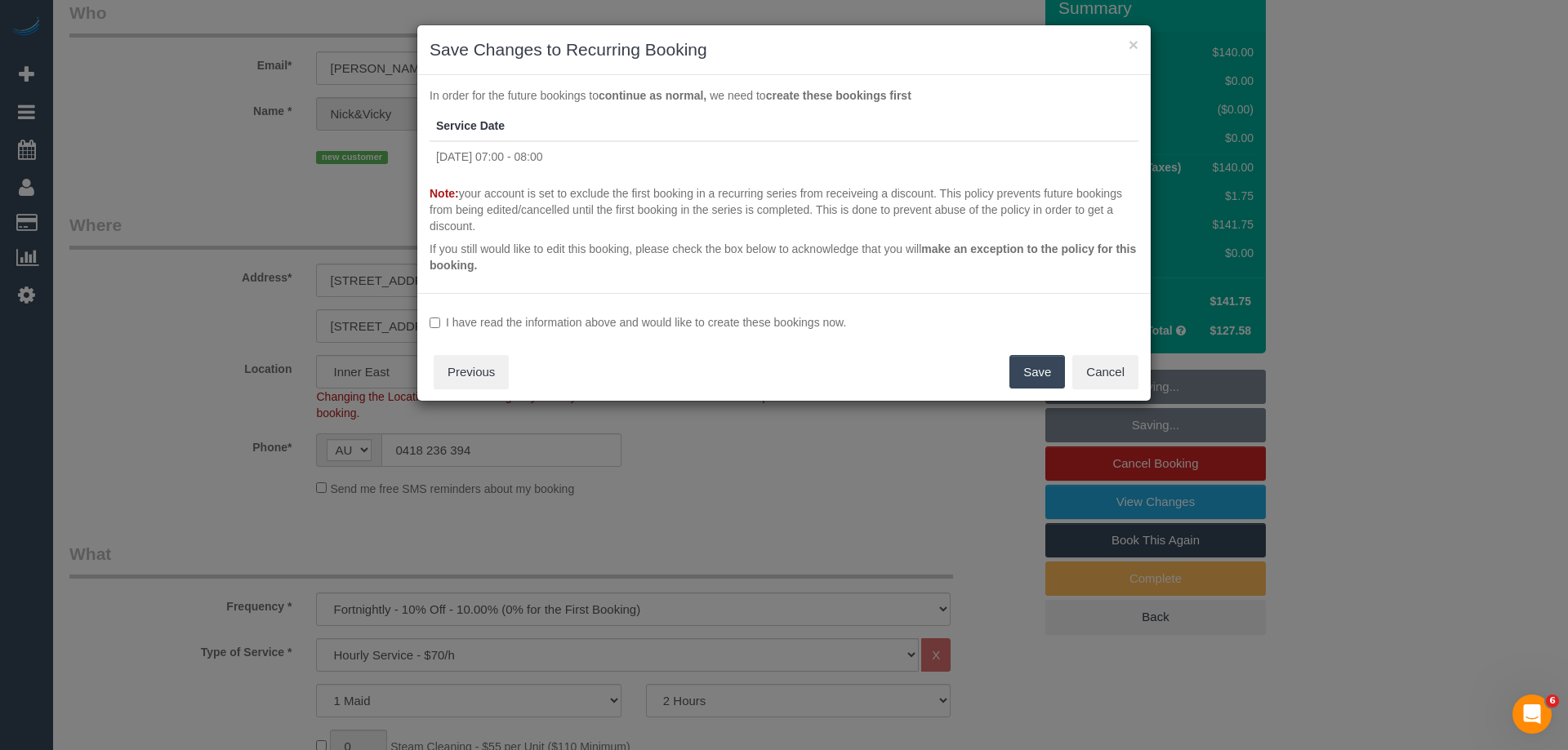
click at [539, 327] on label "I have read the information above and would like to create these bookings now." at bounding box center [784, 322] width 709 height 17
click at [1044, 375] on button "Save" at bounding box center [1037, 372] width 55 height 35
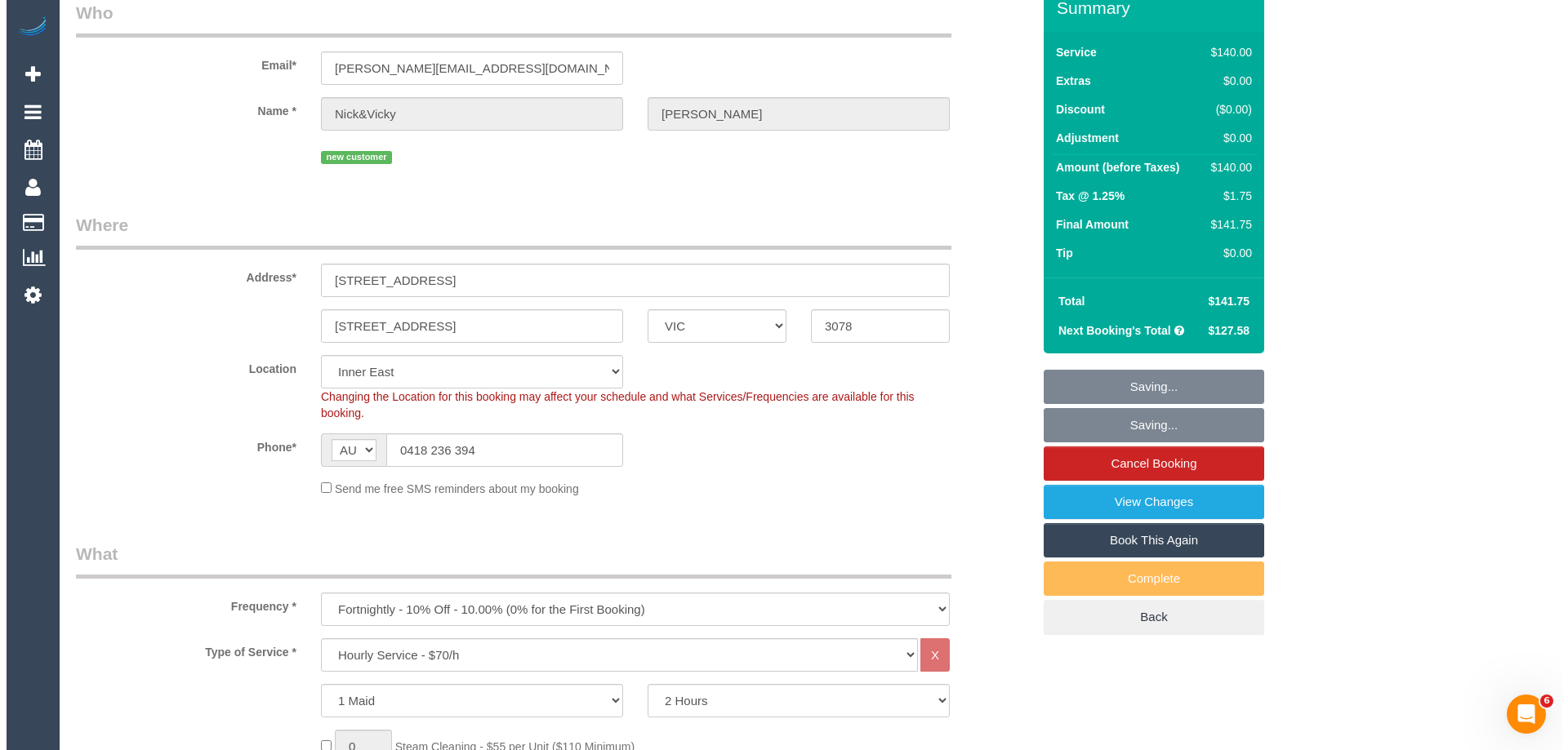
scroll to position [0, 0]
